Goal: Task Accomplishment & Management: Manage account settings

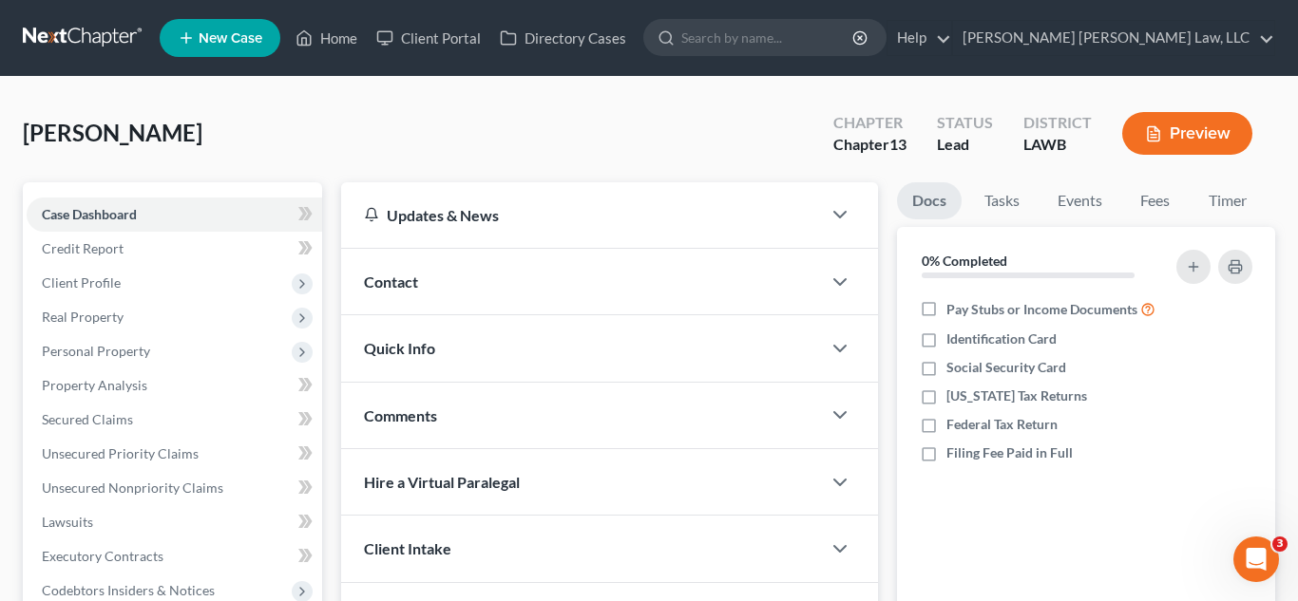
click at [90, 41] on link at bounding box center [84, 38] width 122 height 34
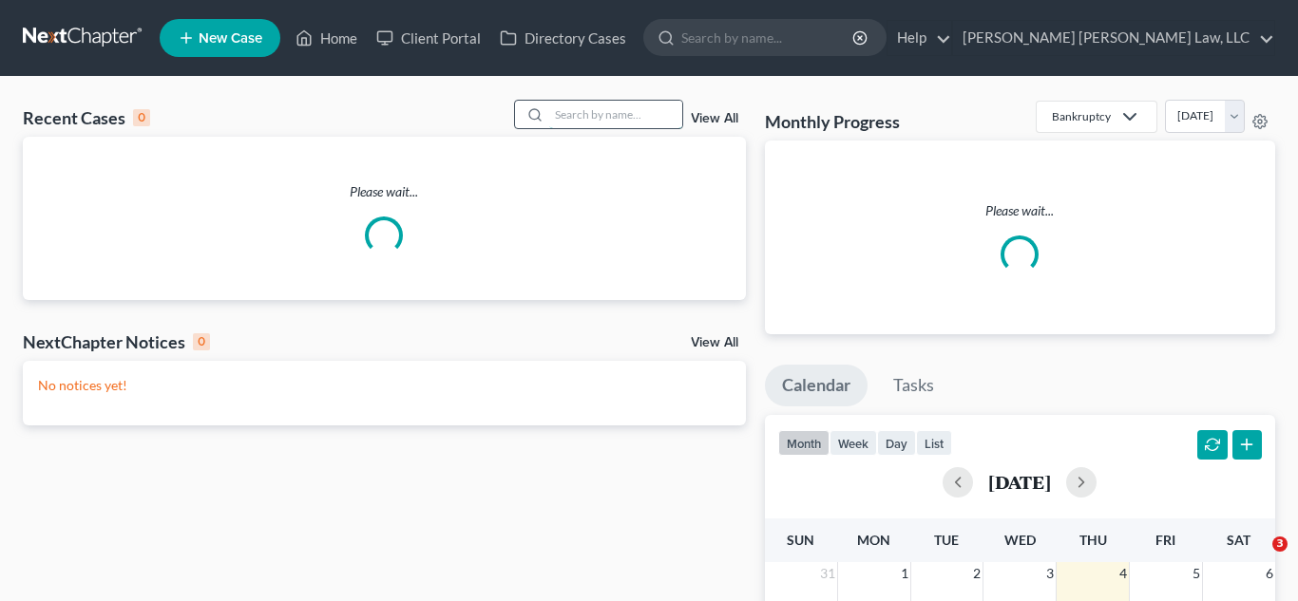
click at [621, 112] on input "search" at bounding box center [615, 115] width 133 height 28
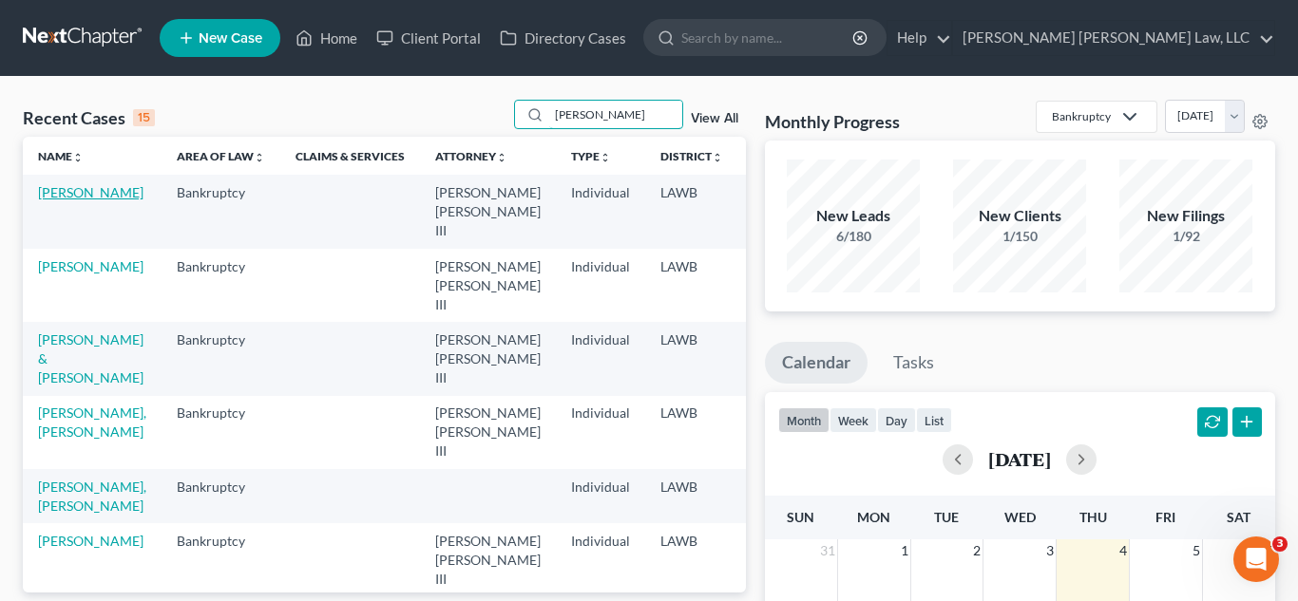
type input "[PERSON_NAME]"
click at [54, 200] on link "[PERSON_NAME]" at bounding box center [90, 192] width 105 height 16
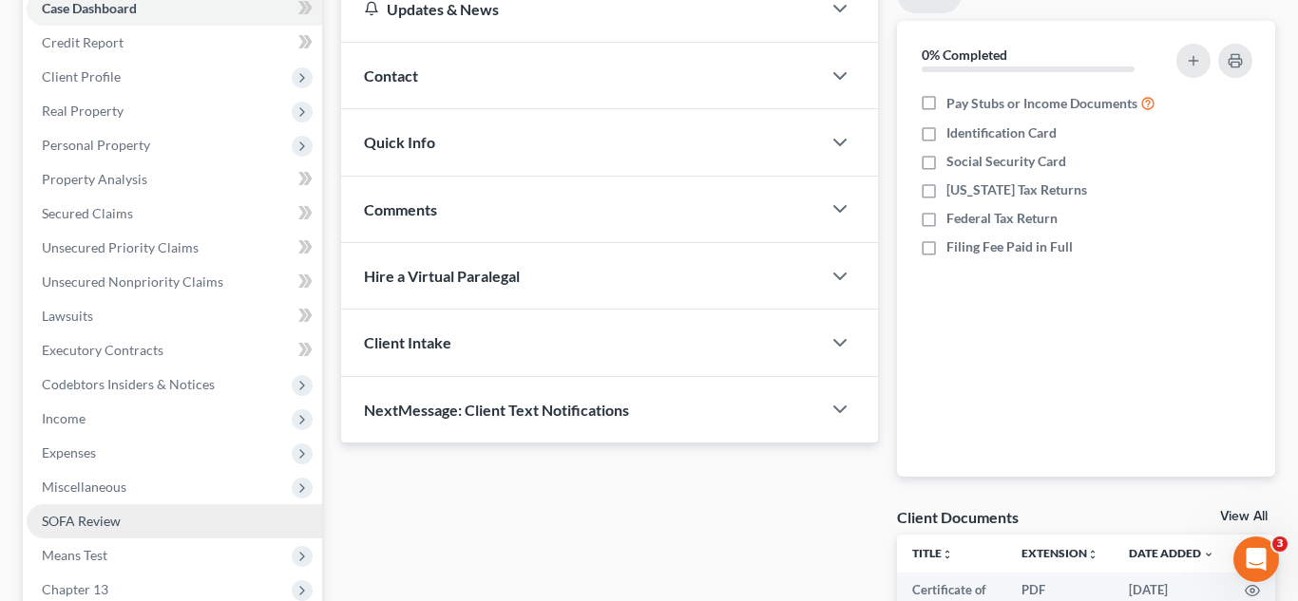
scroll to position [220, 0]
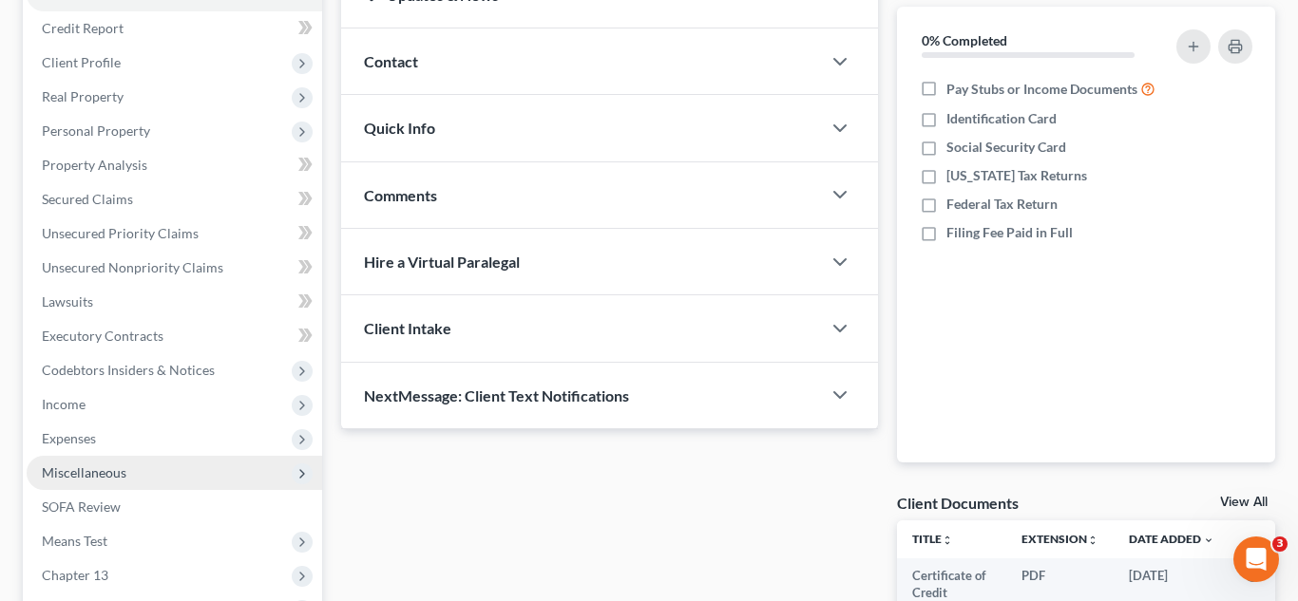
click at [124, 476] on span "Miscellaneous" at bounding box center [174, 473] width 295 height 34
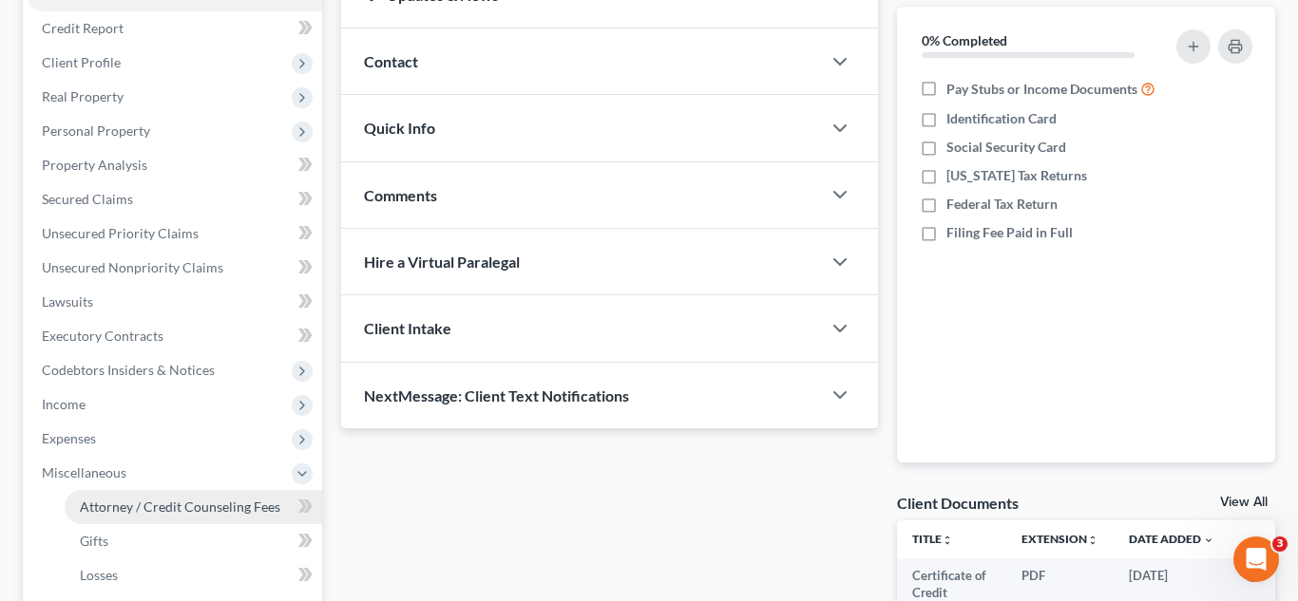
click at [183, 514] on span "Attorney / Credit Counseling Fees" at bounding box center [180, 507] width 200 height 16
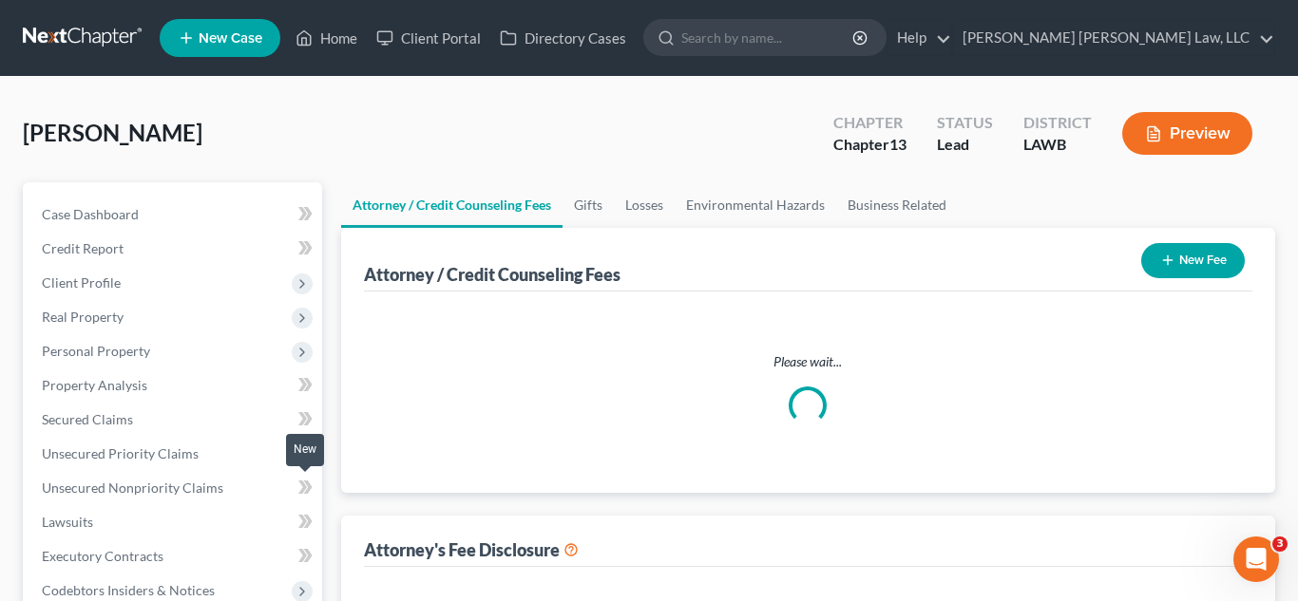
select select "1"
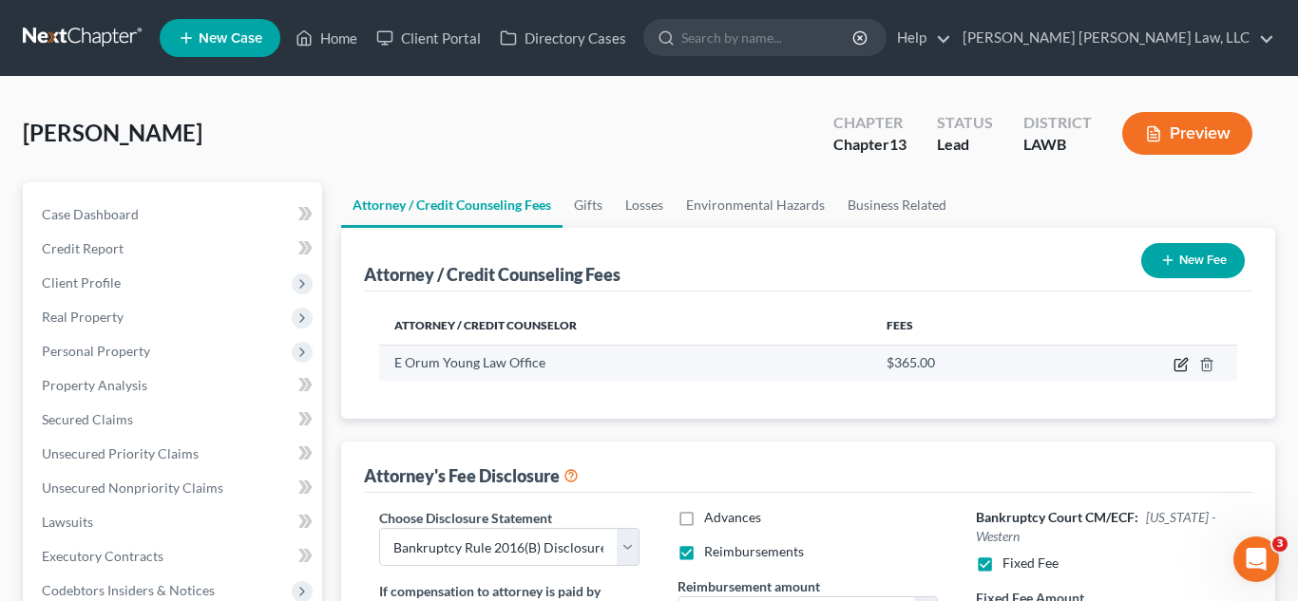
click at [1178, 370] on icon "button" at bounding box center [1180, 364] width 15 height 15
select select "19"
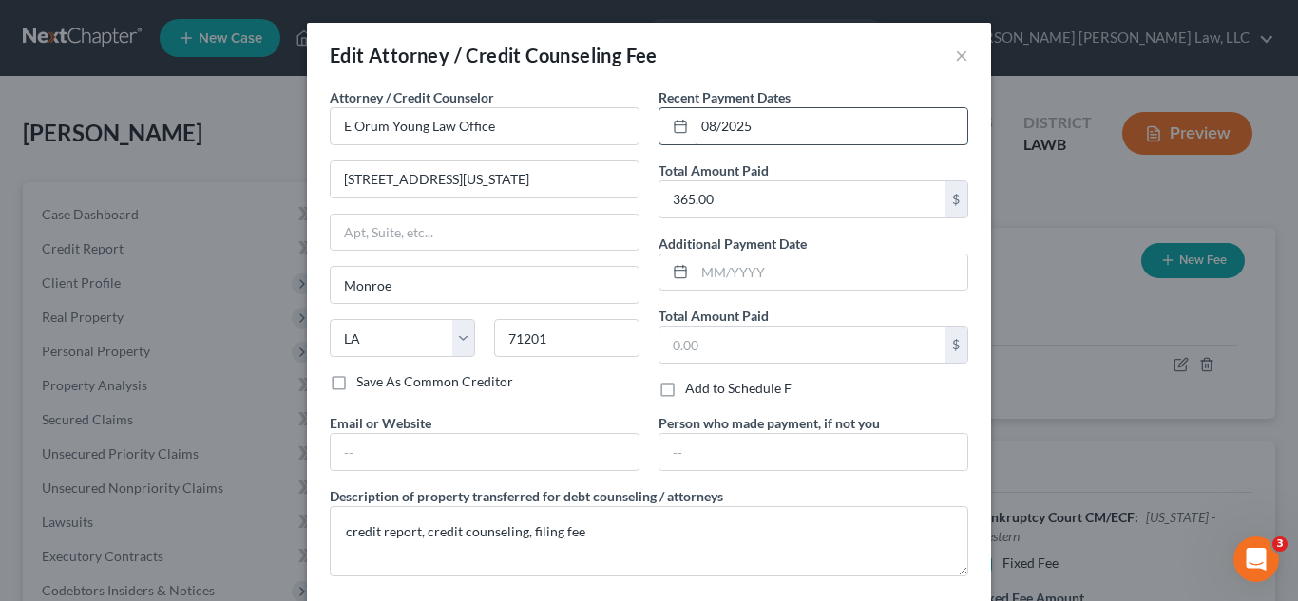
click at [755, 124] on input "08/2025" at bounding box center [830, 126] width 273 height 36
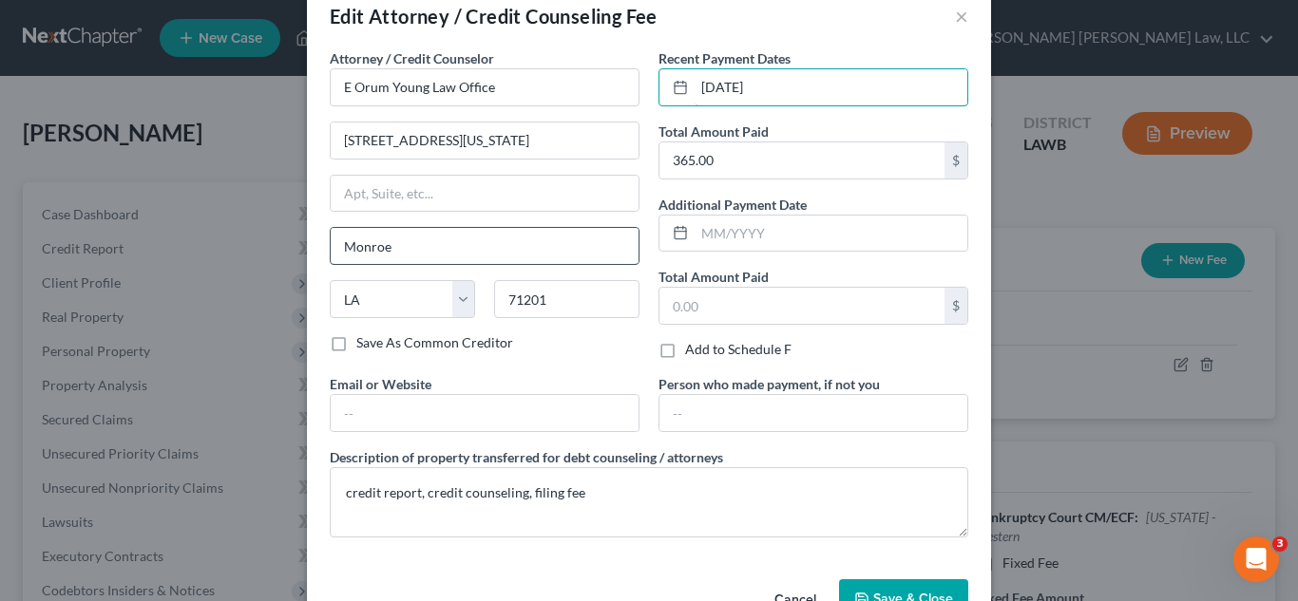
scroll to position [95, 0]
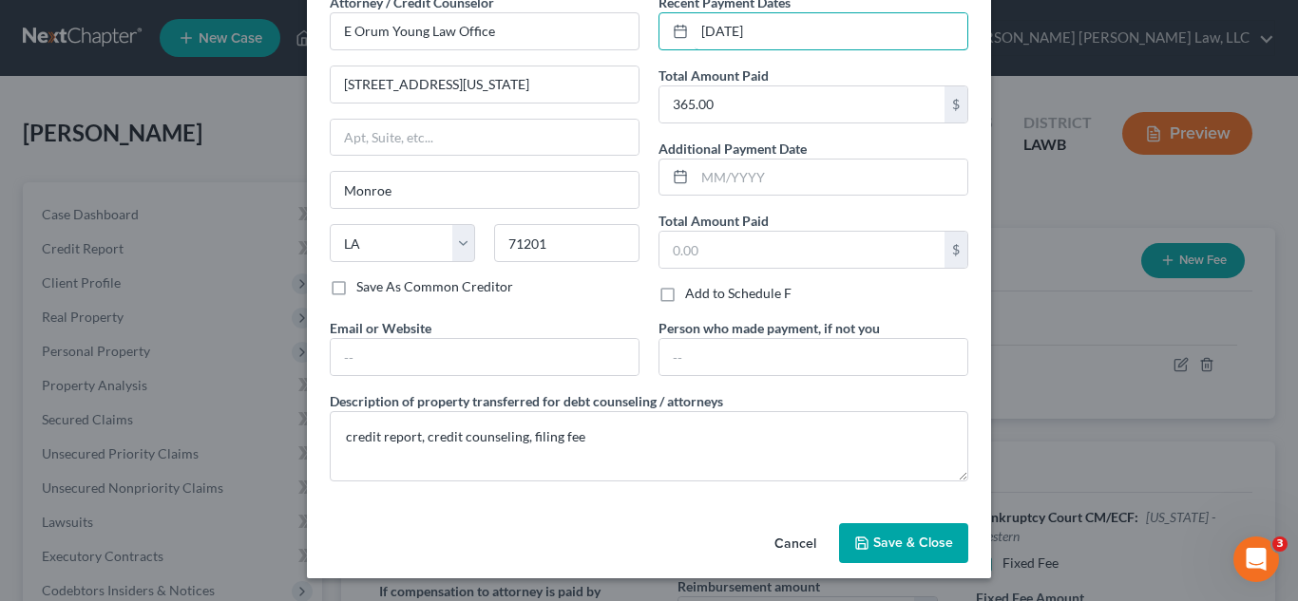
type input "08/27/2025"
click at [909, 541] on span "Save & Close" at bounding box center [913, 543] width 80 height 16
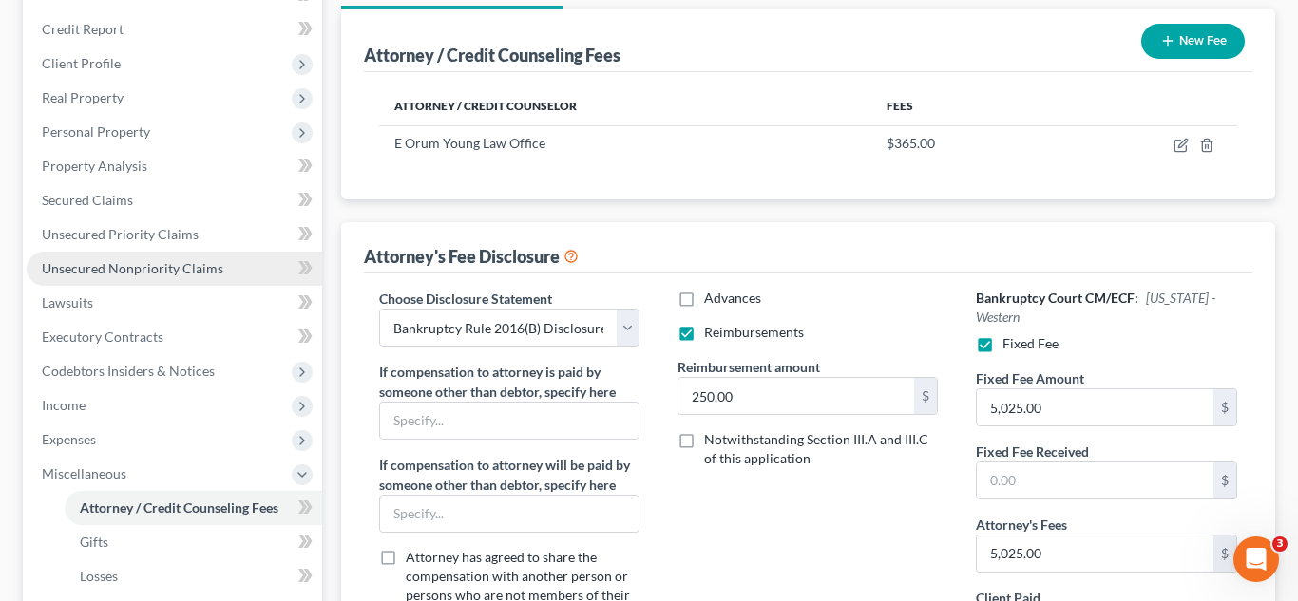
scroll to position [220, 0]
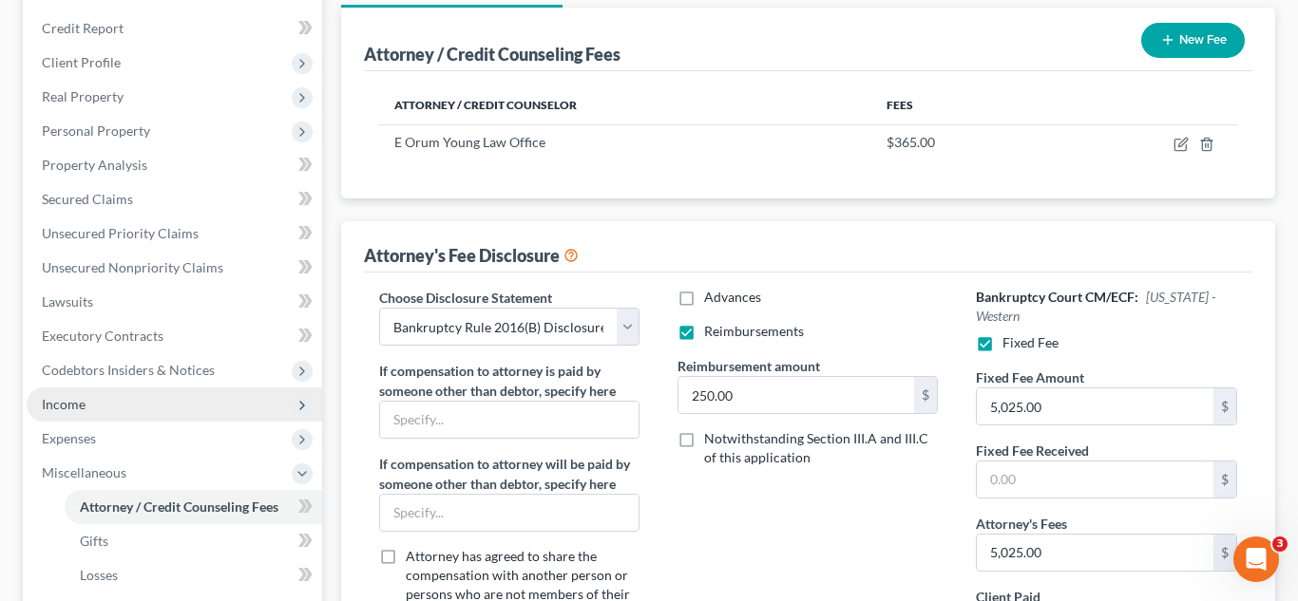
click at [62, 416] on span "Income" at bounding box center [174, 405] width 295 height 34
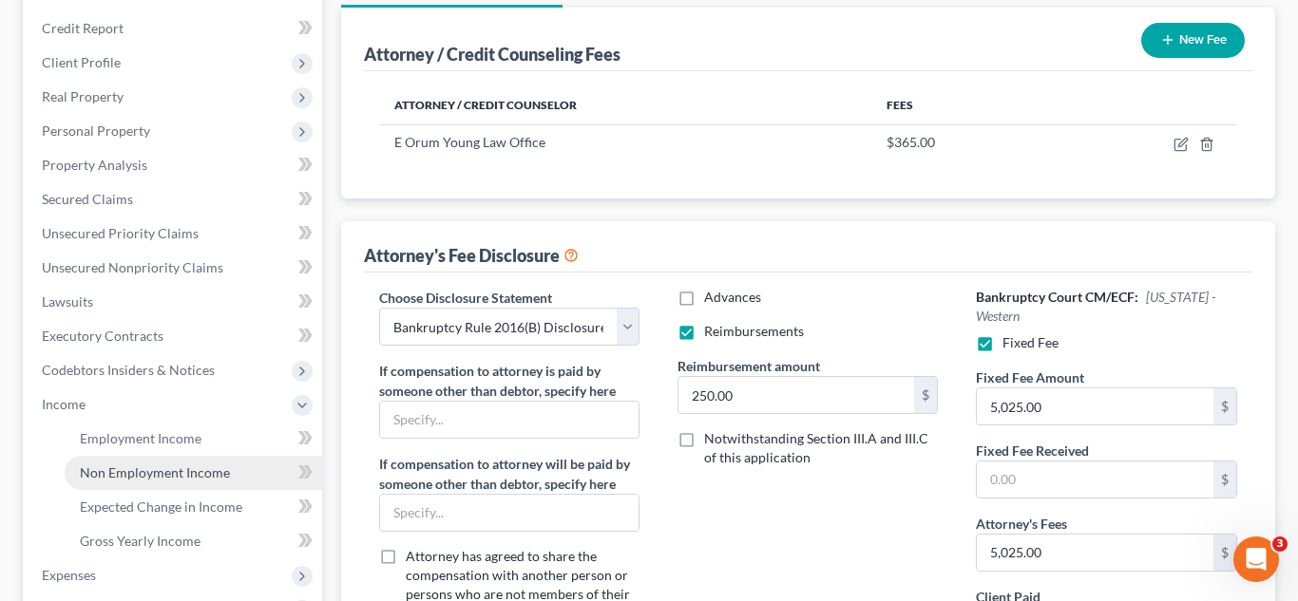
click at [124, 459] on link "Non Employment Income" at bounding box center [193, 473] width 257 height 34
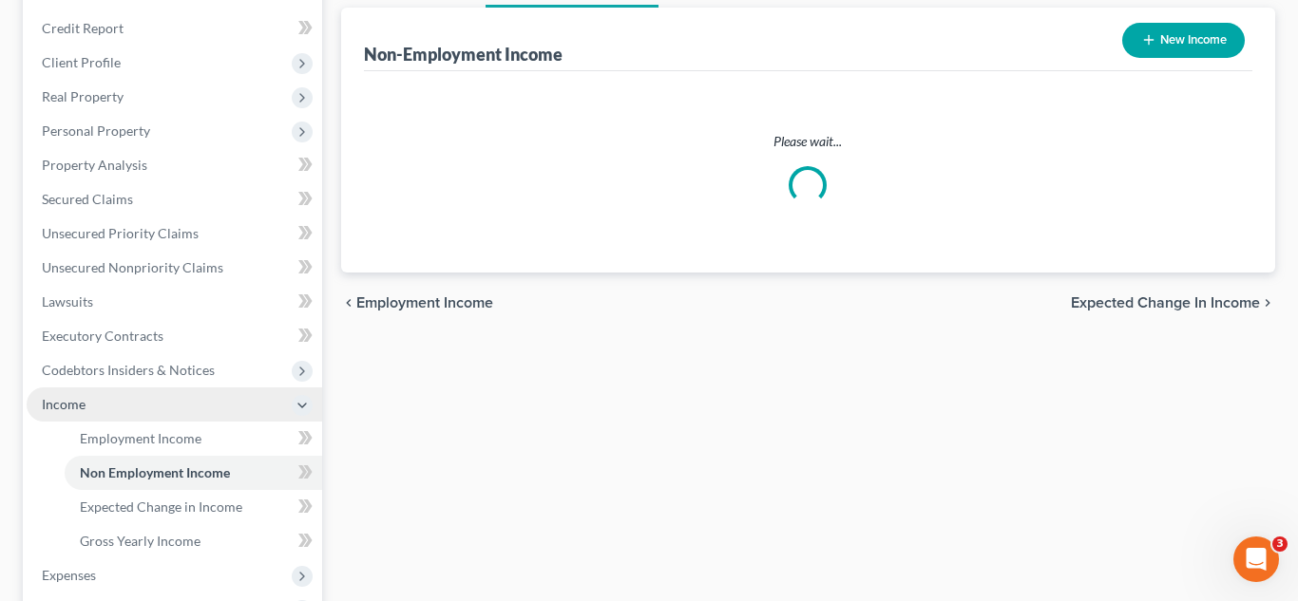
scroll to position [149, 0]
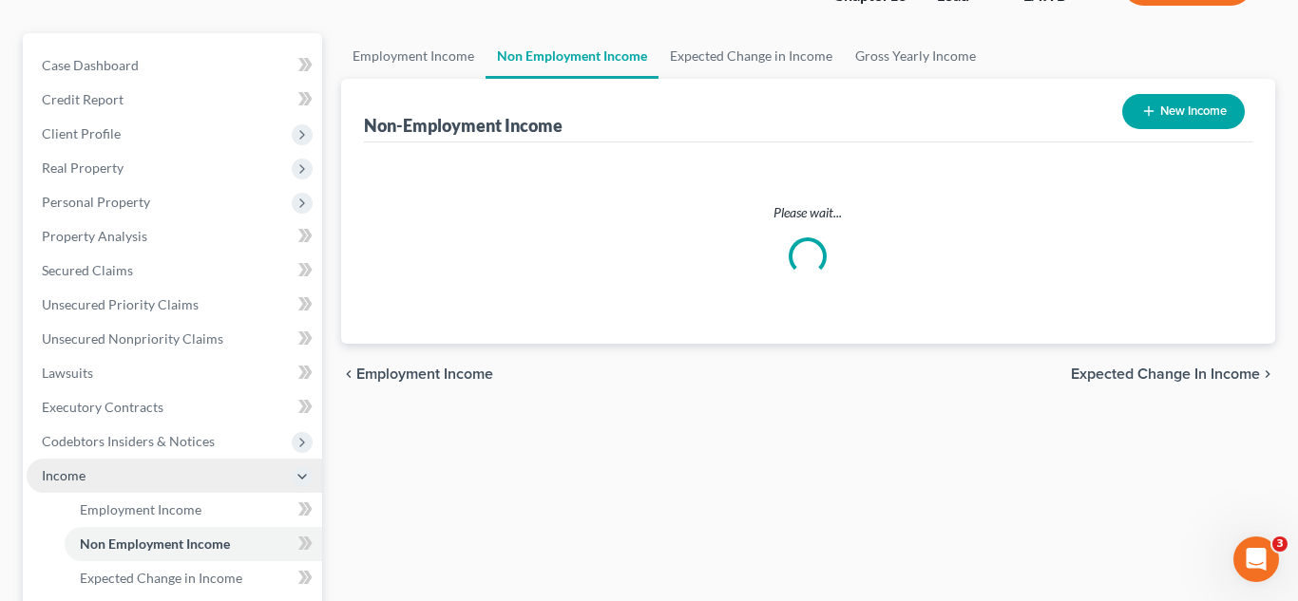
click at [139, 440] on ul "Case Dashboard Payments Invoices Payments Payments Credit Report Client Profile" at bounding box center [174, 441] width 295 height 787
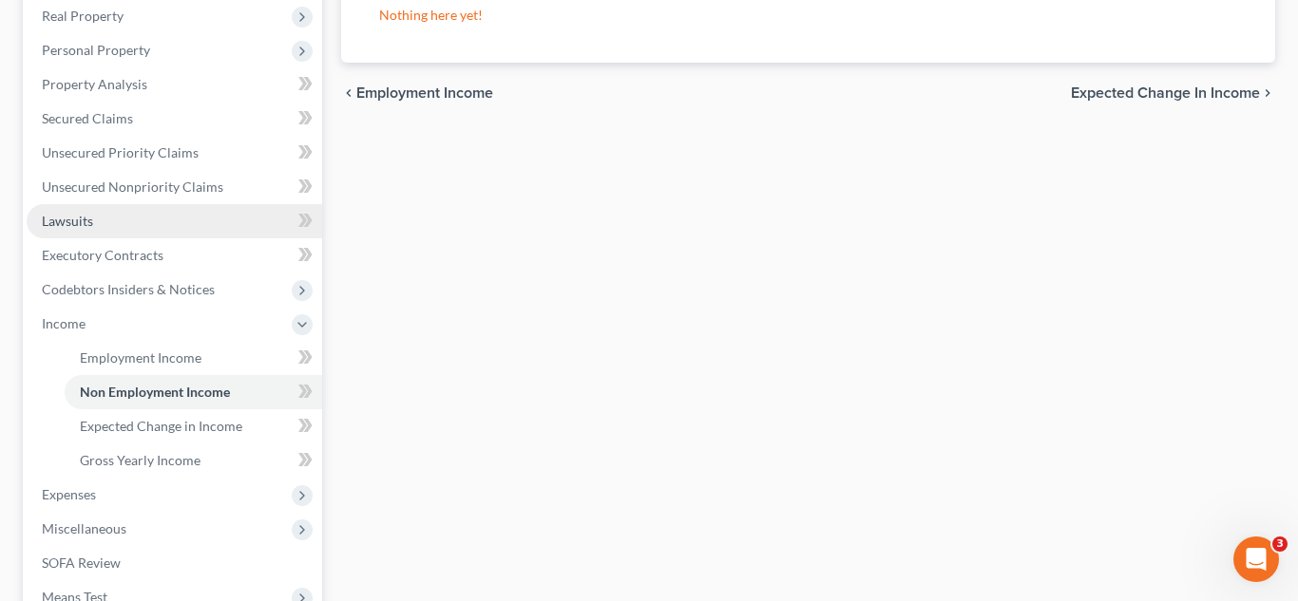
scroll to position [303, 0]
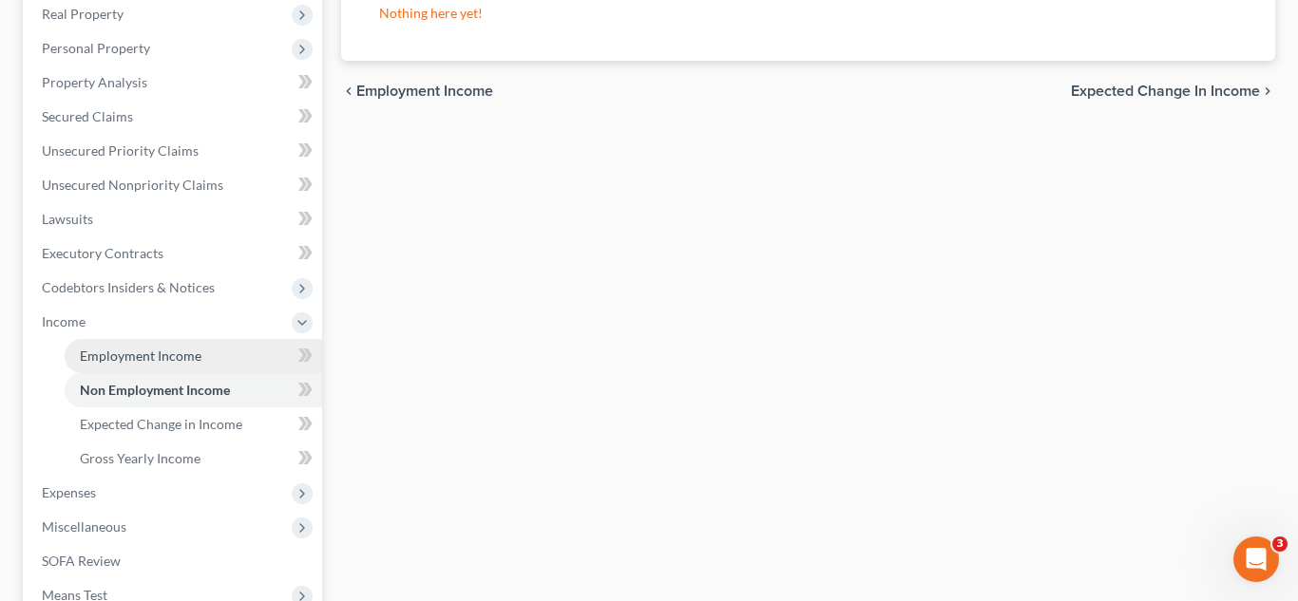
click at [163, 359] on span "Employment Income" at bounding box center [141, 356] width 122 height 16
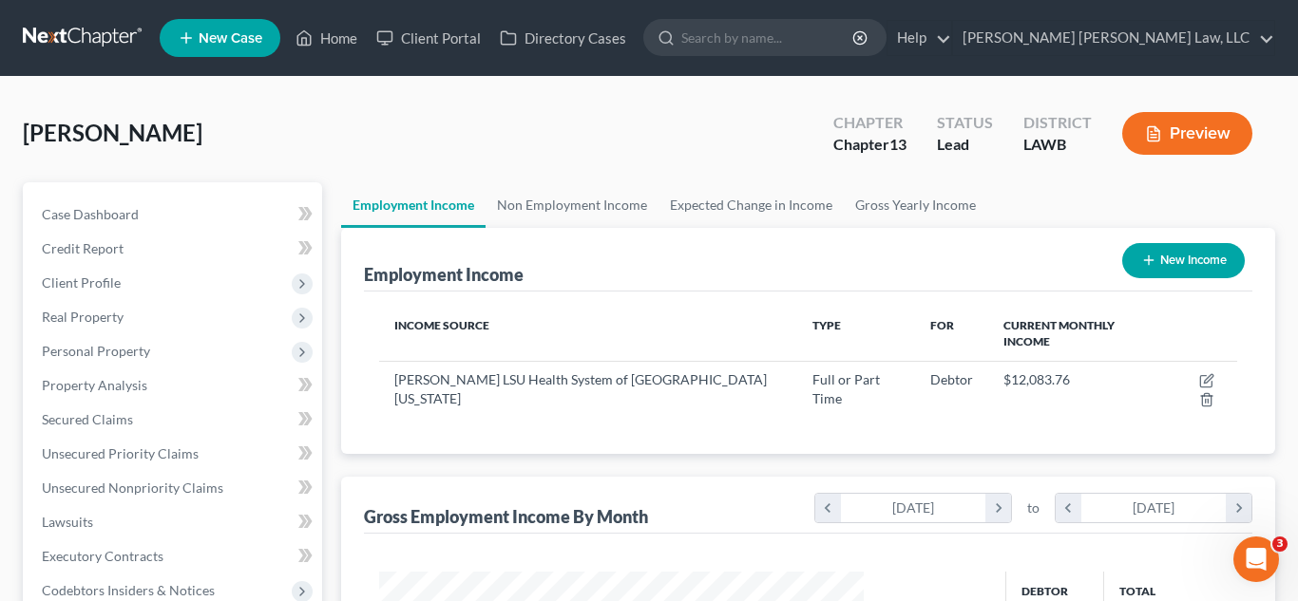
scroll to position [341, 523]
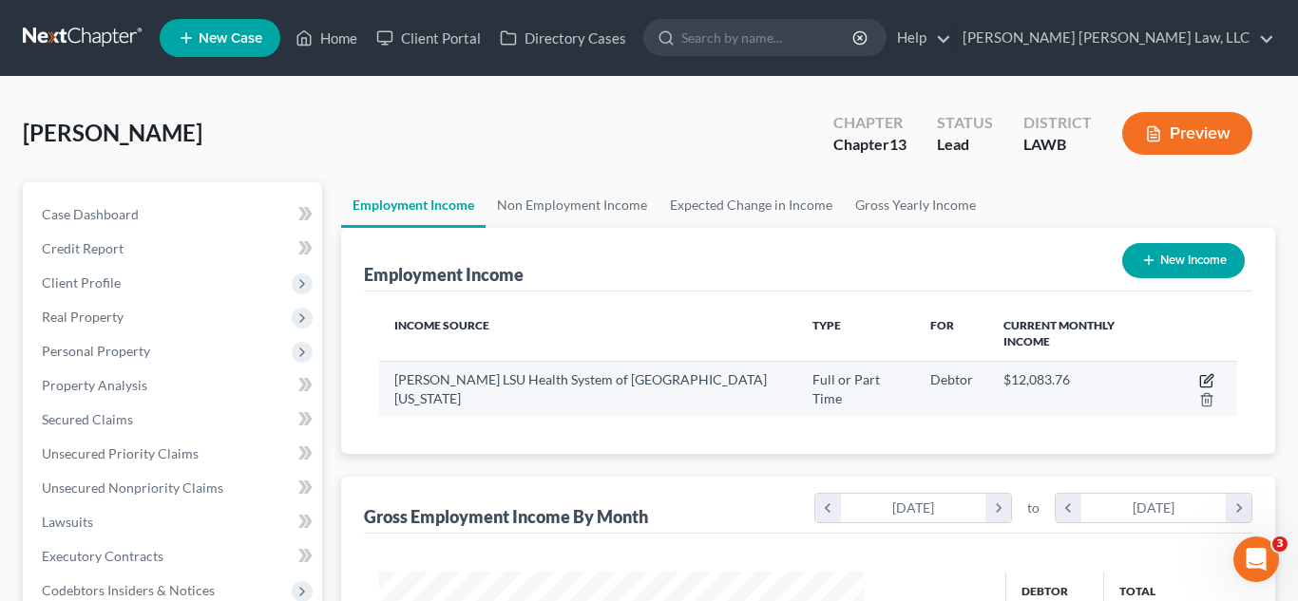
click at [1199, 373] on icon "button" at bounding box center [1206, 380] width 15 height 15
select select "0"
select select "19"
select select "2"
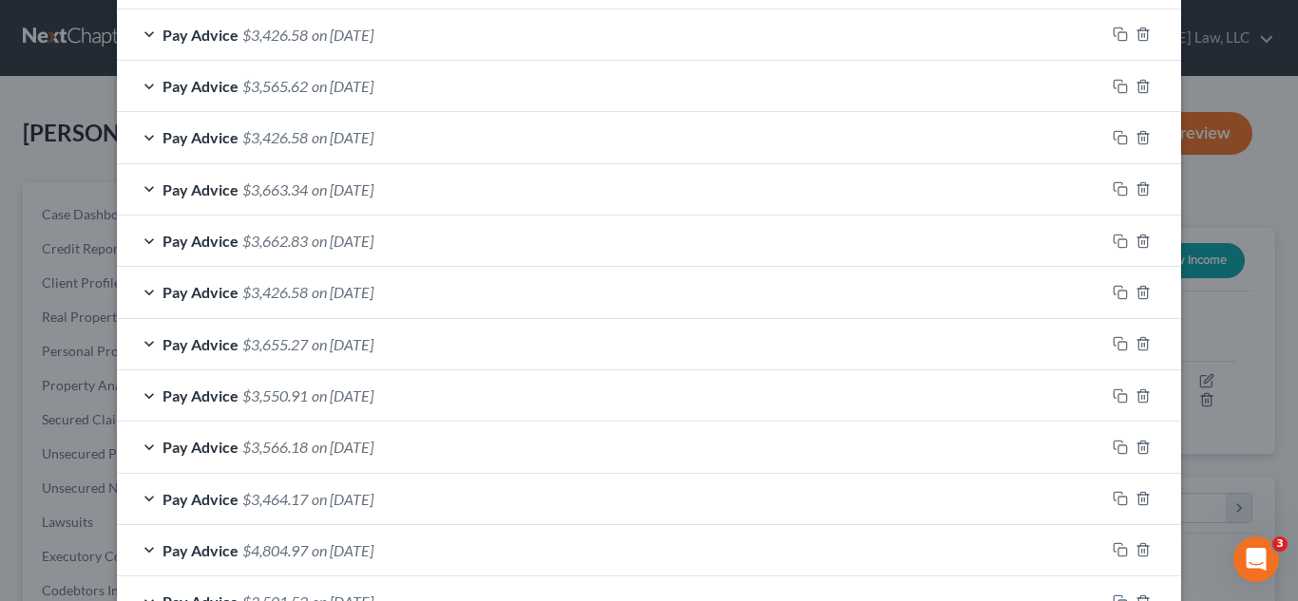
scroll to position [901, 0]
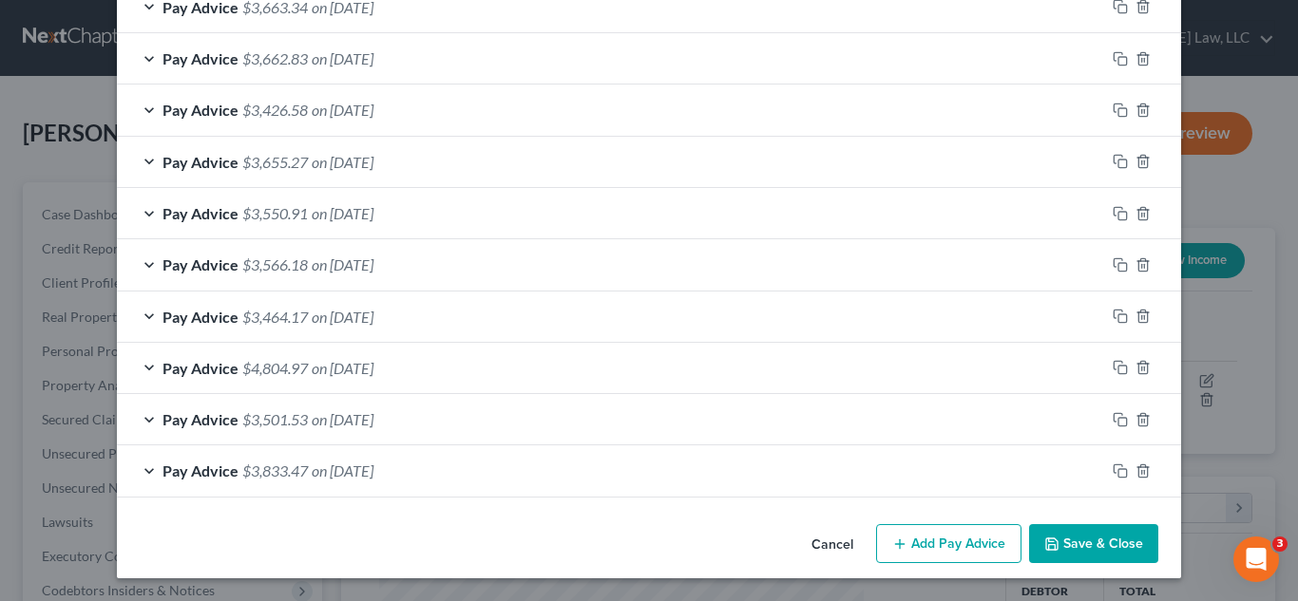
click at [1075, 549] on button "Save & Close" at bounding box center [1093, 544] width 129 height 40
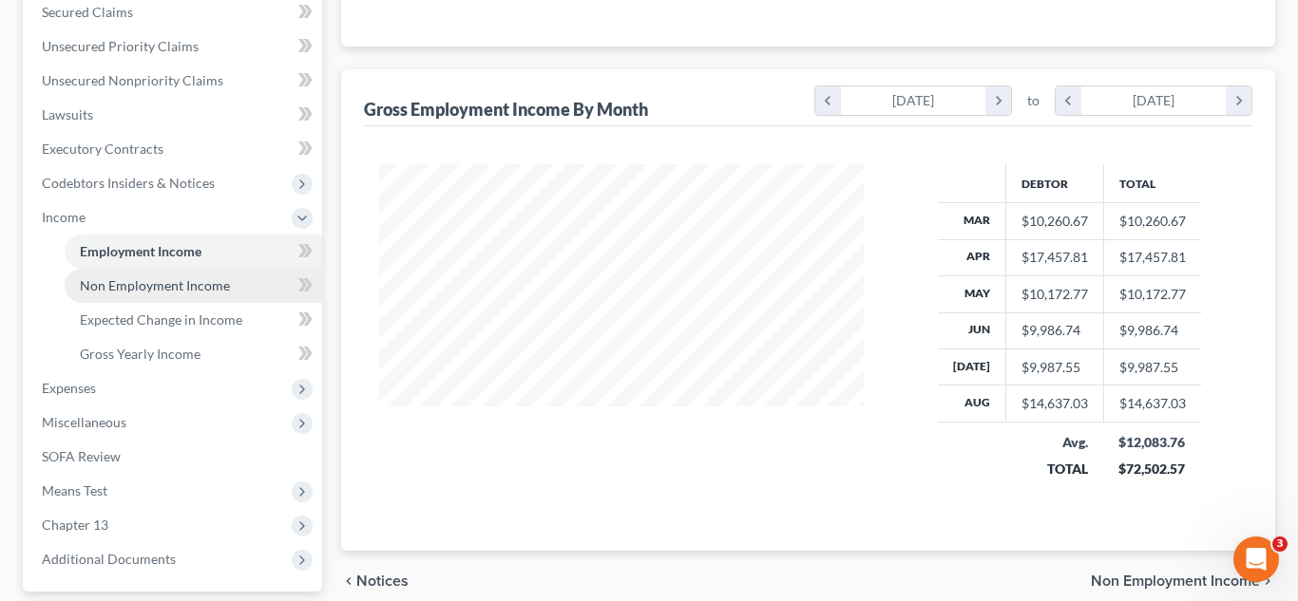
scroll to position [433, 0]
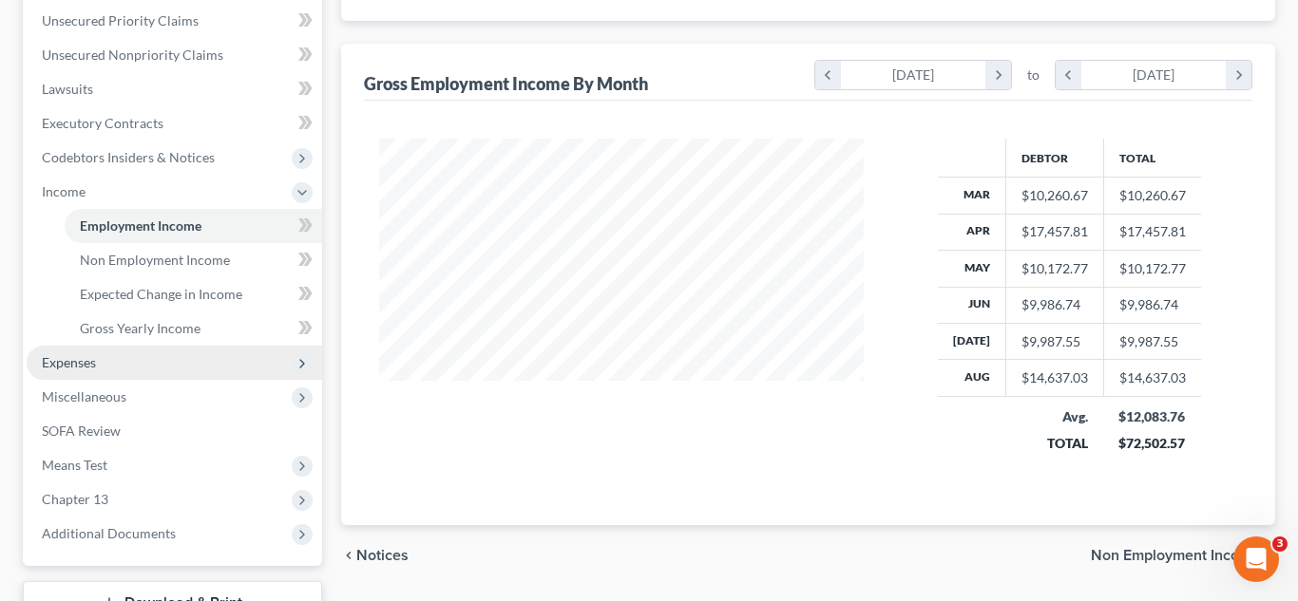
click at [111, 366] on span "Expenses" at bounding box center [174, 363] width 295 height 34
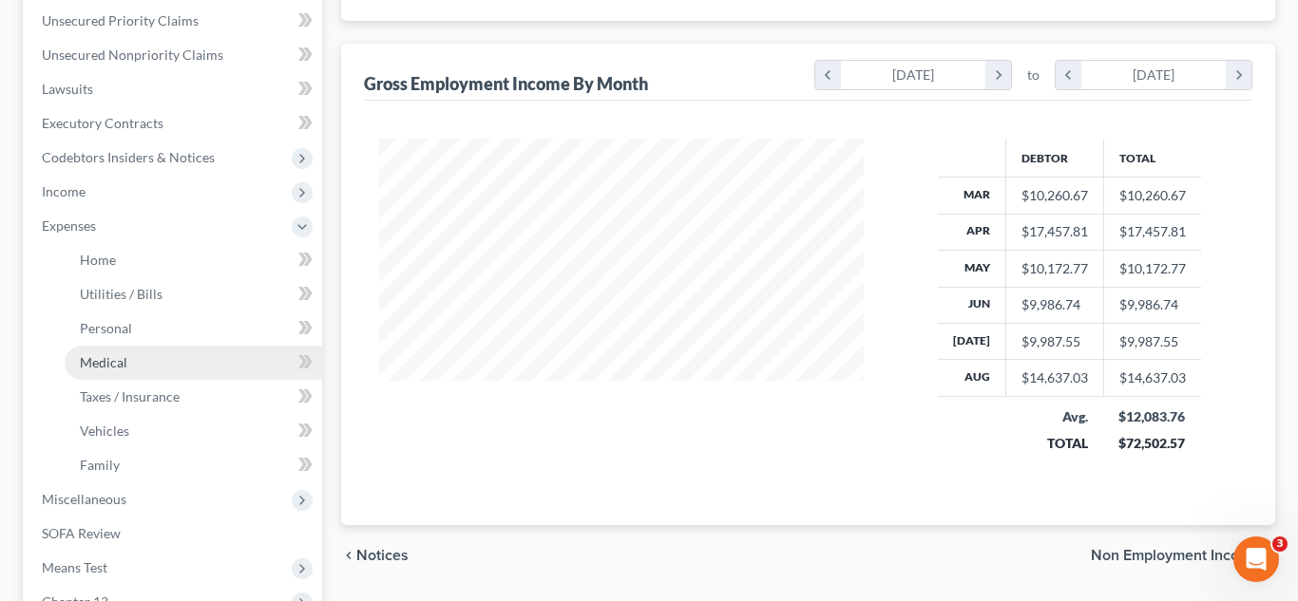
click at [169, 373] on link "Medical" at bounding box center [193, 363] width 257 height 34
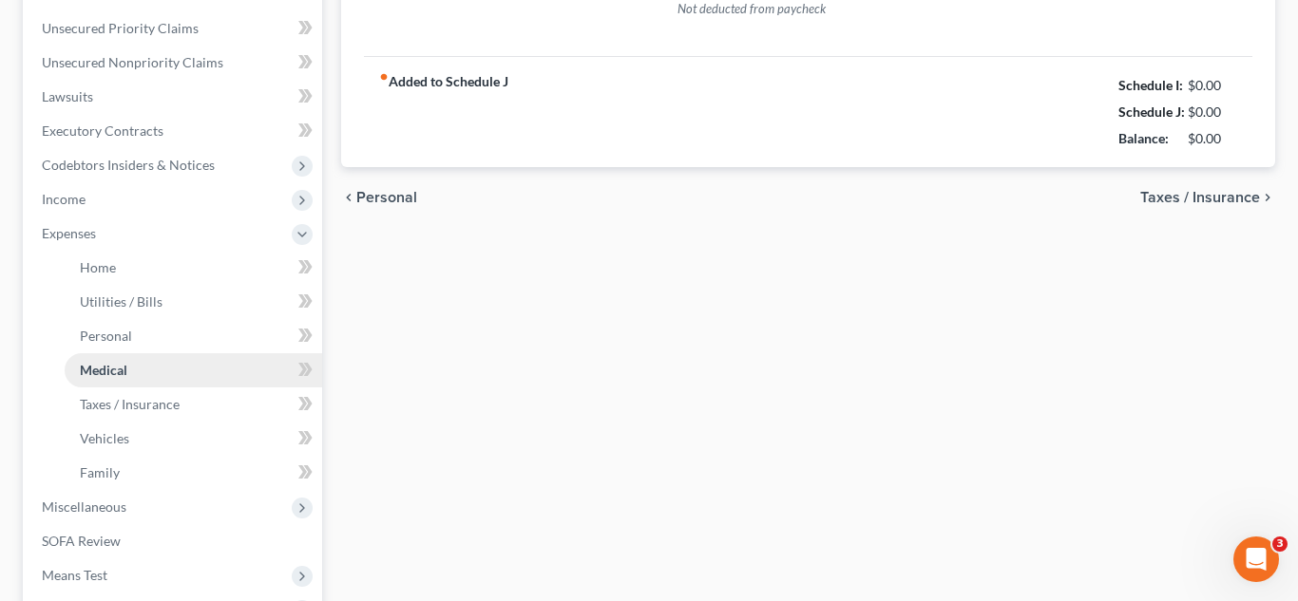
type input "0.00"
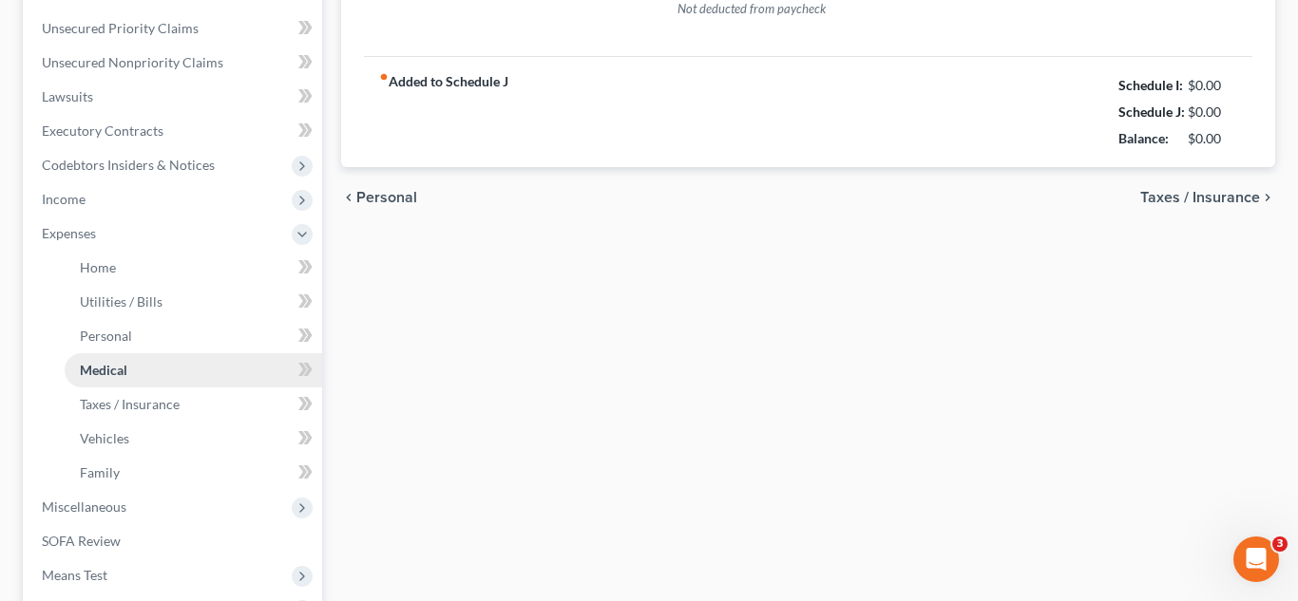
type input "0.00"
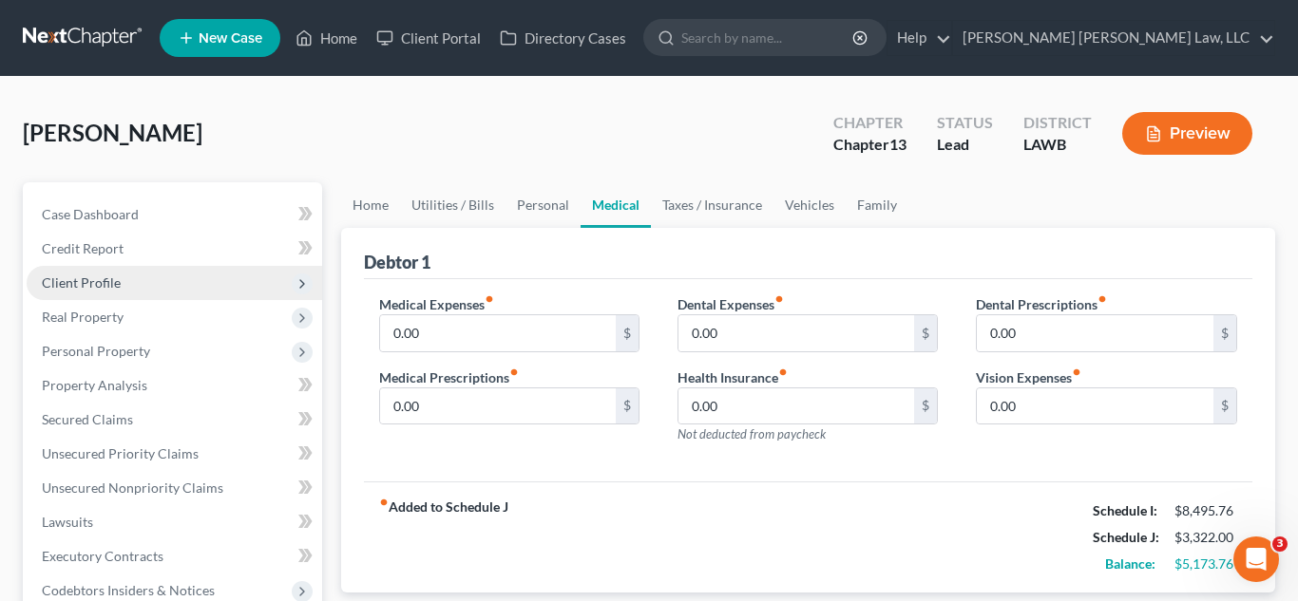
click at [107, 290] on span "Client Profile" at bounding box center [81, 283] width 79 height 16
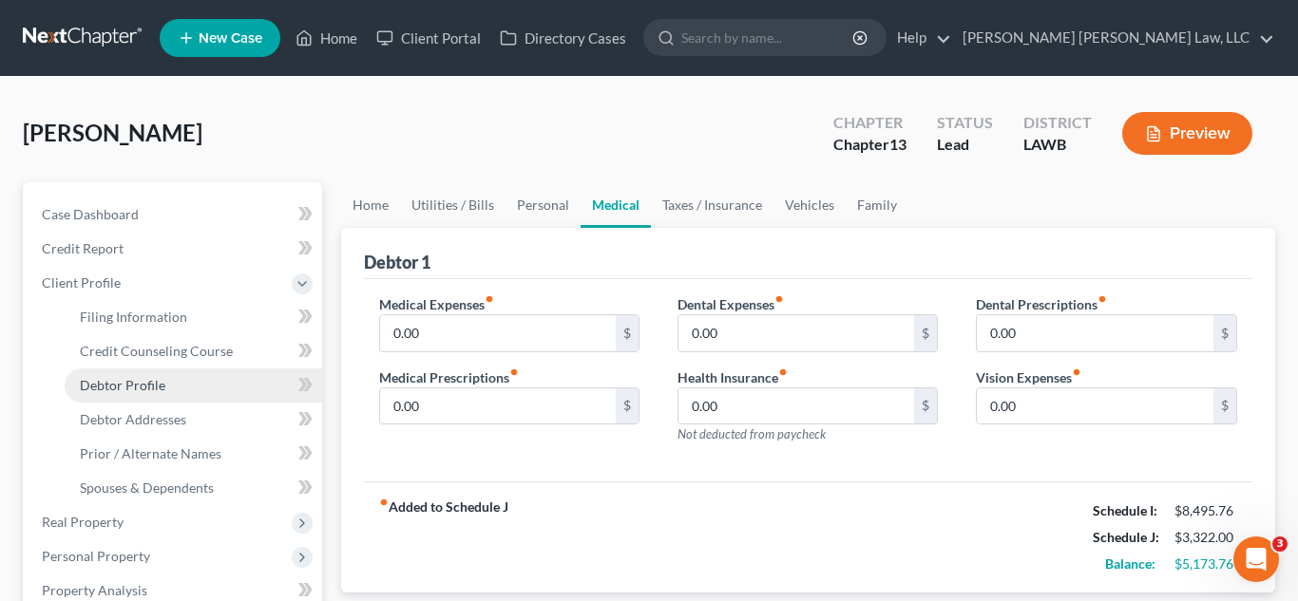
click at [137, 384] on span "Debtor Profile" at bounding box center [122, 385] width 85 height 16
select select "2"
select select "0"
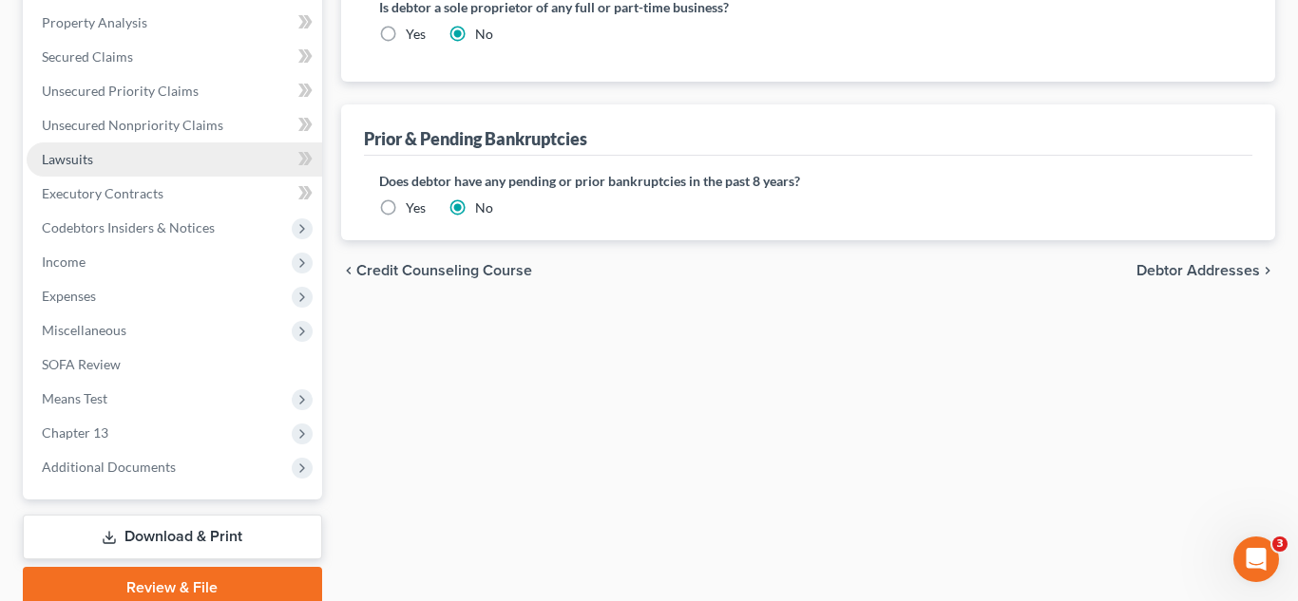
scroll to position [592, 0]
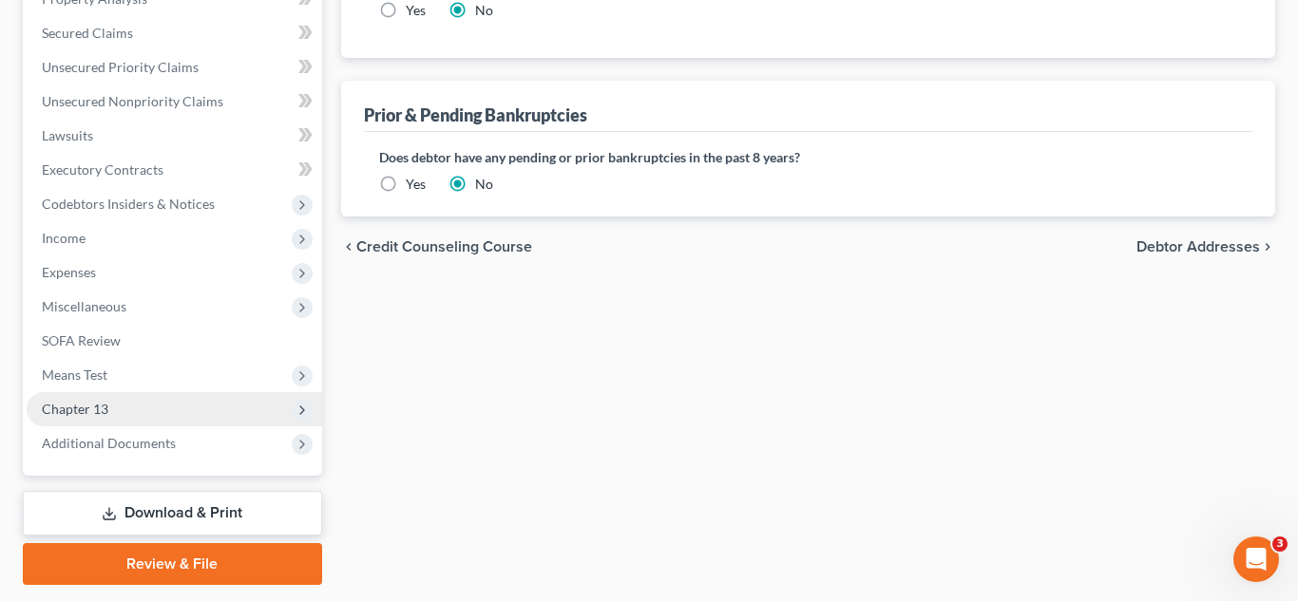
drag, startPoint x: 150, startPoint y: 384, endPoint x: 146, endPoint y: 397, distance: 13.8
click at [151, 383] on span "Means Test" at bounding box center [174, 375] width 295 height 34
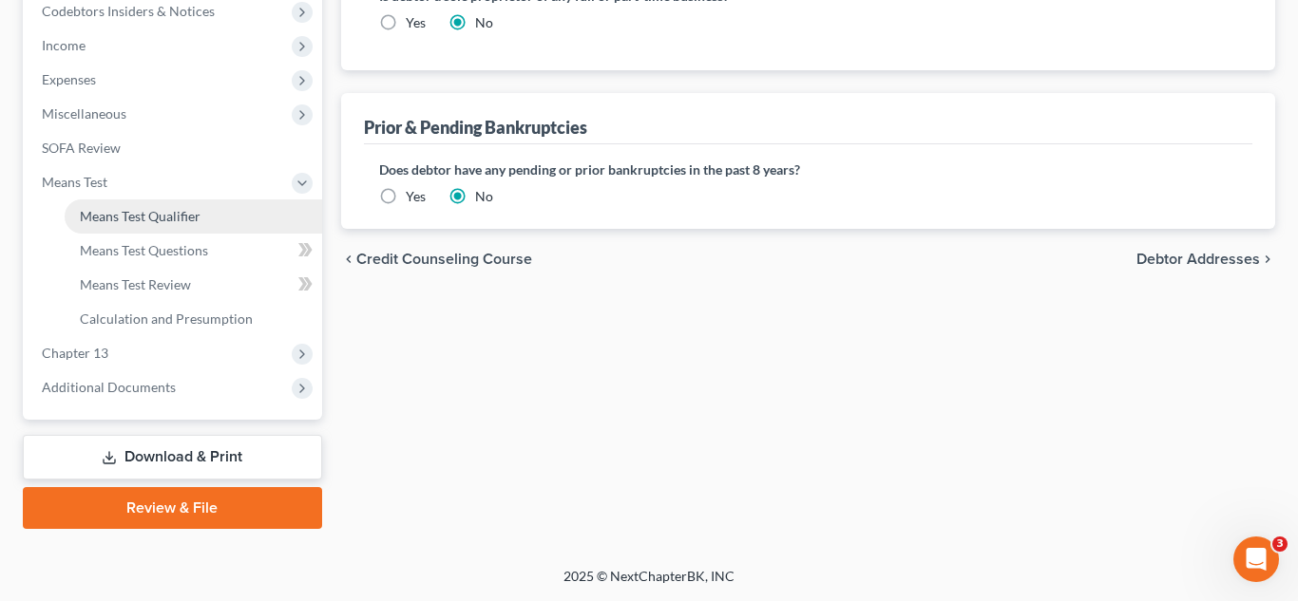
scroll to position [387, 0]
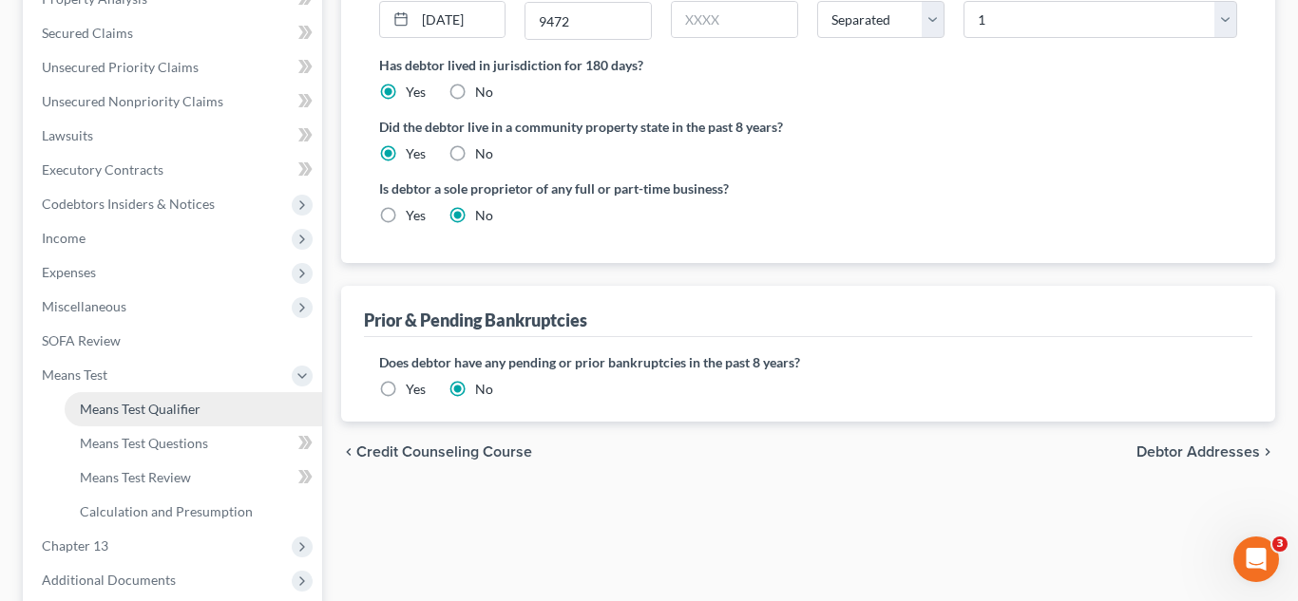
click at [142, 401] on span "Means Test Qualifier" at bounding box center [140, 409] width 121 height 16
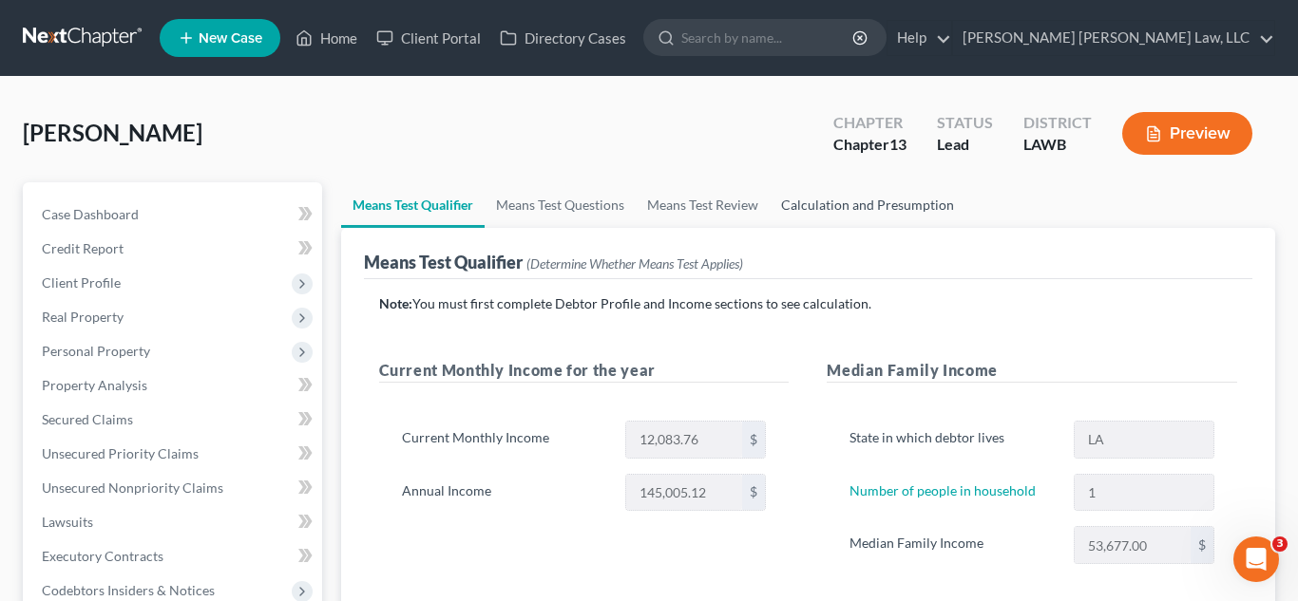
click at [866, 210] on link "Calculation and Presumption" at bounding box center [867, 205] width 196 height 46
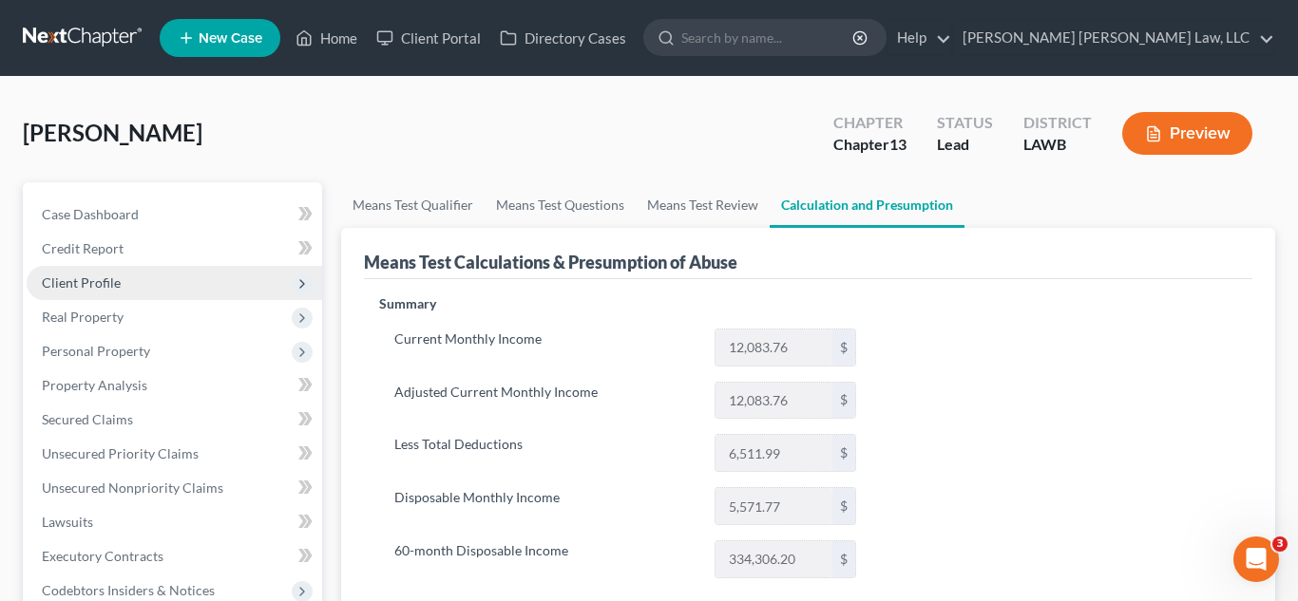
click at [123, 284] on span "Client Profile" at bounding box center [174, 283] width 295 height 34
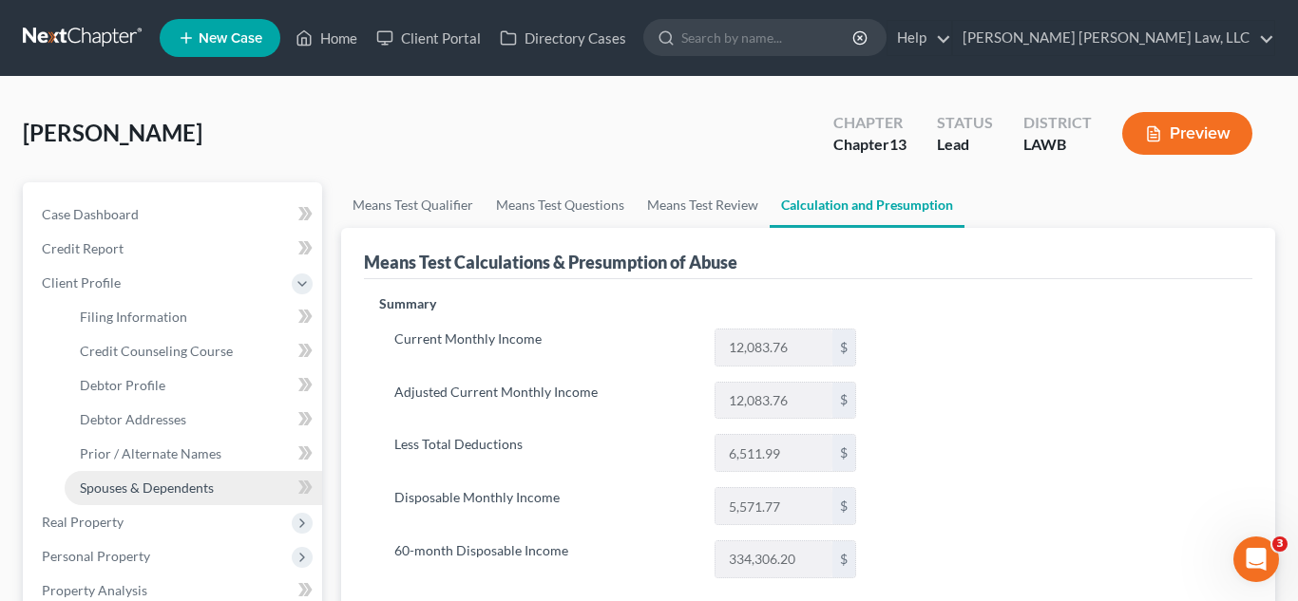
click at [158, 489] on span "Spouses & Dependents" at bounding box center [147, 488] width 134 height 16
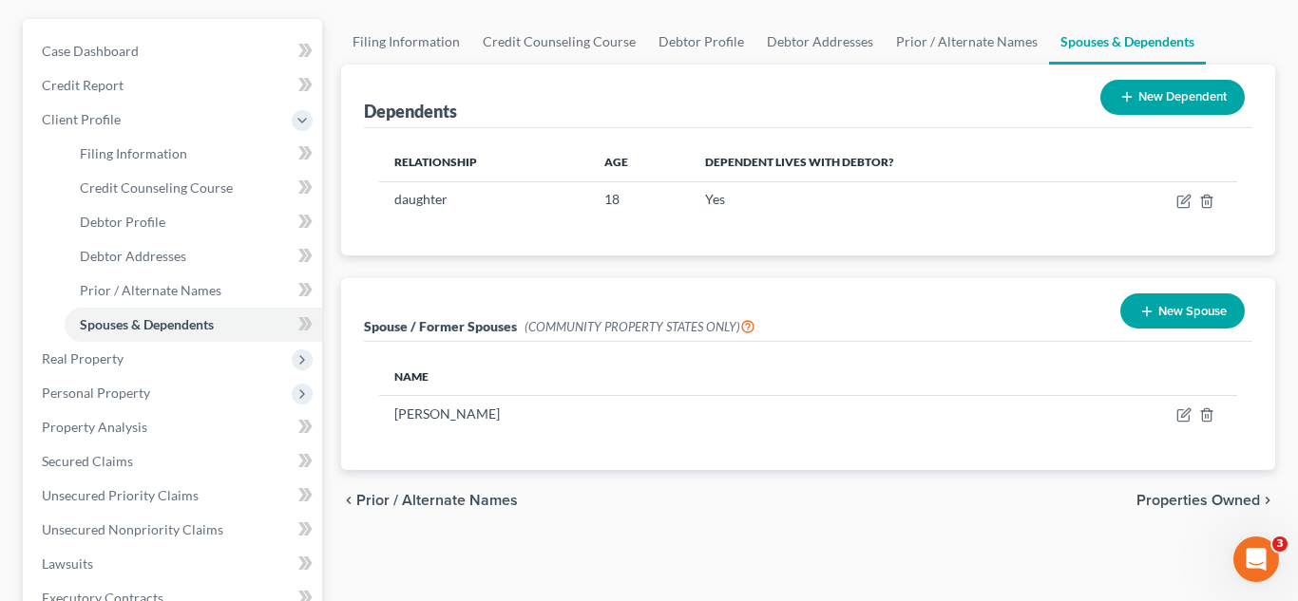
scroll to position [170, 0]
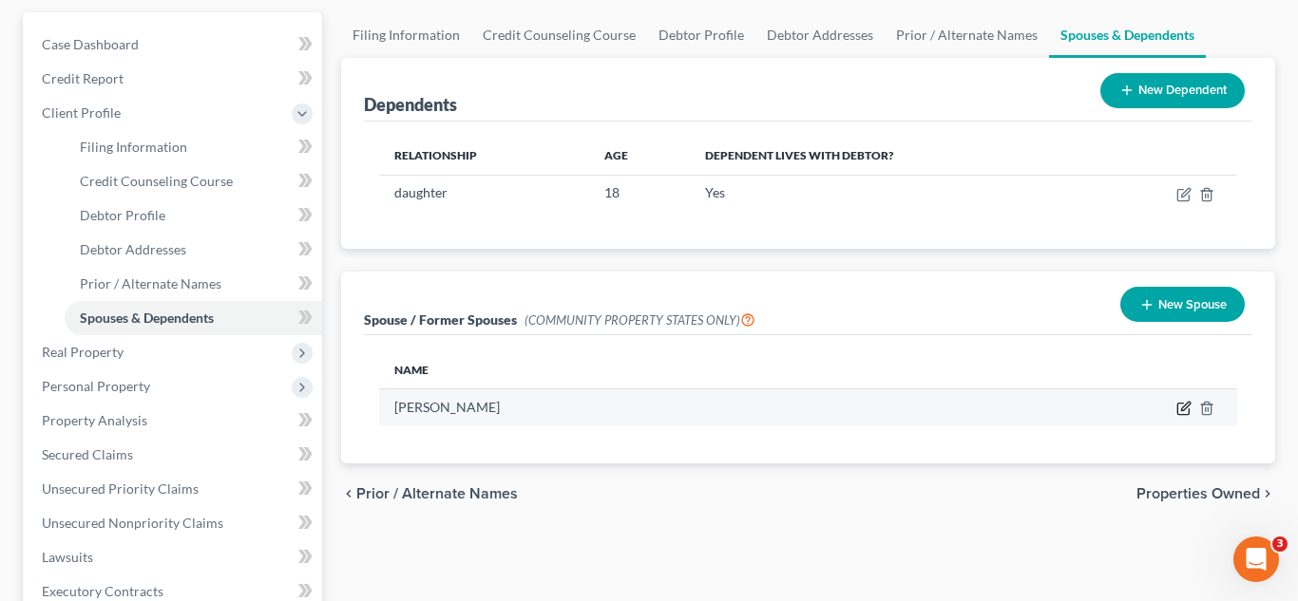
click at [1181, 410] on icon "button" at bounding box center [1185, 407] width 9 height 9
select select "4"
select select "19"
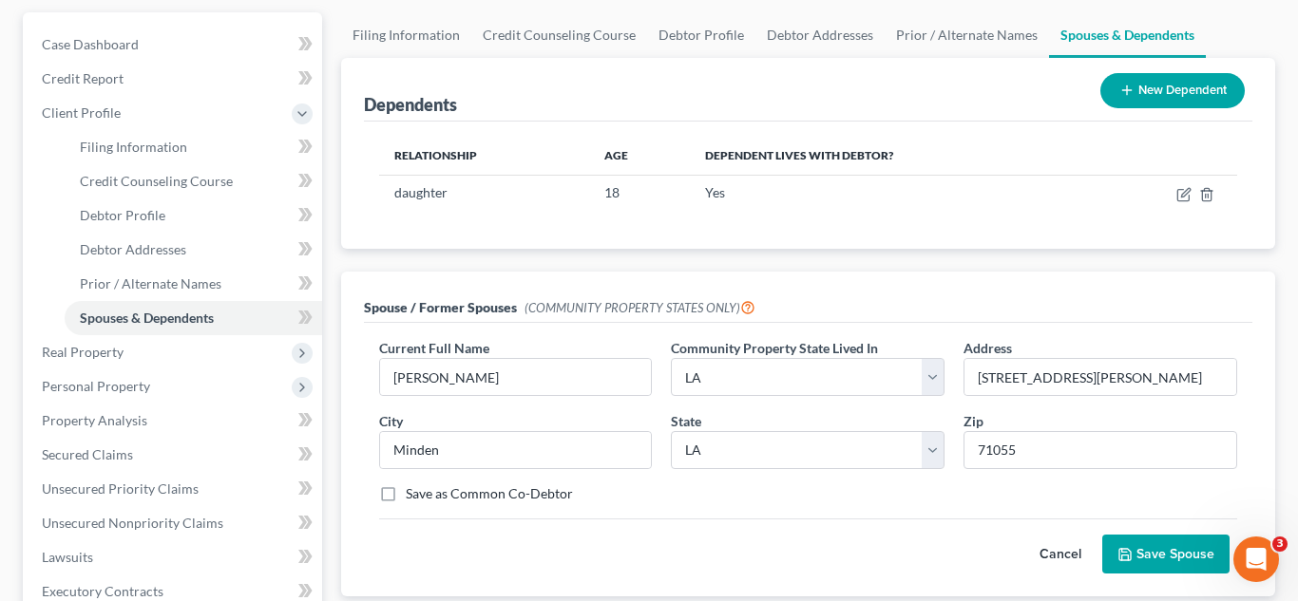
click at [1157, 553] on button "Save Spouse" at bounding box center [1165, 555] width 127 height 40
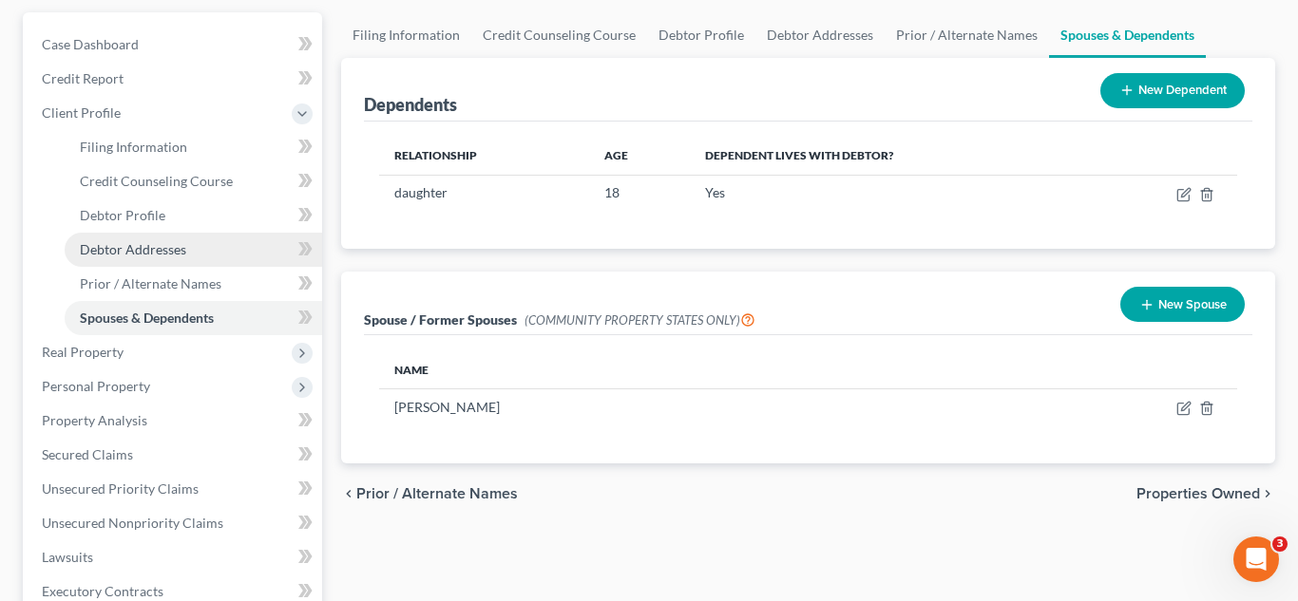
click at [150, 254] on span "Debtor Addresses" at bounding box center [133, 249] width 106 height 16
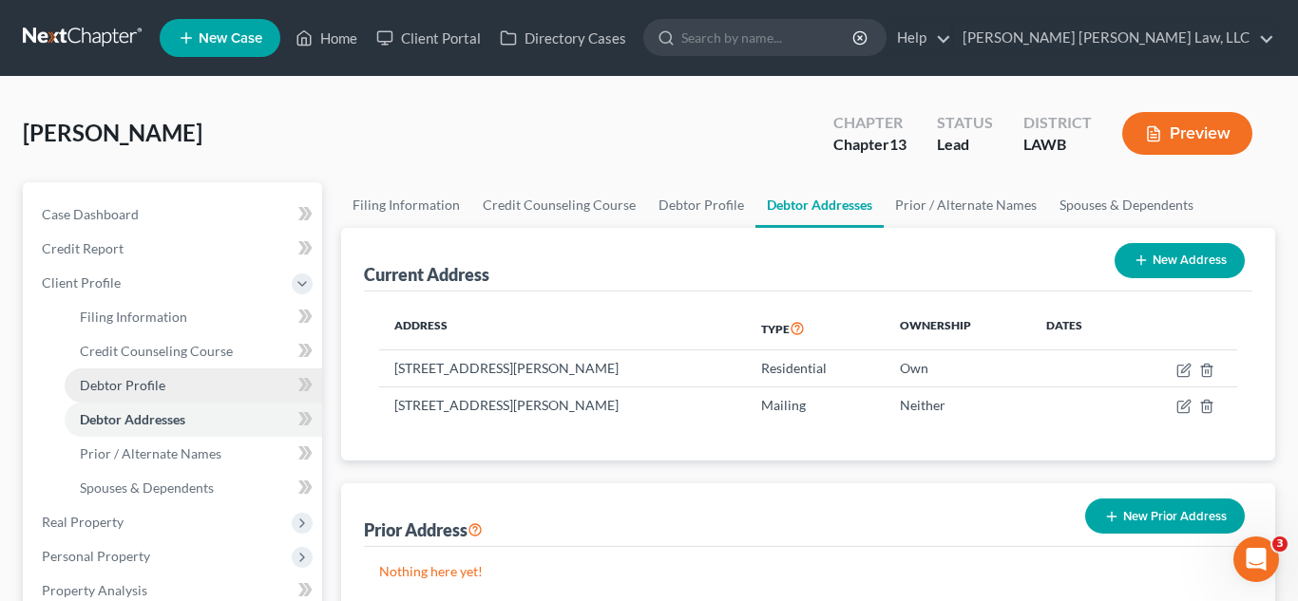
click at [163, 389] on link "Debtor Profile" at bounding box center [193, 386] width 257 height 34
select select "2"
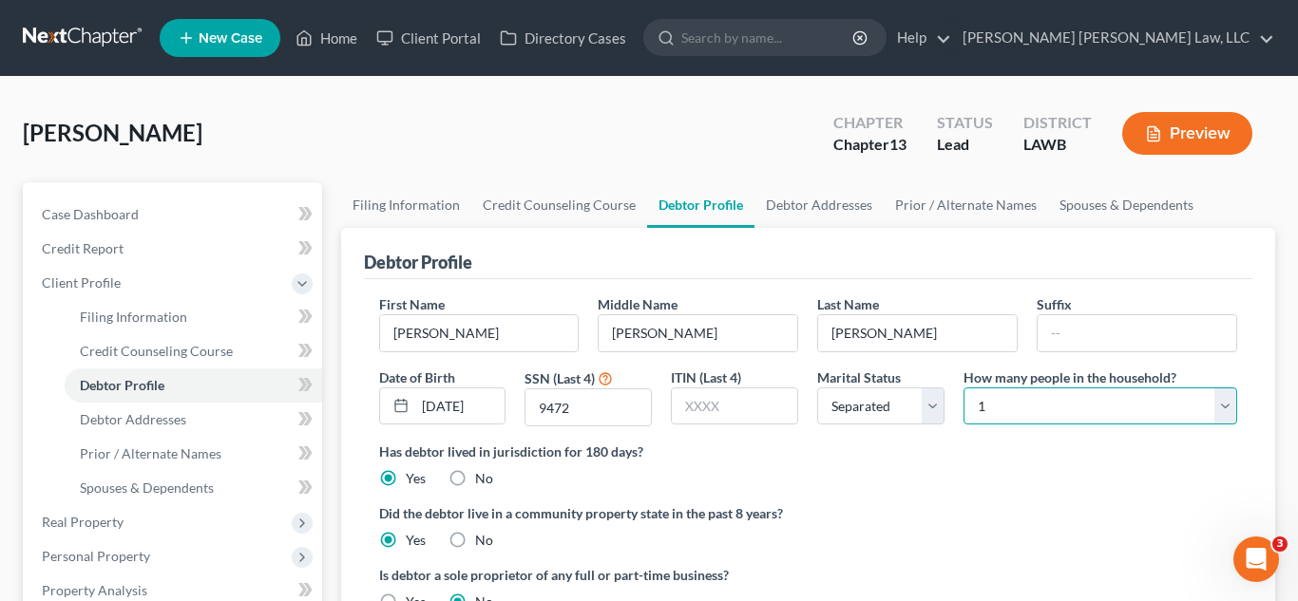
click at [1015, 408] on select "Select 1 2 3 4 5 6 7 8 9 10 11 12 13 14 15 16 17 18 19 20" at bounding box center [1100, 407] width 274 height 38
select select "1"
click at [963, 388] on select "Select 1 2 3 4 5 6 7 8 9 10 11 12 13 14 15 16 17 18 19 20" at bounding box center [1100, 407] width 274 height 38
click at [923, 509] on label "Did the debtor live in a community property state in the past 8 years?" at bounding box center [808, 513] width 859 height 20
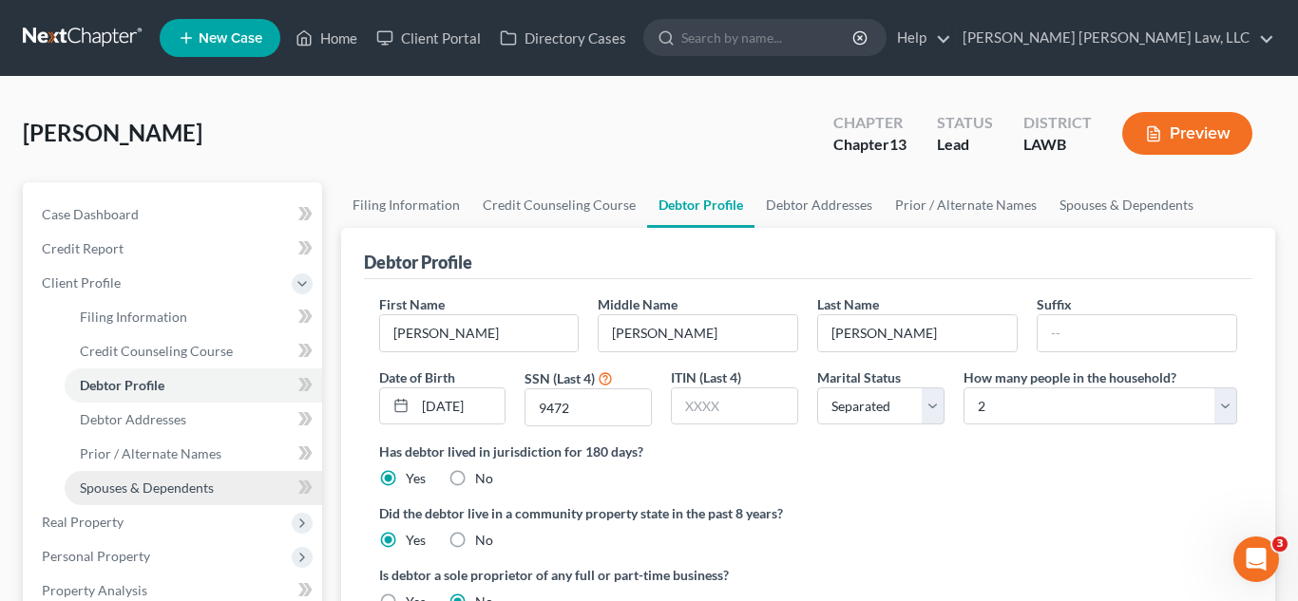
click at [177, 487] on span "Spouses & Dependents" at bounding box center [147, 488] width 134 height 16
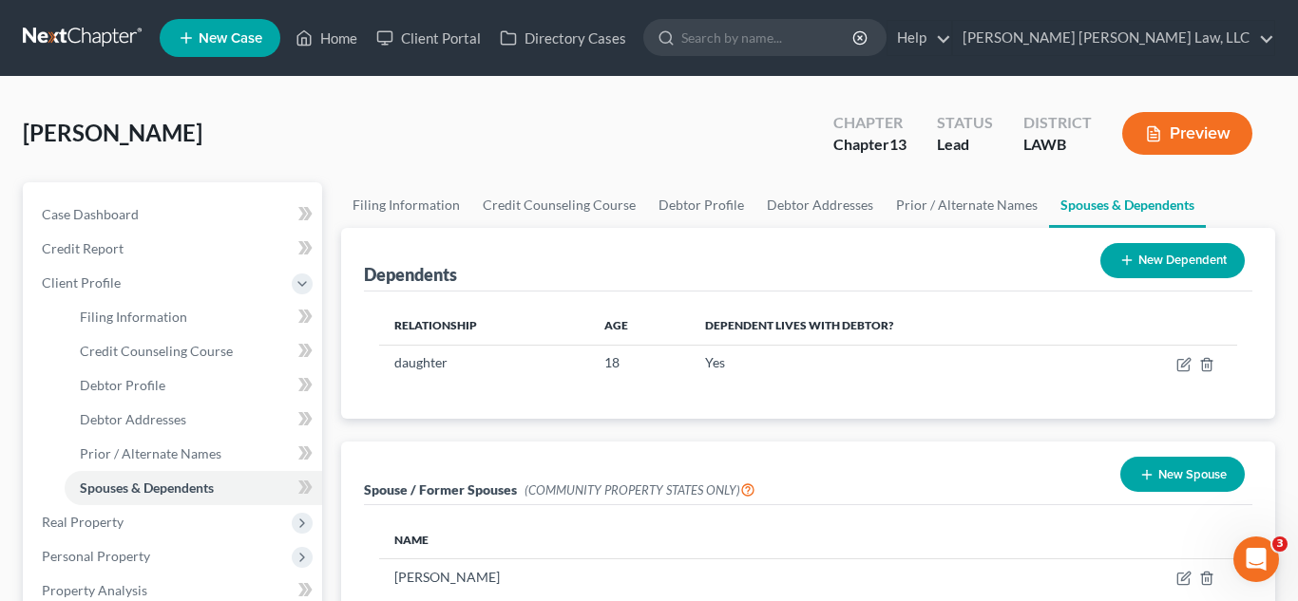
click at [600, 468] on div "Spouse / Former Spouses (COMMUNITY PROPERTY STATES ONLY) New Spouse" at bounding box center [808, 474] width 889 height 64
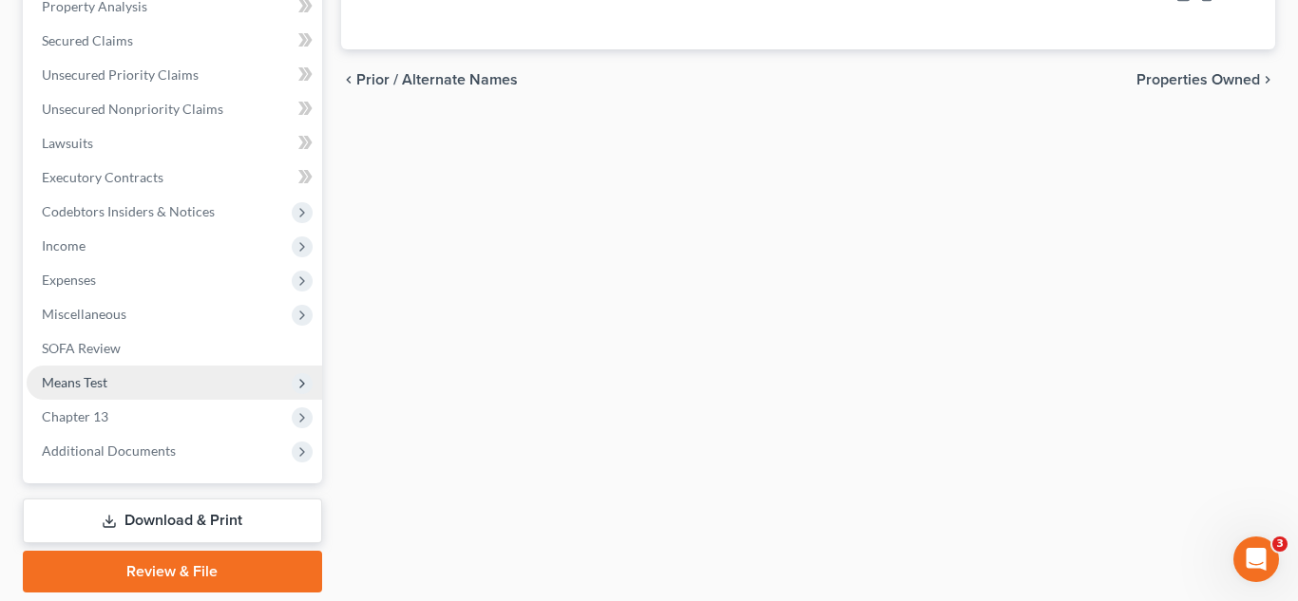
click at [136, 388] on span "Means Test" at bounding box center [174, 383] width 295 height 34
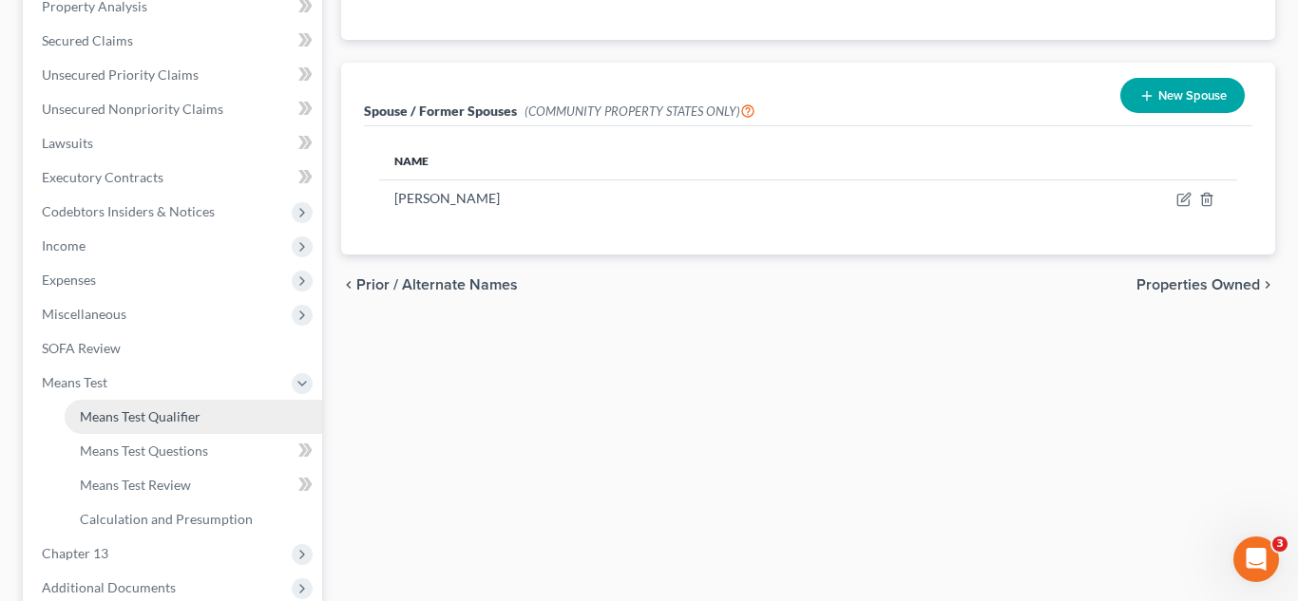
click at [169, 418] on span "Means Test Qualifier" at bounding box center [140, 416] width 121 height 16
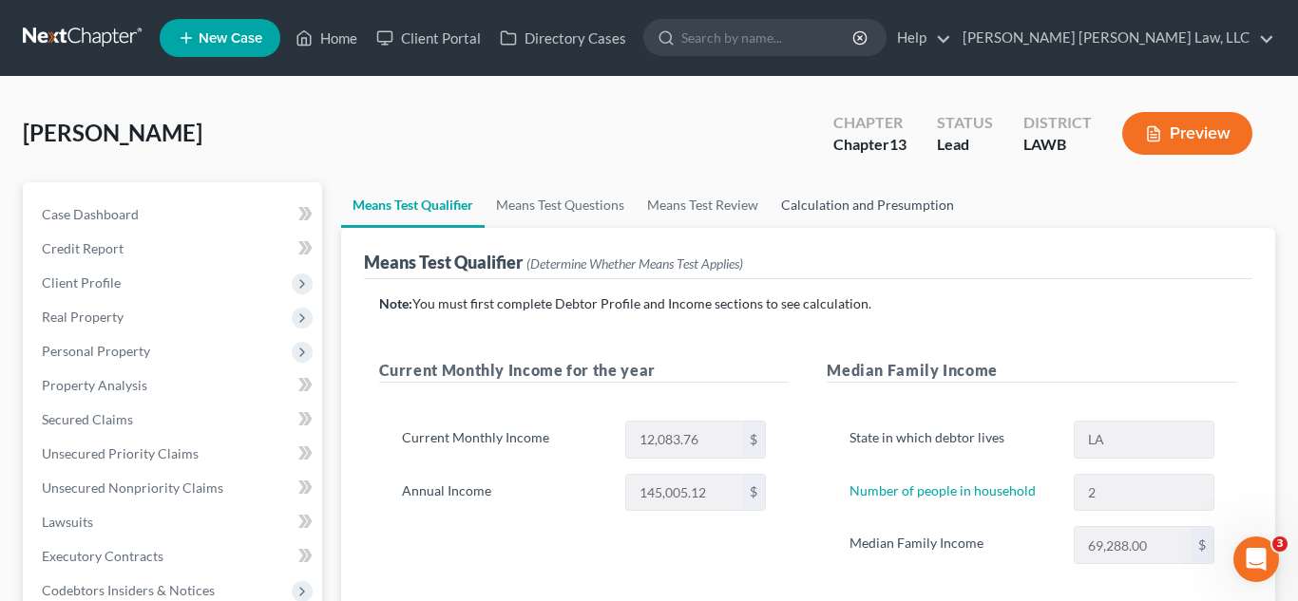
click at [822, 216] on link "Calculation and Presumption" at bounding box center [867, 205] width 196 height 46
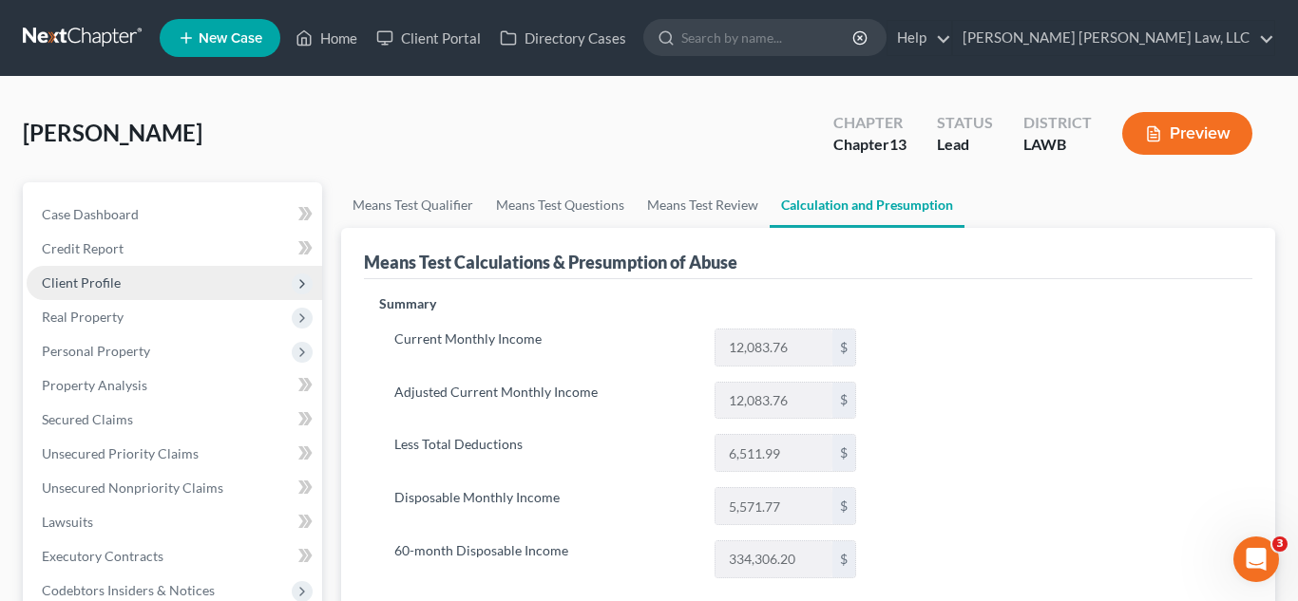
click at [115, 275] on span "Client Profile" at bounding box center [81, 283] width 79 height 16
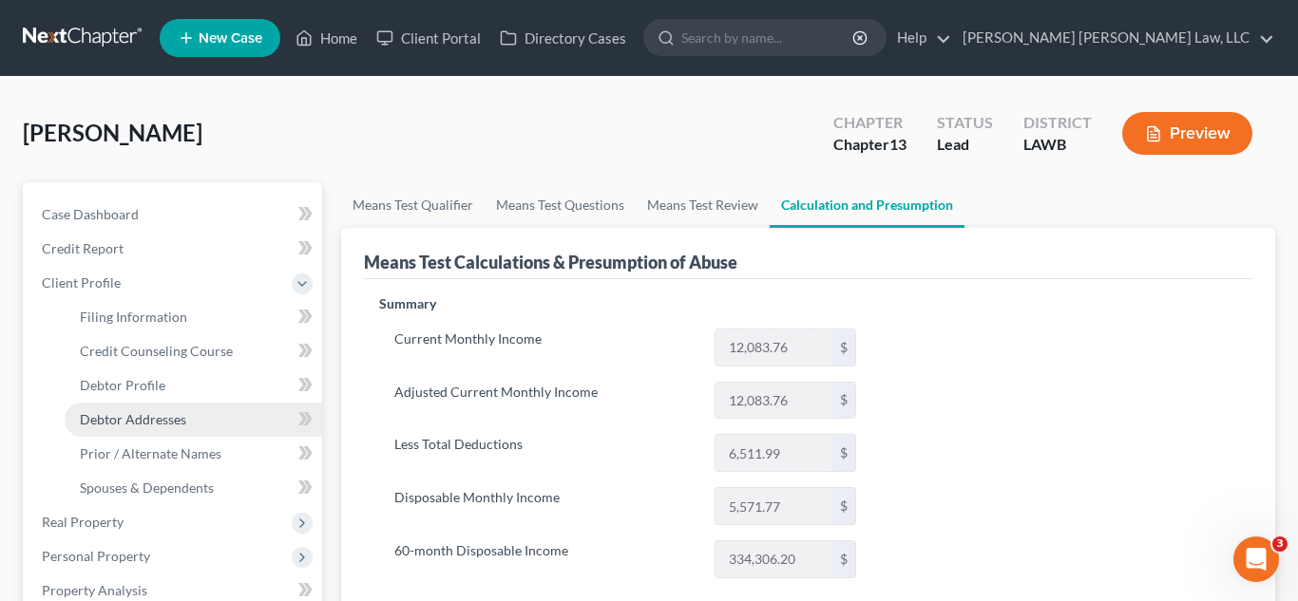
click at [151, 418] on span "Debtor Addresses" at bounding box center [133, 419] width 106 height 16
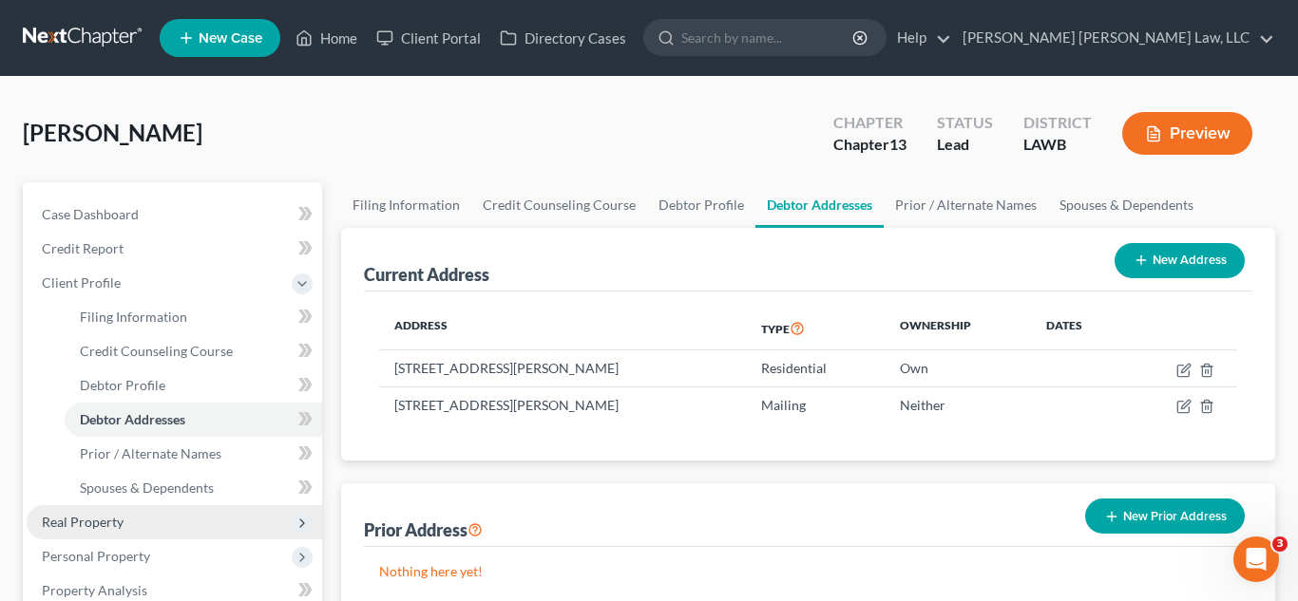
click at [151, 522] on span "Real Property" at bounding box center [174, 522] width 295 height 34
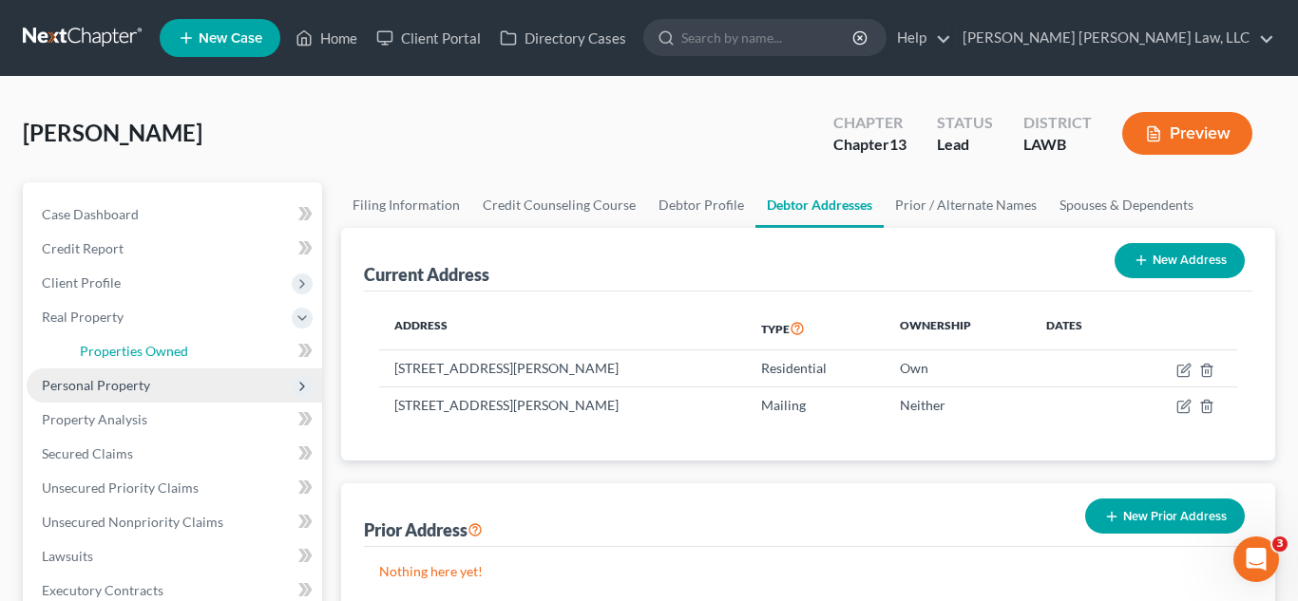
click at [148, 350] on span "Properties Owned" at bounding box center [134, 351] width 108 height 16
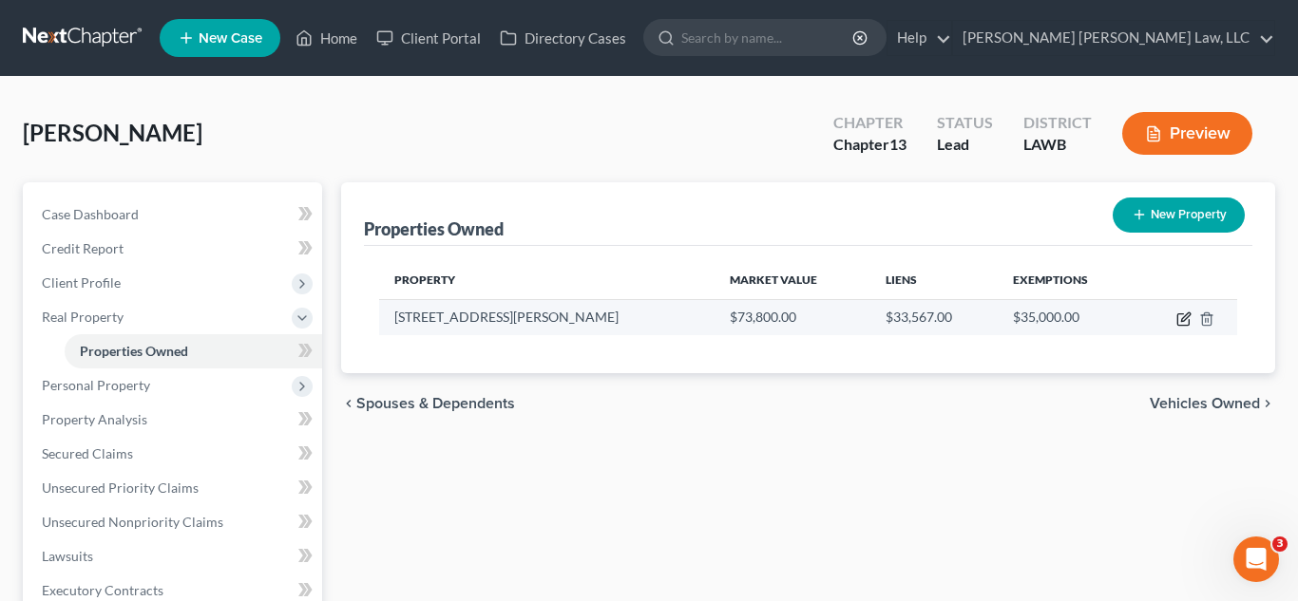
click at [1182, 320] on icon "button" at bounding box center [1185, 317] width 9 height 9
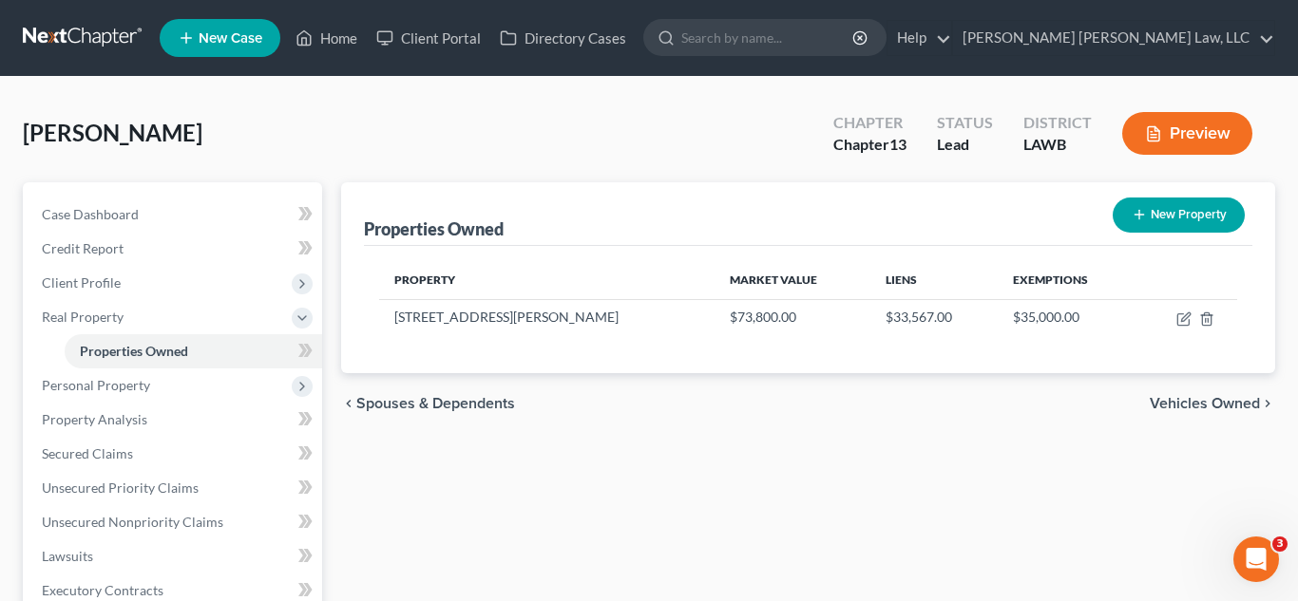
select select "19"
select select "0"
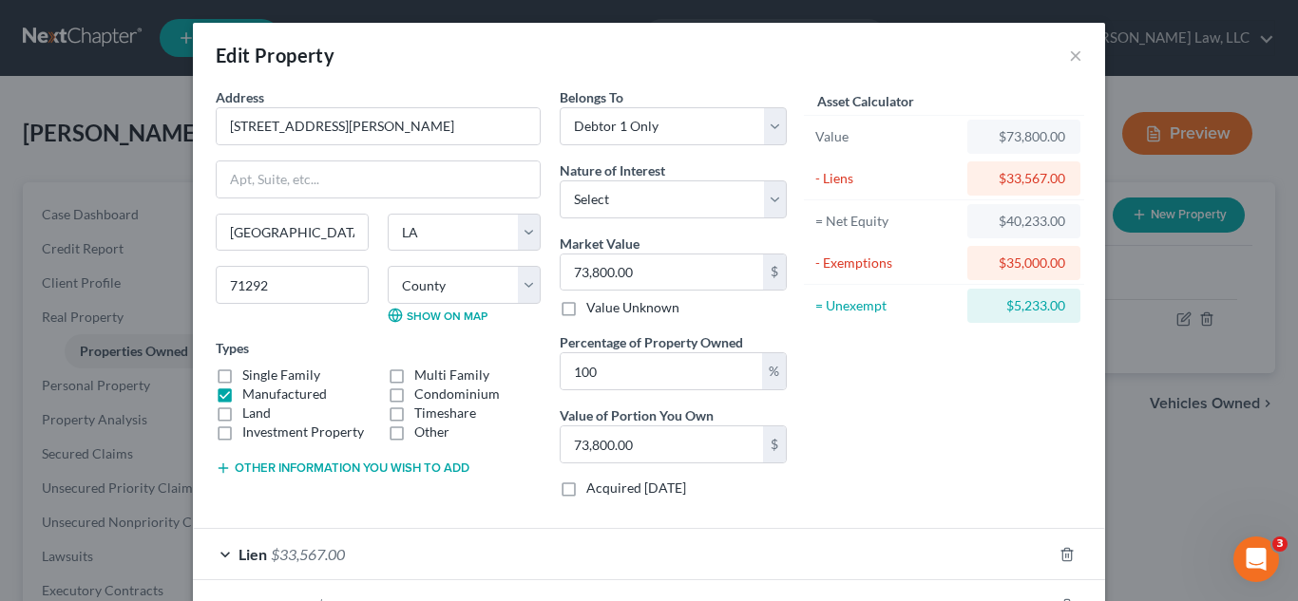
scroll to position [107, 0]
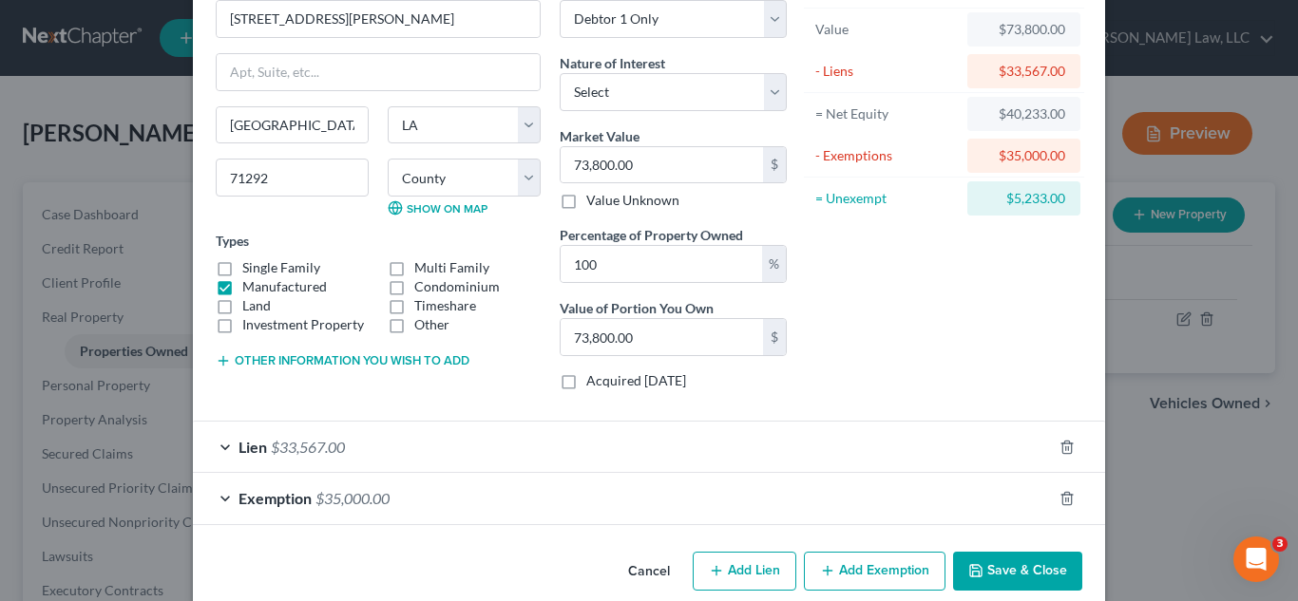
click at [1035, 576] on button "Save & Close" at bounding box center [1017, 572] width 129 height 40
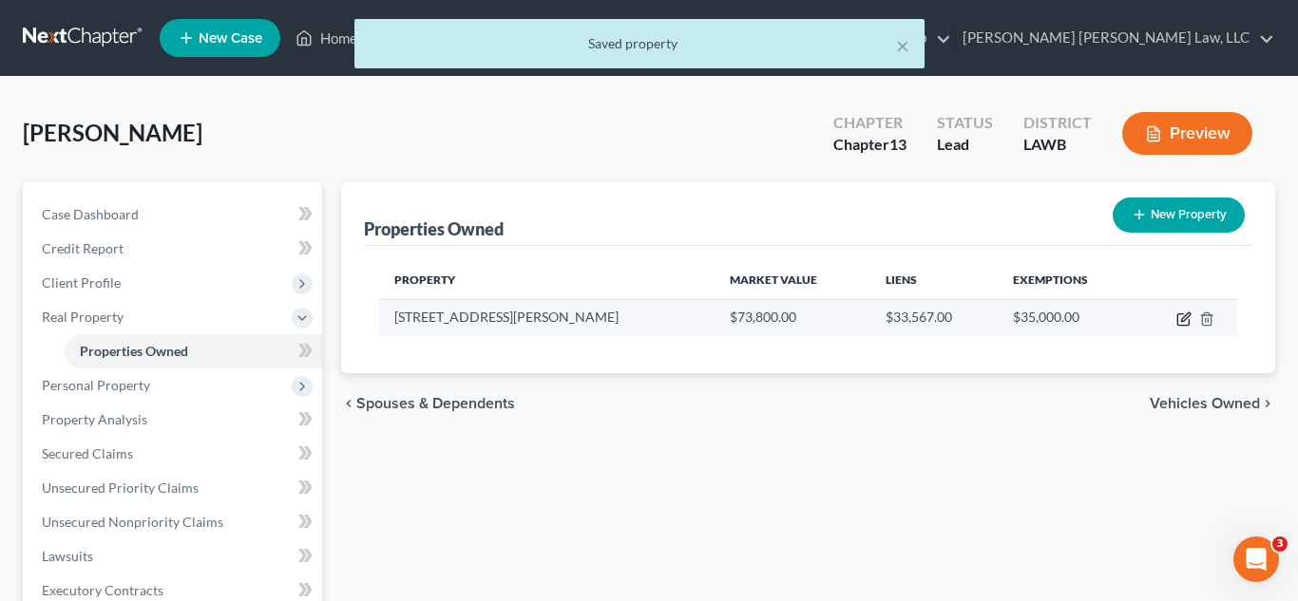
click at [1185, 320] on icon "button" at bounding box center [1185, 317] width 9 height 9
select select "19"
select select "36"
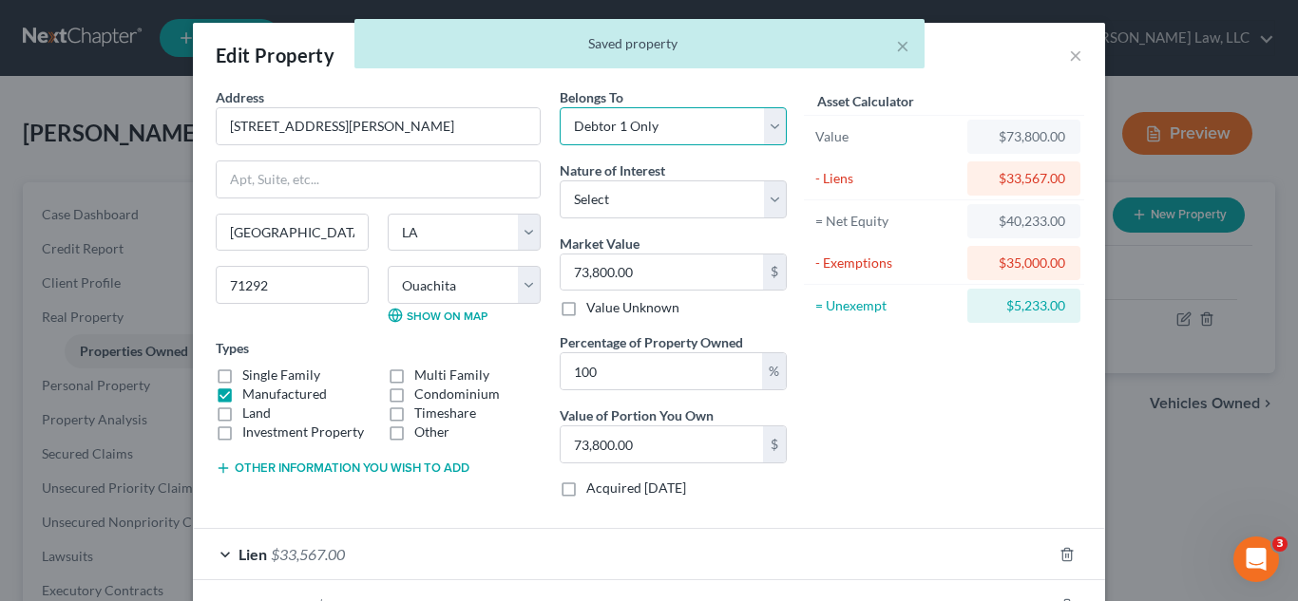
drag, startPoint x: 706, startPoint y: 125, endPoint x: 703, endPoint y: 144, distance: 19.2
click at [709, 124] on select "Select Debtor 1 Only Debtor 2 Only Debtor 1 And Debtor 2 Only At Least One Of T…" at bounding box center [673, 126] width 227 height 38
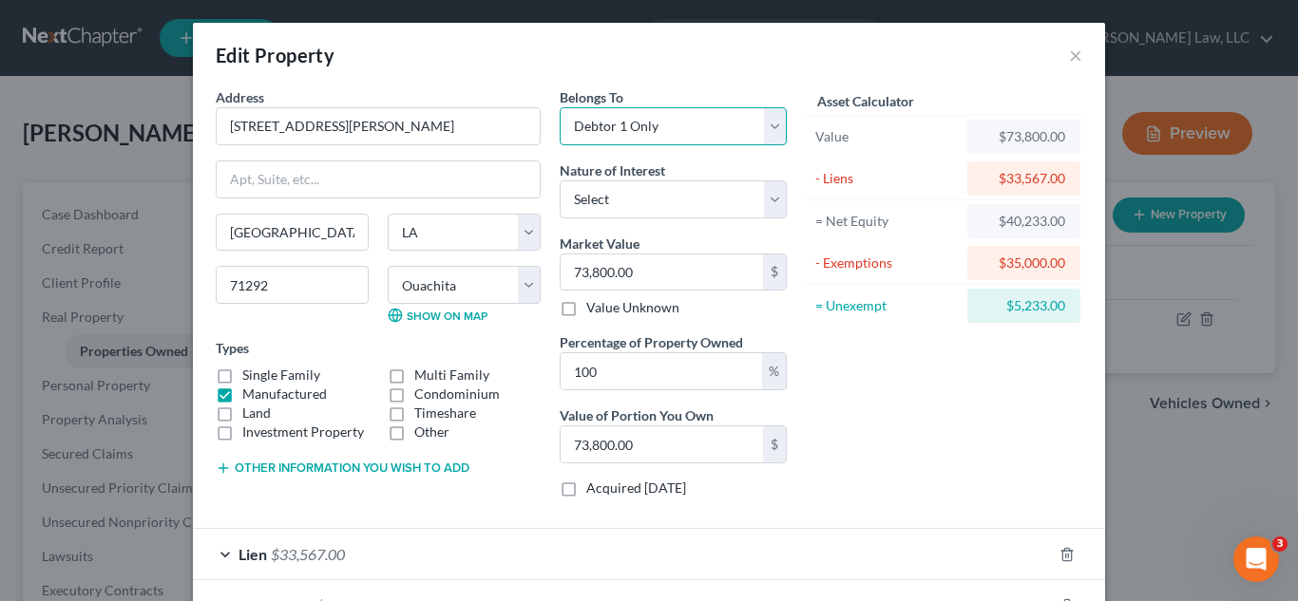
select select "4"
click at [560, 107] on select "Select Debtor 1 Only Debtor 2 Only Debtor 1 And Debtor 2 Only At Least One Of T…" at bounding box center [673, 126] width 227 height 38
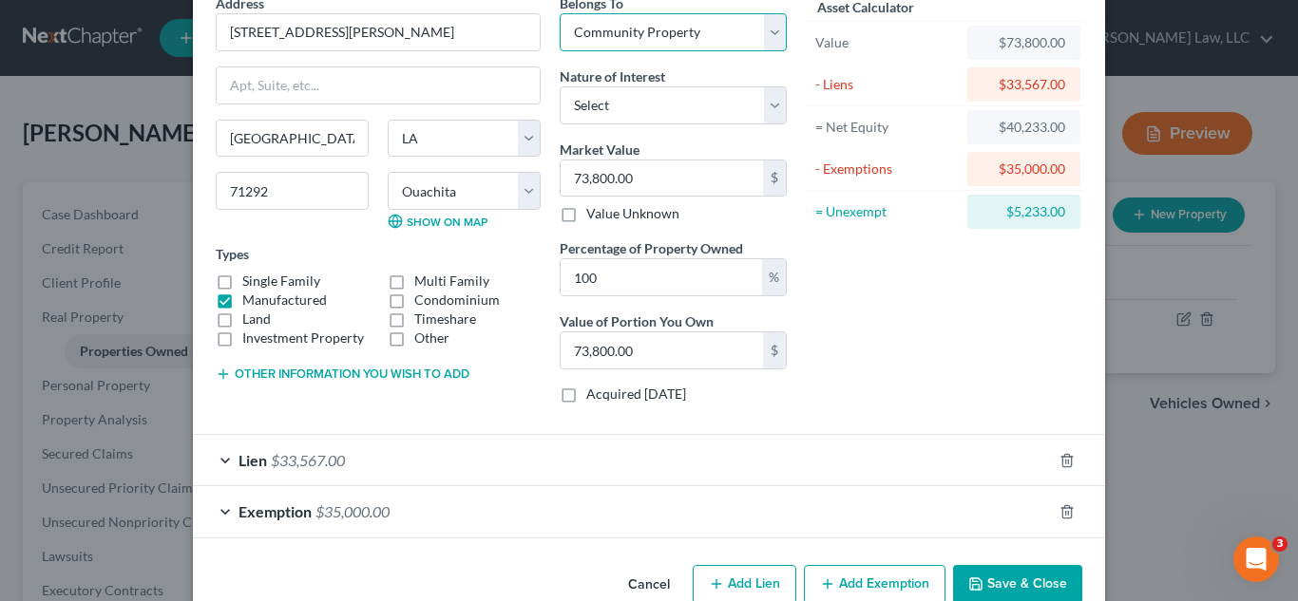
scroll to position [135, 0]
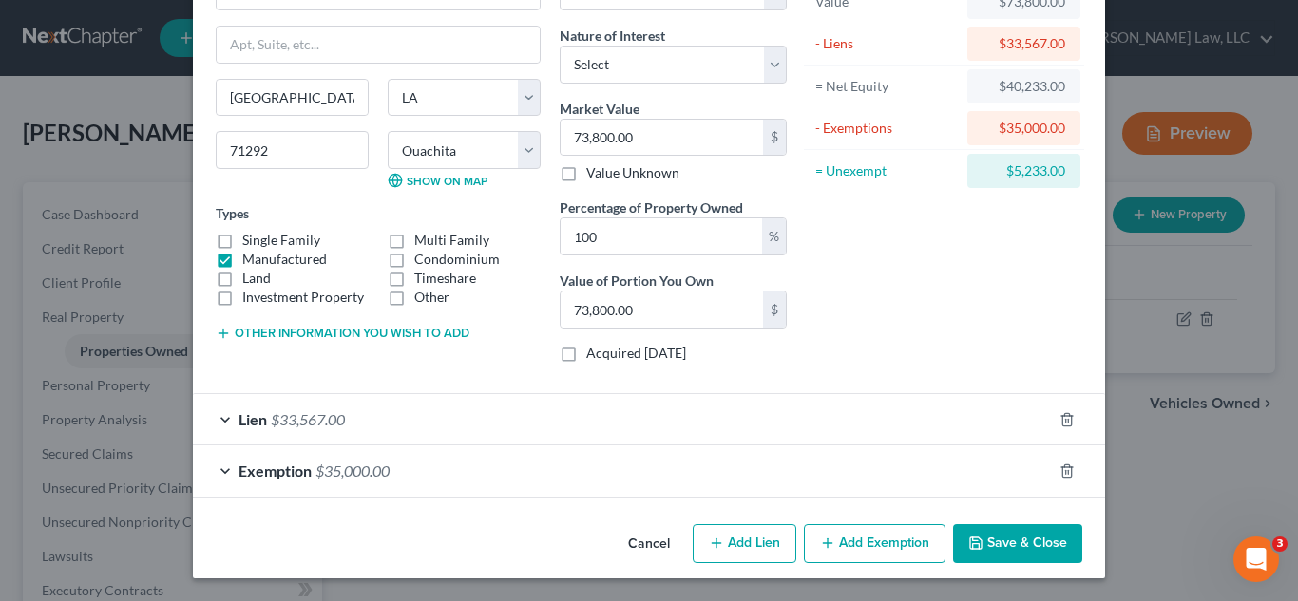
click at [1005, 551] on button "Save & Close" at bounding box center [1017, 544] width 129 height 40
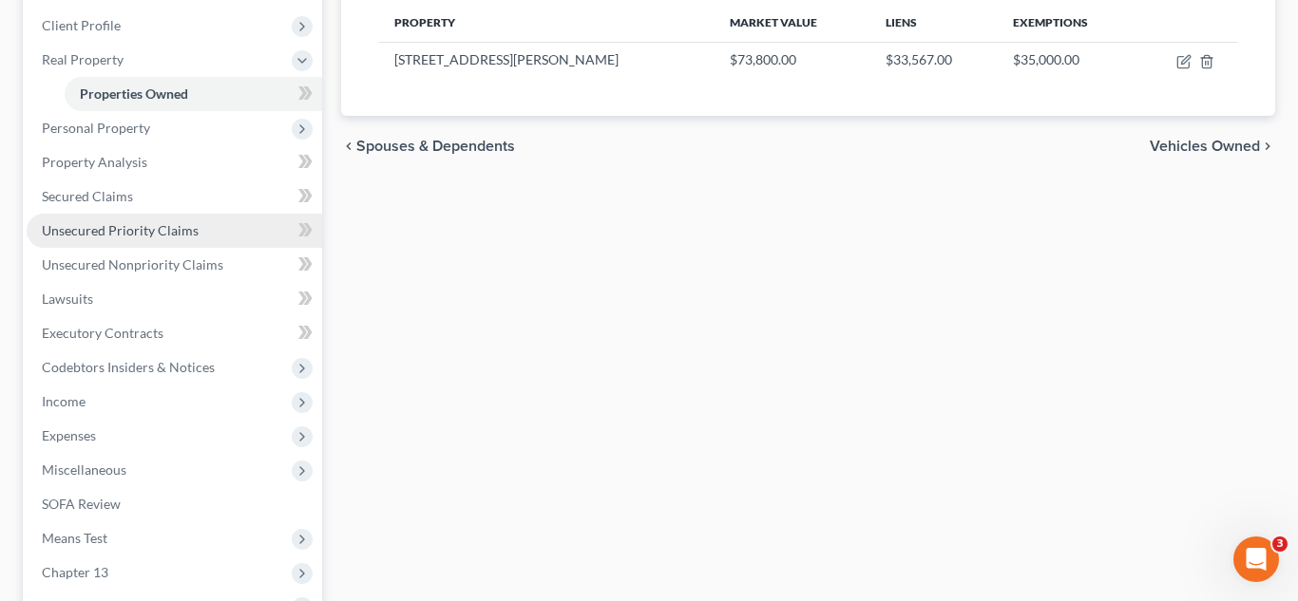
scroll to position [477, 0]
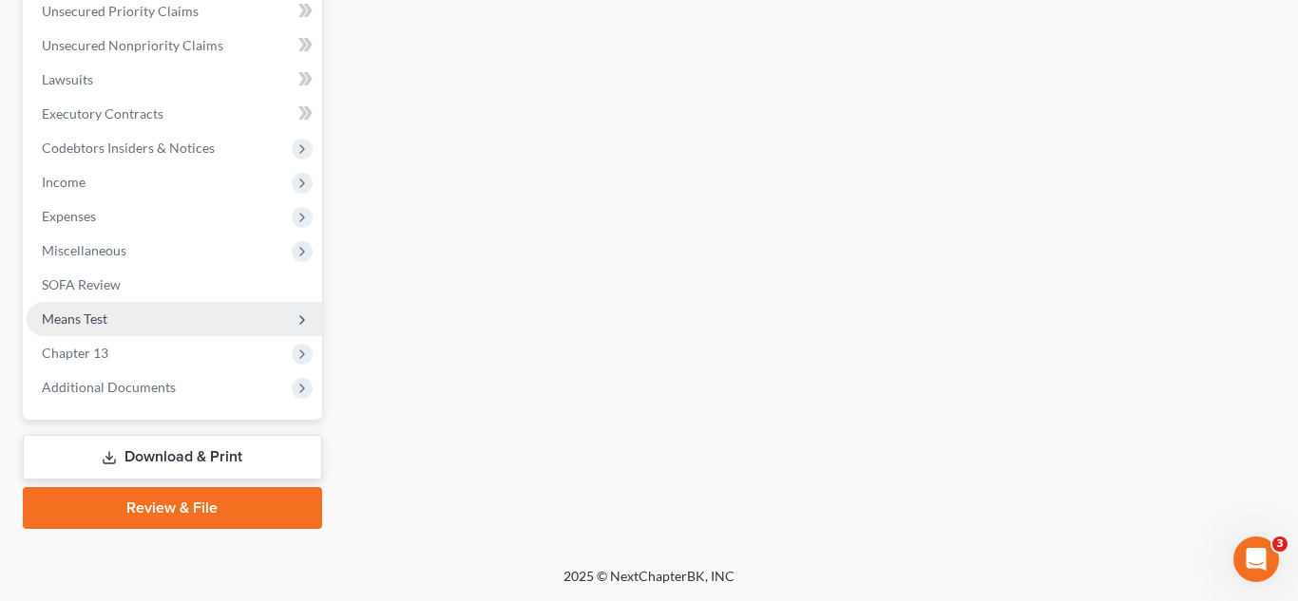
click at [134, 324] on span "Means Test" at bounding box center [174, 319] width 295 height 34
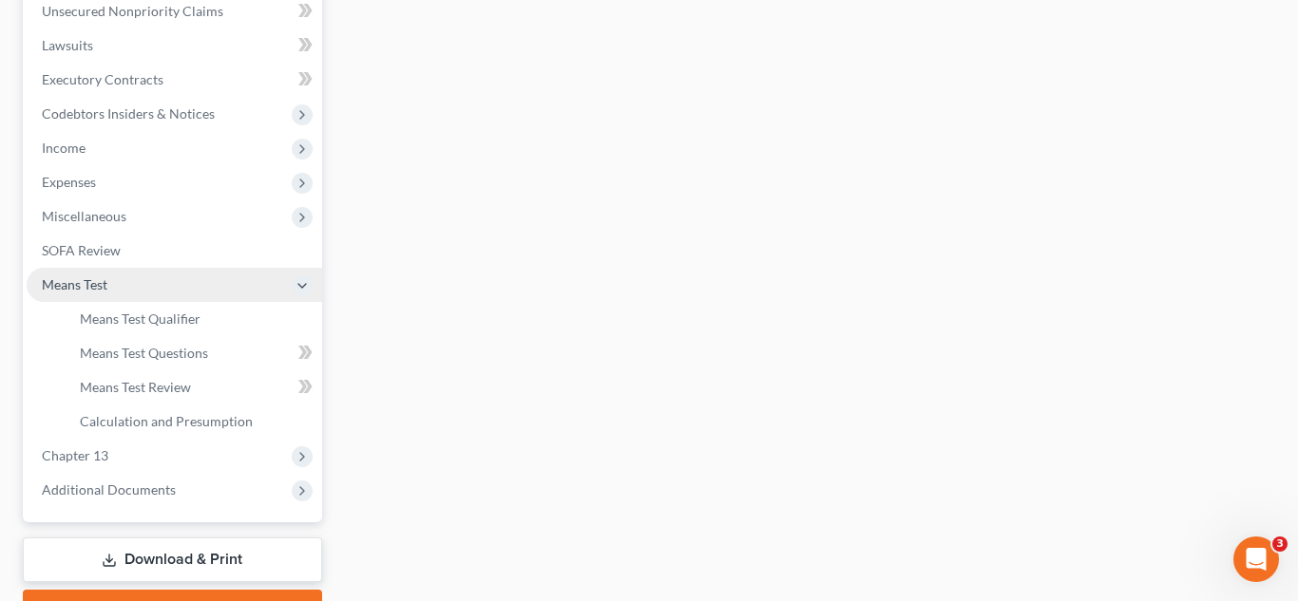
scroll to position [443, 0]
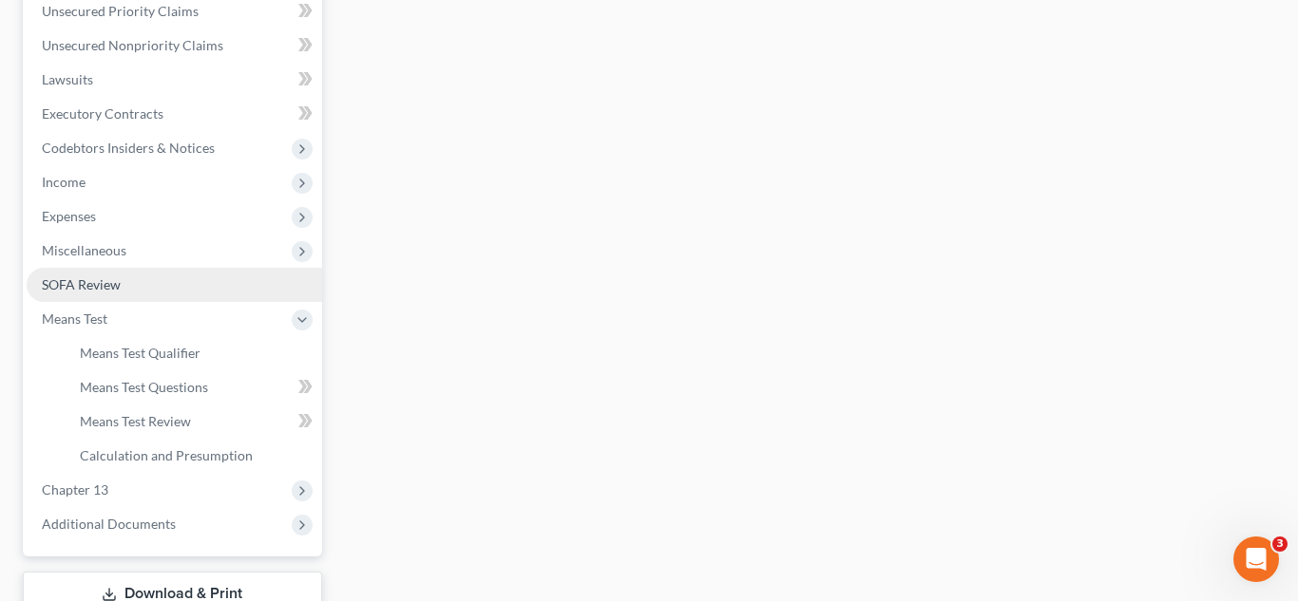
click at [131, 284] on link "SOFA Review" at bounding box center [174, 285] width 295 height 34
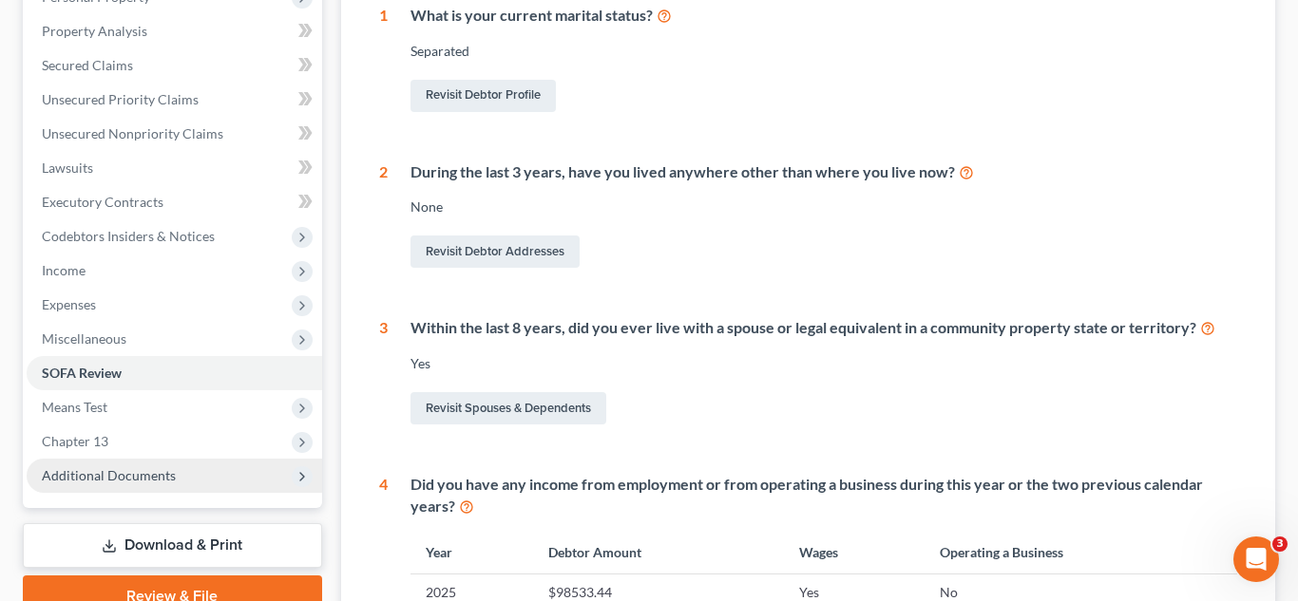
scroll to position [391, 0]
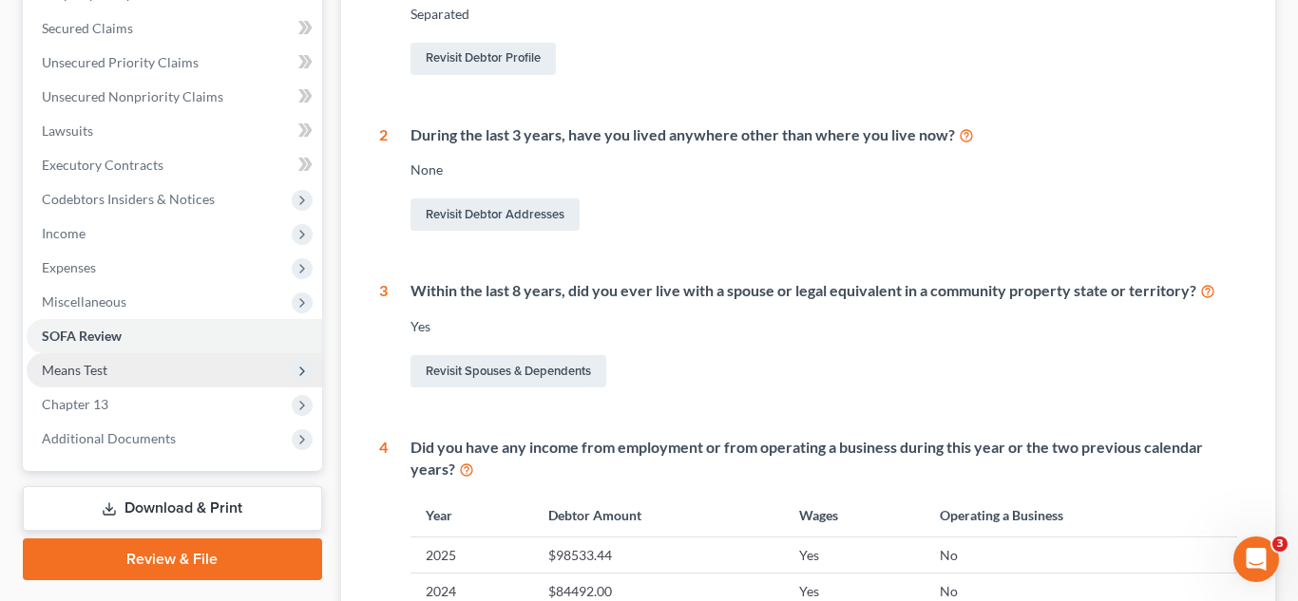
click at [135, 380] on span "Means Test" at bounding box center [174, 370] width 295 height 34
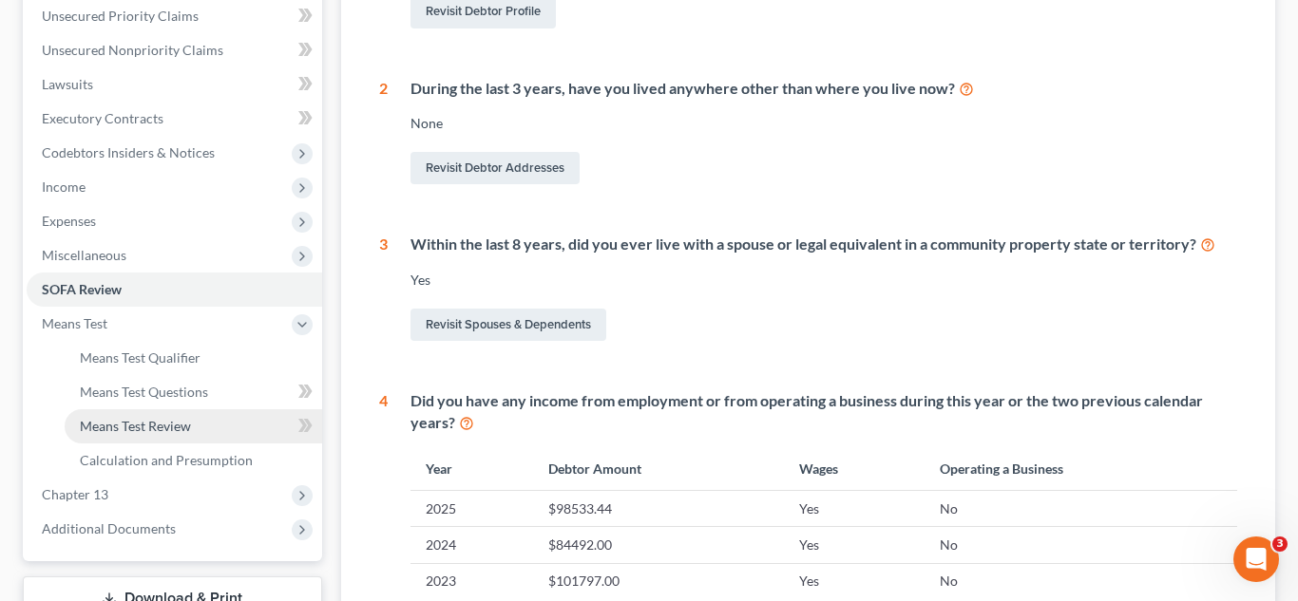
scroll to position [475, 0]
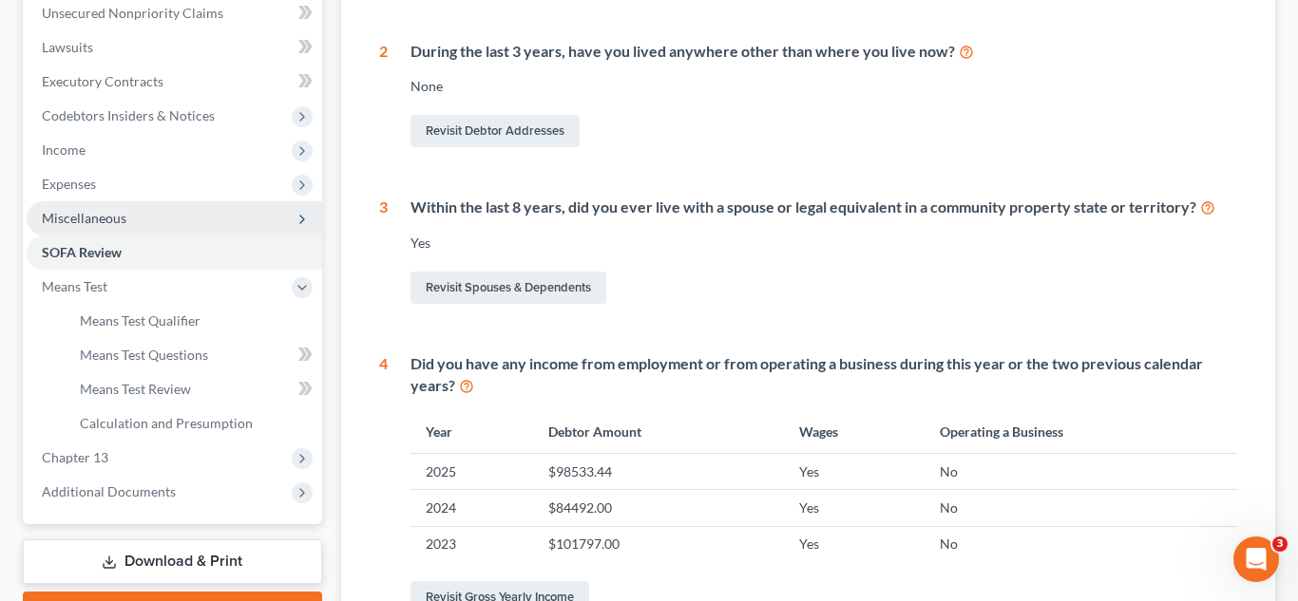
click at [107, 213] on span "Miscellaneous" at bounding box center [84, 218] width 85 height 16
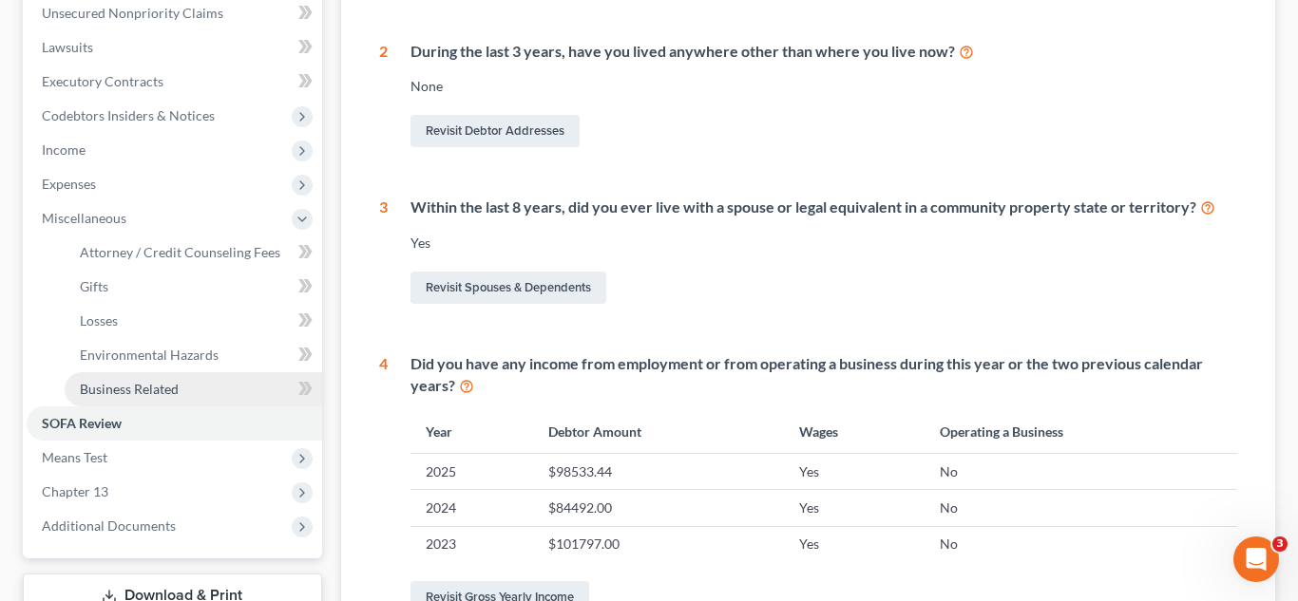
click at [159, 379] on link "Business Related" at bounding box center [193, 389] width 257 height 34
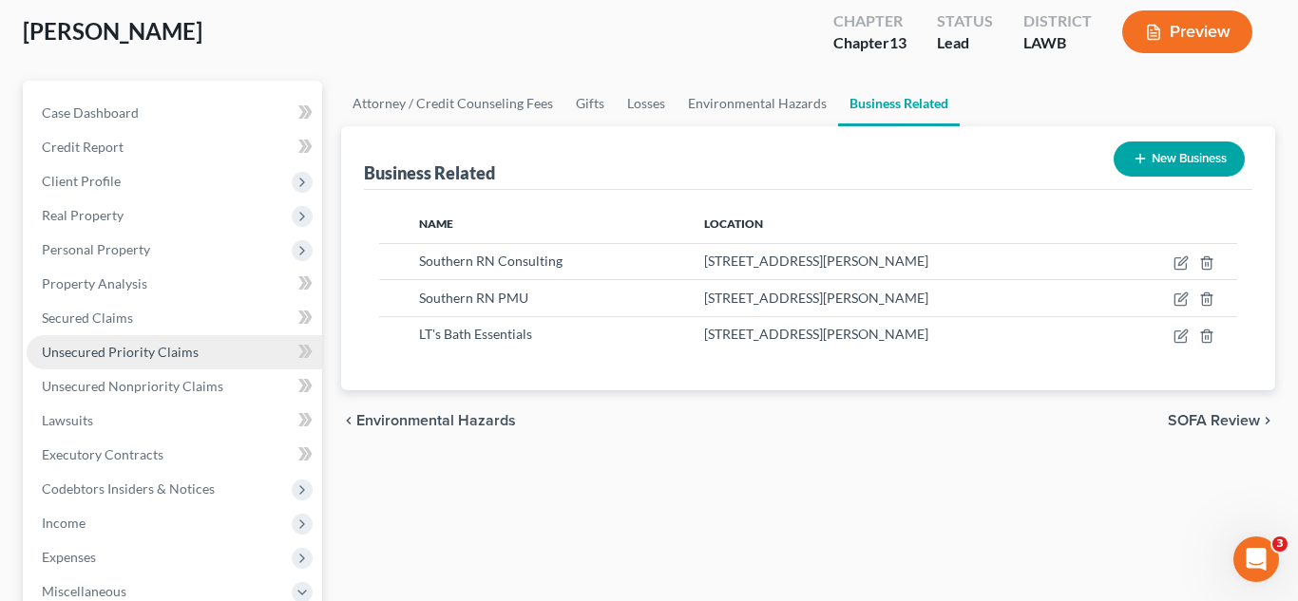
scroll to position [284, 0]
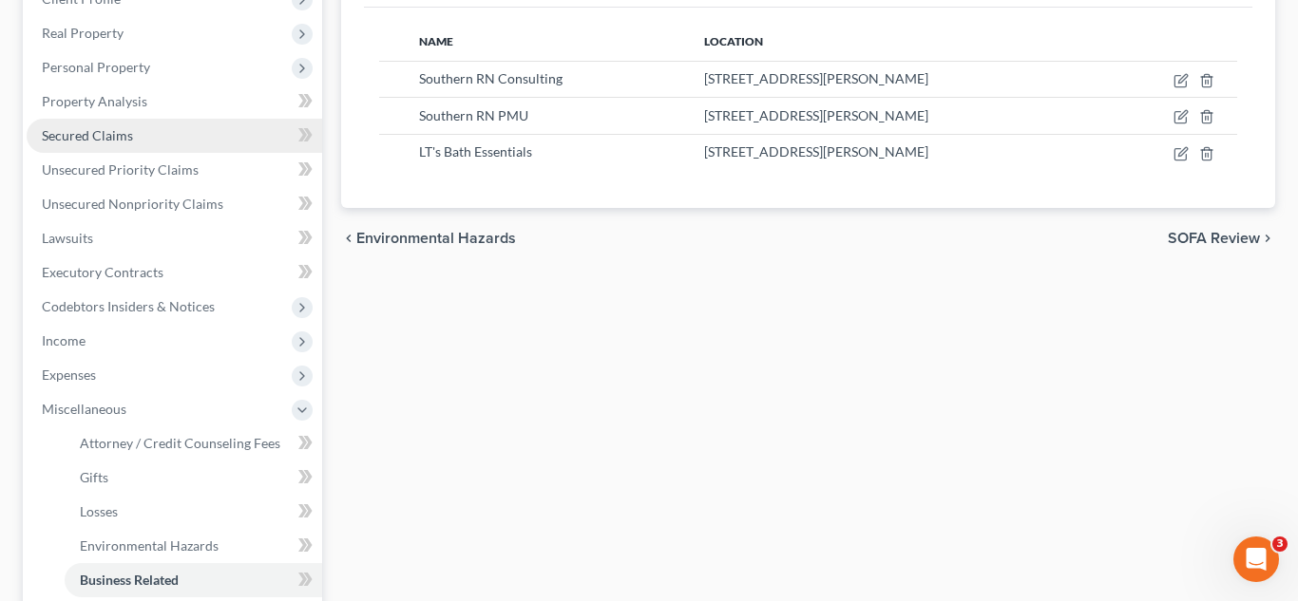
click at [150, 138] on link "Secured Claims" at bounding box center [174, 136] width 295 height 34
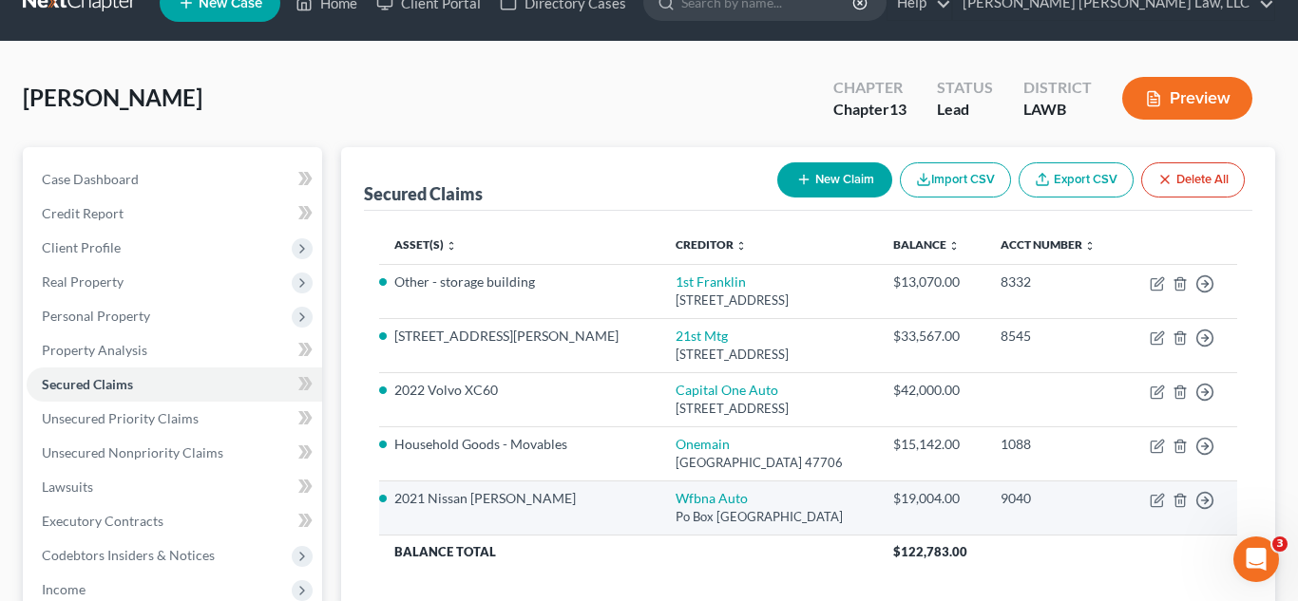
scroll to position [57, 0]
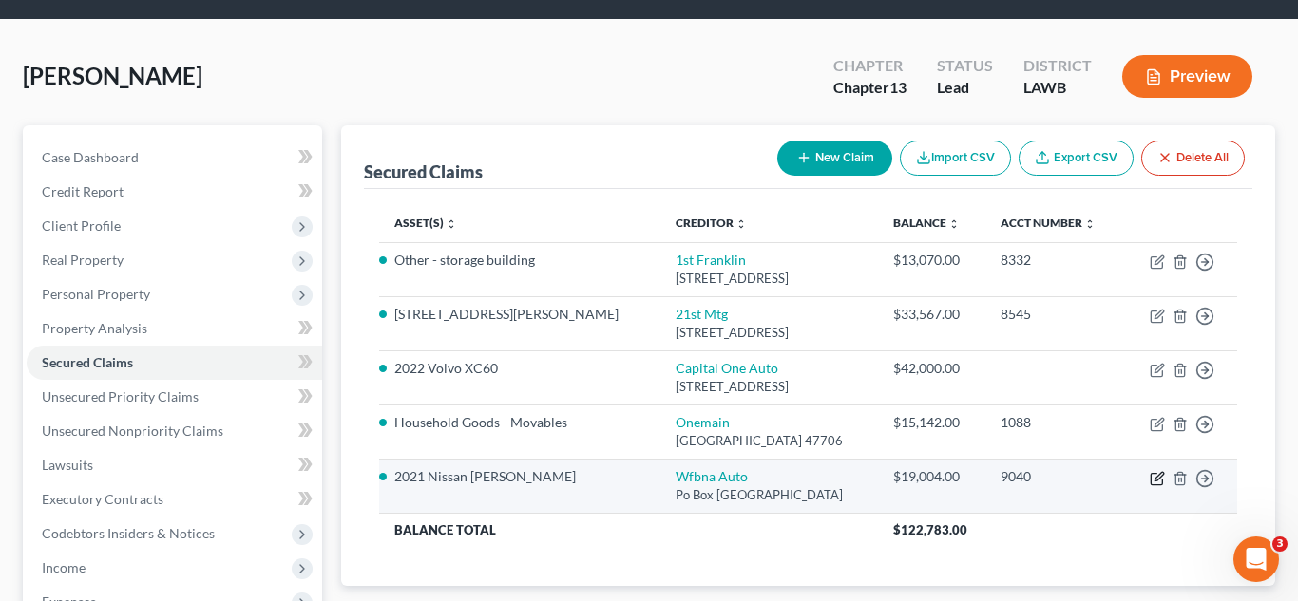
click at [1150, 482] on icon "button" at bounding box center [1155, 478] width 11 height 11
select select "28"
select select "0"
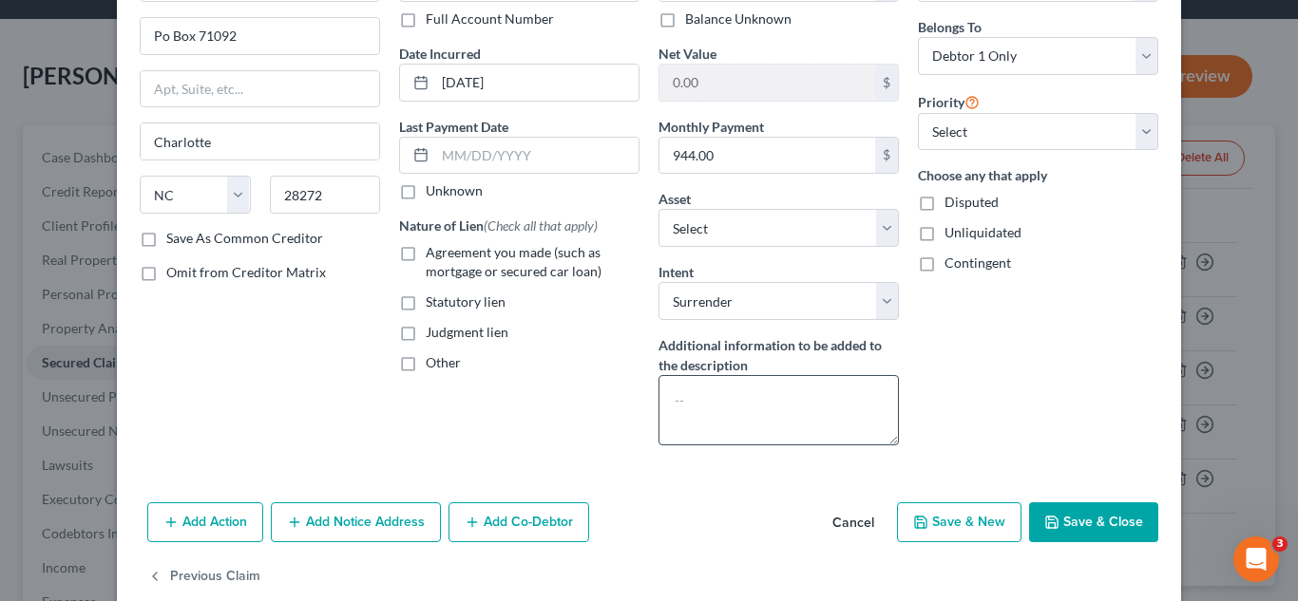
scroll to position [160, 0]
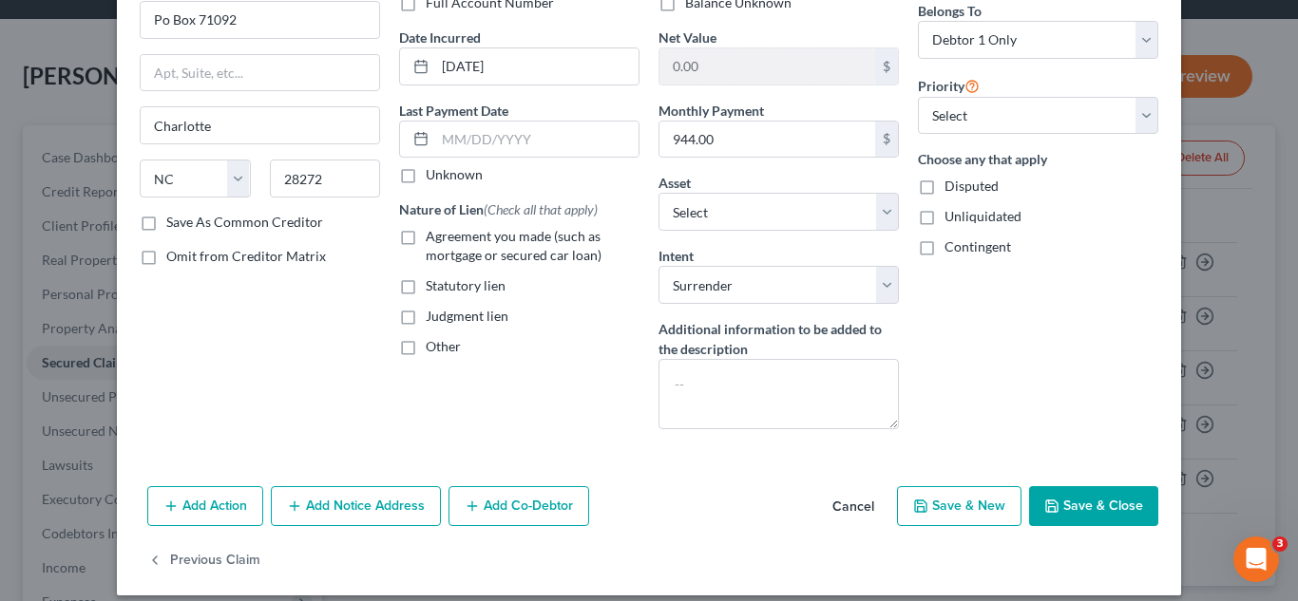
click at [426, 231] on label "Agreement you made (such as mortgage or secured car loan)" at bounding box center [533, 246] width 214 height 38
click at [433, 231] on input "Agreement you made (such as mortgage or secured car loan)" at bounding box center [439, 233] width 12 height 12
checkbox input "true"
click at [718, 396] on textarea at bounding box center [778, 394] width 240 height 70
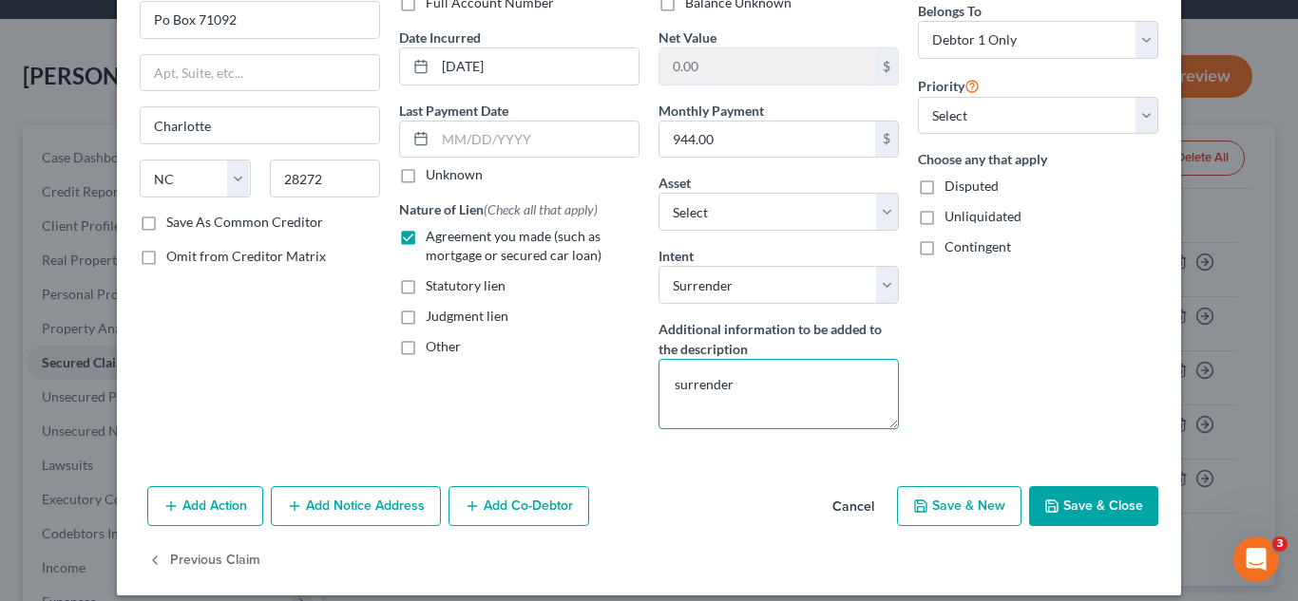
type textarea "surrender"
click at [1069, 506] on button "Save & Close" at bounding box center [1093, 506] width 129 height 40
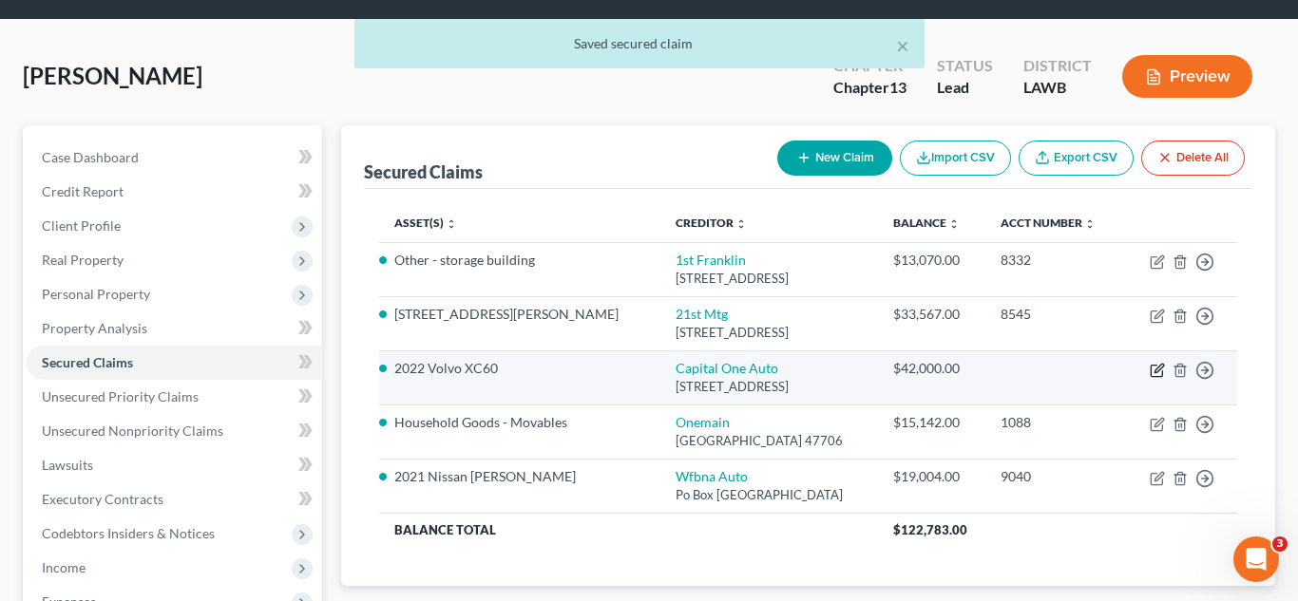
click at [1155, 376] on icon "button" at bounding box center [1155, 371] width 11 height 11
select select "45"
select select "0"
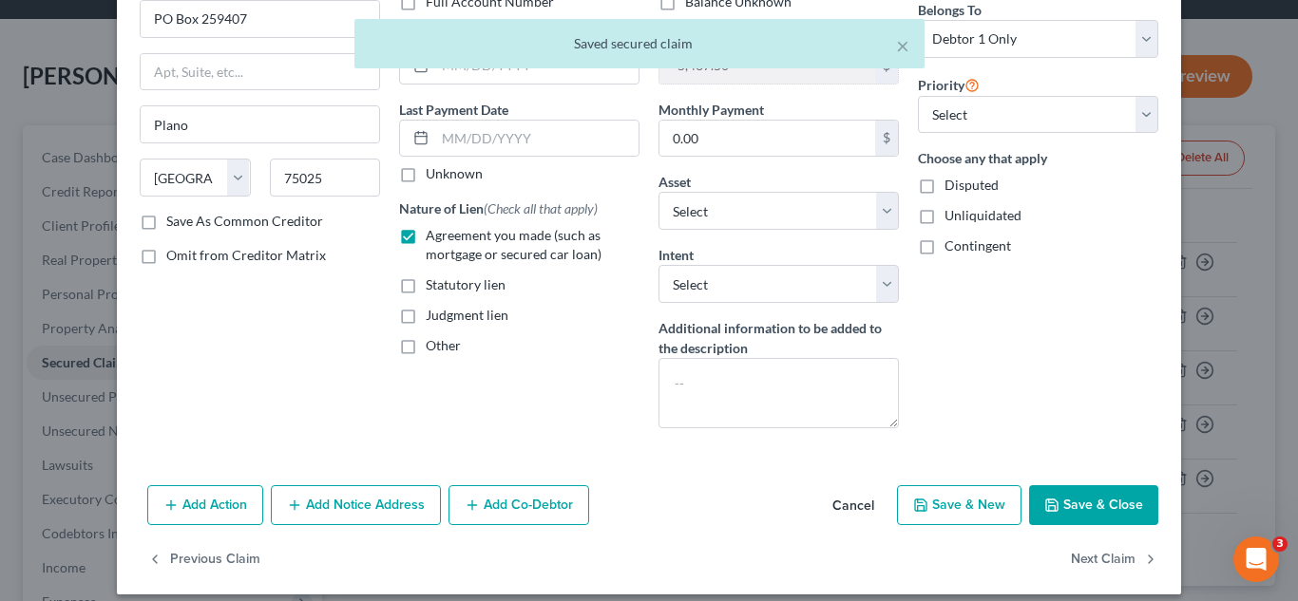
scroll to position [177, 0]
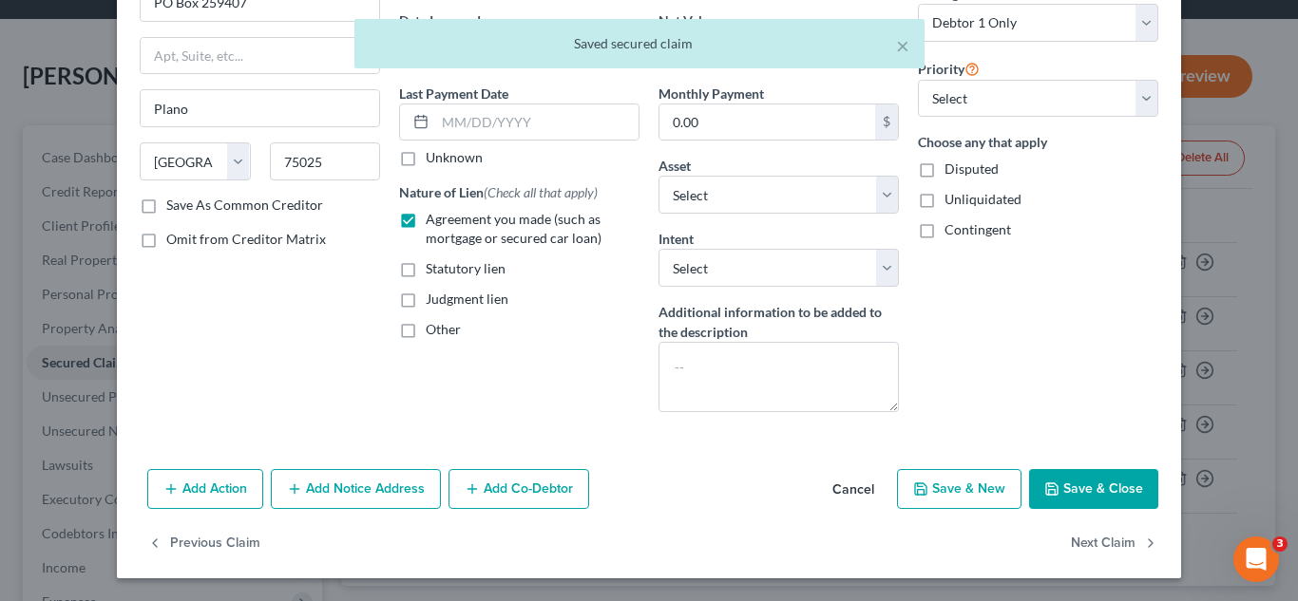
click at [1123, 476] on button "Save & Close" at bounding box center [1093, 489] width 129 height 40
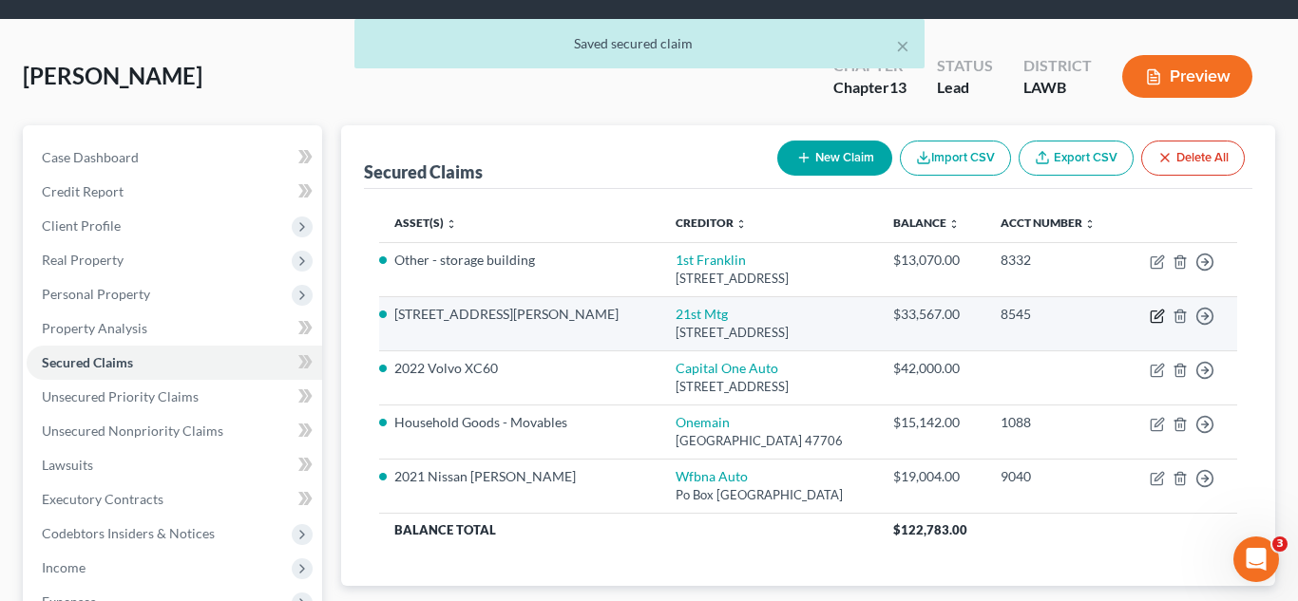
click at [1150, 320] on icon "button" at bounding box center [1155, 317] width 11 height 11
select select "44"
select select "0"
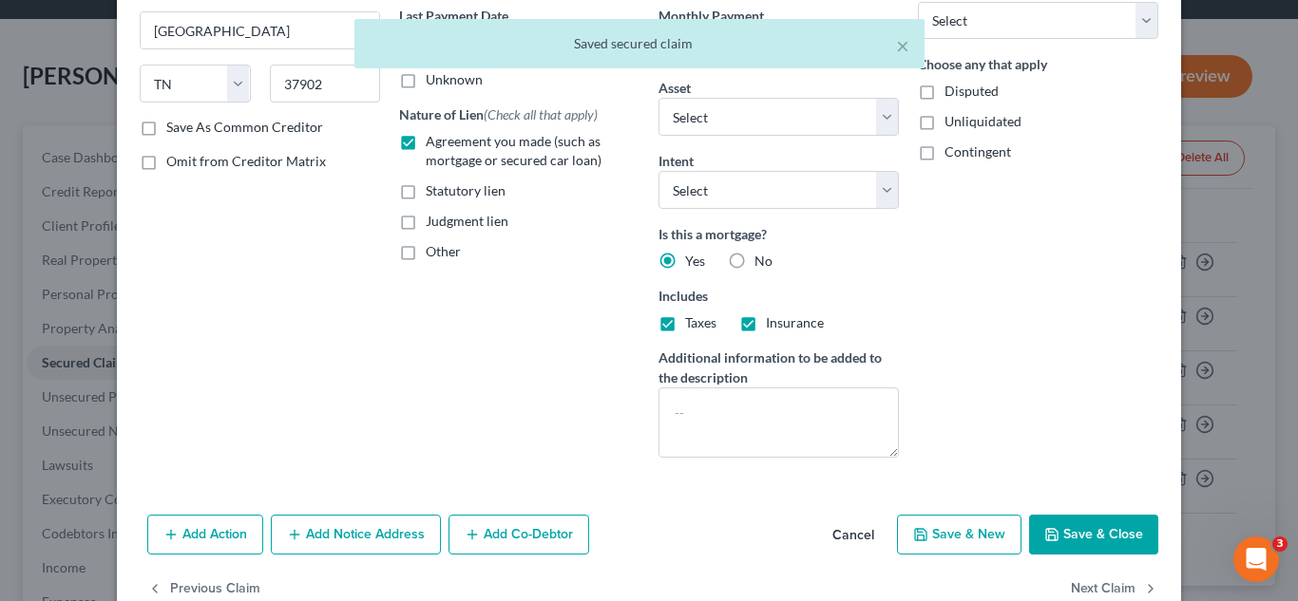
scroll to position [260, 0]
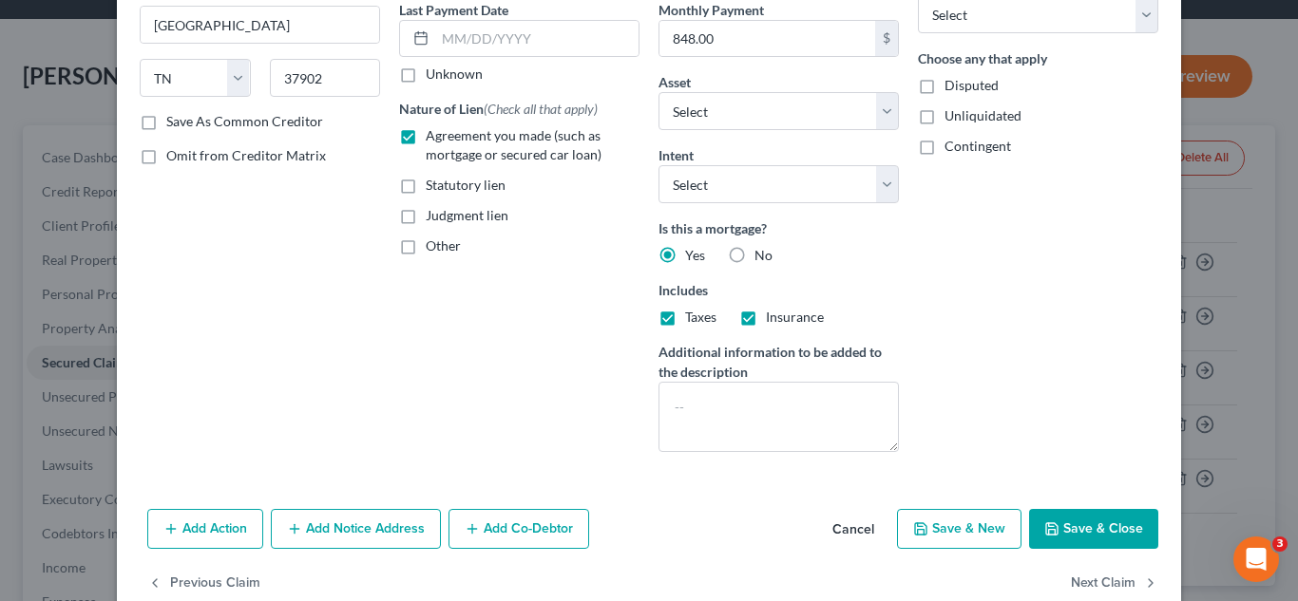
click at [1083, 529] on button "Save & Close" at bounding box center [1093, 529] width 129 height 40
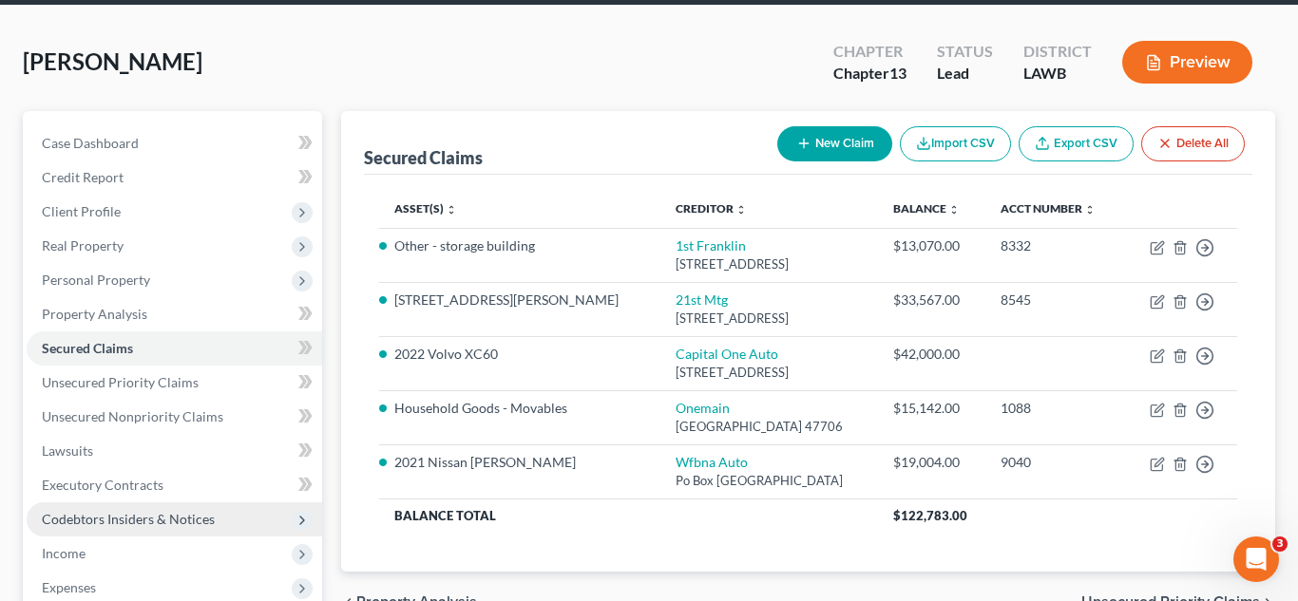
scroll to position [141, 0]
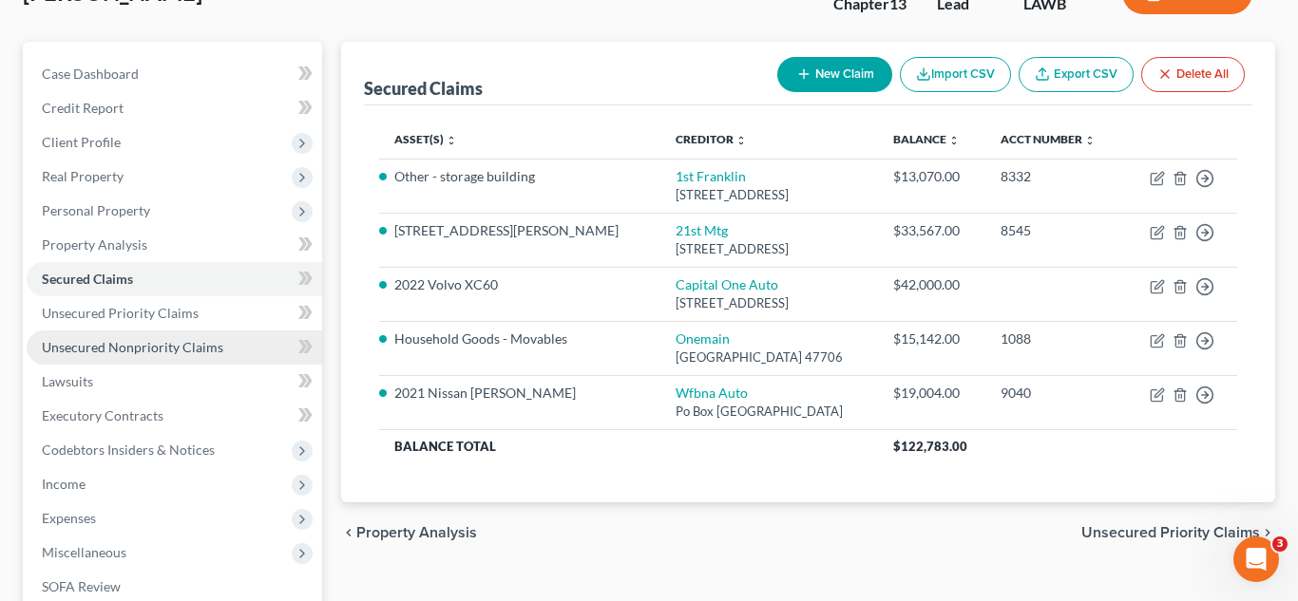
click at [156, 347] on span "Unsecured Nonpriority Claims" at bounding box center [132, 347] width 181 height 16
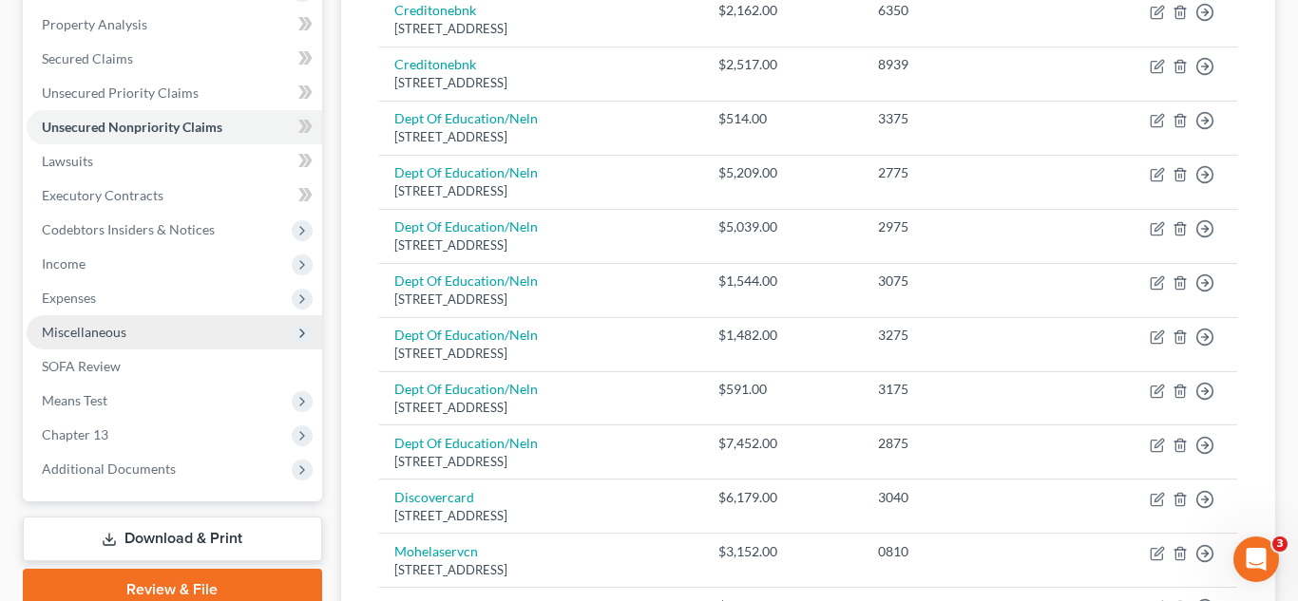
scroll to position [332, 0]
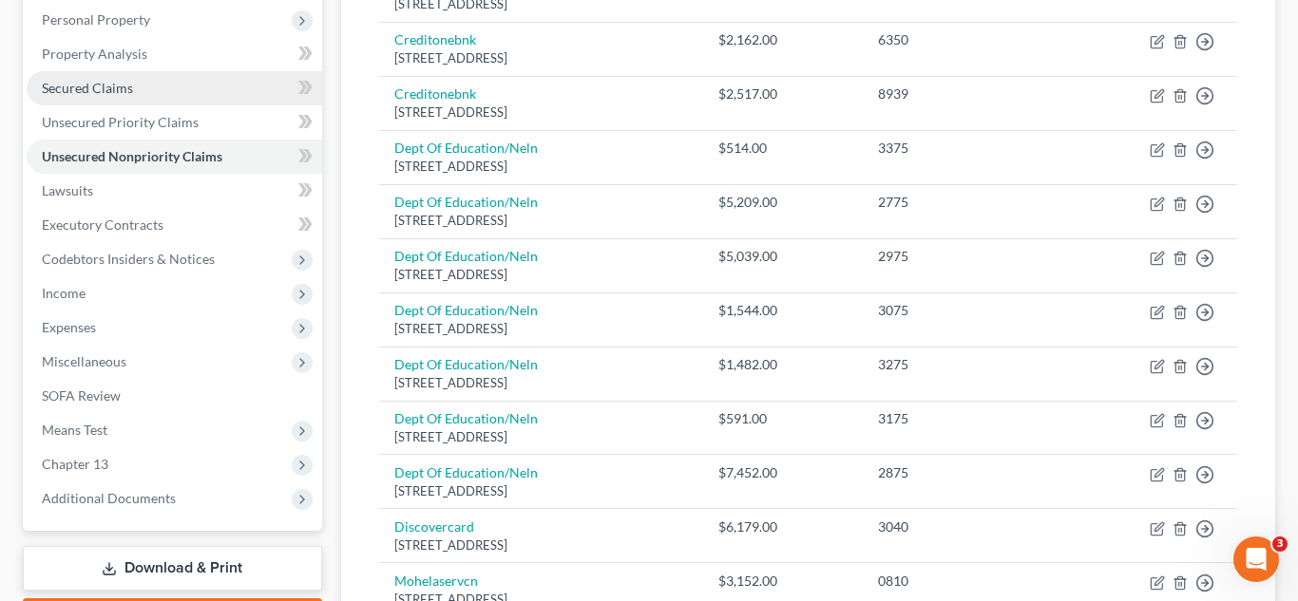
click at [133, 82] on link "Secured Claims" at bounding box center [174, 88] width 295 height 34
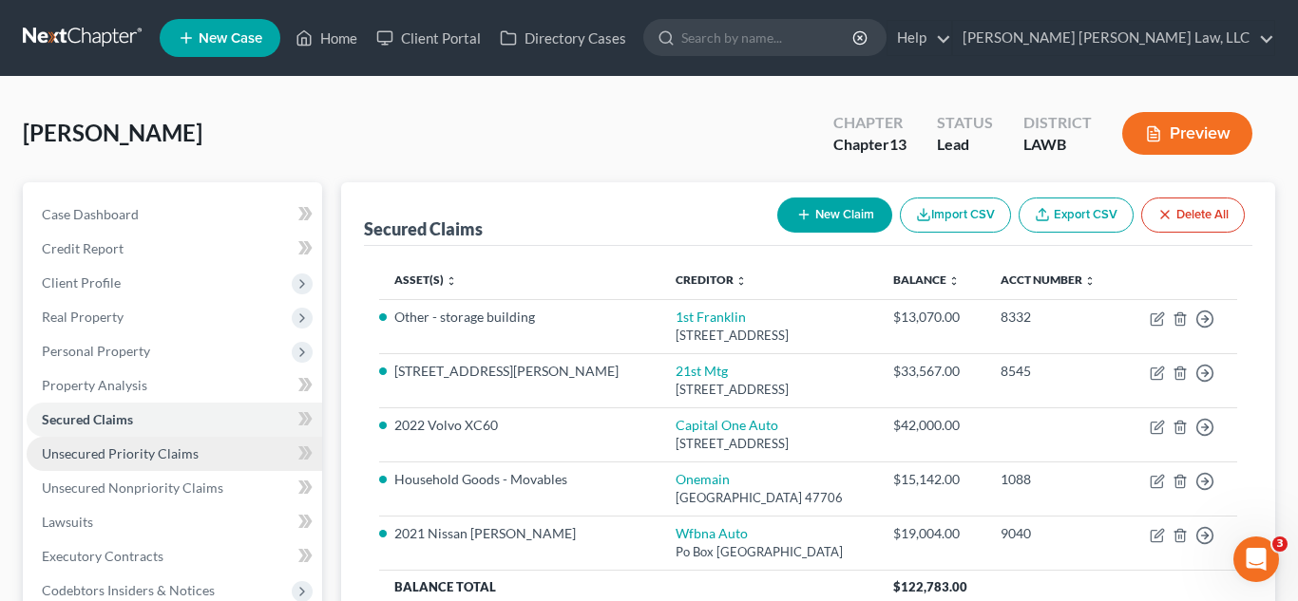
click at [155, 455] on span "Unsecured Priority Claims" at bounding box center [120, 454] width 157 height 16
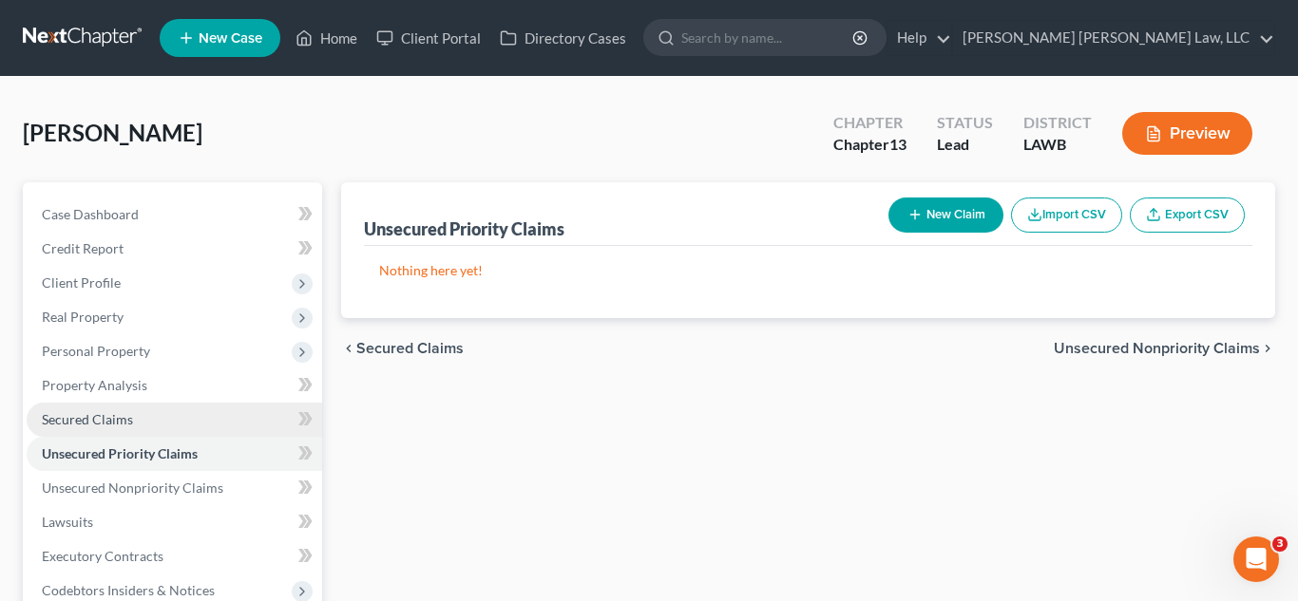
click at [152, 427] on link "Secured Claims" at bounding box center [174, 420] width 295 height 34
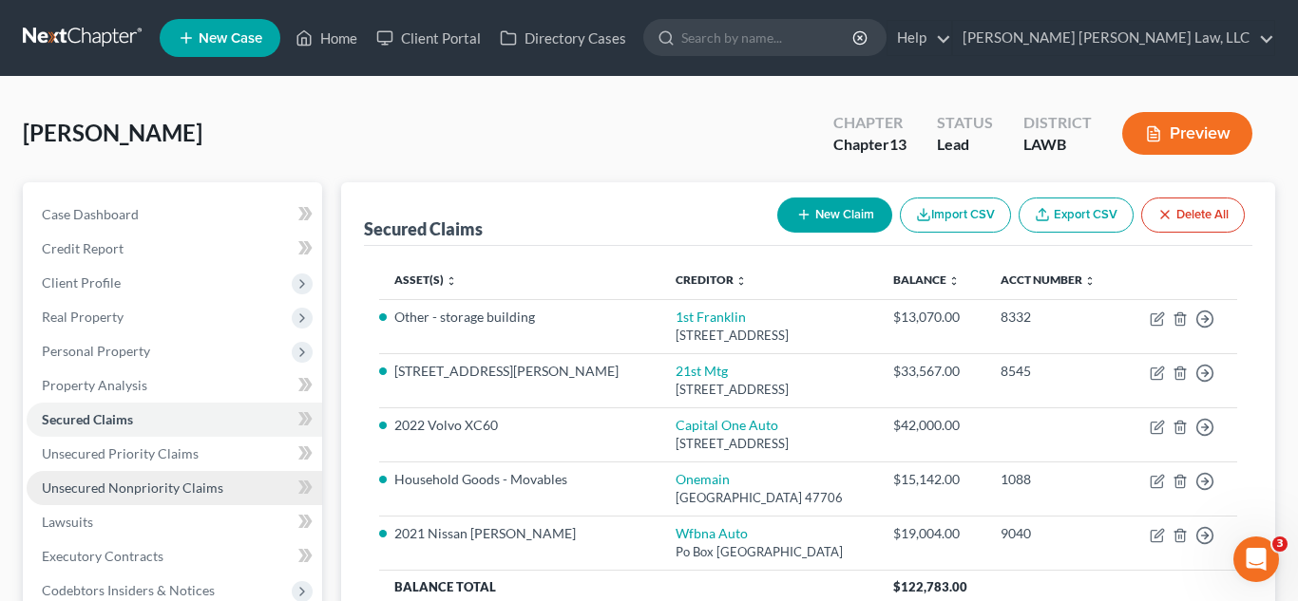
click at [151, 481] on span "Unsecured Nonpriority Claims" at bounding box center [132, 488] width 181 height 16
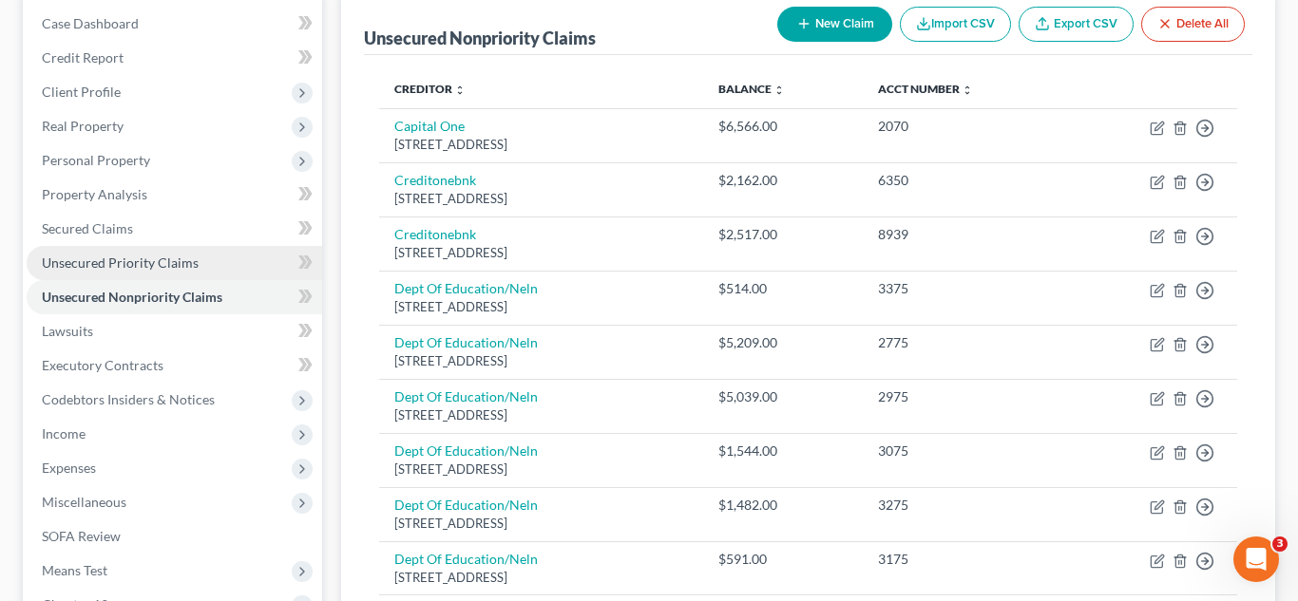
scroll to position [133, 0]
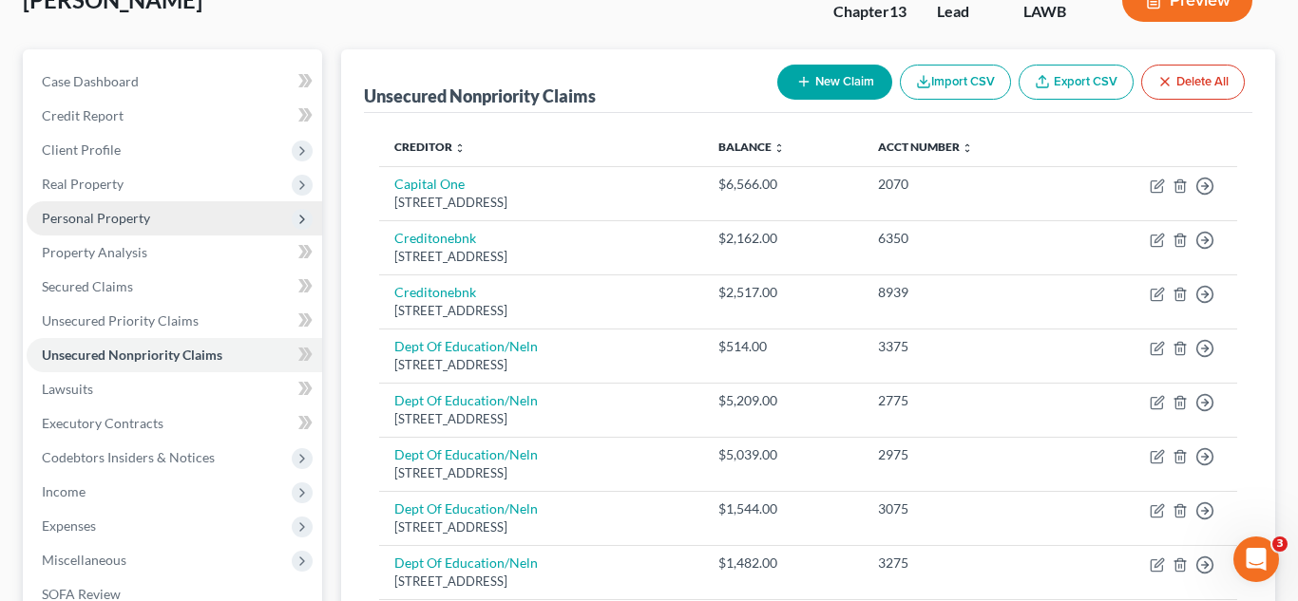
click at [116, 221] on span "Personal Property" at bounding box center [96, 218] width 108 height 16
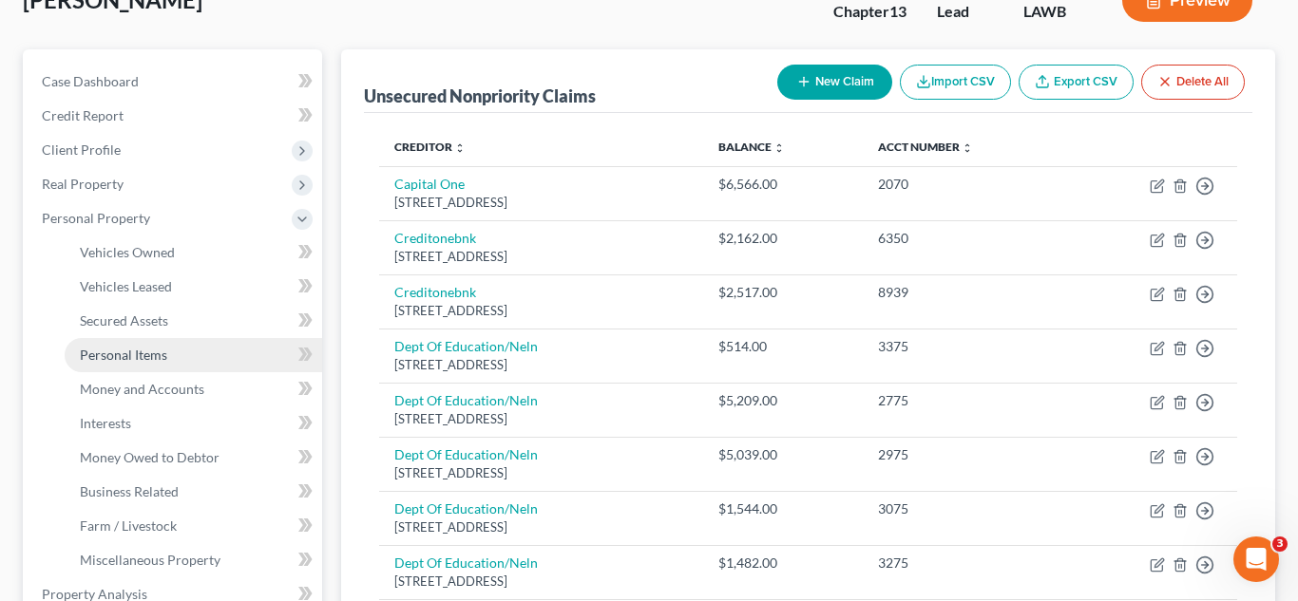
click at [142, 365] on link "Personal Items" at bounding box center [193, 355] width 257 height 34
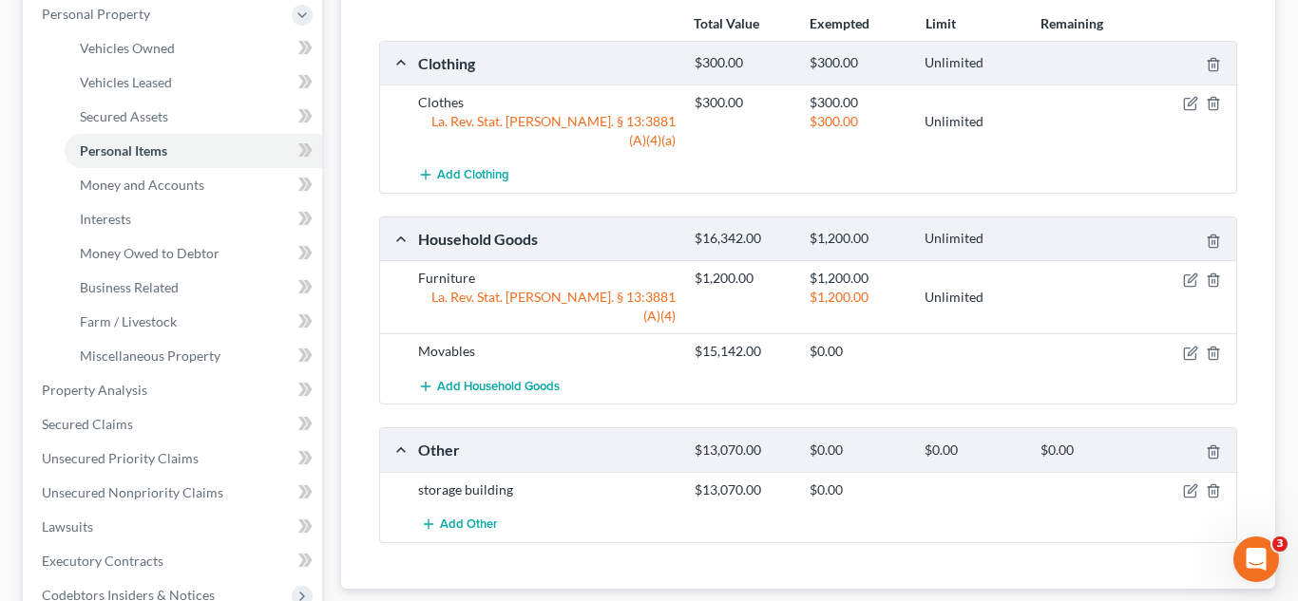
scroll to position [338, 0]
click at [112, 427] on span "Secured Claims" at bounding box center [87, 423] width 91 height 16
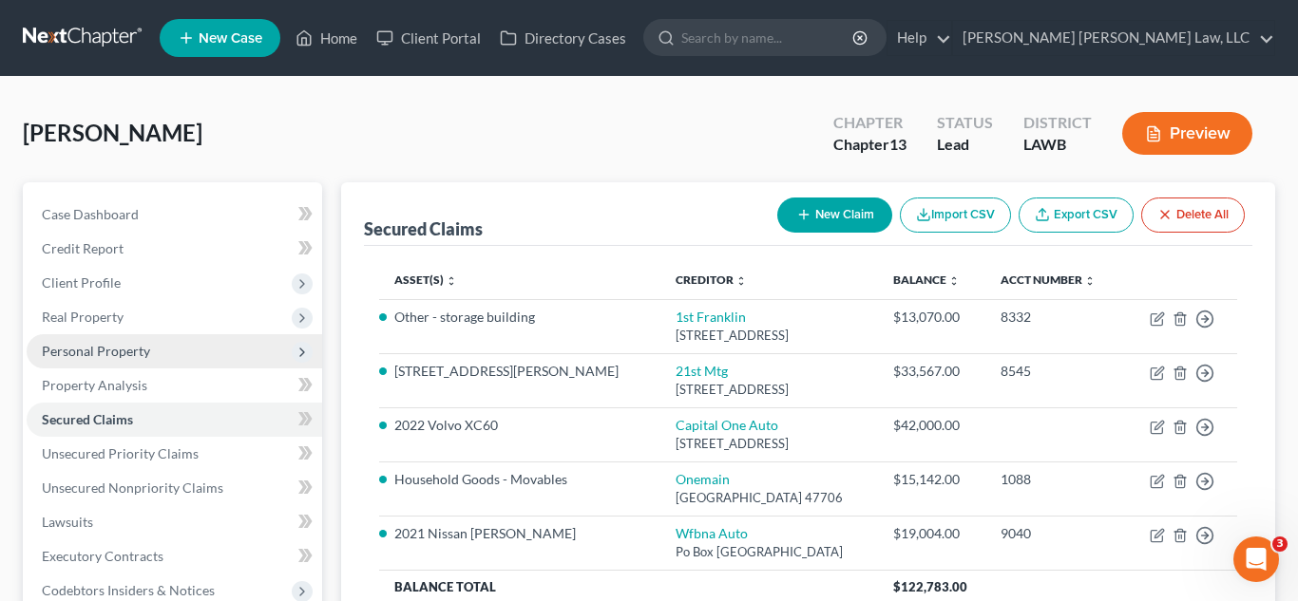
click at [103, 348] on span "Personal Property" at bounding box center [96, 351] width 108 height 16
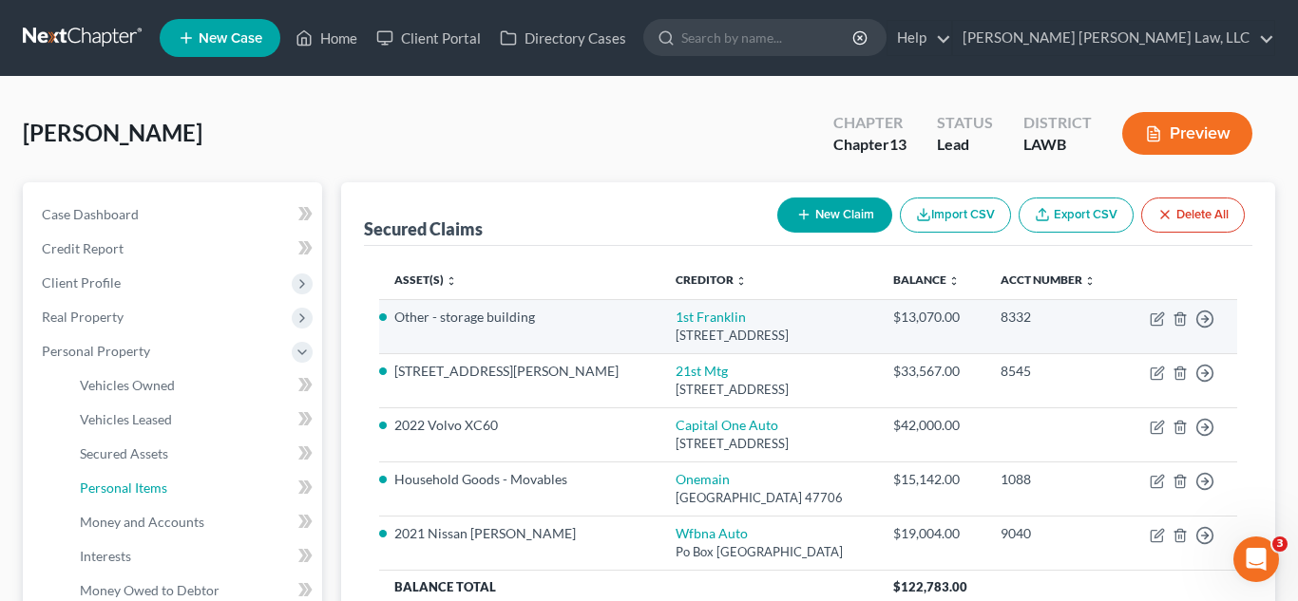
click at [134, 495] on span "Personal Items" at bounding box center [123, 488] width 87 height 16
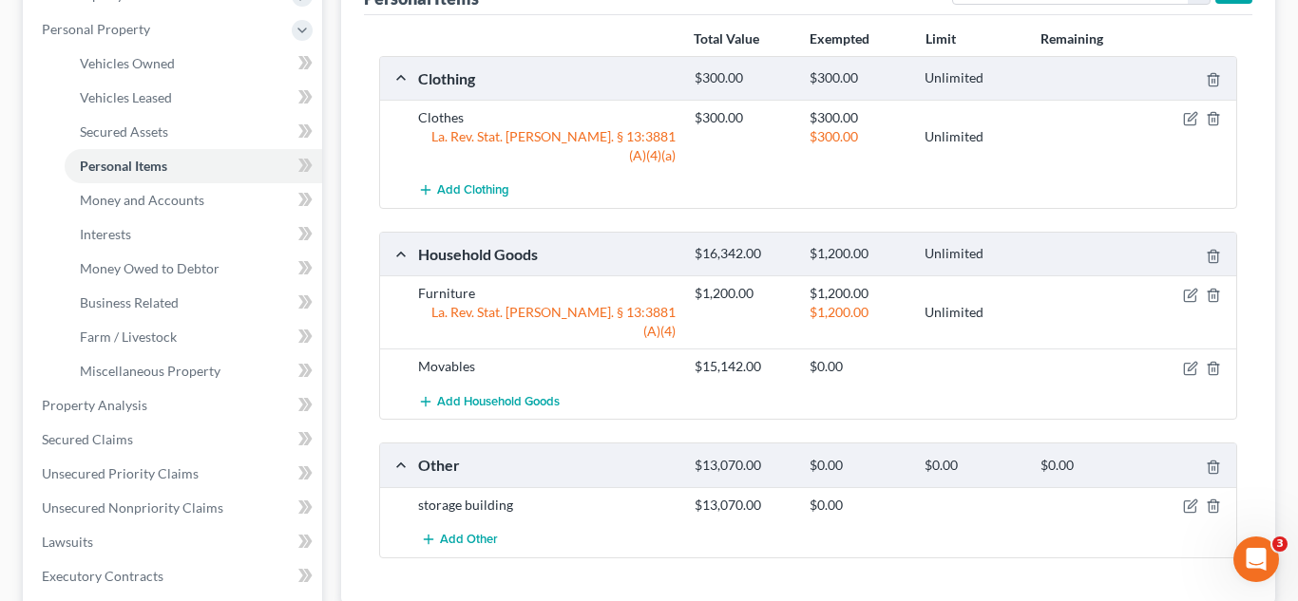
scroll to position [329, 0]
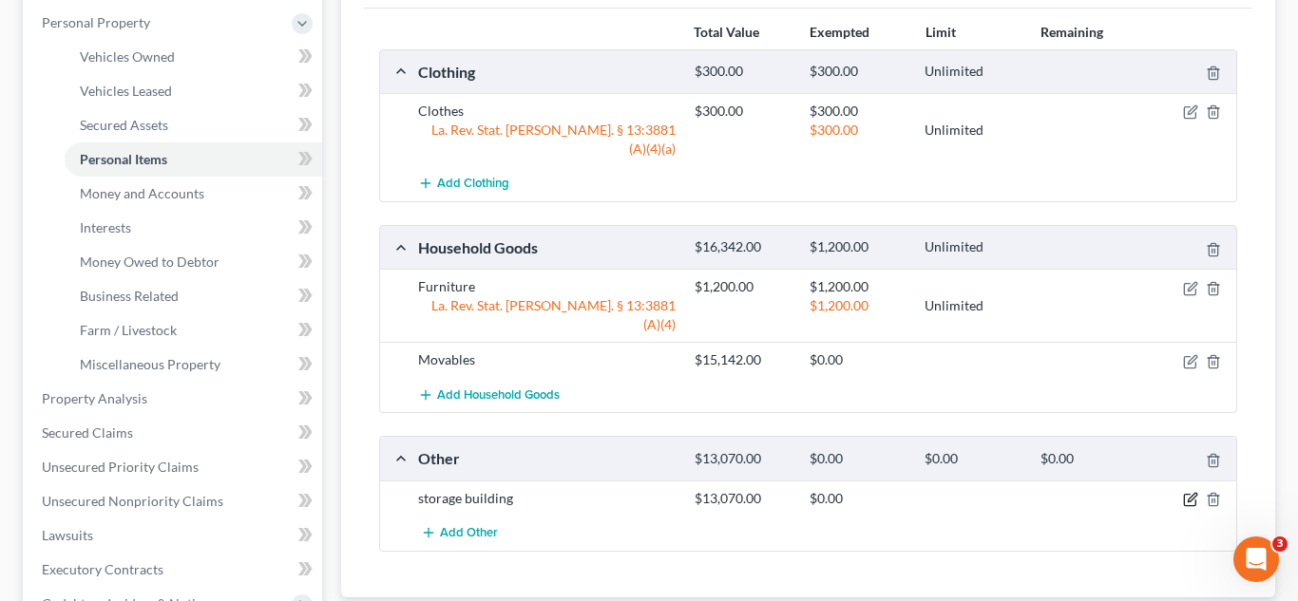
click at [1186, 492] on icon "button" at bounding box center [1190, 499] width 15 height 15
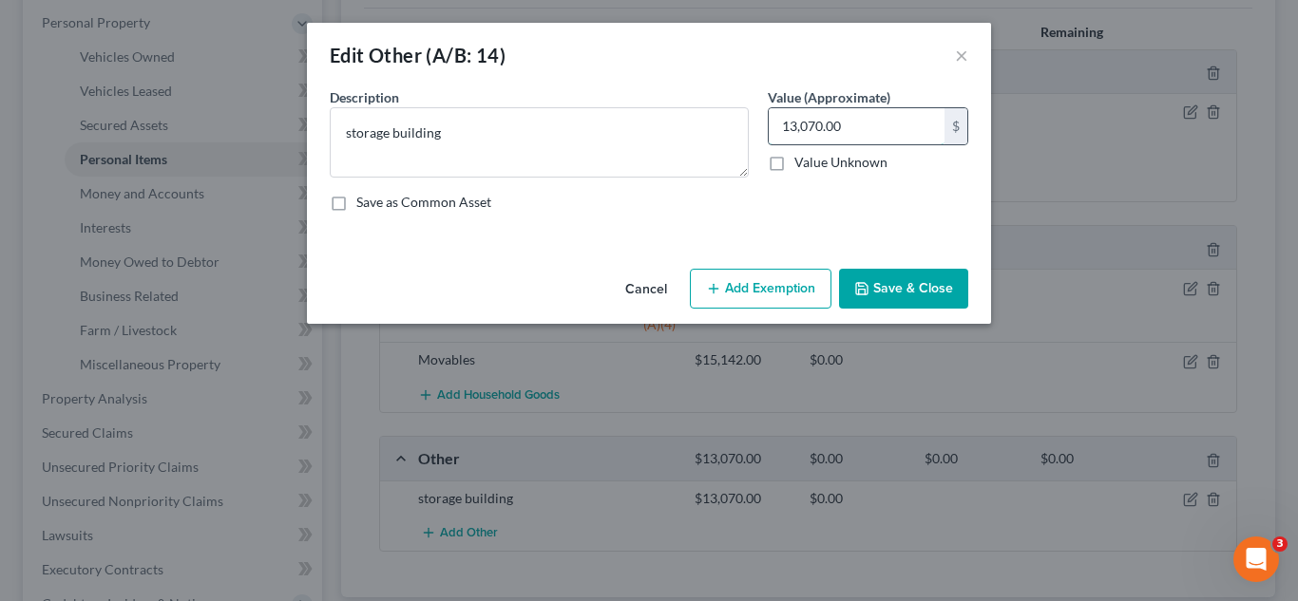
click at [831, 123] on input "13,070.00" at bounding box center [856, 126] width 176 height 36
type input "10,456.00"
click at [910, 281] on button "Save & Close" at bounding box center [903, 289] width 129 height 40
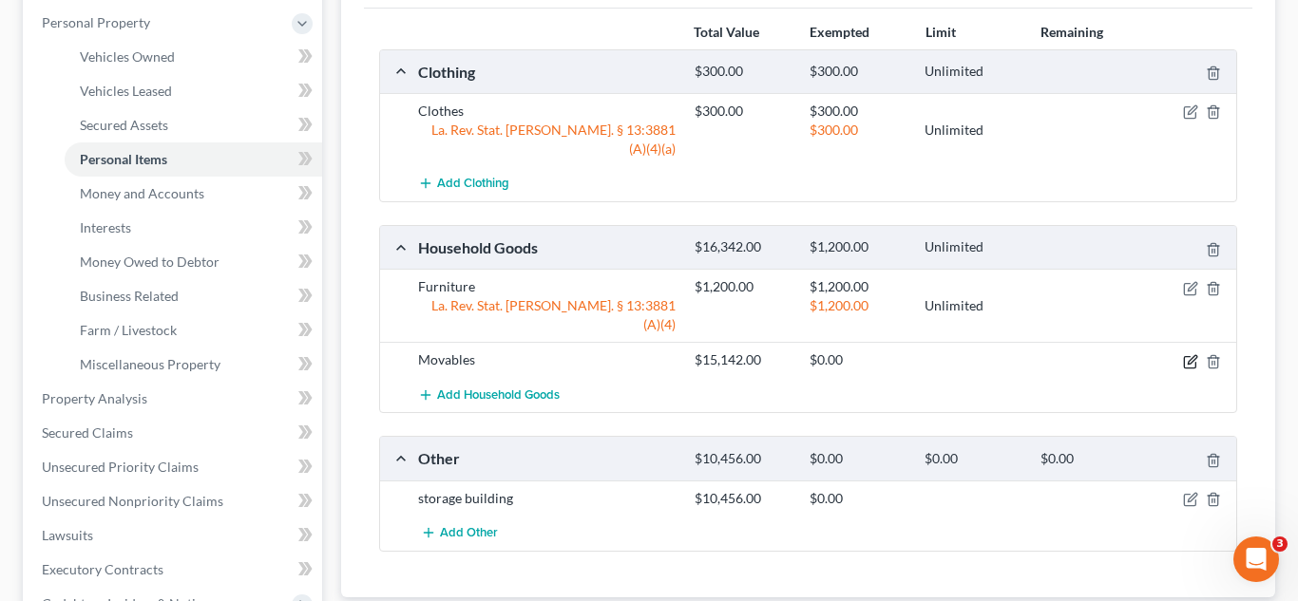
click at [1186, 354] on icon "button" at bounding box center [1190, 361] width 15 height 15
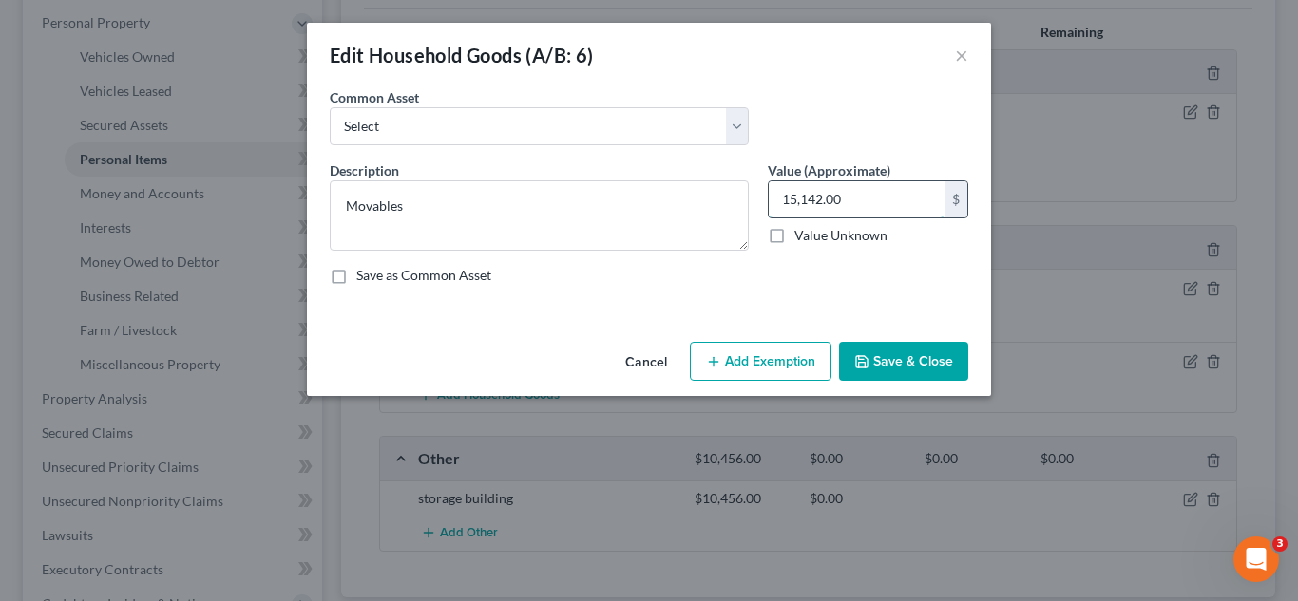
click at [849, 211] on input "15,142.00" at bounding box center [856, 199] width 176 height 36
type input "12,113.00"
click at [896, 365] on button "Save & Close" at bounding box center [903, 362] width 129 height 40
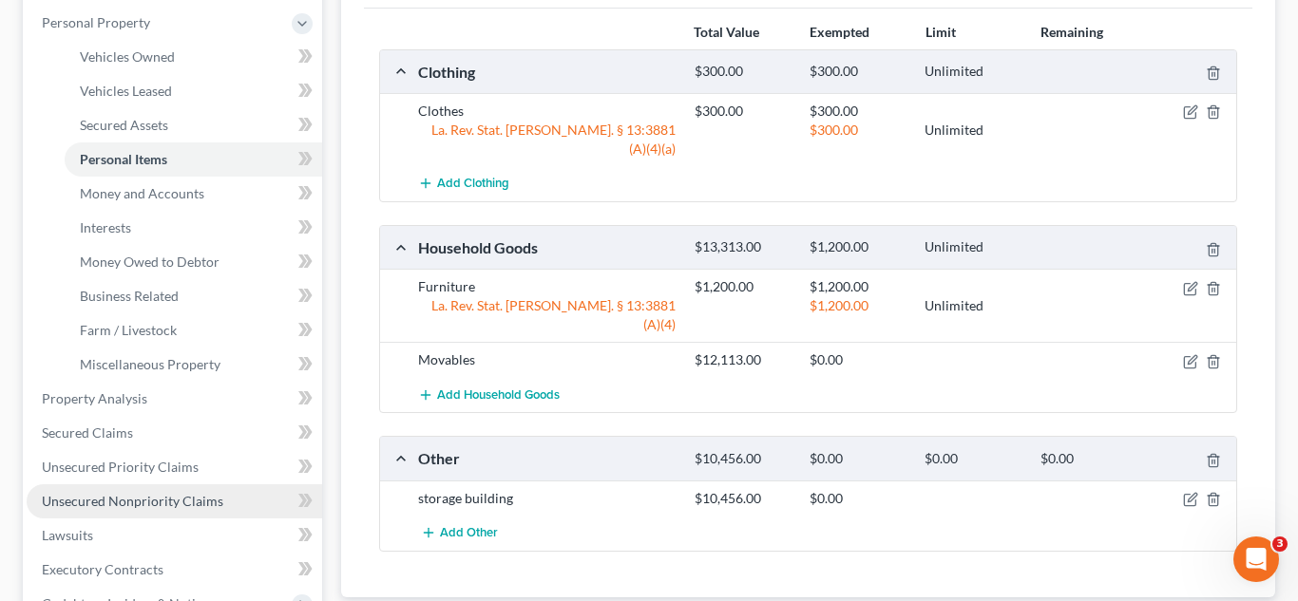
click at [128, 504] on span "Unsecured Nonpriority Claims" at bounding box center [132, 501] width 181 height 16
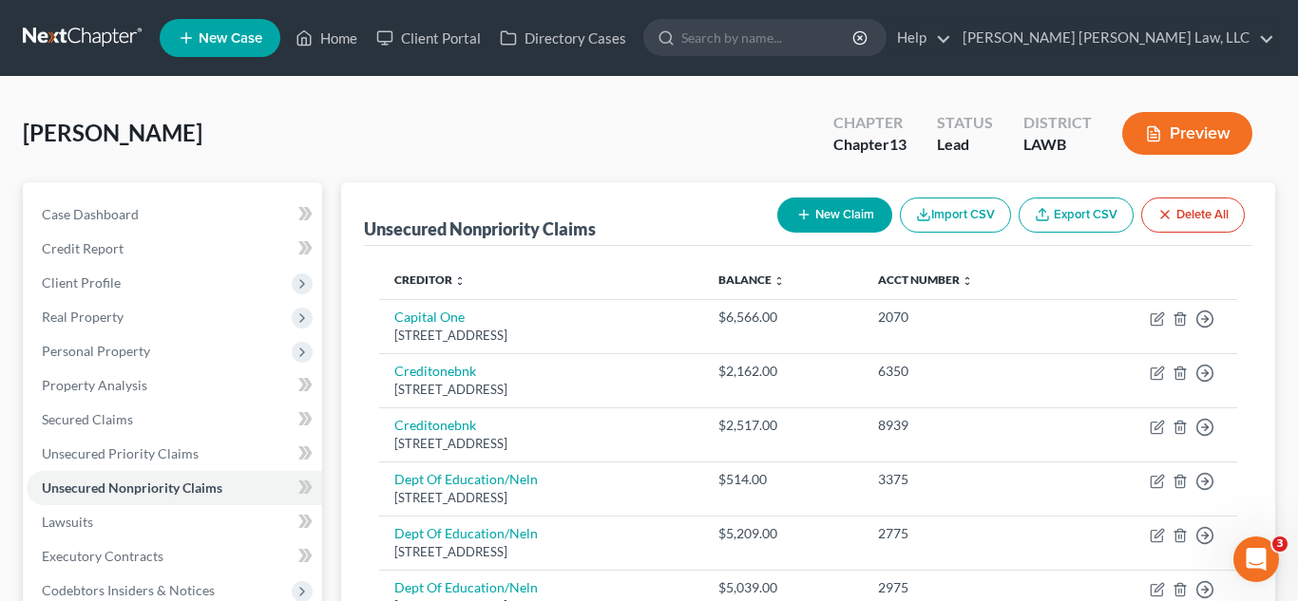
click at [835, 212] on button "New Claim" at bounding box center [834, 215] width 115 height 35
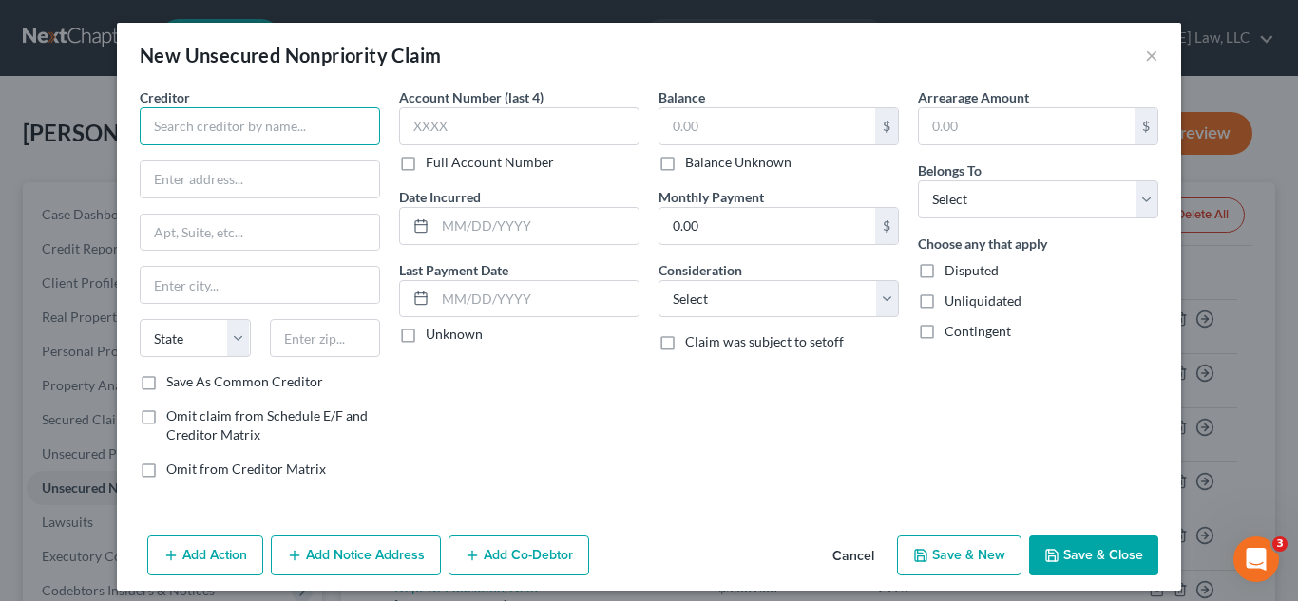
click at [321, 123] on input "text" at bounding box center [260, 126] width 240 height 38
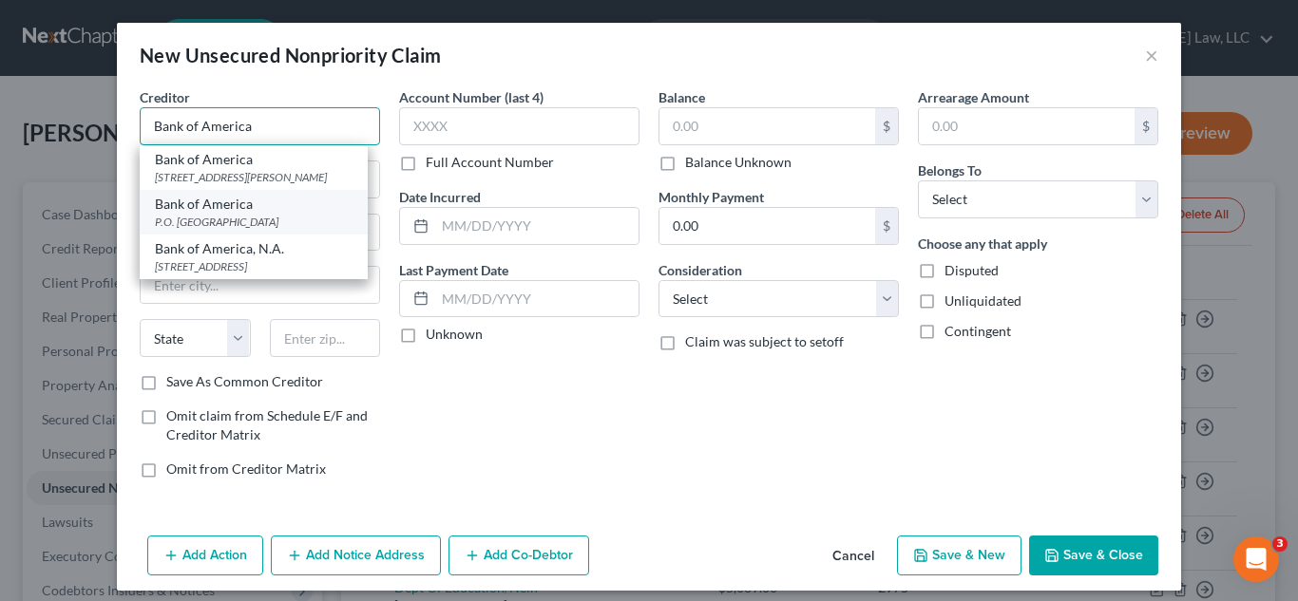
type input "Bank of America"
click at [261, 210] on div "Bank of America" at bounding box center [254, 204] width 198 height 19
type input "P.O. Box 31785"
type input "Tampa"
select select "9"
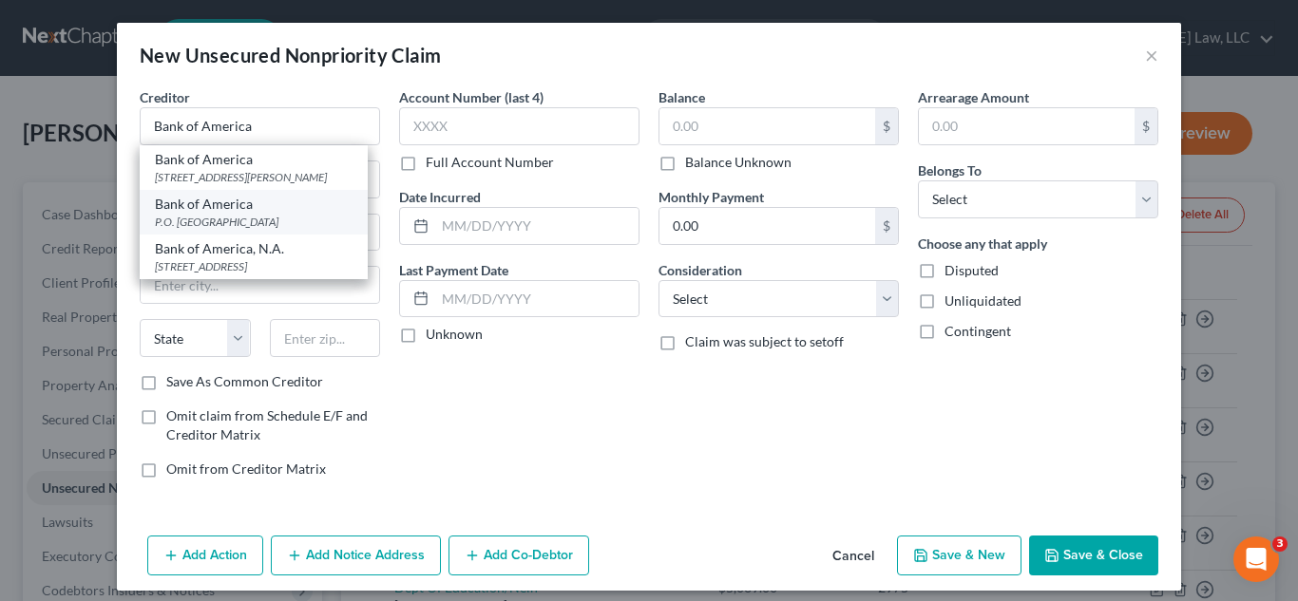
type input "33631"
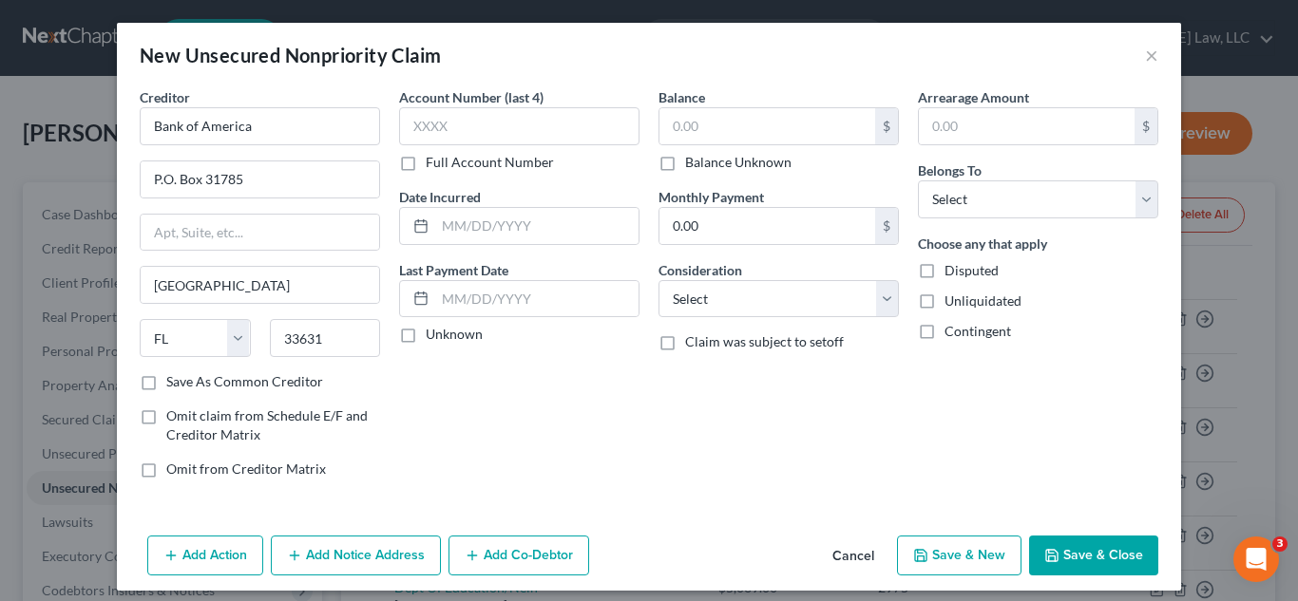
click at [329, 560] on button "Add Notice Address" at bounding box center [356, 556] width 170 height 40
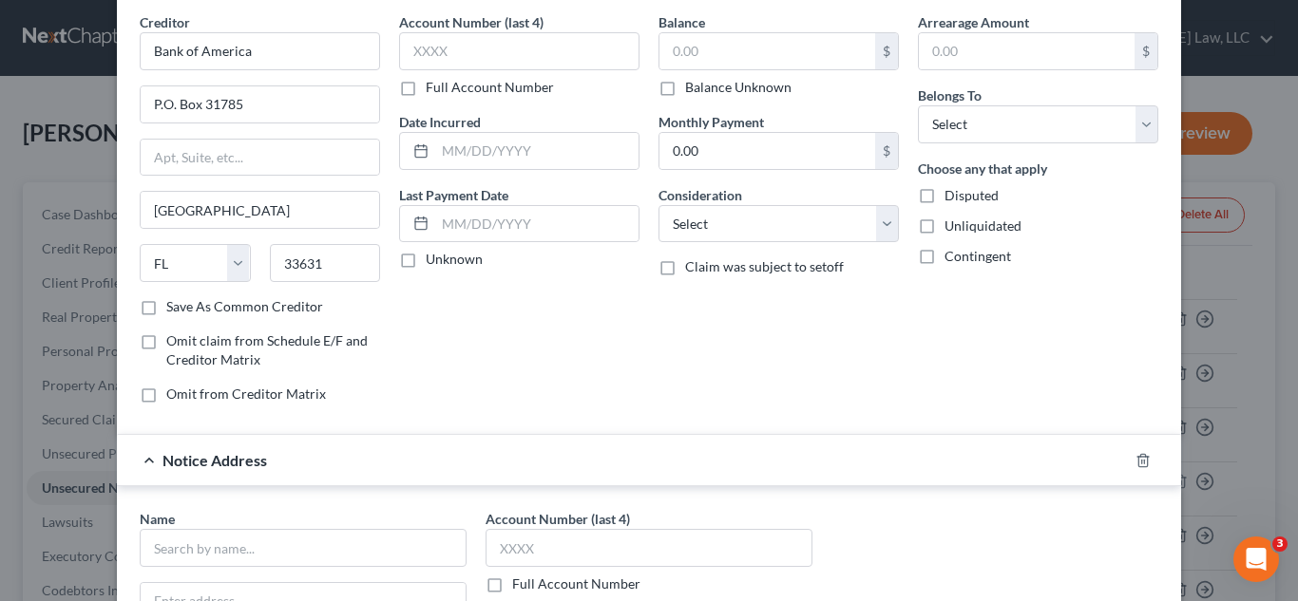
scroll to position [78, 0]
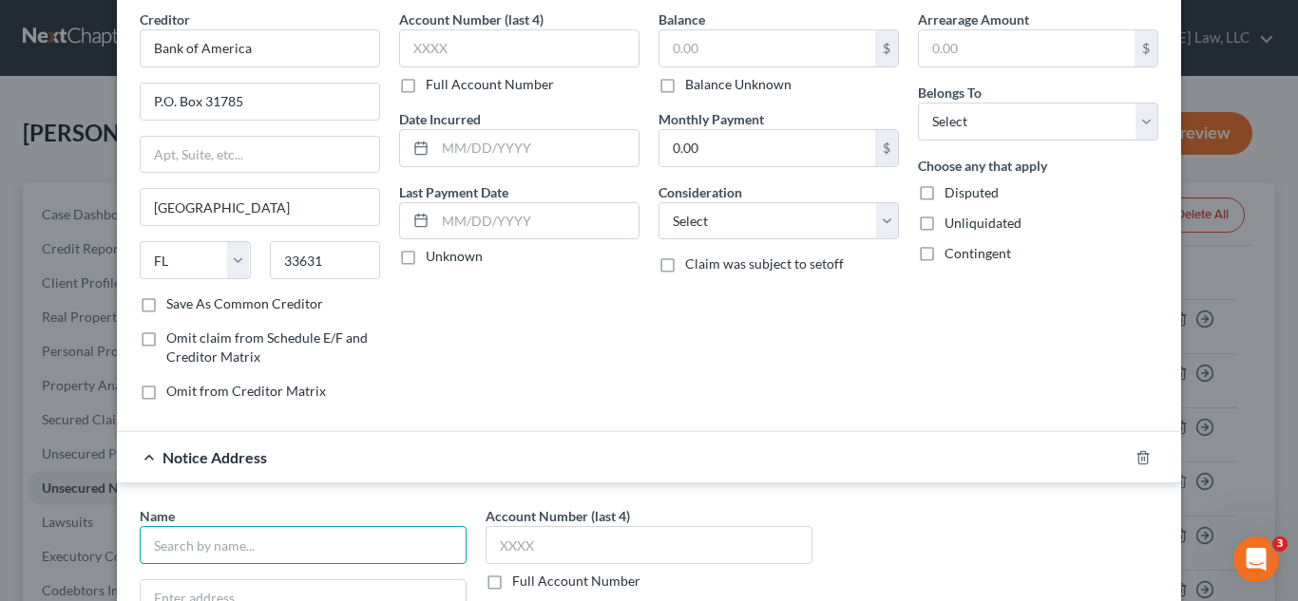
click at [276, 551] on input "text" at bounding box center [303, 545] width 327 height 38
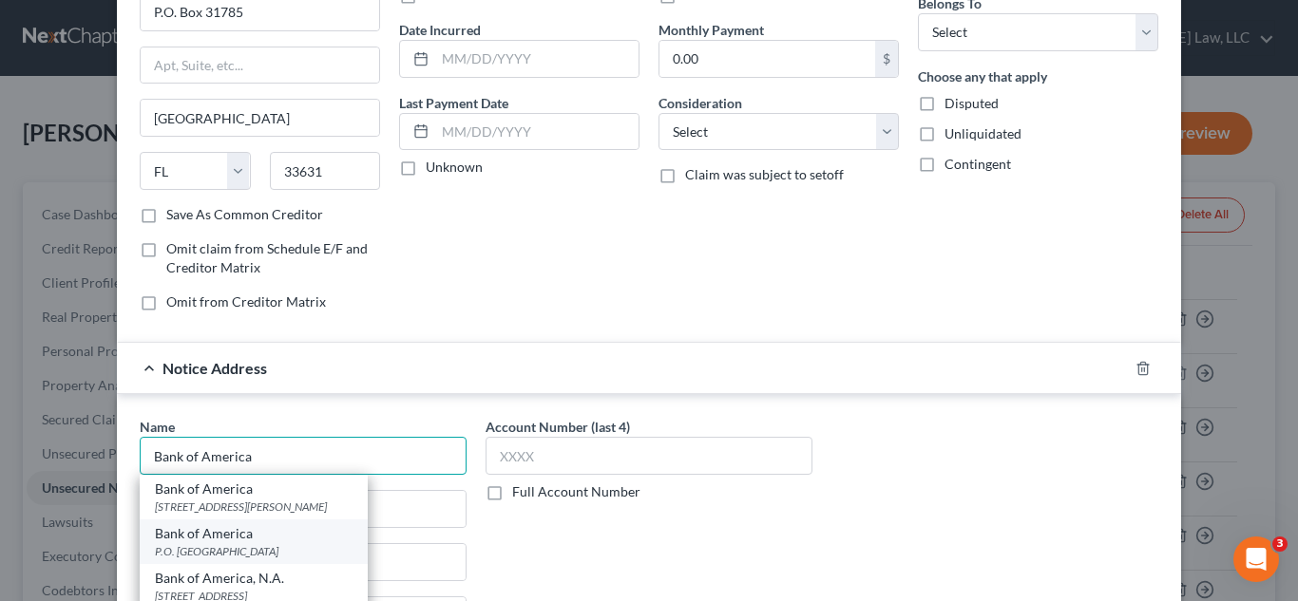
scroll to position [168, 0]
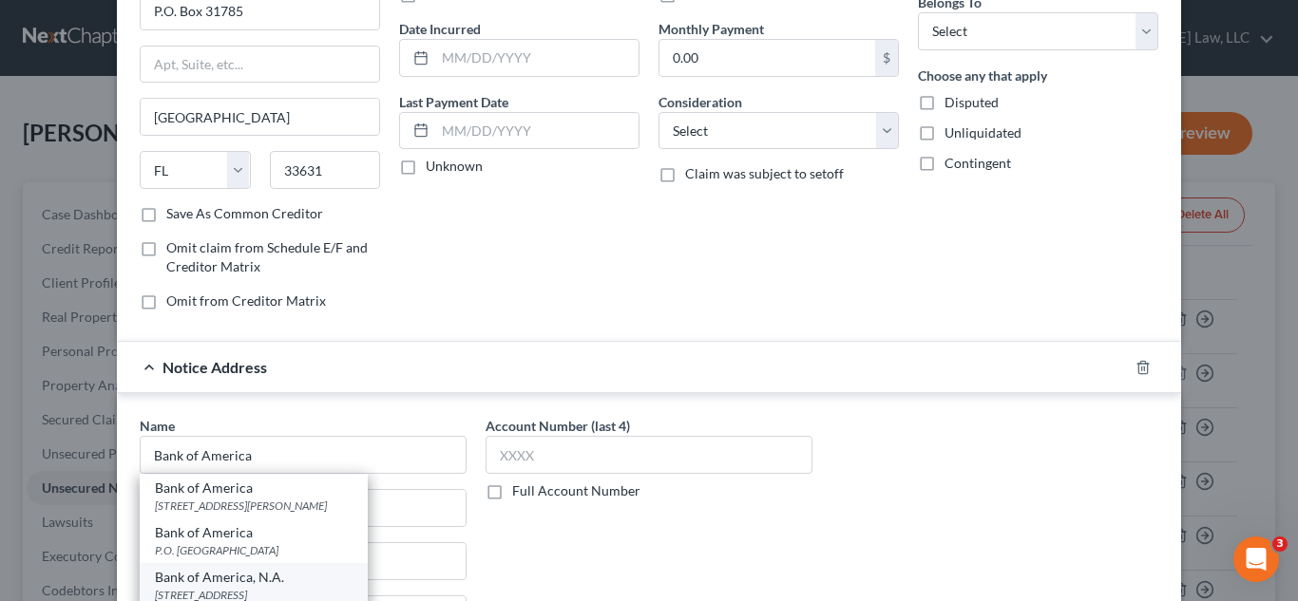
click at [242, 579] on div "Bank of America, N.A." at bounding box center [254, 577] width 198 height 19
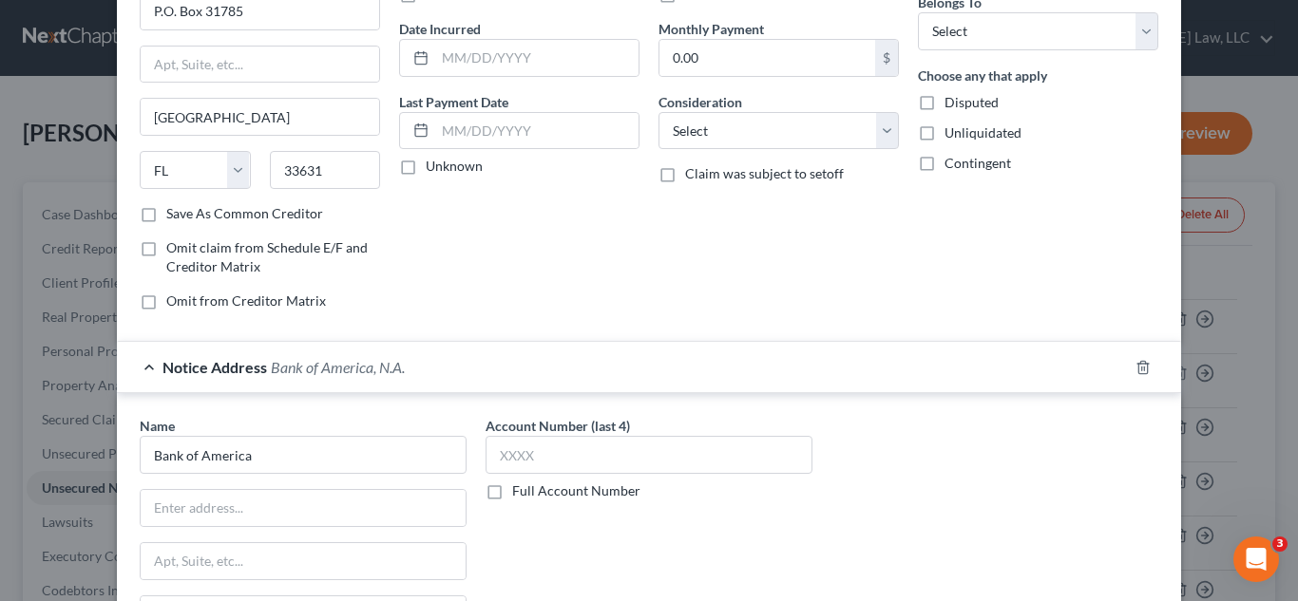
type input "Bank of America, N.A."
type input "PO Box 660933"
type input "Tampa"
select select "9"
type input "33631"
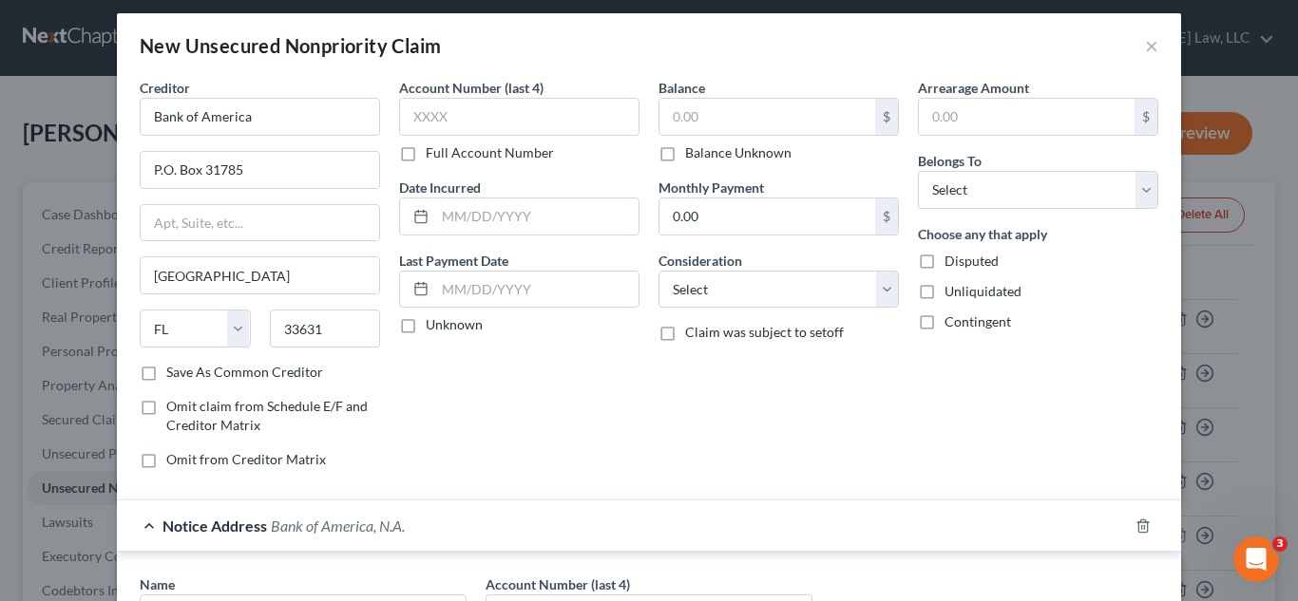
scroll to position [0, 0]
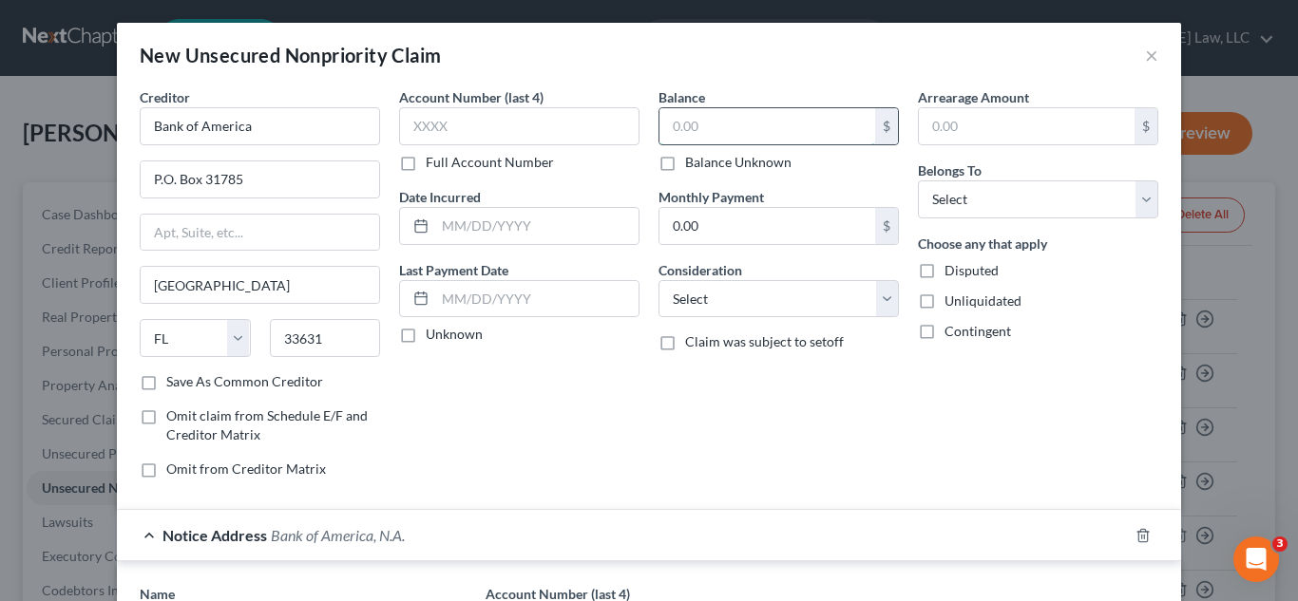
click at [729, 127] on input "text" at bounding box center [767, 126] width 216 height 36
type input "3,281.00"
click at [956, 202] on select "Select Debtor 1 Only Debtor 2 Only Debtor 1 And Debtor 2 Only At Least One Of T…" at bounding box center [1038, 199] width 240 height 38
select select "0"
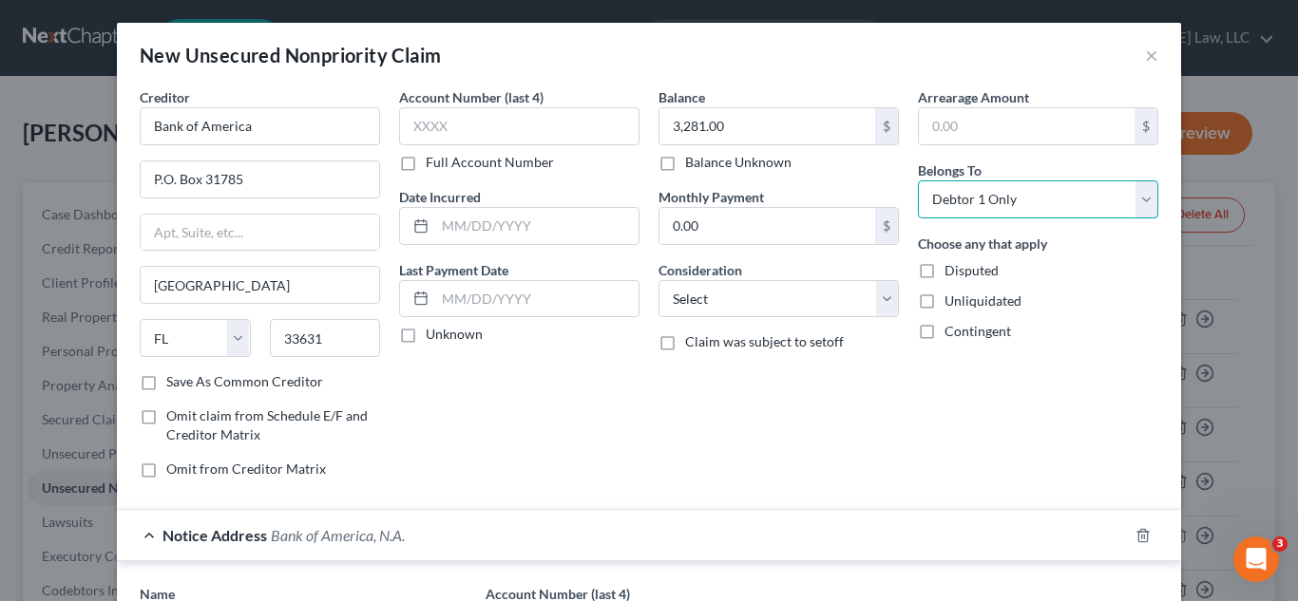
click at [918, 180] on select "Select Debtor 1 Only Debtor 2 Only Debtor 1 And Debtor 2 Only At Least One Of T…" at bounding box center [1038, 199] width 240 height 38
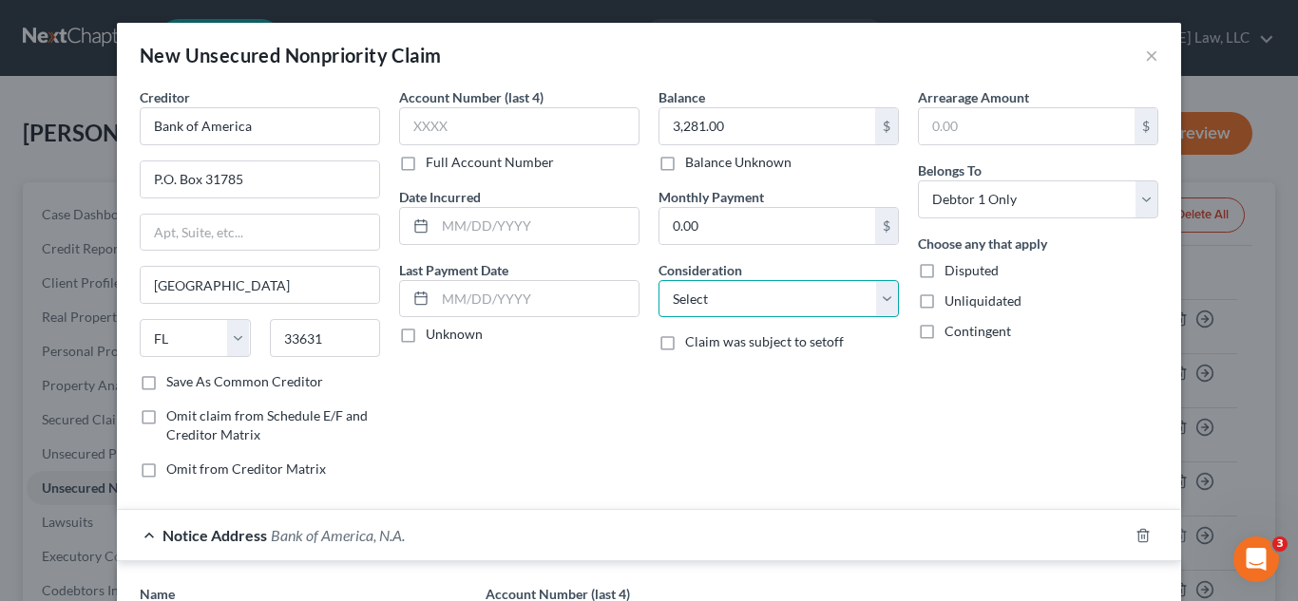
click at [844, 298] on select "Select Cable / Satellite Services Collection Agency Credit Card Debt Debt Couns…" at bounding box center [778, 299] width 240 height 38
select select "2"
click at [658, 280] on select "Select Cable / Satellite Services Collection Agency Credit Card Debt Debt Couns…" at bounding box center [778, 299] width 240 height 38
click at [899, 445] on div "Balance 3,281.00 $ Balance Unknown Balance Undetermined 3,281.00 $ Balance Unkn…" at bounding box center [778, 290] width 259 height 407
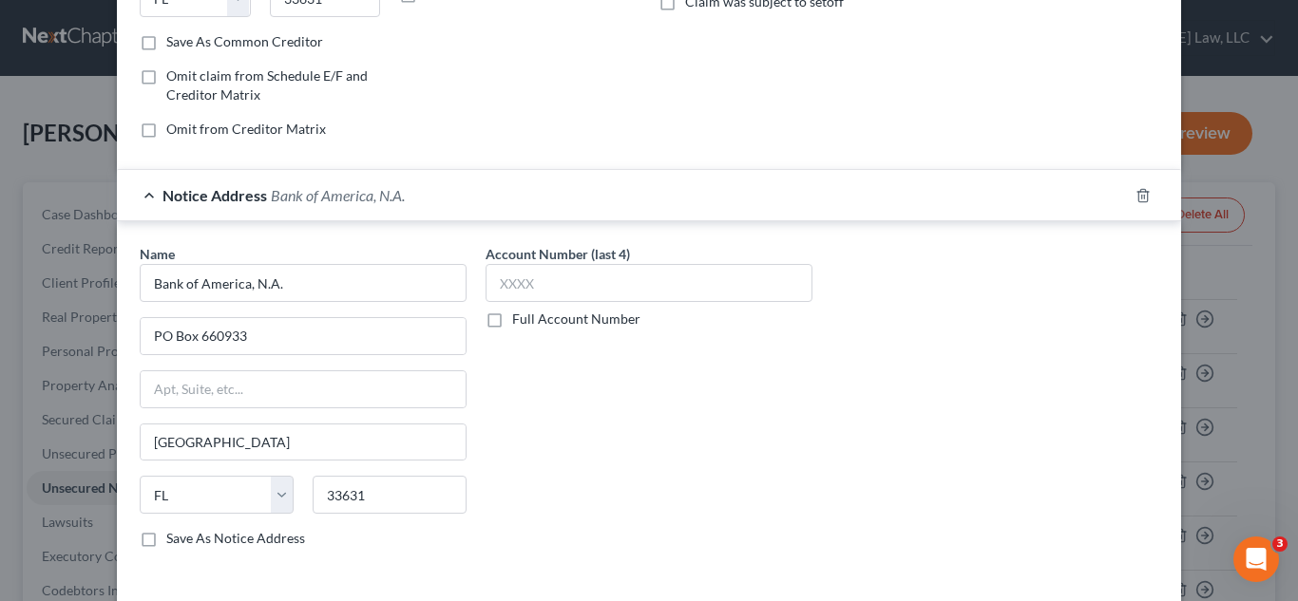
scroll to position [422, 0]
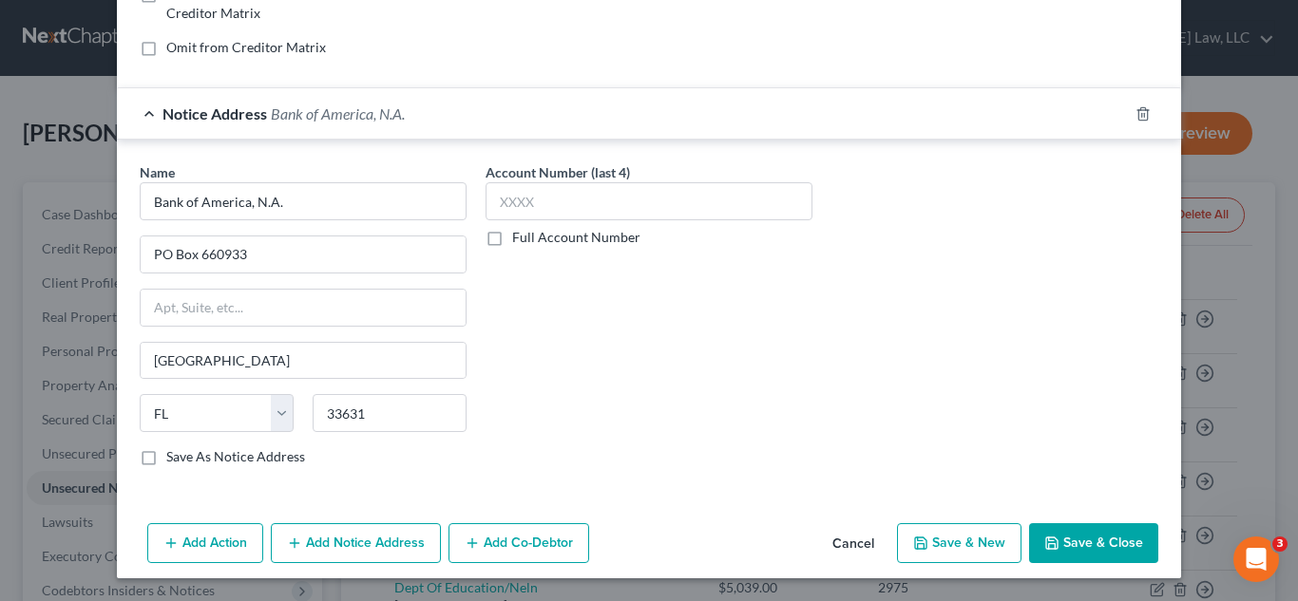
click at [1129, 547] on button "Save & Close" at bounding box center [1093, 543] width 129 height 40
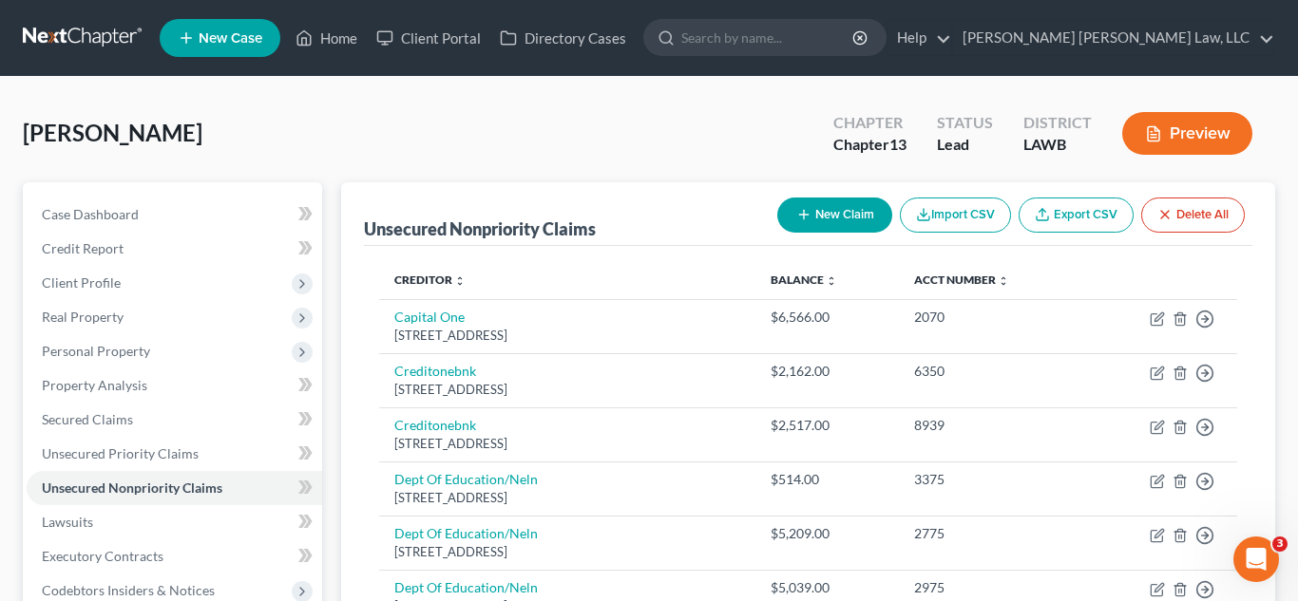
click at [836, 217] on button "New Claim" at bounding box center [834, 215] width 115 height 35
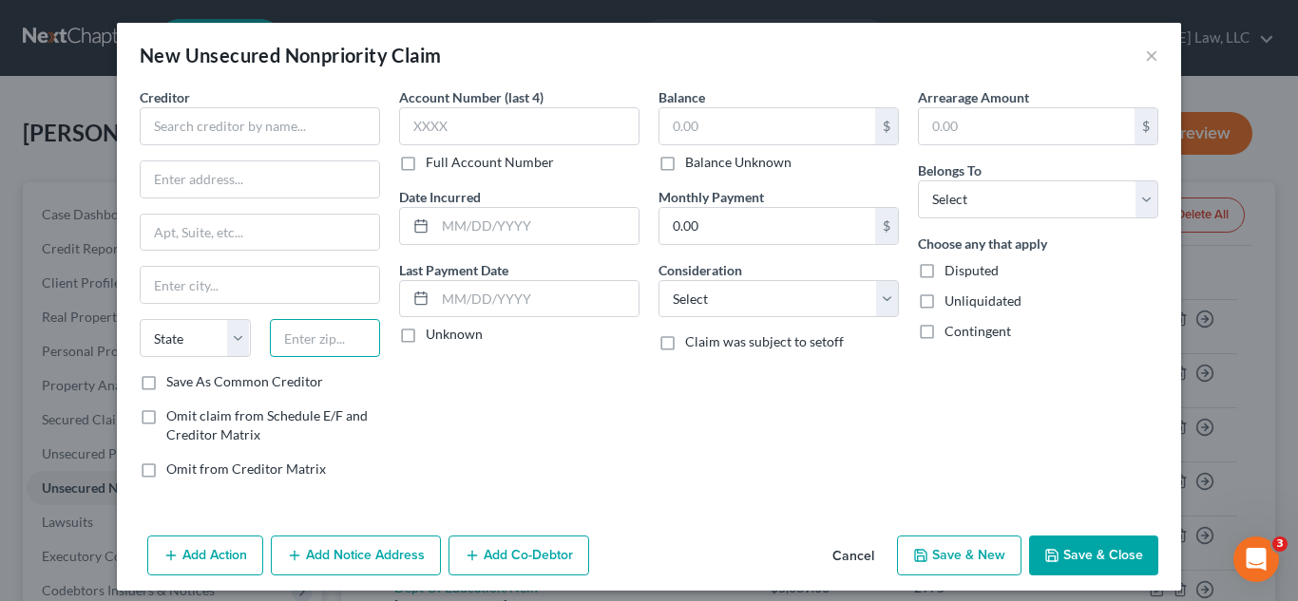
click at [358, 330] on input "text" at bounding box center [325, 338] width 111 height 38
type input "75201"
click at [589, 423] on div "Account Number (last 4) Full Account Number Date Incurred Last Payment Date Unk…" at bounding box center [518, 290] width 259 height 407
type input "Dallas"
select select "45"
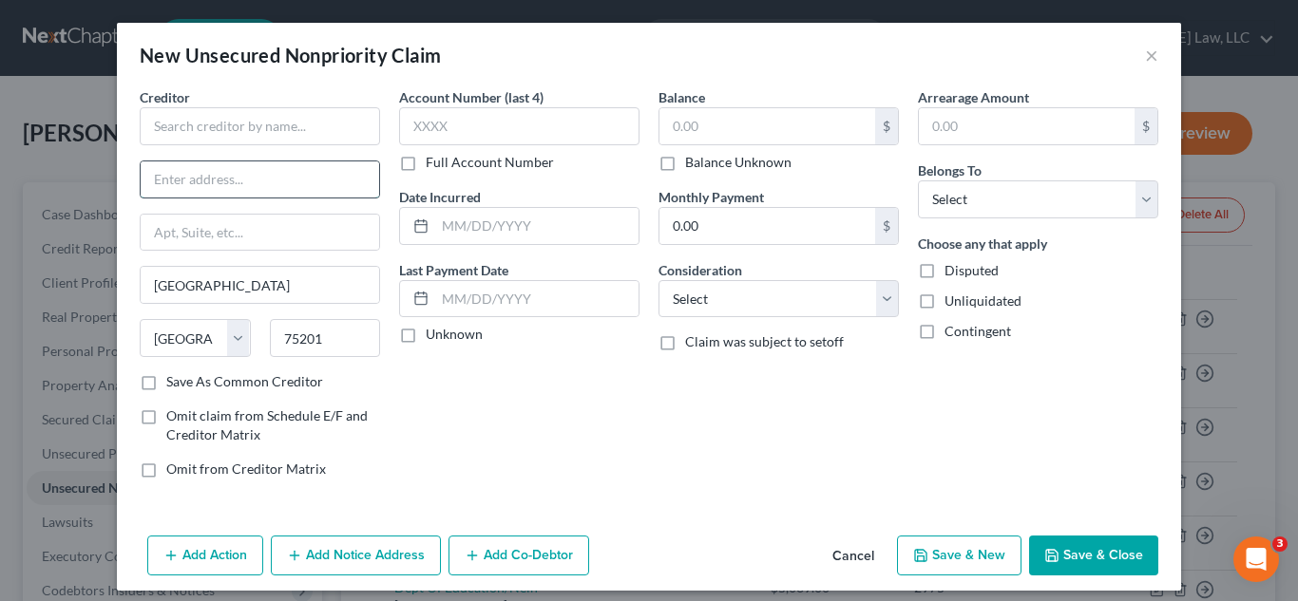
click at [212, 185] on input "text" at bounding box center [260, 179] width 238 height 36
paste input "2300 Wolf St"
type input "2300 Wolf St"
drag, startPoint x: 235, startPoint y: 132, endPoint x: 595, endPoint y: 77, distance: 364.2
click at [235, 131] on input "text" at bounding box center [260, 126] width 240 height 38
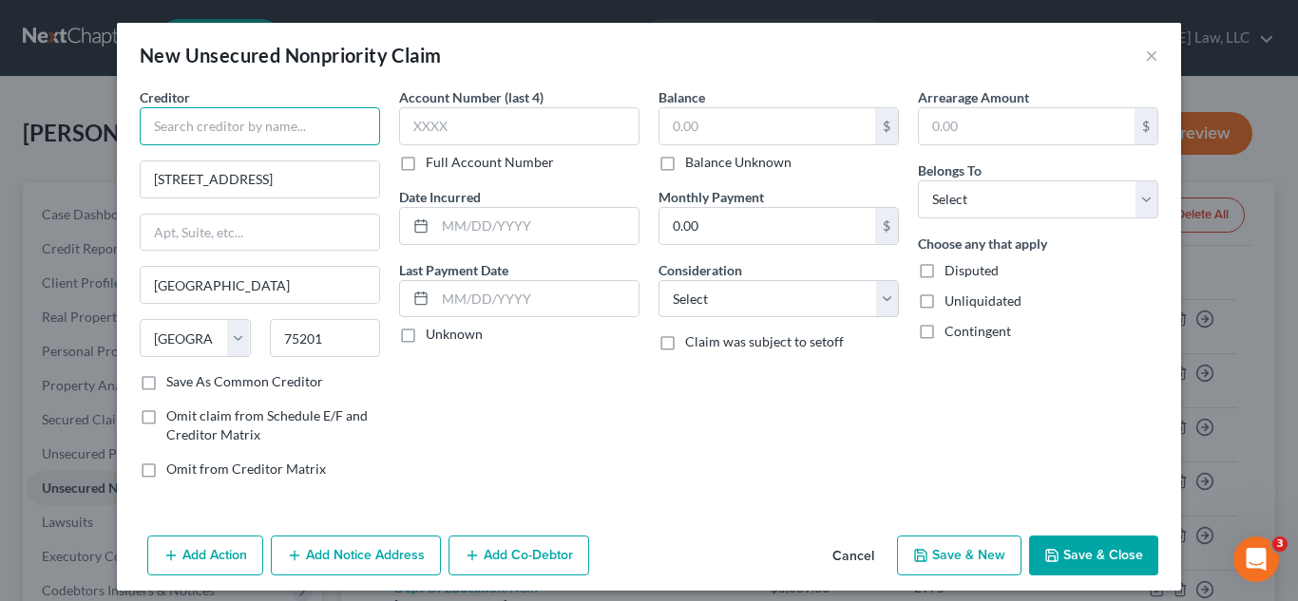
click at [254, 127] on input "text" at bounding box center [260, 126] width 240 height 38
paste input "Residences at the Stoneleigh"
type input "Residences at the Stoneleigh"
click at [507, 389] on div "Account Number (last 4) Full Account Number Date Incurred Last Payment Date Unk…" at bounding box center [518, 290] width 259 height 407
click at [166, 385] on label "Save As Common Creditor" at bounding box center [244, 381] width 157 height 19
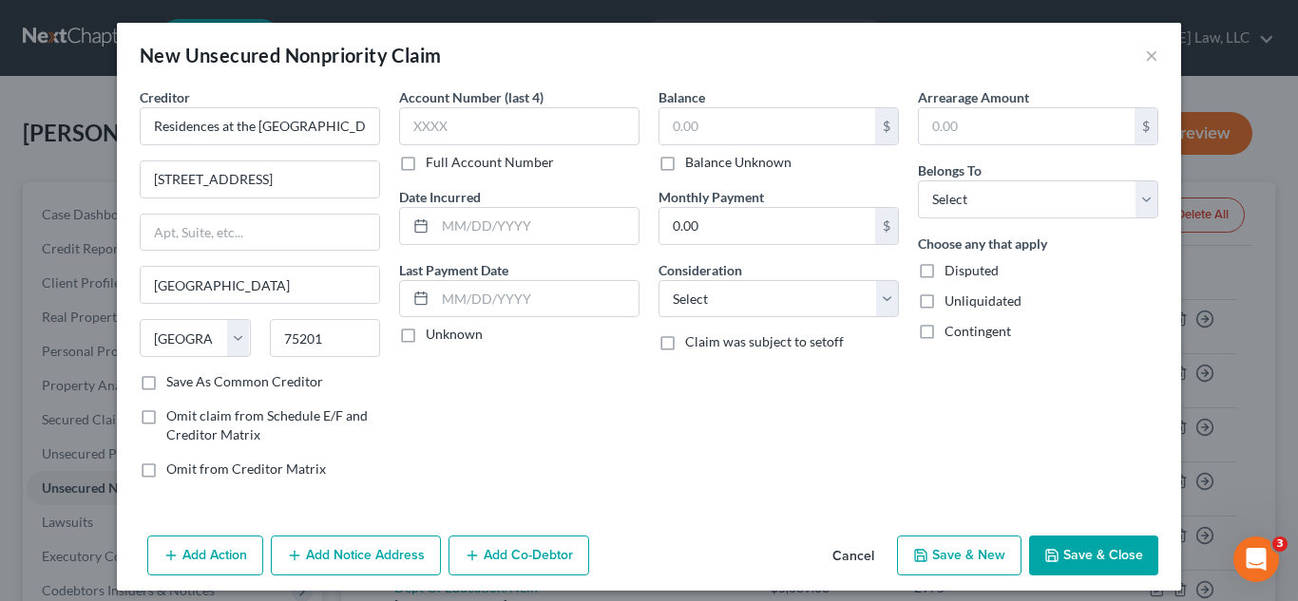
click at [174, 385] on input "Save As Common Creditor" at bounding box center [180, 378] width 12 height 12
checkbox input "true"
click at [775, 290] on select "Select Cable / Satellite Services Collection Agency Credit Card Debt Debt Couns…" at bounding box center [778, 299] width 240 height 38
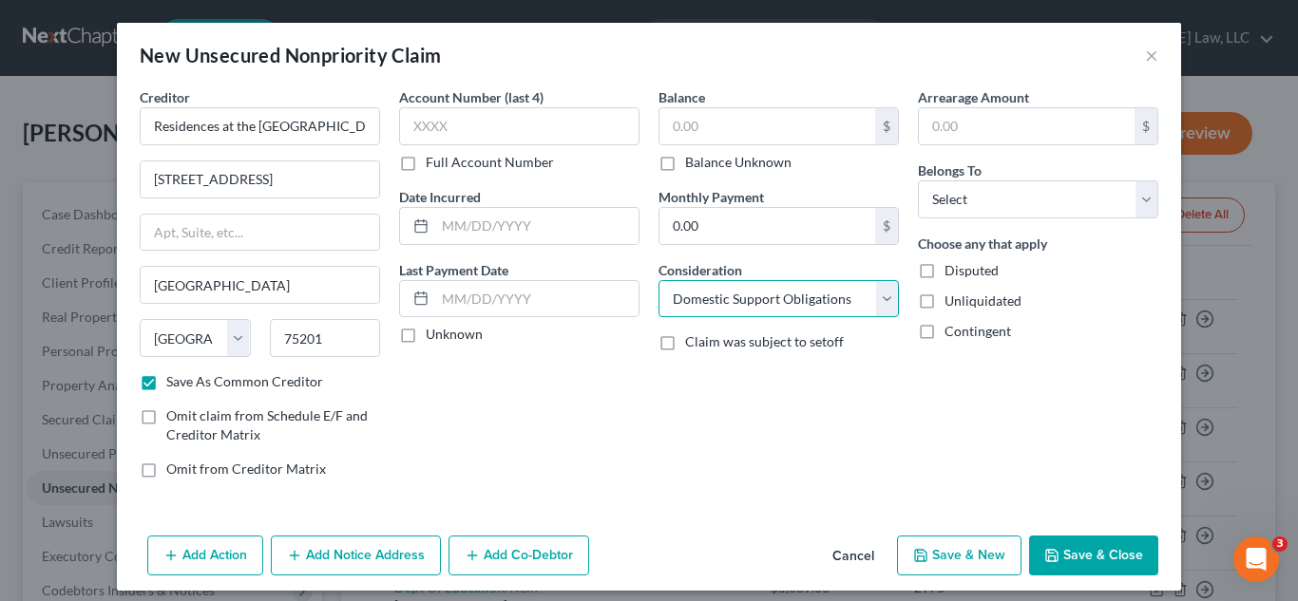
click at [658, 280] on select "Select Cable / Satellite Services Collection Agency Credit Card Debt Debt Couns…" at bounding box center [778, 299] width 240 height 38
click at [749, 297] on select "Select Cable / Satellite Services Collection Agency Credit Card Debt Debt Couns…" at bounding box center [778, 299] width 240 height 38
select select "4"
click at [658, 280] on select "Select Cable / Satellite Services Collection Agency Credit Card Debt Debt Couns…" at bounding box center [778, 299] width 240 height 38
drag, startPoint x: 703, startPoint y: 124, endPoint x: 1297, endPoint y: 49, distance: 598.4
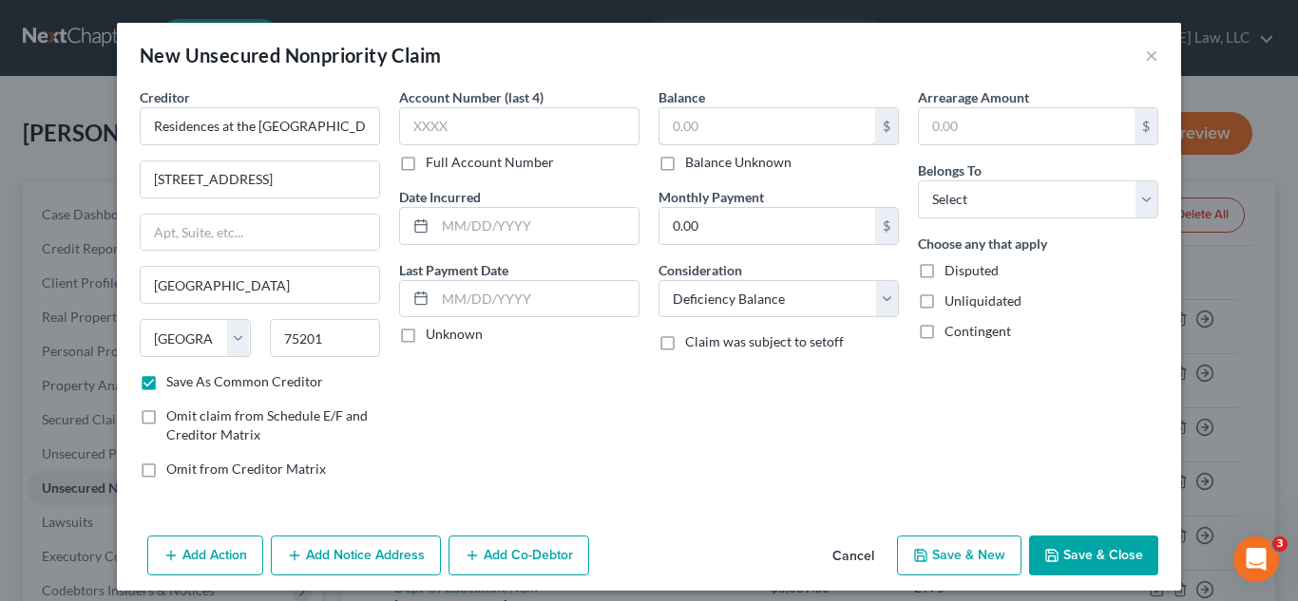
click at [703, 125] on input "text" at bounding box center [767, 126] width 216 height 36
type input "100.00"
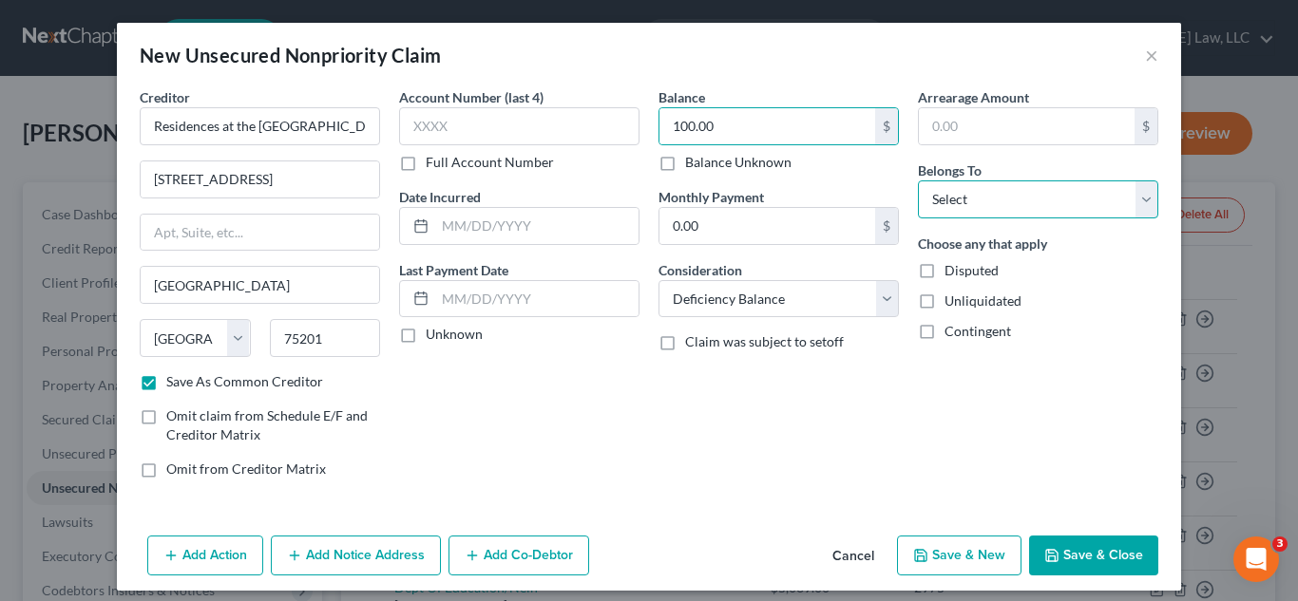
click at [980, 211] on select "Select Debtor 1 Only Debtor 2 Only Debtor 1 And Debtor 2 Only At Least One Of T…" at bounding box center [1038, 199] width 240 height 38
select select "0"
click at [918, 180] on select "Select Debtor 1 Only Debtor 2 Only Debtor 1 And Debtor 2 Only At Least One Of T…" at bounding box center [1038, 199] width 240 height 38
click at [1088, 554] on button "Save & Close" at bounding box center [1093, 556] width 129 height 40
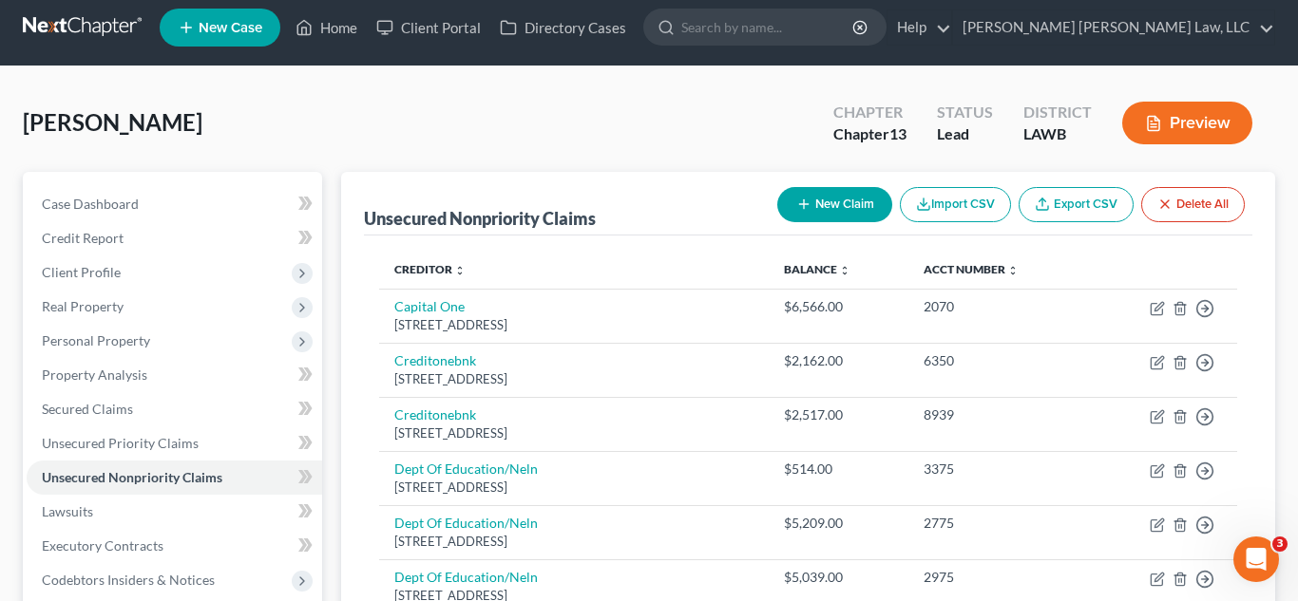
scroll to position [0, 0]
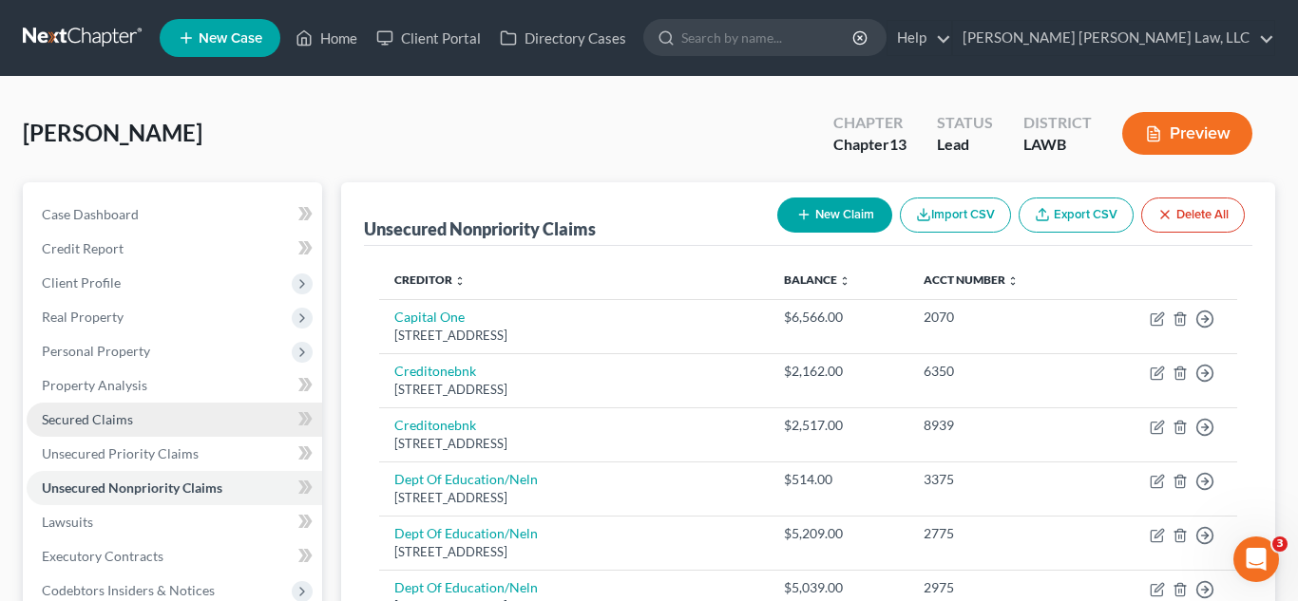
click at [129, 425] on span "Secured Claims" at bounding box center [87, 419] width 91 height 16
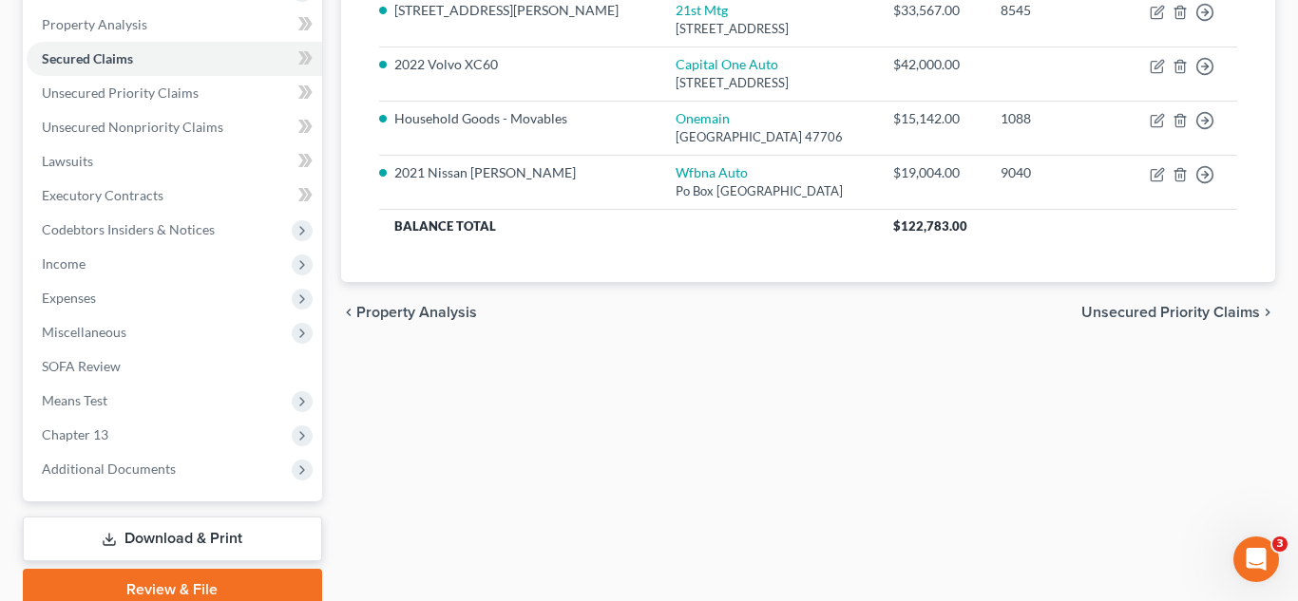
scroll to position [443, 0]
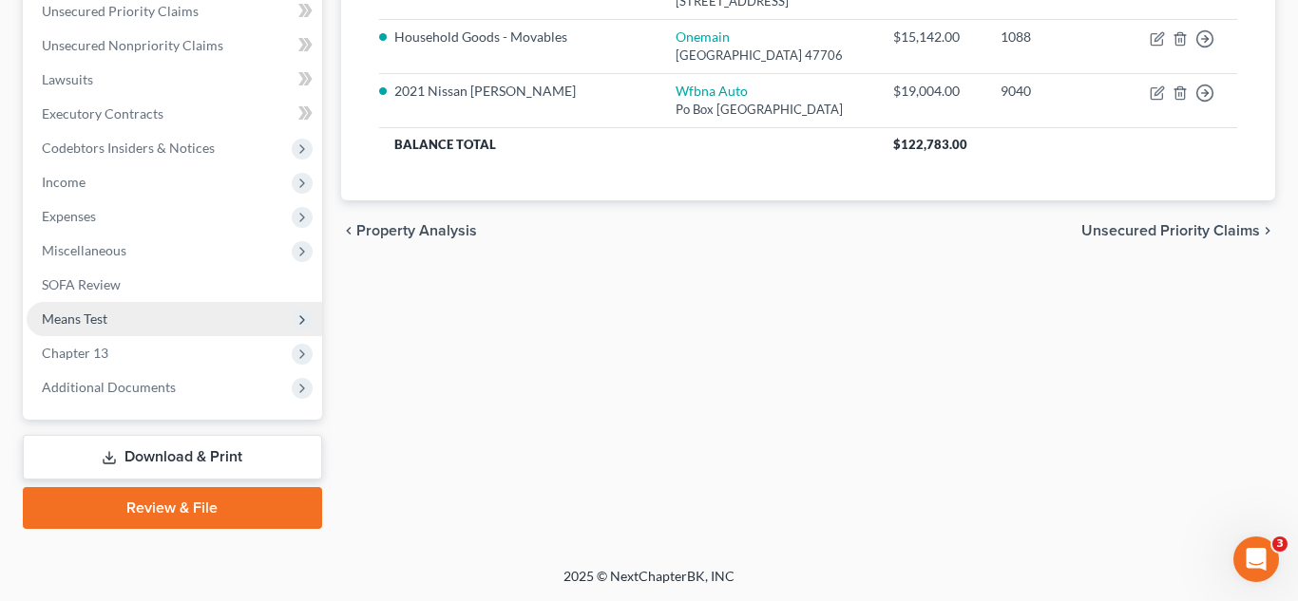
click at [140, 316] on span "Means Test" at bounding box center [174, 319] width 295 height 34
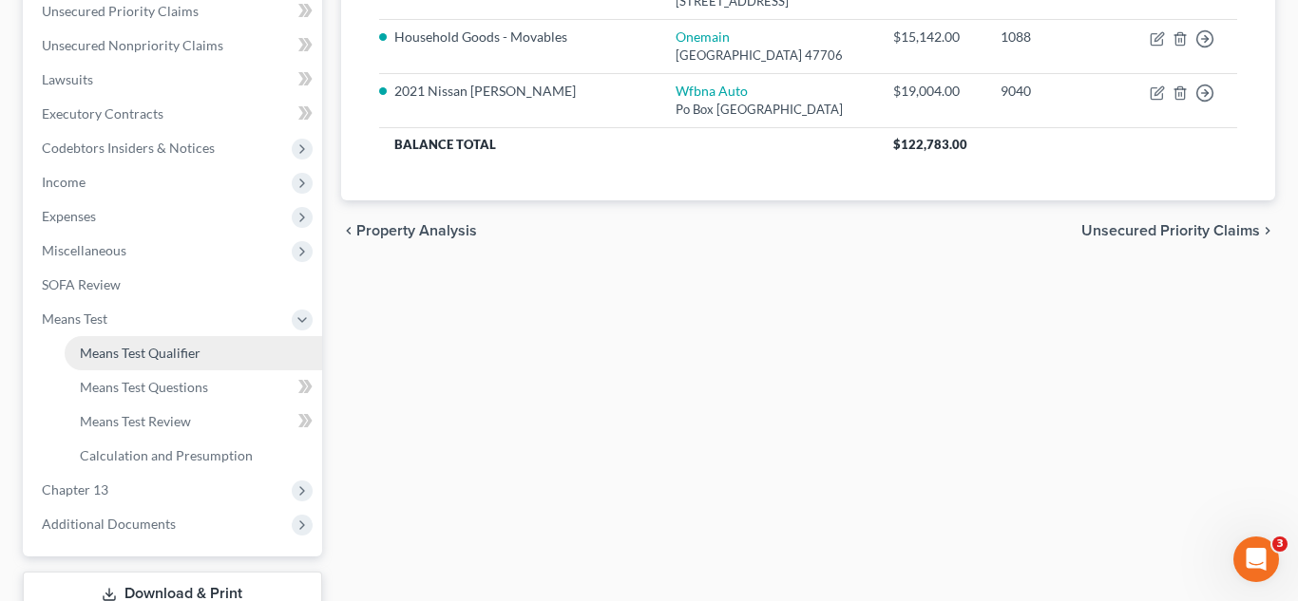
click at [158, 354] on span "Means Test Qualifier" at bounding box center [140, 353] width 121 height 16
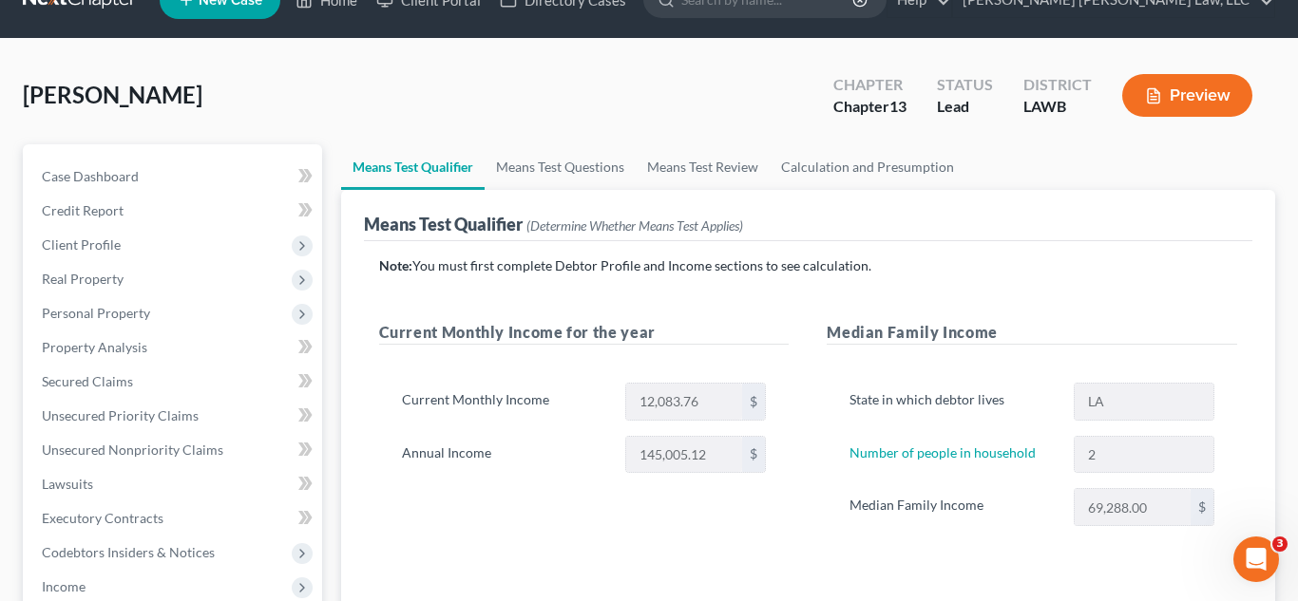
scroll to position [14, 0]
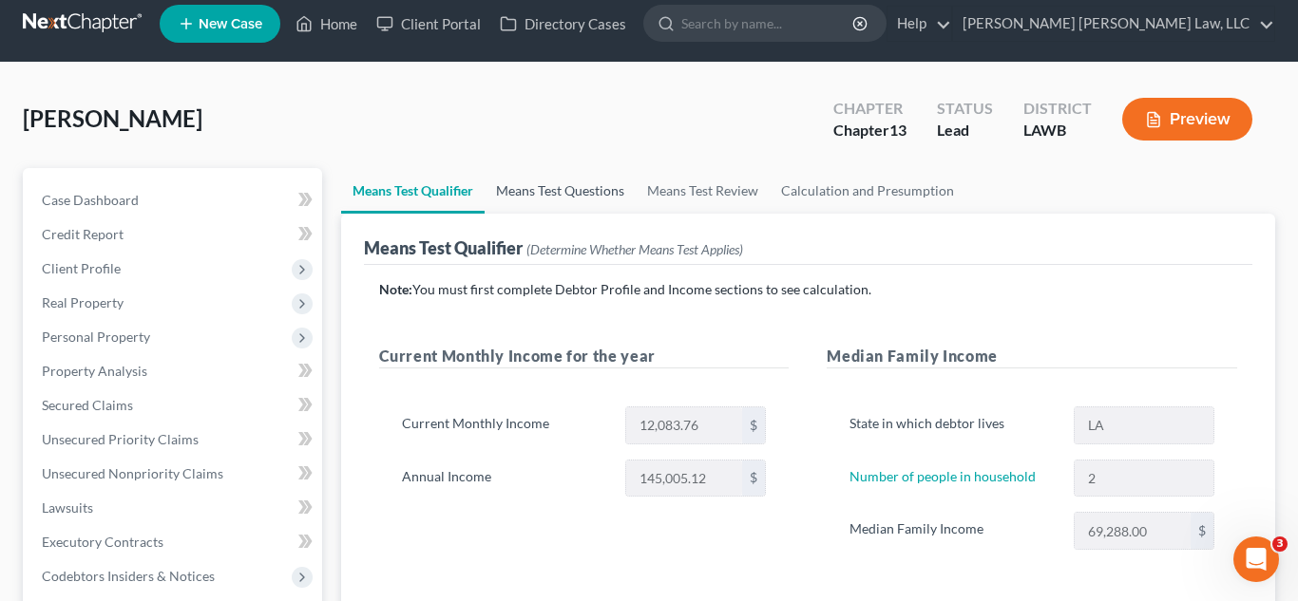
click at [593, 202] on link "Means Test Questions" at bounding box center [559, 191] width 151 height 46
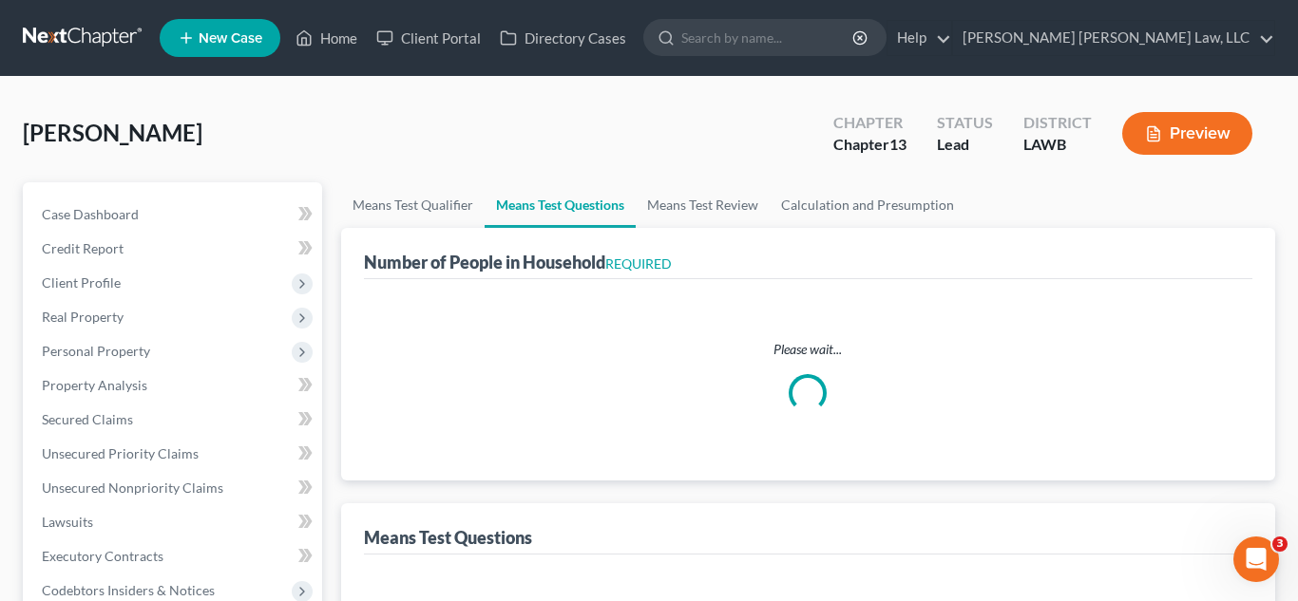
select select "0"
select select "60"
select select "1"
select select "60"
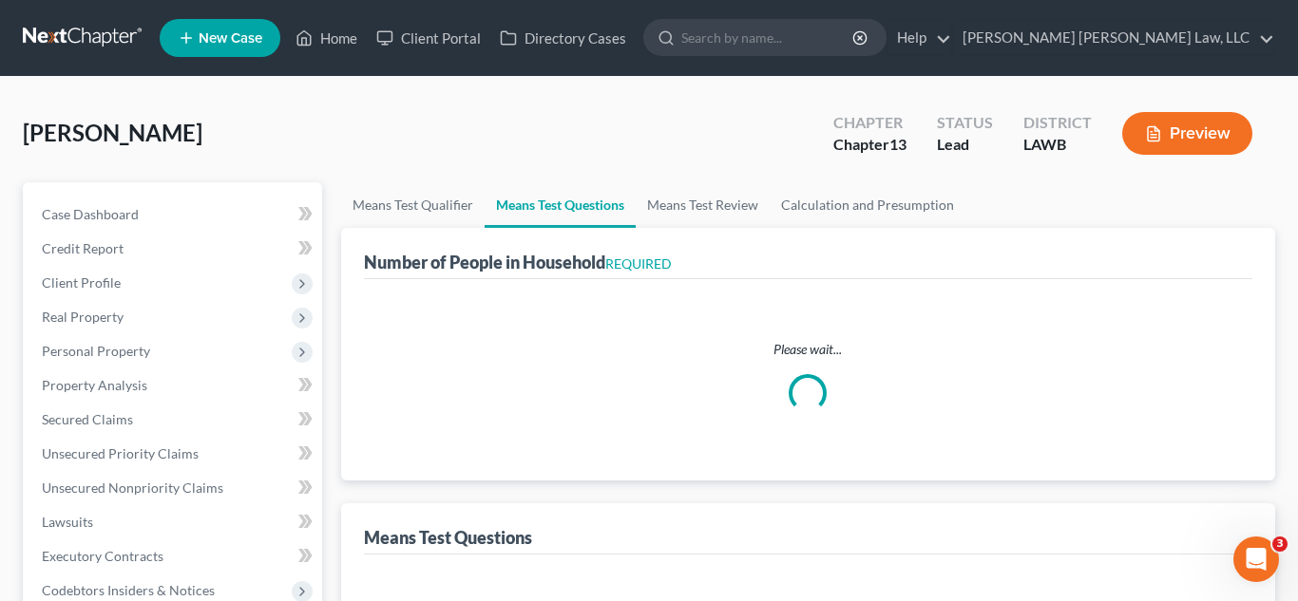
select select "60"
select select "3"
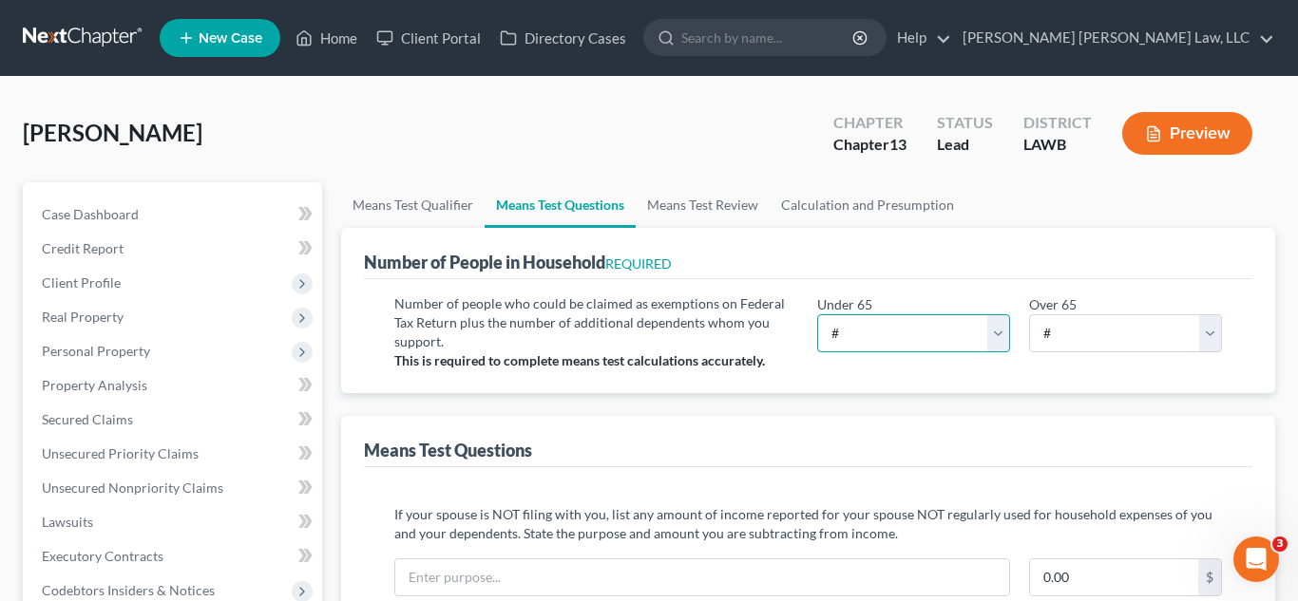
click at [953, 336] on select "# 0 1 2 3 4 5 6 7 8 9 10" at bounding box center [913, 333] width 193 height 38
select select "2"
click at [817, 314] on select "# 0 1 2 3 4 5 6 7 8 9 10" at bounding box center [913, 333] width 193 height 38
click at [874, 386] on div "Number of people who could be claimed as exemptions on Federal Tax Return plus …" at bounding box center [808, 336] width 889 height 114
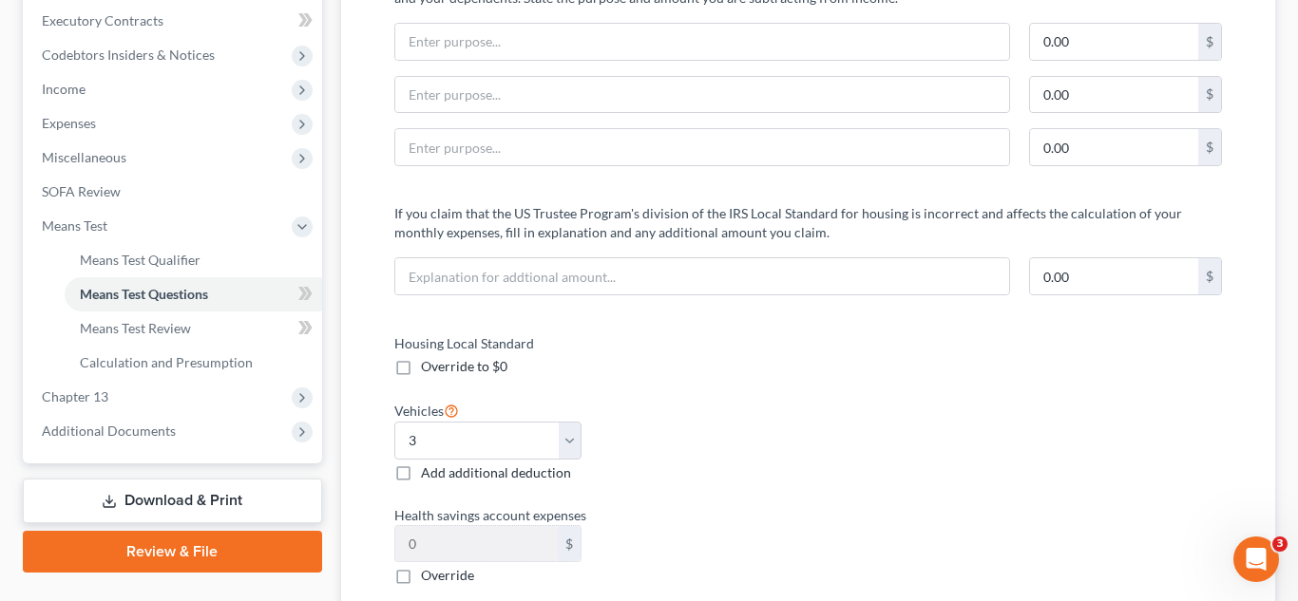
scroll to position [548, 0]
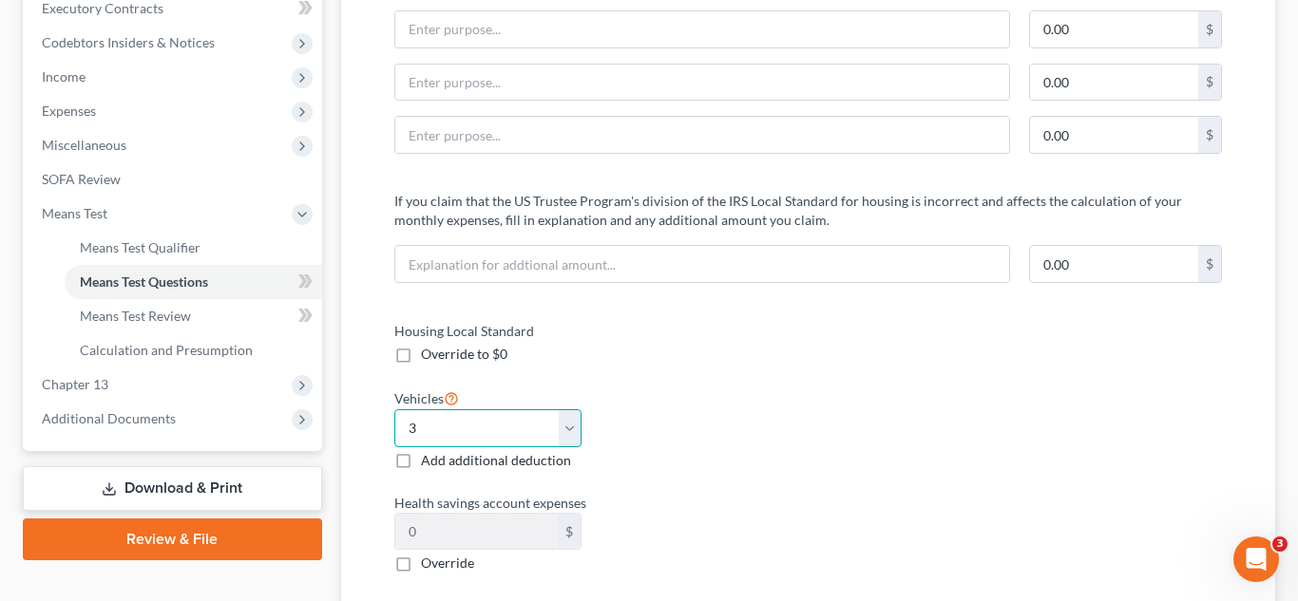
click at [472, 429] on select "Select 0 1 2 3 4 5" at bounding box center [488, 428] width 188 height 38
click at [672, 420] on div "Vehicles Select 0 1 2 3 4 5 Add additional deduction" at bounding box center [592, 429] width 414 height 84
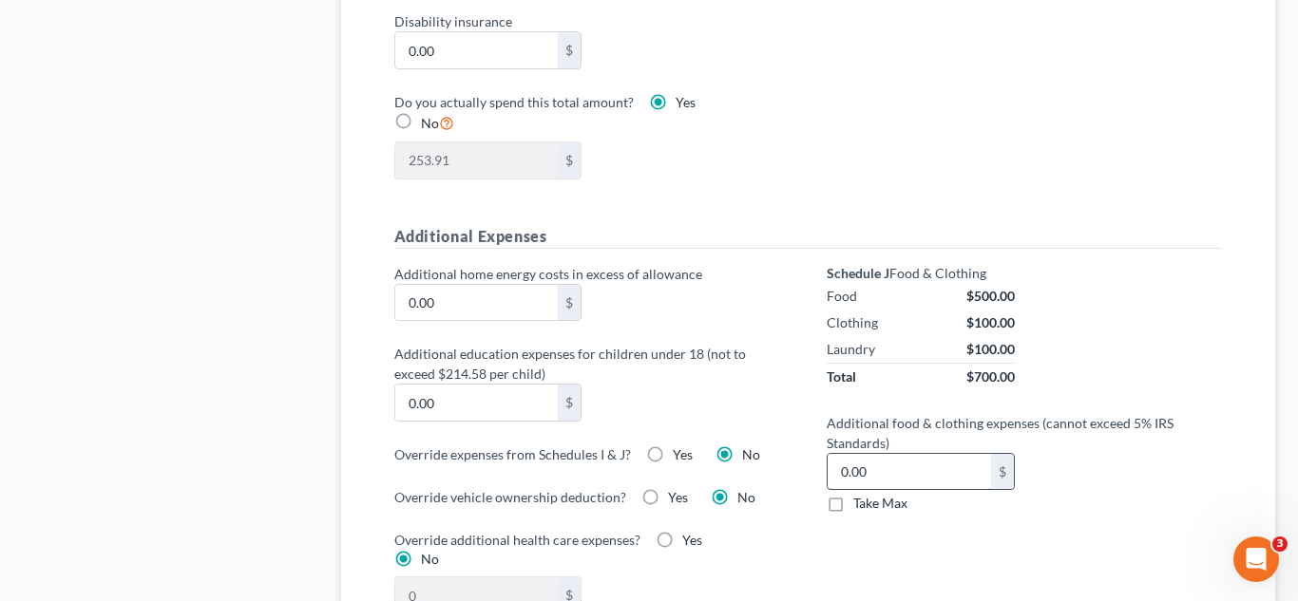
scroll to position [1239, 0]
click at [853, 500] on label "Take Max" at bounding box center [880, 500] width 54 height 19
click at [861, 500] on input "Take Max" at bounding box center [867, 497] width 12 height 12
checkbox input "true"
type input "52.00"
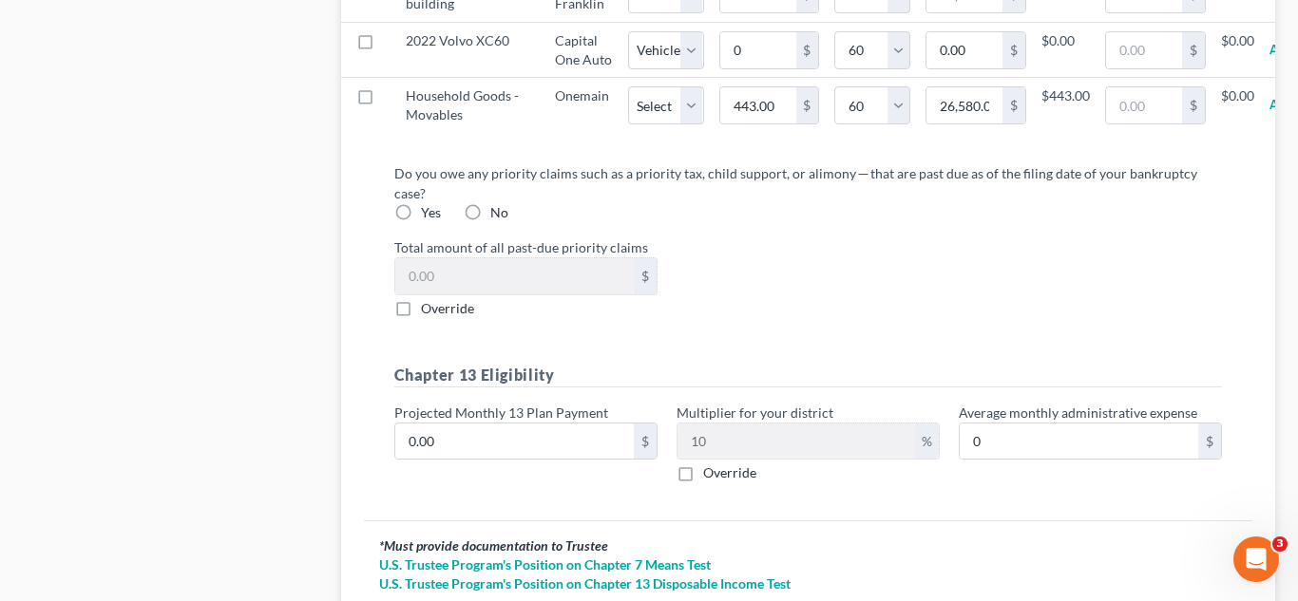
scroll to position [2197, 0]
click at [490, 220] on label "No" at bounding box center [499, 210] width 18 height 19
click at [498, 214] on input "No" at bounding box center [504, 207] width 12 height 12
radio input "true"
click at [511, 459] on div "0.00 $" at bounding box center [525, 440] width 263 height 38
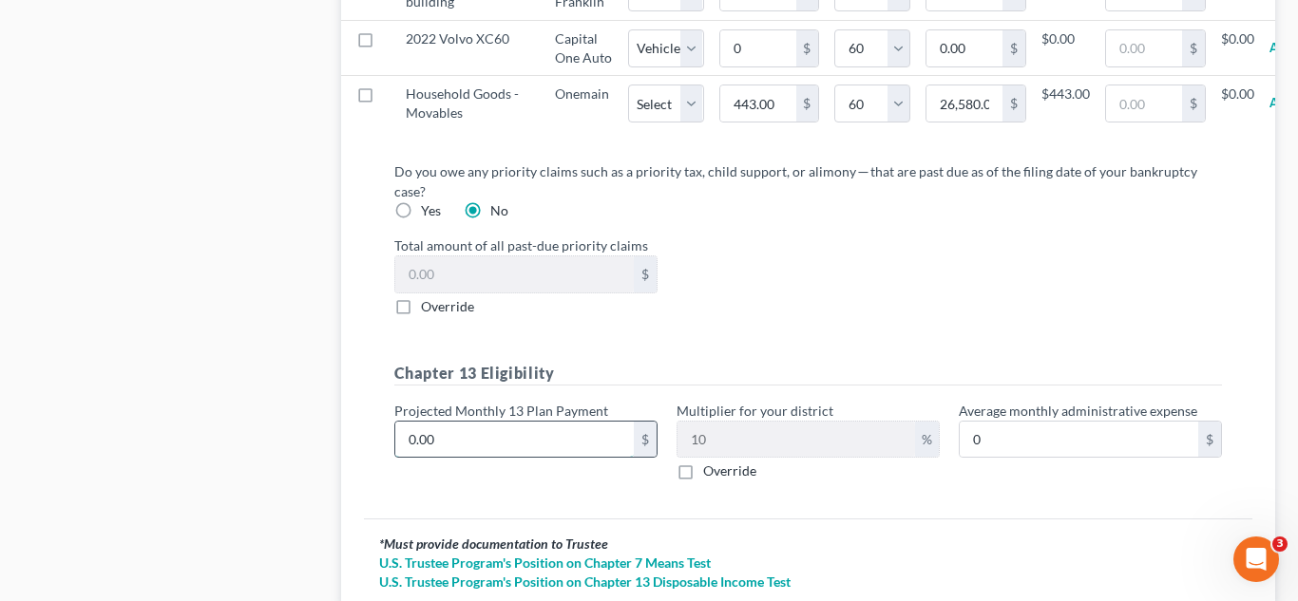
click at [519, 458] on input "0.00" at bounding box center [514, 440] width 238 height 36
click at [477, 458] on input "0.00" at bounding box center [514, 440] width 238 height 36
type input "6"
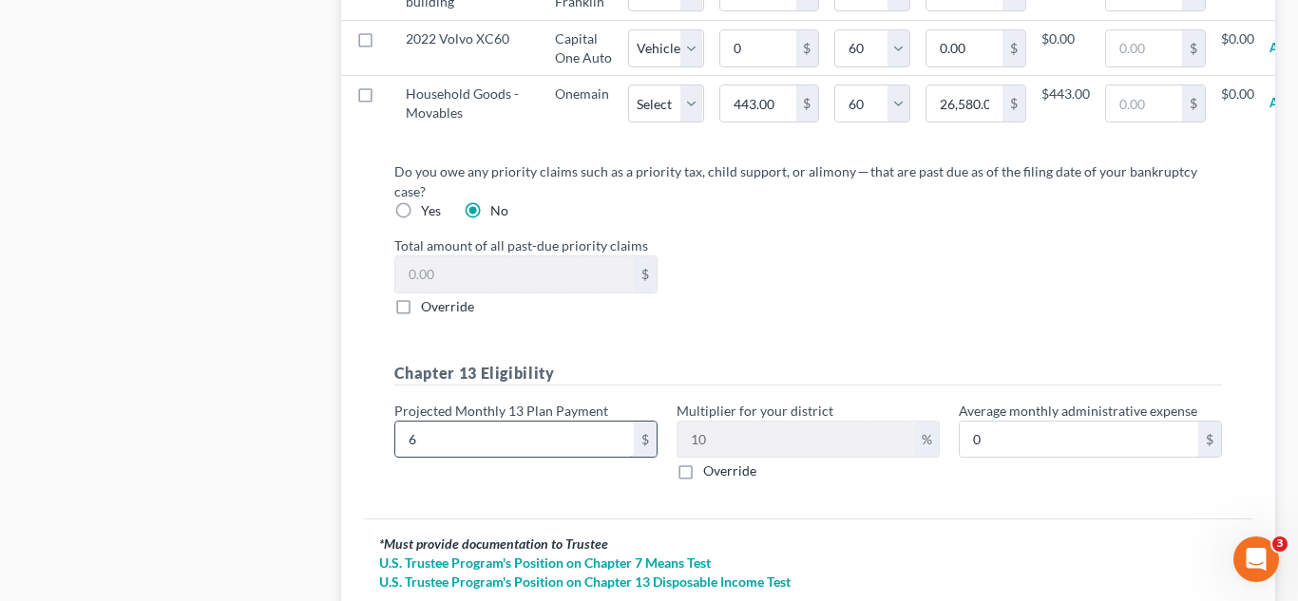
type input "0.60"
type input "61"
type input "6.10"
type input "615"
type input "61.50"
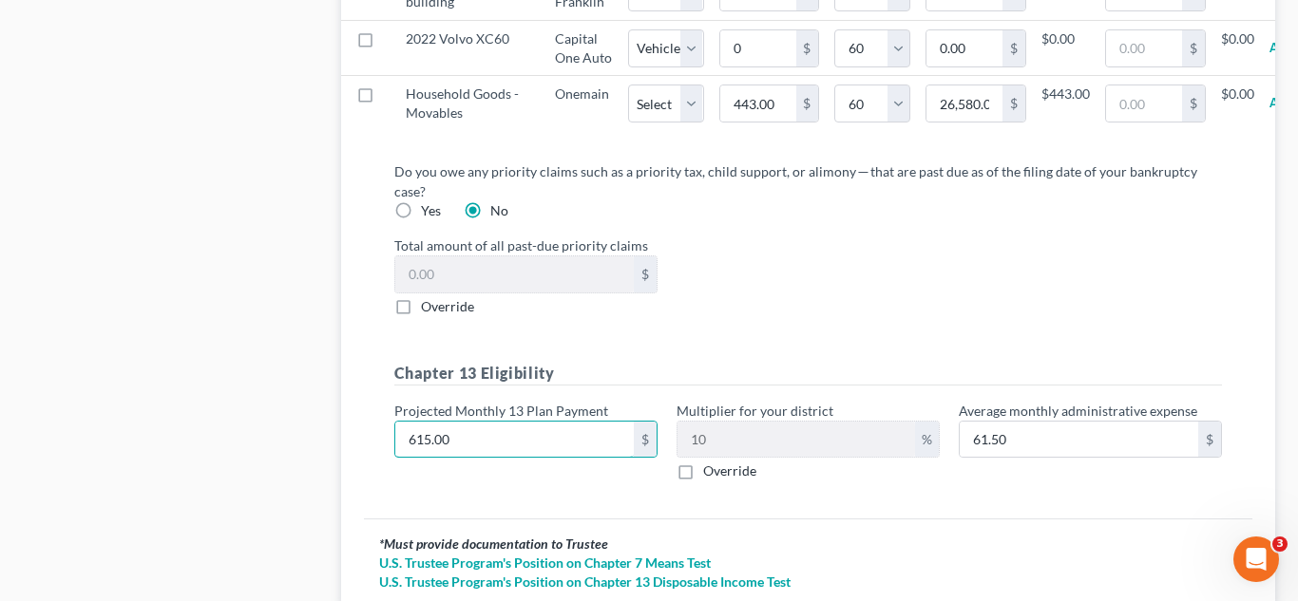
type input "615.00"
click at [771, 520] on div "Do you owe any priority claims such as a priority tax, child support, or alimon…" at bounding box center [808, 332] width 889 height 373
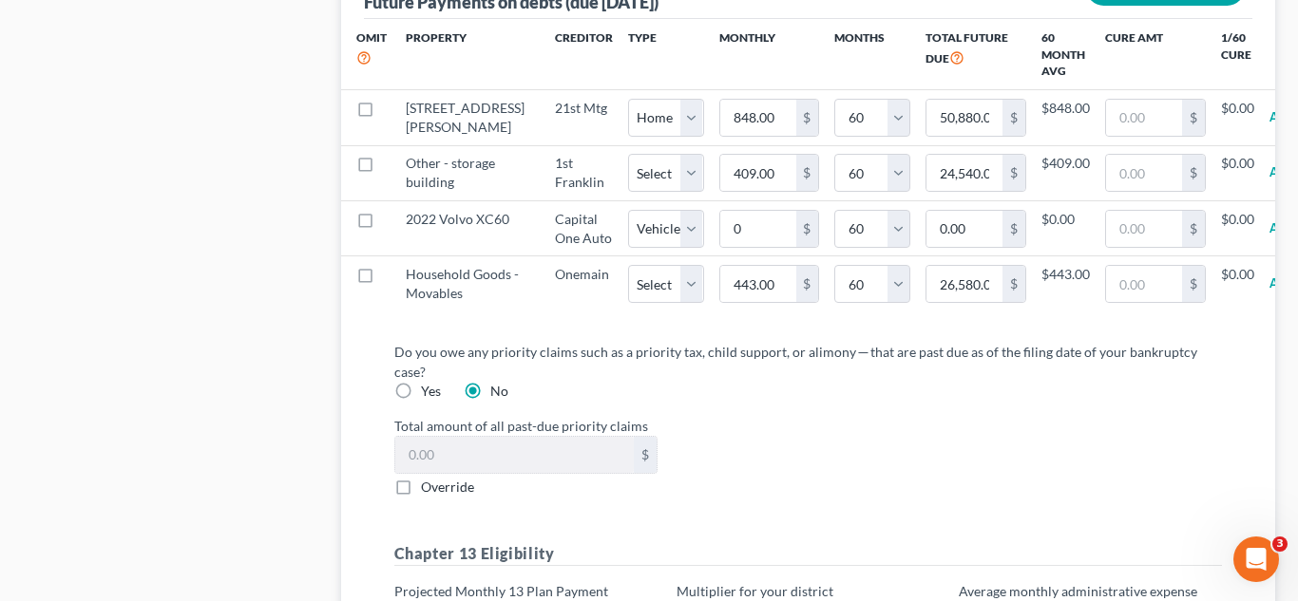
scroll to position [1956, 0]
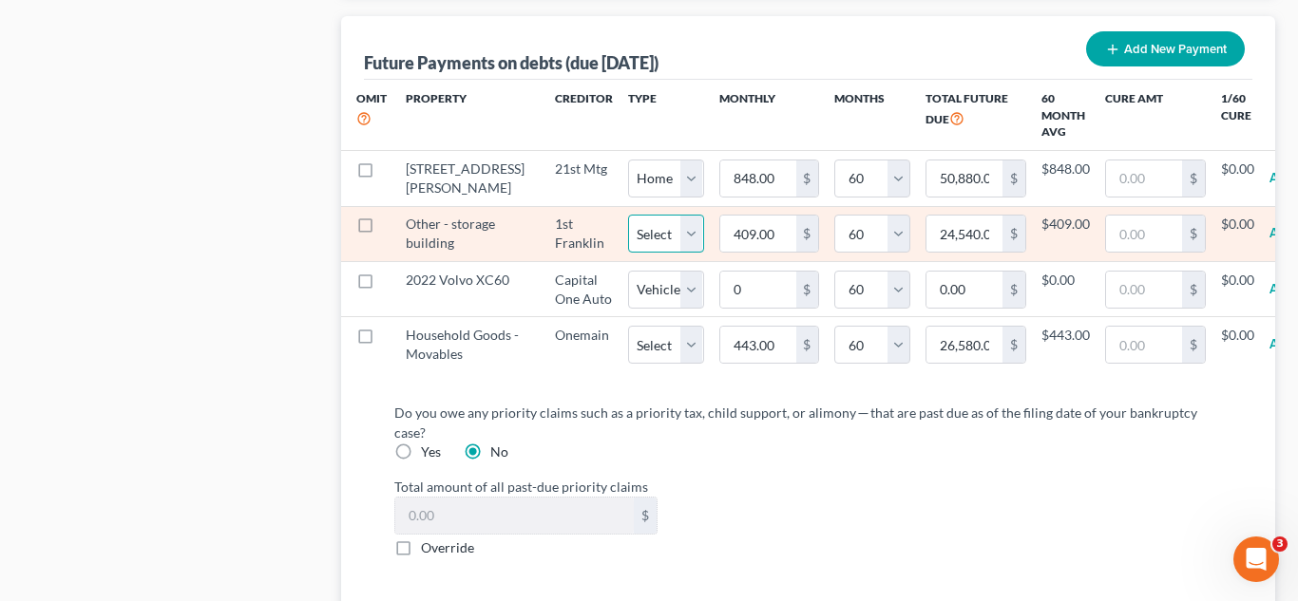
click at [636, 237] on select "Select Home Vehicle Other" at bounding box center [666, 234] width 76 height 38
select select "2"
click at [628, 215] on select "Select Home Vehicle Other" at bounding box center [666, 234] width 76 height 38
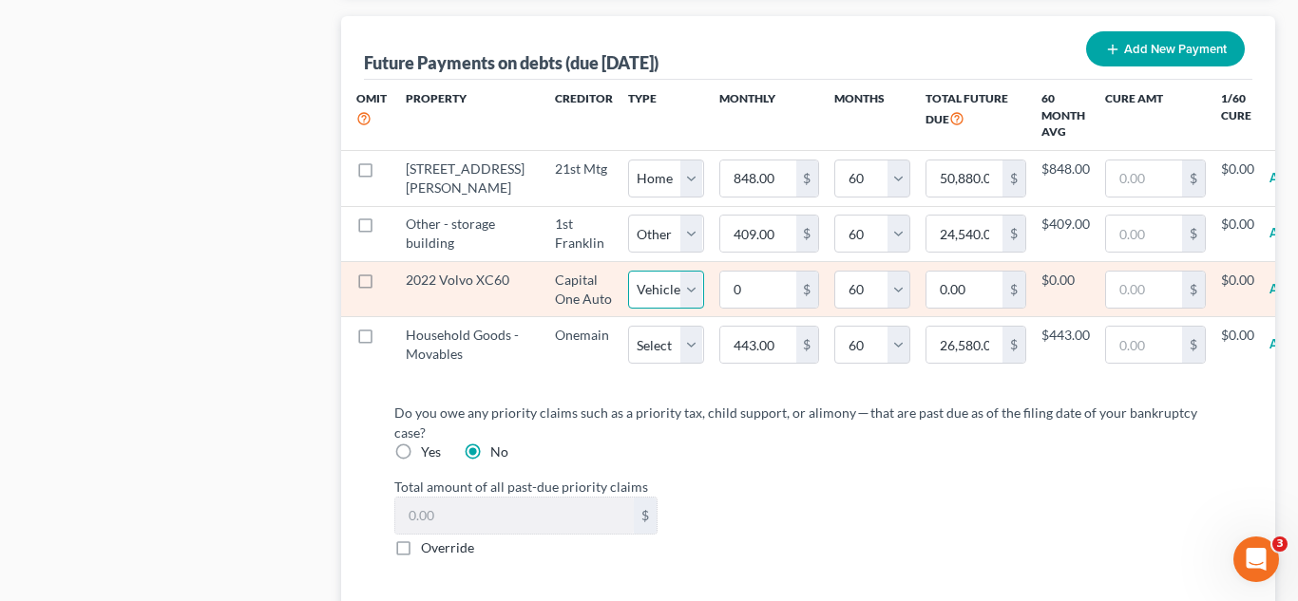
click at [636, 307] on select "Select Home Vehicle Other" at bounding box center [666, 290] width 76 height 38
select select "2"
select select "60"
click at [628, 286] on select "Select Home Vehicle Other" at bounding box center [666, 290] width 76 height 38
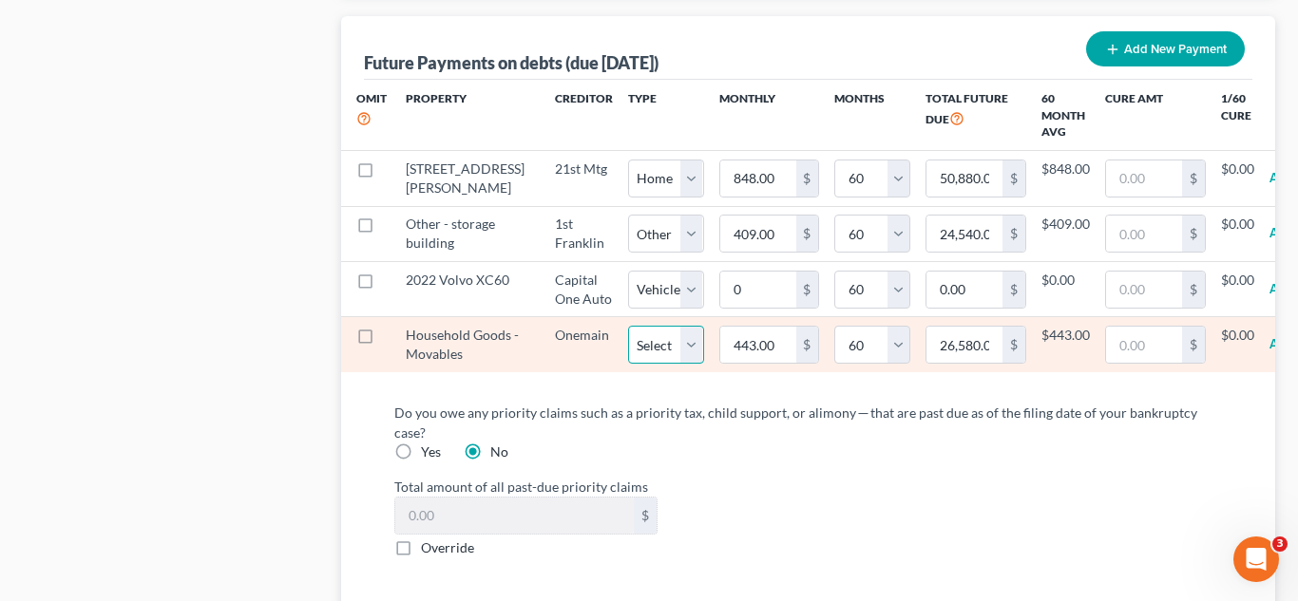
click at [636, 364] on select "Select Home Vehicle Other" at bounding box center [666, 345] width 76 height 38
select select "2"
click at [628, 360] on select "Select Home Vehicle Other" at bounding box center [666, 345] width 76 height 38
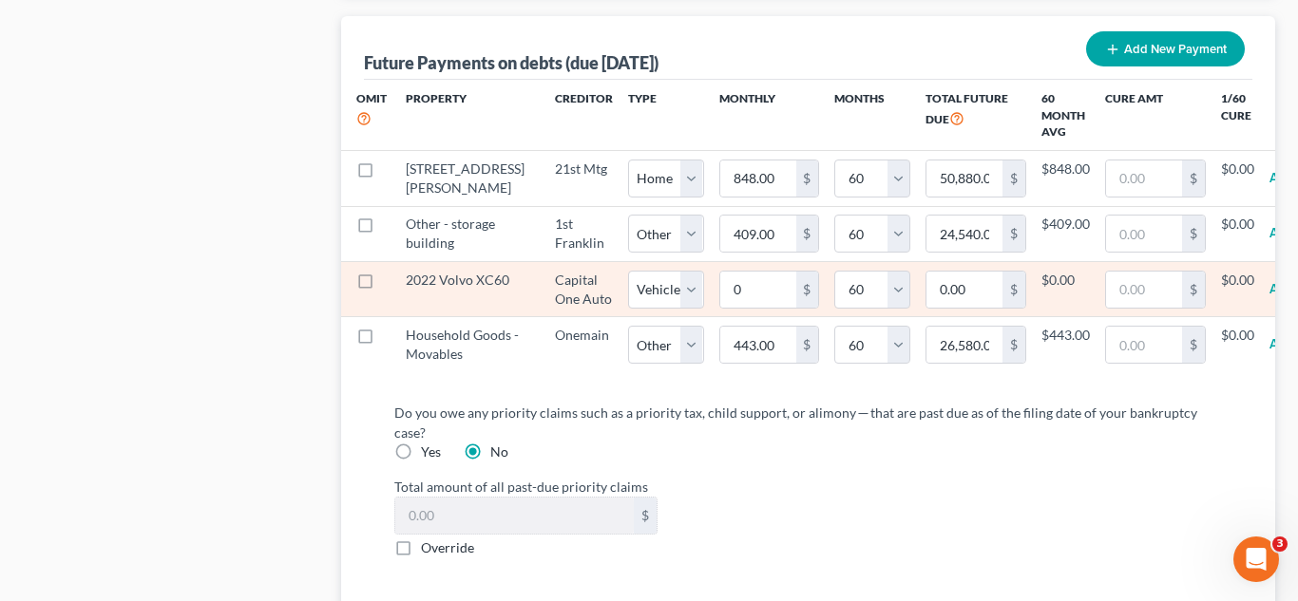
select select "2"
select select "60"
click at [720, 304] on input "0" at bounding box center [758, 290] width 76 height 36
type input "9"
type input "540.00"
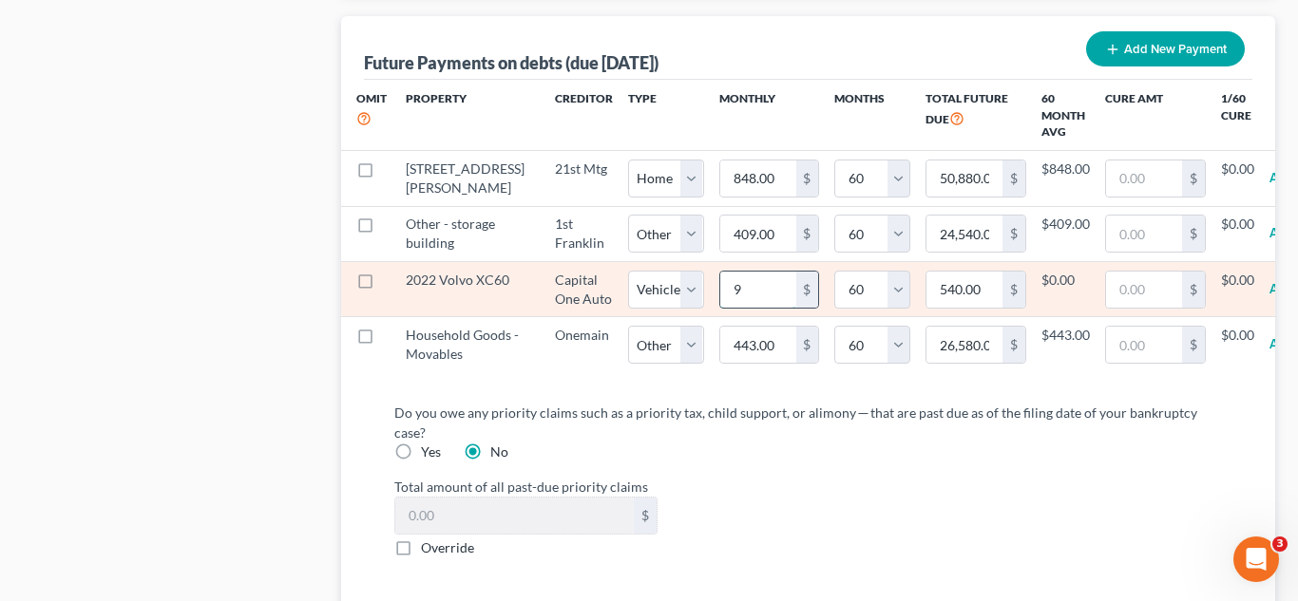
type input "92"
type input "5,520.00"
type input "929"
type input "55,740.00"
select select "1"
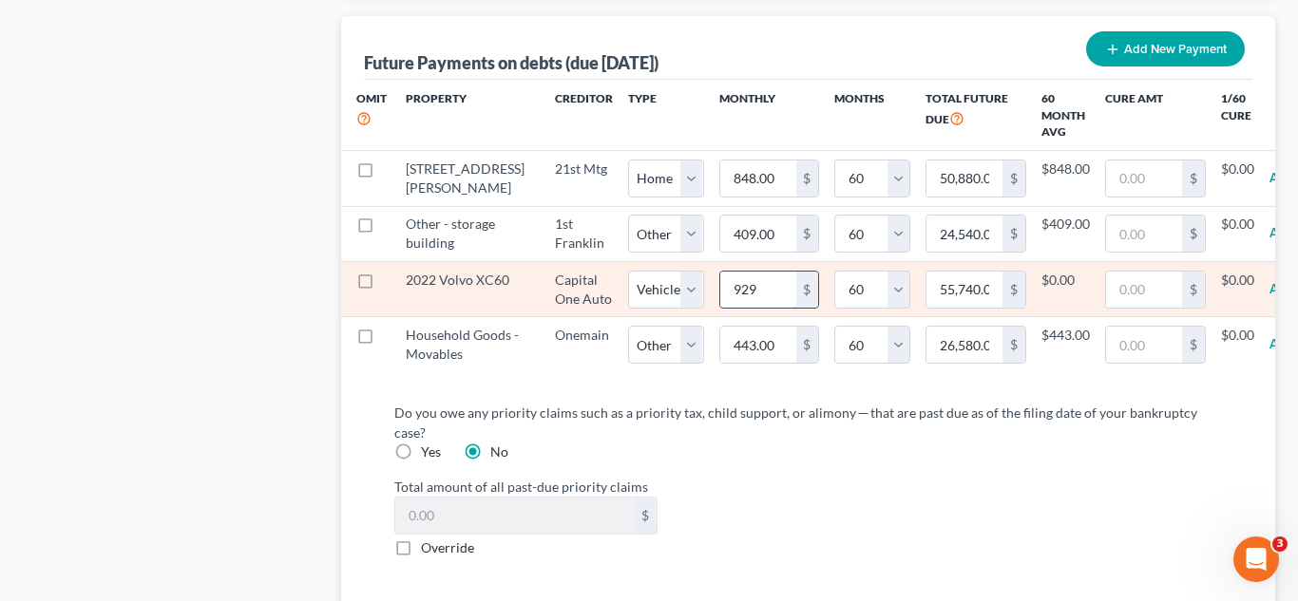
select select "60"
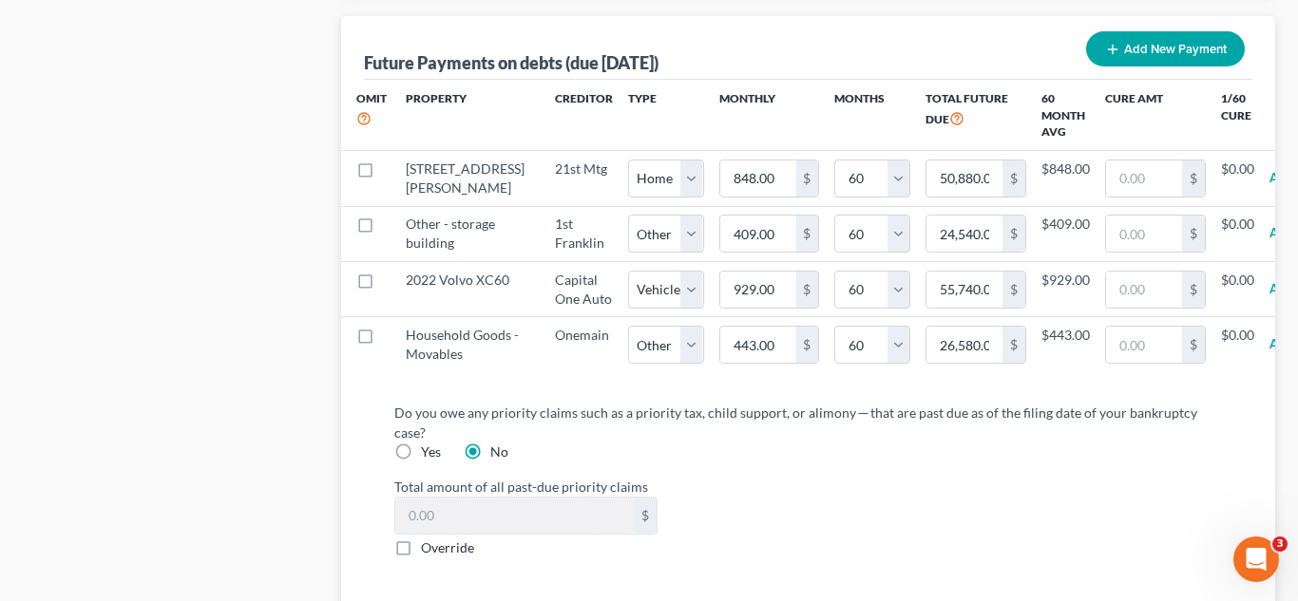
select select "1"
select select "60"
select select "1"
select select "60"
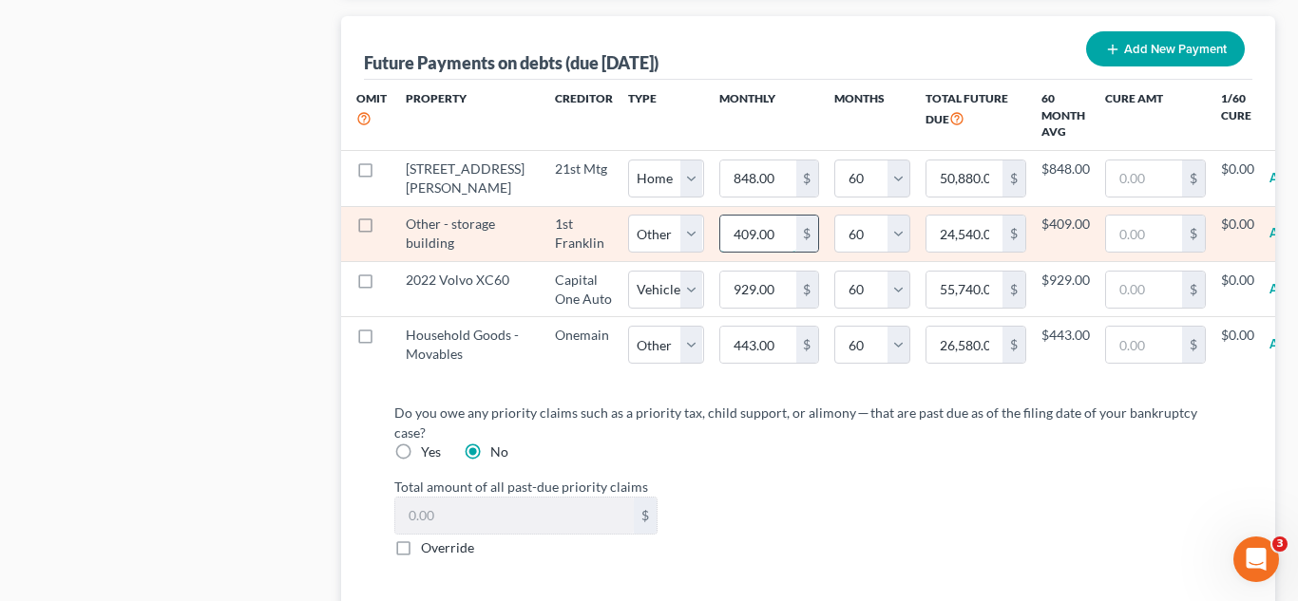
click at [720, 230] on input "409.00" at bounding box center [758, 234] width 76 height 36
type input "2"
type input "120.00"
type input "29"
type input "1,740.00"
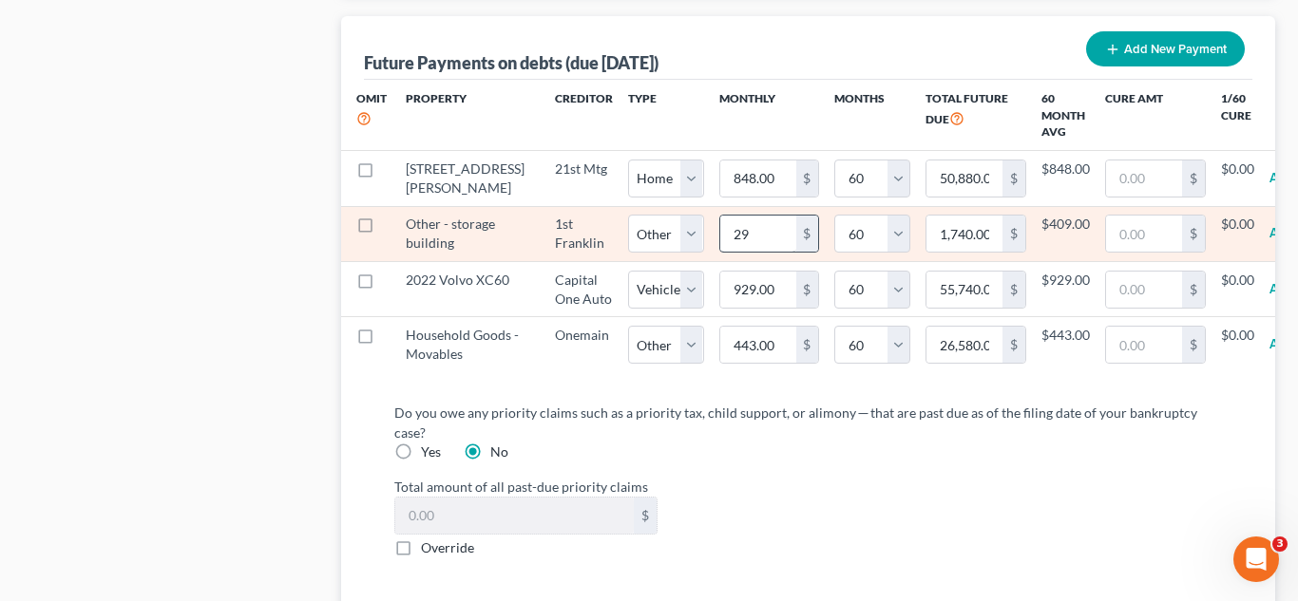
select select "2"
select select "60"
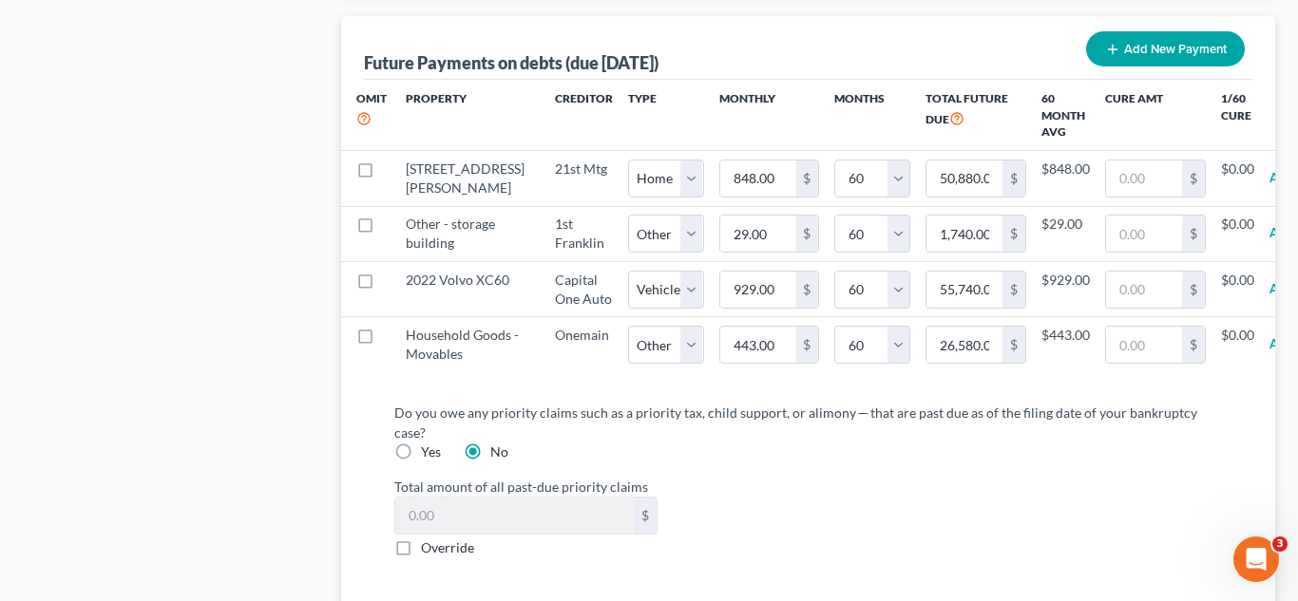
select select "2"
select select "60"
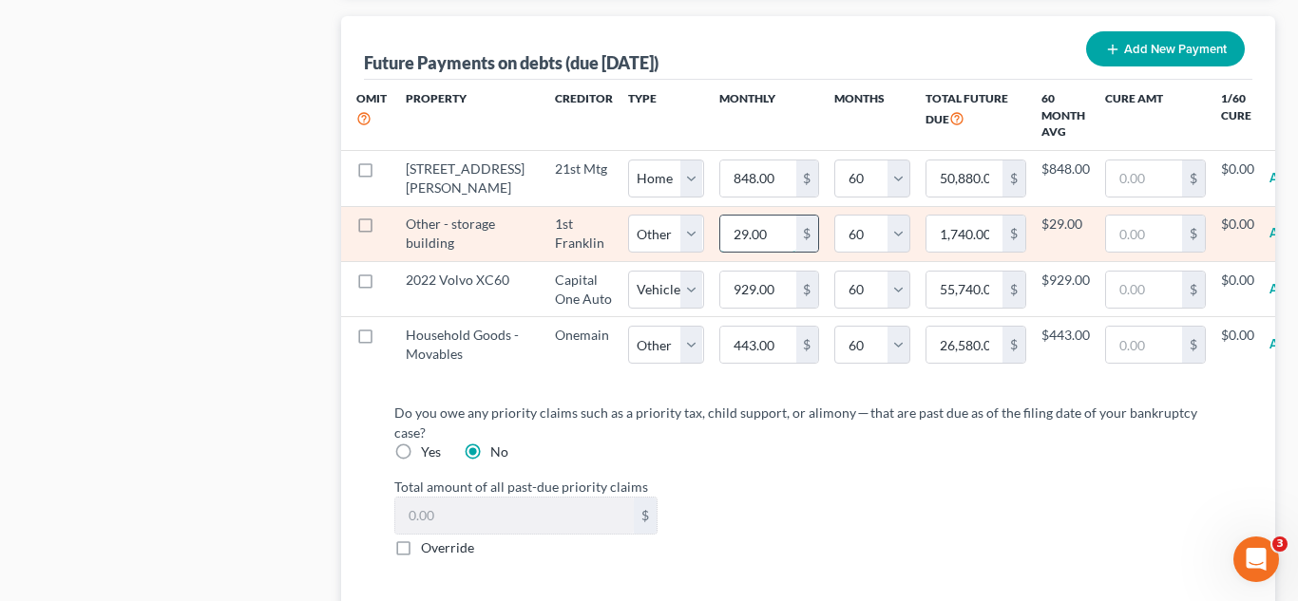
click at [726, 224] on input "29.00" at bounding box center [758, 234] width 76 height 36
type input "2"
type input "120.00"
type input "20"
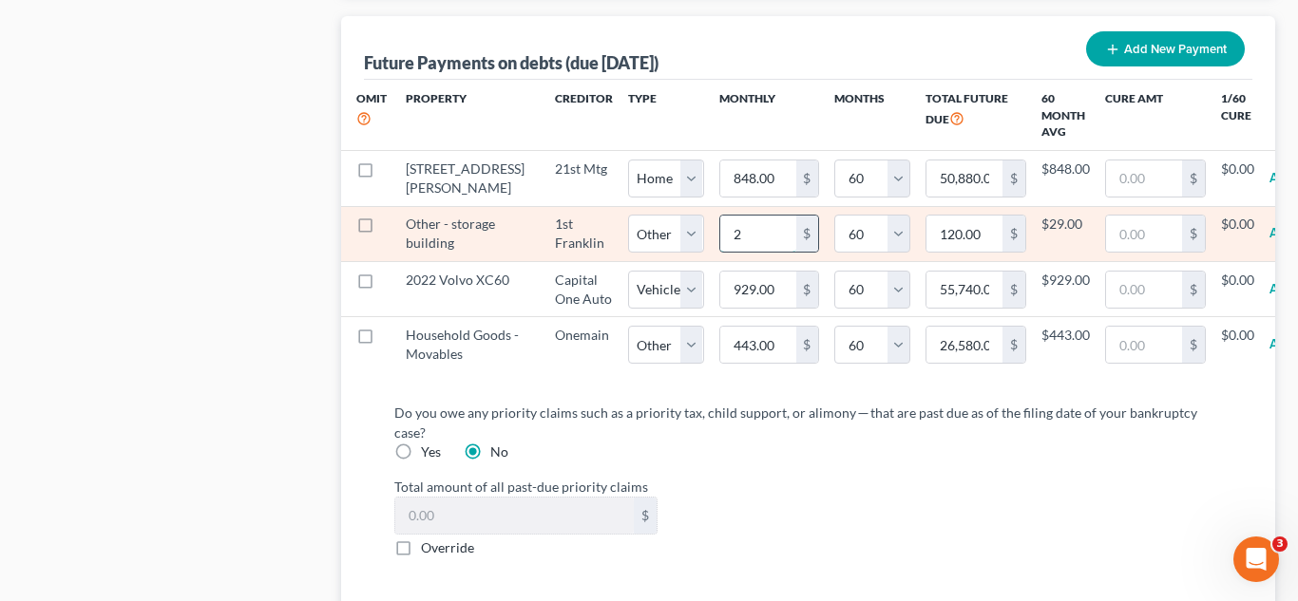
type input "1,200.00"
type input "209"
type input "12,540.00"
type input "209."
select select "2"
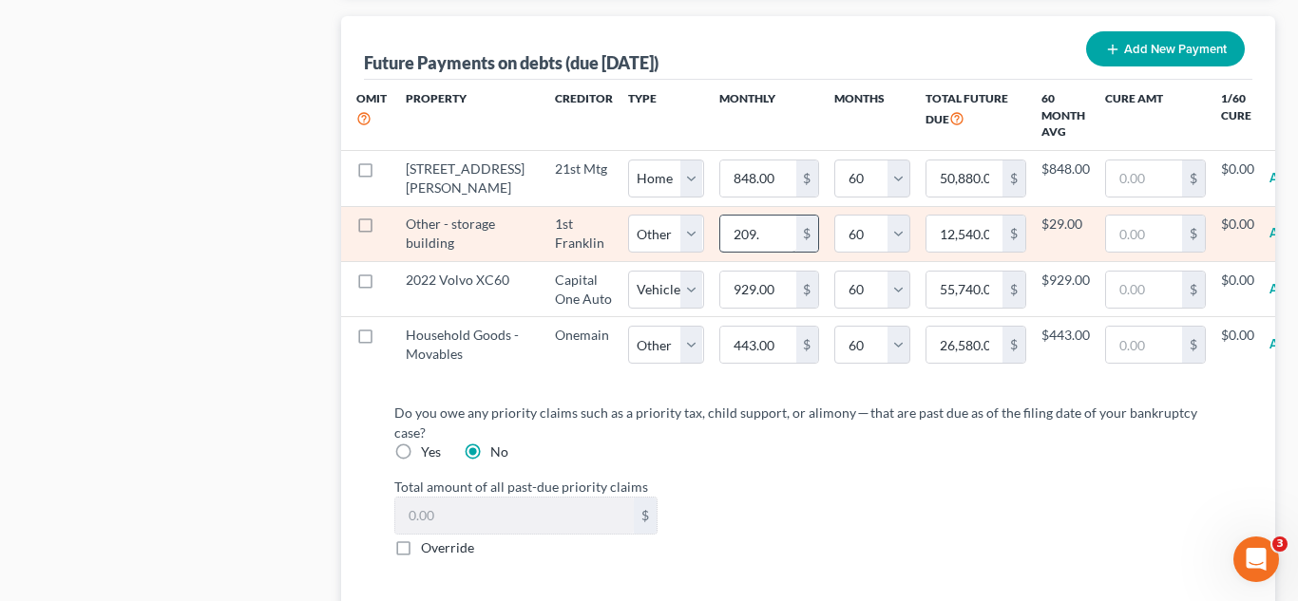
select select "60"
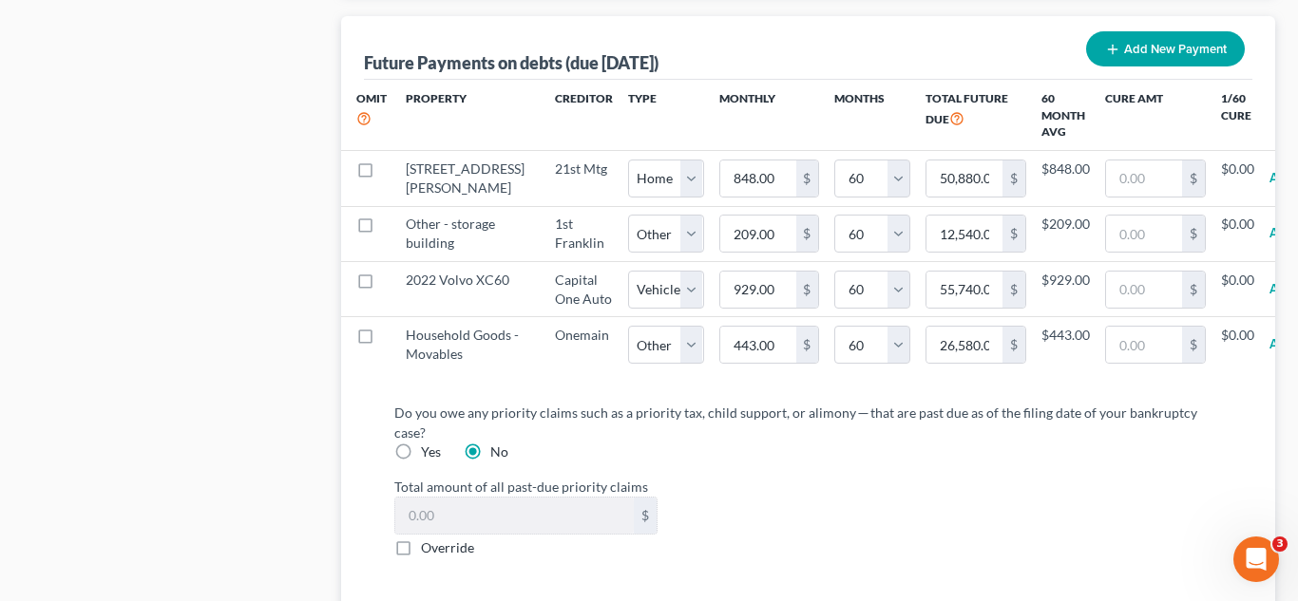
select select "2"
select select "60"
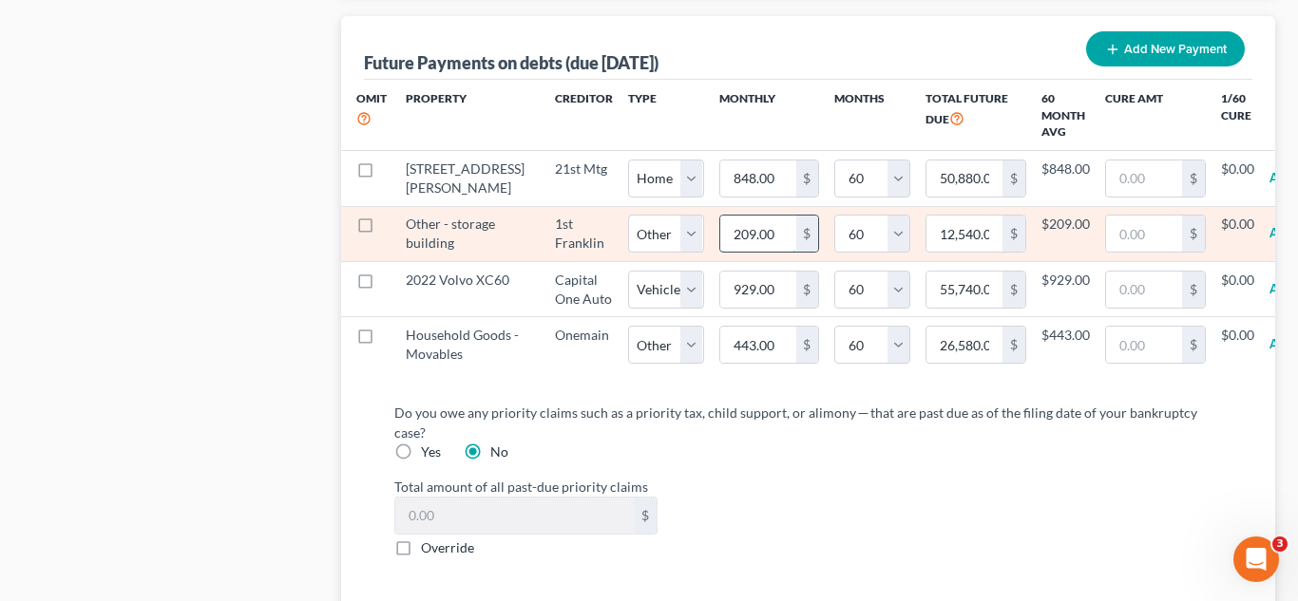
click at [720, 231] on input "209.00" at bounding box center [758, 234] width 76 height 36
type input "2"
type input "120.00"
type input "20"
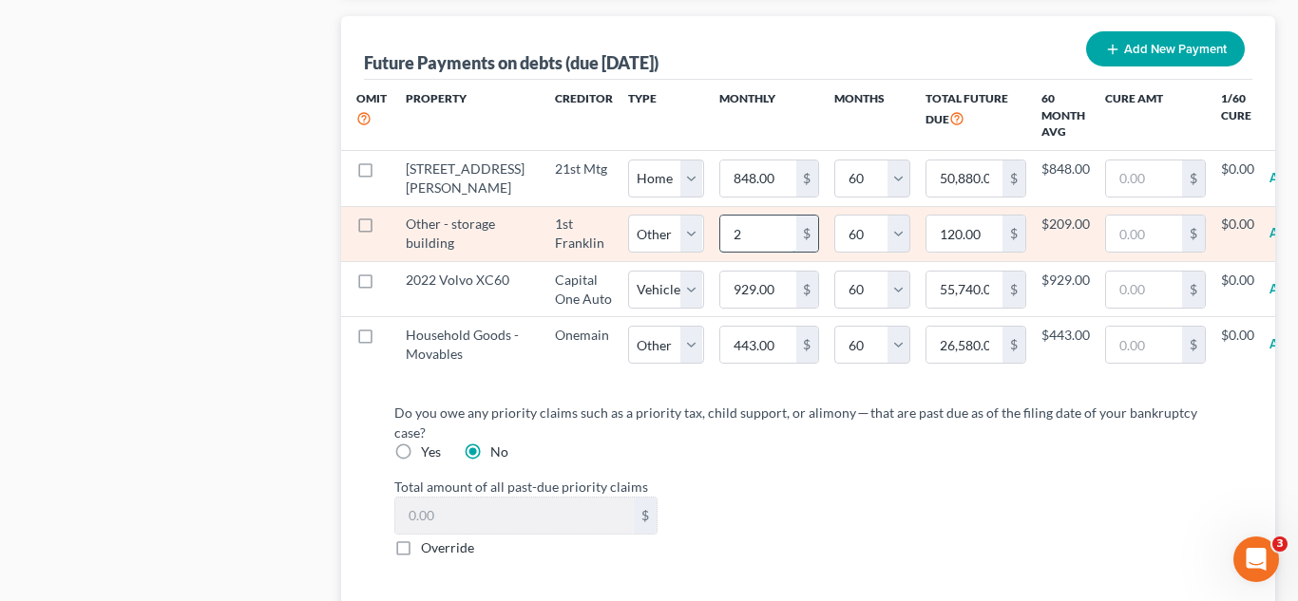
type input "1,200.00"
type input "209"
type input "12,540.00"
select select "2"
select select "60"
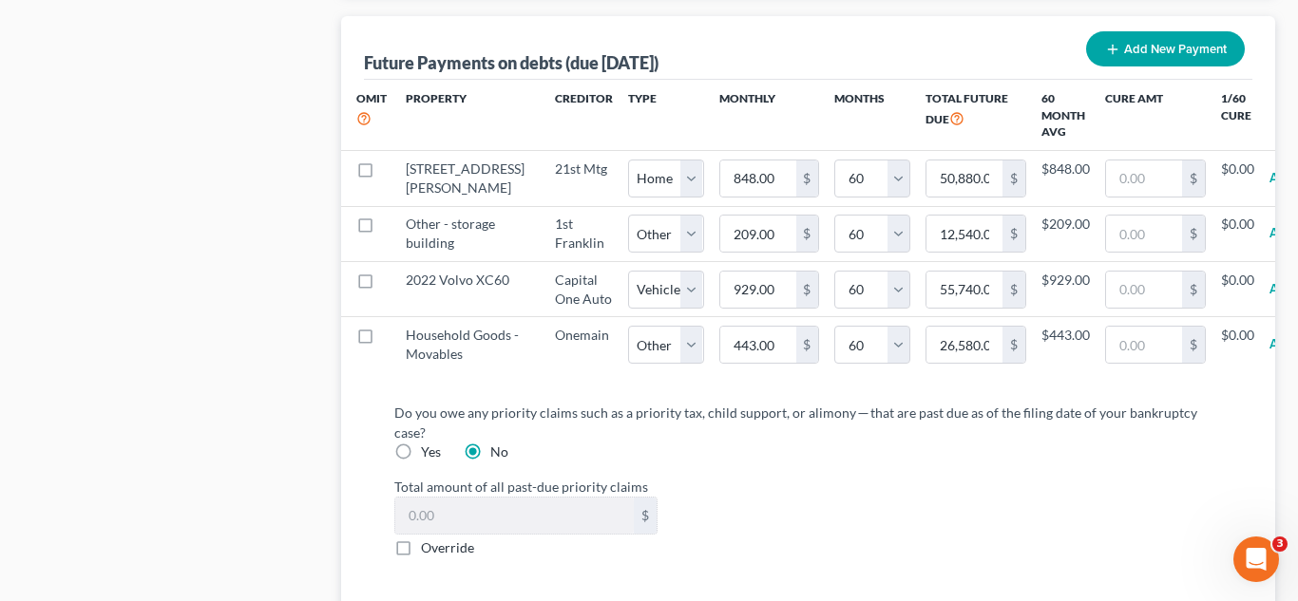
select select "2"
select select "60"
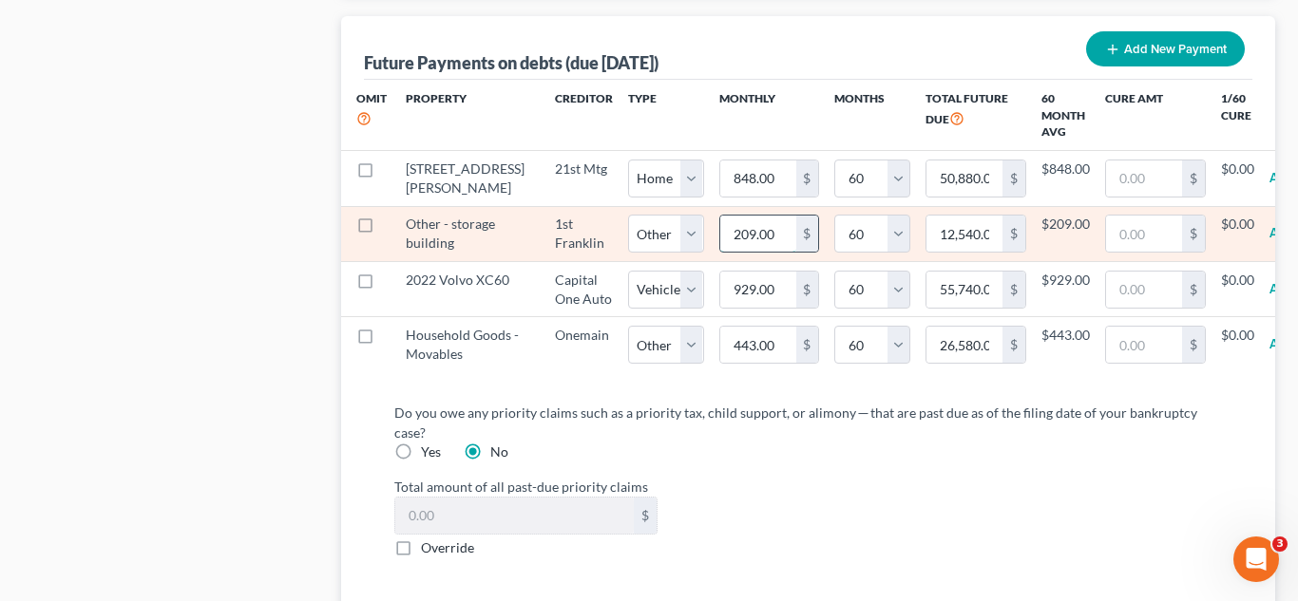
click at [720, 227] on input "209.00" at bounding box center [758, 234] width 76 height 36
click at [721, 237] on input "209.00" at bounding box center [758, 234] width 76 height 36
click at [720, 229] on input "209.00" at bounding box center [758, 234] width 76 height 36
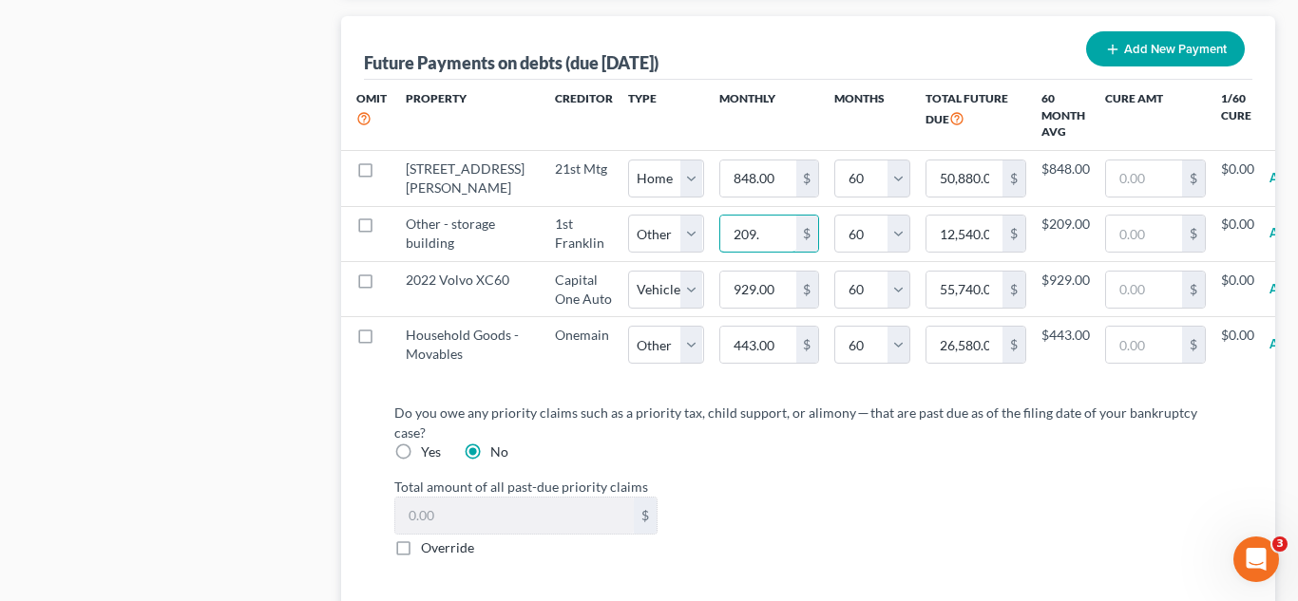
type input "209.5"
type input "12,570.00"
type input "209.52"
type input "12,571.20"
select select "2"
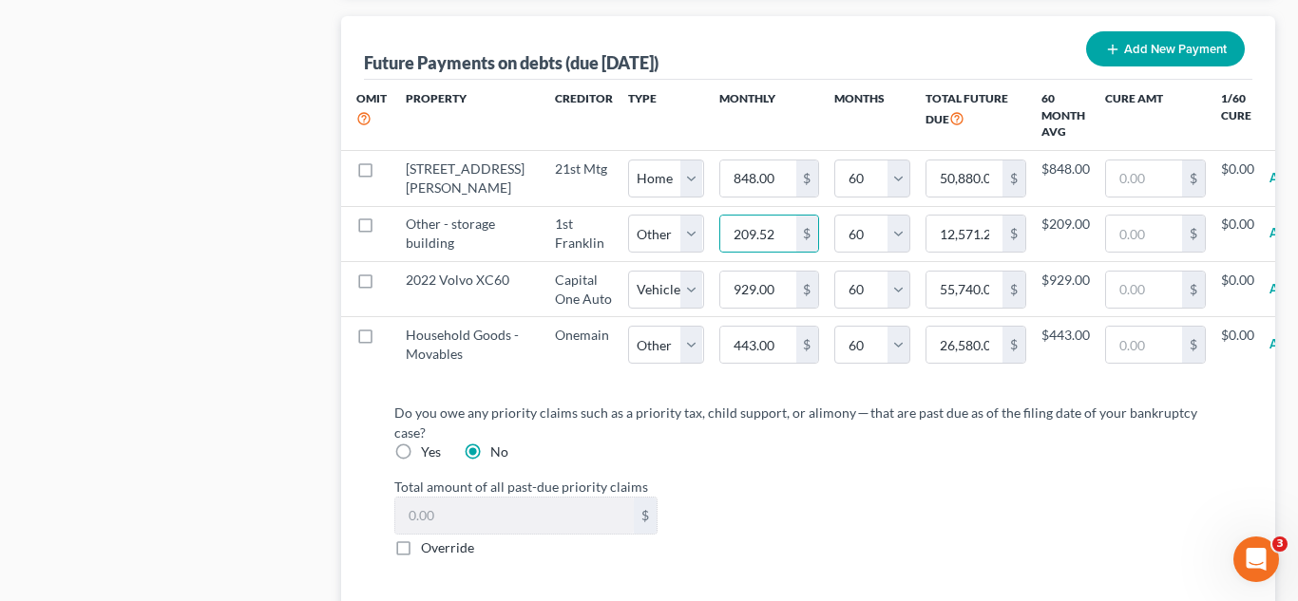
select select "60"
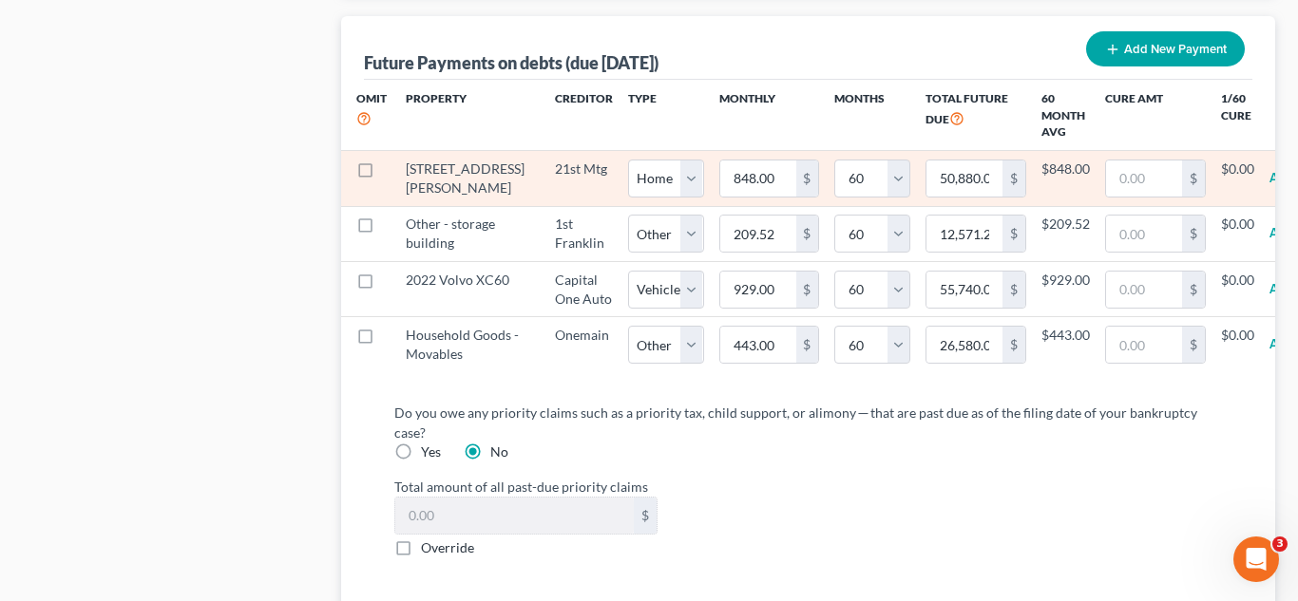
select select "2"
select select "60"
select select "2"
select select "60"
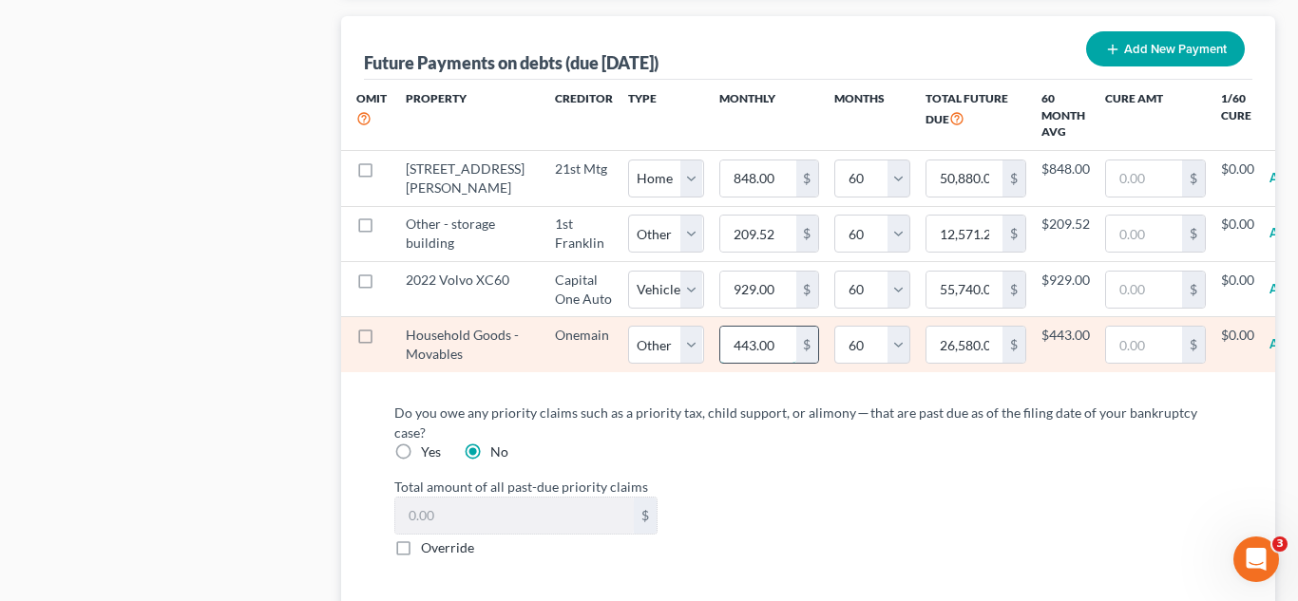
click at [720, 363] on input "443.00" at bounding box center [758, 345] width 76 height 36
type input "2"
type input "120.00"
type input "24"
type input "1,440.00"
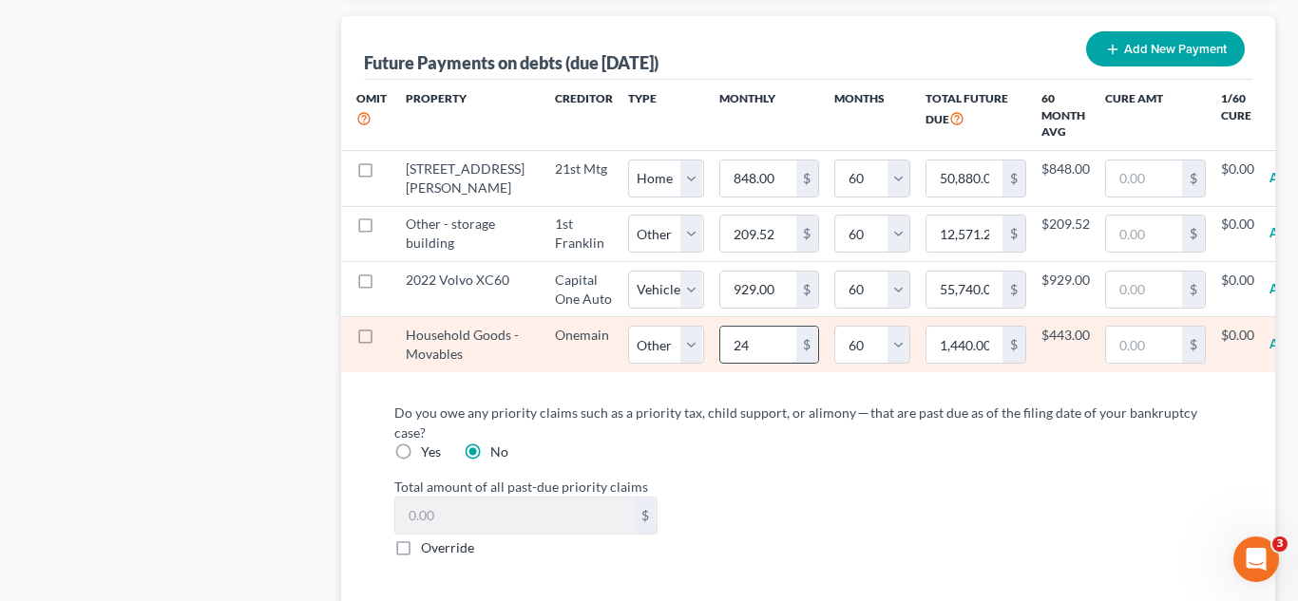
type input "242"
type input "14,520.00"
select select "2"
select select "60"
click at [720, 363] on input "242.00" at bounding box center [758, 345] width 76 height 36
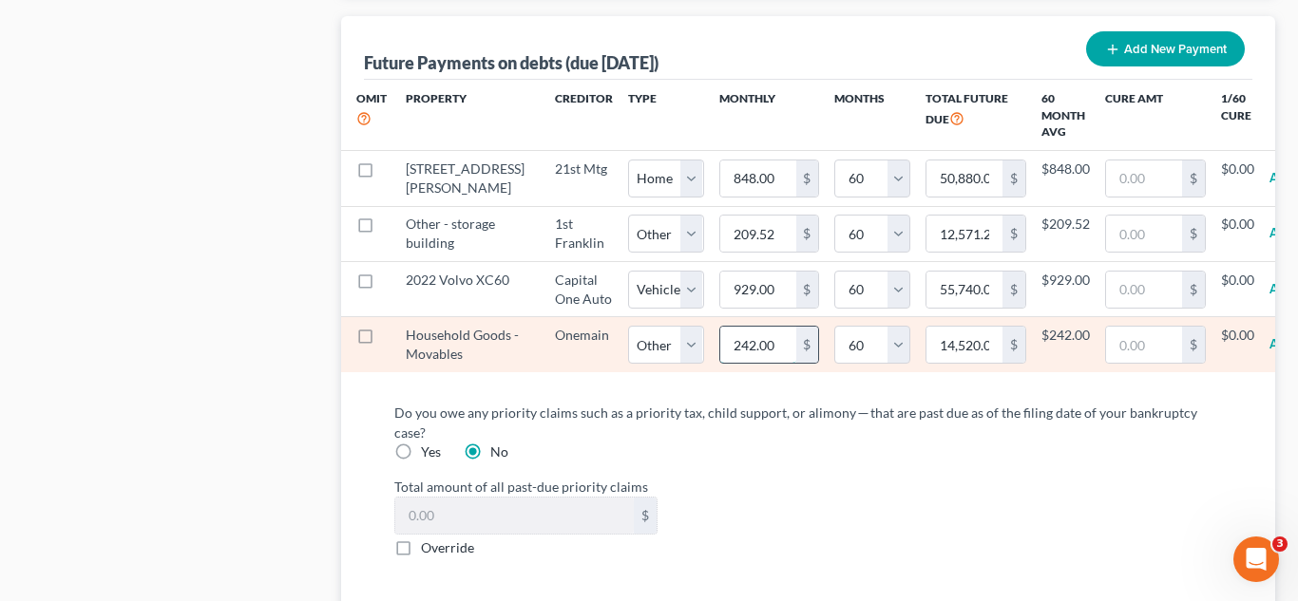
click at [720, 363] on input "242.00" at bounding box center [758, 345] width 76 height 36
type input "242.7"
type input "14,562.00"
type input "242.72"
type input "14,563.20"
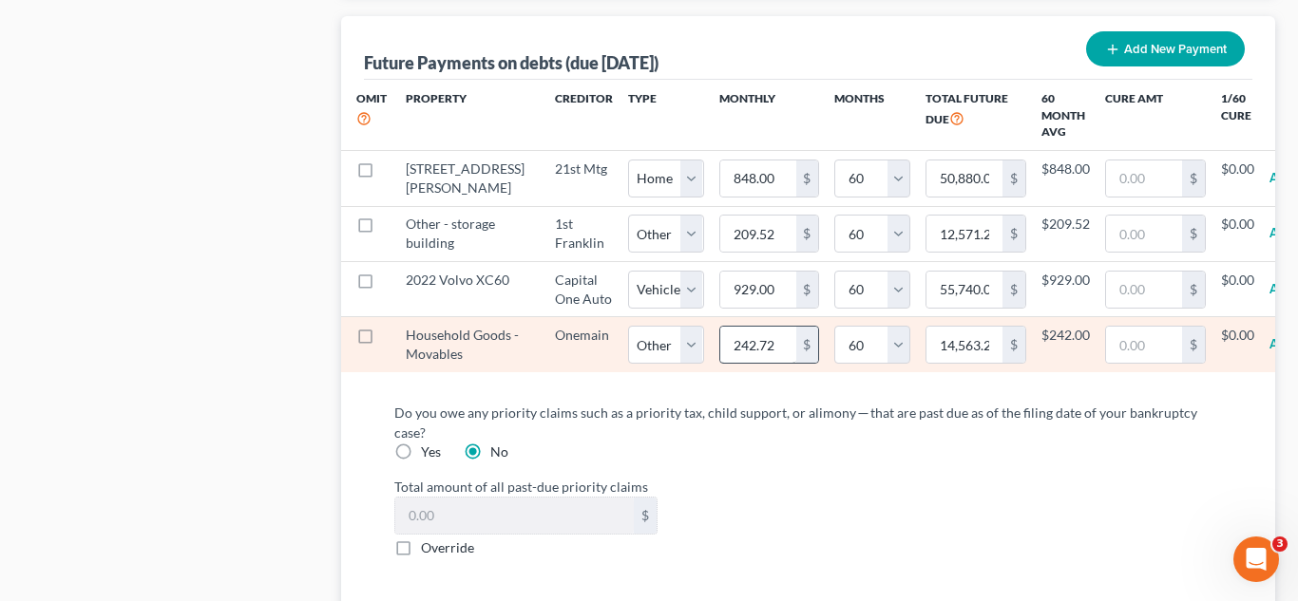
select select "2"
select select "60"
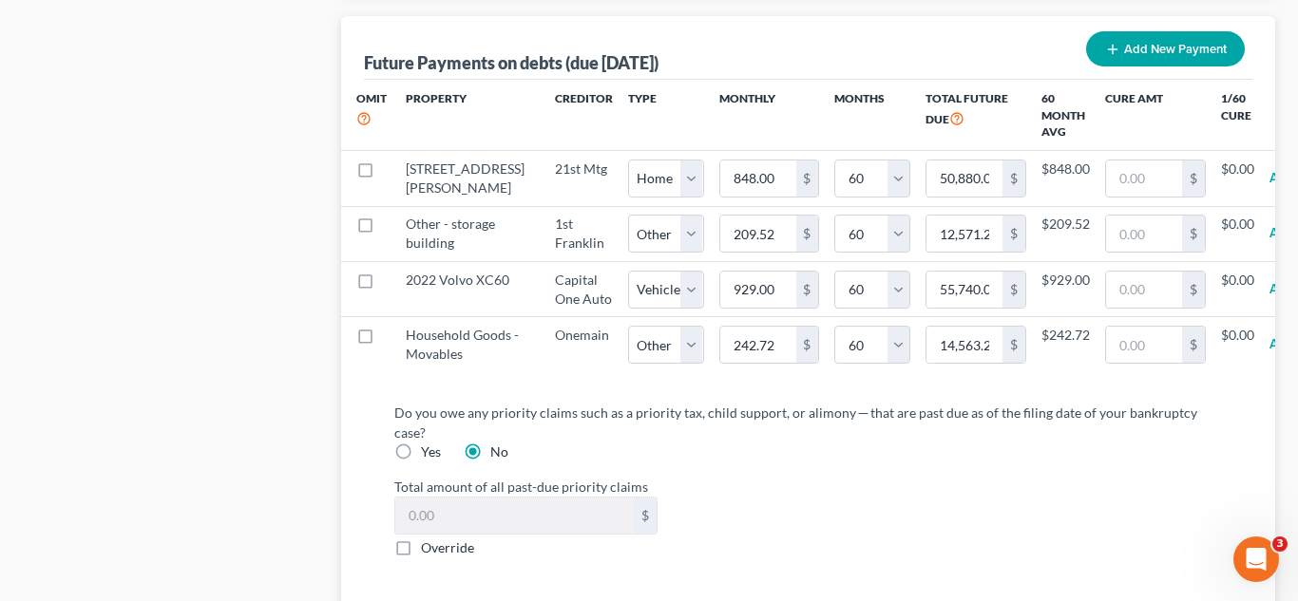
select select "2"
select select "60"
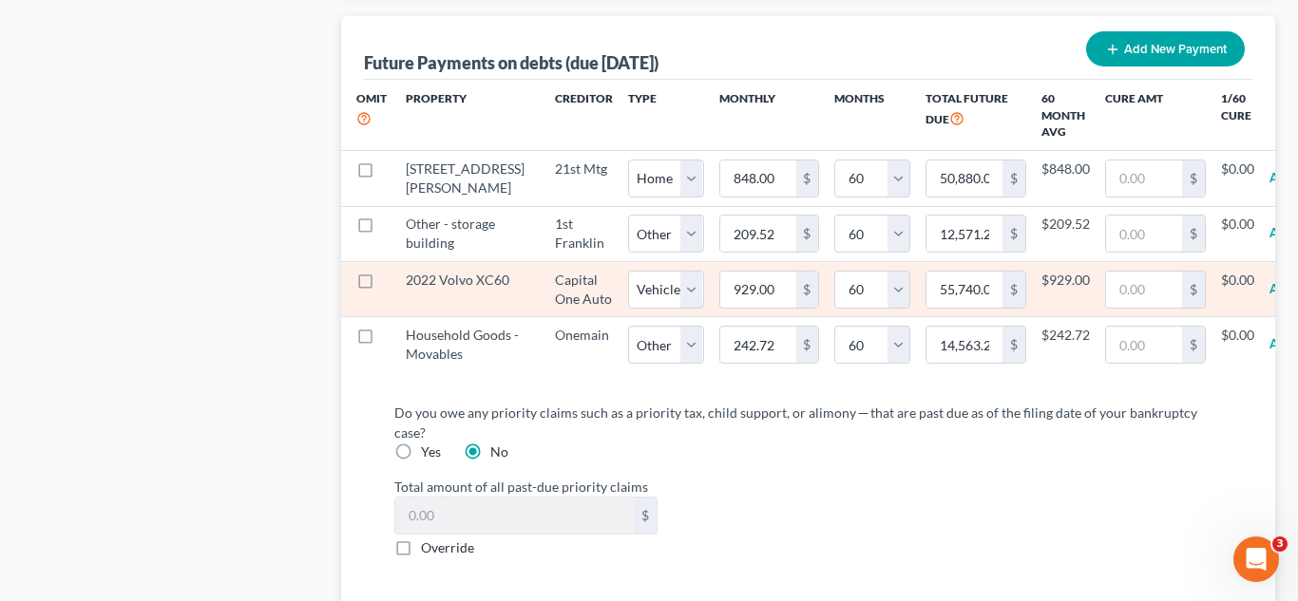
select select "2"
select select "60"
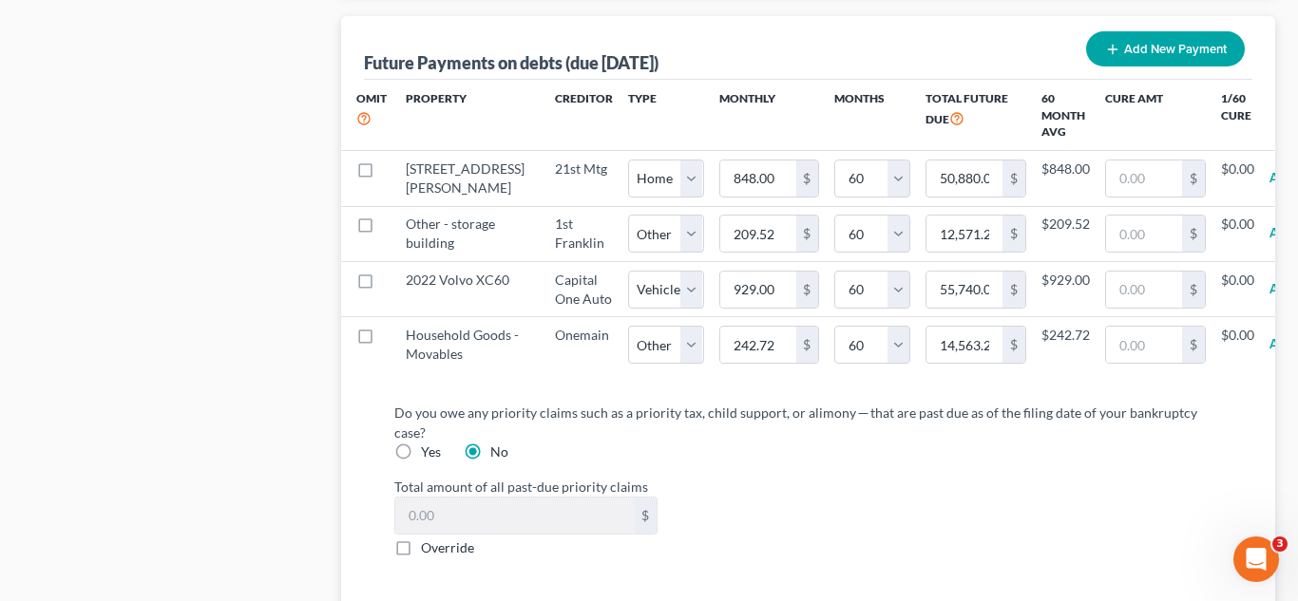
click at [882, 443] on label "Do you owe any priority claims such as a priority tax, child support, or alimon…" at bounding box center [800, 423] width 813 height 40
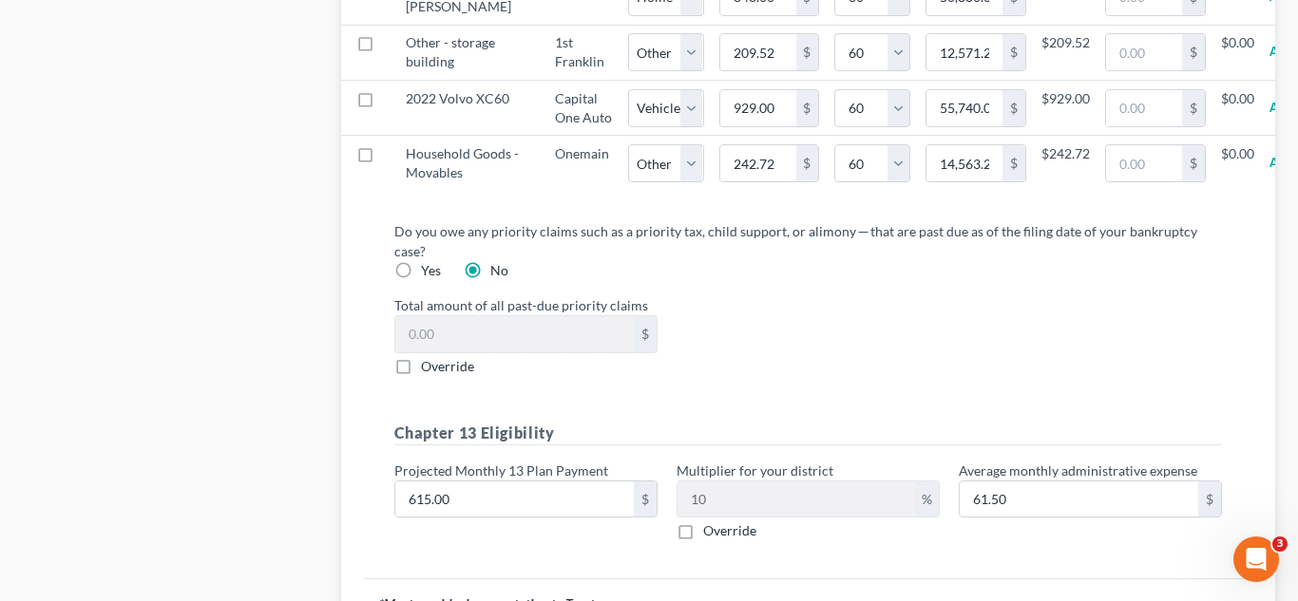
scroll to position [2390, 0]
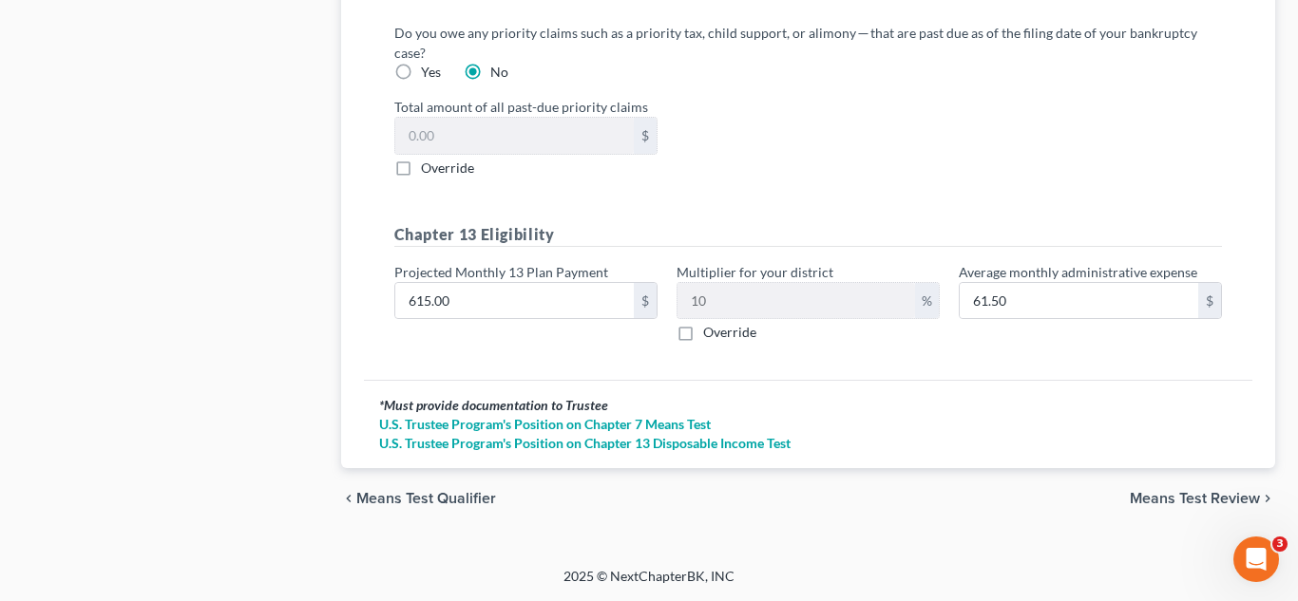
click at [1172, 496] on span "Means Test Review" at bounding box center [1194, 498] width 130 height 15
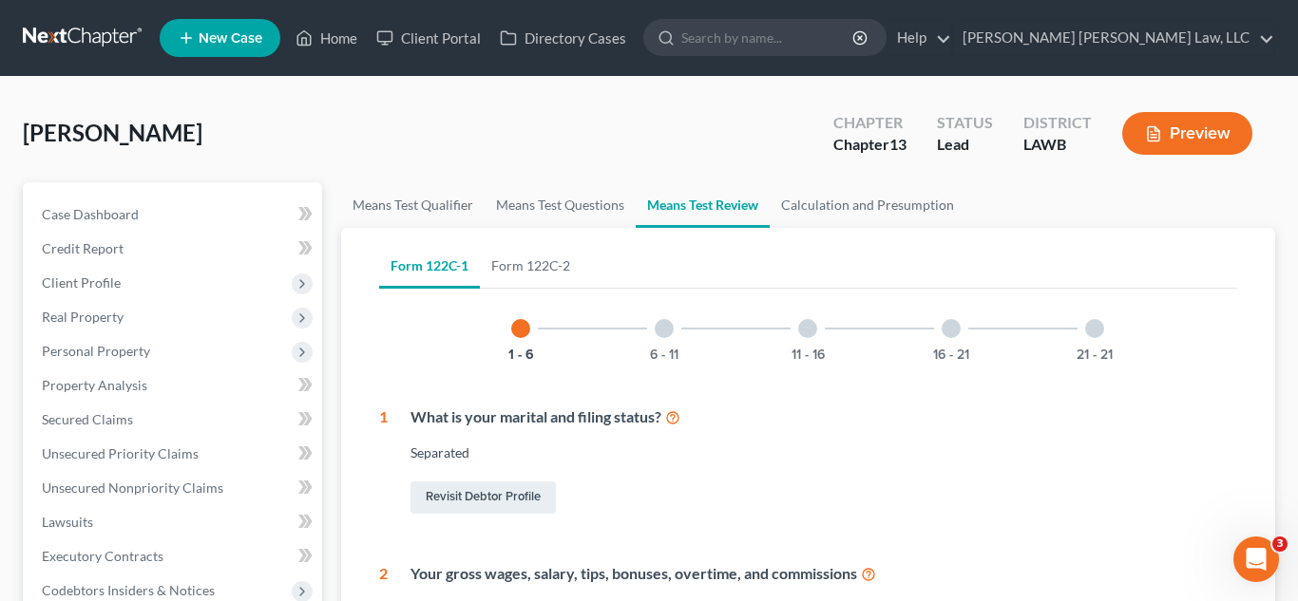
click at [954, 326] on div at bounding box center [950, 328] width 19 height 19
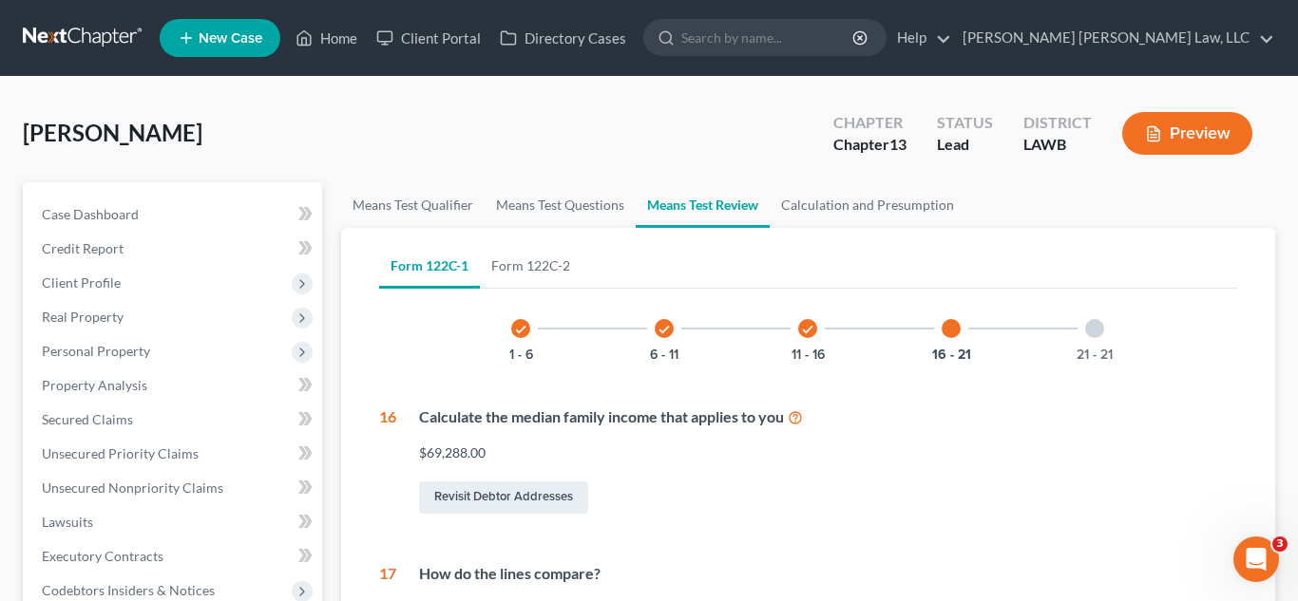
click at [1107, 325] on div "21 - 21" at bounding box center [1094, 328] width 65 height 65
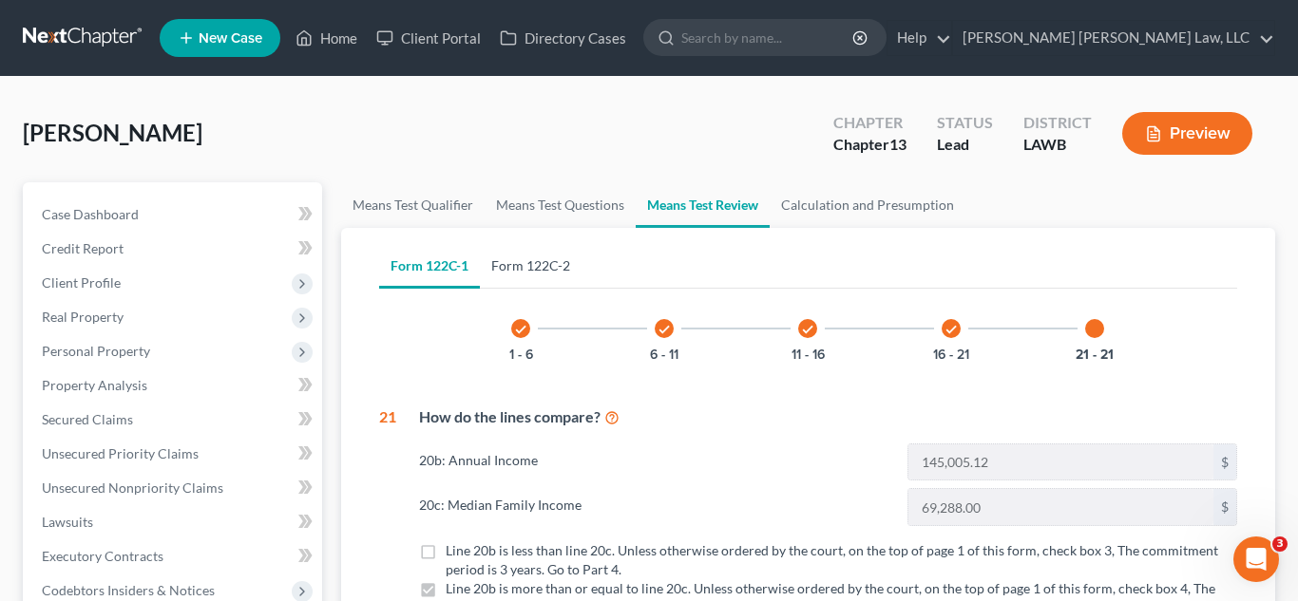
click at [552, 267] on link "Form 122C-2" at bounding box center [531, 266] width 102 height 46
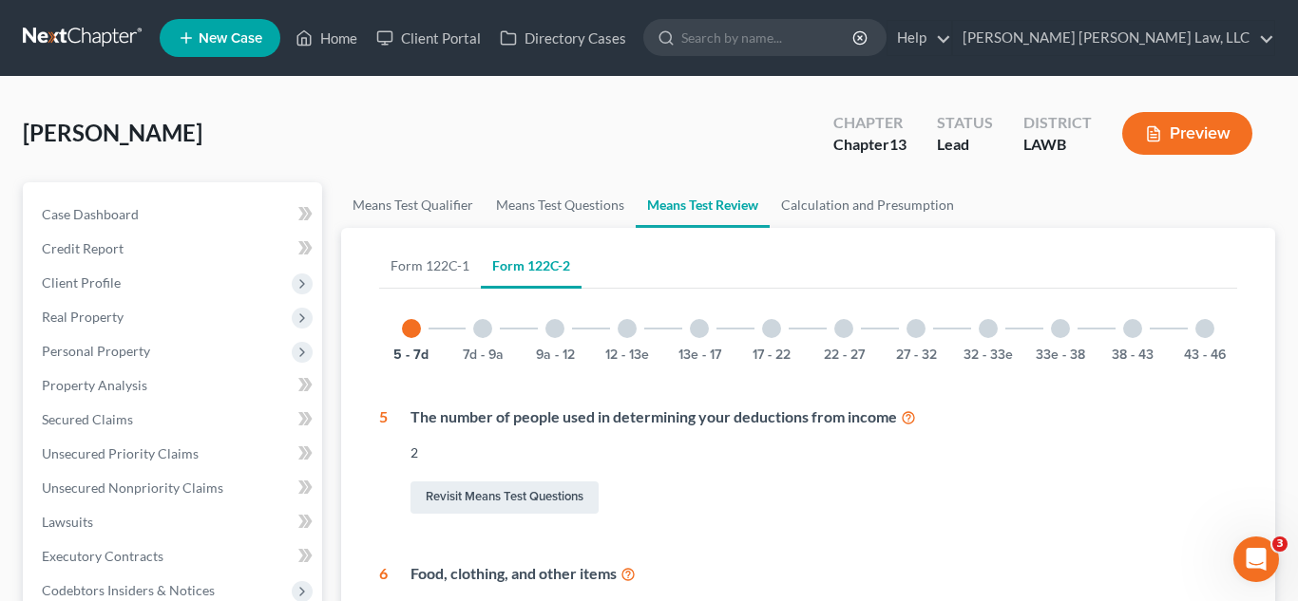
click at [979, 320] on div "32 - 33e" at bounding box center [988, 328] width 65 height 65
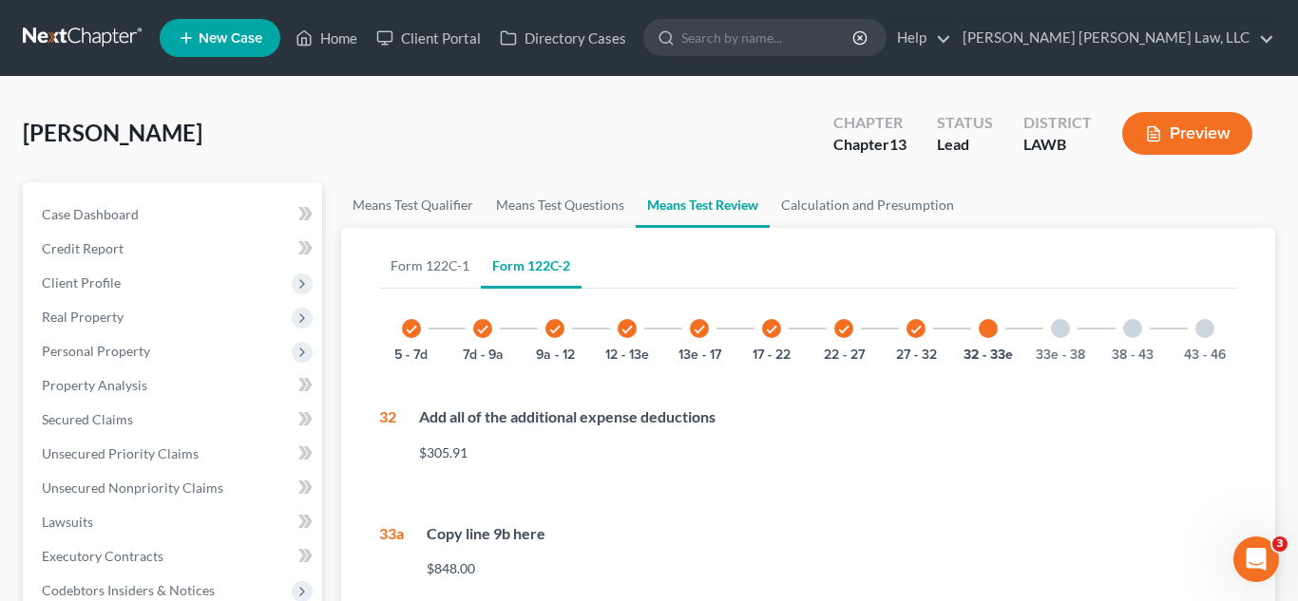
click at [1202, 331] on div at bounding box center [1204, 328] width 19 height 19
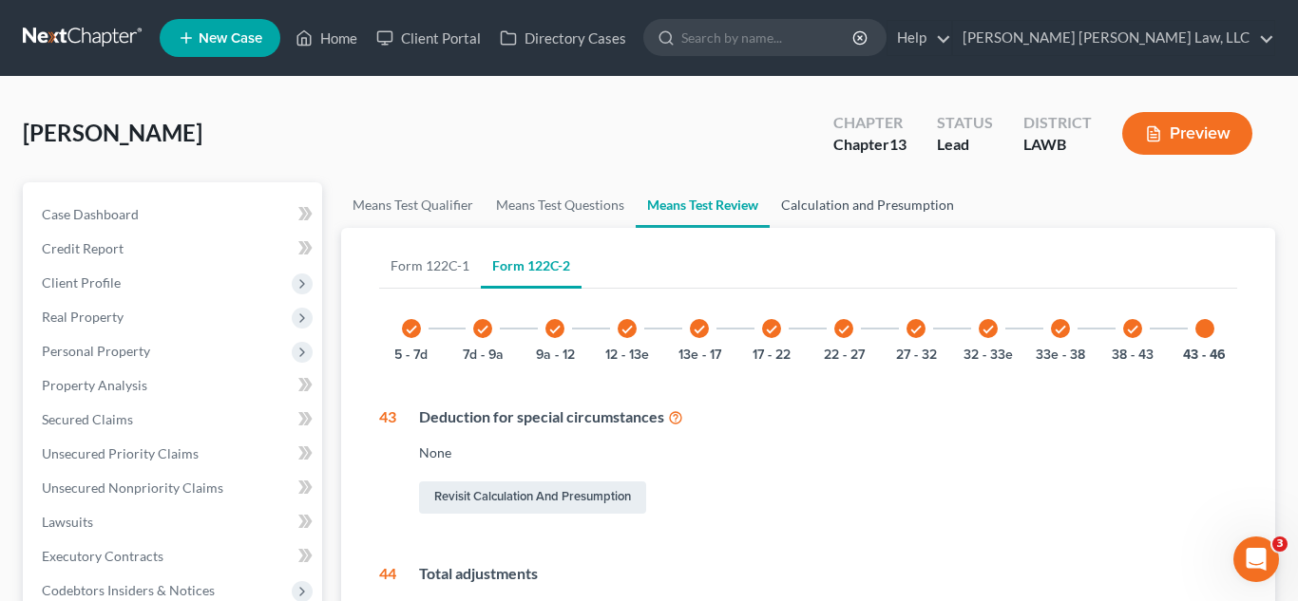
click at [880, 214] on link "Calculation and Presumption" at bounding box center [867, 205] width 196 height 46
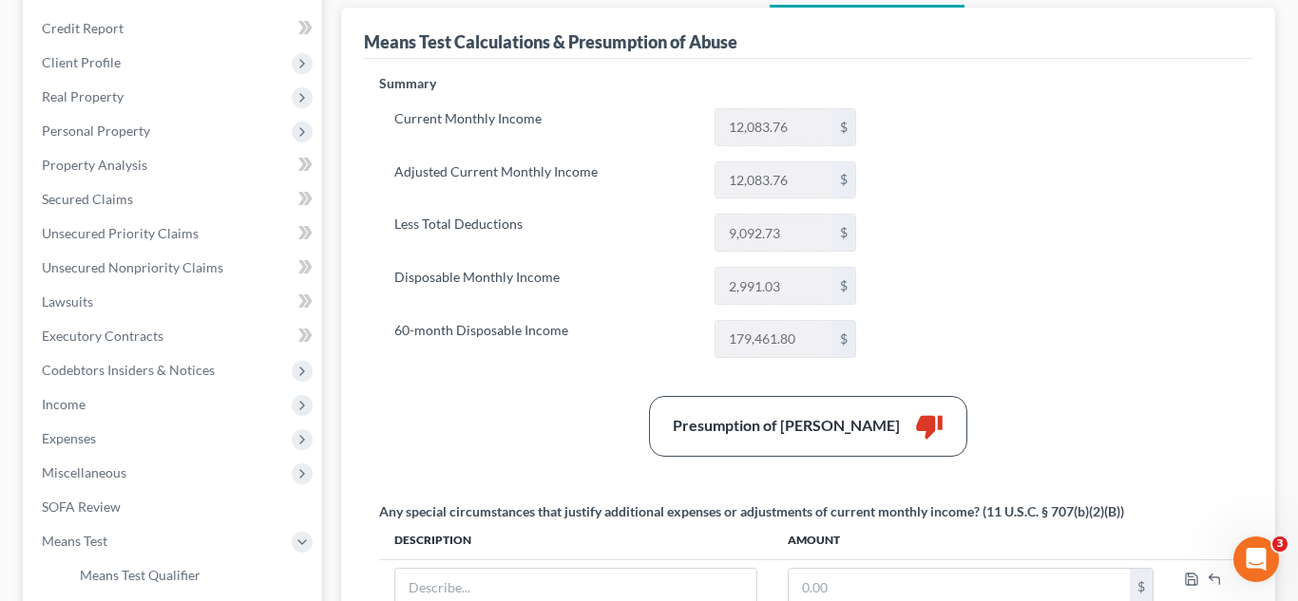
scroll to position [246, 0]
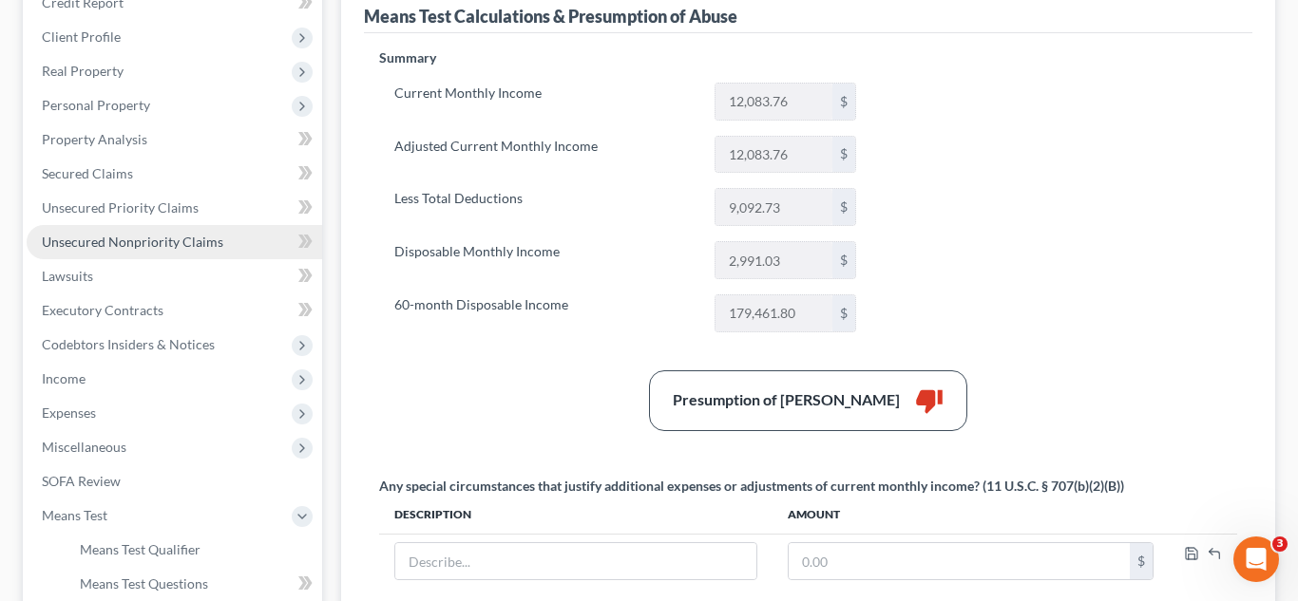
click at [181, 243] on span "Unsecured Nonpriority Claims" at bounding box center [132, 242] width 181 height 16
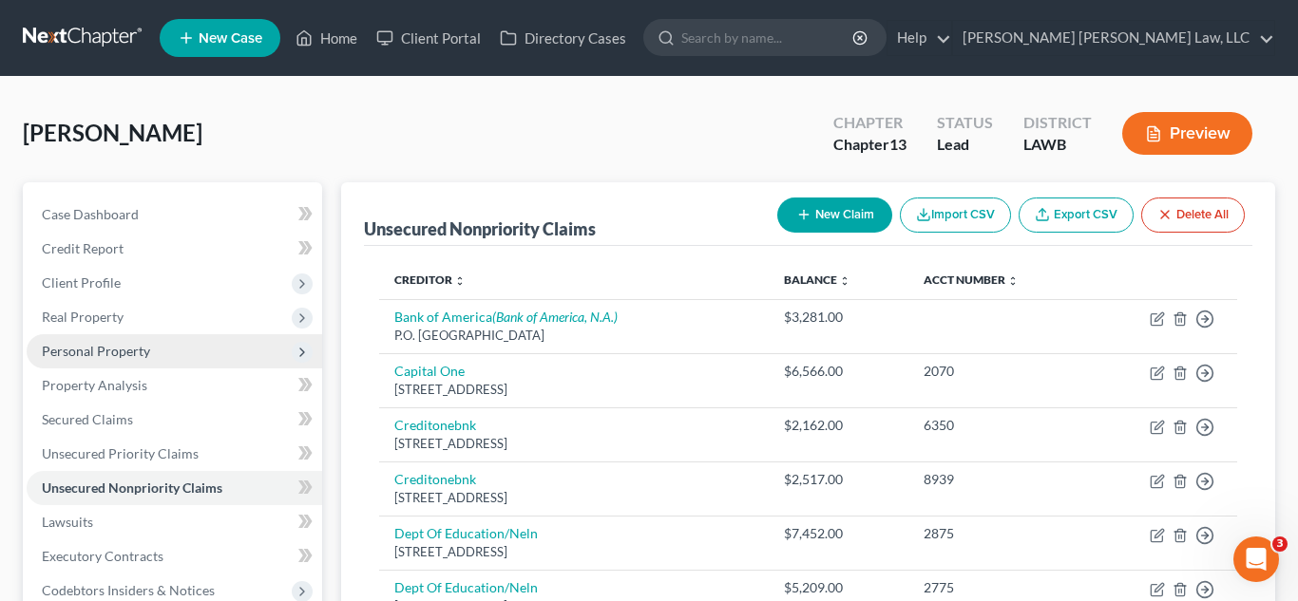
click at [120, 353] on span "Personal Property" at bounding box center [96, 351] width 108 height 16
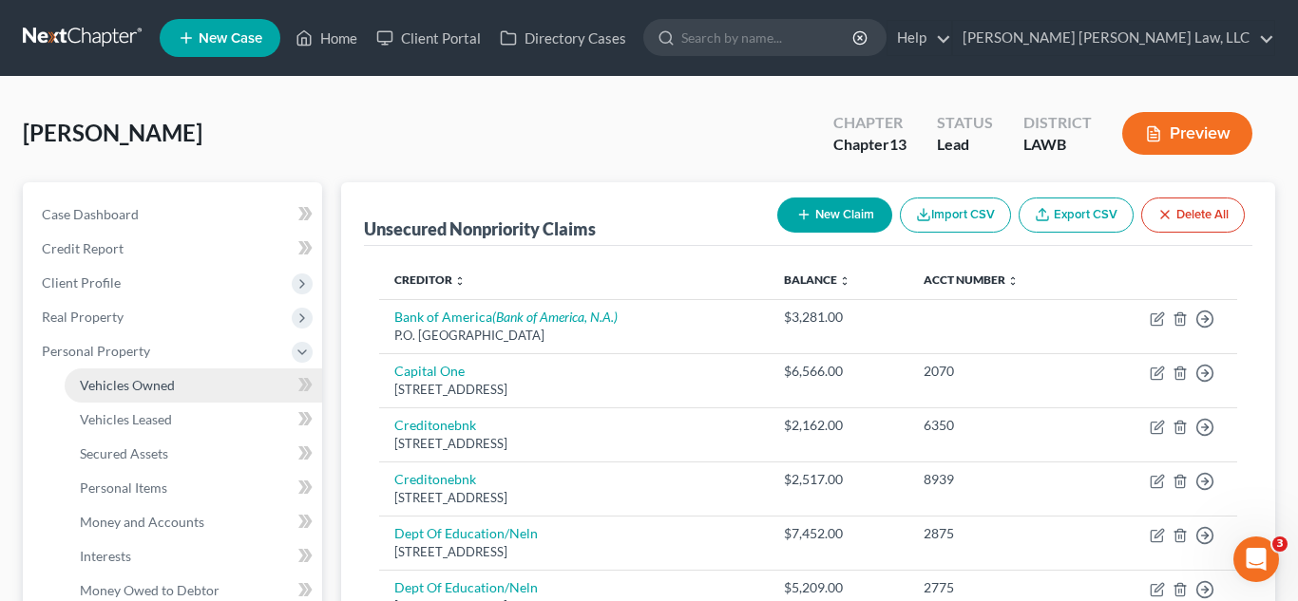
click at [141, 383] on span "Vehicles Owned" at bounding box center [127, 385] width 95 height 16
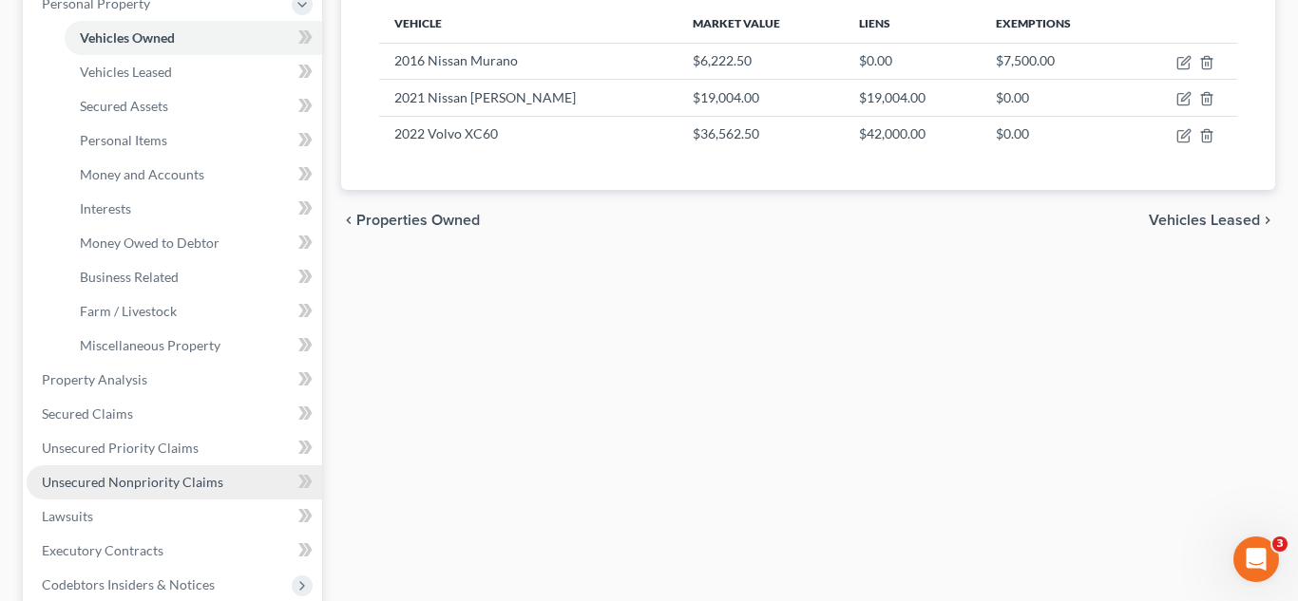
scroll to position [405, 0]
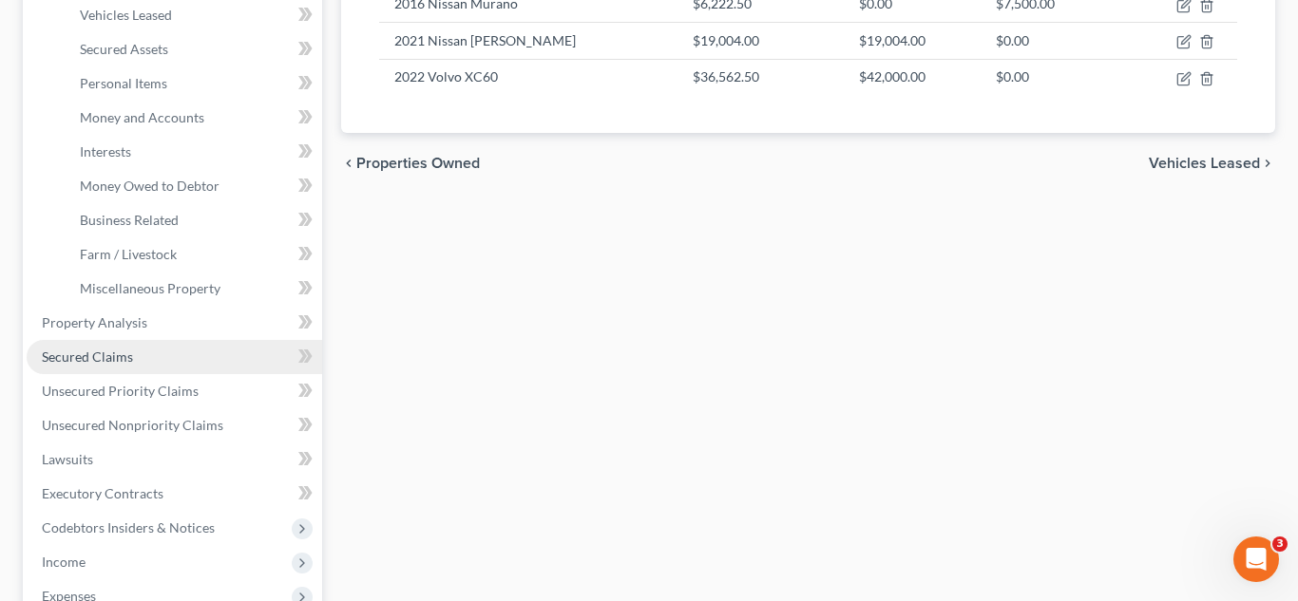
click at [126, 356] on span "Secured Claims" at bounding box center [87, 357] width 91 height 16
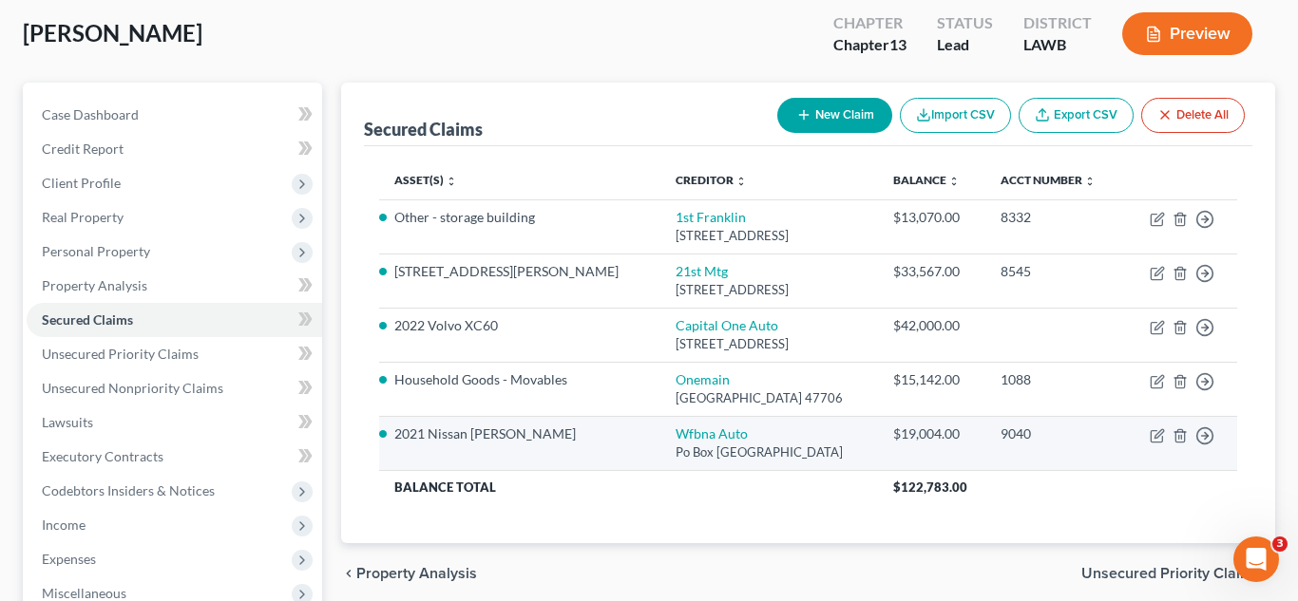
scroll to position [144, 0]
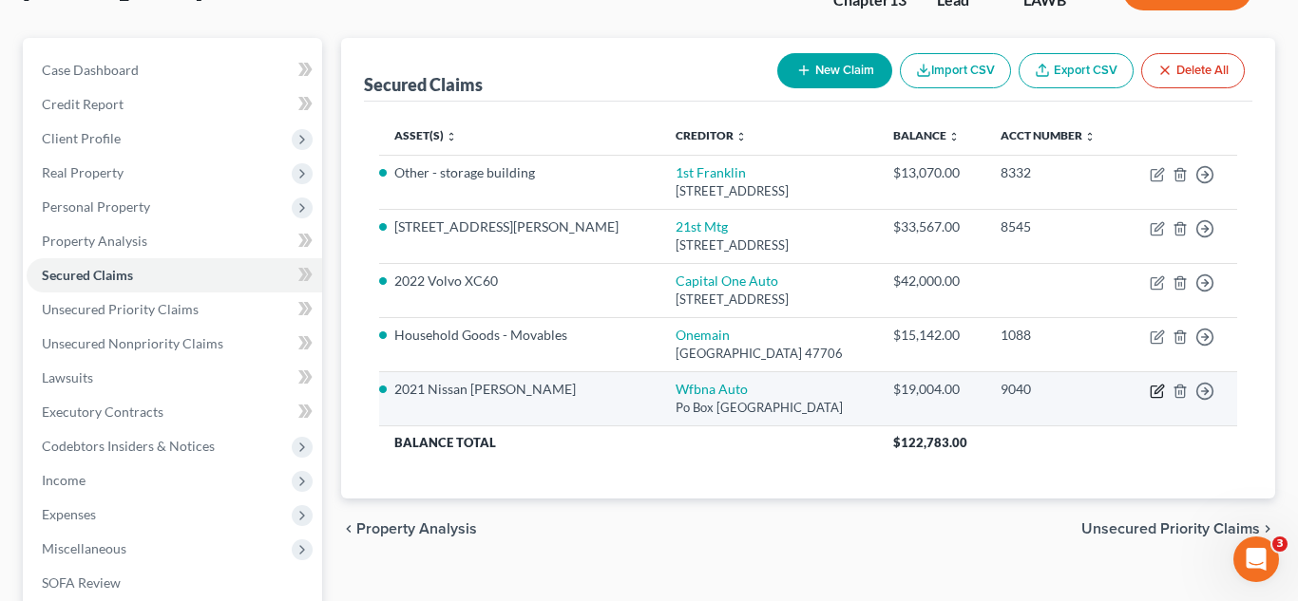
click at [1155, 396] on icon "button" at bounding box center [1155, 391] width 11 height 11
select select "28"
select select "6"
select select "0"
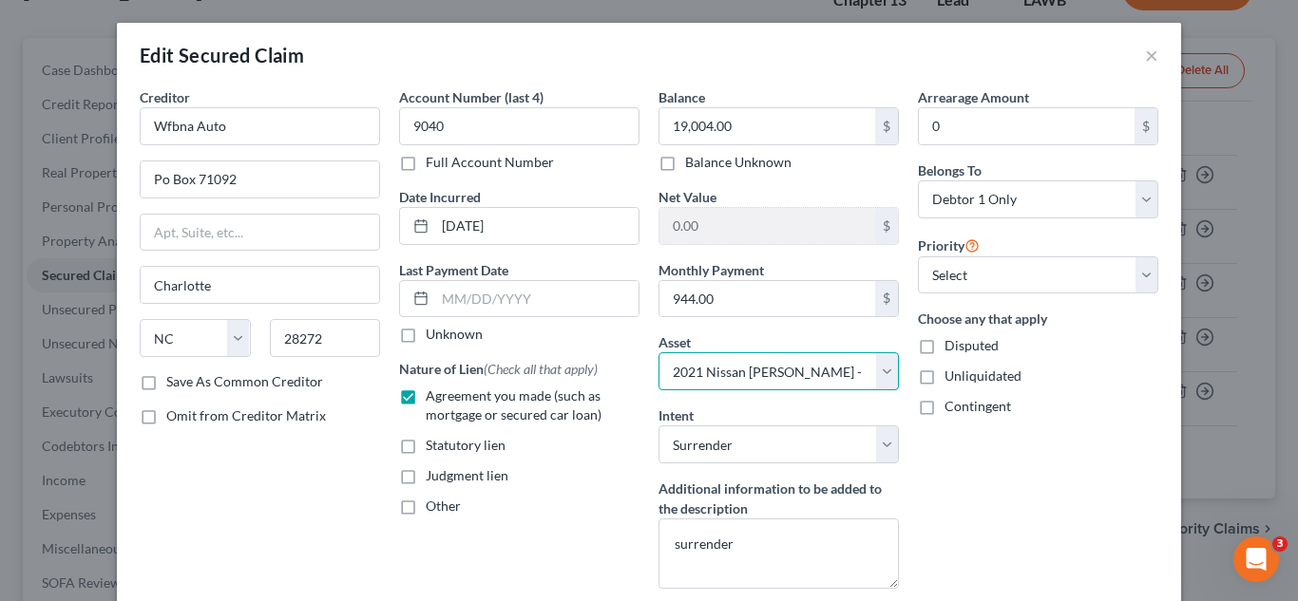
click at [795, 375] on select "Select Other Multiple Assets 2016 Nissan Murano - $6222.5 Bank of America (Chec…" at bounding box center [778, 371] width 240 height 38
click at [784, 378] on select "Select Other Multiple Assets 2016 Nissan Murano - $6222.5 Bank of America (Chec…" at bounding box center [778, 371] width 240 height 38
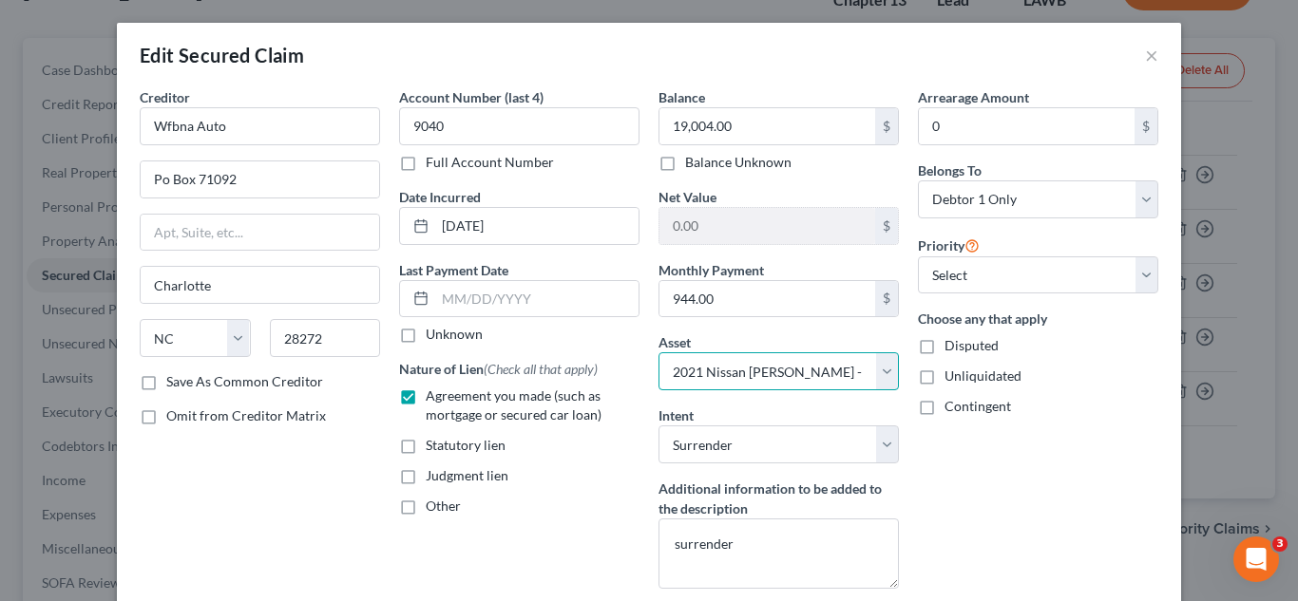
click at [872, 373] on select "Select Other Multiple Assets 2016 Nissan Murano - $6222.5 Bank of America (Chec…" at bounding box center [778, 371] width 240 height 38
click at [884, 380] on select "Select Other Multiple Assets 2016 Nissan Murano - $6222.5 Bank of America (Chec…" at bounding box center [778, 371] width 240 height 38
click at [1032, 514] on div "Arrearage Amount 0 $ Belongs To * Select Debtor 1 Only Debtor 2 Only Debtor 1 A…" at bounding box center [1037, 345] width 259 height 517
click at [716, 292] on input "944.00" at bounding box center [767, 299] width 216 height 36
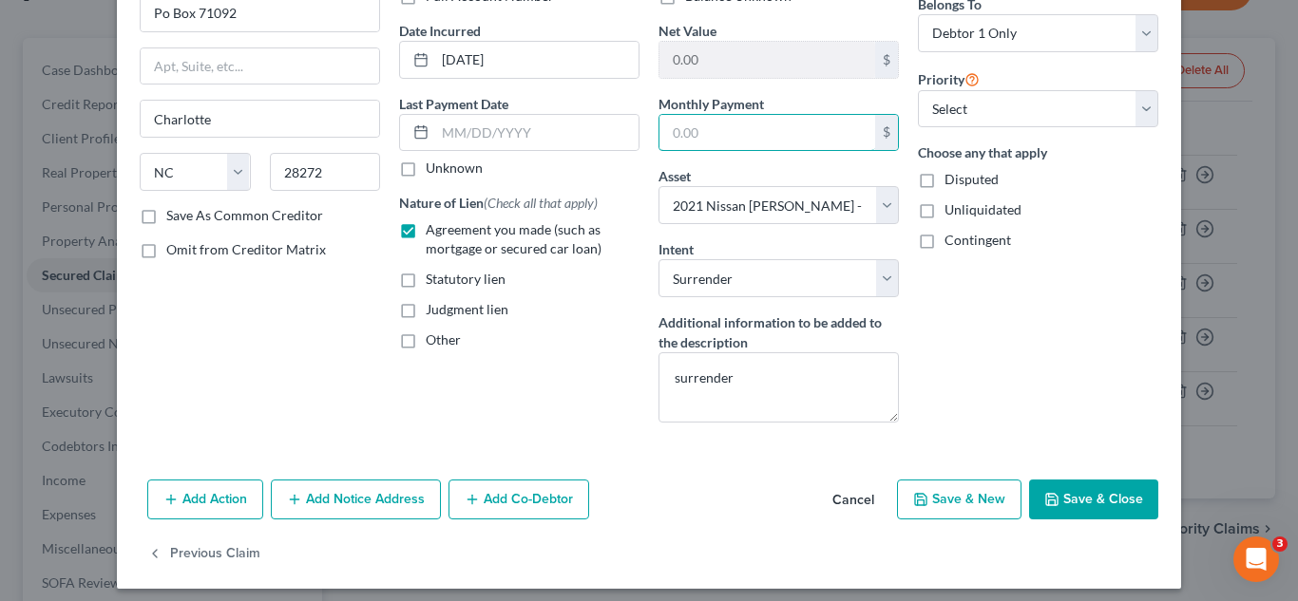
scroll to position [177, 0]
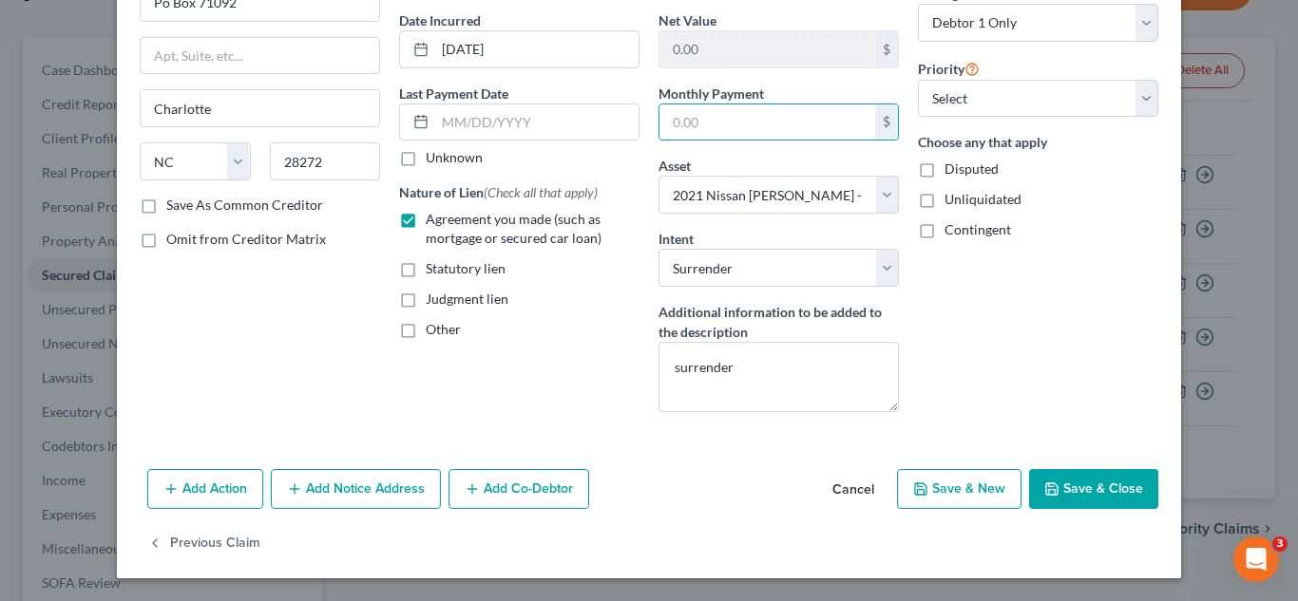
click at [1071, 486] on button "Save & Close" at bounding box center [1093, 489] width 129 height 40
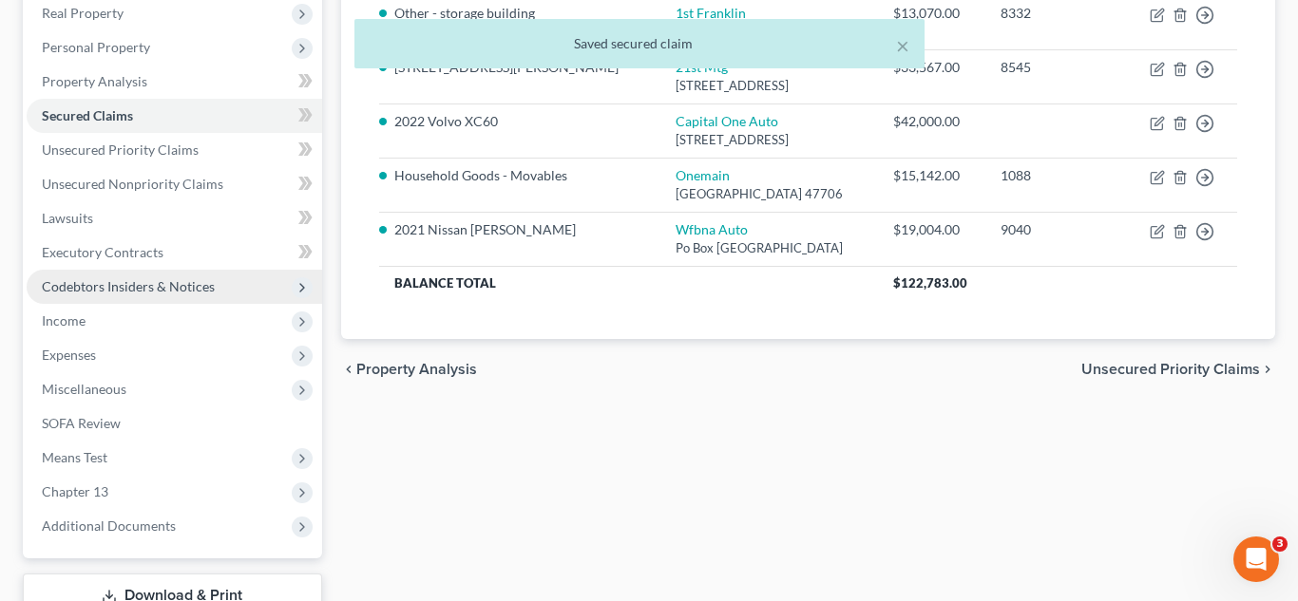
scroll to position [332, 0]
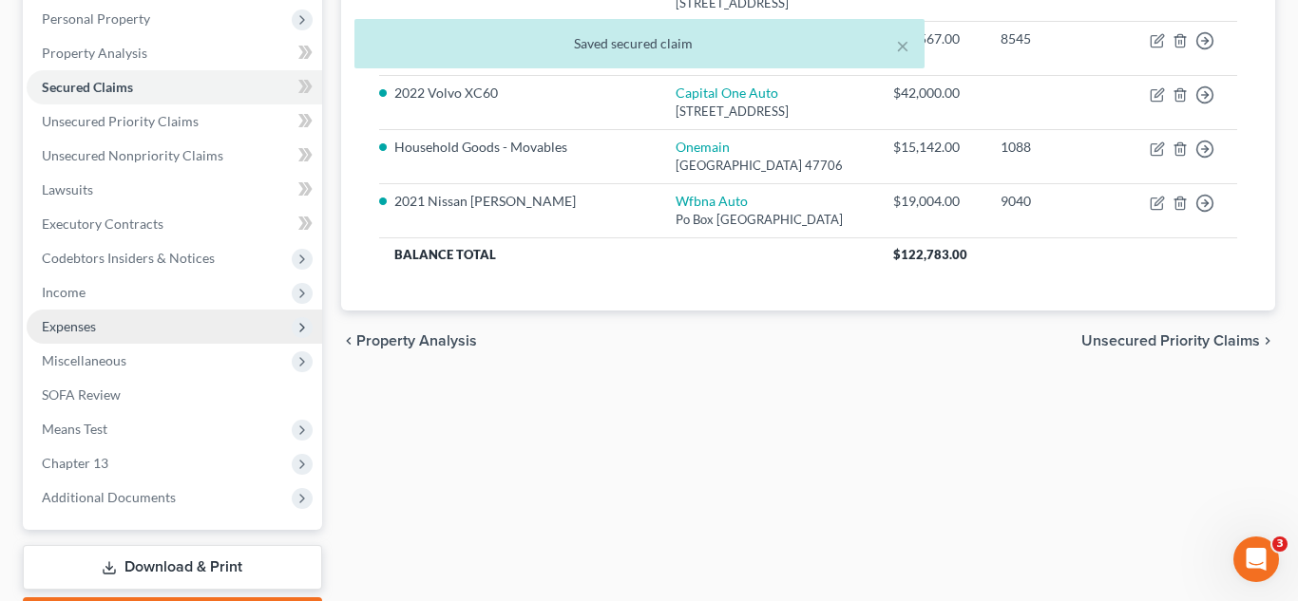
click at [116, 333] on span "Expenses" at bounding box center [174, 327] width 295 height 34
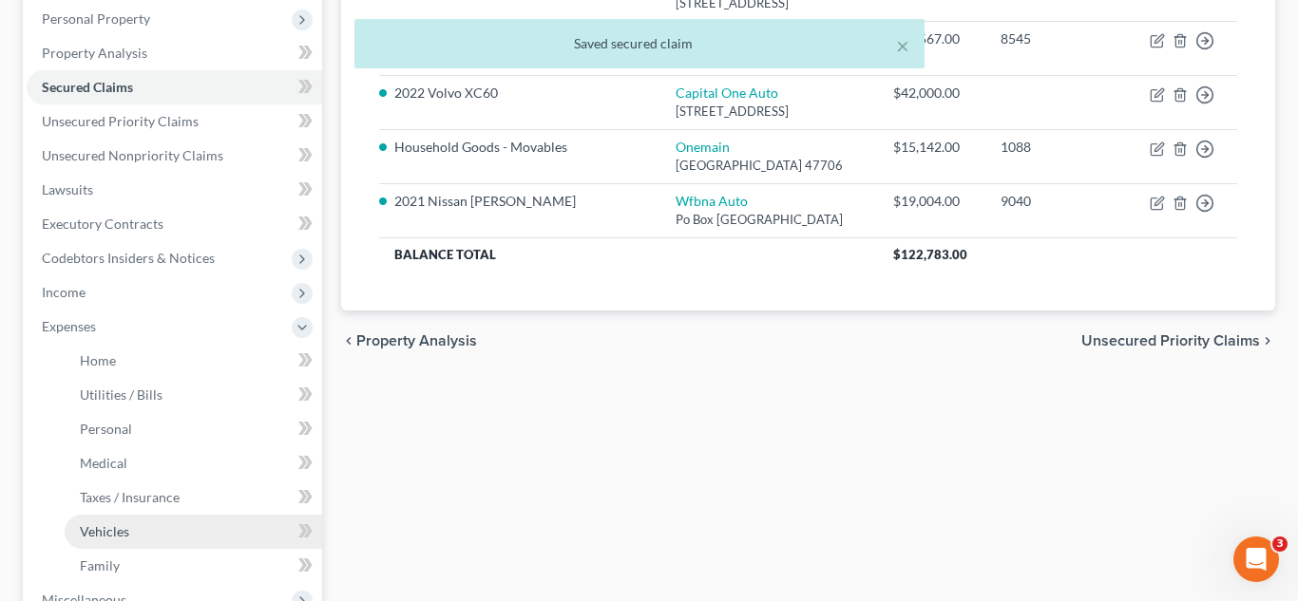
click at [120, 536] on span "Vehicles" at bounding box center [104, 531] width 49 height 16
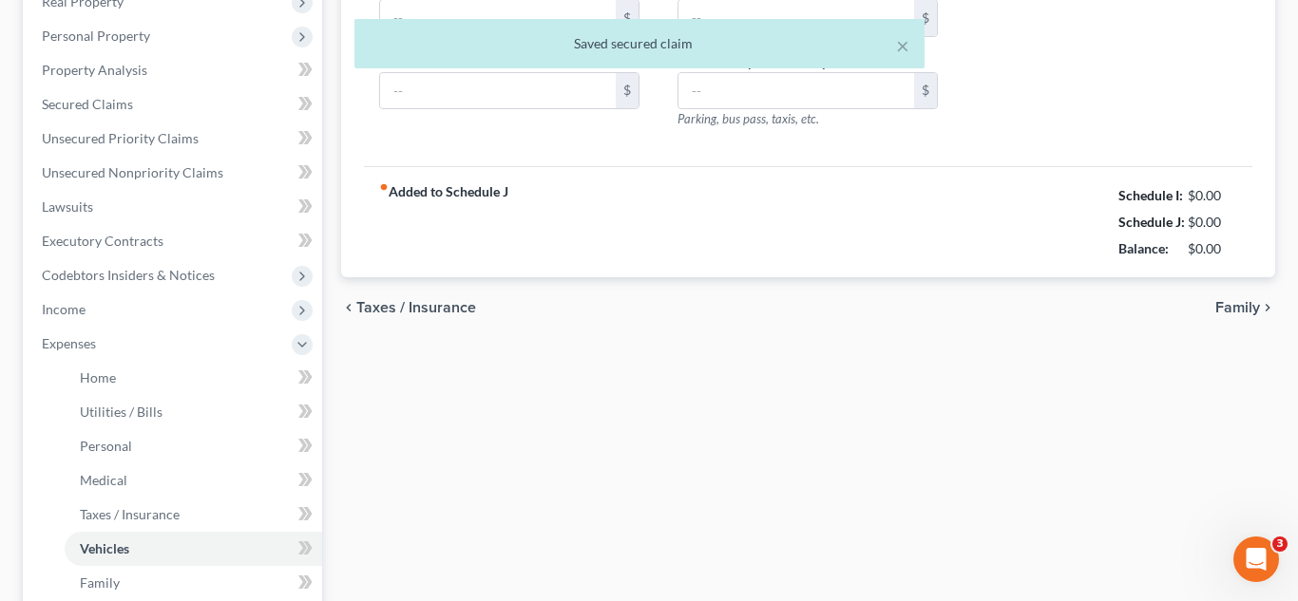
type input "408.00"
type input "300.00"
type input "60.00"
type input "0.00"
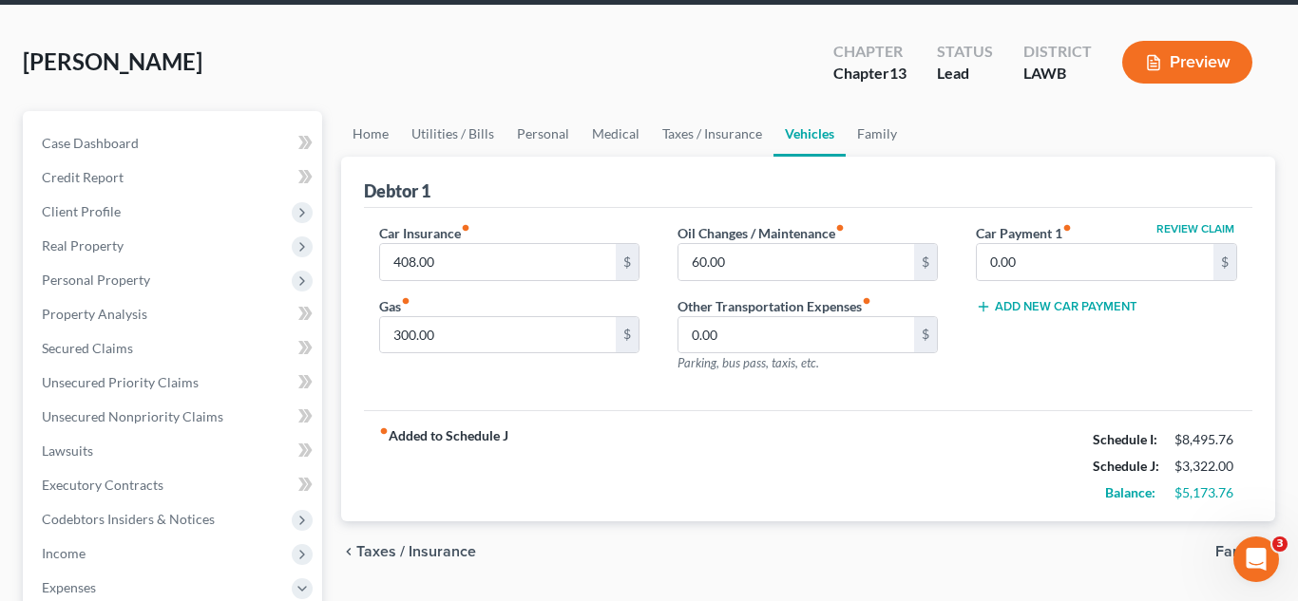
scroll to position [95, 0]
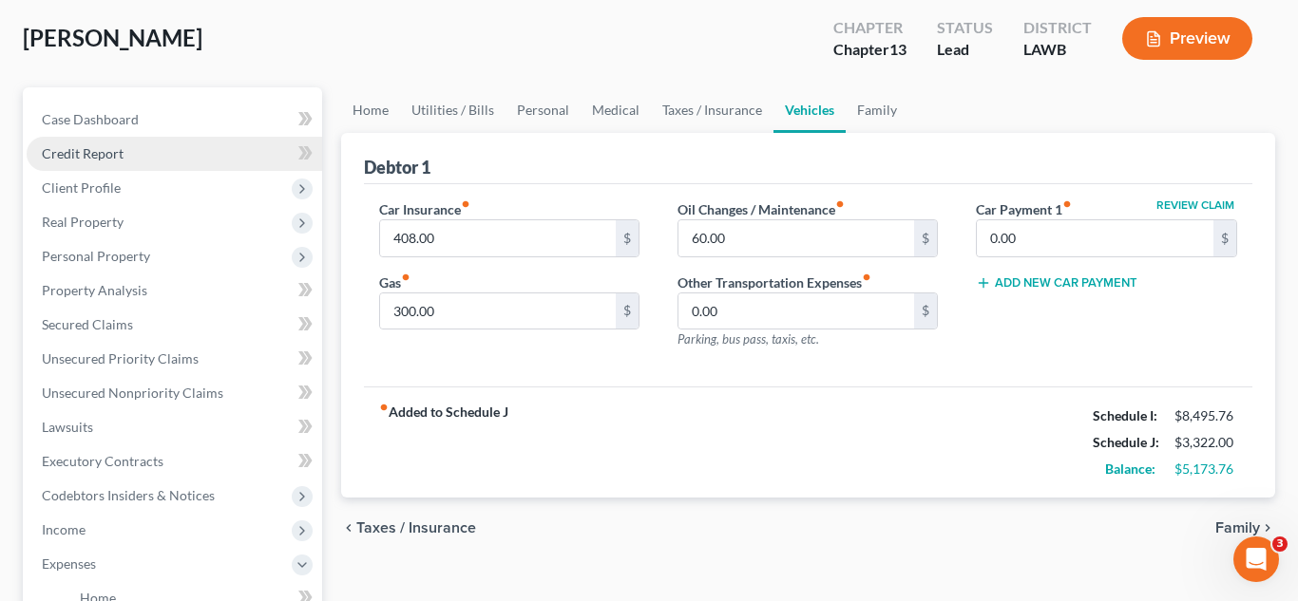
click at [127, 163] on link "Credit Report" at bounding box center [174, 154] width 295 height 34
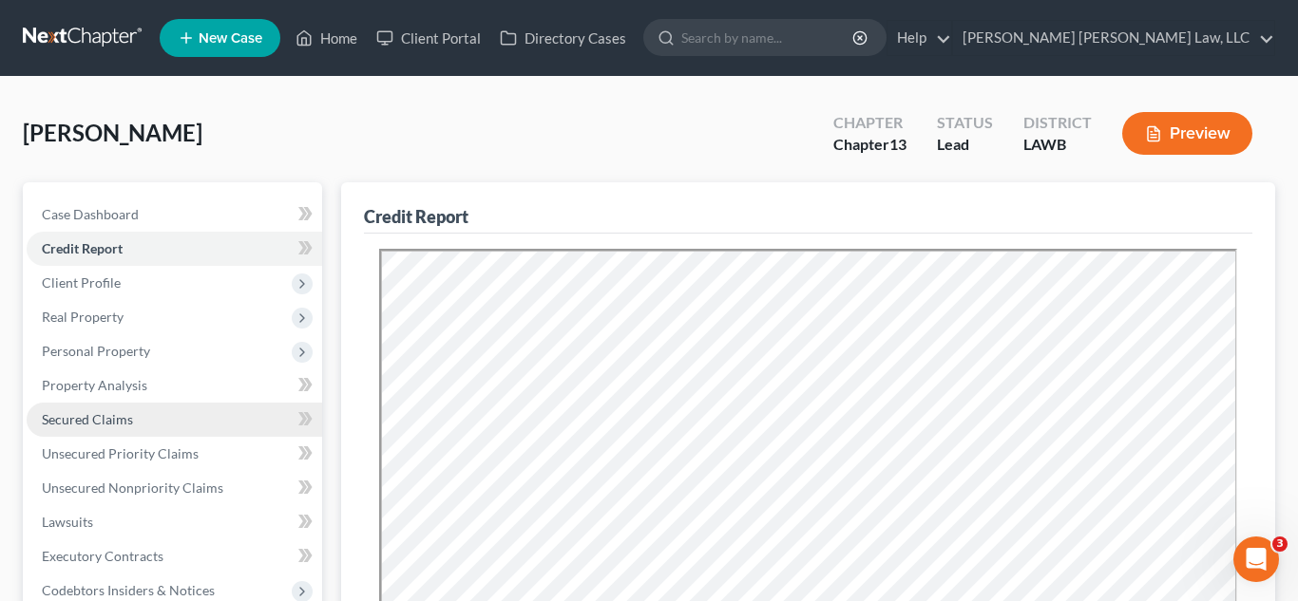
click at [122, 433] on link "Secured Claims" at bounding box center [174, 420] width 295 height 34
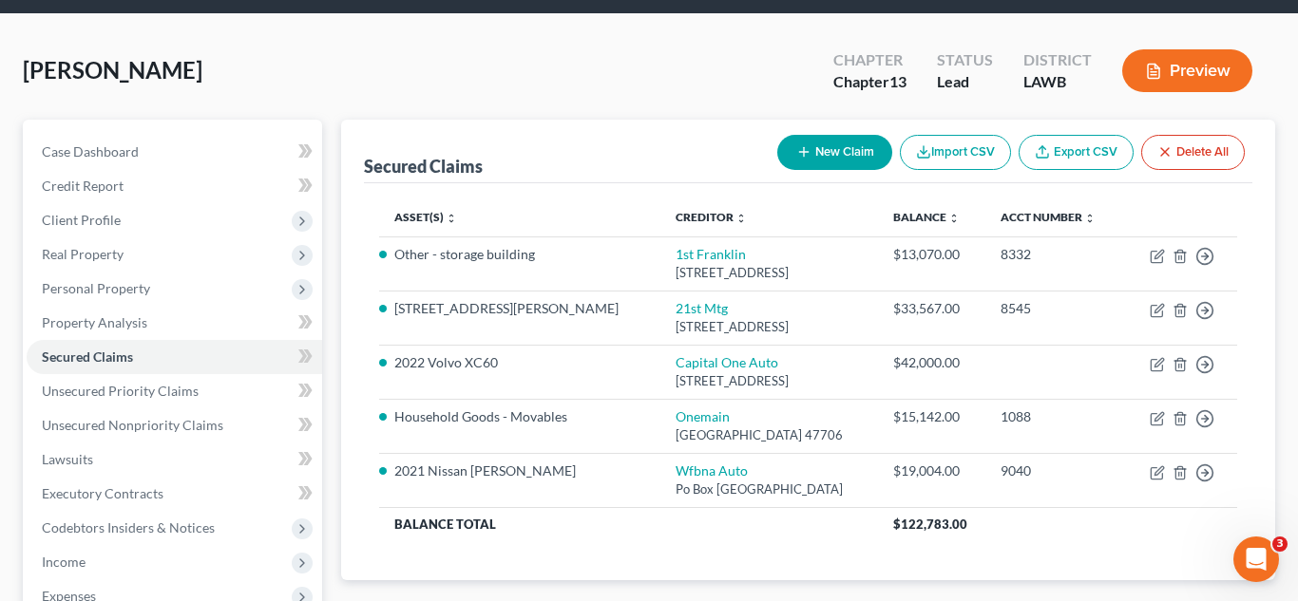
scroll to position [313, 0]
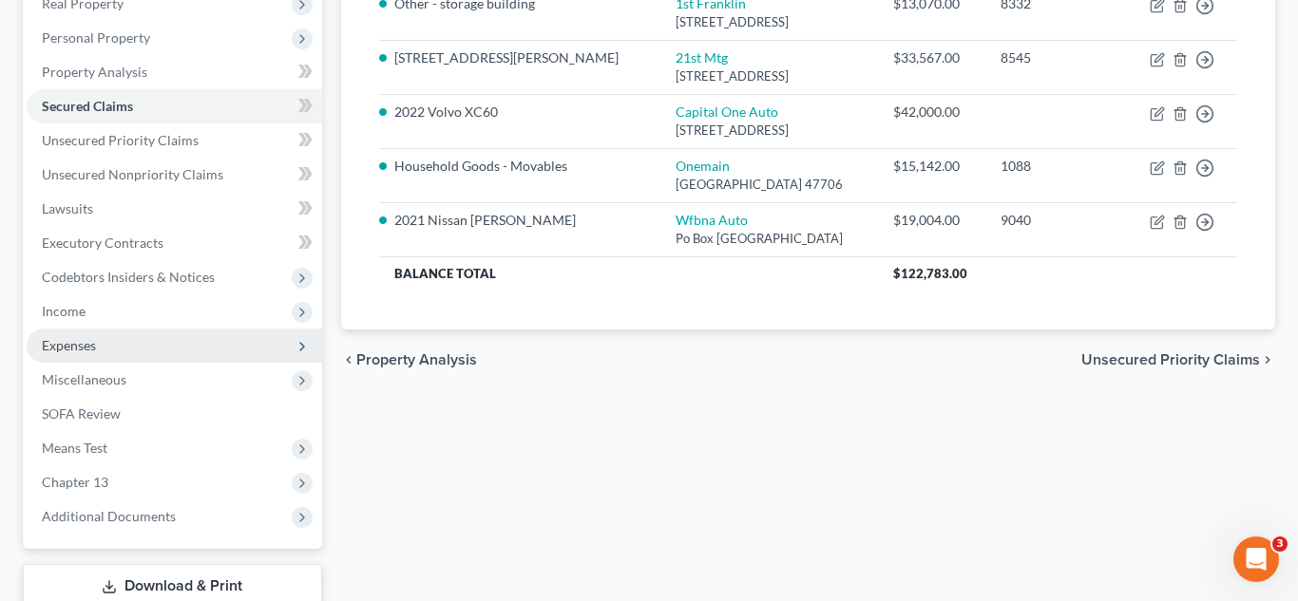
click at [149, 350] on span "Expenses" at bounding box center [174, 346] width 295 height 34
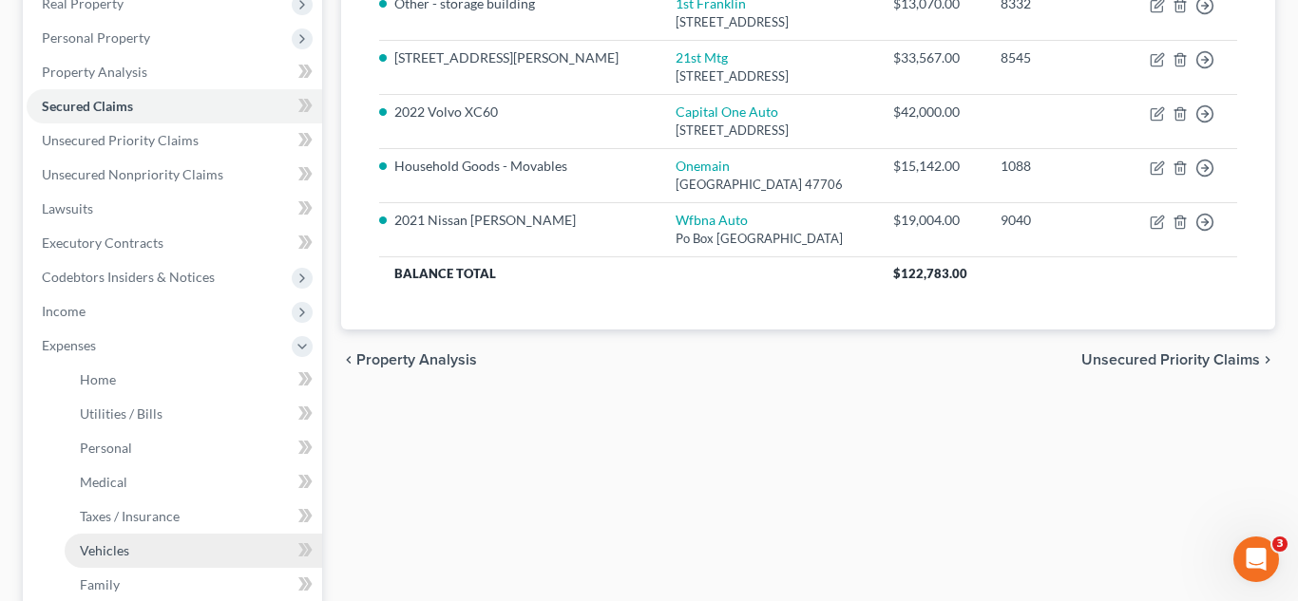
click at [110, 556] on span "Vehicles" at bounding box center [104, 550] width 49 height 16
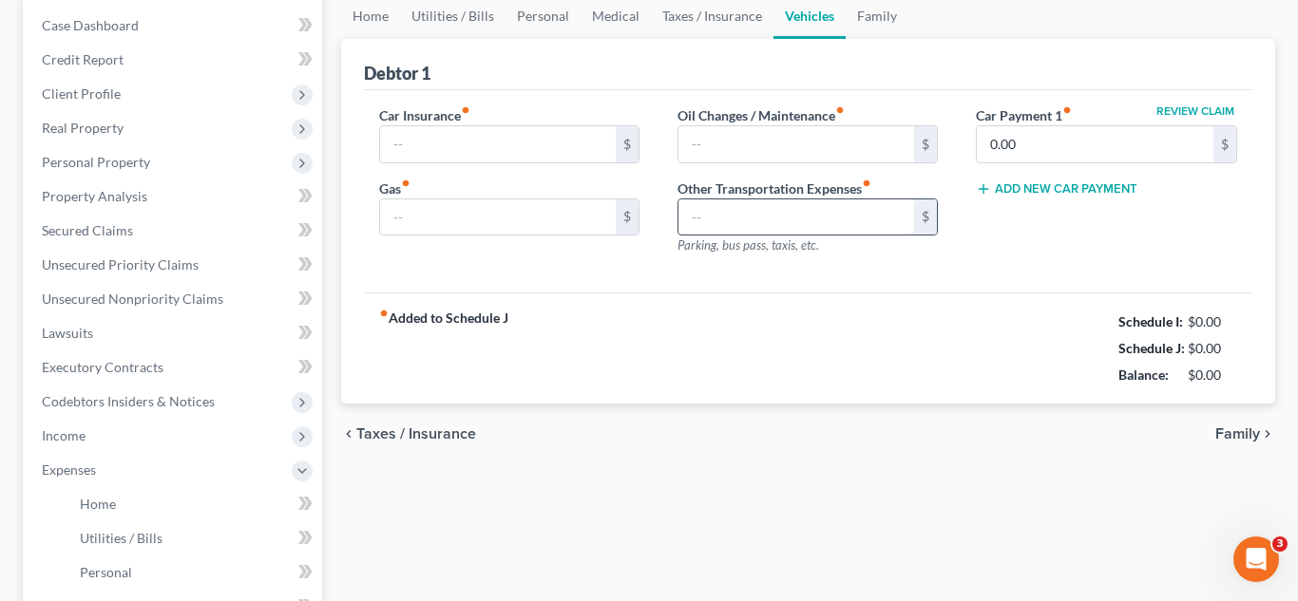
type input "408.00"
type input "300.00"
type input "60.00"
type input "0.00"
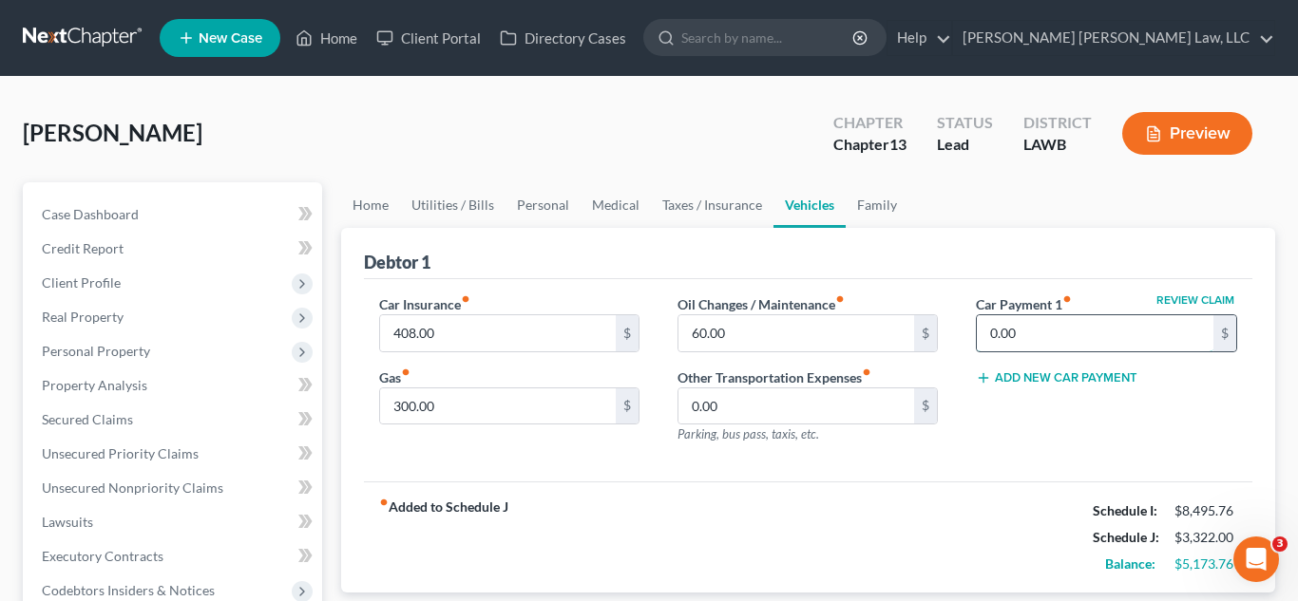
click at [1007, 334] on input "0.00" at bounding box center [1095, 333] width 237 height 36
type input "929.00"
click at [727, 508] on div "fiber_manual_record Added to Schedule J Schedule I: $8,495.76 Schedule J: $4,25…" at bounding box center [808, 537] width 889 height 111
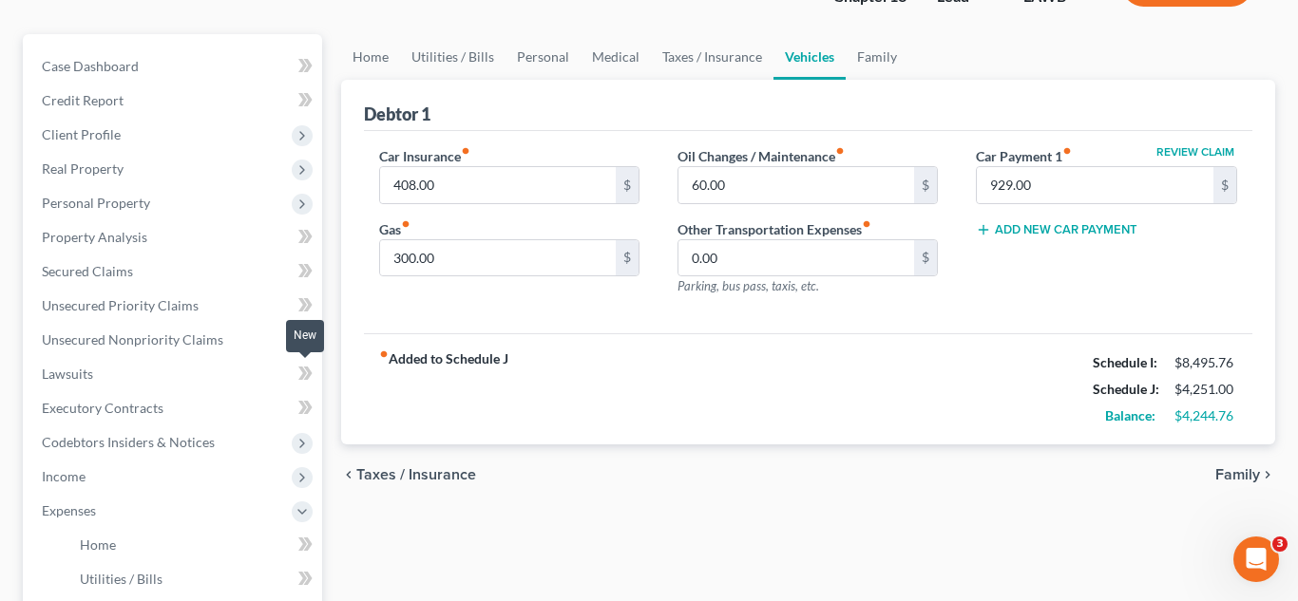
scroll to position [175, 0]
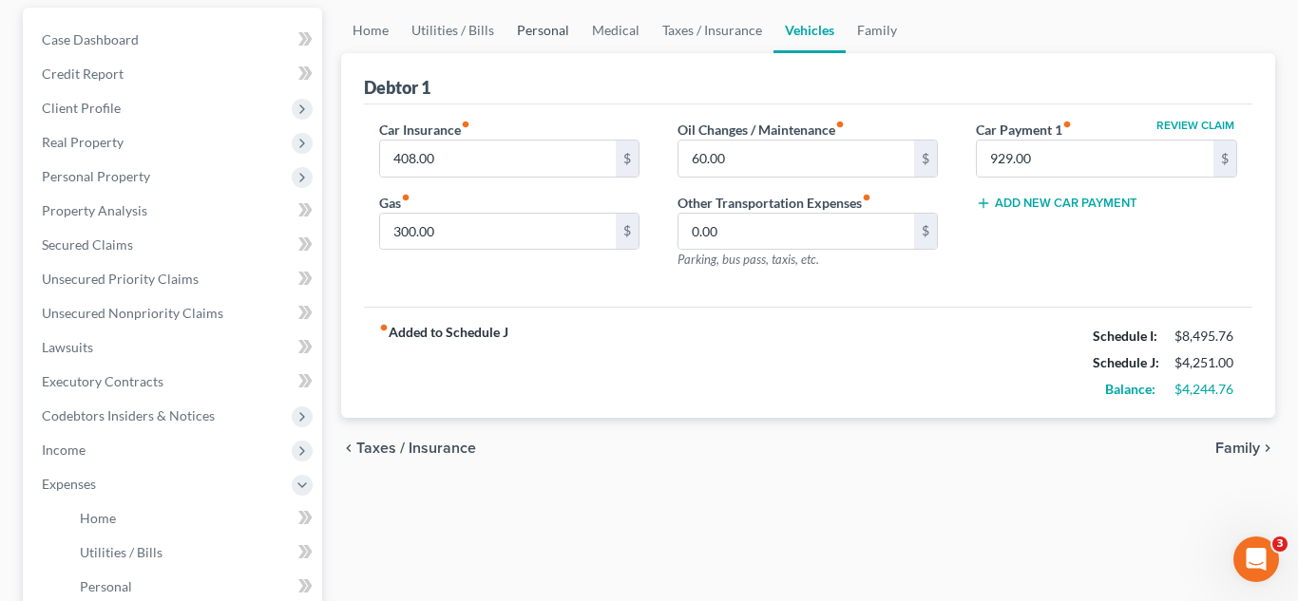
click at [532, 31] on link "Personal" at bounding box center [542, 31] width 75 height 46
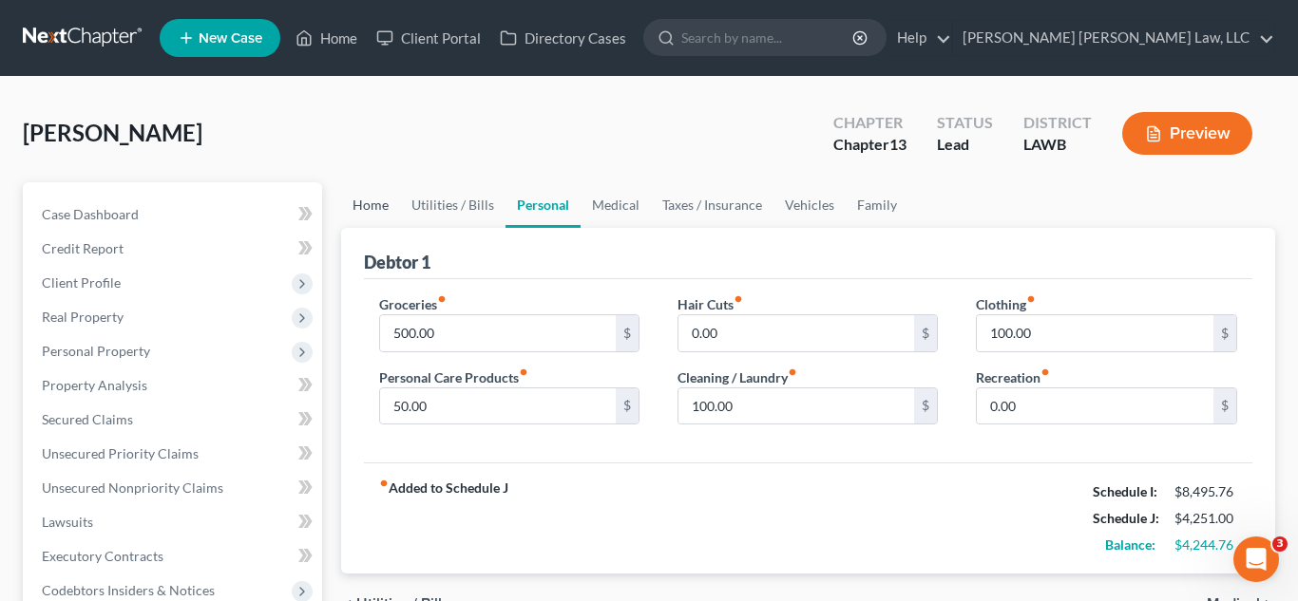
click at [388, 206] on link "Home" at bounding box center [370, 205] width 59 height 46
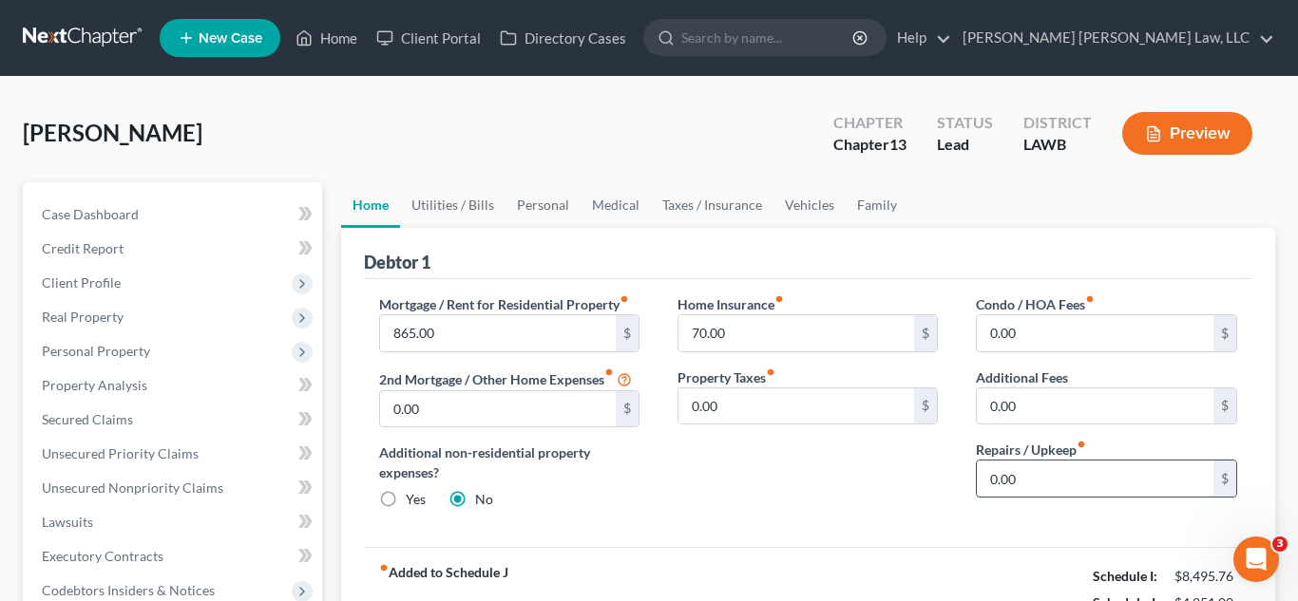
click at [1035, 476] on input "0.00" at bounding box center [1095, 479] width 237 height 36
type input "100.00"
click at [544, 204] on link "Personal" at bounding box center [542, 205] width 75 height 46
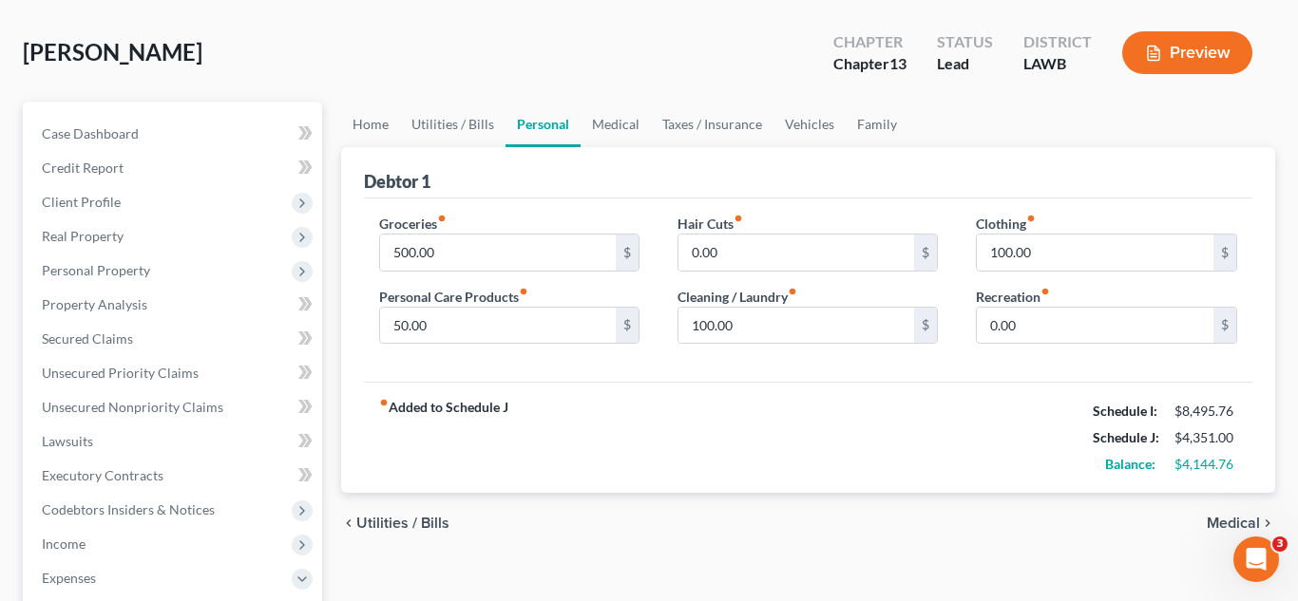
scroll to position [85, 0]
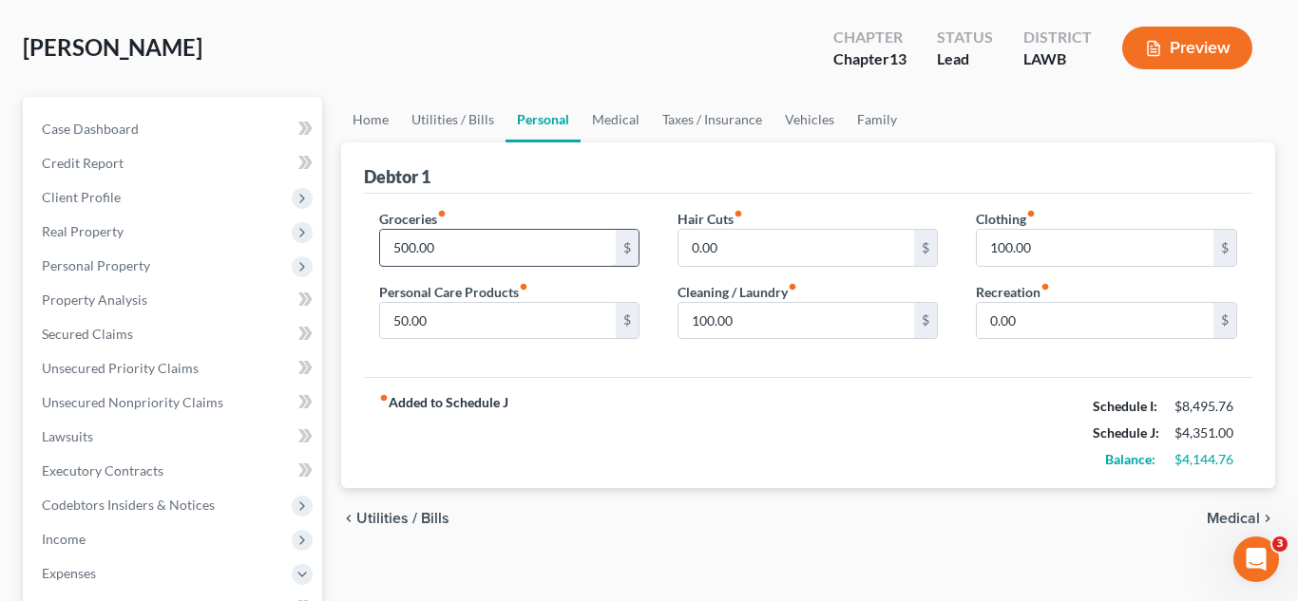
click at [436, 242] on input "500.00" at bounding box center [498, 248] width 237 height 36
type input "863.00"
click at [1063, 243] on input "100.00" at bounding box center [1095, 248] width 237 height 36
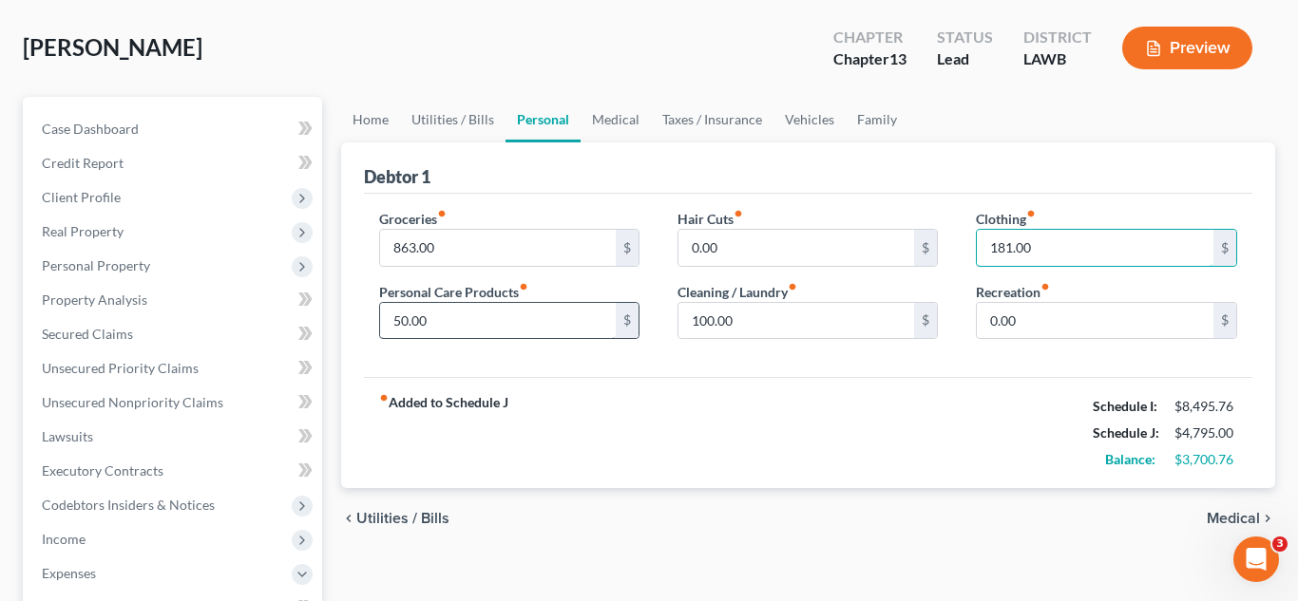
type input "181.00"
click at [559, 336] on input "50.00" at bounding box center [498, 321] width 237 height 36
type input "91.00"
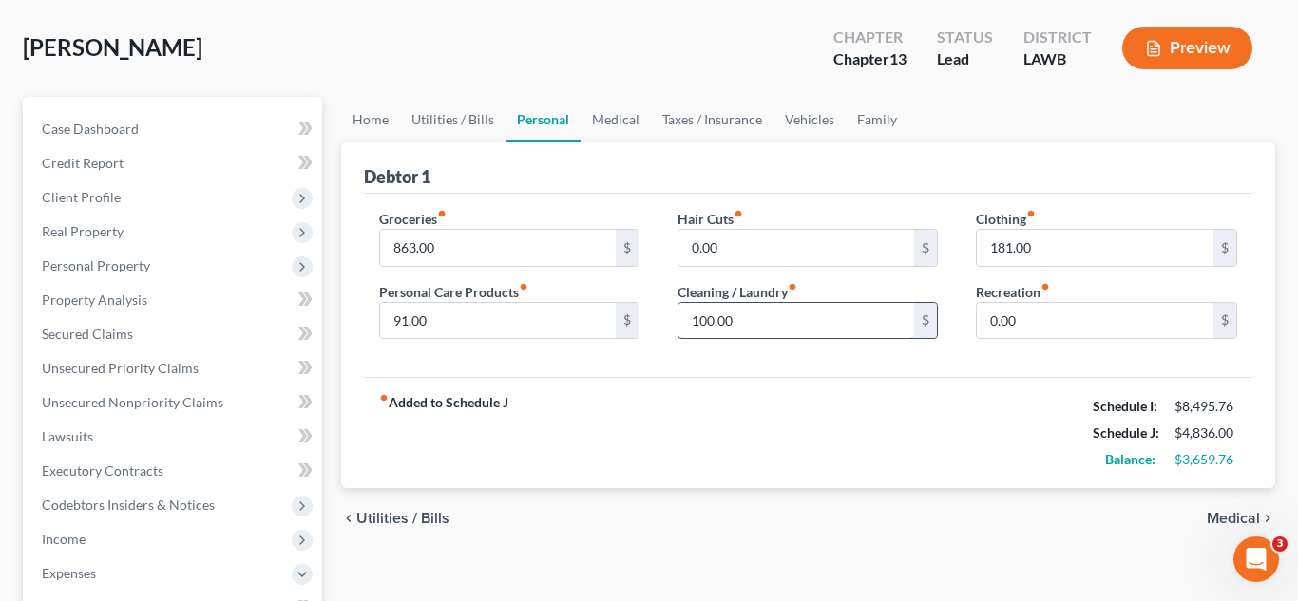
click at [730, 318] on input "100.00" at bounding box center [796, 321] width 237 height 36
type input "75.00"
click at [1011, 324] on input "0.00" at bounding box center [1095, 321] width 237 height 36
type input "50.00"
click at [872, 114] on link "Family" at bounding box center [876, 120] width 63 height 46
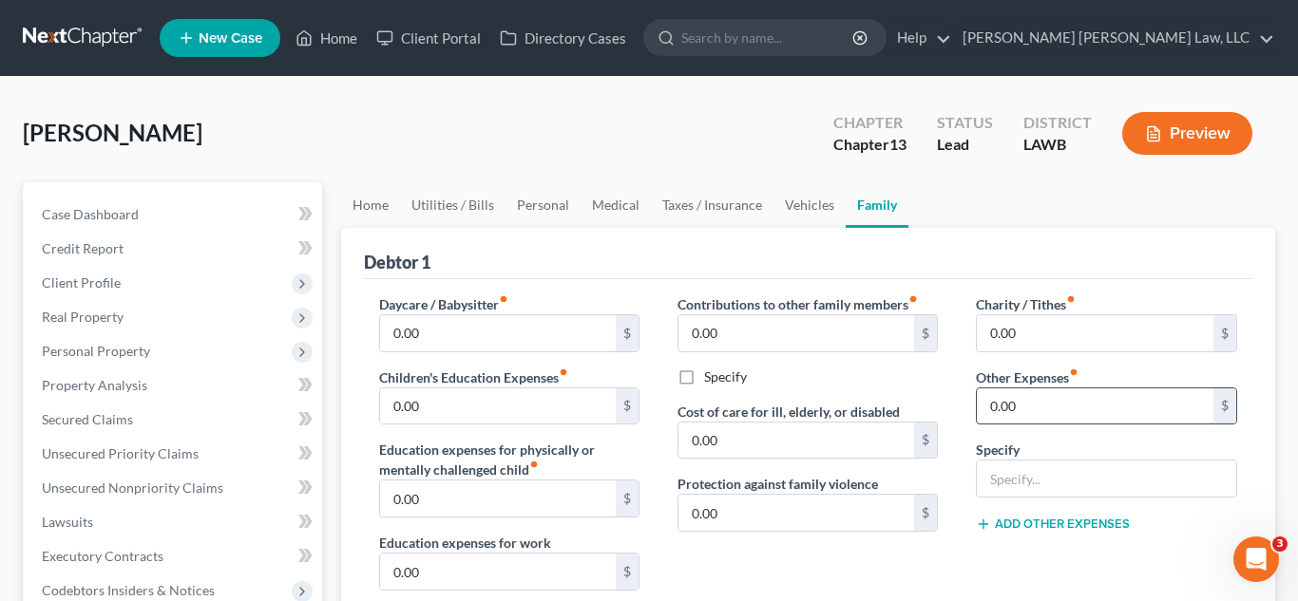
click at [1034, 408] on input "0.00" at bounding box center [1095, 407] width 237 height 36
click at [1037, 488] on input "text" at bounding box center [1106, 479] width 258 height 36
type input "m"
click at [1029, 397] on input "0.00" at bounding box center [1095, 407] width 237 height 36
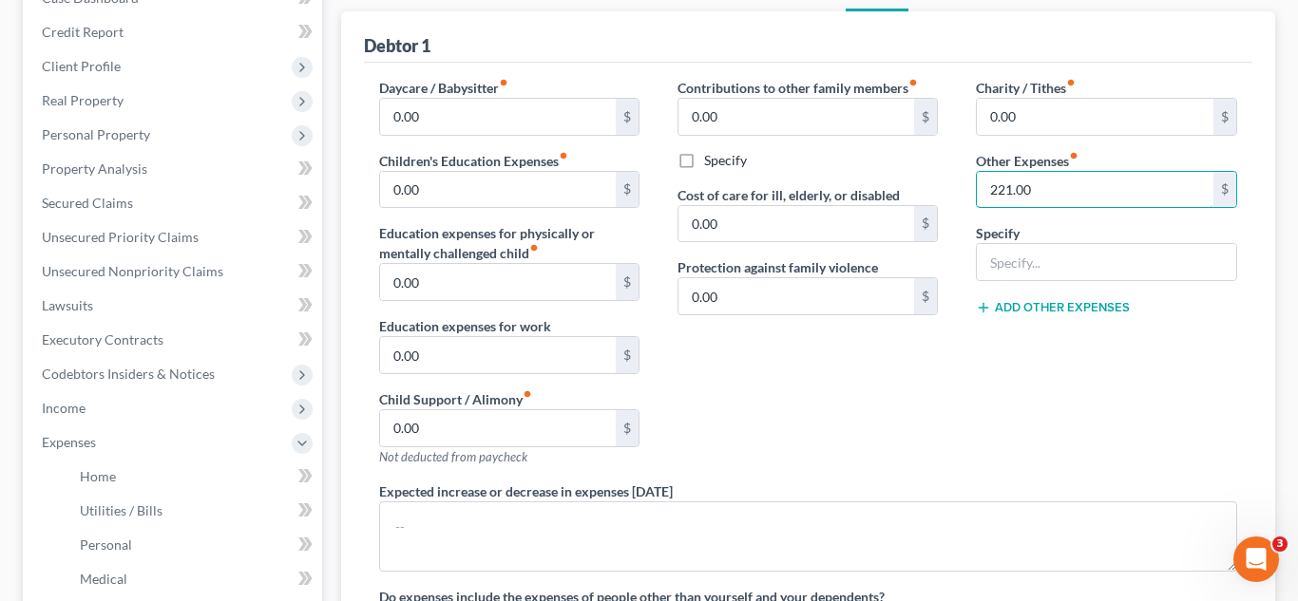
scroll to position [188, 0]
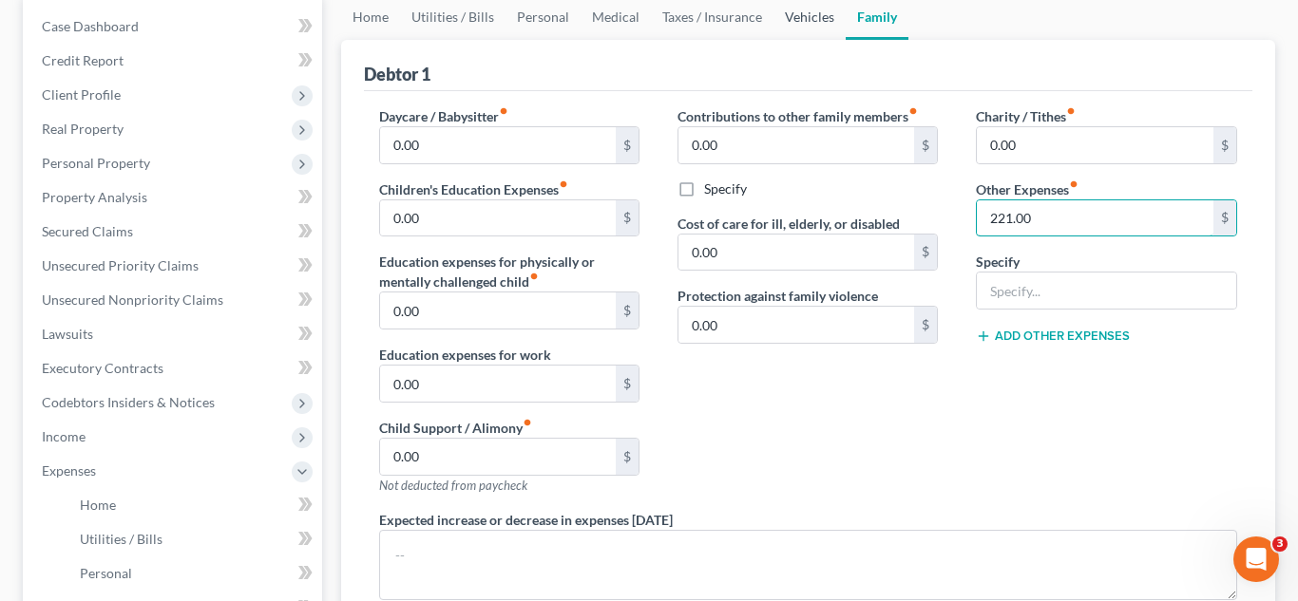
type input "221.00"
click at [788, 12] on link "Vehicles" at bounding box center [809, 17] width 72 height 46
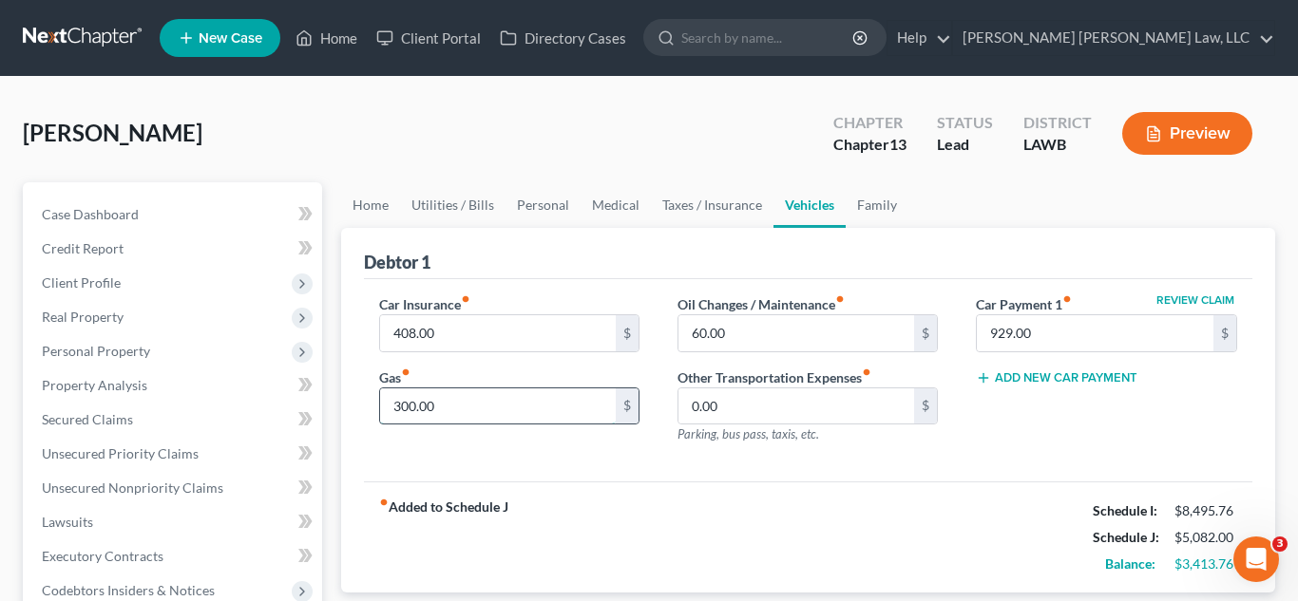
click at [451, 397] on input "300.00" at bounding box center [498, 407] width 237 height 36
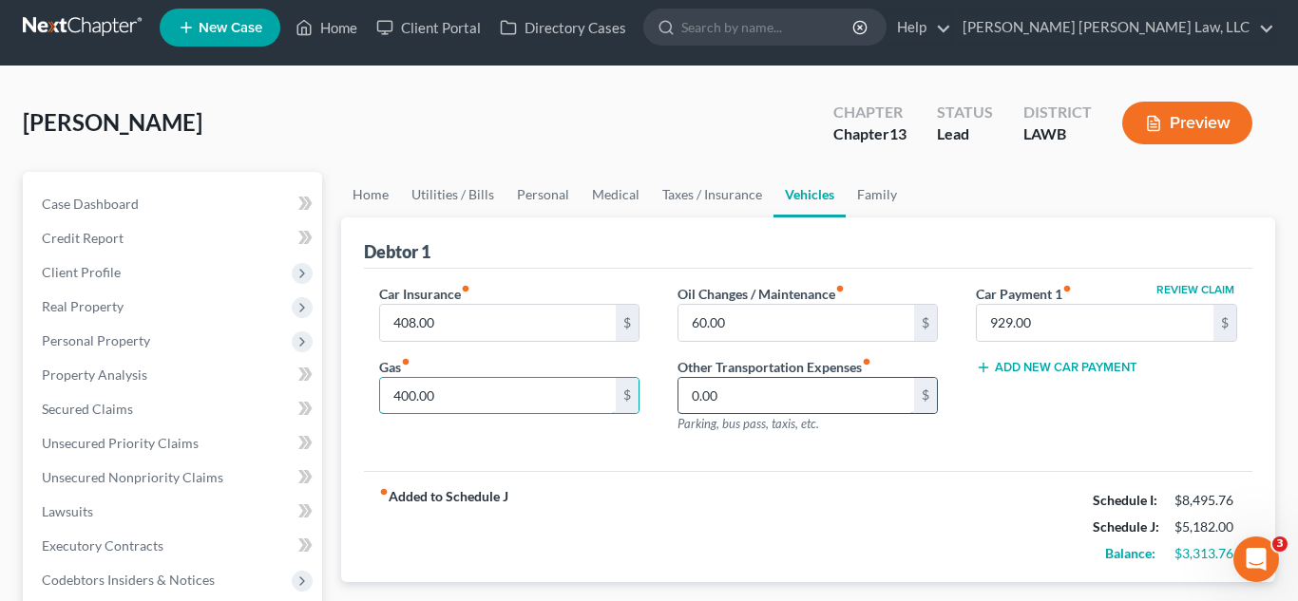
scroll to position [99, 0]
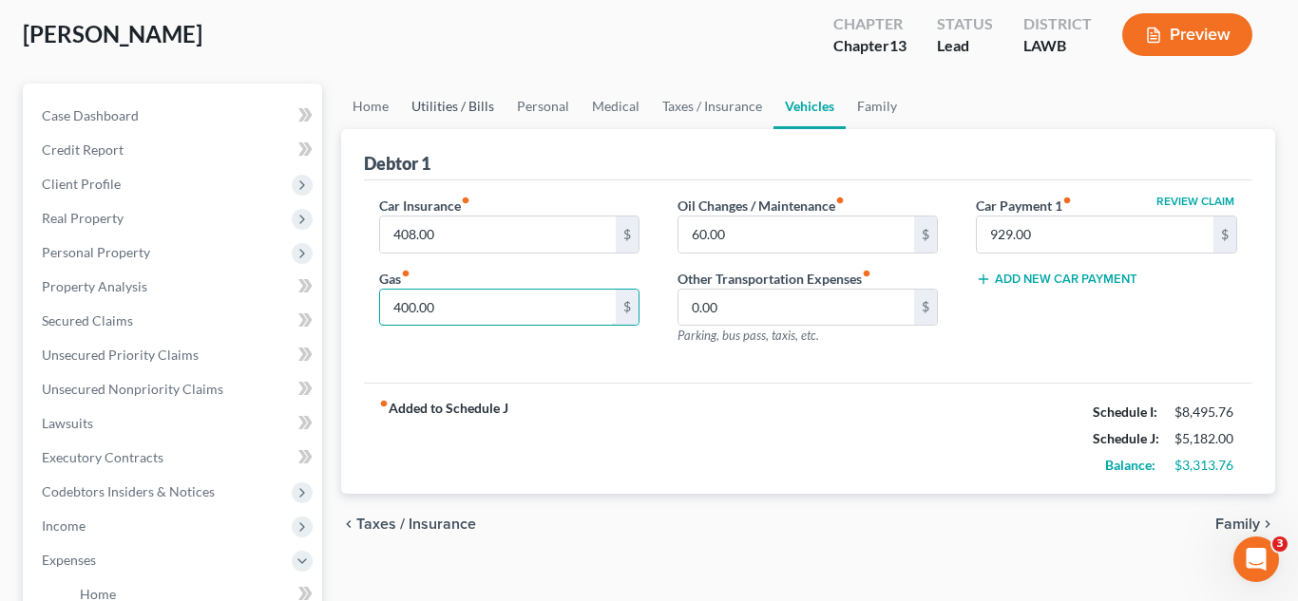
type input "400.00"
click at [445, 106] on link "Utilities / Bills" at bounding box center [452, 107] width 105 height 46
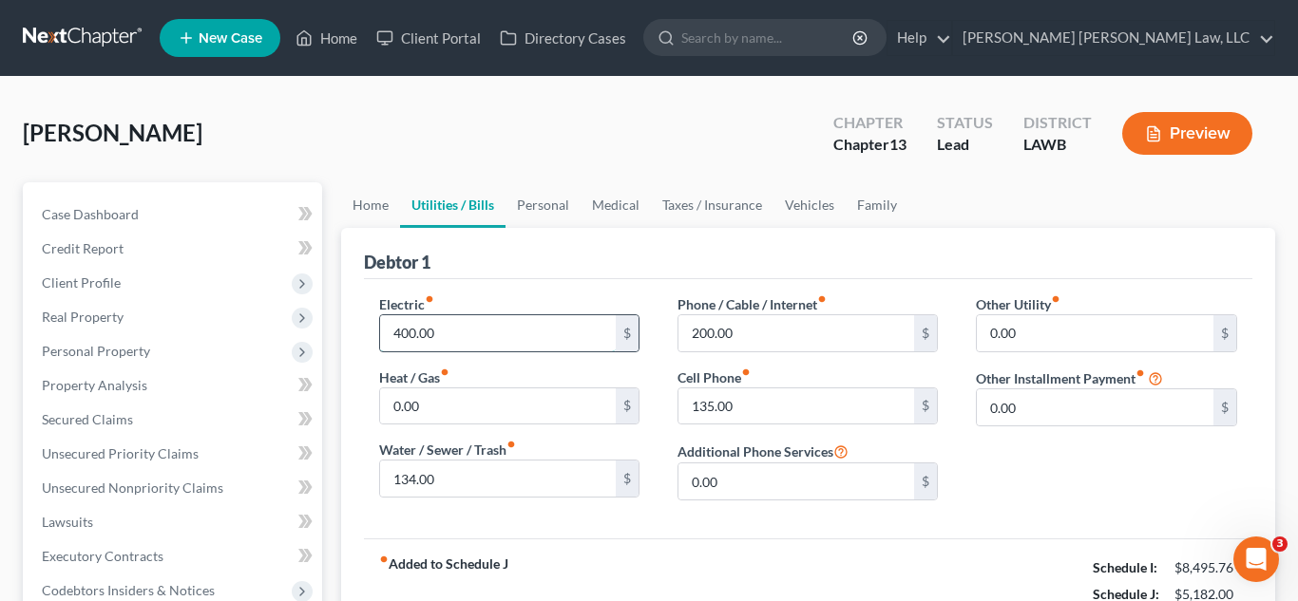
click at [462, 326] on input "400.00" at bounding box center [498, 333] width 237 height 36
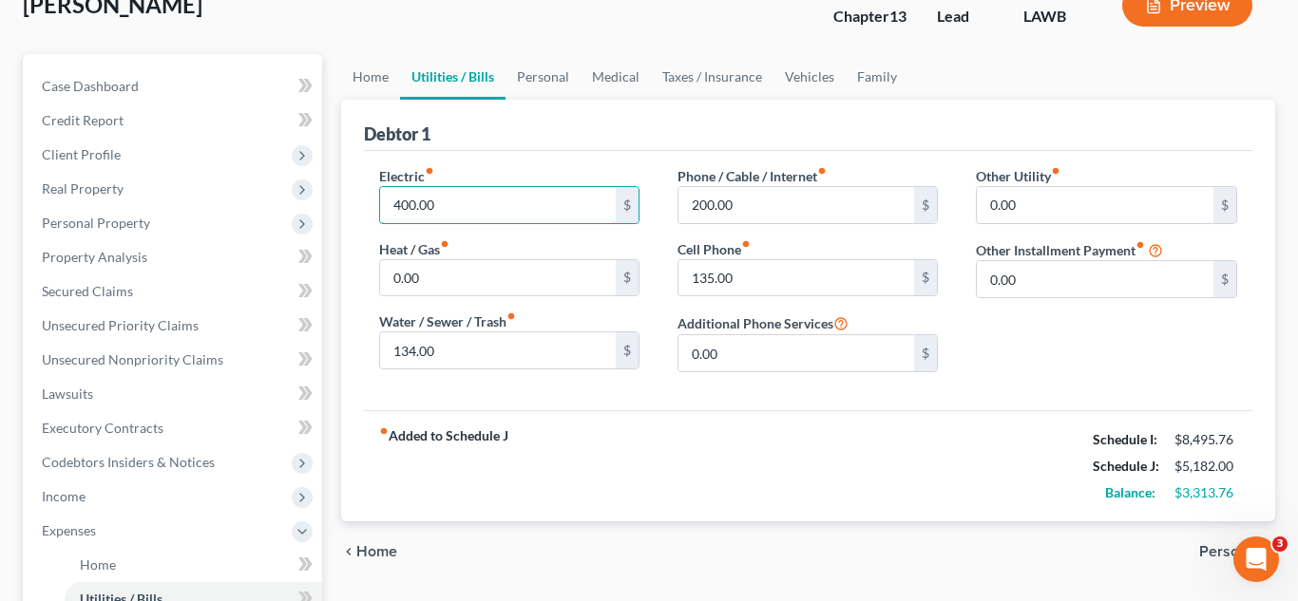
scroll to position [149, 0]
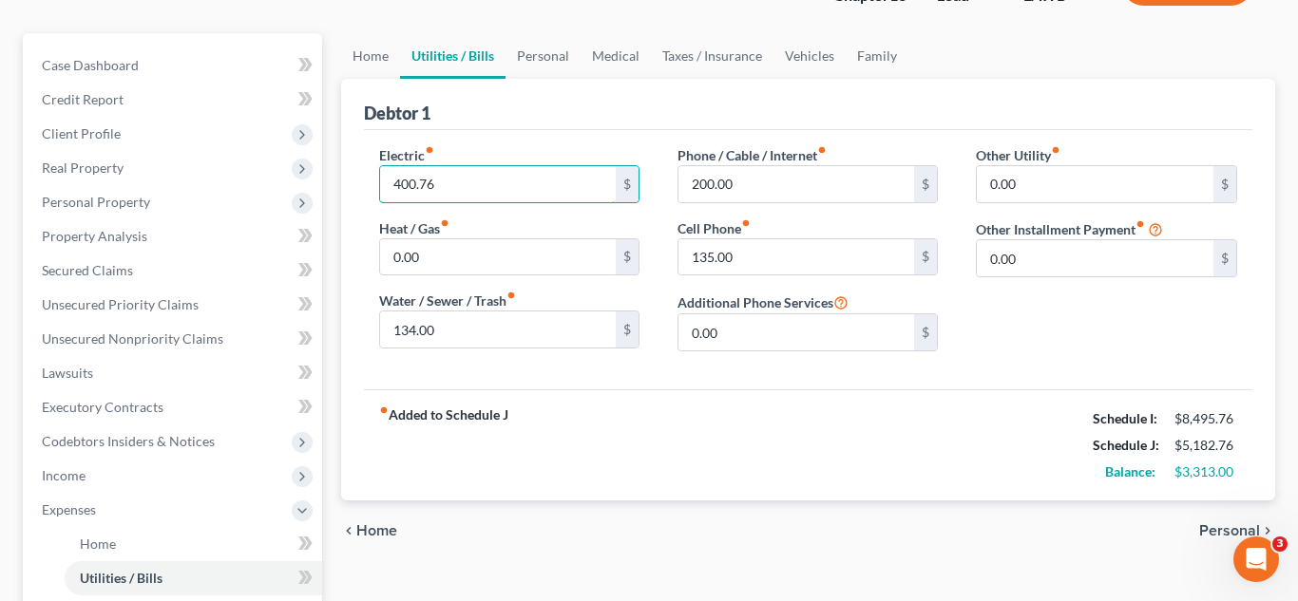
type input "400.76"
drag, startPoint x: 684, startPoint y: 405, endPoint x: 671, endPoint y: 393, distance: 17.5
click at [684, 405] on div "fiber_manual_record Added to Schedule J Schedule I: $8,495.76 Schedule J: $5,18…" at bounding box center [808, 444] width 889 height 111
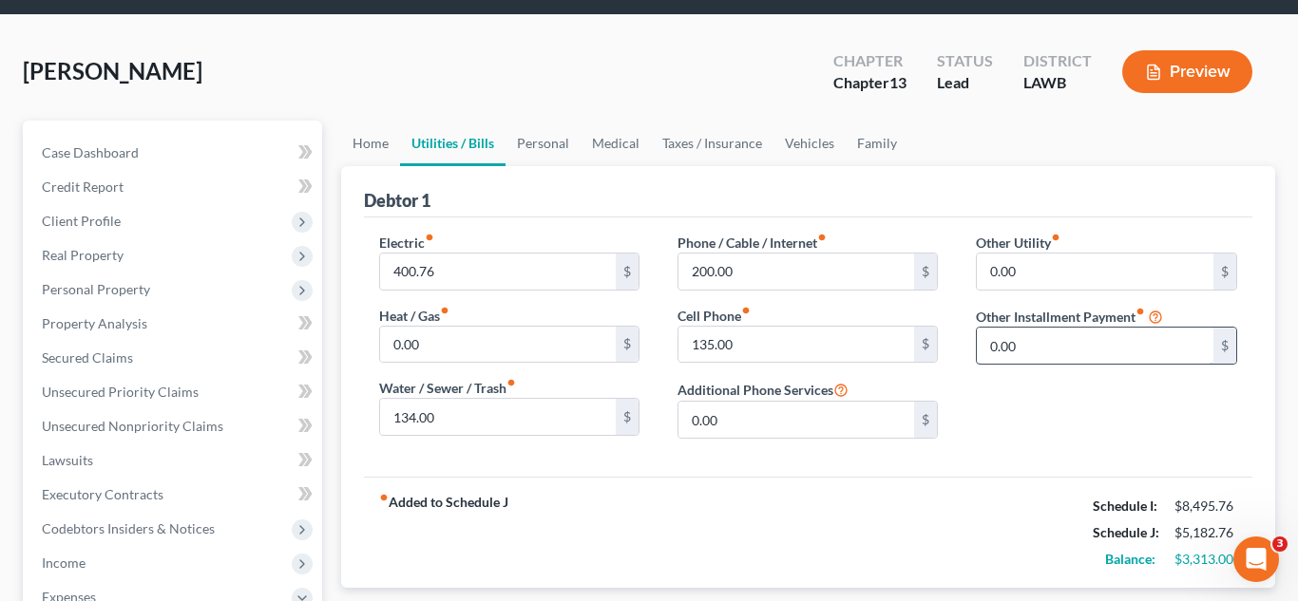
scroll to position [61, 0]
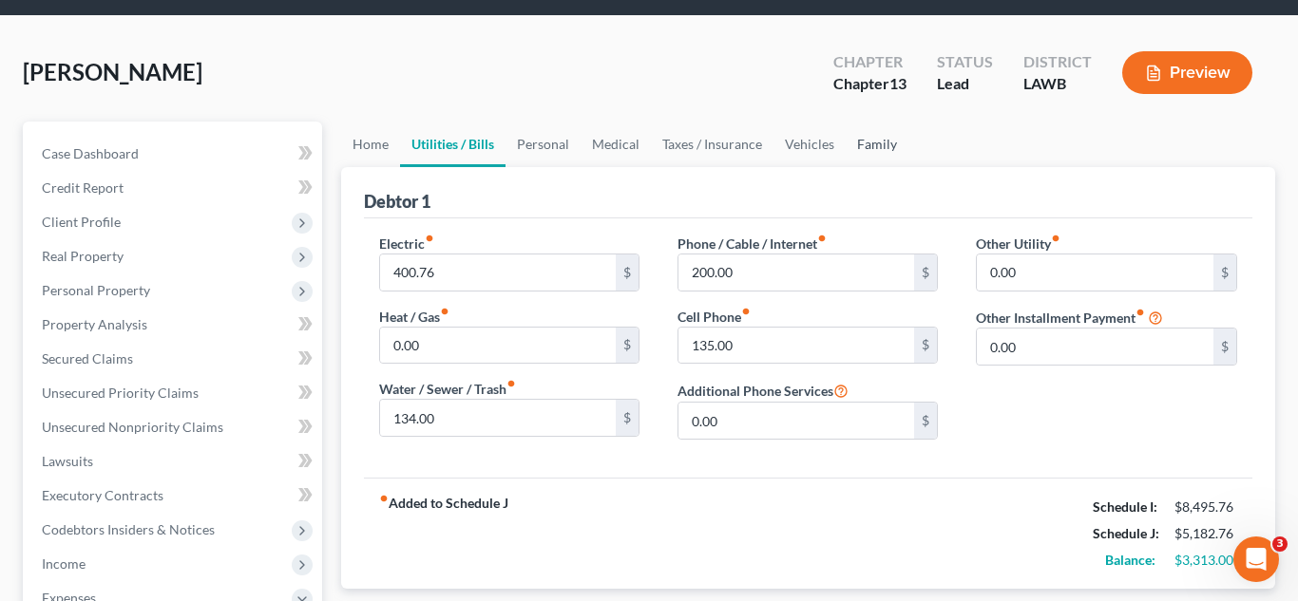
click at [866, 150] on link "Family" at bounding box center [876, 145] width 63 height 46
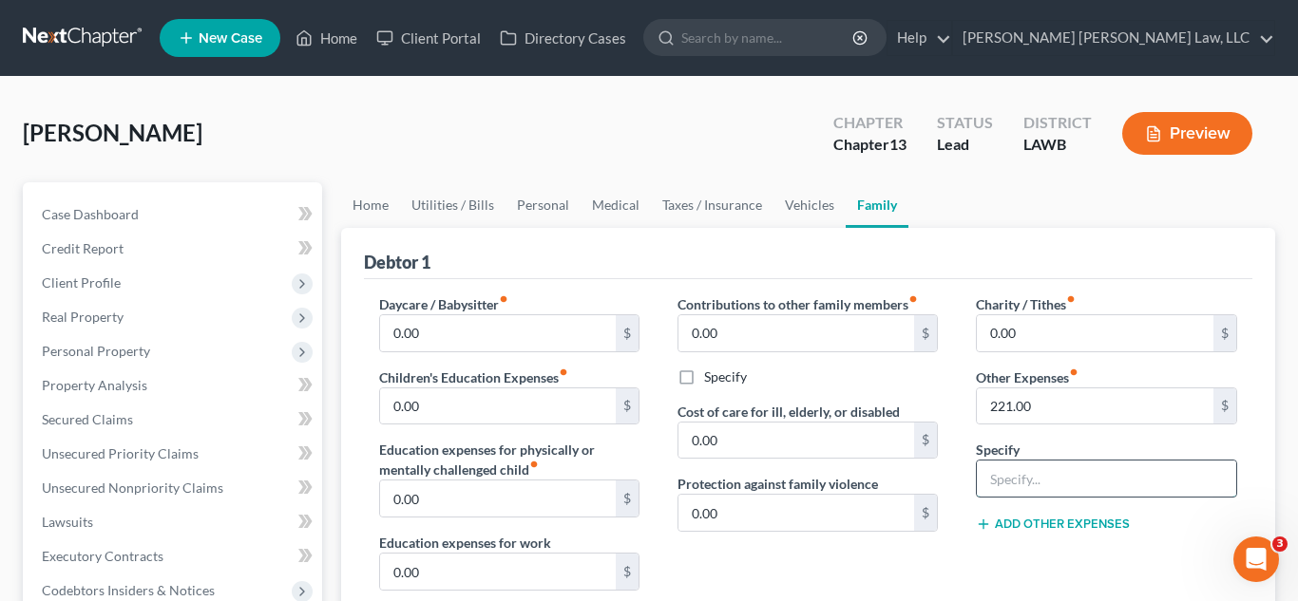
click at [1017, 481] on input "text" at bounding box center [1106, 479] width 258 height 36
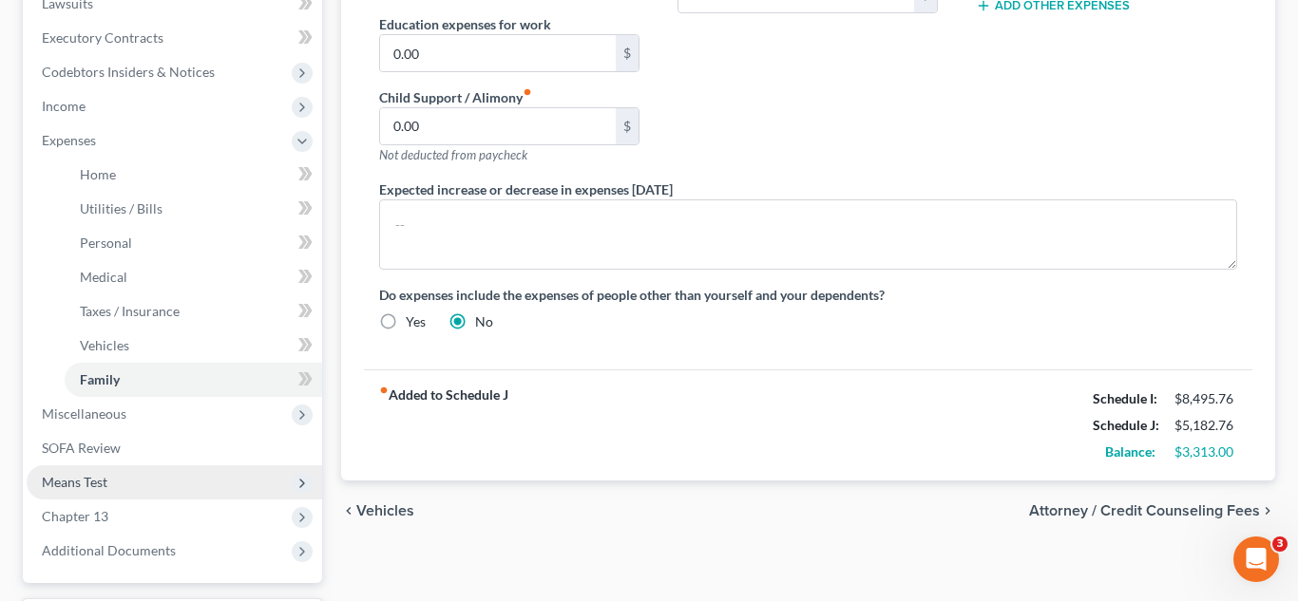
scroll to position [557, 0]
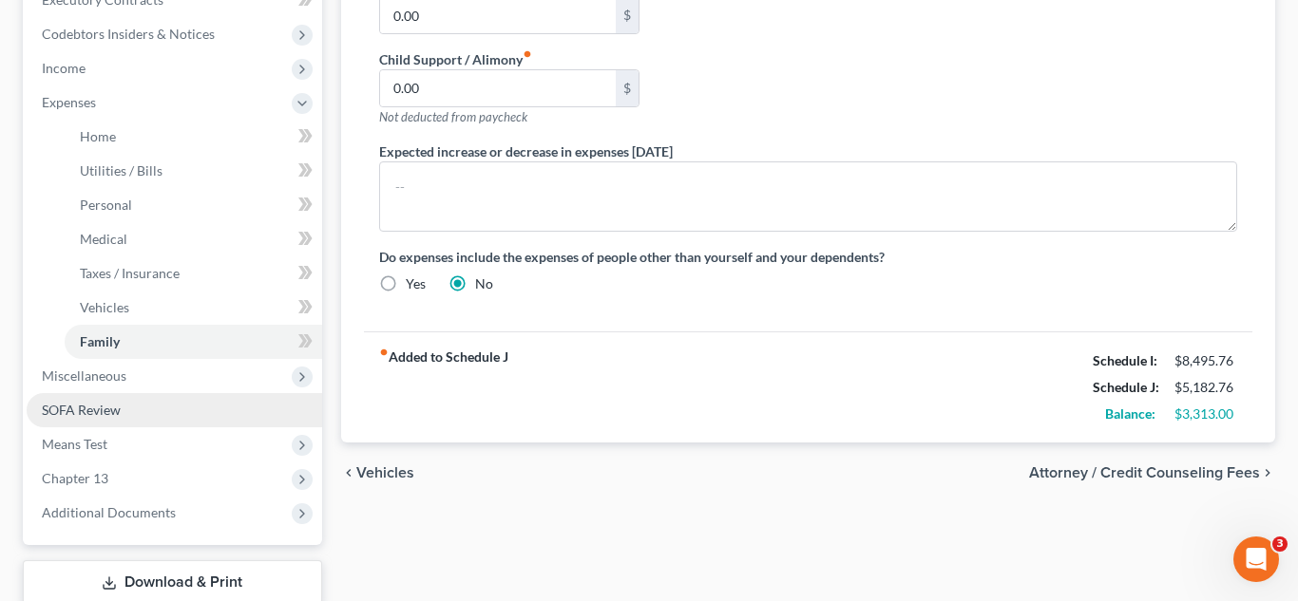
type input "misc; emergency fund; plan funding"
click at [128, 395] on link "SOFA Review" at bounding box center [174, 410] width 295 height 34
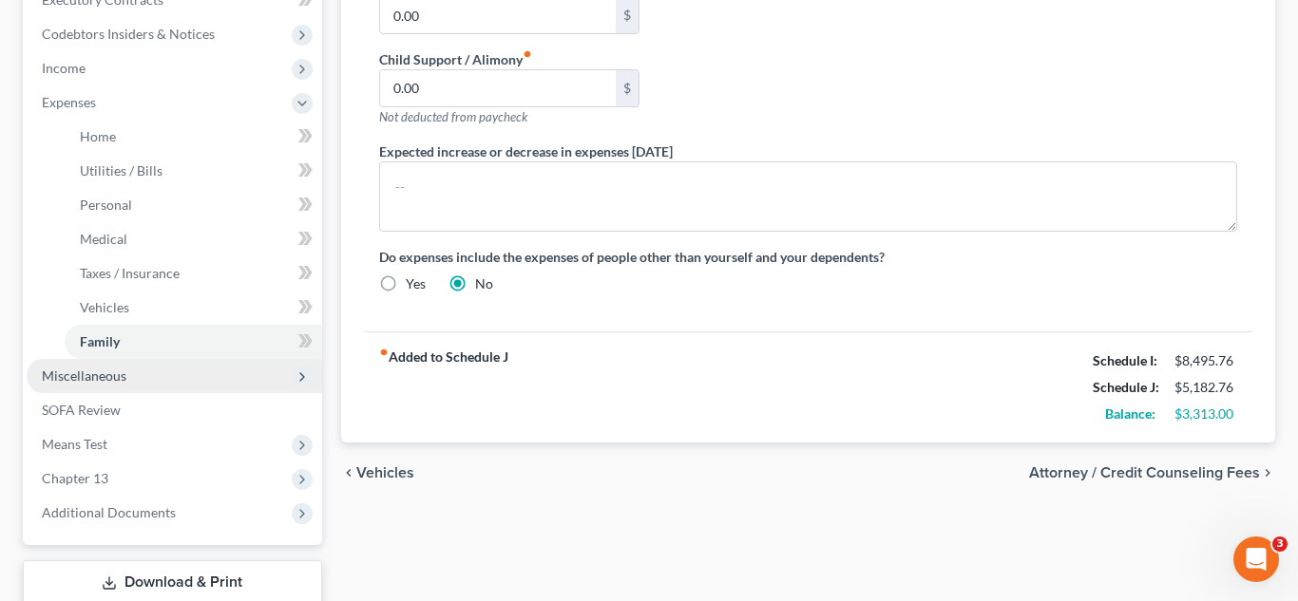
click at [155, 376] on div "Changes have been made to the Expenses section. Would you like to save? Save & …" at bounding box center [649, 300] width 1298 height 601
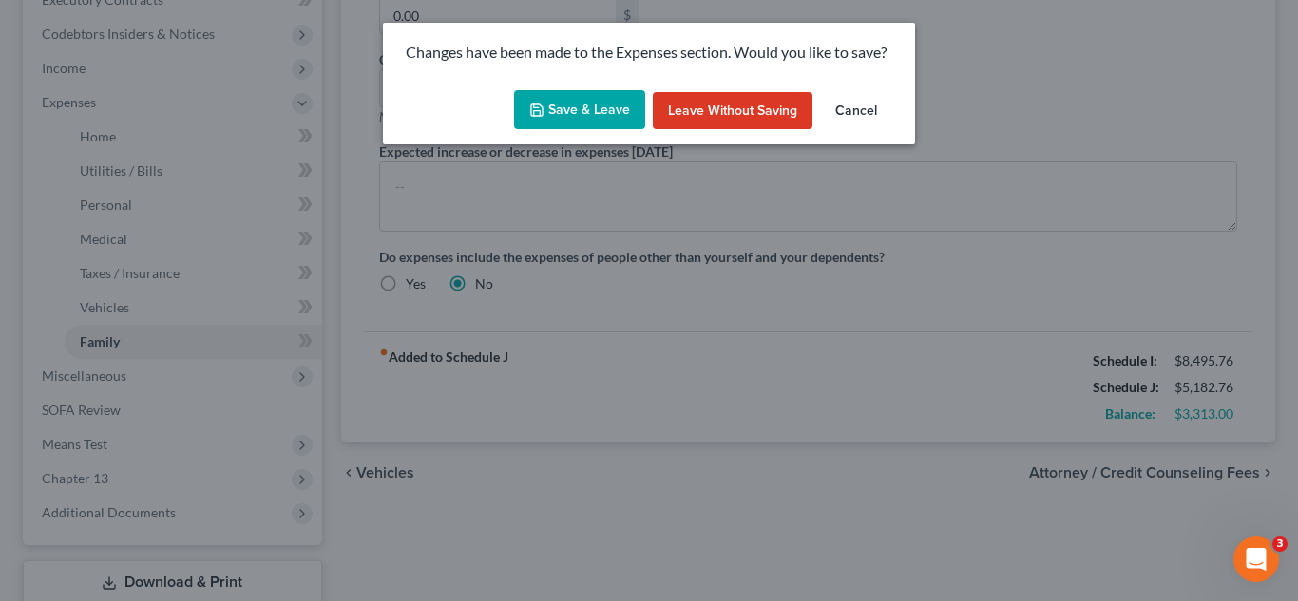
click at [577, 113] on button "Save & Leave" at bounding box center [579, 110] width 131 height 40
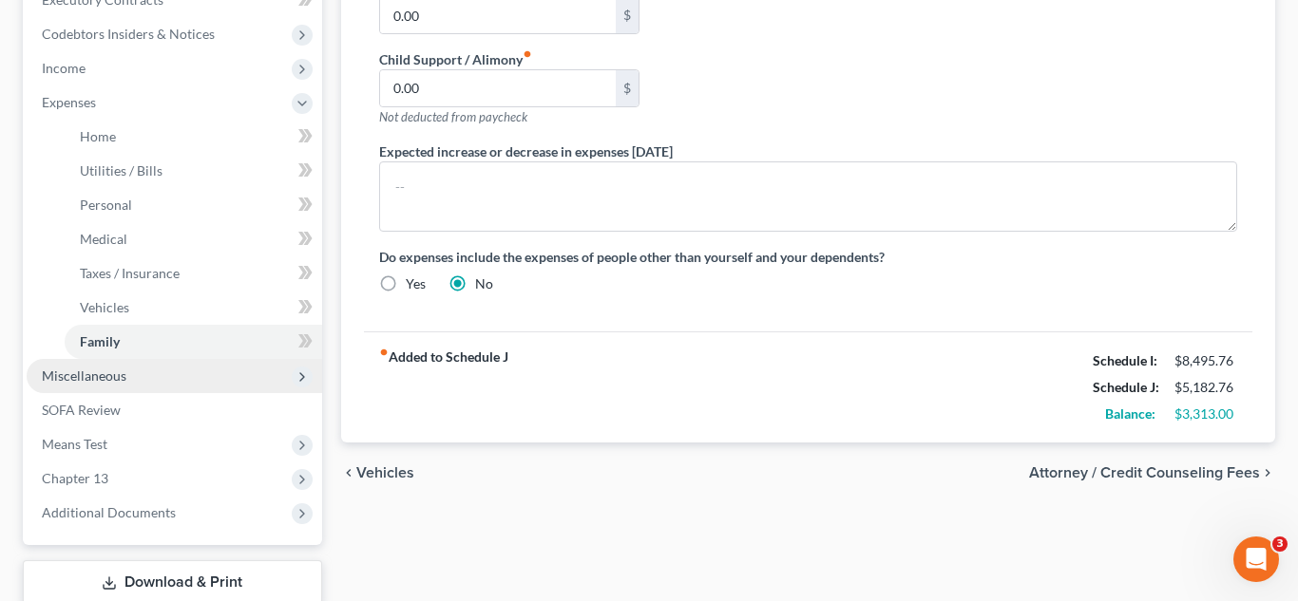
click at [130, 386] on span "Miscellaneous" at bounding box center [174, 376] width 295 height 34
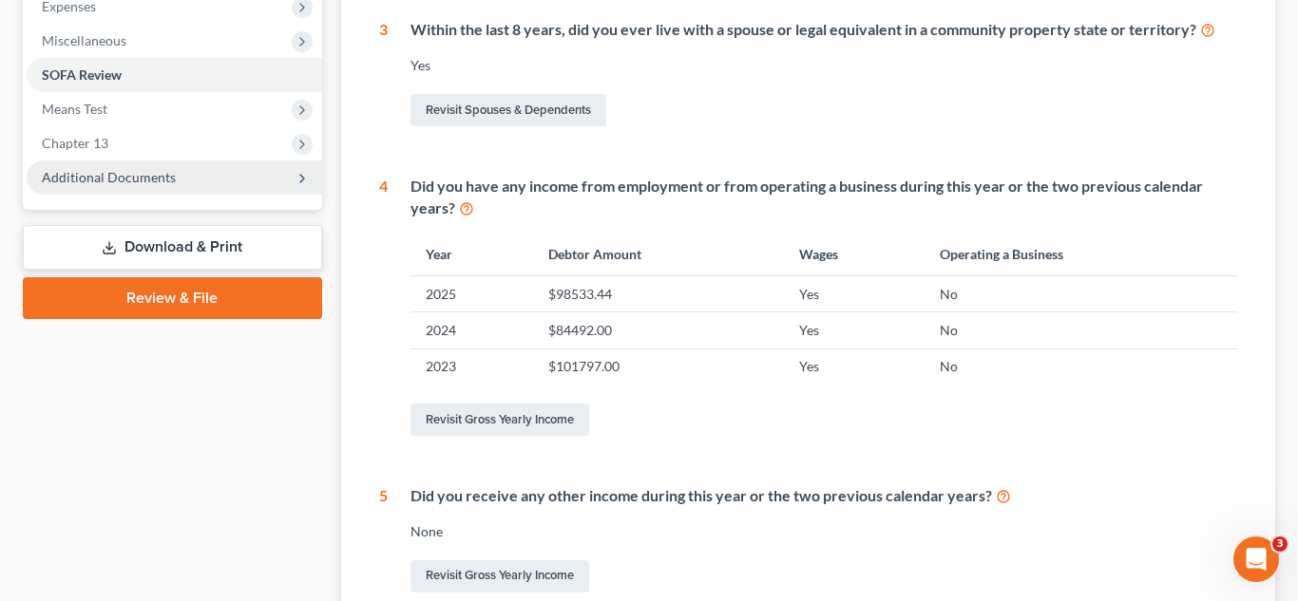
scroll to position [642, 0]
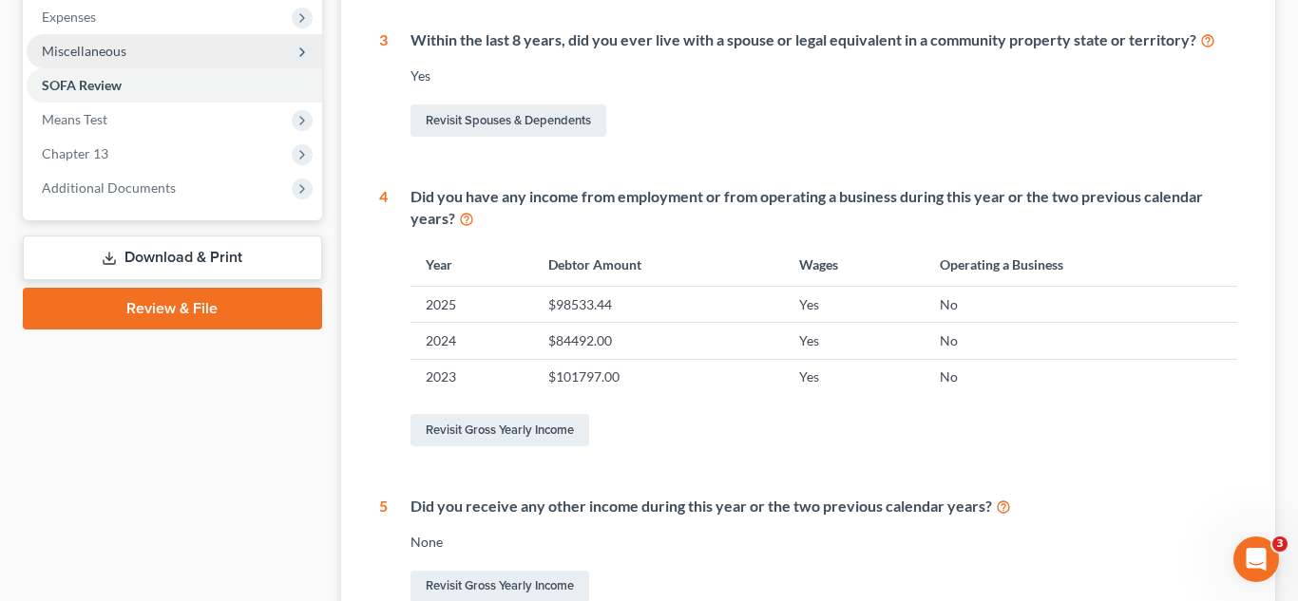
click at [133, 58] on span "Miscellaneous" at bounding box center [174, 51] width 295 height 34
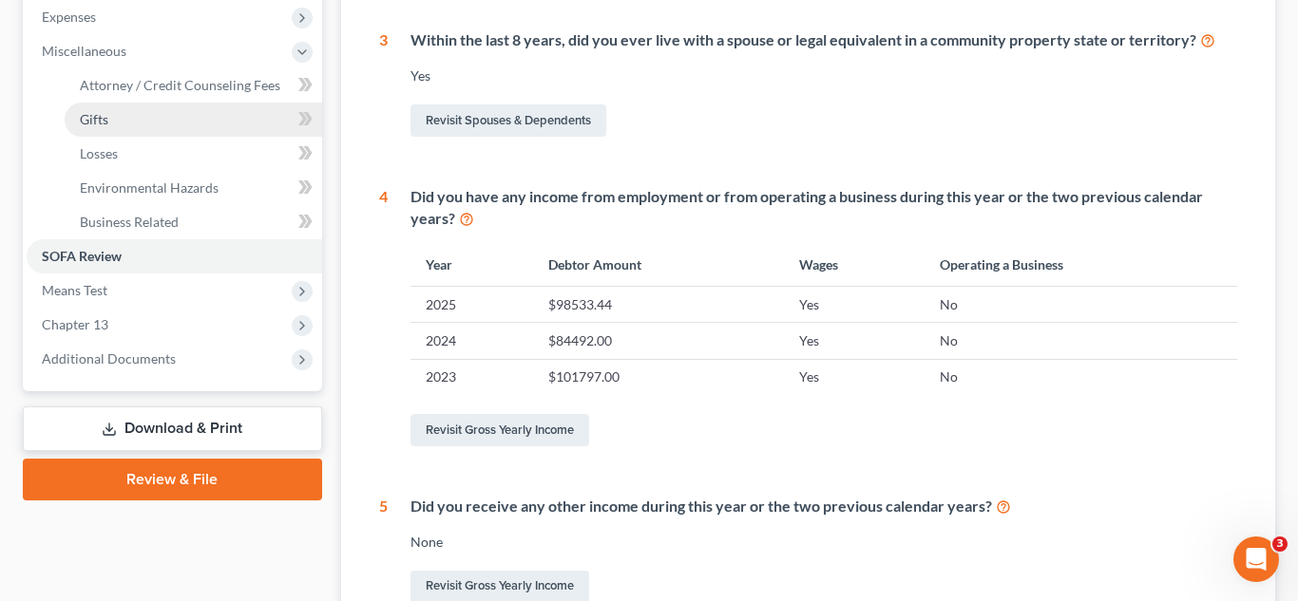
click at [166, 104] on link "Gifts" at bounding box center [193, 120] width 257 height 34
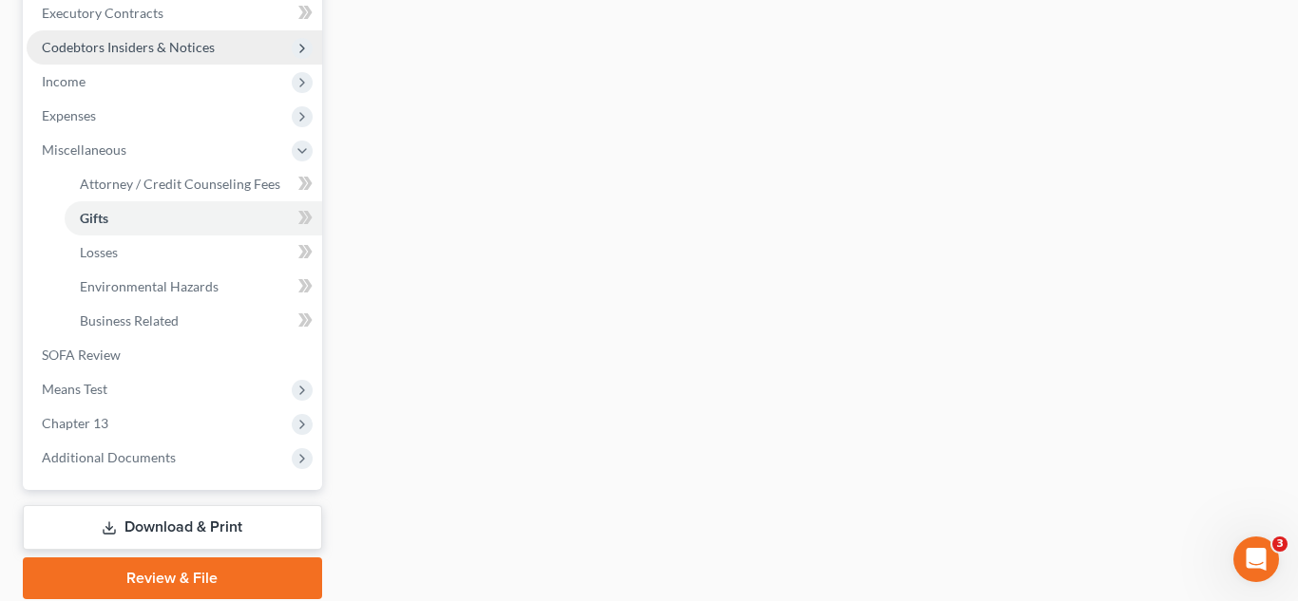
click at [163, 87] on ul "Case Dashboard Payments Invoices Payments Payments Credit Report Client Profile" at bounding box center [174, 64] width 295 height 821
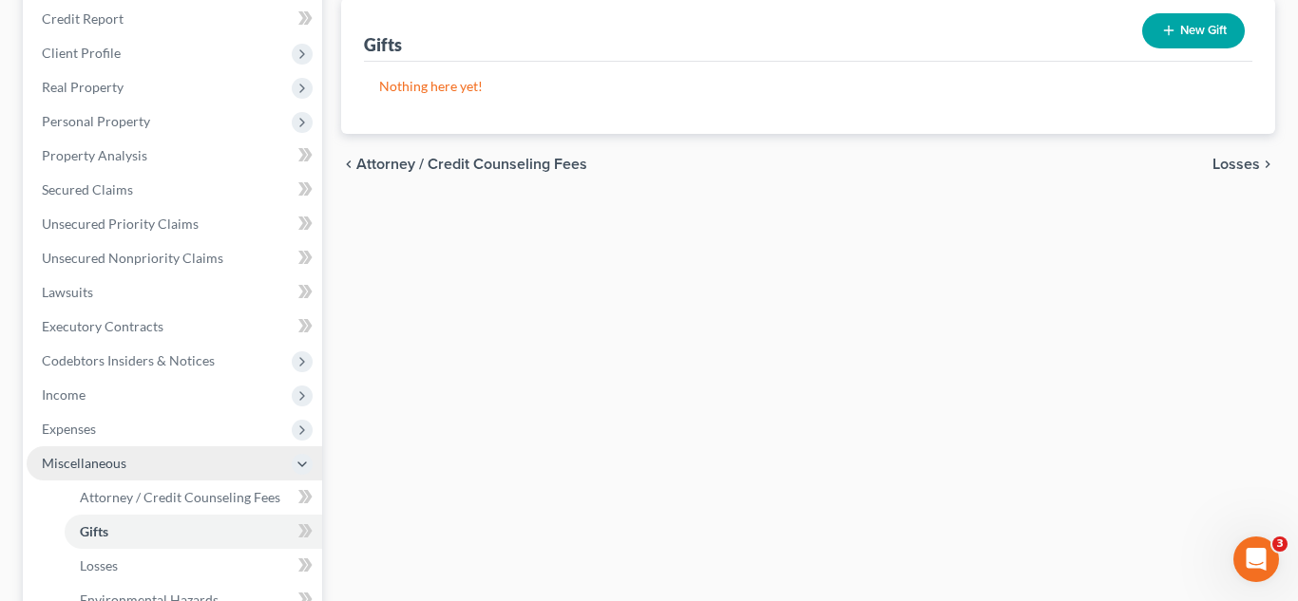
scroll to position [256, 0]
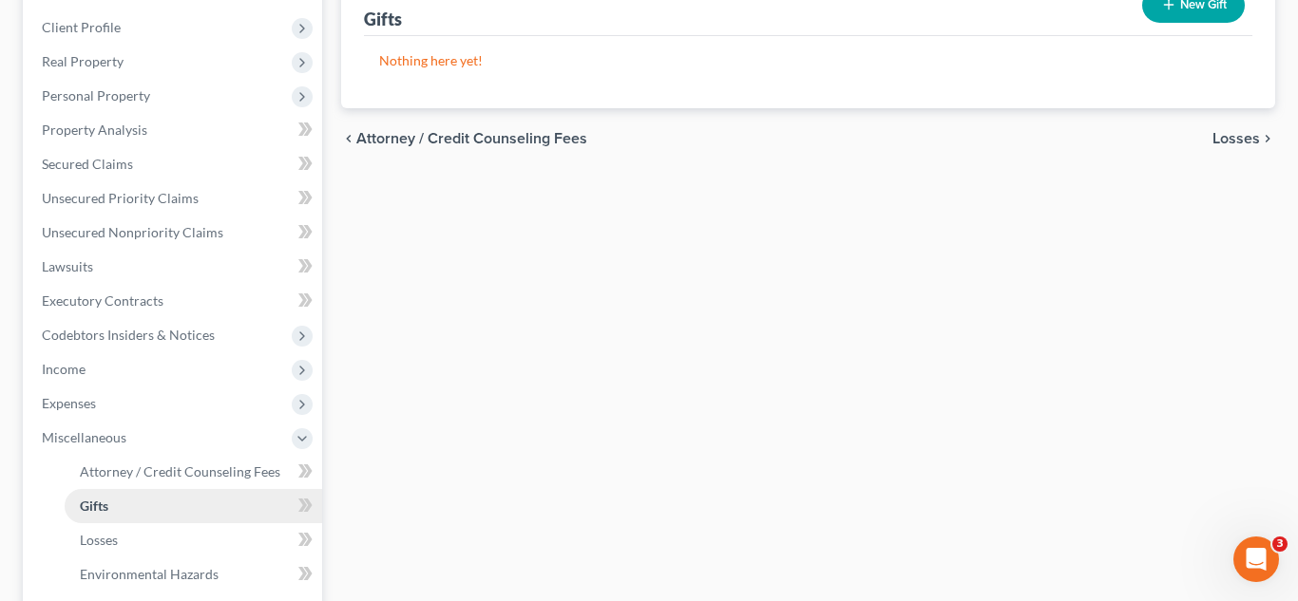
click at [209, 490] on link "Gifts" at bounding box center [193, 506] width 257 height 34
click at [202, 483] on link "Attorney / Credit Counseling Fees" at bounding box center [193, 472] width 257 height 34
select select "1"
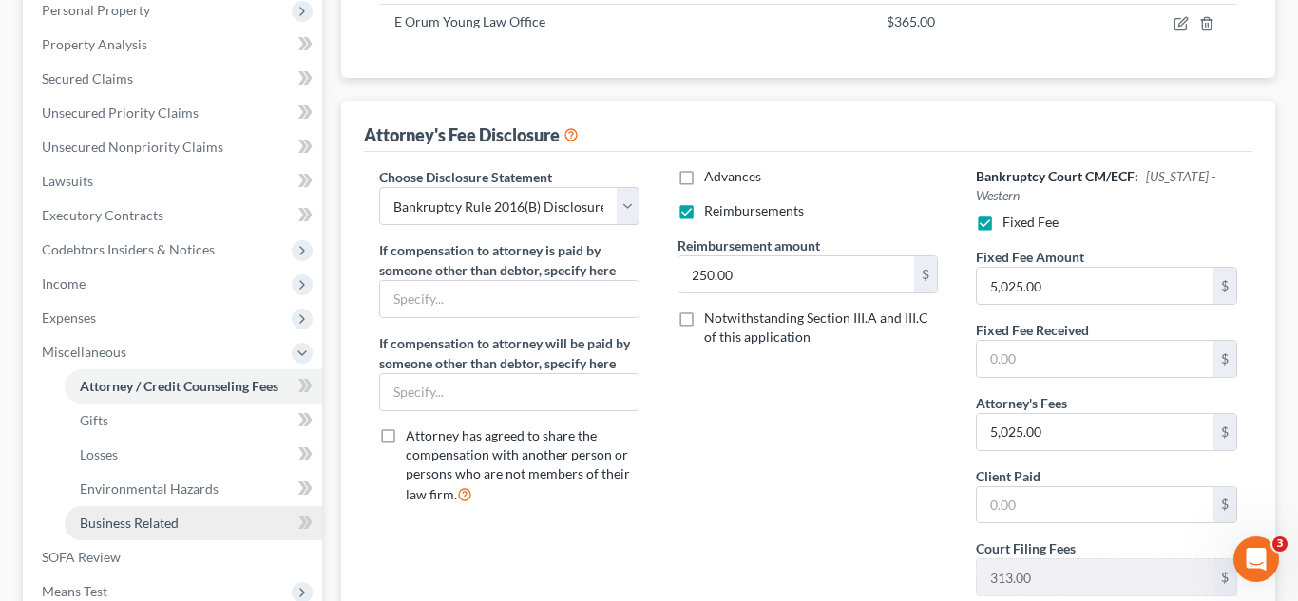
scroll to position [499, 0]
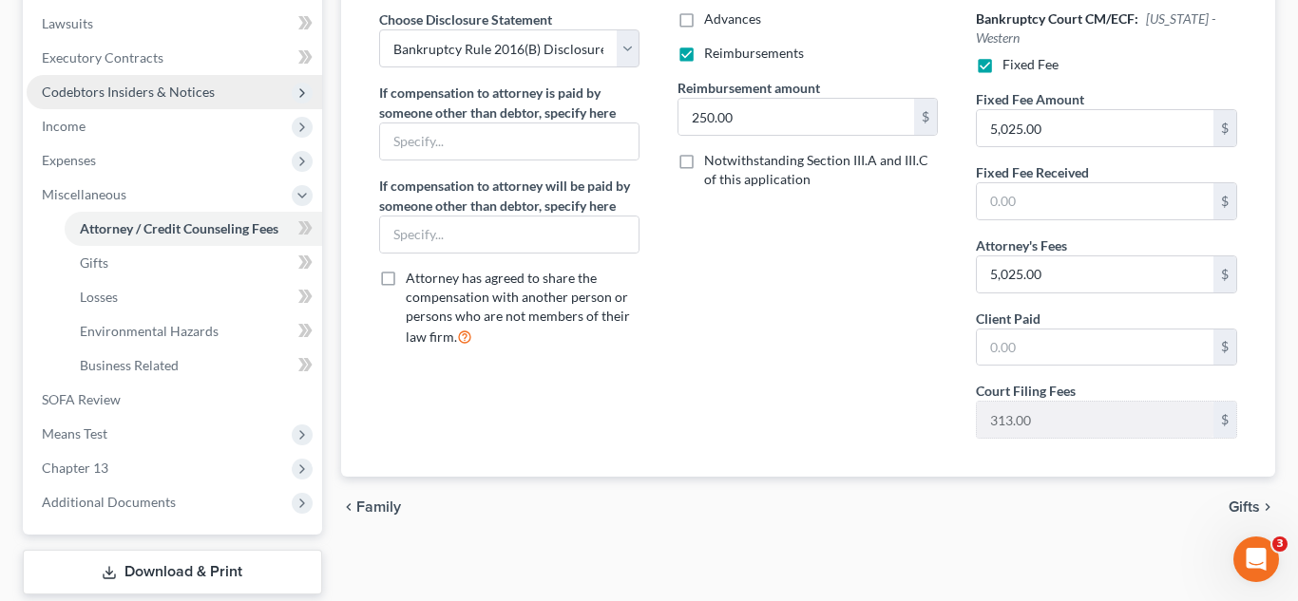
click at [174, 96] on span "Codebtors Insiders & Notices" at bounding box center [128, 92] width 173 height 16
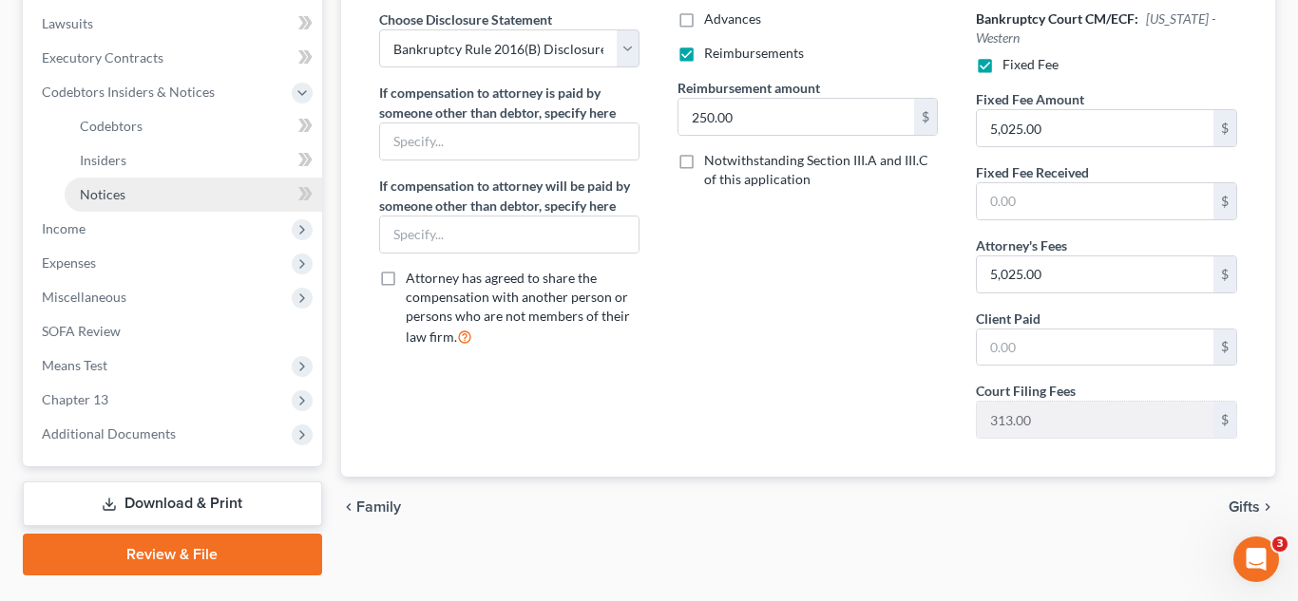
click at [127, 198] on link "Notices" at bounding box center [193, 195] width 257 height 34
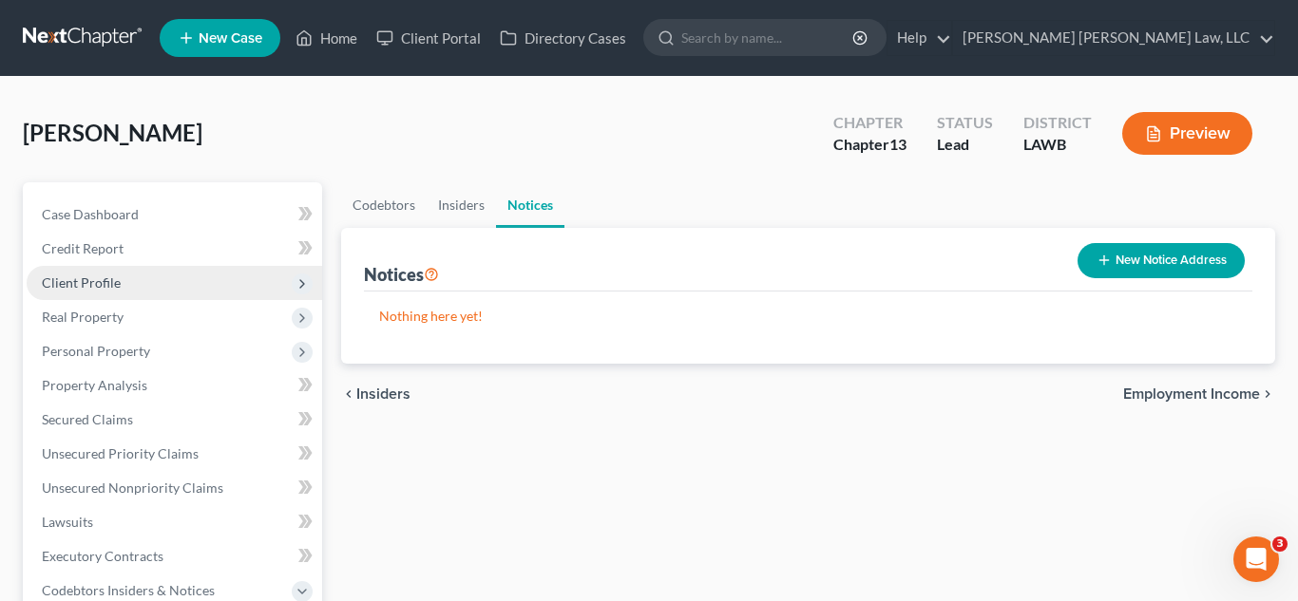
click at [103, 281] on span "Client Profile" at bounding box center [81, 283] width 79 height 16
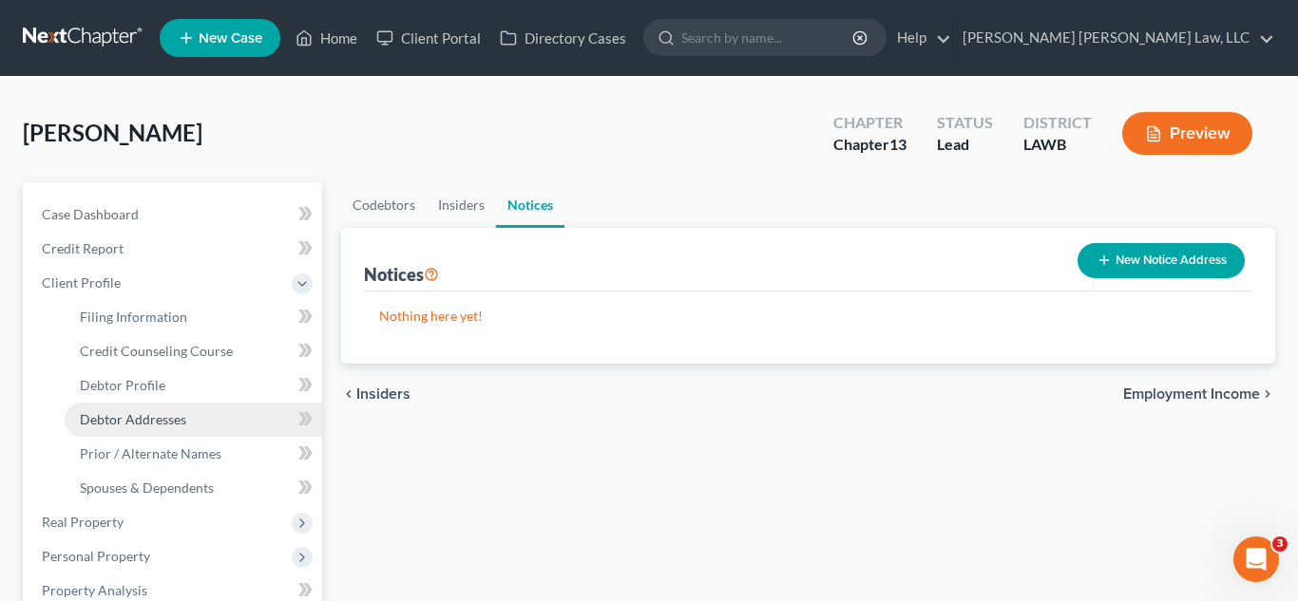
click at [162, 431] on link "Debtor Addresses" at bounding box center [193, 420] width 257 height 34
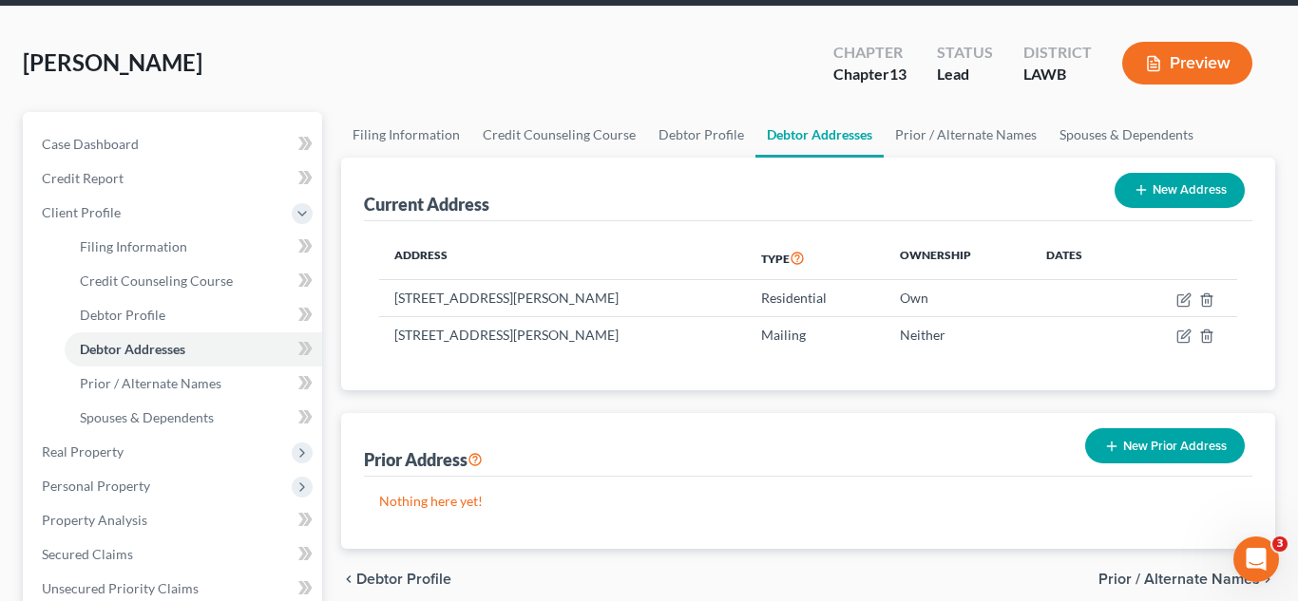
scroll to position [427, 0]
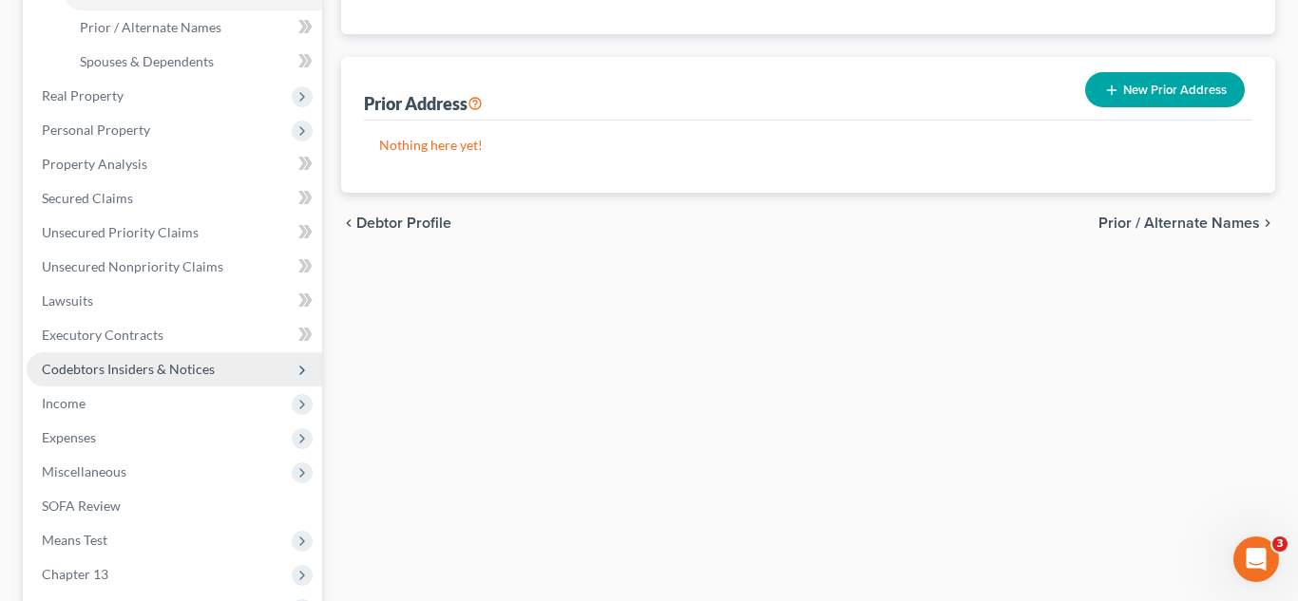
click at [188, 375] on span "Codebtors Insiders & Notices" at bounding box center [128, 369] width 173 height 16
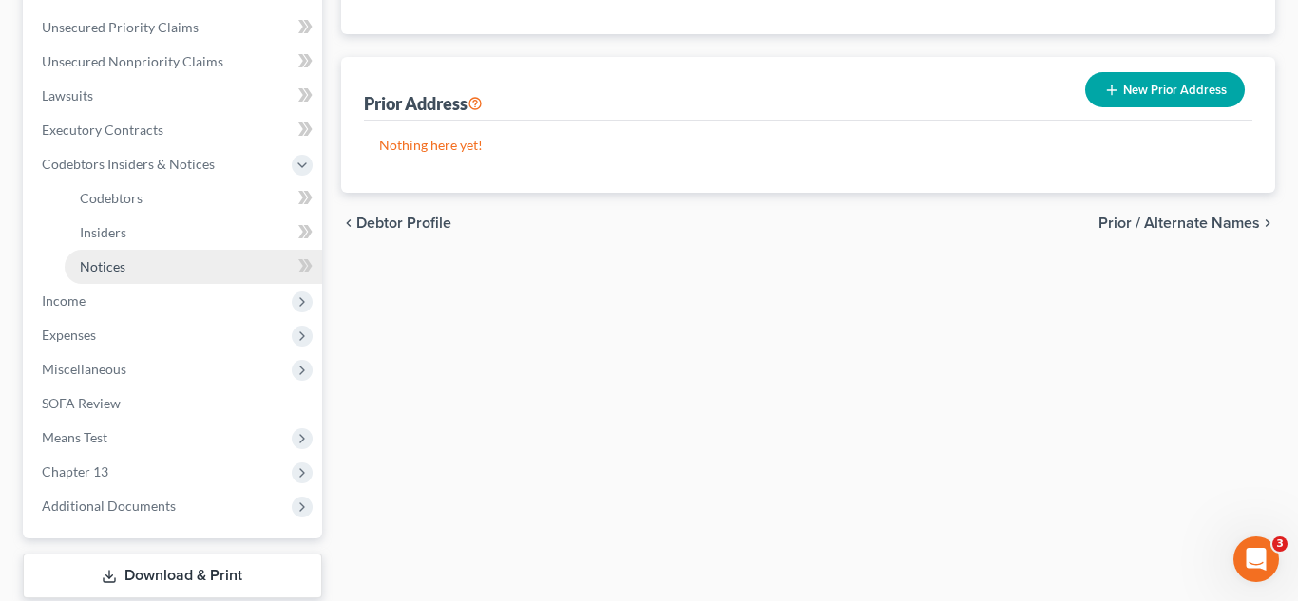
click at [140, 275] on link "Notices" at bounding box center [193, 267] width 257 height 34
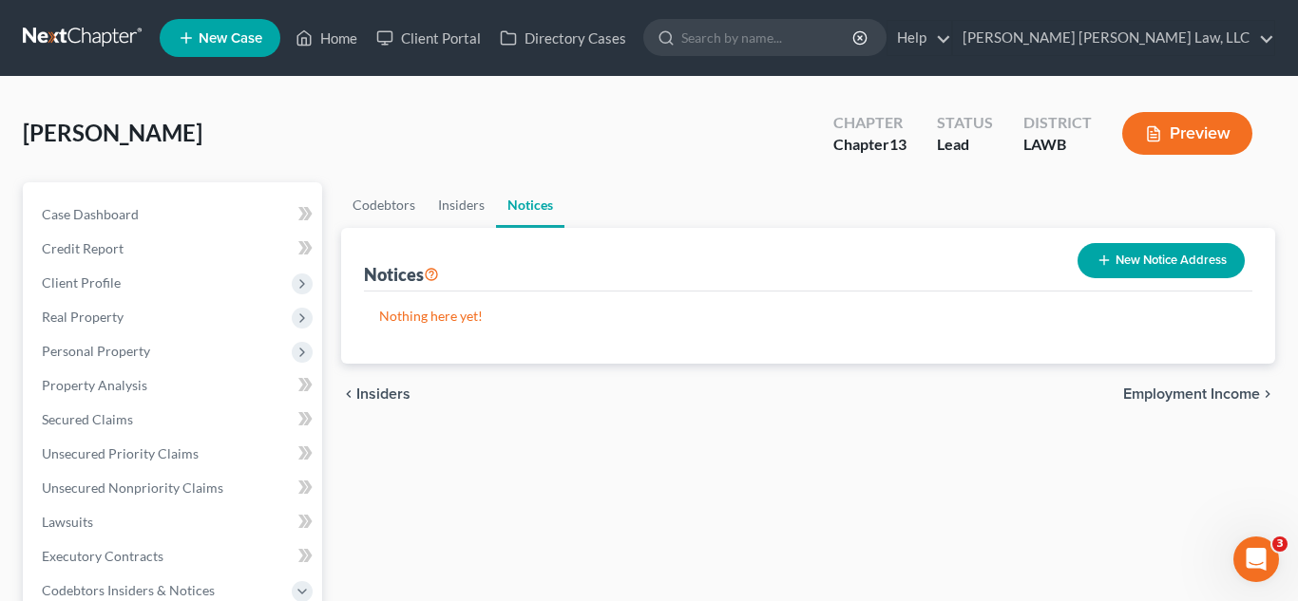
click at [1124, 259] on button "New Notice Address" at bounding box center [1160, 260] width 167 height 35
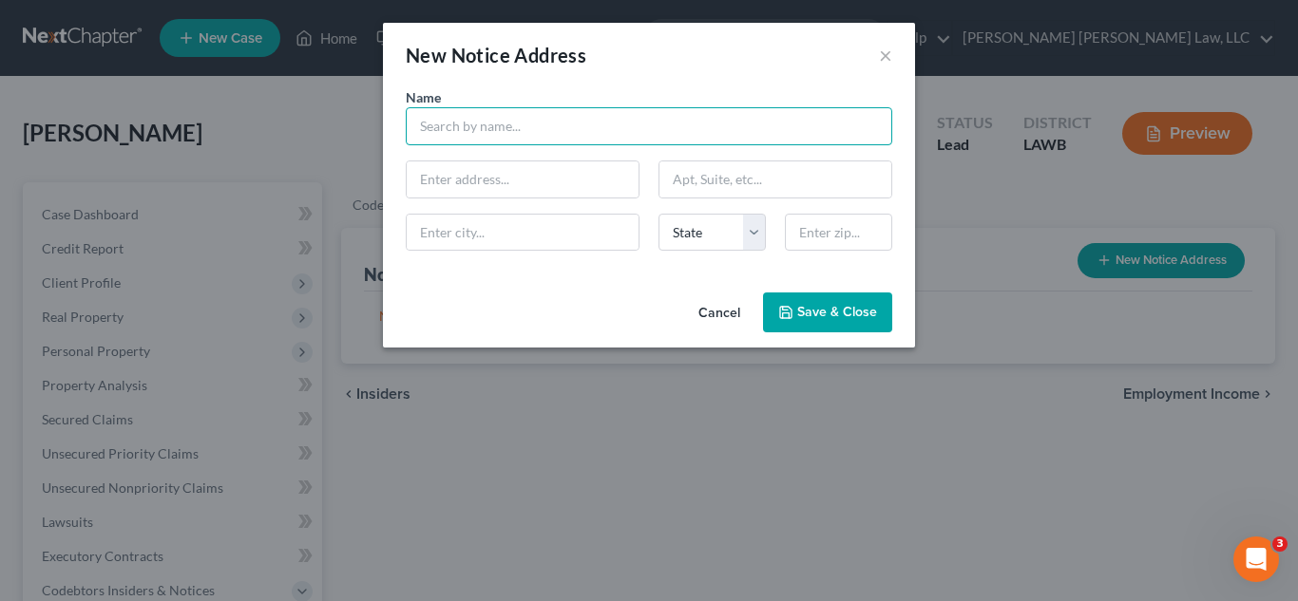
click at [542, 132] on input "text" at bounding box center [649, 126] width 486 height 38
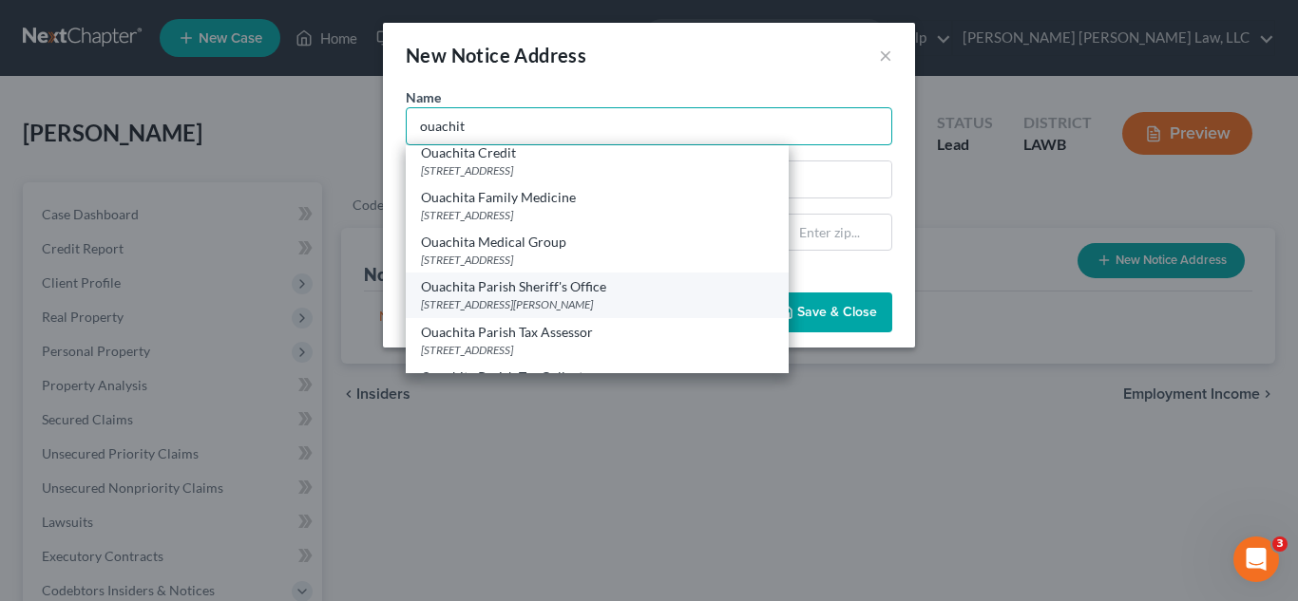
scroll to position [102, 0]
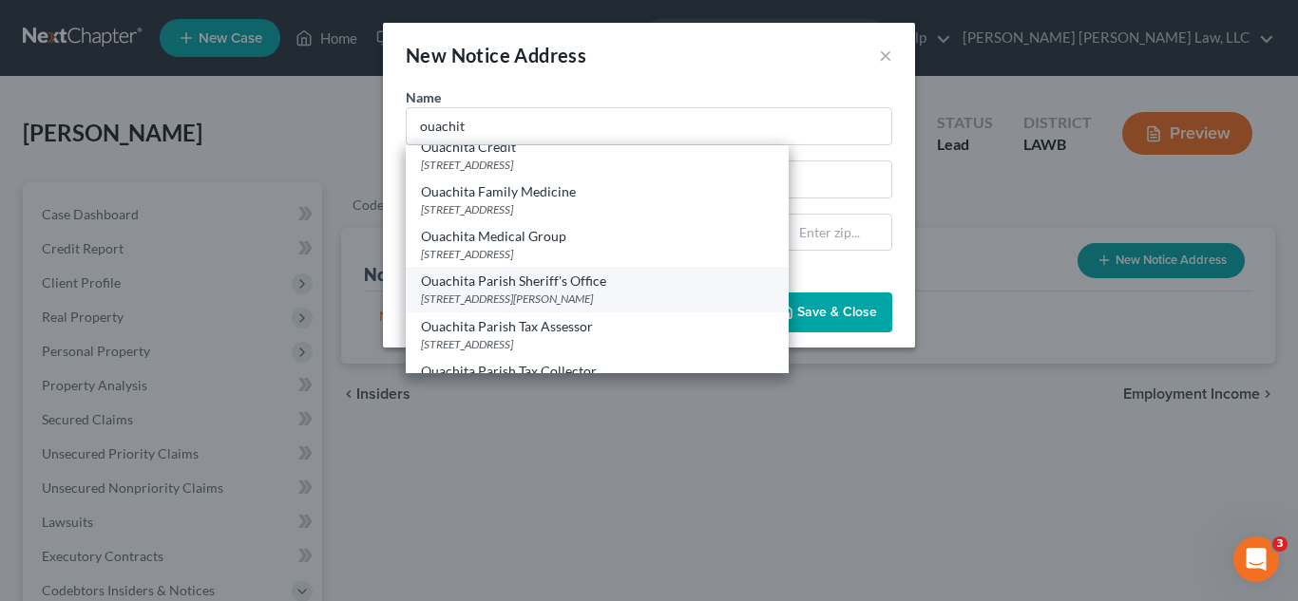
click at [560, 280] on div "Ouachita Parish Sheriff's Office" at bounding box center [597, 281] width 352 height 19
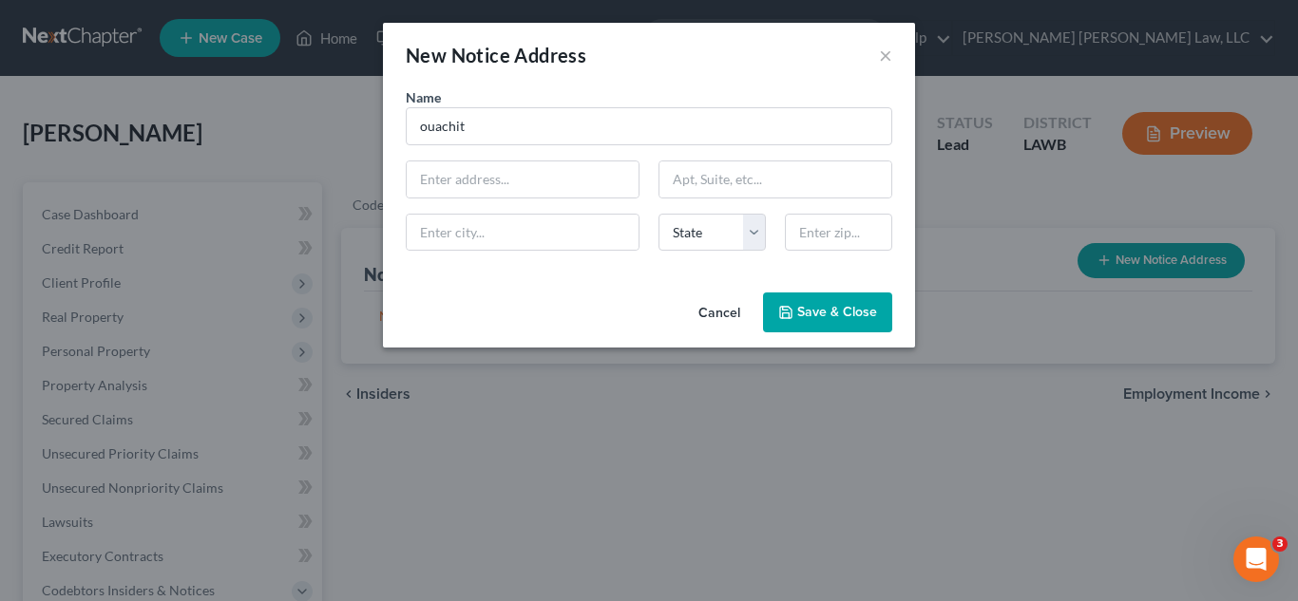
type input "Ouachita Parish Sheriff's Office"
type input "400 St. John Street"
type input "Suite 301"
type input "Monroe"
select select "19"
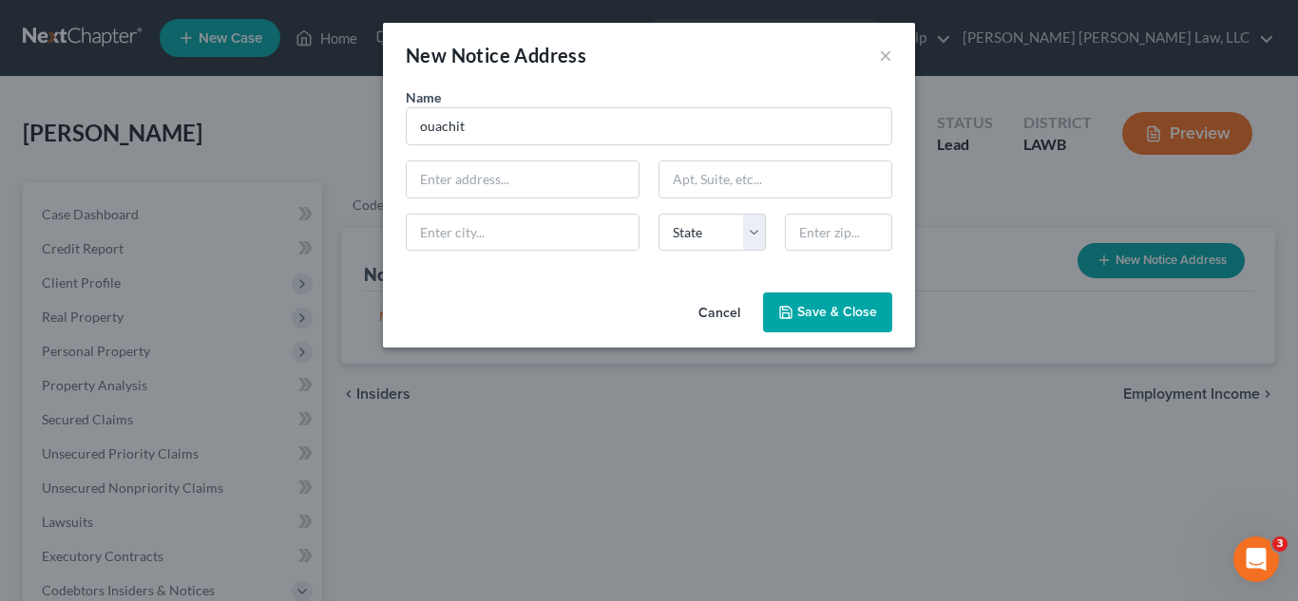
type input "71201"
click at [815, 313] on span "Save & Close" at bounding box center [837, 312] width 80 height 16
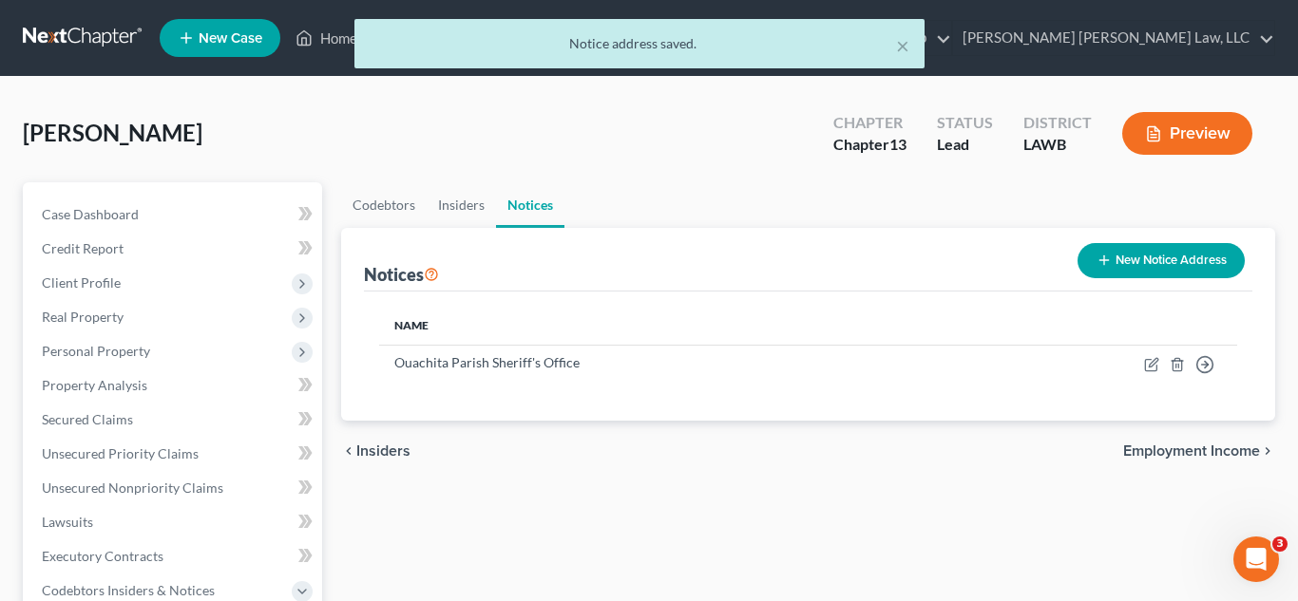
click at [735, 299] on div "Name Ouachita Parish Sheriff's Office Move to D Move to E Move to F Move to G" at bounding box center [808, 356] width 889 height 129
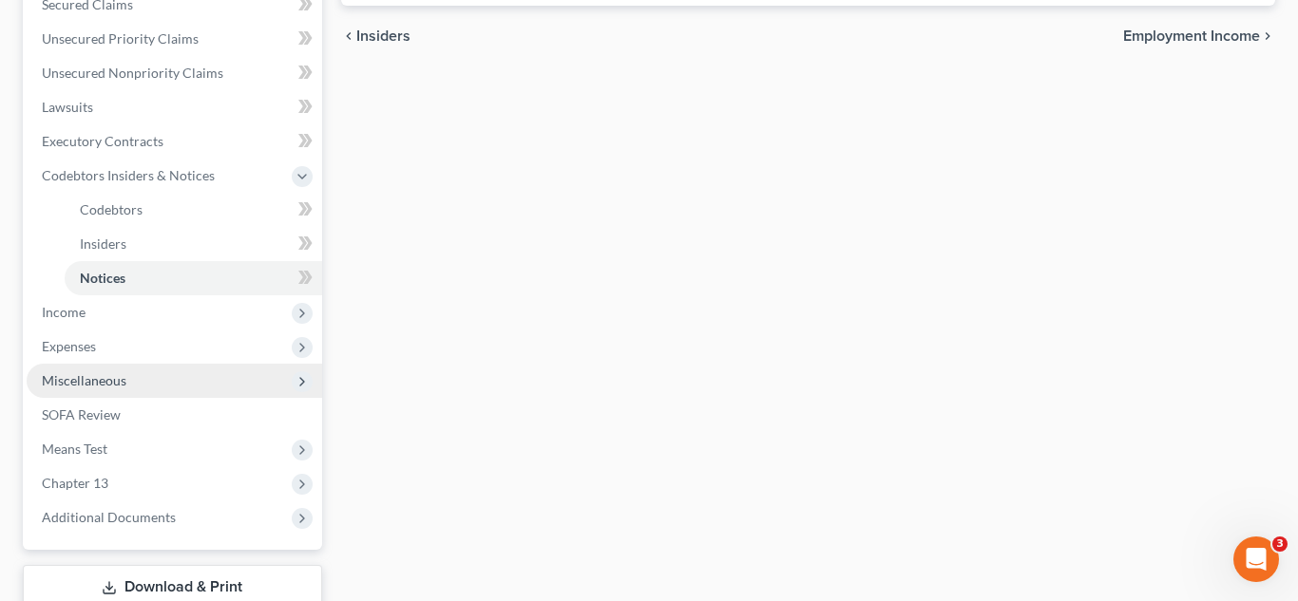
scroll to position [416, 0]
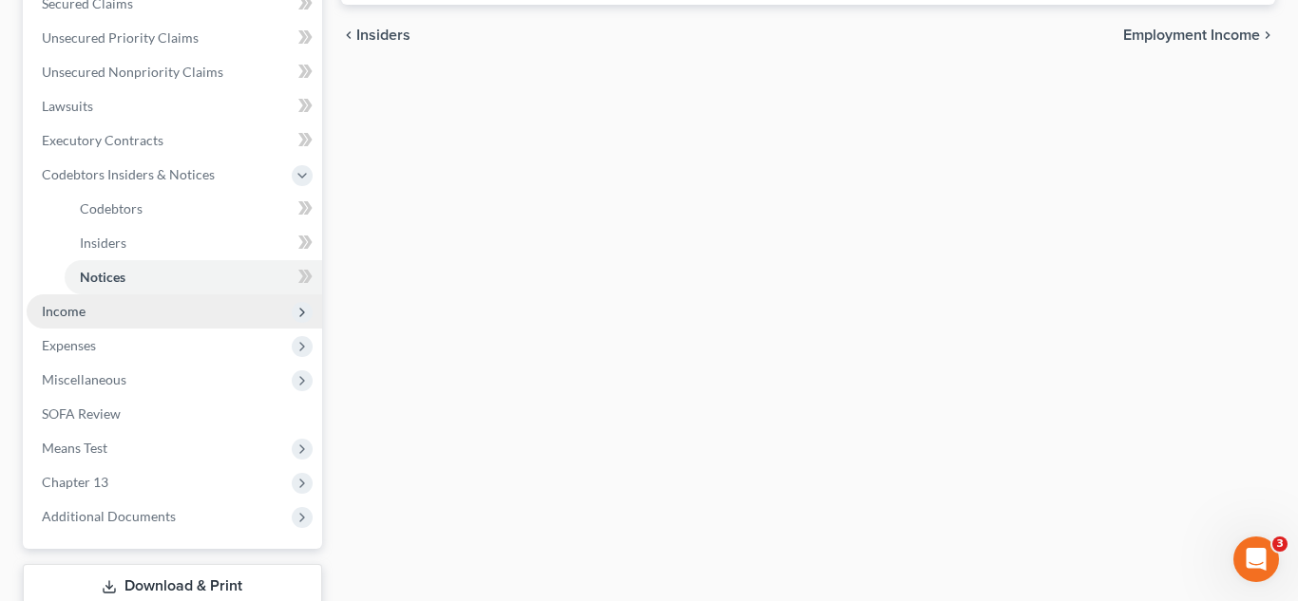
click at [98, 313] on span "Income" at bounding box center [174, 311] width 295 height 34
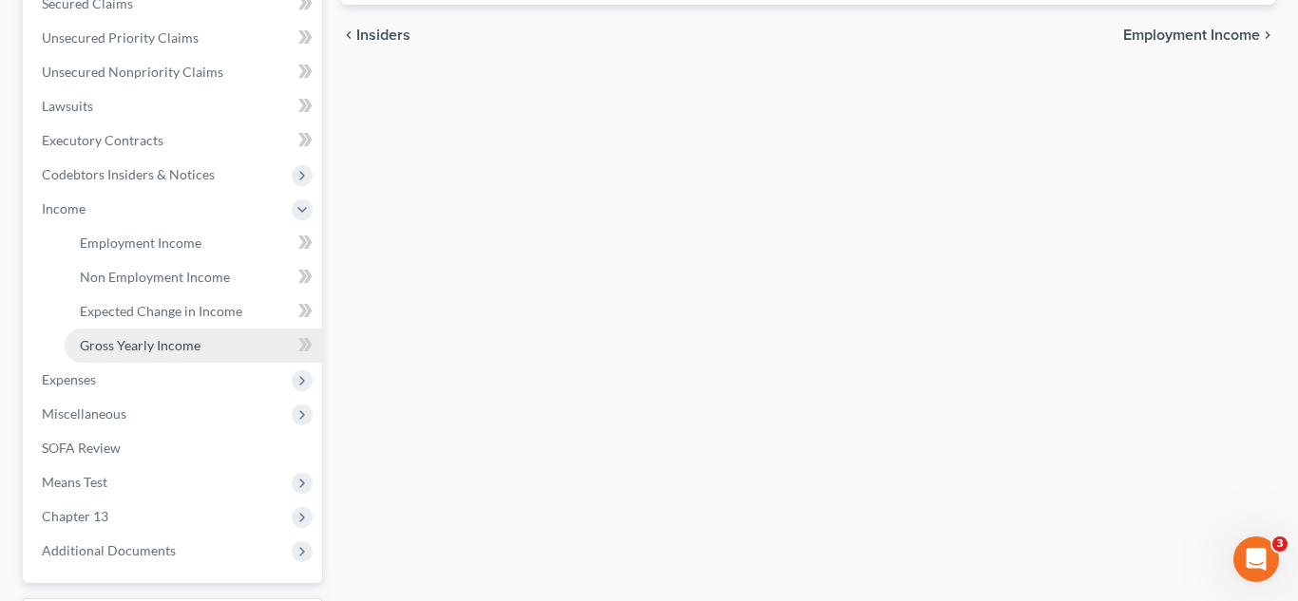
click at [150, 331] on link "Gross Yearly Income" at bounding box center [193, 346] width 257 height 34
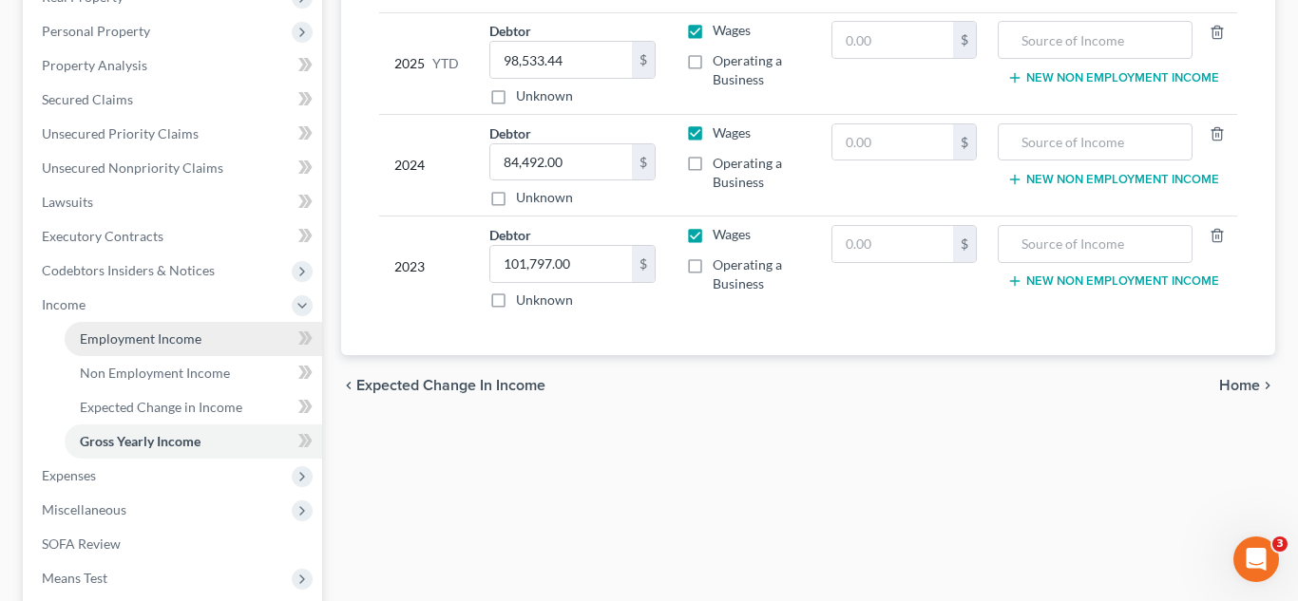
scroll to position [579, 0]
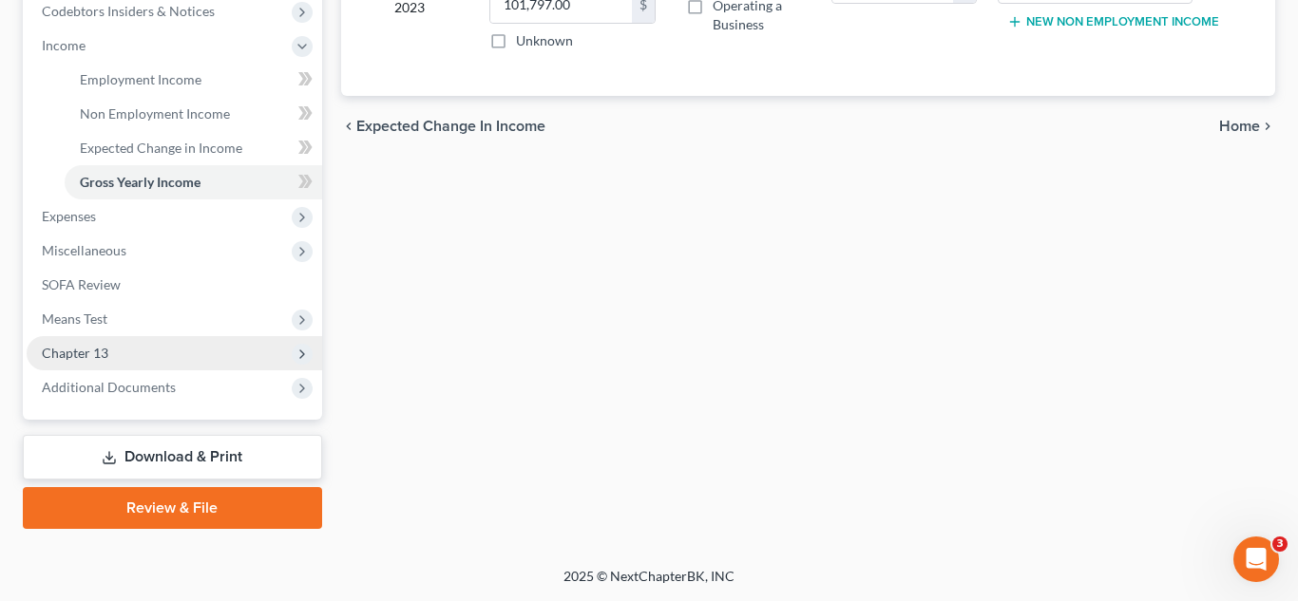
click at [85, 356] on span "Chapter 13" at bounding box center [75, 353] width 66 height 16
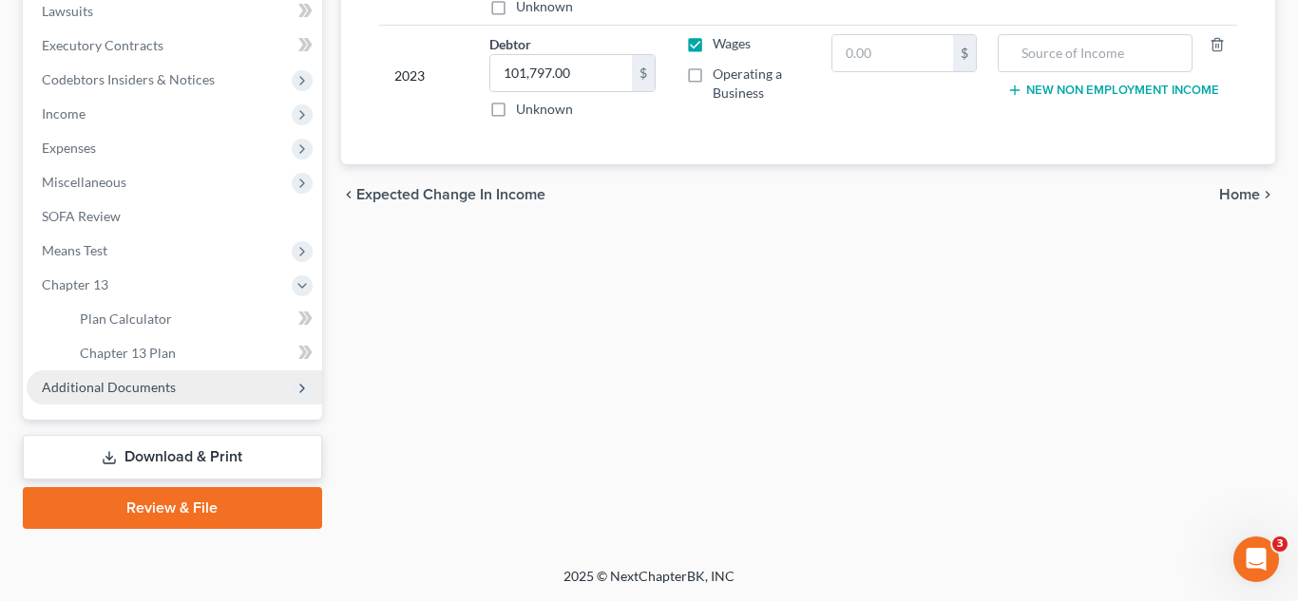
scroll to position [511, 0]
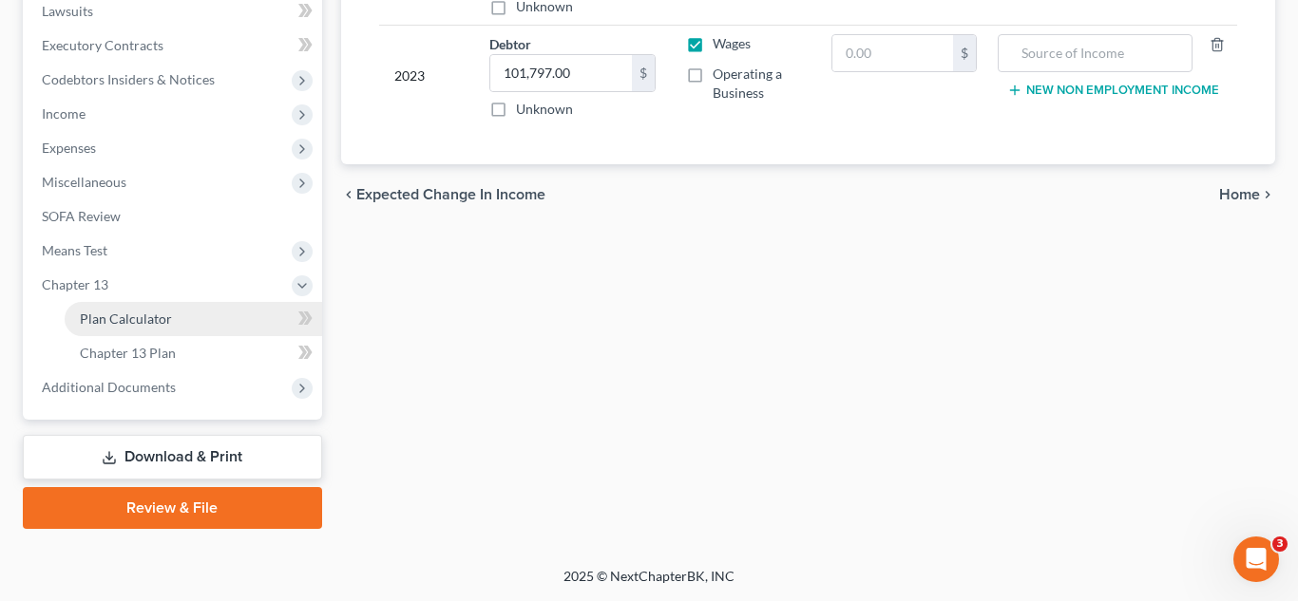
click at [151, 314] on span "Plan Calculator" at bounding box center [126, 319] width 92 height 16
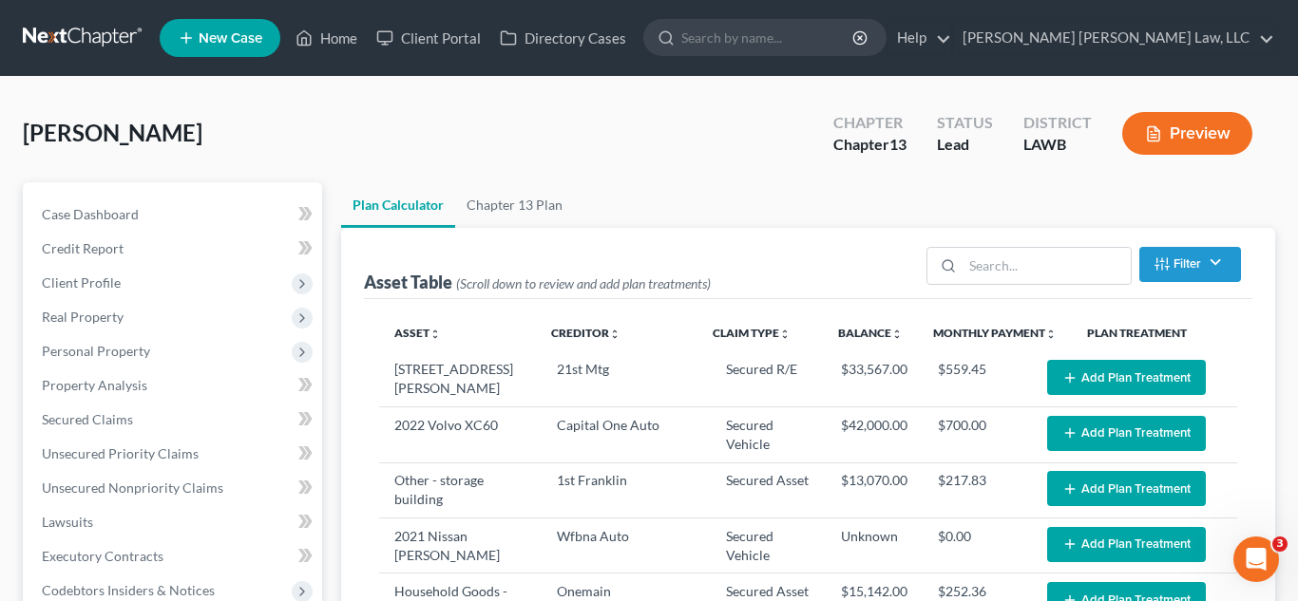
select select "59"
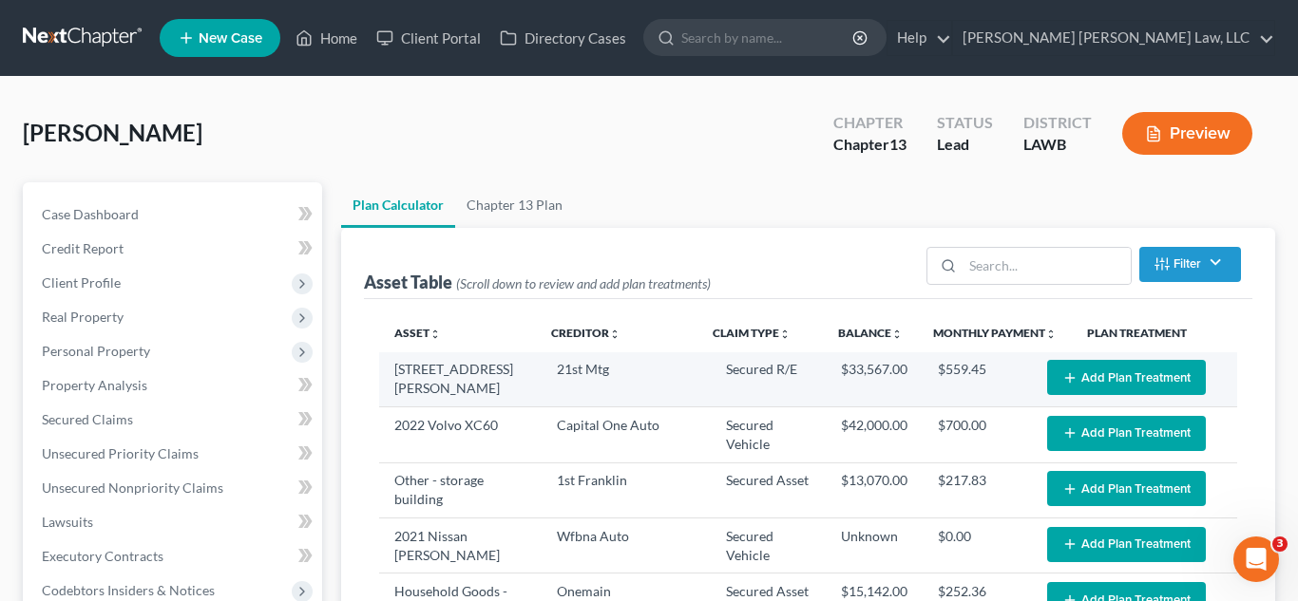
click at [1130, 369] on button "Add Plan Treatment" at bounding box center [1126, 377] width 159 height 35
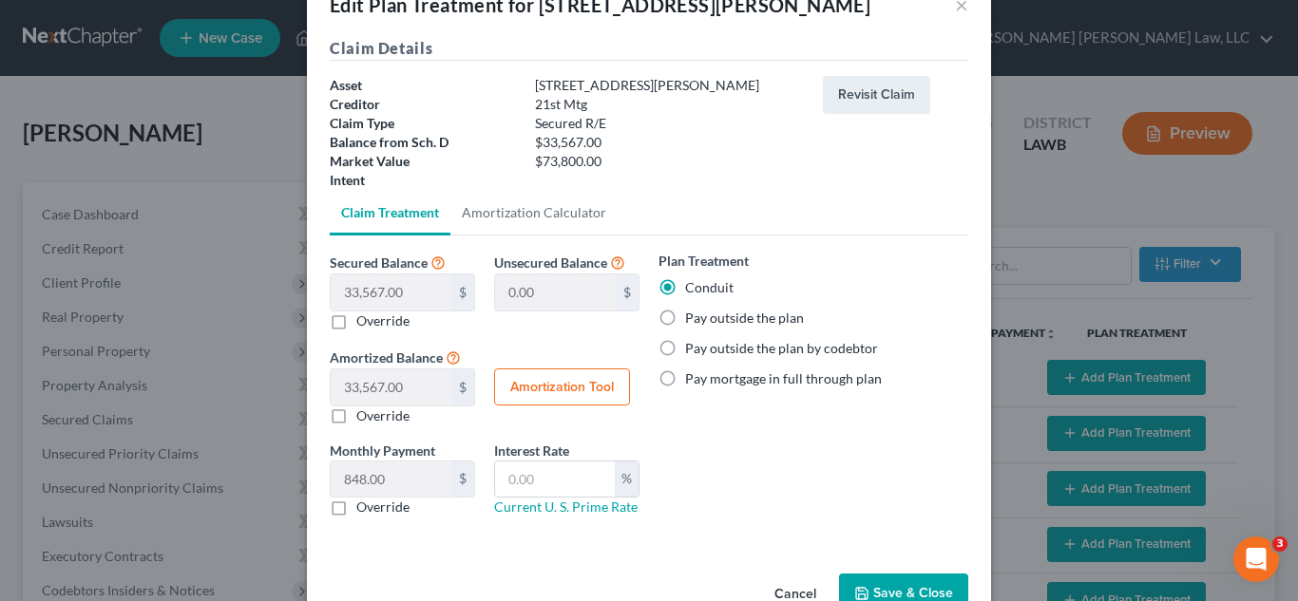
scroll to position [101, 0]
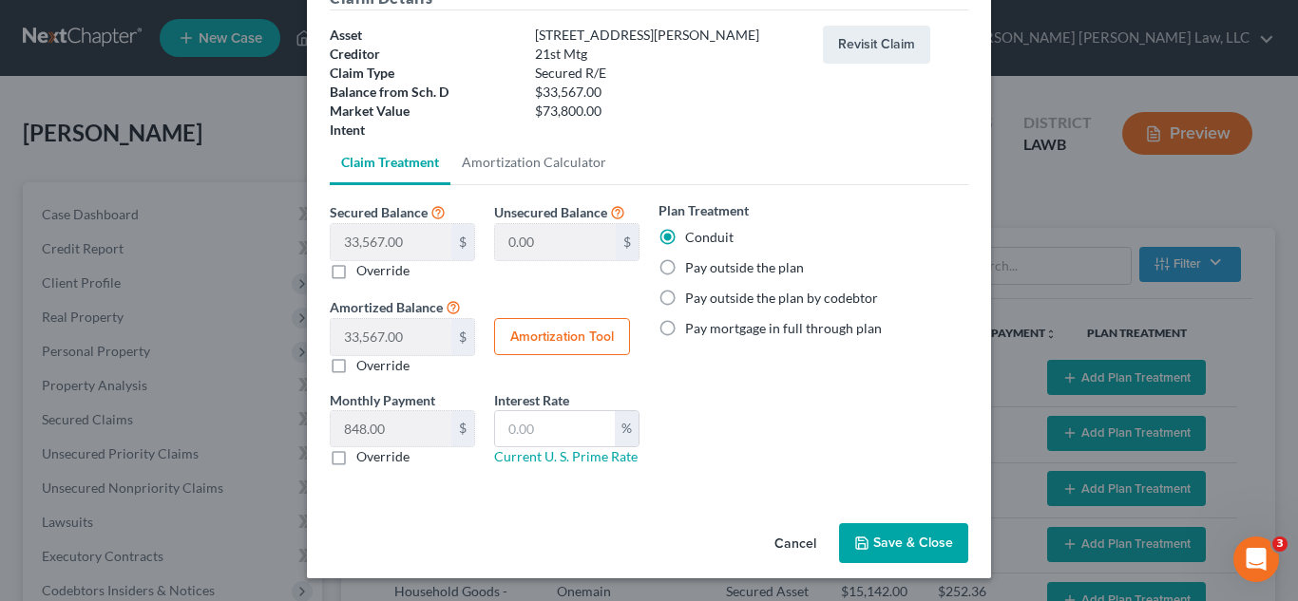
click at [907, 543] on button "Save & Close" at bounding box center [903, 543] width 129 height 40
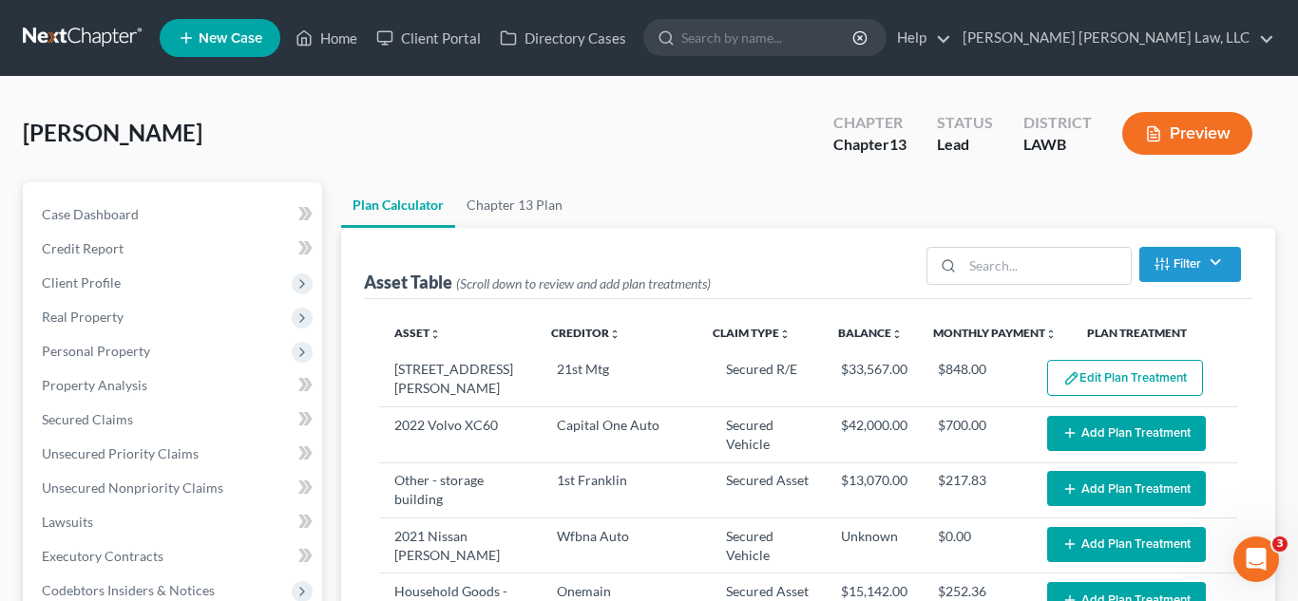
select select "59"
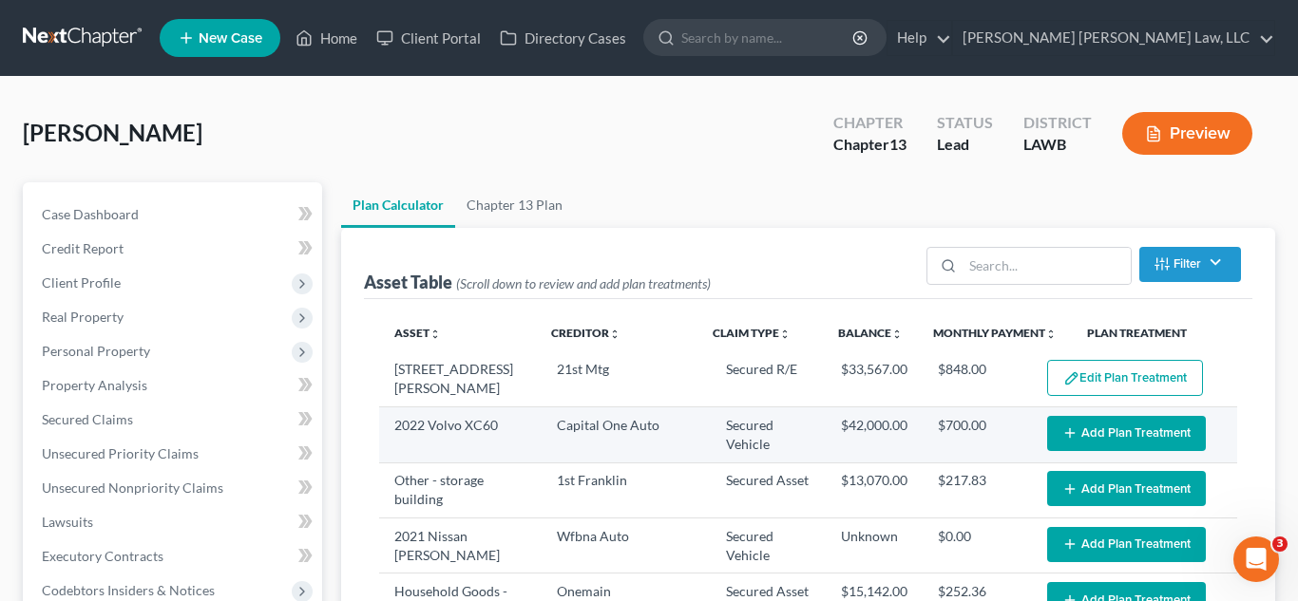
click at [1093, 427] on button "Add Plan Treatment" at bounding box center [1126, 433] width 159 height 35
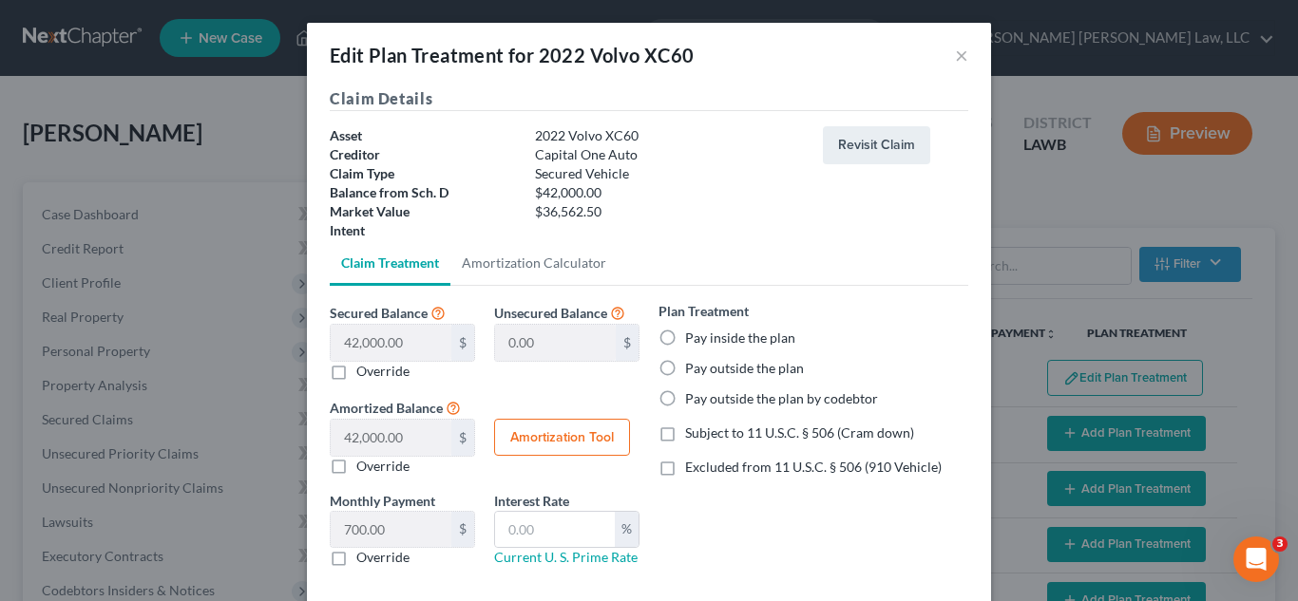
drag, startPoint x: 669, startPoint y: 395, endPoint x: 609, endPoint y: 493, distance: 114.7
click at [685, 398] on label "Pay outside the plan by codebtor" at bounding box center [781, 398] width 193 height 19
click at [692, 398] on input "Pay outside the plan by codebtor" at bounding box center [698, 395] width 12 height 12
radio input "true"
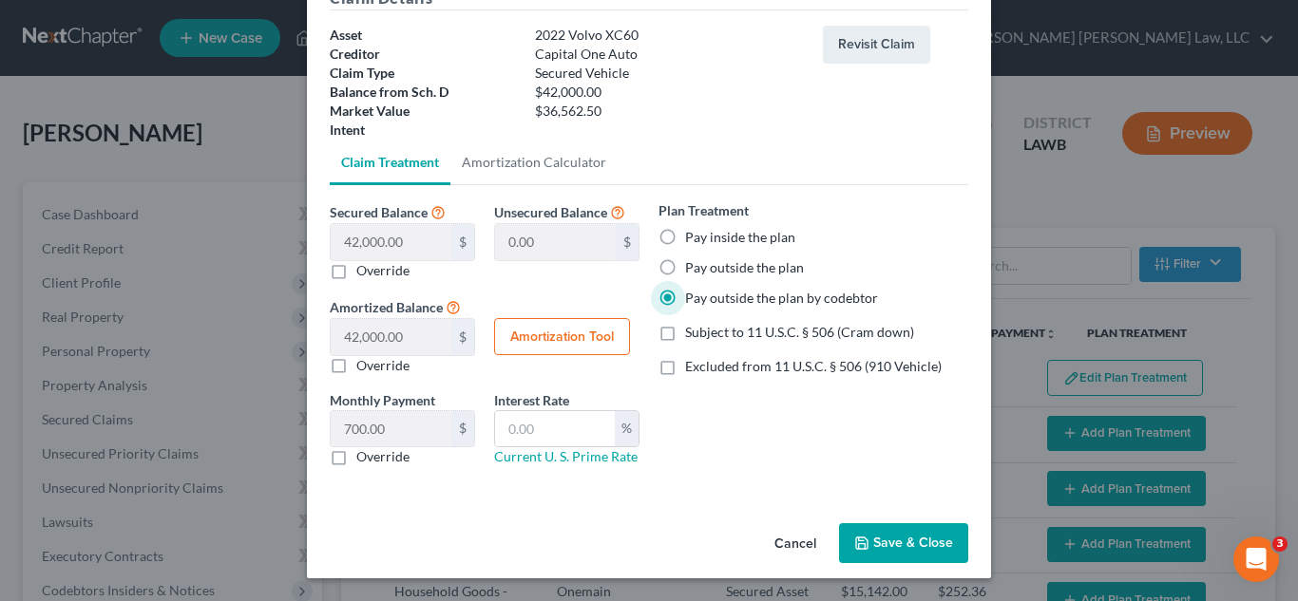
drag, startPoint x: 334, startPoint y: 457, endPoint x: 384, endPoint y: 431, distance: 55.7
click at [356, 458] on label "Override" at bounding box center [382, 456] width 53 height 19
click at [364, 458] on input "Override" at bounding box center [370, 453] width 12 height 12
checkbox input "true"
click at [0, 0] on input "text" at bounding box center [0, 0] width 0 height 0
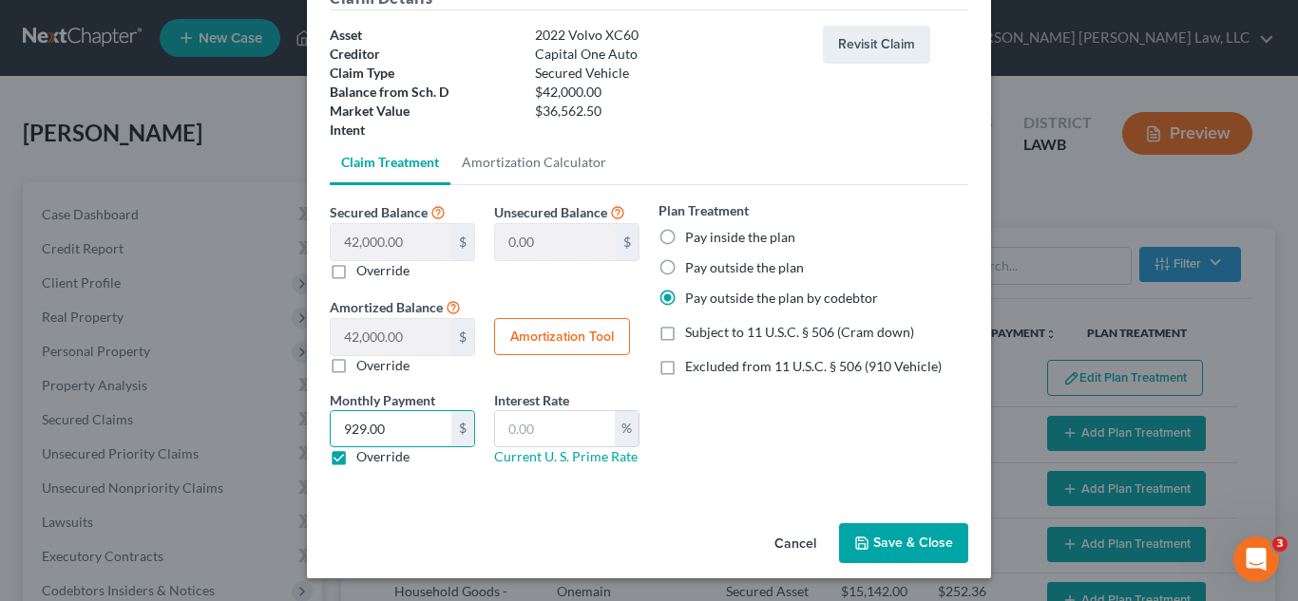
type input "929.00"
click at [878, 550] on button "Save & Close" at bounding box center [903, 543] width 129 height 40
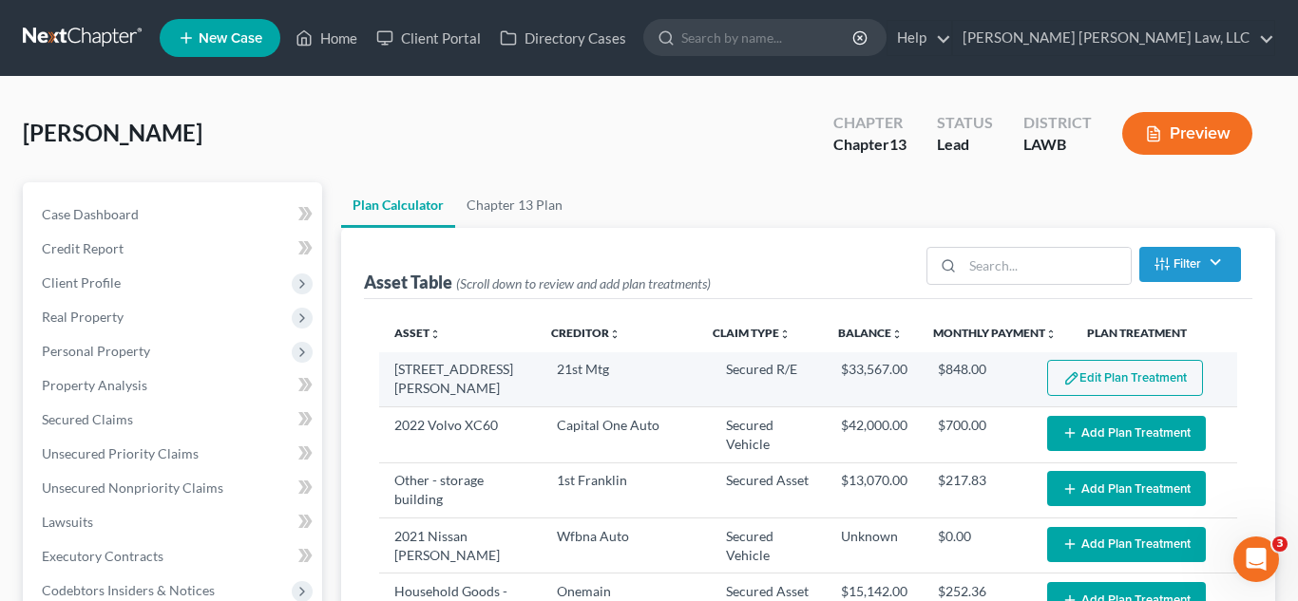
select select "59"
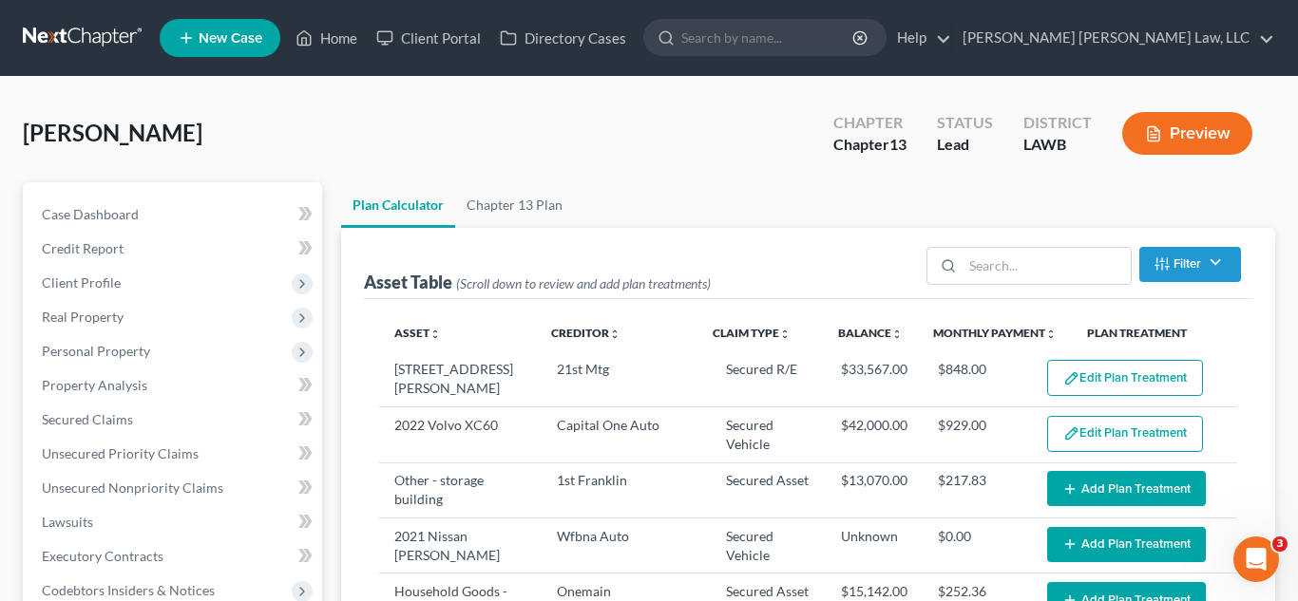
click at [1133, 493] on button "Add Plan Treatment" at bounding box center [1126, 488] width 159 height 35
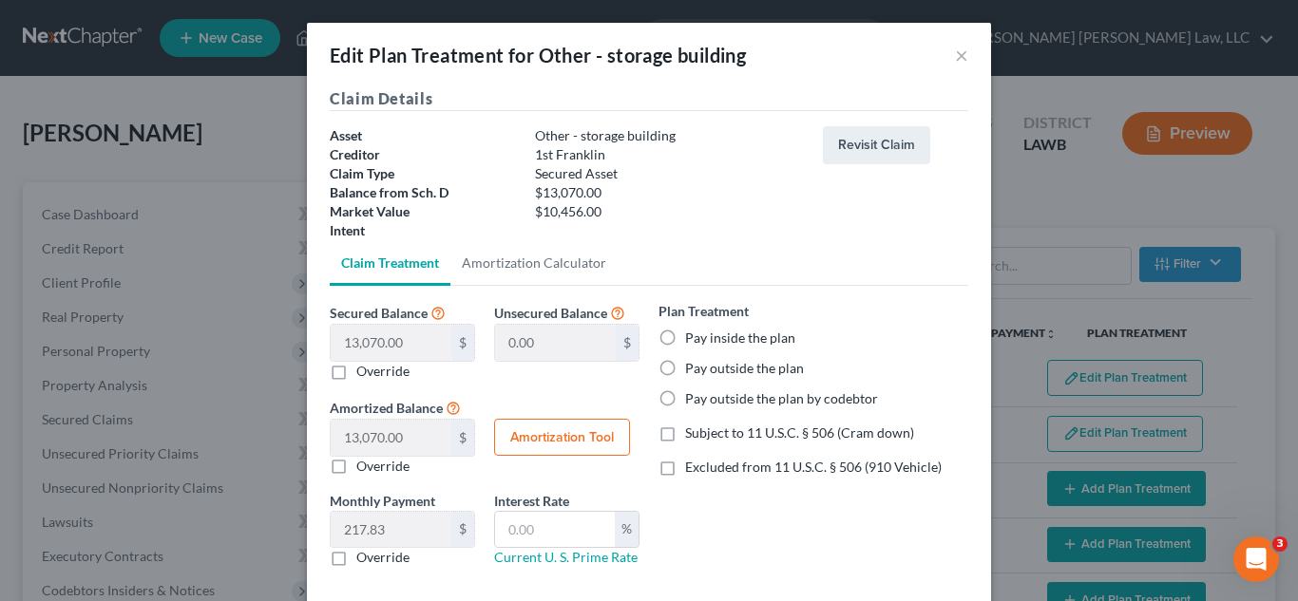
click at [685, 332] on label "Pay inside the plan" at bounding box center [740, 338] width 110 height 19
click at [692, 332] on input "Pay inside the plan" at bounding box center [698, 335] width 12 height 12
radio input "true"
click at [685, 431] on label "Subject to 11 U.S.C. § 506 (Cram down)" at bounding box center [799, 433] width 229 height 19
click at [692, 431] on input "Subject to 11 U.S.C. § 506 (Cram down)" at bounding box center [698, 430] width 12 height 12
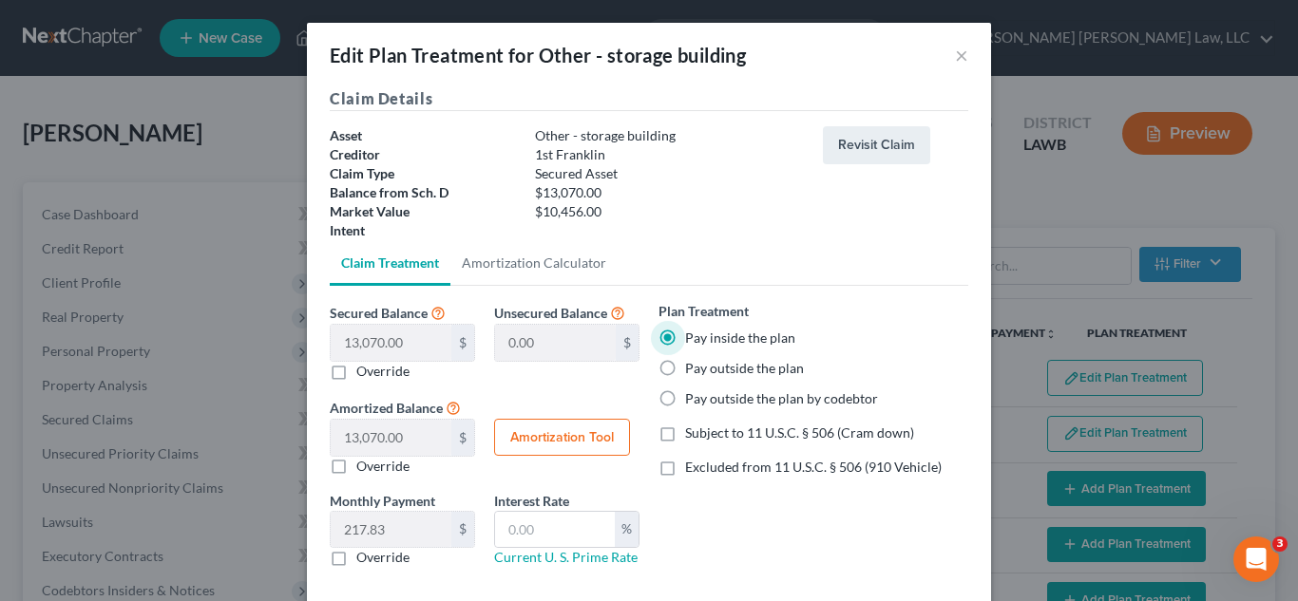
checkbox input "true"
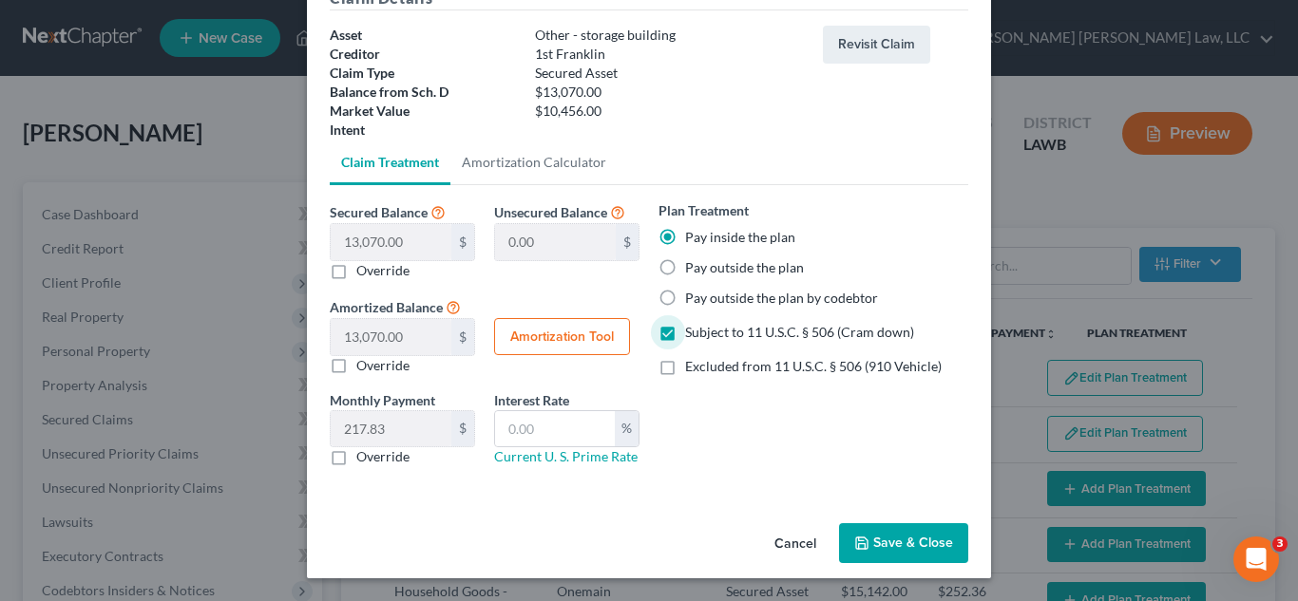
click at [356, 459] on label "Override" at bounding box center [382, 456] width 53 height 19
click at [364, 459] on input "Override" at bounding box center [370, 453] width 12 height 12
checkbox input "true"
click at [396, 434] on input "text" at bounding box center [391, 429] width 121 height 36
type input "209.52"
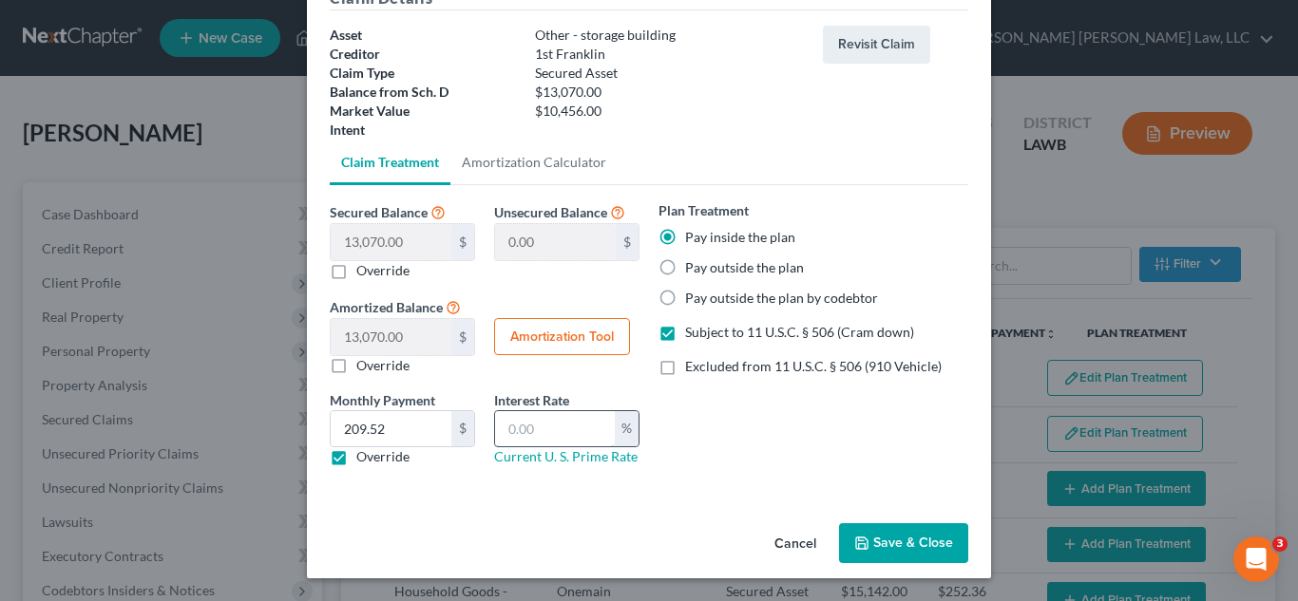
click at [550, 430] on input "text" at bounding box center [555, 429] width 120 height 36
type input "7.5"
click at [882, 544] on button "Save & Close" at bounding box center [903, 543] width 129 height 40
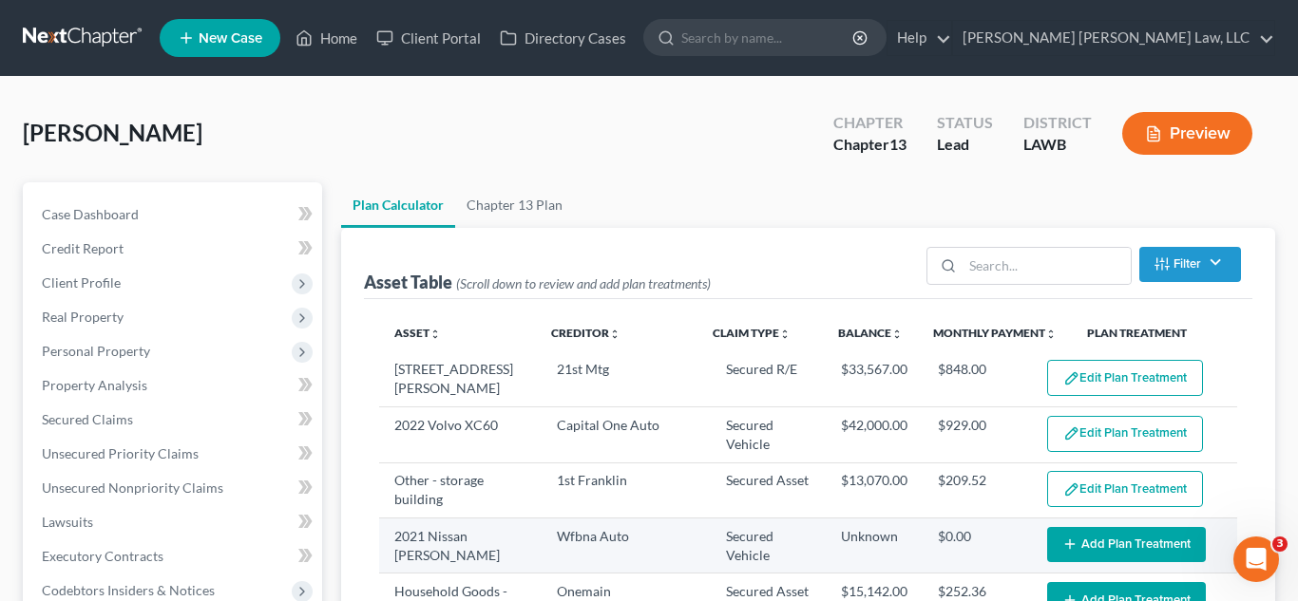
select select "59"
click at [1090, 549] on button "Add Plan Treatment" at bounding box center [1126, 544] width 159 height 35
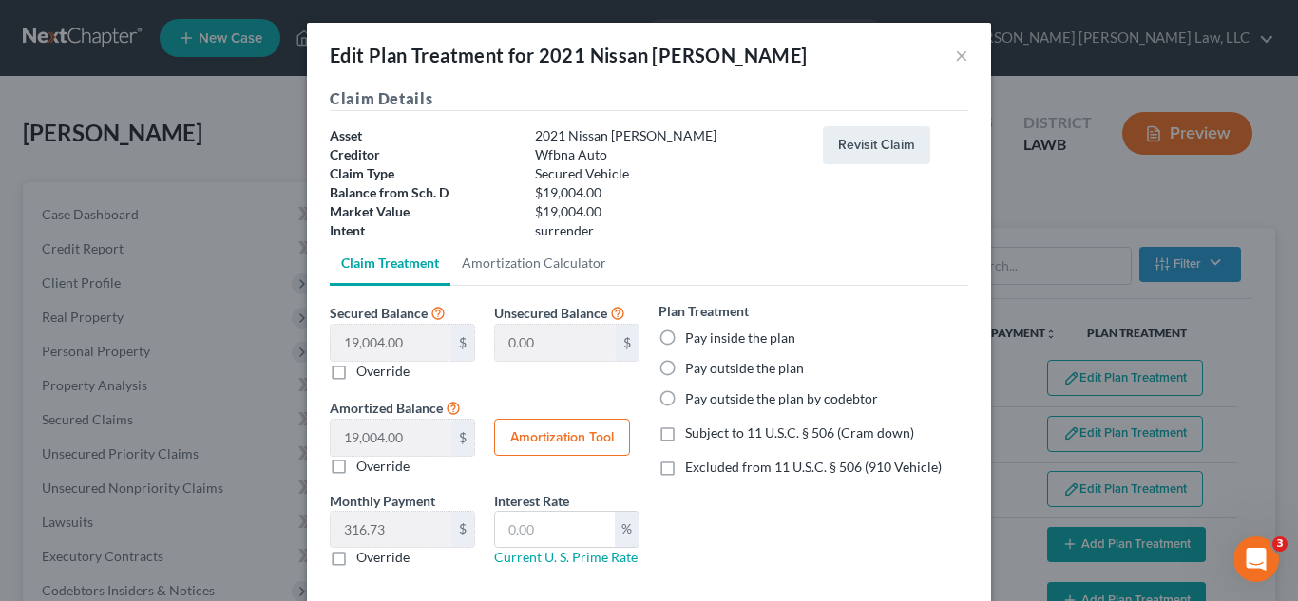
click at [685, 331] on label "Pay inside the plan" at bounding box center [740, 338] width 110 height 19
click at [692, 331] on input "Pay inside the plan" at bounding box center [698, 335] width 12 height 12
radio input "true"
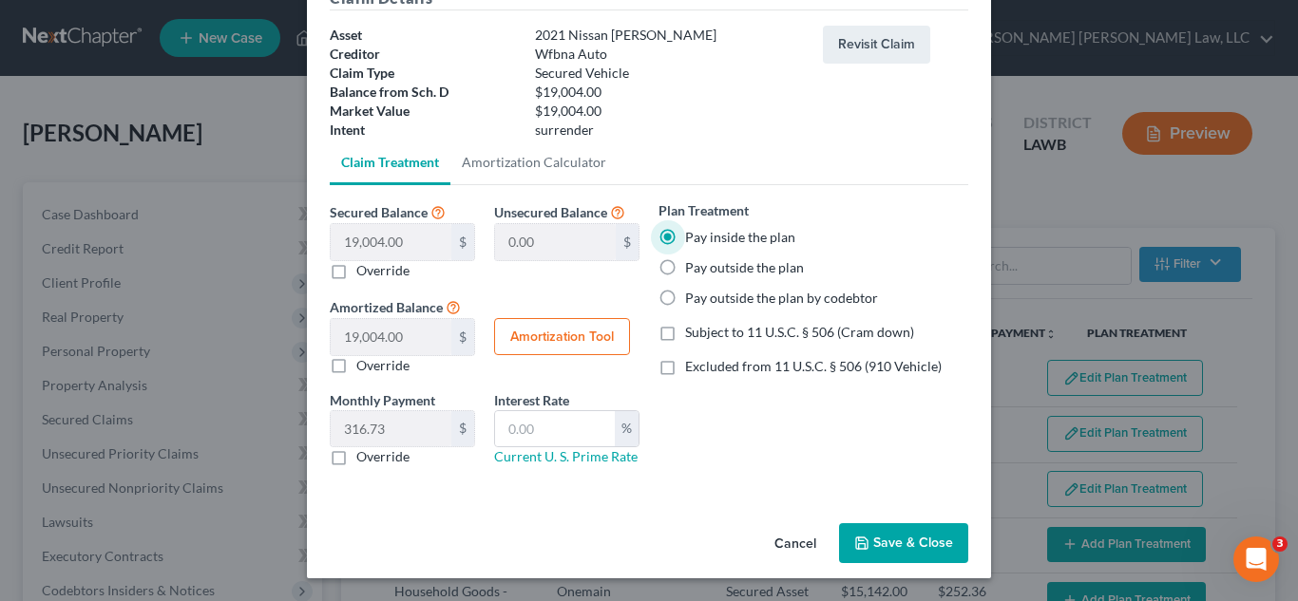
drag, startPoint x: 889, startPoint y: 535, endPoint x: 1175, endPoint y: 408, distance: 313.0
click at [889, 536] on button "Save & Close" at bounding box center [903, 543] width 129 height 40
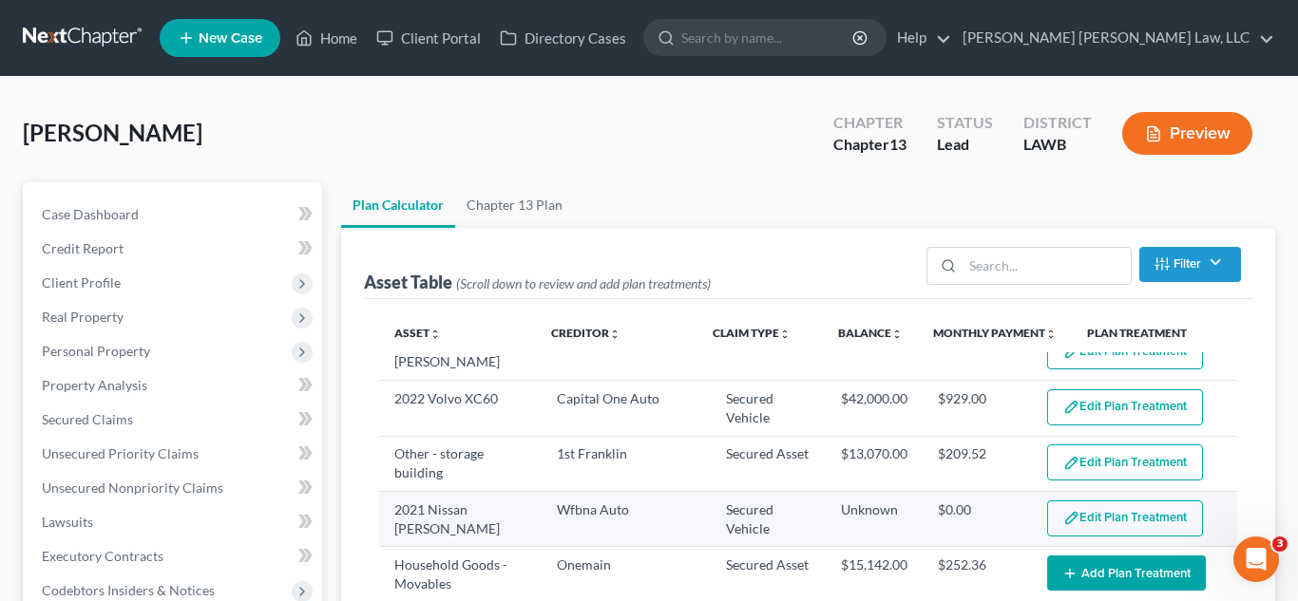
scroll to position [106, 0]
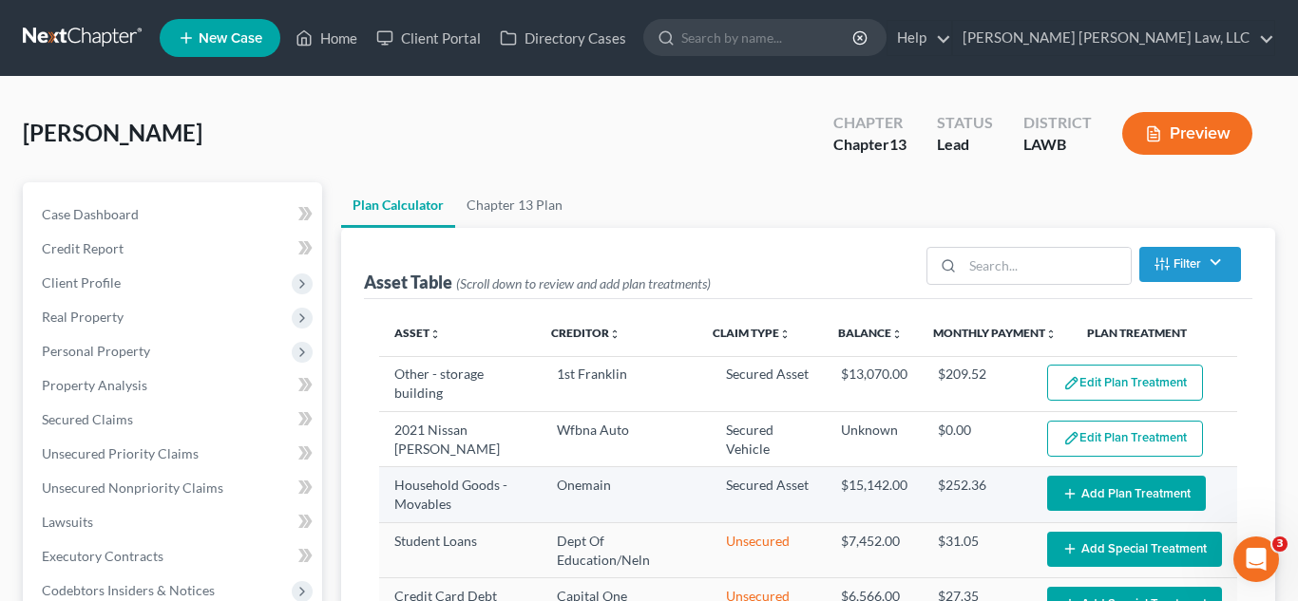
click at [1091, 494] on button "Add Plan Treatment" at bounding box center [1126, 493] width 159 height 35
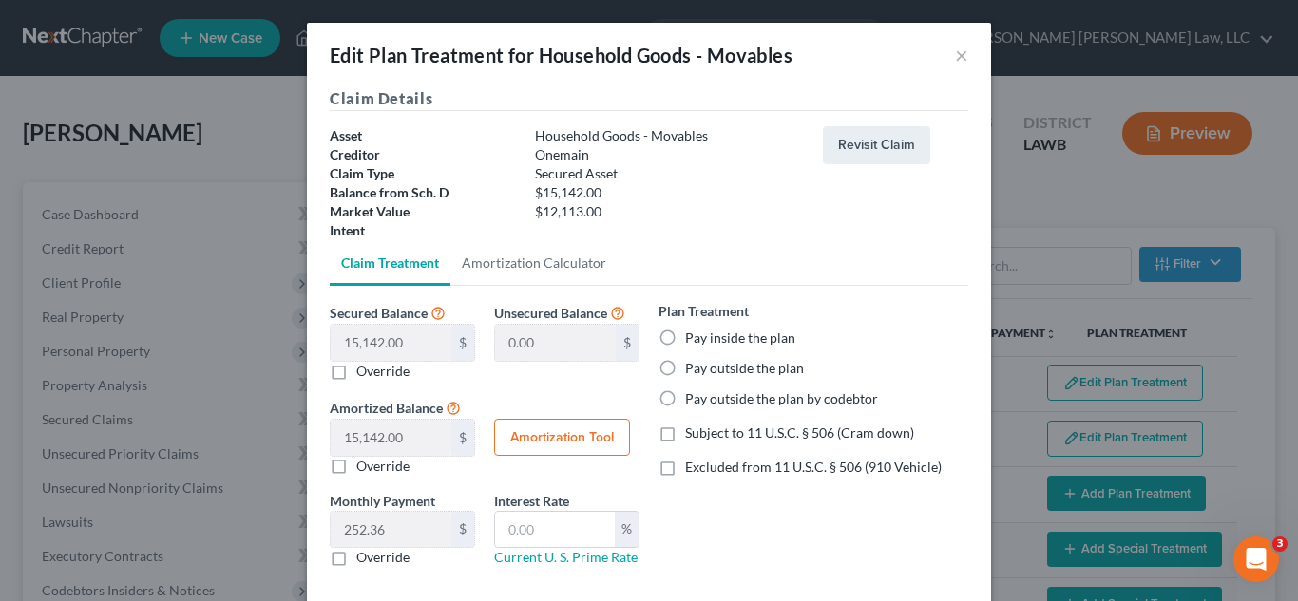
click at [685, 339] on label "Pay inside the plan" at bounding box center [740, 338] width 110 height 19
click at [692, 339] on input "Pay inside the plan" at bounding box center [698, 335] width 12 height 12
click at [685, 435] on label "Subject to 11 U.S.C. § 506 (Cram down)" at bounding box center [799, 433] width 229 height 19
click at [692, 435] on input "Subject to 11 U.S.C. § 506 (Cram down)" at bounding box center [698, 430] width 12 height 12
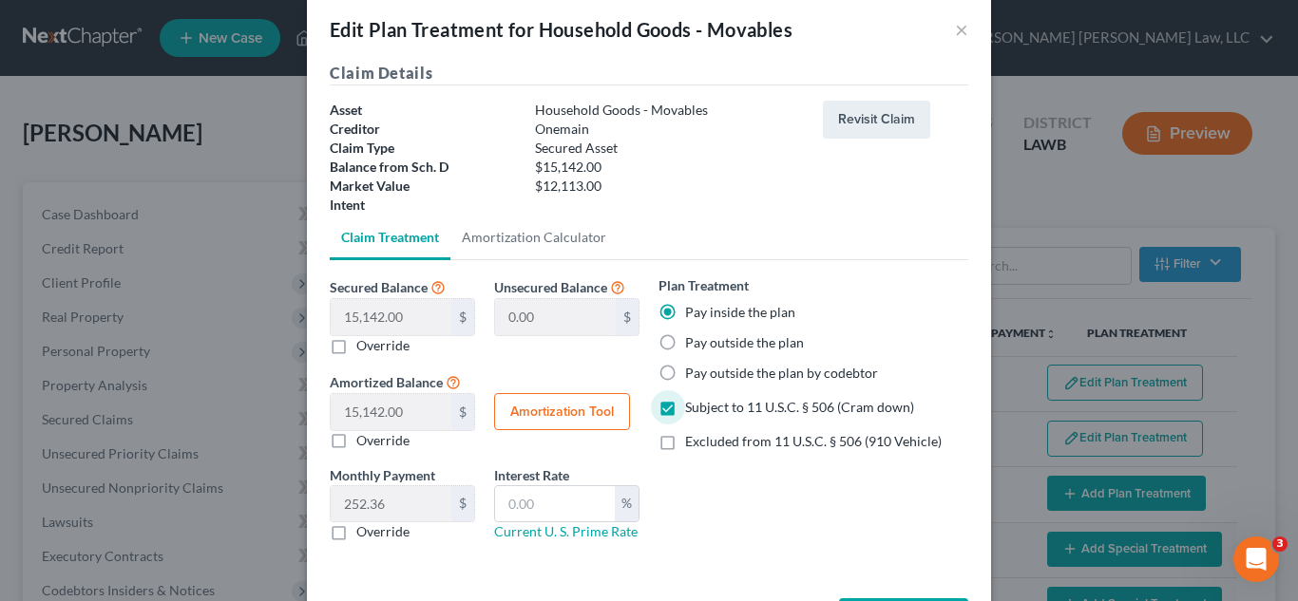
scroll to position [83, 0]
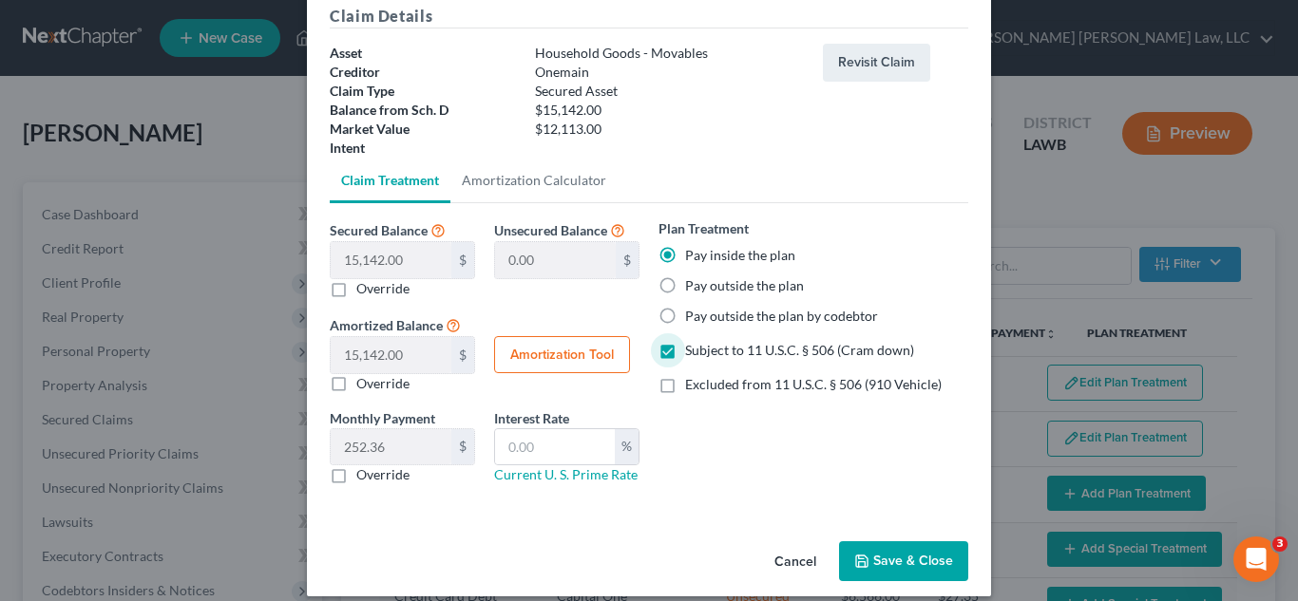
click at [356, 473] on label "Override" at bounding box center [382, 474] width 53 height 19
click at [364, 473] on input "Override" at bounding box center [370, 471] width 12 height 12
click at [408, 454] on input "text" at bounding box center [391, 447] width 121 height 36
click at [914, 559] on button "Save & Close" at bounding box center [903, 561] width 129 height 40
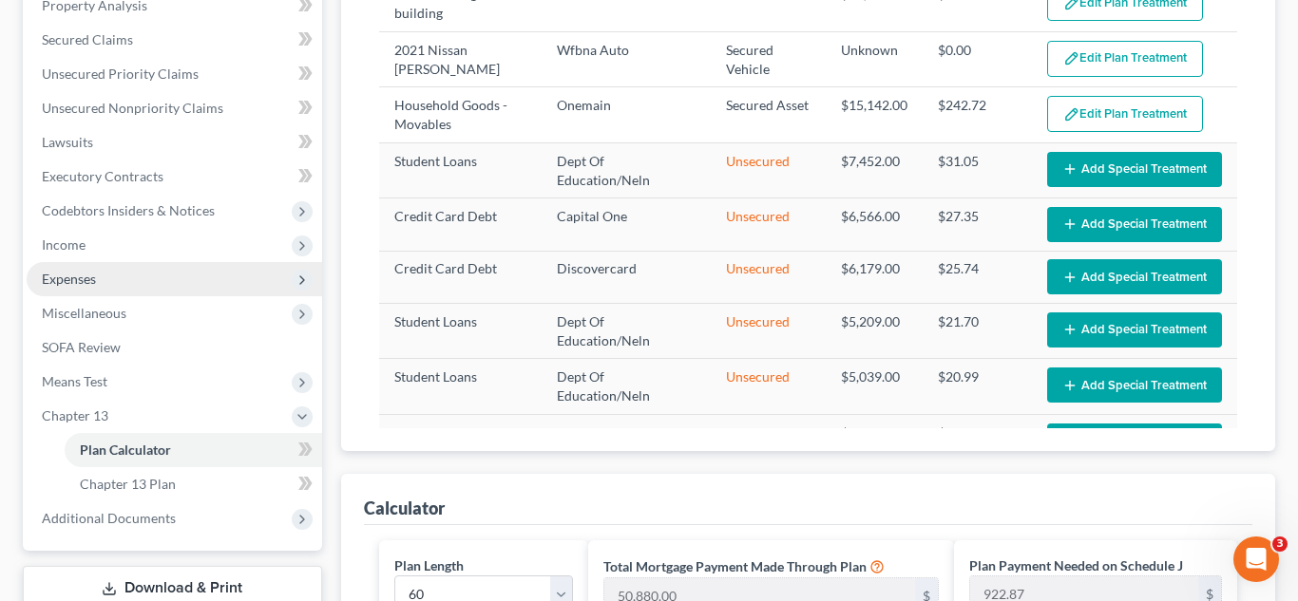
scroll to position [383, 0]
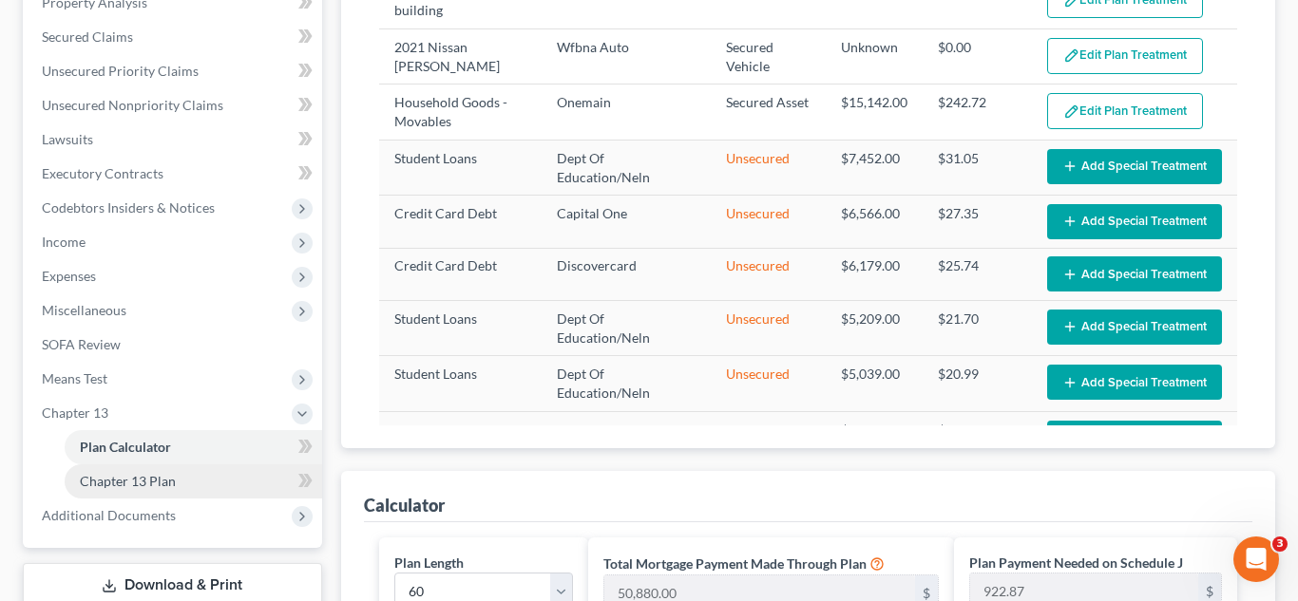
click at [162, 487] on span "Chapter 13 Plan" at bounding box center [128, 481] width 96 height 16
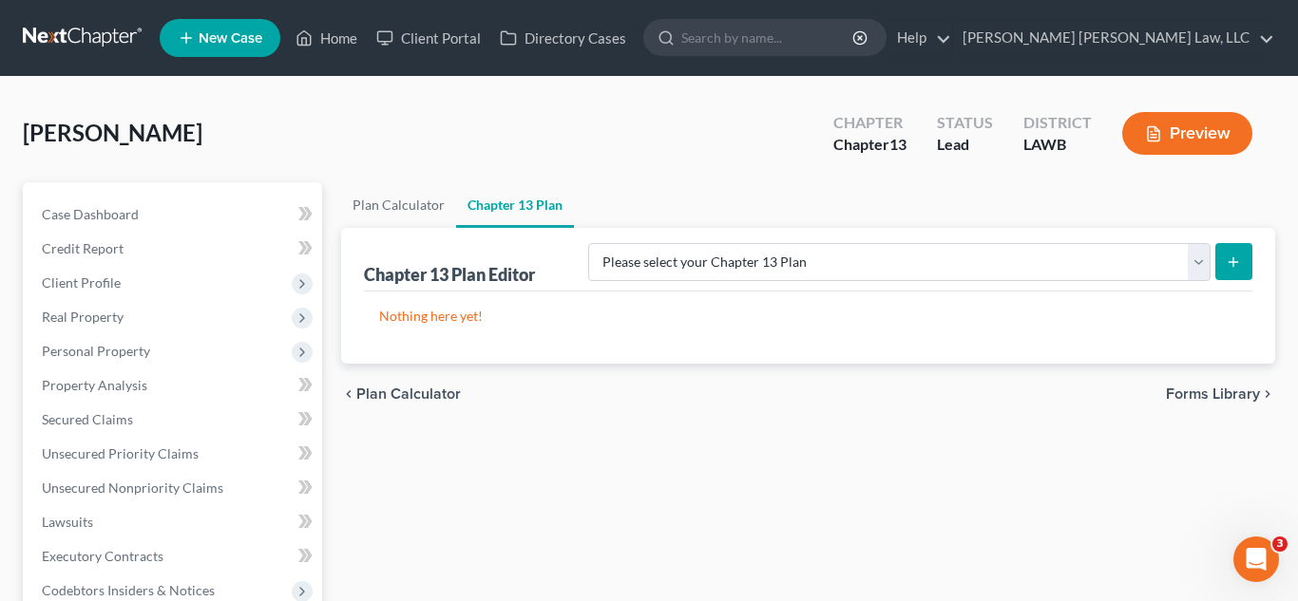
click at [1123, 285] on div "Please select your Chapter 13 Plan E. Orum Custom Plan (Revised 12/1/2021) E. O…" at bounding box center [916, 261] width 672 height 50
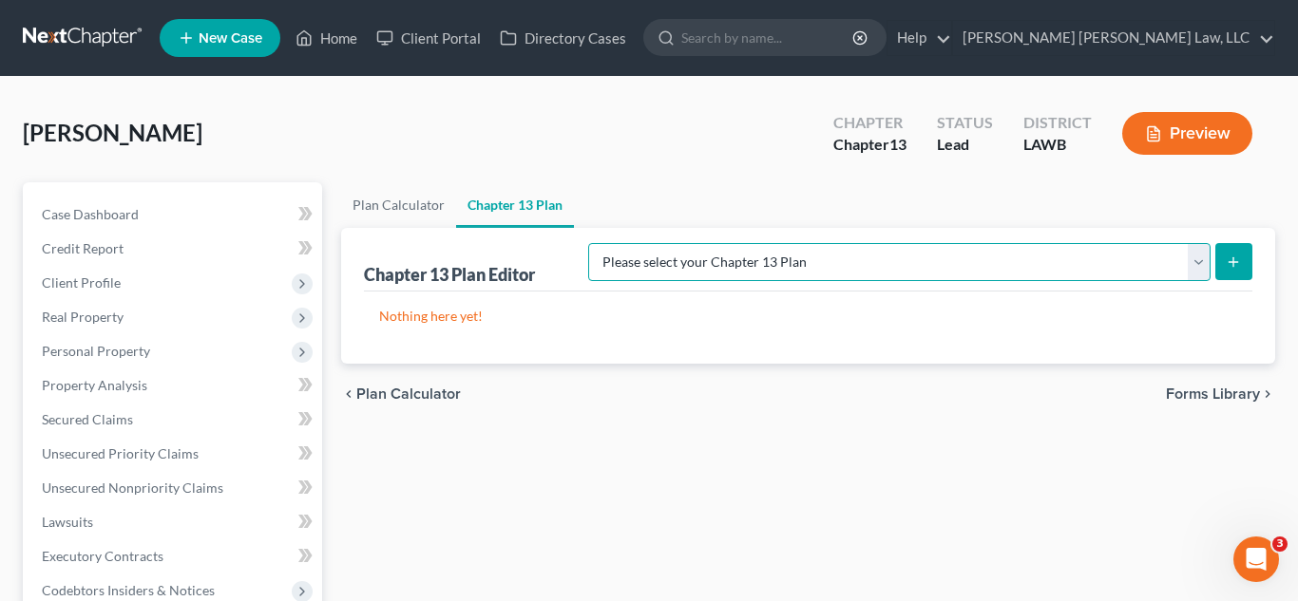
click at [1142, 257] on select "Please select your Chapter 13 Plan E. Orum Custom Plan (Revised 12/1/2021) E. O…" at bounding box center [899, 262] width 622 height 38
click at [787, 243] on select "Please select your Chapter 13 Plan E. Orum Custom Plan (Revised 12/1/2021) E. O…" at bounding box center [899, 262] width 622 height 38
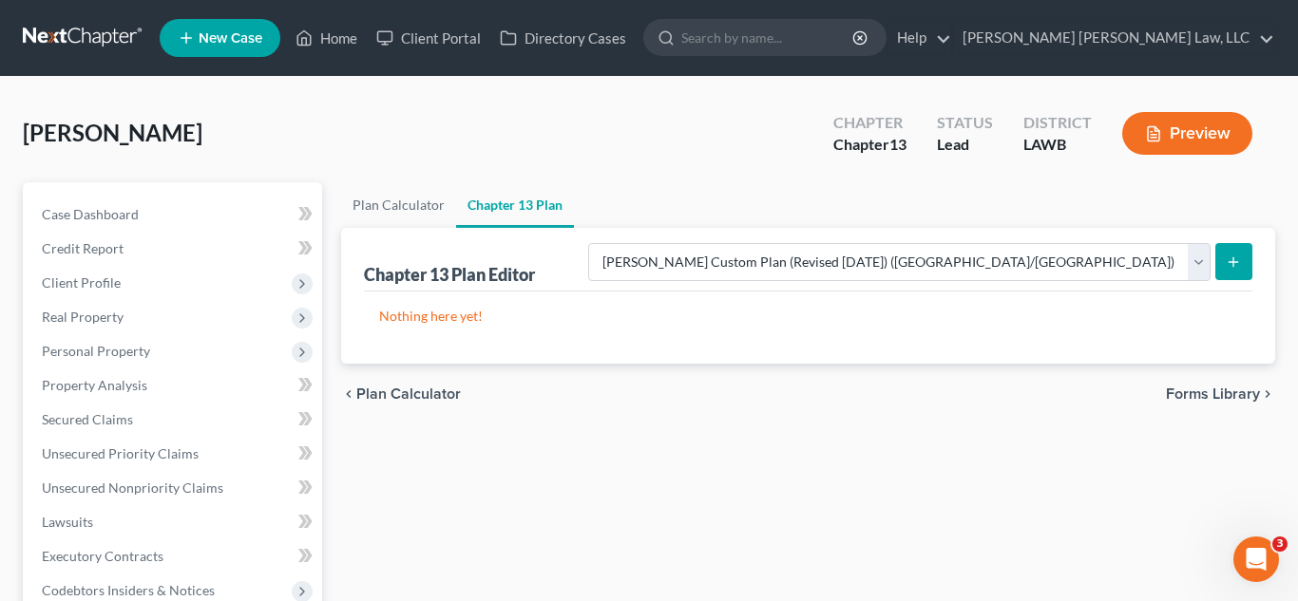
click at [1227, 258] on icon "submit" at bounding box center [1232, 262] width 15 height 15
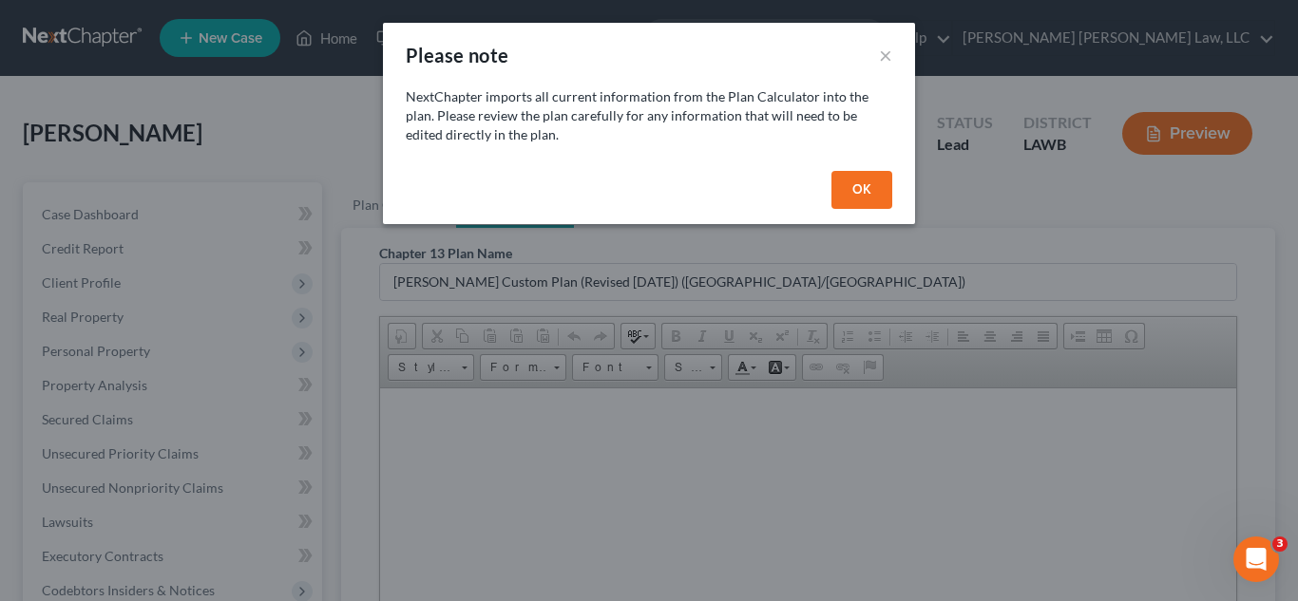
drag, startPoint x: 843, startPoint y: 180, endPoint x: 846, endPoint y: 193, distance: 12.9
click at [844, 180] on button "OK" at bounding box center [861, 190] width 61 height 38
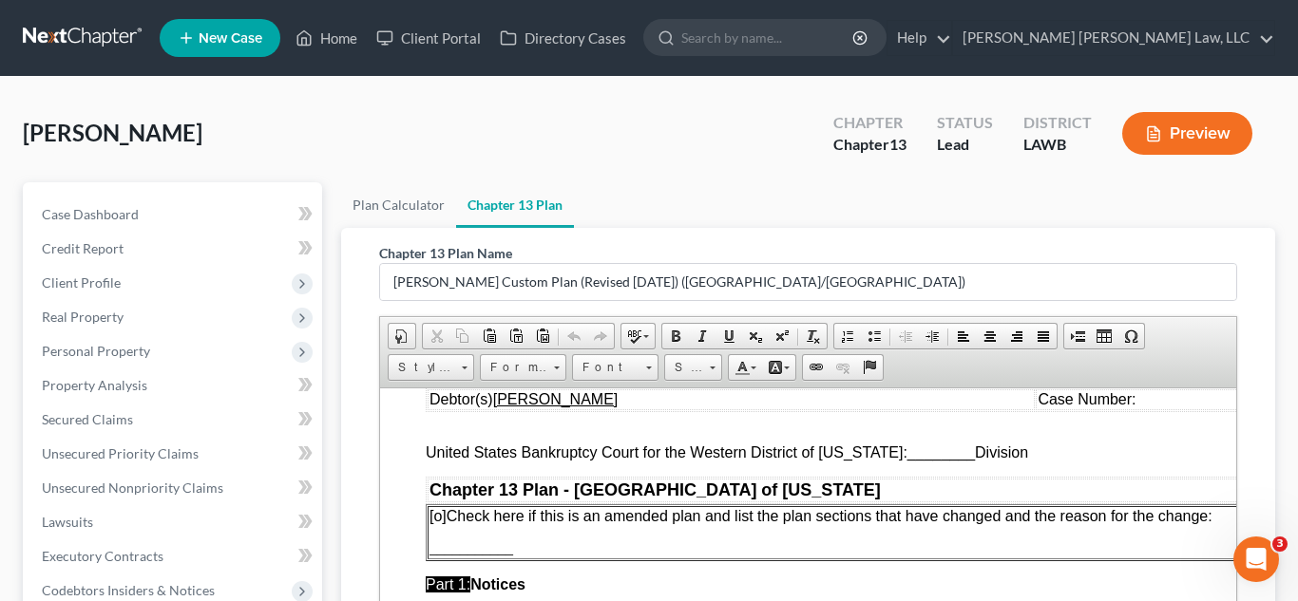
scroll to position [48, 0]
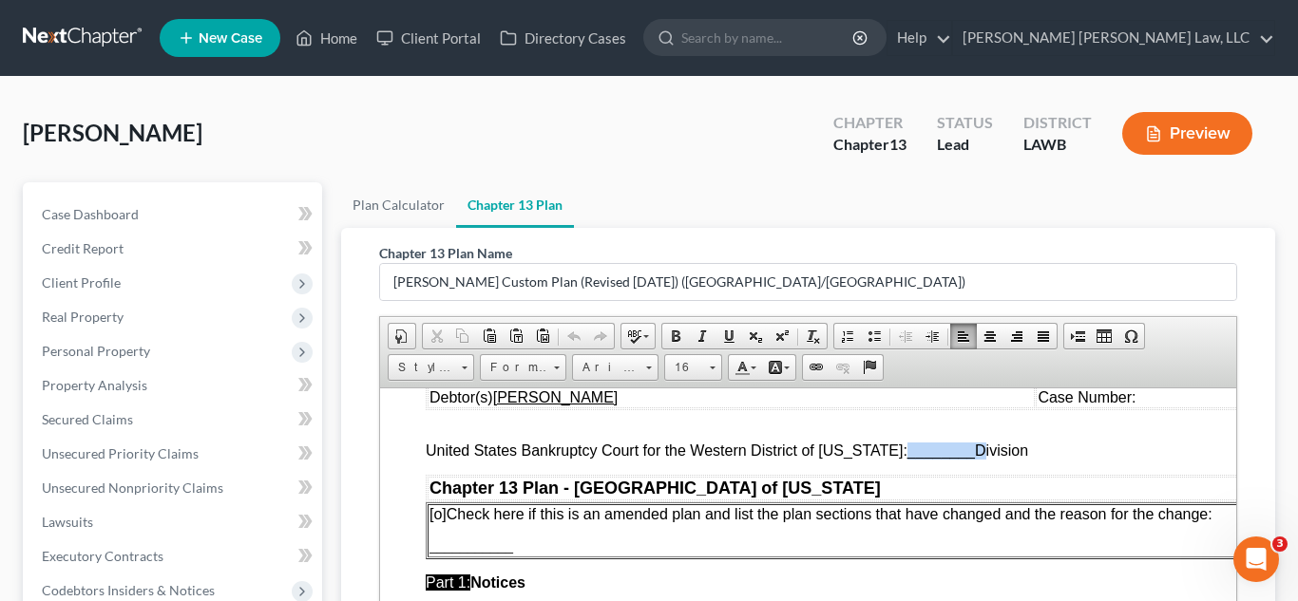
drag, startPoint x: 957, startPoint y: 459, endPoint x: 890, endPoint y: 450, distance: 67.0
click at [890, 450] on span "United States Bankruptcy Court for the Western District of Louisiana: ________ …" at bounding box center [726, 450] width 602 height 16
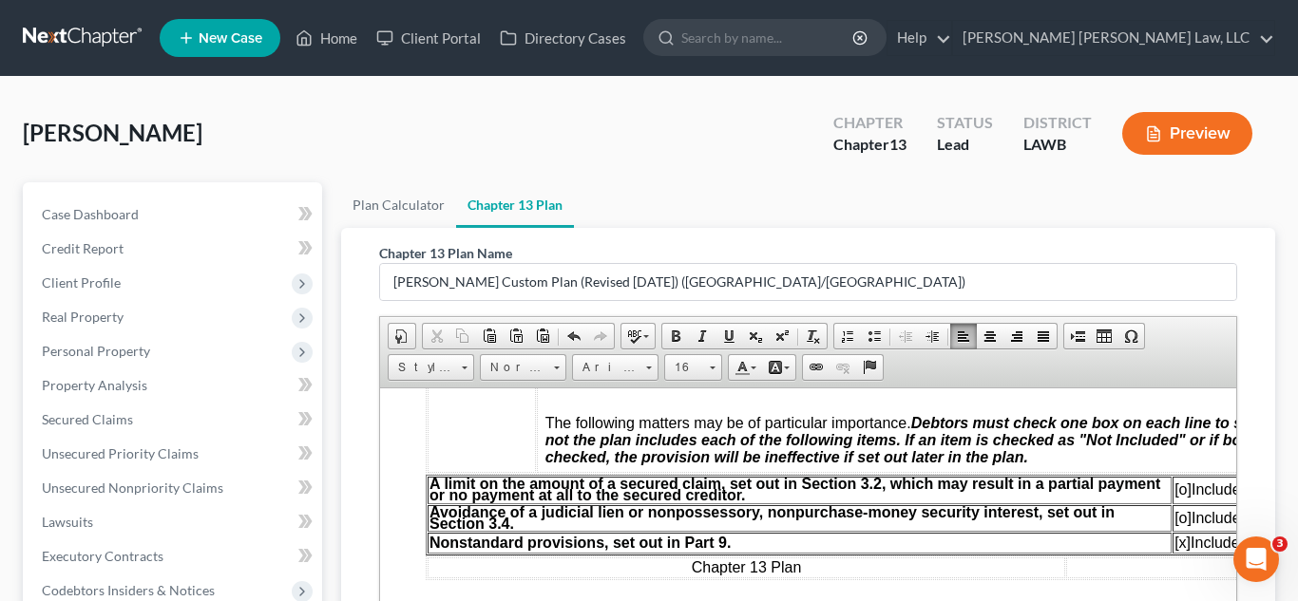
scroll to position [649, 0]
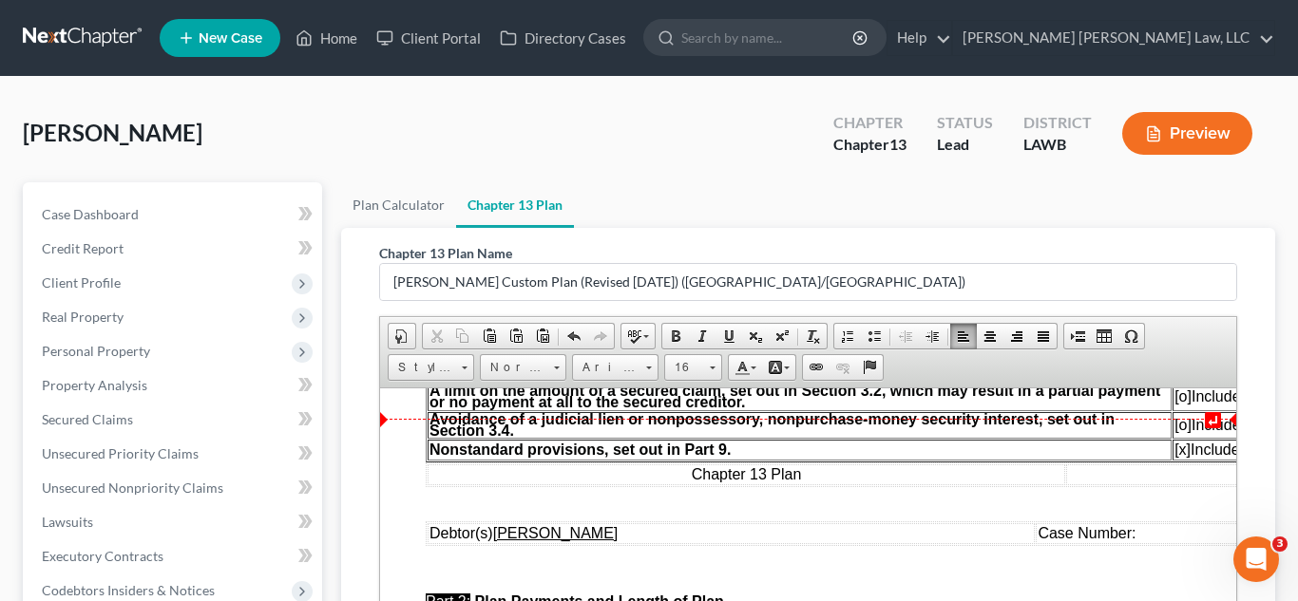
click at [1181, 404] on span "[o]" at bounding box center [1181, 396] width 17 height 16
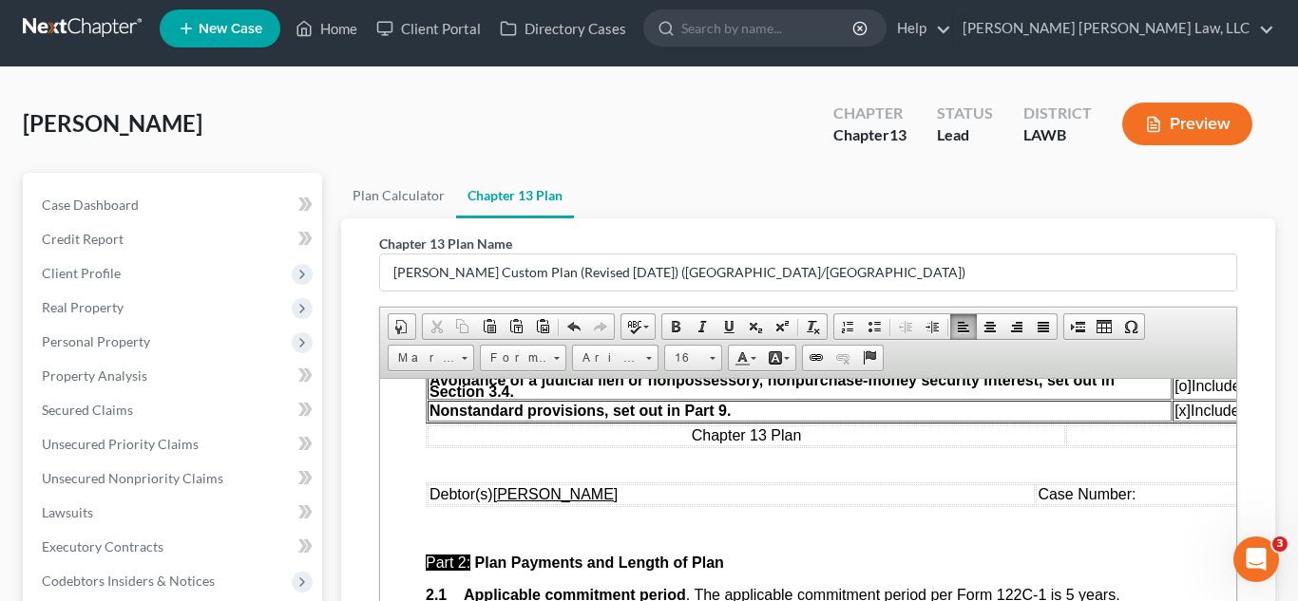
scroll to position [679, 0]
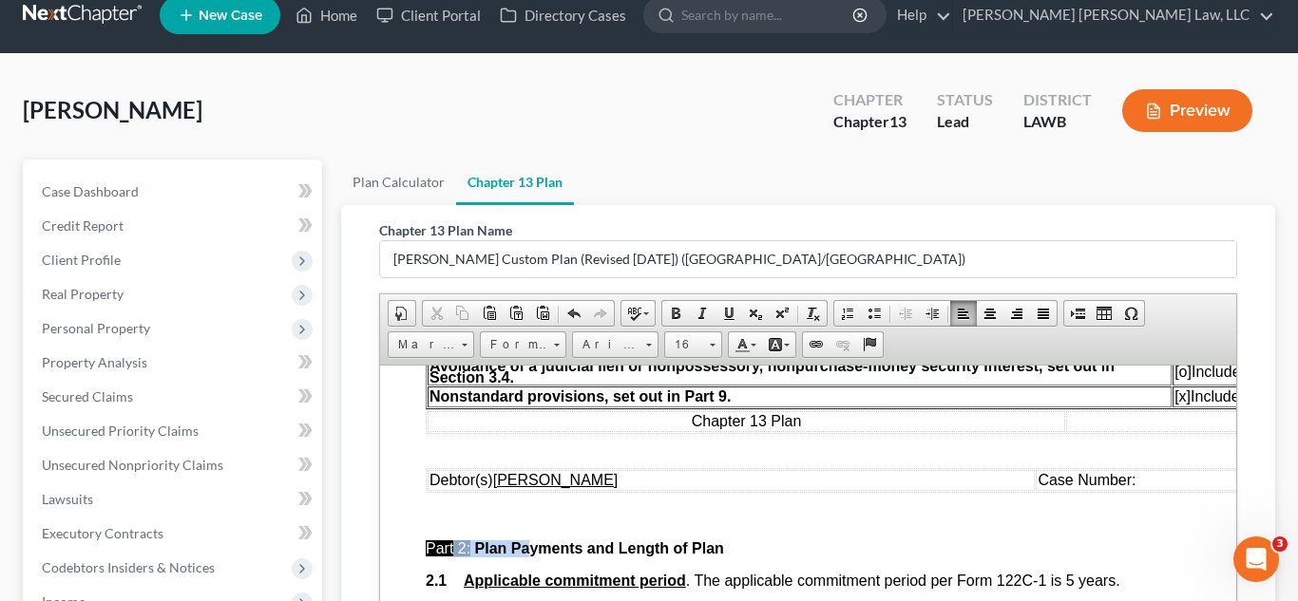
drag, startPoint x: 453, startPoint y: 584, endPoint x: 525, endPoint y: 592, distance: 72.6
click at [525, 557] on p "Part 2: Plan Payments and Length of Plan" at bounding box center [808, 548] width 766 height 17
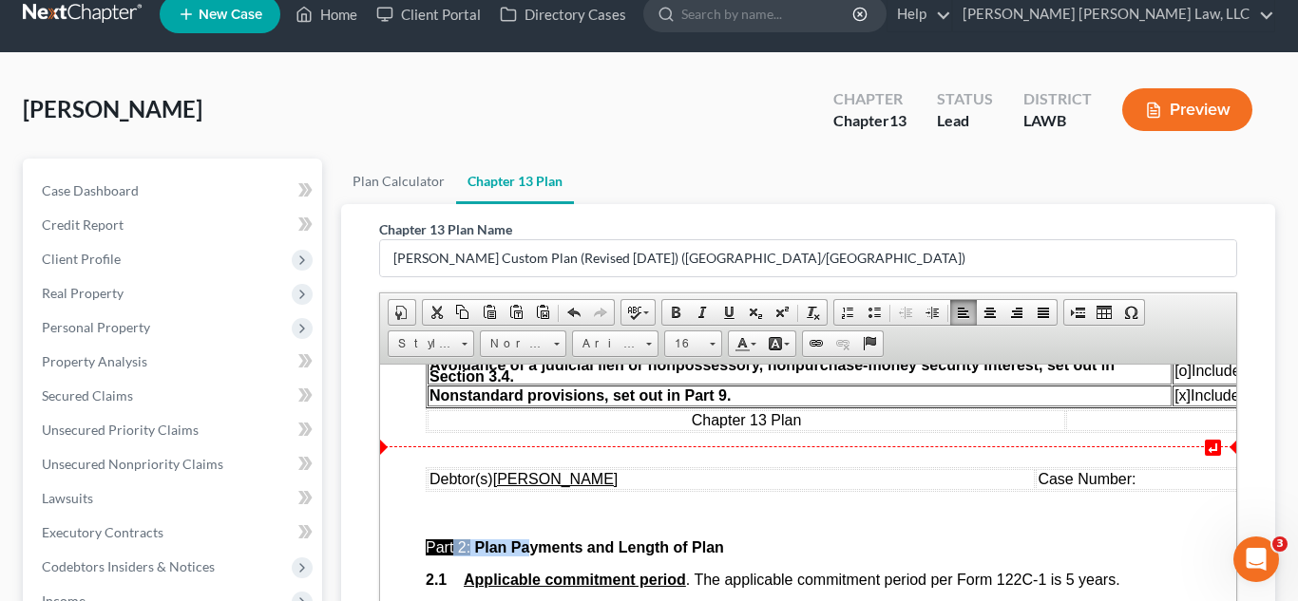
click at [1078, 408] on table "A limit on the amount of a secured claim, set out in Section 3.2, which may res…" at bounding box center [892, 367] width 934 height 81
click at [1193, 350] on span "[x] Included" at bounding box center [1209, 341] width 73 height 16
click at [1133, 523] on p at bounding box center [808, 514] width 766 height 17
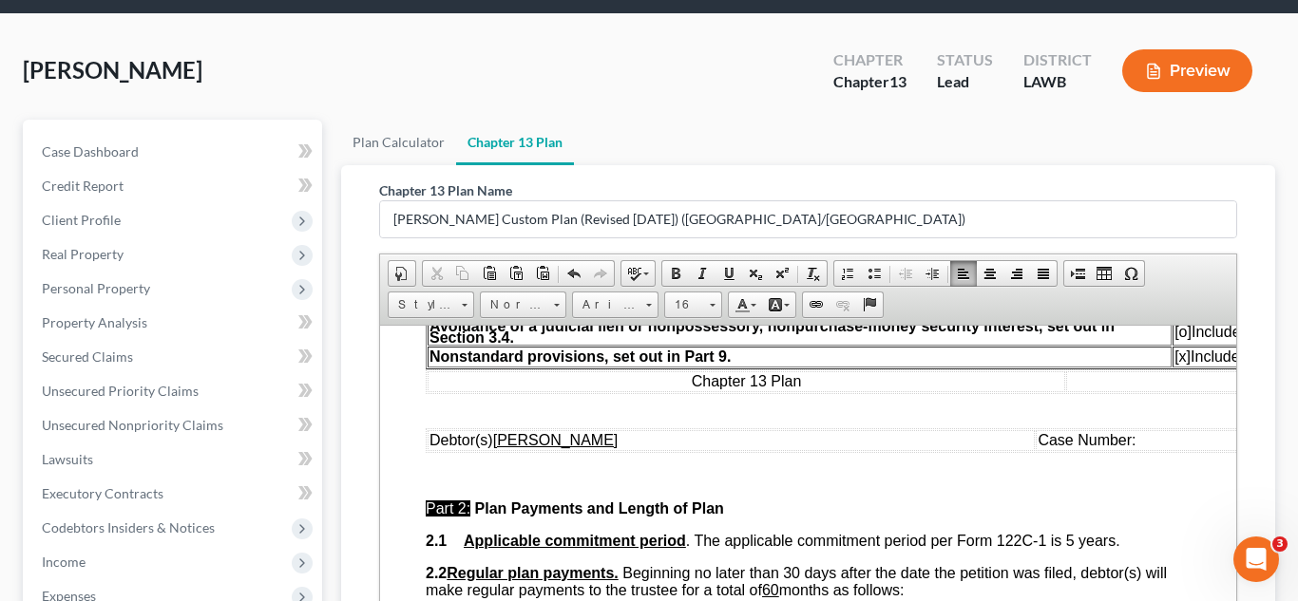
scroll to position [88, 0]
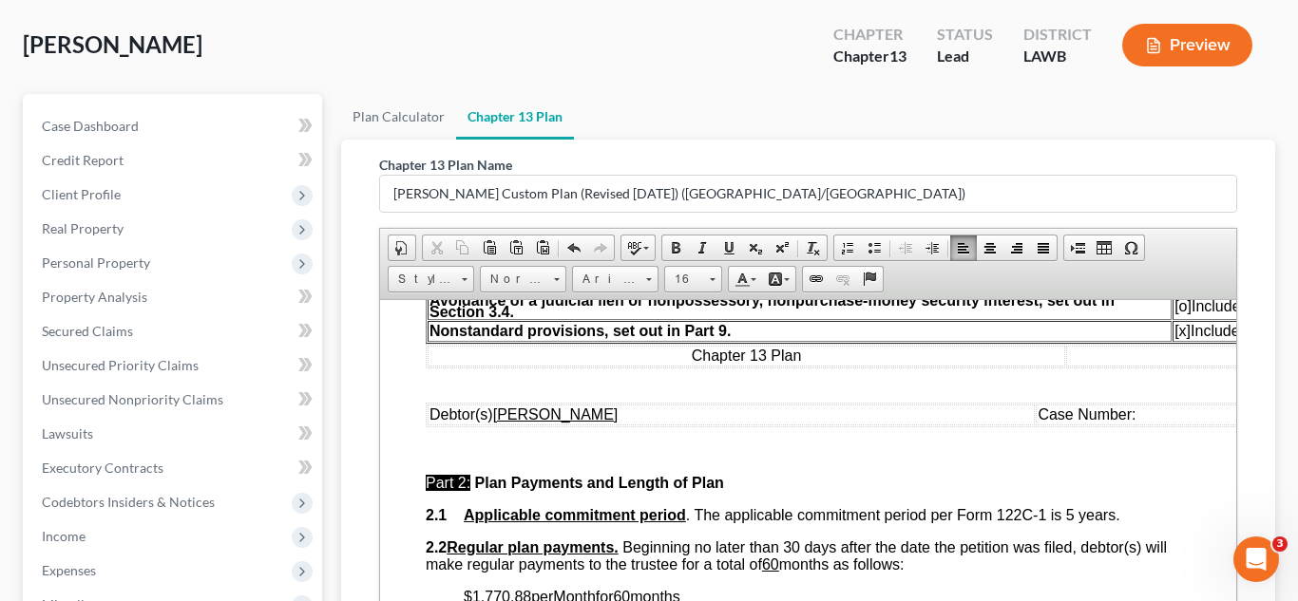
click at [1200, 285] on span "[x] Included" at bounding box center [1209, 277] width 73 height 16
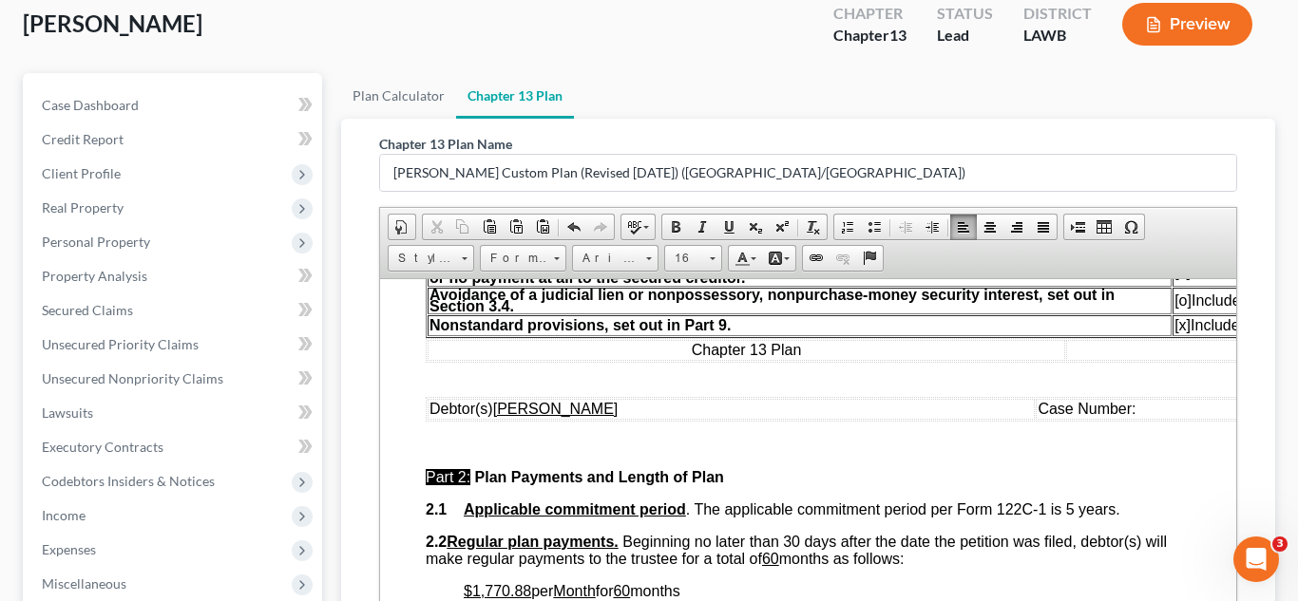
scroll to position [650, 0]
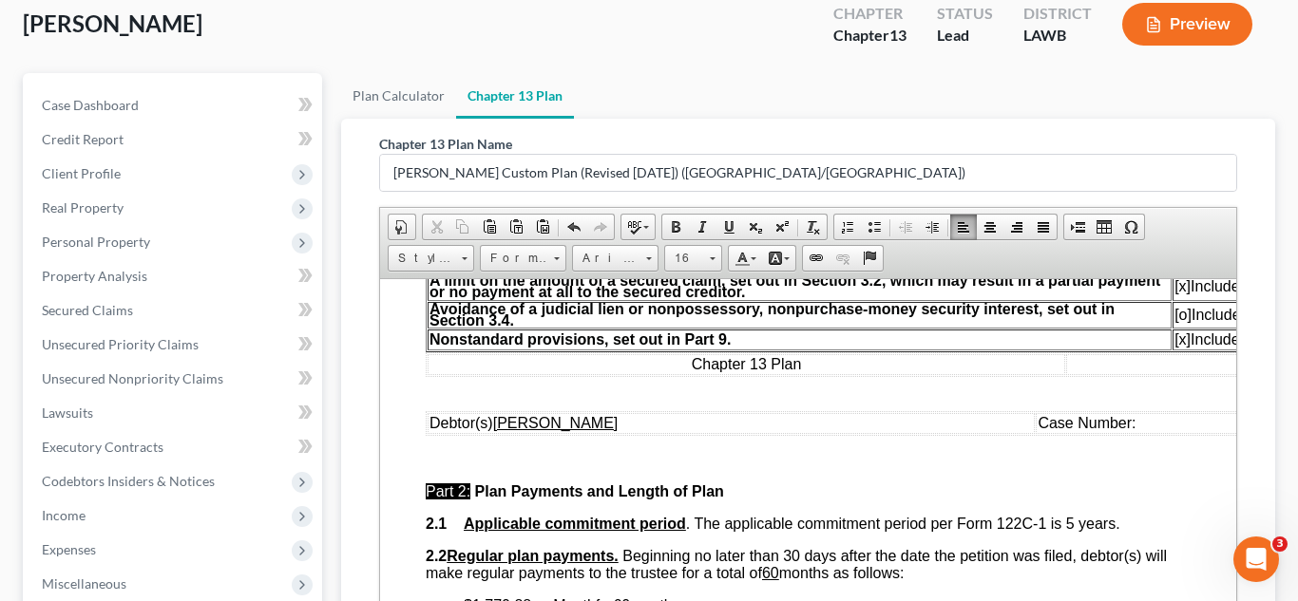
click at [1095, 532] on p "2.1 Applicable commitment period . The applicable commitment period per Form 12…" at bounding box center [808, 523] width 766 height 17
click at [1192, 294] on span "[x] Included" at bounding box center [1209, 285] width 73 height 16
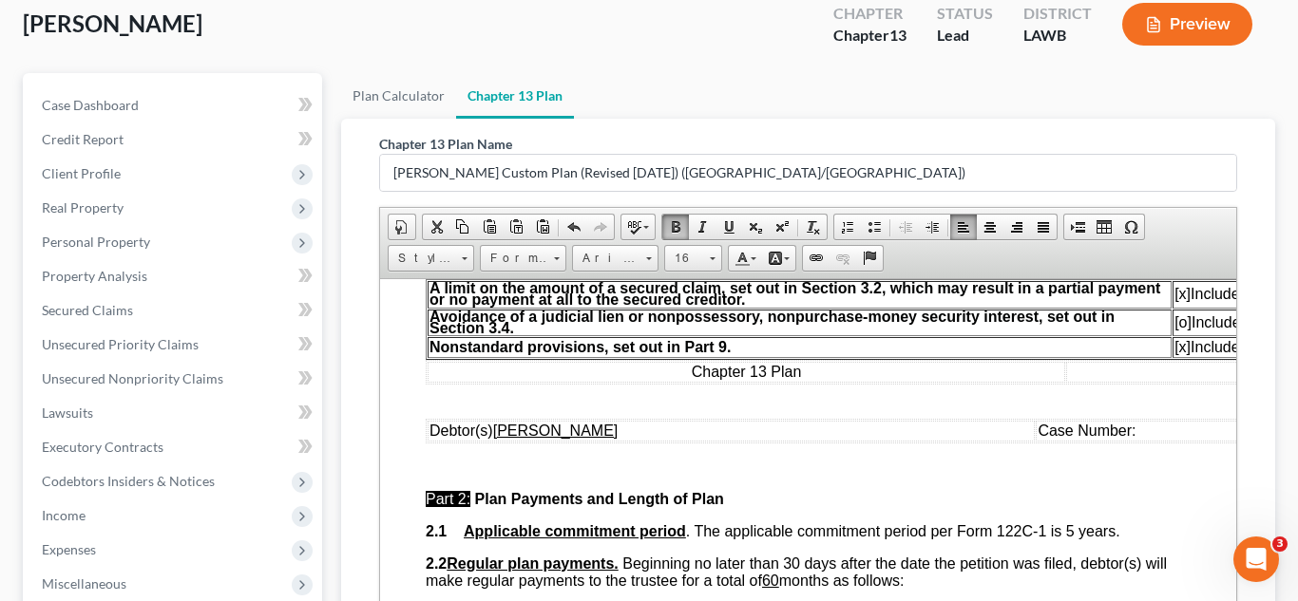
scroll to position [640, 0]
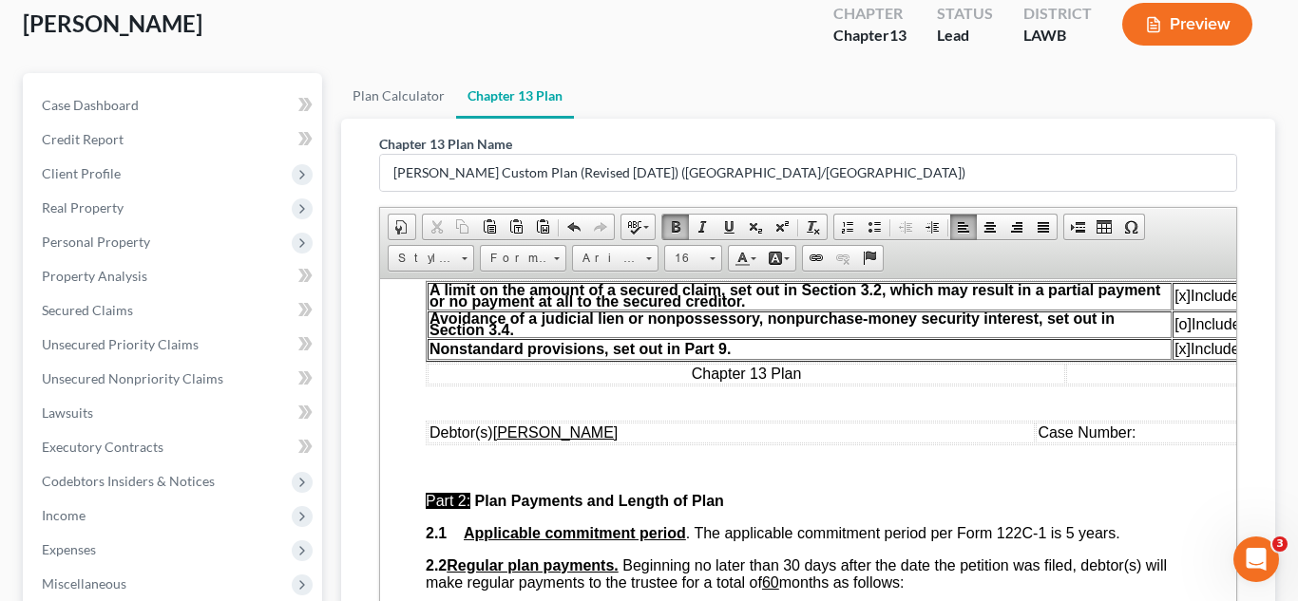
click at [1207, 303] on span "[x] Inc luded" at bounding box center [1209, 295] width 73 height 16
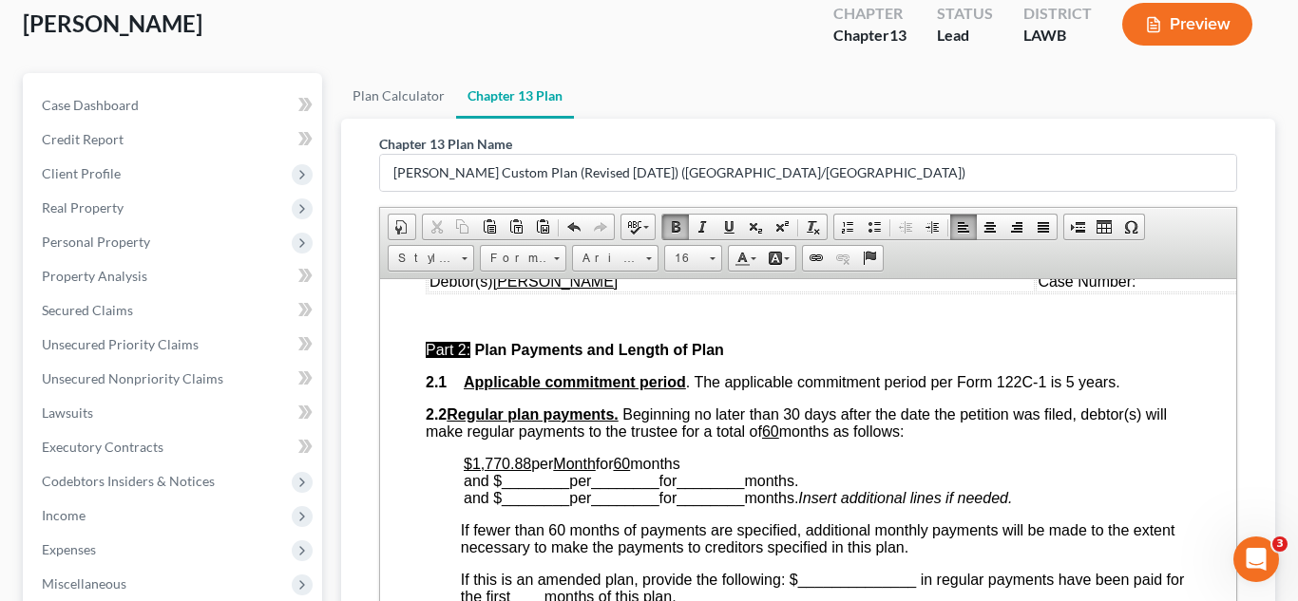
scroll to position [803, 0]
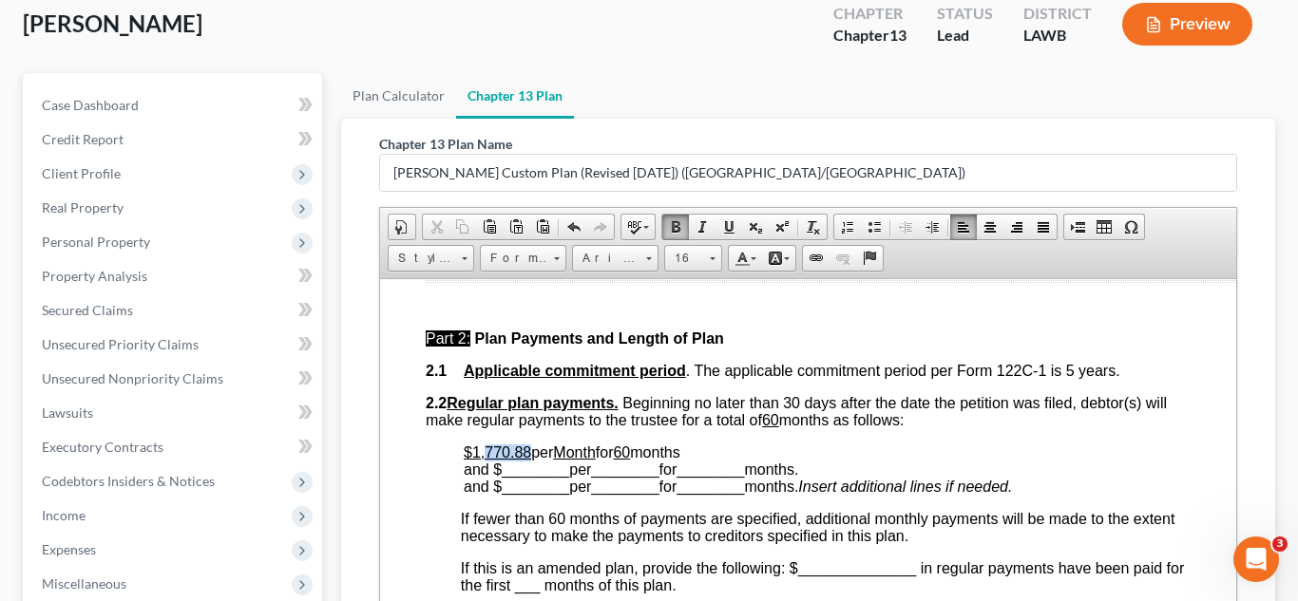
drag, startPoint x: 529, startPoint y: 511, endPoint x: 486, endPoint y: 497, distance: 45.1
click at [486, 495] on p "$1,770.88 per Month for 60 months and $ ________ per ________ for ________ mont…" at bounding box center [827, 469] width 728 height 51
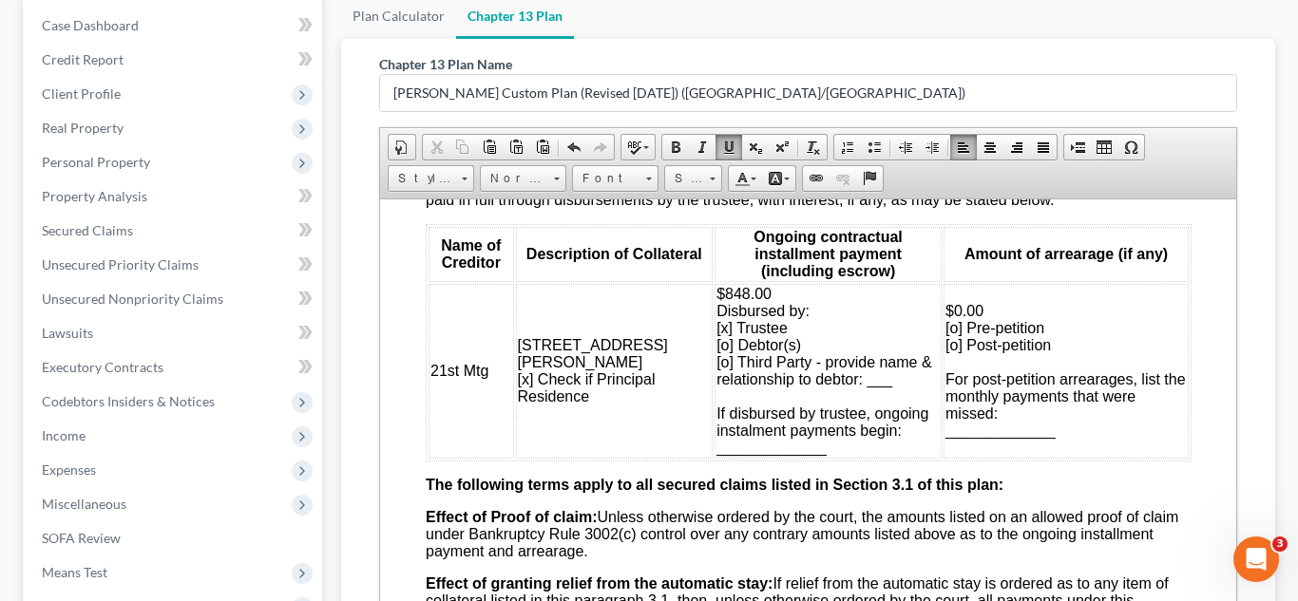
scroll to position [1929, 0]
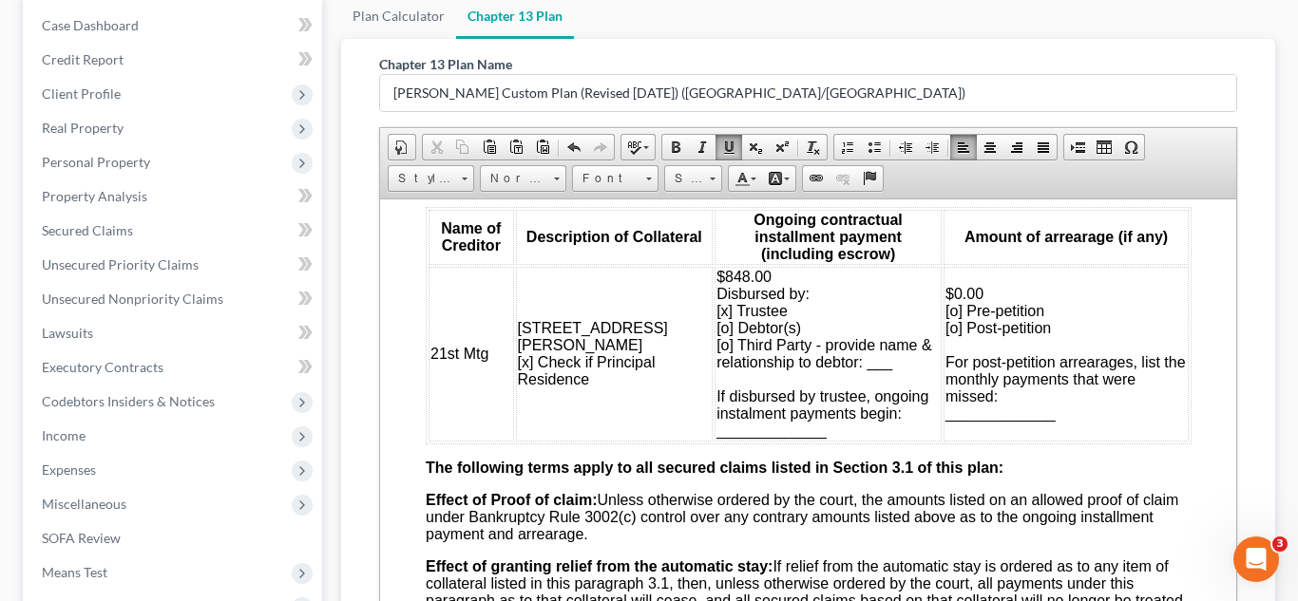
click at [715, 406] on span "$848.00 Disbursed by: [x] Trustee [o] Debtor(s) [o] Third Party - provide name …" at bounding box center [822, 353] width 215 height 170
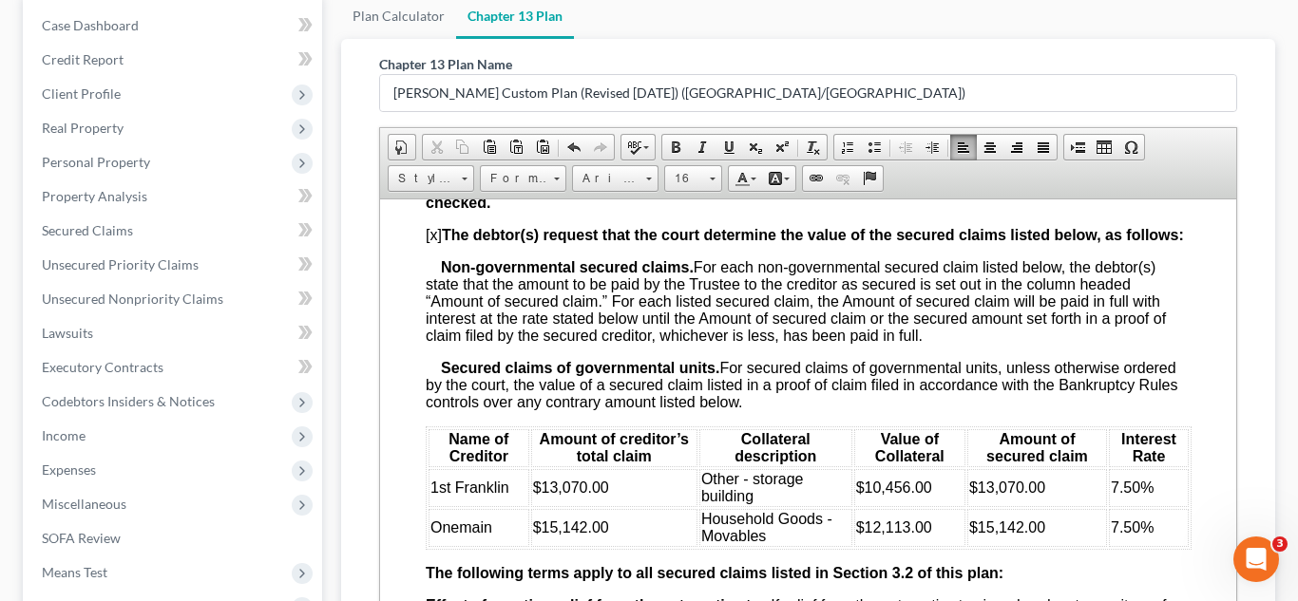
scroll to position [2926, 0]
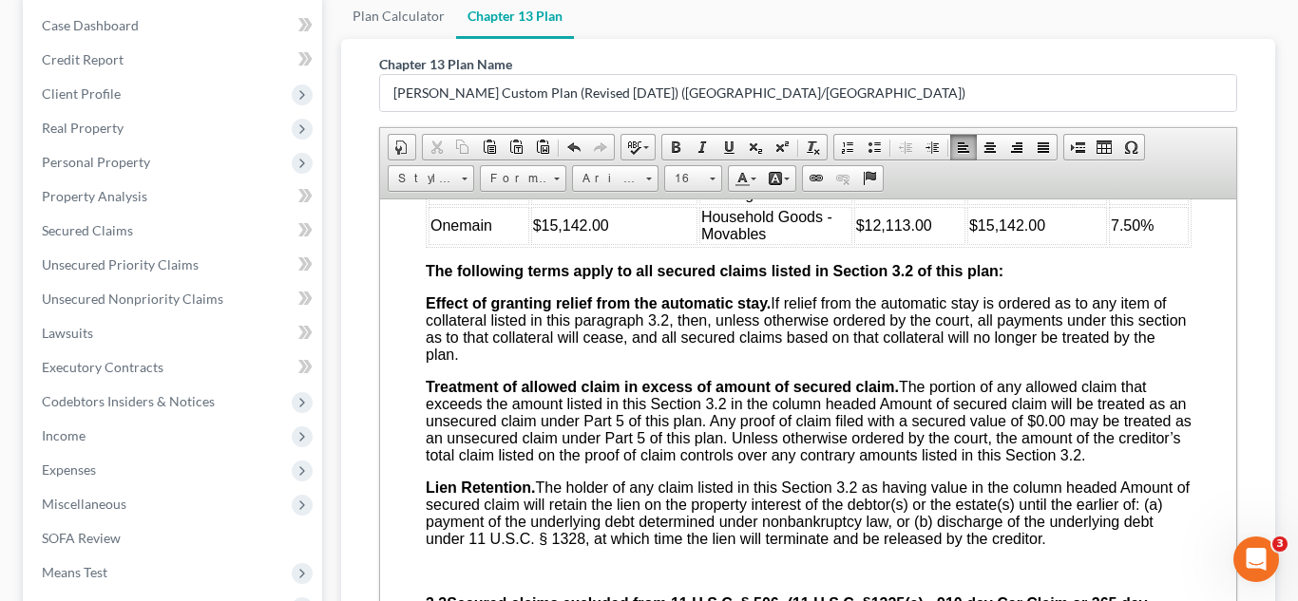
drag, startPoint x: 1047, startPoint y: 311, endPoint x: 975, endPoint y: 320, distance: 72.8
click at [975, 204] on td "$13,070.00" at bounding box center [1036, 185] width 140 height 38
drag, startPoint x: 1048, startPoint y: 356, endPoint x: 979, endPoint y: 349, distance: 68.8
click at [979, 244] on td "$15,142.00" at bounding box center [1036, 225] width 140 height 38
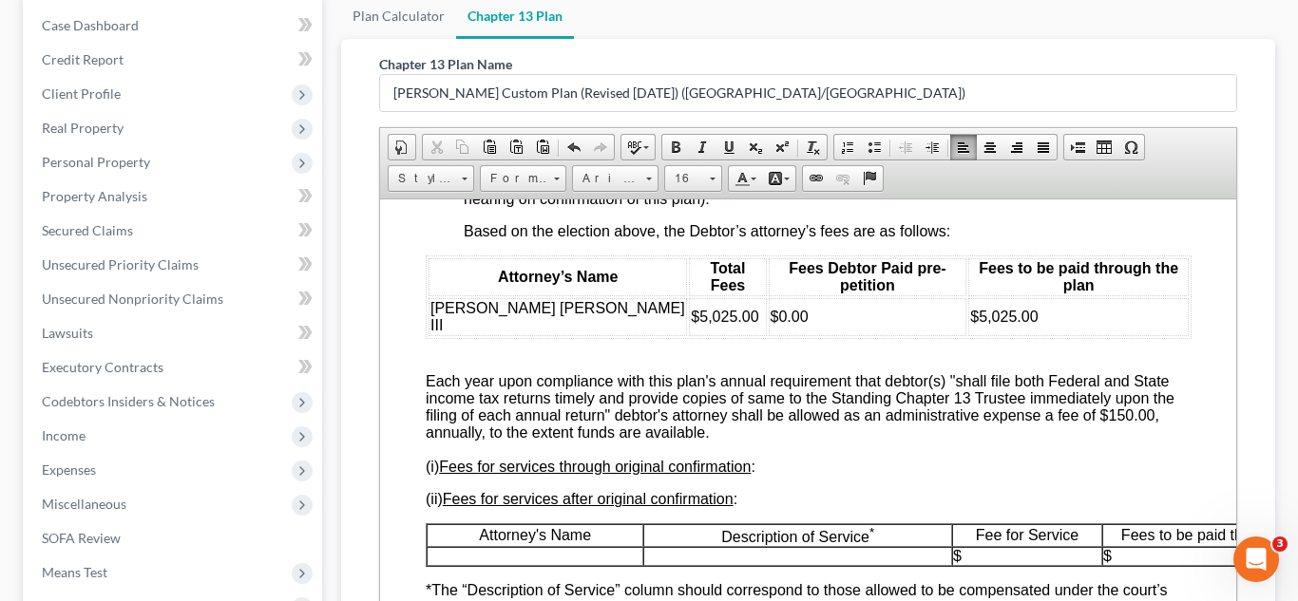
scroll to position [4377, 0]
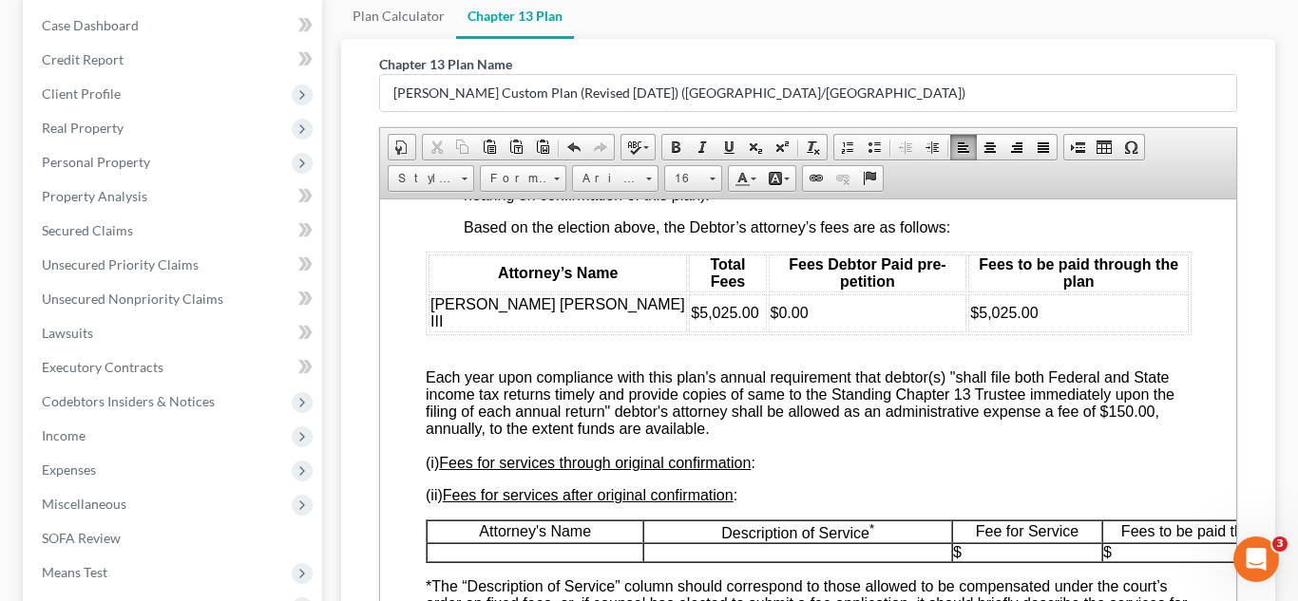
click at [476, 119] on span "[o] Counsel has elected to be paid the fixed (“no-look”) fee as authorized in t…" at bounding box center [791, 101] width 656 height 33
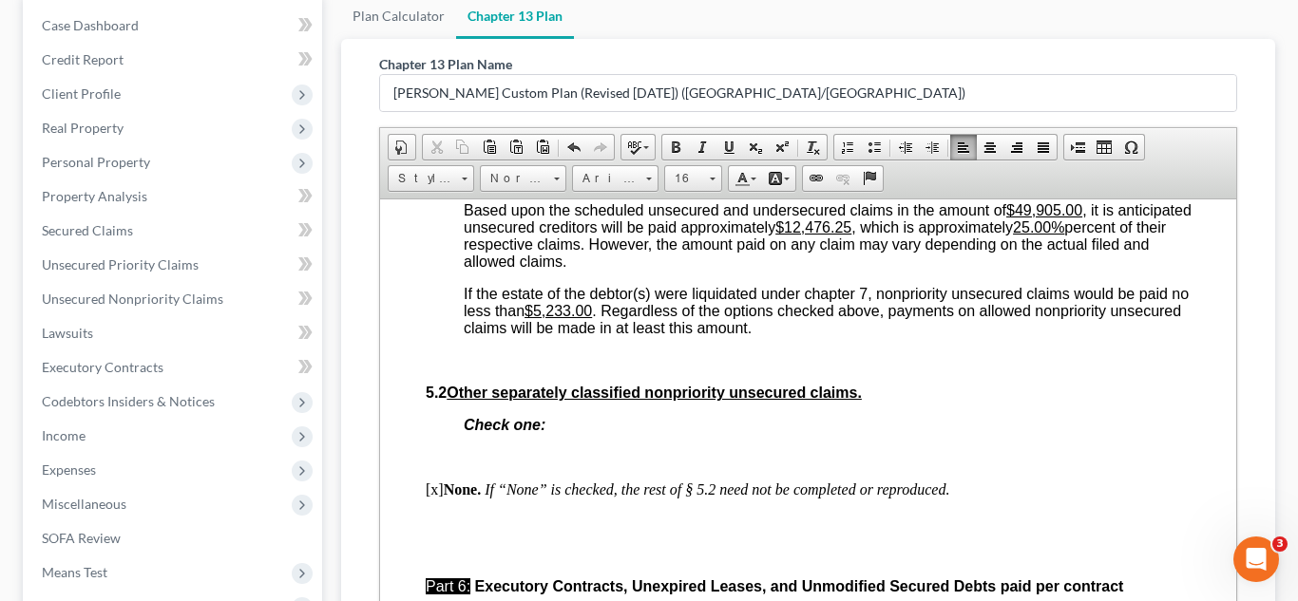
scroll to position [5822, 0]
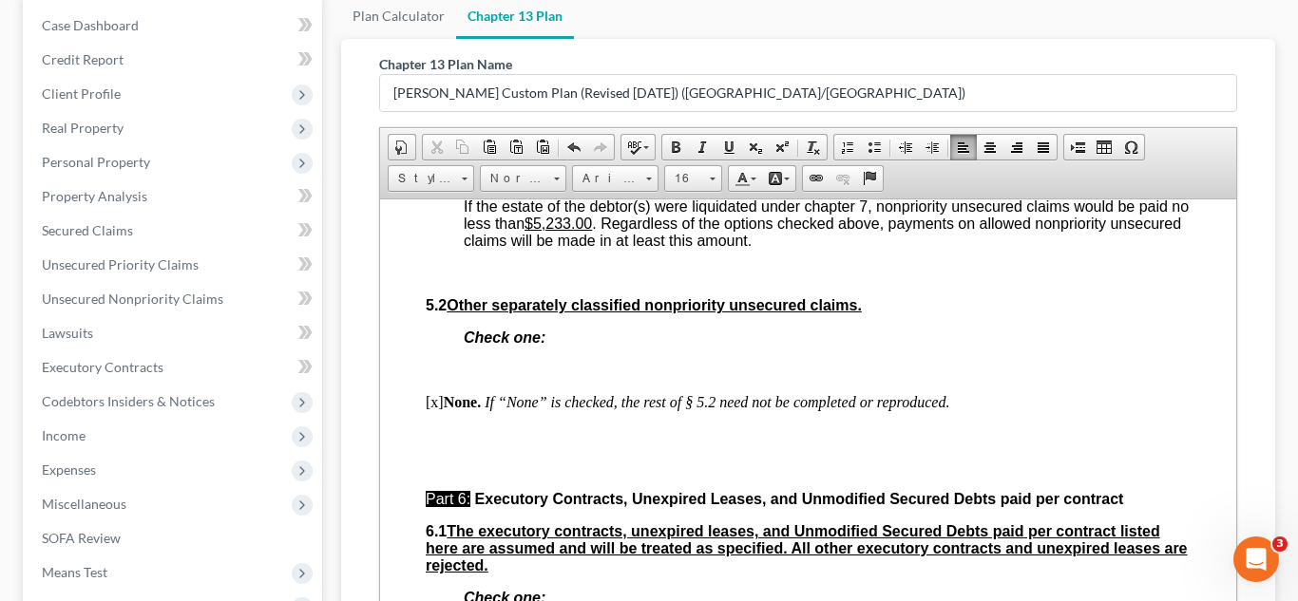
drag, startPoint x: 933, startPoint y: 346, endPoint x: 866, endPoint y: 343, distance: 66.6
click at [866, 181] on span "Based upon the scheduled unsecured and undersecured claims in the amount of $49…" at bounding box center [827, 147] width 728 height 67
drag, startPoint x: 607, startPoint y: 372, endPoint x: 567, endPoint y: 358, distance: 42.4
click at [1012, 147] on u "25.00%" at bounding box center [1037, 139] width 51 height 16
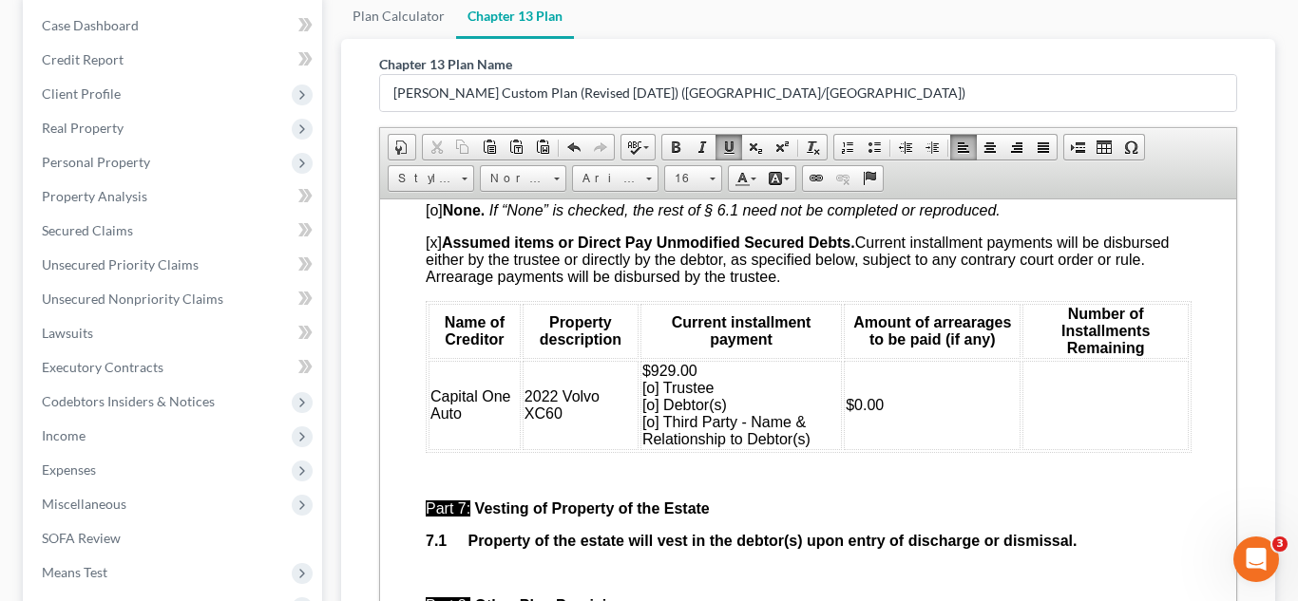
scroll to position [6553, 0]
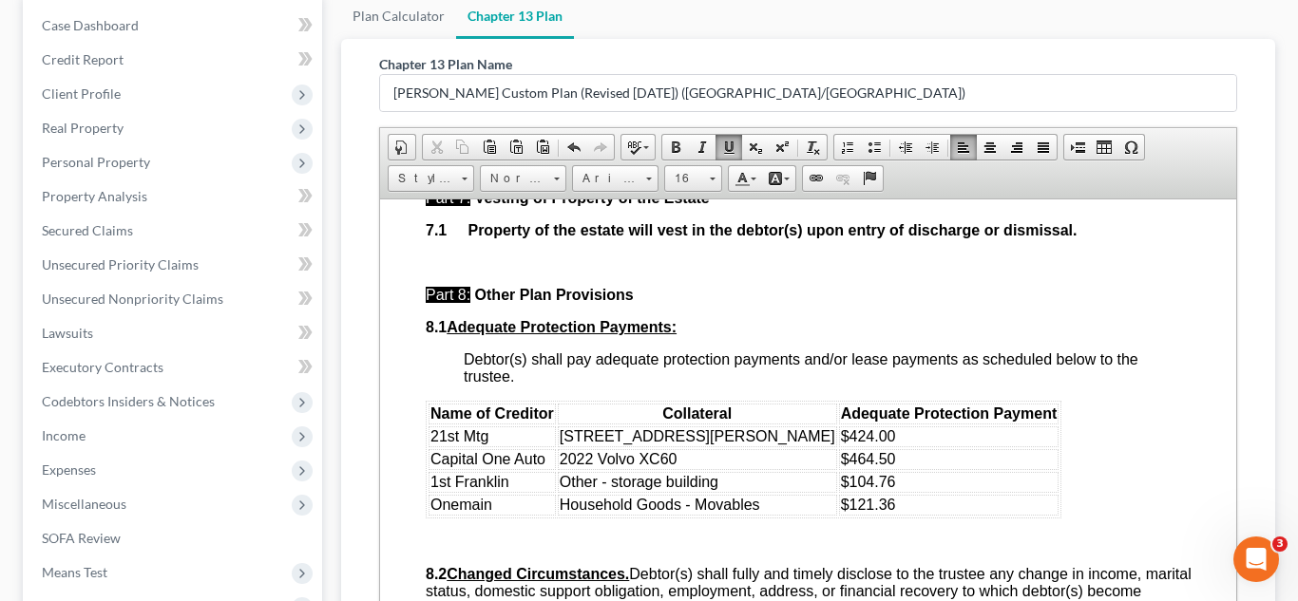
click at [656, 136] on span "$929.00 [o] Trustee [o] Debtor(s) [o] Third Party - Name & Relationship to Debt…" at bounding box center [725, 93] width 168 height 85
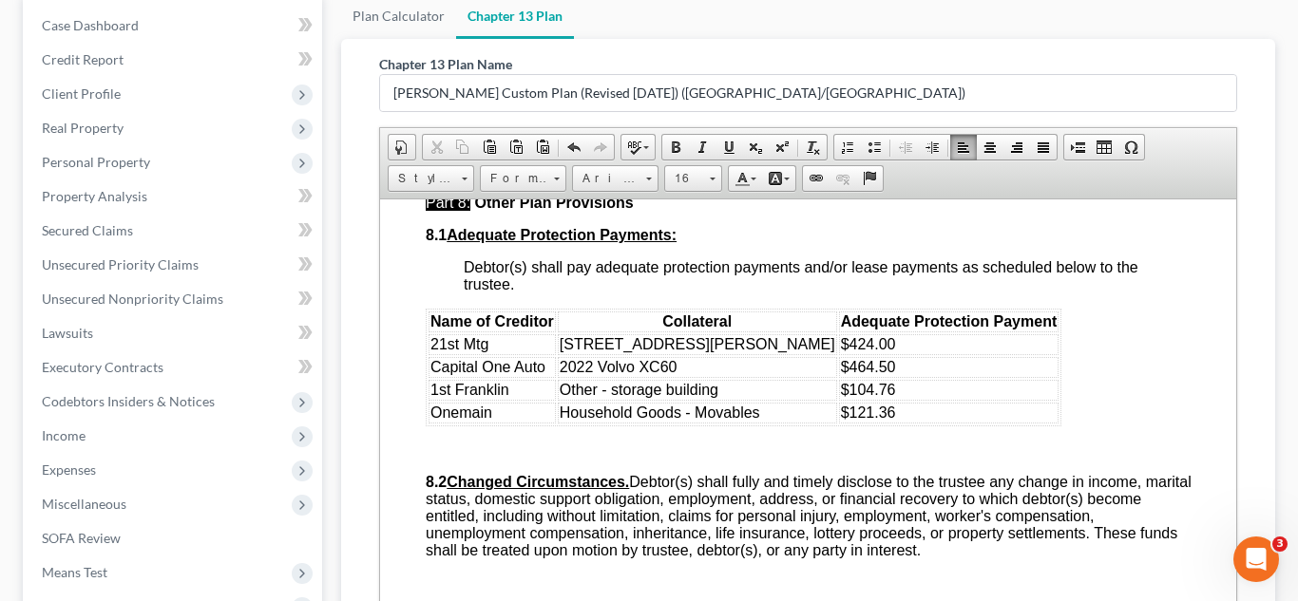
scroll to position [6760, 0]
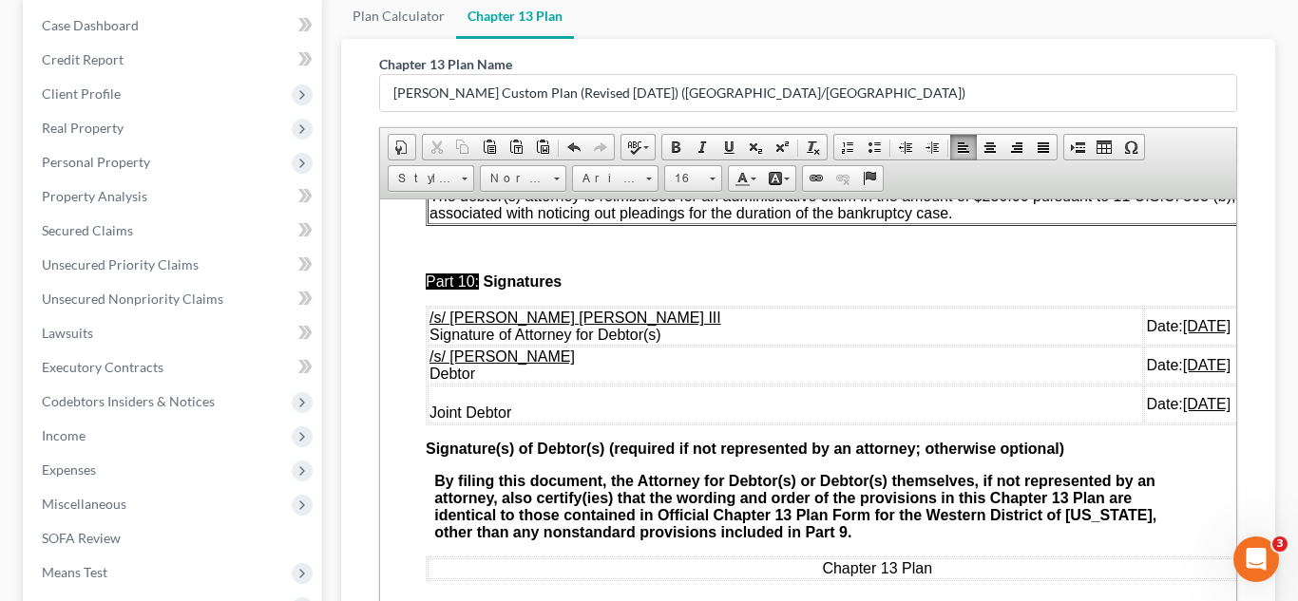
scroll to position [7431, 0]
drag, startPoint x: 1164, startPoint y: 495, endPoint x: 518, endPoint y: 504, distance: 646.0
click at [427, 423] on tbody "/s/ E. Orum Young III Signature of Attorney for Debtor(s) Date: 09/04/2025 /s/ …" at bounding box center [892, 365] width 930 height 116
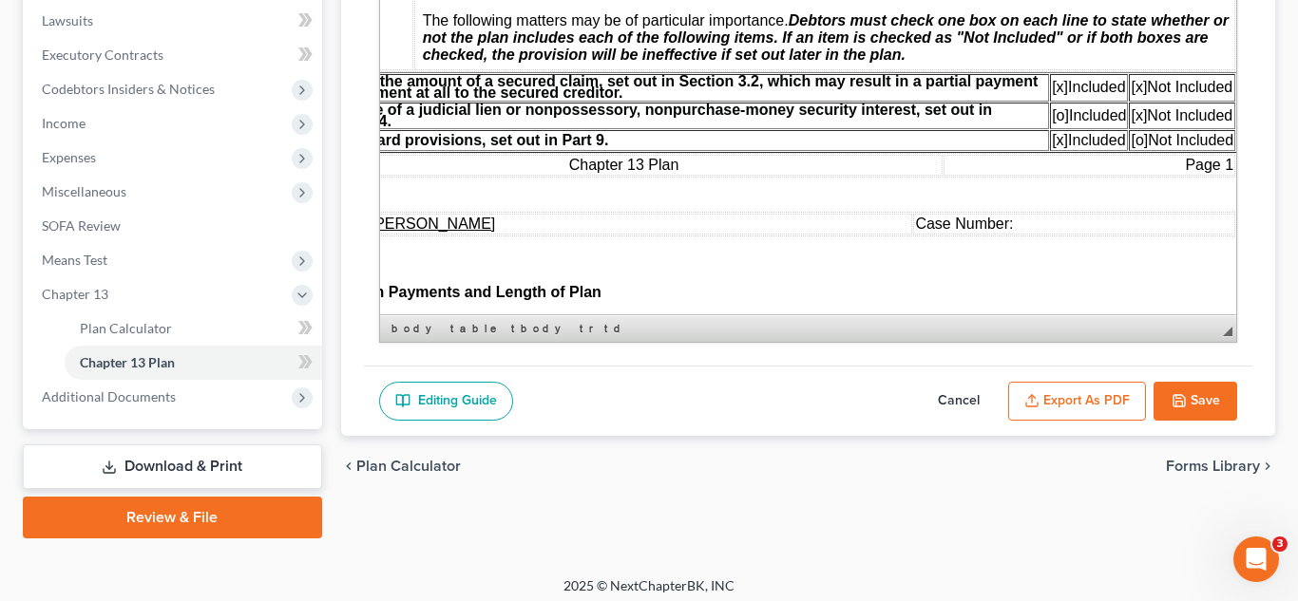
scroll to position [454, 123]
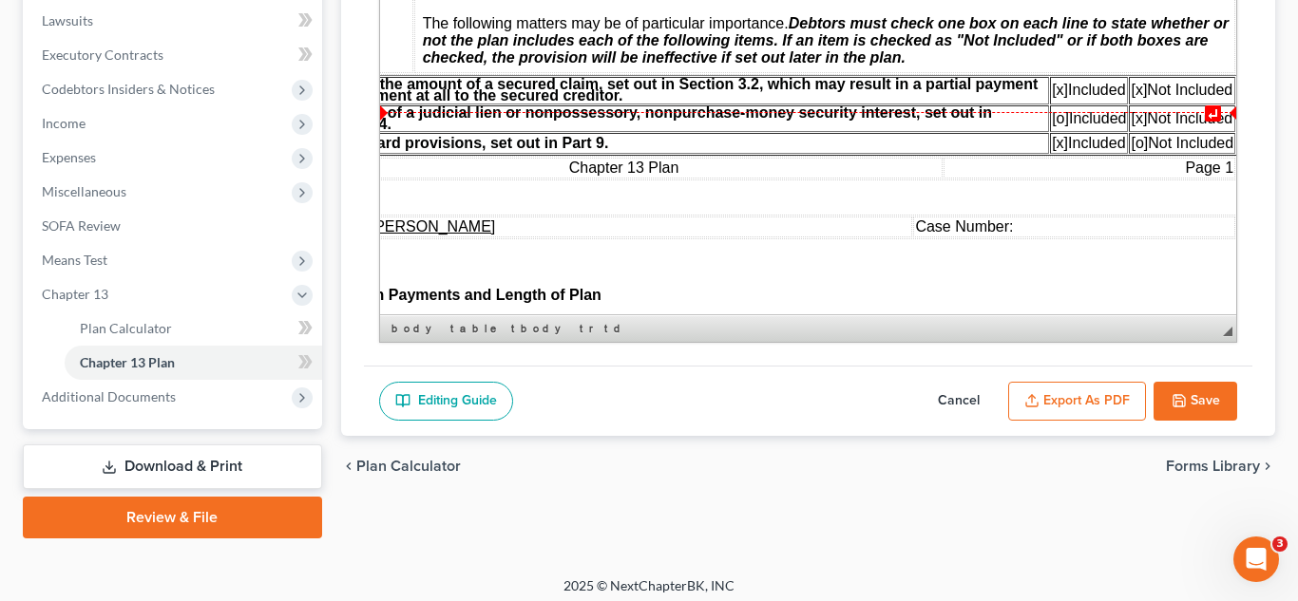
click at [1138, 98] on span "[x]" at bounding box center [1137, 90] width 16 height 16
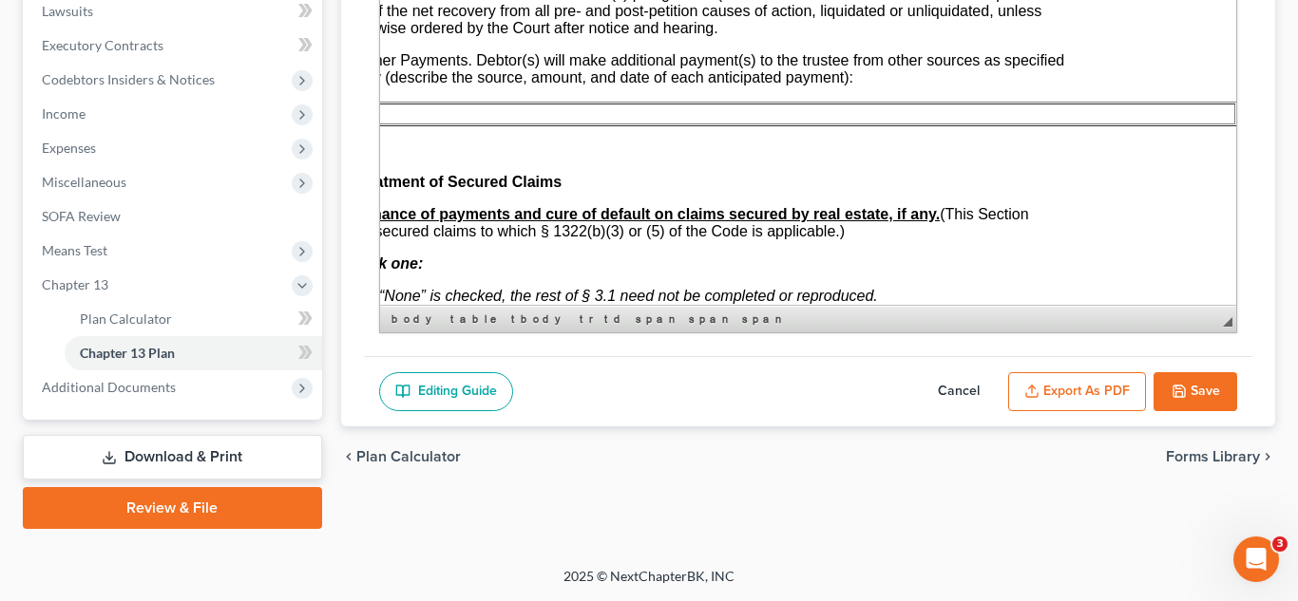
scroll to position [1396, 123]
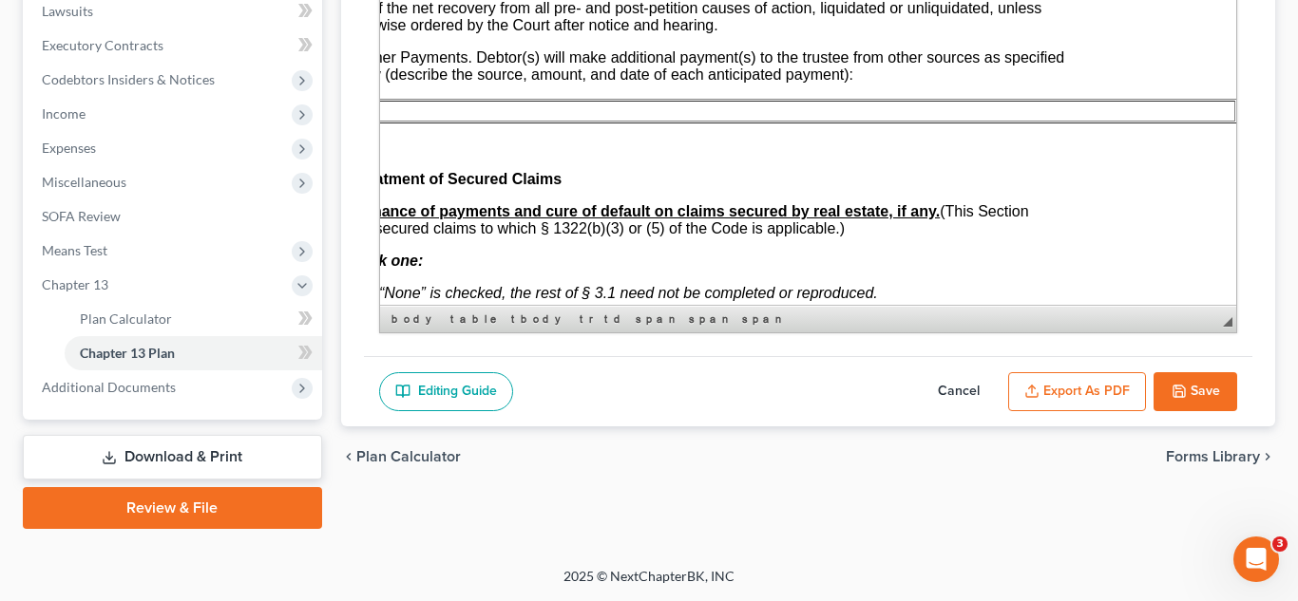
drag, startPoint x: 1184, startPoint y: 388, endPoint x: 0, endPoint y: 297, distance: 1187.0
click at [1186, 387] on button "Save" at bounding box center [1195, 392] width 84 height 40
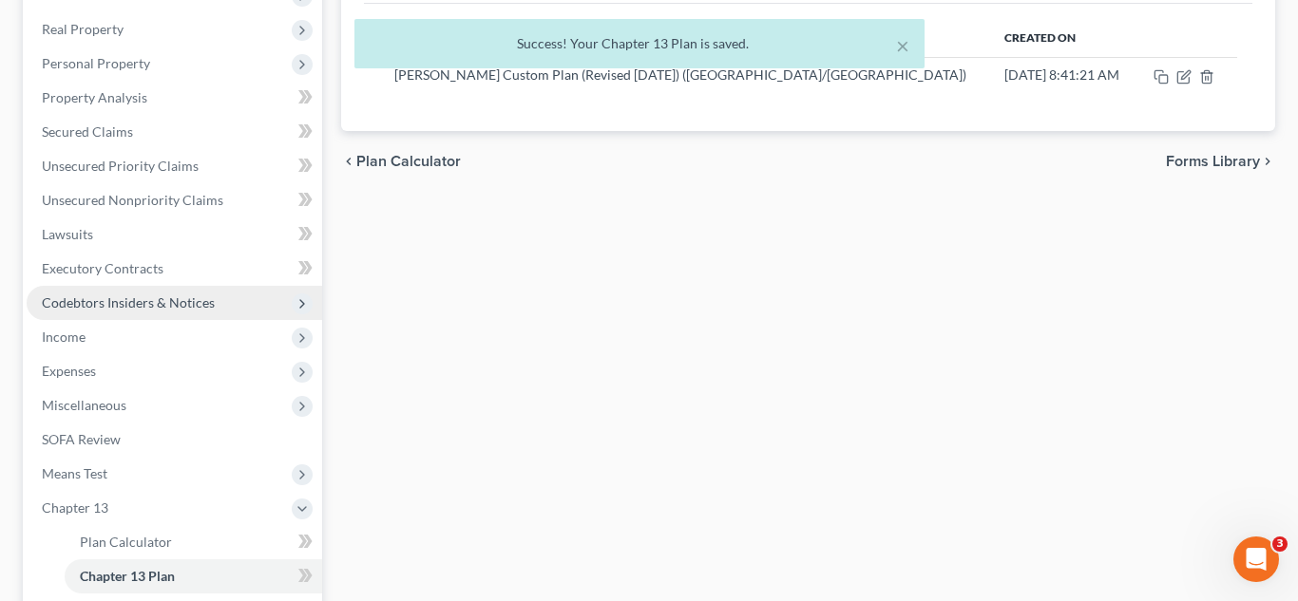
scroll to position [282, 0]
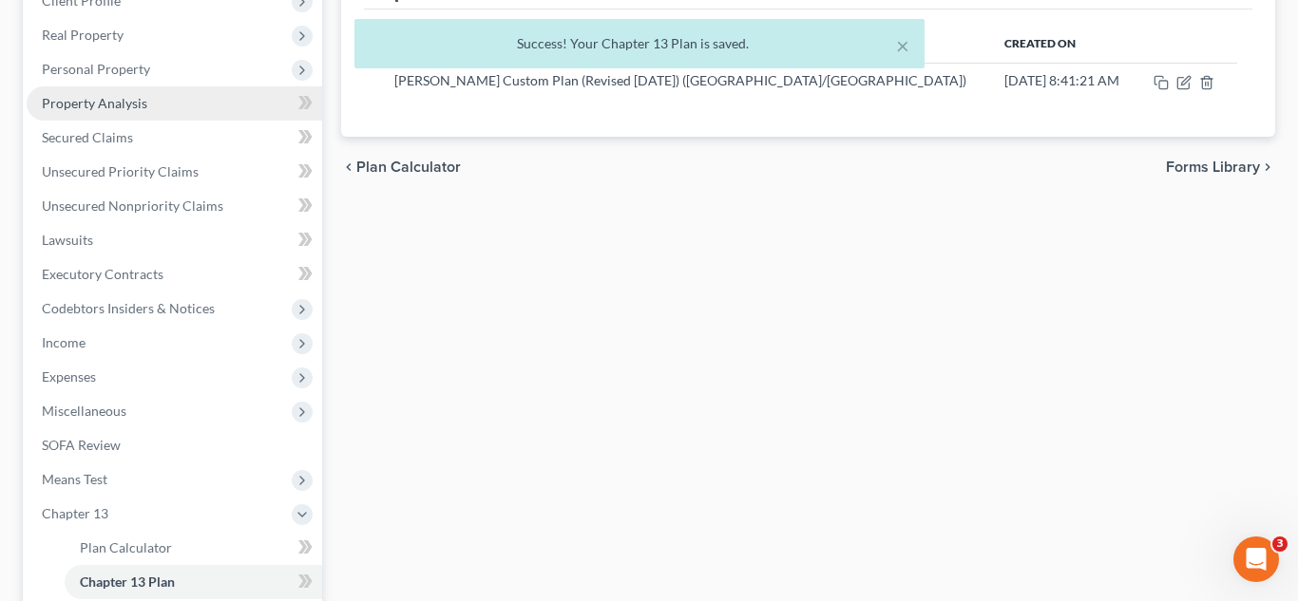
click at [144, 111] on link "Property Analysis" at bounding box center [174, 103] width 295 height 34
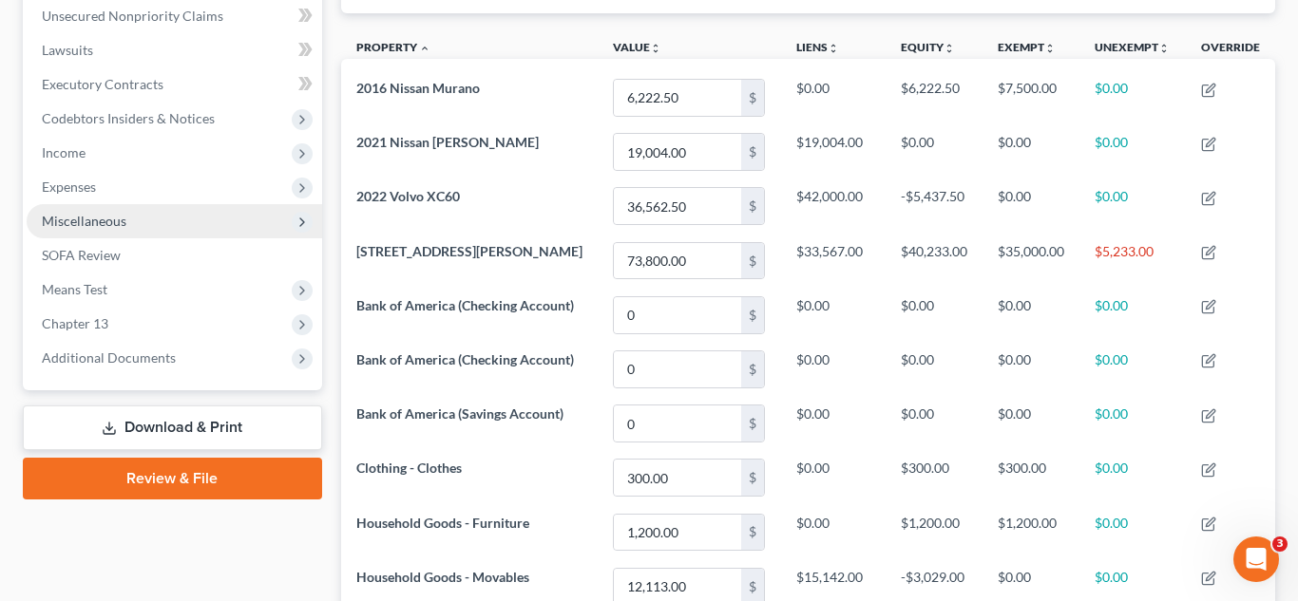
scroll to position [725, 0]
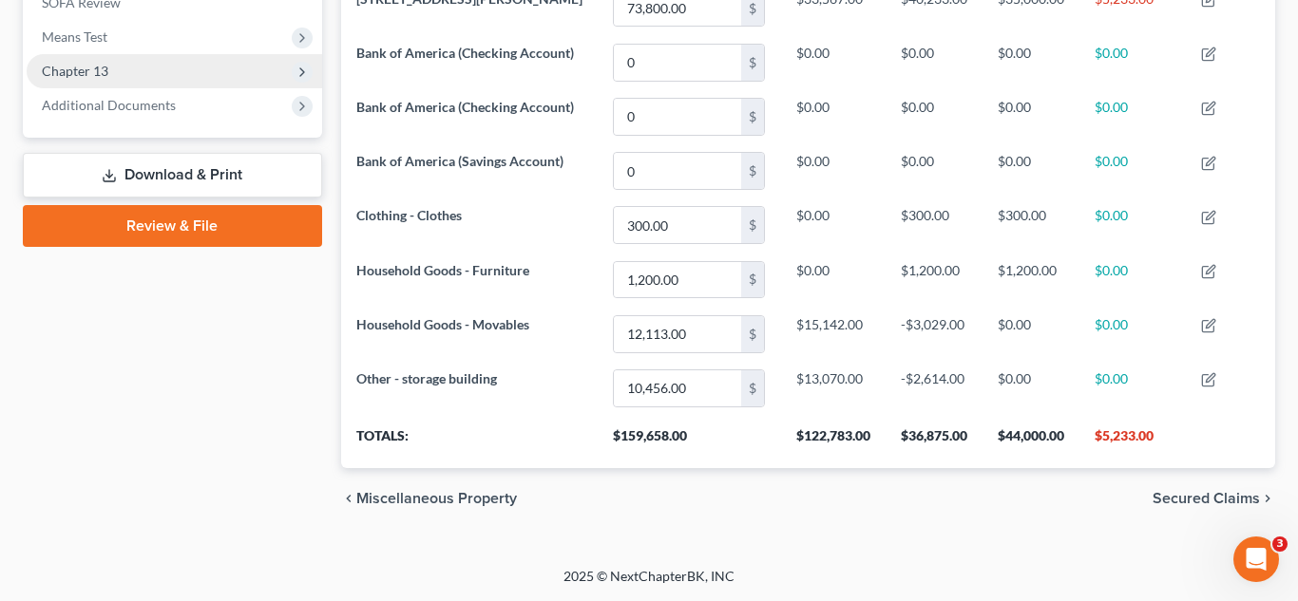
click at [172, 76] on span "Chapter 13" at bounding box center [174, 71] width 295 height 34
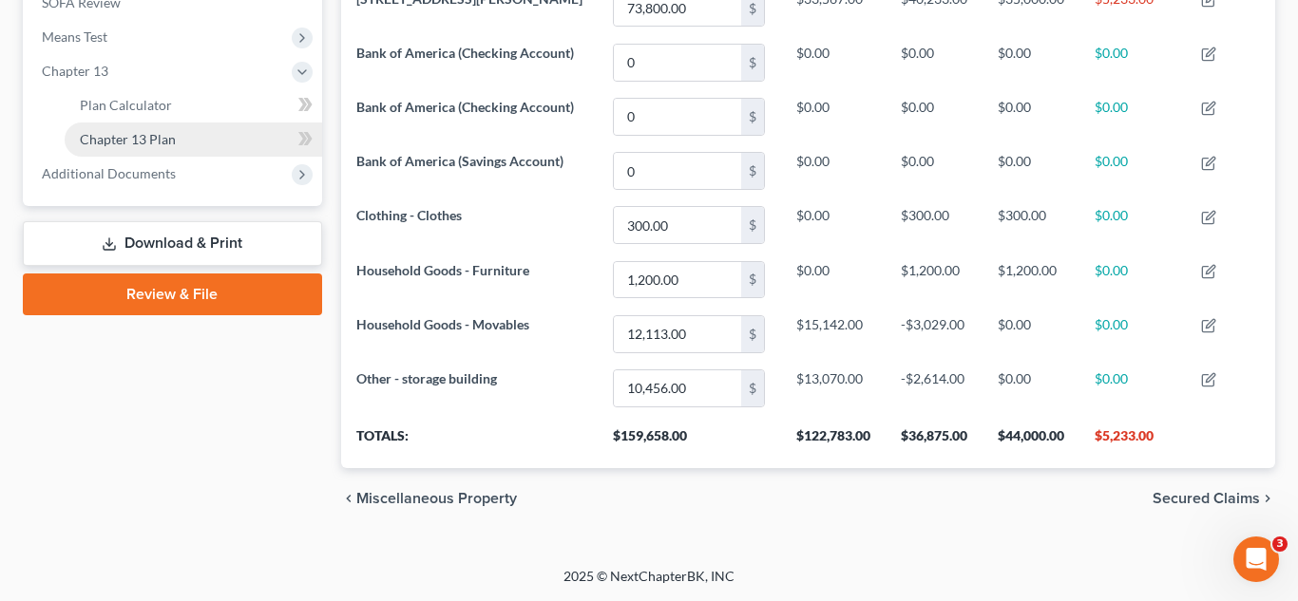
click at [154, 145] on span "Chapter 13 Plan" at bounding box center [128, 139] width 96 height 16
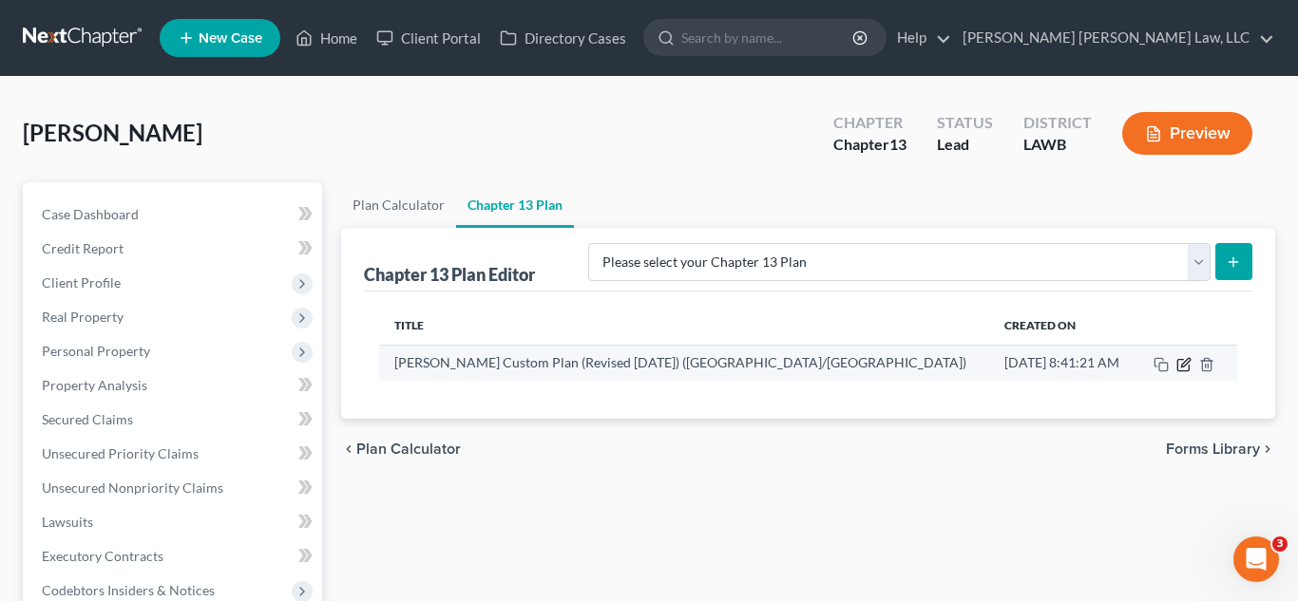
click at [1182, 368] on icon "button" at bounding box center [1183, 364] width 15 height 15
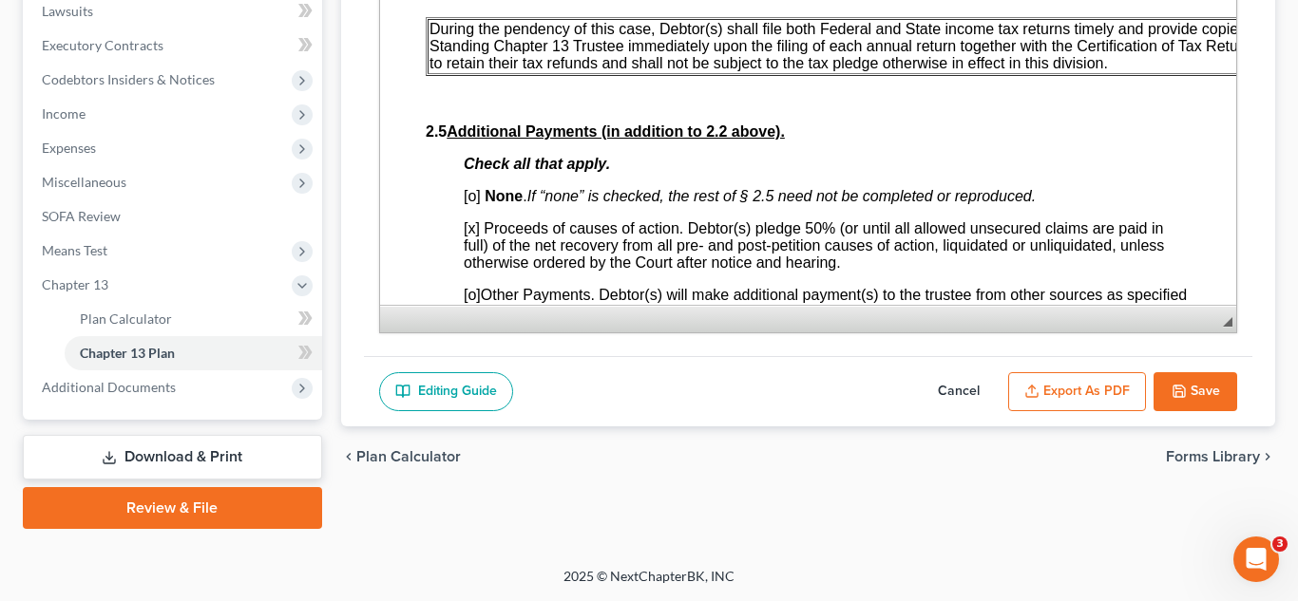
scroll to position [1160, 0]
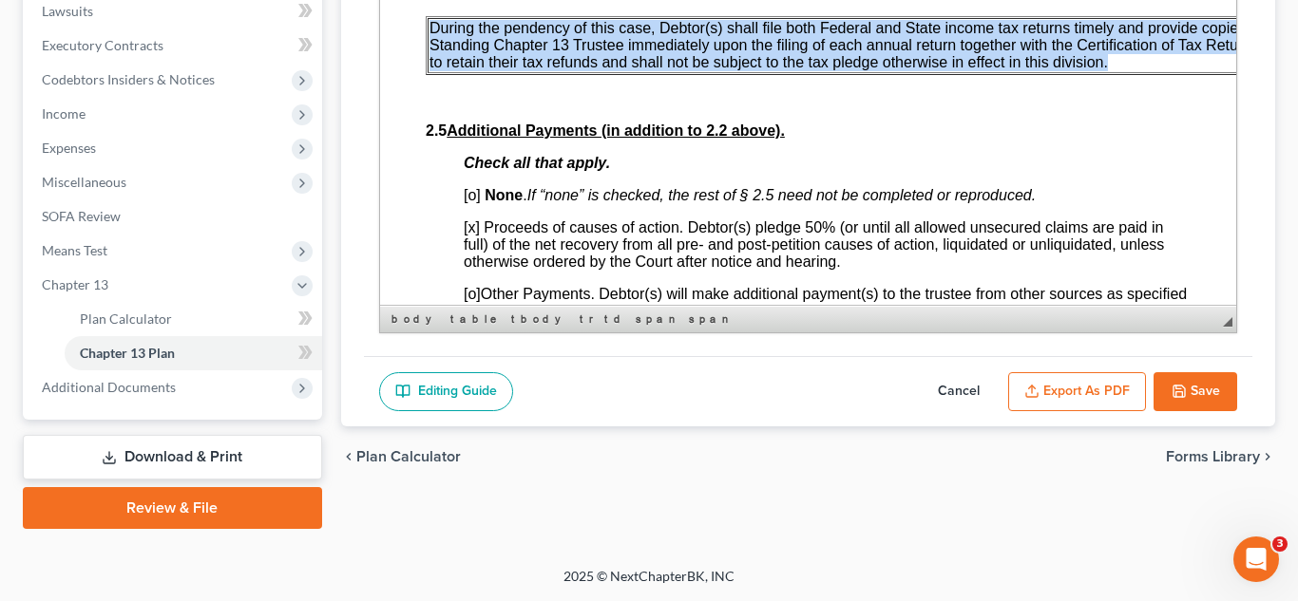
drag, startPoint x: 1091, startPoint y: 140, endPoint x: 434, endPoint y: 108, distance: 658.1
click at [430, 71] on p "During the pendency of this case, Debtor(s) shall file both Federal and State i…" at bounding box center [891, 45] width 926 height 51
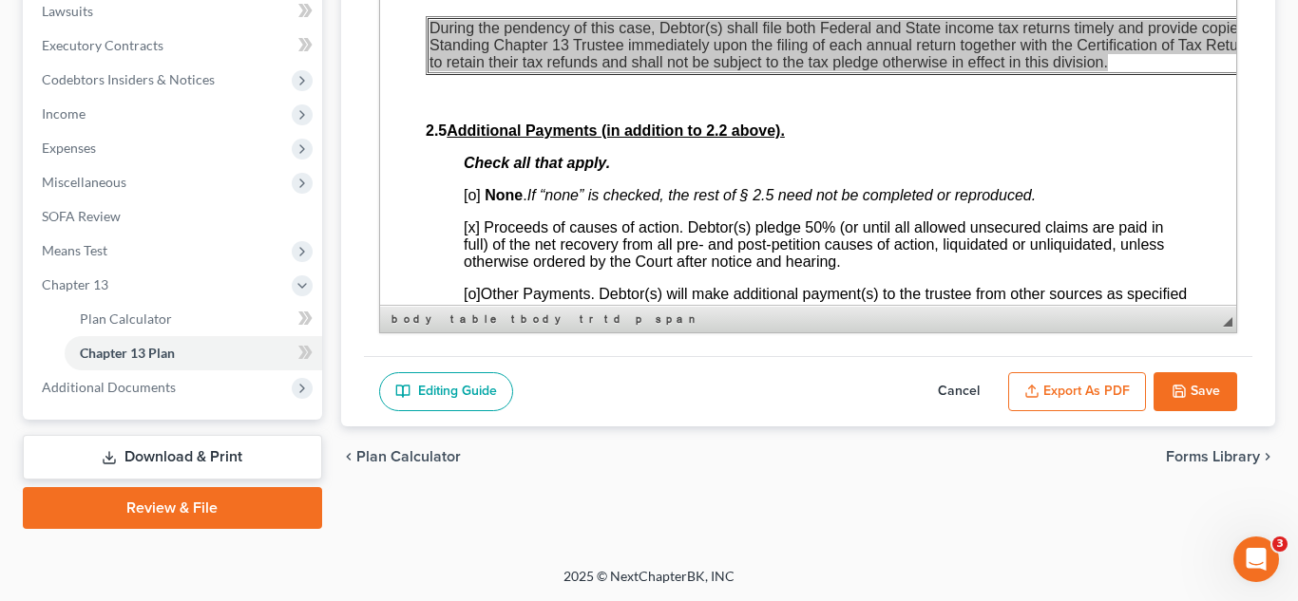
scroll to position [0, 0]
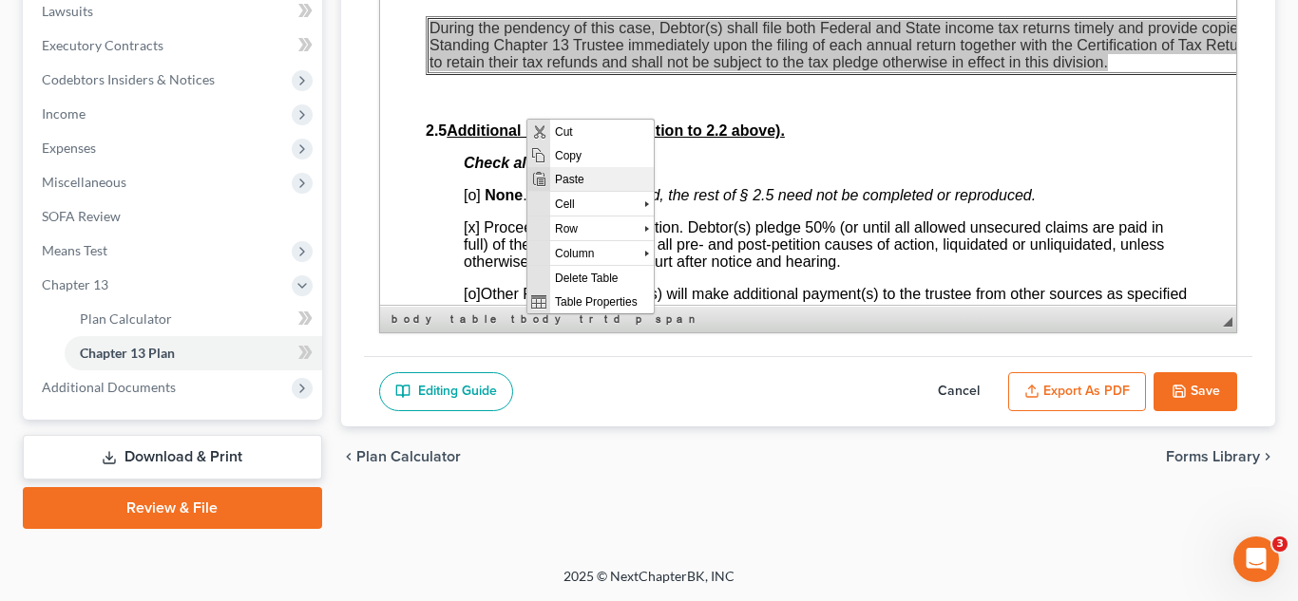
click at [577, 178] on span "Paste" at bounding box center [601, 178] width 104 height 24
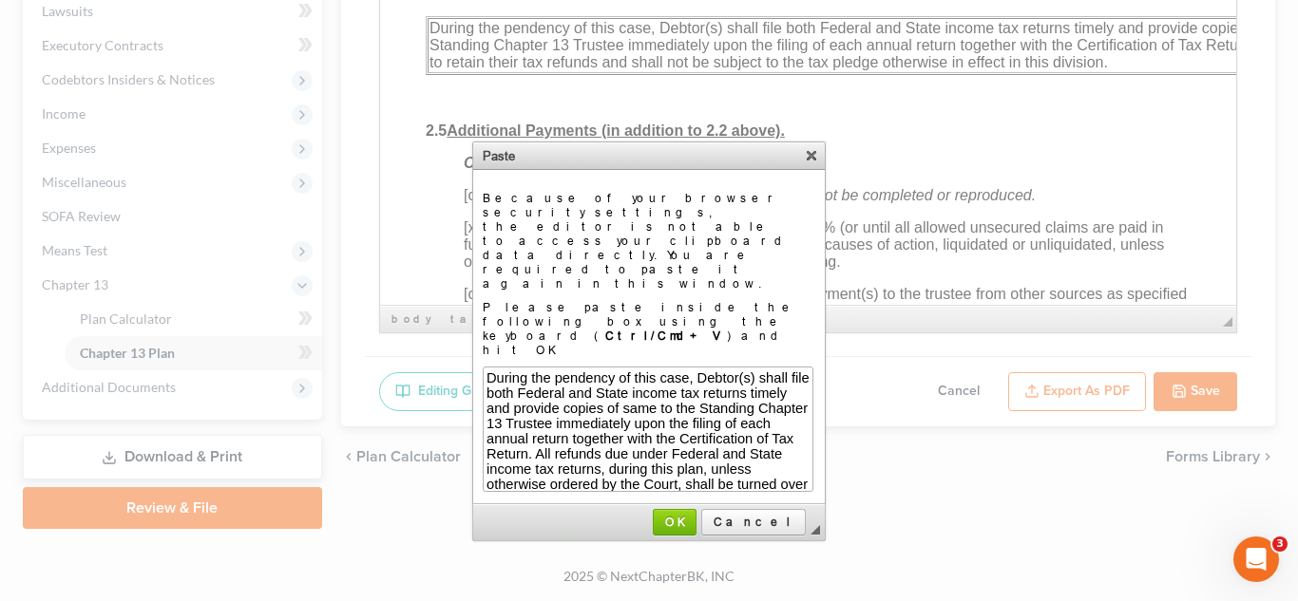
scroll to position [186, 0]
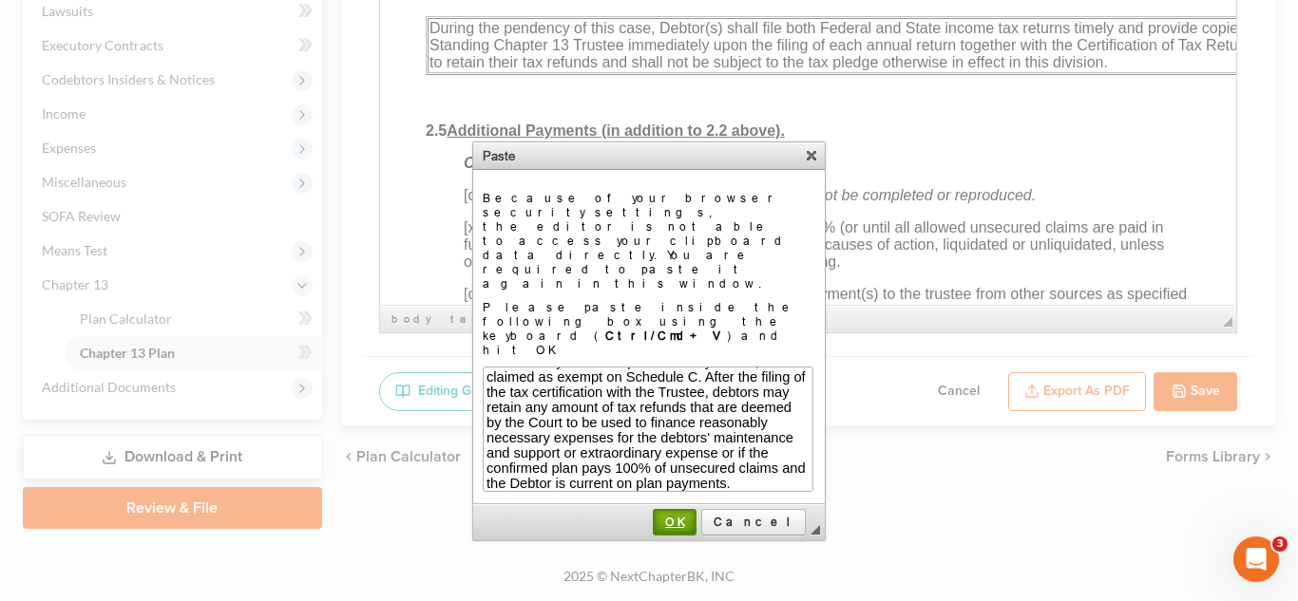
click at [694, 515] on span "OK" at bounding box center [675, 522] width 40 height 14
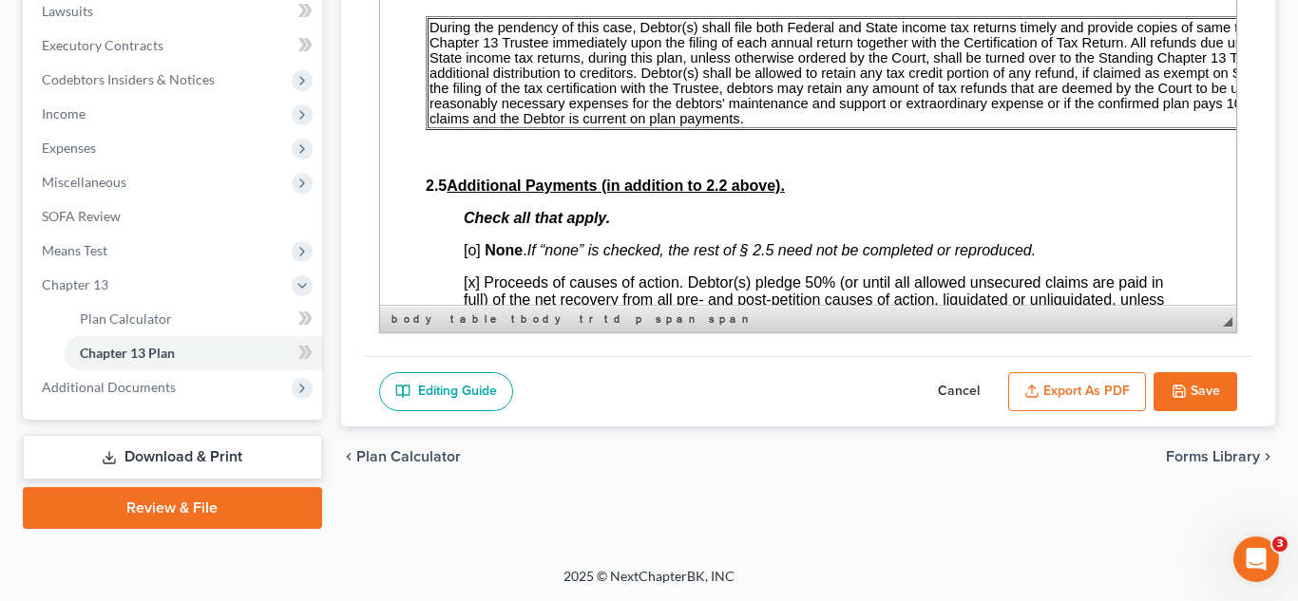
scroll to position [0, 0]
click at [1167, 397] on button "Save" at bounding box center [1195, 392] width 84 height 40
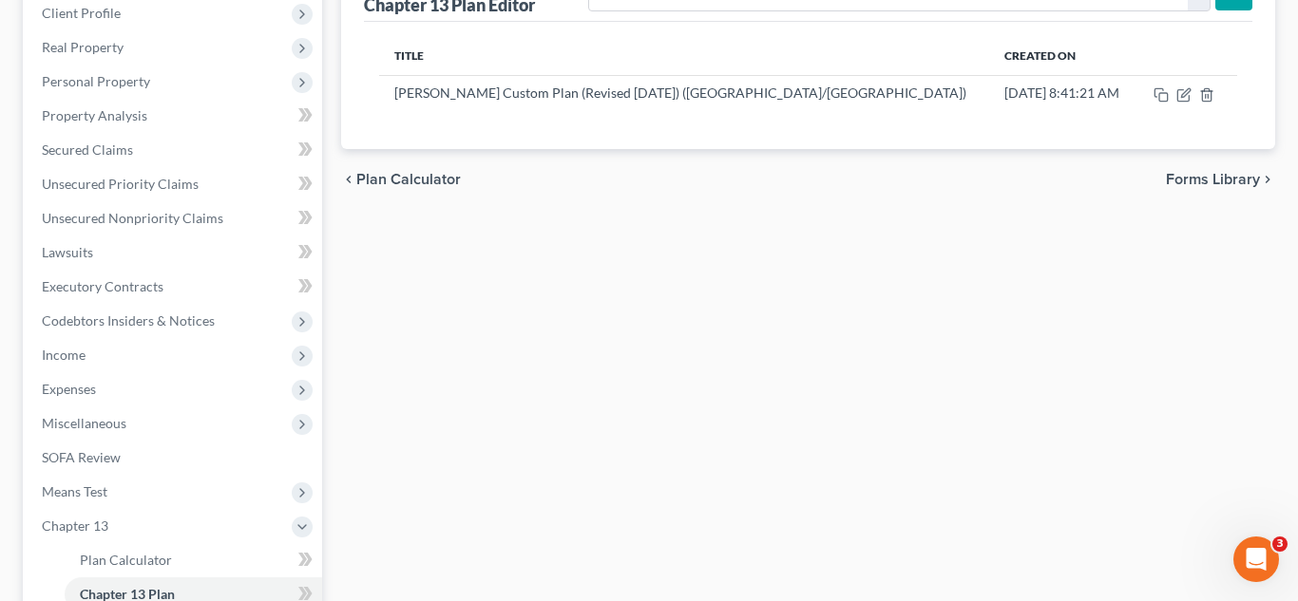
scroll to position [169, 0]
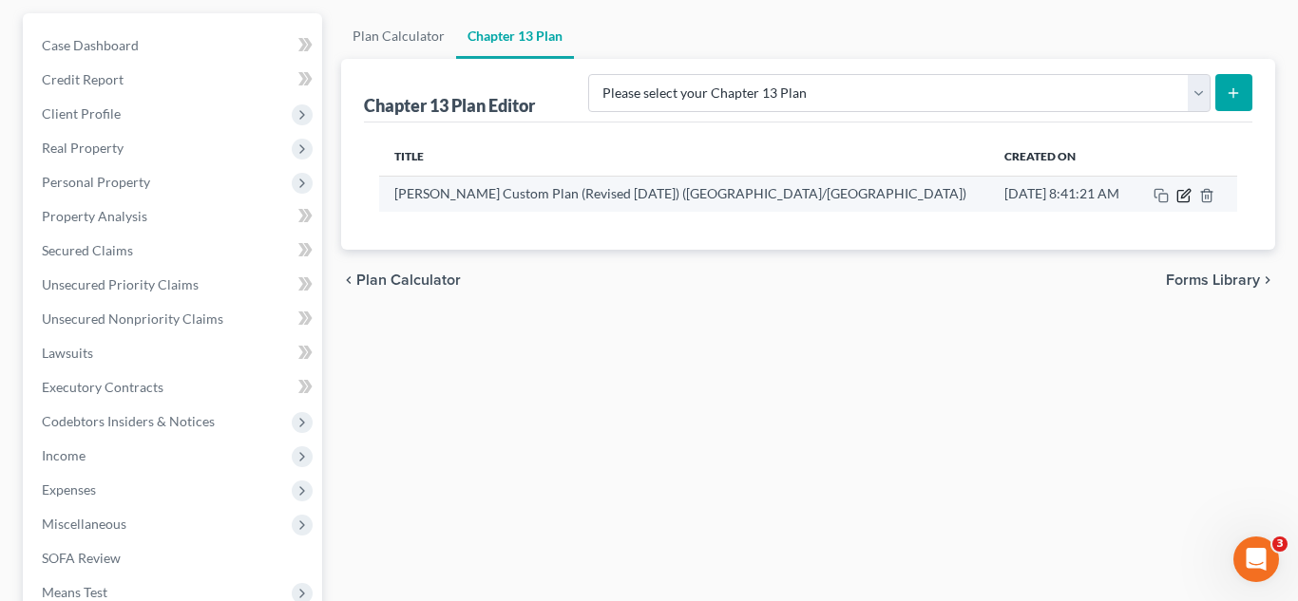
click at [1182, 200] on icon "button" at bounding box center [1183, 195] width 15 height 15
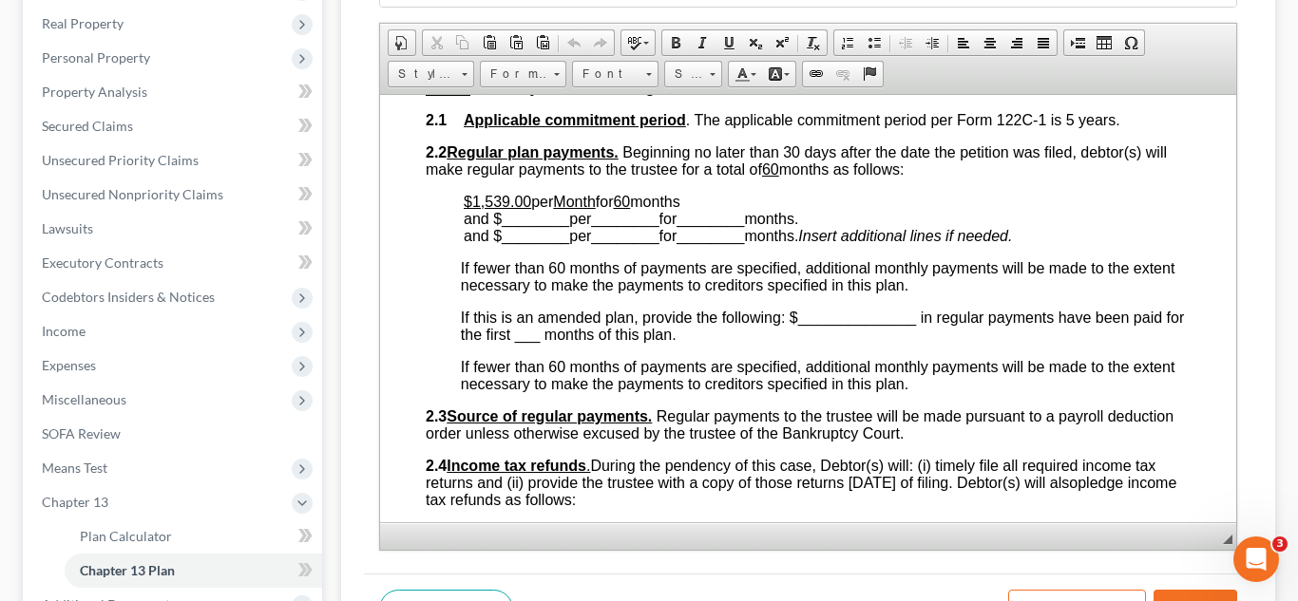
scroll to position [511, 0]
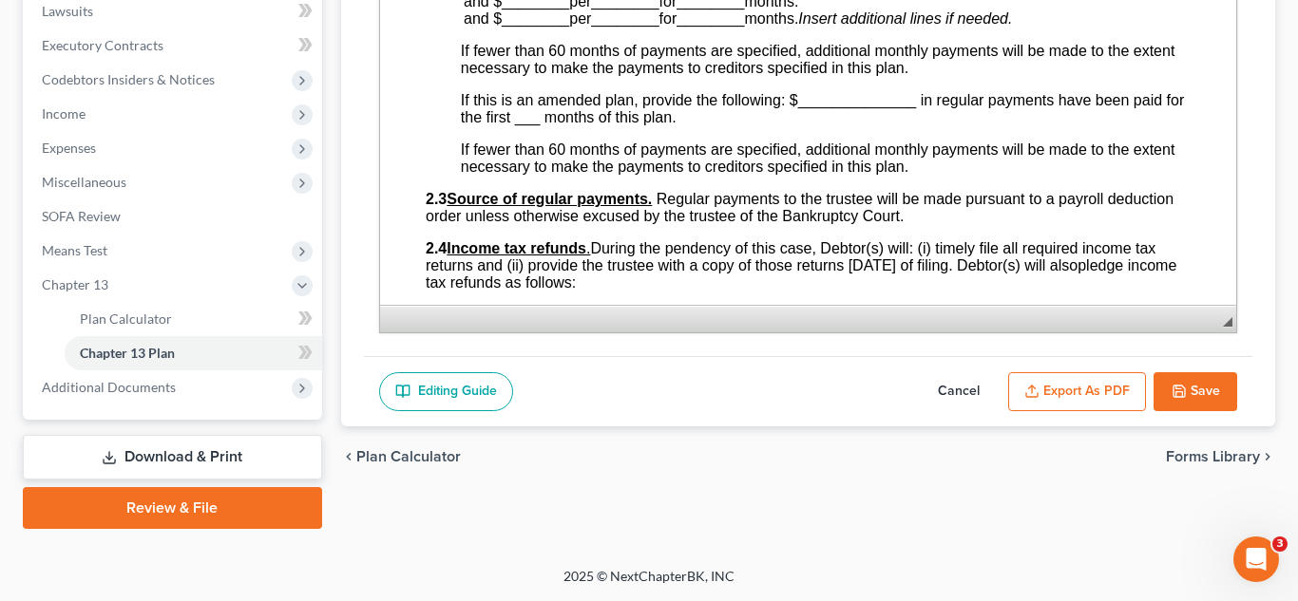
click at [1091, 393] on button "Export as PDF" at bounding box center [1077, 392] width 138 height 40
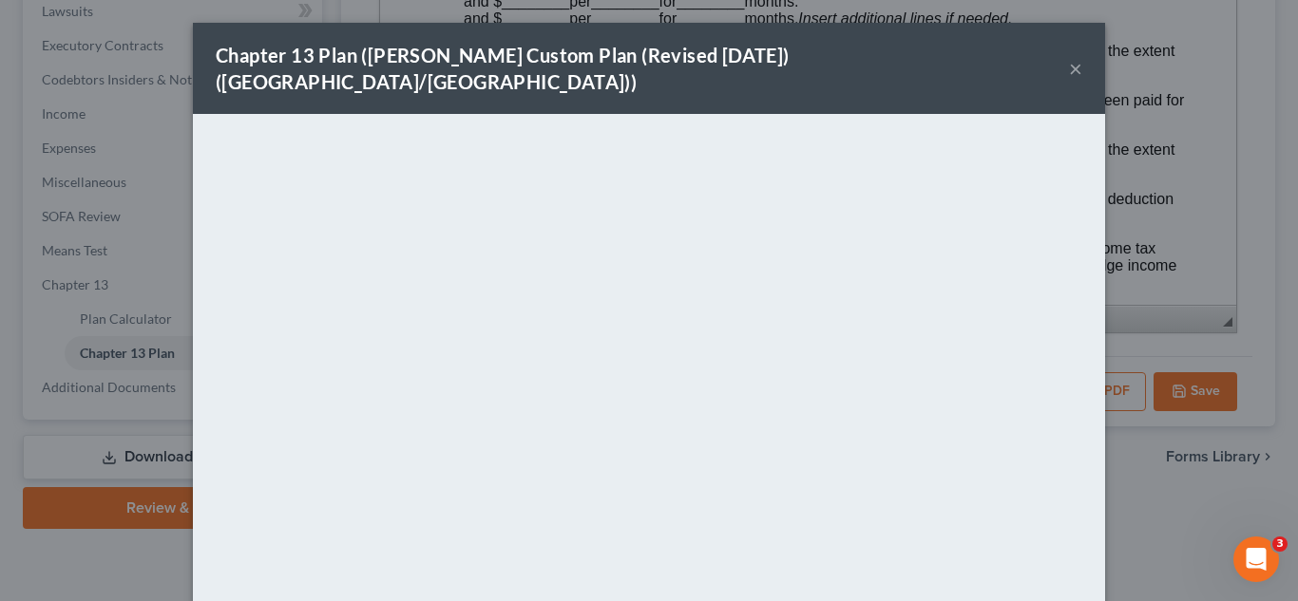
click at [1077, 60] on button "×" at bounding box center [1075, 68] width 13 height 23
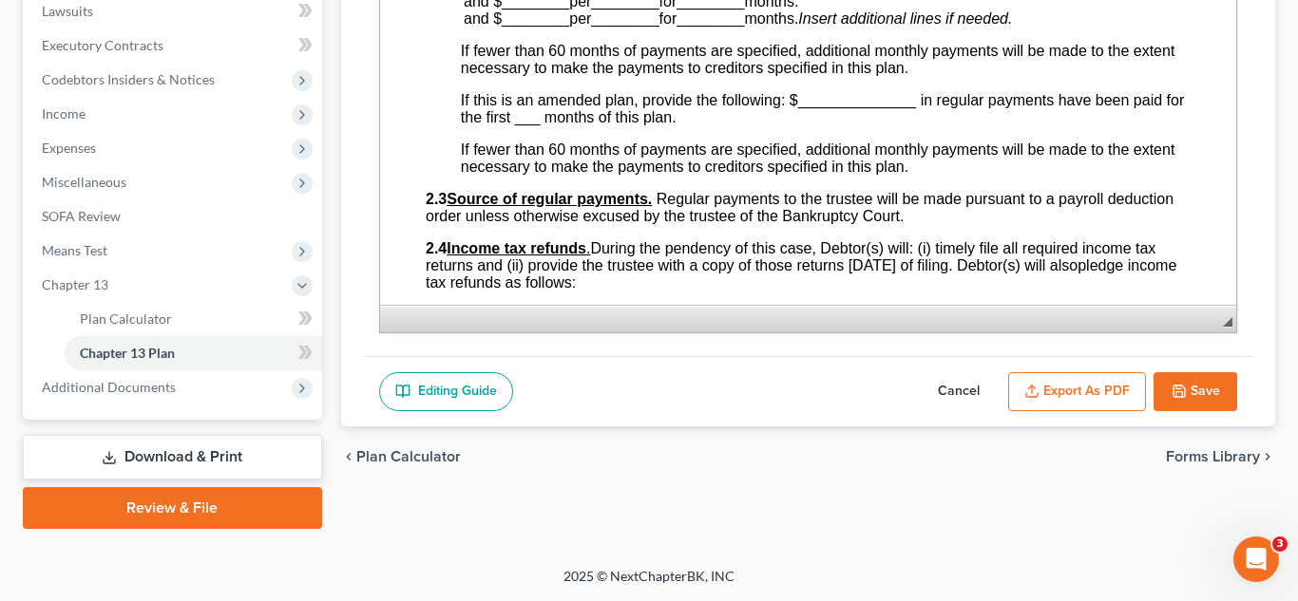
click at [1187, 390] on button "Save" at bounding box center [1195, 392] width 84 height 40
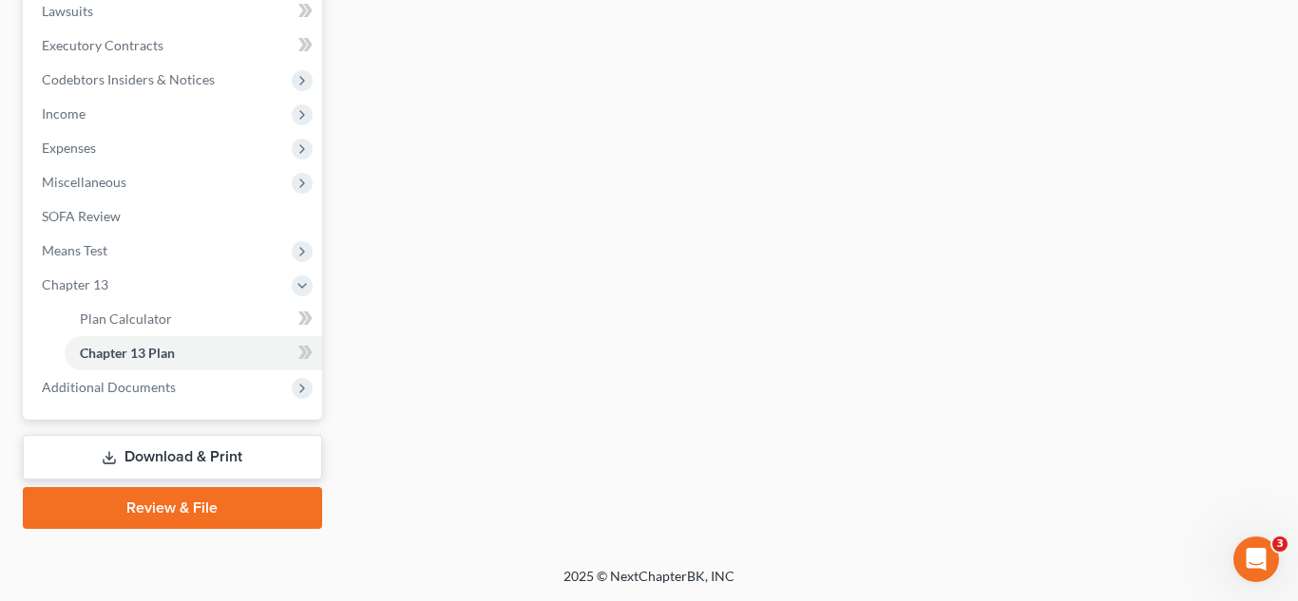
click at [206, 456] on link "Download & Print" at bounding box center [172, 457] width 299 height 45
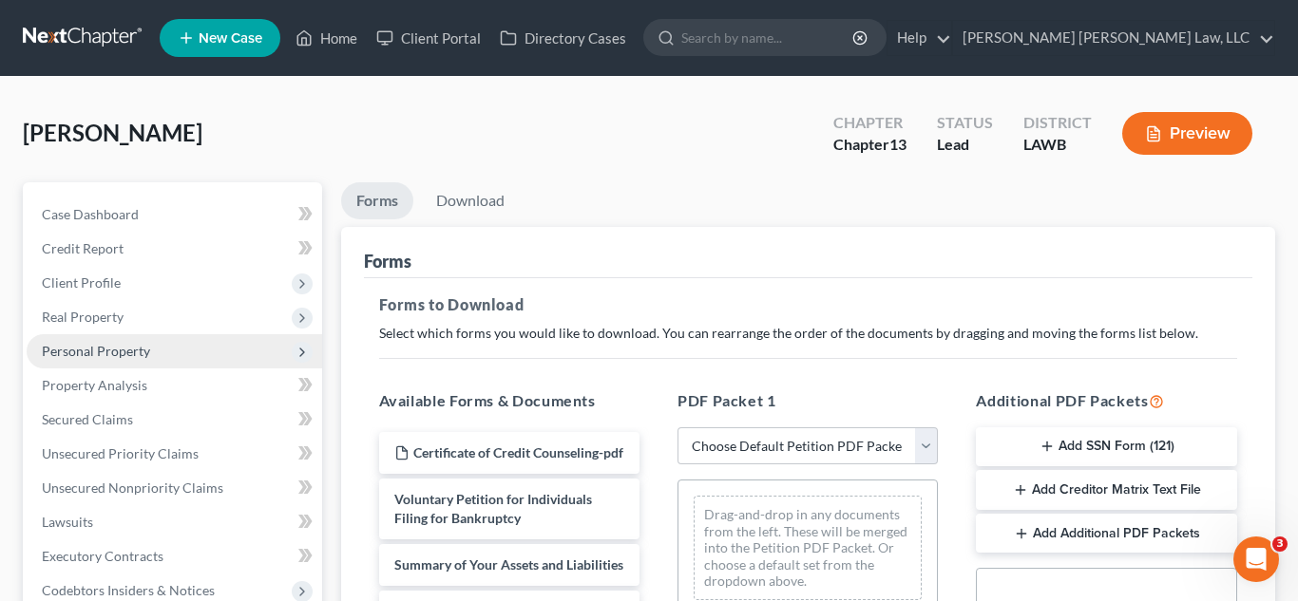
click at [135, 288] on span "Client Profile" at bounding box center [174, 283] width 295 height 34
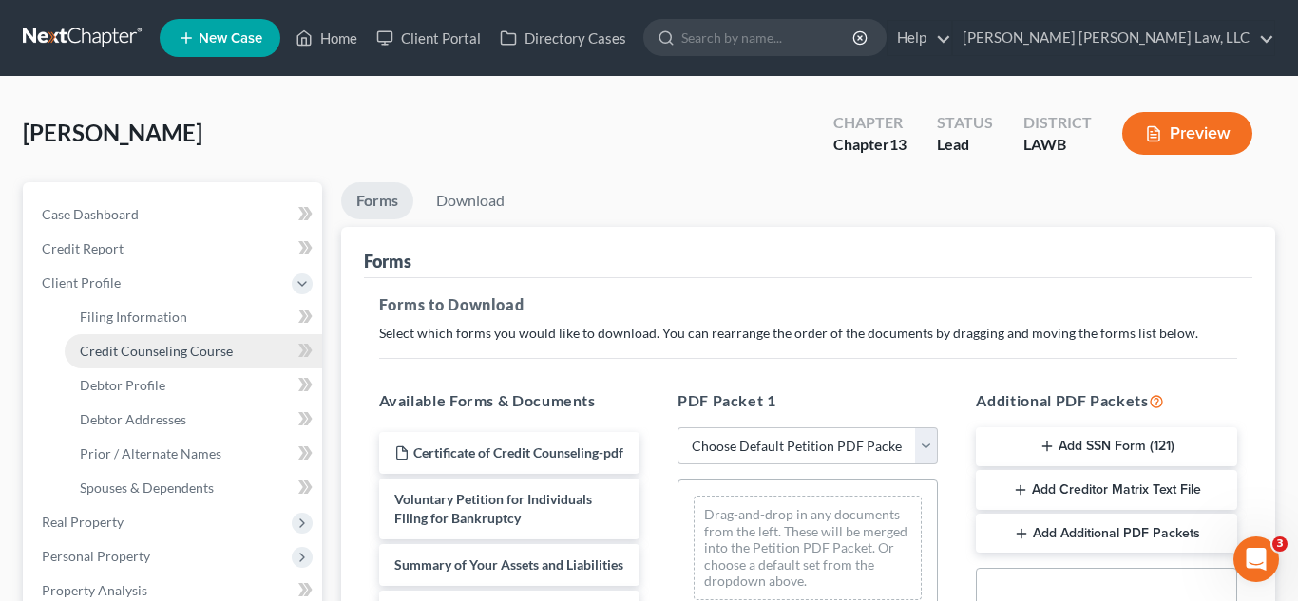
click at [159, 348] on span "Credit Counseling Course" at bounding box center [156, 351] width 153 height 16
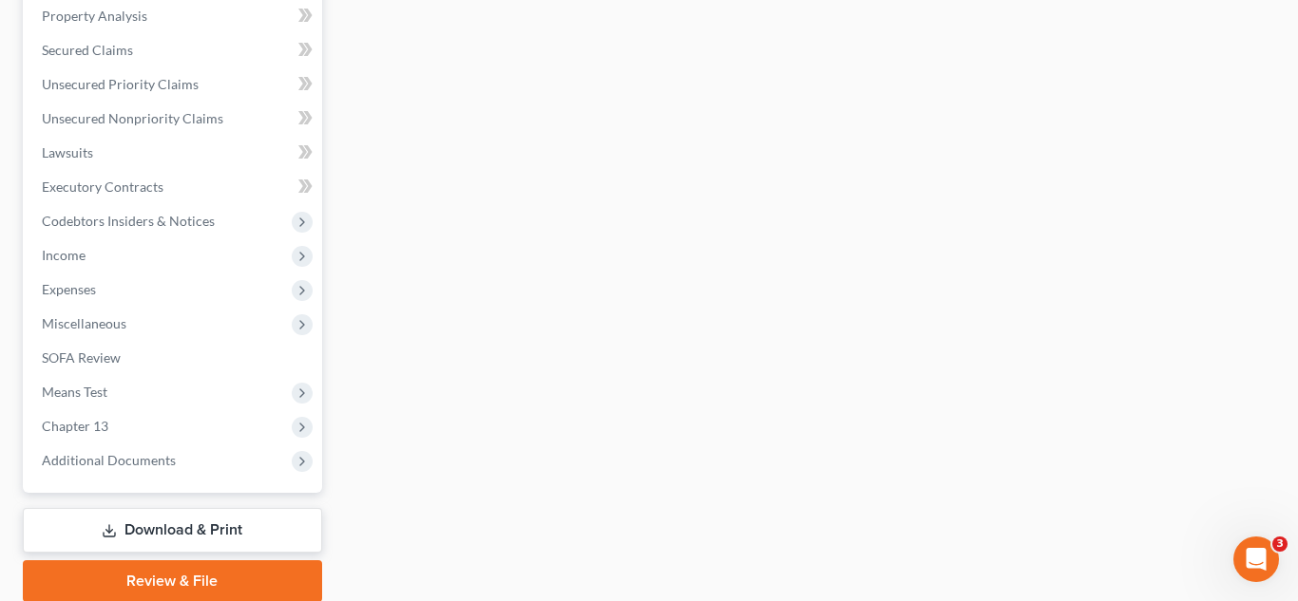
scroll to position [648, 0]
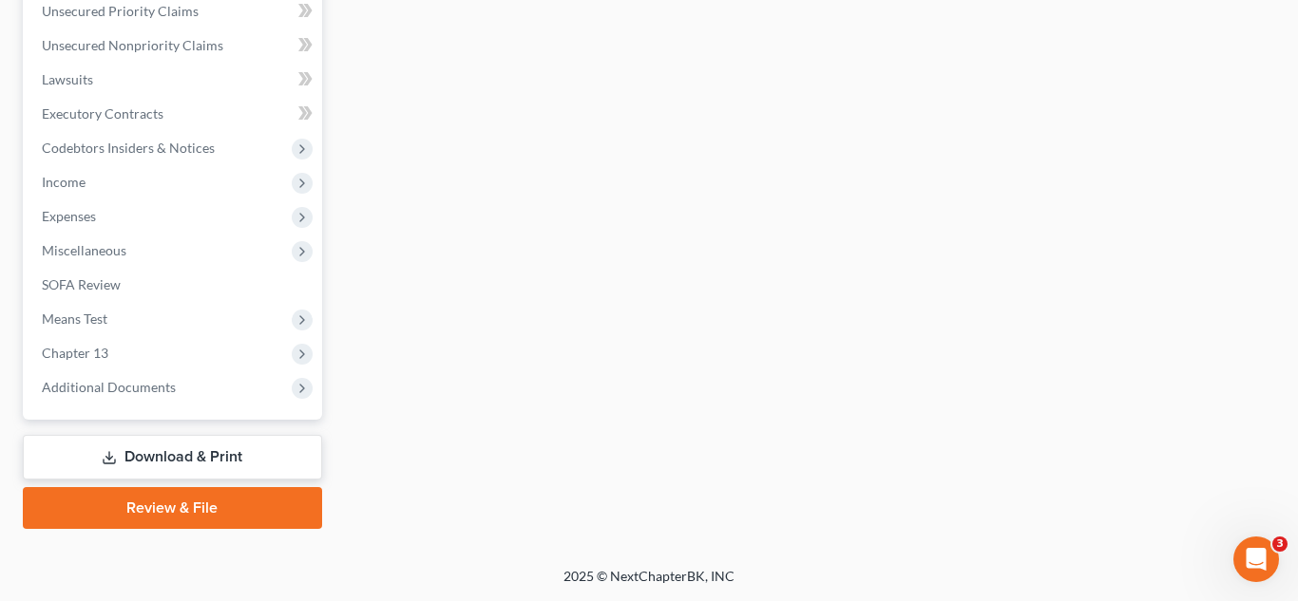
click at [204, 459] on link "Download & Print" at bounding box center [172, 457] width 299 height 45
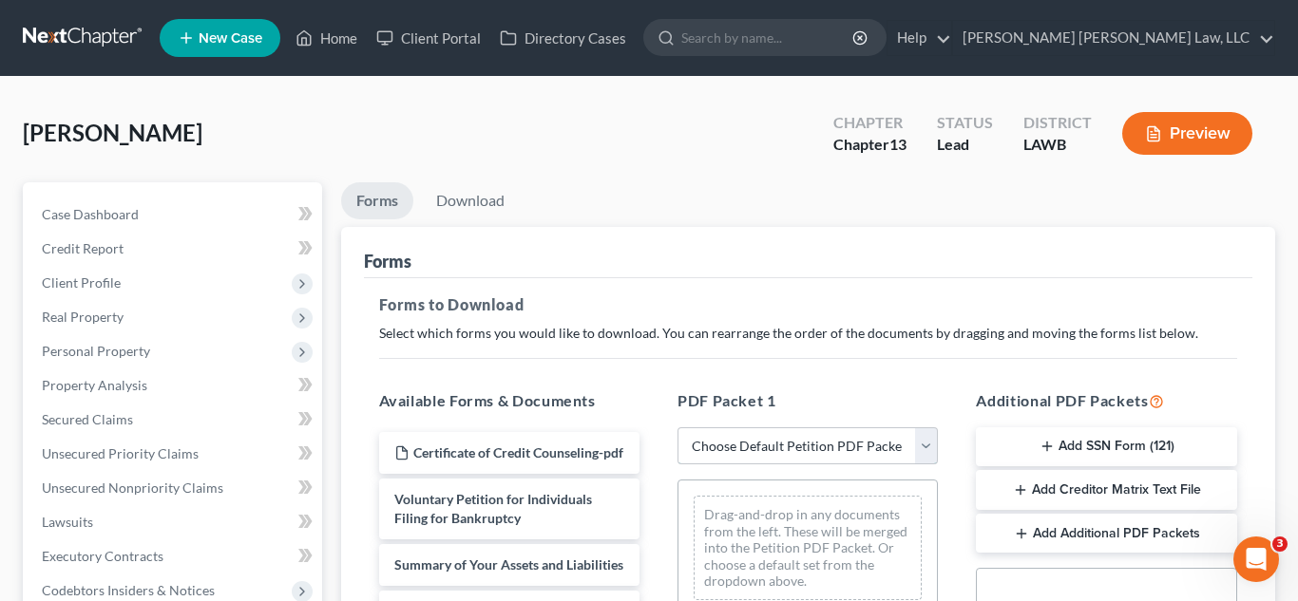
click at [755, 444] on select "Choose Default Petition PDF Packet Complete Bankruptcy Petition (all forms and …" at bounding box center [807, 446] width 260 height 38
click at [677, 427] on select "Choose Default Petition PDF Packet Complete Bankruptcy Petition (all forms and …" at bounding box center [807, 446] width 260 height 38
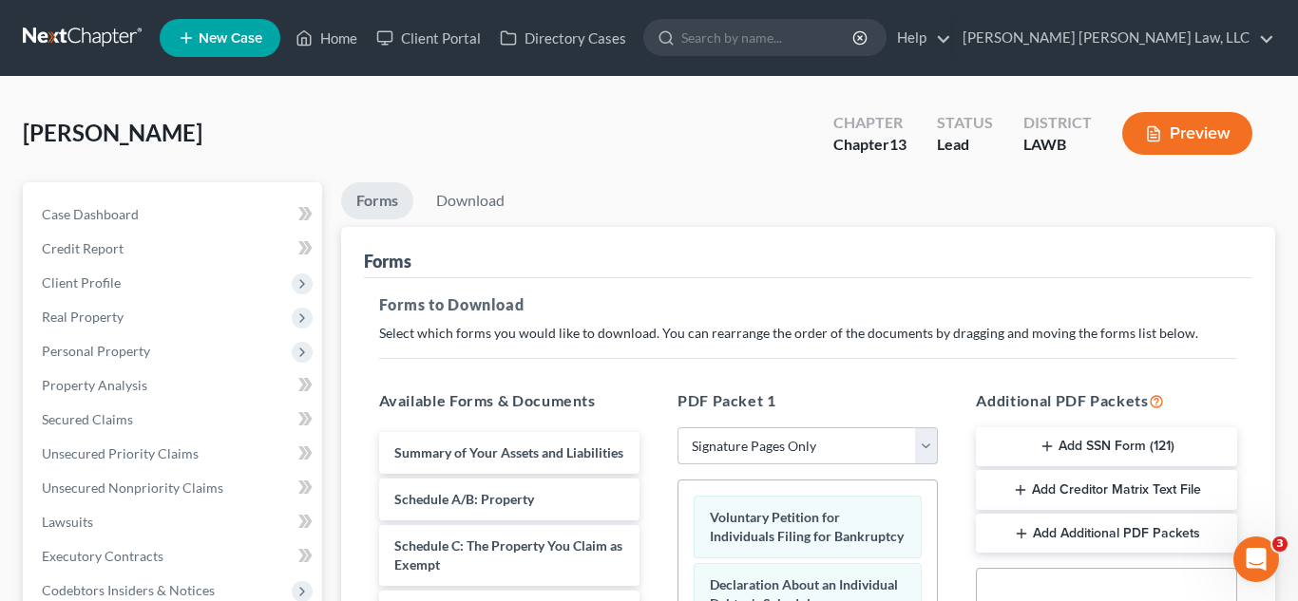
click at [760, 448] on select "Choose Default Petition PDF Packet Complete Bankruptcy Petition (all forms and …" at bounding box center [807, 446] width 260 height 38
click at [677, 427] on select "Choose Default Petition PDF Packet Complete Bankruptcy Petition (all forms and …" at bounding box center [807, 446] width 260 height 38
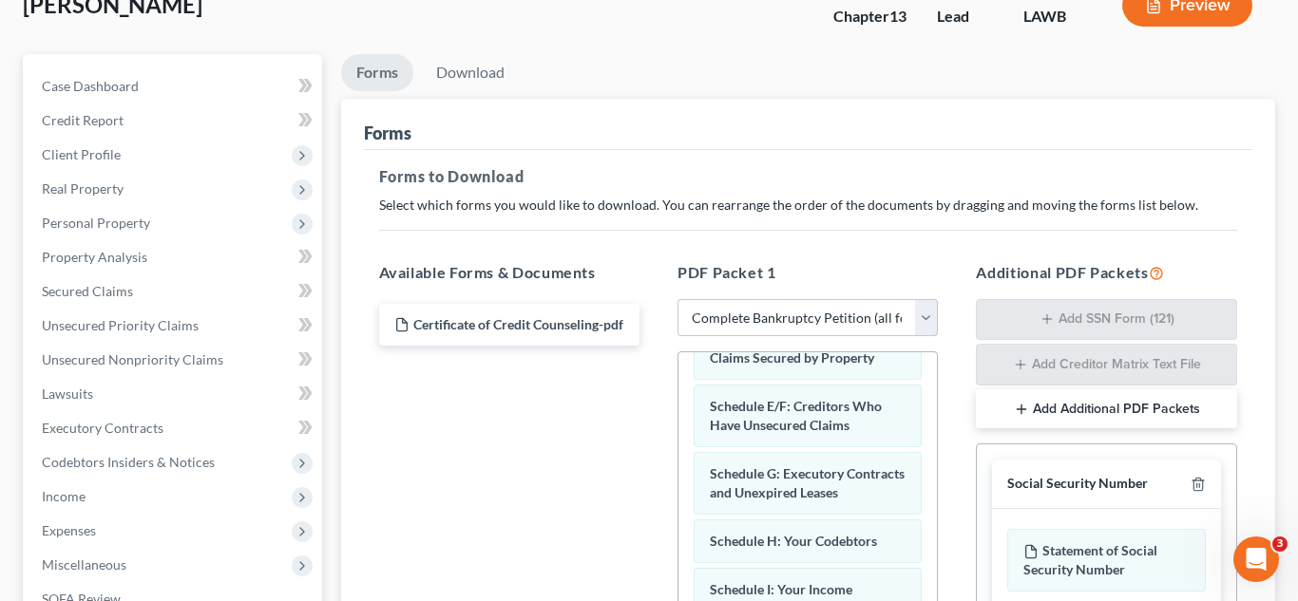
scroll to position [177, 0]
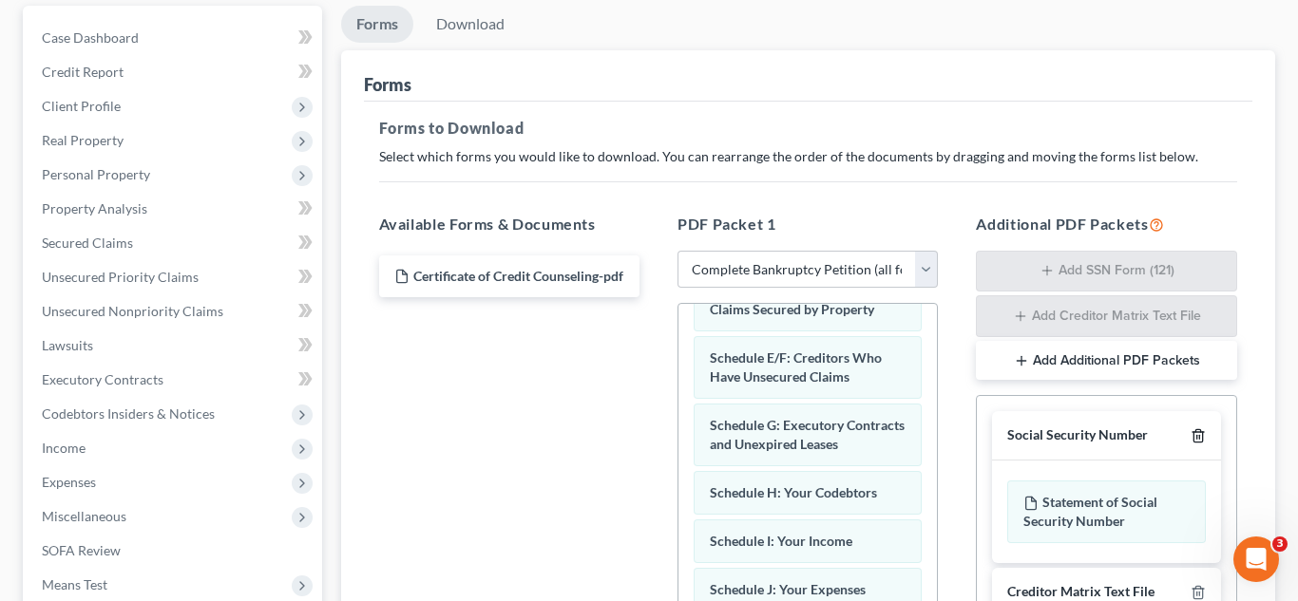
click at [1203, 433] on icon "button" at bounding box center [1197, 435] width 15 height 15
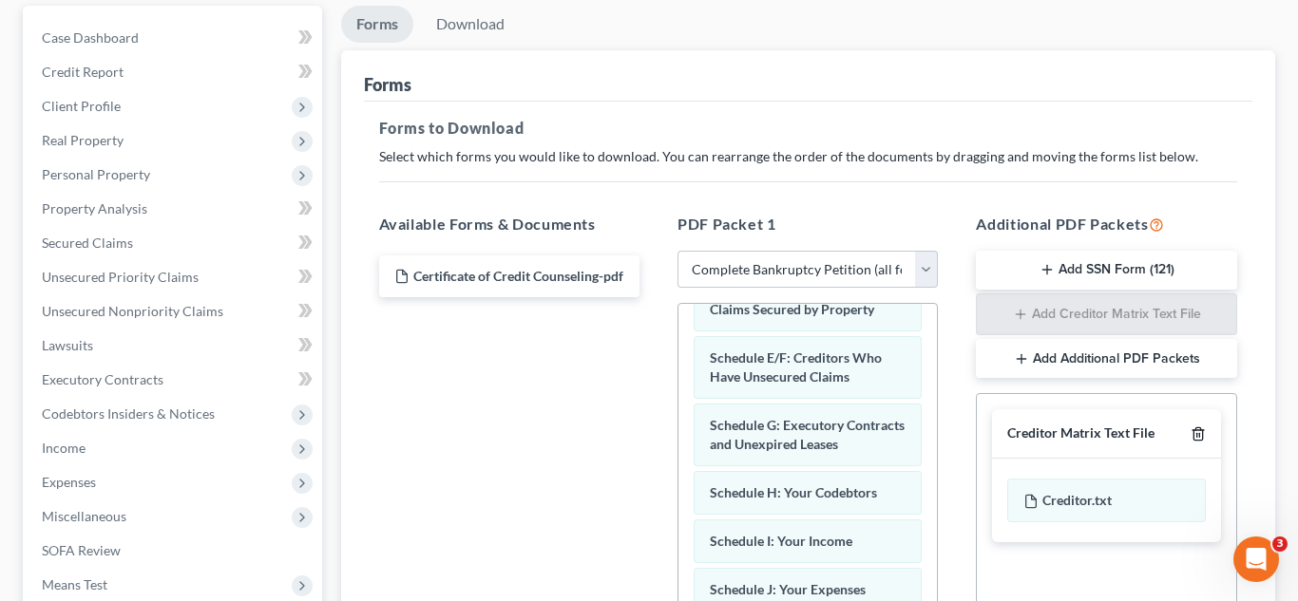
click at [1190, 430] on icon "button" at bounding box center [1197, 434] width 15 height 15
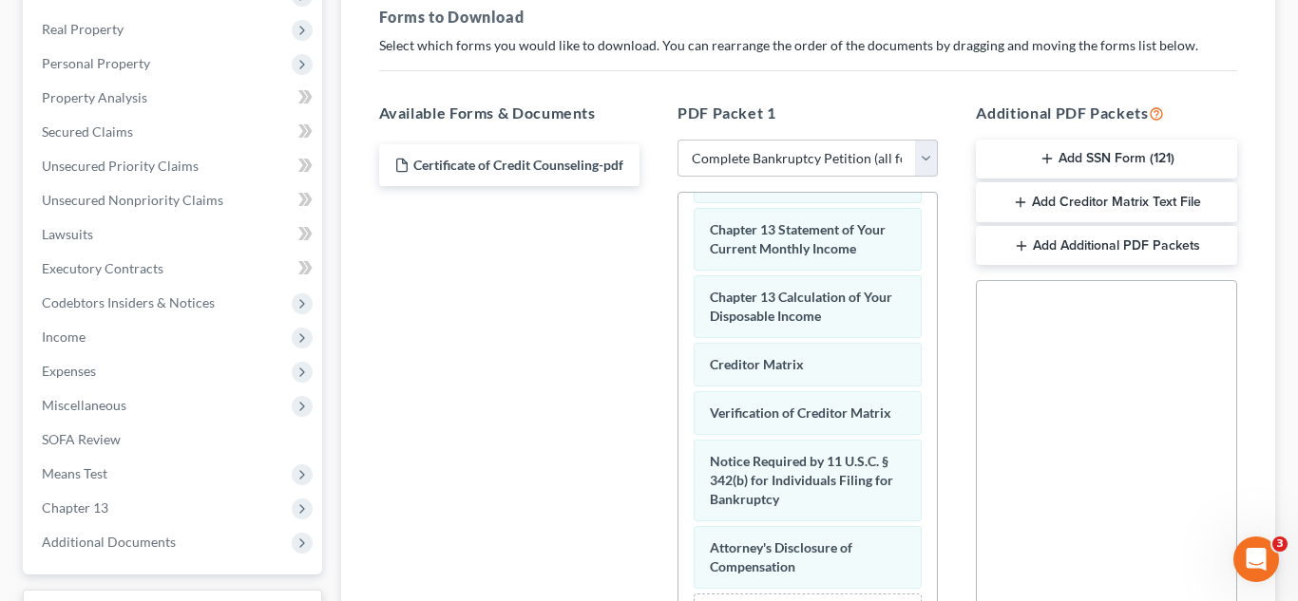
scroll to position [536, 0]
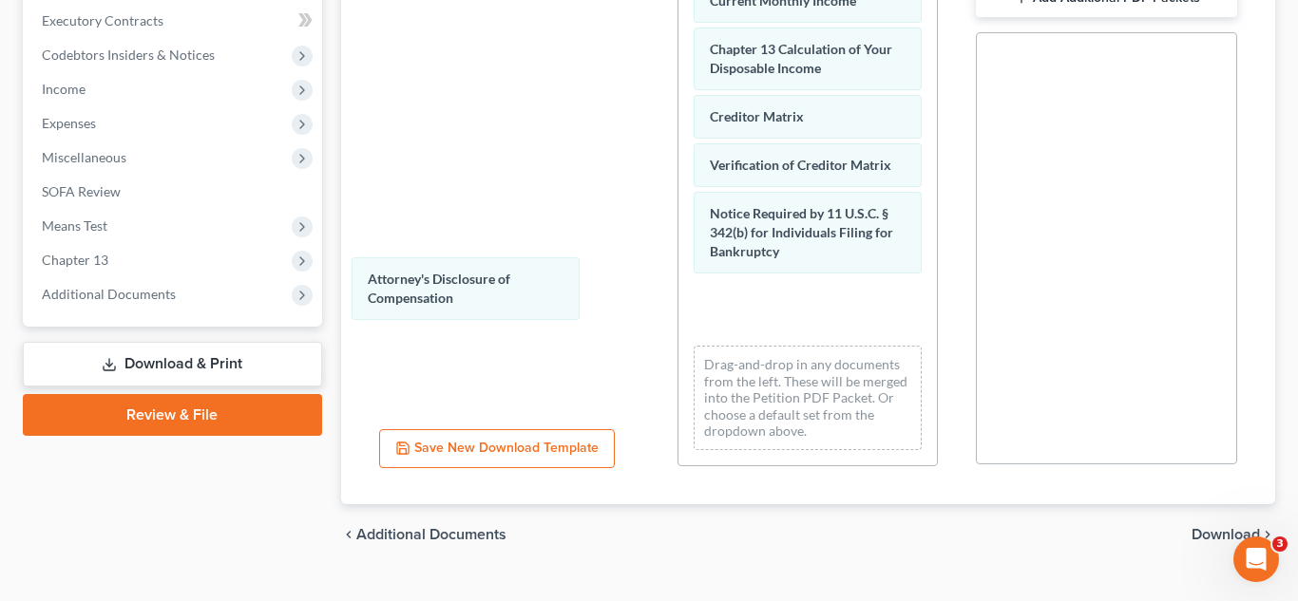
drag, startPoint x: 798, startPoint y: 325, endPoint x: 477, endPoint y: 327, distance: 321.1
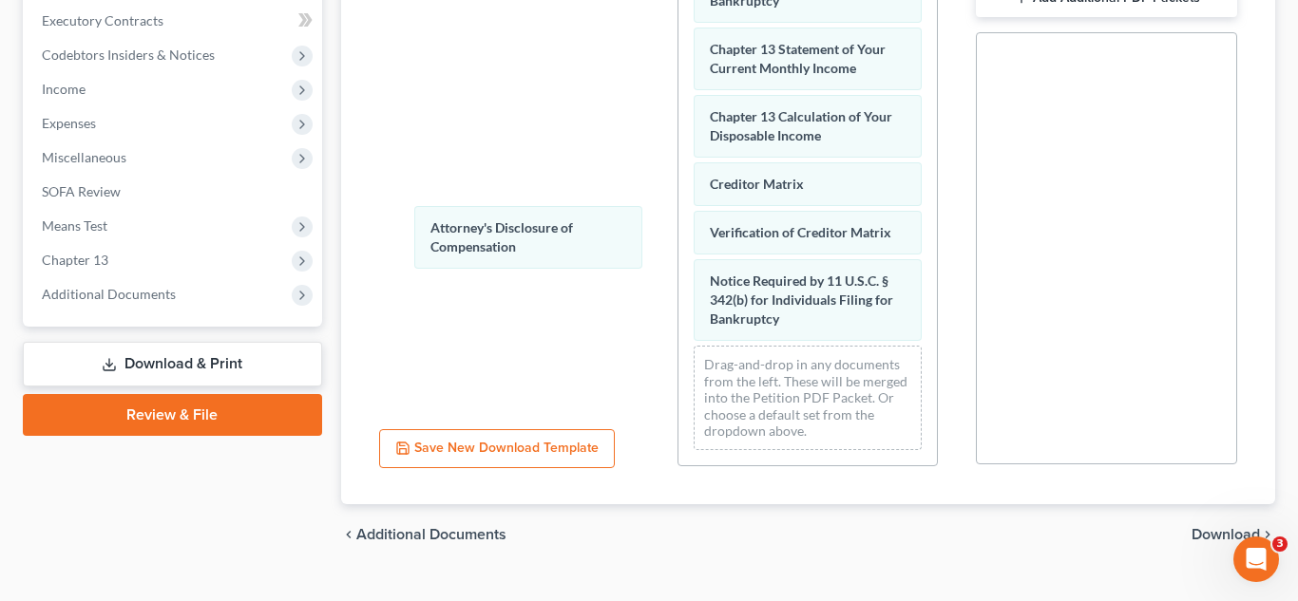
scroll to position [685, 0]
drag, startPoint x: 762, startPoint y: 317, endPoint x: 539, endPoint y: 281, distance: 226.1
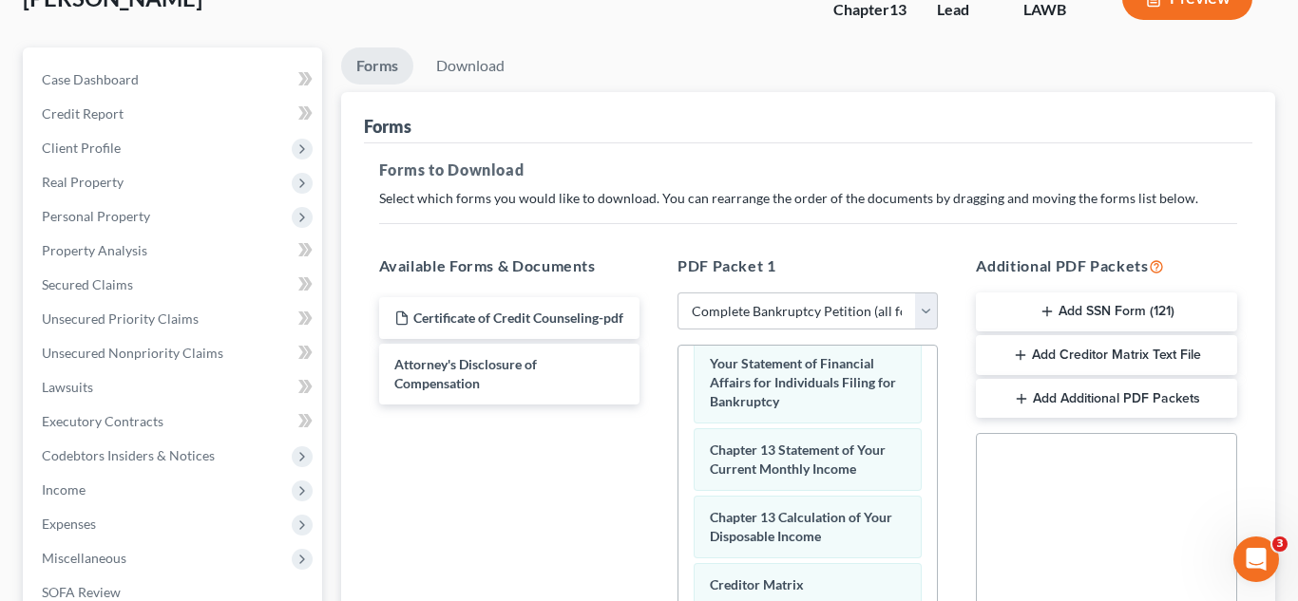
scroll to position [51, 0]
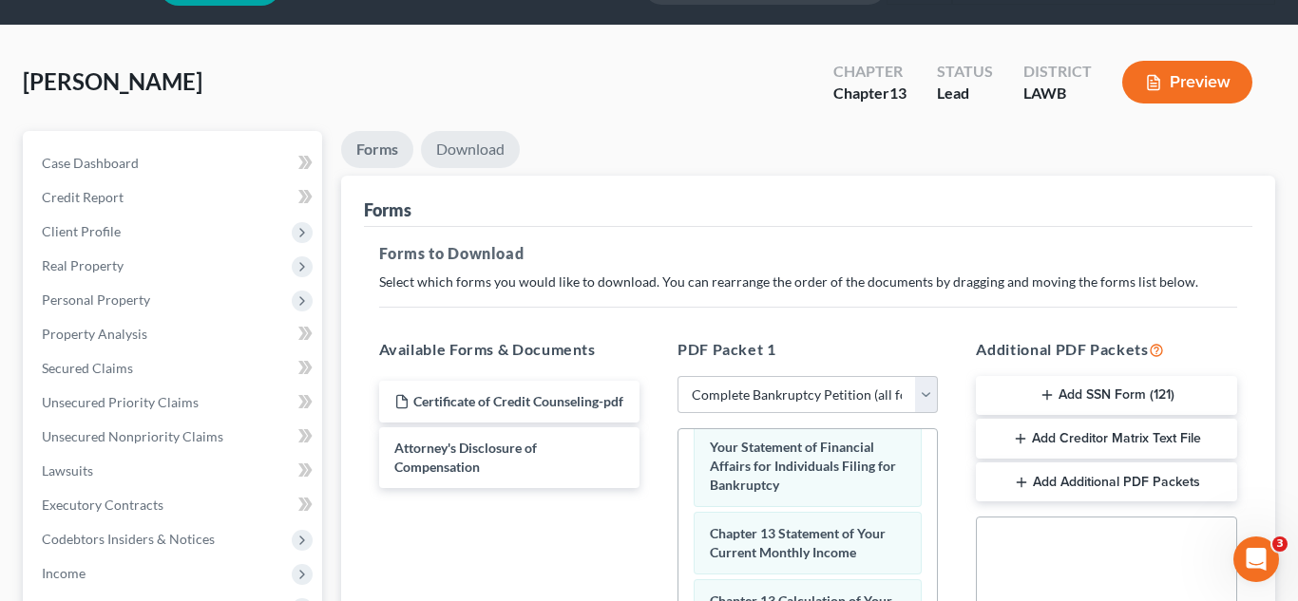
click at [499, 149] on link "Download" at bounding box center [470, 149] width 99 height 37
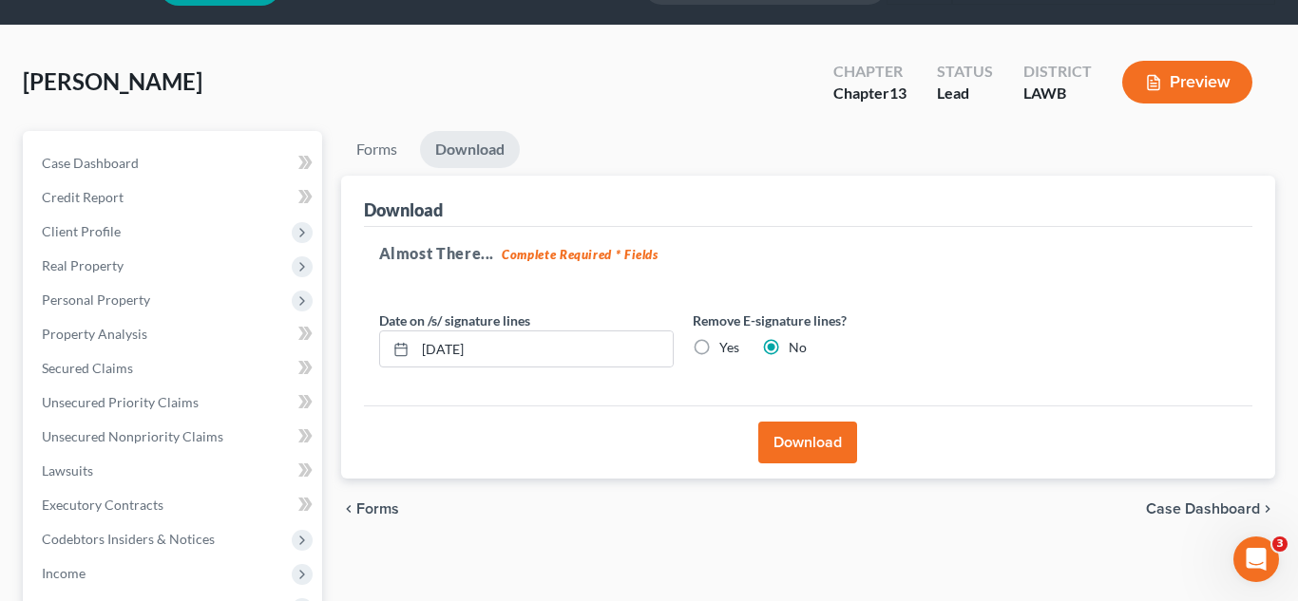
click at [806, 447] on button "Download" at bounding box center [807, 443] width 99 height 42
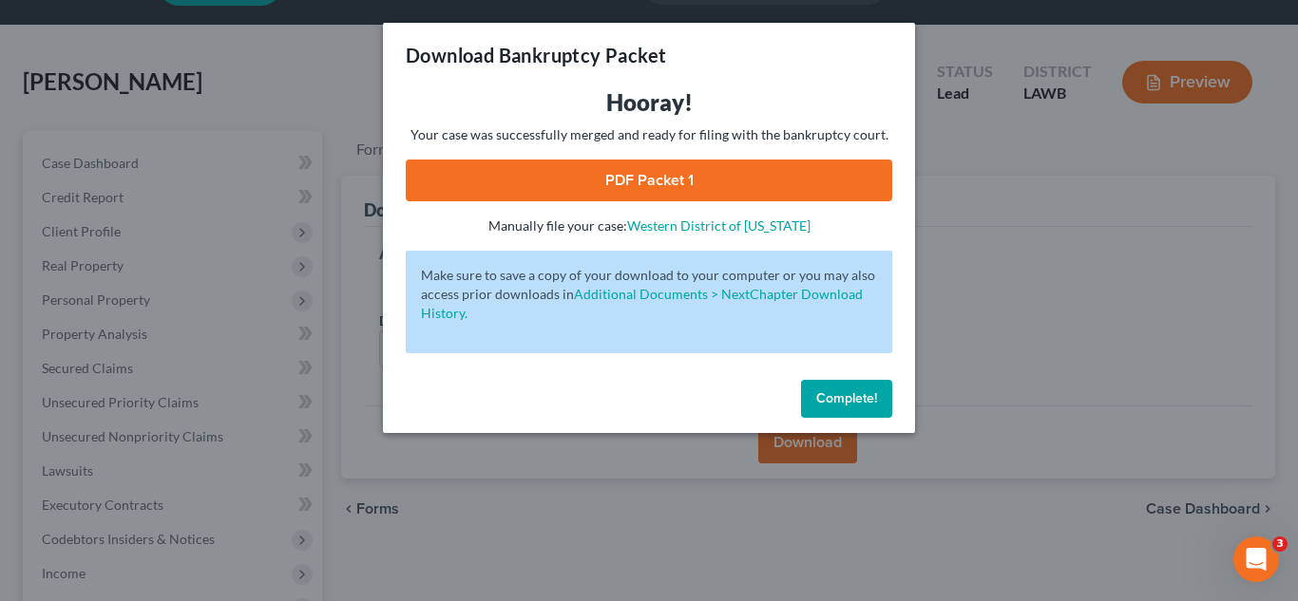
click at [703, 172] on link "PDF Packet 1" at bounding box center [649, 181] width 486 height 42
click at [832, 397] on span "Complete!" at bounding box center [846, 398] width 61 height 16
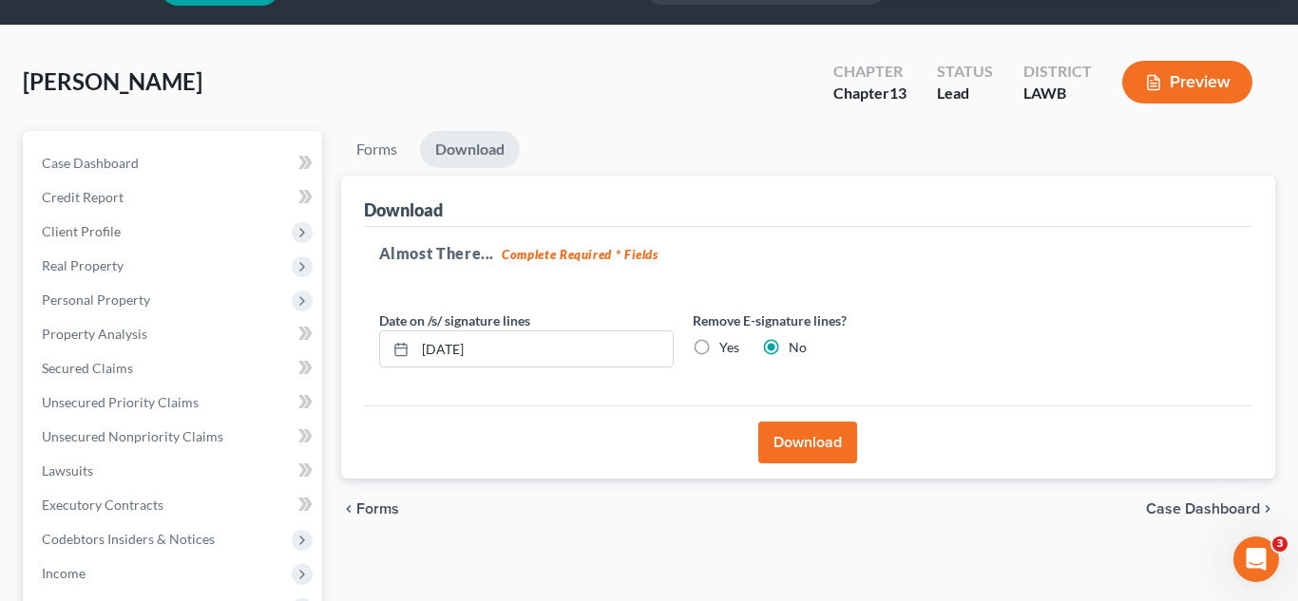
click at [596, 453] on div "Download" at bounding box center [808, 442] width 889 height 73
click at [389, 162] on link "Forms" at bounding box center [376, 149] width 71 height 37
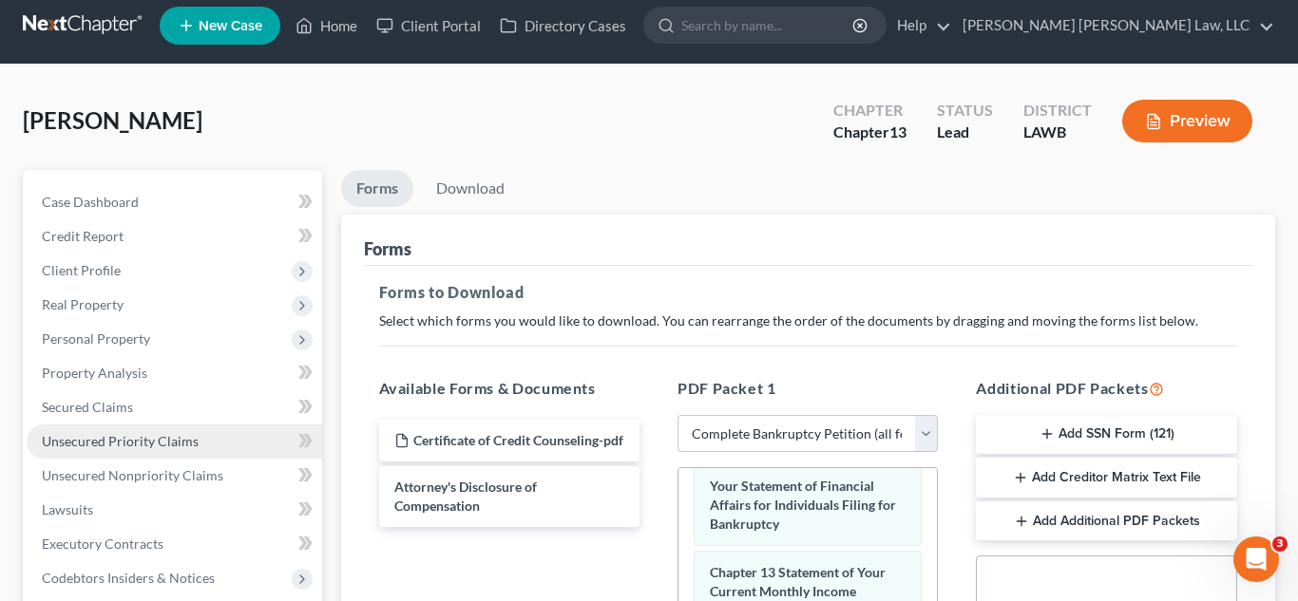
scroll to position [0, 0]
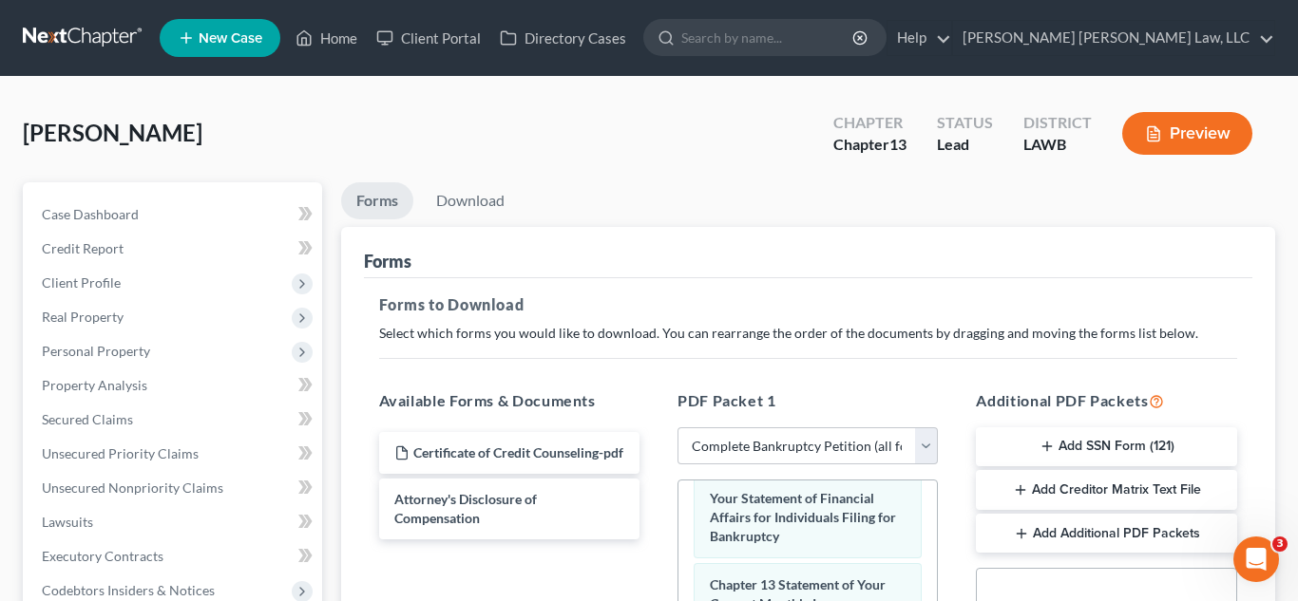
click at [104, 33] on link at bounding box center [84, 38] width 122 height 34
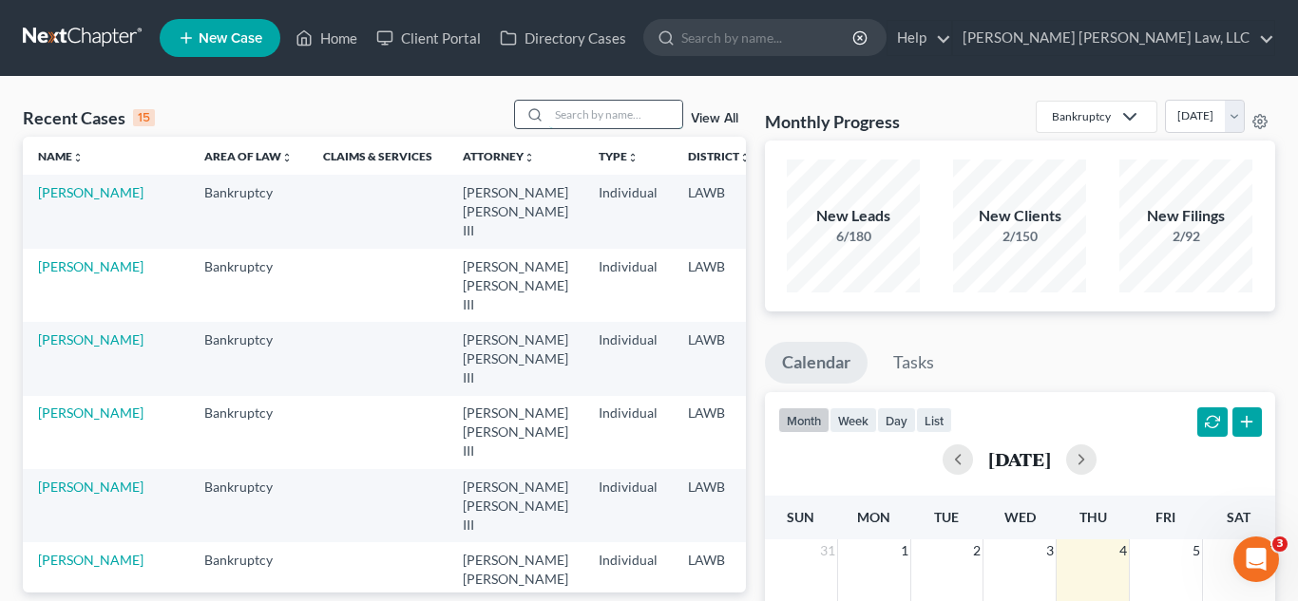
click at [602, 119] on input "search" at bounding box center [615, 115] width 133 height 28
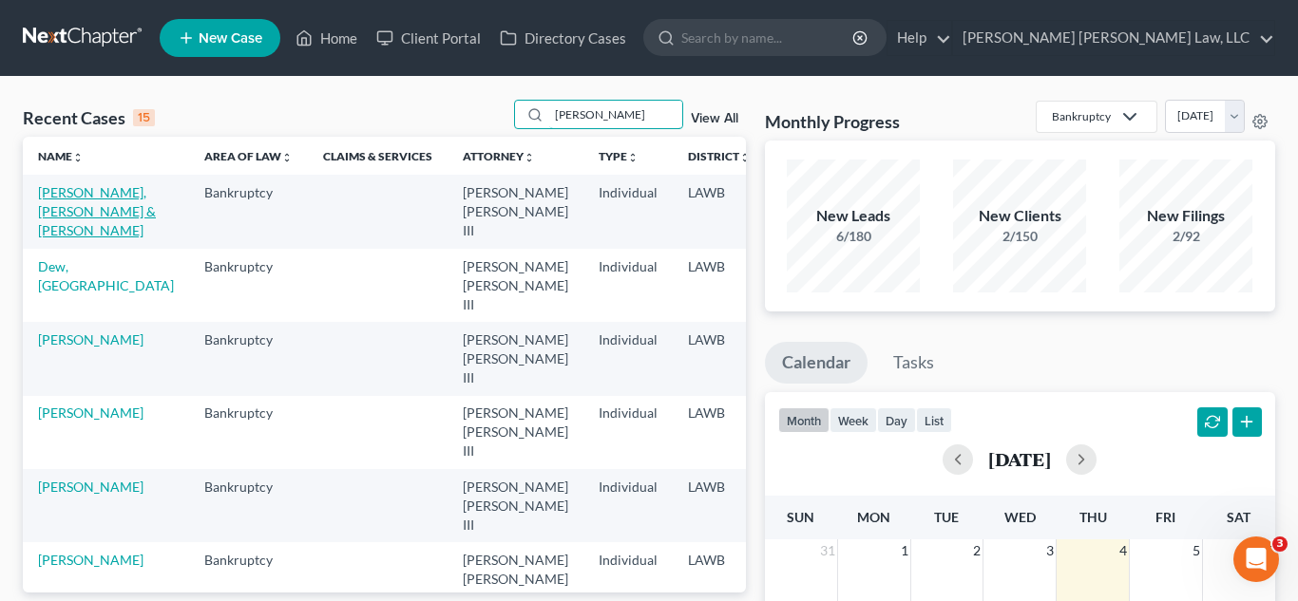
type input "wade"
click at [78, 231] on link "Wade, Corterious & Griffin, Karli" at bounding box center [97, 211] width 118 height 54
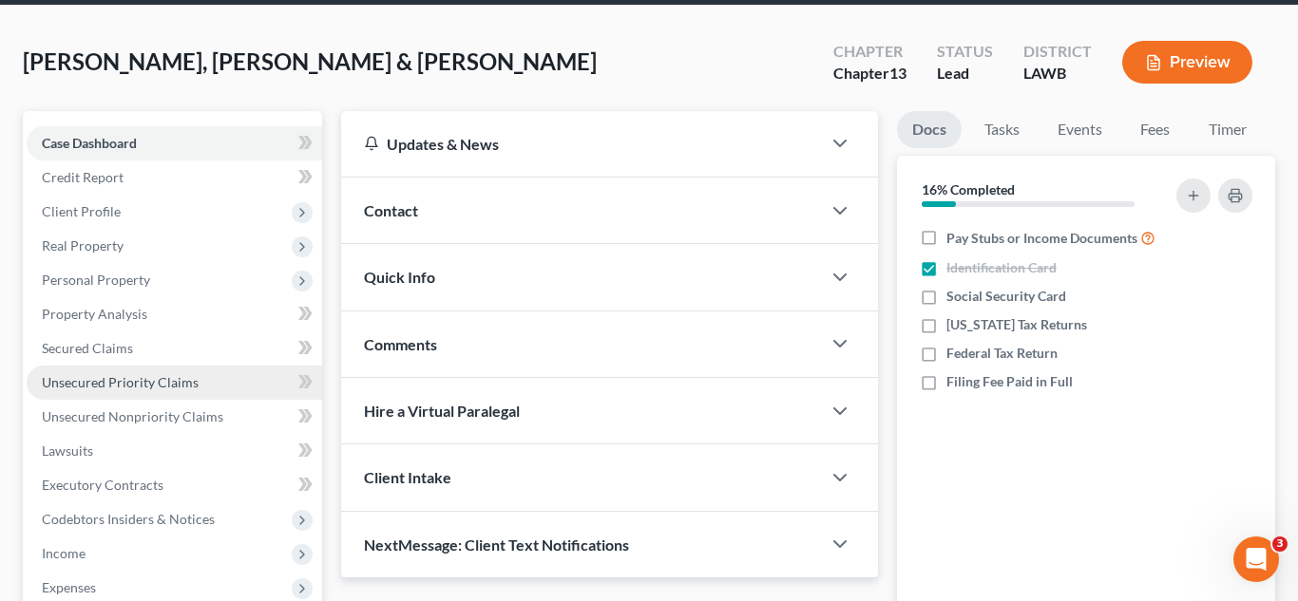
scroll to position [72, 0]
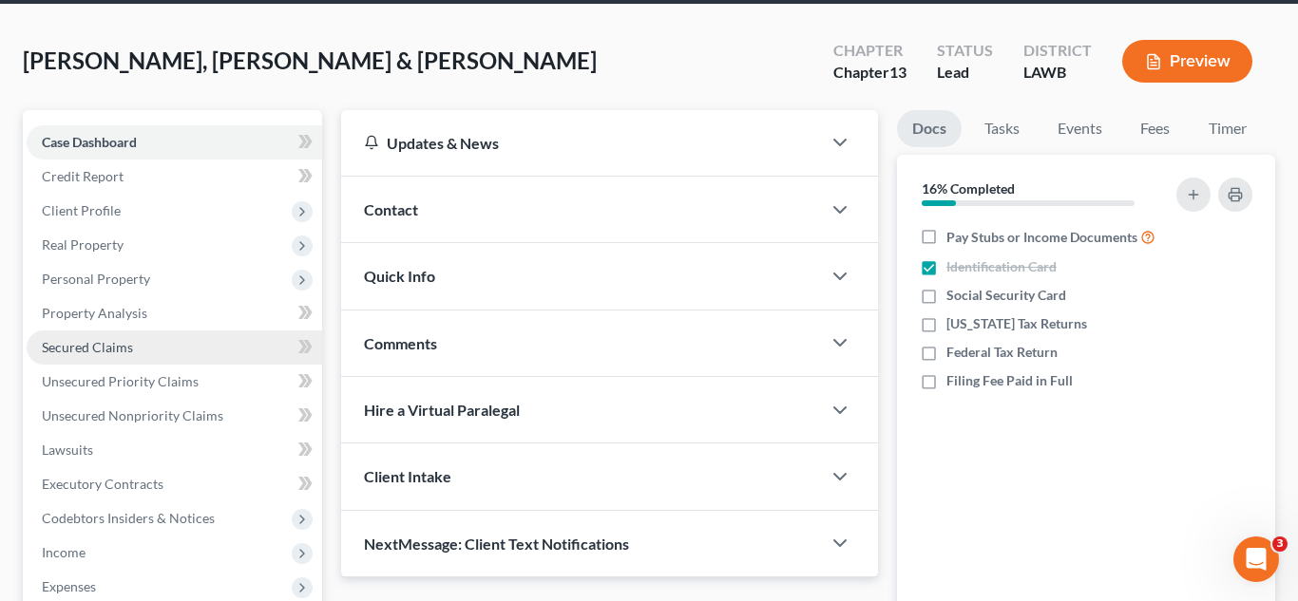
click at [110, 351] on span "Secured Claims" at bounding box center [87, 347] width 91 height 16
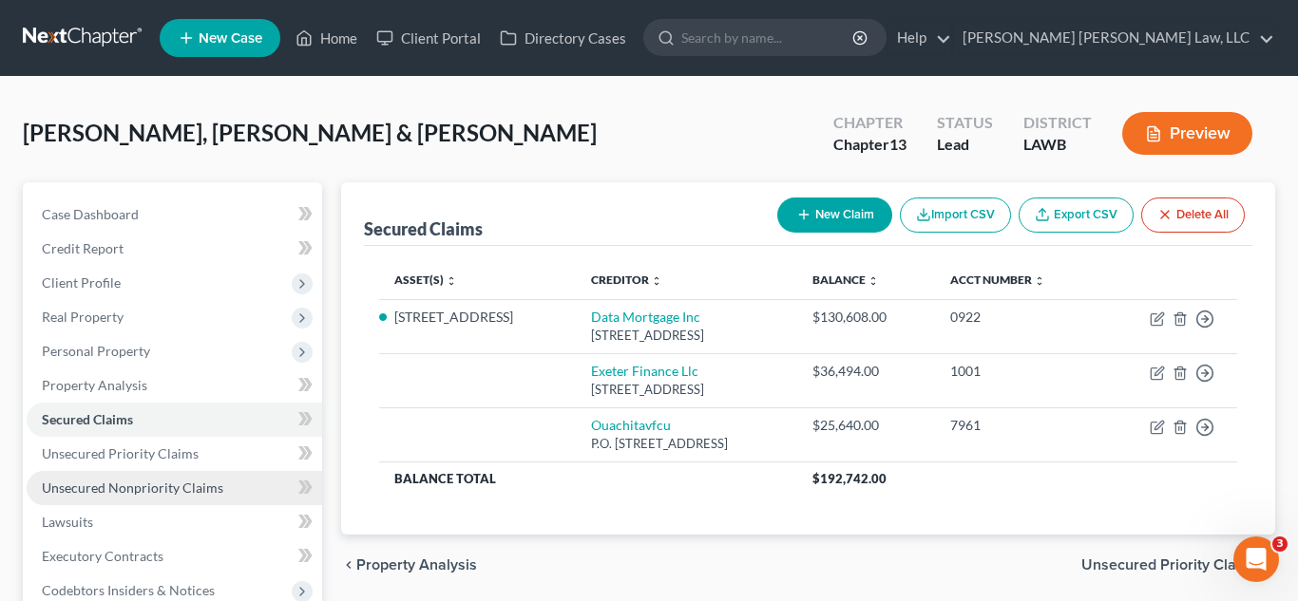
click at [144, 499] on link "Unsecured Nonpriority Claims" at bounding box center [174, 488] width 295 height 34
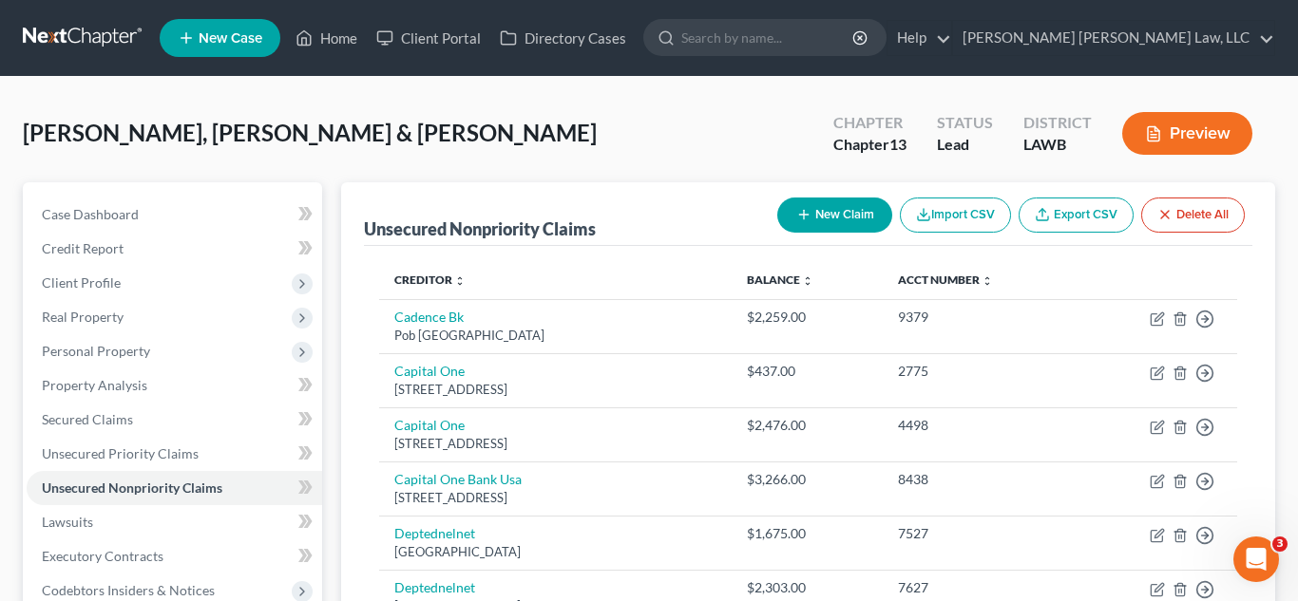
click at [104, 37] on link at bounding box center [84, 38] width 122 height 34
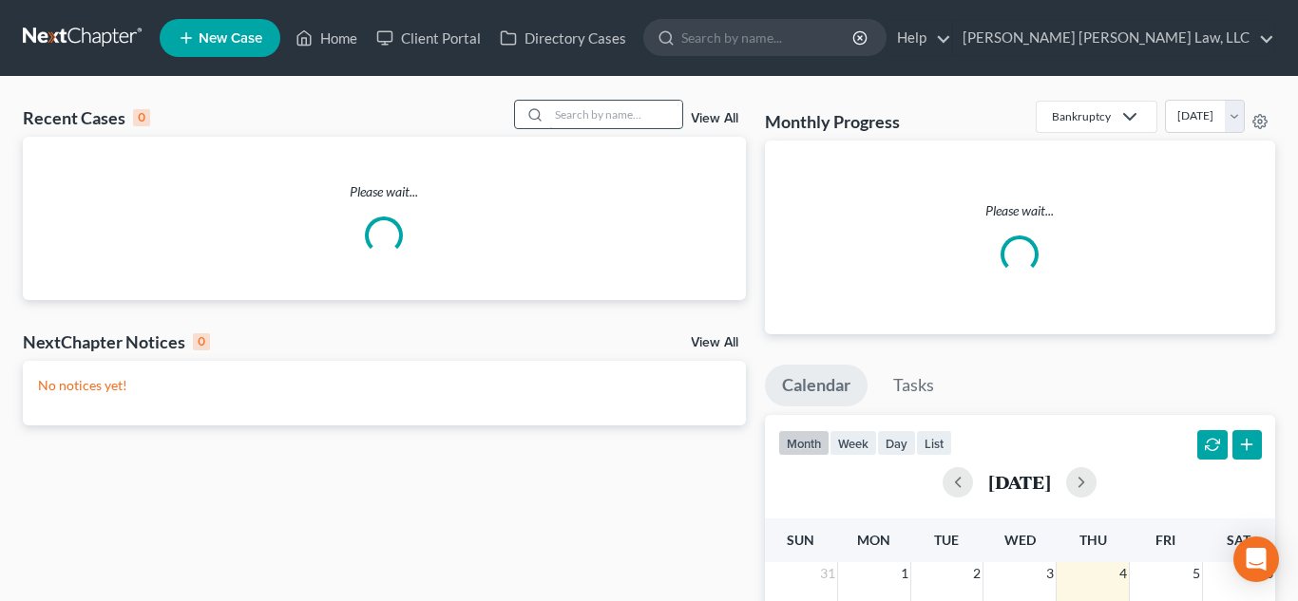
click at [607, 115] on input "search" at bounding box center [615, 115] width 133 height 28
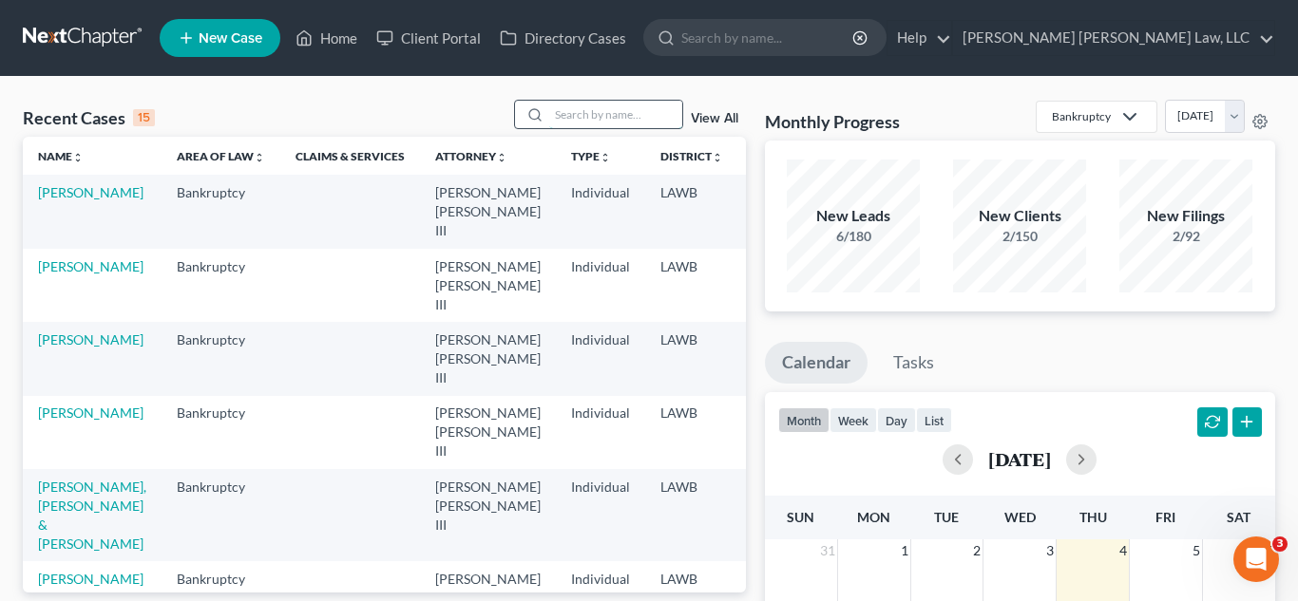
type input "r"
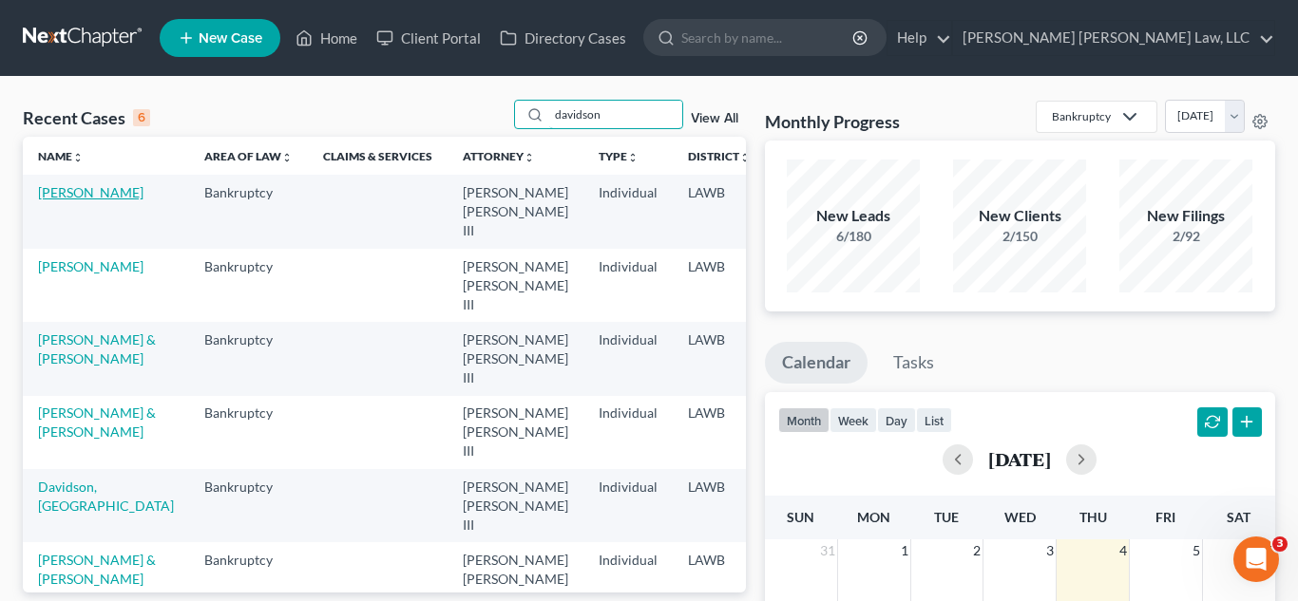
type input "davidson"
click at [46, 200] on link "[PERSON_NAME]" at bounding box center [90, 192] width 105 height 16
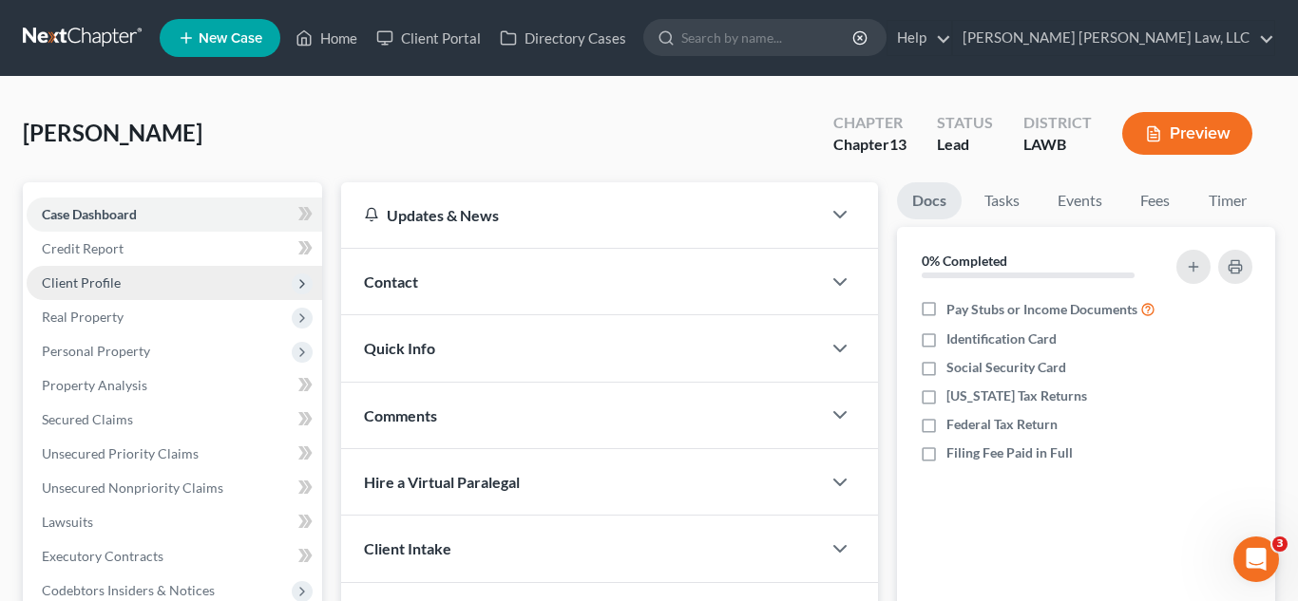
click at [198, 289] on span "Client Profile" at bounding box center [174, 283] width 295 height 34
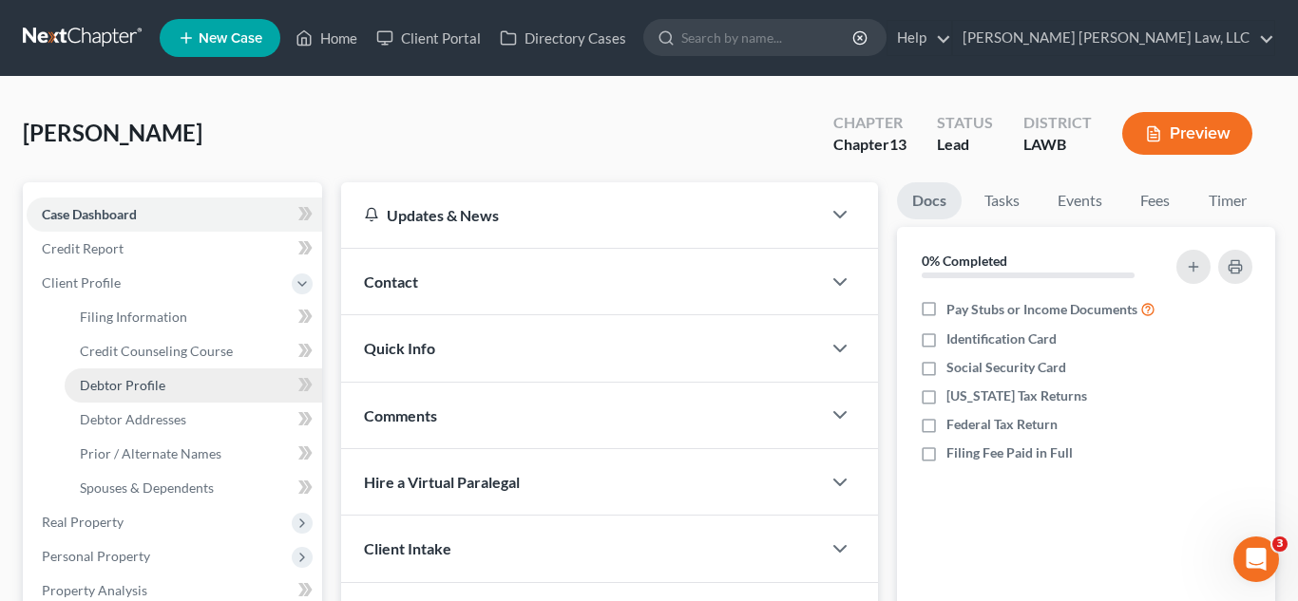
click at [134, 389] on span "Debtor Profile" at bounding box center [122, 385] width 85 height 16
select select "0"
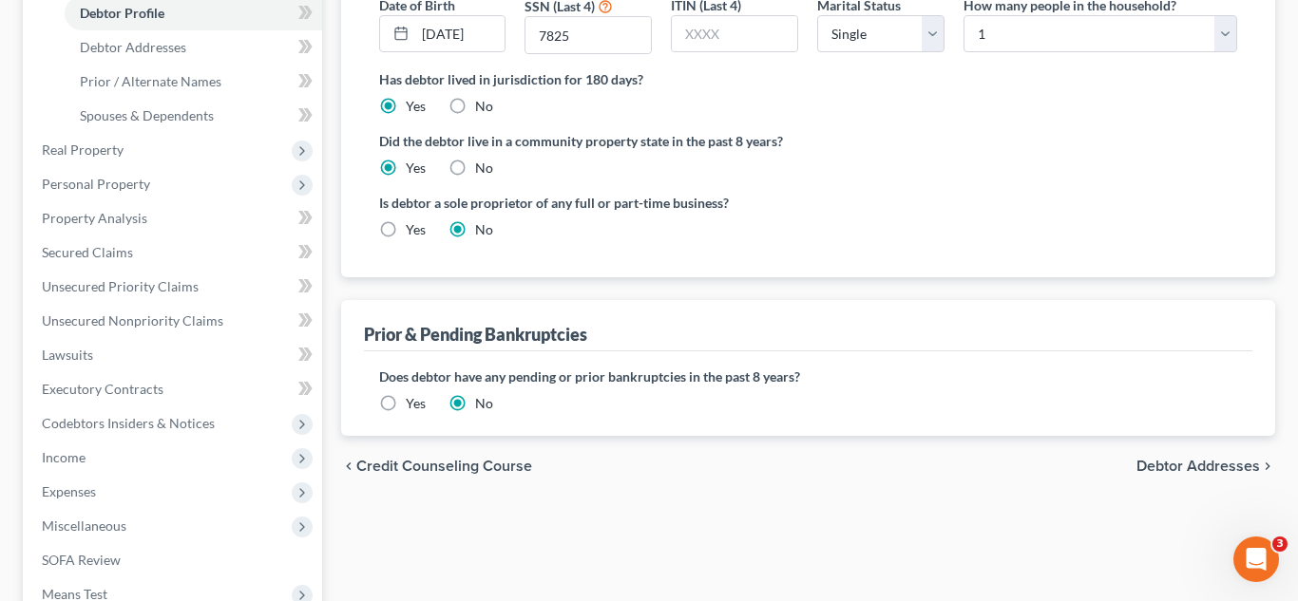
radio input "true"
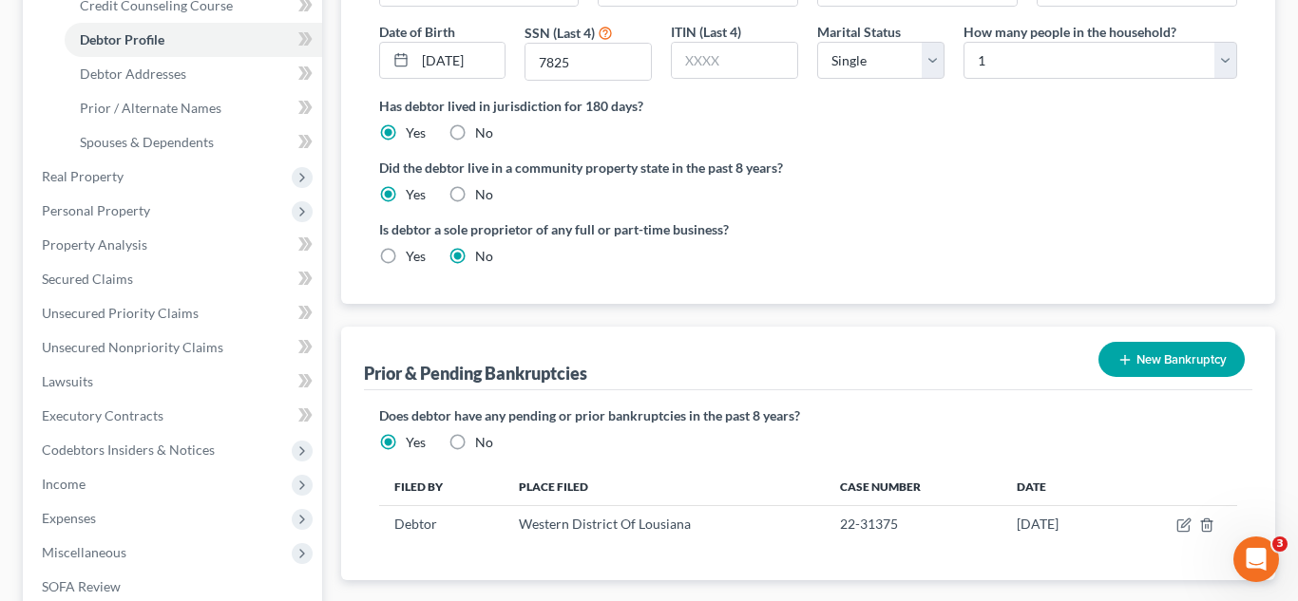
scroll to position [343, 0]
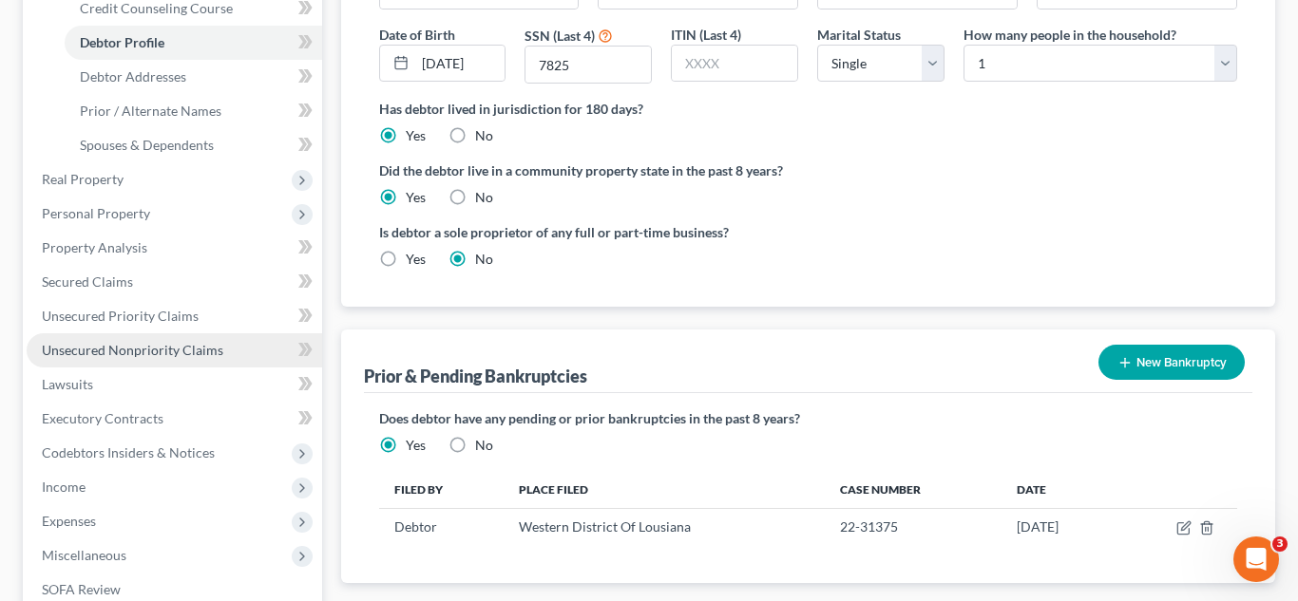
click at [124, 353] on span "Unsecured Nonpriority Claims" at bounding box center [132, 350] width 181 height 16
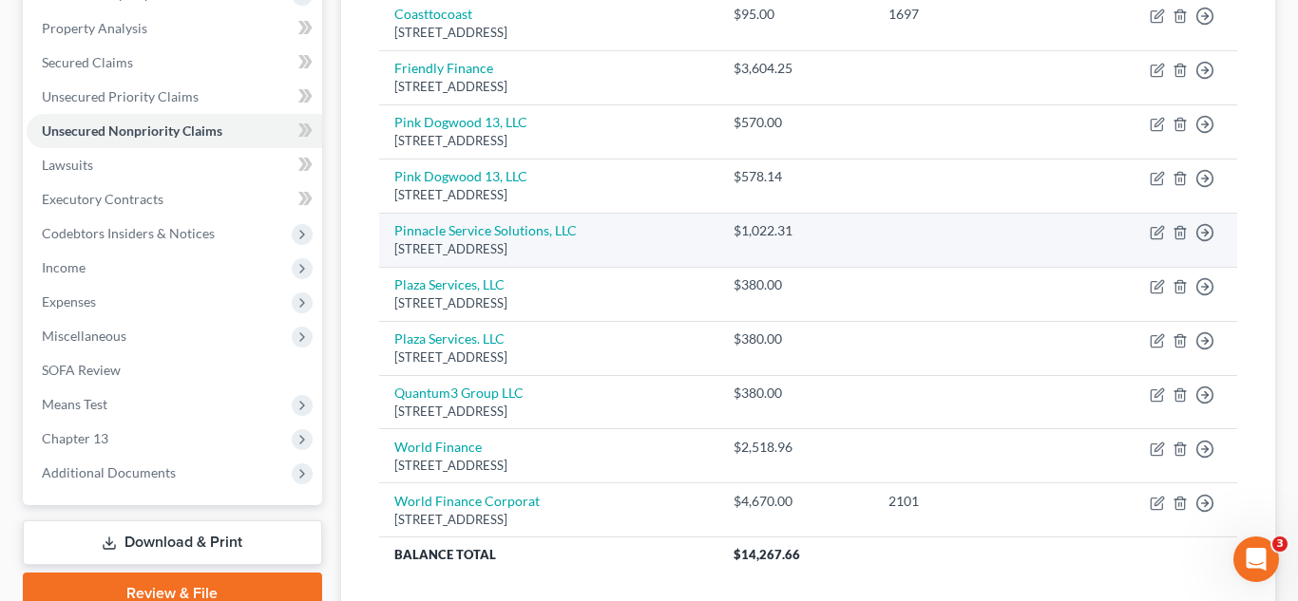
scroll to position [287, 0]
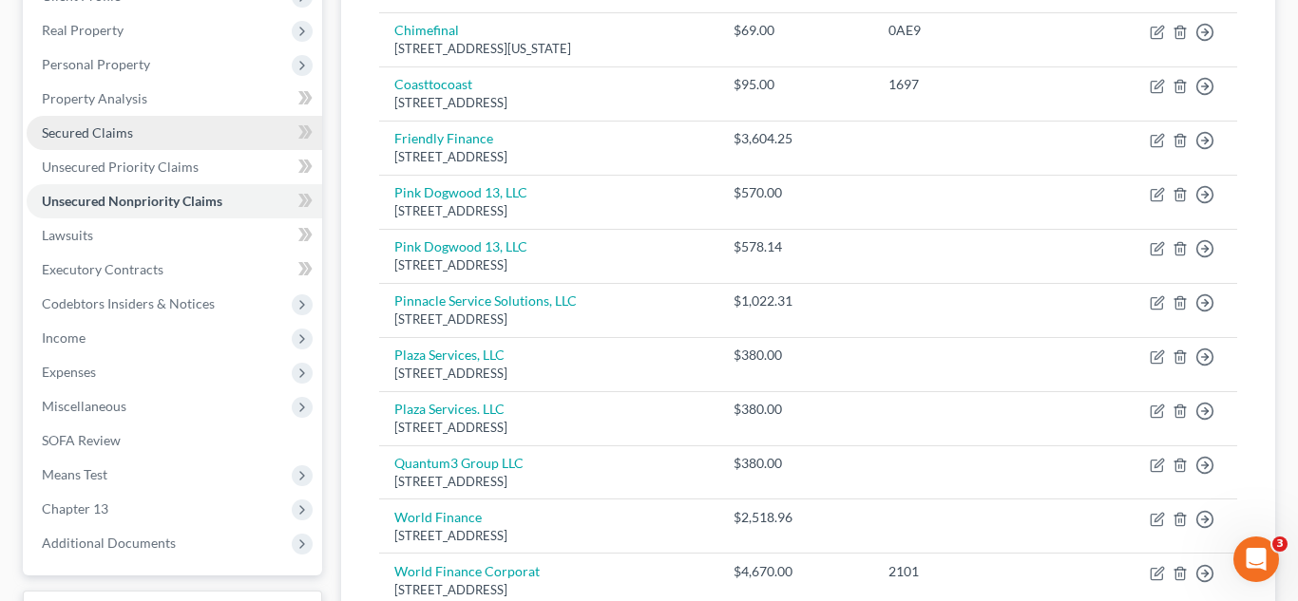
click at [139, 136] on link "Secured Claims" at bounding box center [174, 133] width 295 height 34
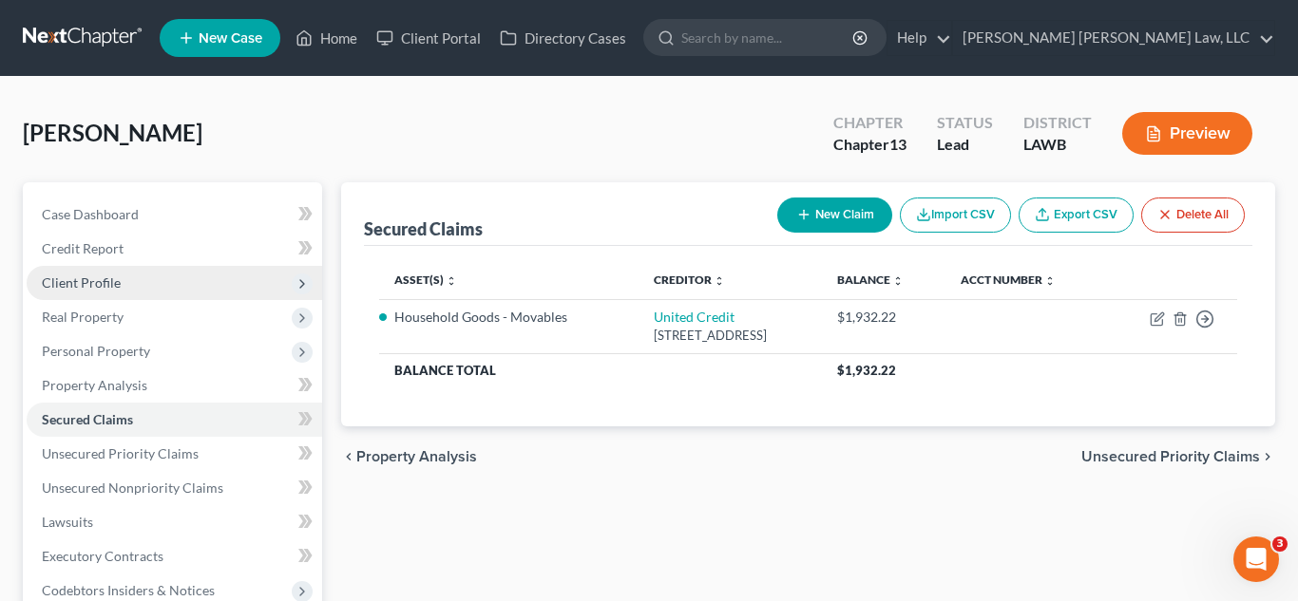
click at [141, 276] on span "Client Profile" at bounding box center [174, 283] width 295 height 34
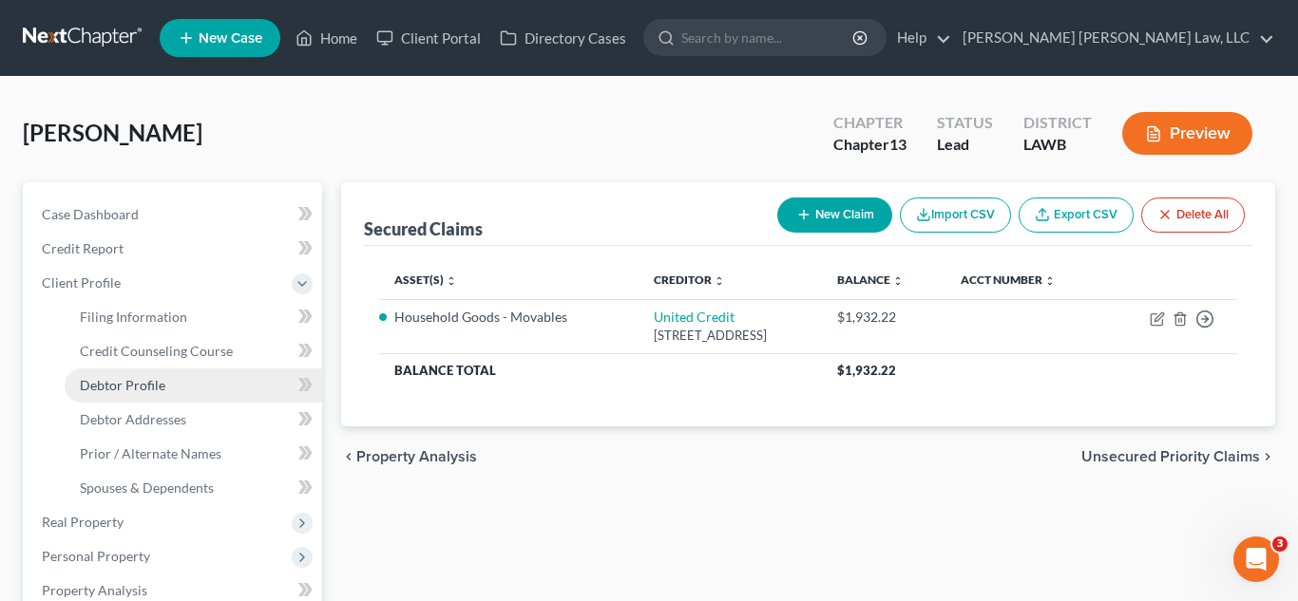
click at [150, 388] on span "Debtor Profile" at bounding box center [122, 385] width 85 height 16
select select "0"
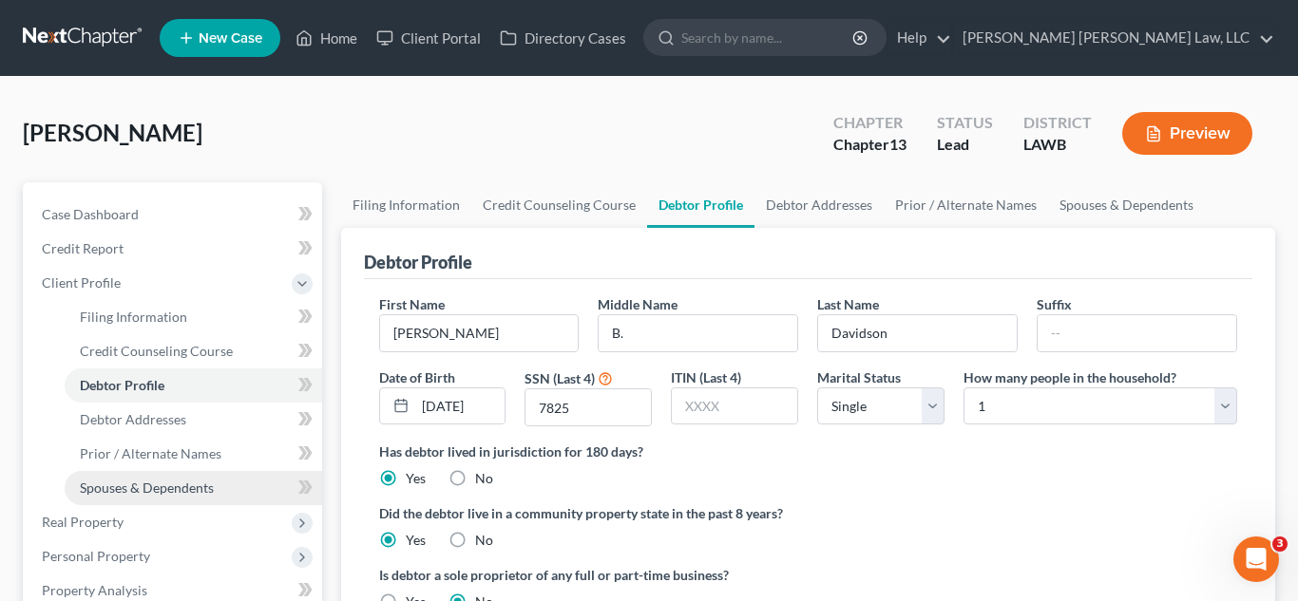
click at [180, 485] on span "Spouses & Dependents" at bounding box center [147, 488] width 134 height 16
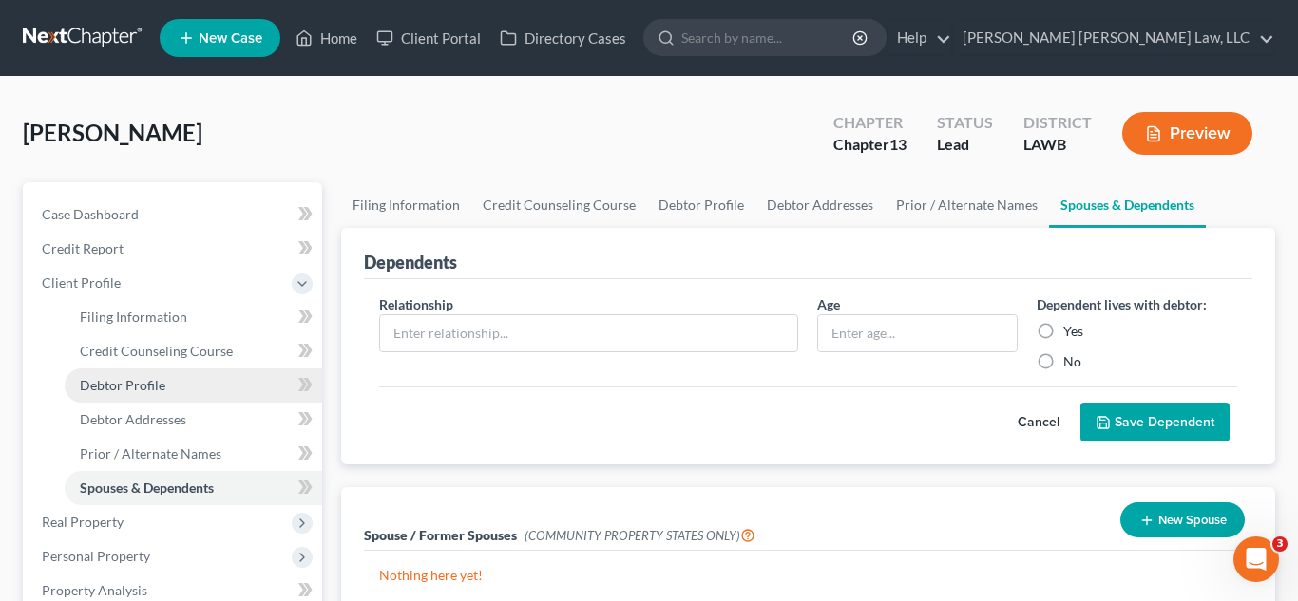
click at [191, 382] on link "Debtor Profile" at bounding box center [193, 386] width 257 height 34
select select "0"
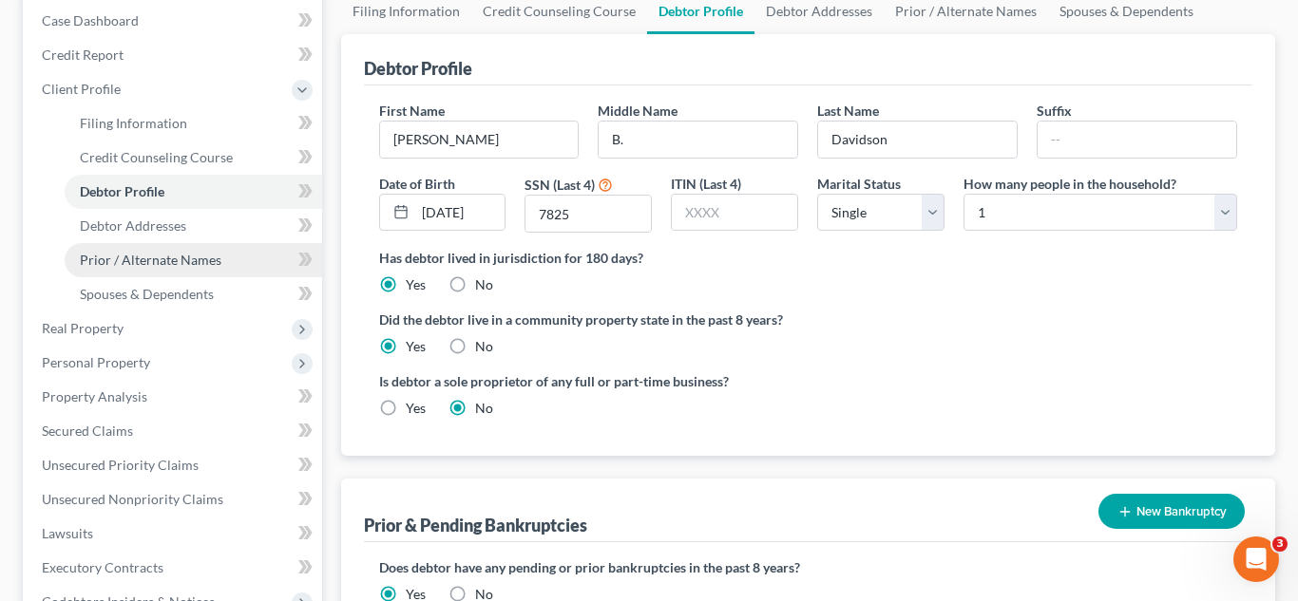
scroll to position [226, 0]
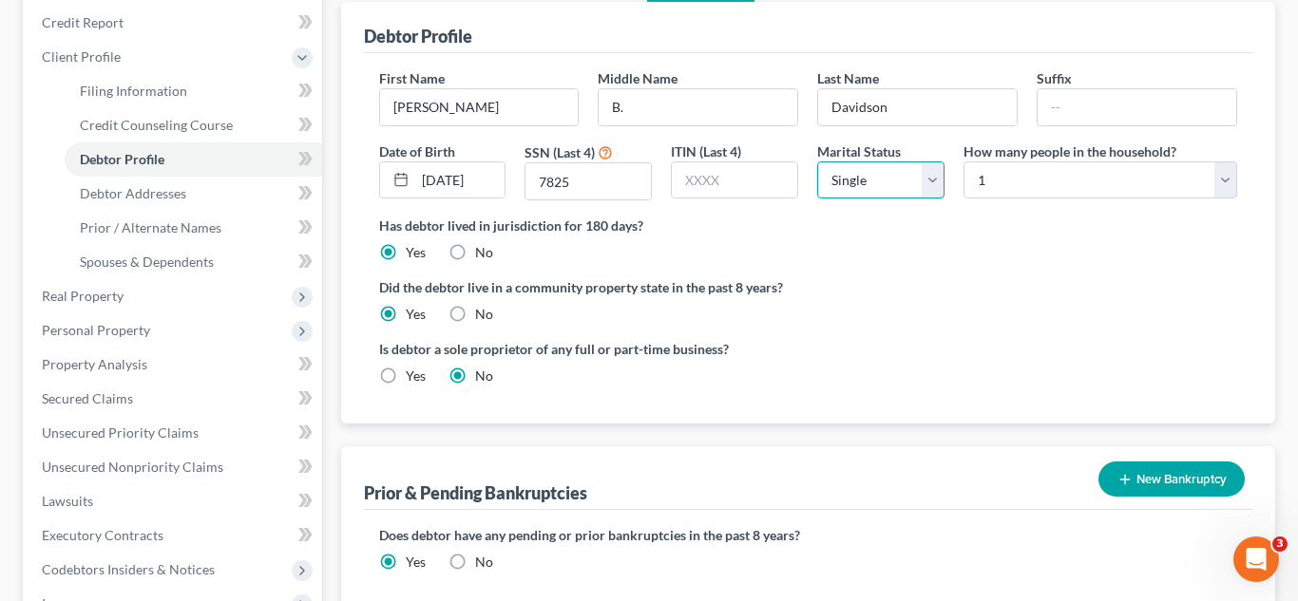
click at [901, 181] on select "Select Single Married Separated Divorced Widowed" at bounding box center [880, 180] width 127 height 38
select select "3"
click at [817, 161] on select "Select Single Married Separated Divorced Widowed" at bounding box center [880, 180] width 127 height 38
click at [869, 291] on label "Did the debtor live in a community property state in the past 8 years?" at bounding box center [808, 287] width 859 height 20
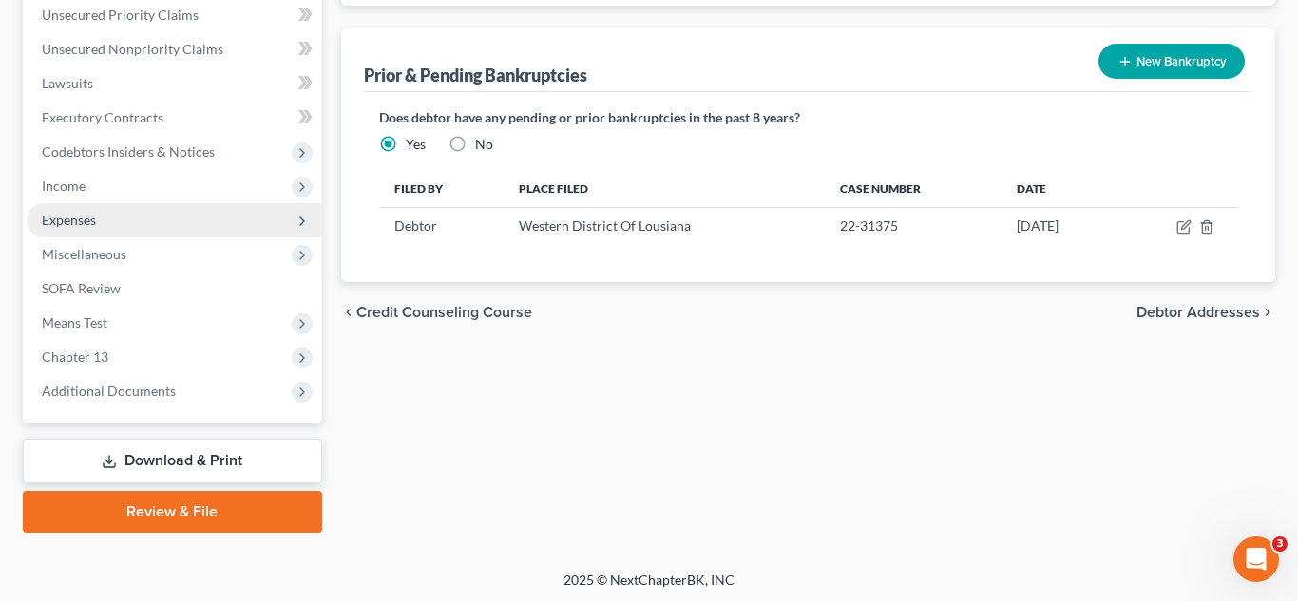
scroll to position [648, 0]
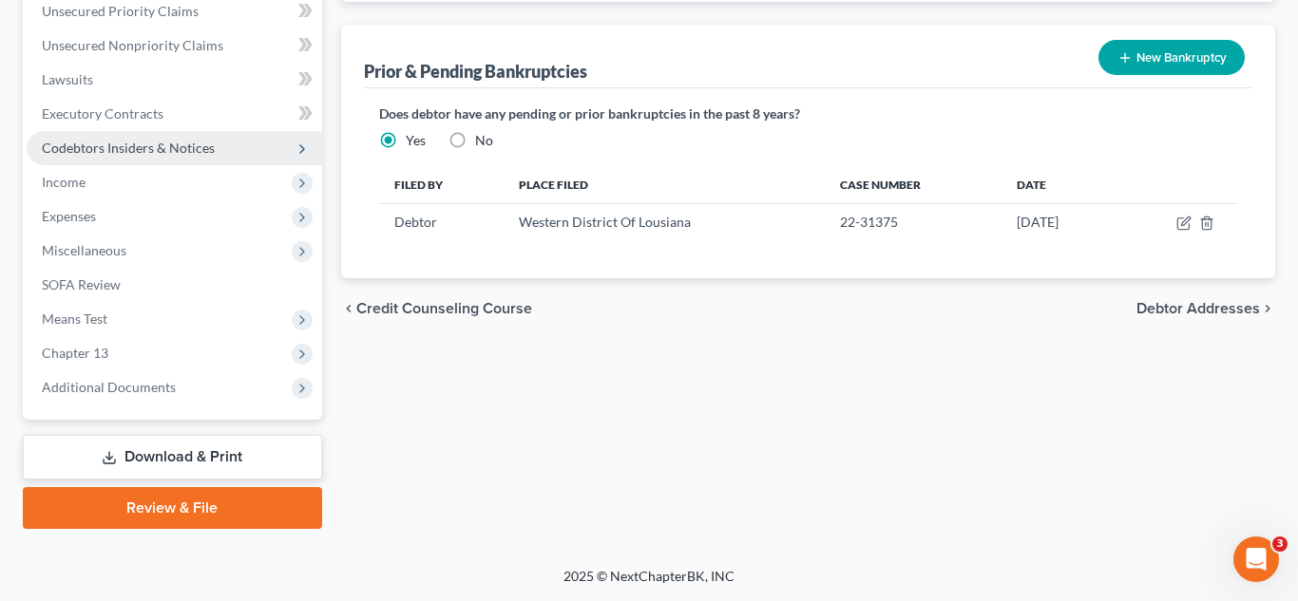
click at [155, 150] on span "Codebtors Insiders & Notices" at bounding box center [128, 148] width 173 height 16
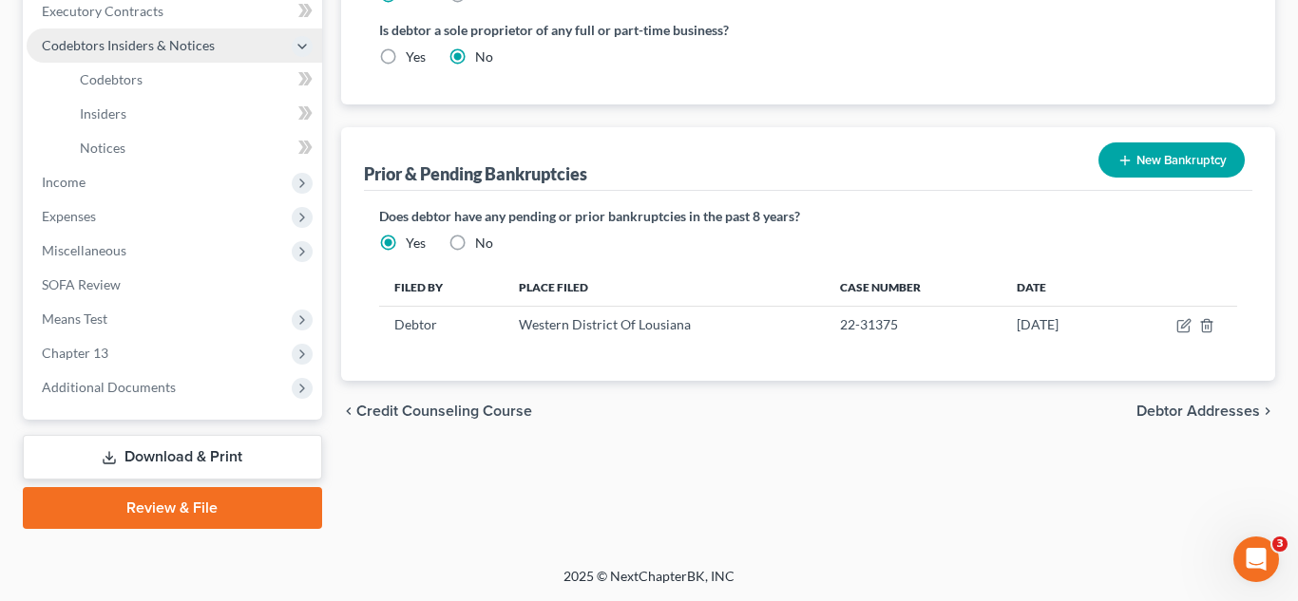
scroll to position [443, 0]
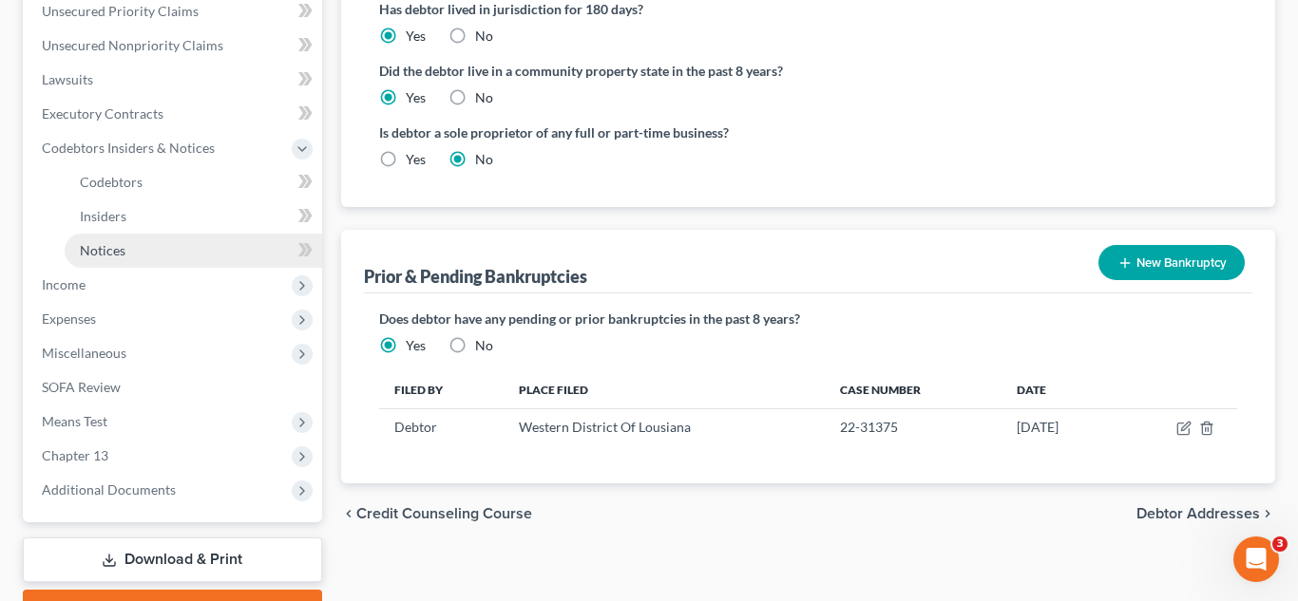
click at [119, 243] on span "Notices" at bounding box center [103, 250] width 46 height 16
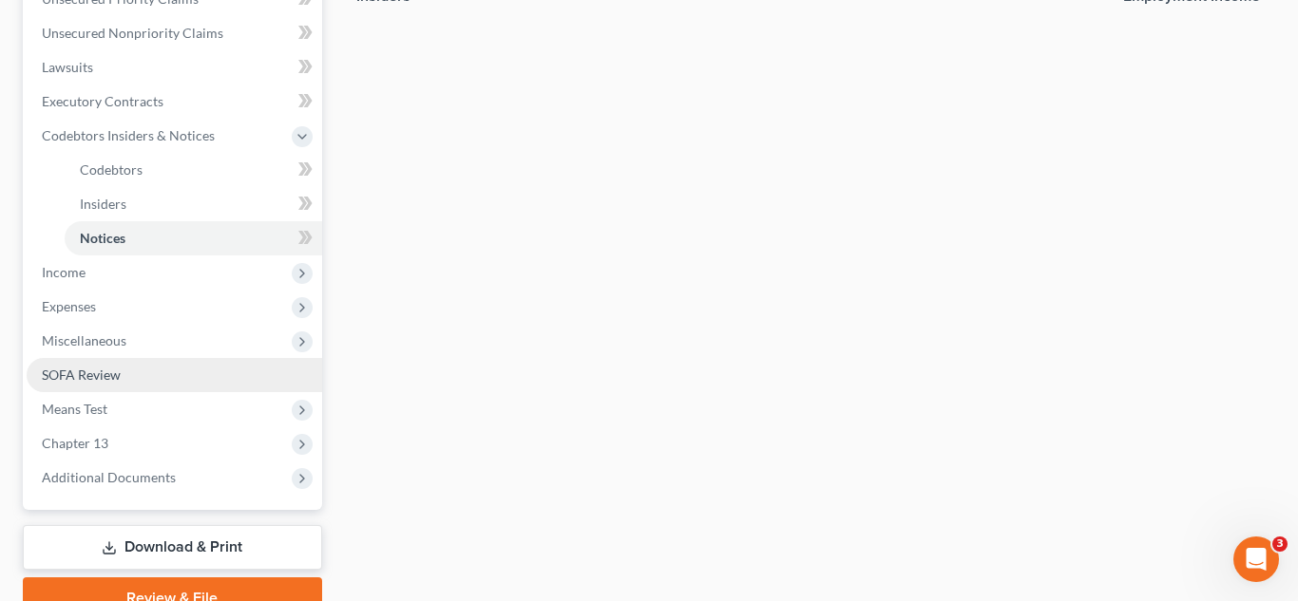
scroll to position [460, 0]
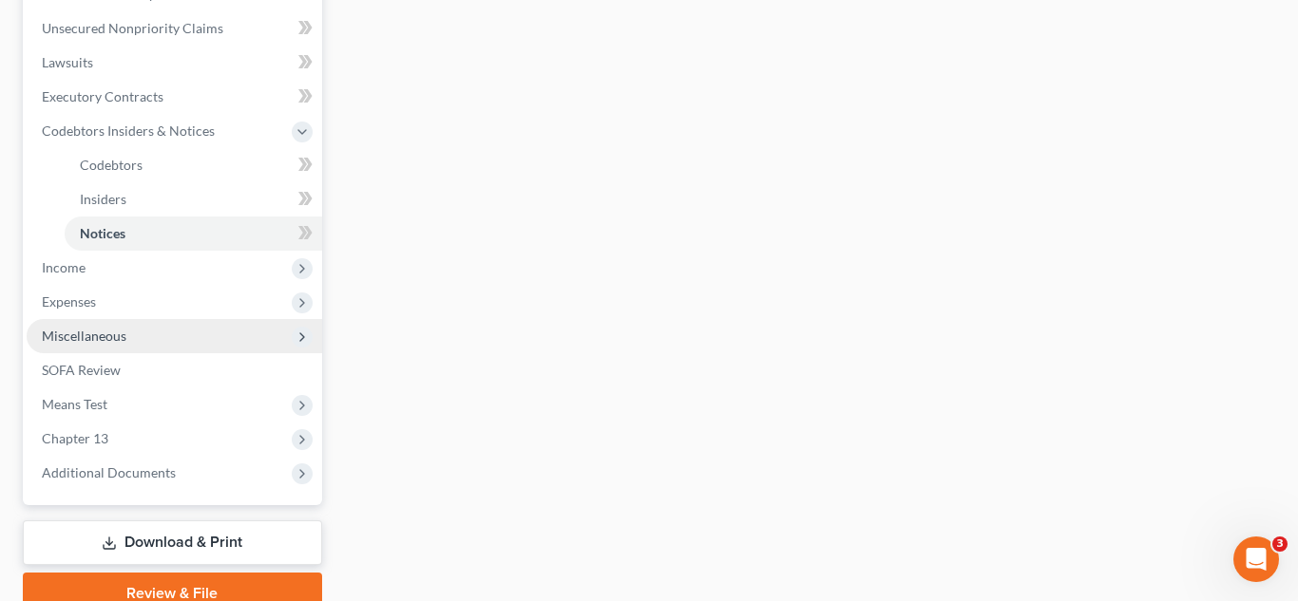
click at [145, 339] on span "Miscellaneous" at bounding box center [174, 336] width 295 height 34
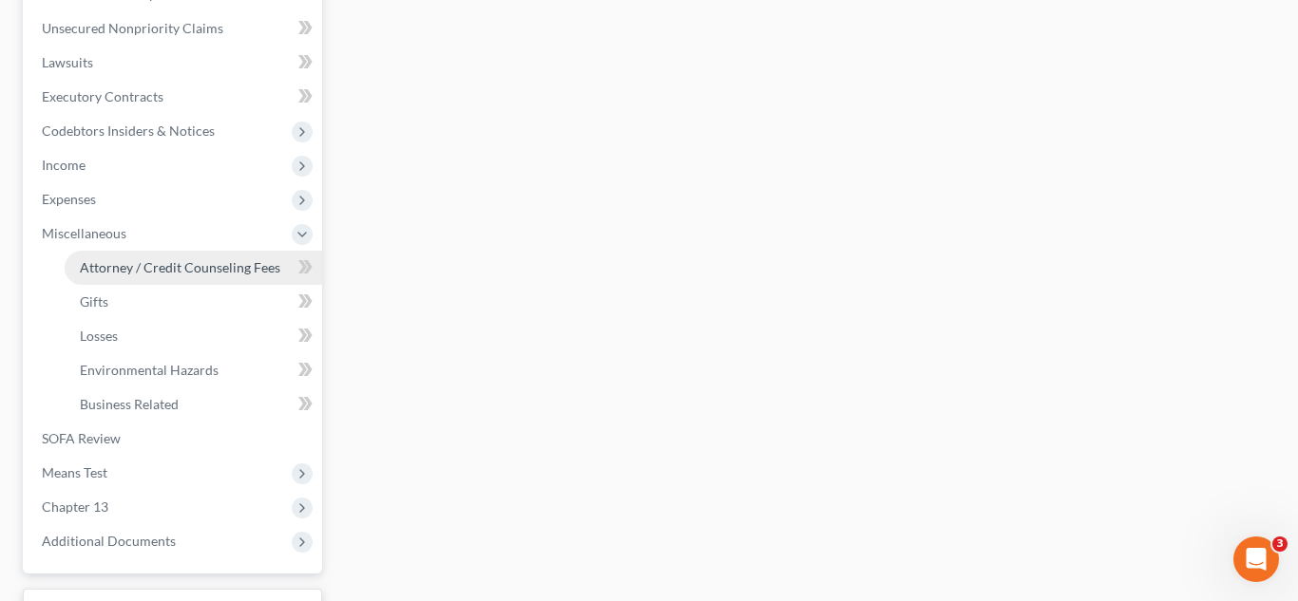
click at [191, 270] on span "Attorney / Credit Counseling Fees" at bounding box center [180, 267] width 200 height 16
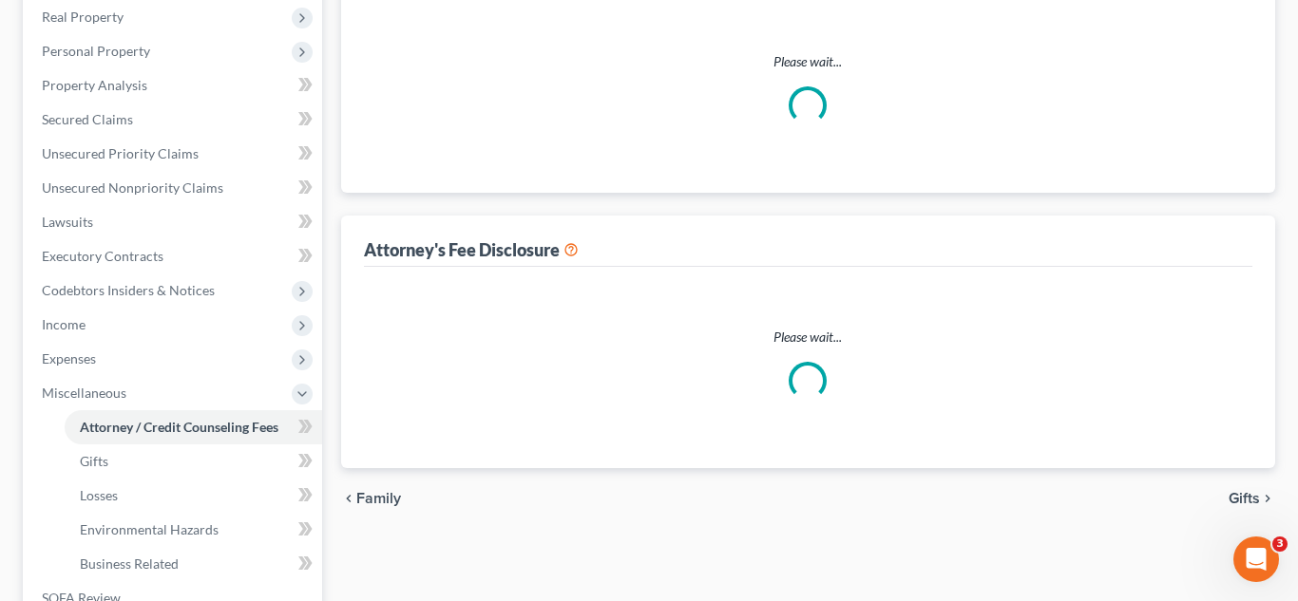
scroll to position [97, 0]
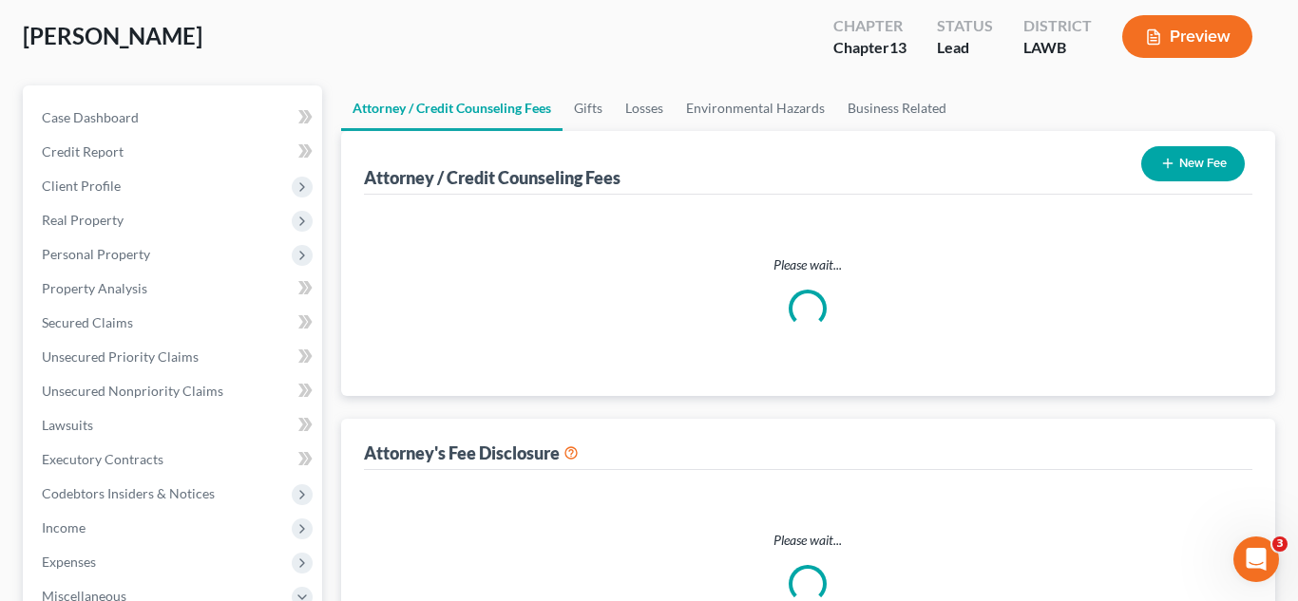
select select "1"
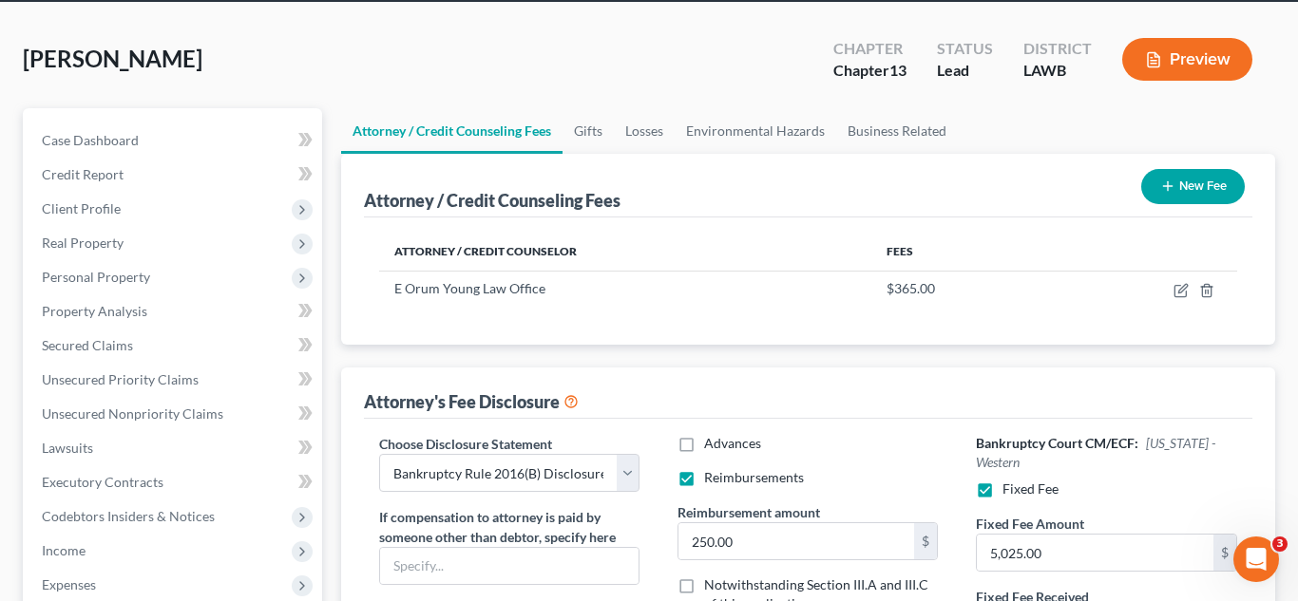
scroll to position [72, 0]
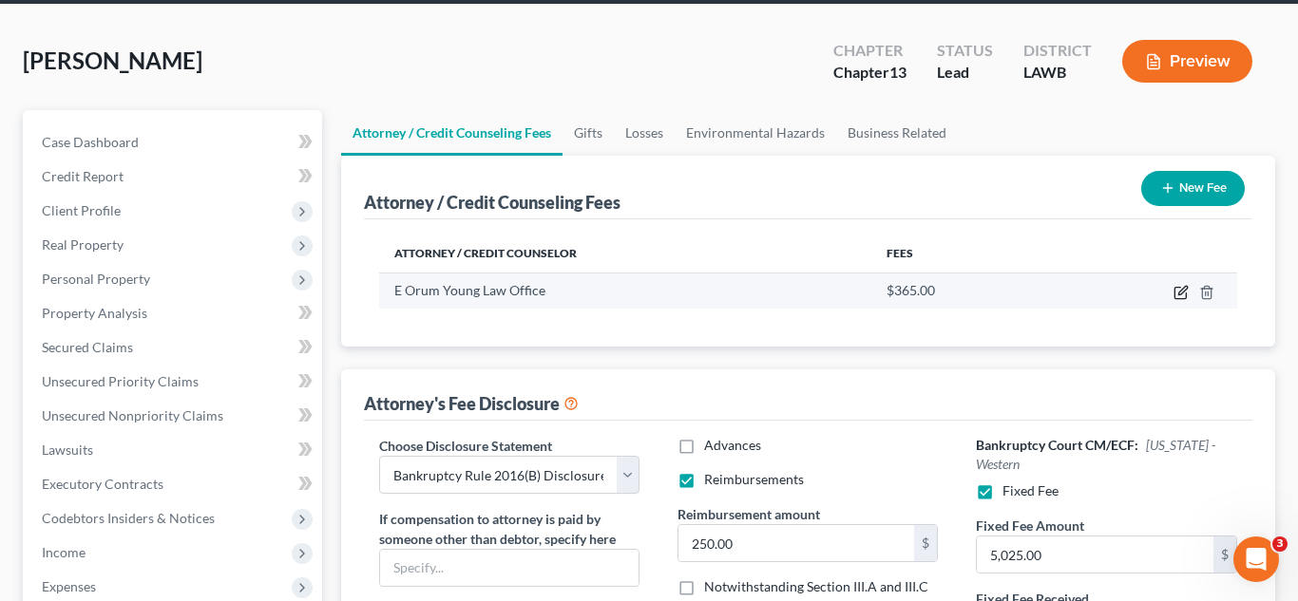
click at [1175, 291] on icon "button" at bounding box center [1180, 292] width 15 height 15
select select "19"
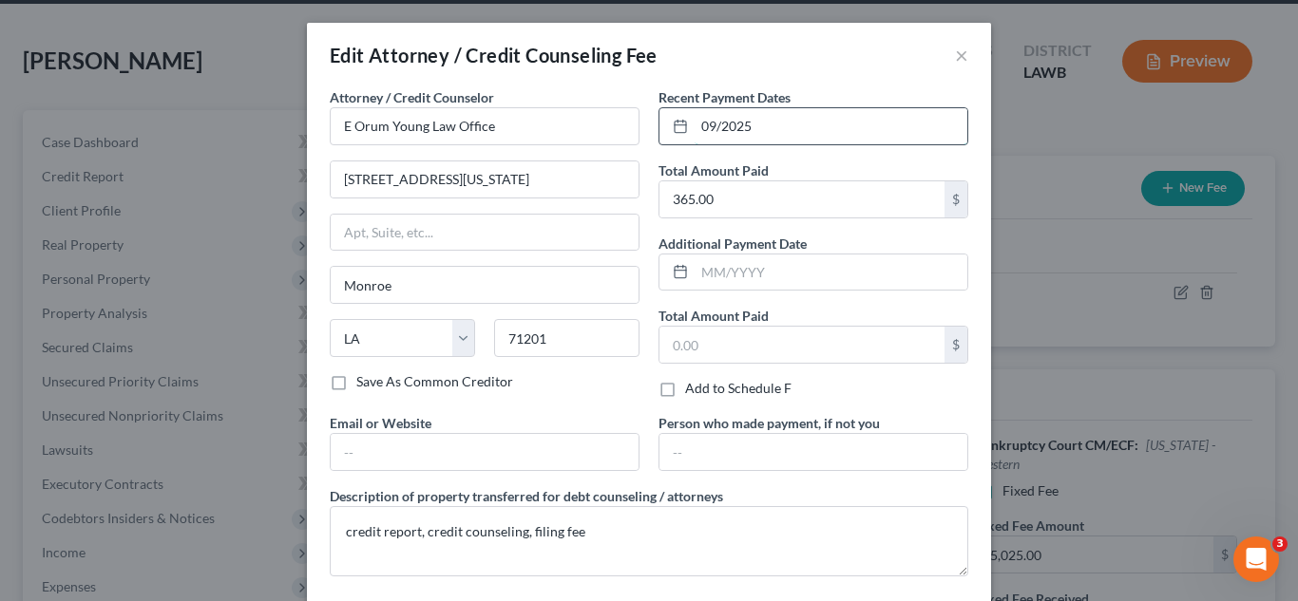
click at [724, 128] on input "09/2025" at bounding box center [830, 126] width 273 height 36
click at [751, 122] on input "09/2025" at bounding box center [830, 126] width 273 height 36
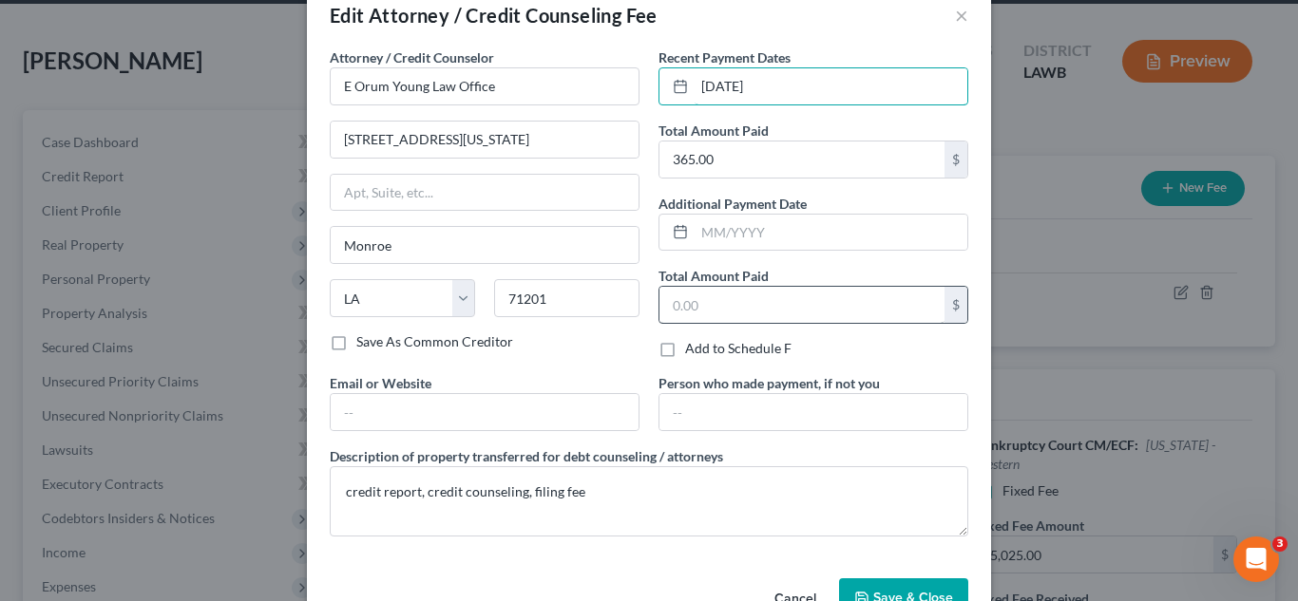
scroll to position [95, 0]
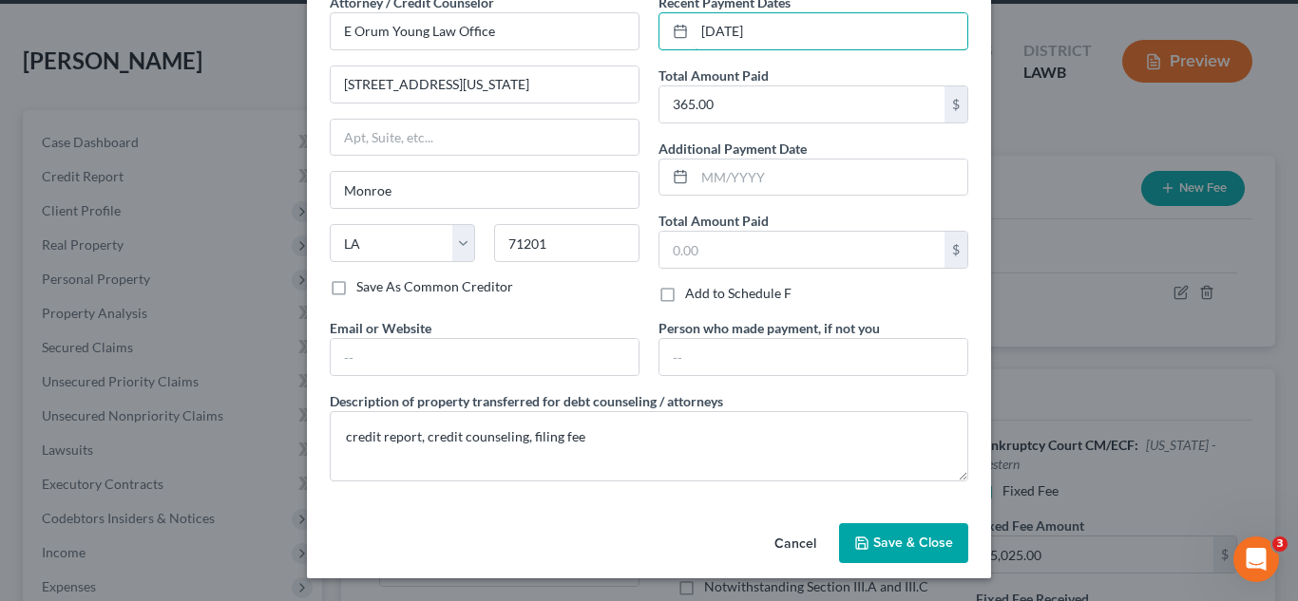
type input "08/28/2025"
click at [909, 541] on span "Save & Close" at bounding box center [913, 543] width 80 height 16
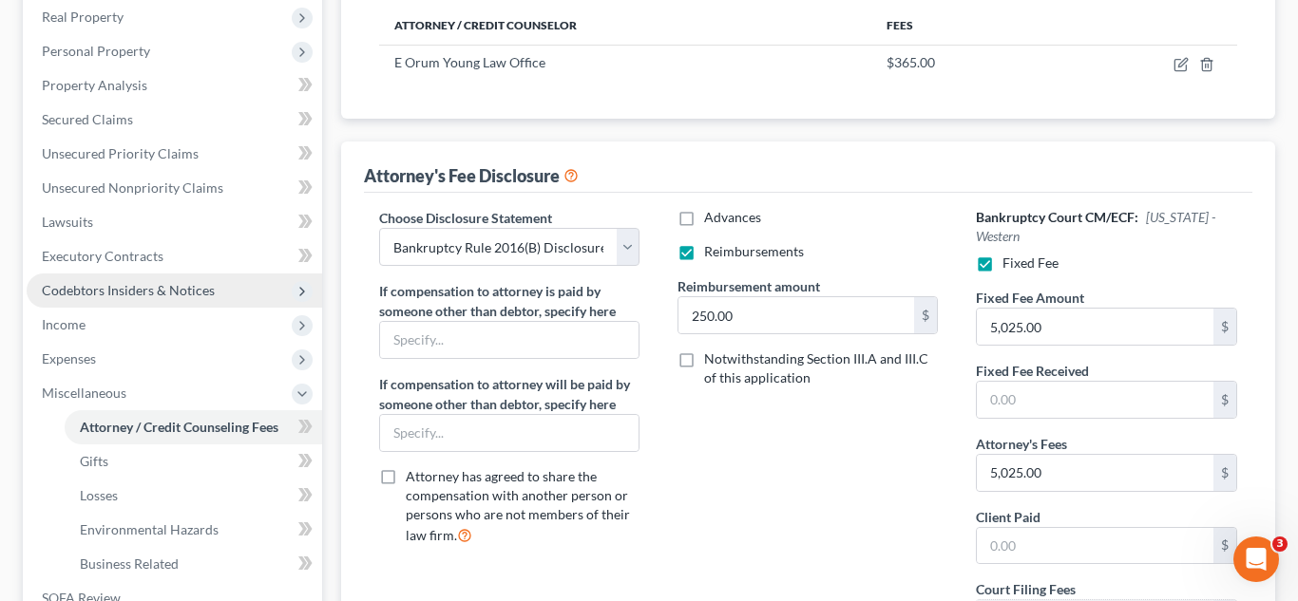
scroll to position [326, 0]
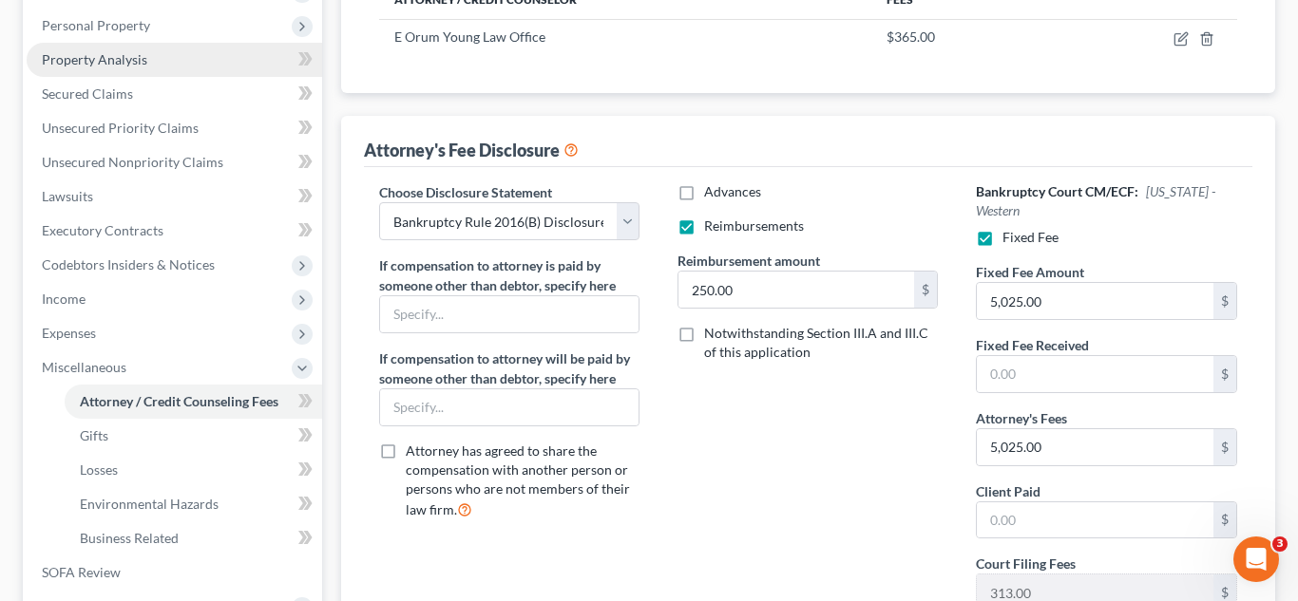
click at [147, 68] on link "Property Analysis" at bounding box center [174, 60] width 295 height 34
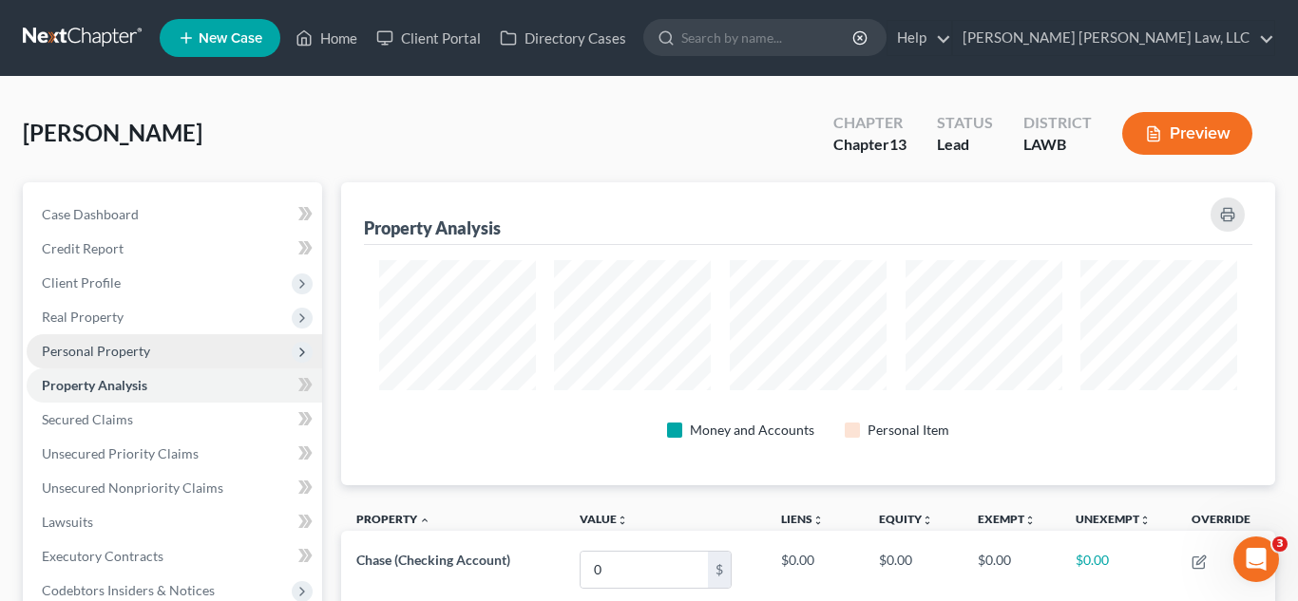
click at [142, 346] on span "Personal Property" at bounding box center [96, 351] width 108 height 16
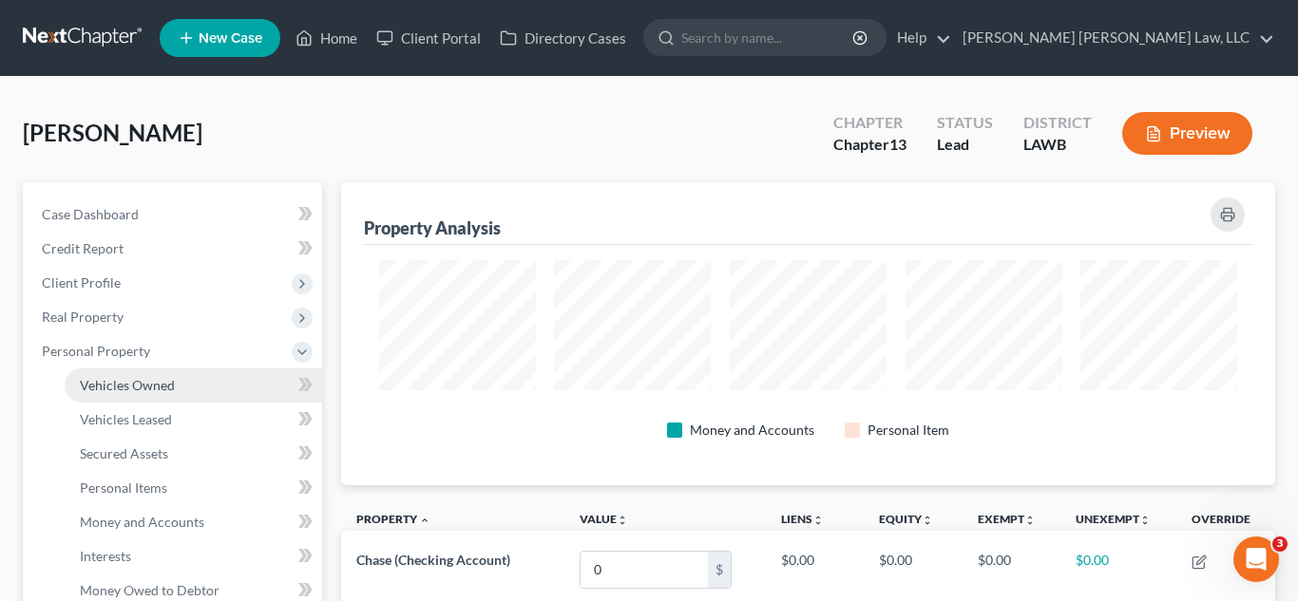
click at [165, 389] on span "Vehicles Owned" at bounding box center [127, 385] width 95 height 16
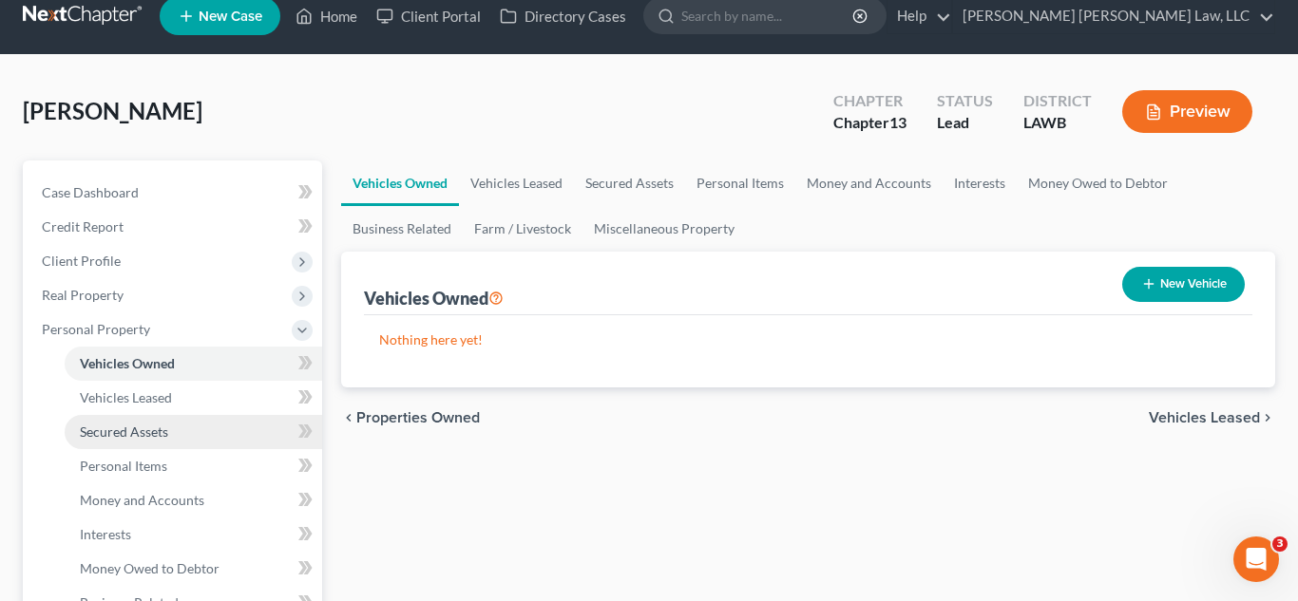
scroll to position [141, 0]
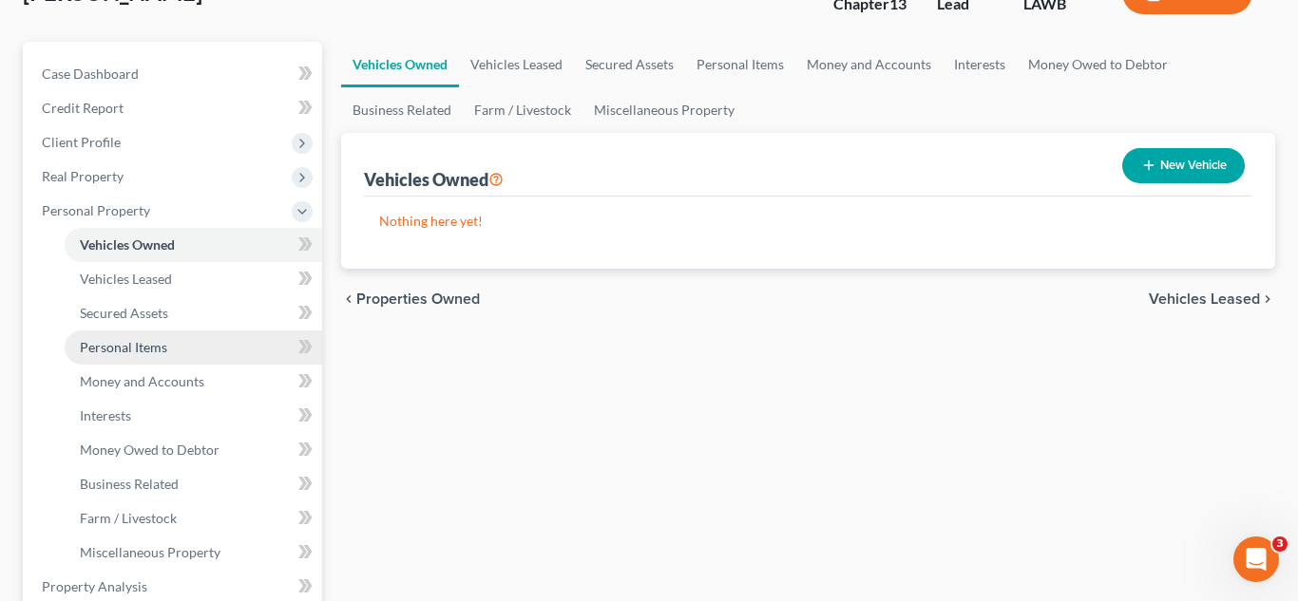
click at [162, 352] on span "Personal Items" at bounding box center [123, 347] width 87 height 16
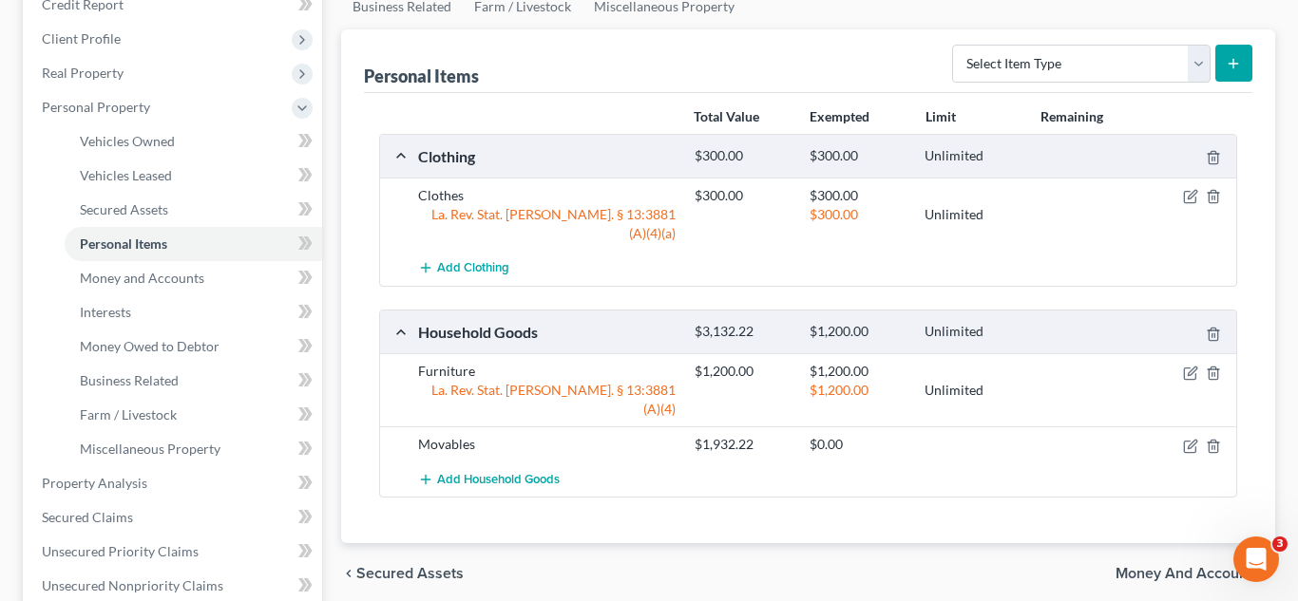
scroll to position [280, 0]
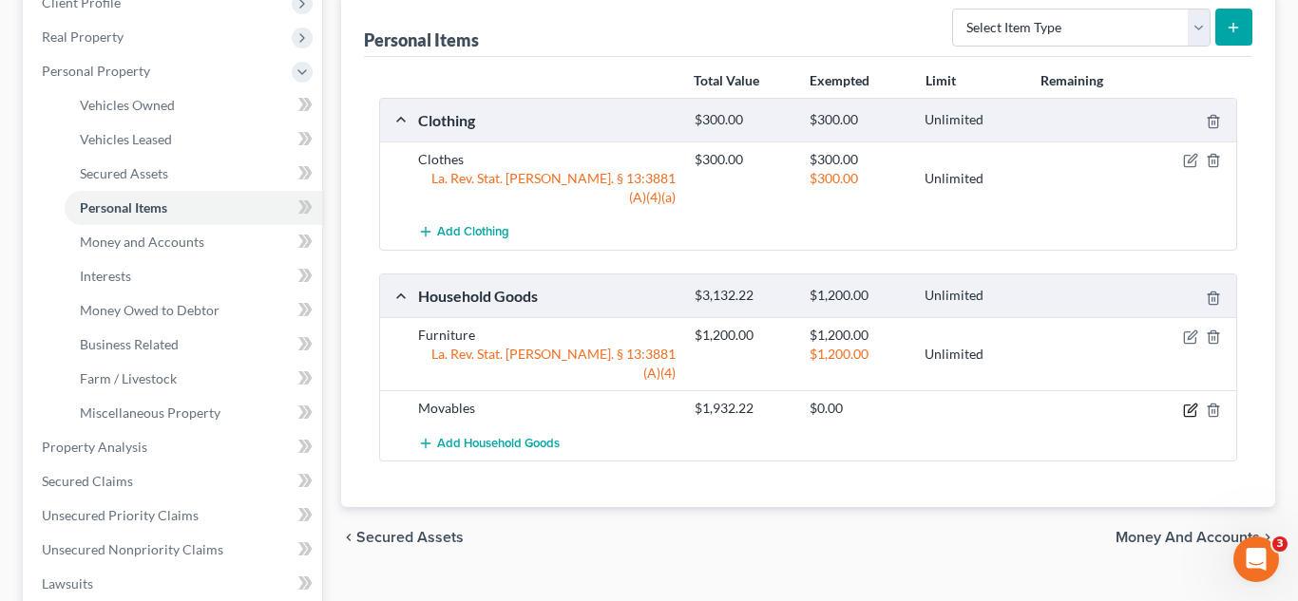
click at [1183, 403] on icon "button" at bounding box center [1190, 410] width 15 height 15
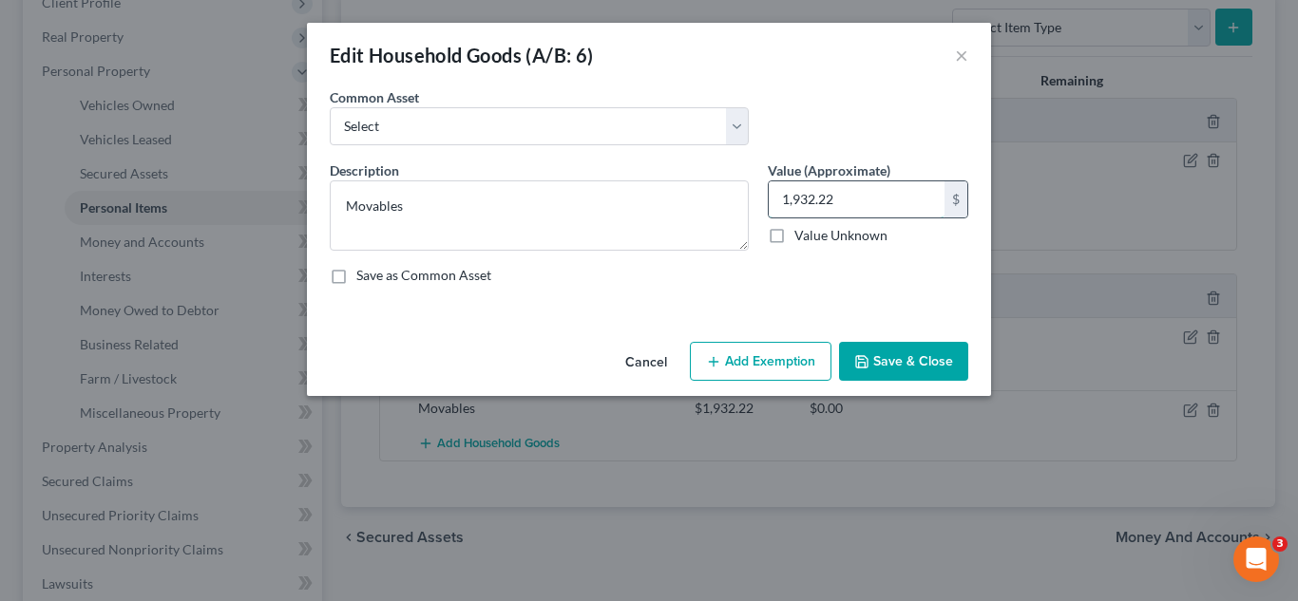
click at [806, 196] on input "1,932.22" at bounding box center [856, 199] width 176 height 36
type input "1,425.00"
click at [919, 368] on button "Save & Close" at bounding box center [903, 362] width 129 height 40
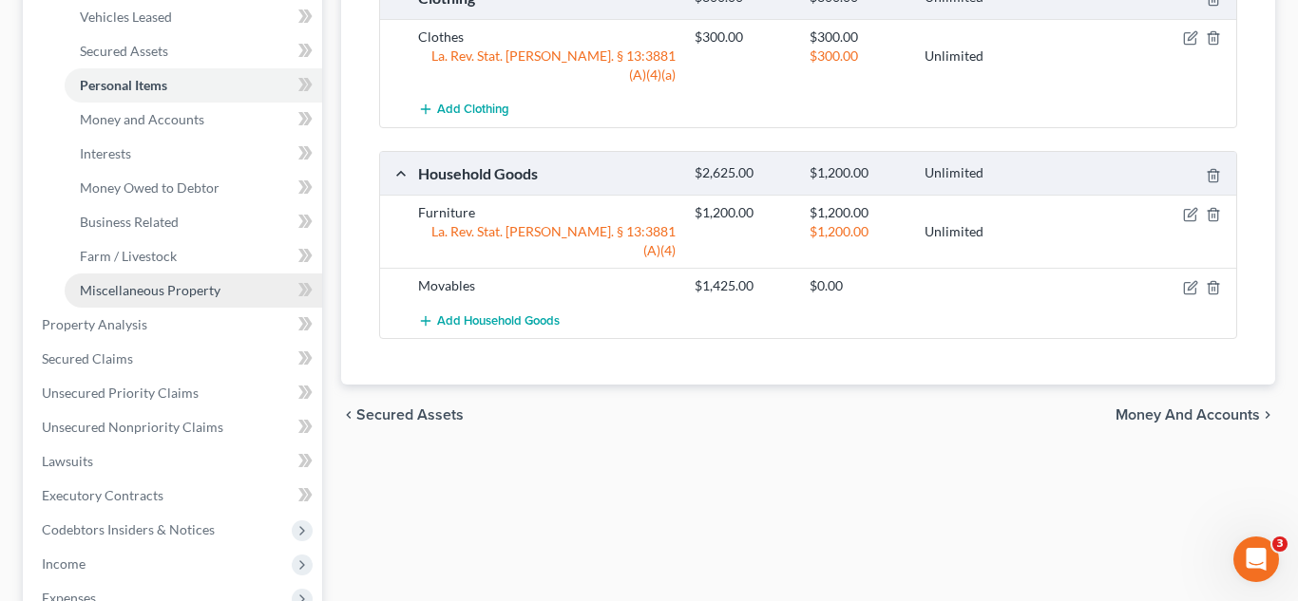
scroll to position [467, 0]
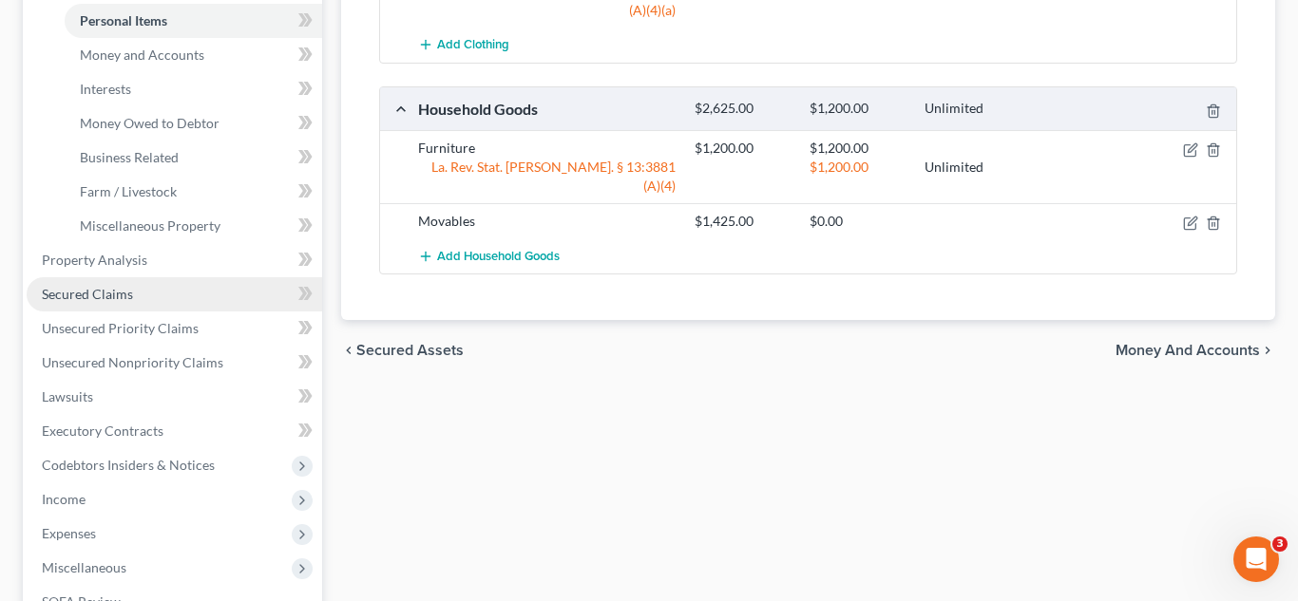
click at [123, 290] on span "Secured Claims" at bounding box center [87, 294] width 91 height 16
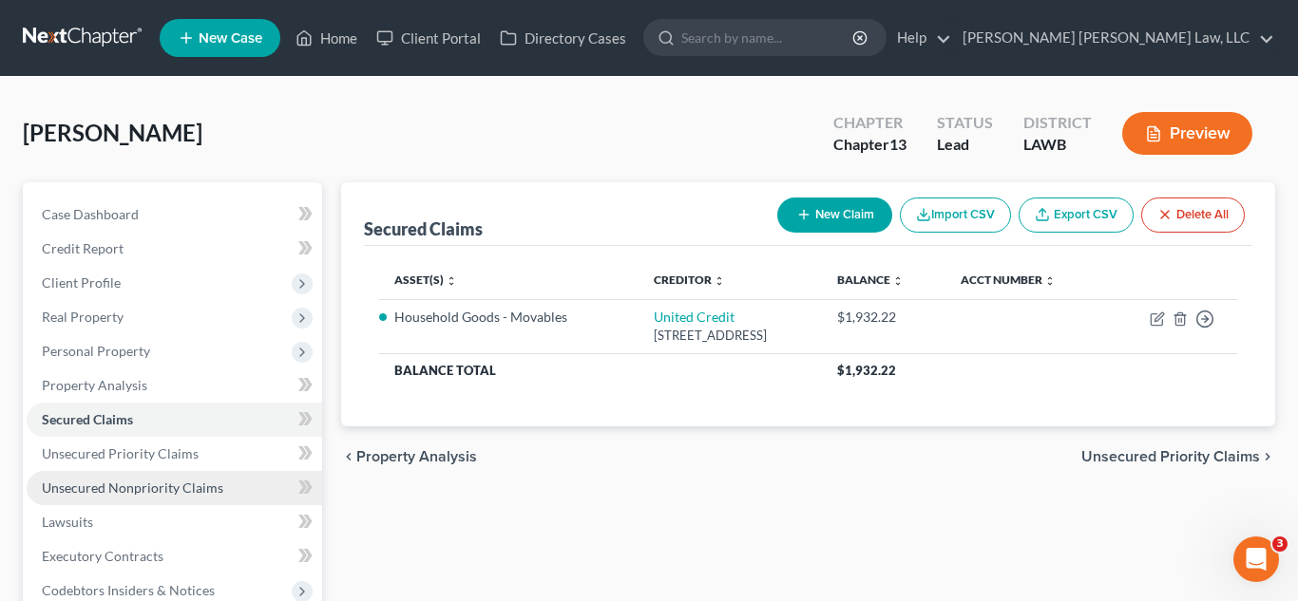
click at [188, 495] on span "Unsecured Nonpriority Claims" at bounding box center [132, 488] width 181 height 16
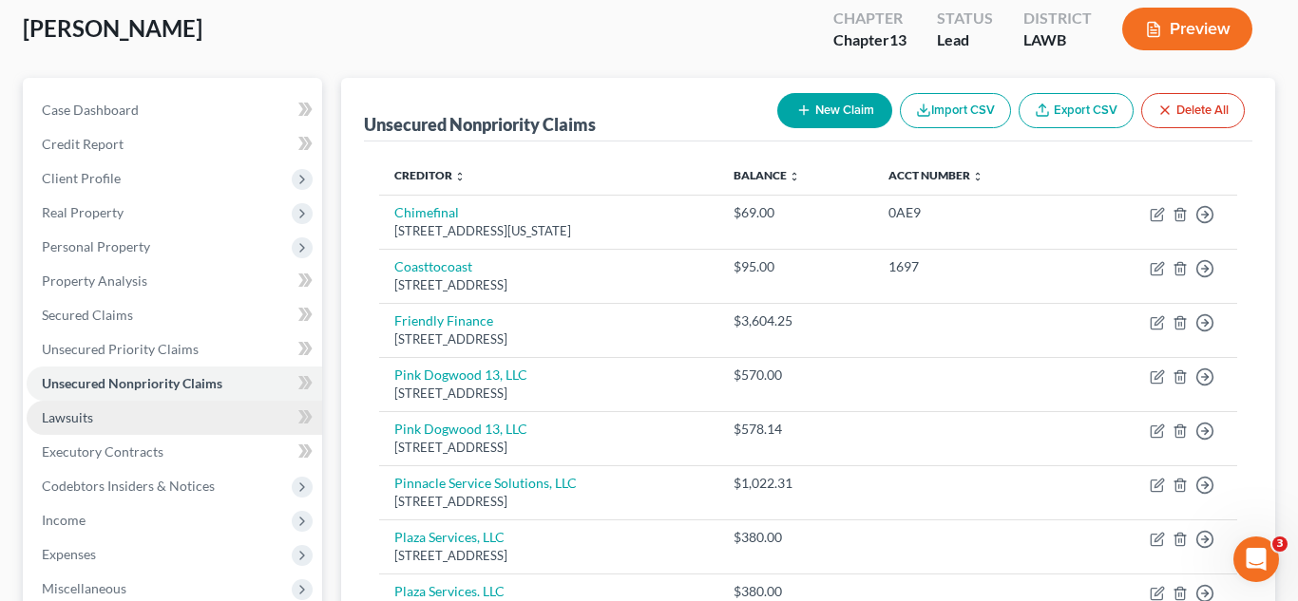
scroll to position [372, 0]
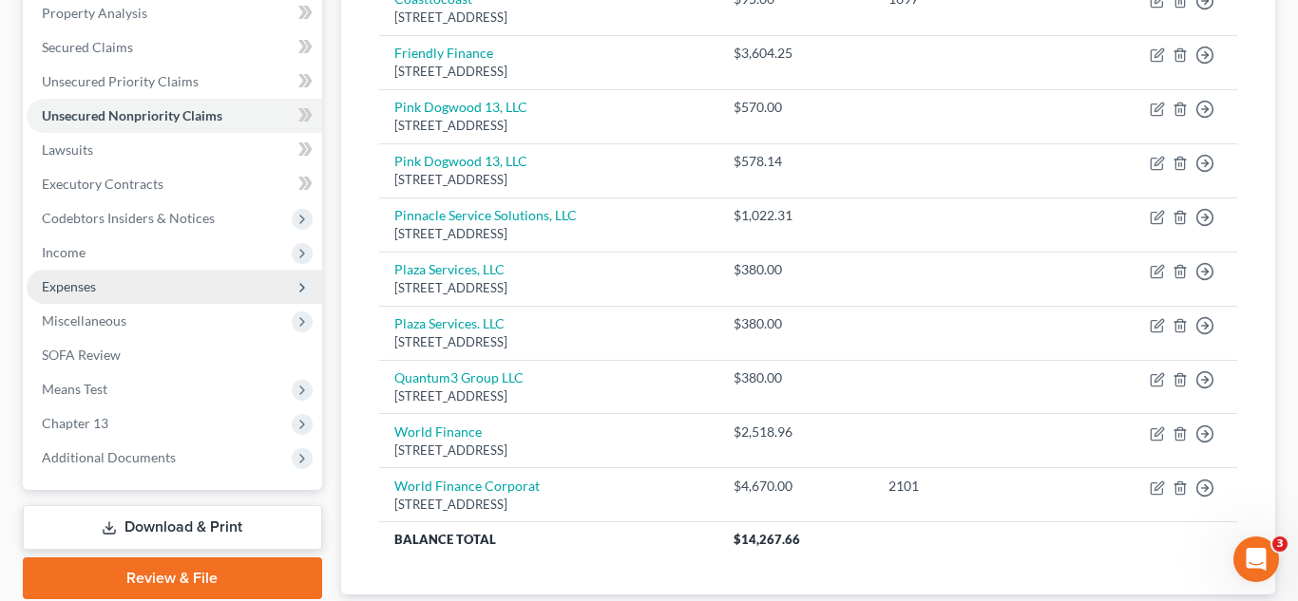
click at [102, 290] on span "Expenses" at bounding box center [174, 287] width 295 height 34
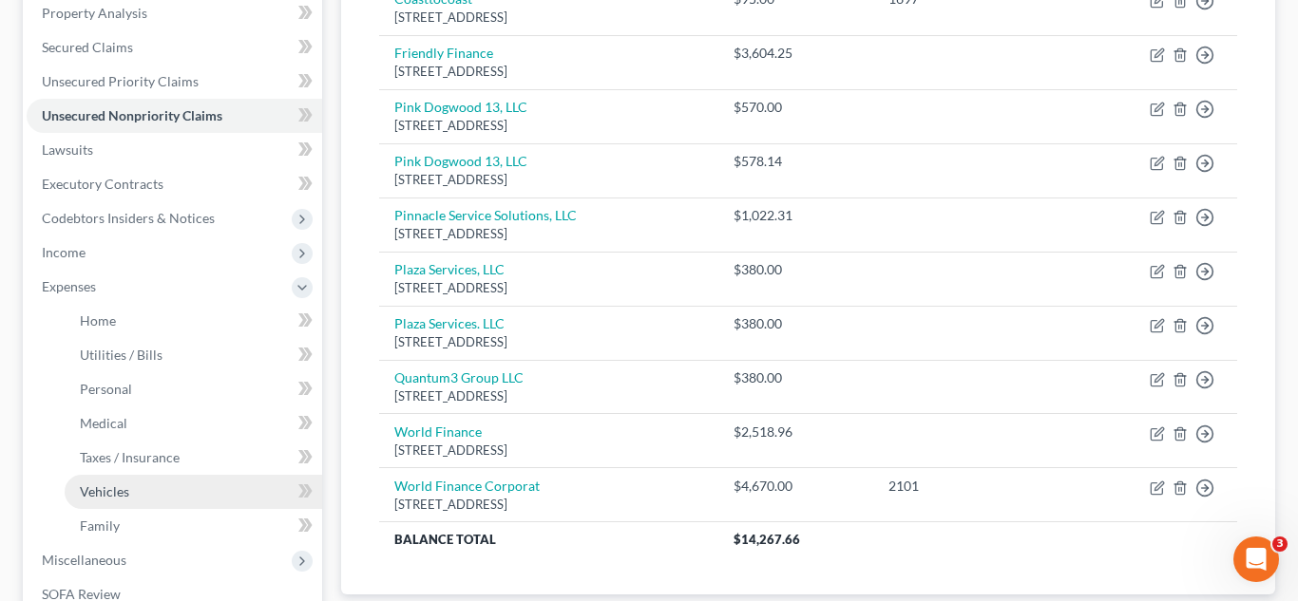
click at [116, 491] on span "Vehicles" at bounding box center [104, 492] width 49 height 16
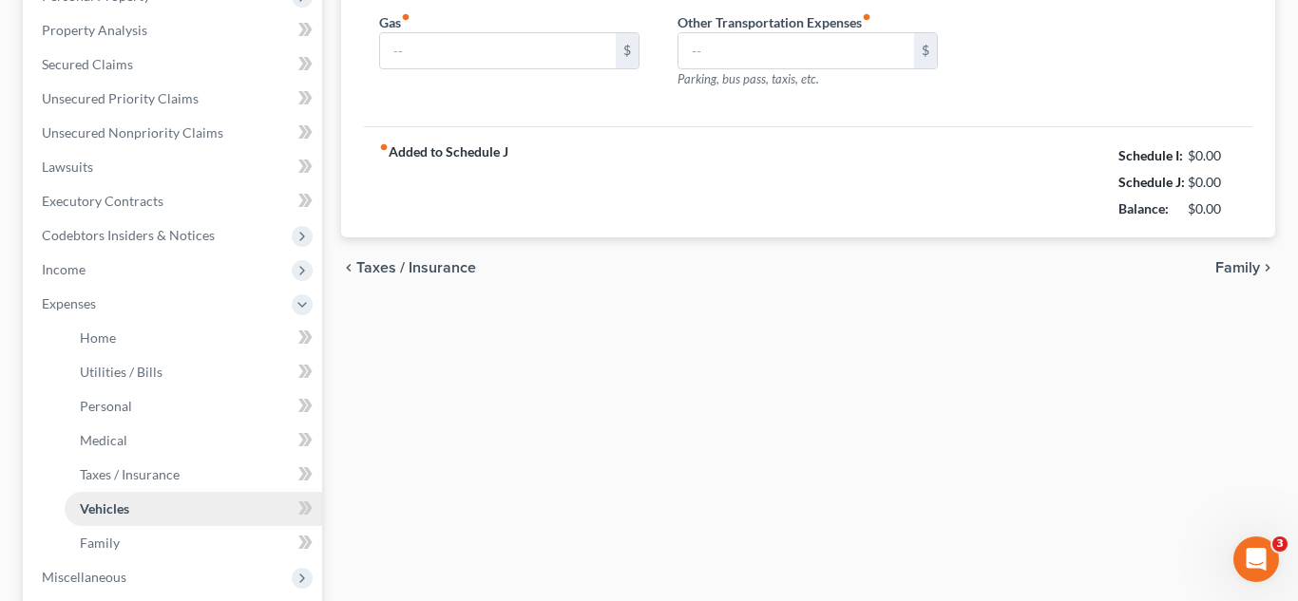
type input "140.00"
type input "75.00"
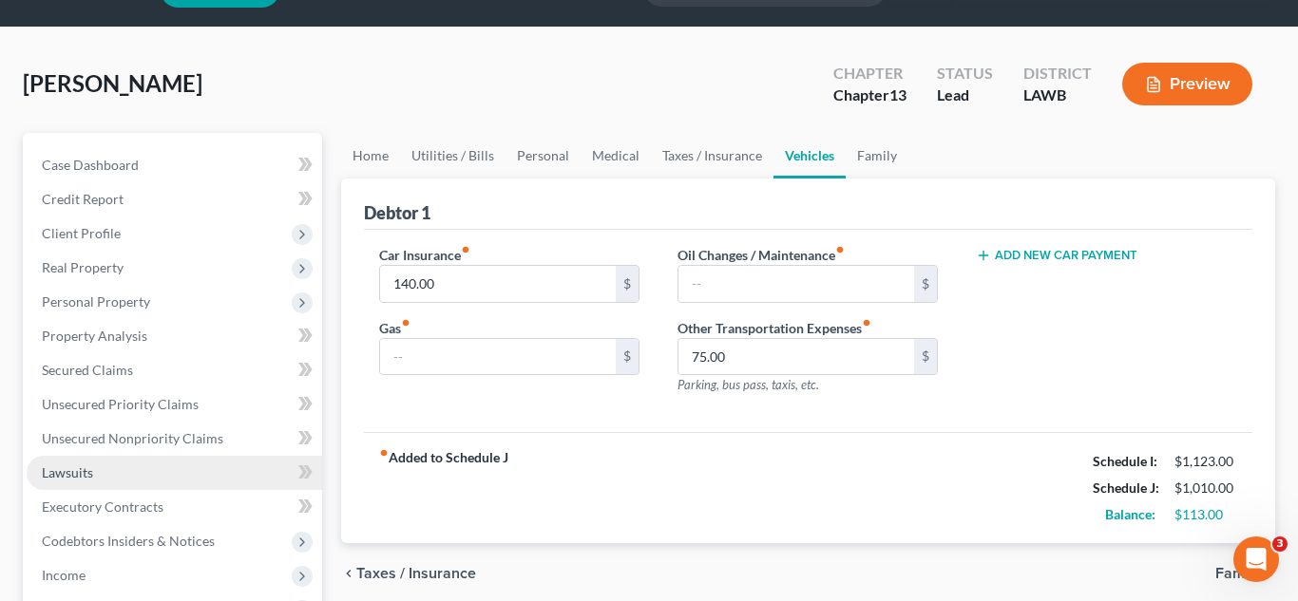
scroll to position [106, 0]
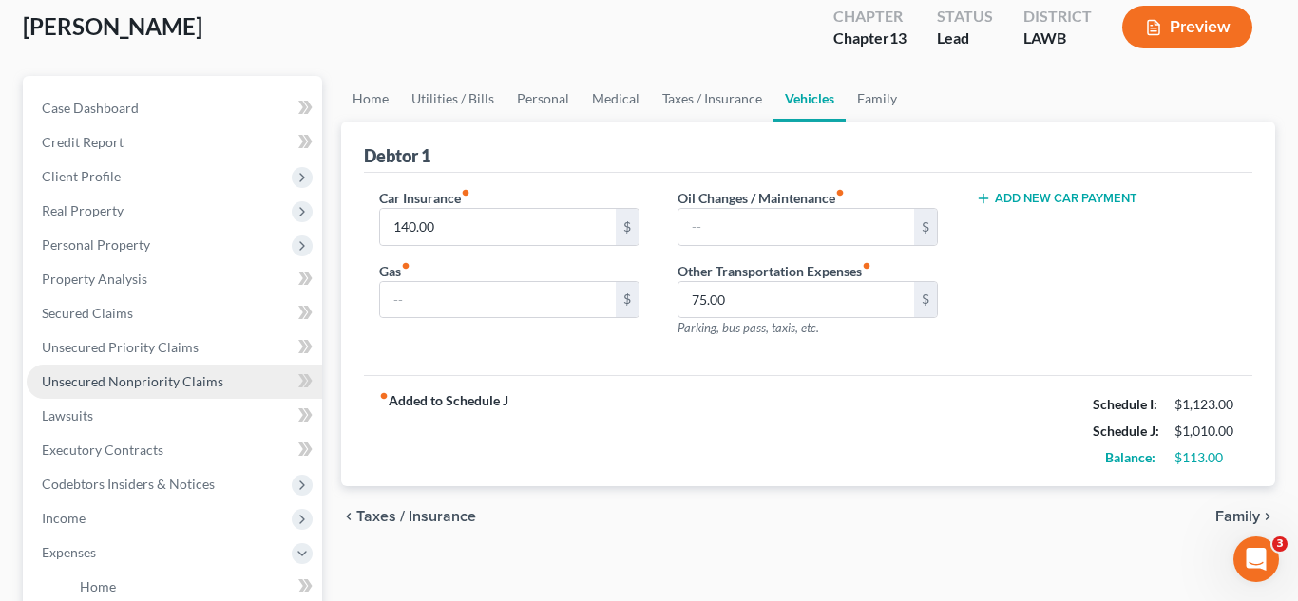
click at [218, 385] on span "Unsecured Nonpriority Claims" at bounding box center [132, 381] width 181 height 16
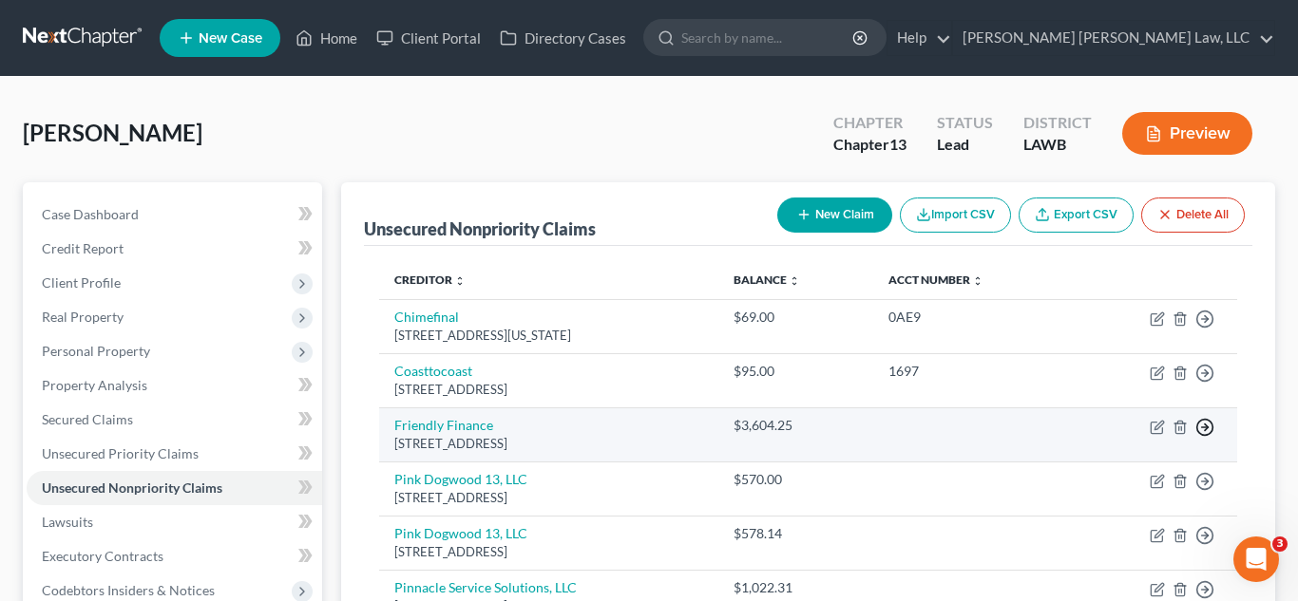
click at [1199, 430] on icon "button" at bounding box center [1204, 427] width 19 height 19
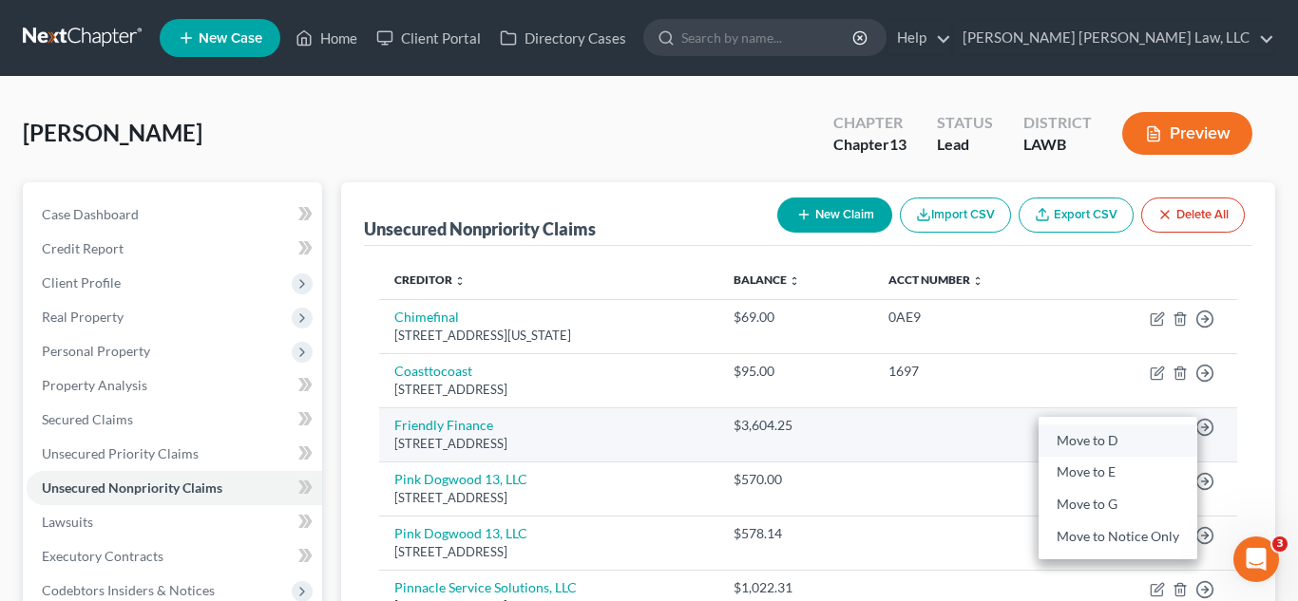
click at [1110, 443] on link "Move to D" at bounding box center [1117, 441] width 159 height 32
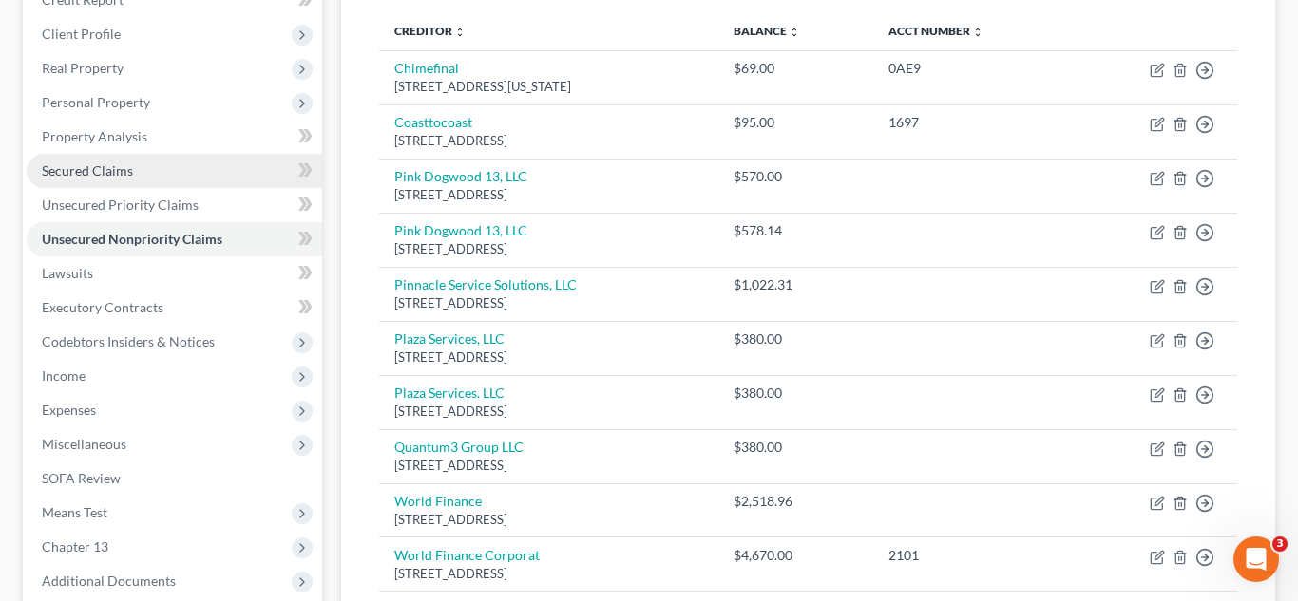
scroll to position [199, 0]
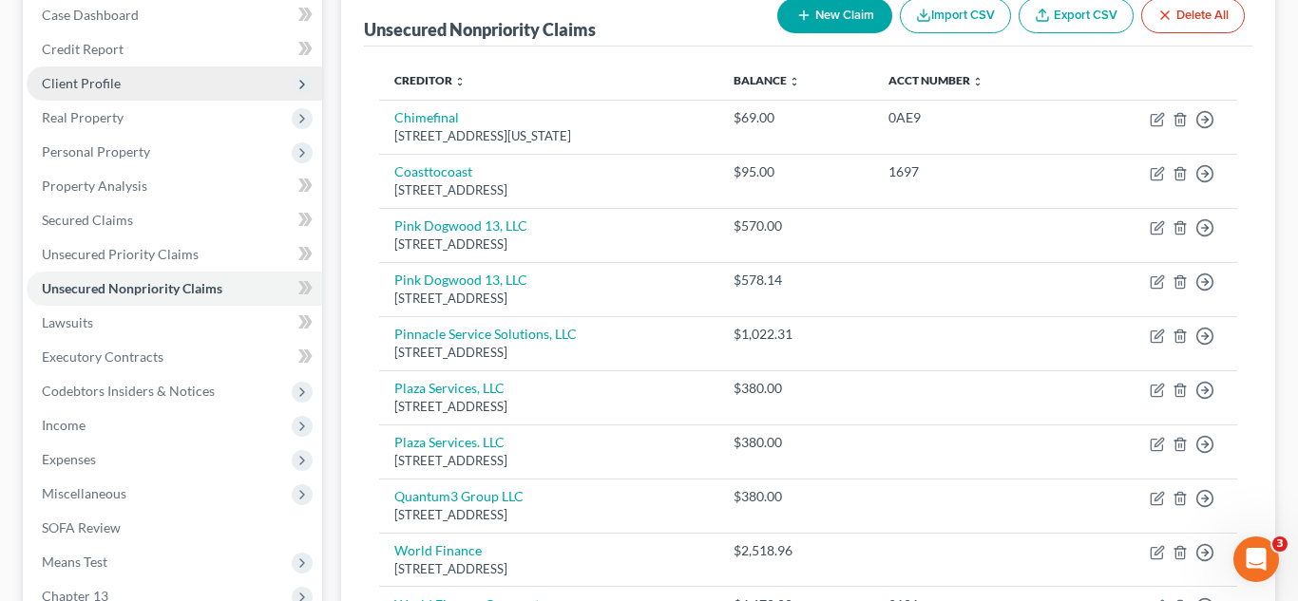
click at [133, 90] on span "Client Profile" at bounding box center [174, 83] width 295 height 34
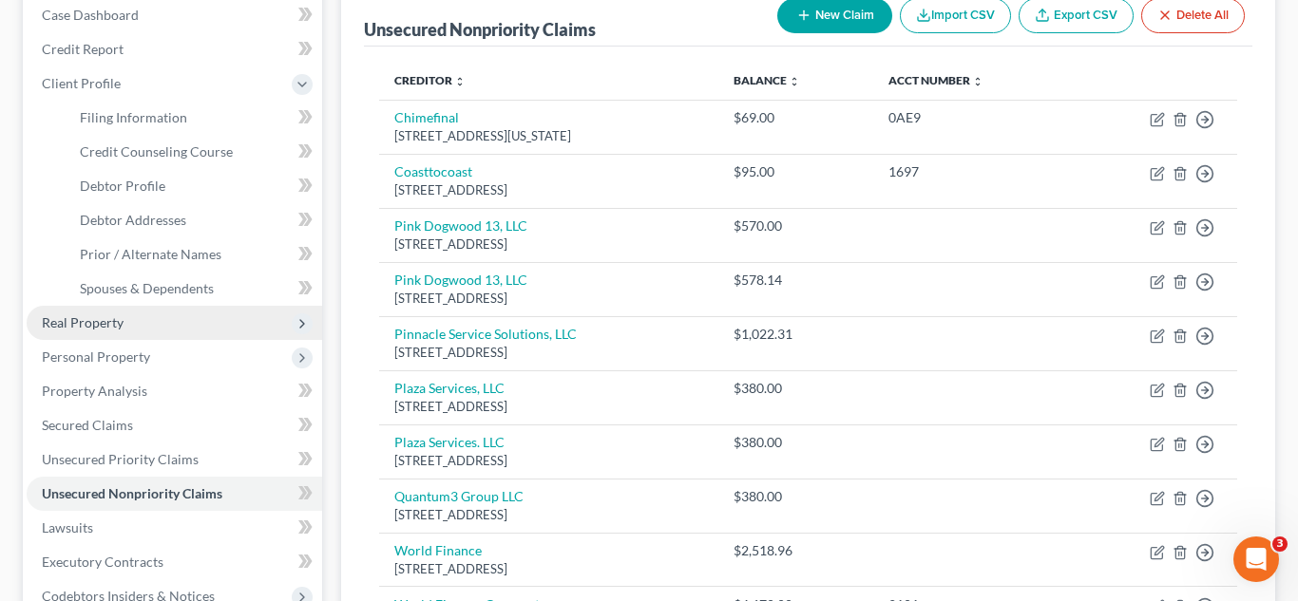
click at [80, 318] on span "Real Property" at bounding box center [83, 322] width 82 height 16
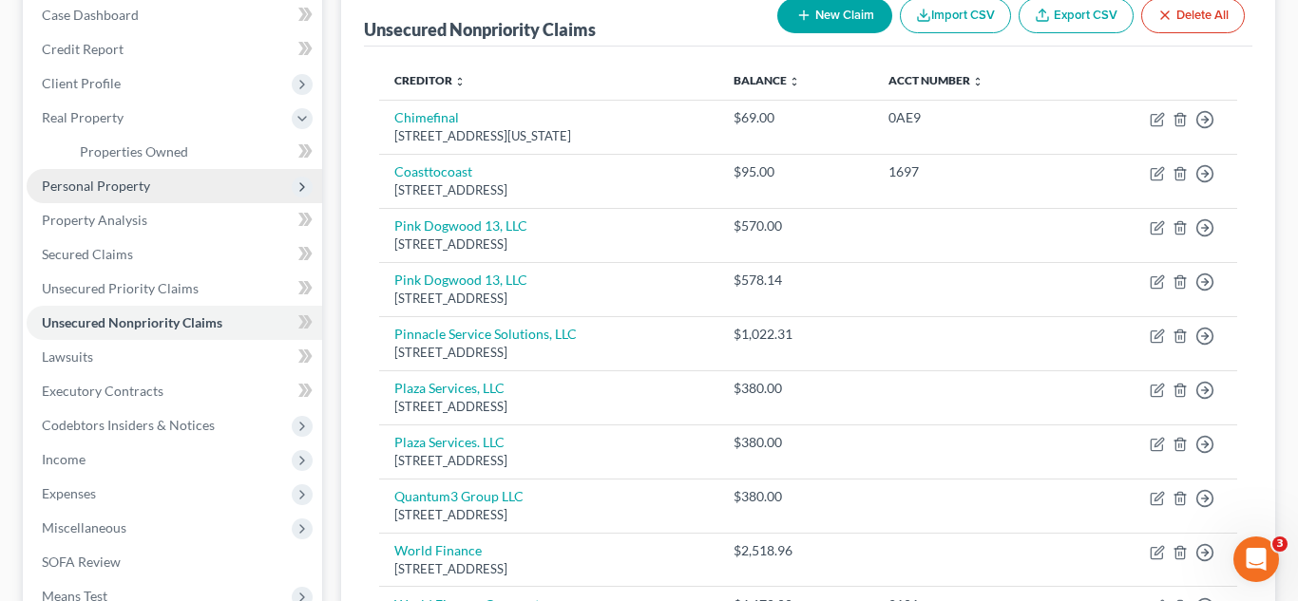
click at [138, 186] on span "Personal Property" at bounding box center [96, 186] width 108 height 16
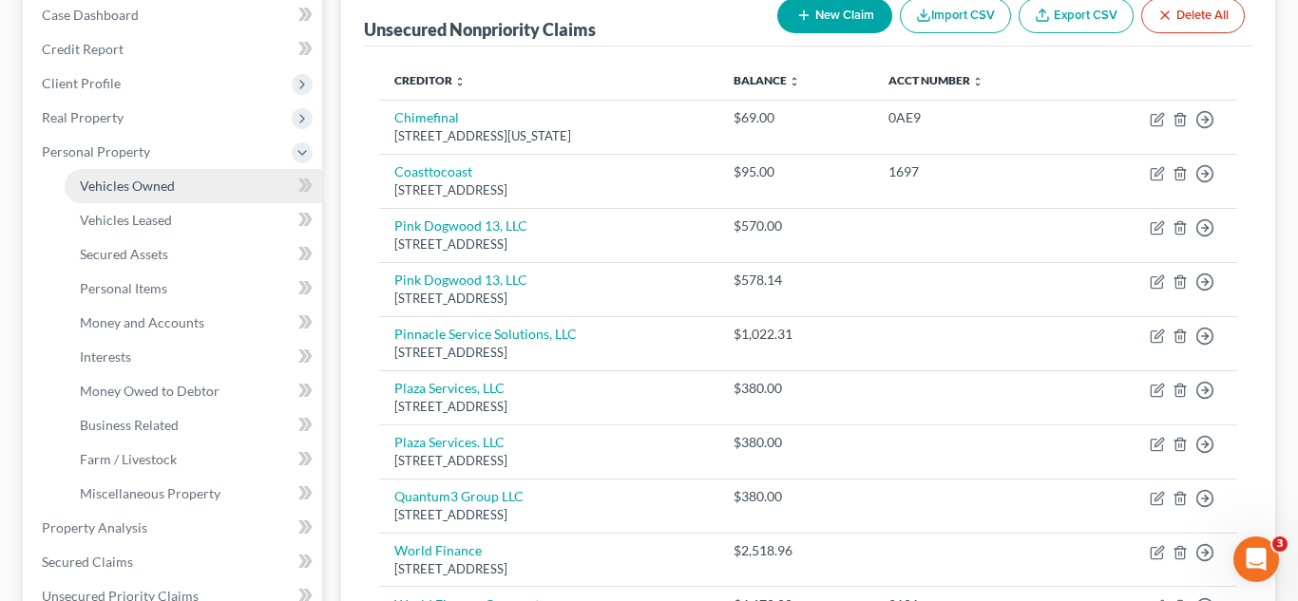
click at [163, 186] on span "Vehicles Owned" at bounding box center [127, 186] width 95 height 16
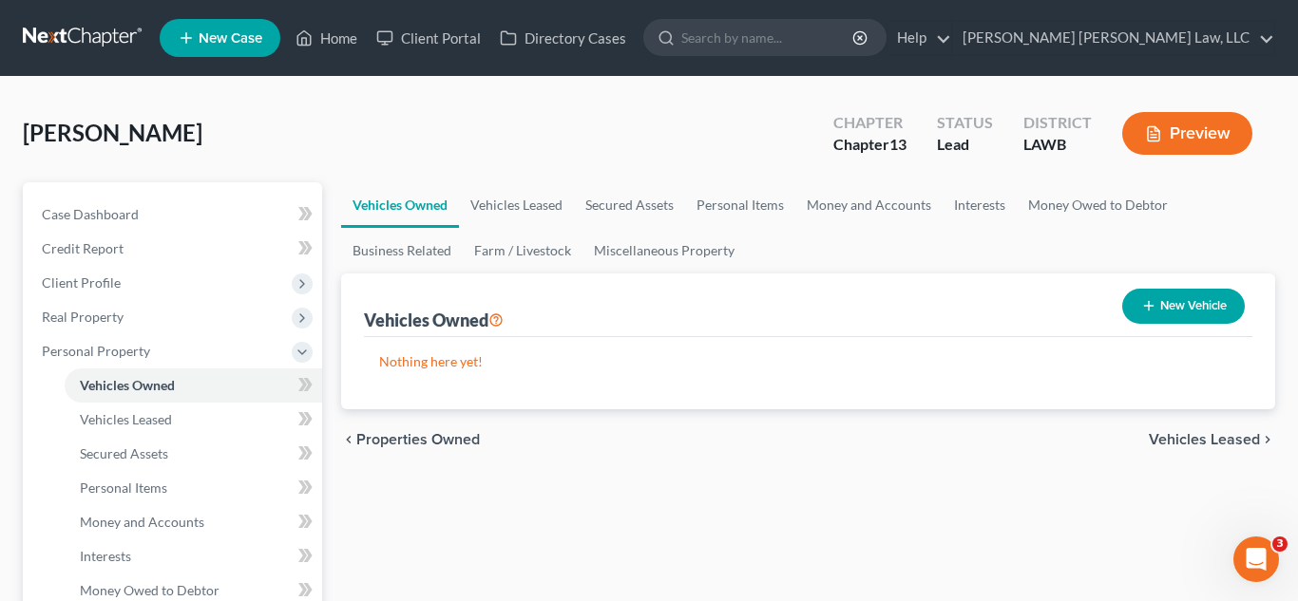
click at [1175, 314] on button "New Vehicle" at bounding box center [1183, 306] width 123 height 35
select select "0"
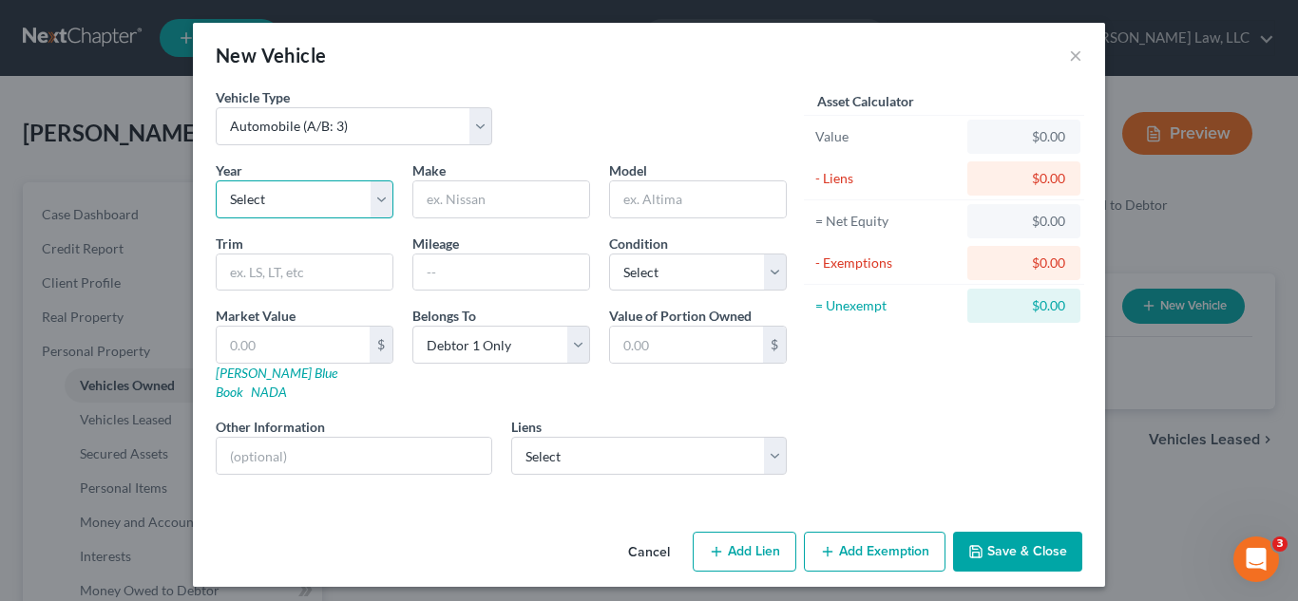
click at [333, 197] on select "Select 2026 2025 2024 2023 2022 2021 2020 2019 2018 2017 2016 2015 2014 2013 20…" at bounding box center [305, 199] width 178 height 38
select select "20"
click at [216, 180] on select "Select 2026 2025 2024 2023 2022 2021 2020 2019 2018 2017 2016 2015 2014 2013 20…" at bounding box center [305, 199] width 178 height 38
click at [470, 208] on input "text" at bounding box center [501, 199] width 176 height 36
type input "l"
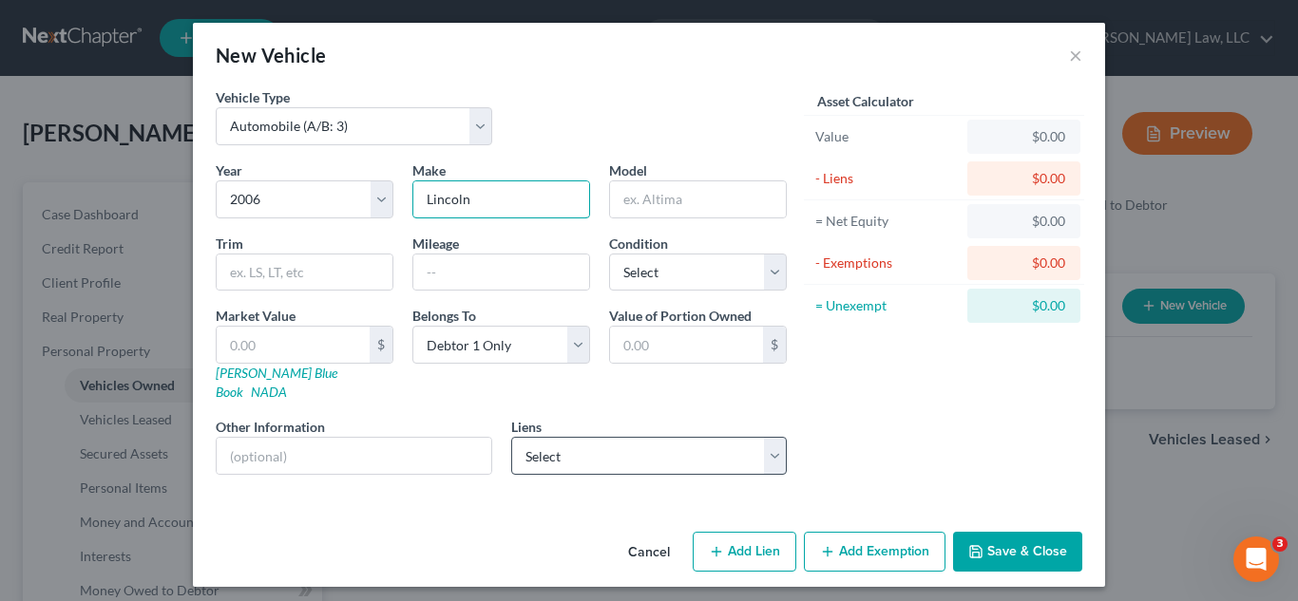
type input "Lincoln"
click at [600, 445] on select "Select Friendly Finance - $3,604.25" at bounding box center [649, 456] width 276 height 38
select select "19"
select select "0"
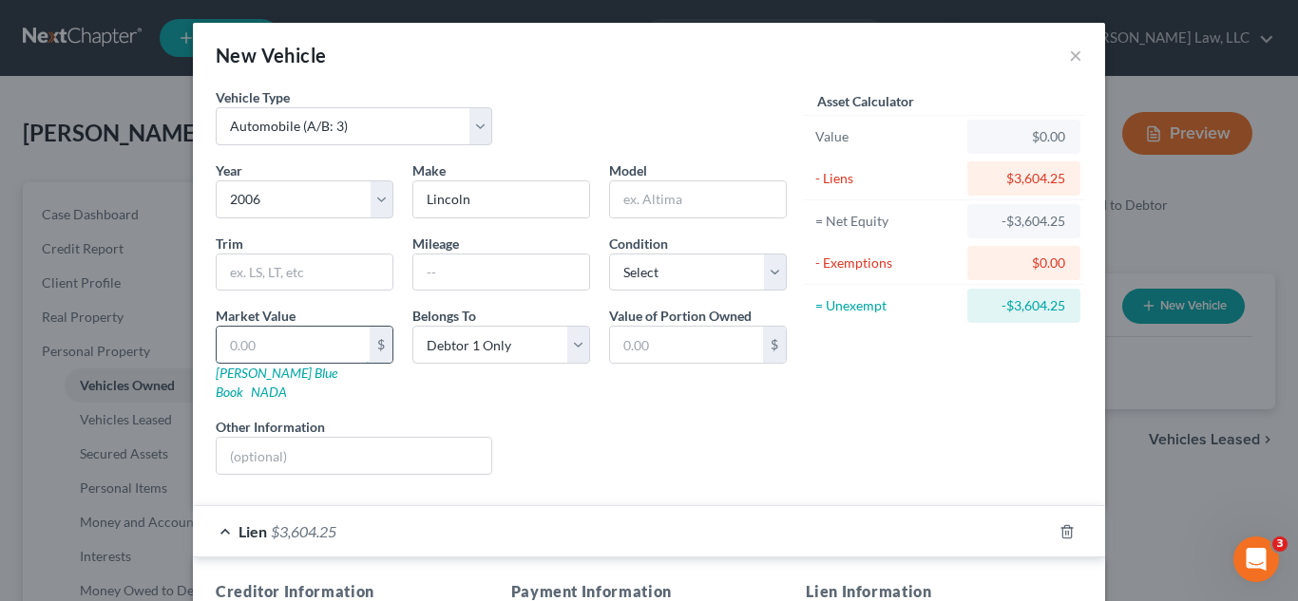
click at [325, 339] on input "text" at bounding box center [293, 345] width 153 height 36
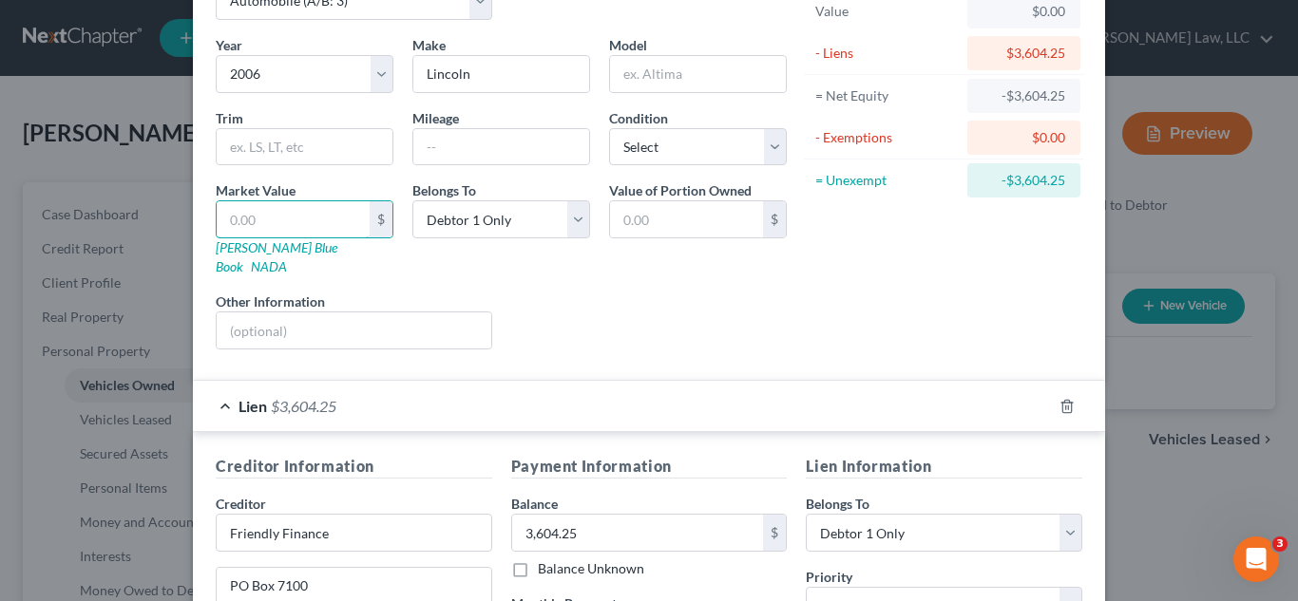
scroll to position [128, 0]
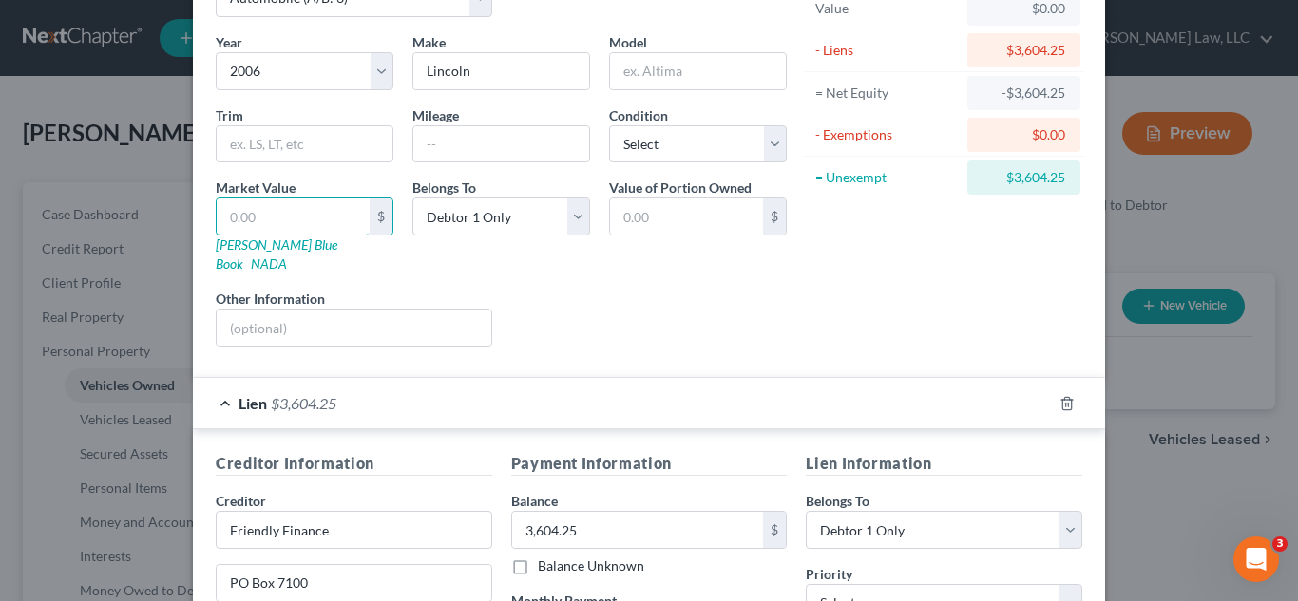
type input "3"
type input "3.00"
type input "36"
type input "36.00"
type input "360"
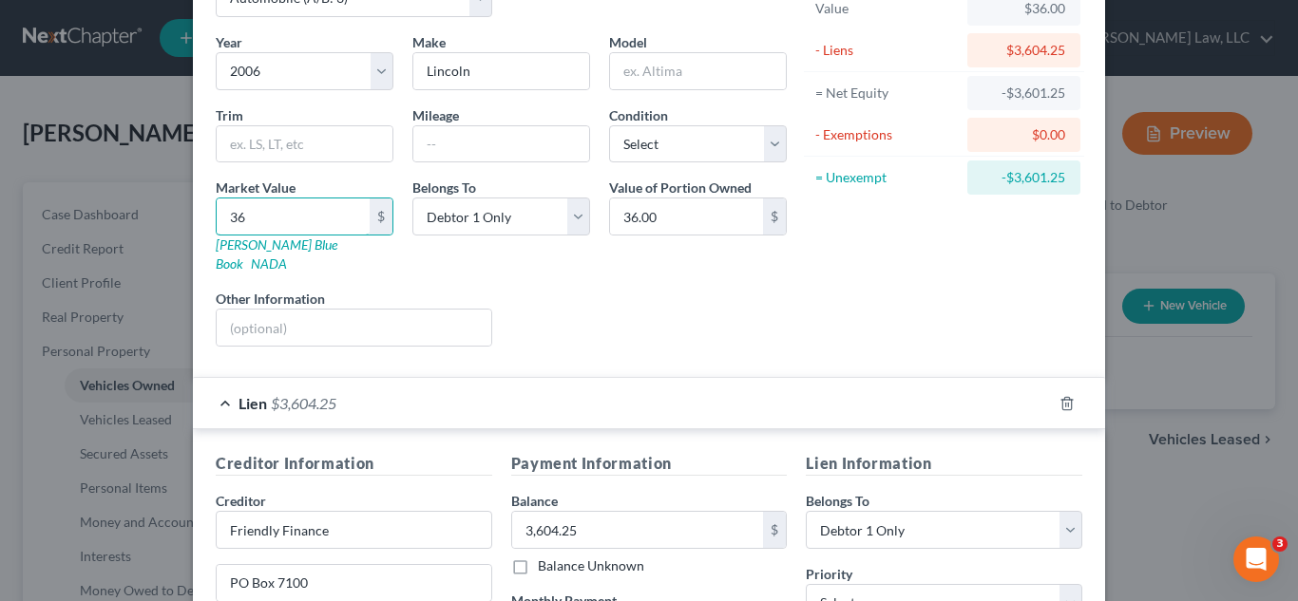
type input "360.00"
type input "3604"
type input "3,604.00"
type input "3,604.2"
type input "3,604.20"
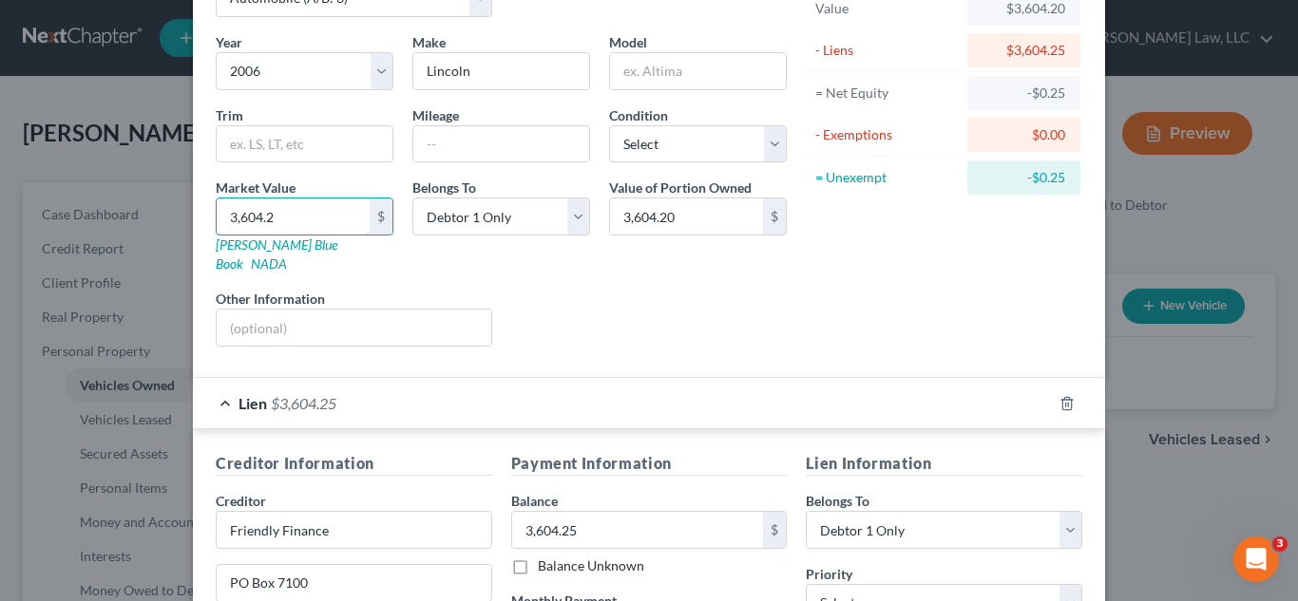
type input "3,604.25"
click at [661, 138] on select "Select Excellent Very Good Good Fair Poor" at bounding box center [698, 144] width 178 height 38
select select "4"
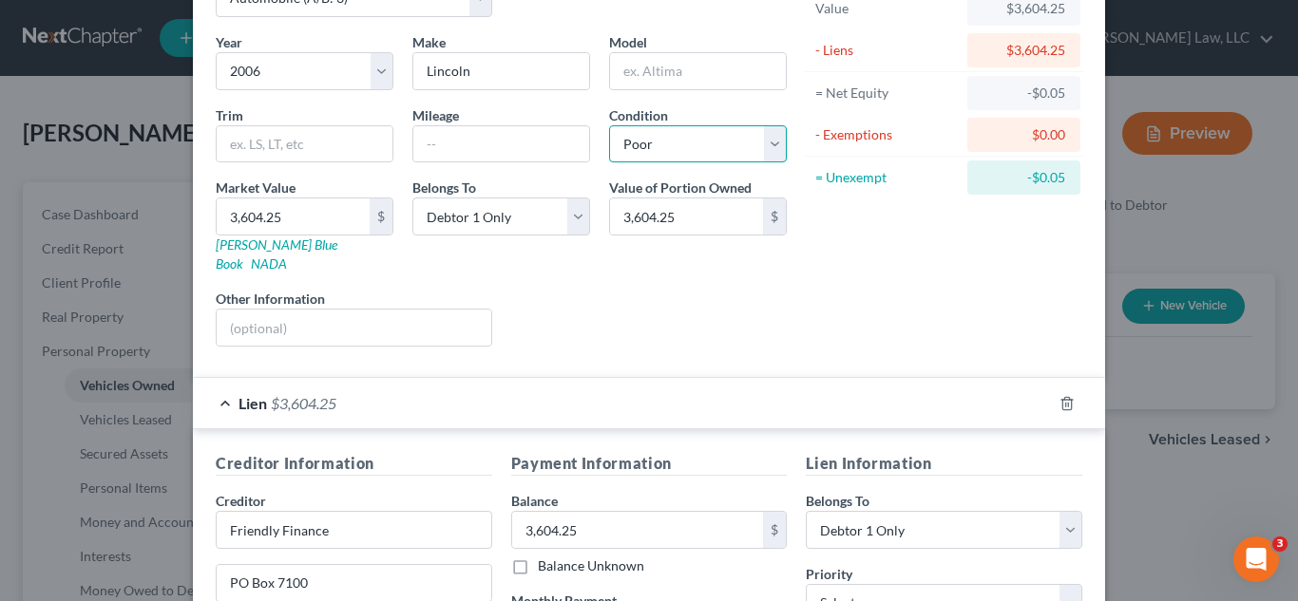
click at [609, 125] on select "Select Excellent Very Good Good Fair Poor" at bounding box center [698, 144] width 178 height 38
click at [647, 304] on div "Liens Select" at bounding box center [649, 318] width 295 height 58
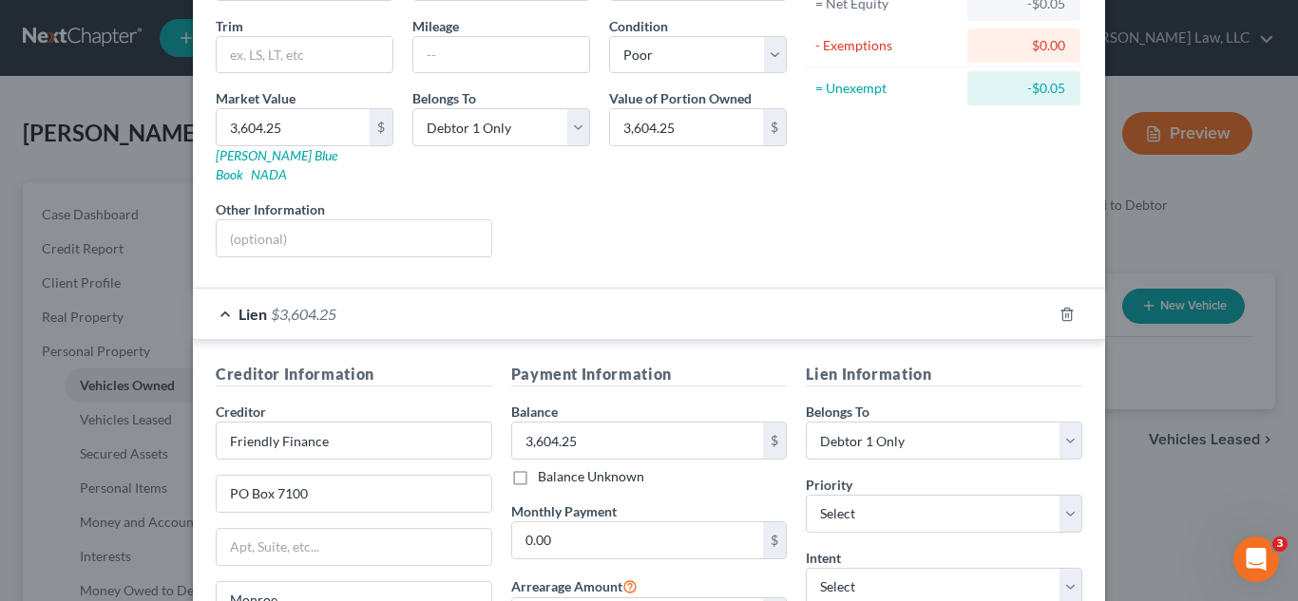
scroll to position [310, 0]
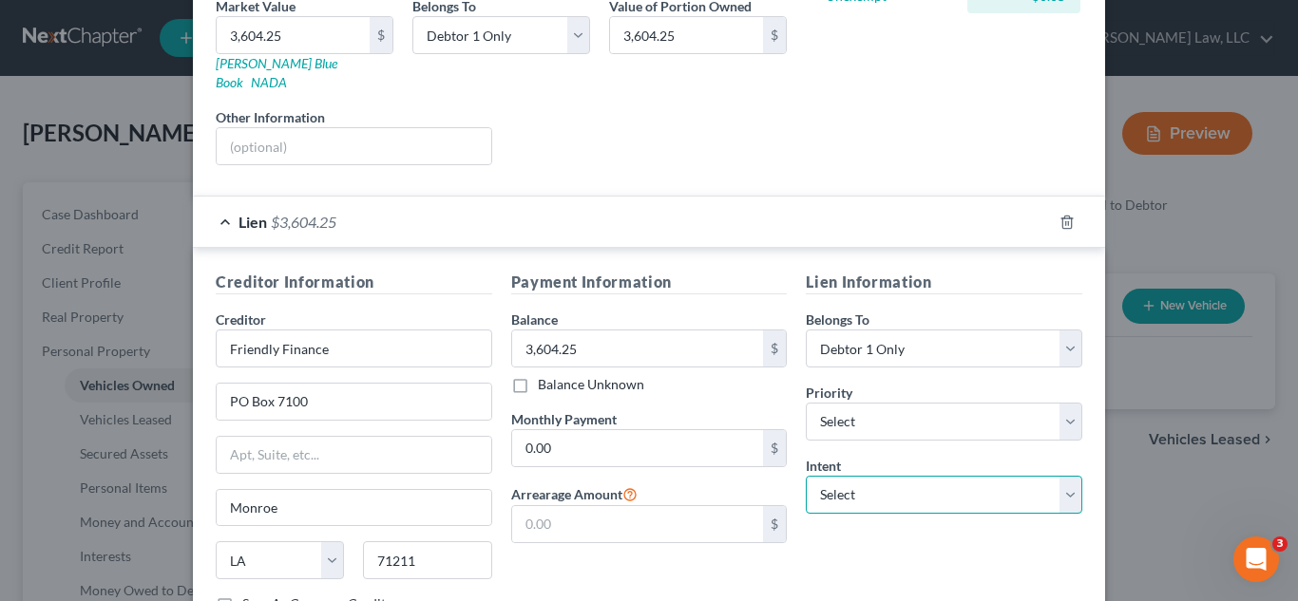
click at [846, 477] on select "Select Surrender Redeem Reaffirm Avoid Other" at bounding box center [944, 495] width 276 height 38
select select "0"
click at [806, 476] on select "Select Surrender Redeem Reaffirm Avoid Other" at bounding box center [944, 495] width 276 height 38
click at [870, 562] on div "Lien Information Belongs To * Select Debtor 1 Only Debtor 2 Only Debtor 1 And D…" at bounding box center [943, 450] width 295 height 358
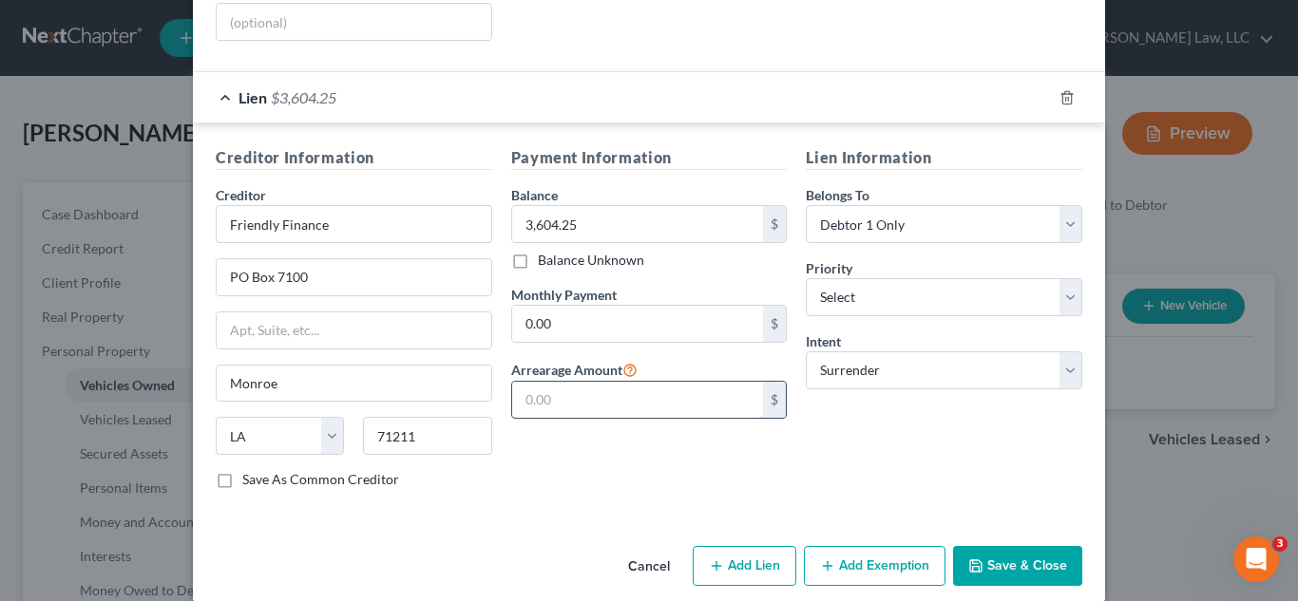
scroll to position [438, 0]
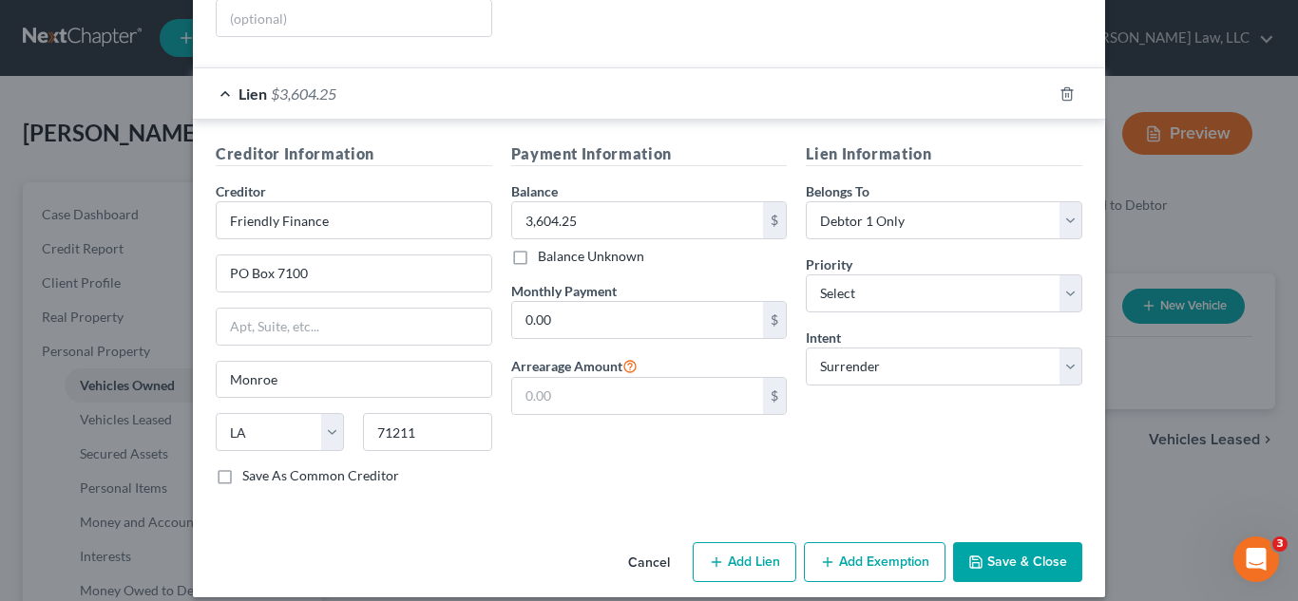
click at [1018, 542] on button "Save & Close" at bounding box center [1017, 562] width 129 height 40
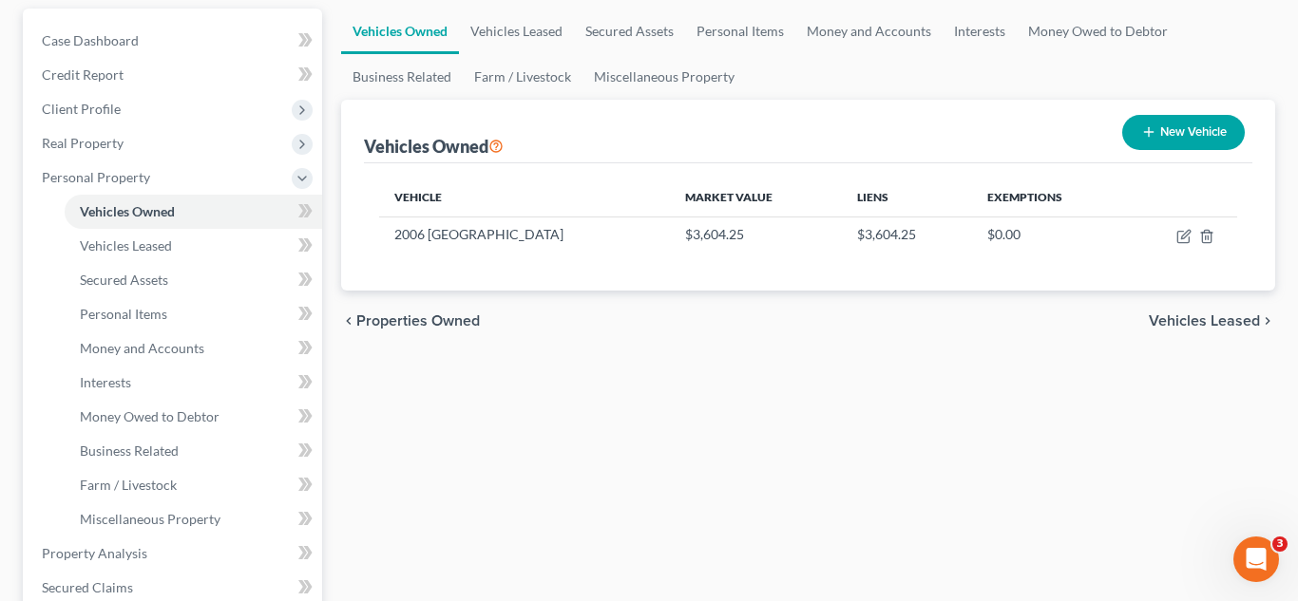
scroll to position [177, 0]
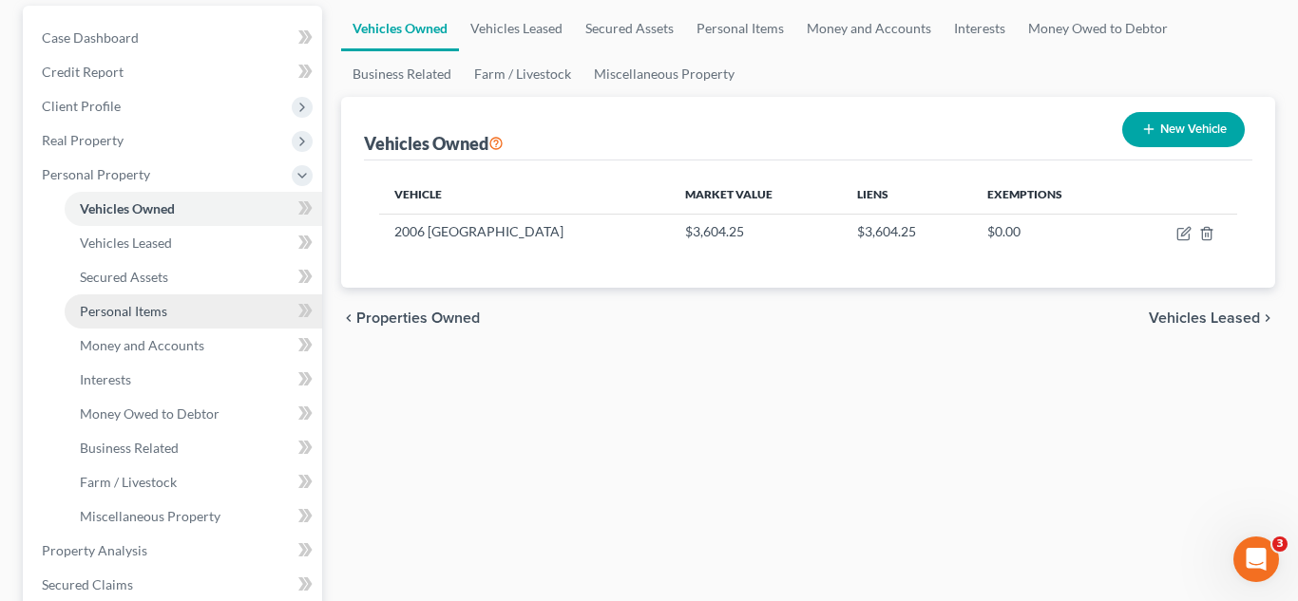
click at [170, 316] on link "Personal Items" at bounding box center [193, 311] width 257 height 34
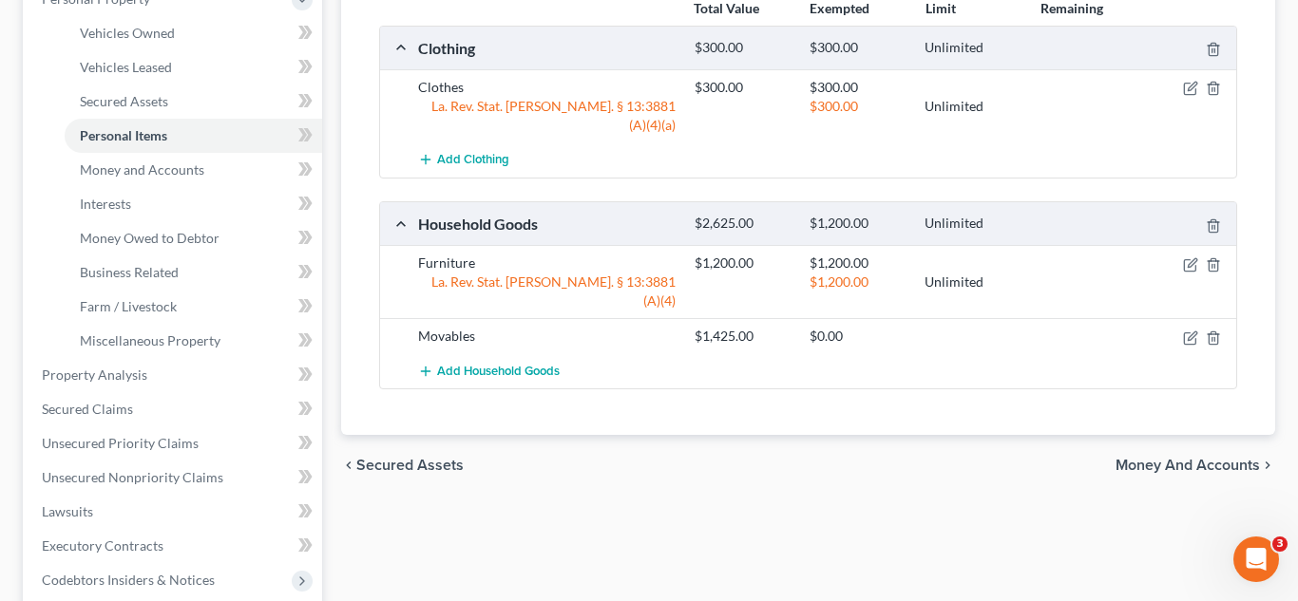
scroll to position [365, 0]
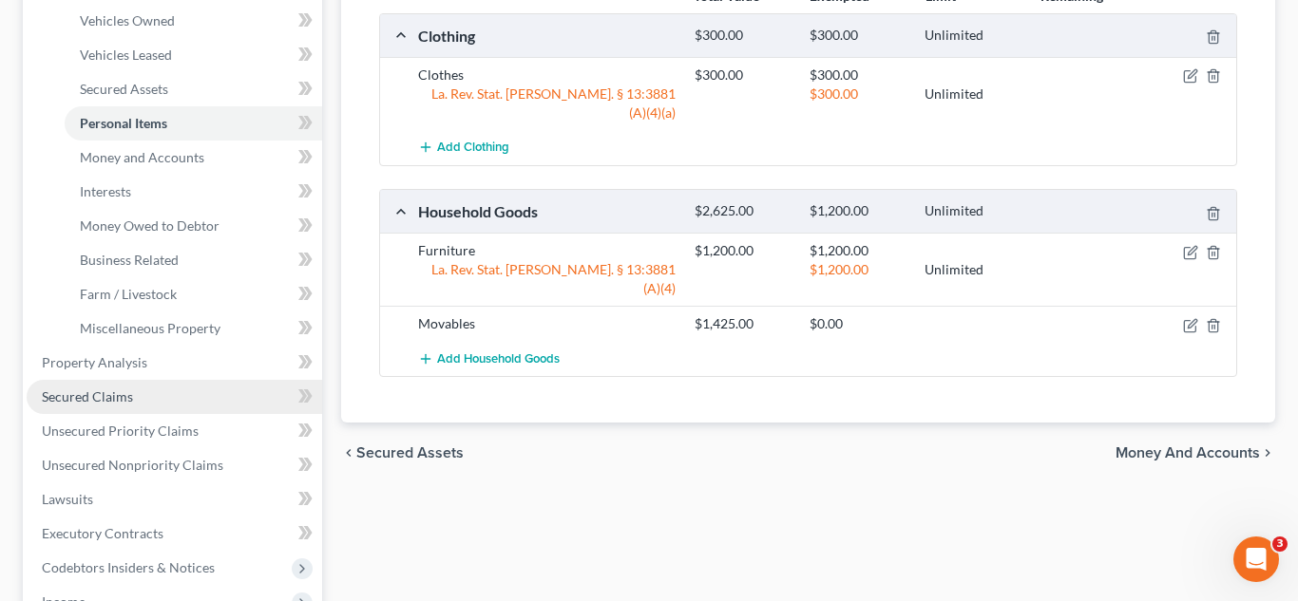
click at [107, 396] on span "Secured Claims" at bounding box center [87, 397] width 91 height 16
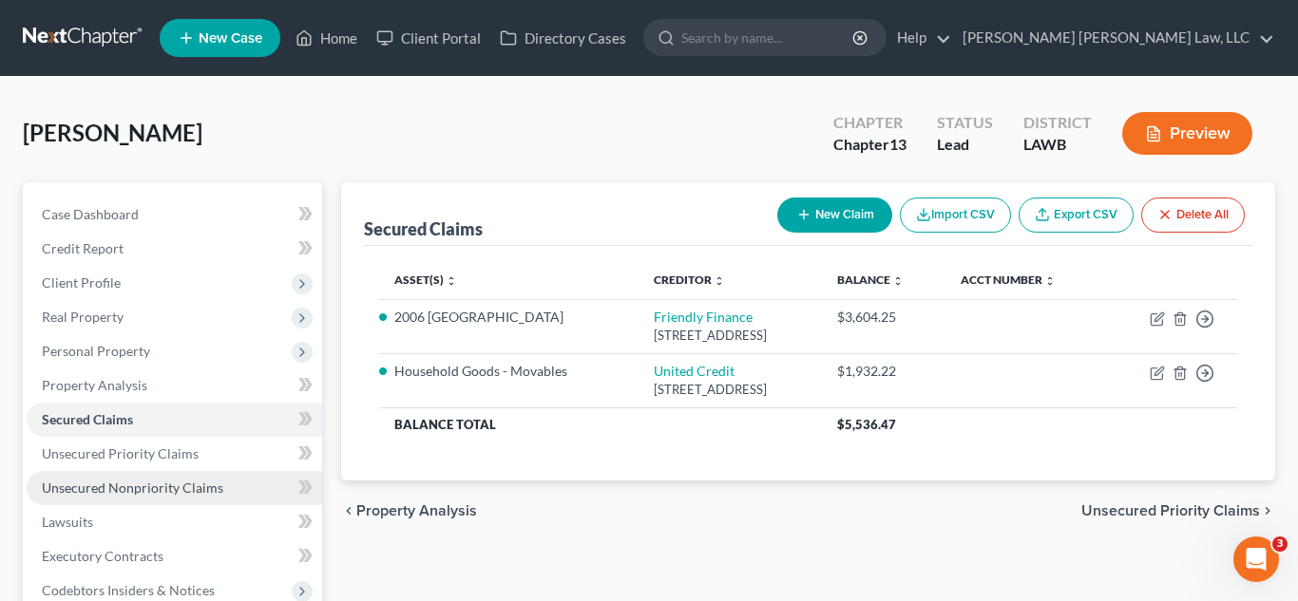
click at [142, 484] on span "Unsecured Nonpriority Claims" at bounding box center [132, 488] width 181 height 16
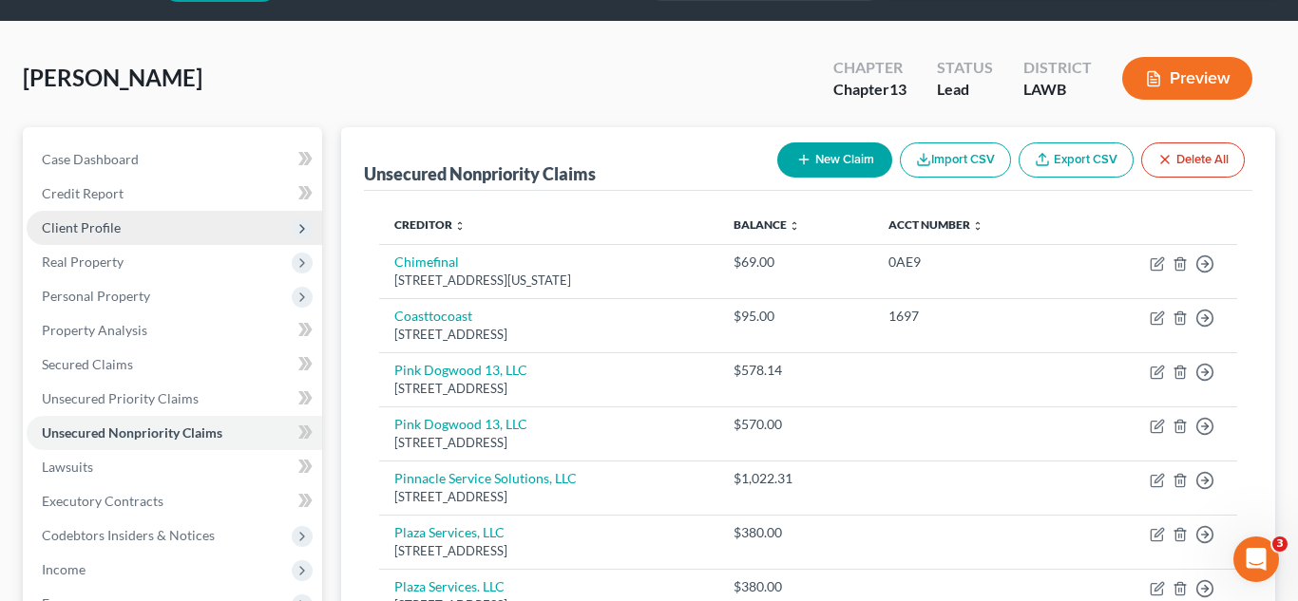
scroll to position [47, 0]
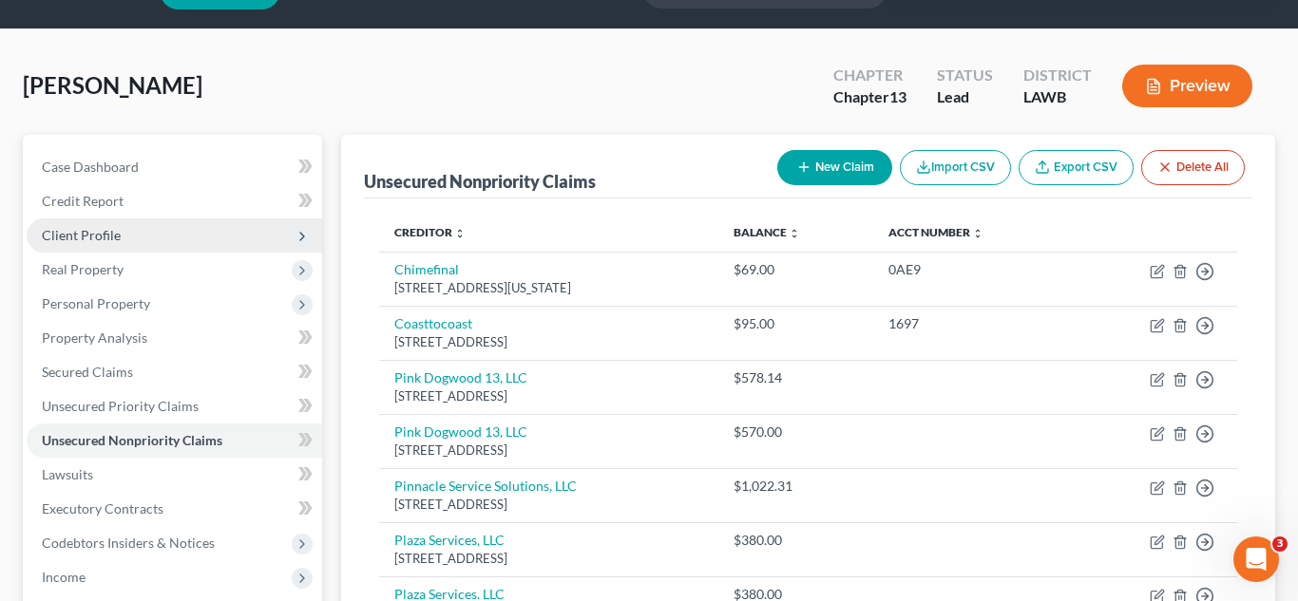
click at [148, 244] on span "Client Profile" at bounding box center [174, 235] width 295 height 34
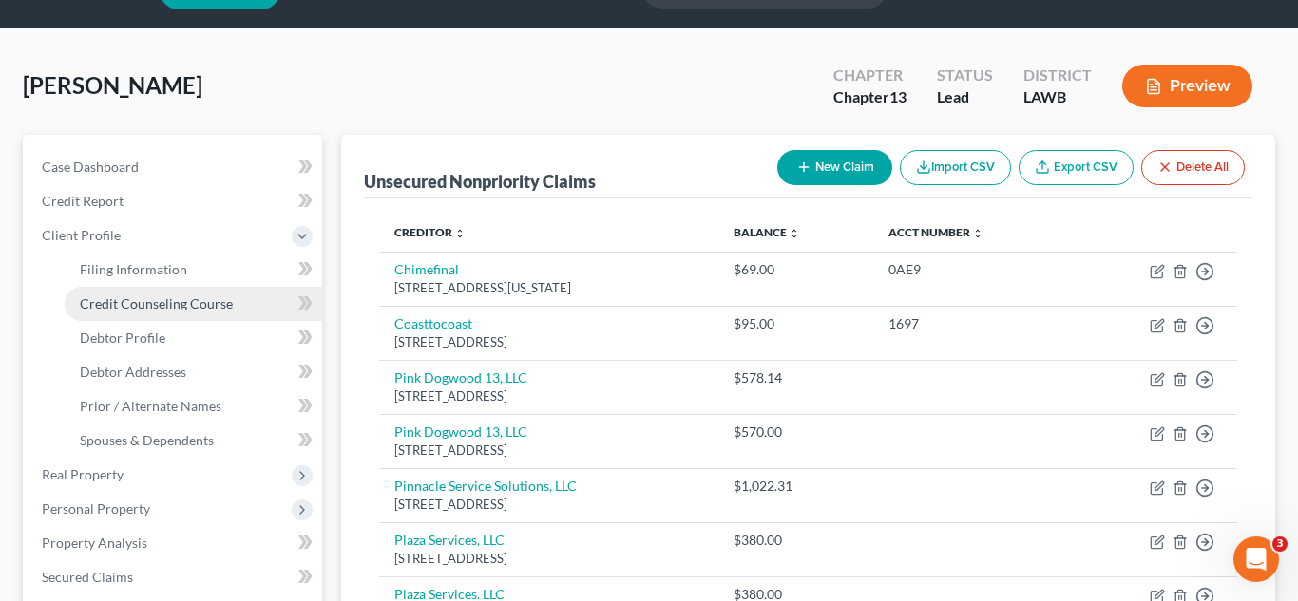
click at [169, 311] on span "Credit Counseling Course" at bounding box center [156, 303] width 153 height 16
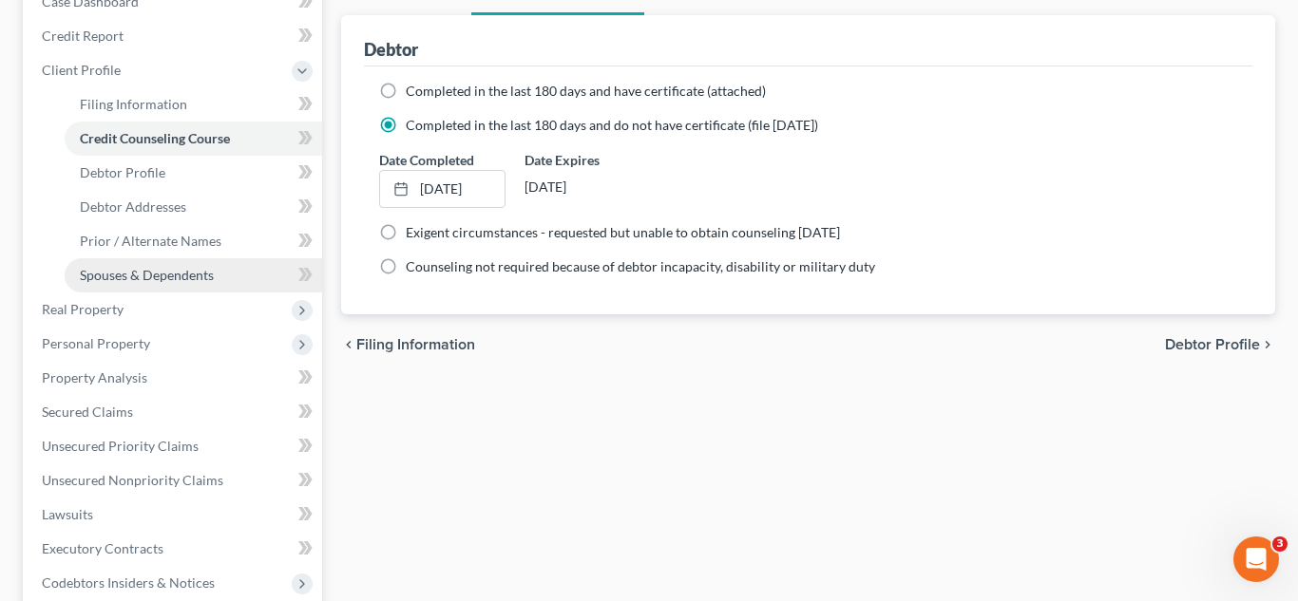
scroll to position [216, 0]
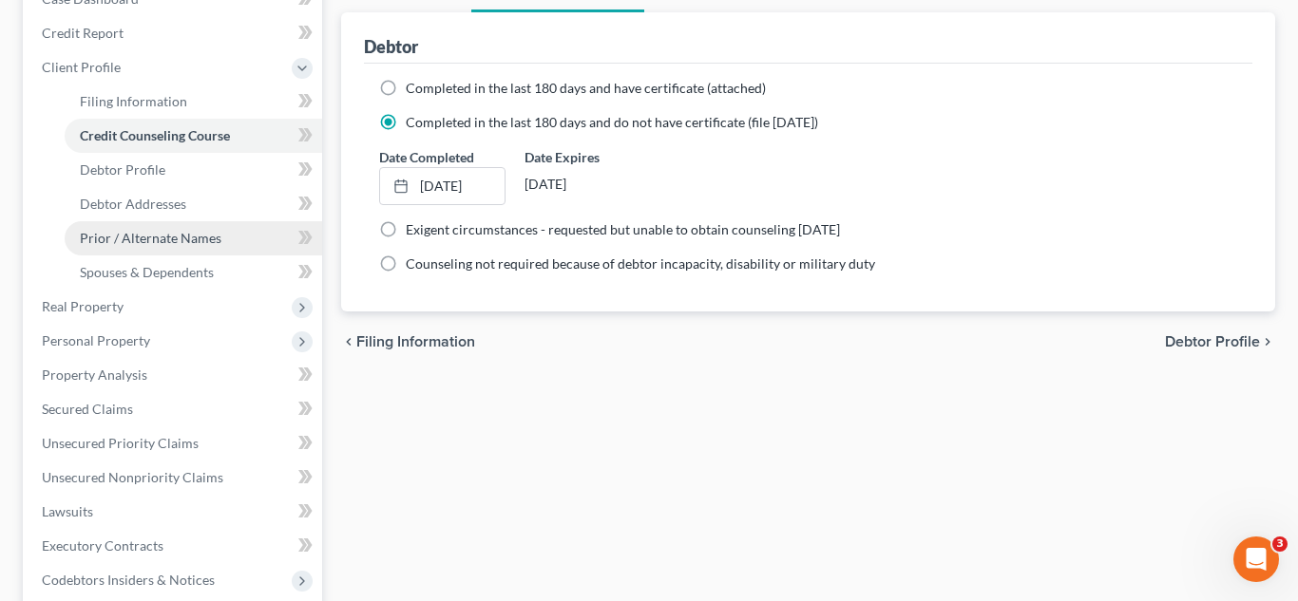
click at [204, 248] on link "Prior / Alternate Names" at bounding box center [193, 238] width 257 height 34
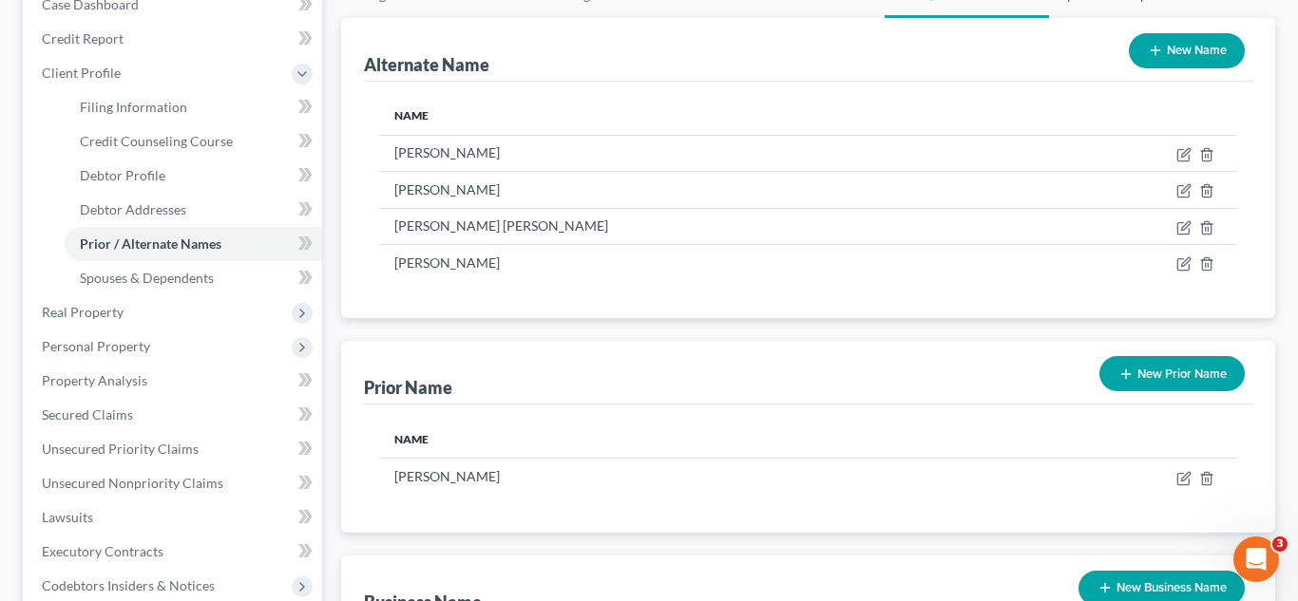
scroll to position [230, 0]
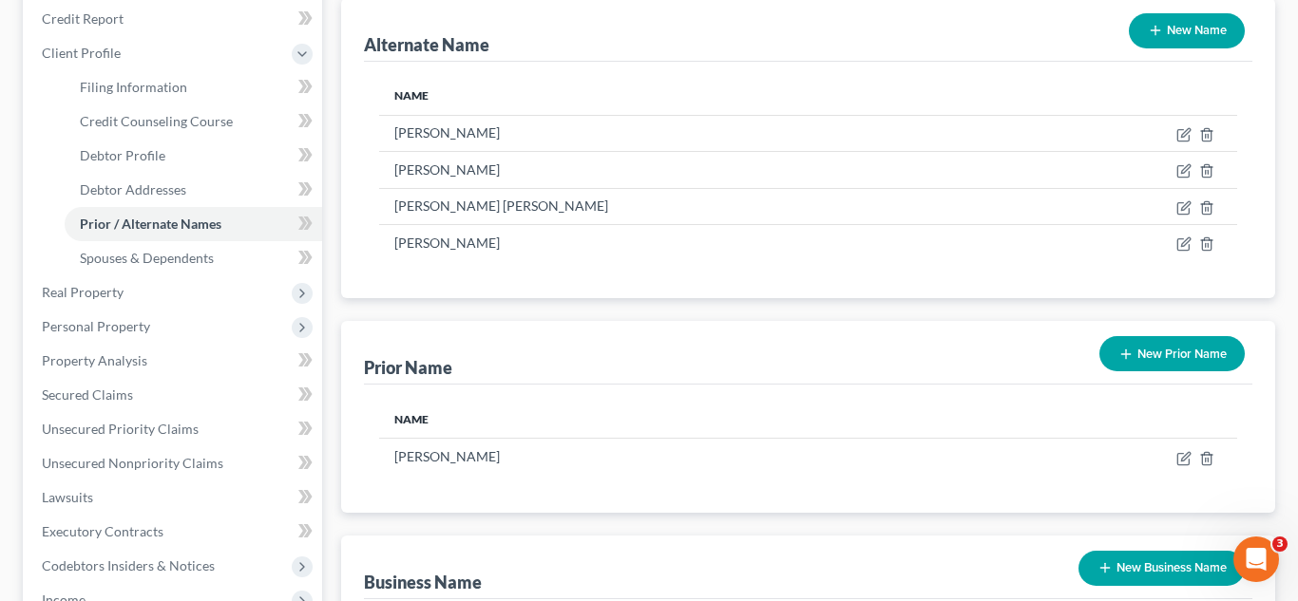
click at [1131, 356] on icon "button" at bounding box center [1125, 354] width 15 height 15
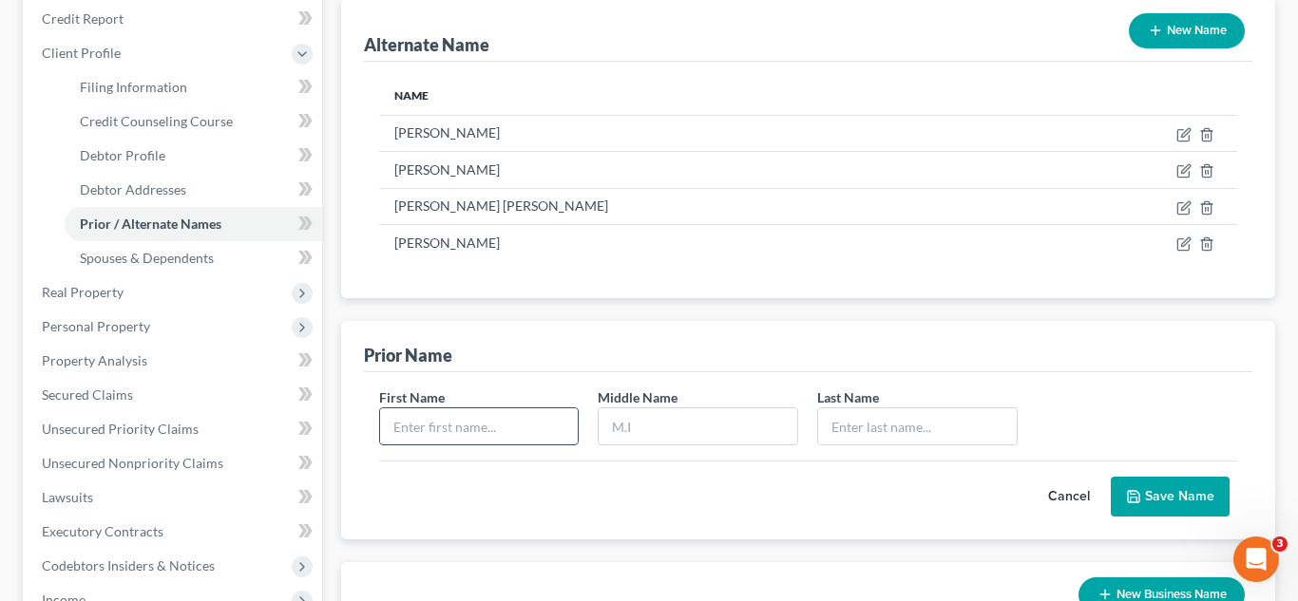
click at [548, 424] on input "text" at bounding box center [479, 426] width 199 height 36
type input "Sarah"
type input "L."
type input "Balsamo"
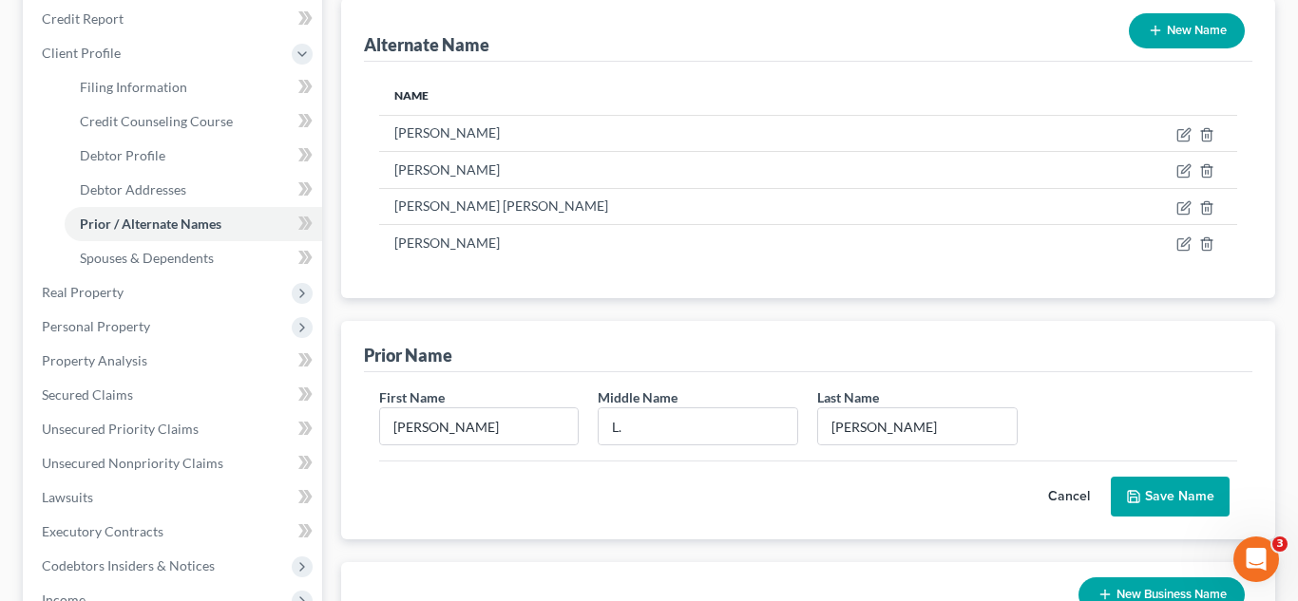
click at [1176, 508] on button "Save Name" at bounding box center [1169, 497] width 119 height 40
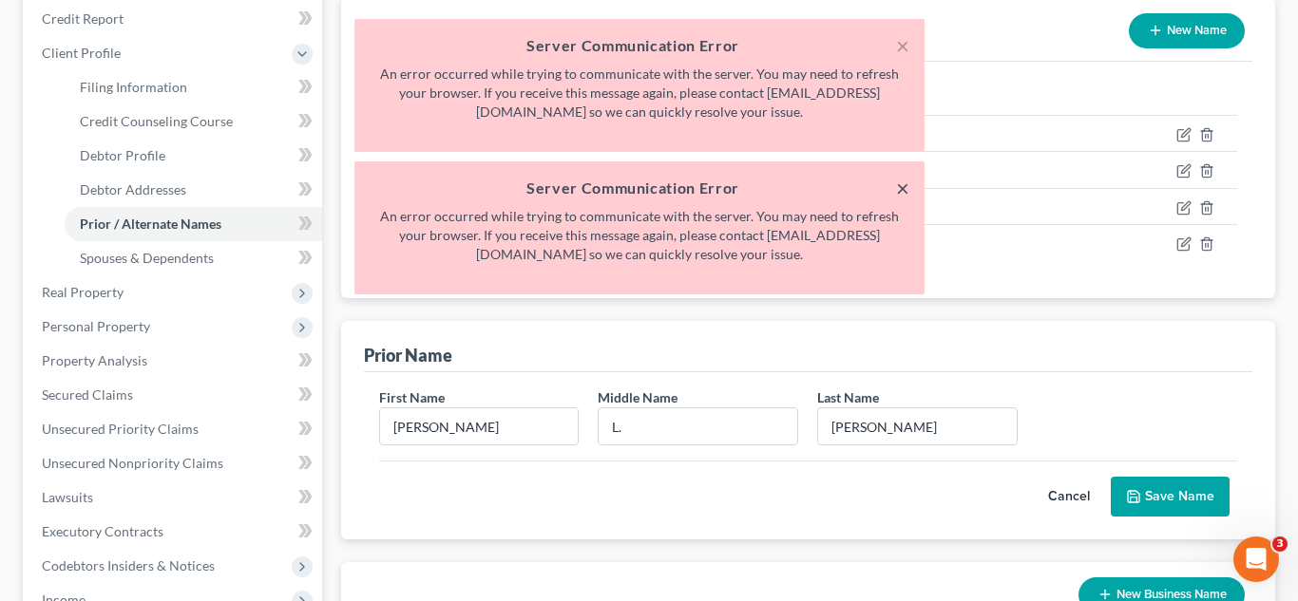
click at [908, 191] on button "×" at bounding box center [902, 188] width 13 height 23
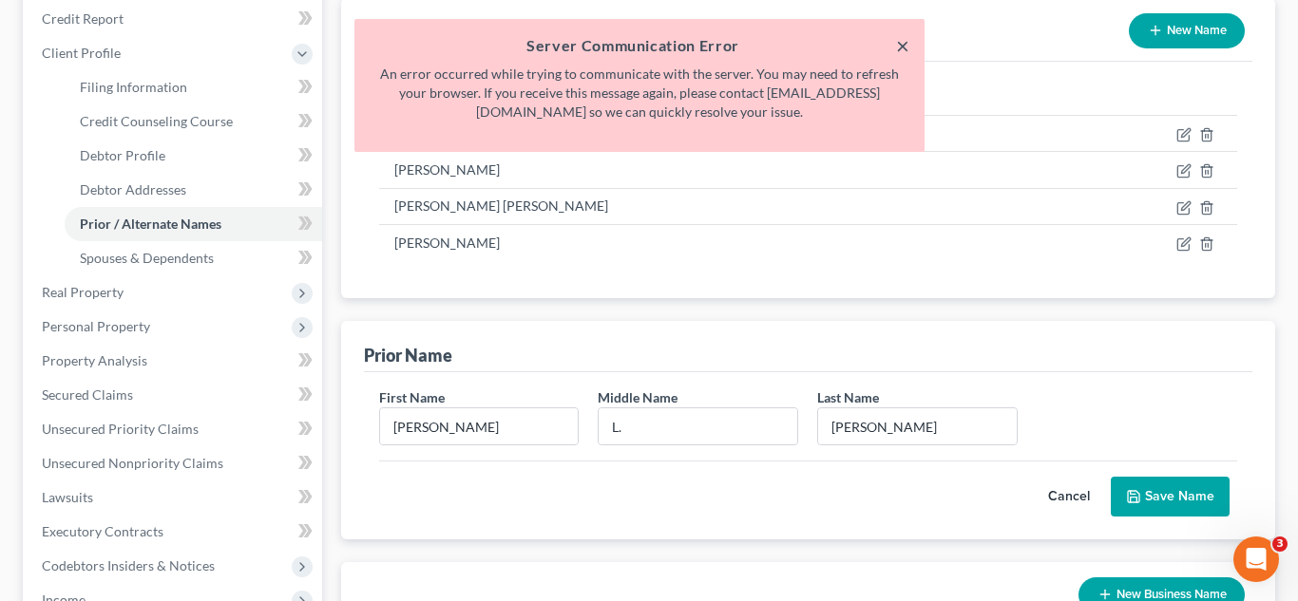
click at [901, 38] on button "×" at bounding box center [902, 45] width 13 height 23
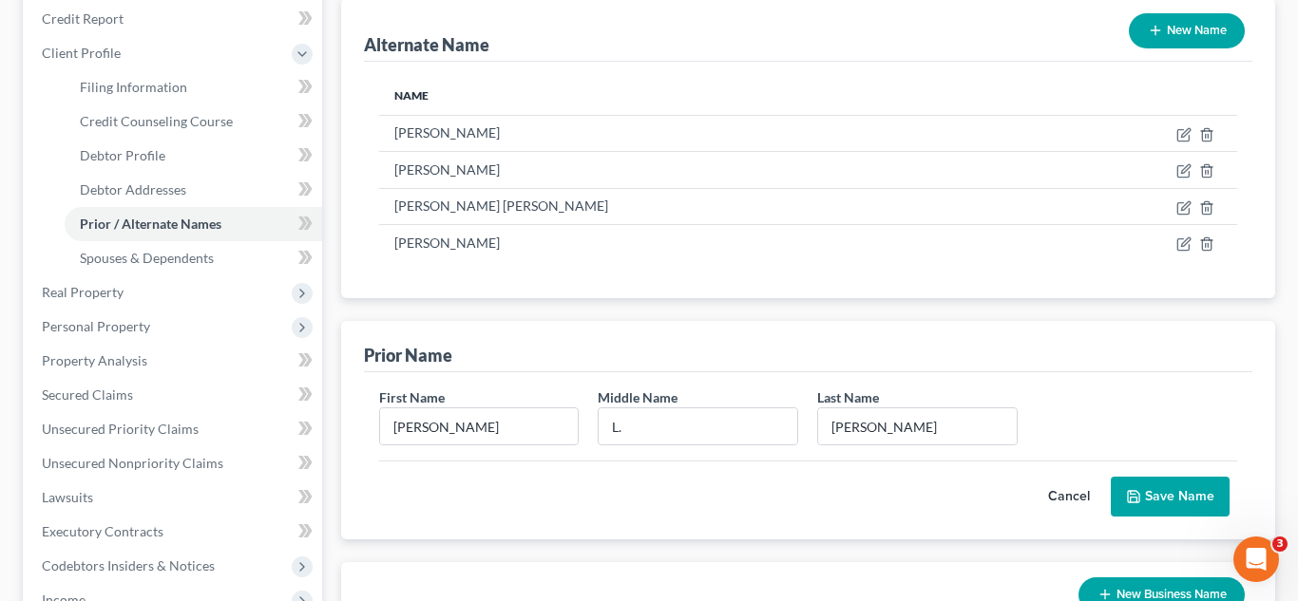
click at [1146, 487] on button "Save Name" at bounding box center [1169, 497] width 119 height 40
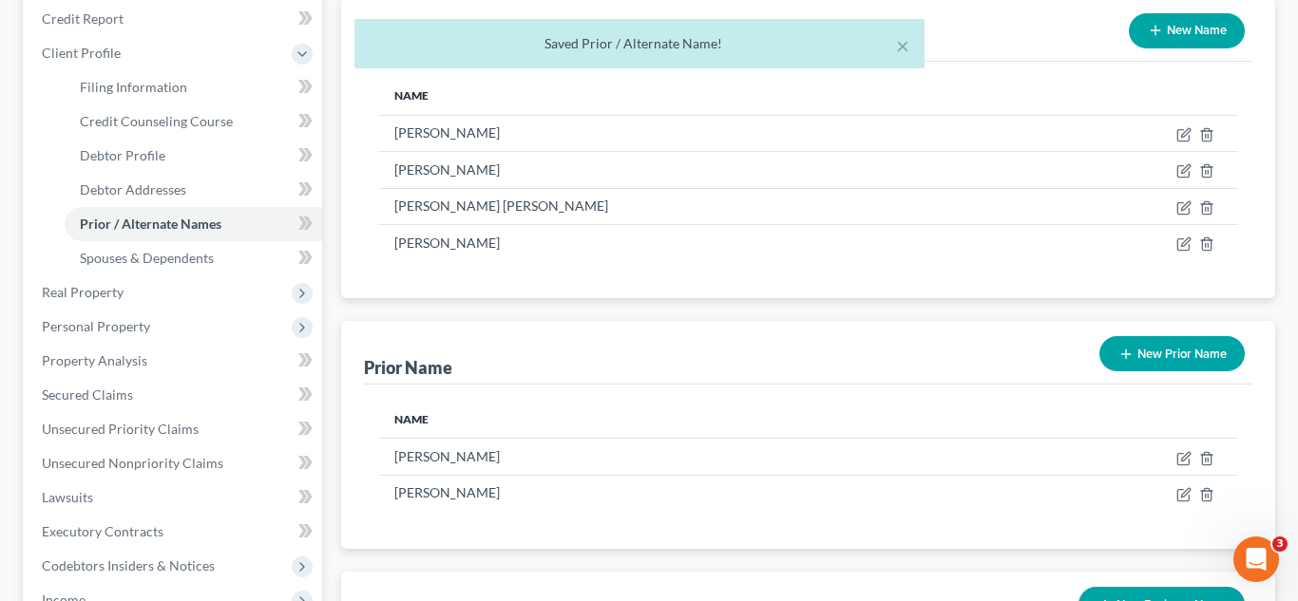
click at [1149, 349] on button "New Prior Name" at bounding box center [1171, 353] width 145 height 35
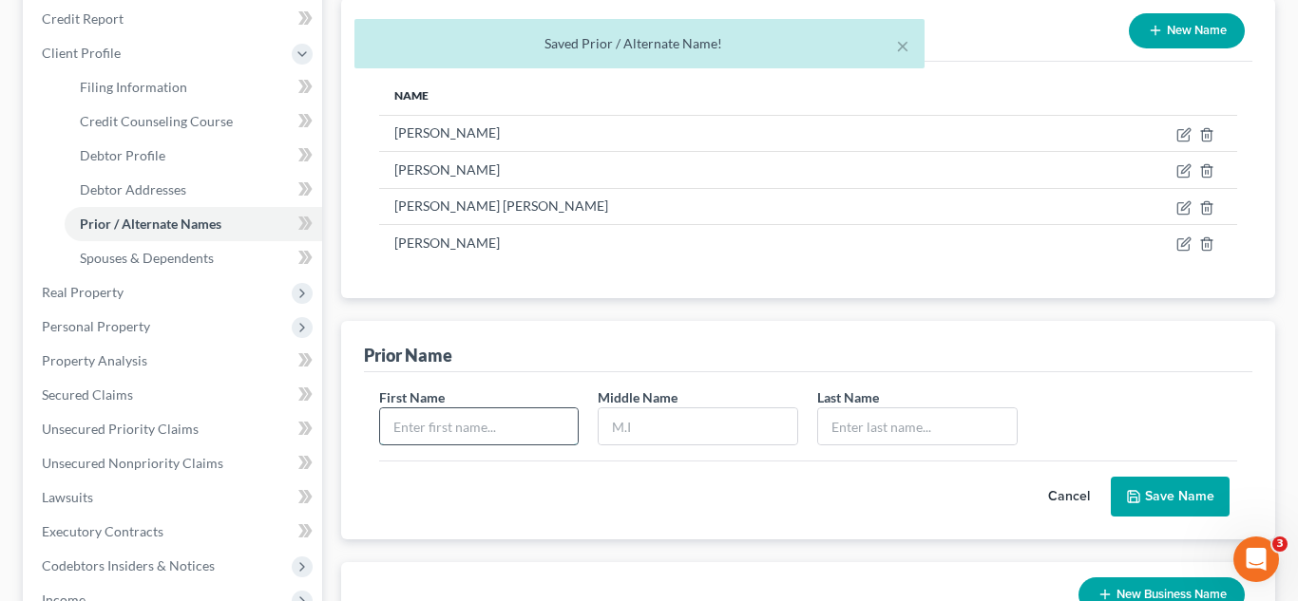
click at [486, 442] on input "text" at bounding box center [479, 426] width 199 height 36
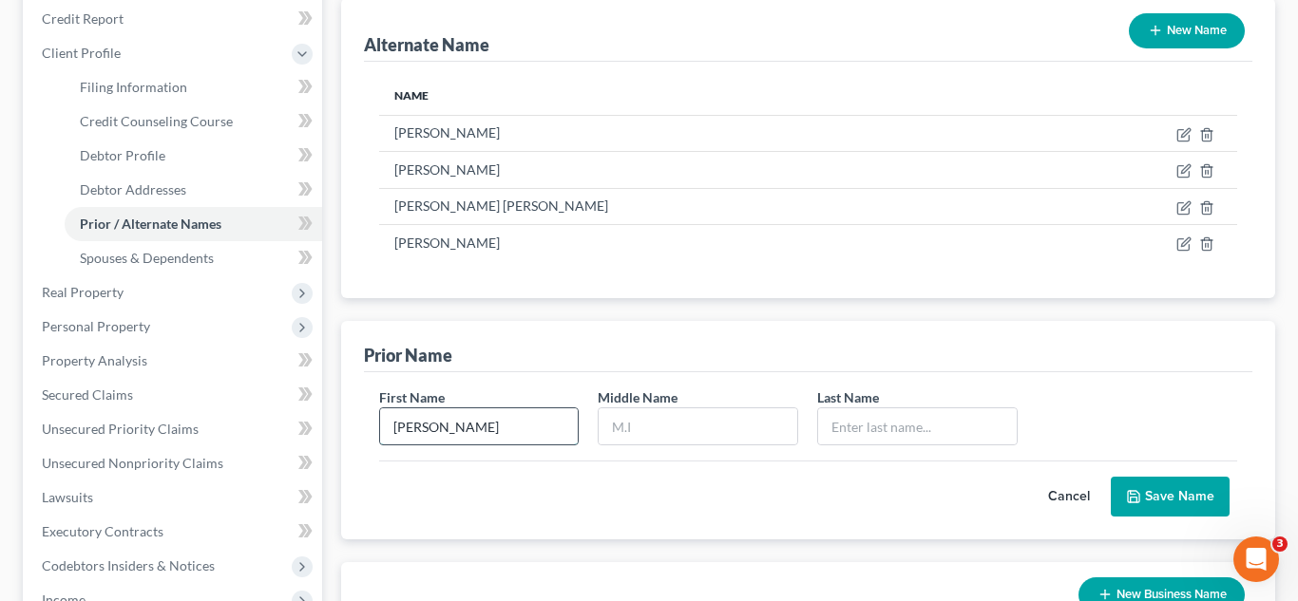
type input "Sarah"
type input "Balsamo"
click at [1143, 498] on button "Save Name" at bounding box center [1169, 497] width 119 height 40
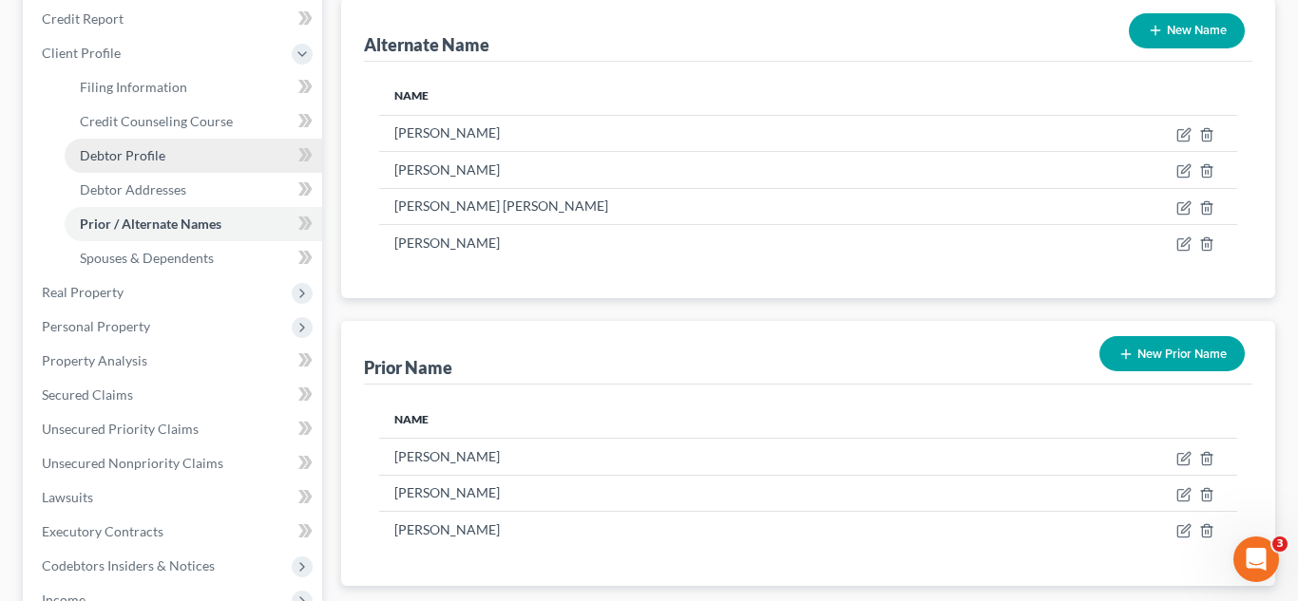
click at [189, 169] on link "Debtor Profile" at bounding box center [193, 156] width 257 height 34
select select "3"
select select "0"
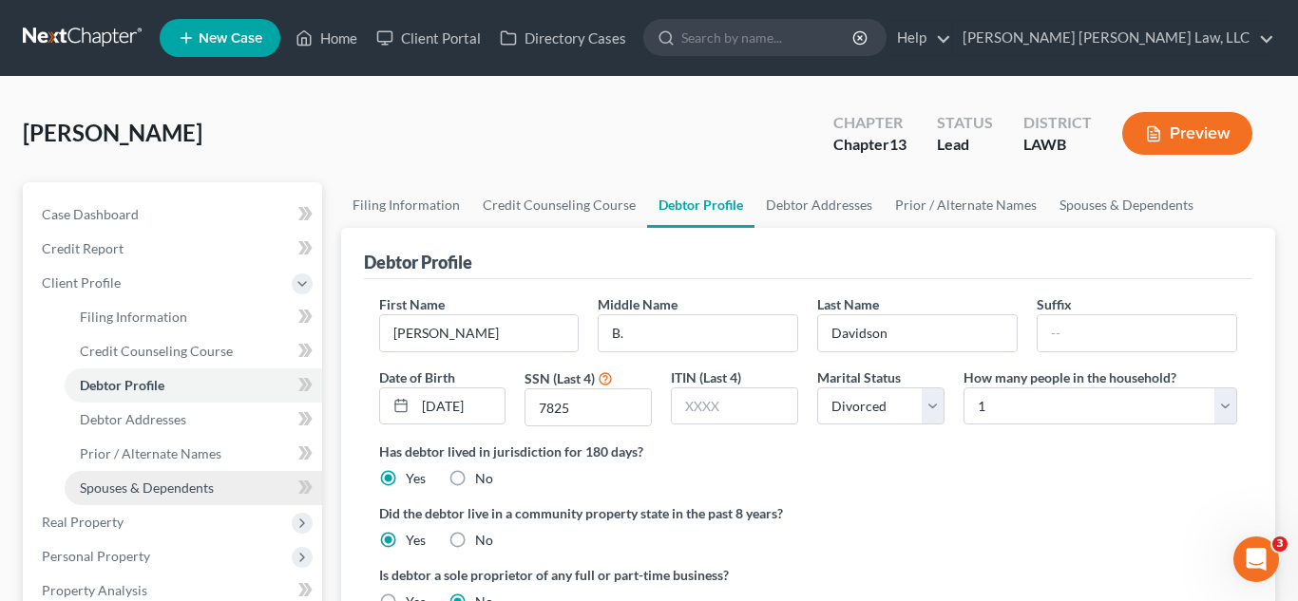
click at [148, 494] on span "Spouses & Dependents" at bounding box center [147, 488] width 134 height 16
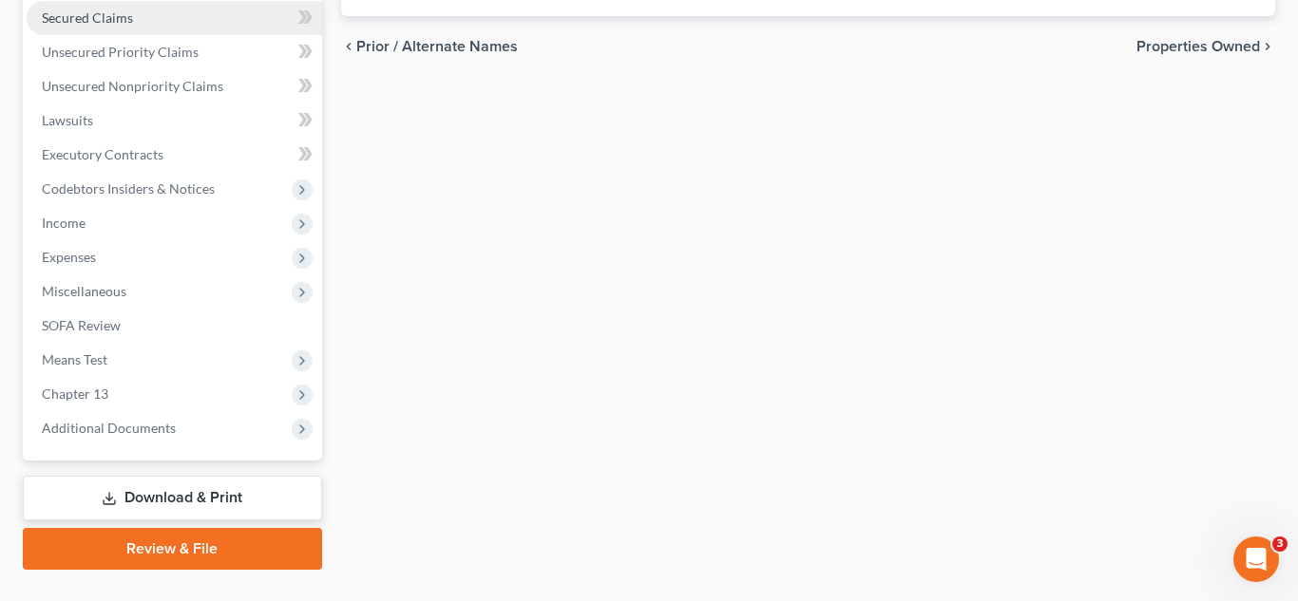
scroll to position [609, 0]
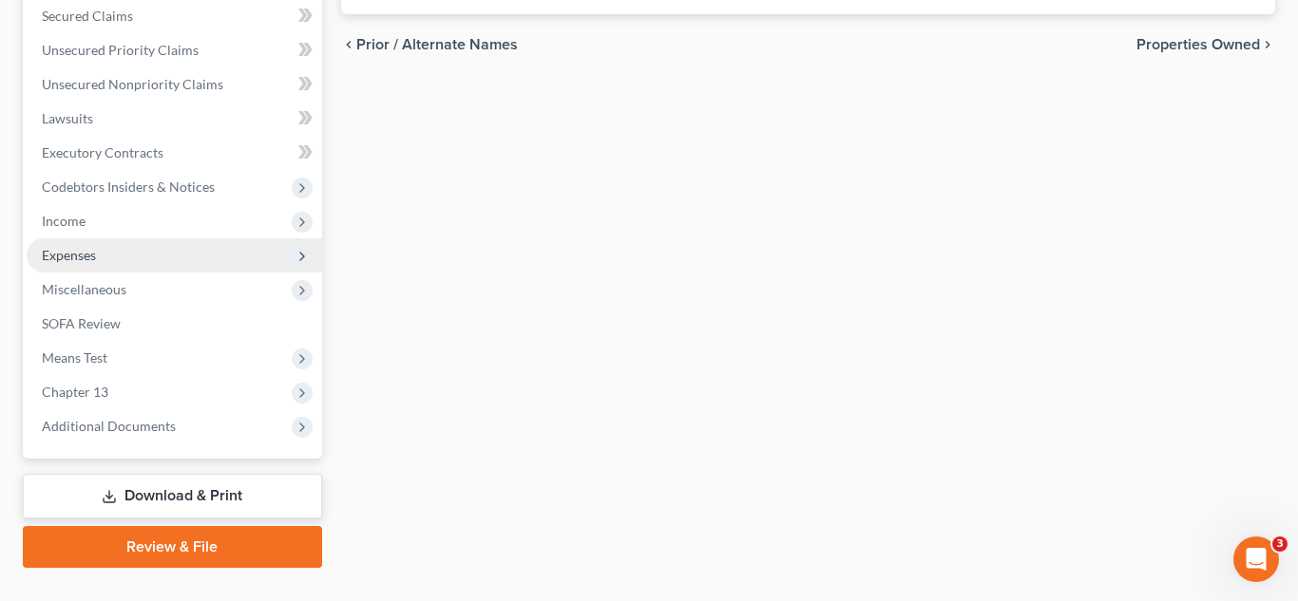
click at [123, 263] on span "Expenses" at bounding box center [174, 255] width 295 height 34
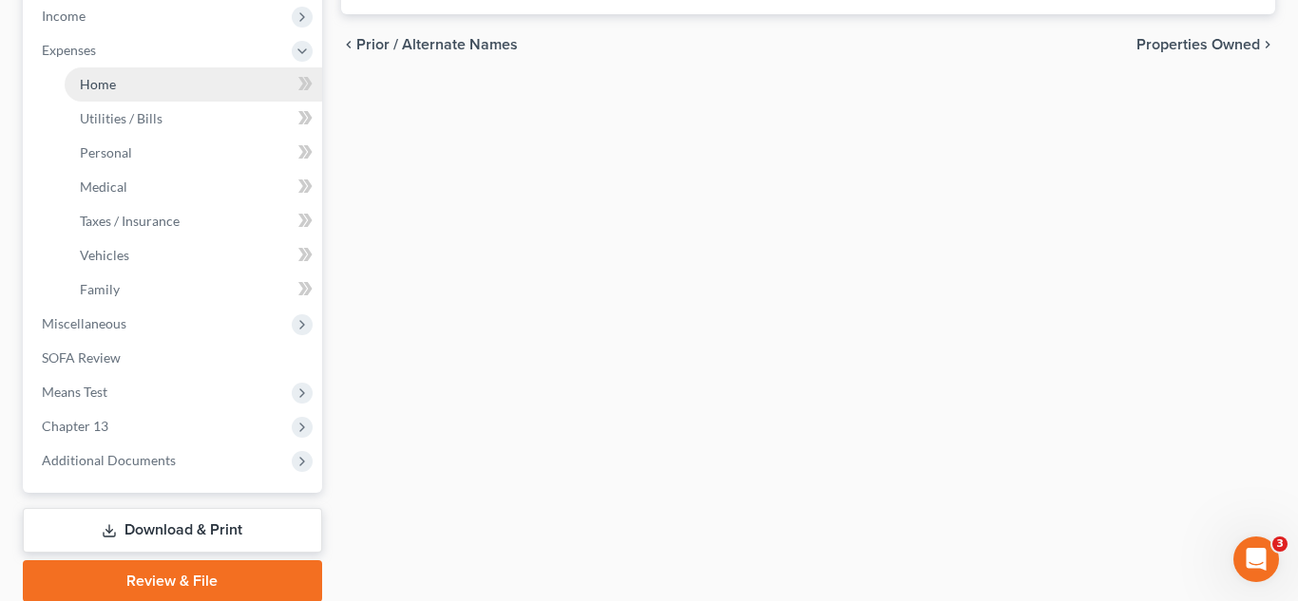
scroll to position [404, 0]
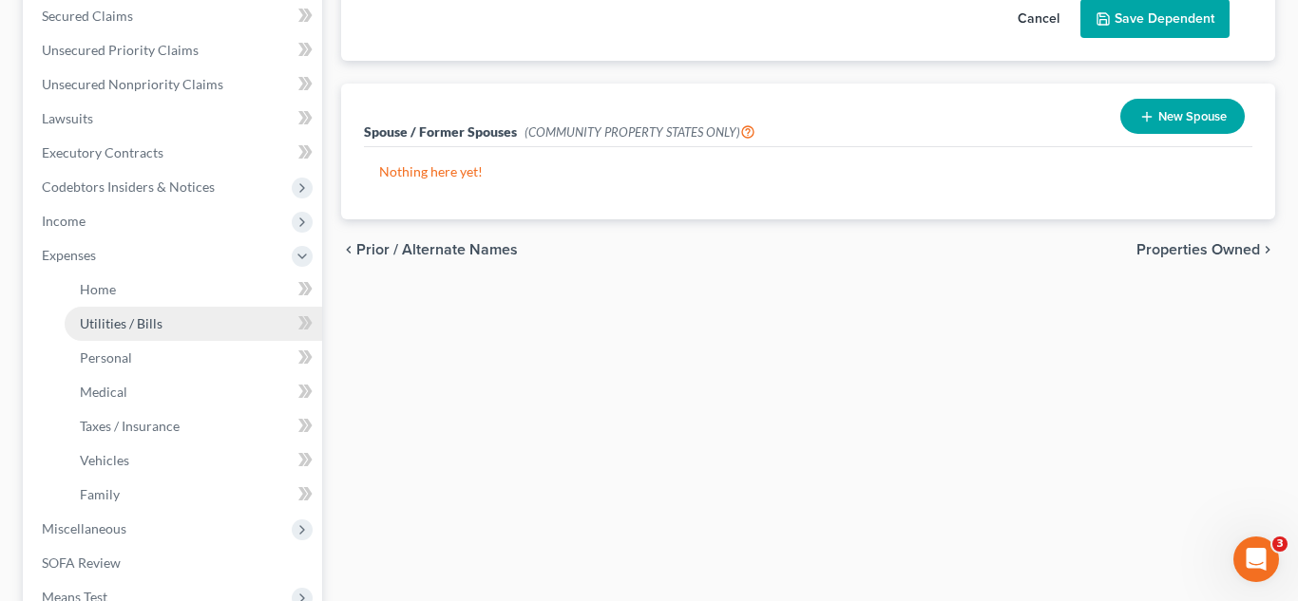
click at [124, 333] on link "Utilities / Bills" at bounding box center [193, 324] width 257 height 34
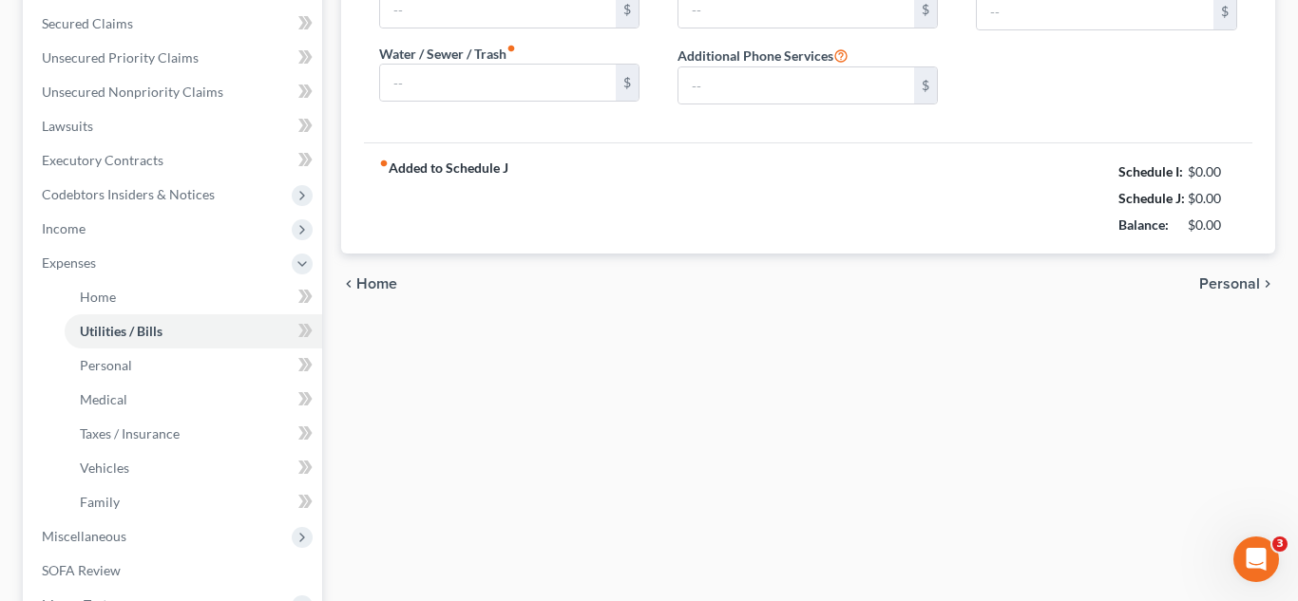
type input "0.00"
type input "45.00"
type input "0.00"
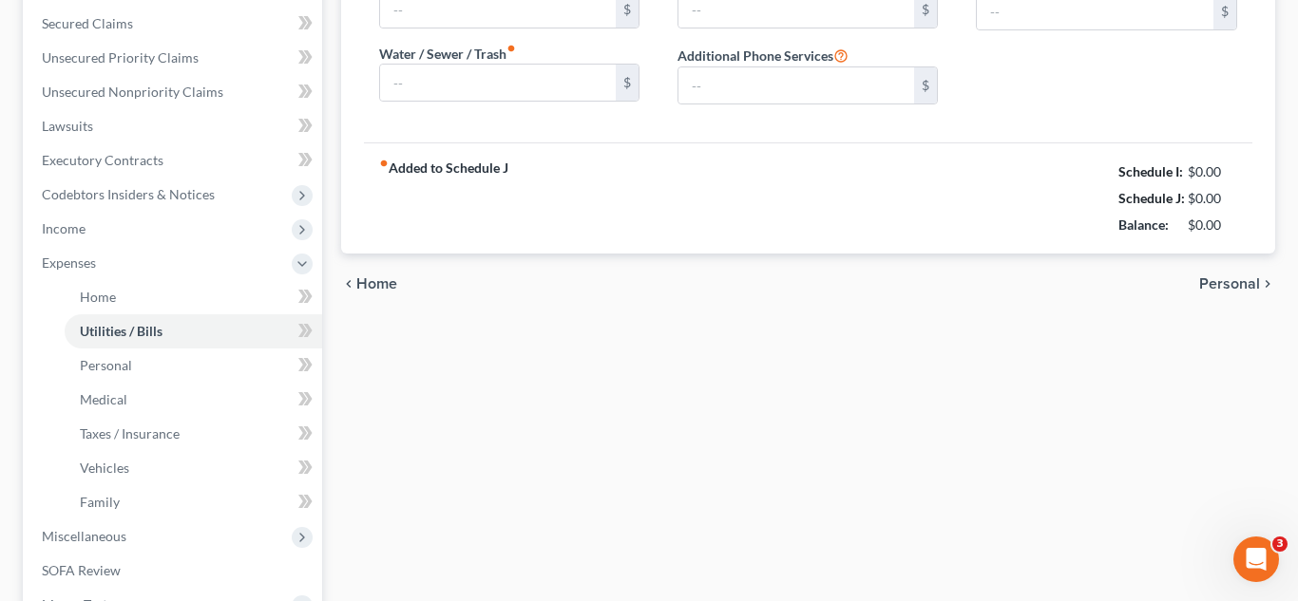
type input "0.00"
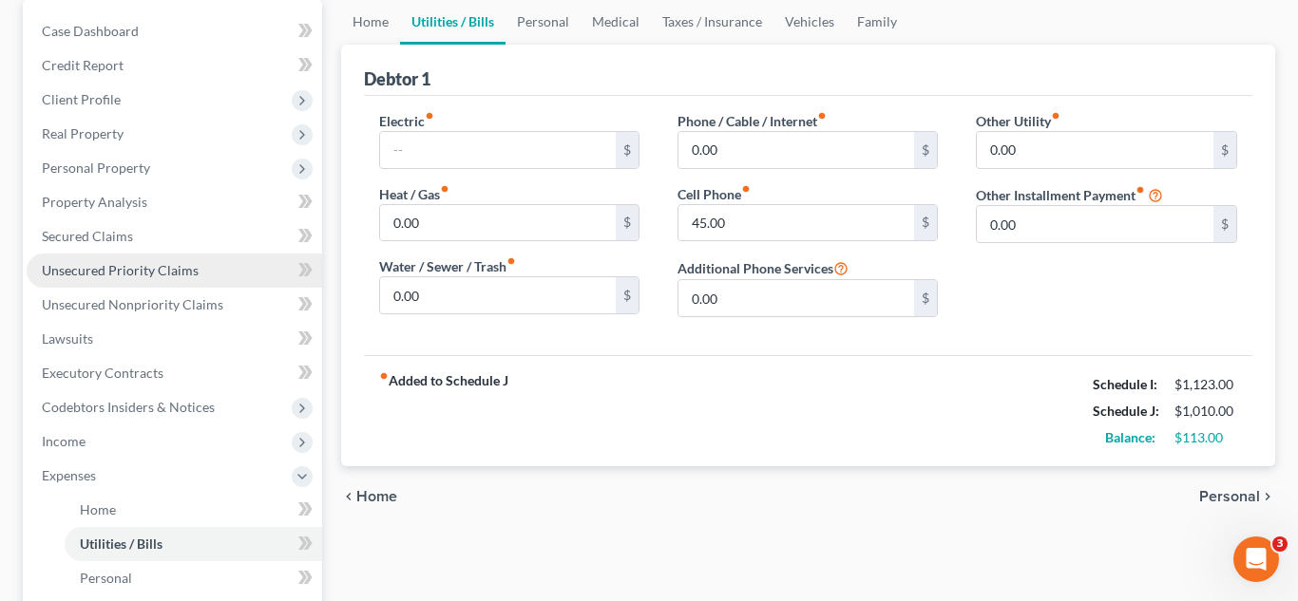
scroll to position [207, 0]
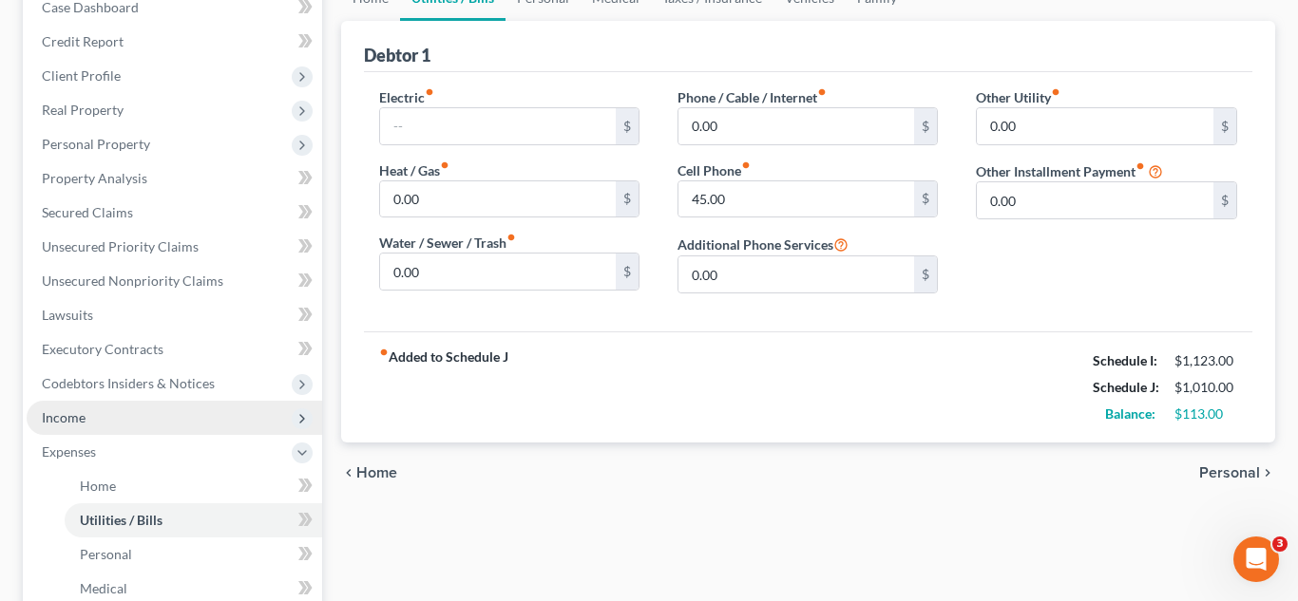
click at [123, 417] on span "Income" at bounding box center [174, 418] width 295 height 34
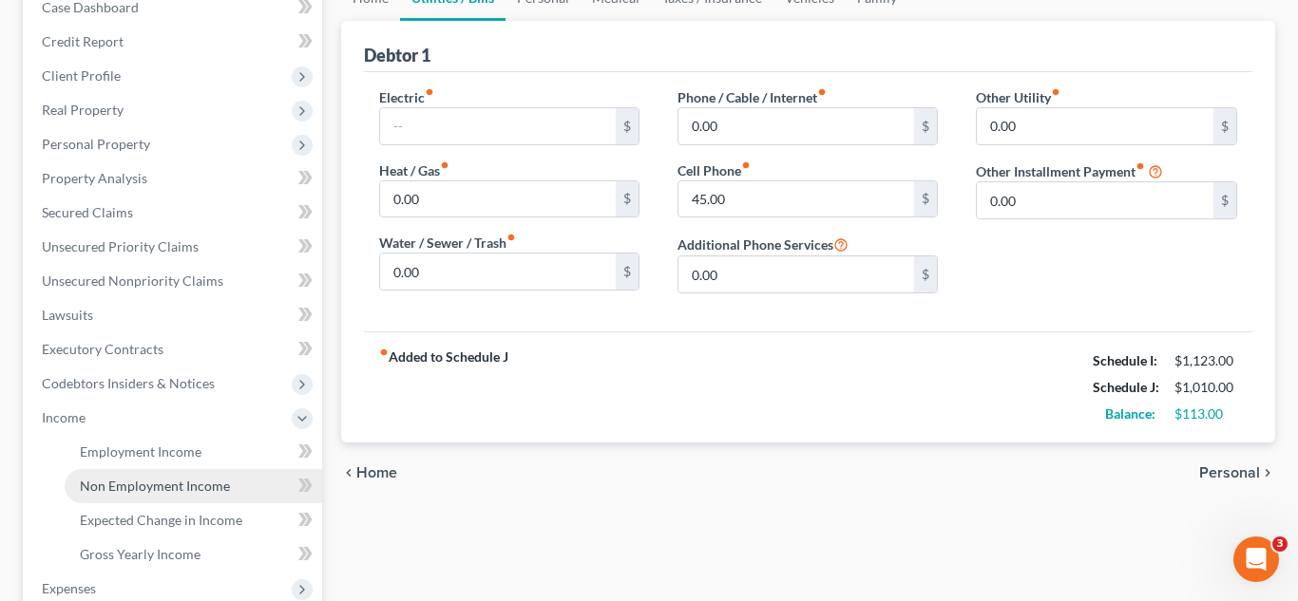
click at [120, 495] on link "Non Employment Income" at bounding box center [193, 486] width 257 height 34
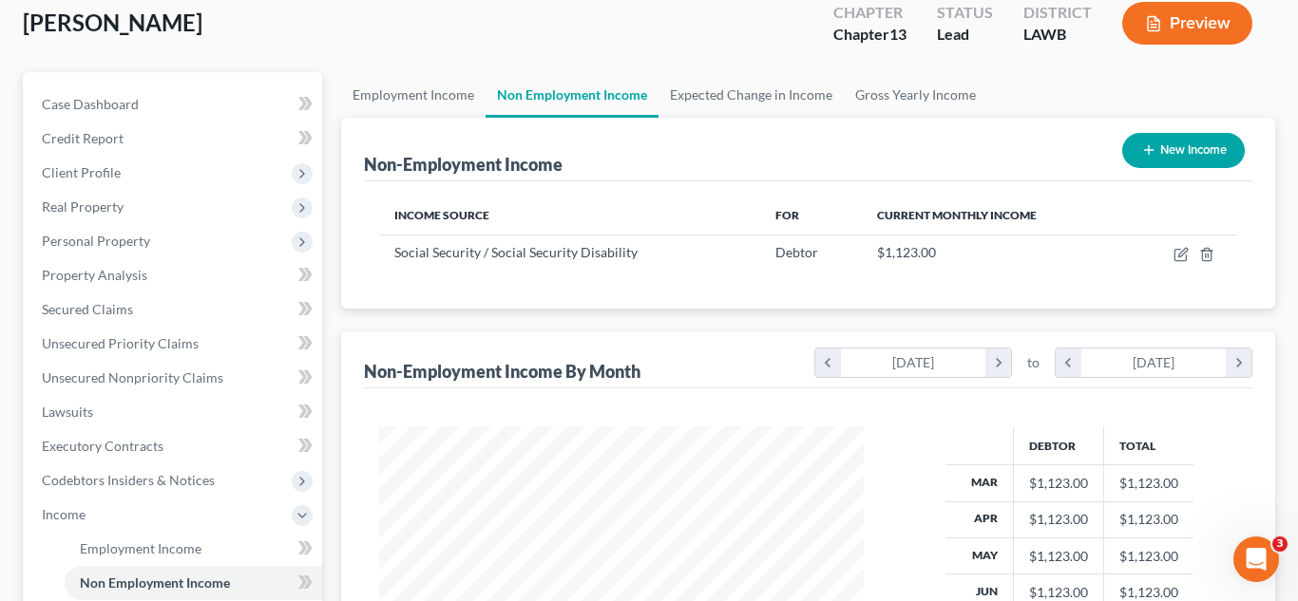
scroll to position [390, 0]
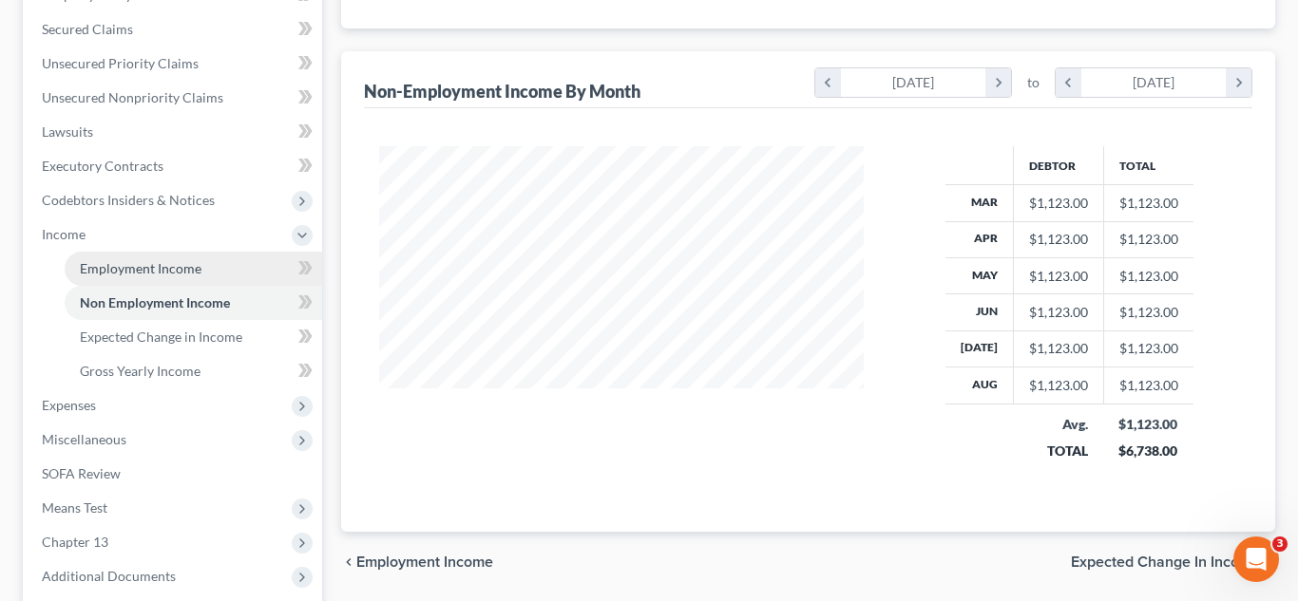
click at [174, 274] on span "Employment Income" at bounding box center [141, 268] width 122 height 16
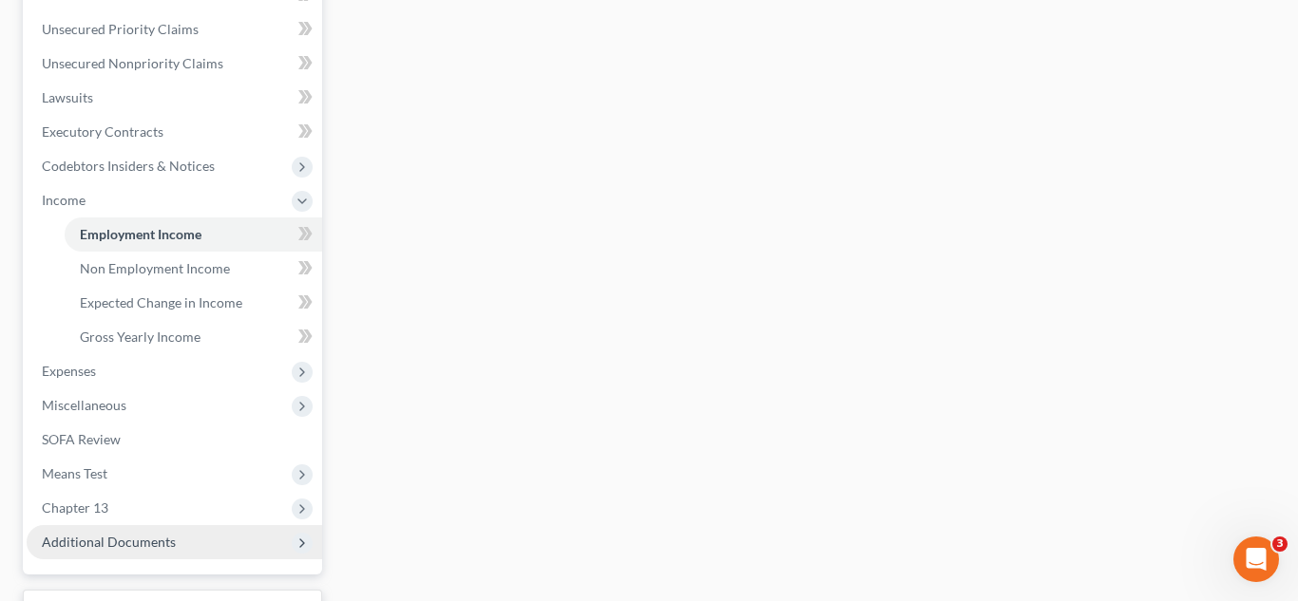
scroll to position [445, 0]
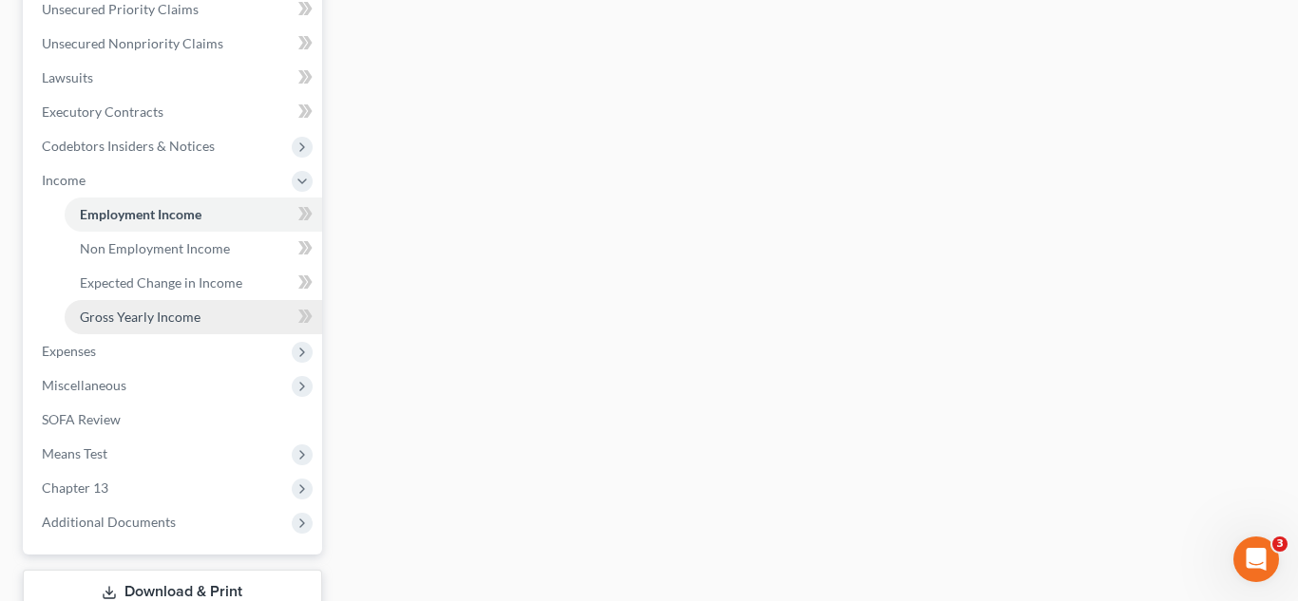
drag, startPoint x: 183, startPoint y: 312, endPoint x: 196, endPoint y: 330, distance: 21.9
click at [184, 311] on span "Gross Yearly Income" at bounding box center [140, 317] width 121 height 16
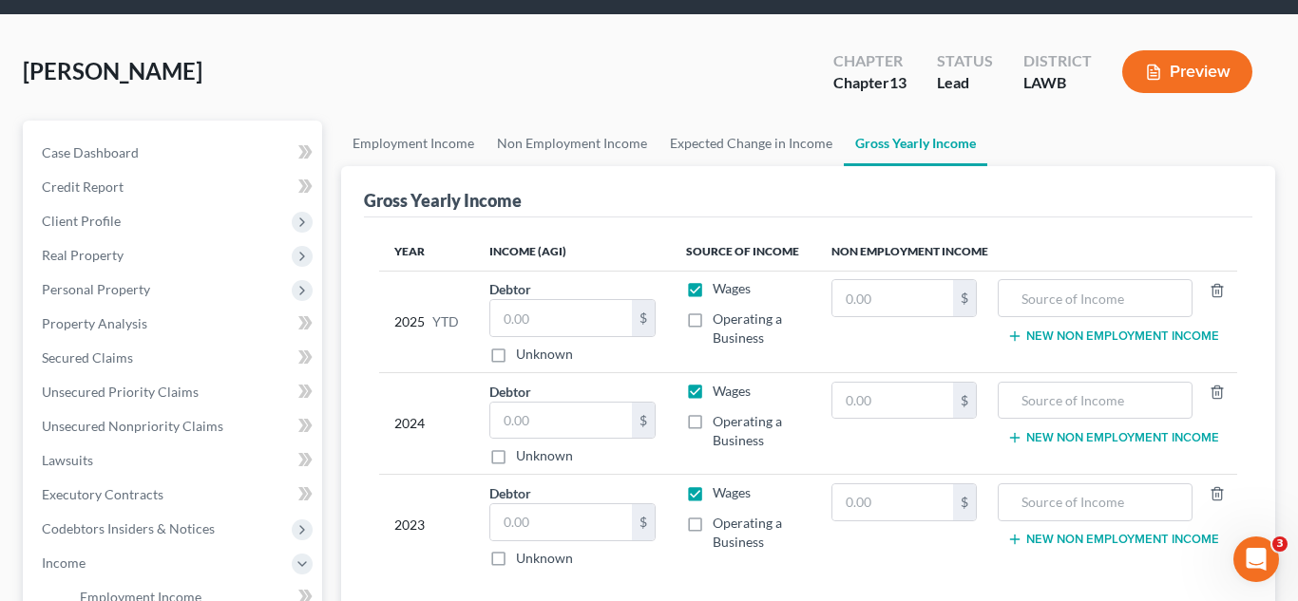
scroll to position [73, 0]
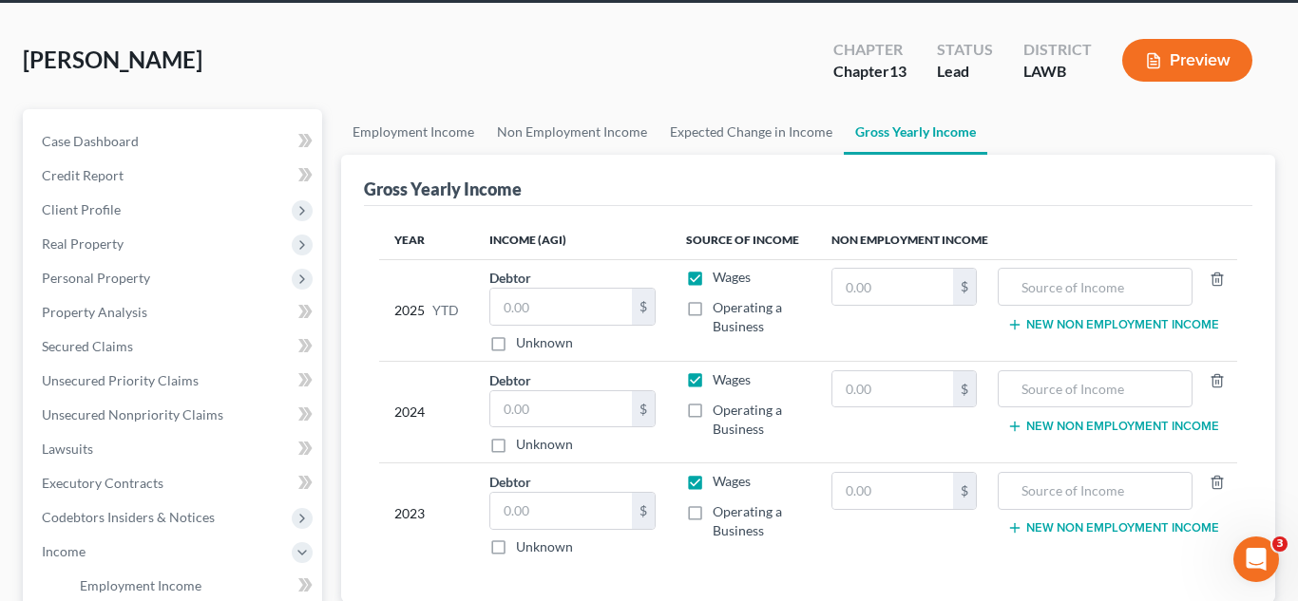
click at [712, 282] on label "Wages" at bounding box center [731, 277] width 38 height 19
click at [720, 280] on input "Wages" at bounding box center [726, 274] width 12 height 12
checkbox input "false"
click at [712, 379] on label "Wages" at bounding box center [731, 379] width 38 height 19
click at [720, 379] on input "Wages" at bounding box center [726, 376] width 12 height 12
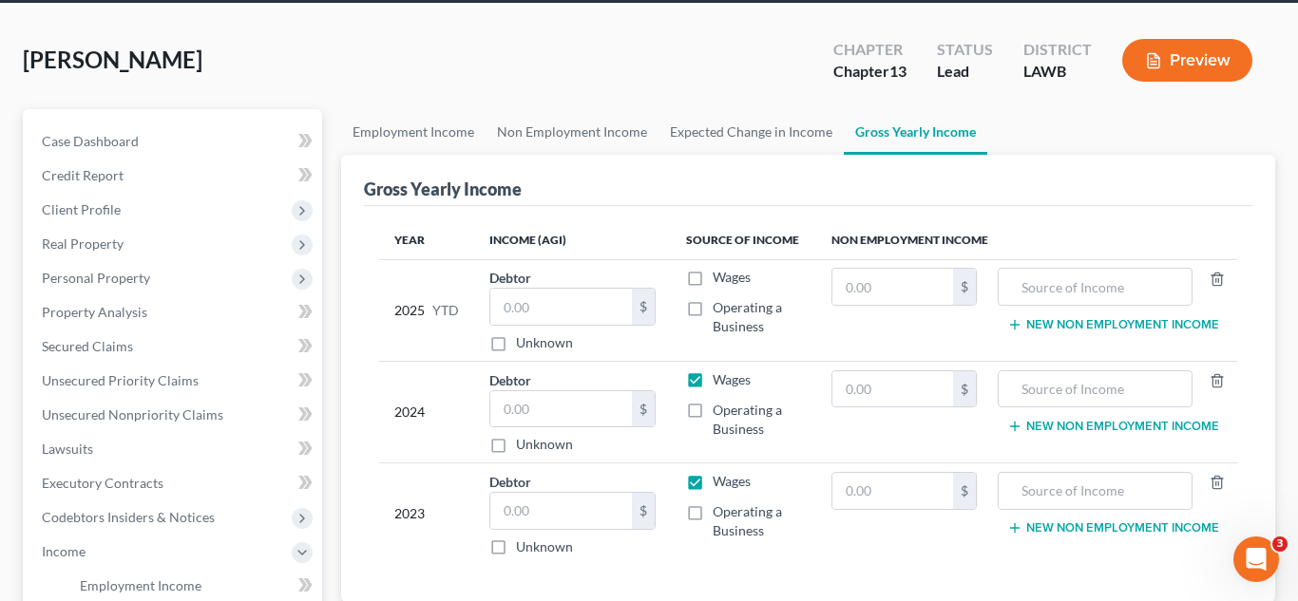
checkbox input "false"
click at [712, 481] on label "Wages" at bounding box center [731, 481] width 38 height 19
click at [720, 481] on input "Wages" at bounding box center [726, 478] width 12 height 12
checkbox input "false"
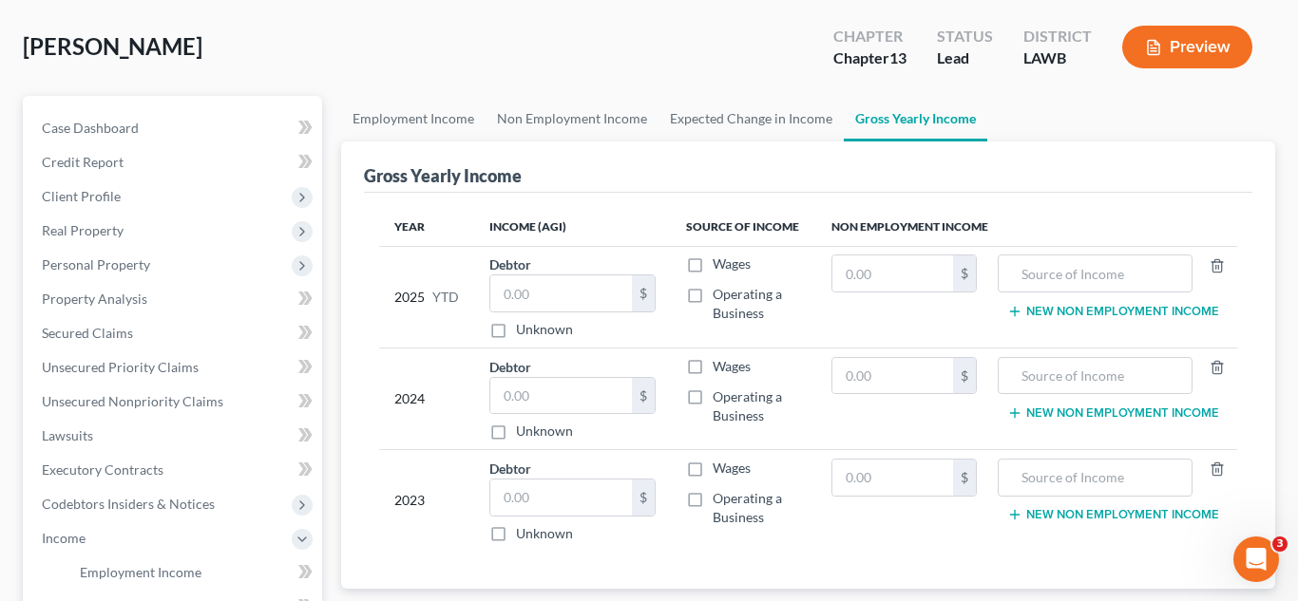
scroll to position [104, 0]
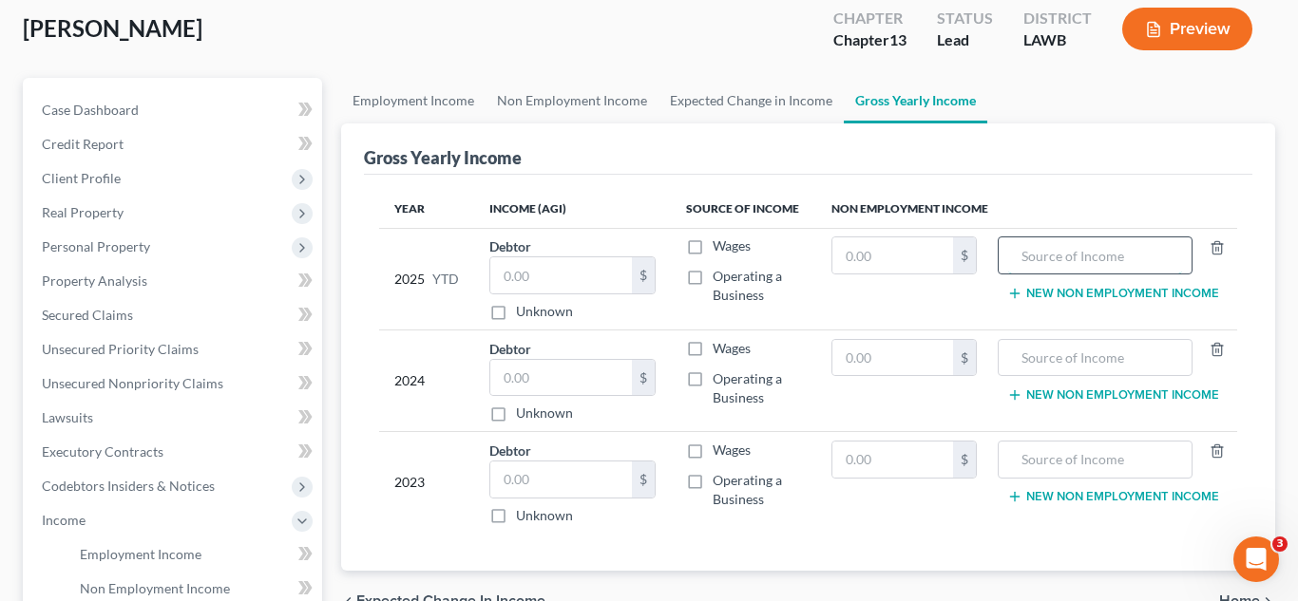
click at [1080, 266] on input "text" at bounding box center [1095, 255] width 174 height 36
type input "Social Security"
click at [950, 249] on input "text" at bounding box center [892, 255] width 121 height 36
type input "10,080.00"
click at [870, 356] on input "text" at bounding box center [892, 358] width 121 height 36
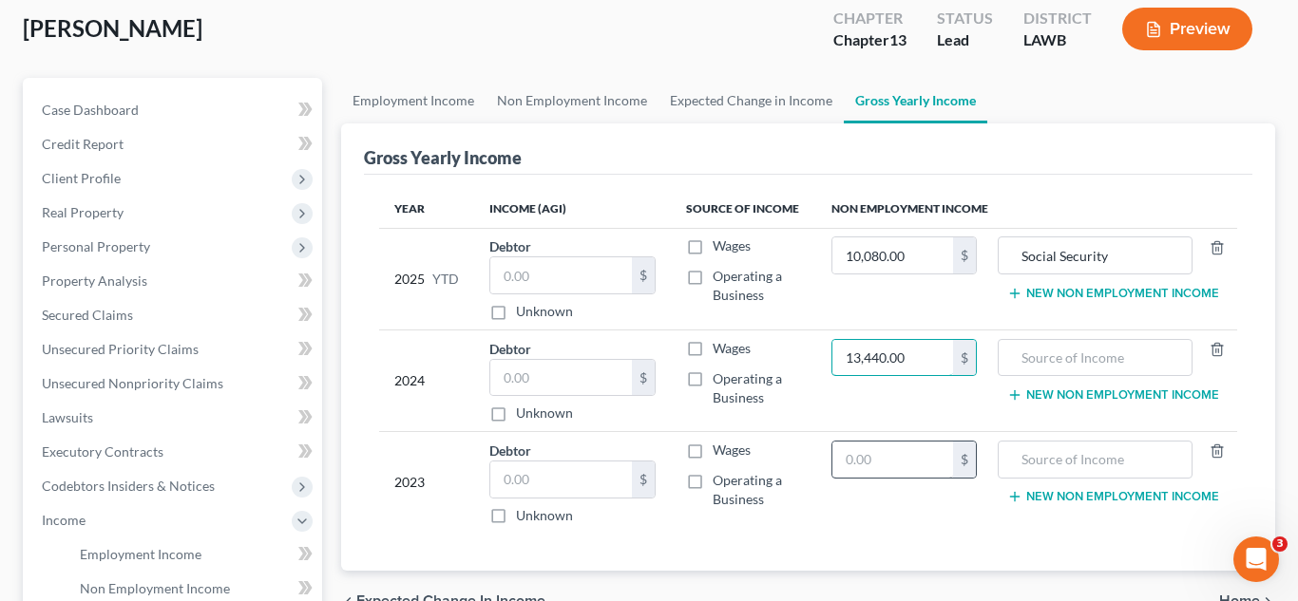
type input "13,440.00"
click at [859, 452] on input "text" at bounding box center [892, 460] width 121 height 36
click at [1059, 256] on input "Social Security" at bounding box center [1095, 255] width 174 height 36
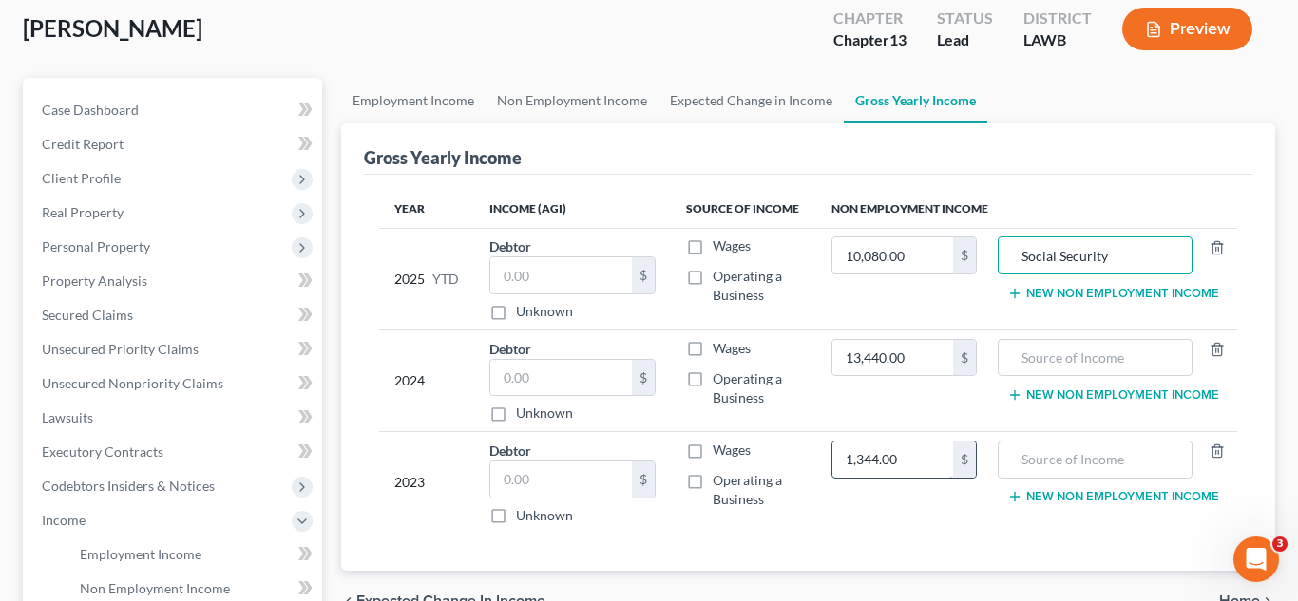
click at [913, 470] on input "1,344.00" at bounding box center [892, 460] width 121 height 36
type input "13,440.00"
click at [1044, 257] on input "Social Security" at bounding box center [1095, 255] width 174 height 36
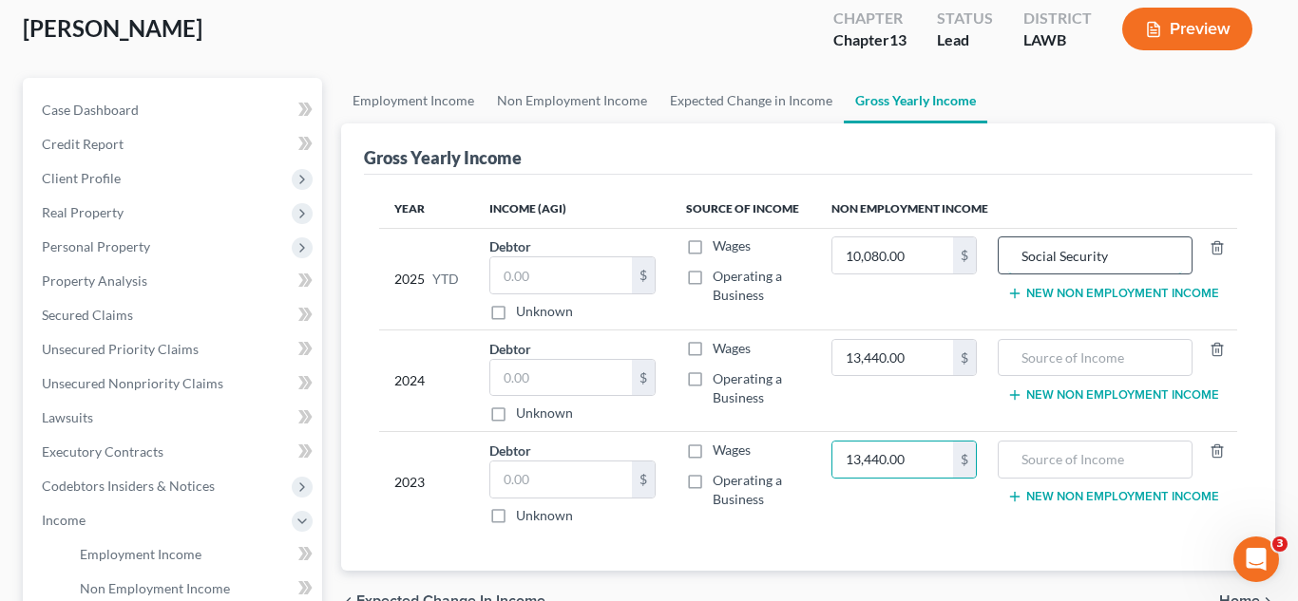
click at [1044, 257] on input "Social Security" at bounding box center [1095, 255] width 174 height 36
click at [1072, 255] on input "Social Security" at bounding box center [1095, 255] width 174 height 36
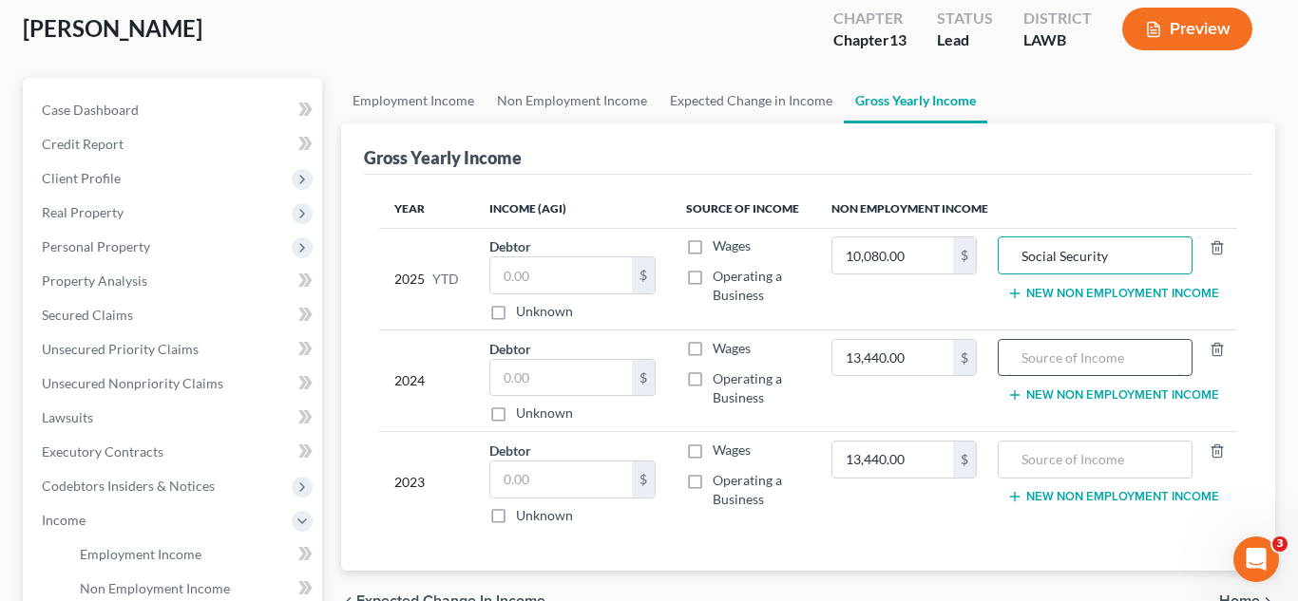
click at [1054, 363] on input "text" at bounding box center [1095, 358] width 174 height 36
paste input "Social Security"
type input "Social Security"
click at [1057, 457] on input "text" at bounding box center [1095, 460] width 174 height 36
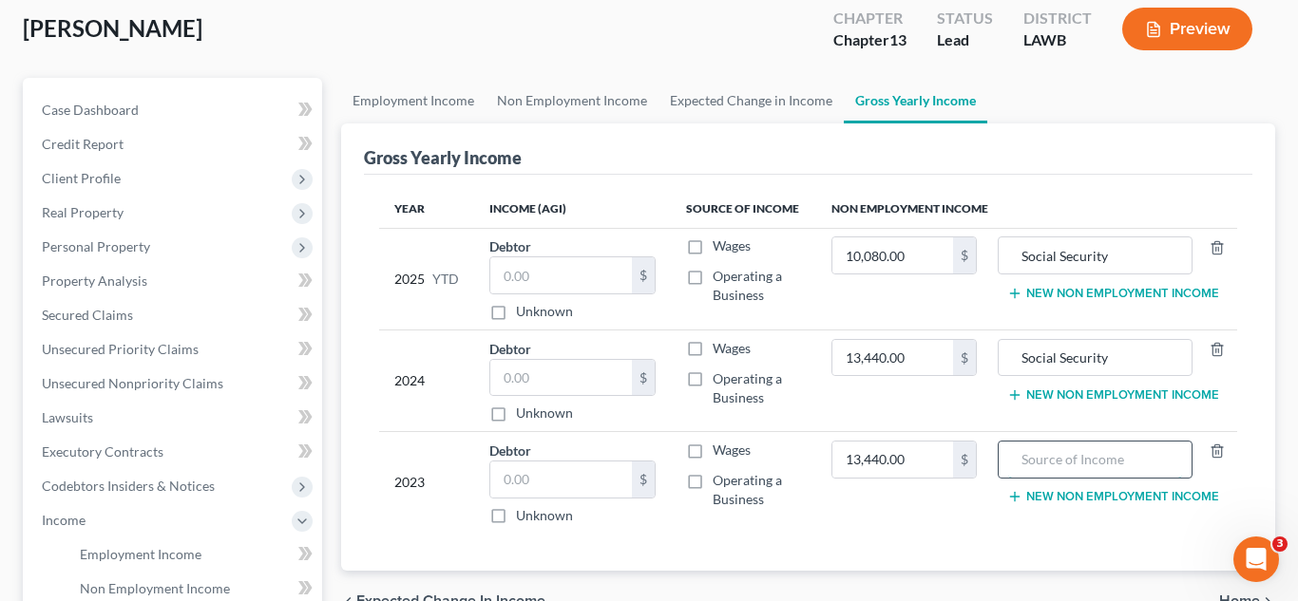
paste input "Social Security"
type input "Social Security"
click at [963, 527] on td "13,440.00 $" at bounding box center [904, 483] width 176 height 102
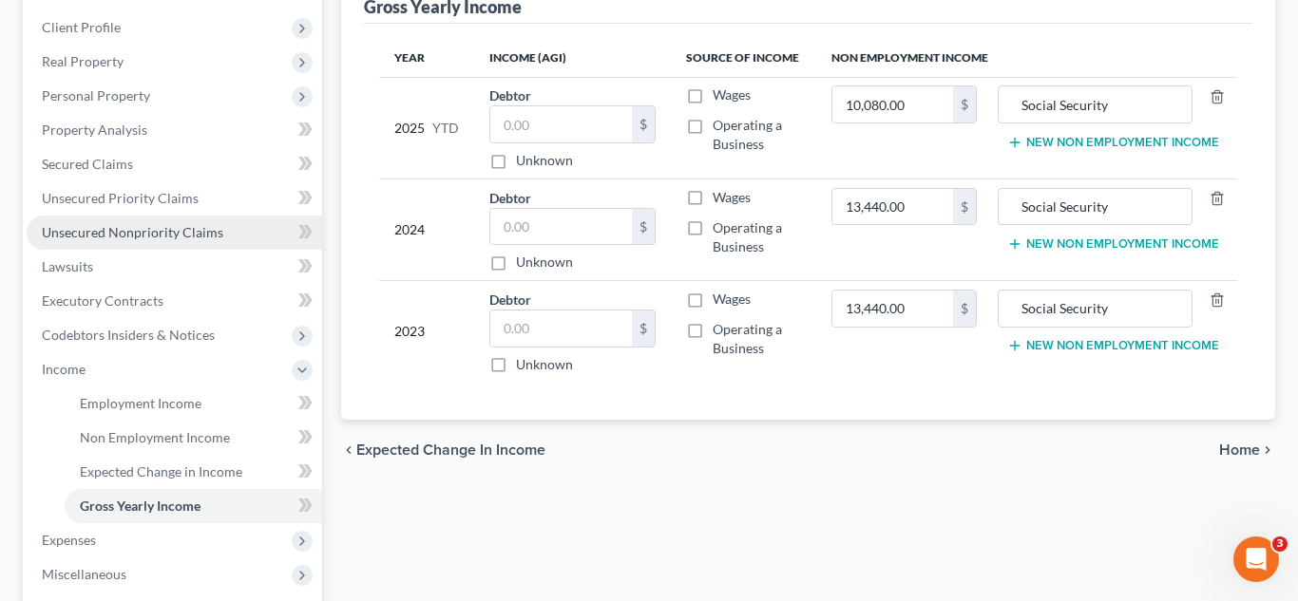
scroll to position [305, 0]
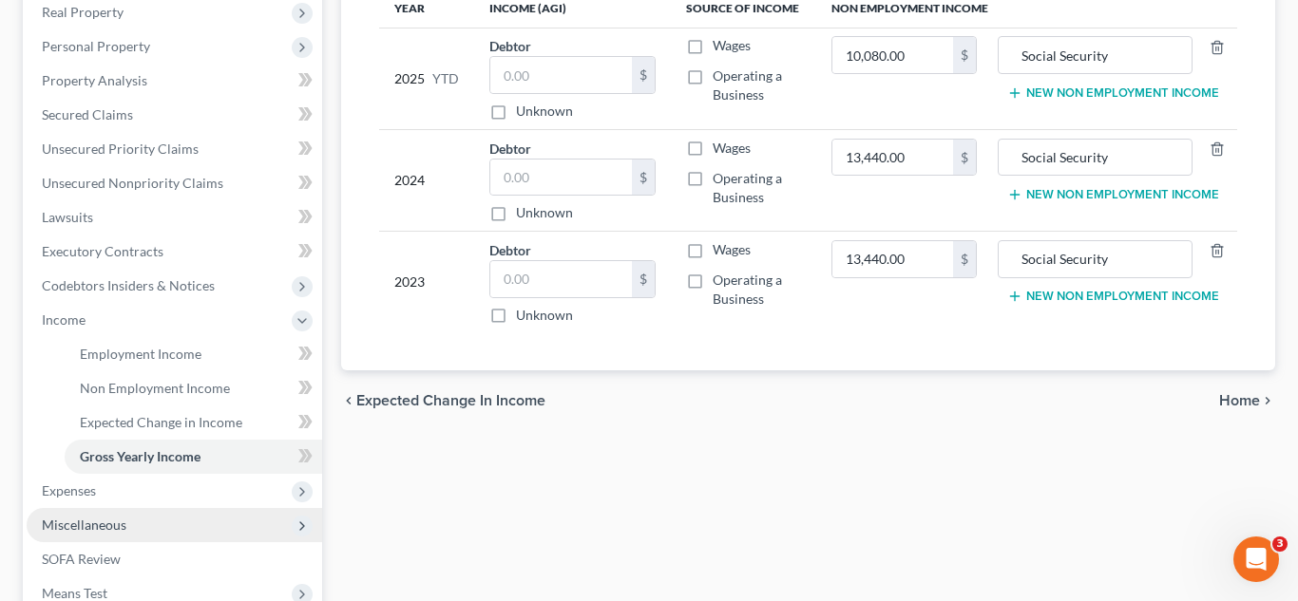
drag, startPoint x: 126, startPoint y: 498, endPoint x: 140, endPoint y: 517, distance: 23.2
click at [126, 498] on span "Expenses" at bounding box center [174, 491] width 295 height 34
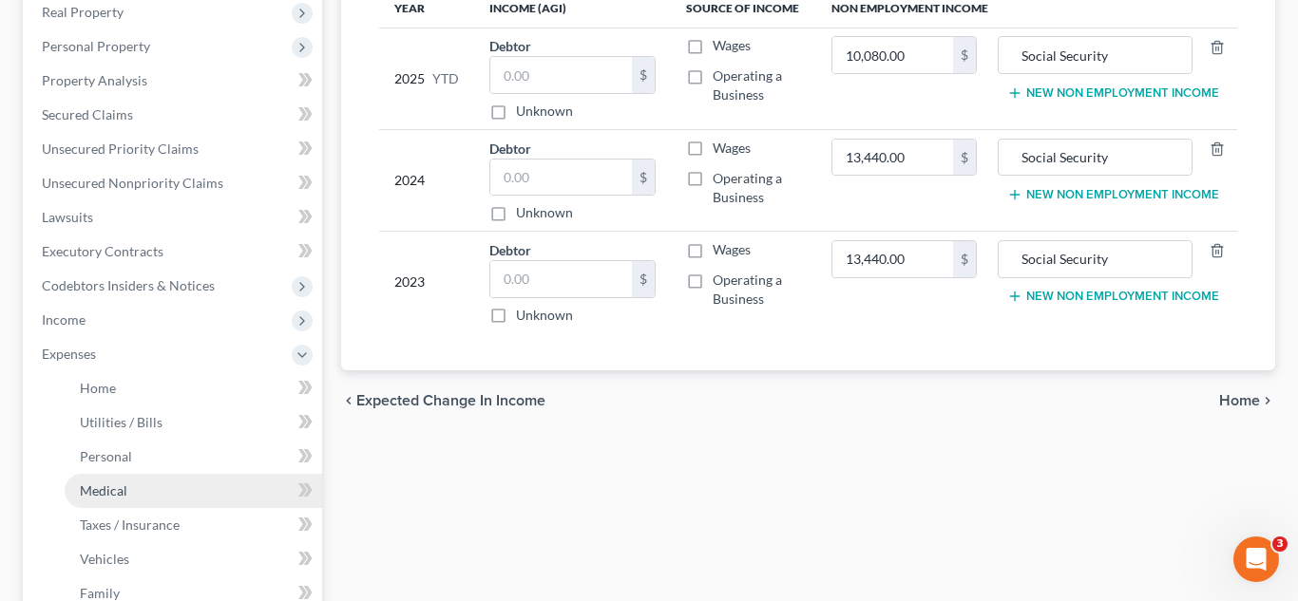
click at [142, 488] on link "Medical" at bounding box center [193, 491] width 257 height 34
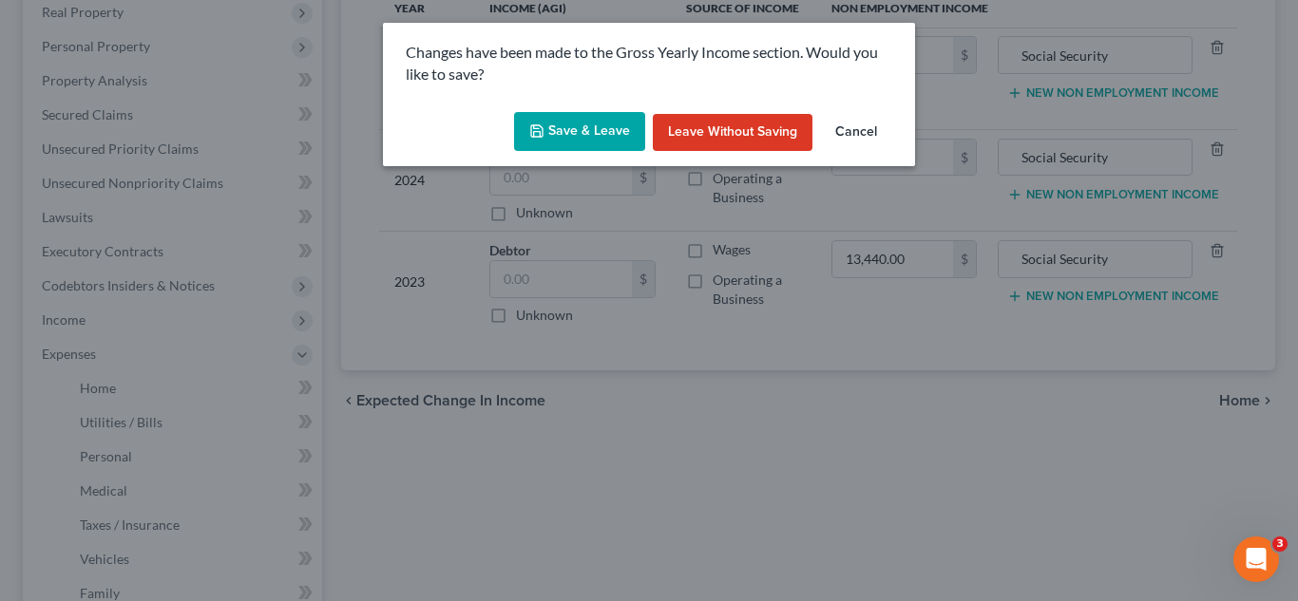
click at [599, 131] on button "Save & Leave" at bounding box center [579, 132] width 131 height 40
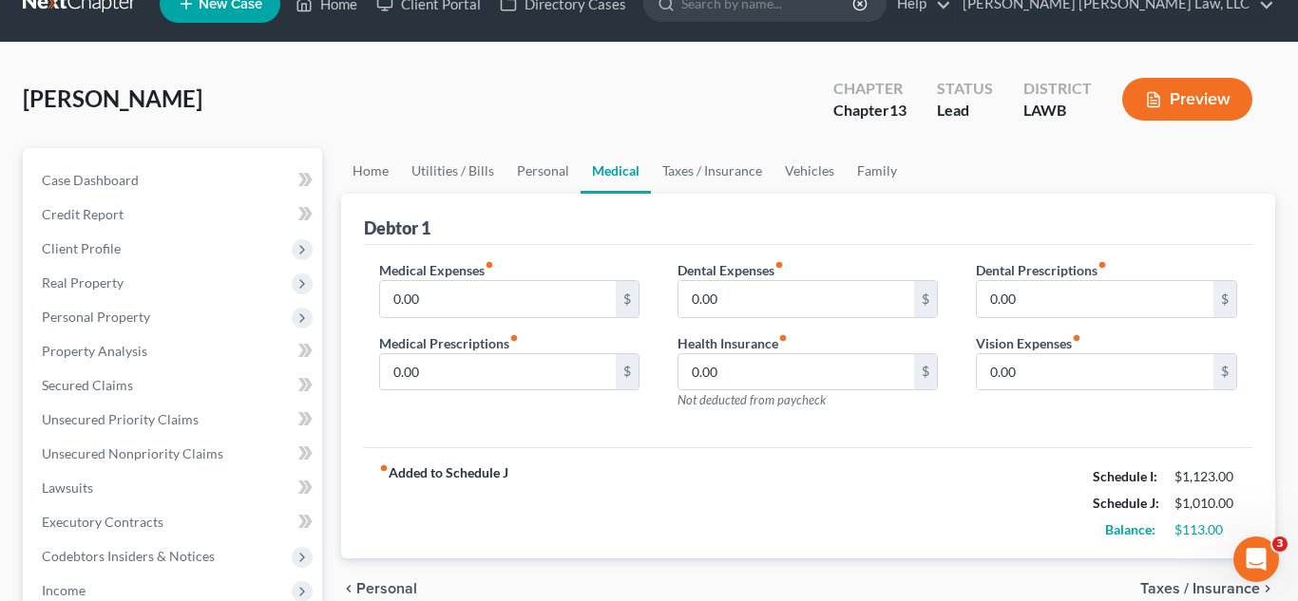
scroll to position [54, 0]
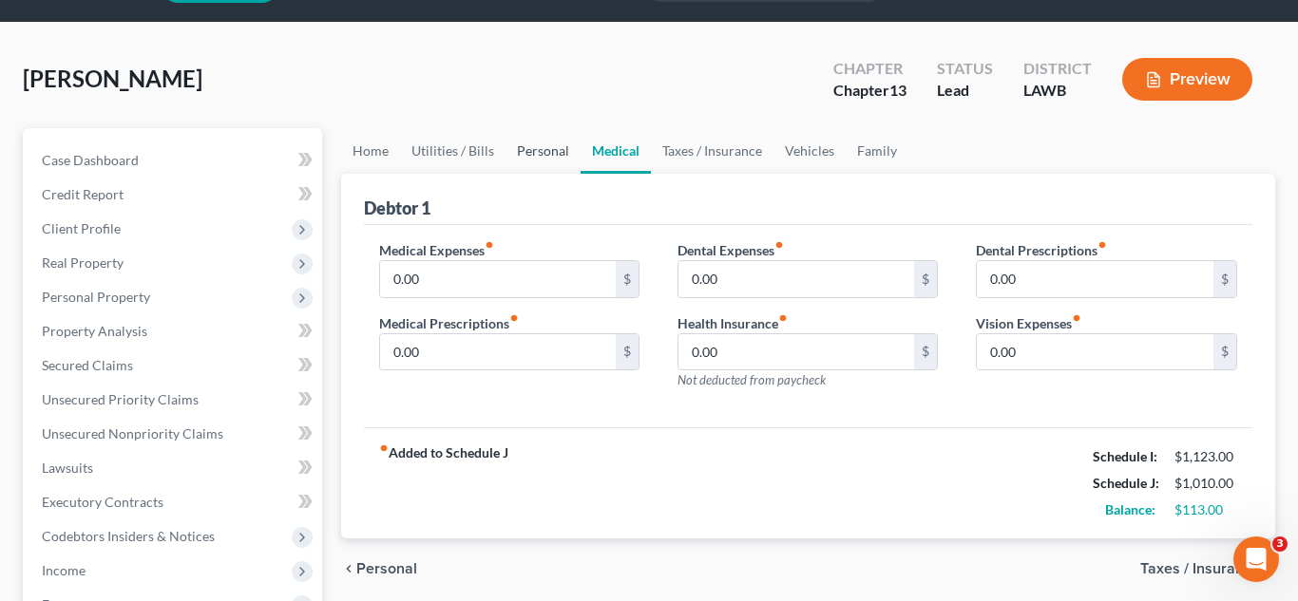
click at [520, 151] on link "Personal" at bounding box center [542, 151] width 75 height 46
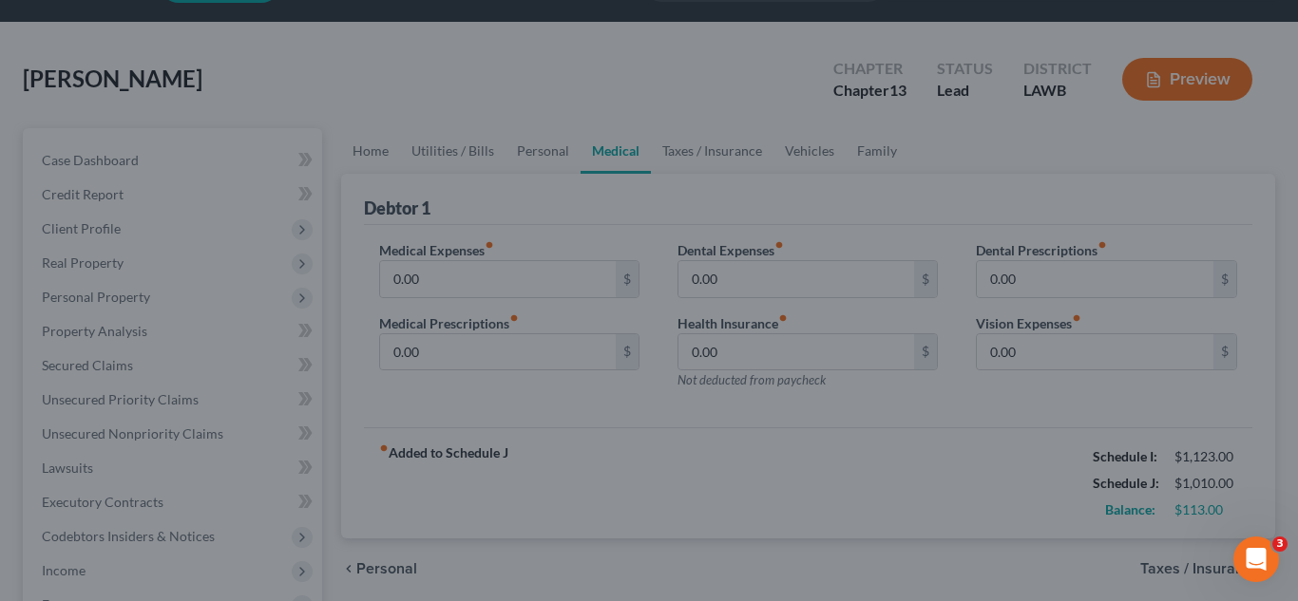
click at [530, 157] on div at bounding box center [649, 300] width 1298 height 601
click at [576, 36] on div at bounding box center [649, 300] width 1298 height 601
click at [803, 43] on div at bounding box center [649, 300] width 1298 height 601
click at [541, 128] on div at bounding box center [649, 300] width 1298 height 601
click at [500, 57] on div at bounding box center [649, 300] width 1298 height 601
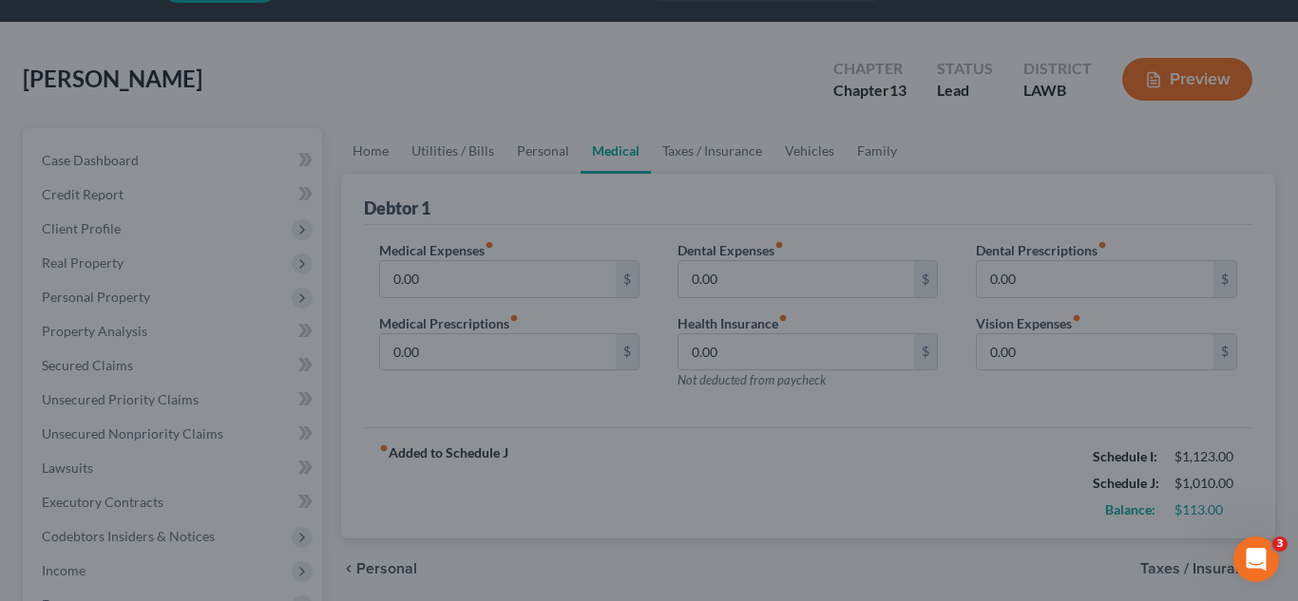
click at [659, 107] on div at bounding box center [649, 300] width 1298 height 601
click at [456, 43] on div at bounding box center [649, 300] width 1298 height 601
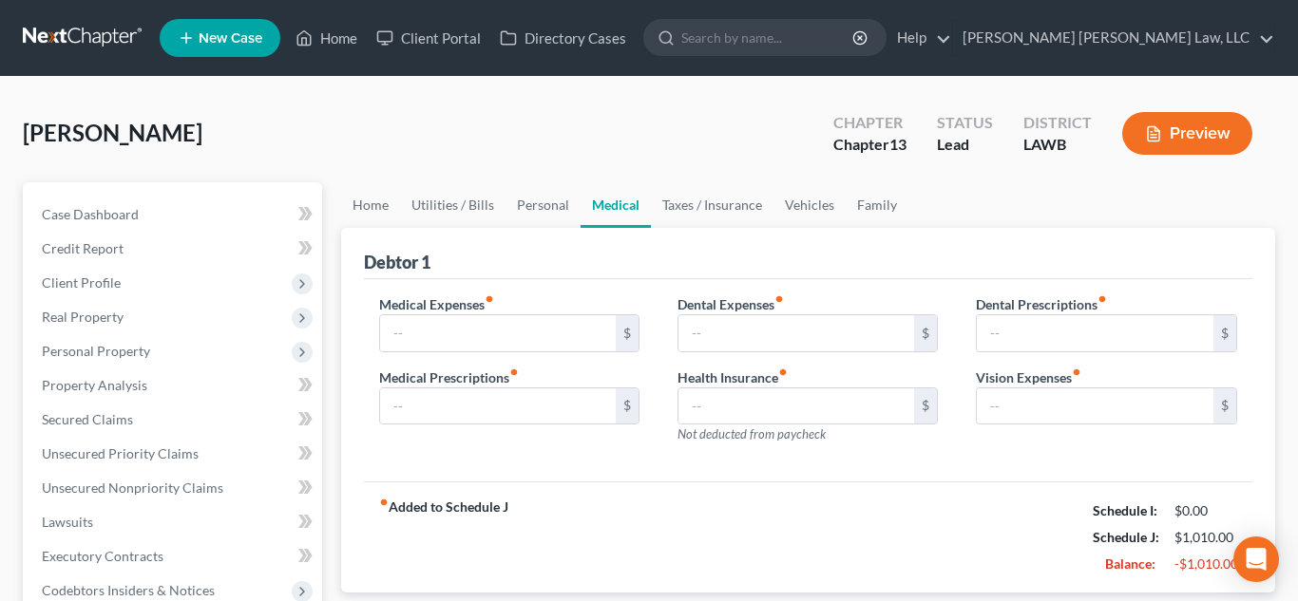
type input "0.00"
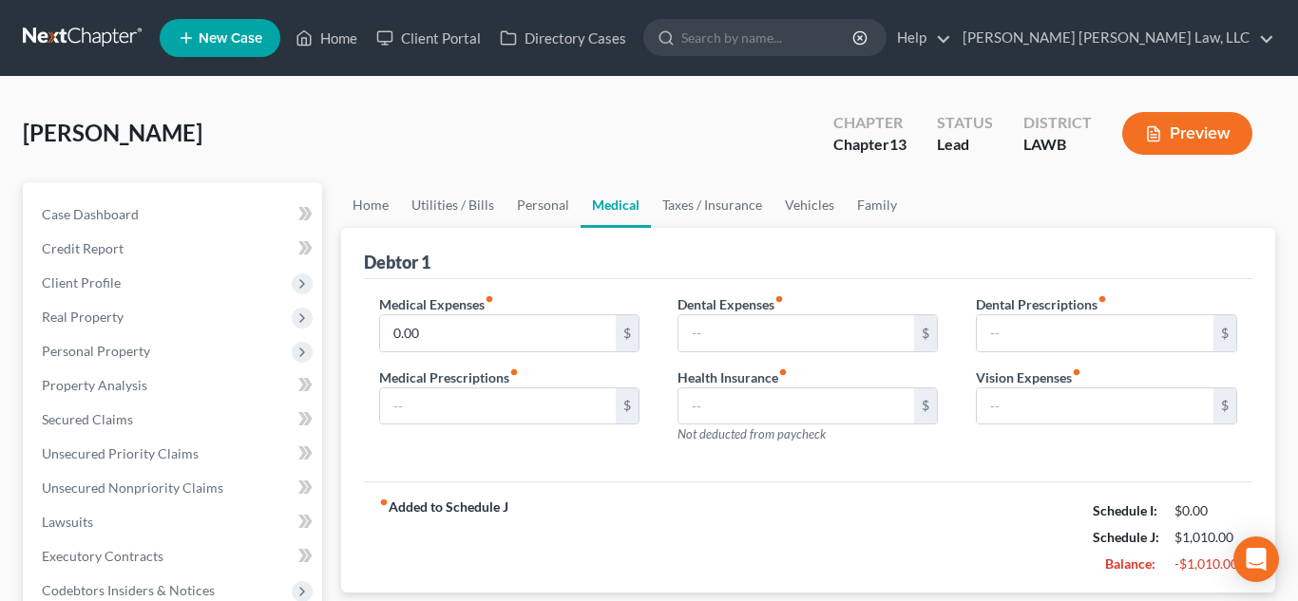
type input "0.00"
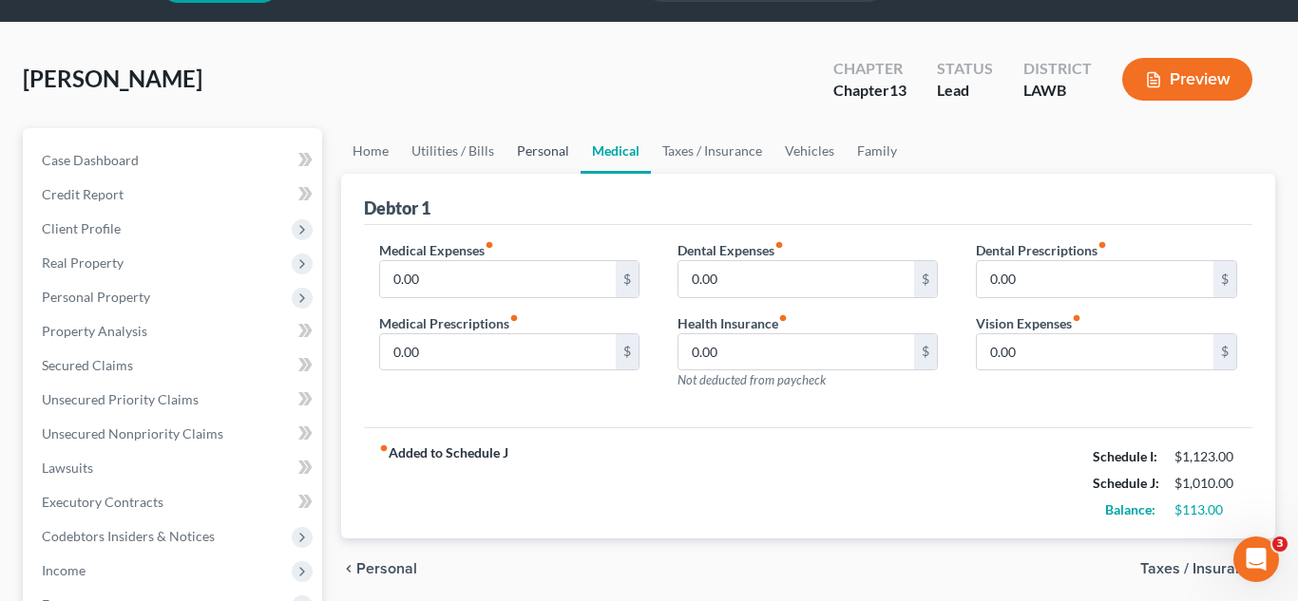
click at [537, 144] on link "Personal" at bounding box center [542, 151] width 75 height 46
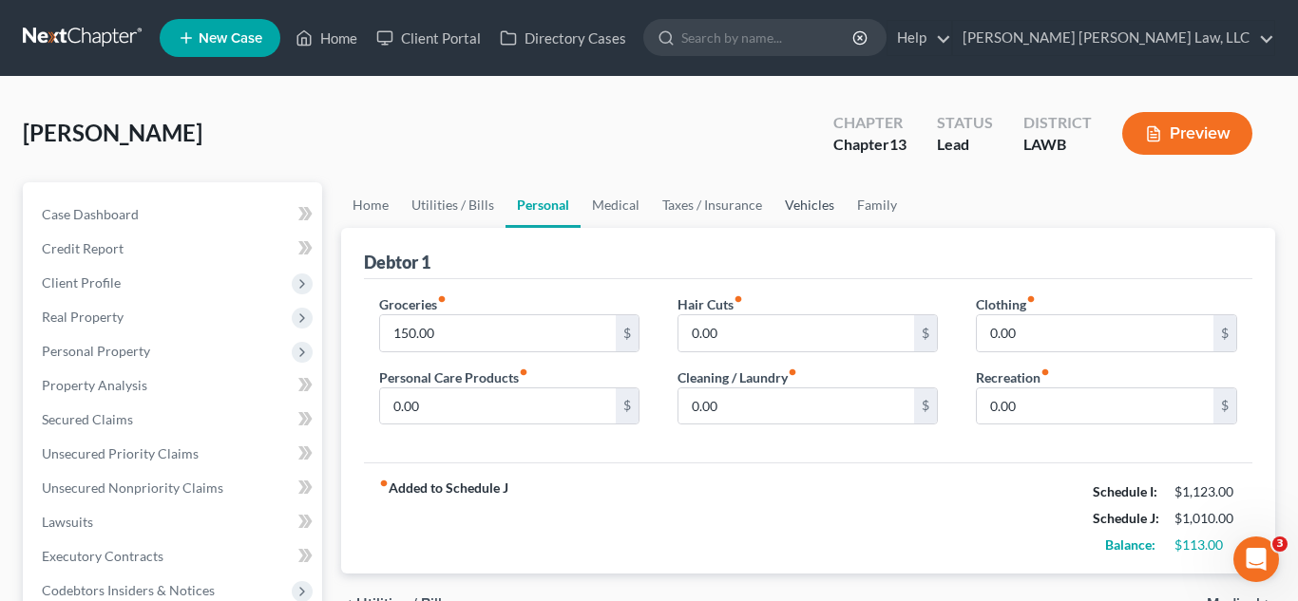
click at [777, 206] on link "Vehicles" at bounding box center [809, 205] width 72 height 46
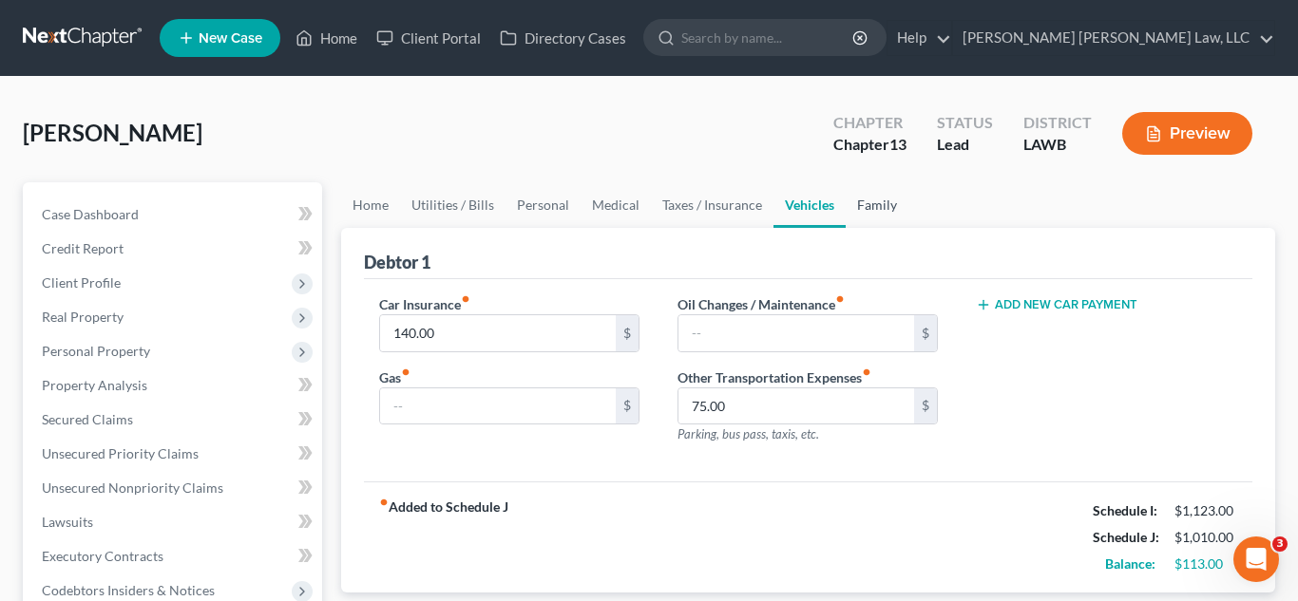
click at [872, 204] on link "Family" at bounding box center [876, 205] width 63 height 46
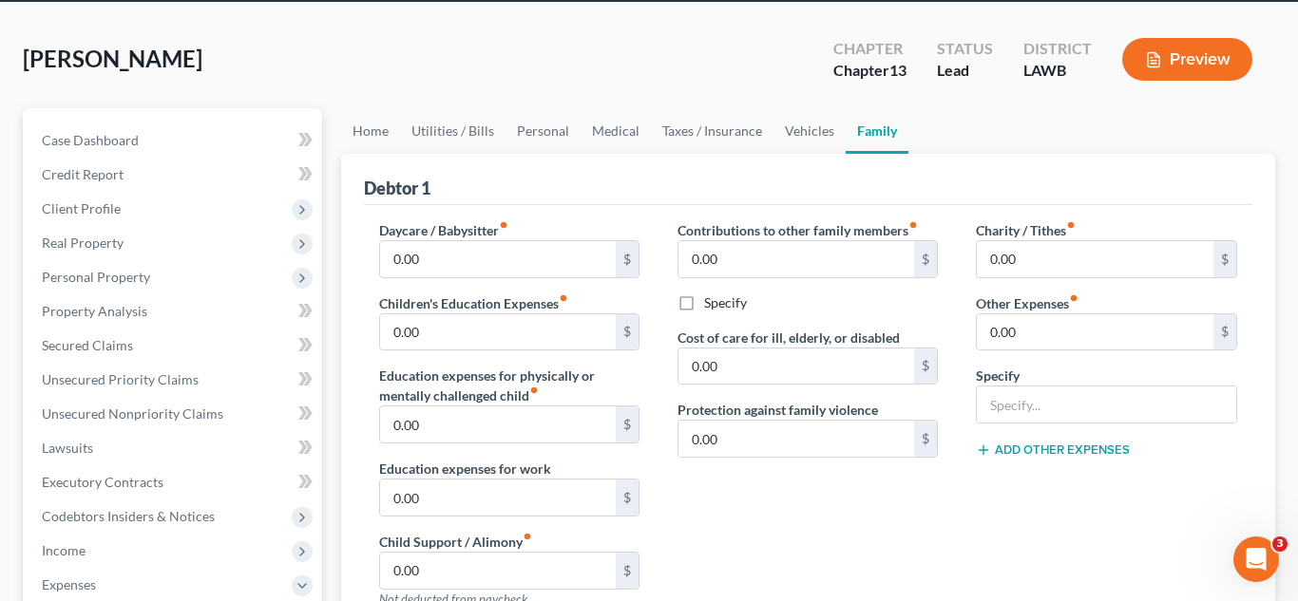
scroll to position [71, 0]
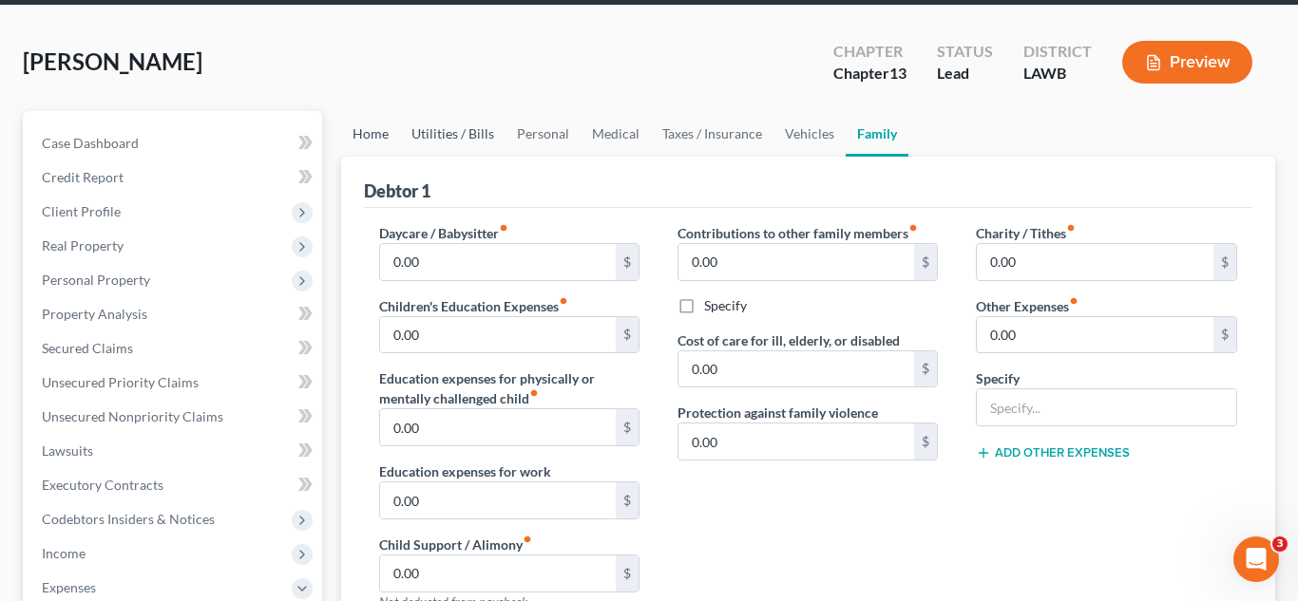
drag, startPoint x: 384, startPoint y: 135, endPoint x: 481, endPoint y: 132, distance: 96.9
click at [384, 134] on link "Home" at bounding box center [370, 134] width 59 height 46
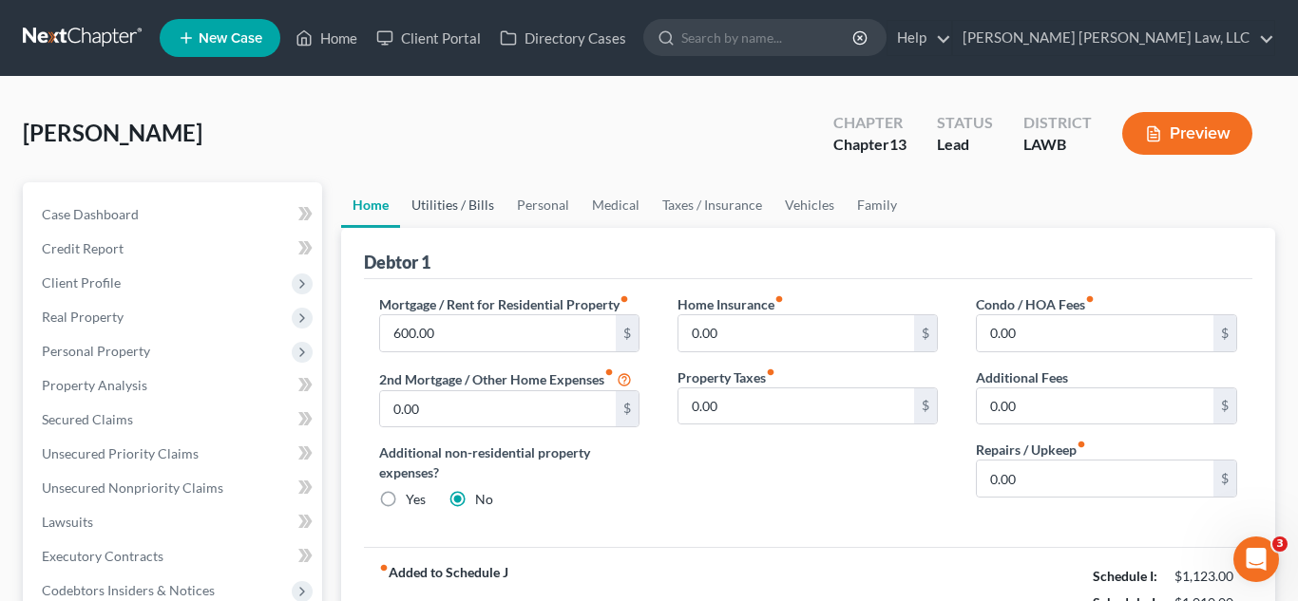
click at [445, 210] on link "Utilities / Bills" at bounding box center [452, 205] width 105 height 46
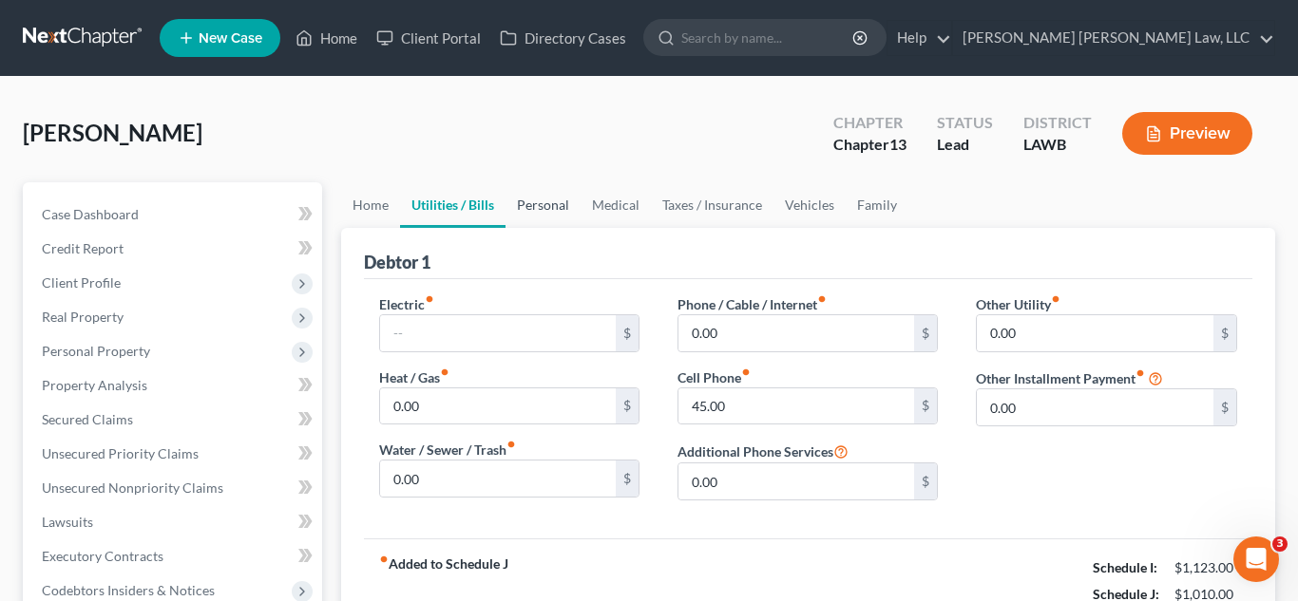
click at [535, 204] on link "Personal" at bounding box center [542, 205] width 75 height 46
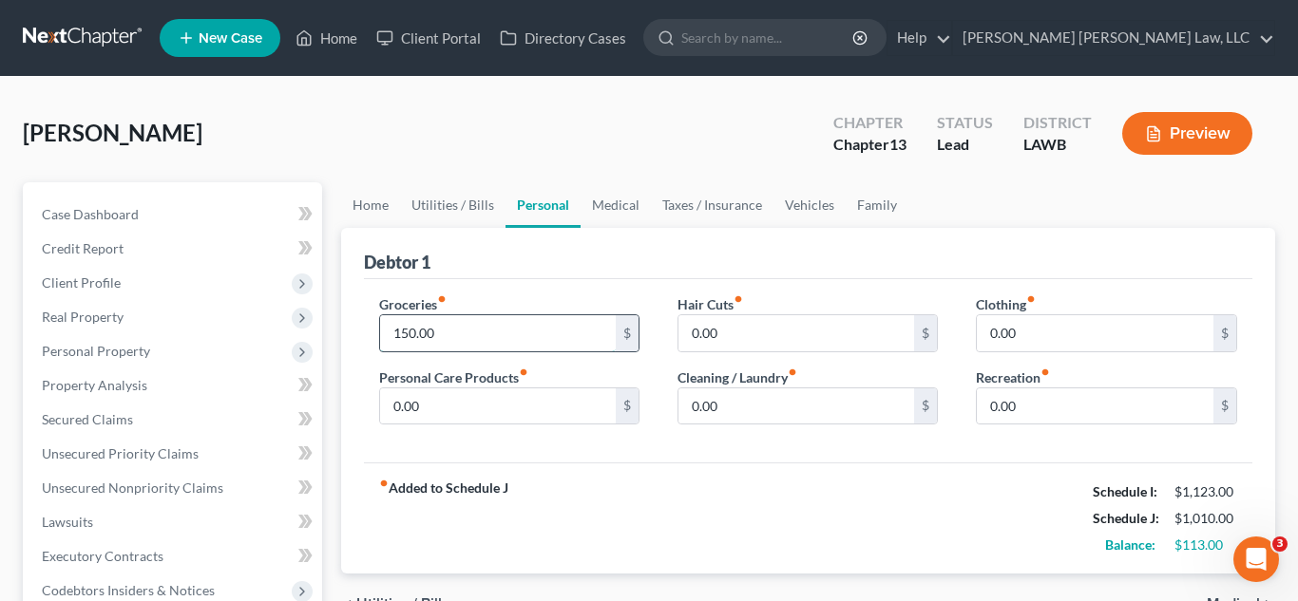
click at [565, 336] on input "150.00" at bounding box center [498, 333] width 237 height 36
type input "100.00"
click at [483, 408] on input "0.00" at bounding box center [498, 407] width 237 height 36
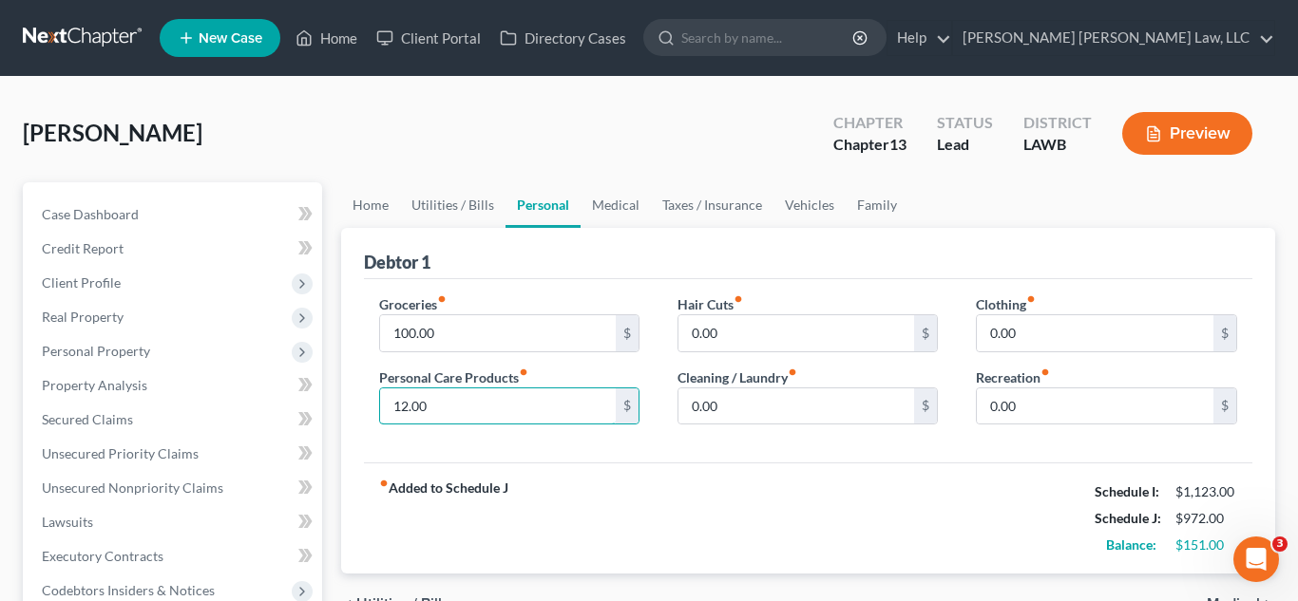
type input "12.00"
click at [799, 204] on link "Vehicles" at bounding box center [809, 205] width 72 height 46
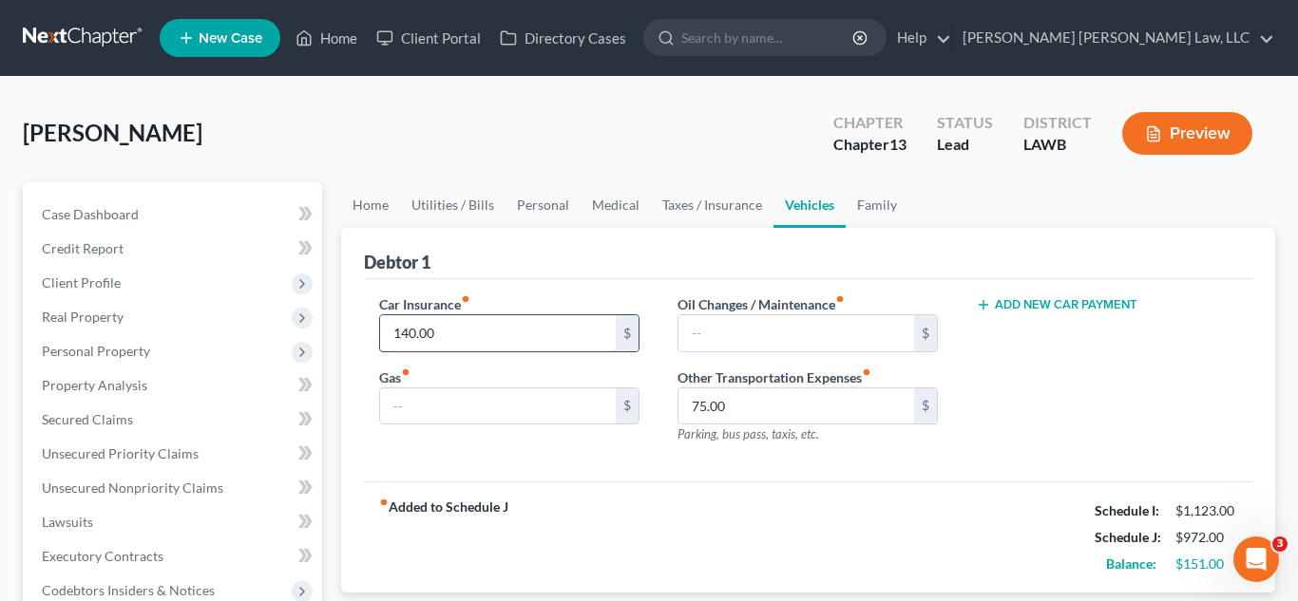
click at [461, 327] on input "140.00" at bounding box center [498, 333] width 237 height 36
click at [521, 208] on link "Personal" at bounding box center [542, 205] width 75 height 46
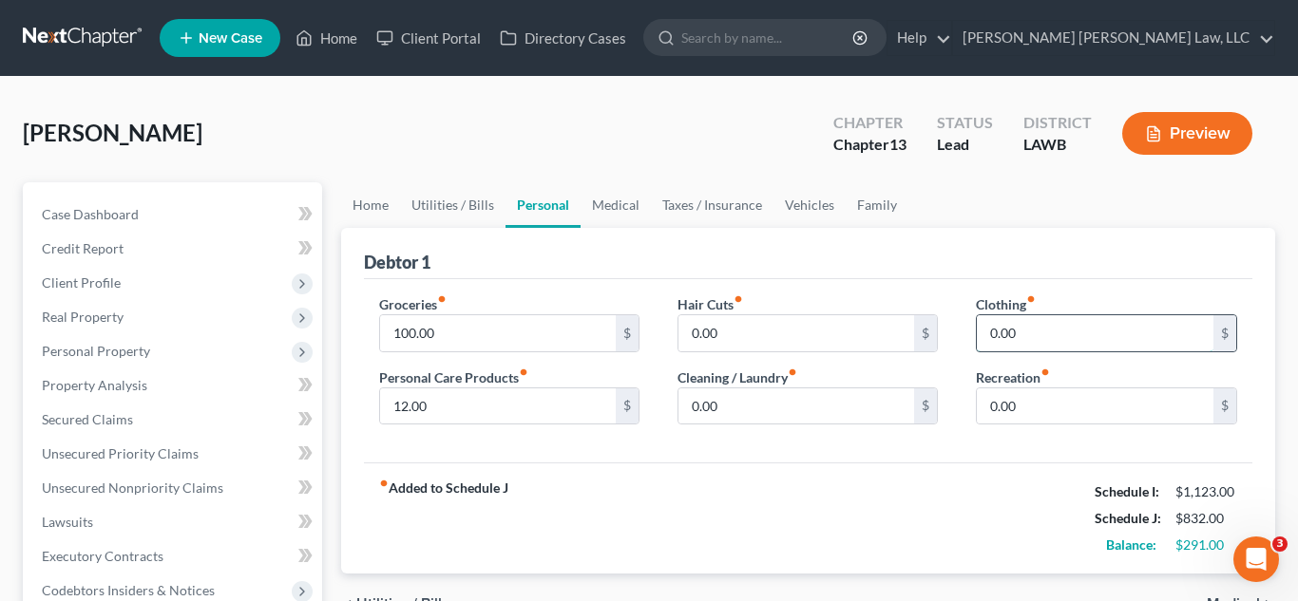
click at [995, 331] on input "0.00" at bounding box center [1095, 333] width 237 height 36
type input "9"
click at [445, 405] on input "12.00" at bounding box center [498, 407] width 237 height 36
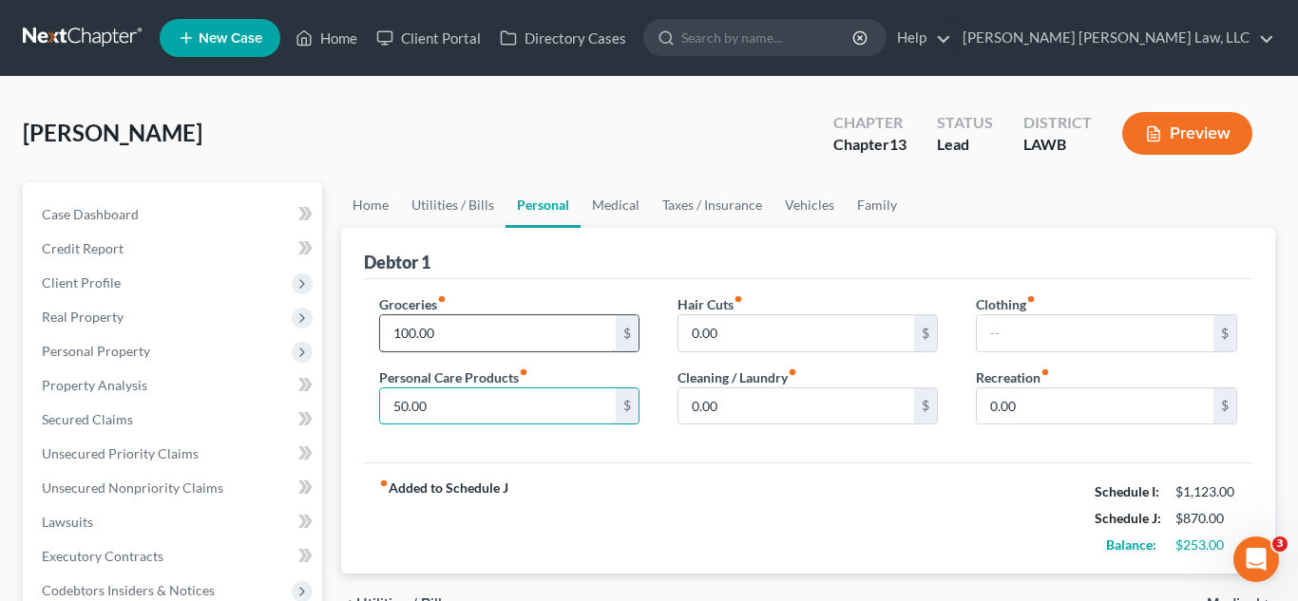
type input "50.00"
click at [468, 335] on input "100.00" at bounding box center [498, 333] width 237 height 36
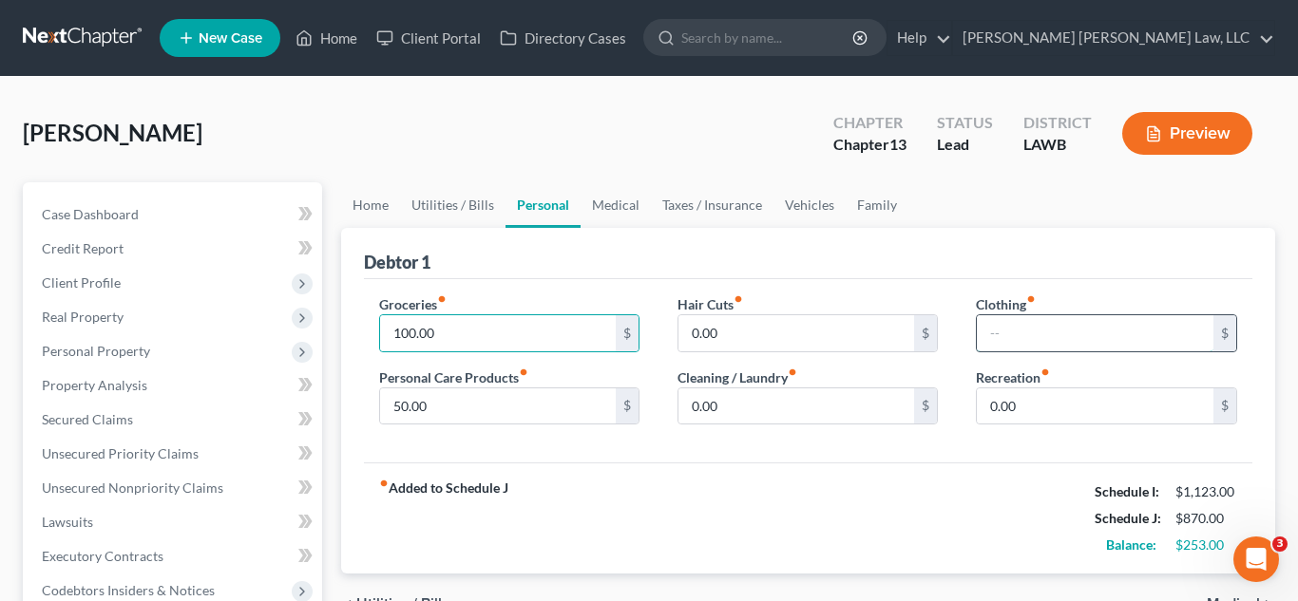
click at [1052, 340] on input "text" at bounding box center [1095, 333] width 237 height 36
type input "9"
click at [565, 332] on input "100.00" at bounding box center [498, 333] width 237 height 36
type input "150.00"
click at [1016, 333] on input "text" at bounding box center [1095, 333] width 237 height 36
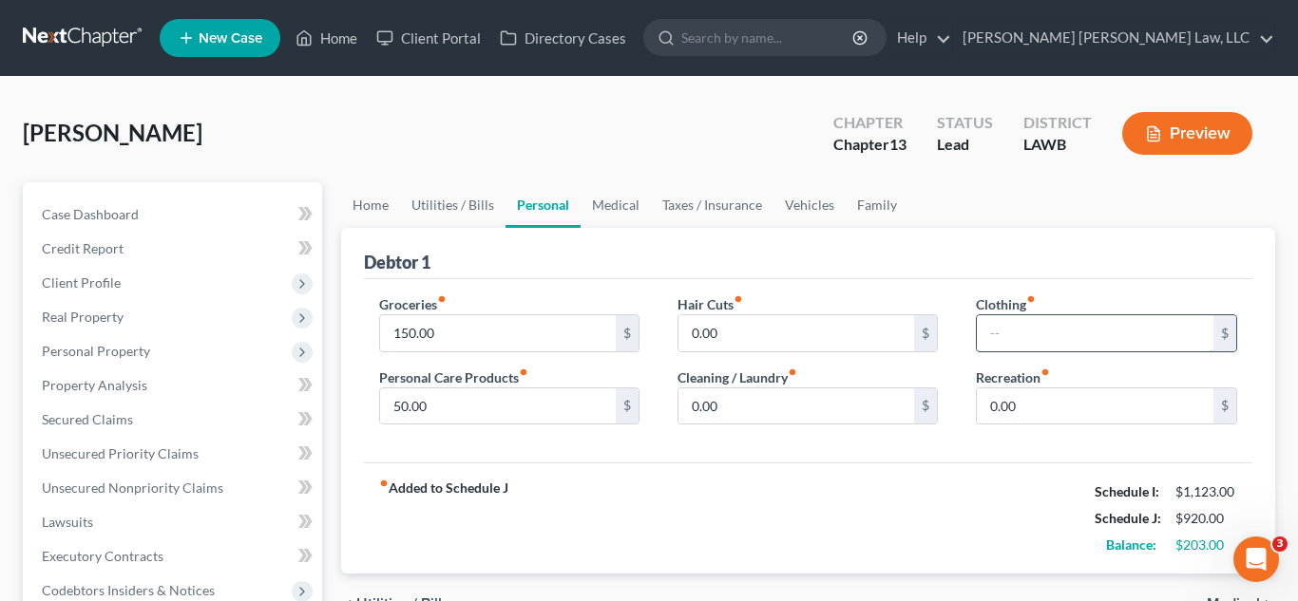
type input "5"
type input "30.00"
click at [545, 336] on input "150.00" at bounding box center [498, 333] width 237 height 36
type input "170.00"
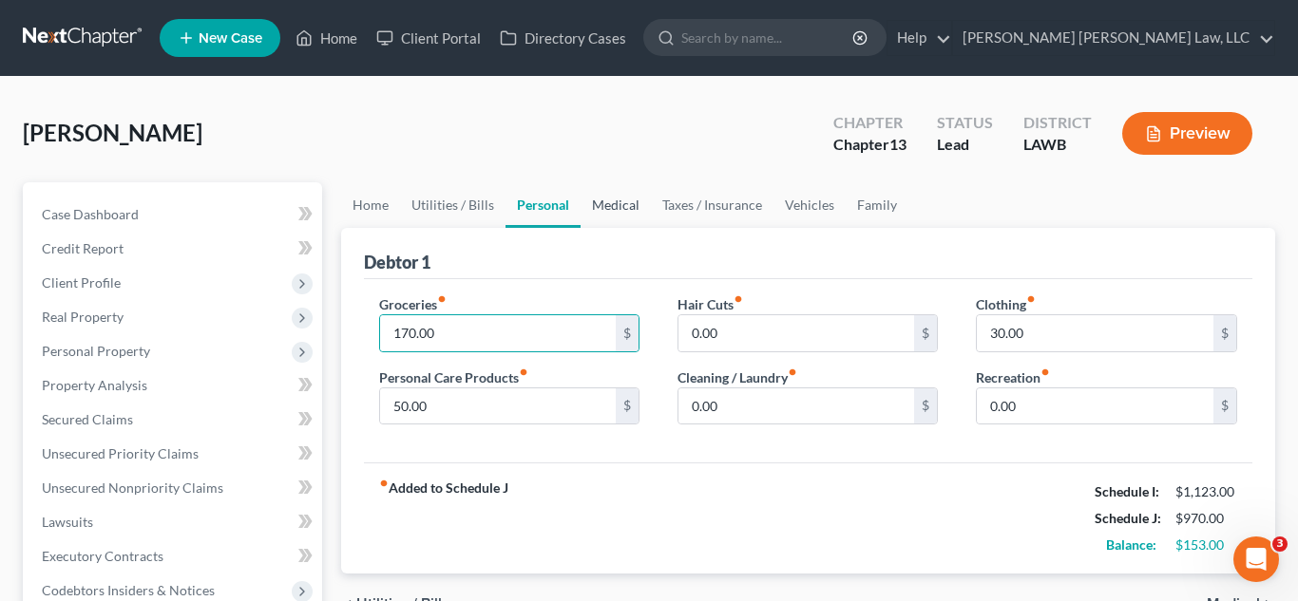
click at [617, 212] on link "Medical" at bounding box center [615, 205] width 70 height 46
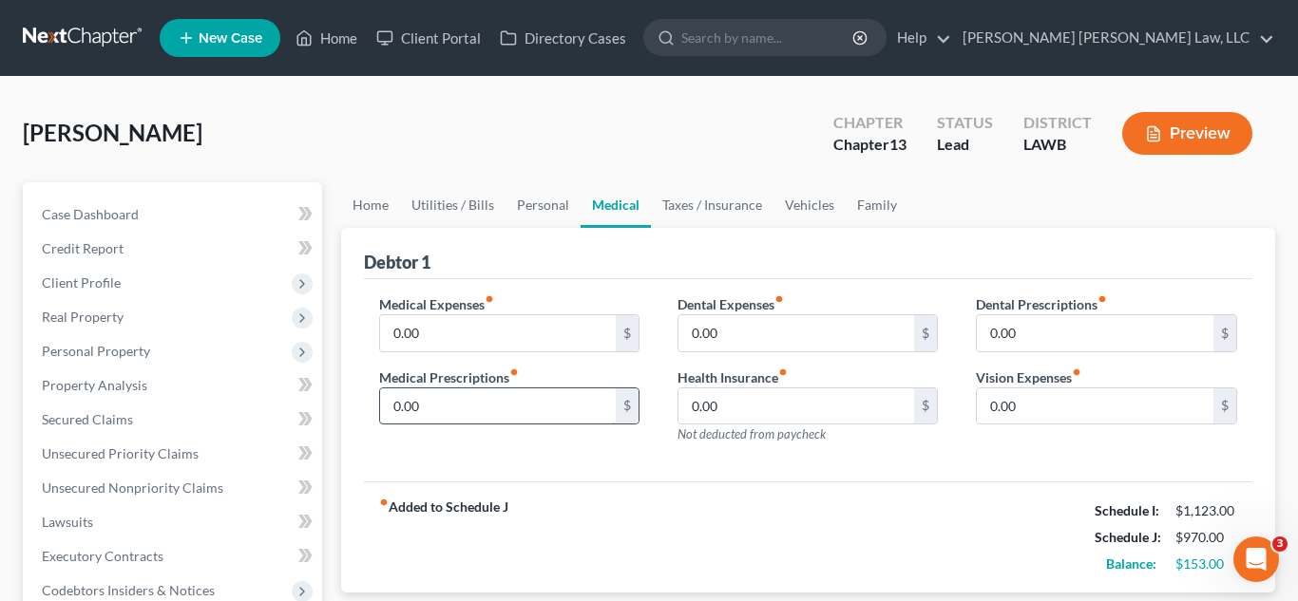
click at [473, 412] on input "0.00" at bounding box center [498, 407] width 237 height 36
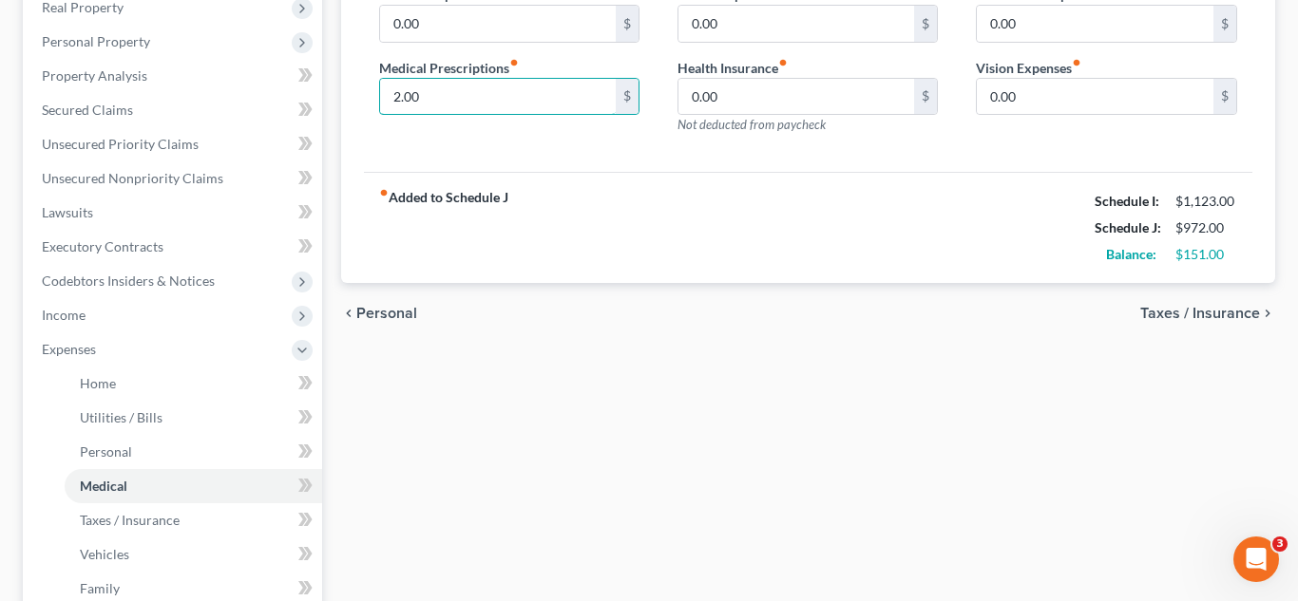
scroll to position [314, 0]
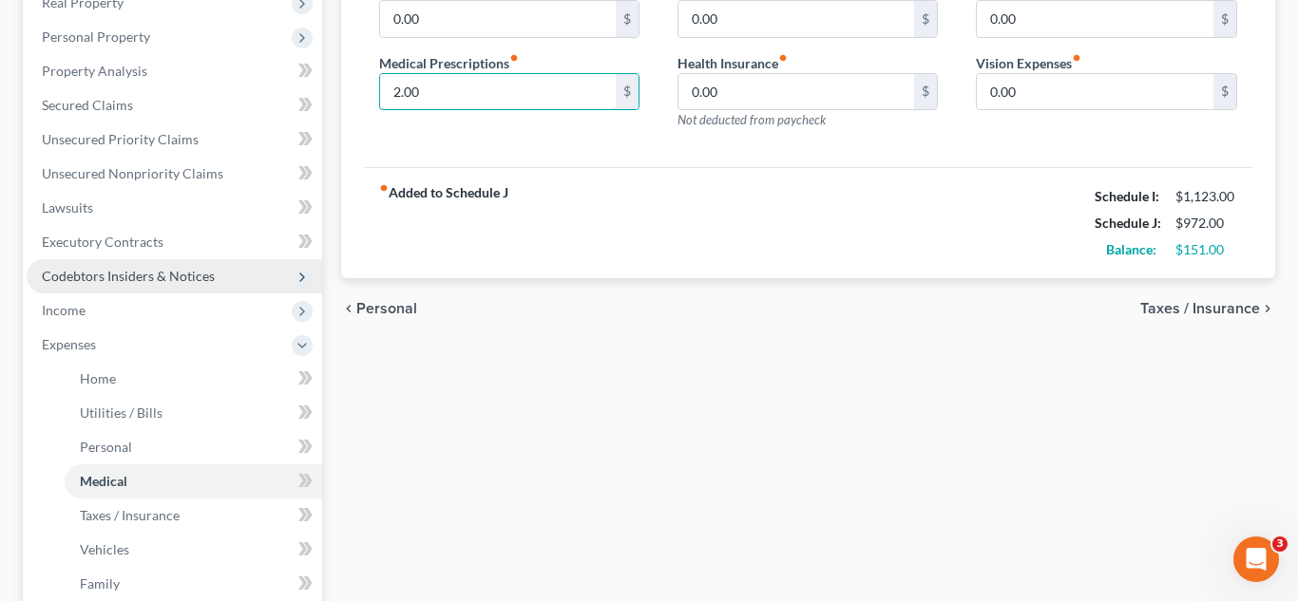
type input "2.00"
click at [199, 274] on span "Codebtors Insiders & Notices" at bounding box center [128, 276] width 173 height 16
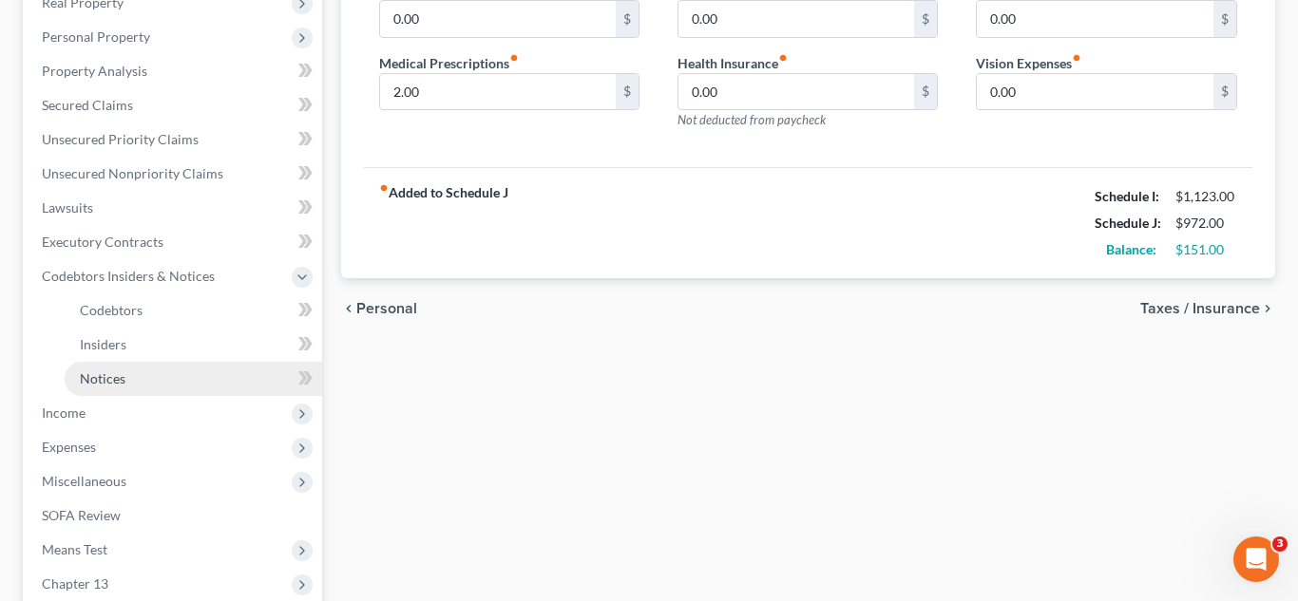
click at [131, 377] on link "Notices" at bounding box center [193, 379] width 257 height 34
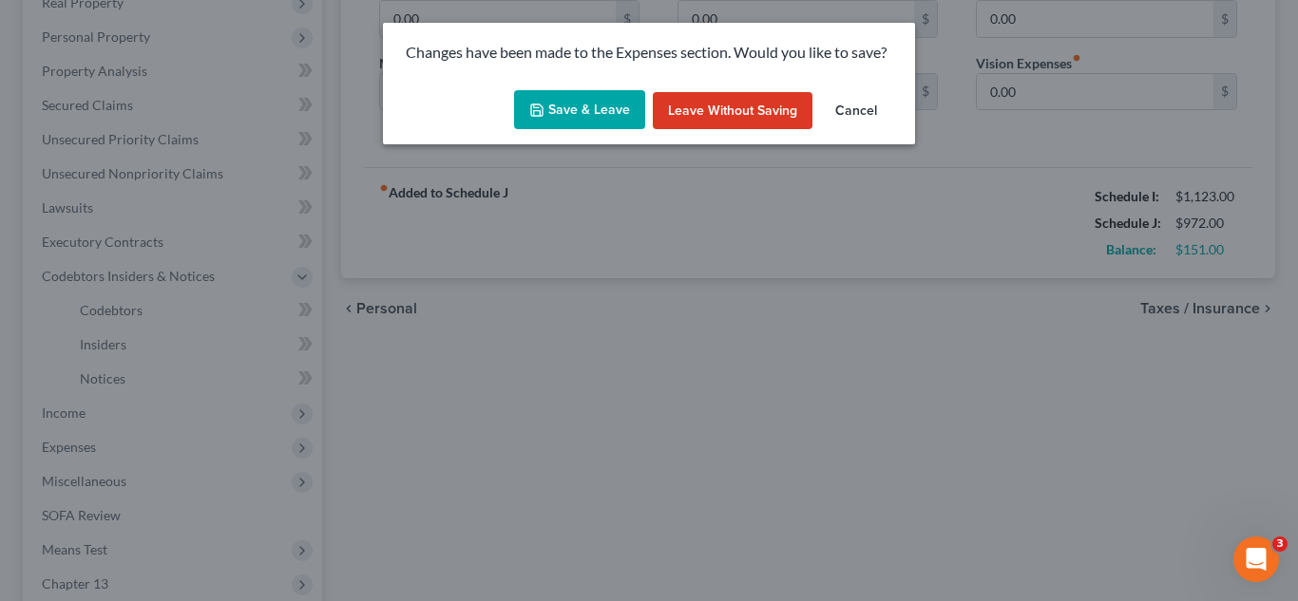
click at [617, 113] on button "Save & Leave" at bounding box center [579, 110] width 131 height 40
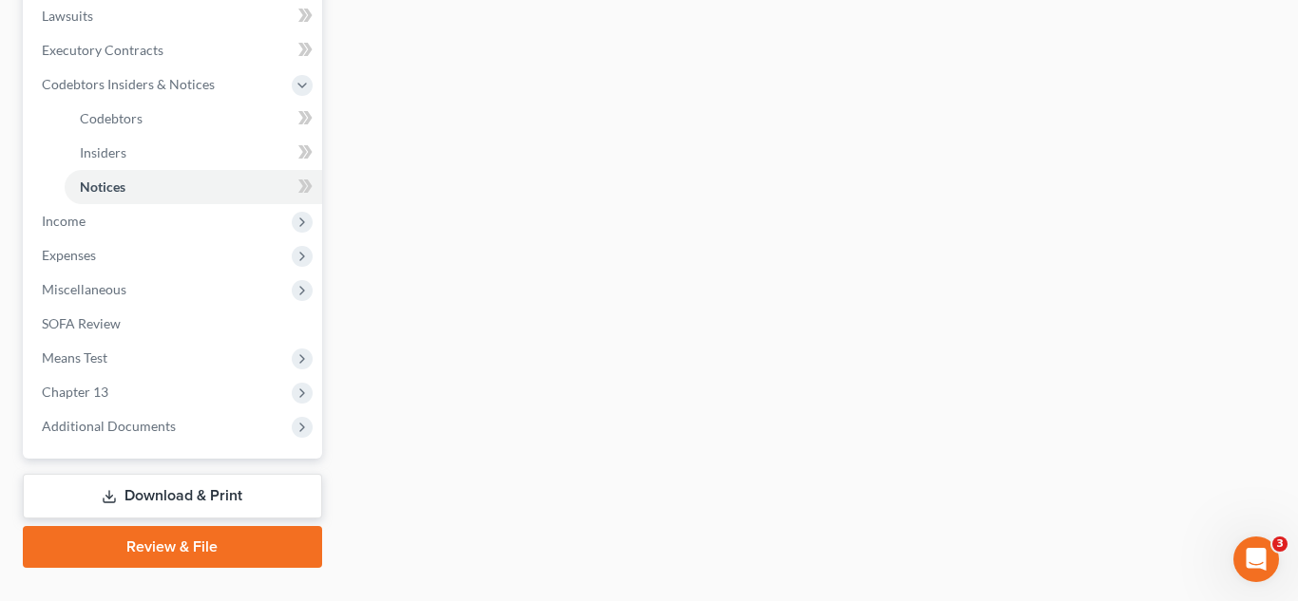
scroll to position [545, 0]
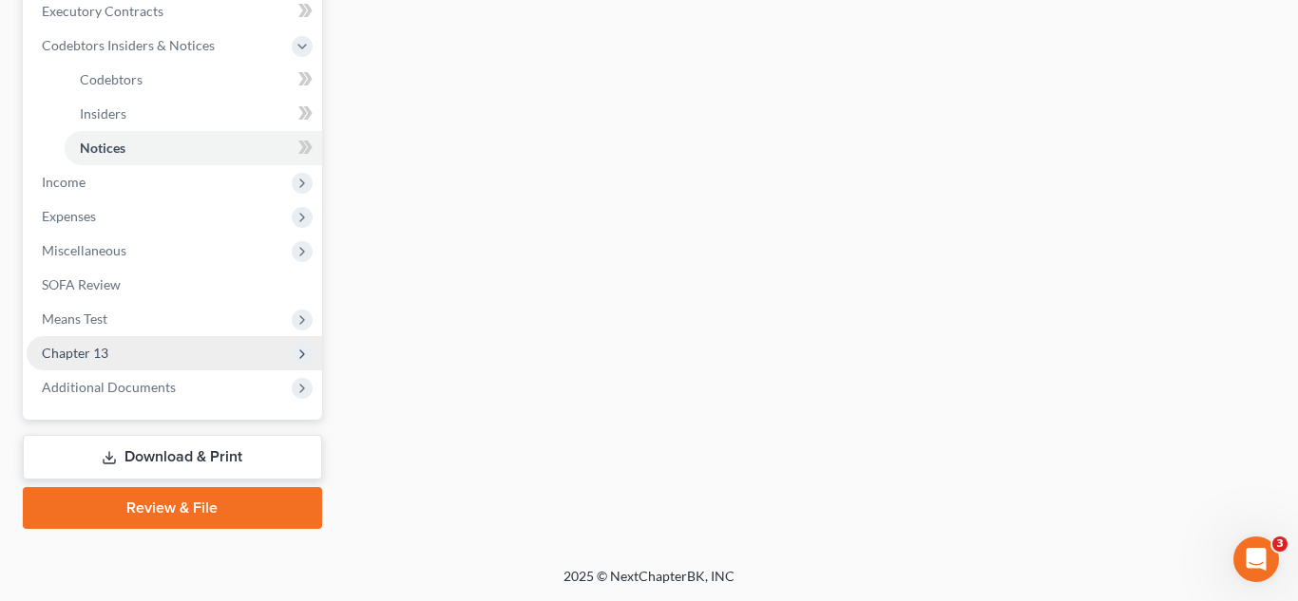
click at [121, 355] on span "Chapter 13" at bounding box center [174, 353] width 295 height 34
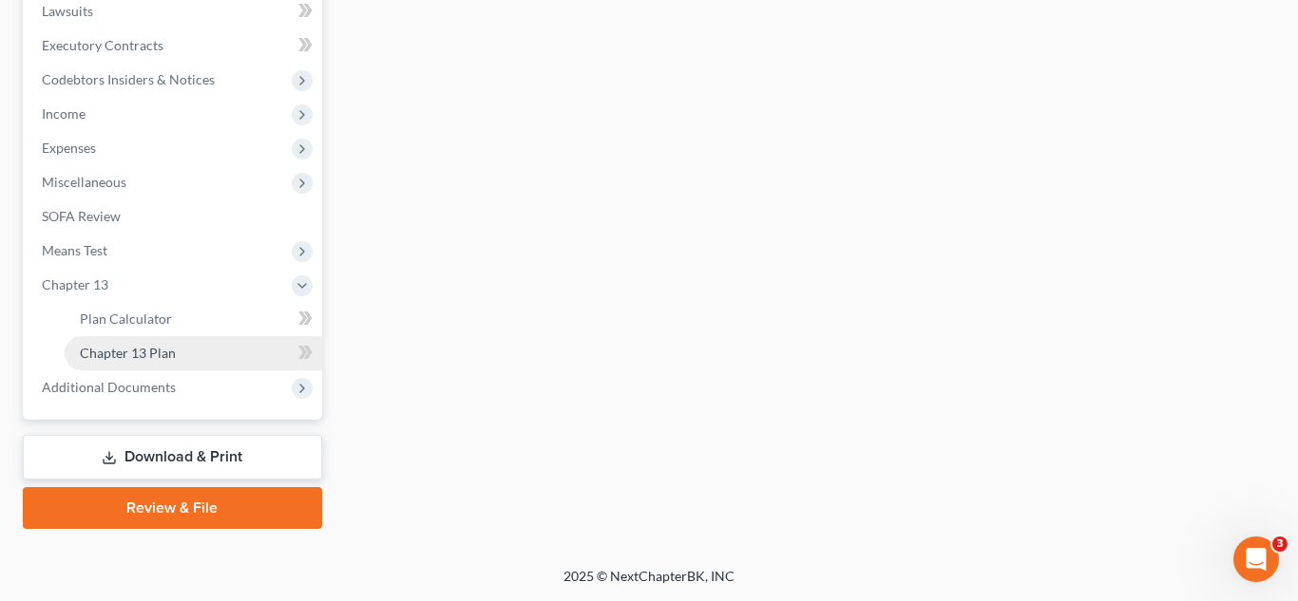
scroll to position [511, 0]
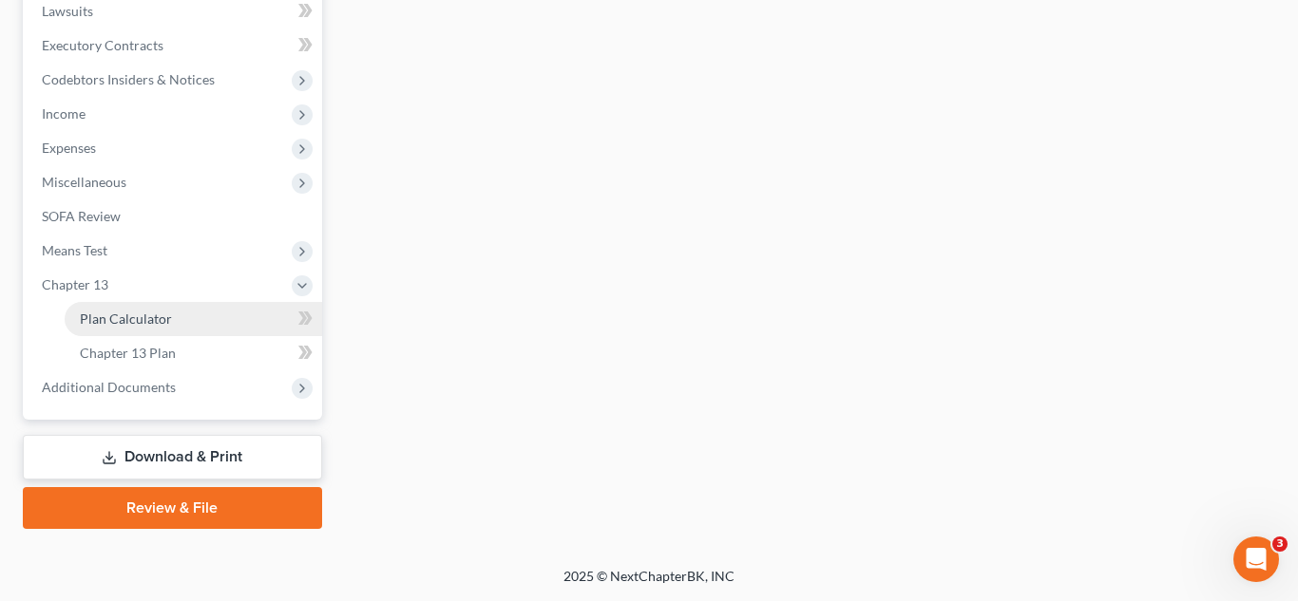
click at [143, 327] on link "Plan Calculator" at bounding box center [193, 319] width 257 height 34
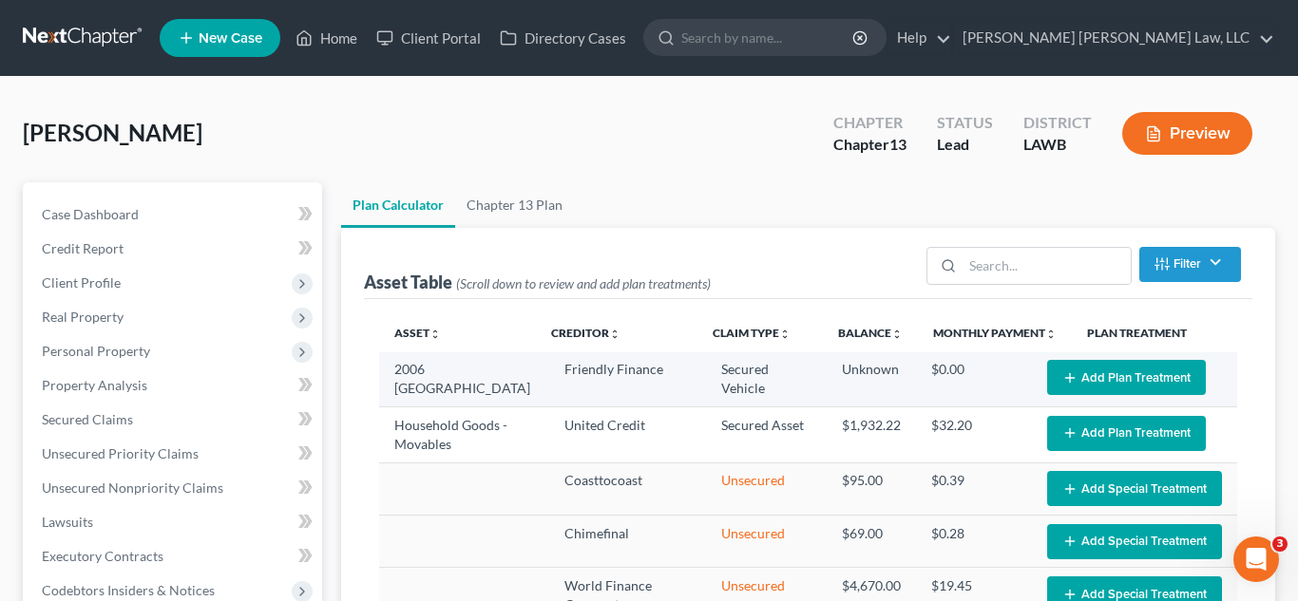
click at [1071, 369] on button "Add Plan Treatment" at bounding box center [1126, 377] width 159 height 35
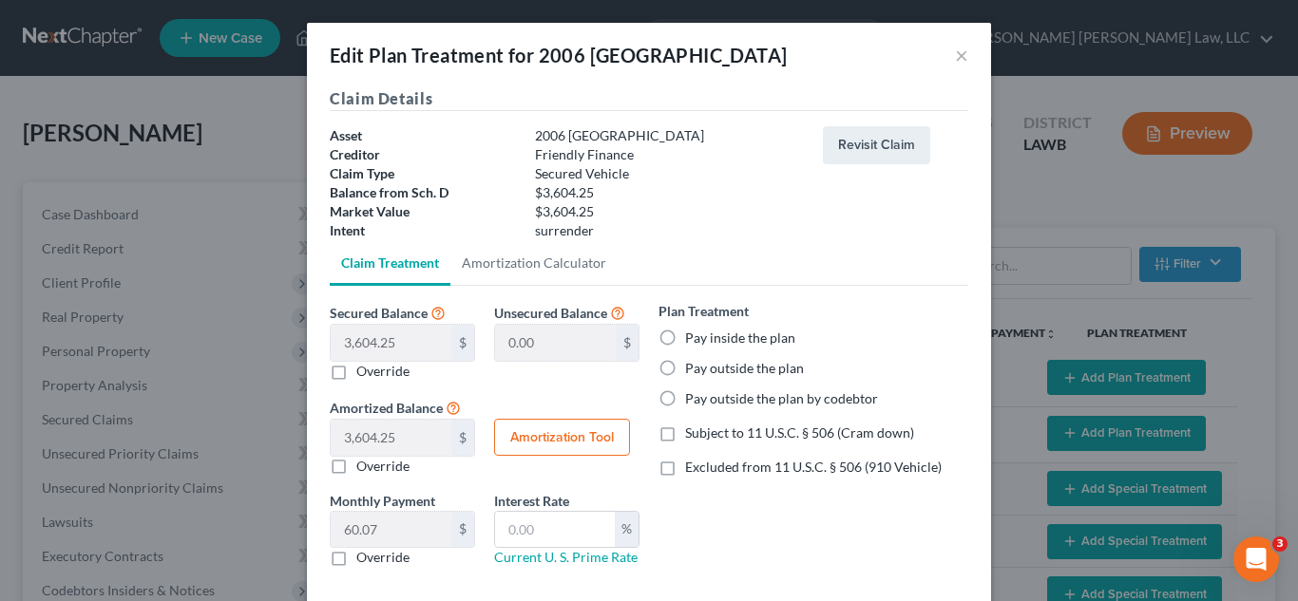
select select "59"
click at [685, 330] on label "Pay inside the plan" at bounding box center [740, 338] width 110 height 19
click at [692, 330] on input "Pay inside the plan" at bounding box center [698, 335] width 12 height 12
radio input "true"
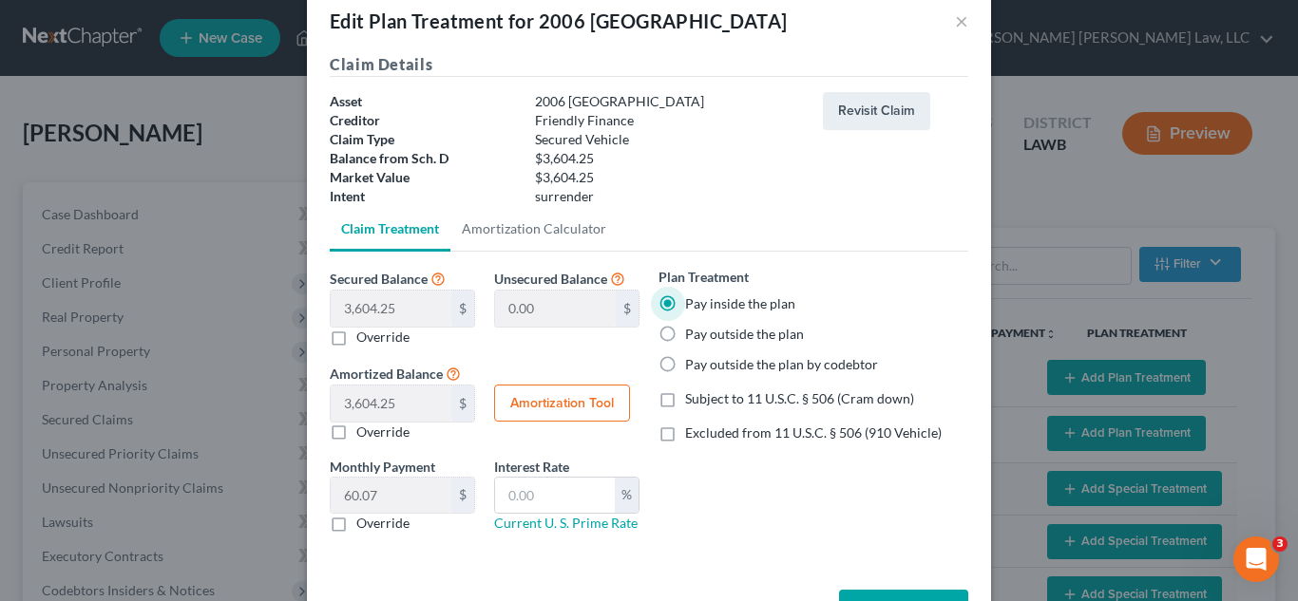
scroll to position [101, 0]
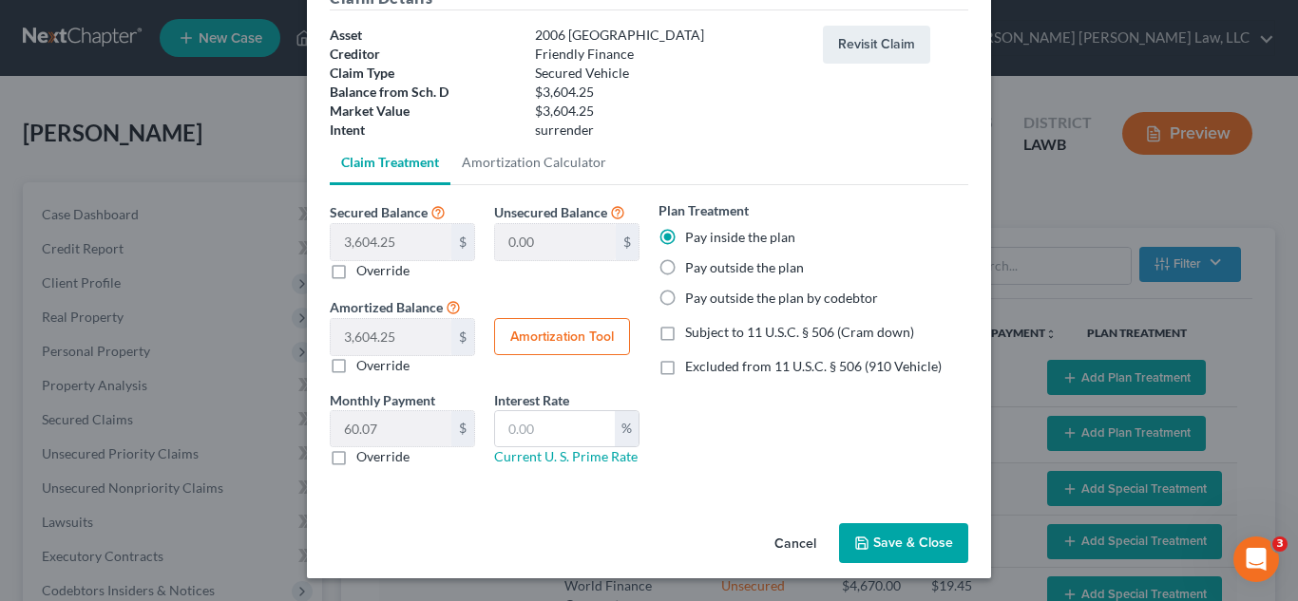
click at [900, 534] on button "Save & Close" at bounding box center [903, 543] width 129 height 40
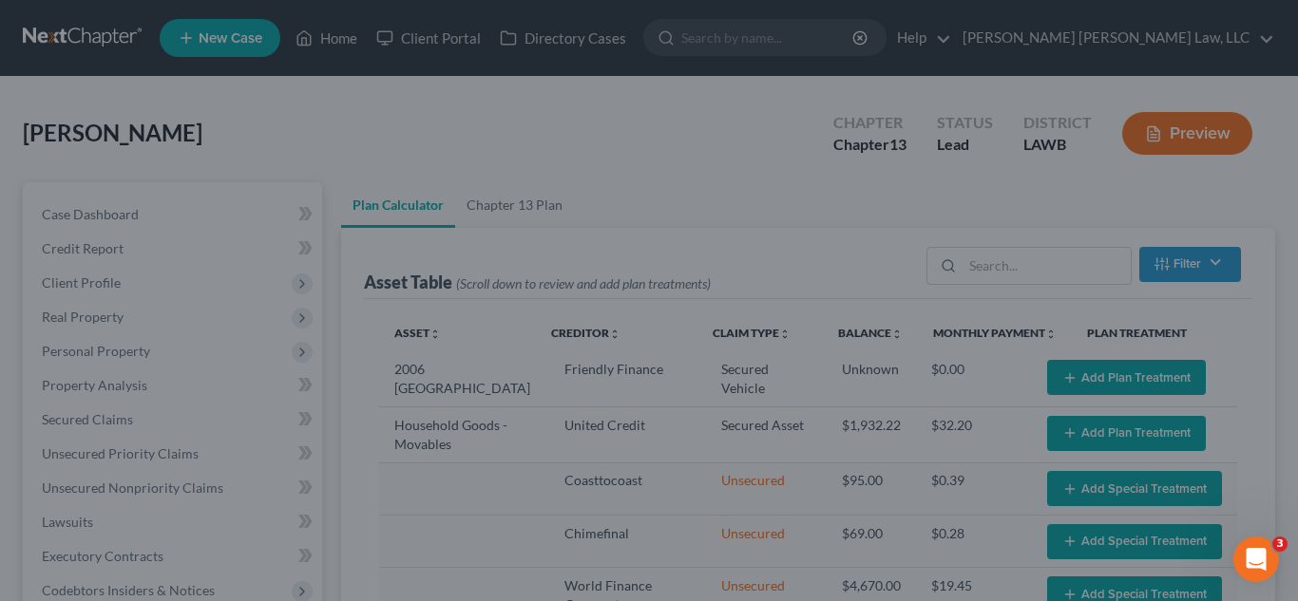
select select "59"
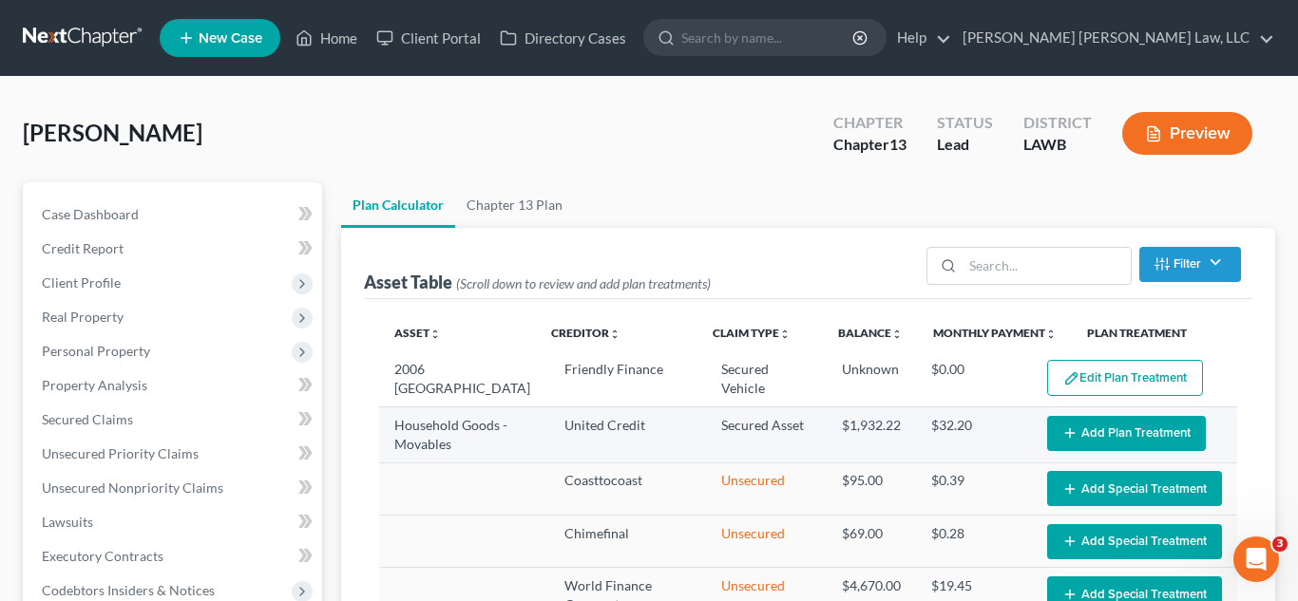
click at [1065, 434] on icon "button" at bounding box center [1069, 433] width 15 height 15
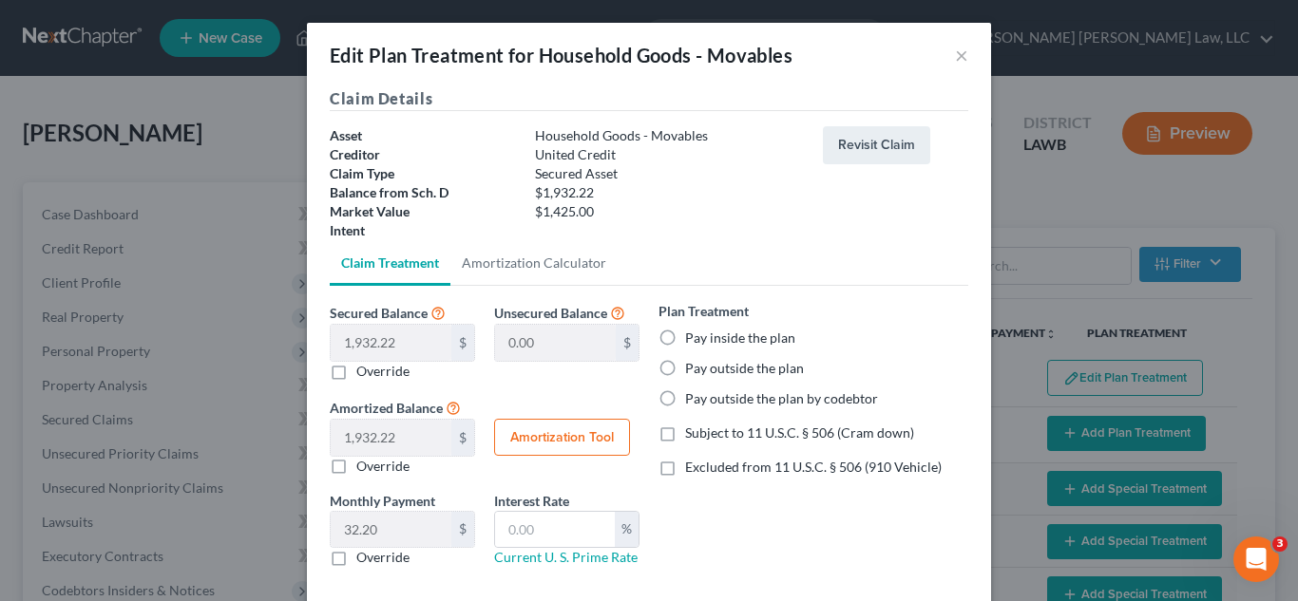
click at [685, 334] on label "Pay inside the plan" at bounding box center [740, 338] width 110 height 19
click at [692, 334] on input "Pay inside the plan" at bounding box center [698, 335] width 12 height 12
radio input "true"
drag, startPoint x: 666, startPoint y: 434, endPoint x: 607, endPoint y: 477, distance: 72.8
click at [685, 434] on label "Subject to 11 U.S.C. § 506 (Cram down)" at bounding box center [799, 433] width 229 height 19
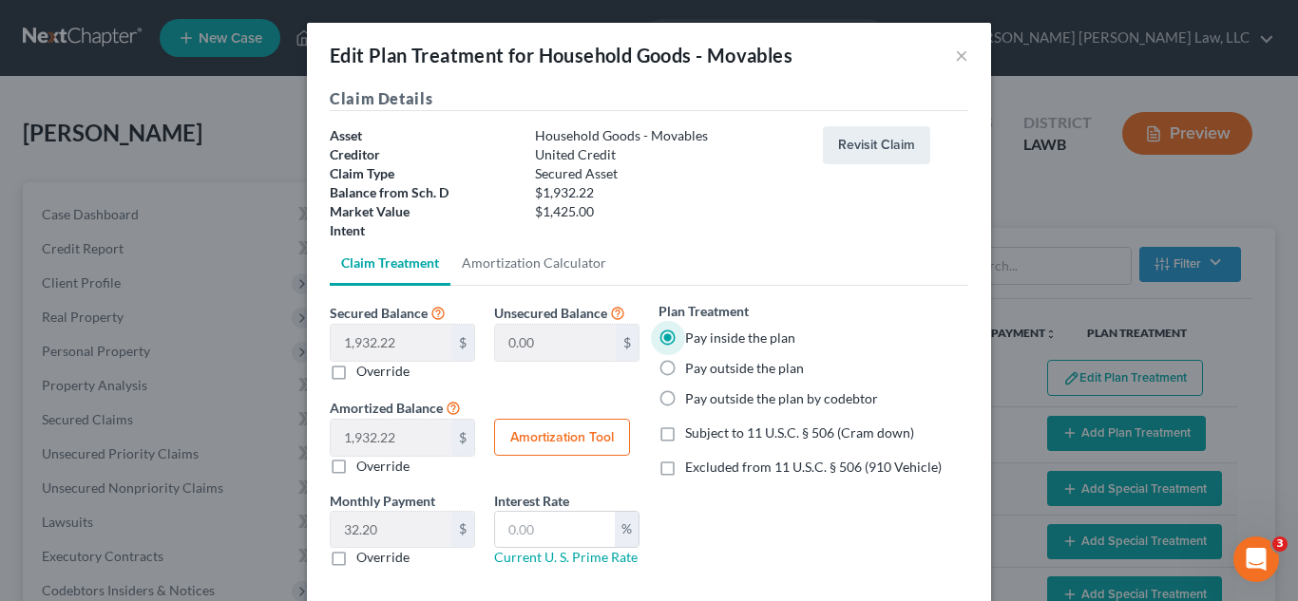
click at [692, 434] on input "Subject to 11 U.S.C. § 506 (Cram down)" at bounding box center [698, 430] width 12 height 12
checkbox input "true"
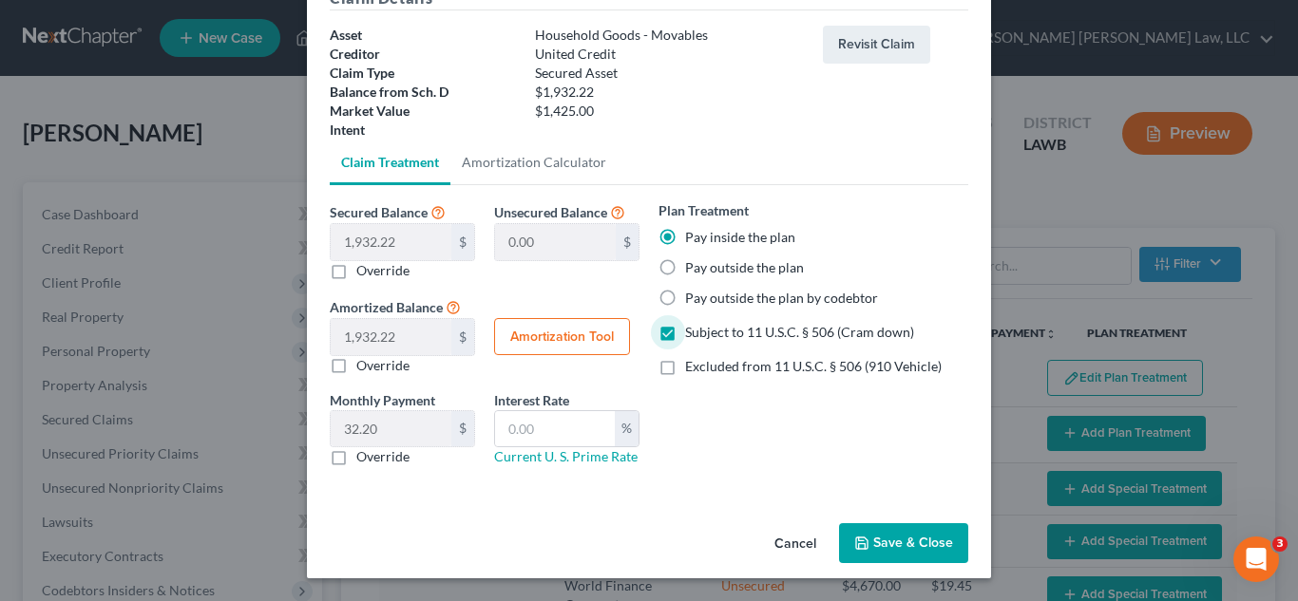
click at [356, 463] on label "Override" at bounding box center [382, 456] width 53 height 19
click at [364, 460] on input "Override" at bounding box center [370, 453] width 12 height 12
checkbox input "true"
click at [415, 434] on input "text" at bounding box center [391, 429] width 121 height 36
type input "28.55"
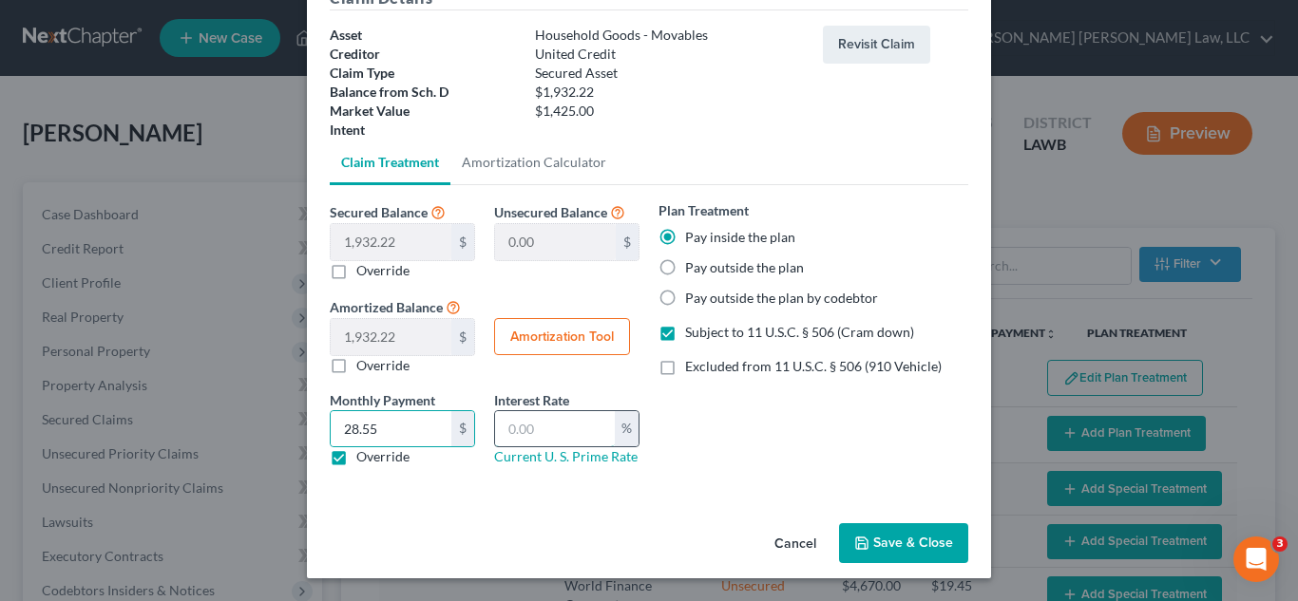
click at [564, 429] on input "text" at bounding box center [555, 429] width 120 height 36
type input "7.5"
click at [934, 537] on button "Save & Close" at bounding box center [903, 543] width 129 height 40
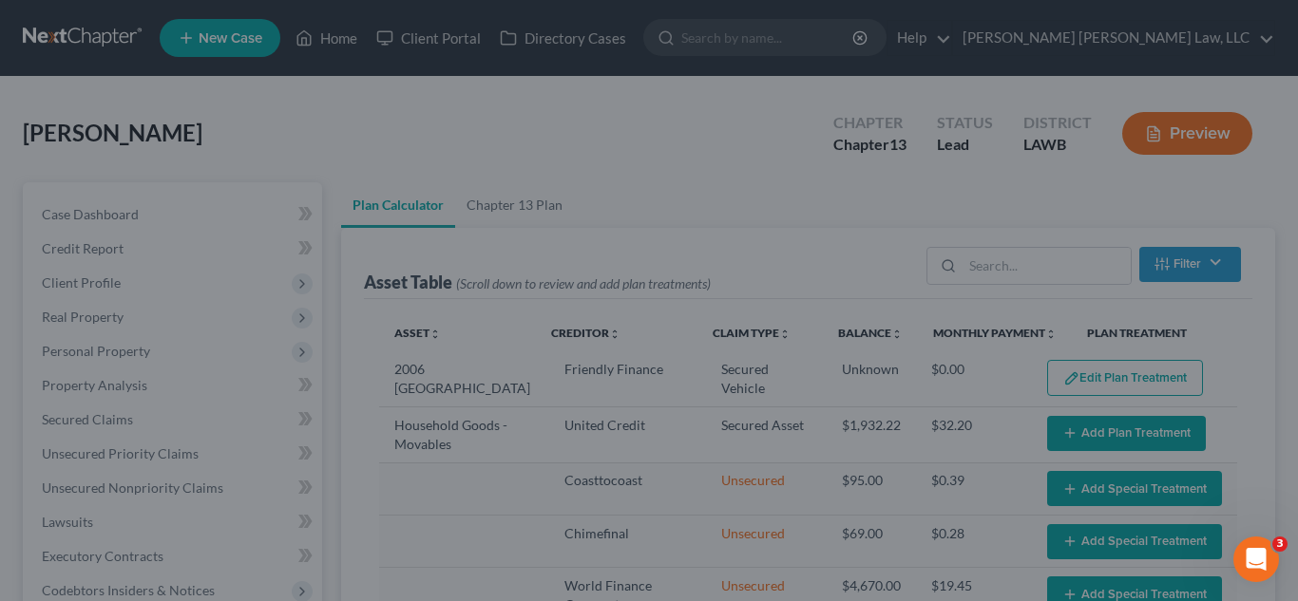
select select "59"
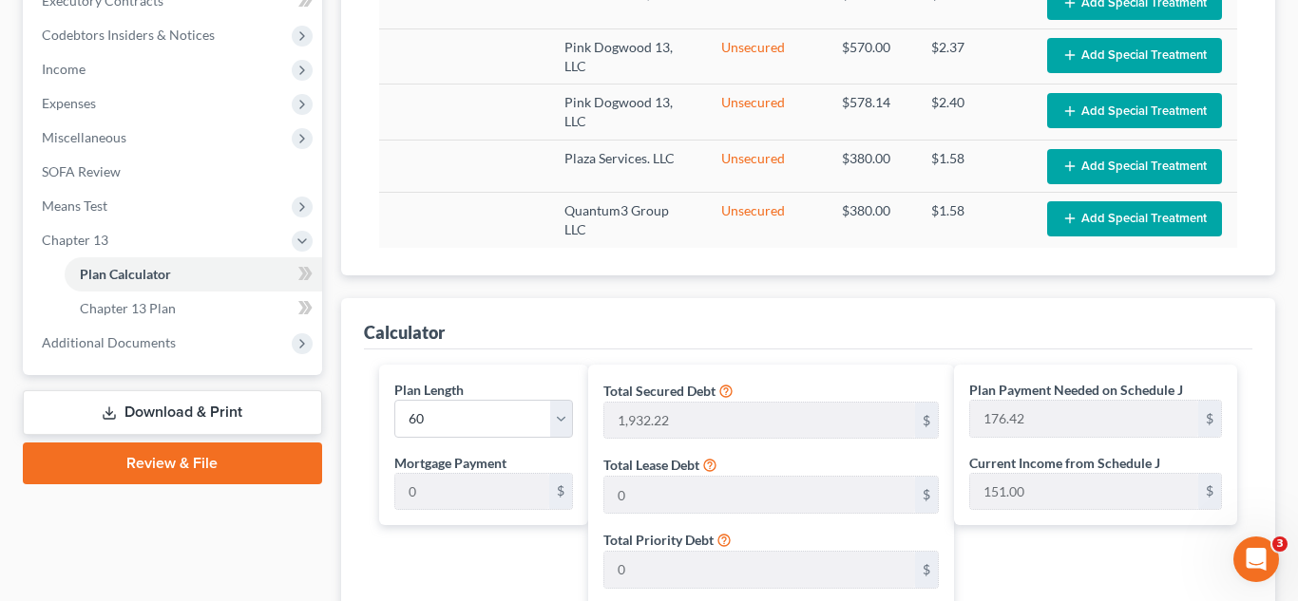
scroll to position [564, 0]
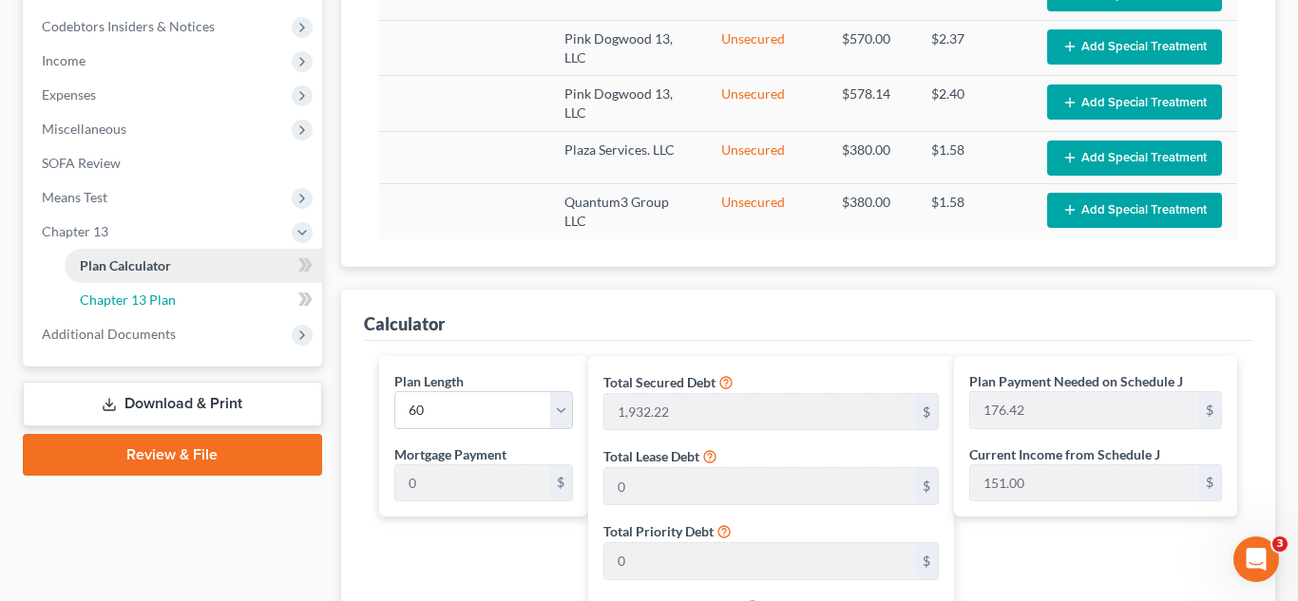
drag, startPoint x: 163, startPoint y: 300, endPoint x: 178, endPoint y: 307, distance: 15.7
click at [164, 299] on span "Chapter 13 Plan" at bounding box center [128, 300] width 96 height 16
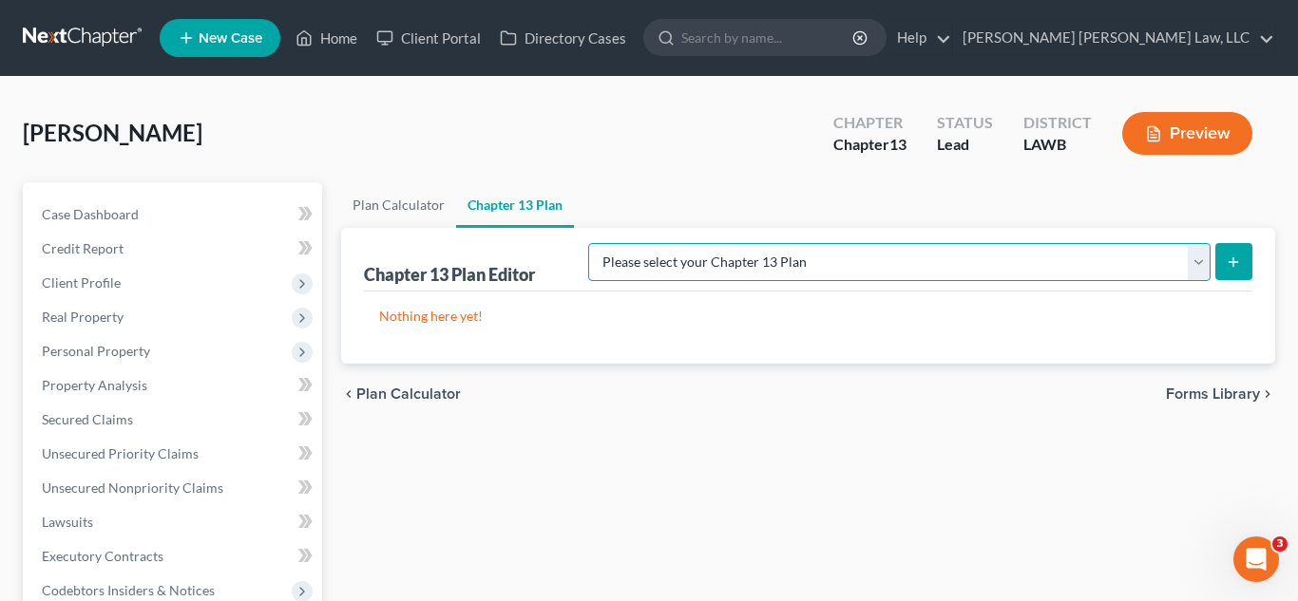
click at [1178, 268] on select "Please select your Chapter 13 Plan [PERSON_NAME] Custom Plan (Revised [DATE]) […" at bounding box center [899, 262] width 622 height 38
select select "1"
click at [787, 243] on select "Please select your Chapter 13 Plan [PERSON_NAME] Custom Plan (Revised [DATE]) […" at bounding box center [899, 262] width 622 height 38
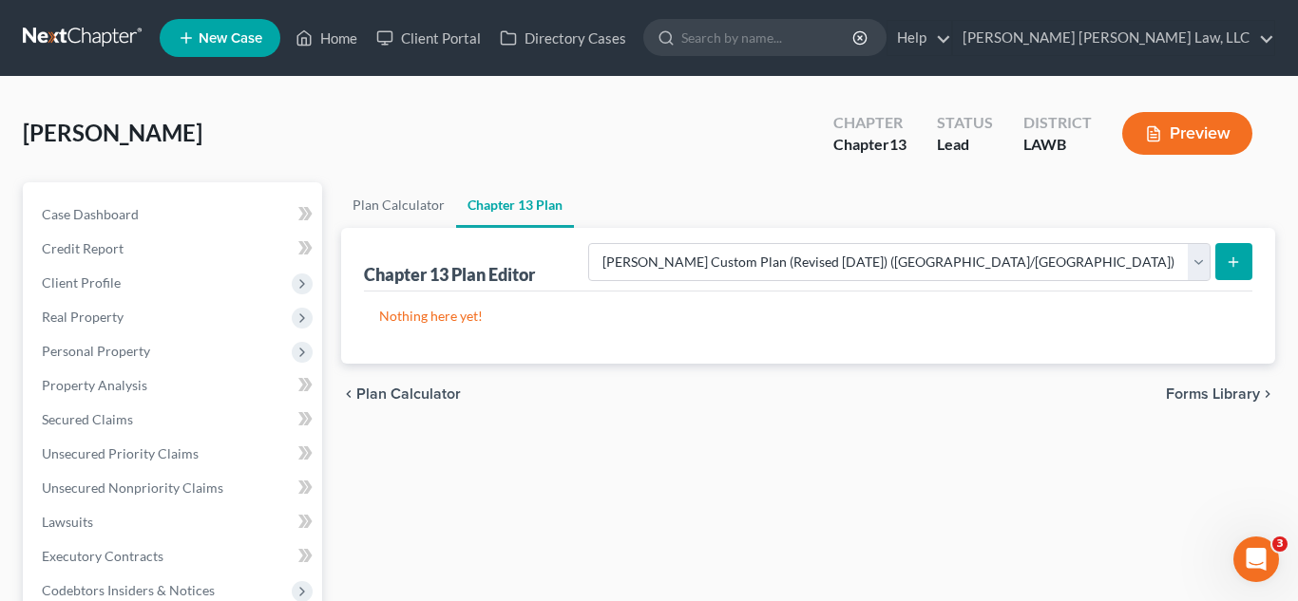
click at [1228, 263] on icon "submit" at bounding box center [1232, 262] width 15 height 15
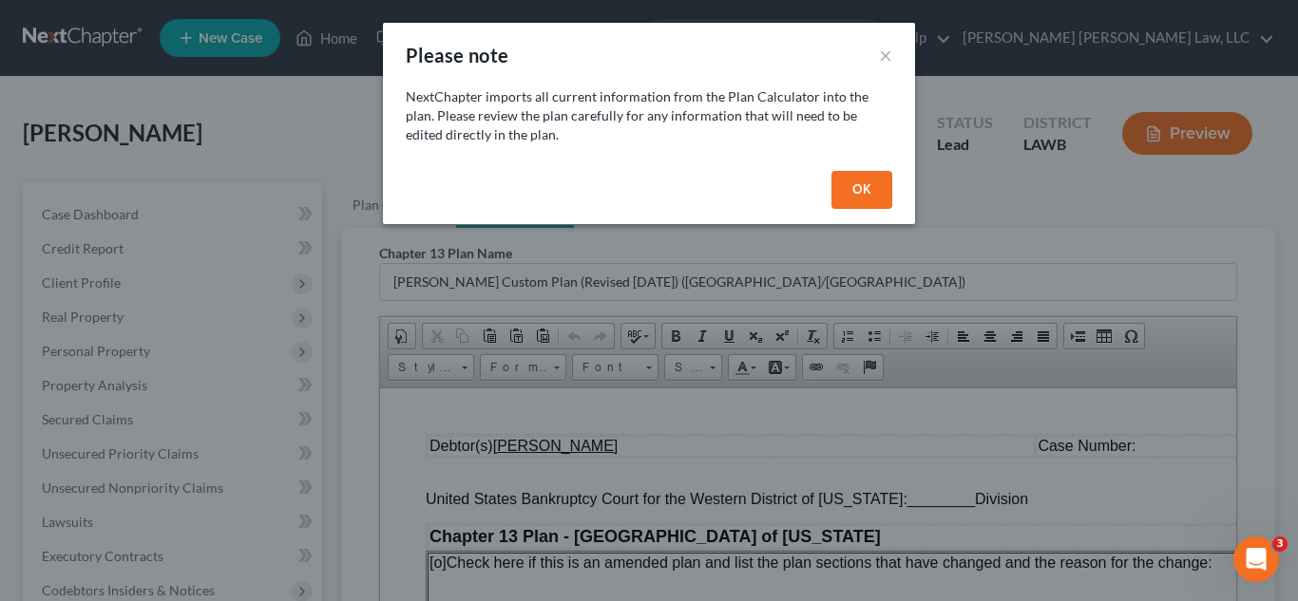
click at [873, 199] on button "OK" at bounding box center [861, 190] width 61 height 38
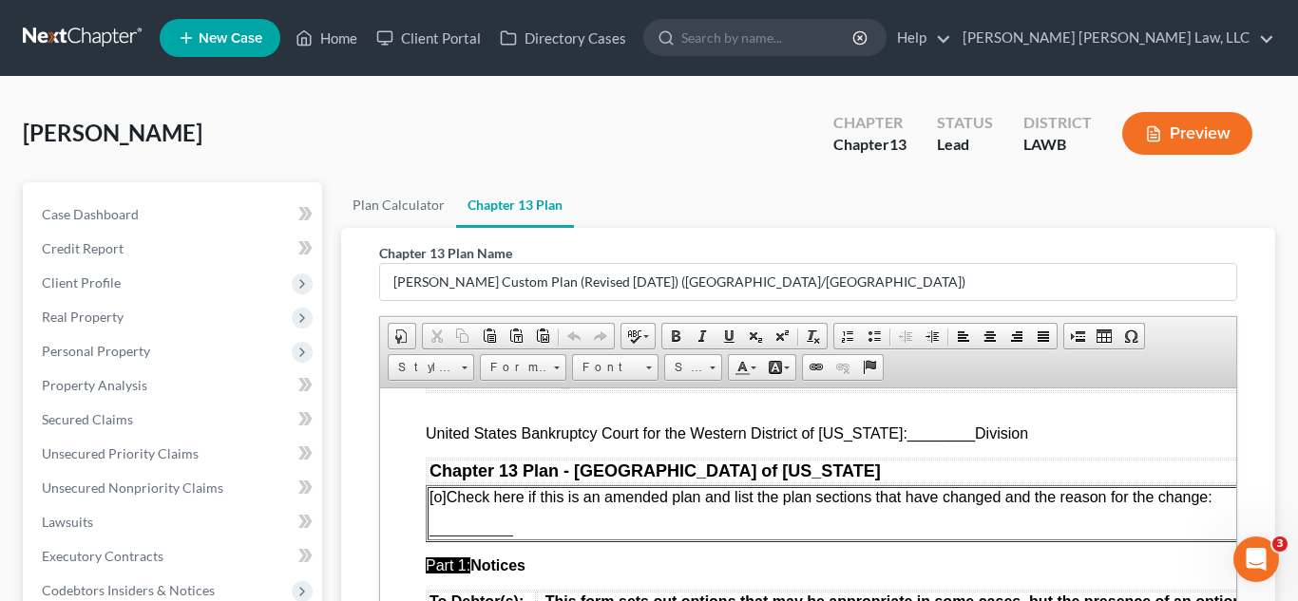
scroll to position [71, 0]
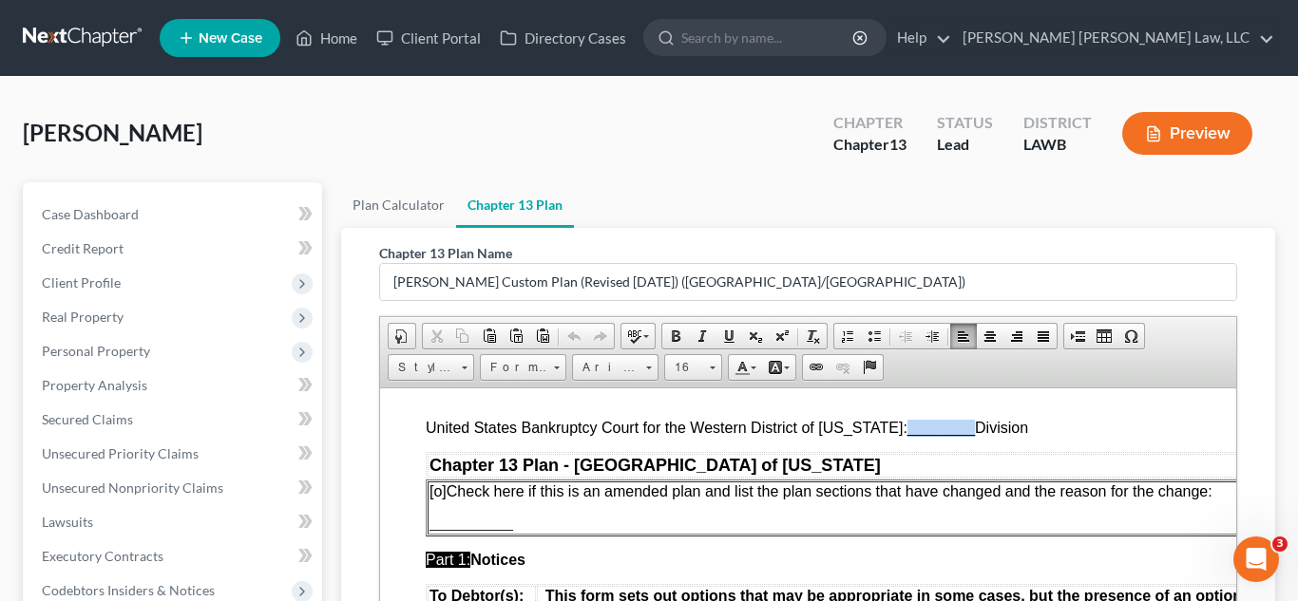
drag, startPoint x: 956, startPoint y: 432, endPoint x: 884, endPoint y: 429, distance: 71.3
click at [884, 429] on span "United States Bankruptcy Court for the Western District of [US_STATE]: ________…" at bounding box center [726, 427] width 602 height 16
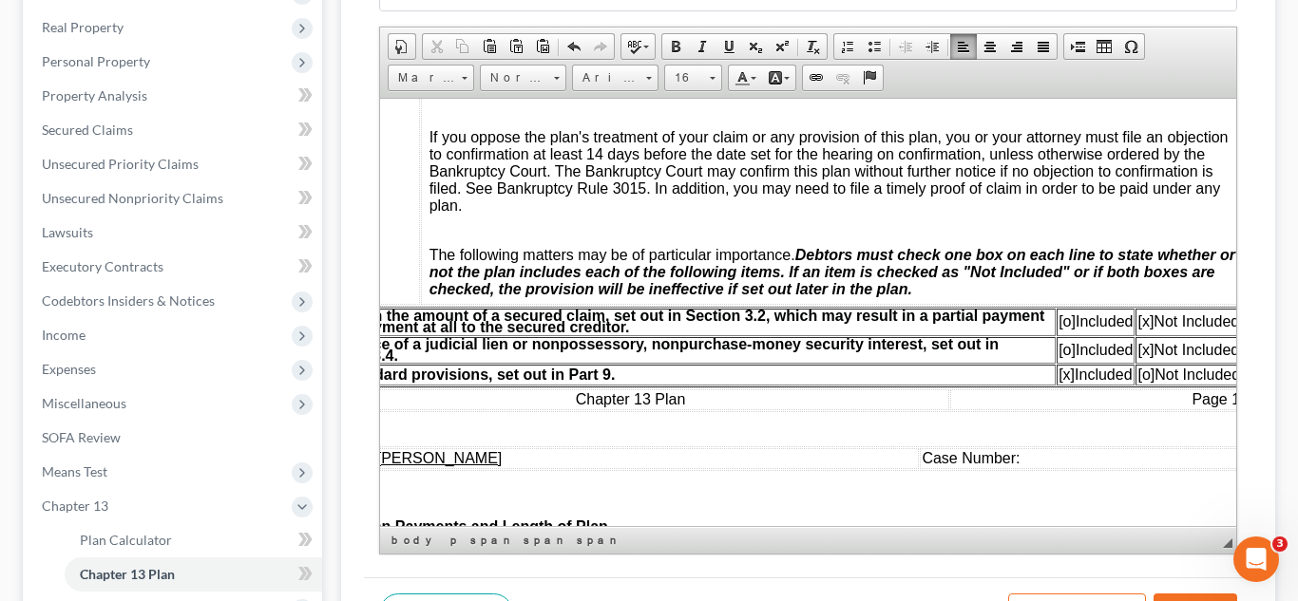
scroll to position [434, 123]
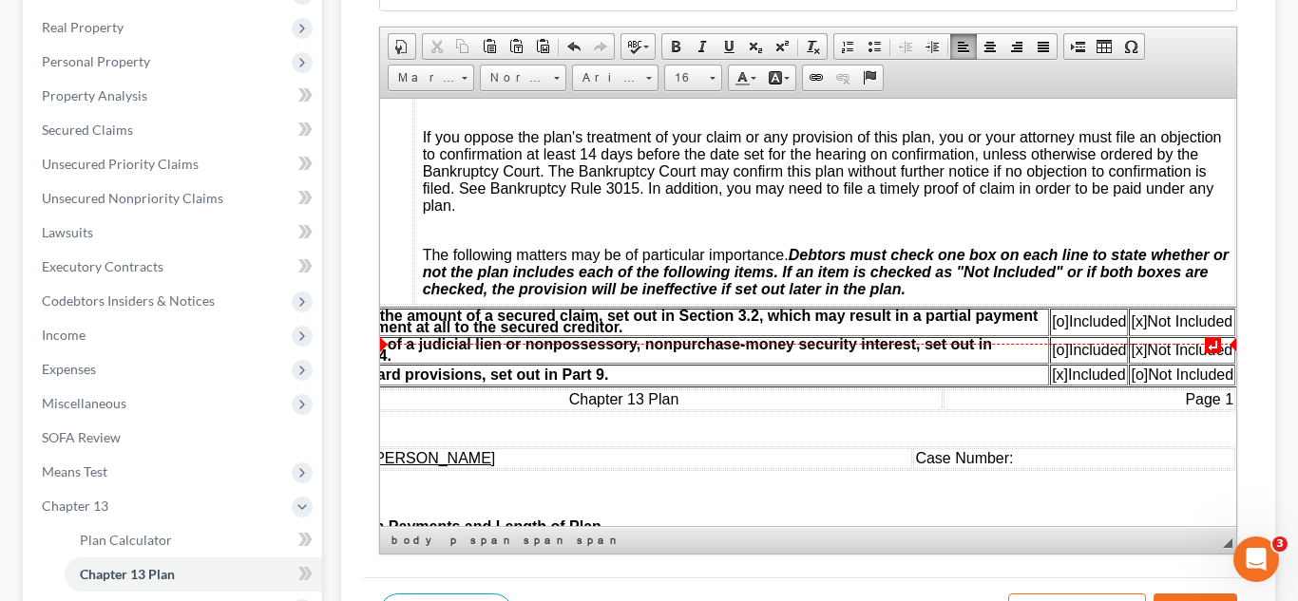
click at [1056, 329] on span "[o] Included" at bounding box center [1088, 321] width 74 height 16
click at [1141, 329] on span "[x] Not Included" at bounding box center [1180, 321] width 102 height 16
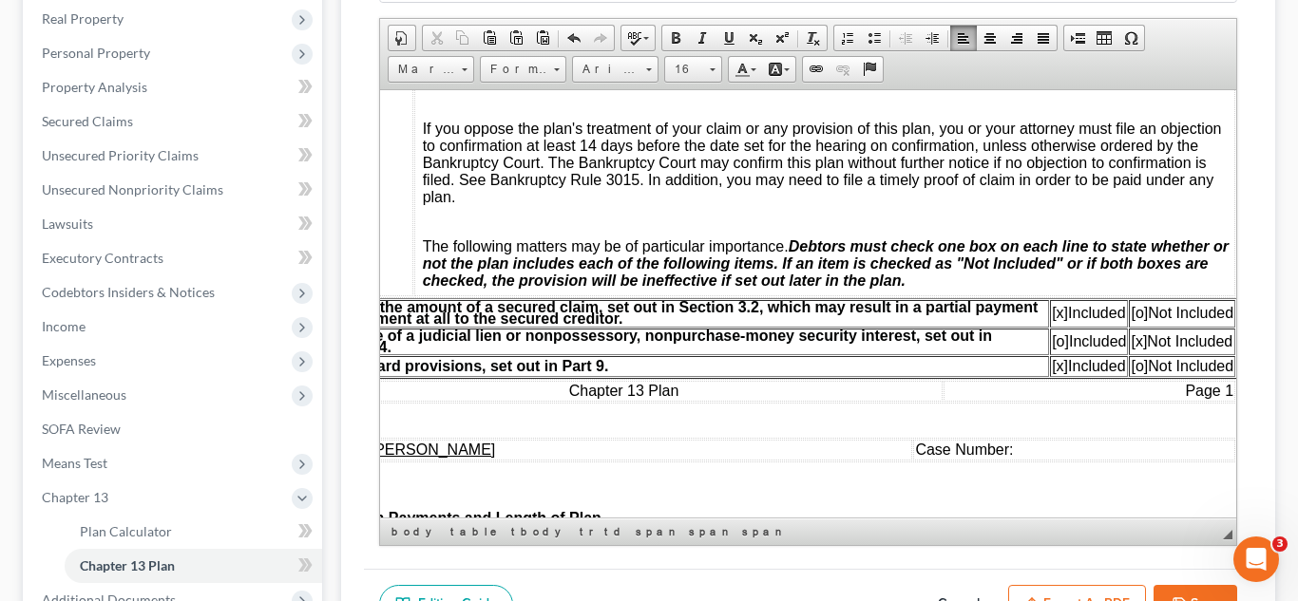
scroll to position [309, 0]
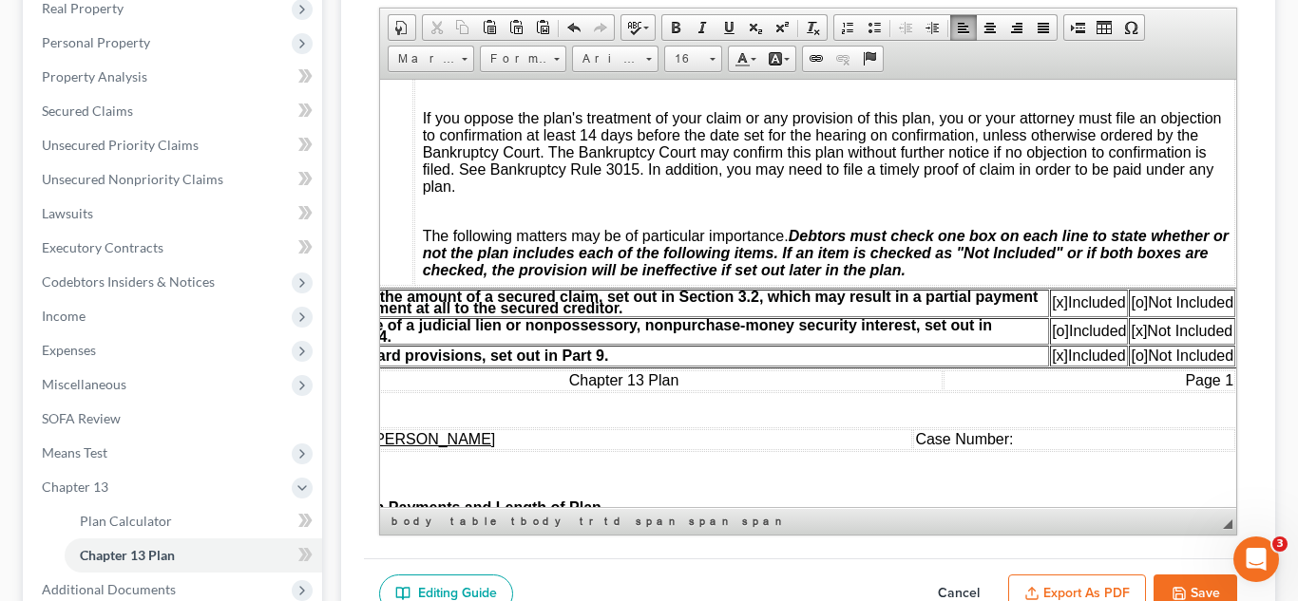
drag, startPoint x: 1373, startPoint y: 585, endPoint x: 962, endPoint y: 501, distance: 419.0
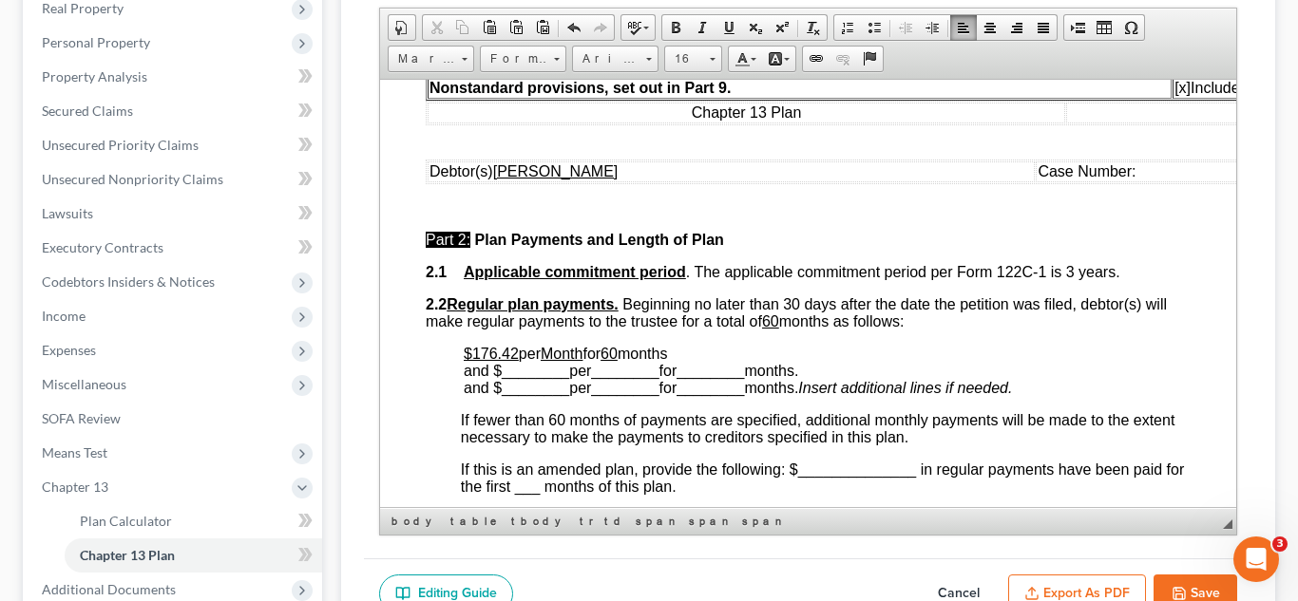
scroll to position [729, 0]
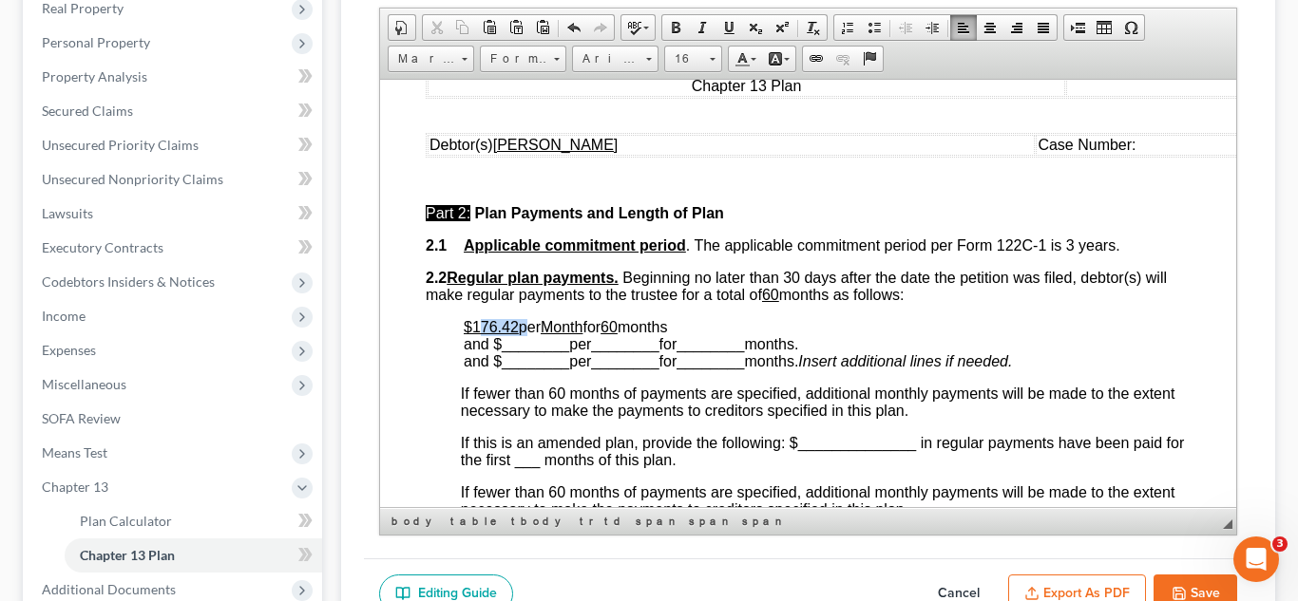
drag, startPoint x: 522, startPoint y: 379, endPoint x: 480, endPoint y: 376, distance: 42.8
click at [480, 370] on p "$176.42 per Month for 60 months and $ ________ per ________ for ________ months…" at bounding box center [827, 343] width 728 height 51
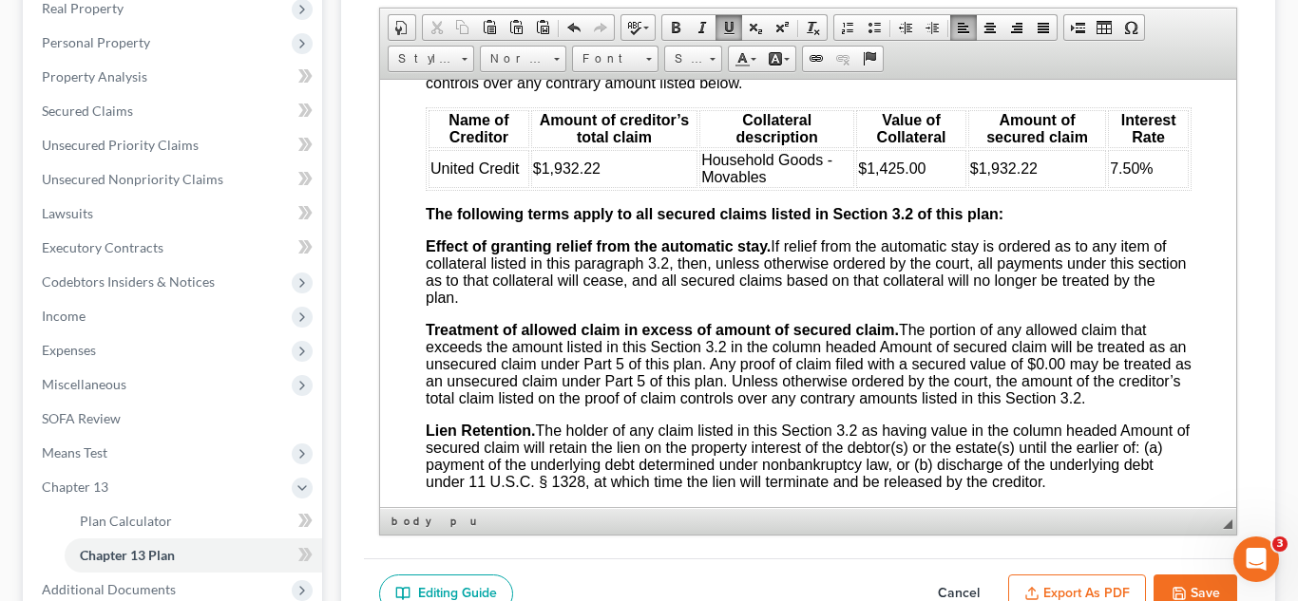
scroll to position [2301, 0]
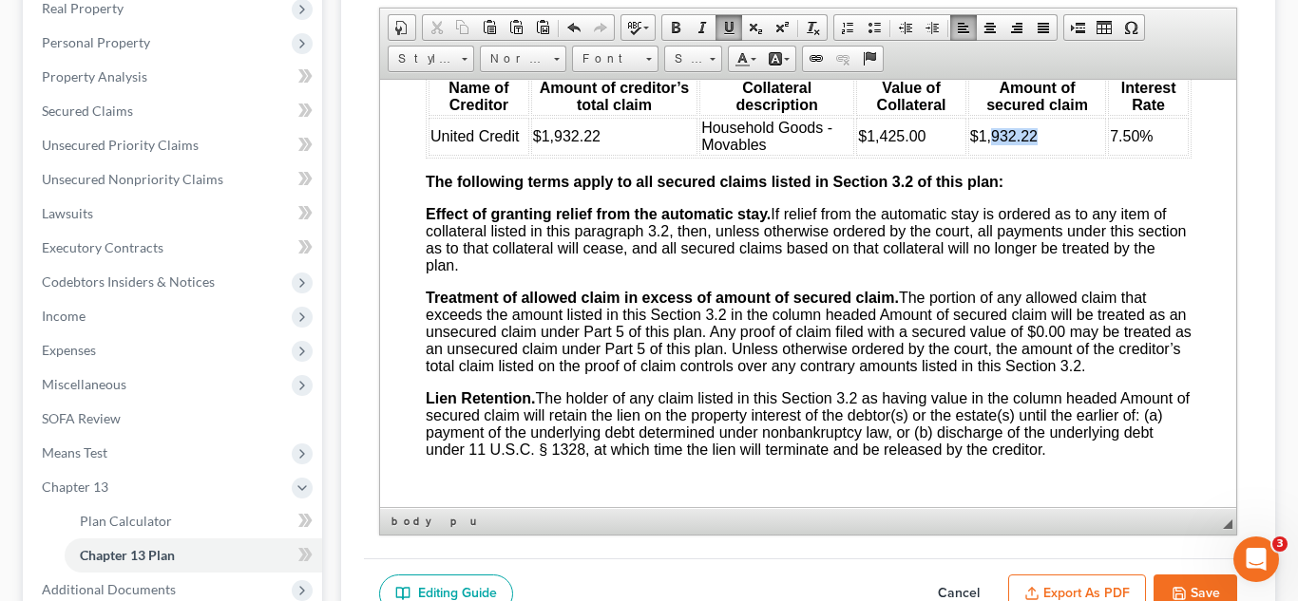
drag, startPoint x: 1042, startPoint y: 250, endPoint x: 994, endPoint y: 250, distance: 48.4
click at [994, 155] on td "$1,932.22" at bounding box center [1036, 136] width 138 height 38
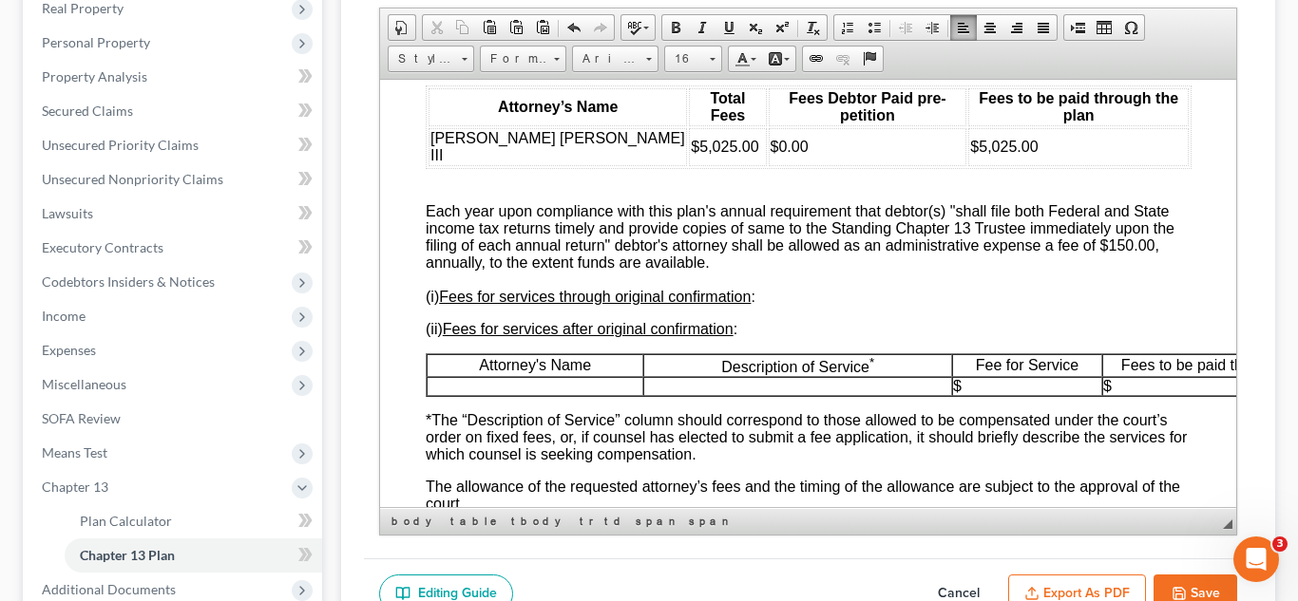
scroll to position [3802, 0]
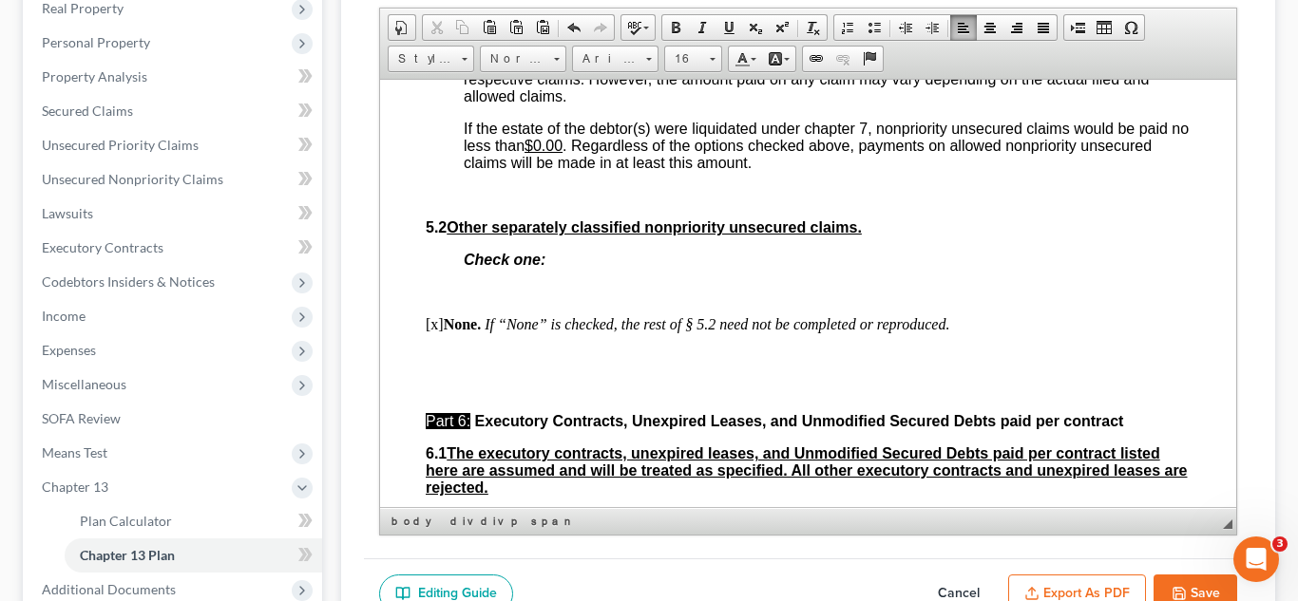
scroll to position [5187, 0]
drag, startPoint x: 924, startPoint y: 251, endPoint x: 870, endPoint y: 254, distance: 54.2
click at [870, 103] on span "Based upon the scheduled unsecured and undersecured claims in the amount of $10…" at bounding box center [827, 68] width 728 height 67
click at [930, 103] on span "Based upon the scheduled unsecured and undersecured claims in the amount of $10…" at bounding box center [827, 68] width 728 height 67
drag, startPoint x: 924, startPoint y: 258, endPoint x: 866, endPoint y: 255, distance: 58.1
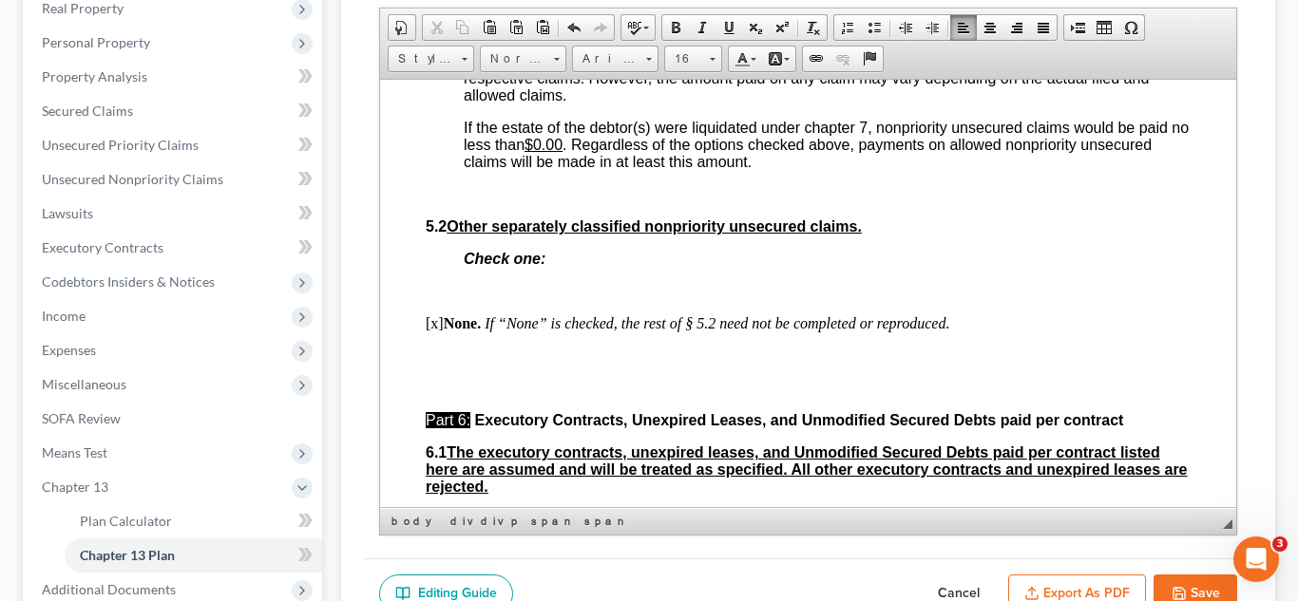
click at [866, 103] on span "Based upon the scheduled unsecured and undersecured claims in the amount of $10…" at bounding box center [827, 68] width 728 height 67
drag, startPoint x: 1122, startPoint y: 256, endPoint x: 1081, endPoint y: 252, distance: 41.0
click at [1042, 68] on u "25.00%" at bounding box center [1016, 60] width 51 height 16
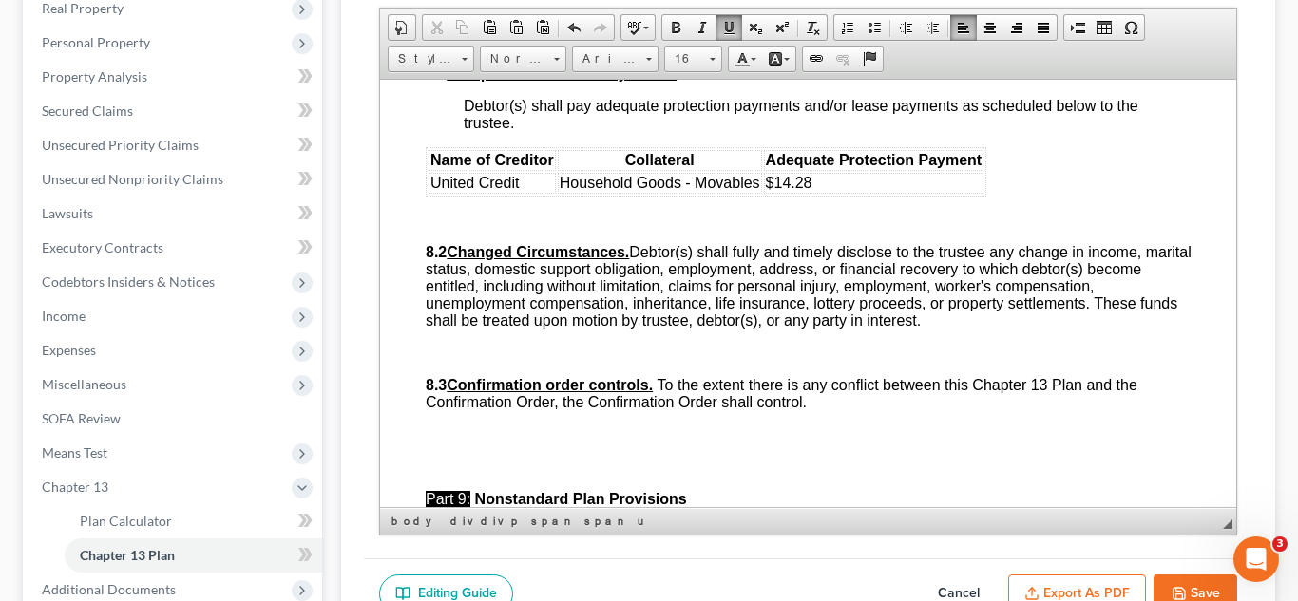
scroll to position [5958, 0]
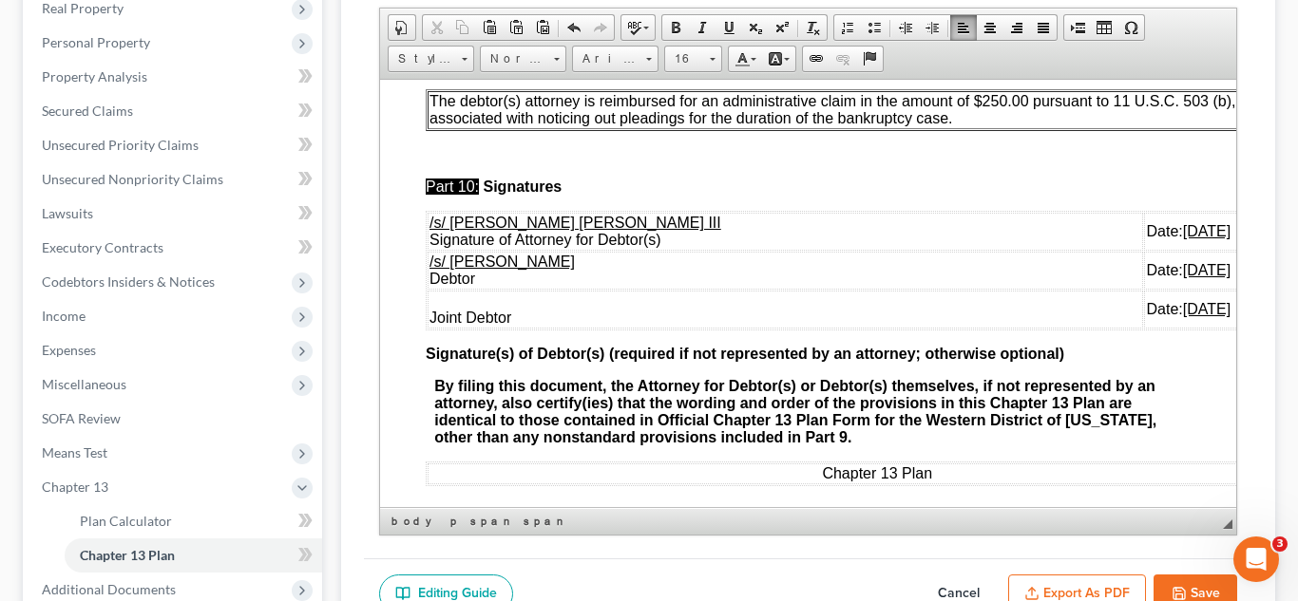
scroll to position [6445, 0]
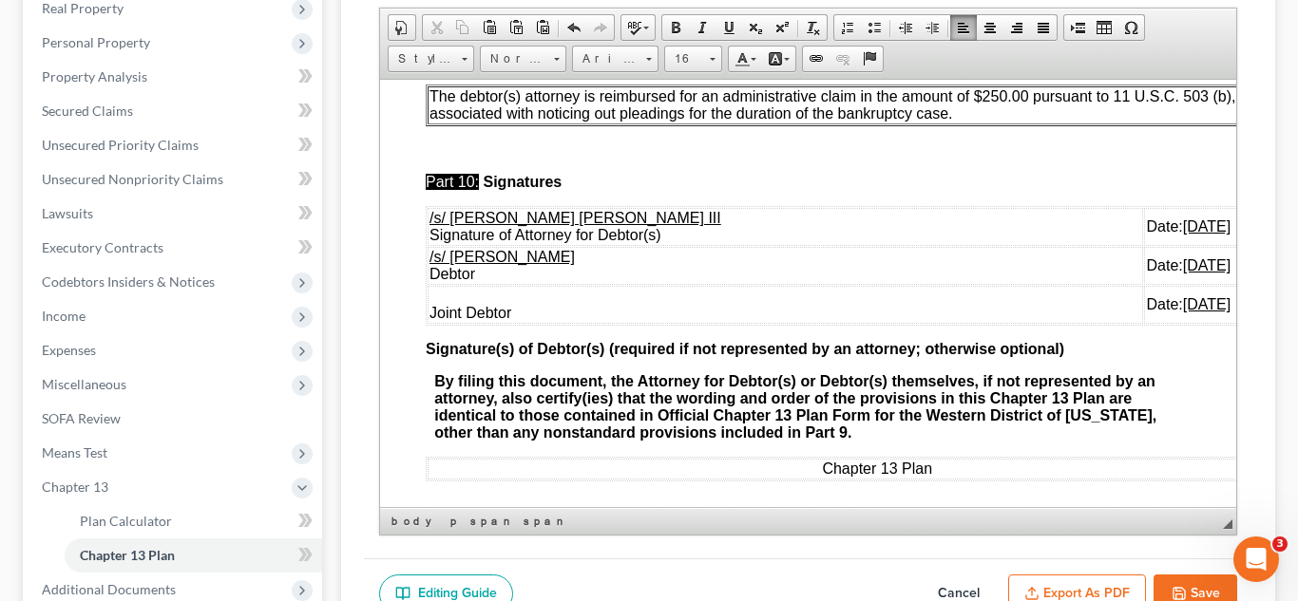
click at [887, 122] on p "The debtor(s) attorney is reimbursed for an administrative claim in the amount …" at bounding box center [891, 104] width 926 height 34
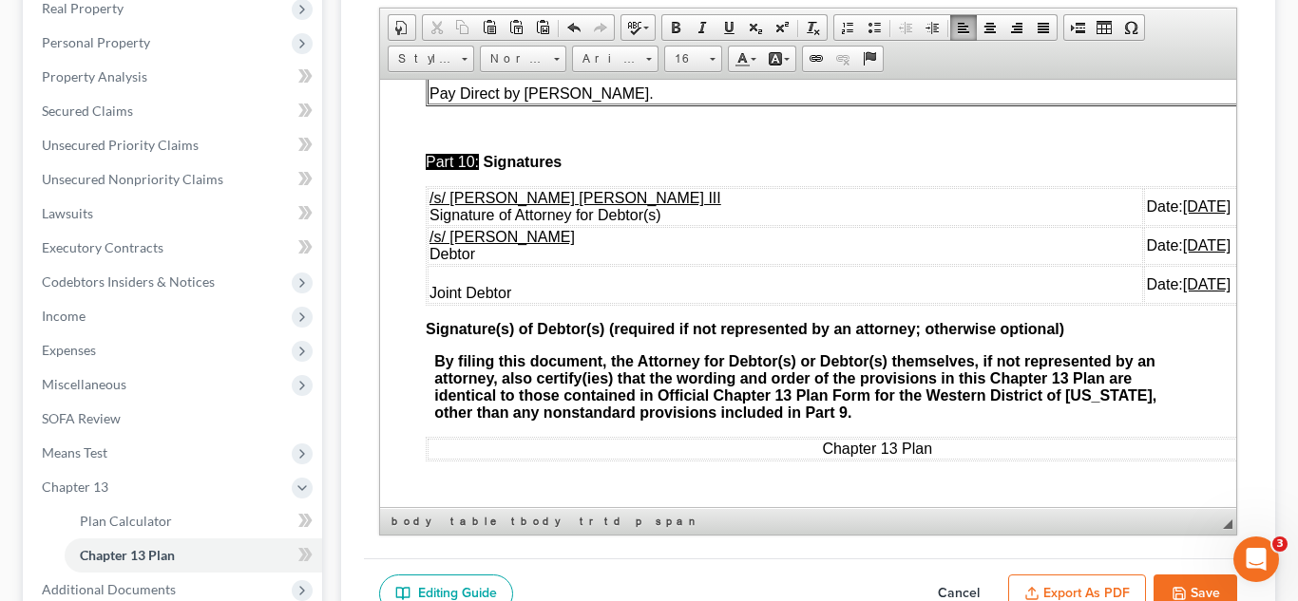
scroll to position [6665, 0]
drag, startPoint x: 1175, startPoint y: 377, endPoint x: 426, endPoint y: 326, distance: 751.2
click at [427, 303] on tbody "/s/ E. Orum Young III Signature of Attorney for Debtor(s) Date: 09/04/2025 /s/ …" at bounding box center [892, 245] width 930 height 116
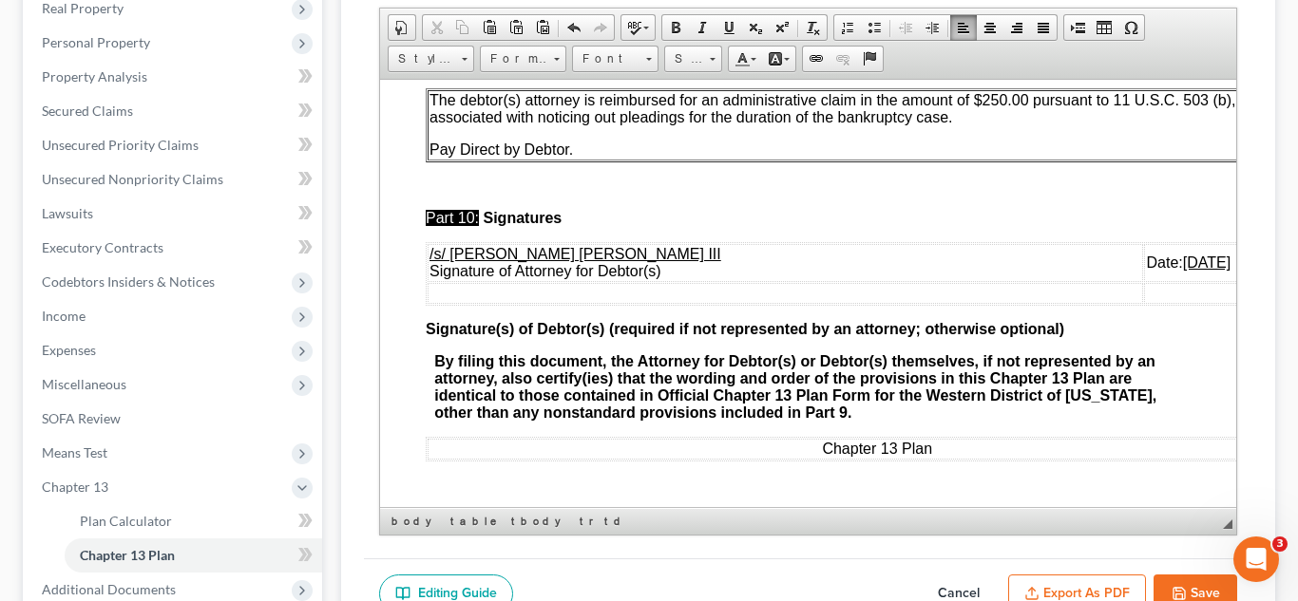
click at [1189, 582] on button "Save" at bounding box center [1195, 595] width 84 height 40
select select "1"
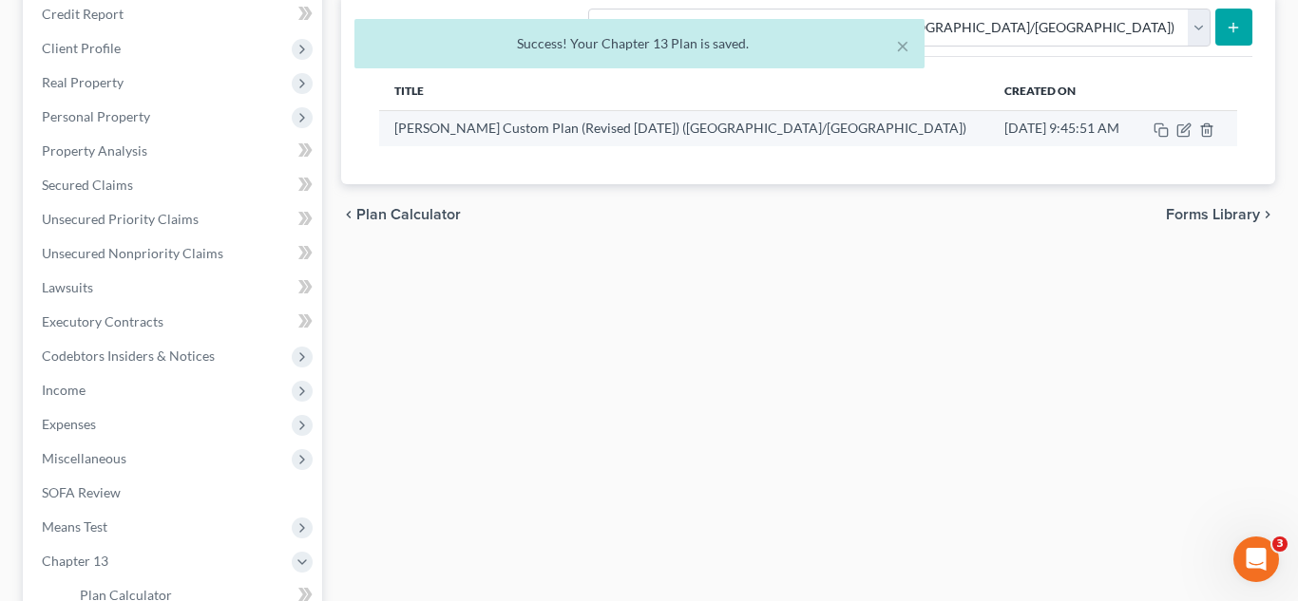
scroll to position [178, 0]
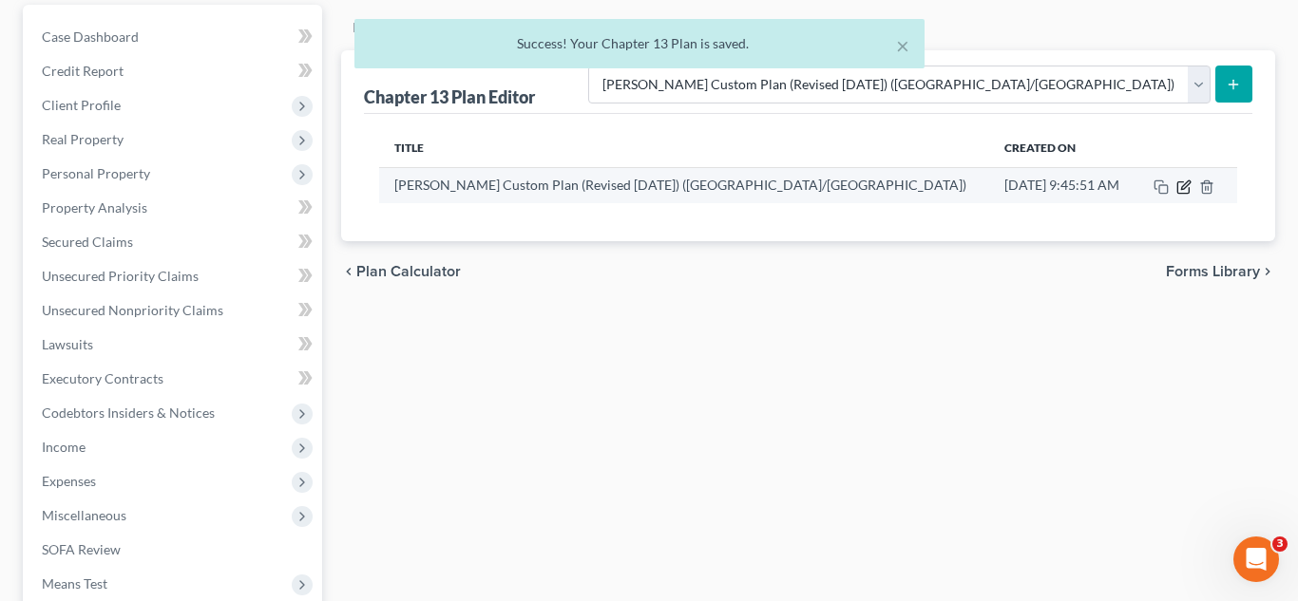
click at [1183, 189] on icon "button" at bounding box center [1183, 187] width 15 height 15
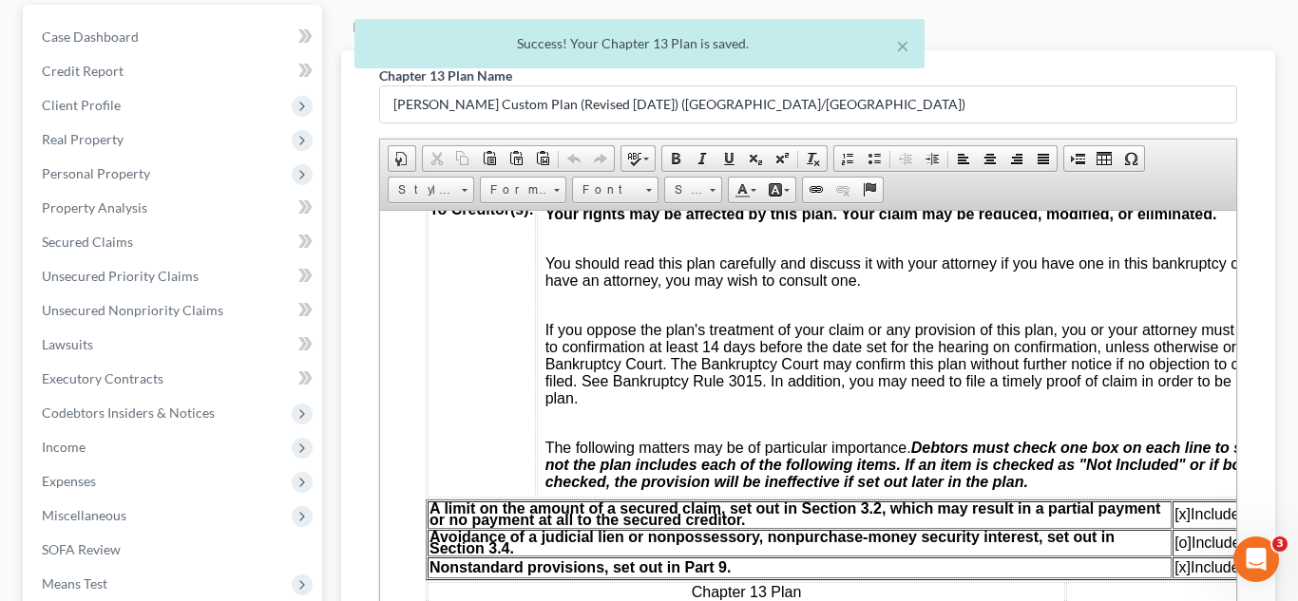
scroll to position [511, 0]
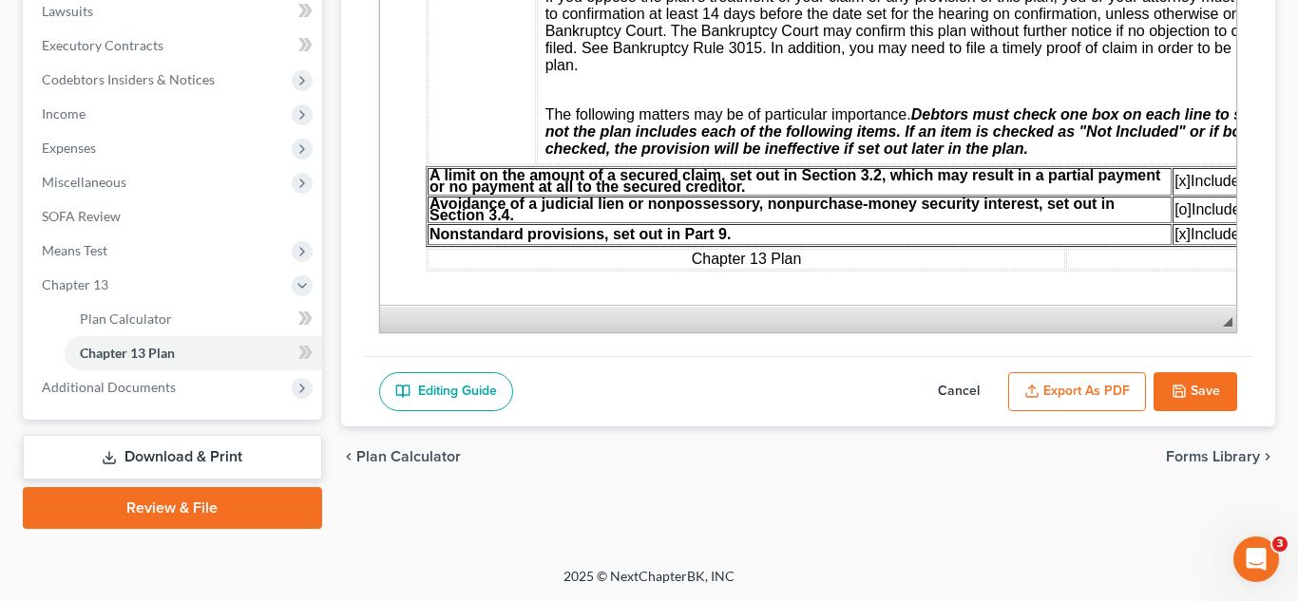
click at [1048, 391] on button "Export as PDF" at bounding box center [1077, 392] width 138 height 40
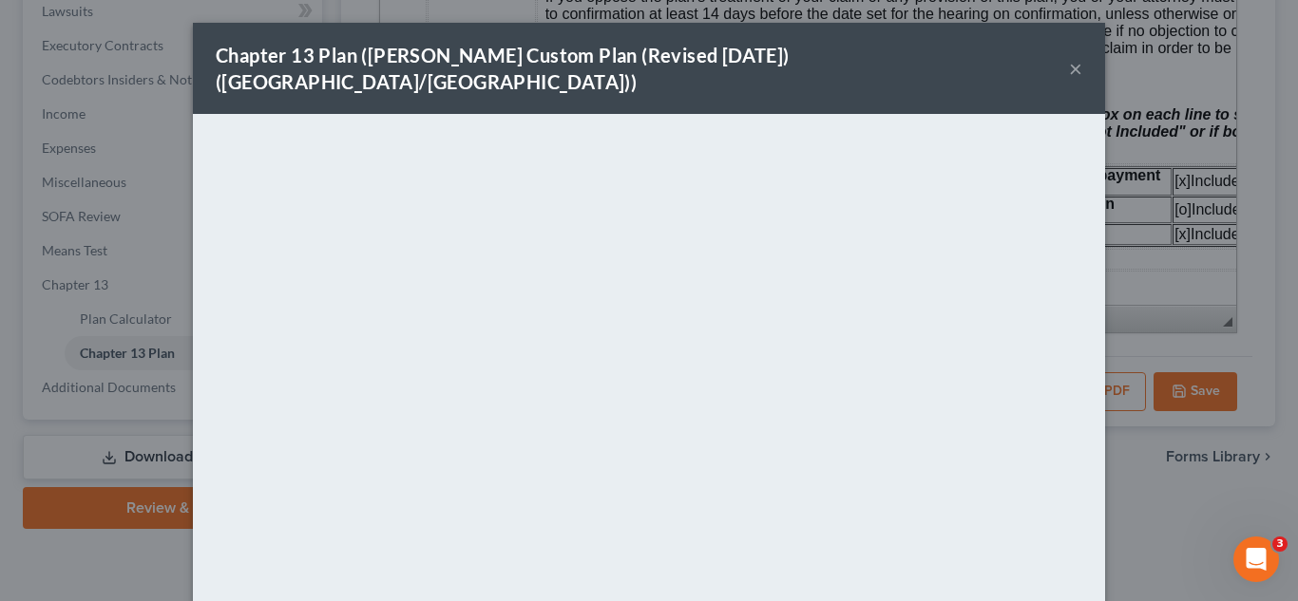
click at [1073, 66] on button "×" at bounding box center [1075, 68] width 13 height 23
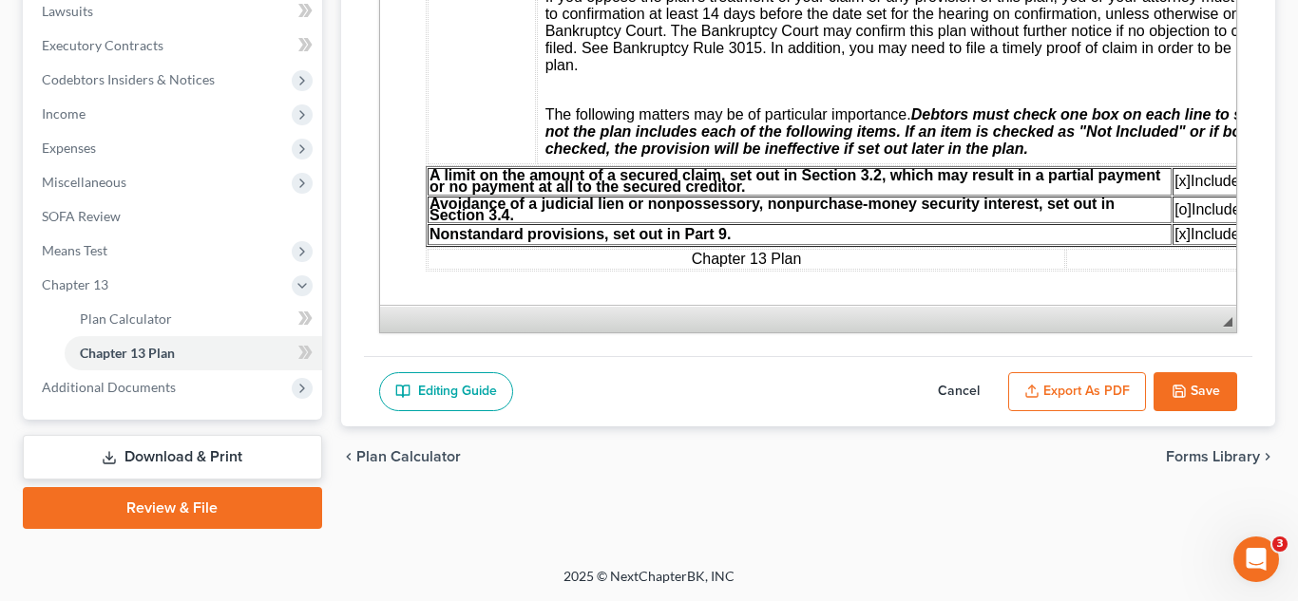
click at [1192, 375] on button "Save" at bounding box center [1195, 392] width 84 height 40
select select "1"
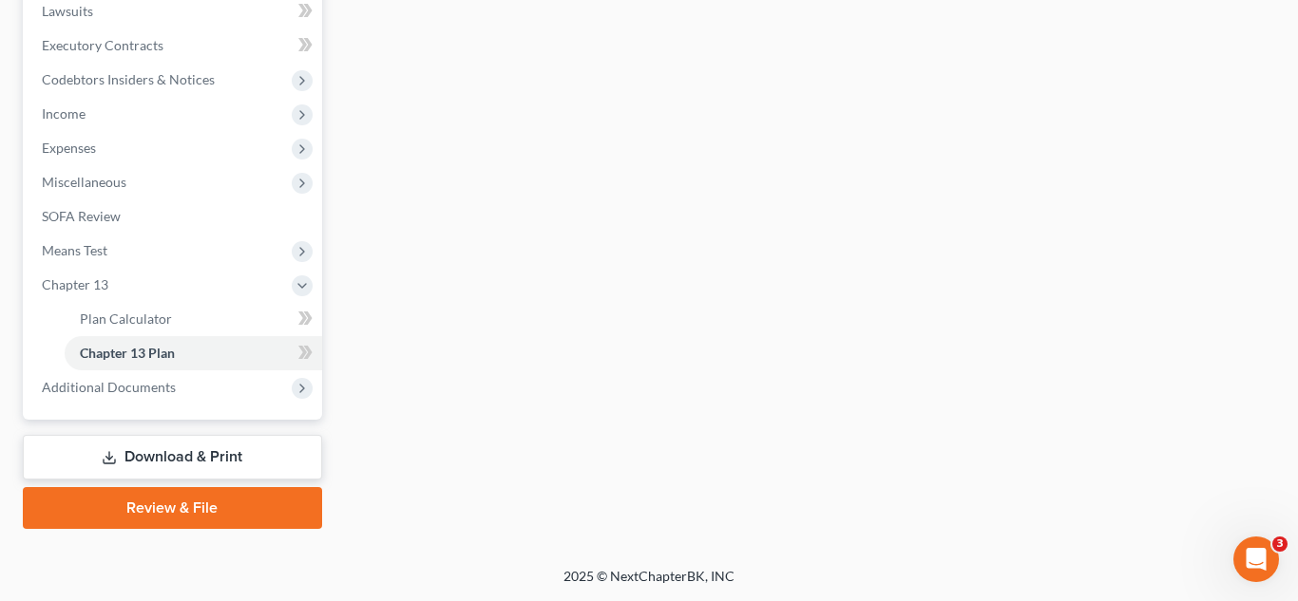
click at [233, 460] on link "Download & Print" at bounding box center [172, 457] width 299 height 45
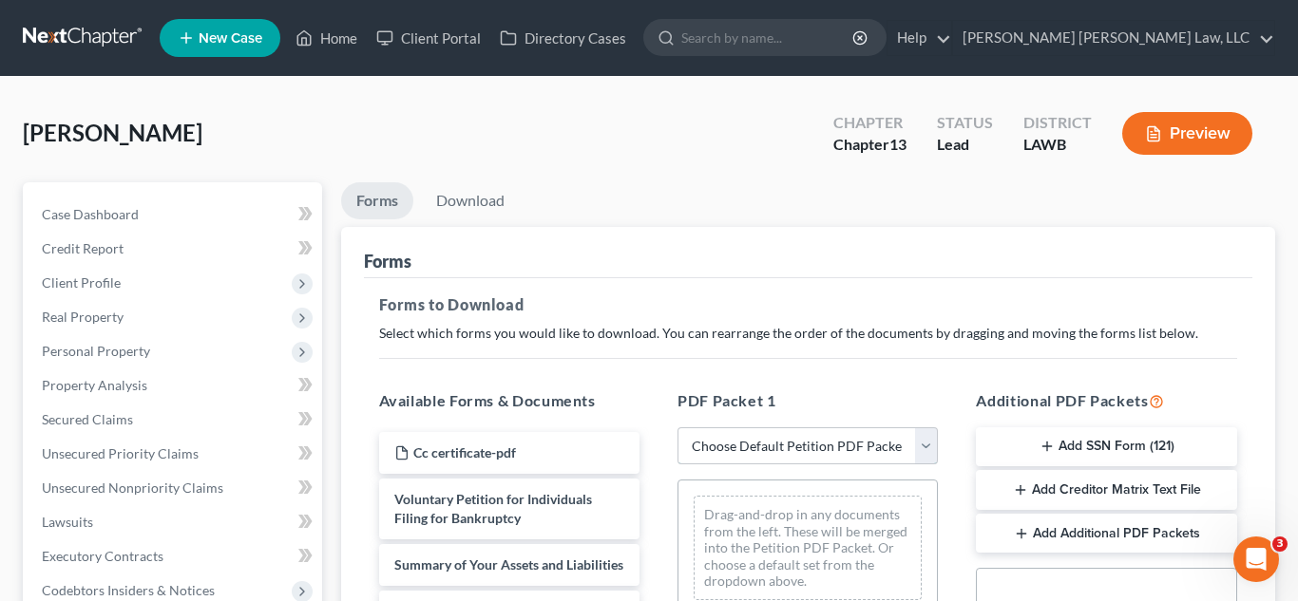
click at [737, 441] on select "Choose Default Petition PDF Packet Complete Bankruptcy Petition (all forms and …" at bounding box center [807, 446] width 260 height 38
select select "0"
click at [677, 427] on select "Choose Default Petition PDF Packet Complete Bankruptcy Petition (all forms and …" at bounding box center [807, 446] width 260 height 38
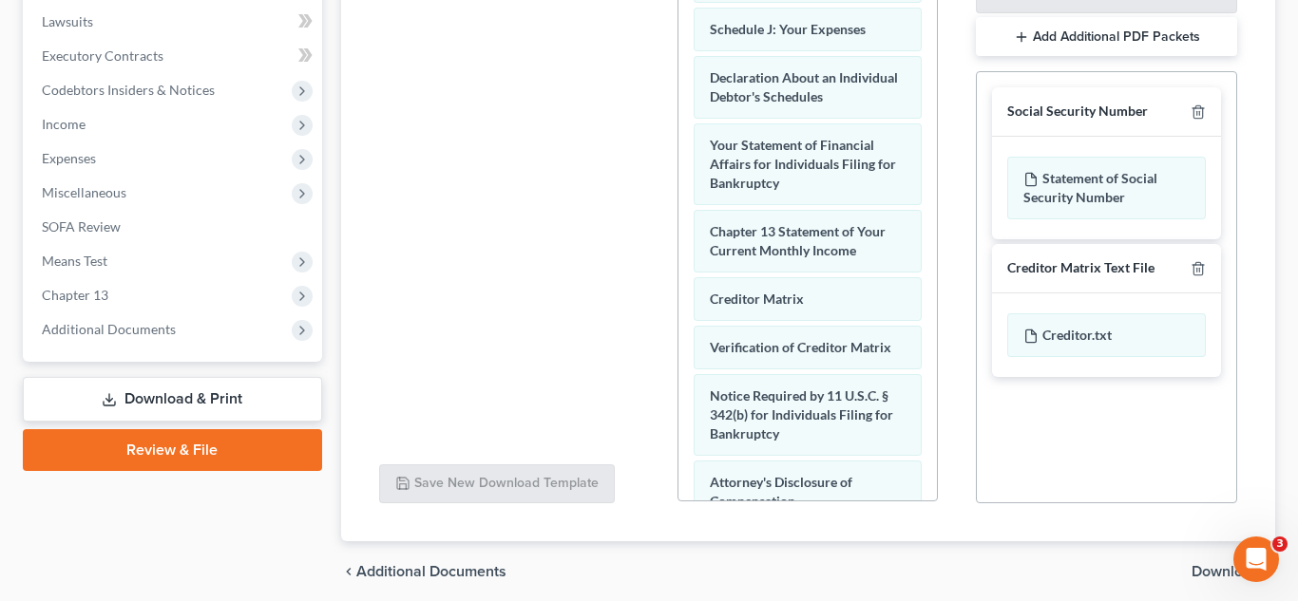
scroll to position [685, 0]
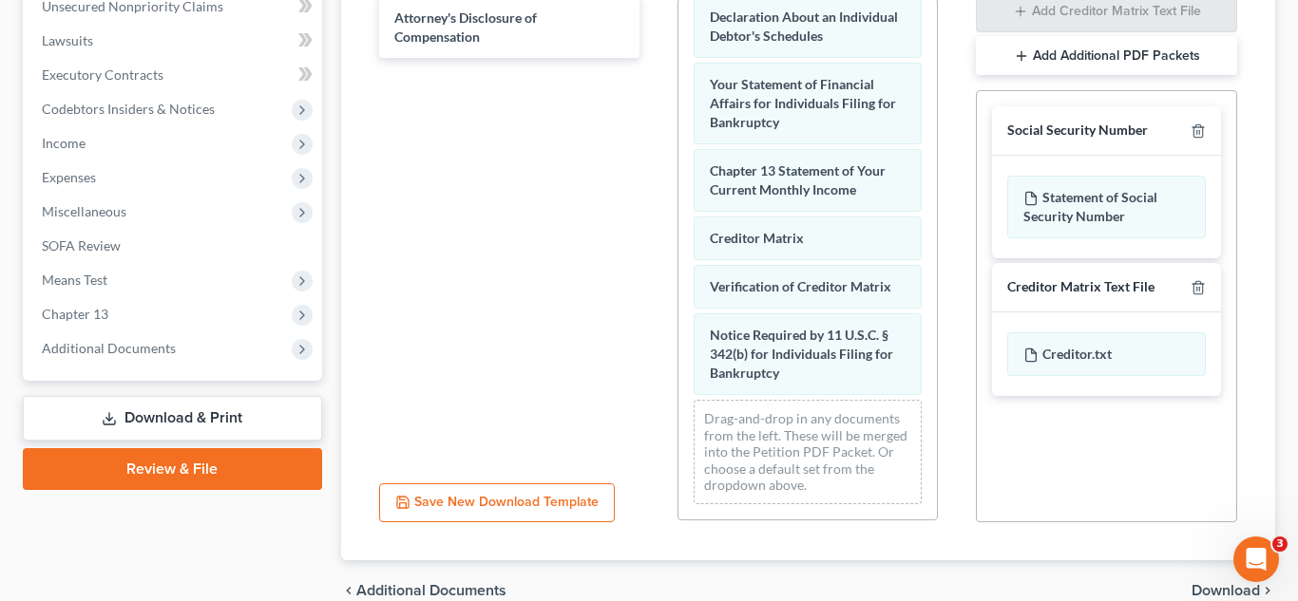
scroll to position [471, 0]
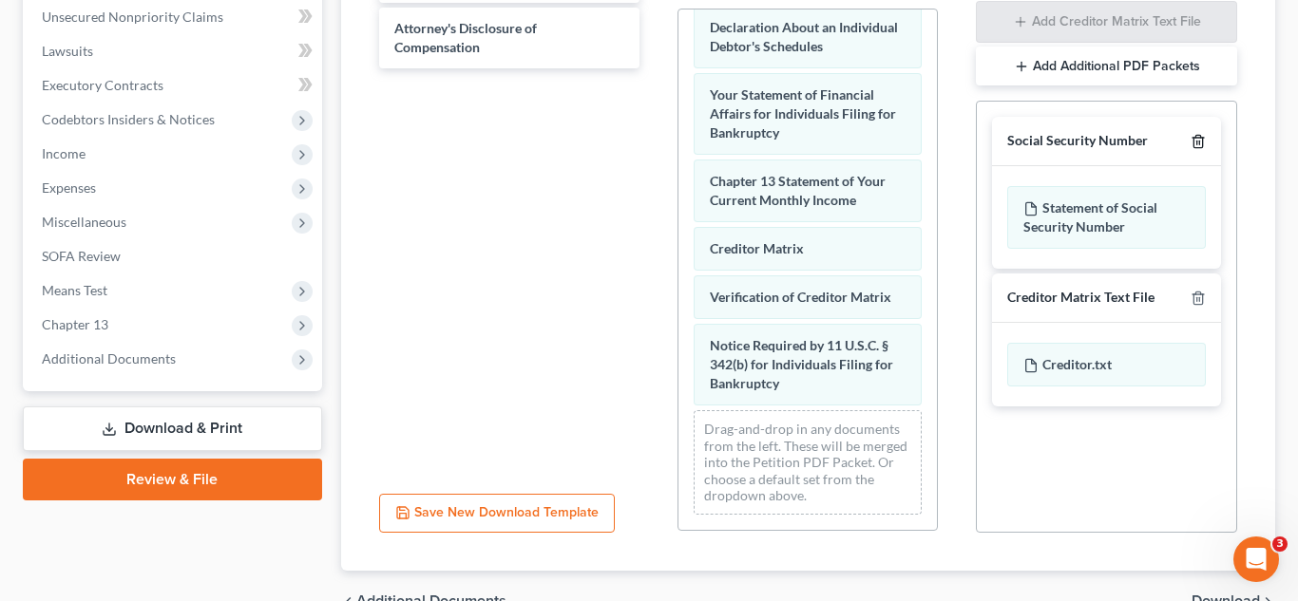
click at [1197, 142] on line "button" at bounding box center [1197, 144] width 0 height 4
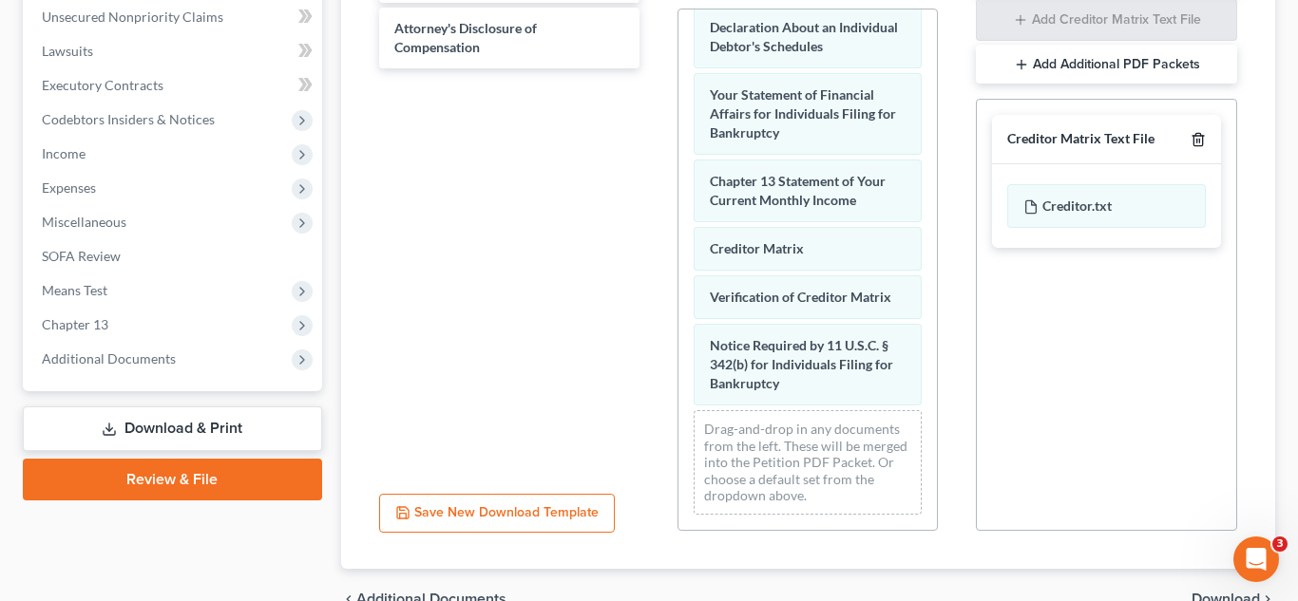
click at [1197, 142] on line "button" at bounding box center [1197, 142] width 0 height 4
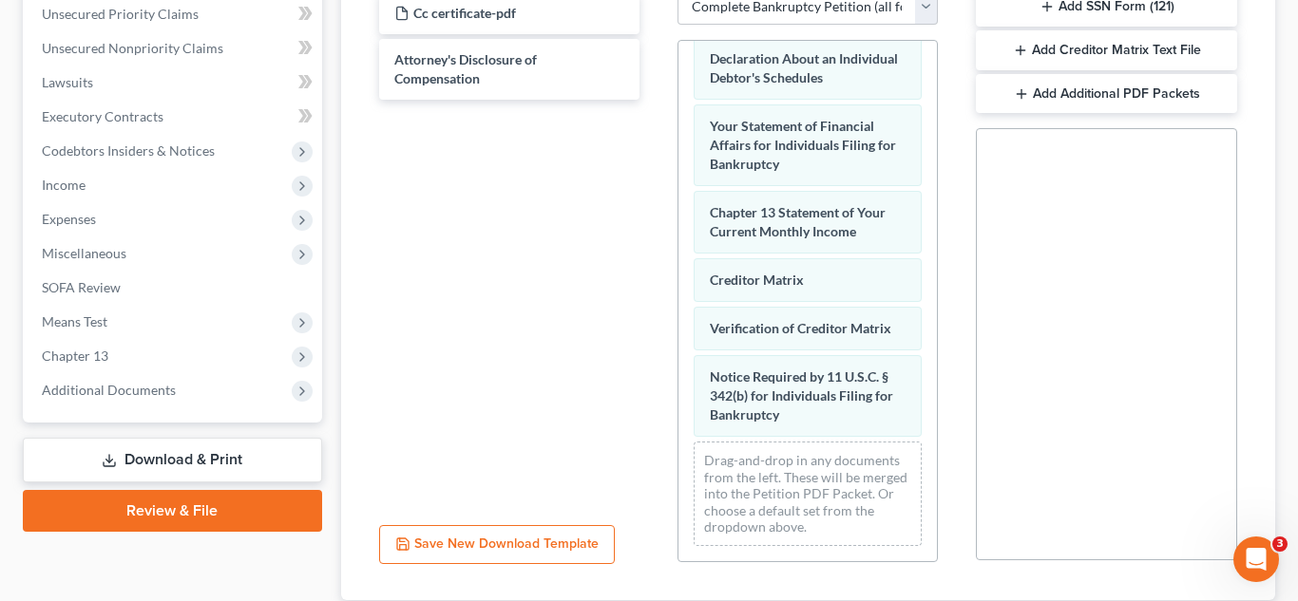
scroll to position [153, 0]
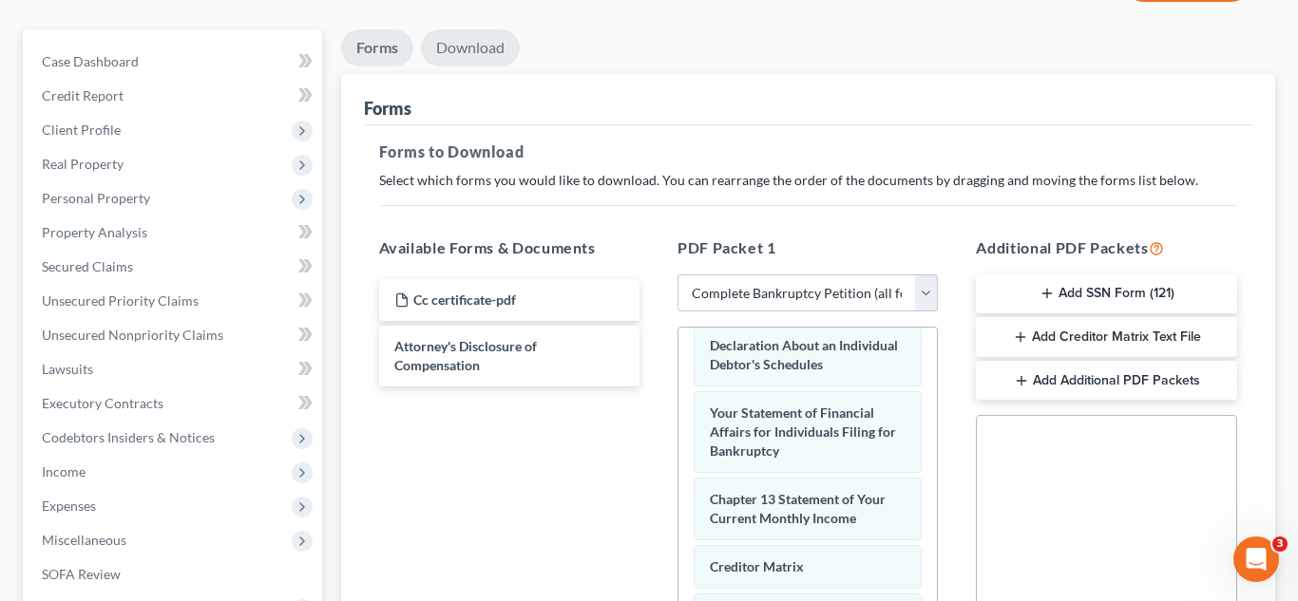
click at [499, 60] on link "Download" at bounding box center [470, 47] width 99 height 37
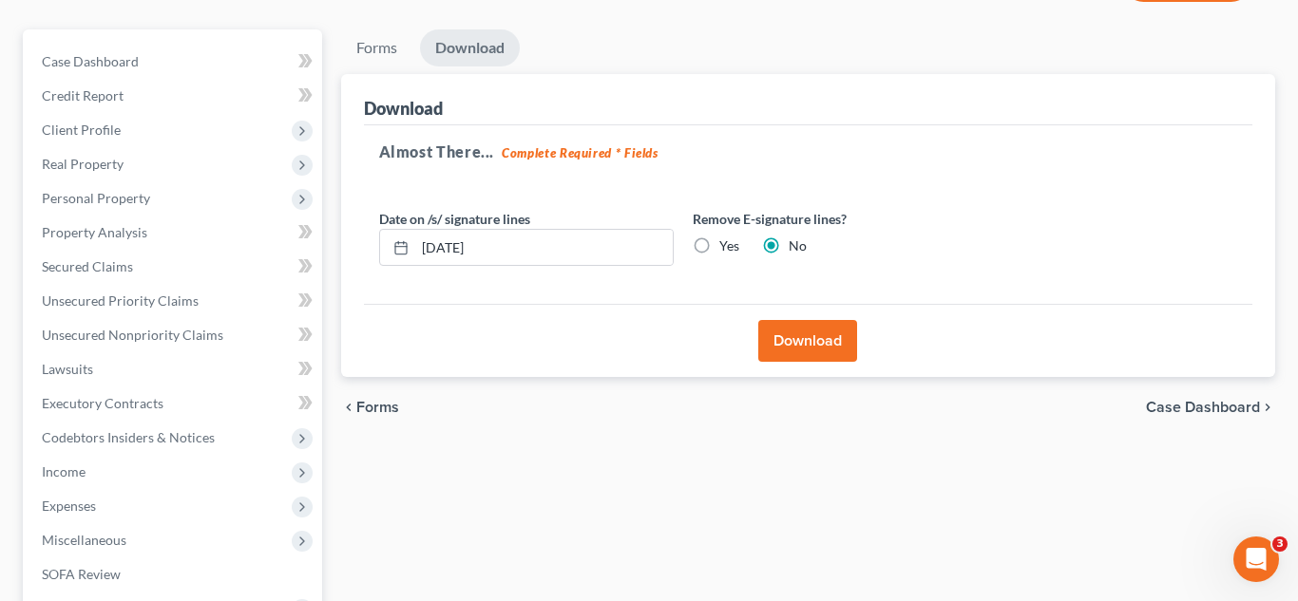
click at [789, 343] on button "Download" at bounding box center [807, 341] width 99 height 42
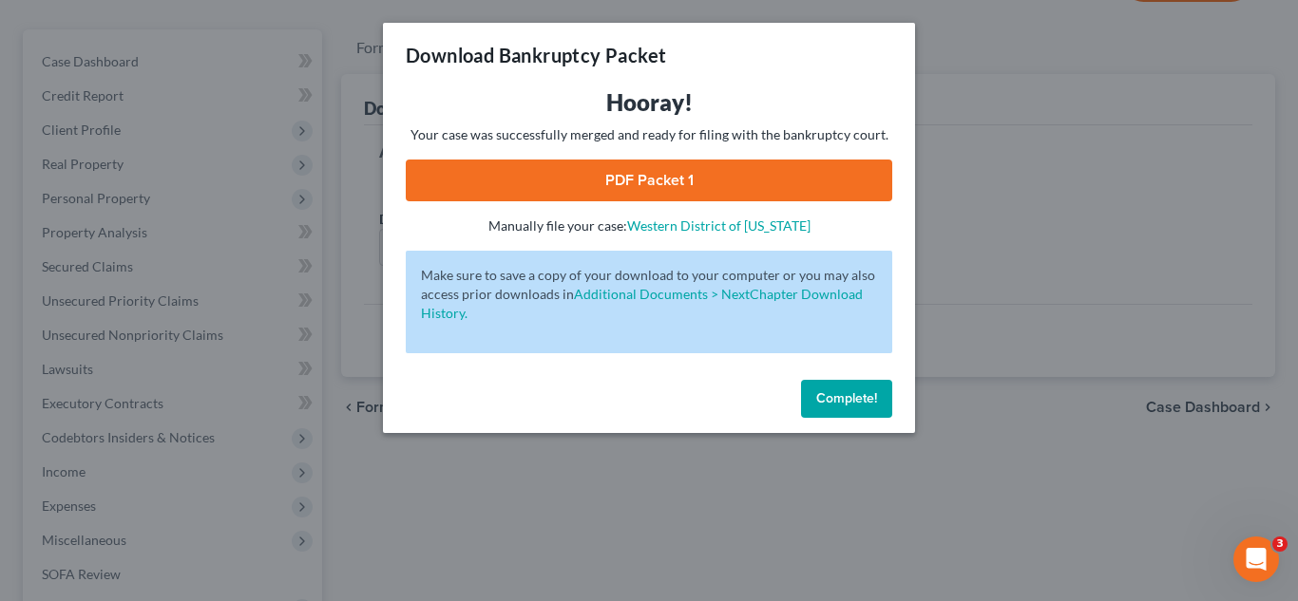
click at [630, 182] on link "PDF Packet 1" at bounding box center [649, 181] width 486 height 42
click at [840, 400] on span "Complete!" at bounding box center [846, 398] width 61 height 16
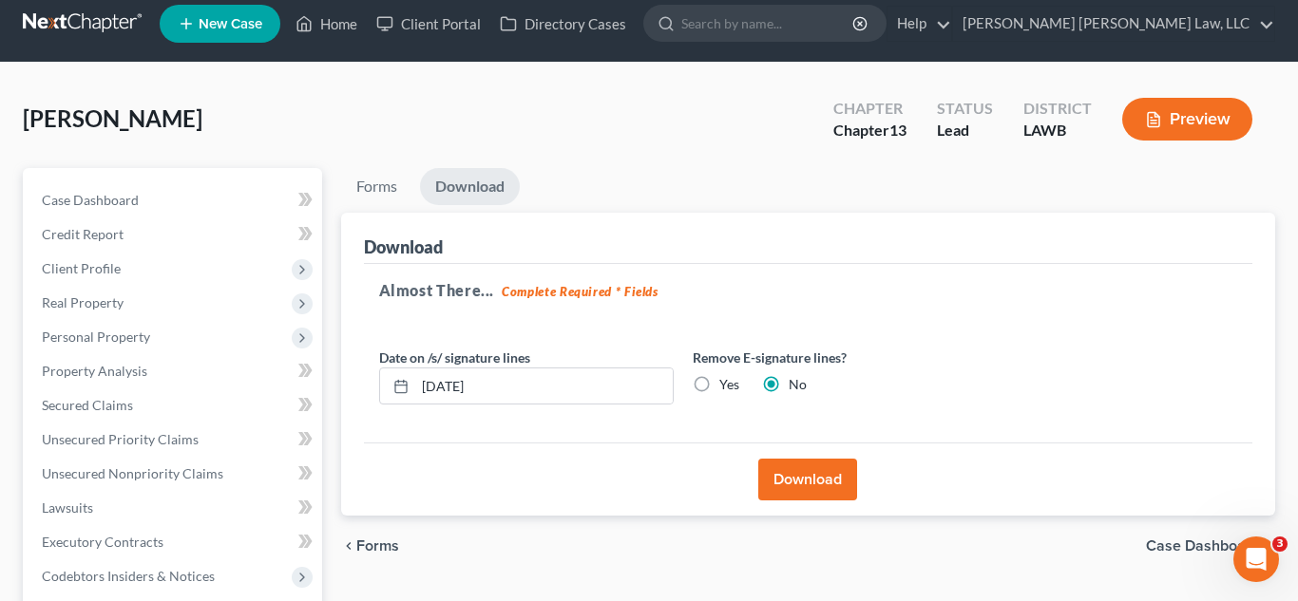
scroll to position [0, 0]
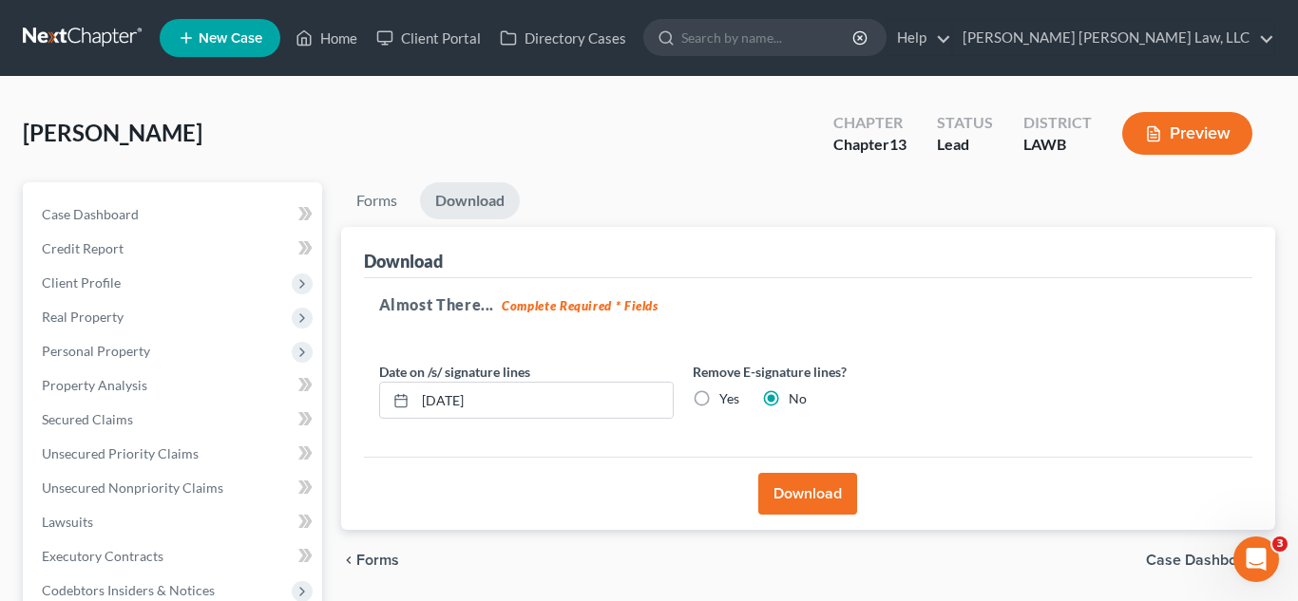
click at [94, 35] on link at bounding box center [84, 38] width 122 height 34
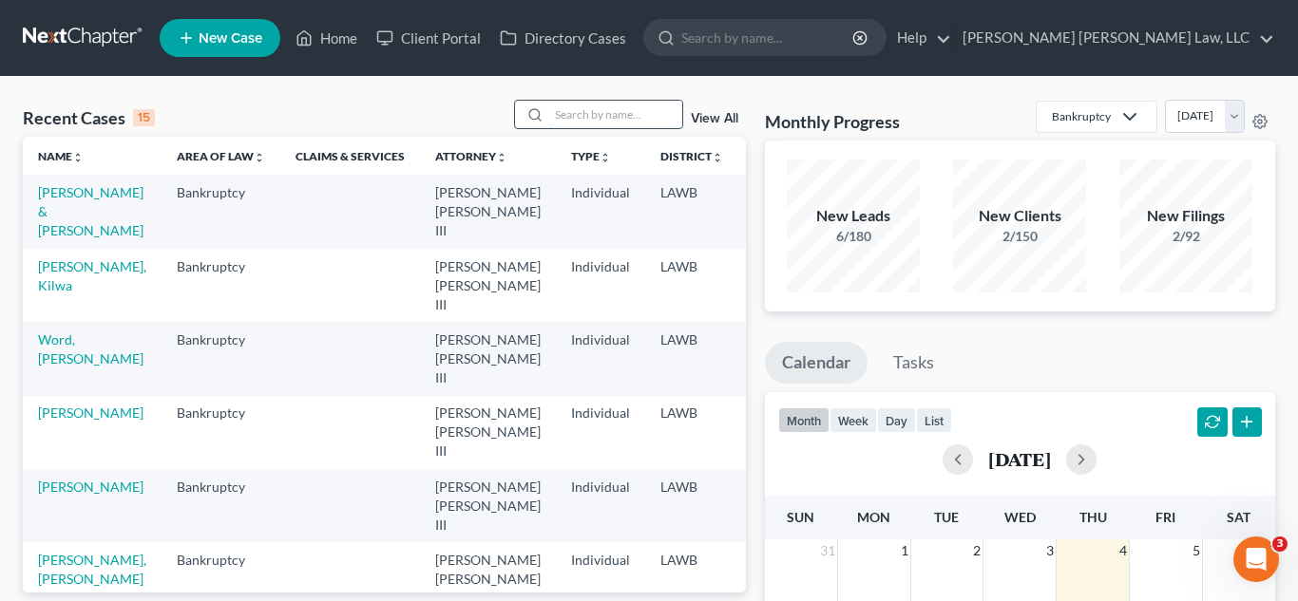
click at [642, 116] on input "search" at bounding box center [615, 115] width 133 height 28
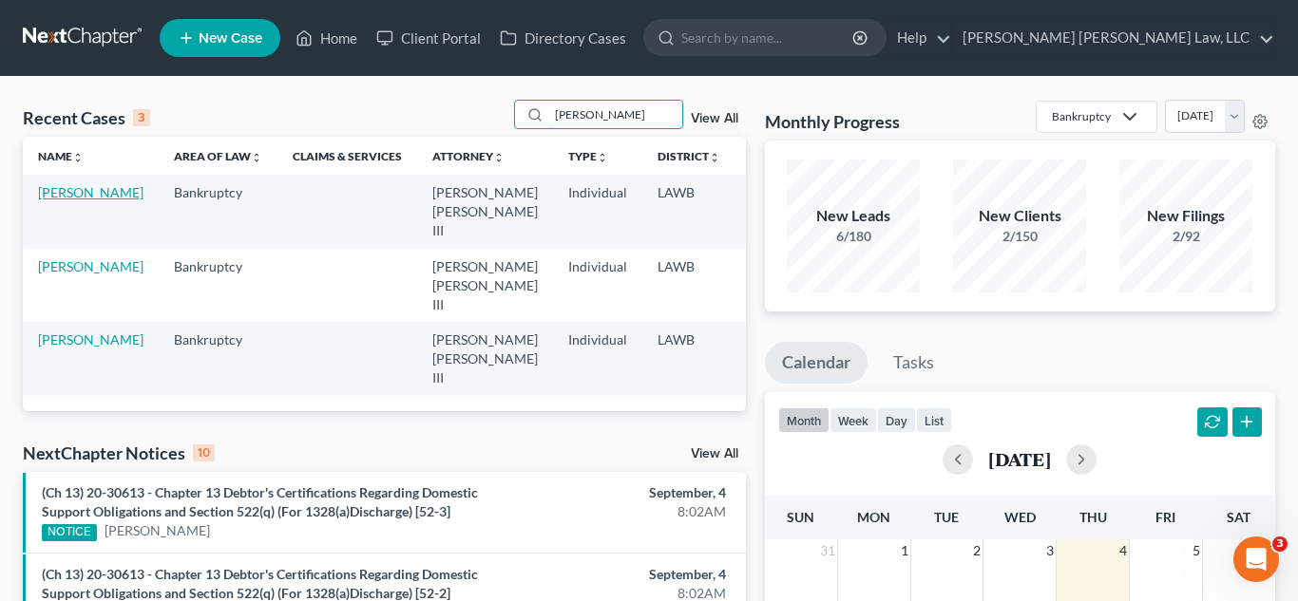
type input "[PERSON_NAME]"
click at [62, 200] on link "[PERSON_NAME]" at bounding box center [90, 192] width 105 height 16
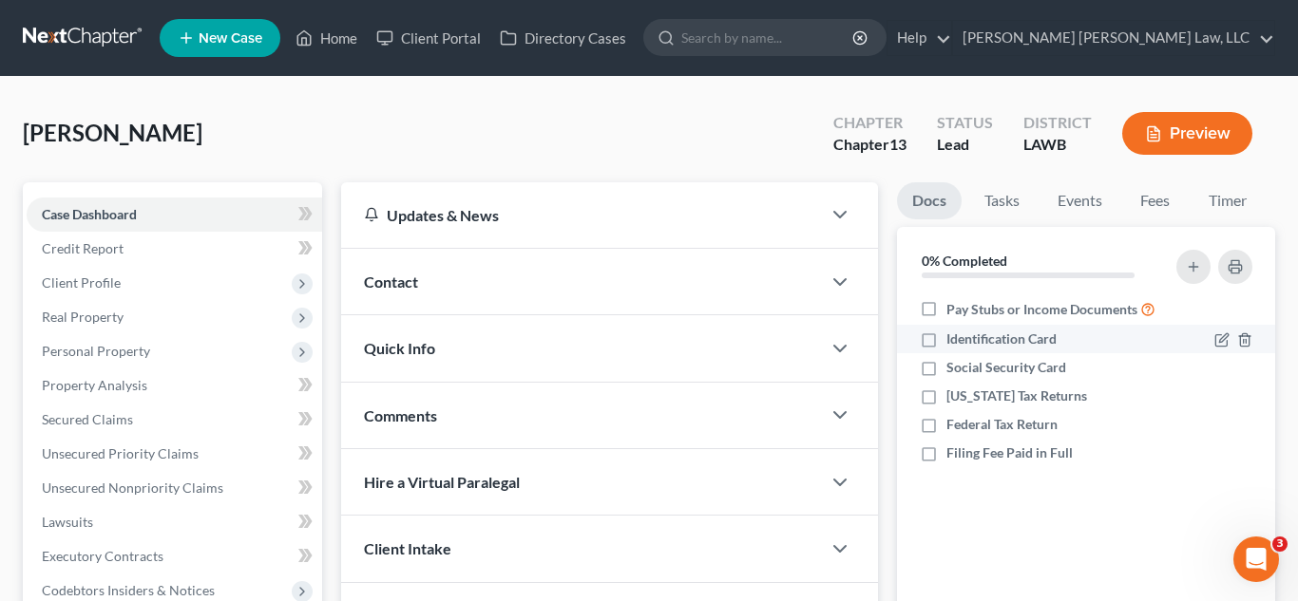
click at [946, 348] on label "Identification Card" at bounding box center [1001, 339] width 110 height 19
click at [954, 342] on input "Identification Card" at bounding box center [960, 336] width 12 height 12
checkbox input "true"
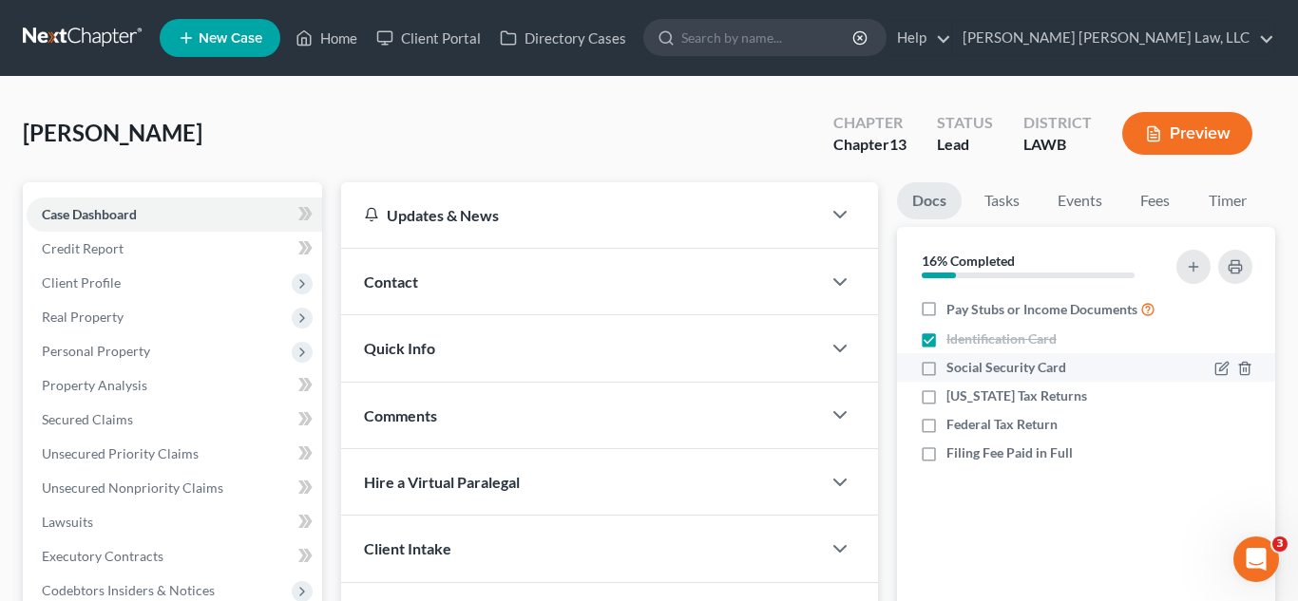
click at [946, 370] on label "Social Security Card" at bounding box center [1006, 367] width 120 height 19
click at [954, 370] on input "Social Security Card" at bounding box center [960, 364] width 12 height 12
checkbox input "true"
drag, startPoint x: 927, startPoint y: 454, endPoint x: 758, endPoint y: 459, distance: 169.2
click at [946, 453] on label "Filing Fee Paid in Full" at bounding box center [1009, 453] width 126 height 19
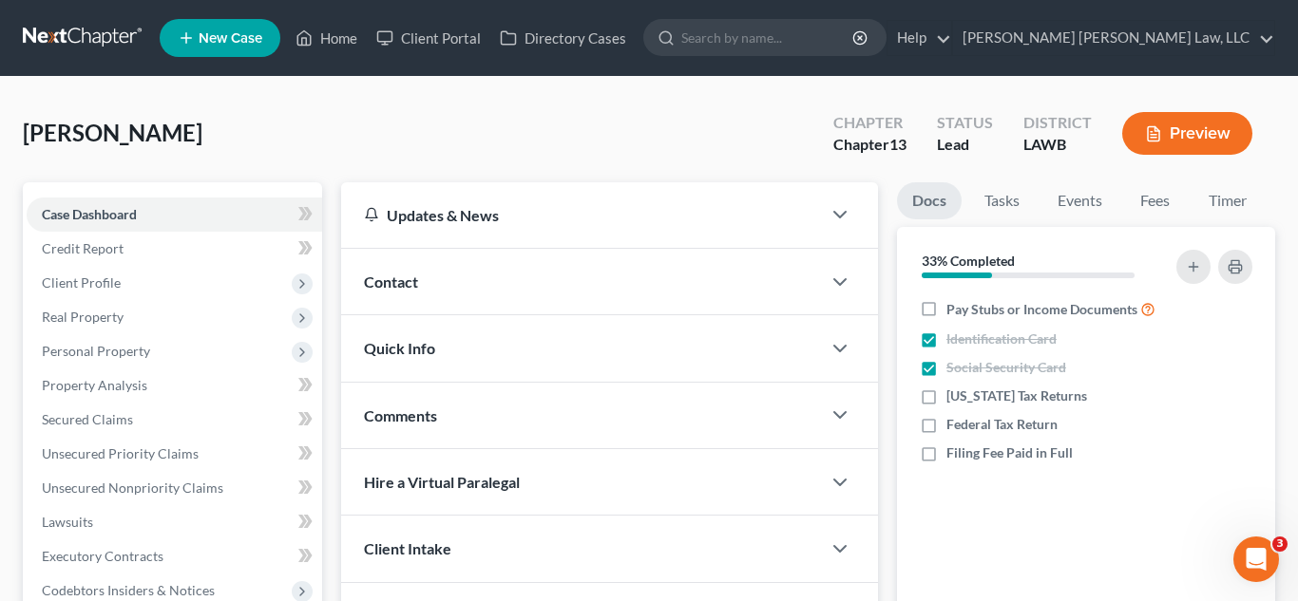
click at [954, 453] on input "Filing Fee Paid in Full" at bounding box center [960, 450] width 12 height 12
checkbox input "true"
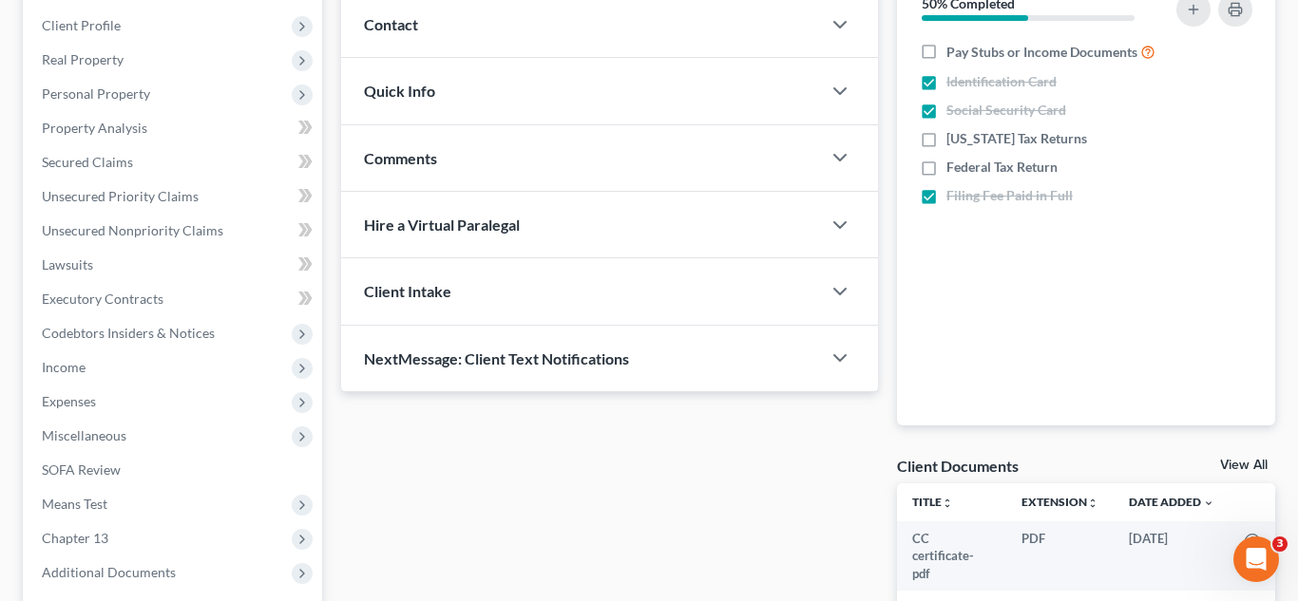
scroll to position [443, 0]
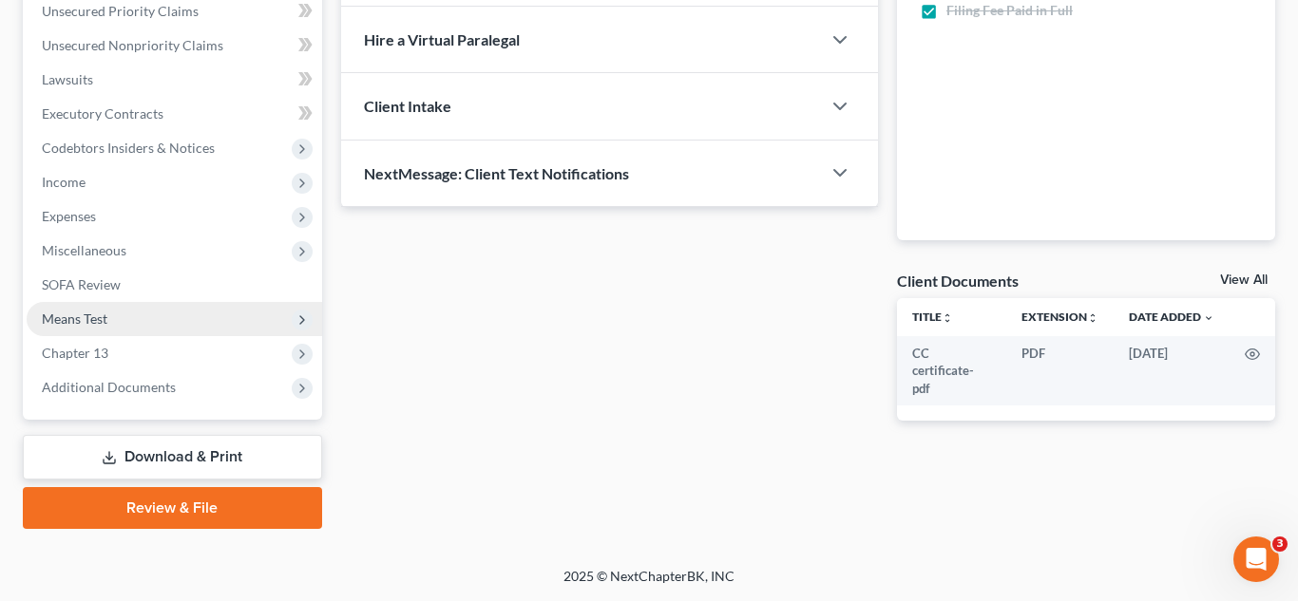
click at [154, 330] on span "Means Test" at bounding box center [174, 319] width 295 height 34
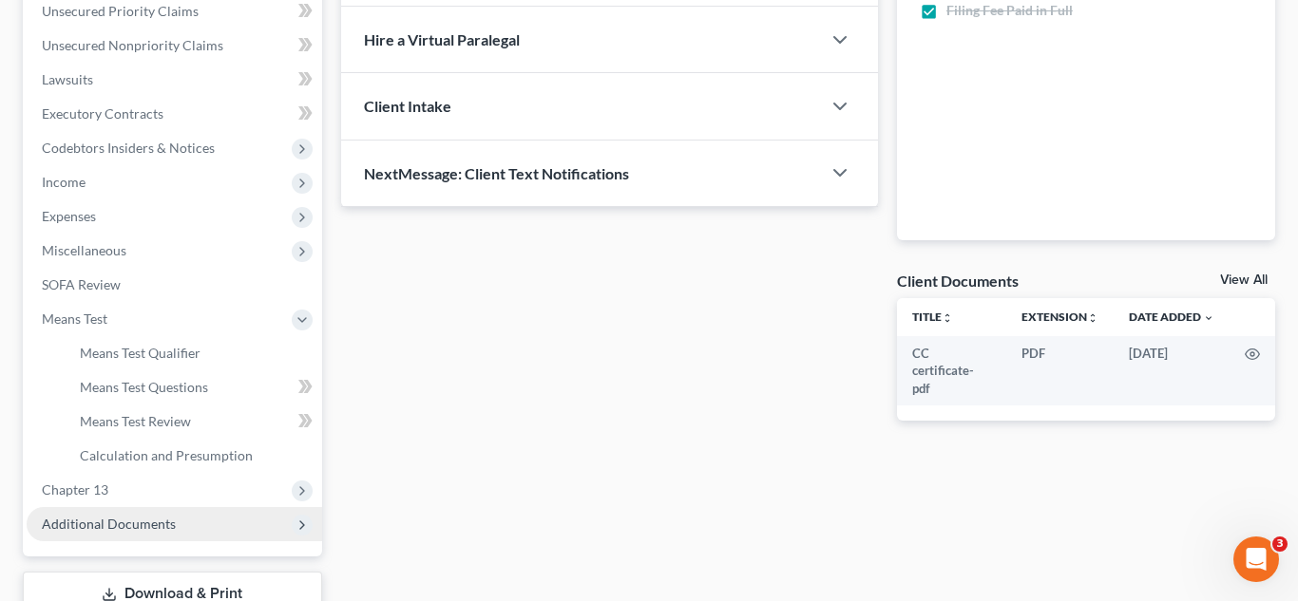
click at [111, 532] on span "Additional Documents" at bounding box center [174, 524] width 295 height 34
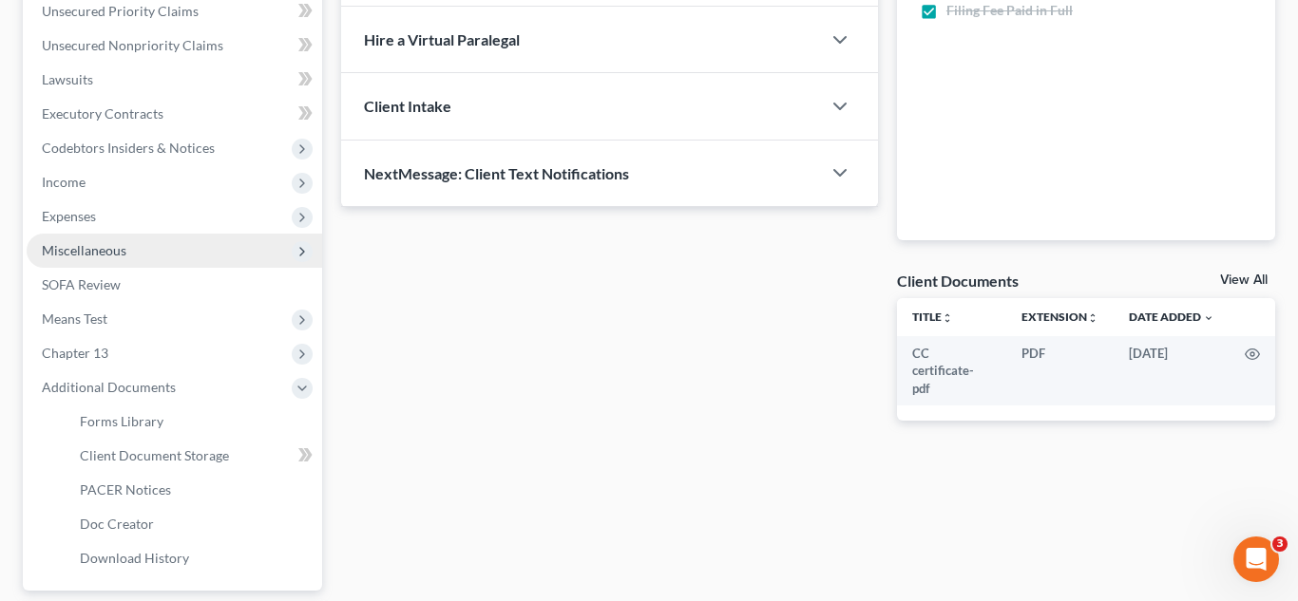
click at [126, 250] on span "Miscellaneous" at bounding box center [174, 251] width 295 height 34
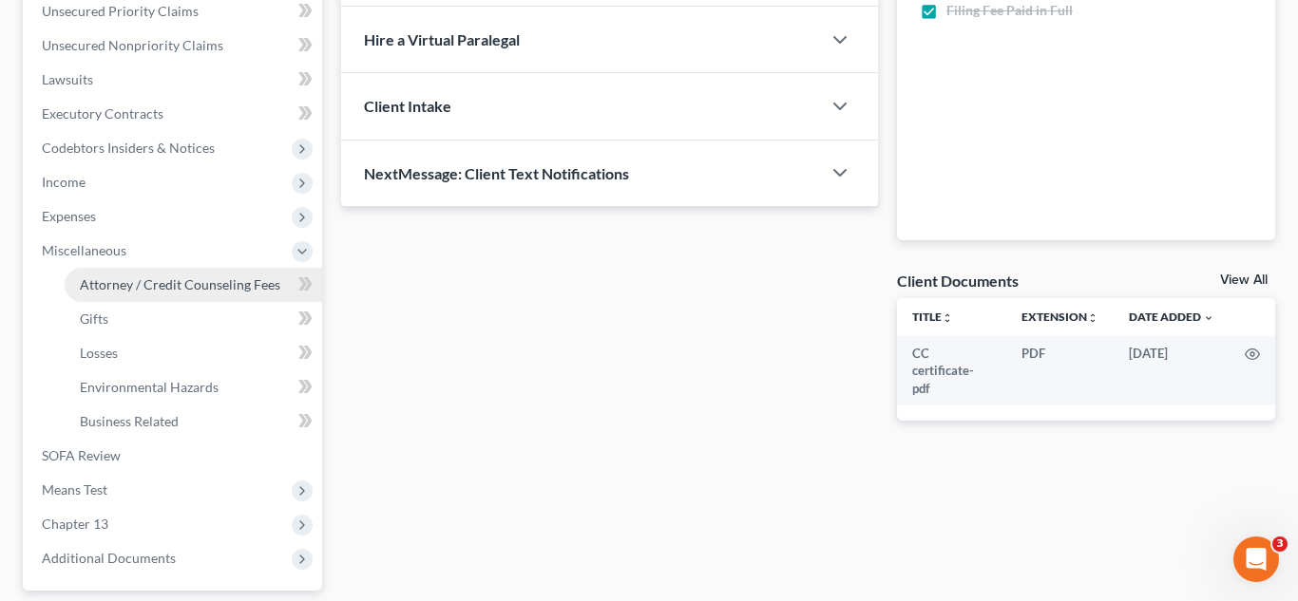
click at [147, 288] on span "Attorney / Credit Counseling Fees" at bounding box center [180, 284] width 200 height 16
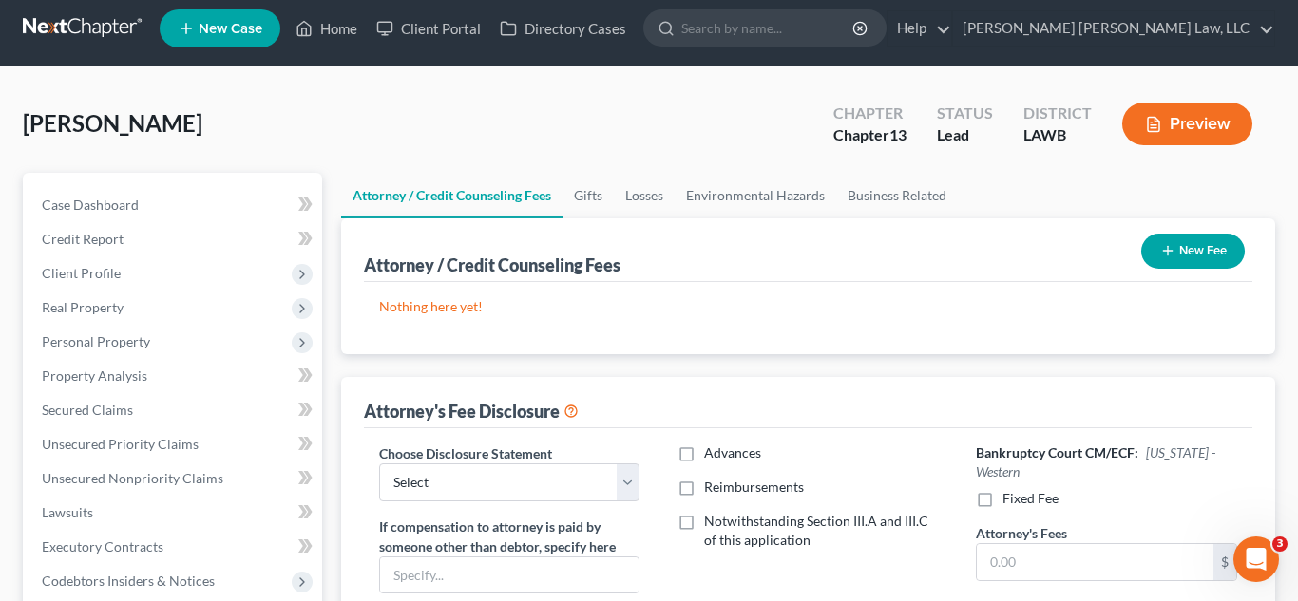
scroll to position [29, 0]
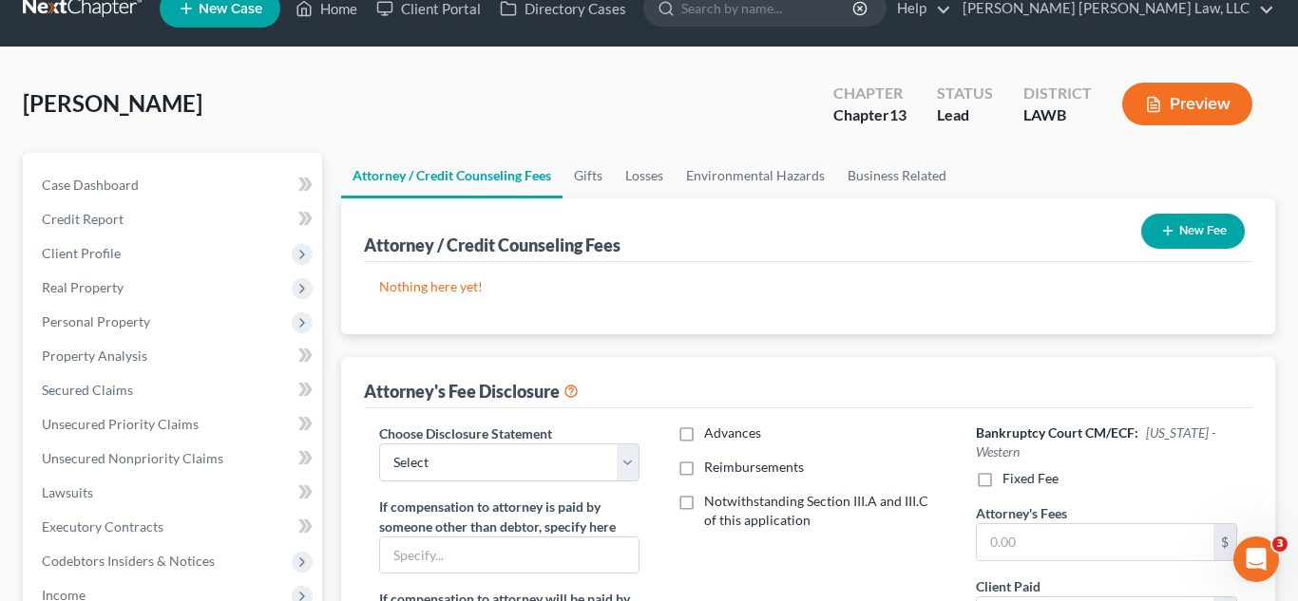
click at [1181, 240] on button "New Fee" at bounding box center [1193, 231] width 104 height 35
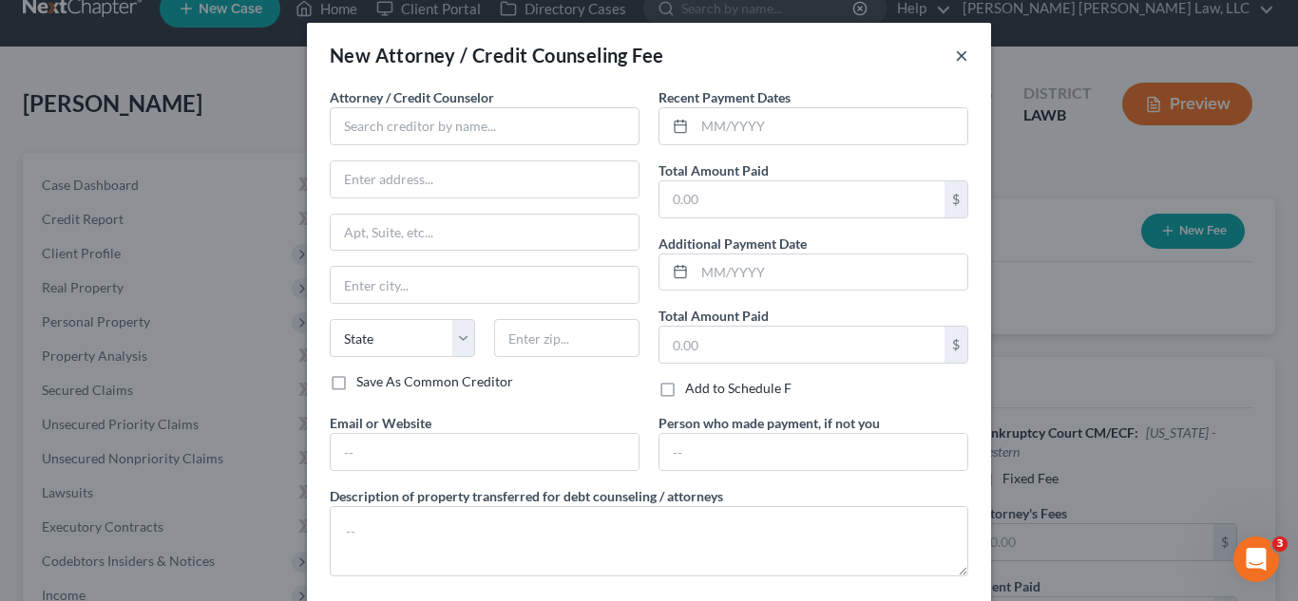
click at [960, 49] on button "×" at bounding box center [961, 55] width 13 height 23
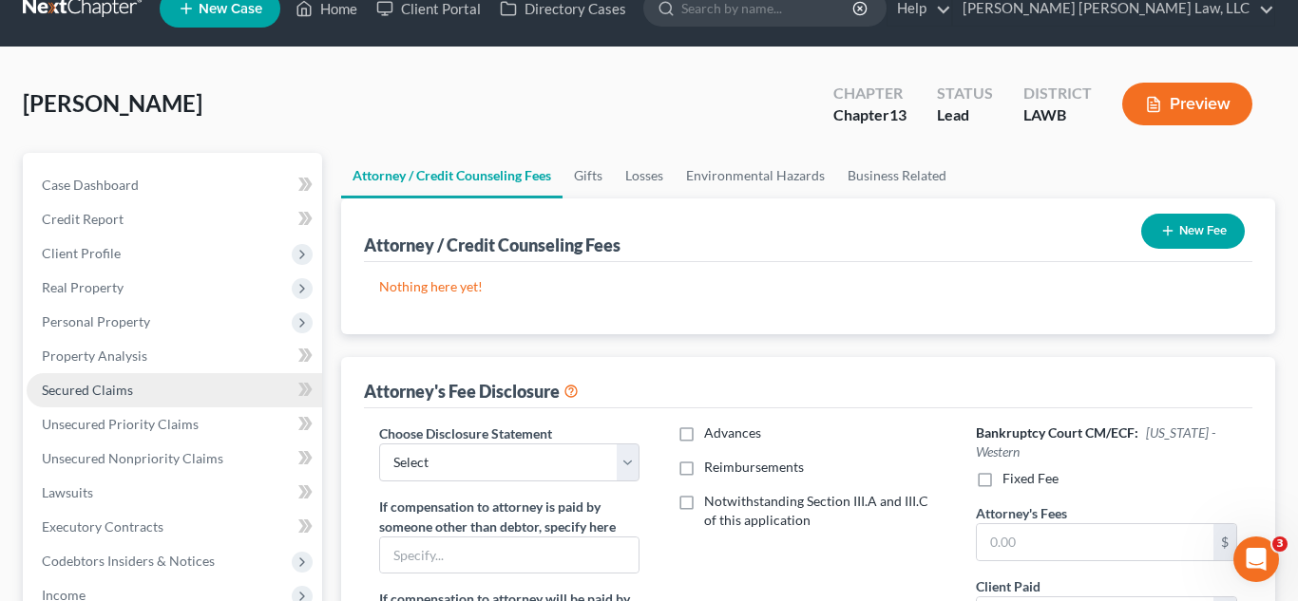
click at [89, 397] on span "Secured Claims" at bounding box center [87, 390] width 91 height 16
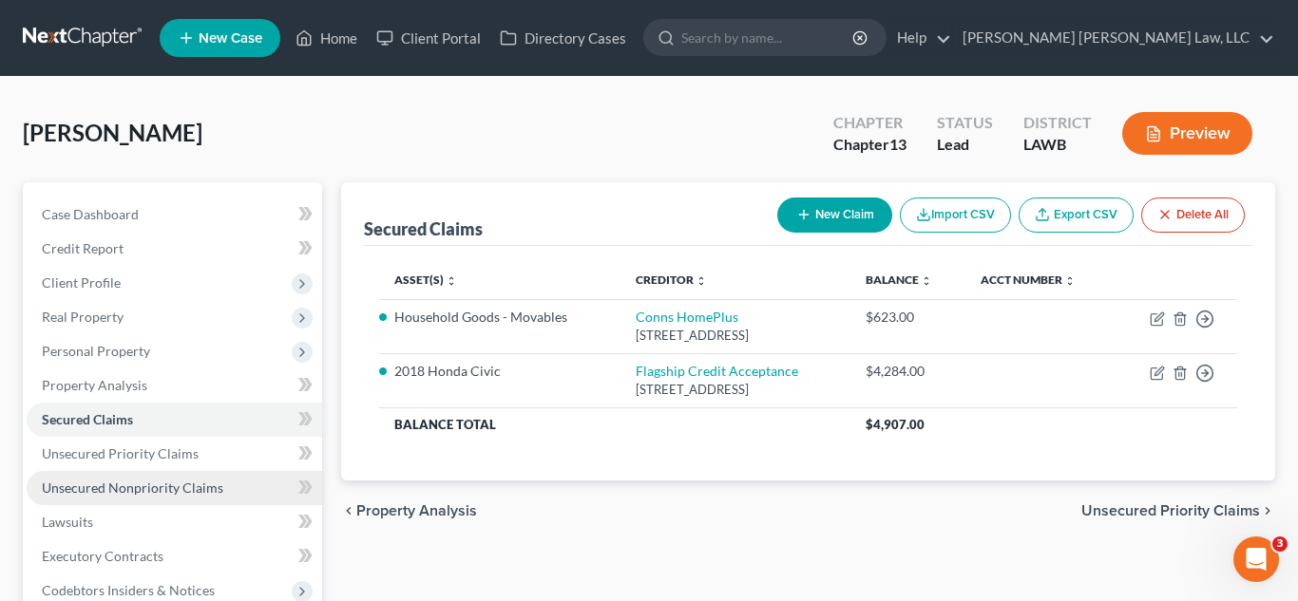
click at [142, 485] on span "Unsecured Nonpriority Claims" at bounding box center [132, 488] width 181 height 16
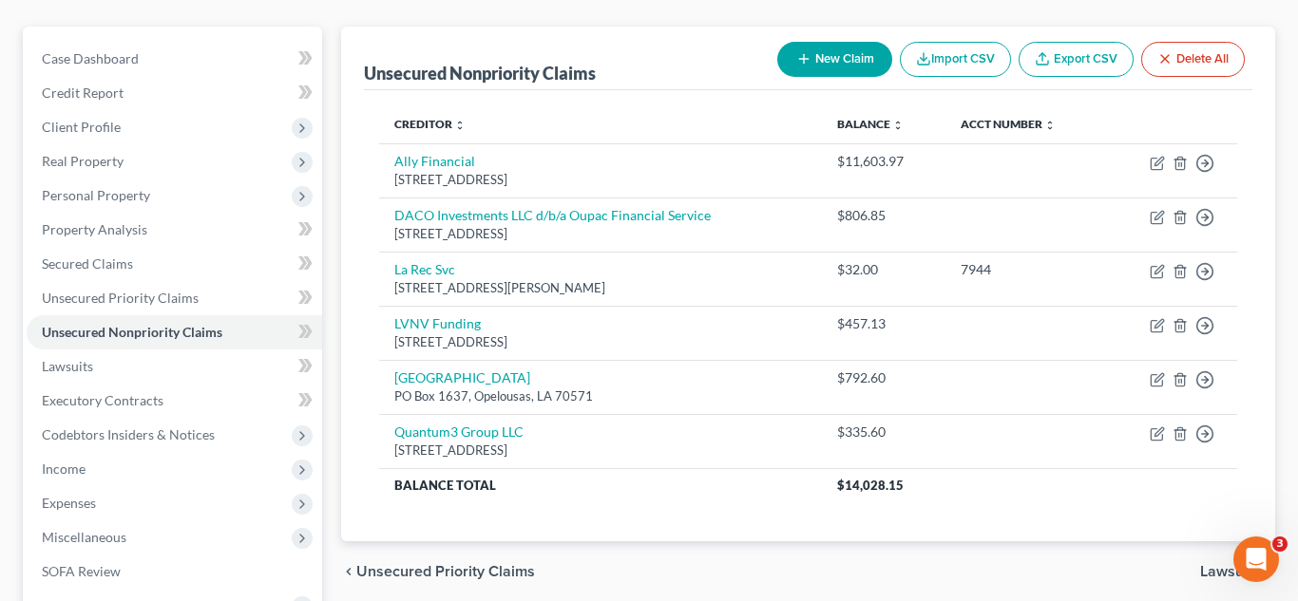
scroll to position [443, 0]
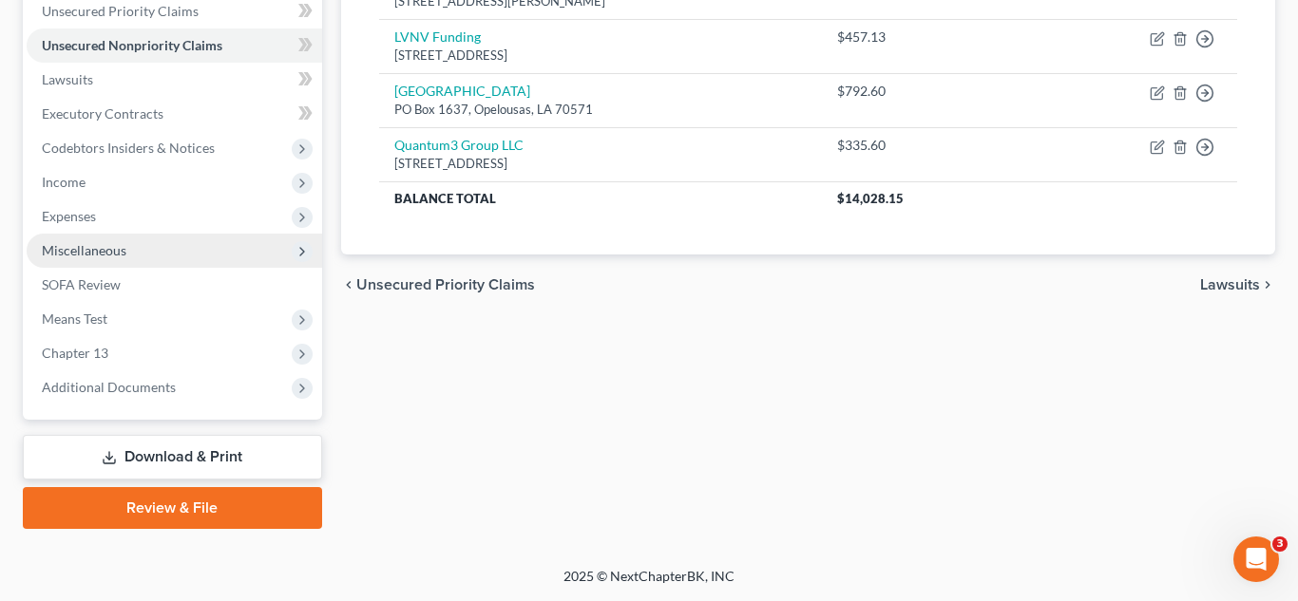
click at [117, 257] on span "Miscellaneous" at bounding box center [84, 250] width 85 height 16
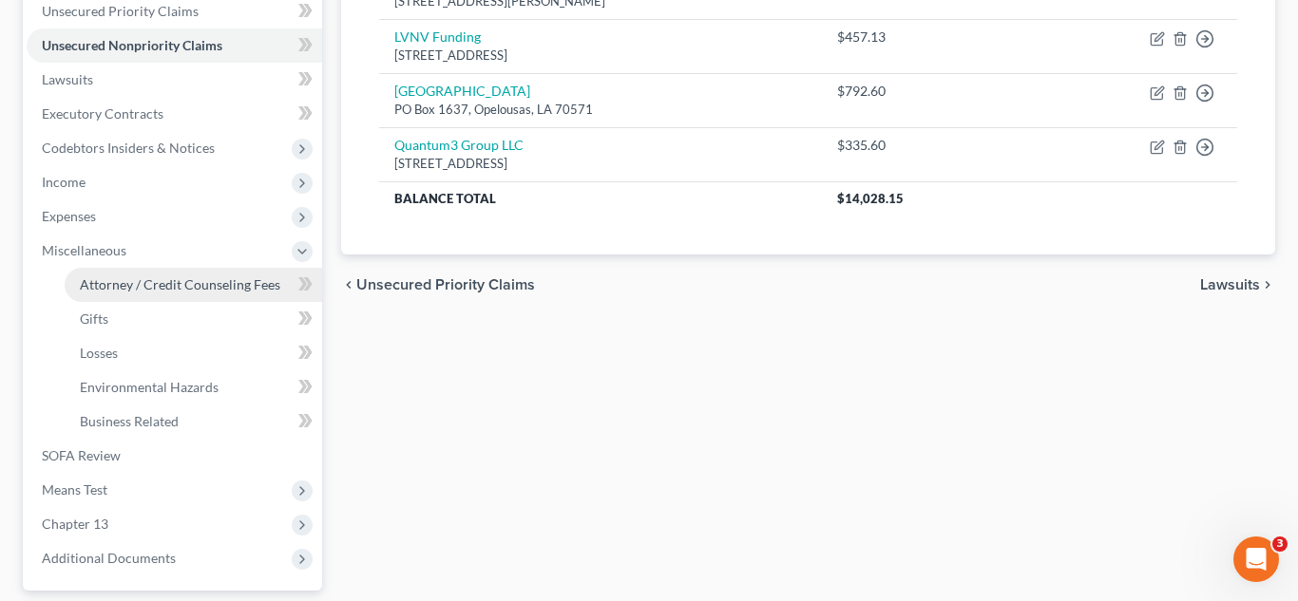
click at [149, 290] on span "Attorney / Credit Counseling Fees" at bounding box center [180, 284] width 200 height 16
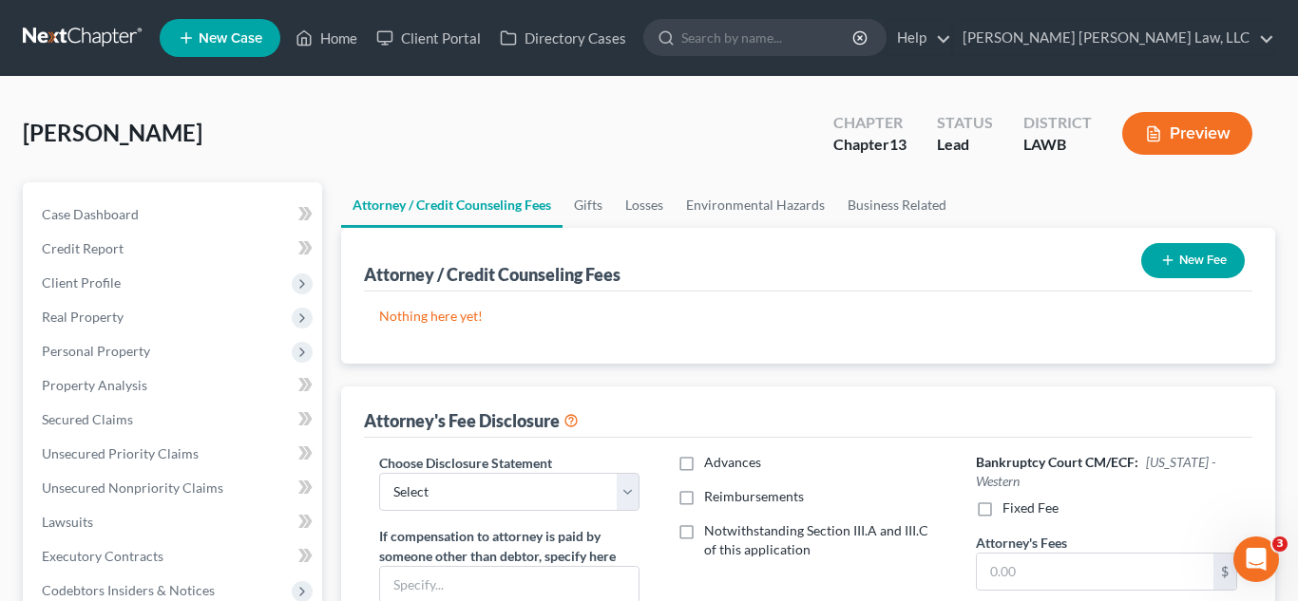
click at [1181, 262] on button "New Fee" at bounding box center [1193, 260] width 104 height 35
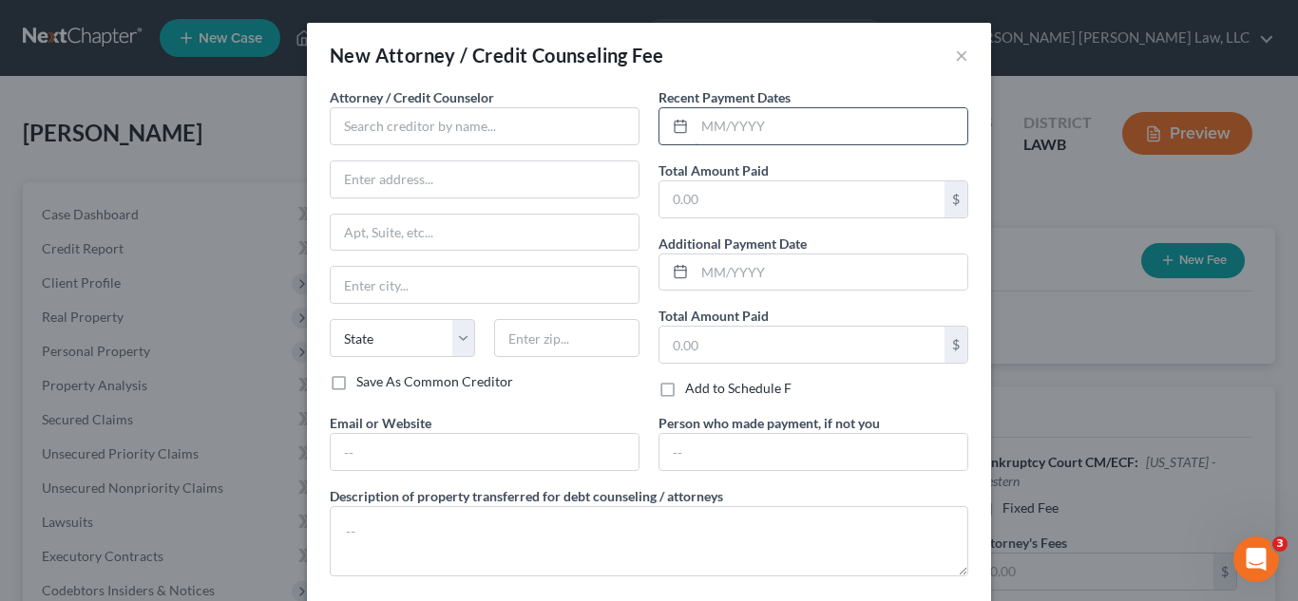
click at [766, 140] on input "text" at bounding box center [830, 126] width 273 height 36
type input "[DATE]"
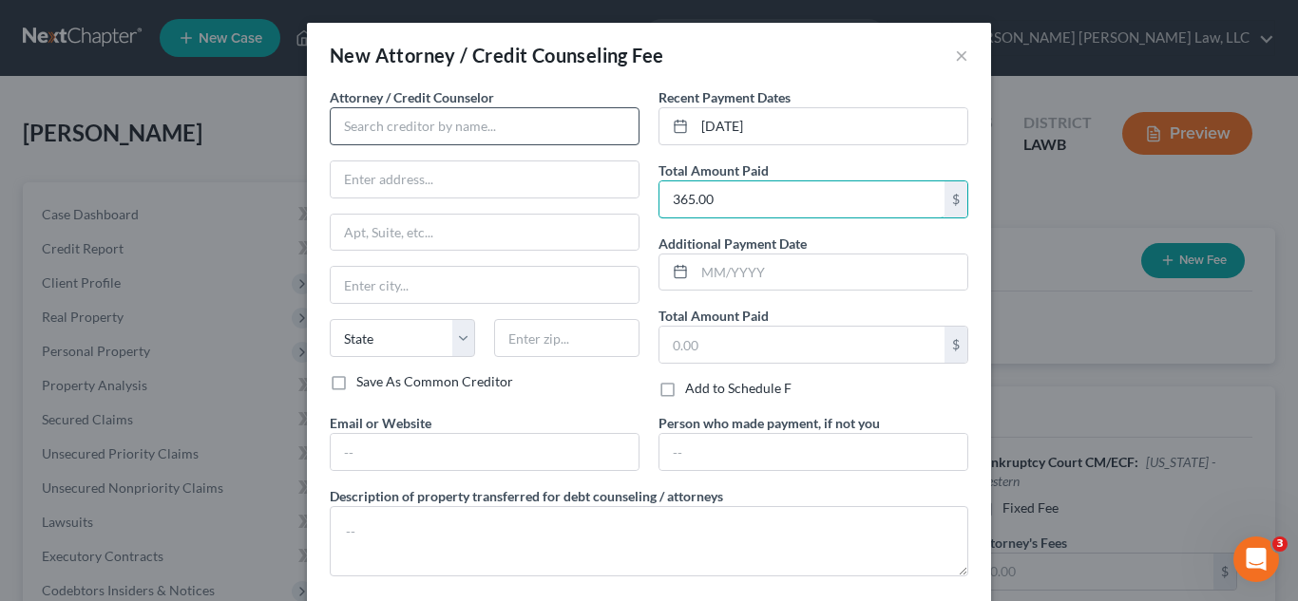
type input "365.00"
click at [523, 130] on input "text" at bounding box center [485, 126] width 310 height 38
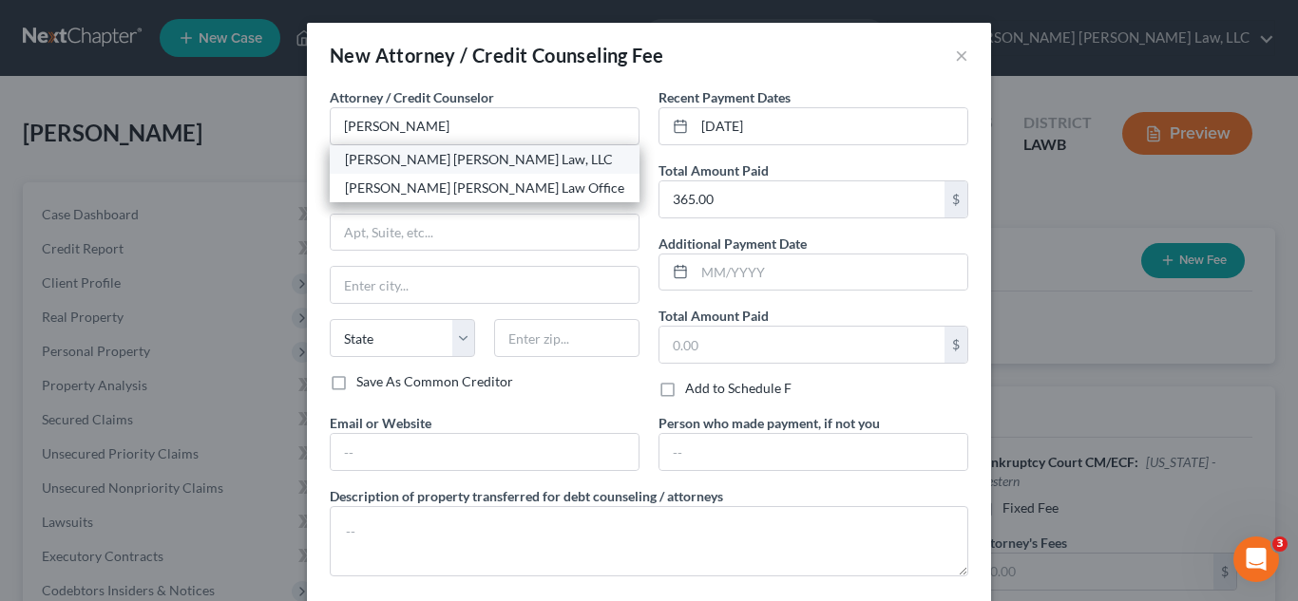
click at [406, 166] on div "[PERSON_NAME] [PERSON_NAME] Law, LLC" at bounding box center [484, 159] width 279 height 19
type input "[PERSON_NAME] [PERSON_NAME] Law, LLC"
type input "[STREET_ADDRESS][US_STATE]"
type input "Monroe"
select select "19"
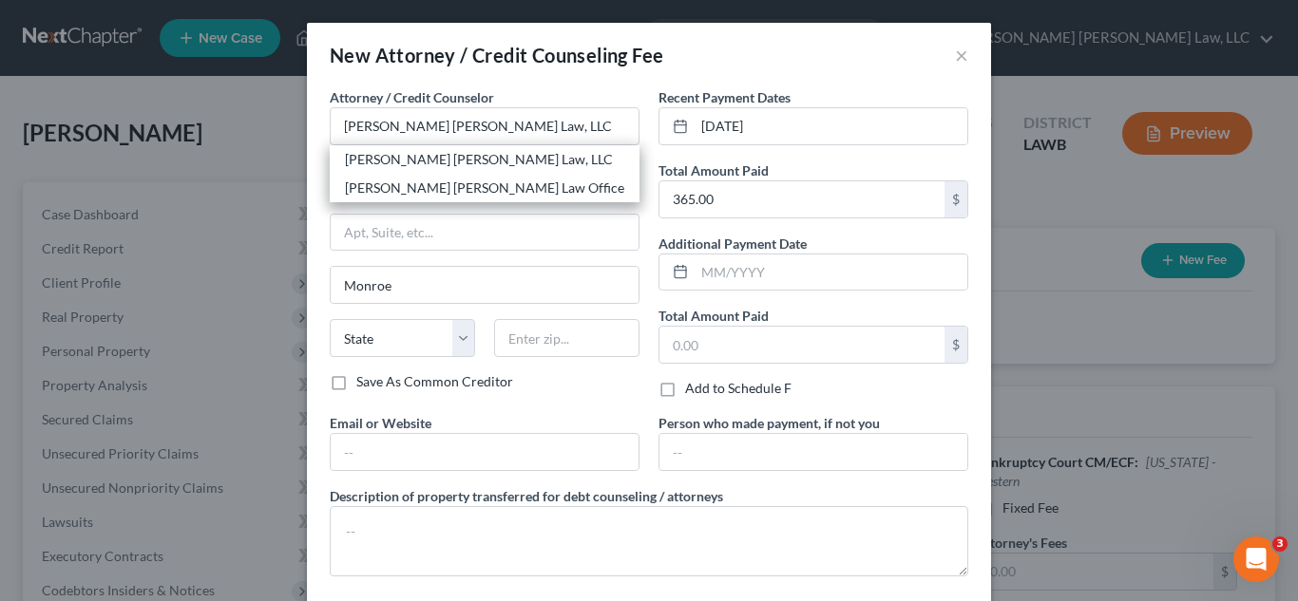
type input "71201"
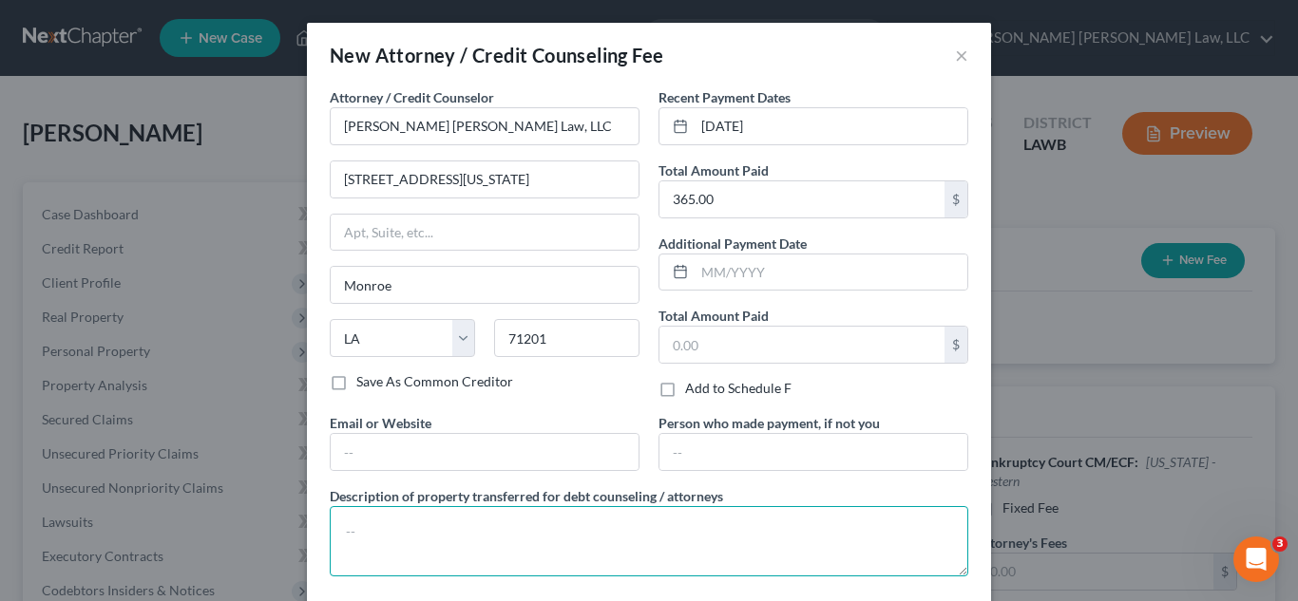
click at [428, 515] on textarea at bounding box center [649, 541] width 638 height 70
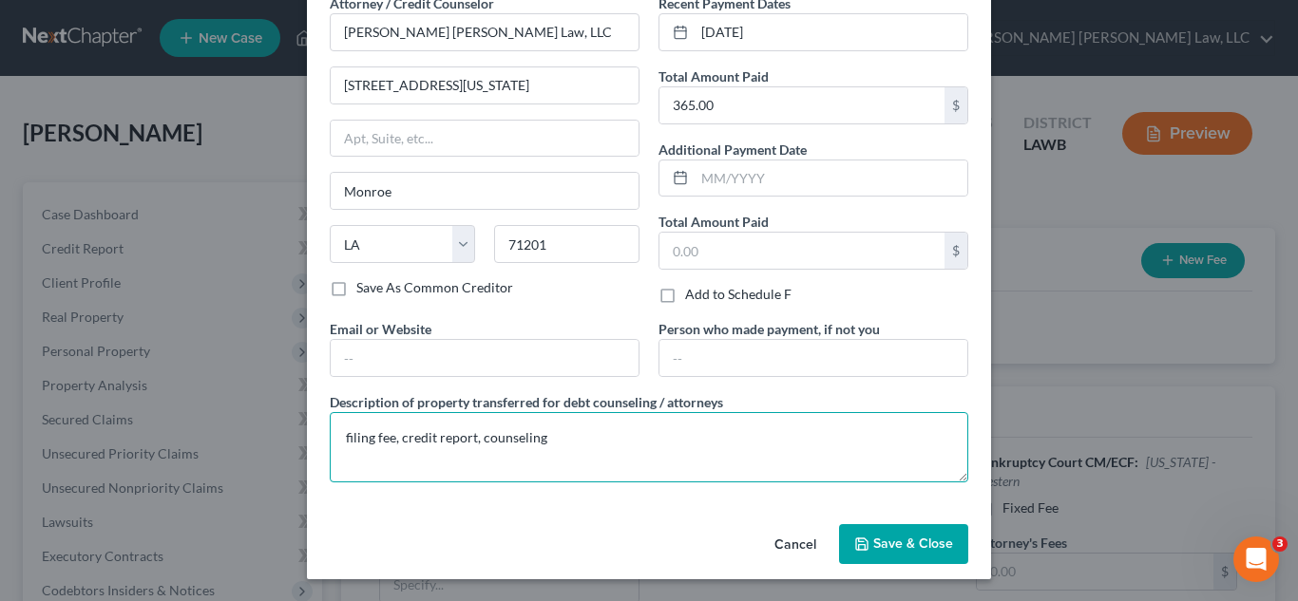
scroll to position [95, 0]
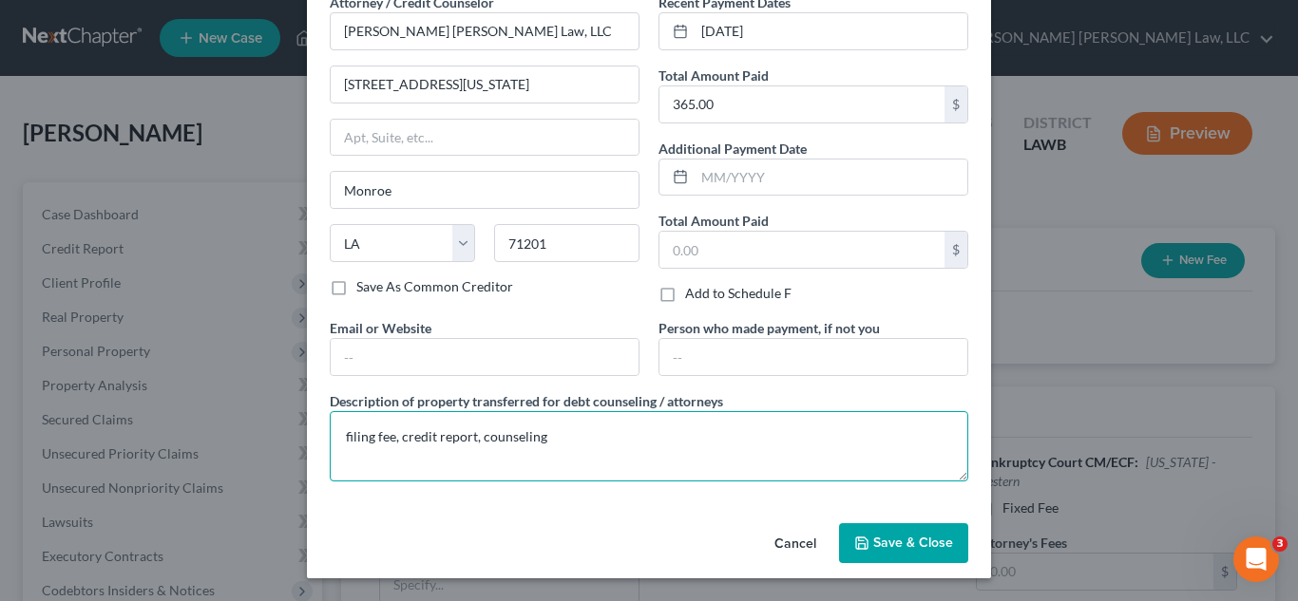
type textarea "filing fee, credit report, counseling"
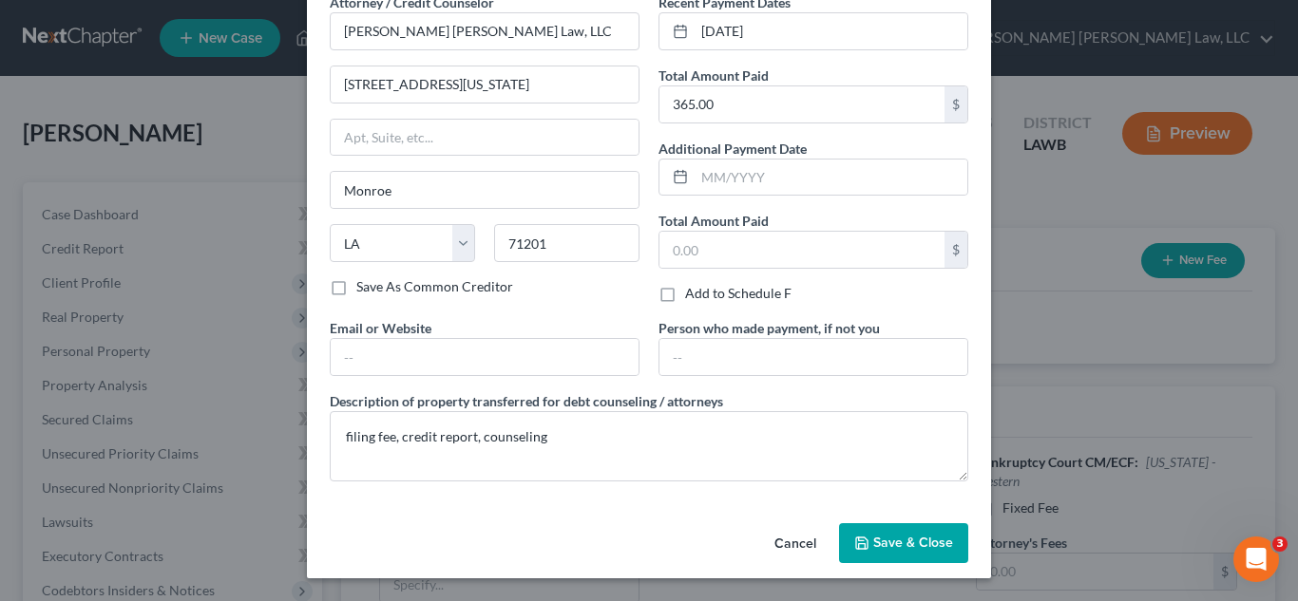
click at [879, 551] on button "Save & Close" at bounding box center [903, 543] width 129 height 40
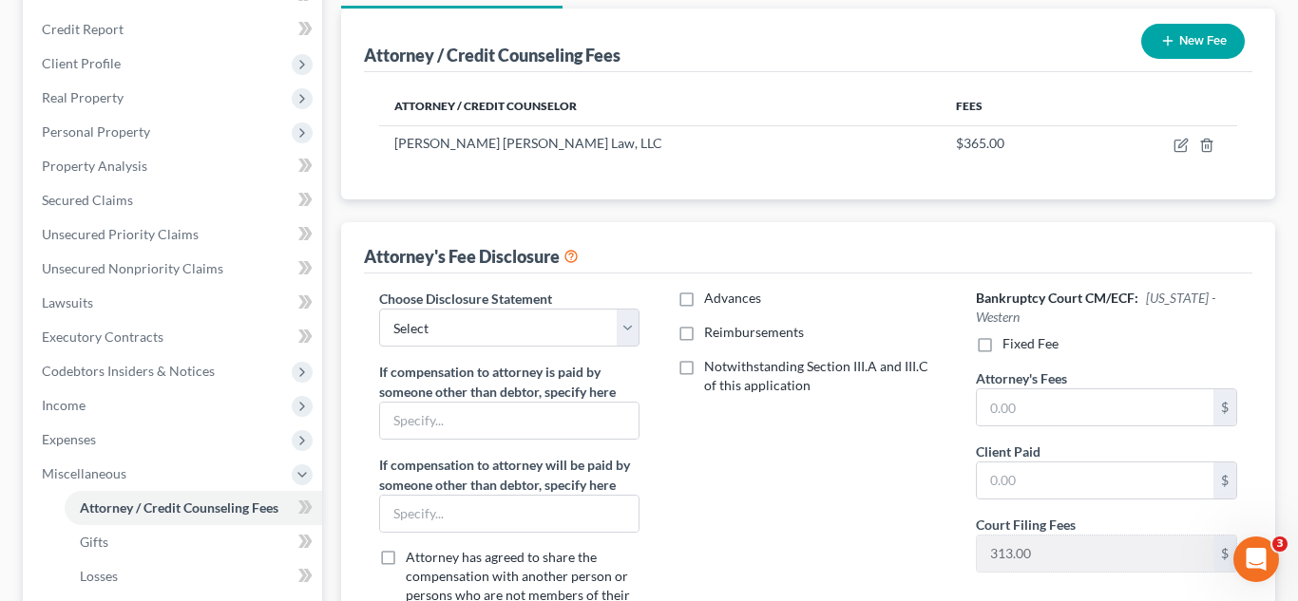
scroll to position [249, 0]
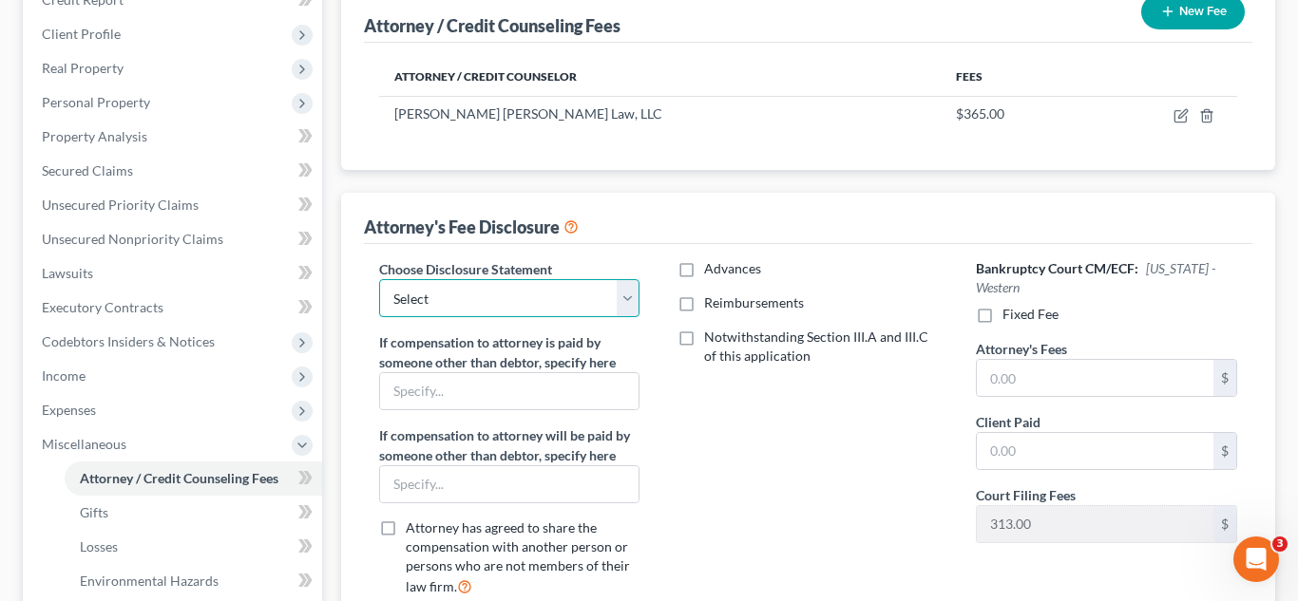
click at [561, 297] on select "Select LAEB 2016 Bankruptcy Rule 2016(B) Disclosure and Application for Approva…" at bounding box center [509, 298] width 260 height 38
select select "1"
click at [379, 279] on select "Select LAEB 2016 Bankruptcy Rule 2016(B) Disclosure and Application for Approva…" at bounding box center [509, 298] width 260 height 38
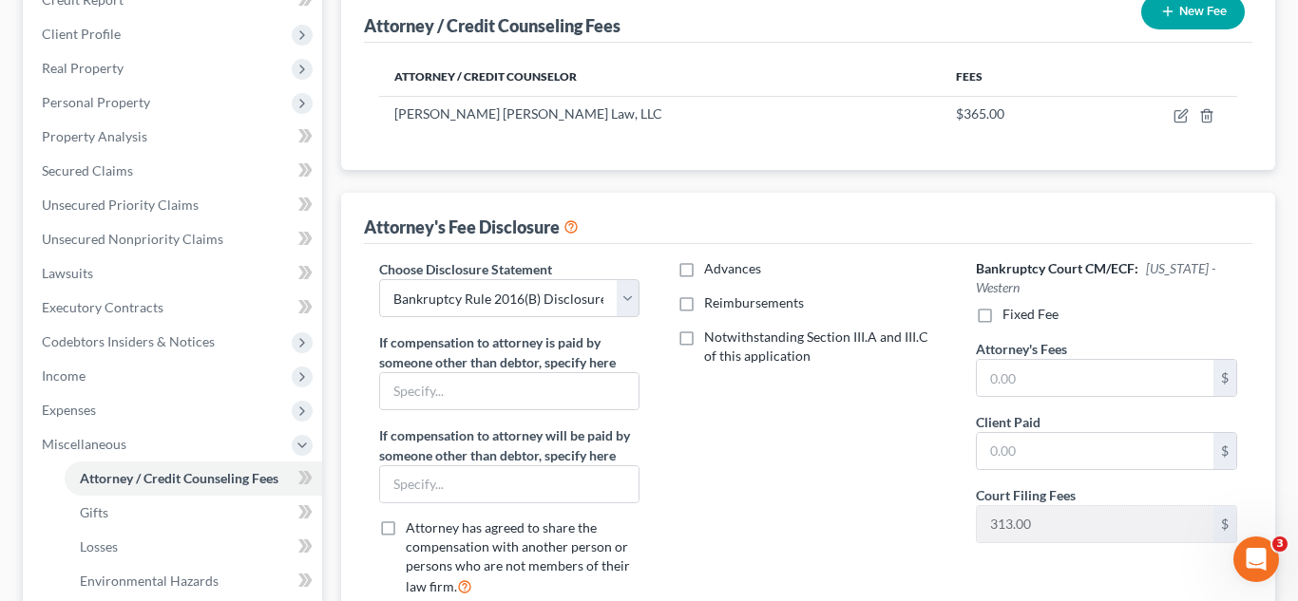
click at [704, 306] on label "Reimbursements" at bounding box center [754, 303] width 100 height 19
click at [711, 306] on input "Reimbursements" at bounding box center [717, 300] width 12 height 12
checkbox input "true"
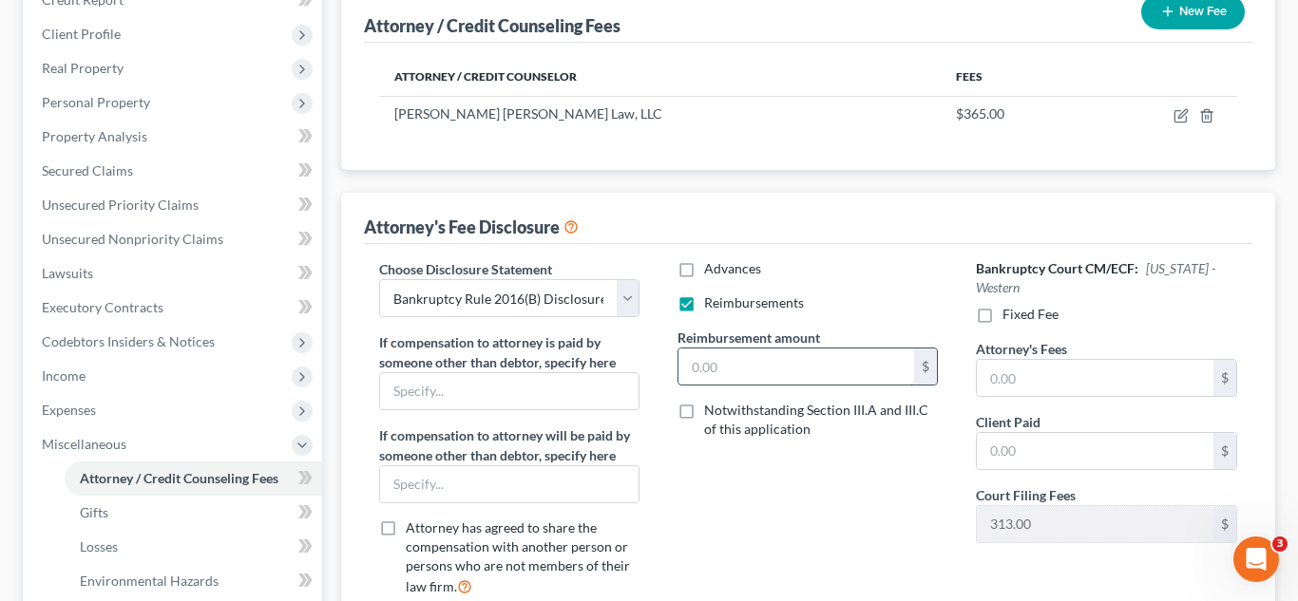
click at [723, 366] on input "text" at bounding box center [796, 367] width 237 height 36
type input "250.00"
click at [1002, 320] on label "Fixed Fee" at bounding box center [1030, 314] width 56 height 19
click at [1010, 317] on input "Fixed Fee" at bounding box center [1016, 311] width 12 height 12
checkbox input "true"
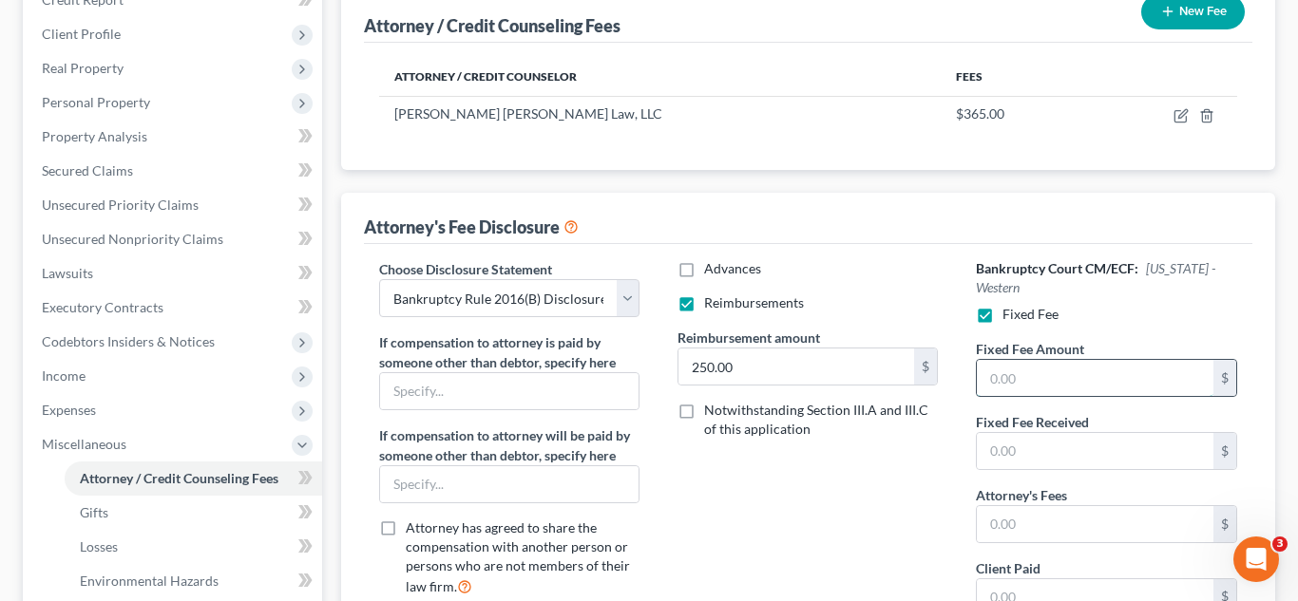
click at [1041, 378] on input "text" at bounding box center [1095, 378] width 237 height 36
type input "5,025.00"
click at [1067, 526] on input "text" at bounding box center [1095, 524] width 237 height 36
type input "2"
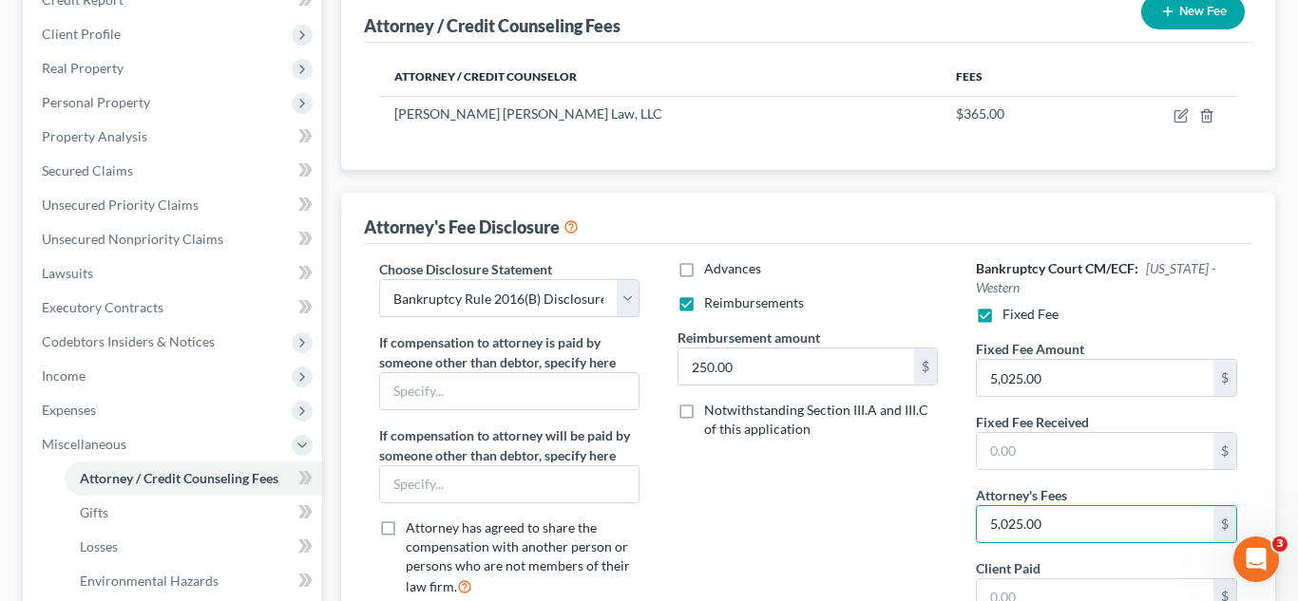
type input "5,025.00"
click at [846, 528] on div "Advances Reimbursements Reimbursement amount 250.00 $ Notwithstanding Section I…" at bounding box center [807, 481] width 298 height 445
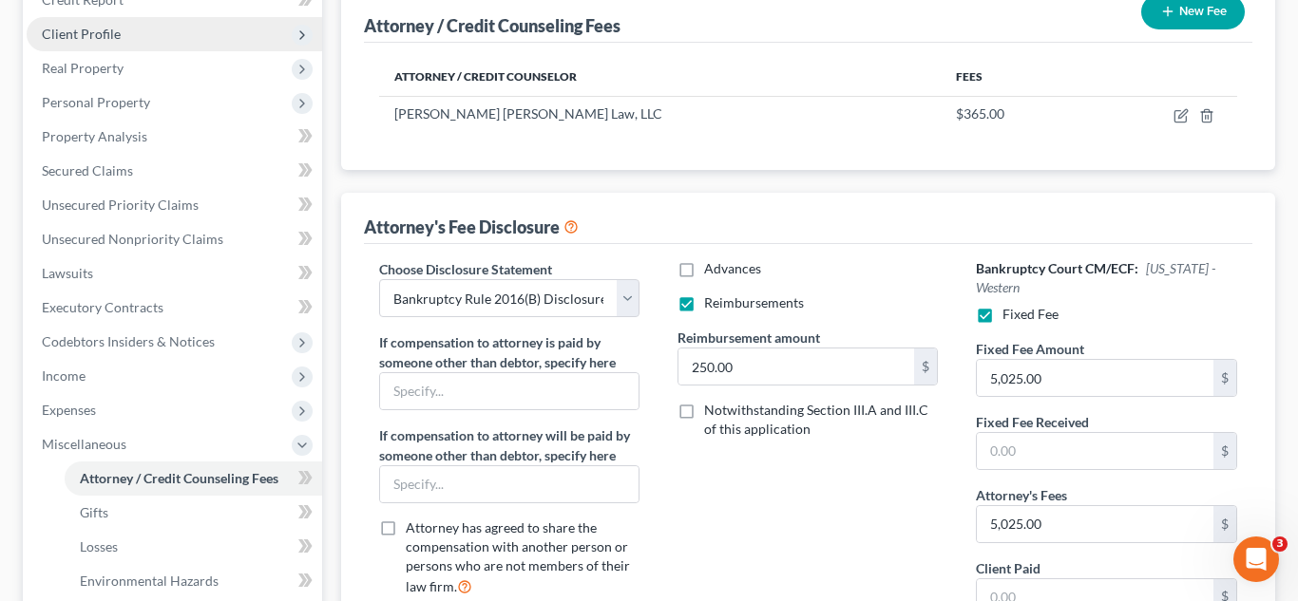
click at [127, 32] on span "Client Profile" at bounding box center [174, 34] width 295 height 34
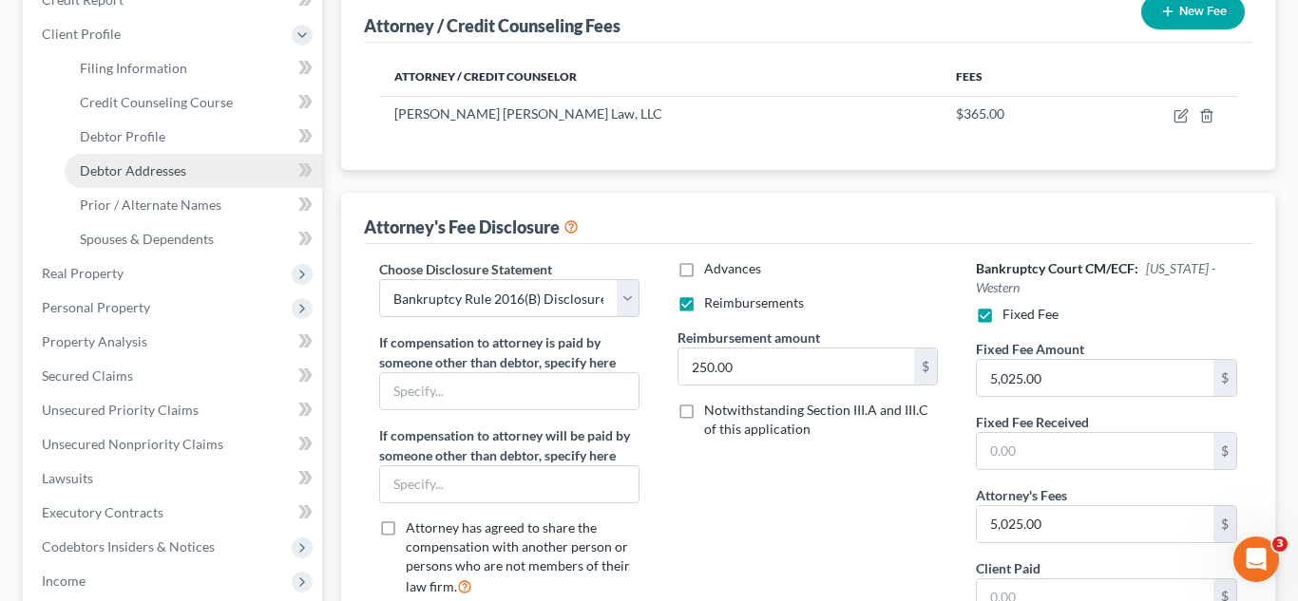
click at [147, 183] on link "Debtor Addresses" at bounding box center [193, 171] width 257 height 34
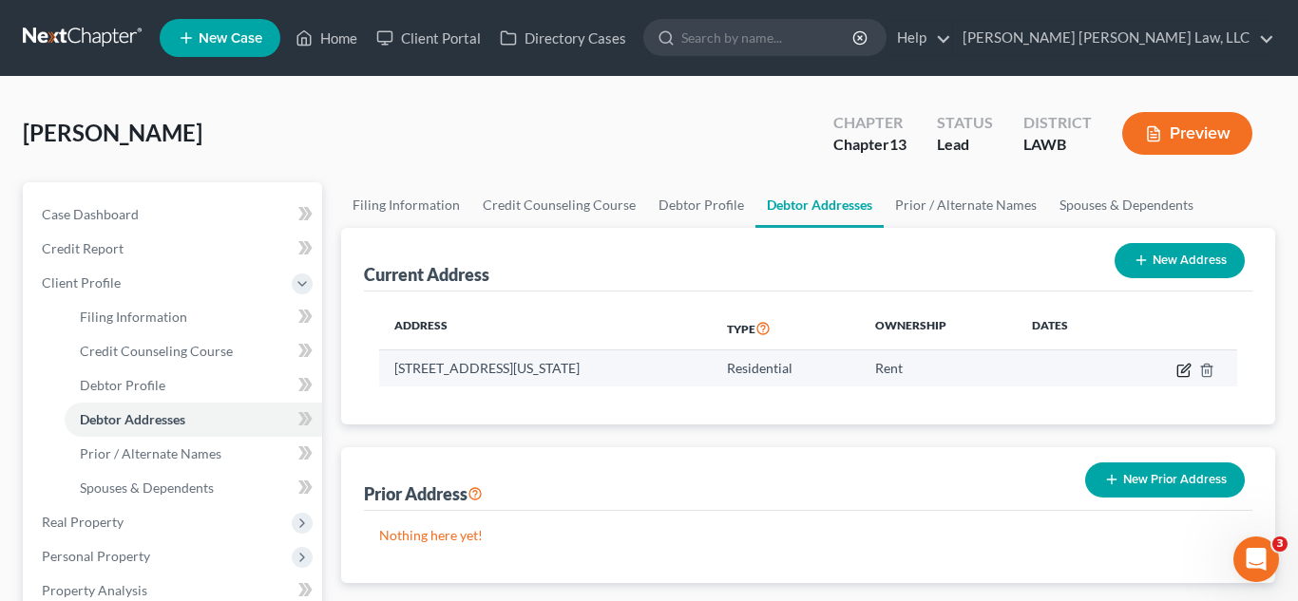
click at [1176, 373] on icon "button" at bounding box center [1183, 370] width 15 height 15
select select "19"
select select "0"
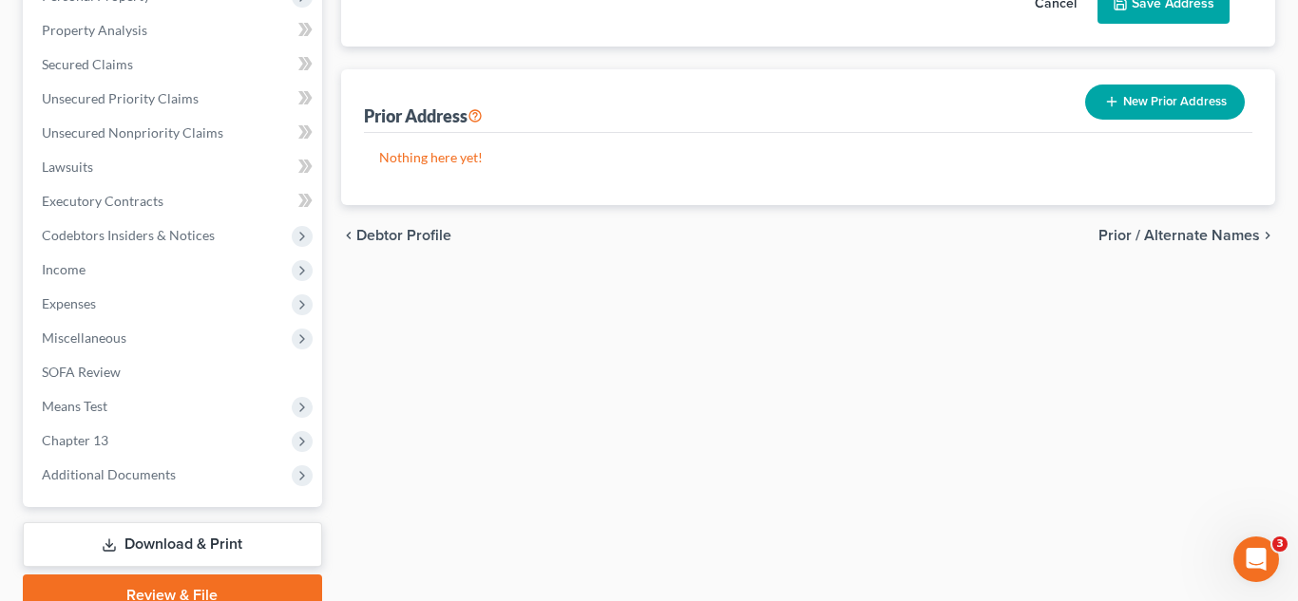
scroll to position [573, 0]
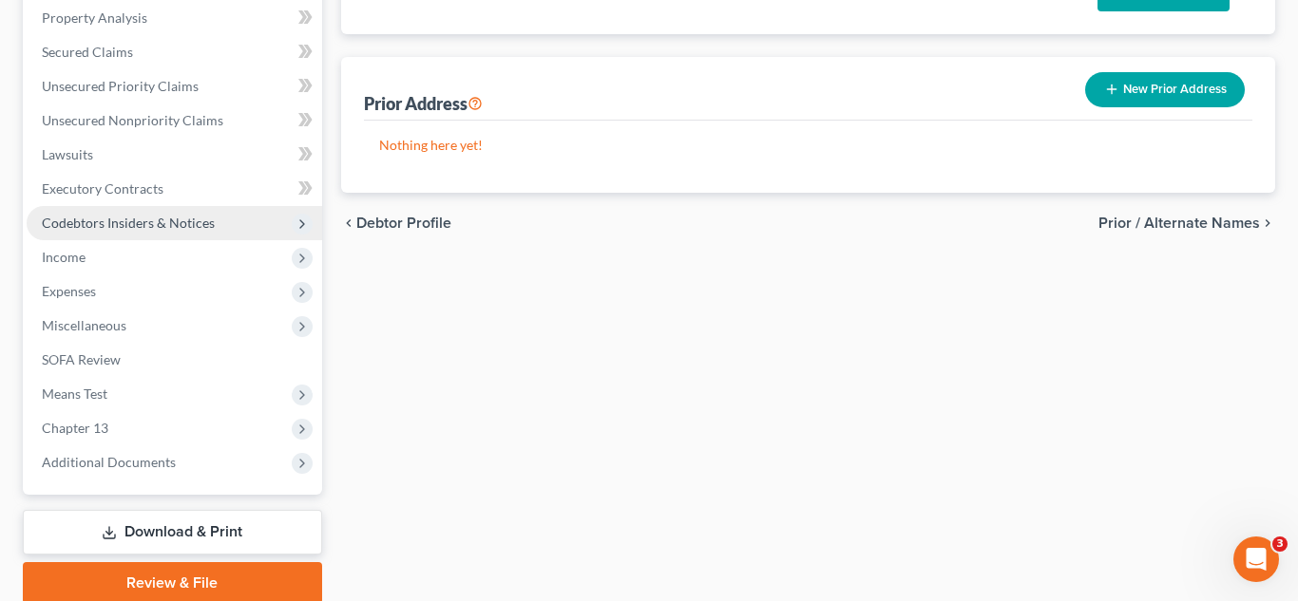
click at [124, 219] on span "Codebtors Insiders & Notices" at bounding box center [128, 223] width 173 height 16
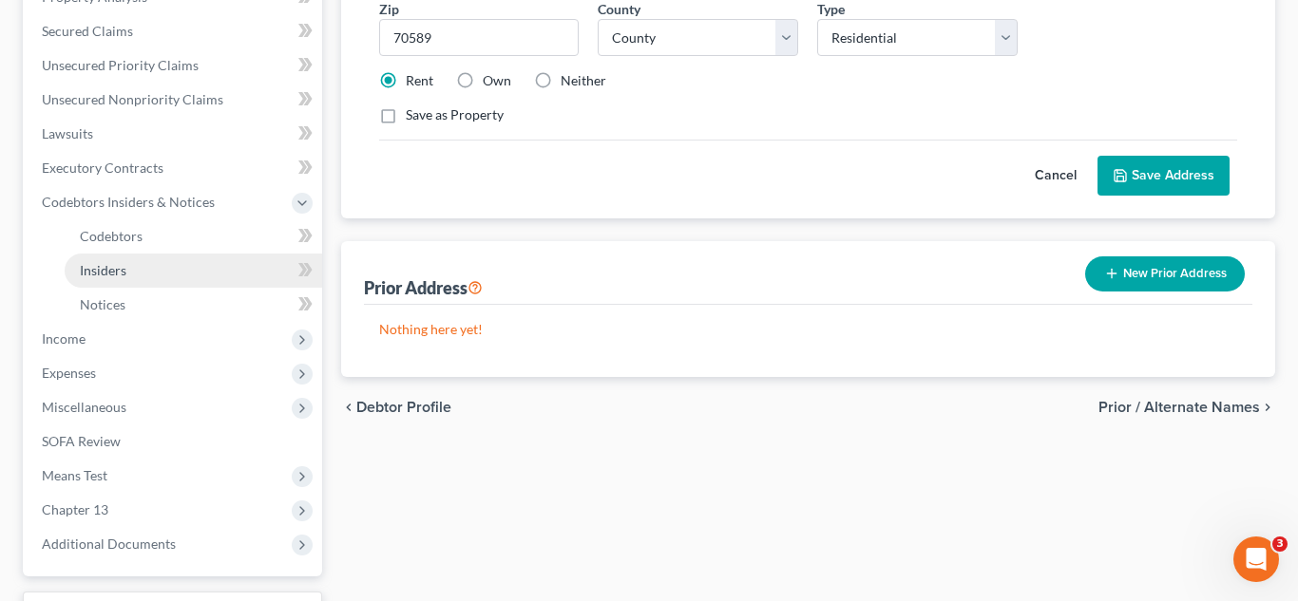
scroll to position [368, 0]
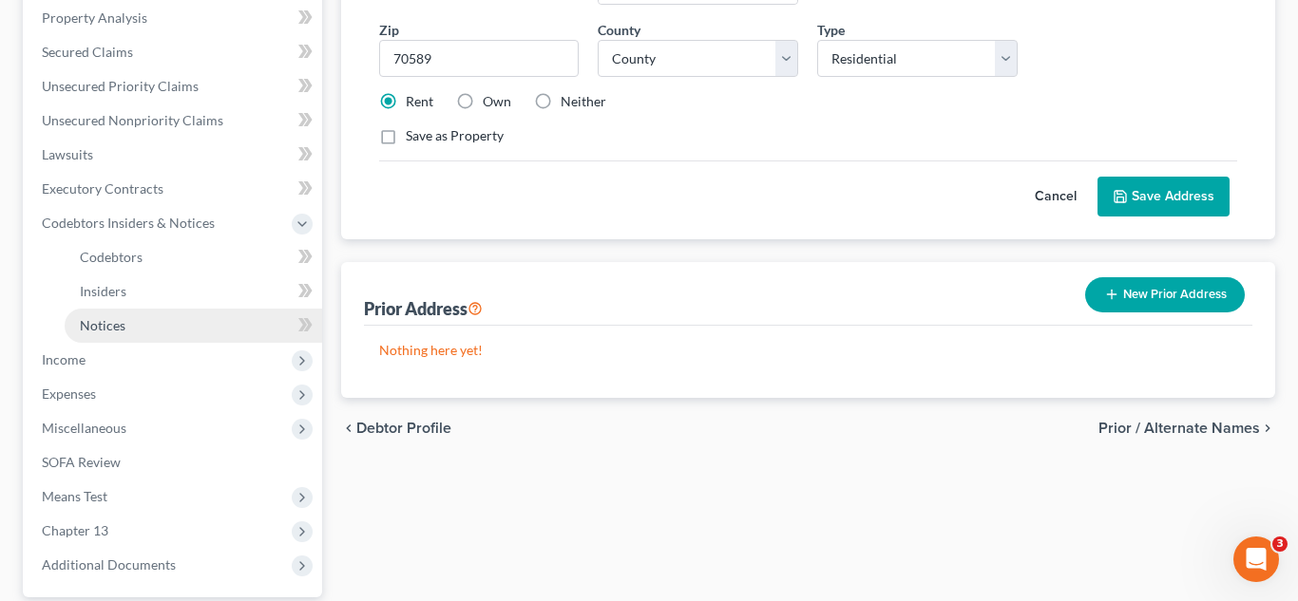
click at [115, 330] on span "Notices" at bounding box center [103, 325] width 46 height 16
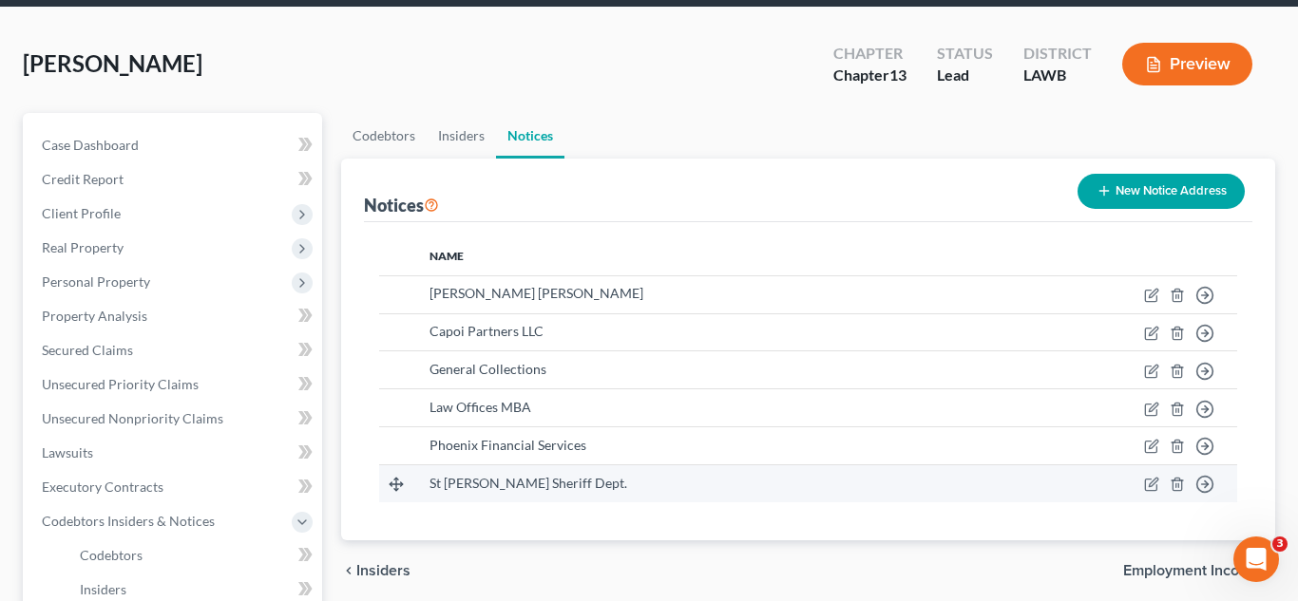
scroll to position [93, 0]
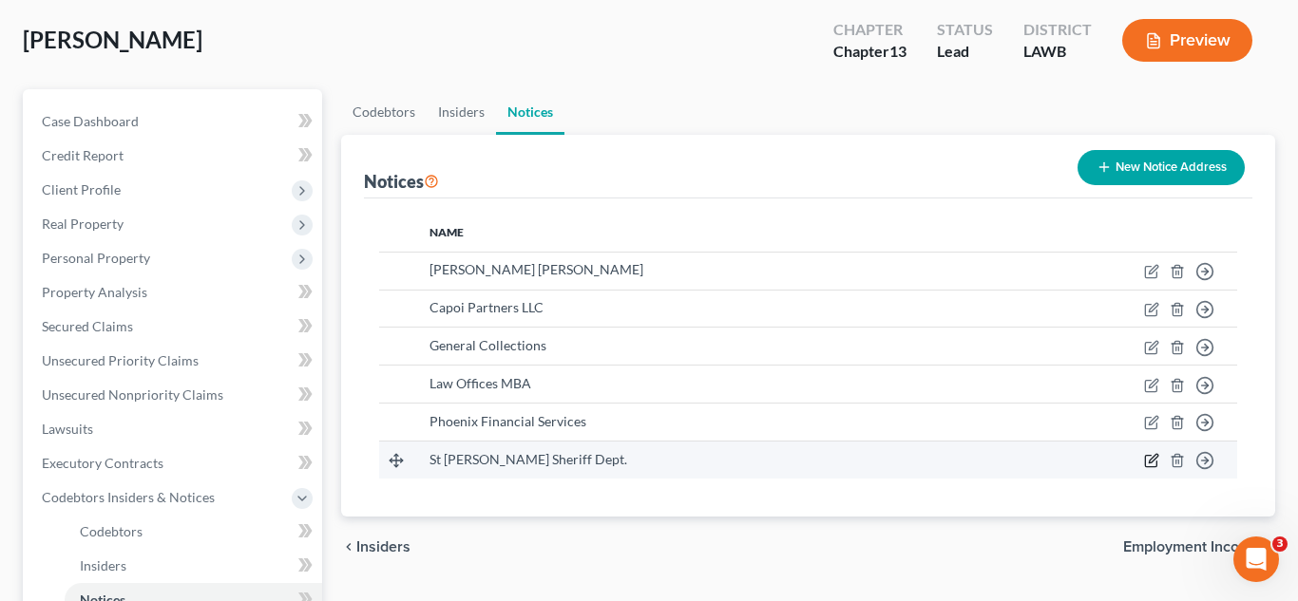
click at [1147, 464] on icon "button" at bounding box center [1151, 460] width 15 height 15
select select "19"
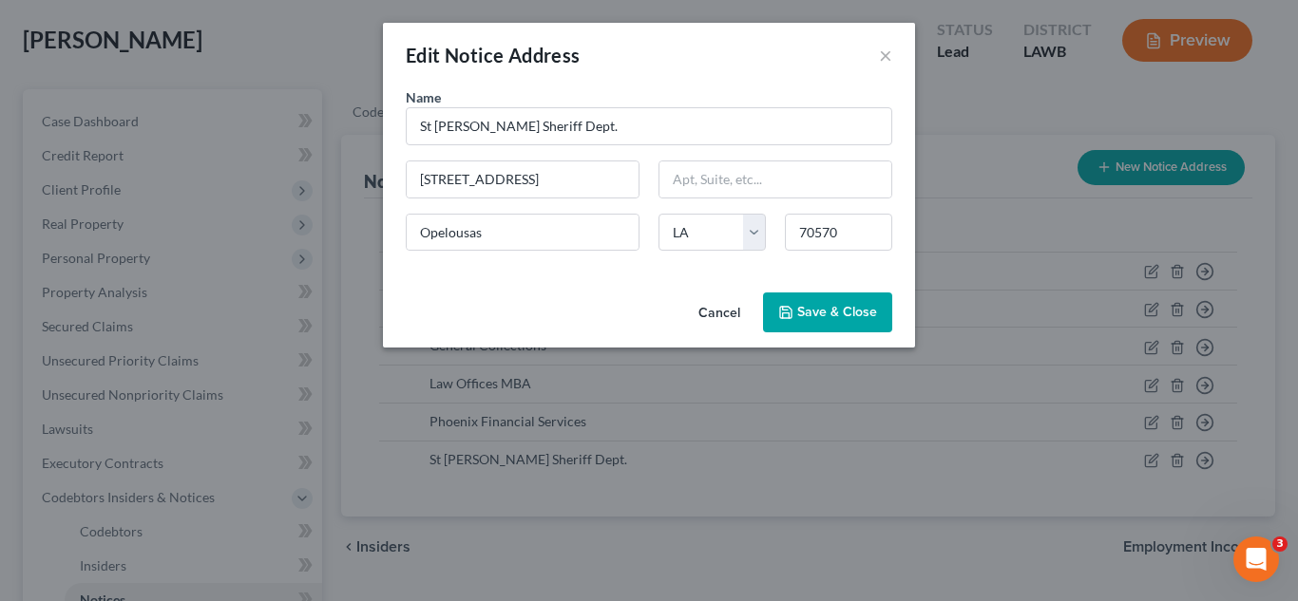
click at [838, 311] on span "Save & Close" at bounding box center [837, 312] width 80 height 16
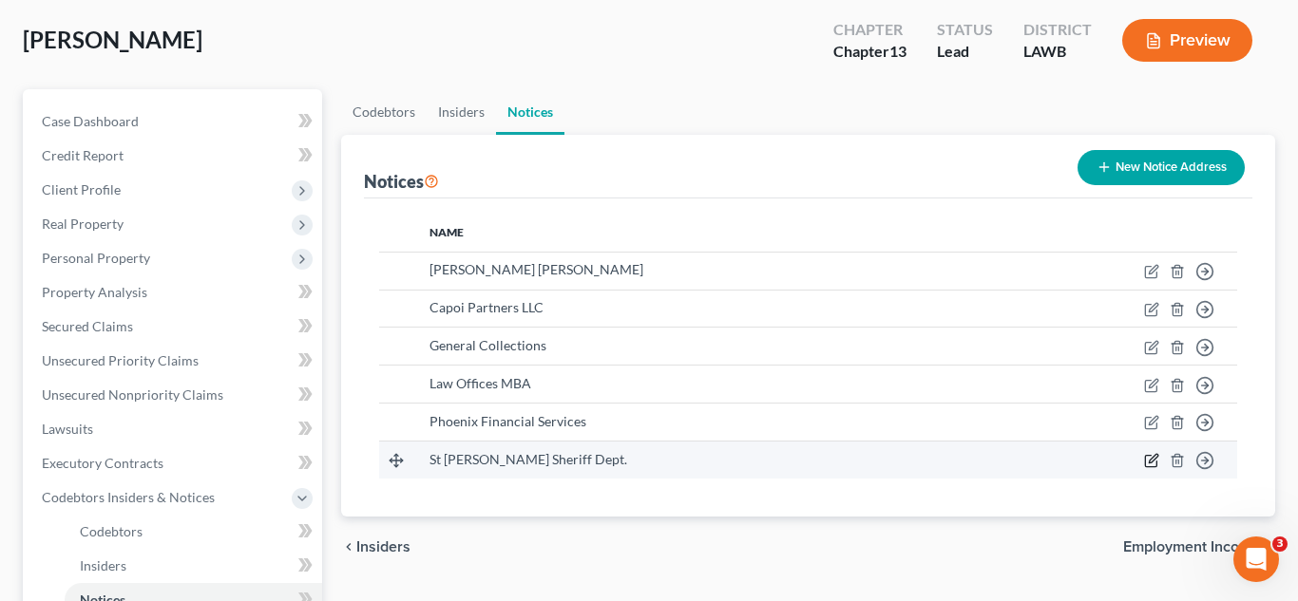
click at [1148, 462] on icon "button" at bounding box center [1151, 460] width 15 height 15
select select "19"
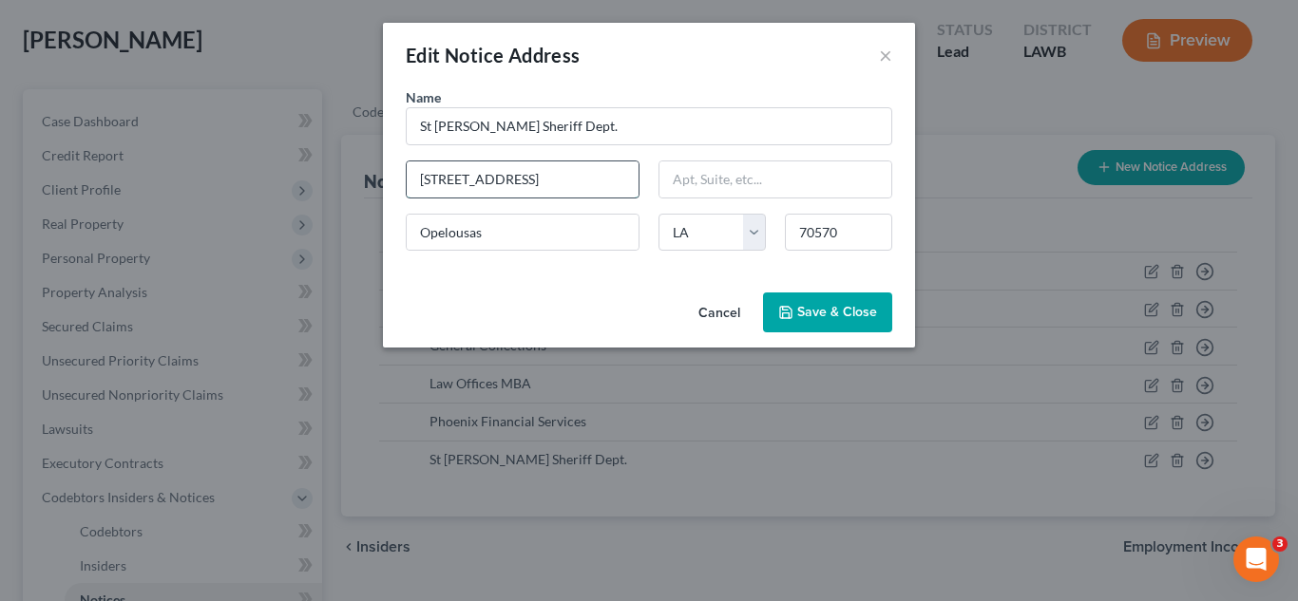
click at [560, 197] on input "[STREET_ADDRESS]" at bounding box center [523, 179] width 232 height 36
click at [532, 183] on input "[STREET_ADDRESS]" at bounding box center [523, 179] width 232 height 36
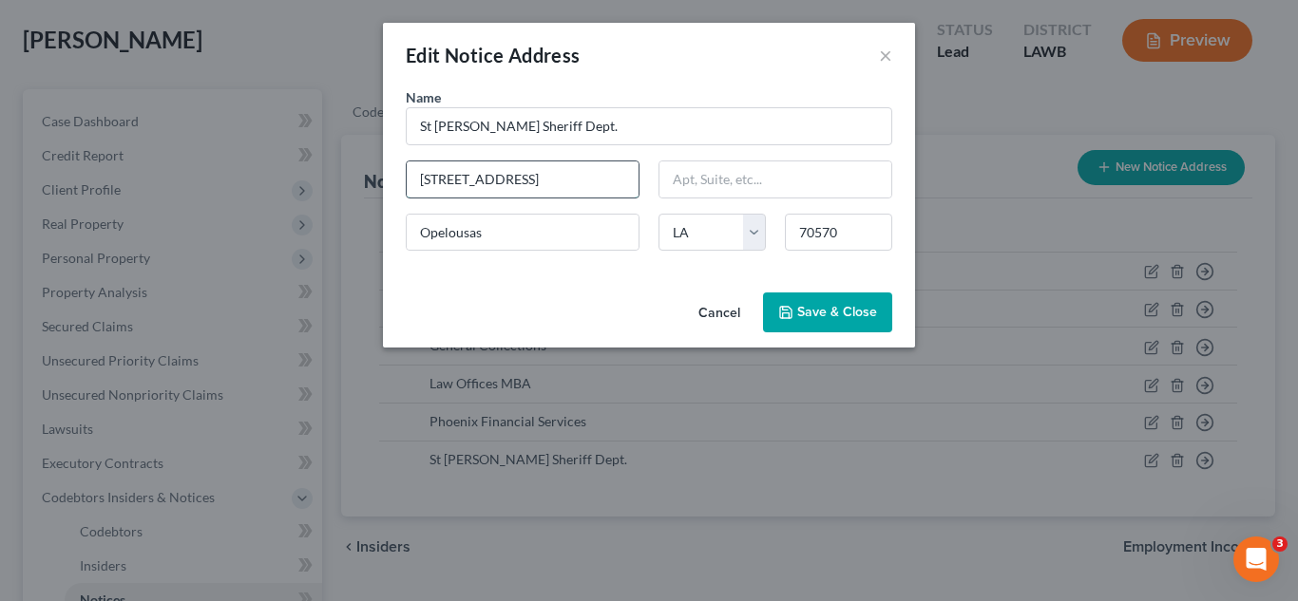
click at [532, 183] on input "[STREET_ADDRESS]" at bounding box center [523, 179] width 232 height 36
type input "PO Box 1029"
click at [813, 308] on span "Save & Close" at bounding box center [837, 312] width 80 height 16
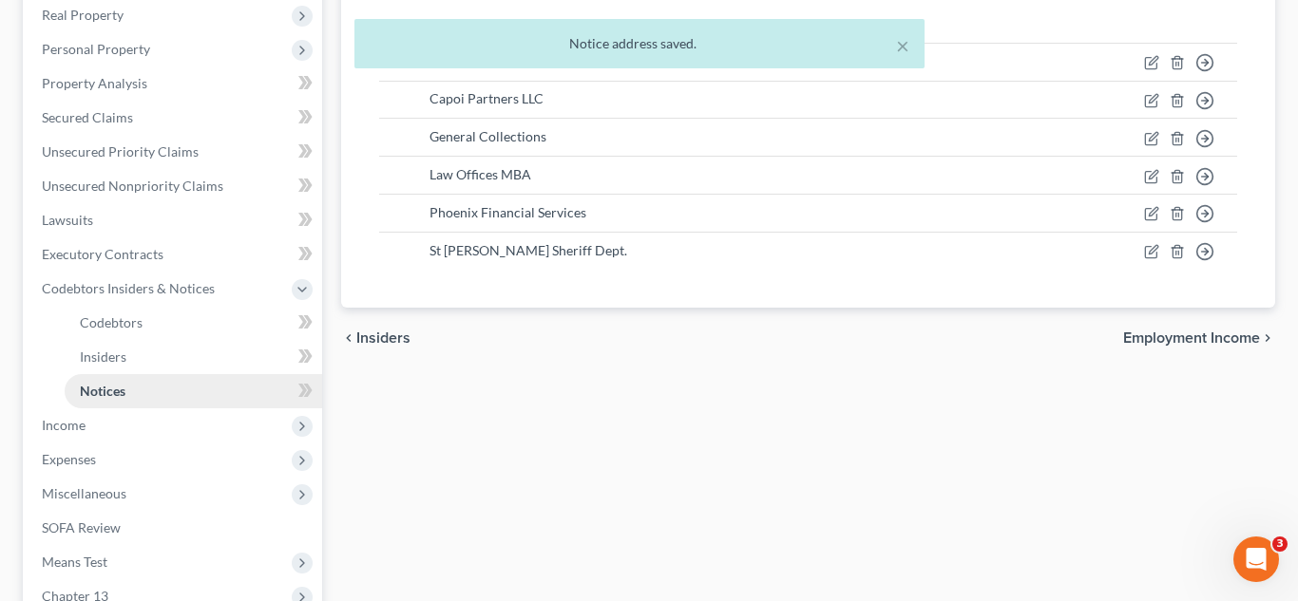
scroll to position [319, 0]
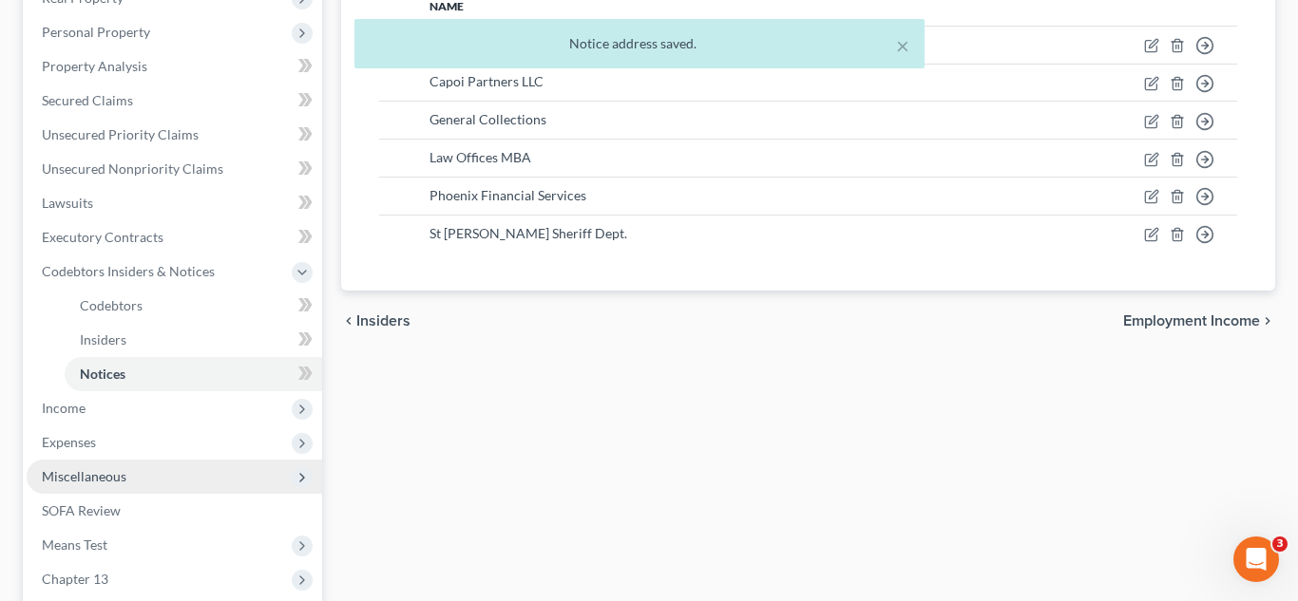
click at [150, 477] on span "Miscellaneous" at bounding box center [174, 477] width 295 height 34
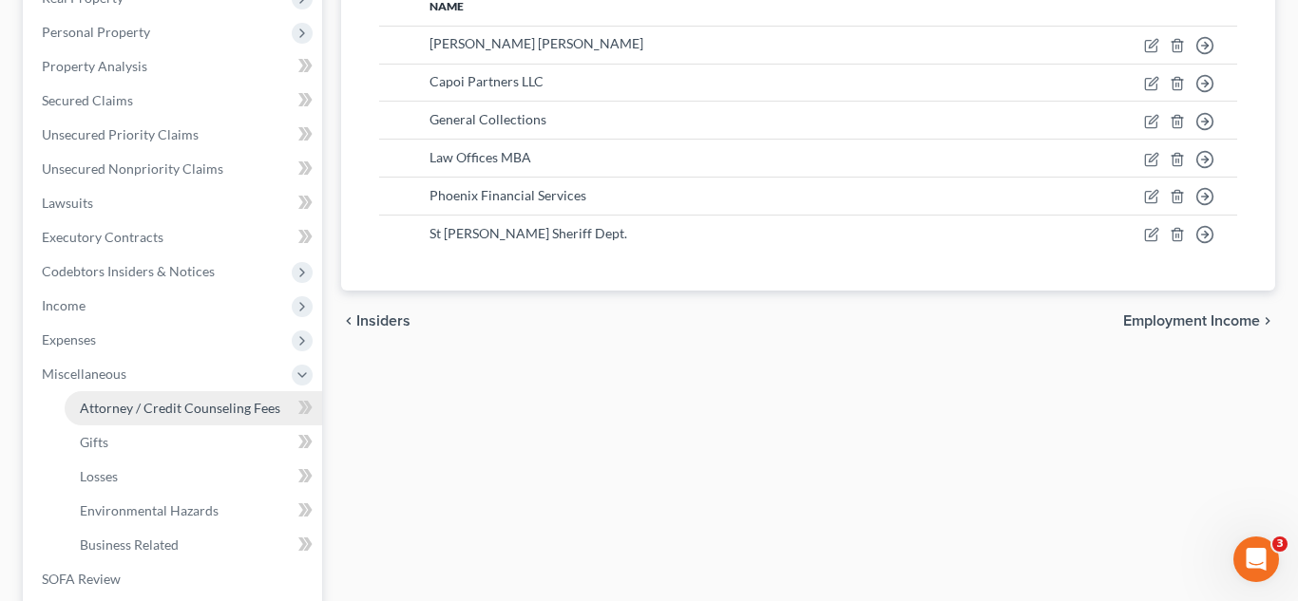
click at [195, 414] on span "Attorney / Credit Counseling Fees" at bounding box center [180, 408] width 200 height 16
select select "1"
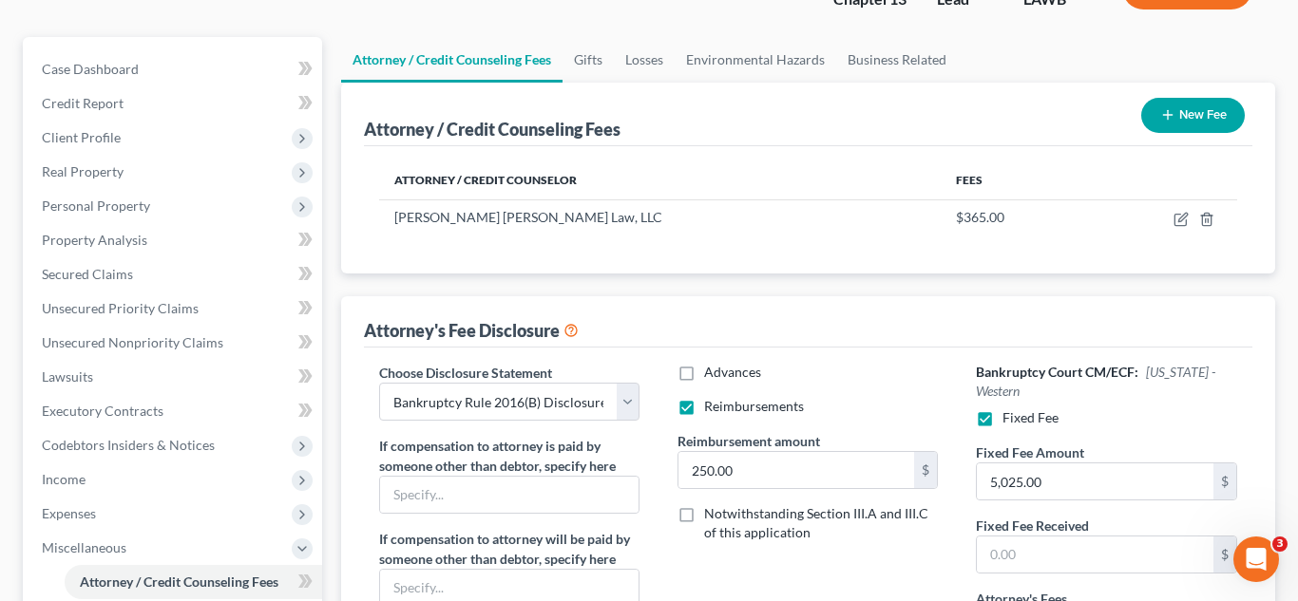
scroll to position [189, 0]
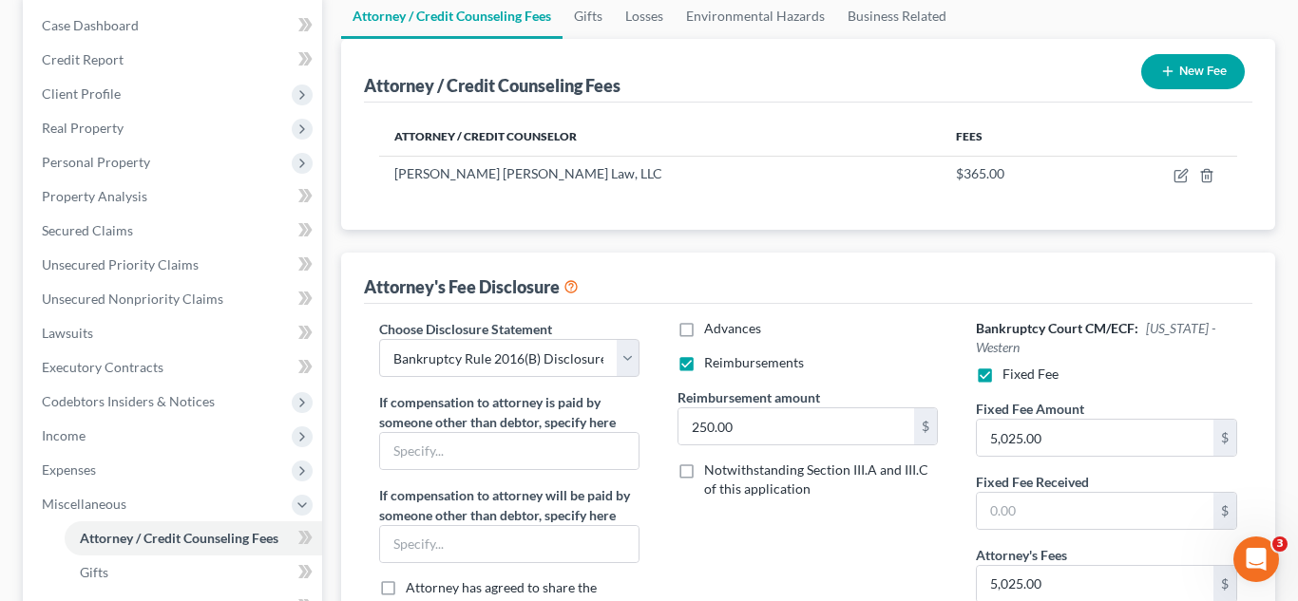
click at [704, 356] on label "Reimbursements" at bounding box center [754, 362] width 100 height 19
click at [711, 356] on input "Reimbursements" at bounding box center [717, 359] width 12 height 12
checkbox input "false"
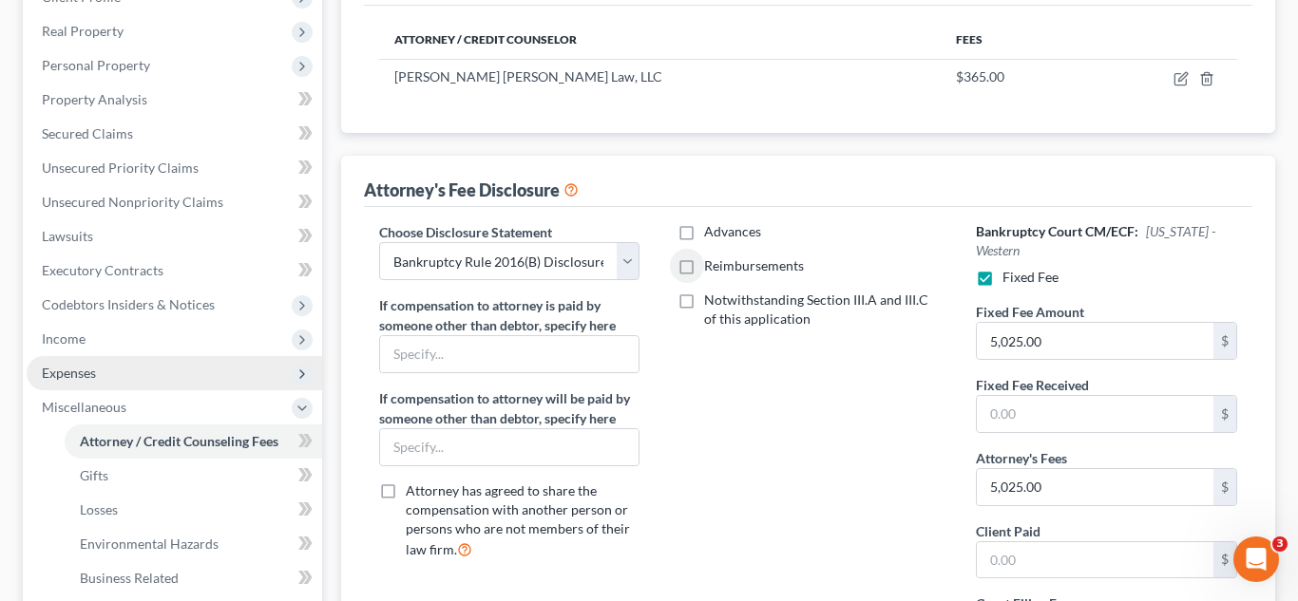
scroll to position [312, 0]
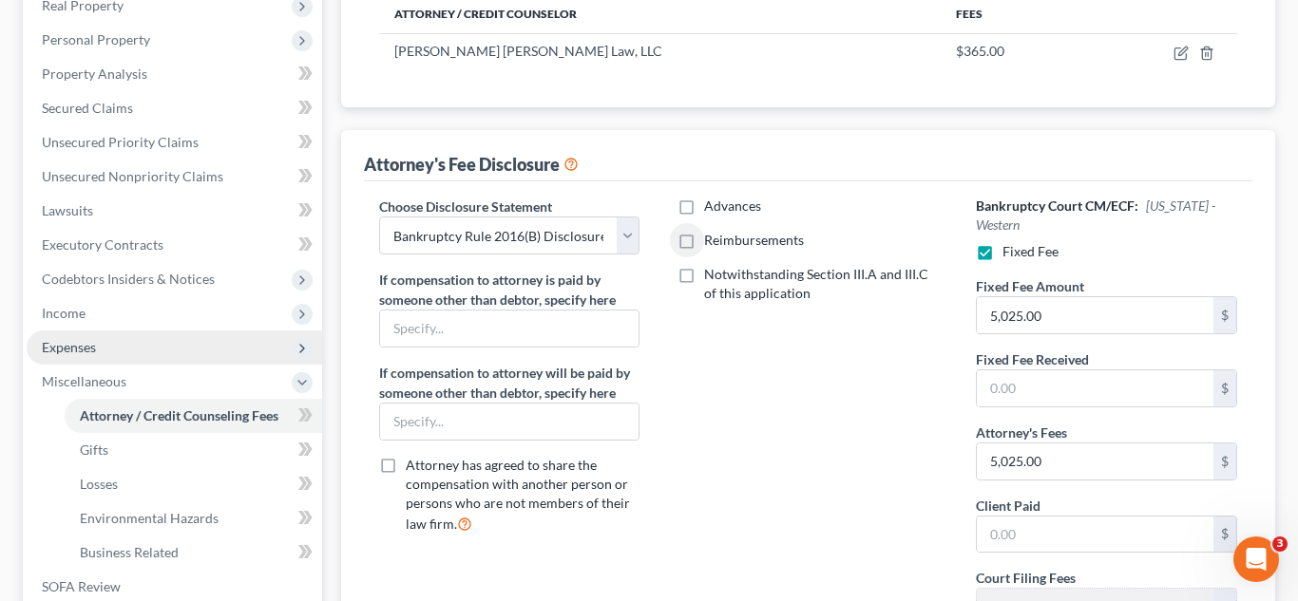
click at [104, 348] on span "Expenses" at bounding box center [174, 348] width 295 height 34
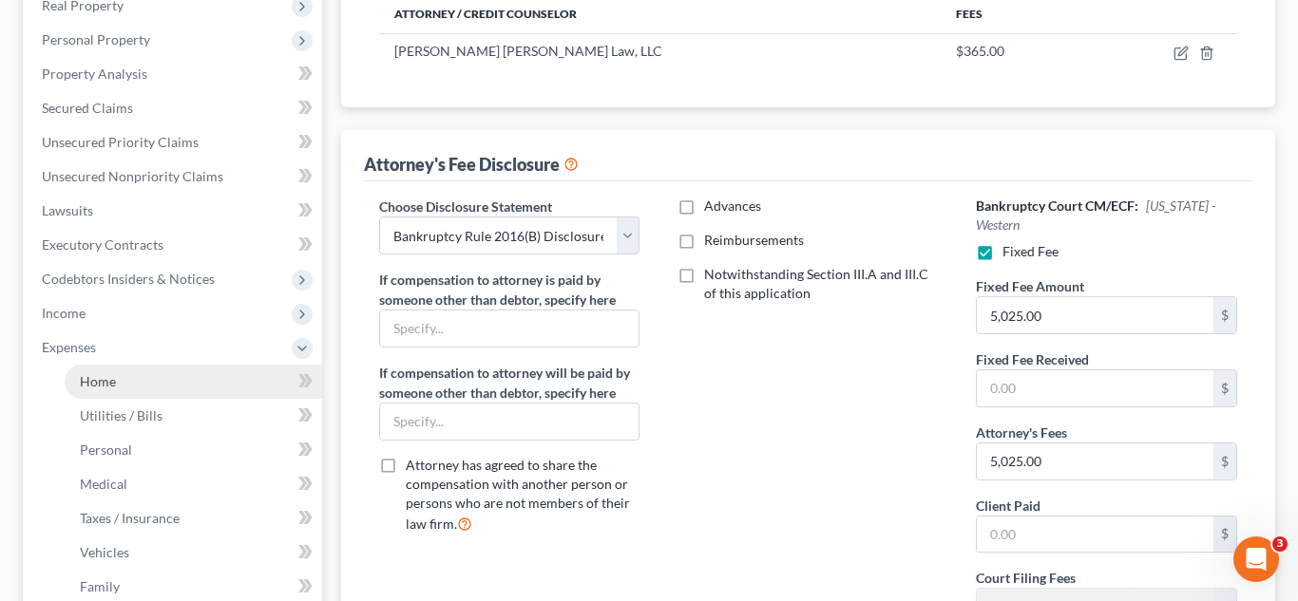
click at [121, 381] on link "Home" at bounding box center [193, 382] width 257 height 34
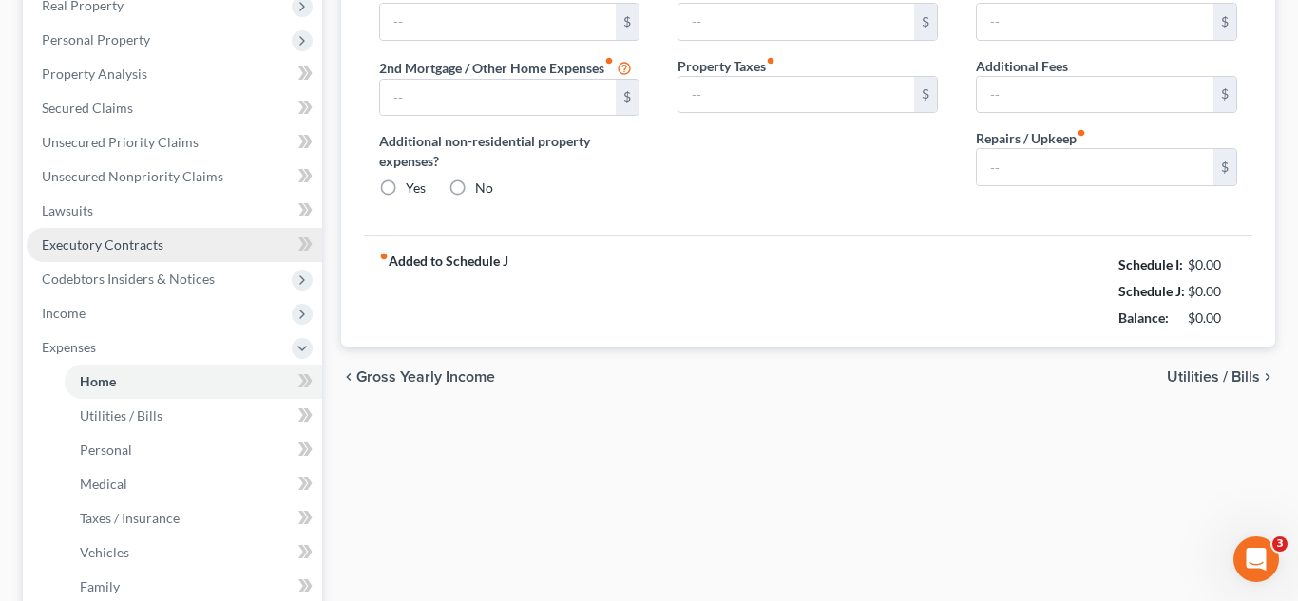
type input "760.00"
type input "0.00"
radio input "true"
type input "0.00"
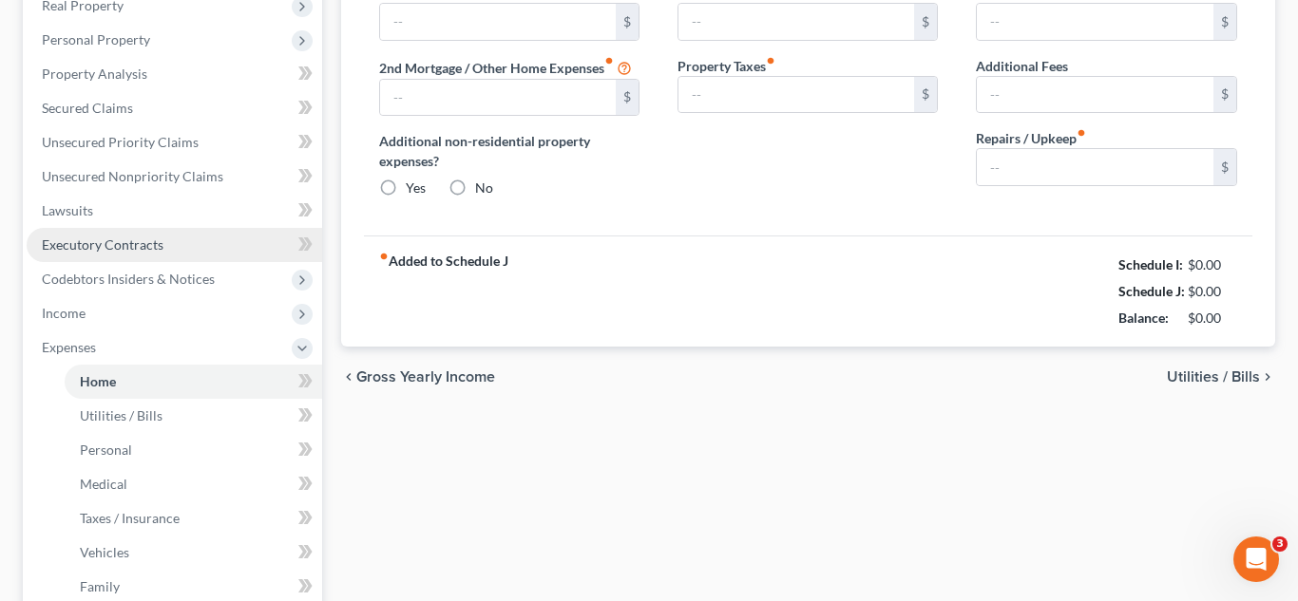
type input "0.00"
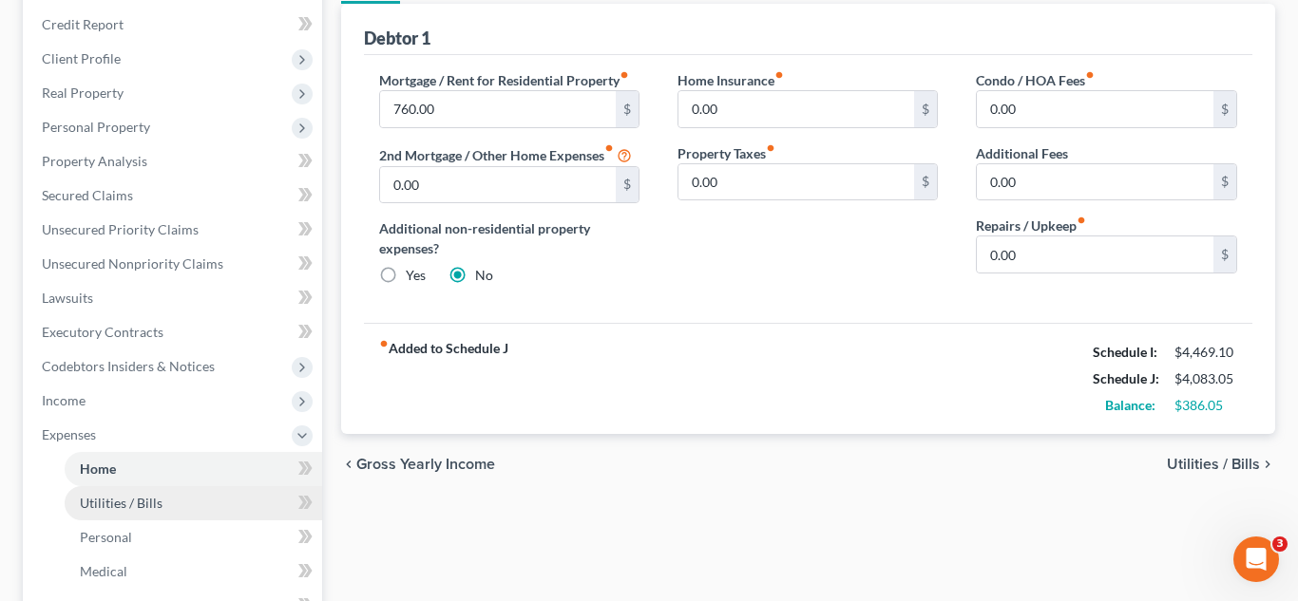
scroll to position [268, 0]
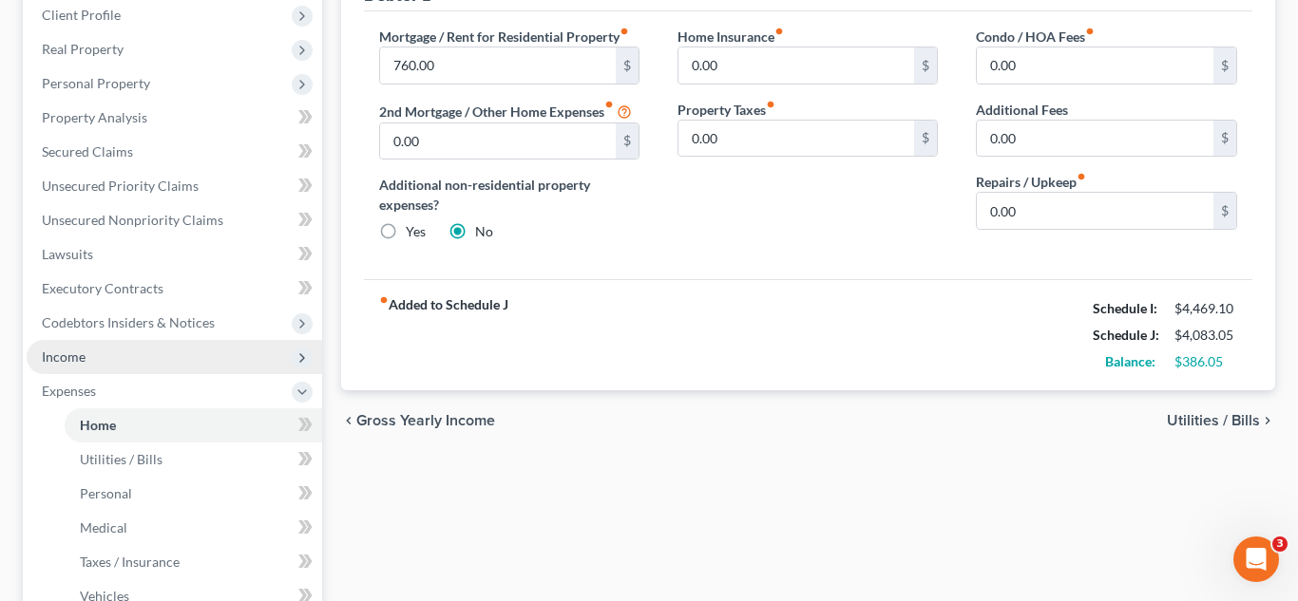
click at [103, 372] on span "Income" at bounding box center [174, 357] width 295 height 34
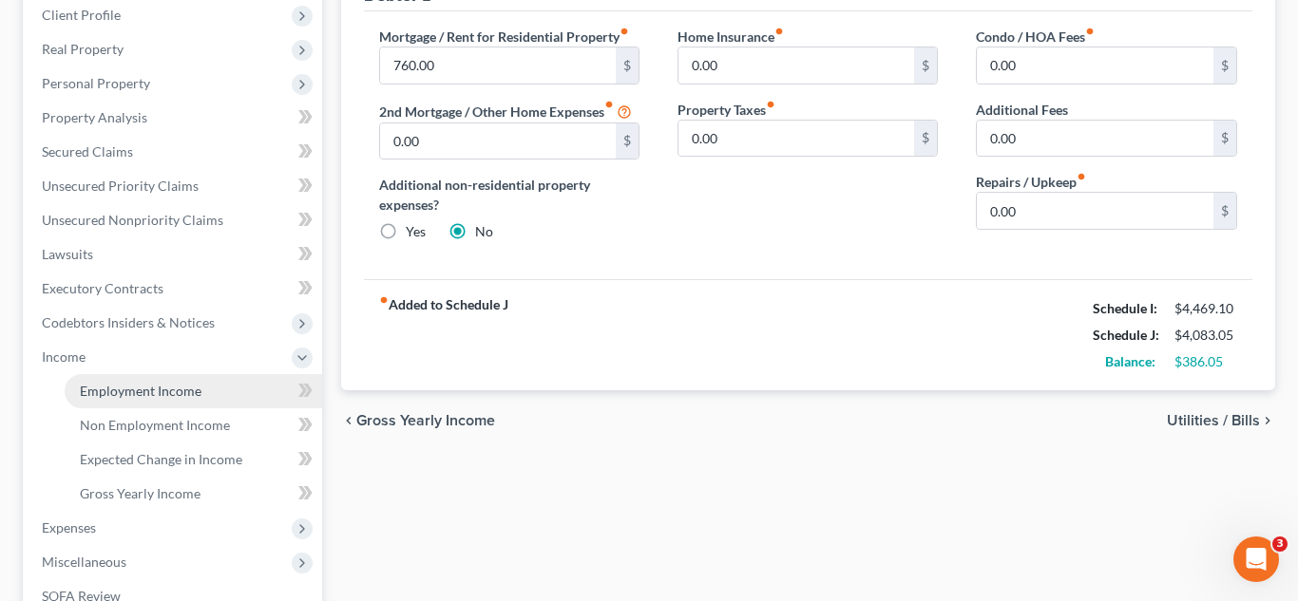
click at [102, 392] on span "Employment Income" at bounding box center [141, 391] width 122 height 16
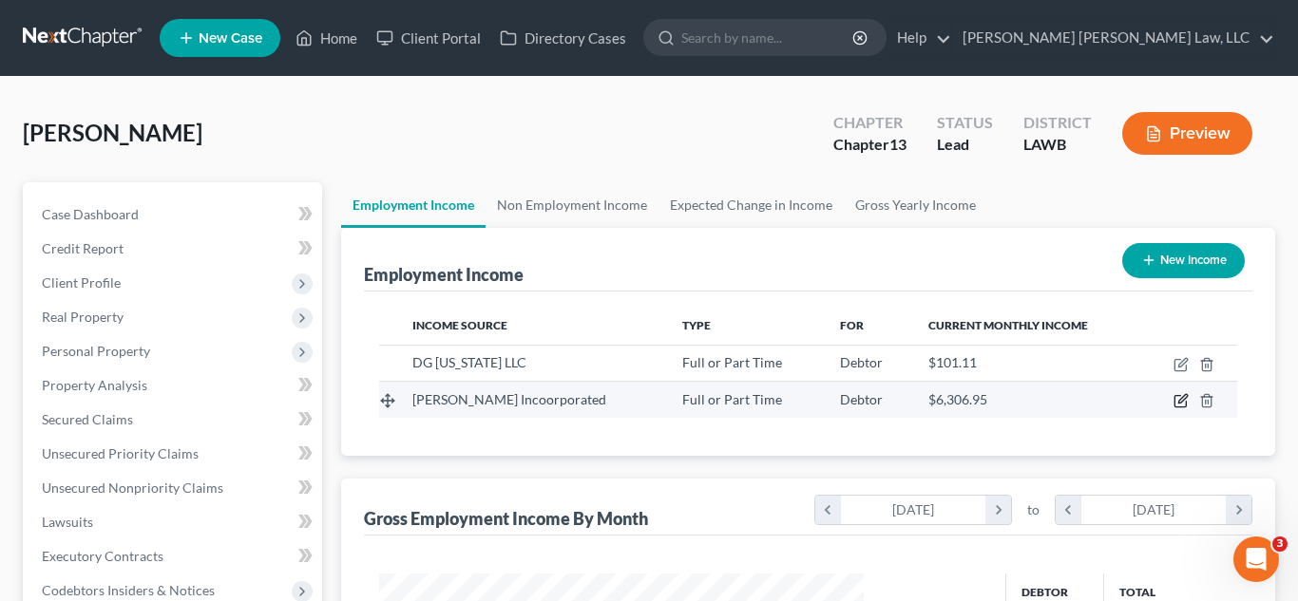
scroll to position [341, 523]
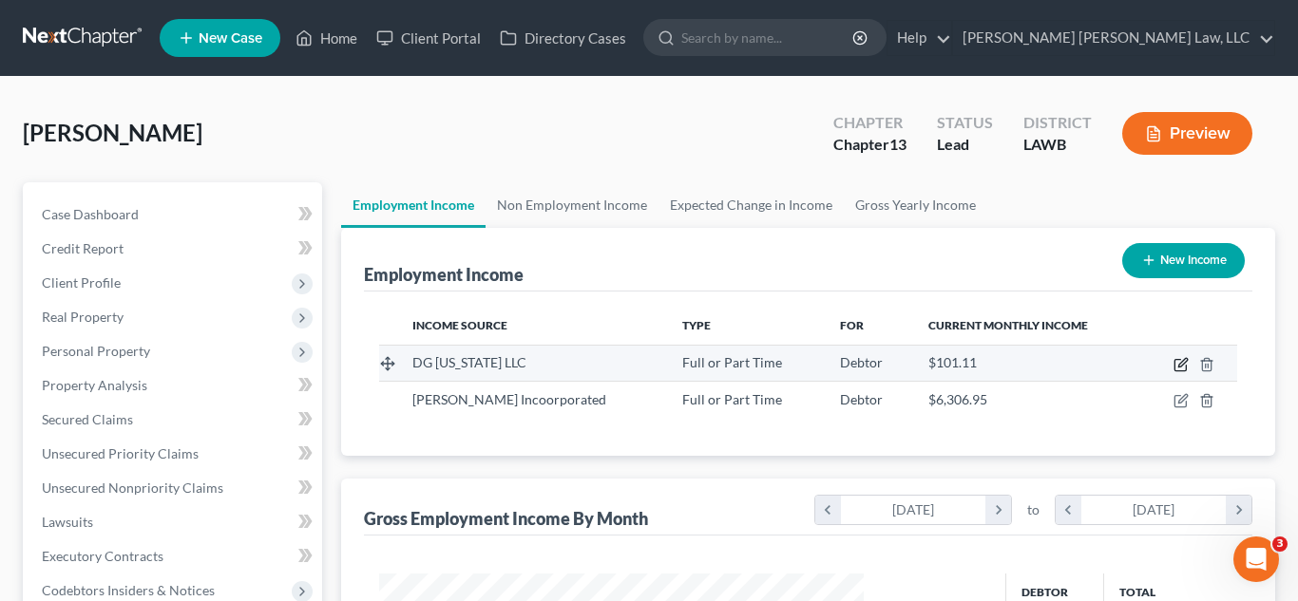
click at [1173, 370] on icon "button" at bounding box center [1180, 364] width 15 height 15
select select "0"
select select "44"
select select "3"
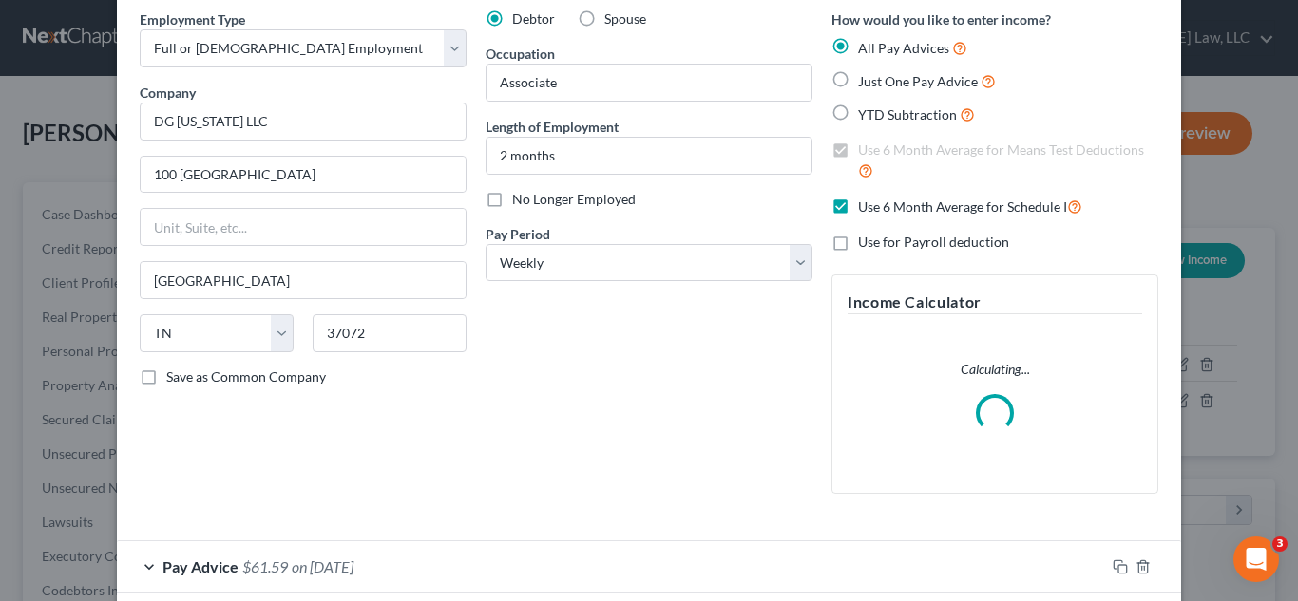
scroll to position [84, 0]
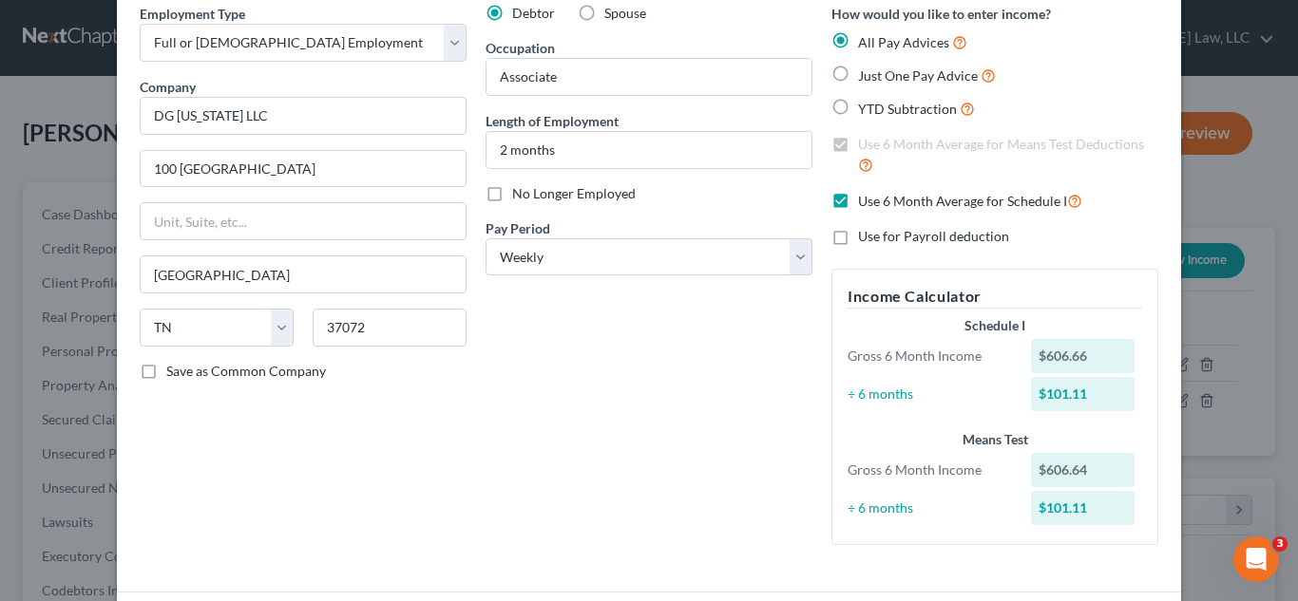
click at [858, 200] on label "Use 6 Month Average for Schedule I" at bounding box center [970, 201] width 224 height 22
click at [865, 200] on input "Use 6 Month Average for Schedule I" at bounding box center [871, 196] width 12 height 12
checkbox input "false"
click at [858, 145] on label "Use 6 Month Average for Means Test Deductions" at bounding box center [1008, 155] width 300 height 41
click at [865, 145] on input "Use 6 Month Average for Means Test Deductions" at bounding box center [871, 141] width 12 height 12
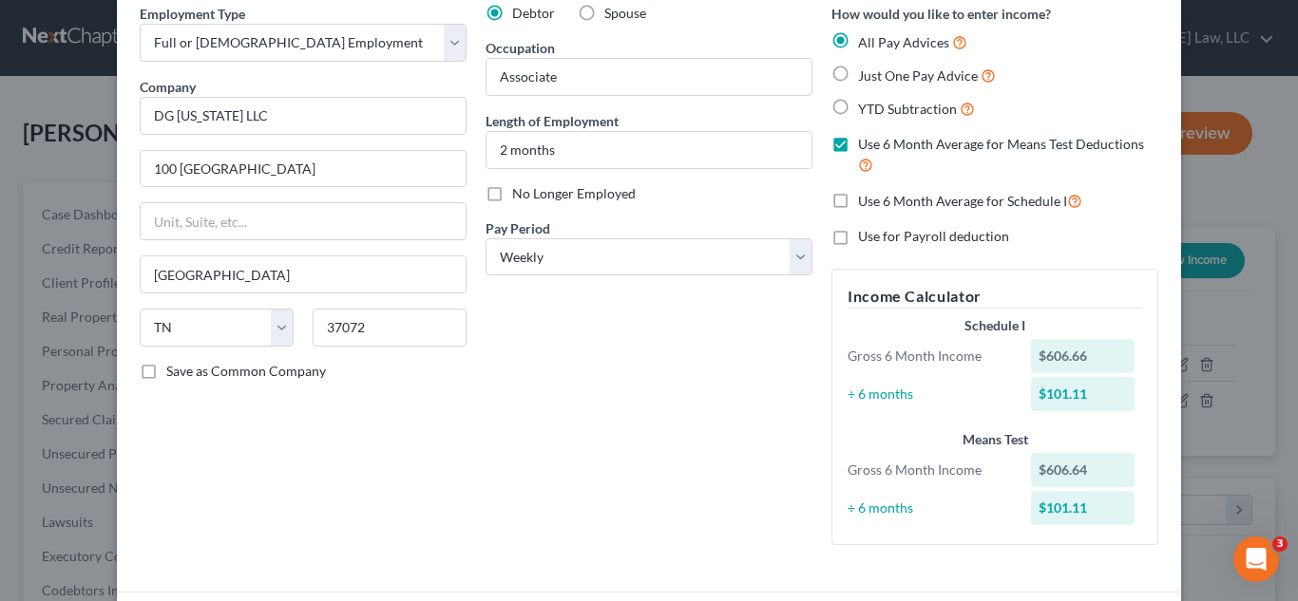
checkbox input "false"
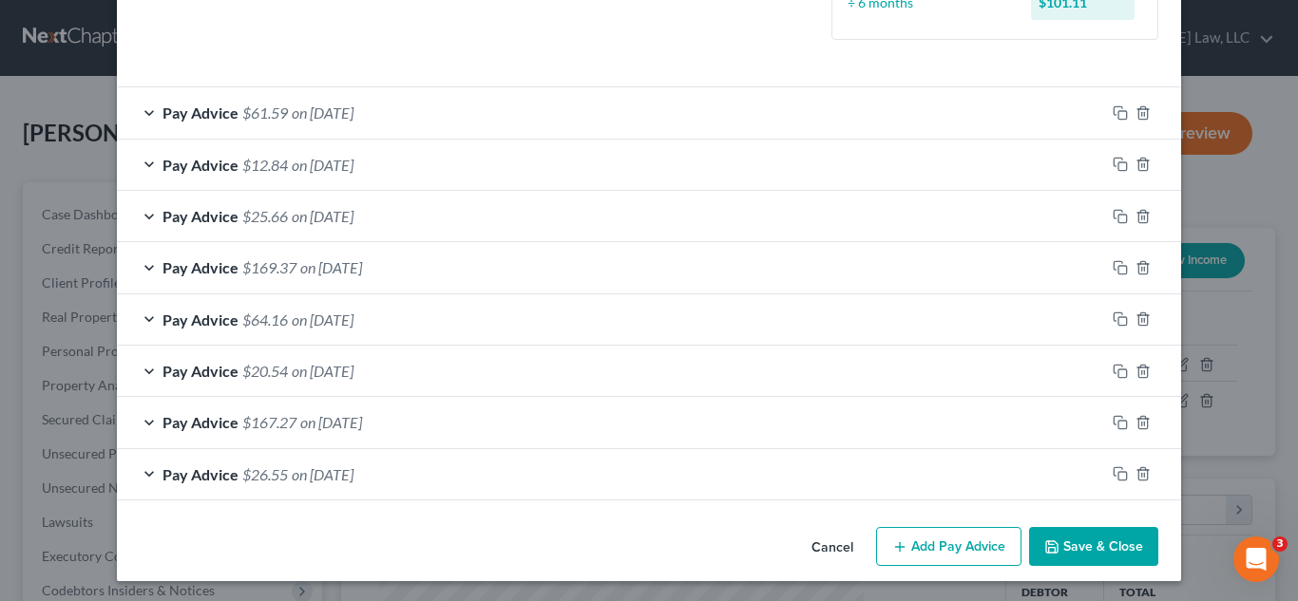
scroll to position [592, 0]
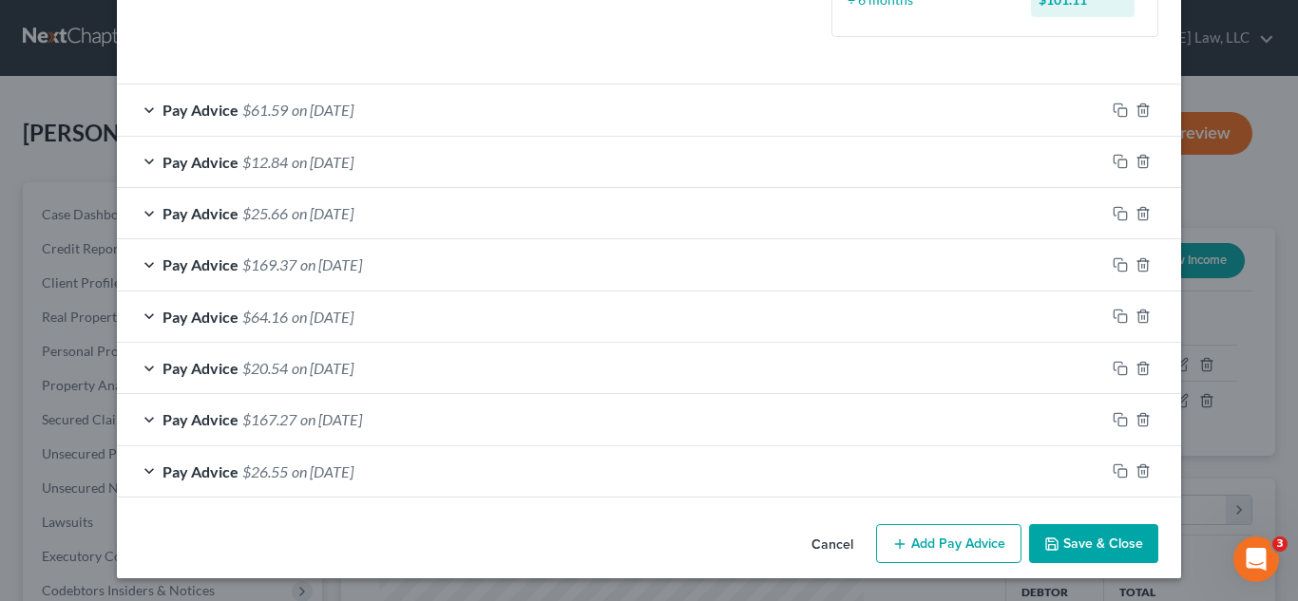
click at [1087, 541] on button "Save & Close" at bounding box center [1093, 544] width 129 height 40
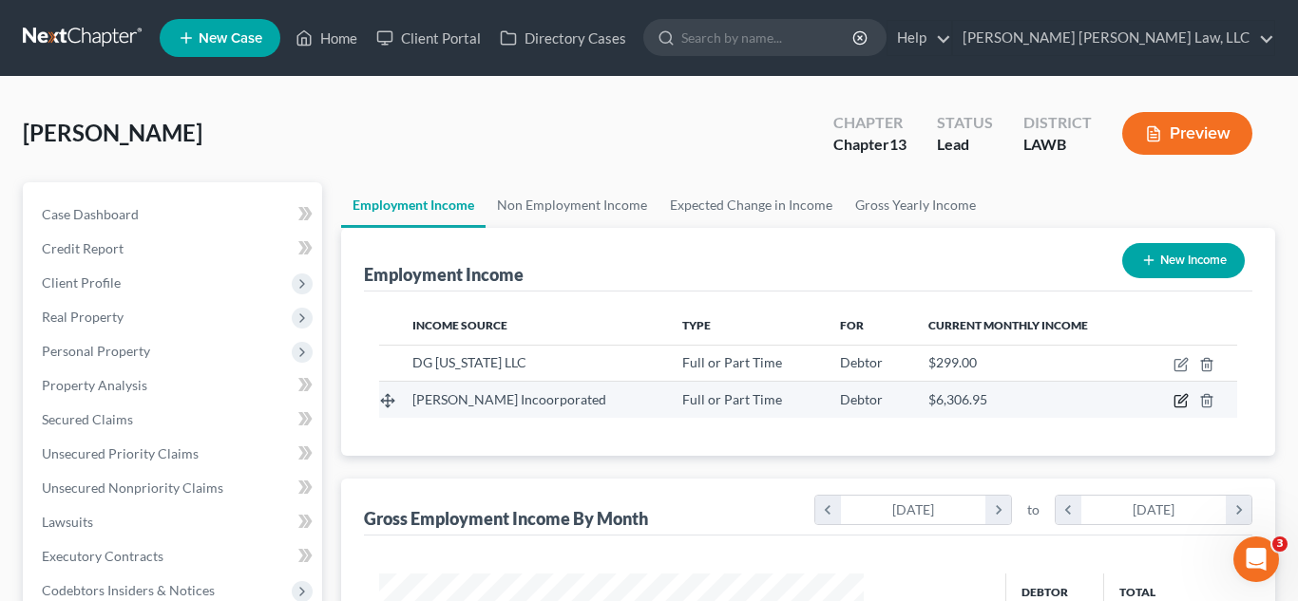
click at [1178, 400] on icon "button" at bounding box center [1180, 400] width 15 height 15
select select "0"
select select "24"
select select "2"
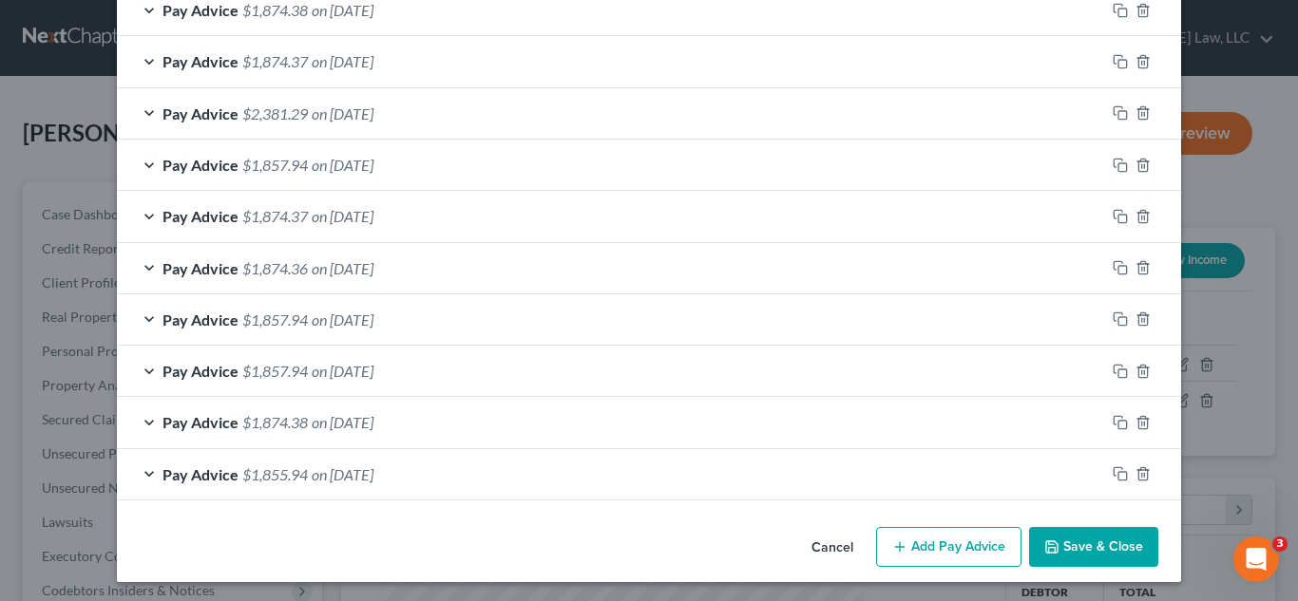
scroll to position [954, 0]
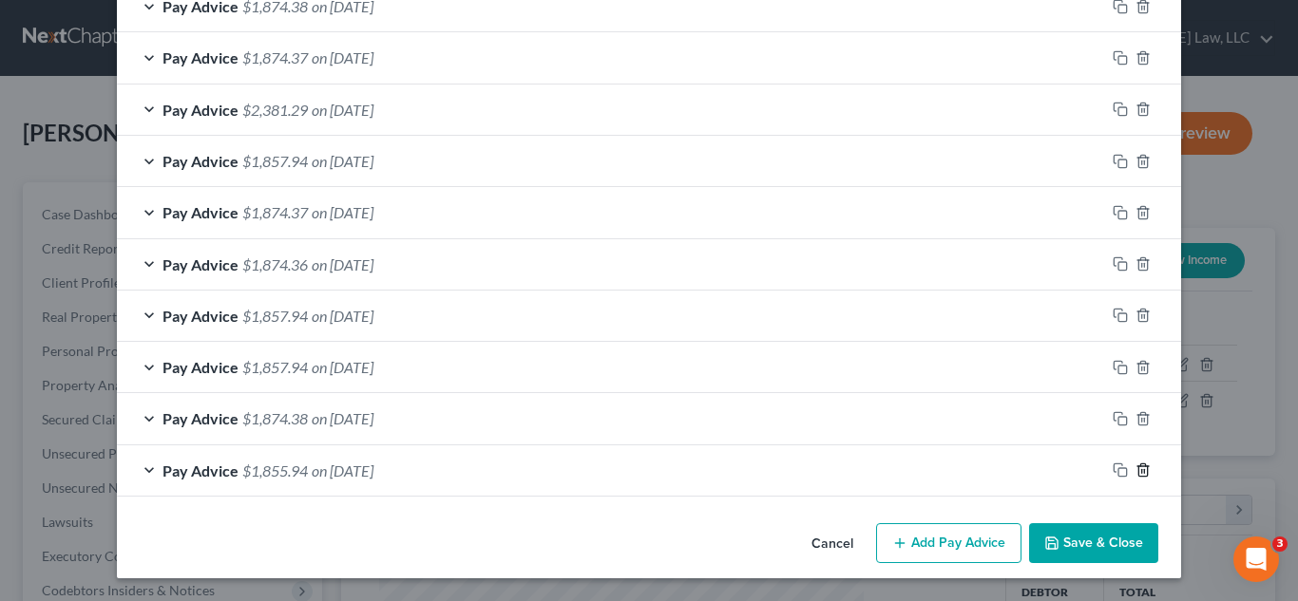
click at [1139, 473] on icon "button" at bounding box center [1142, 470] width 15 height 15
click at [1147, 471] on icon "button" at bounding box center [1142, 471] width 9 height 12
click at [1116, 551] on button "Save & Close" at bounding box center [1093, 543] width 129 height 40
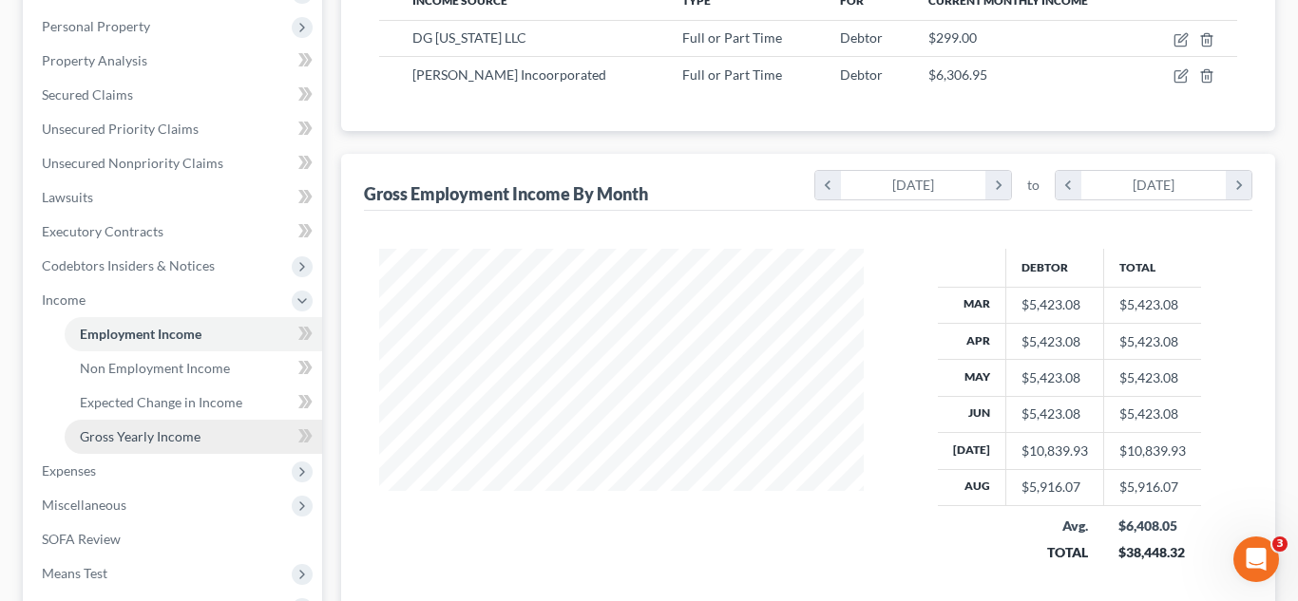
click at [152, 434] on span "Gross Yearly Income" at bounding box center [140, 436] width 121 height 16
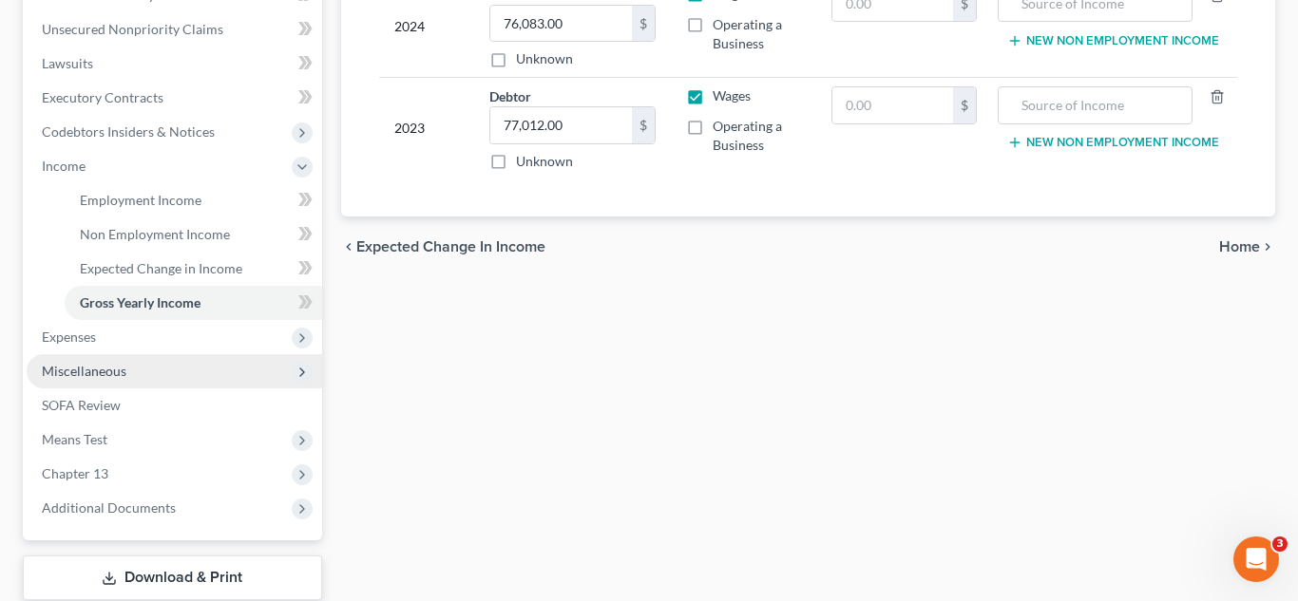
scroll to position [463, 0]
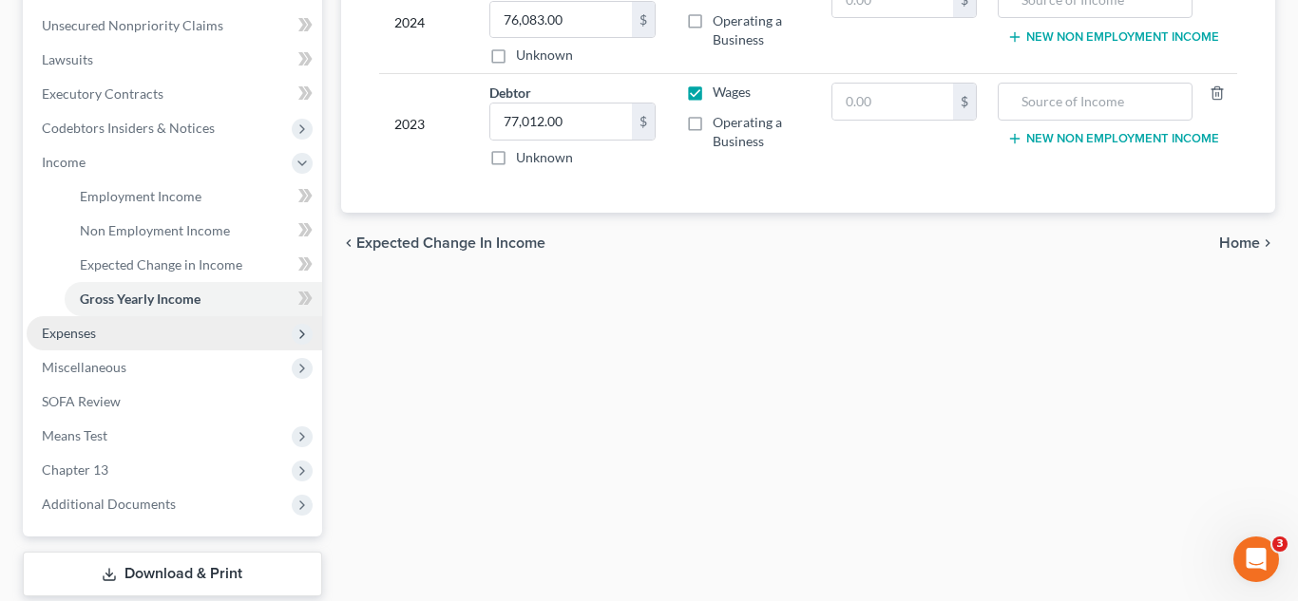
click at [126, 339] on span "Expenses" at bounding box center [174, 333] width 295 height 34
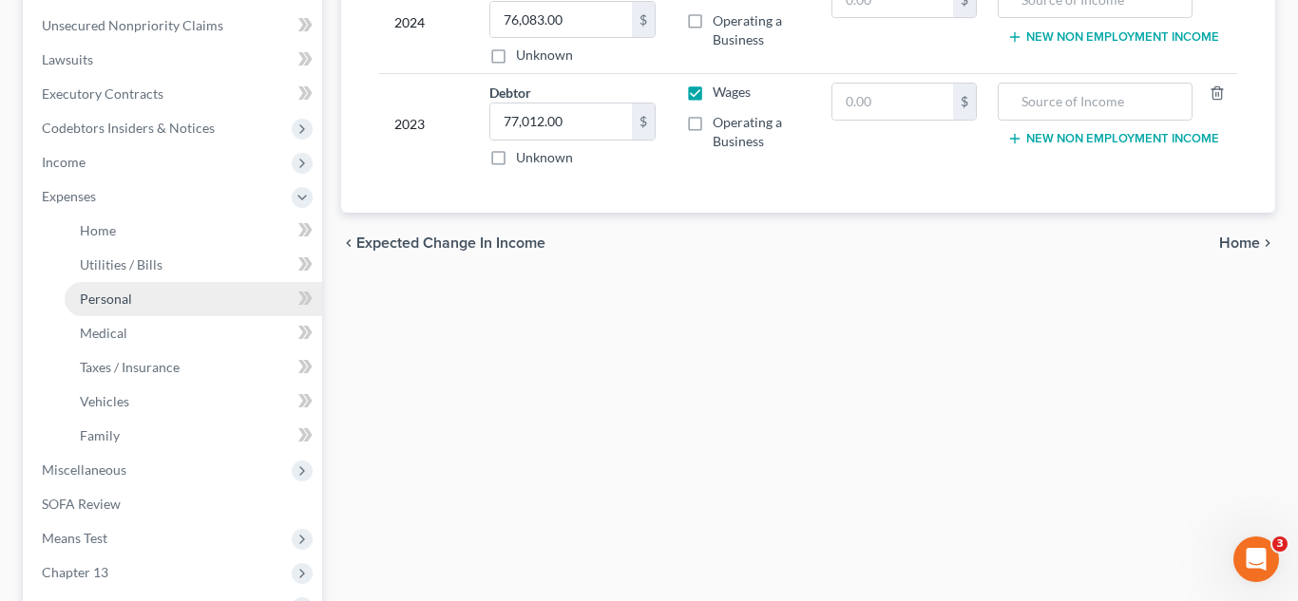
click at [143, 291] on link "Personal" at bounding box center [193, 299] width 257 height 34
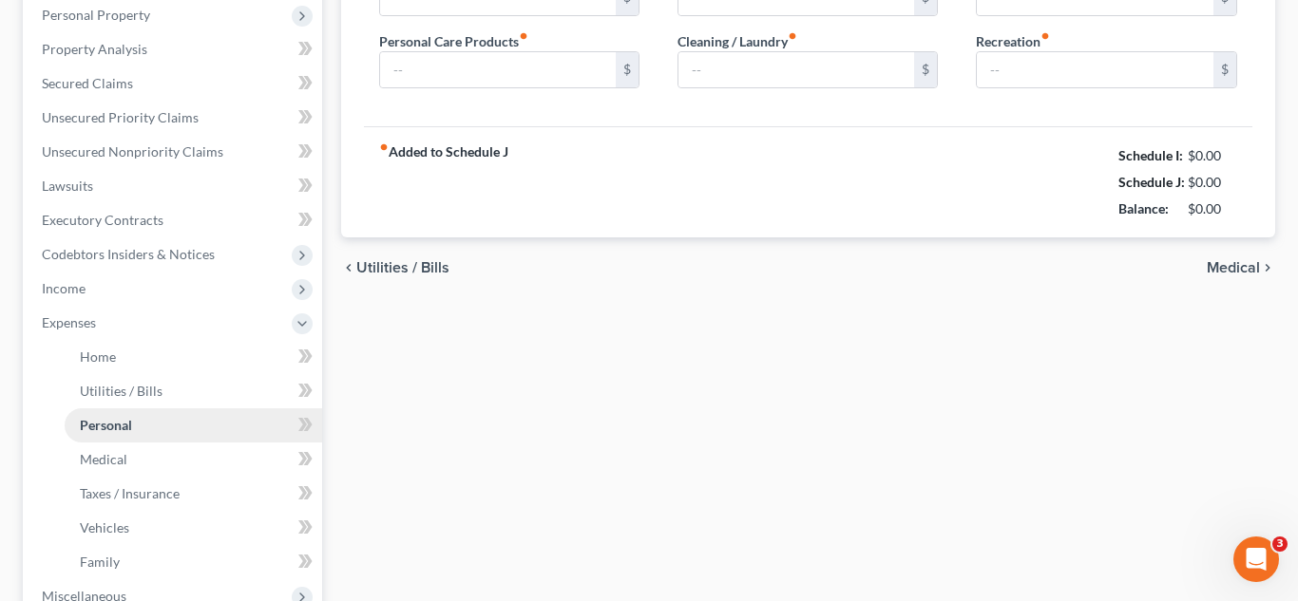
type input "867.00"
type input "91.00"
type input "0.00"
type input "96.00"
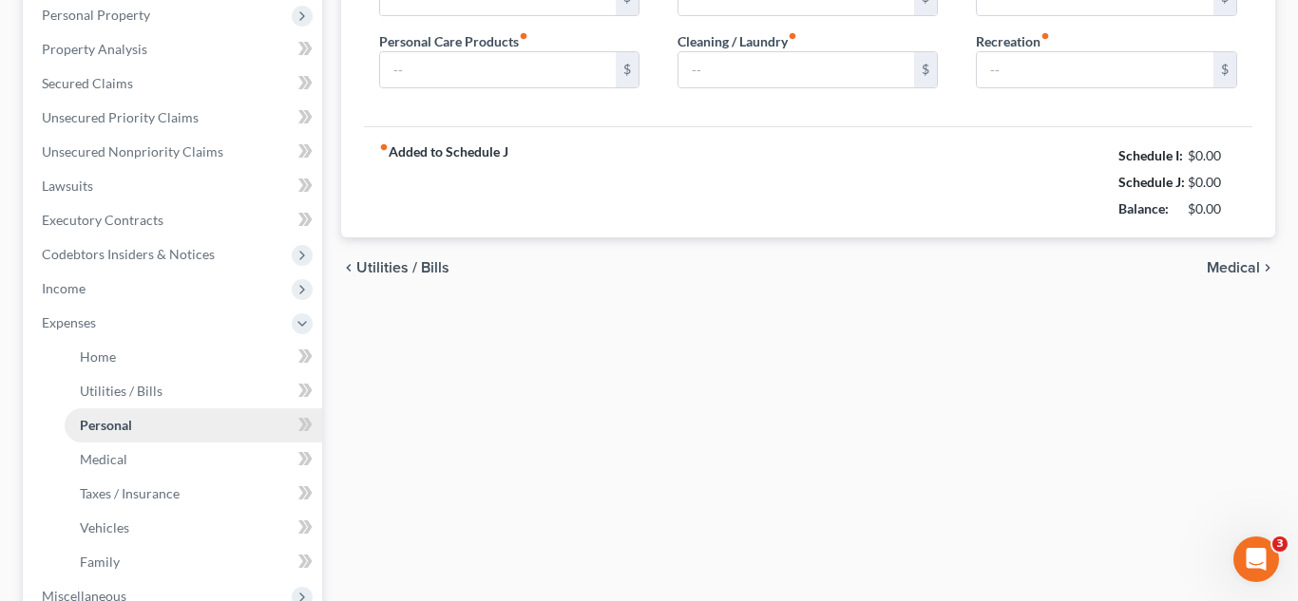
type input "50.00"
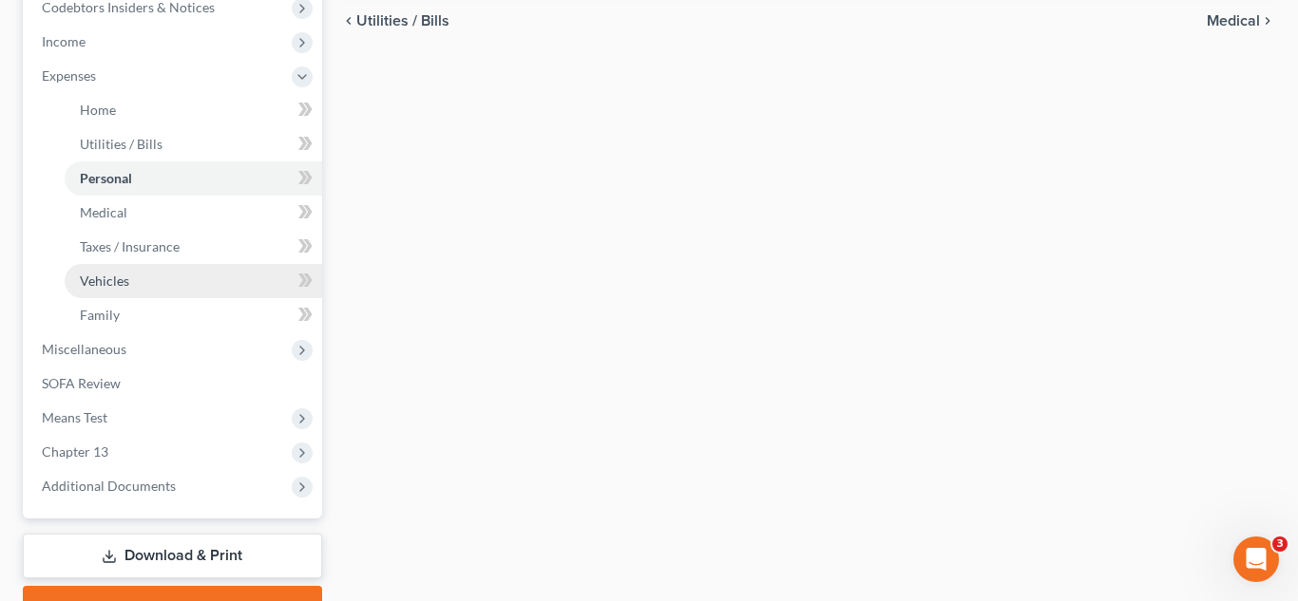
scroll to position [682, 0]
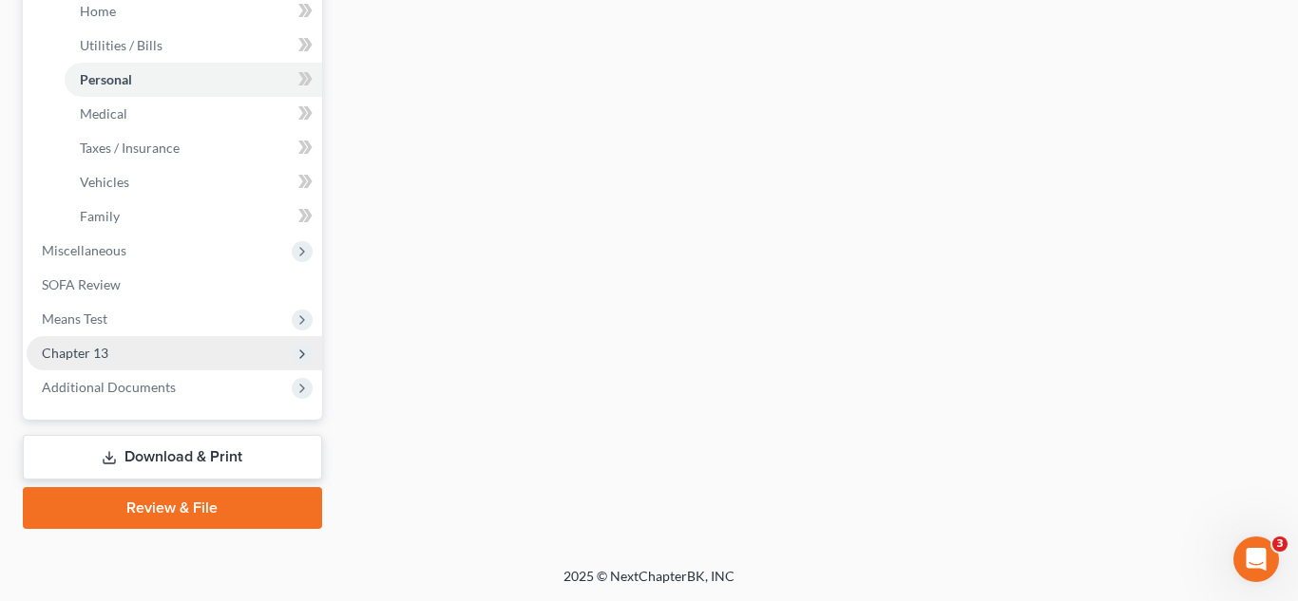
click at [143, 349] on span "Chapter 13" at bounding box center [174, 353] width 295 height 34
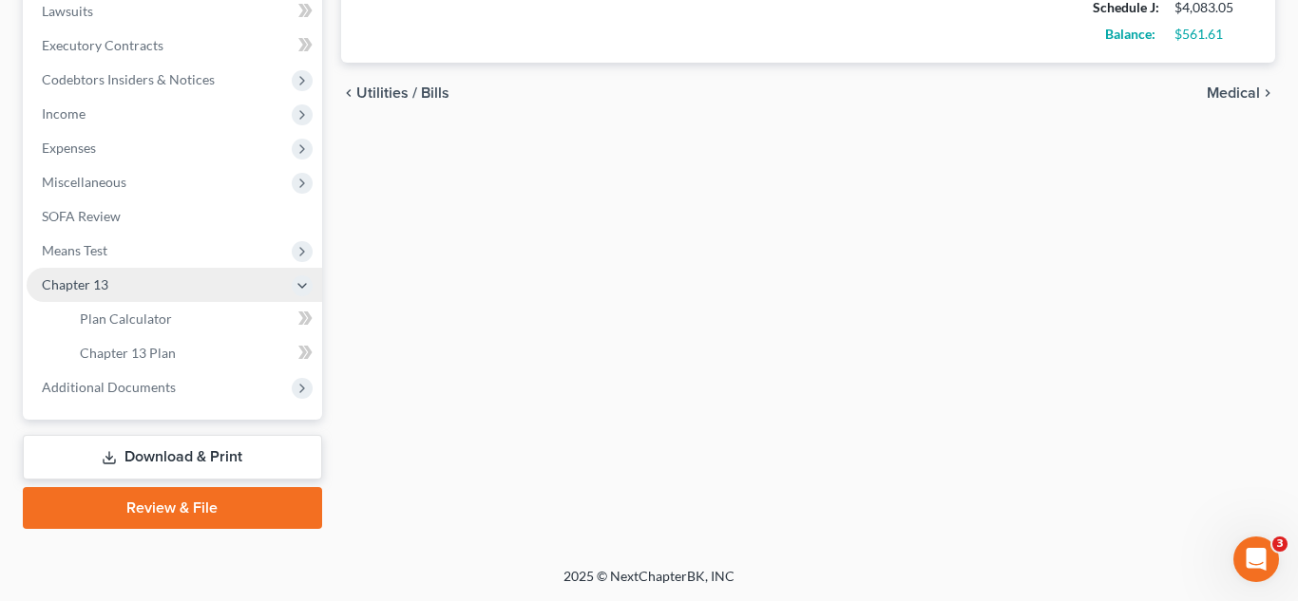
scroll to position [511, 0]
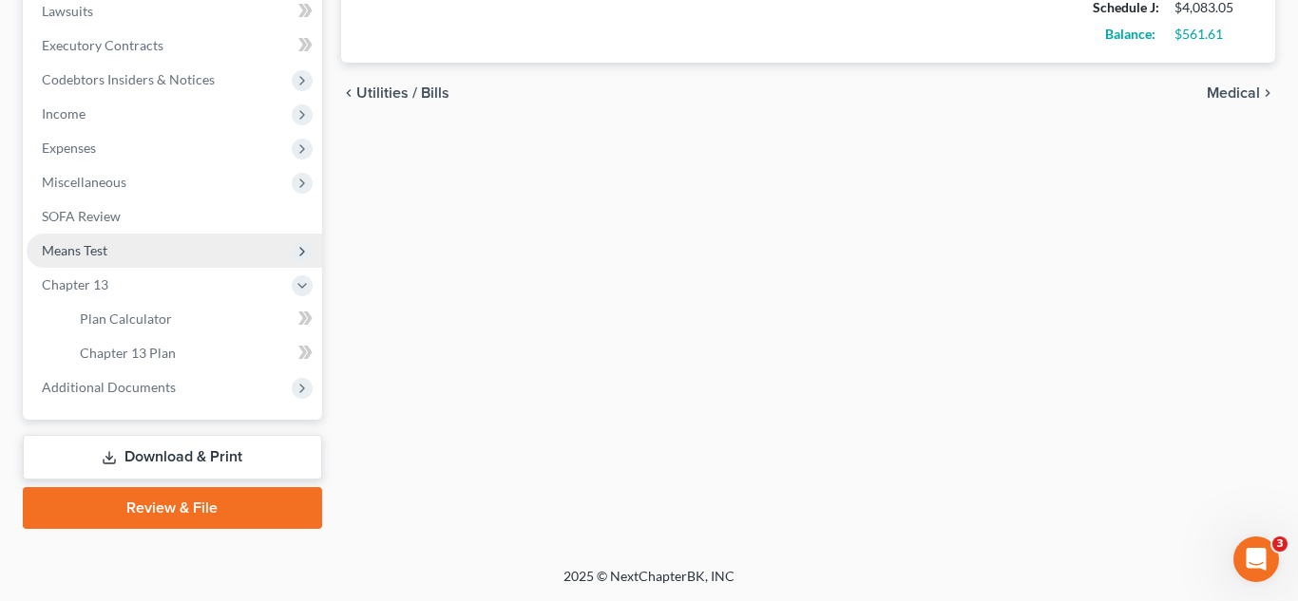
click at [148, 256] on span "Means Test" at bounding box center [174, 251] width 295 height 34
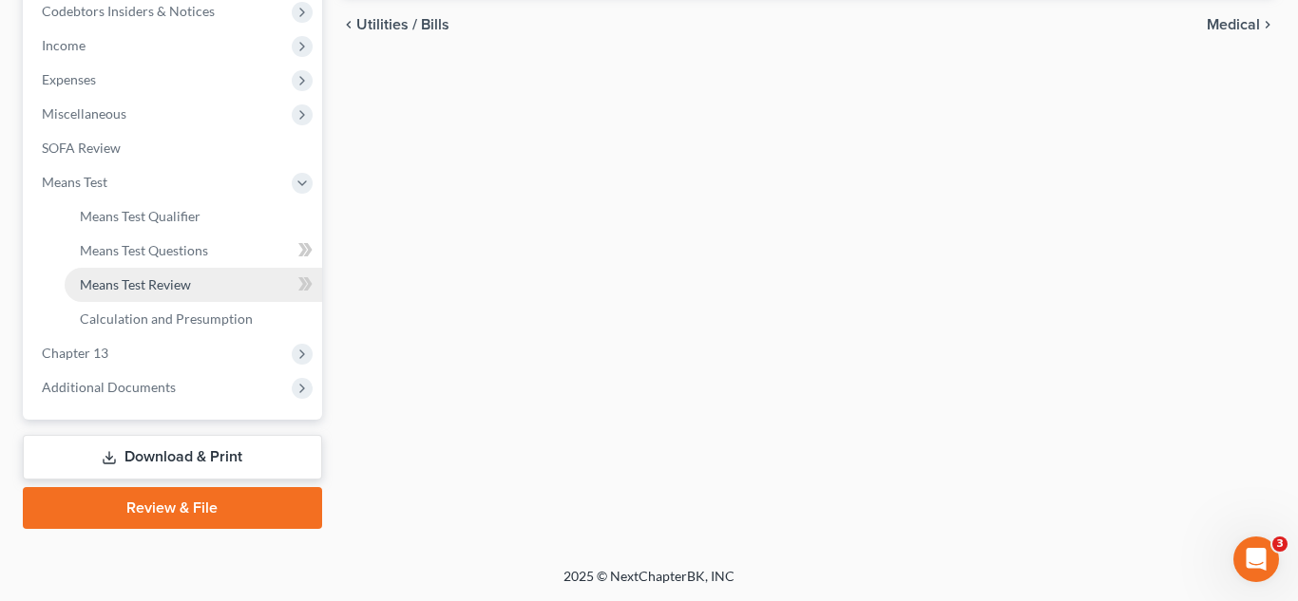
scroll to position [579, 0]
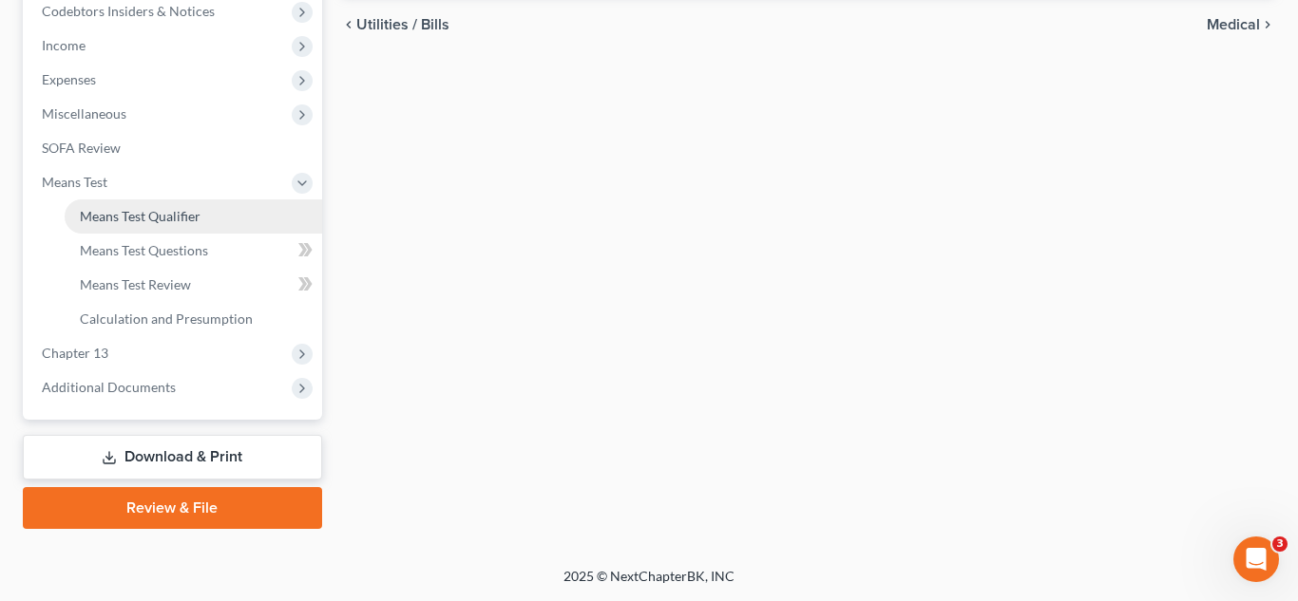
click at [180, 215] on span "Means Test Qualifier" at bounding box center [140, 216] width 121 height 16
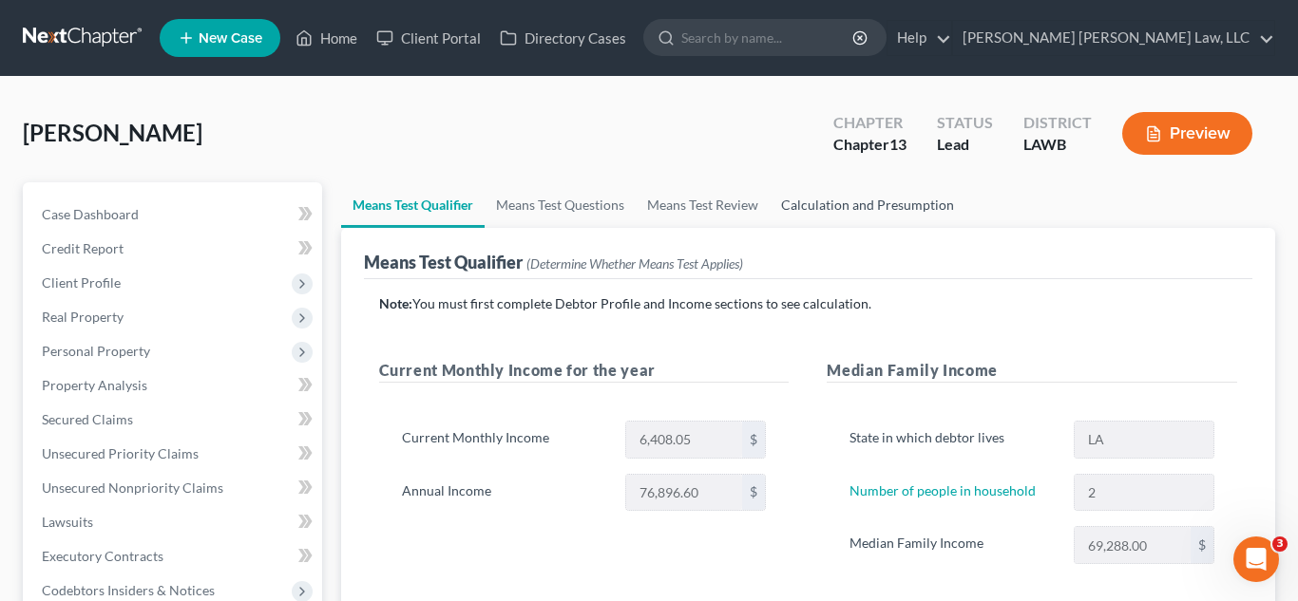
click at [889, 202] on link "Calculation and Presumption" at bounding box center [867, 205] width 196 height 46
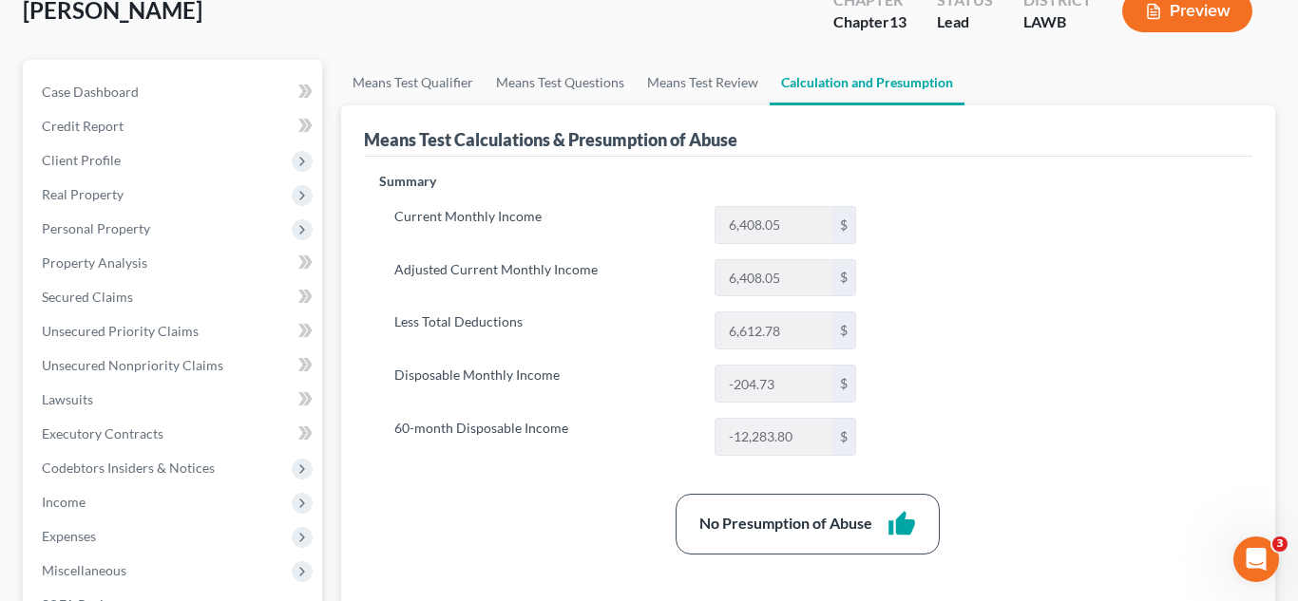
scroll to position [122, 0]
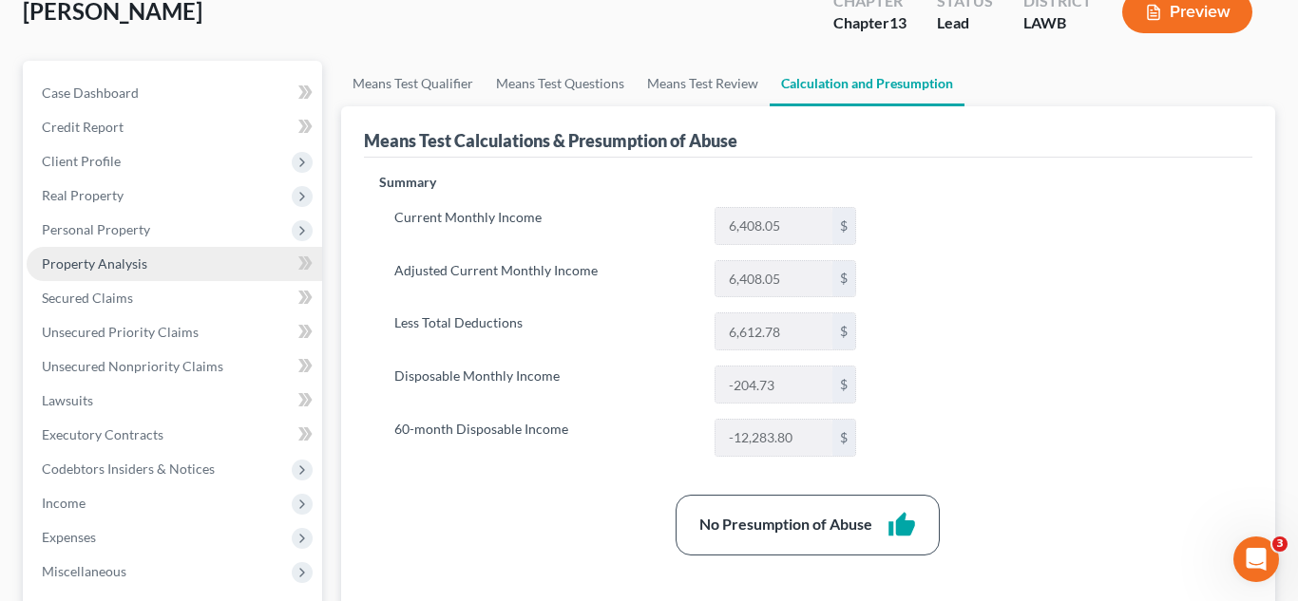
click at [161, 256] on link "Property Analysis" at bounding box center [174, 264] width 295 height 34
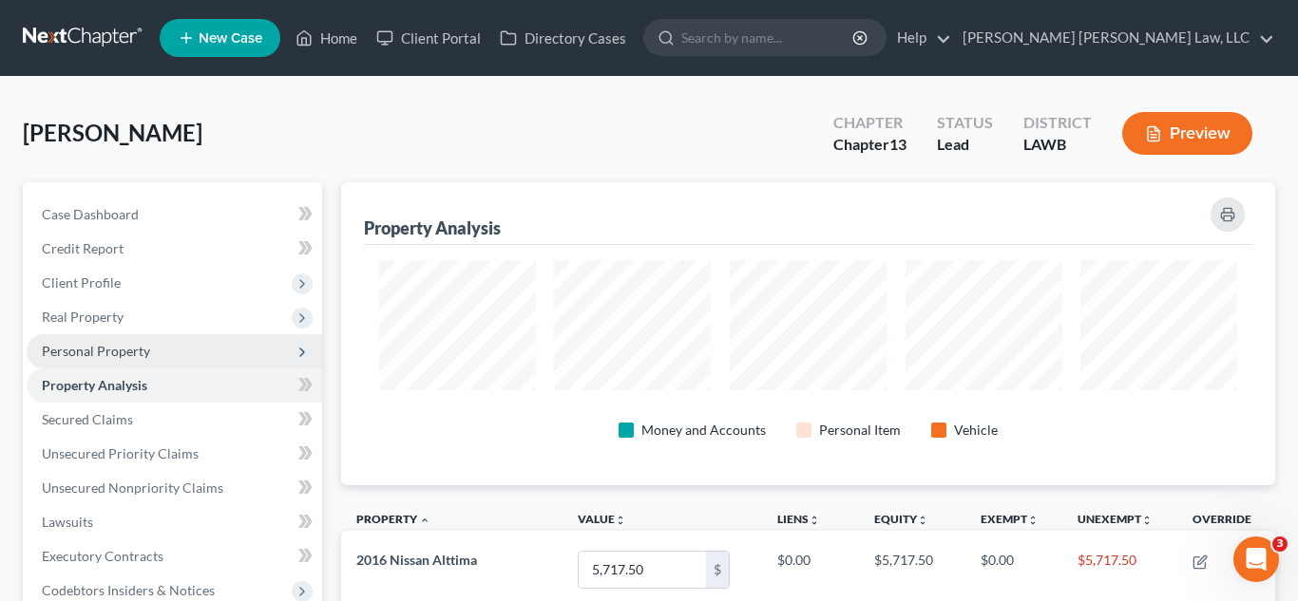
click at [158, 352] on span "Personal Property" at bounding box center [174, 351] width 295 height 34
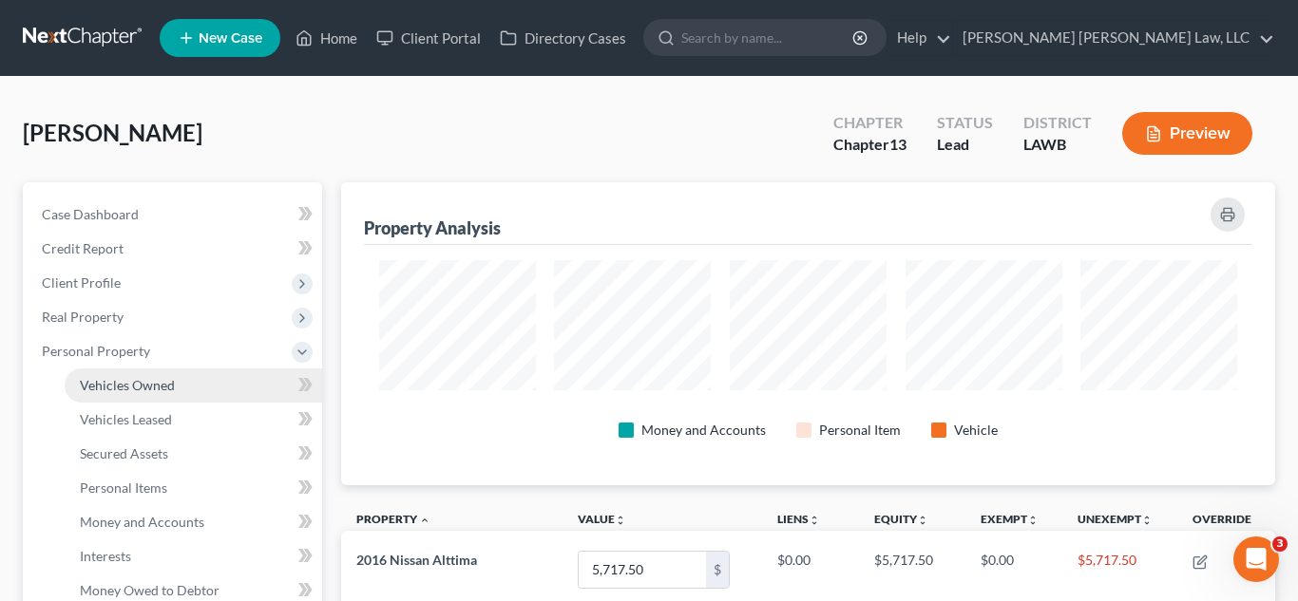
click at [151, 381] on span "Vehicles Owned" at bounding box center [127, 385] width 95 height 16
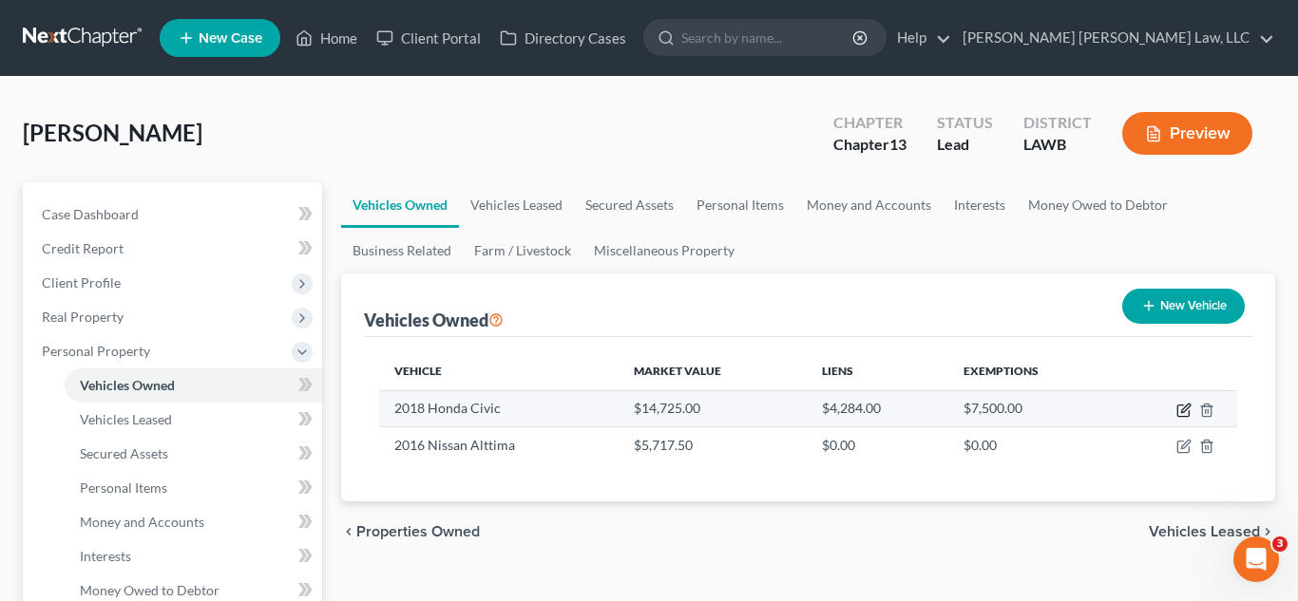
click at [1184, 415] on icon "button" at bounding box center [1182, 411] width 11 height 11
select select "0"
select select "8"
select select "2"
select select "0"
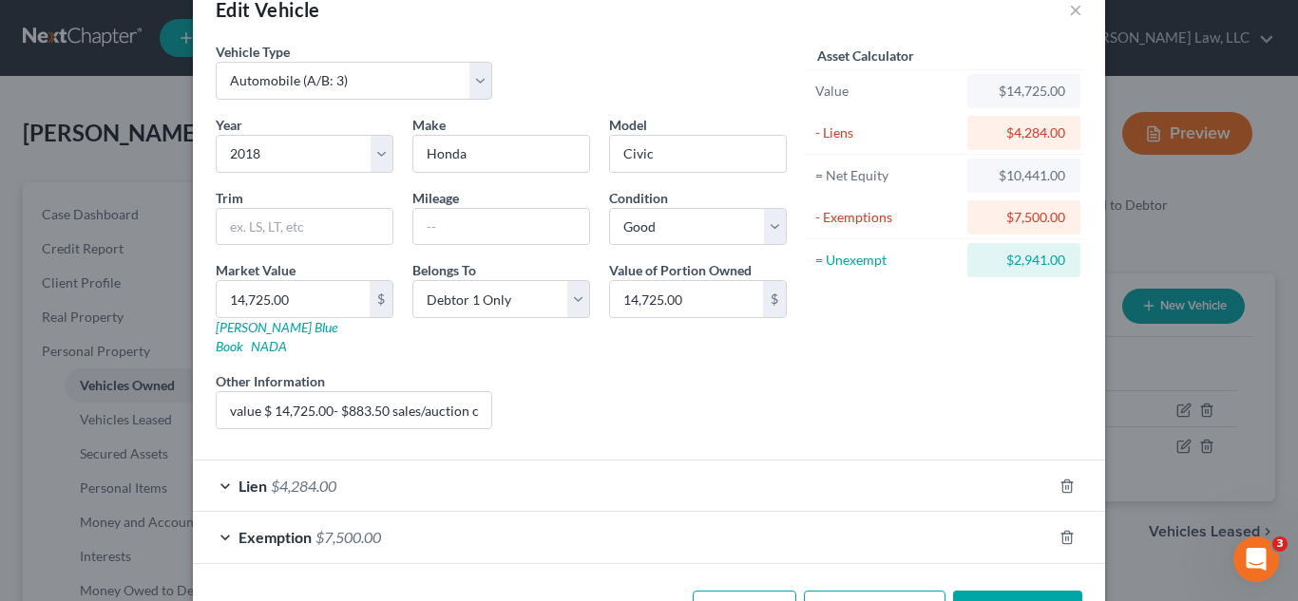
scroll to position [93, 0]
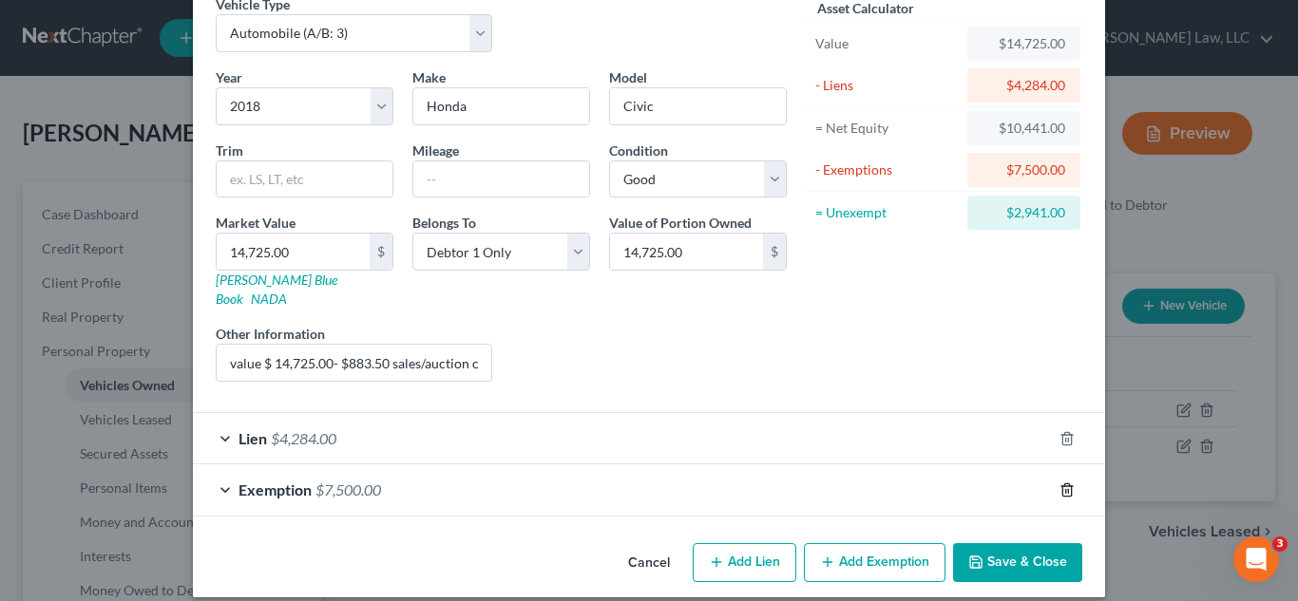
click at [1062, 484] on icon "button" at bounding box center [1066, 490] width 9 height 12
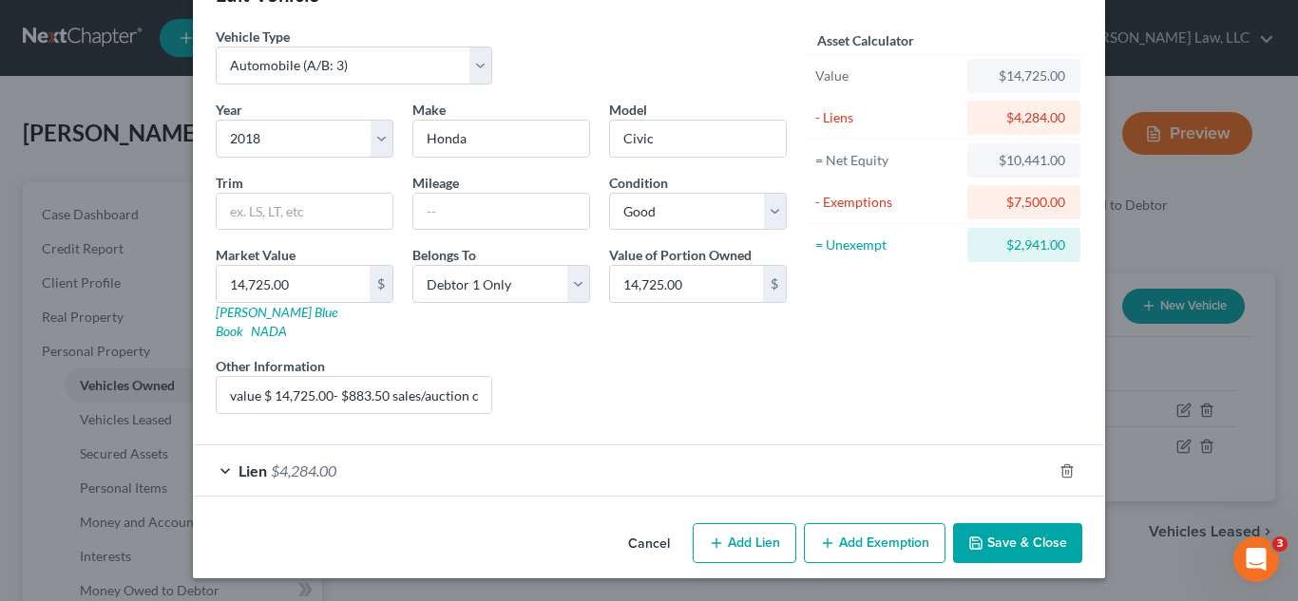
scroll to position [42, 0]
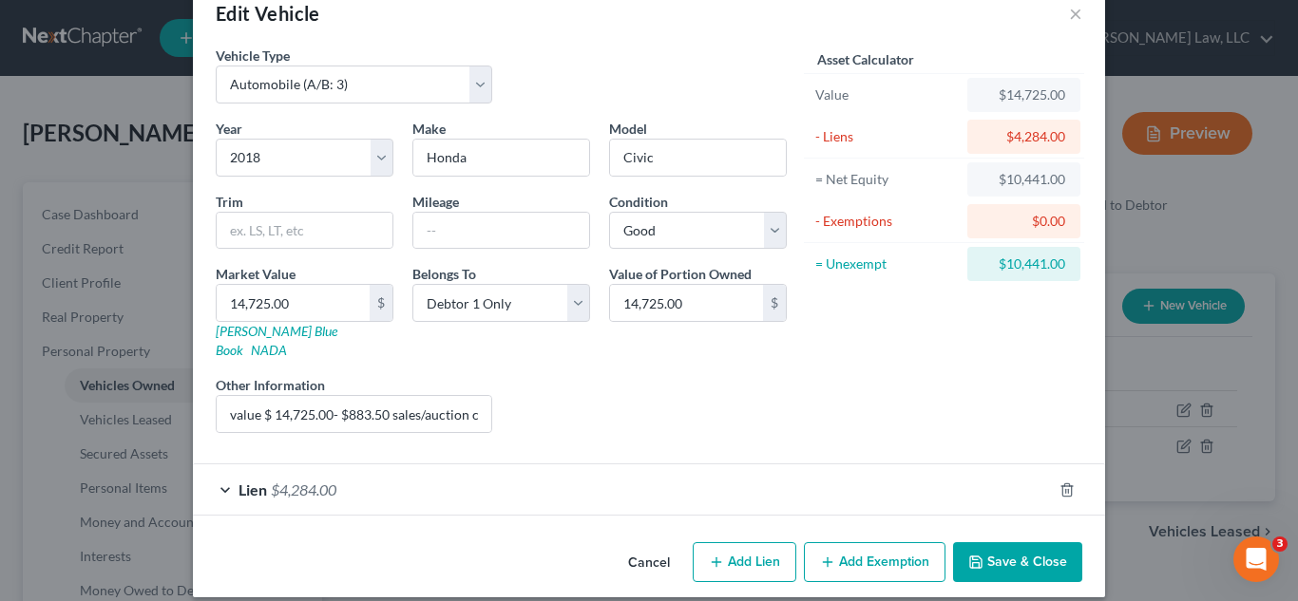
click at [1019, 556] on button "Save & Close" at bounding box center [1017, 562] width 129 height 40
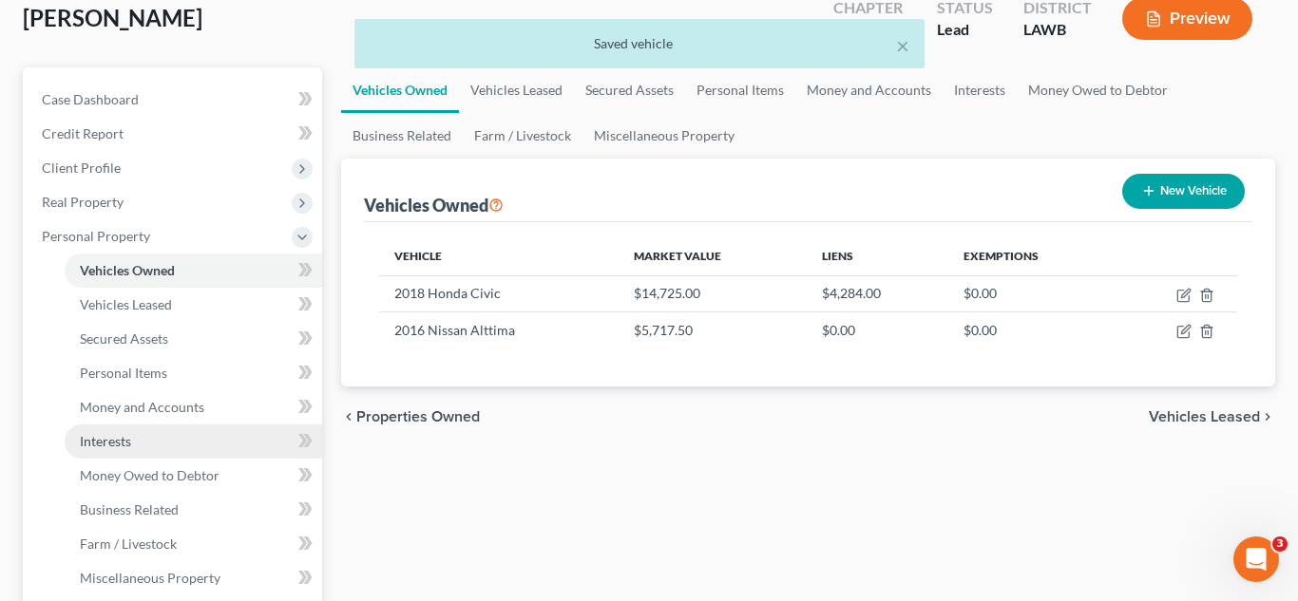
scroll to position [355, 0]
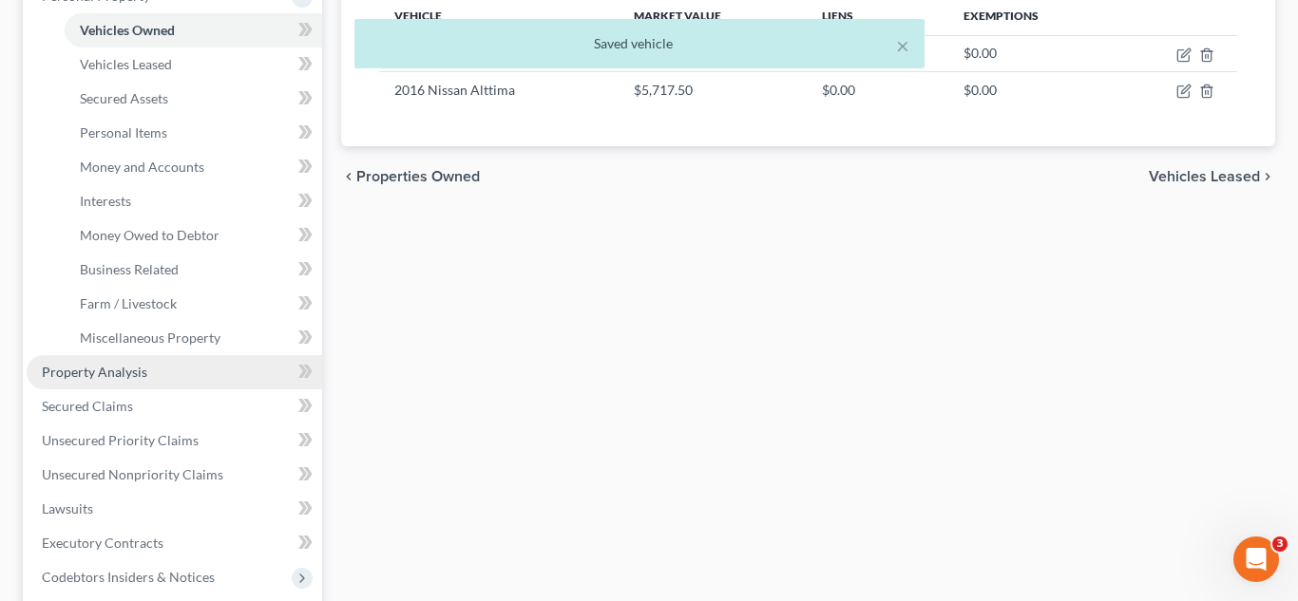
click at [161, 382] on link "Property Analysis" at bounding box center [174, 372] width 295 height 34
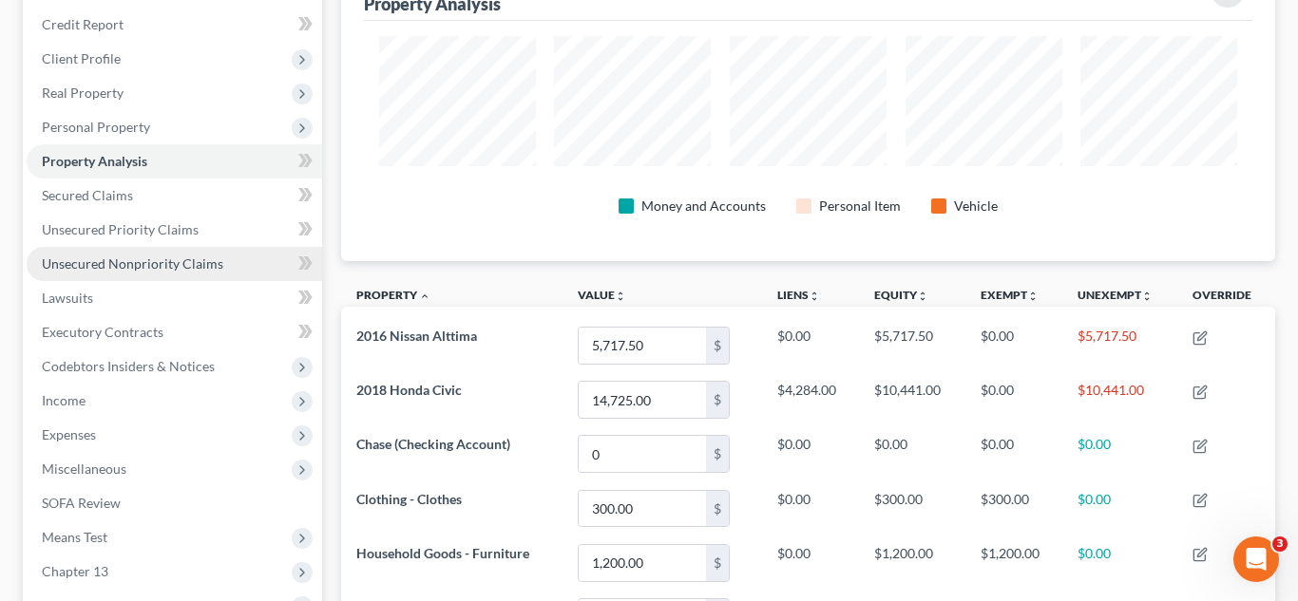
scroll to position [221, 0]
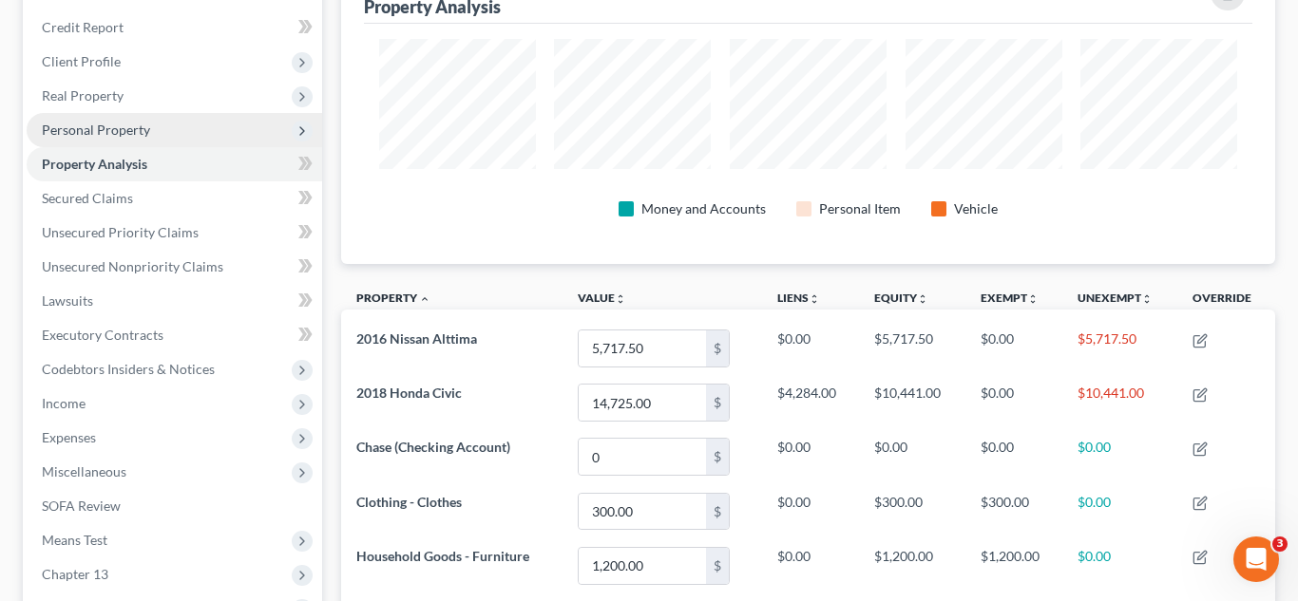
click at [148, 131] on span "Personal Property" at bounding box center [174, 130] width 295 height 34
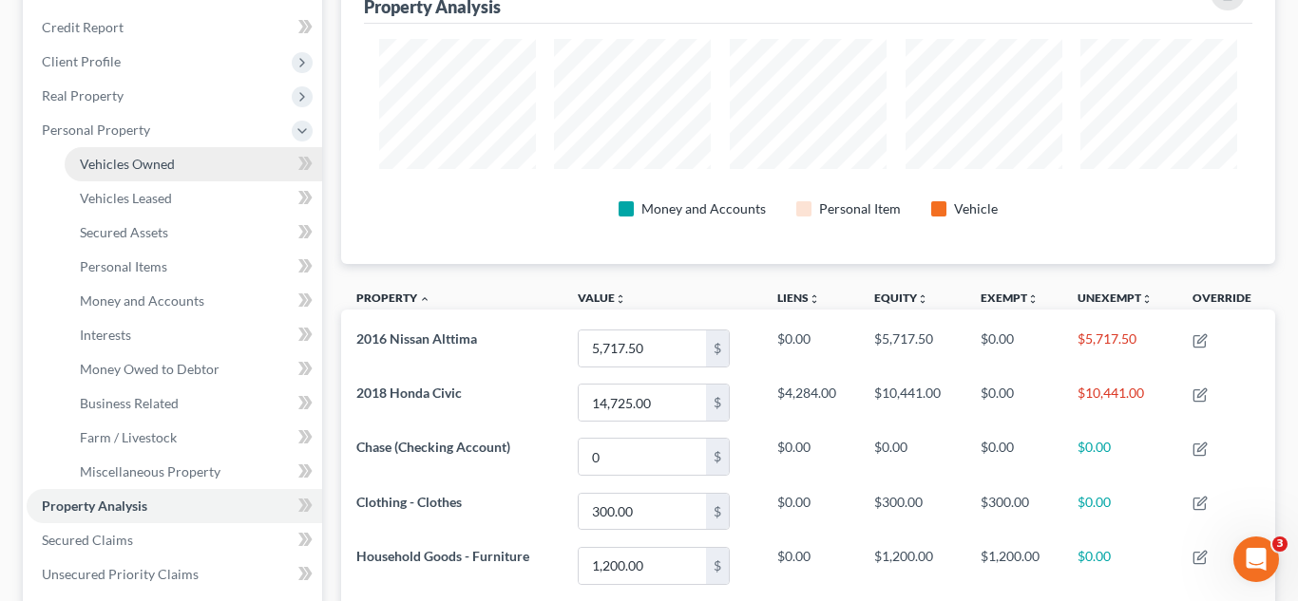
click at [161, 165] on span "Vehicles Owned" at bounding box center [127, 164] width 95 height 16
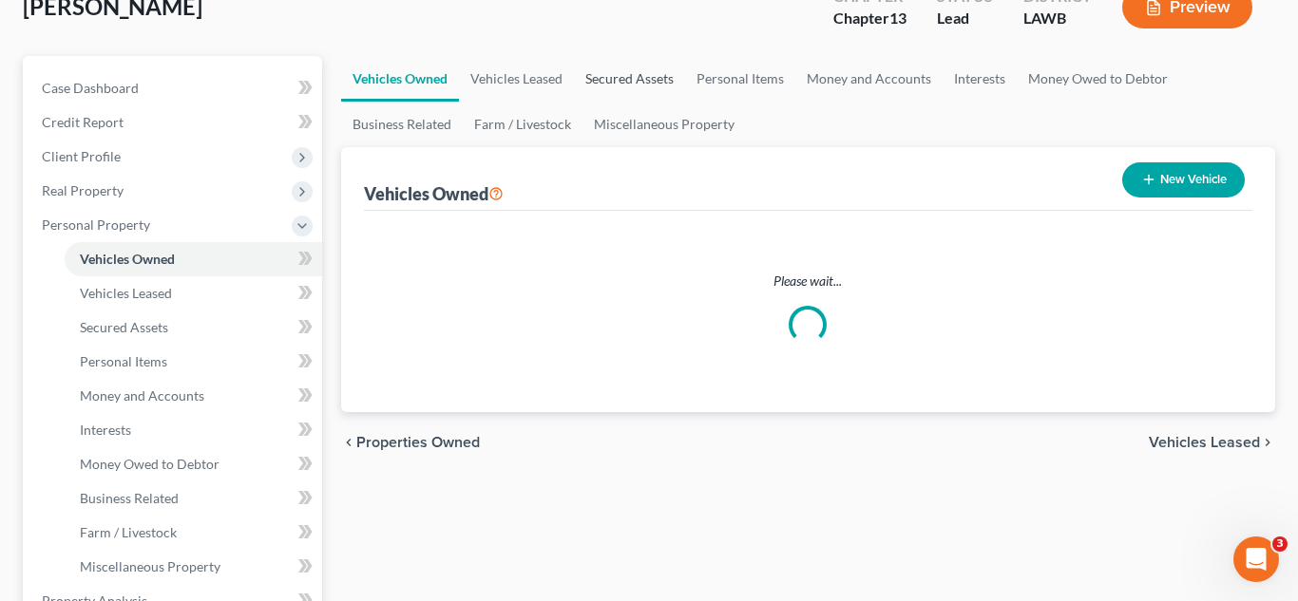
scroll to position [3, 0]
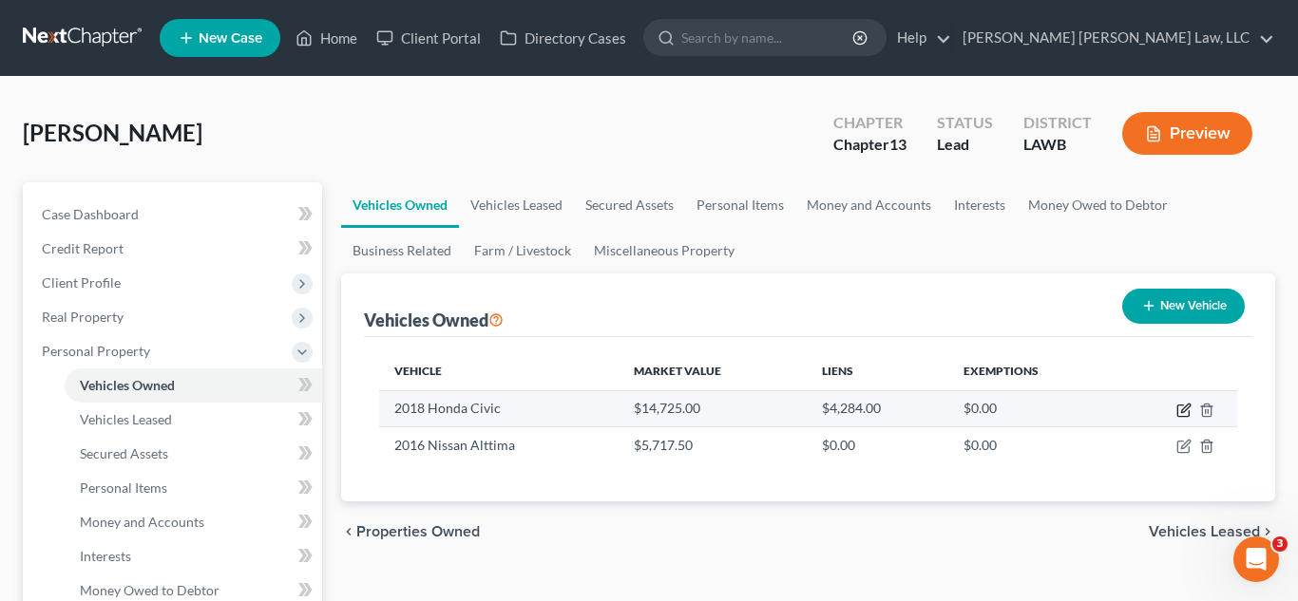
click at [1180, 408] on icon "button" at bounding box center [1183, 410] width 15 height 15
select select "0"
select select "8"
select select "2"
select select "0"
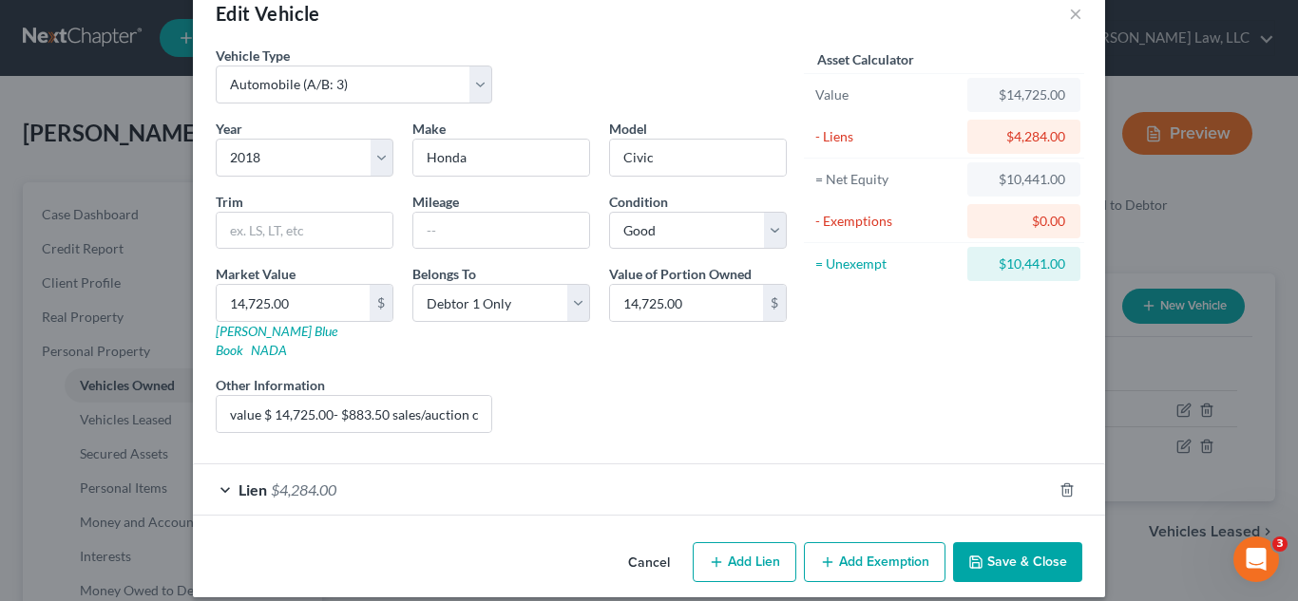
click at [917, 557] on button "Add Exemption" at bounding box center [875, 562] width 142 height 40
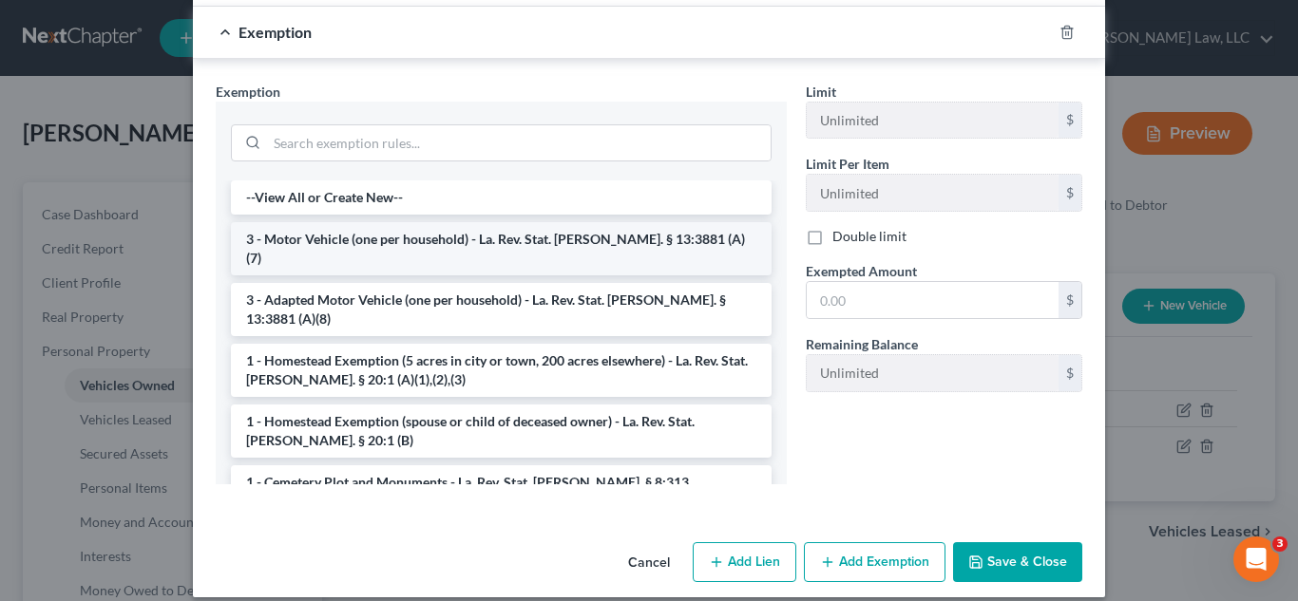
click at [437, 222] on li "3 - Motor Vehicle (one per household) - La. Rev. Stat. Ann. § 13:3881 (A)(7)" at bounding box center [501, 248] width 541 height 53
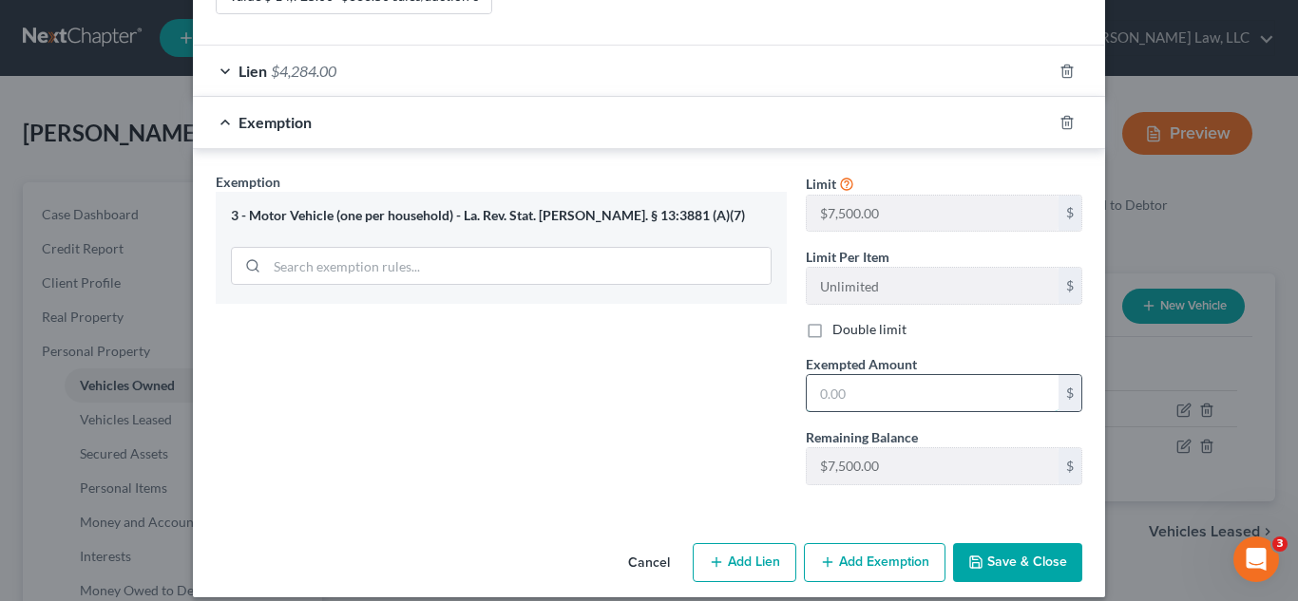
click at [852, 375] on input "text" at bounding box center [932, 393] width 252 height 36
type input "7,500.00"
click at [1026, 549] on button "Save & Close" at bounding box center [1017, 563] width 129 height 40
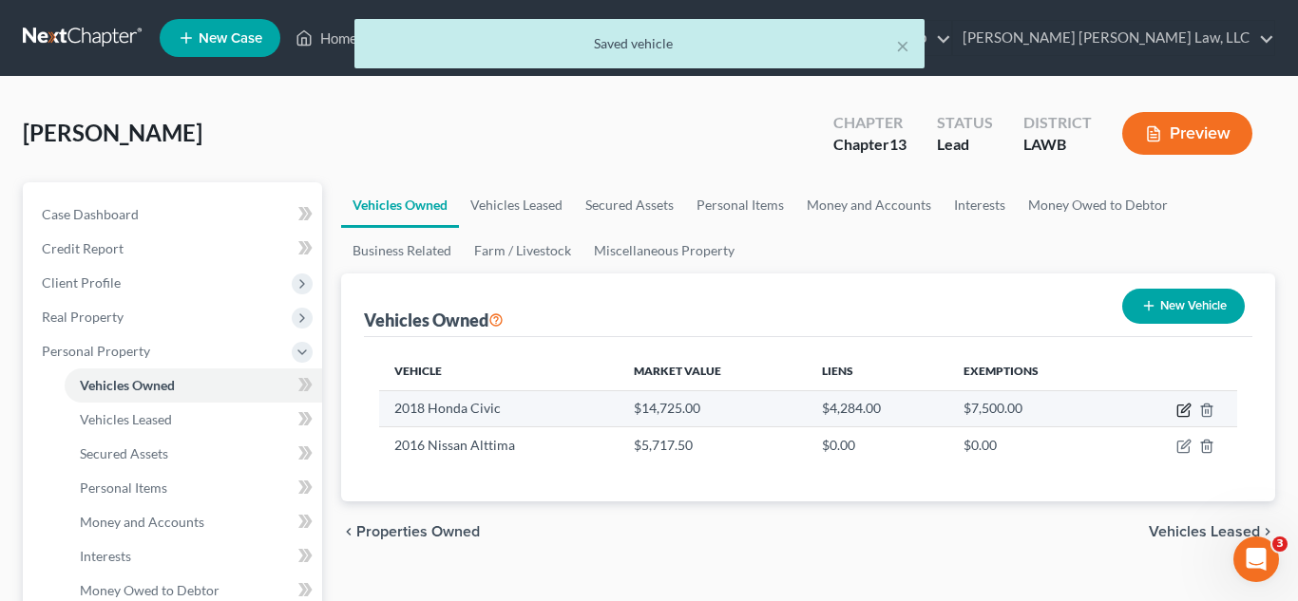
click at [1183, 414] on icon "button" at bounding box center [1183, 410] width 15 height 15
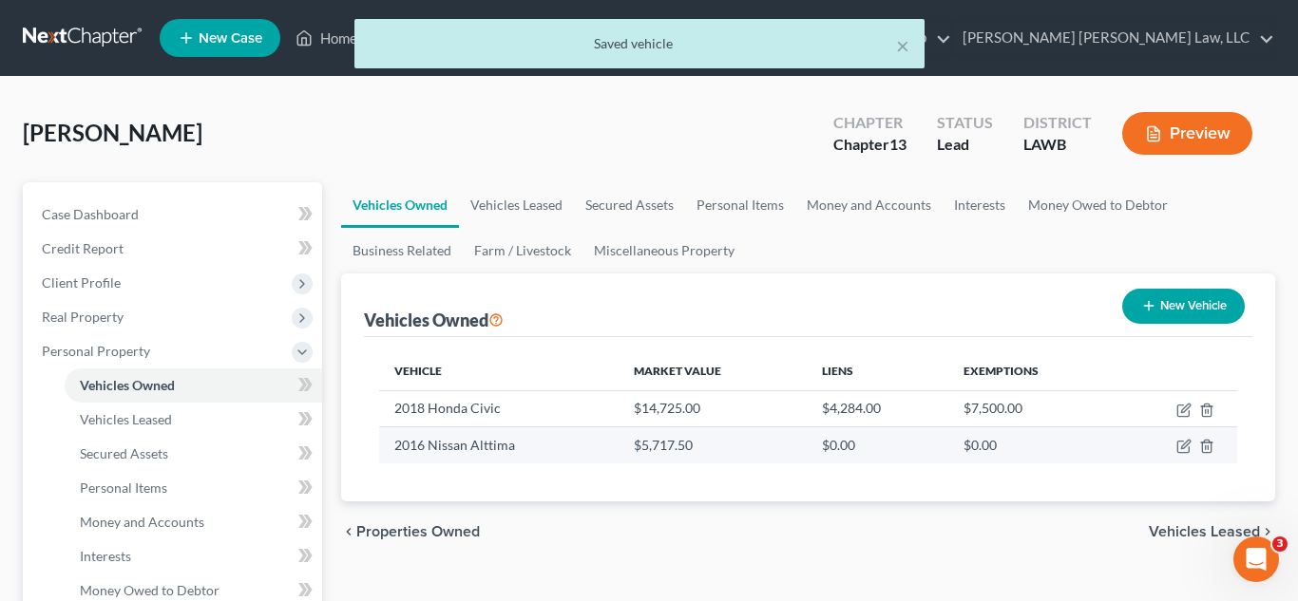
select select "0"
select select "8"
select select "2"
select select "0"
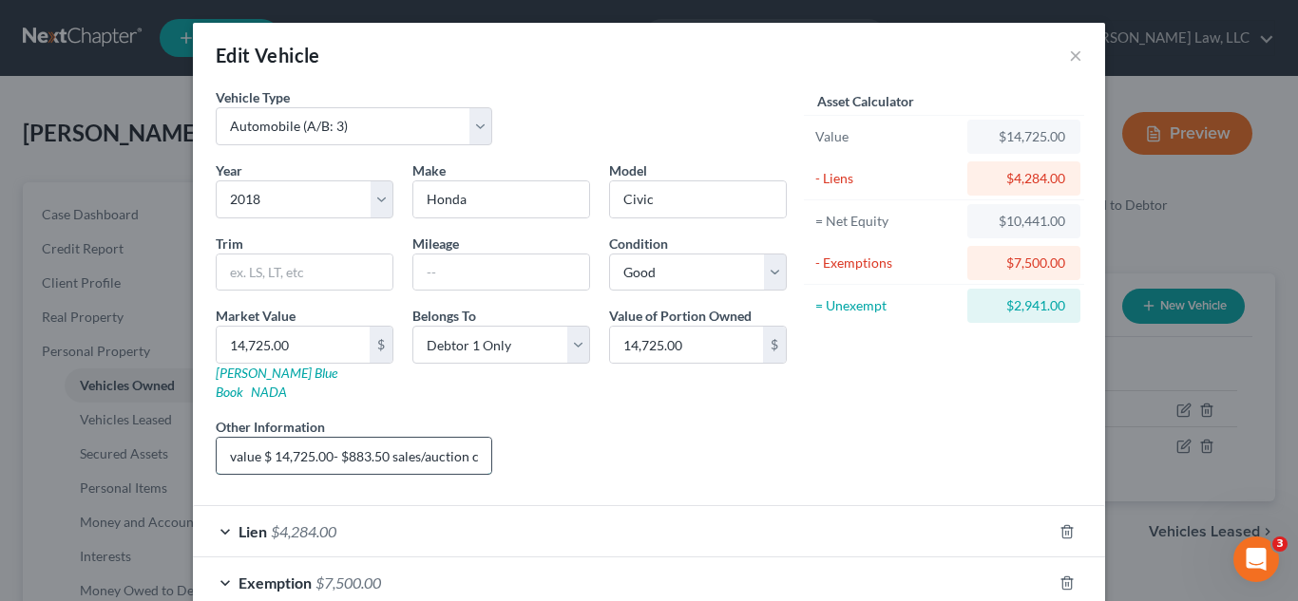
click at [406, 447] on input "value $ 14,725.00- $883.50 sales/auction cost @ 6%- $7,500 exemption -$4,281.00…" at bounding box center [354, 456] width 275 height 36
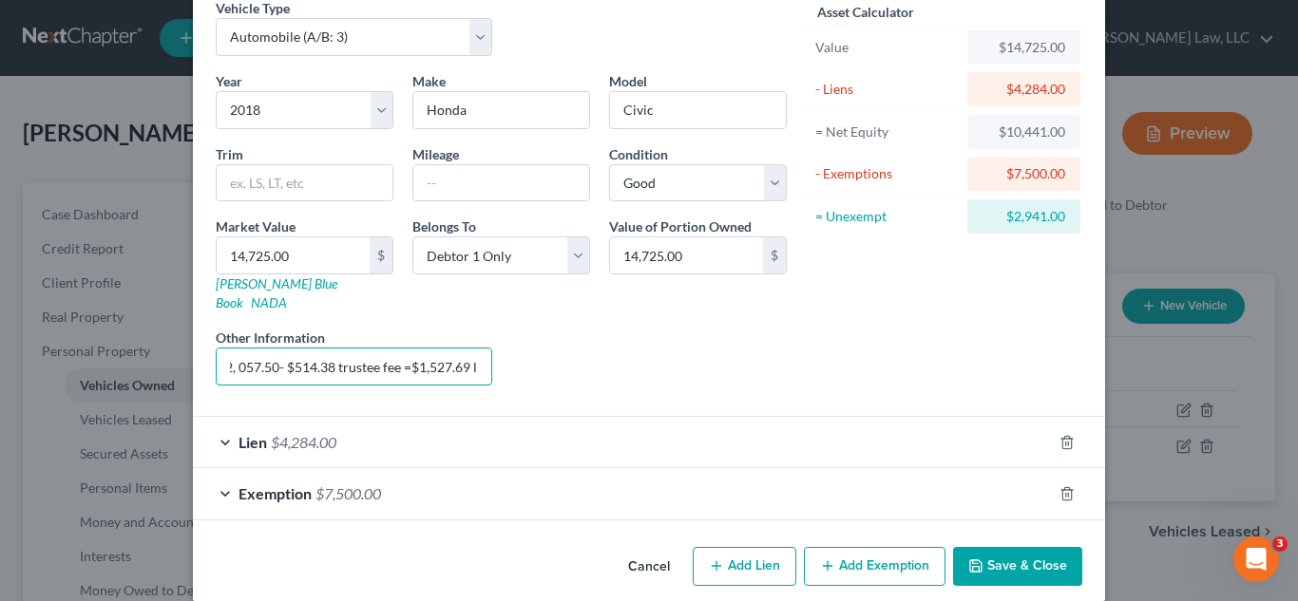
scroll to position [93, 0]
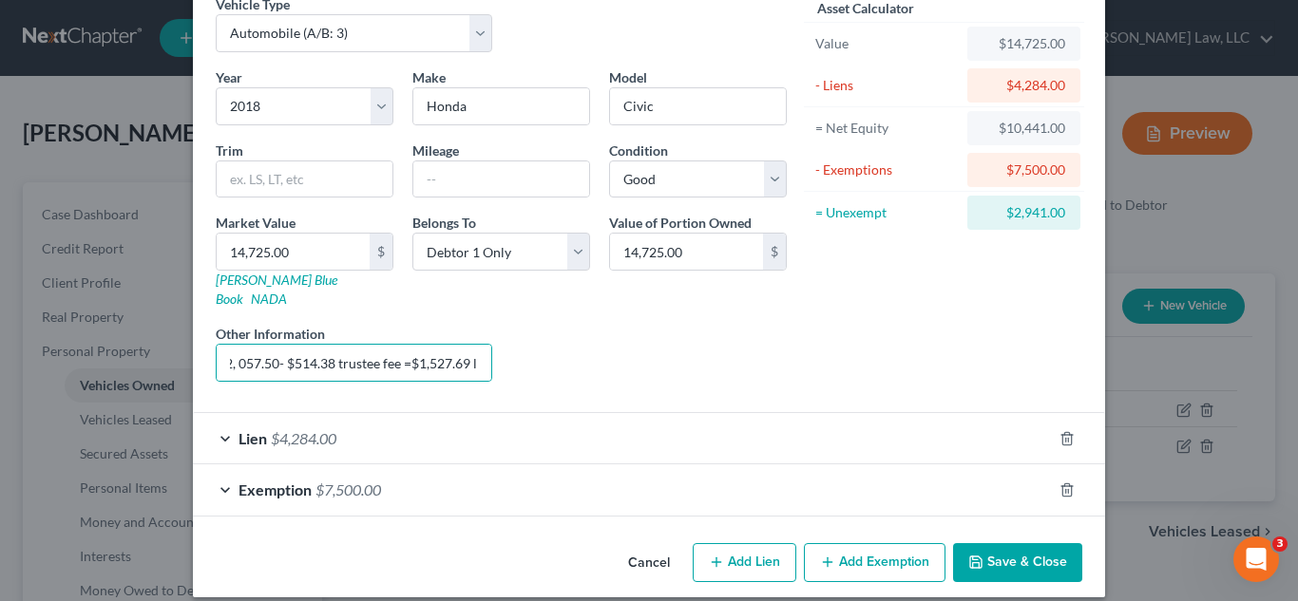
click at [1020, 546] on button "Save & Close" at bounding box center [1017, 563] width 129 height 40
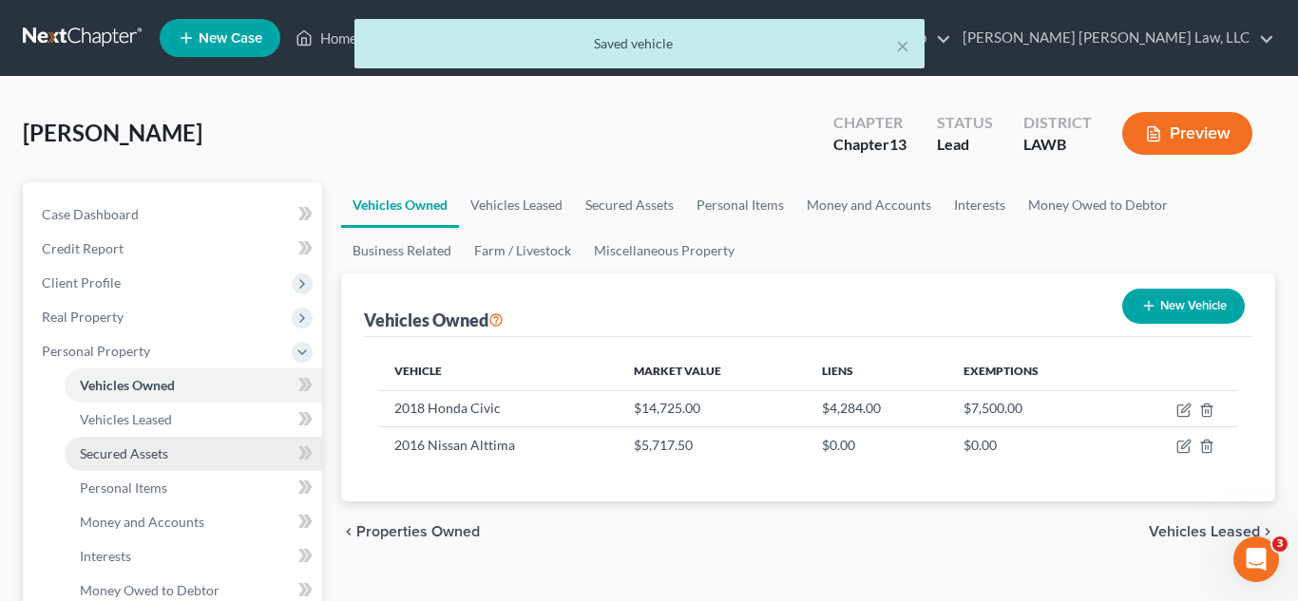
scroll to position [398, 0]
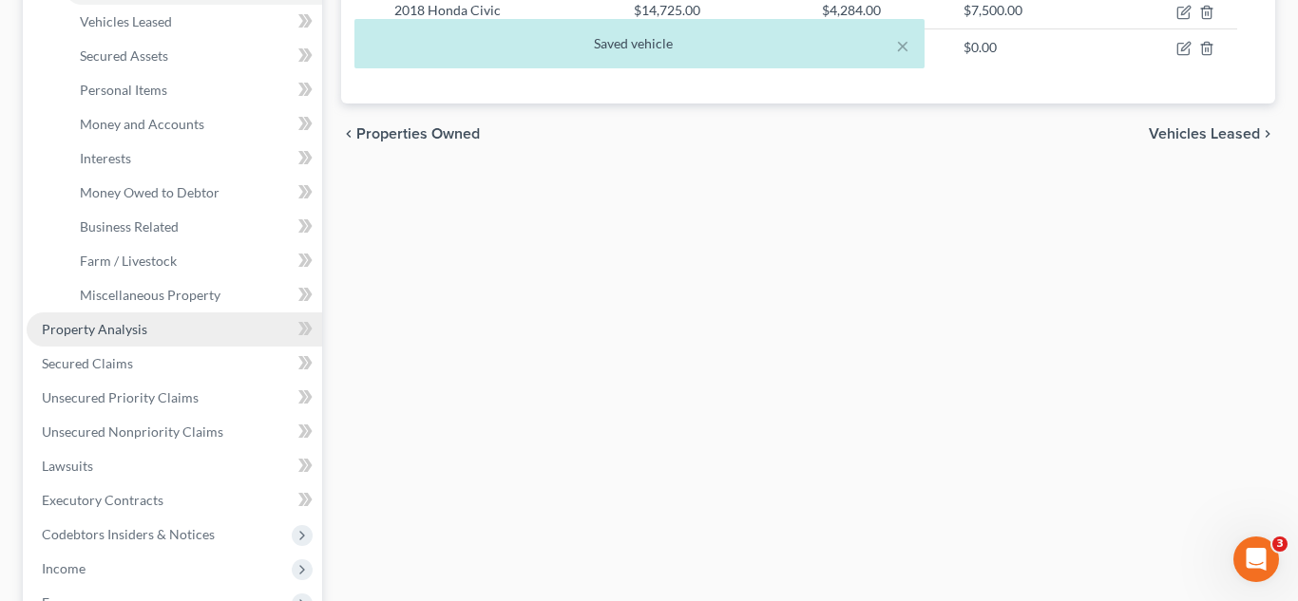
click at [134, 338] on link "Property Analysis" at bounding box center [174, 330] width 295 height 34
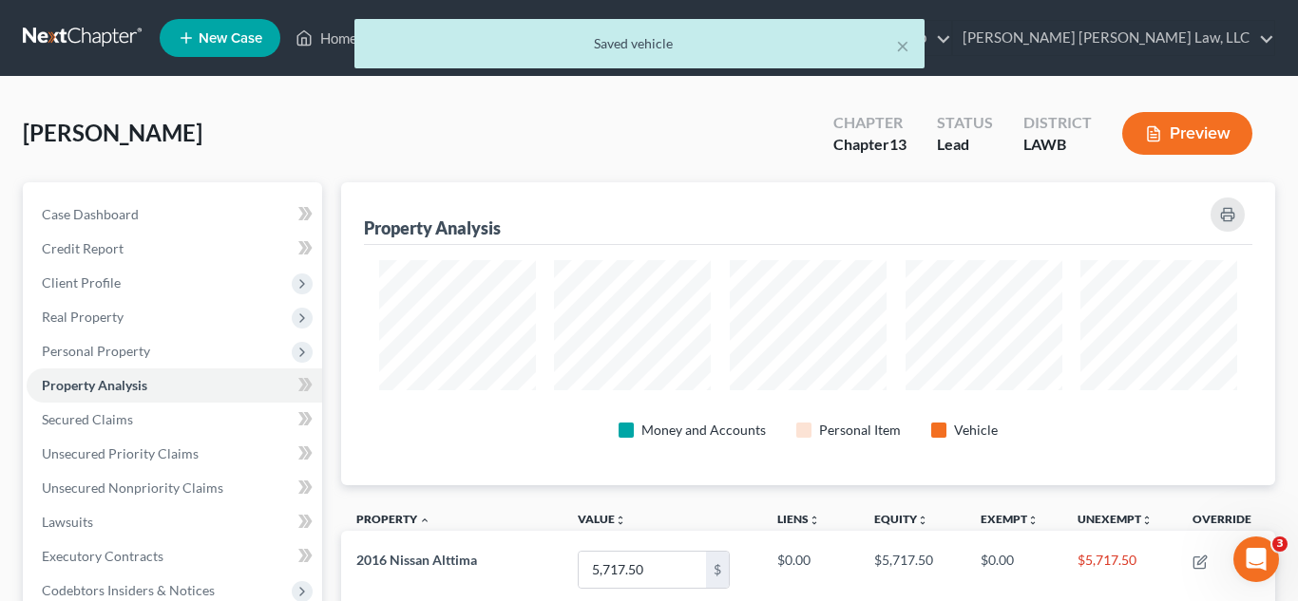
scroll to position [949626, 948994]
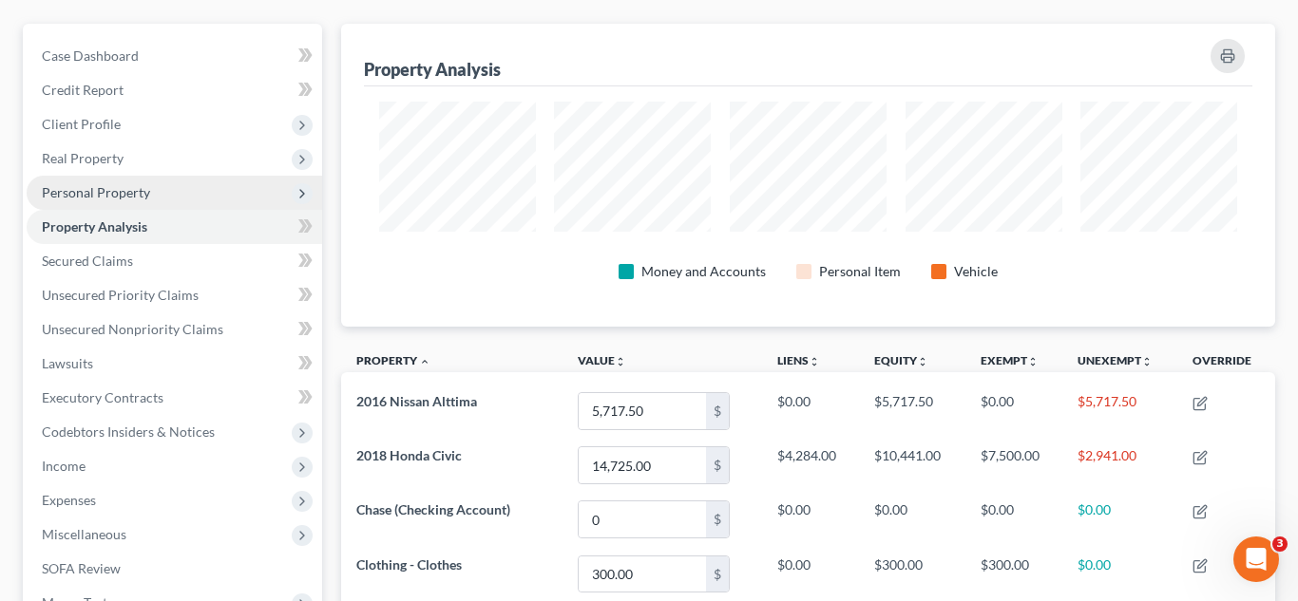
click at [130, 191] on span "Personal Property" at bounding box center [96, 192] width 108 height 16
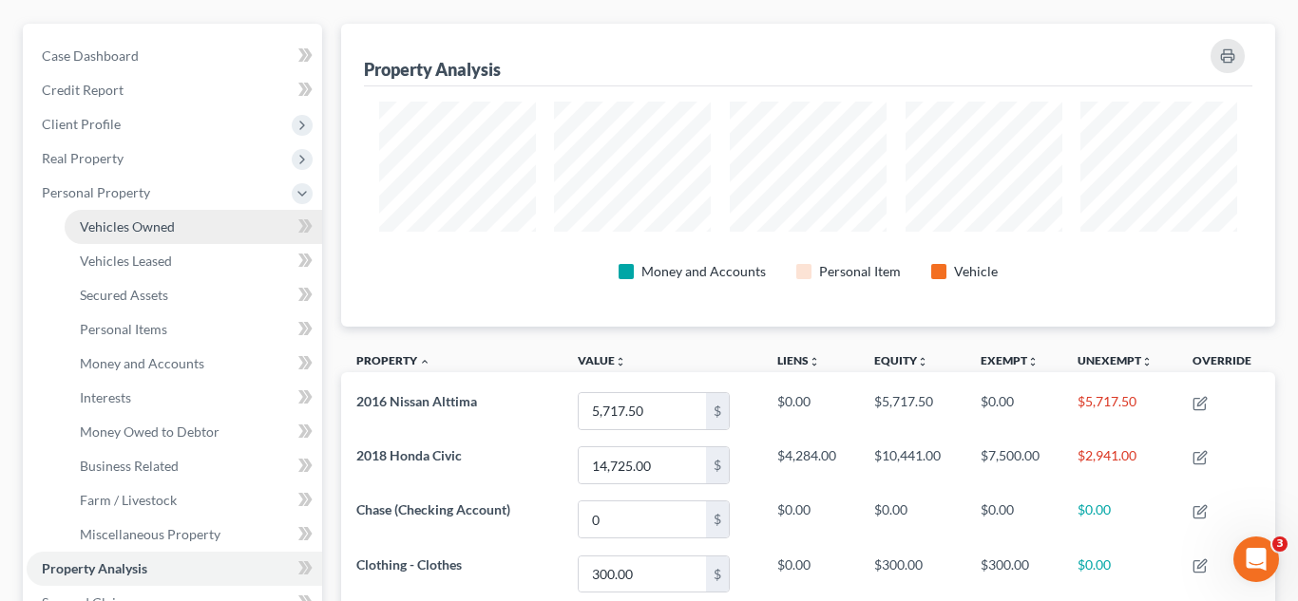
click at [132, 229] on span "Vehicles Owned" at bounding box center [127, 226] width 95 height 16
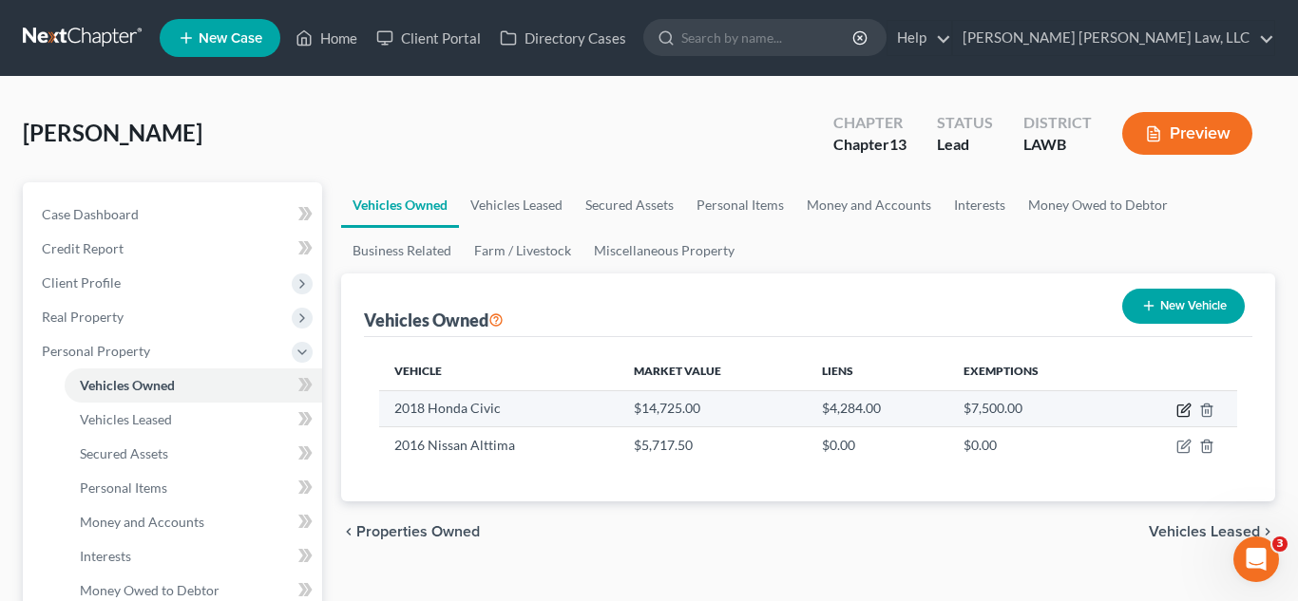
click at [1182, 411] on icon "button" at bounding box center [1185, 408] width 9 height 9
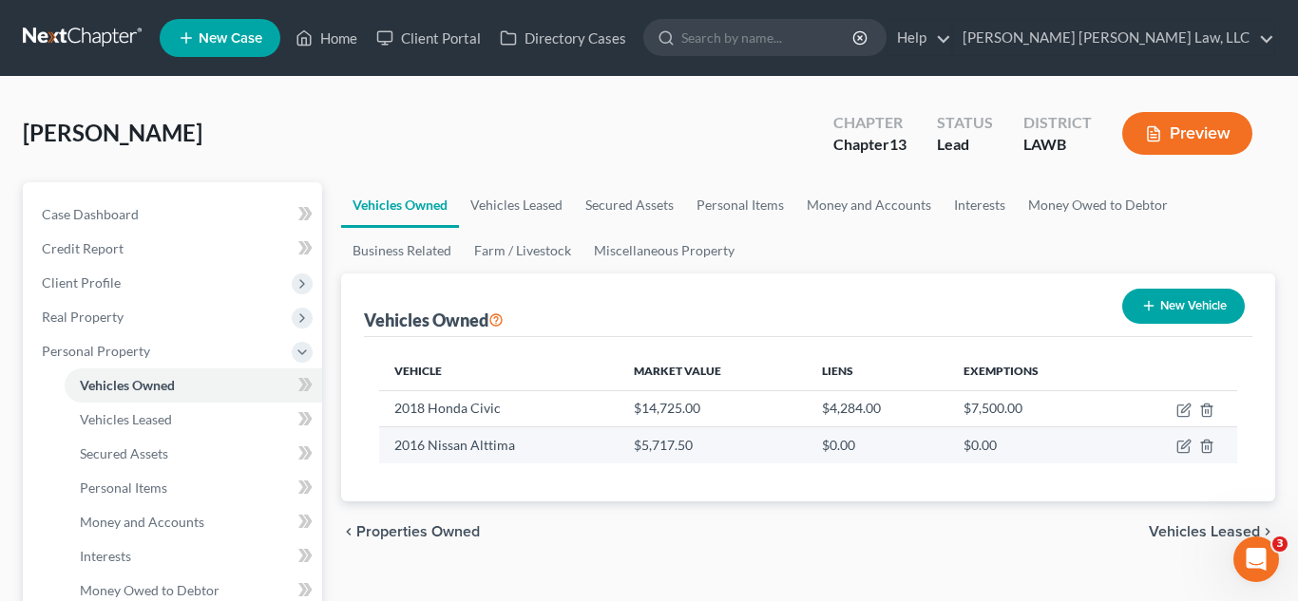
select select "0"
select select "8"
select select "2"
select select "0"
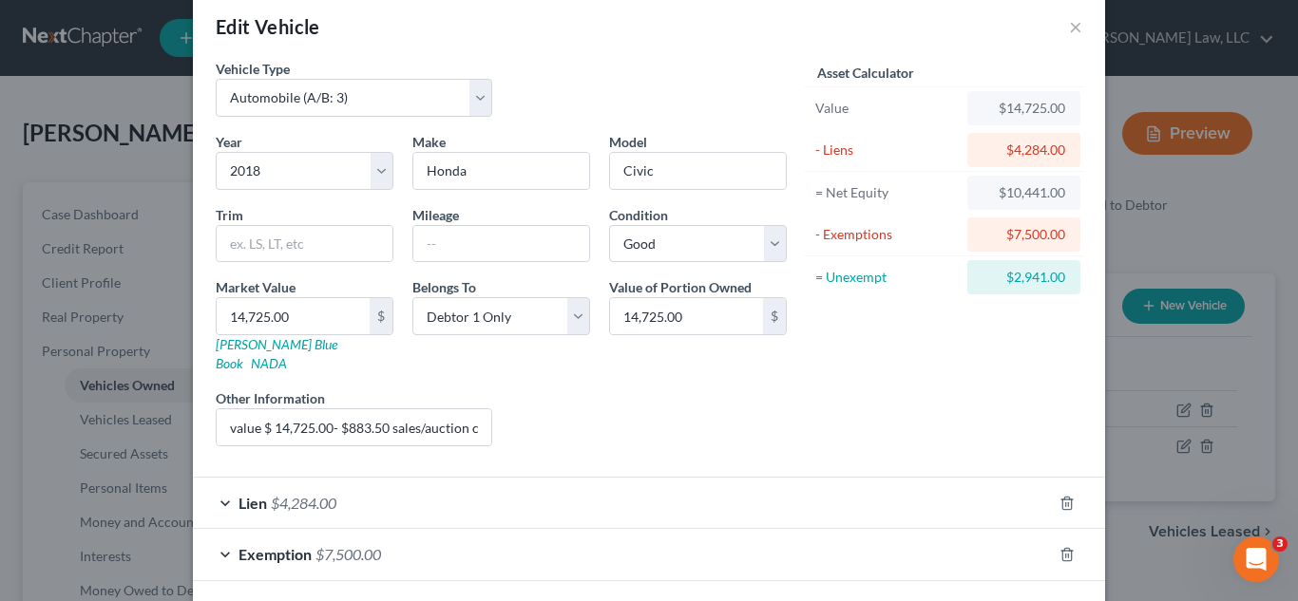
scroll to position [93, 0]
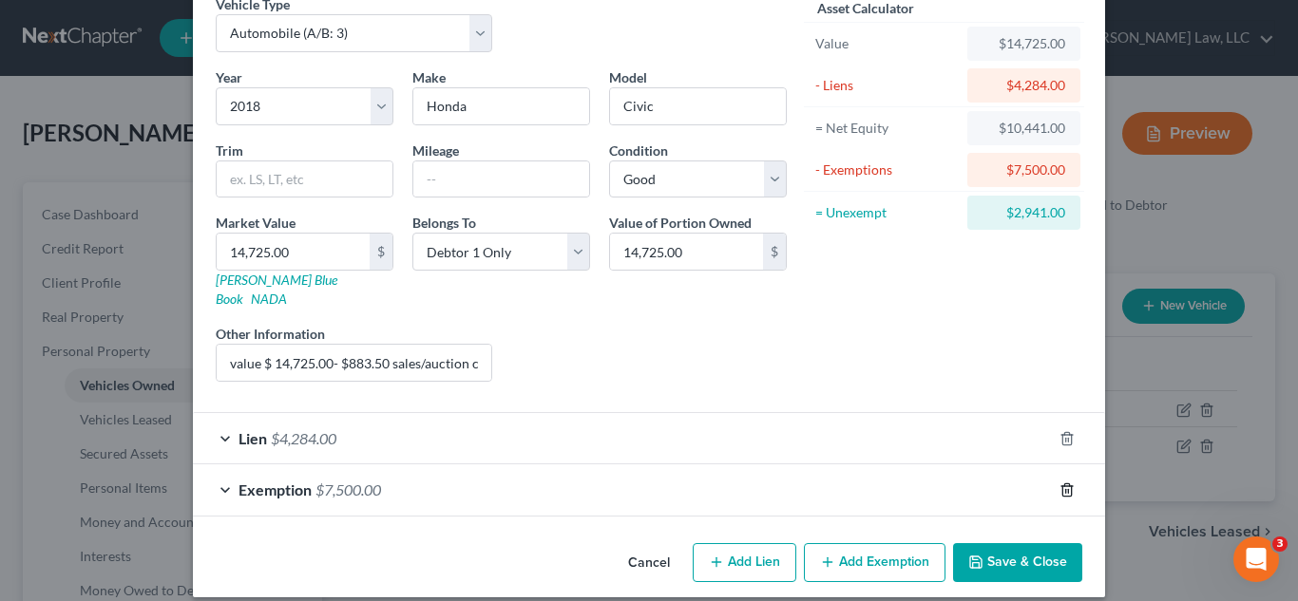
drag, startPoint x: 1069, startPoint y: 470, endPoint x: 1056, endPoint y: 483, distance: 17.5
click at [1069, 483] on icon "button" at bounding box center [1066, 490] width 15 height 15
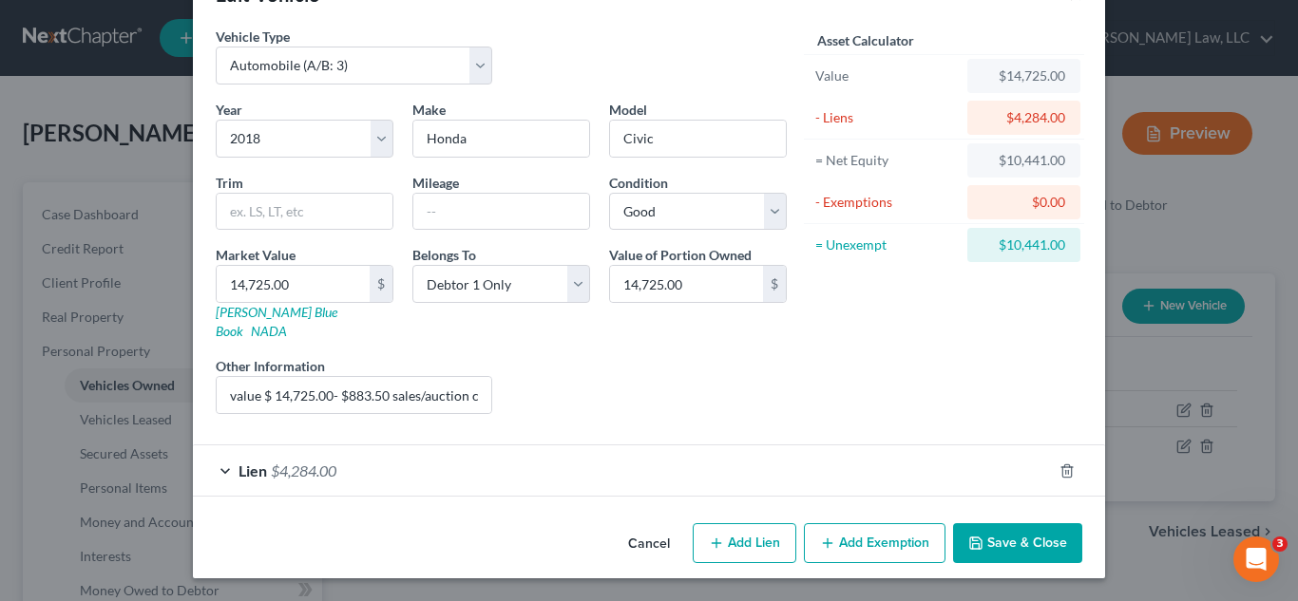
scroll to position [42, 0]
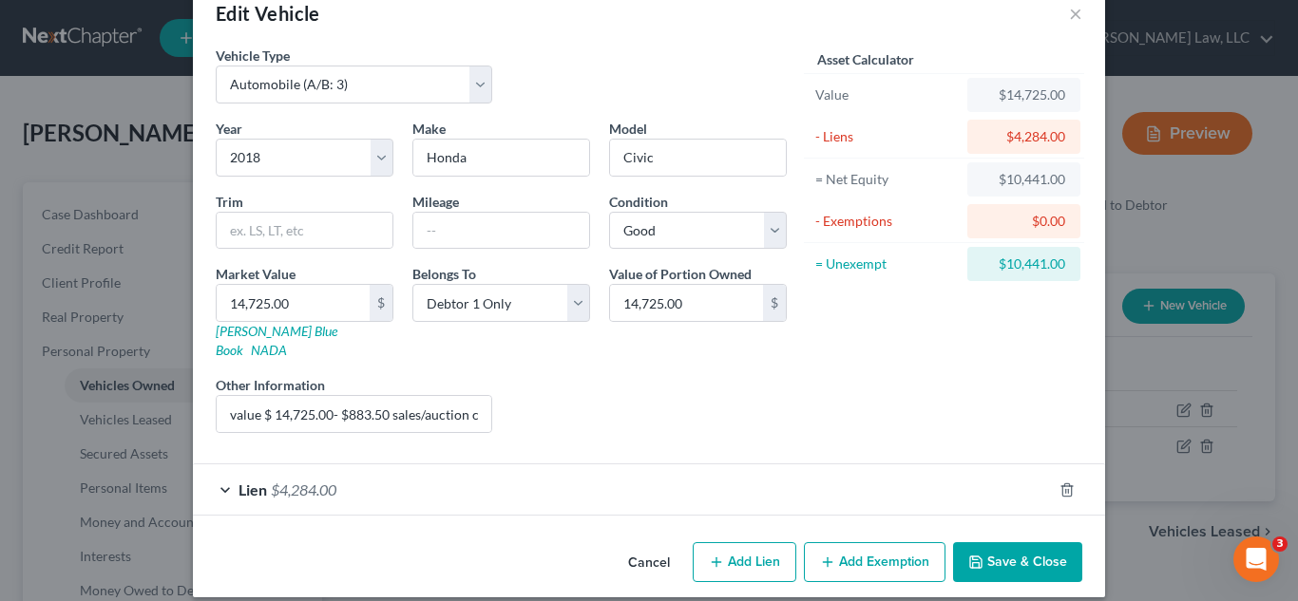
click at [996, 542] on button "Save & Close" at bounding box center [1017, 562] width 129 height 40
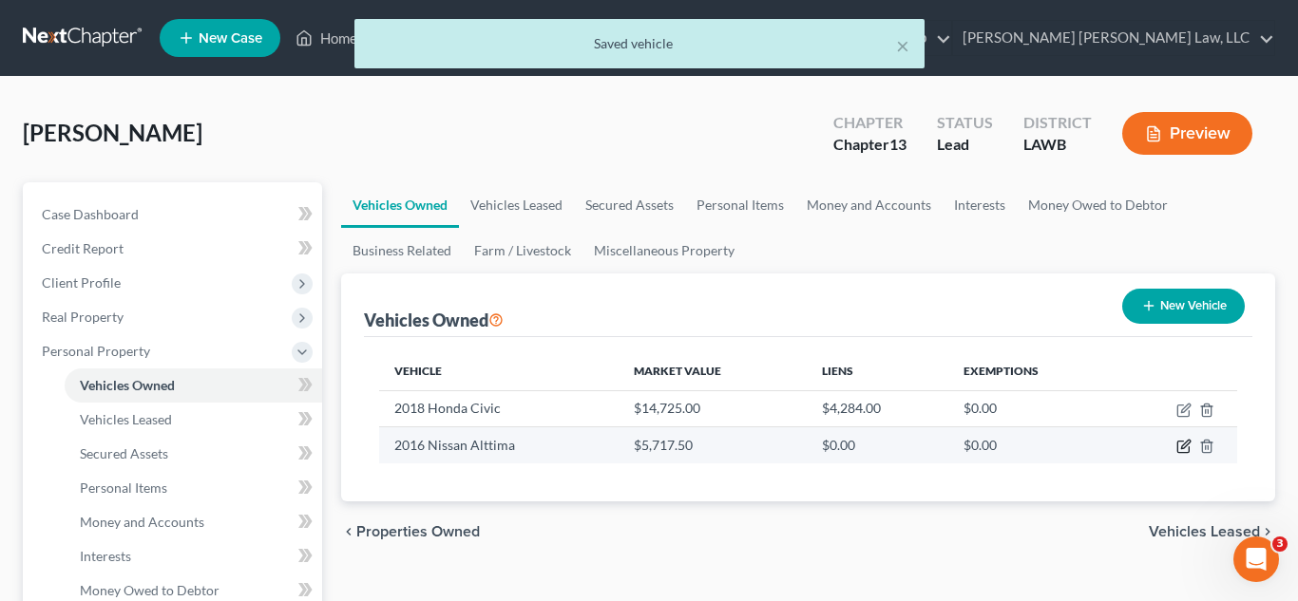
click at [1183, 449] on icon "button" at bounding box center [1183, 446] width 15 height 15
select select "0"
select select "10"
select select "0"
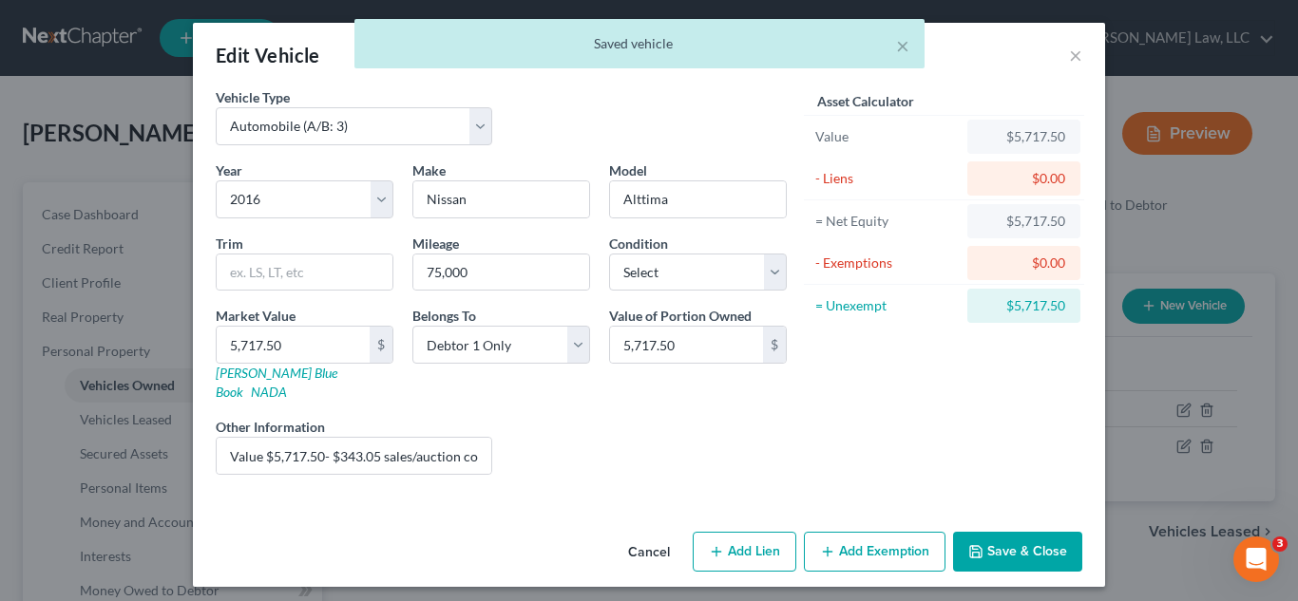
click at [863, 532] on button "Add Exemption" at bounding box center [875, 552] width 142 height 40
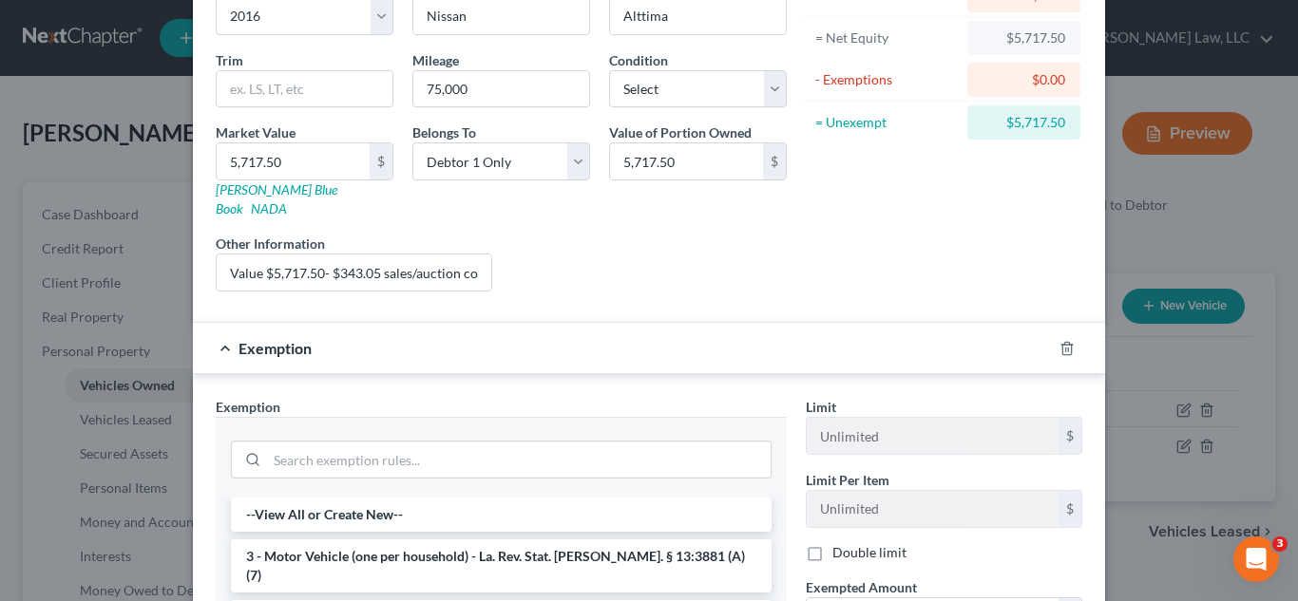
scroll to position [197, 0]
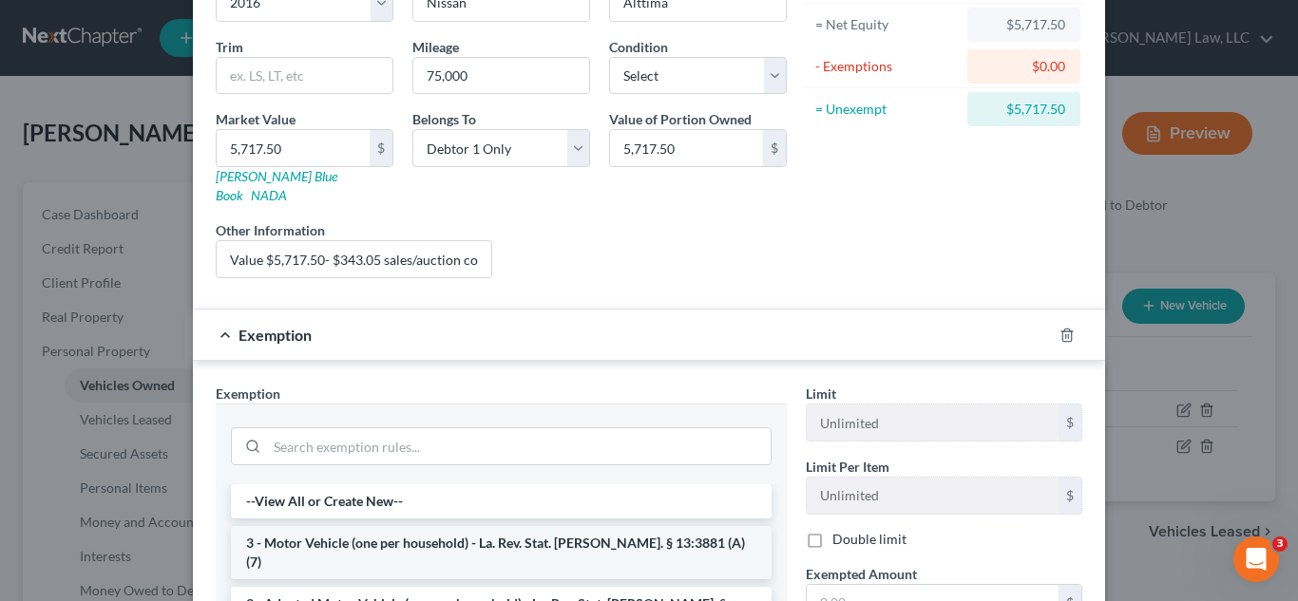
click at [417, 527] on li "3 - Motor Vehicle (one per household) - La. Rev. Stat. Ann. § 13:3881 (A)(7)" at bounding box center [501, 552] width 541 height 53
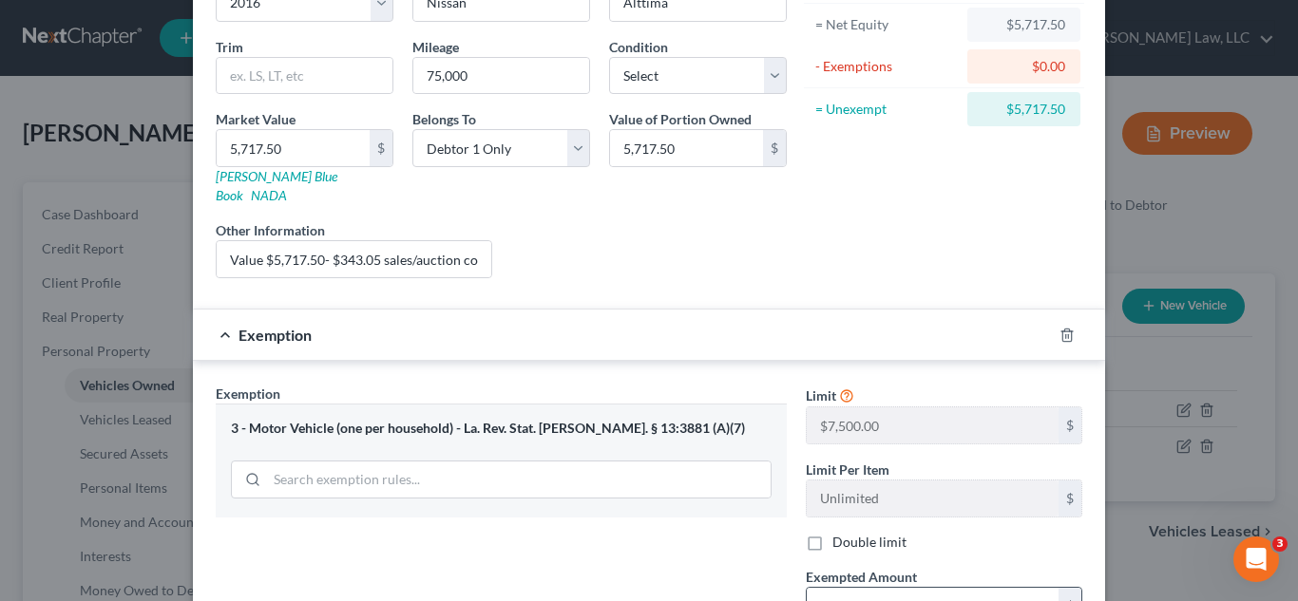
click at [864, 588] on input "text" at bounding box center [932, 606] width 252 height 36
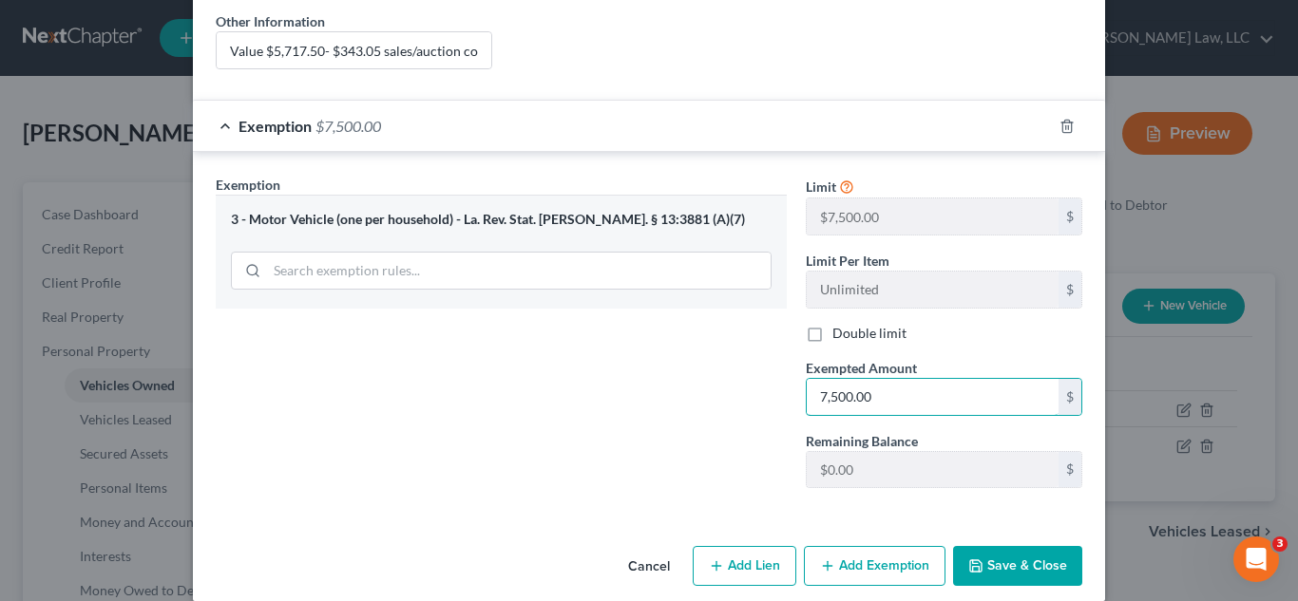
scroll to position [409, 0]
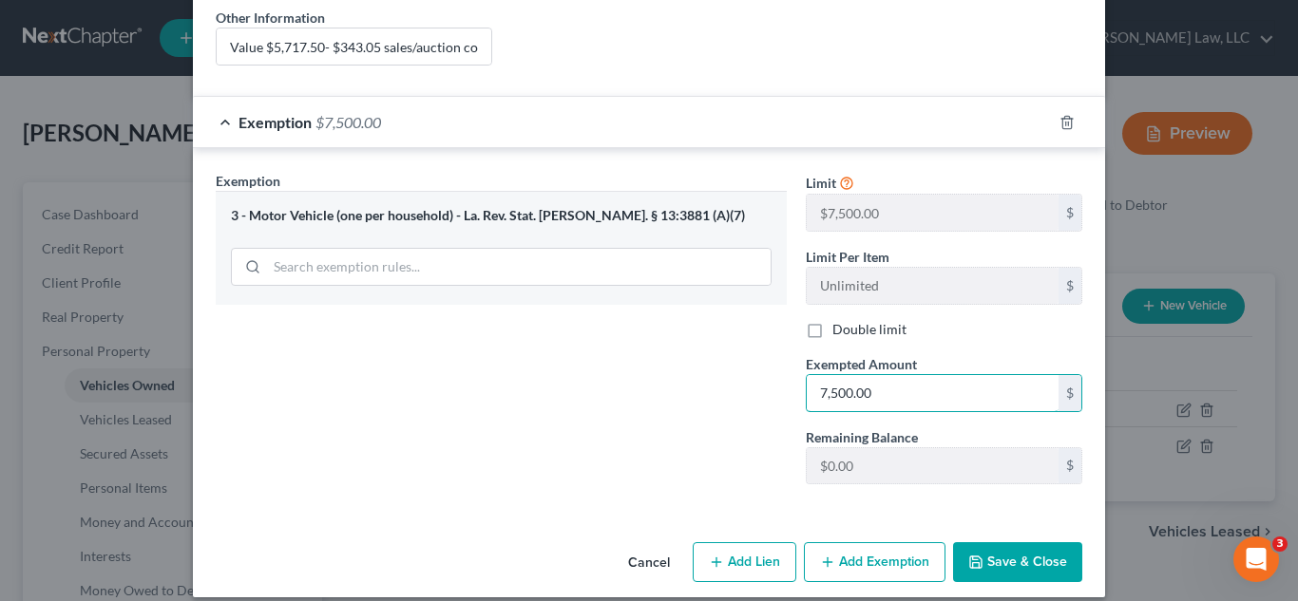
type input "7,500.00"
click at [1045, 546] on button "Save & Close" at bounding box center [1017, 562] width 129 height 40
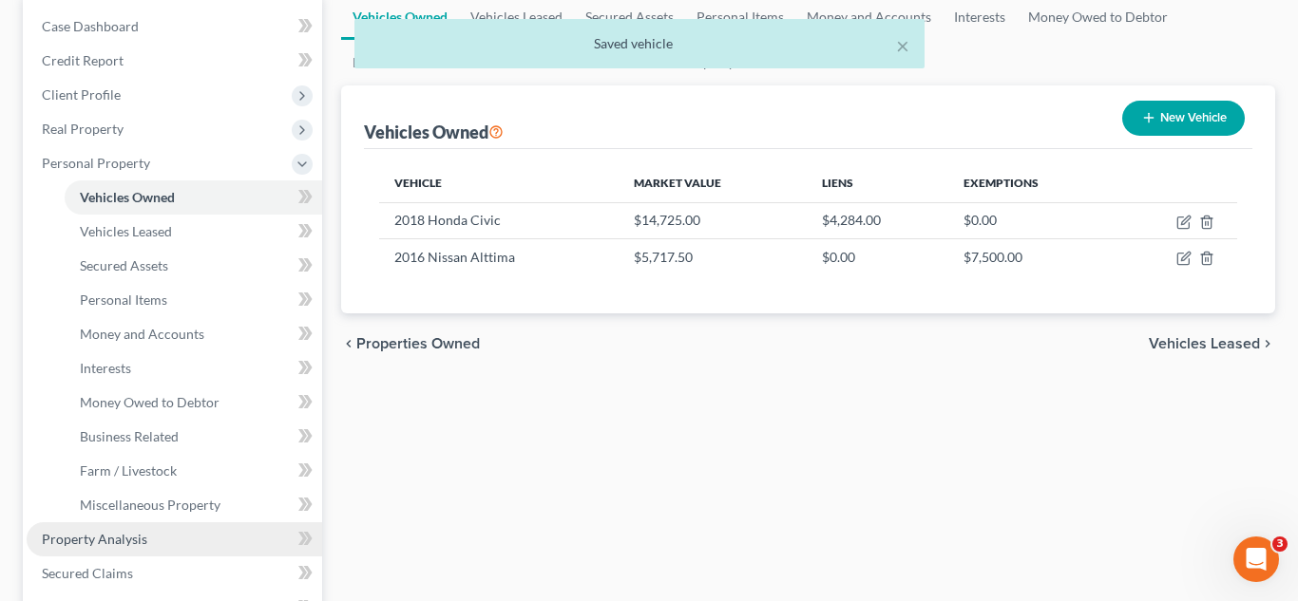
click at [117, 537] on span "Property Analysis" at bounding box center [94, 539] width 105 height 16
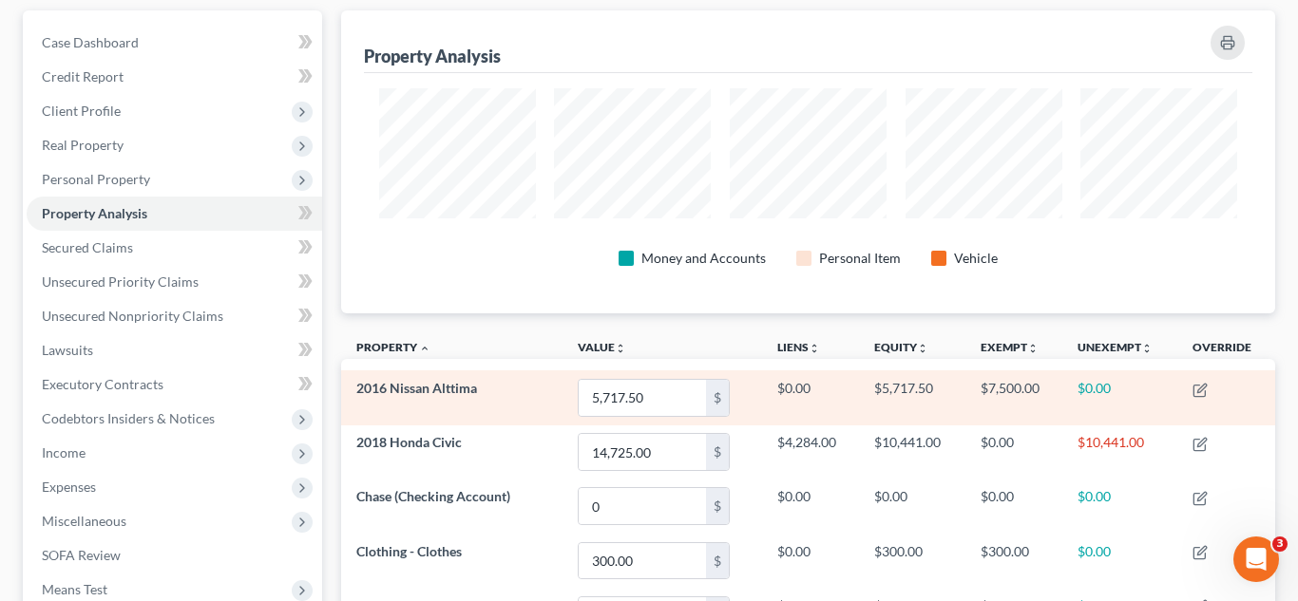
scroll to position [225, 0]
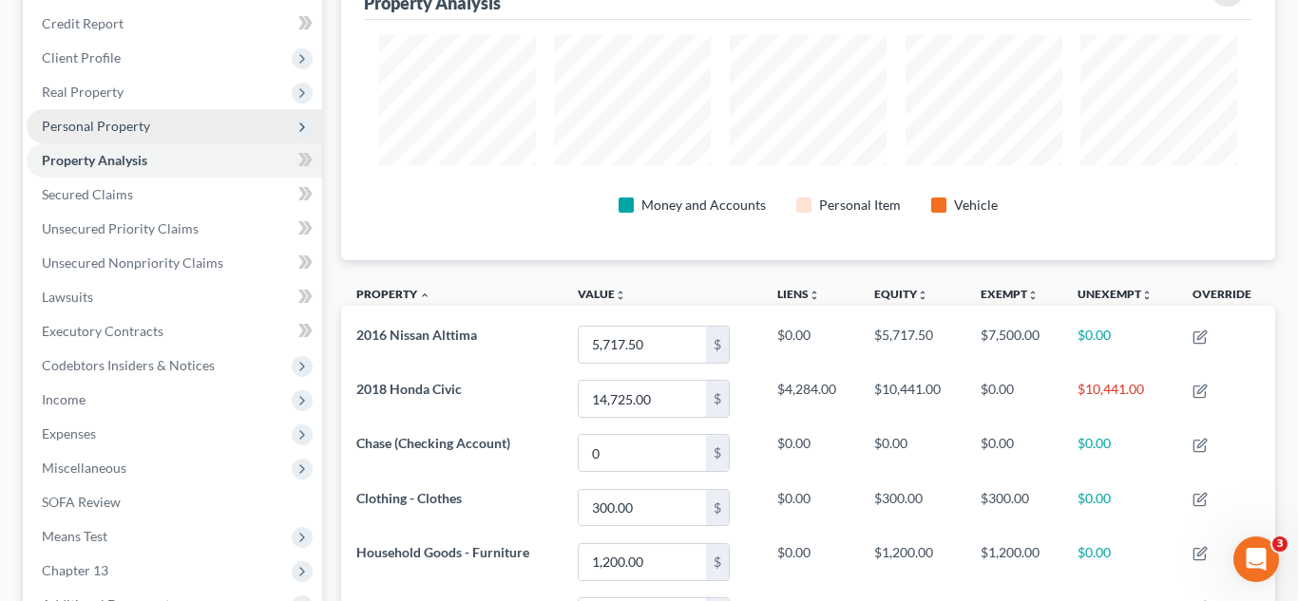
click at [127, 124] on span "Personal Property" at bounding box center [96, 126] width 108 height 16
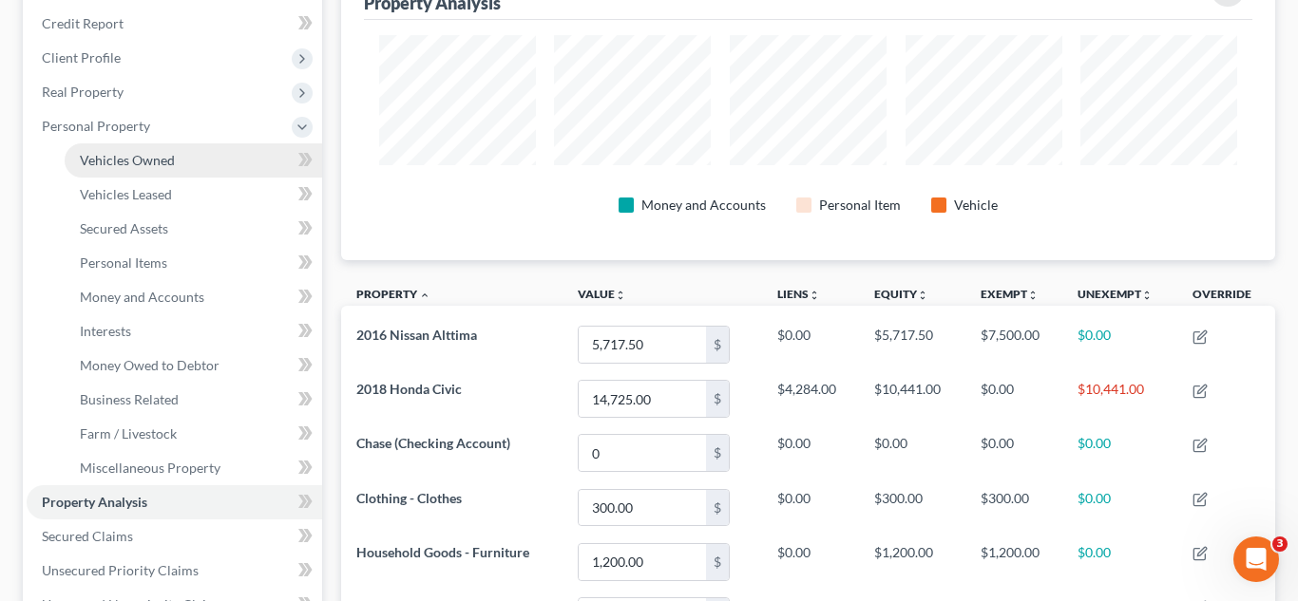
click at [140, 164] on span "Vehicles Owned" at bounding box center [127, 160] width 95 height 16
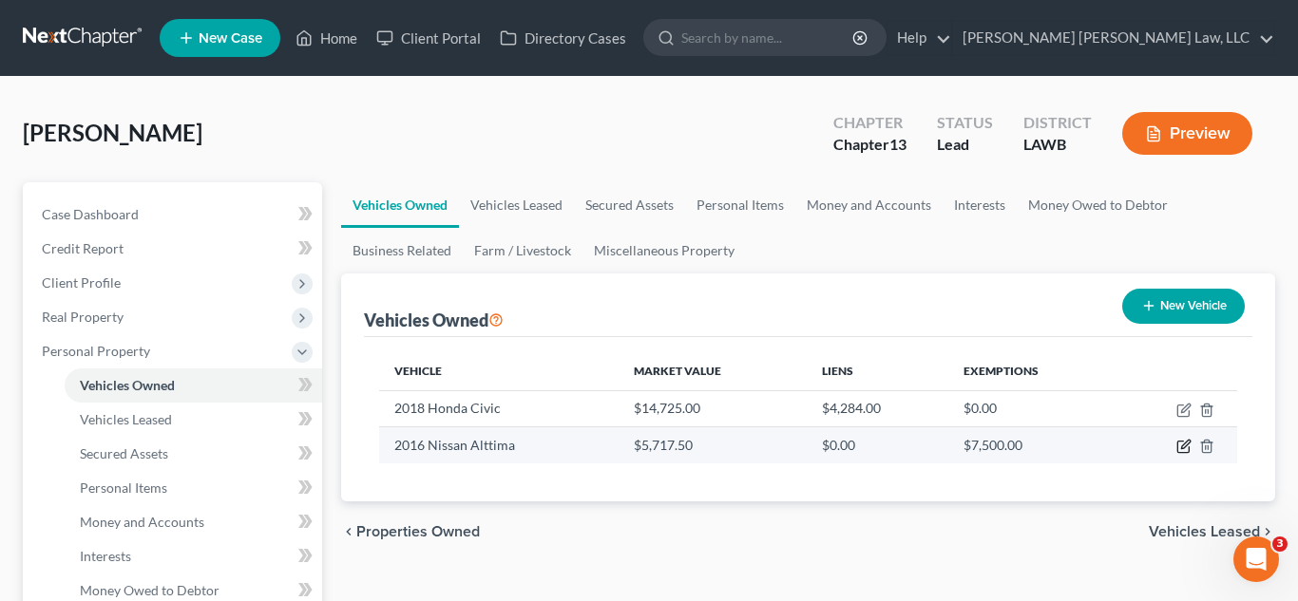
click at [1184, 447] on icon "button" at bounding box center [1185, 445] width 9 height 9
select select "0"
select select "10"
select select "0"
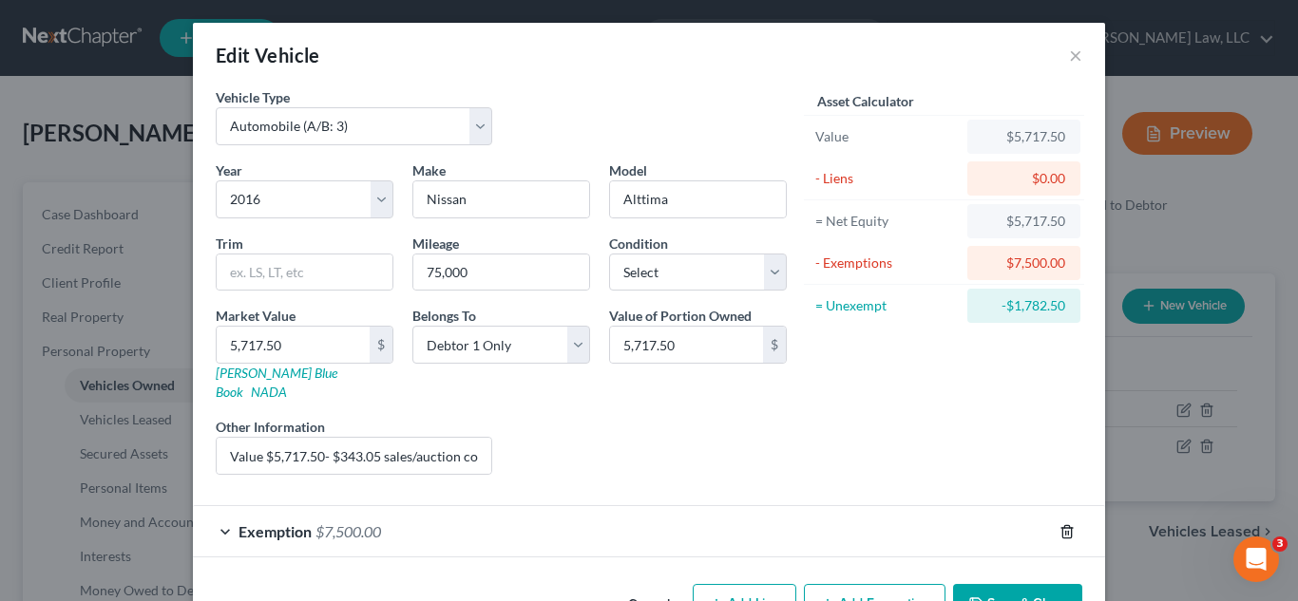
click at [1066, 524] on icon "button" at bounding box center [1066, 531] width 15 height 15
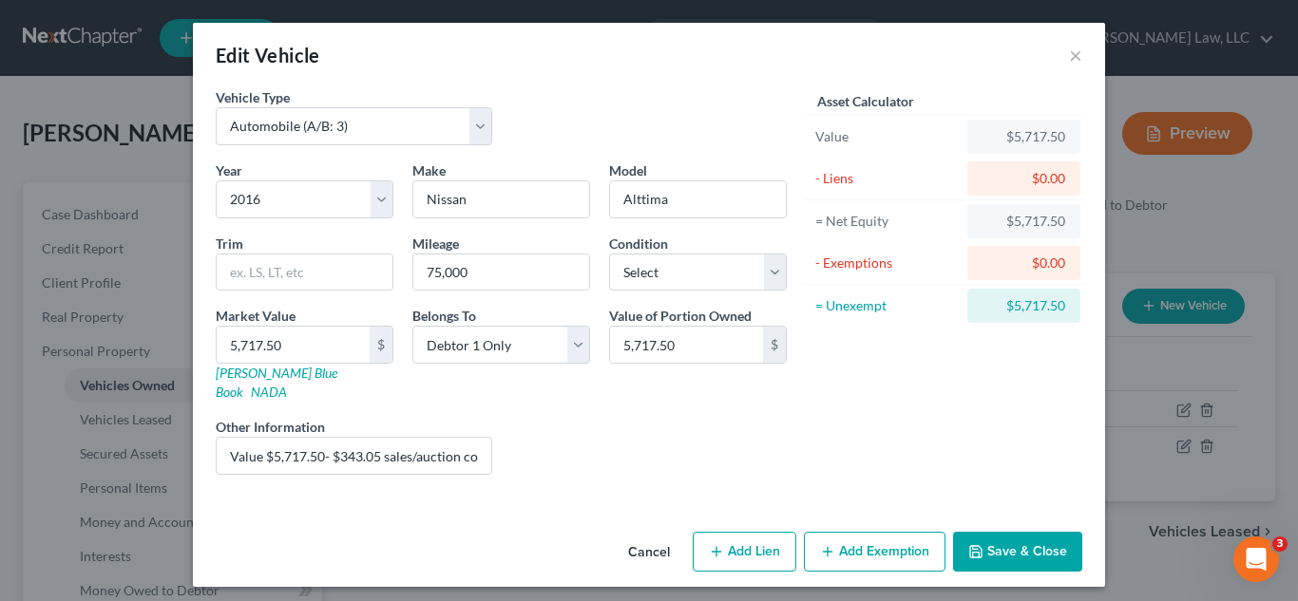
click at [1000, 536] on button "Save & Close" at bounding box center [1017, 552] width 129 height 40
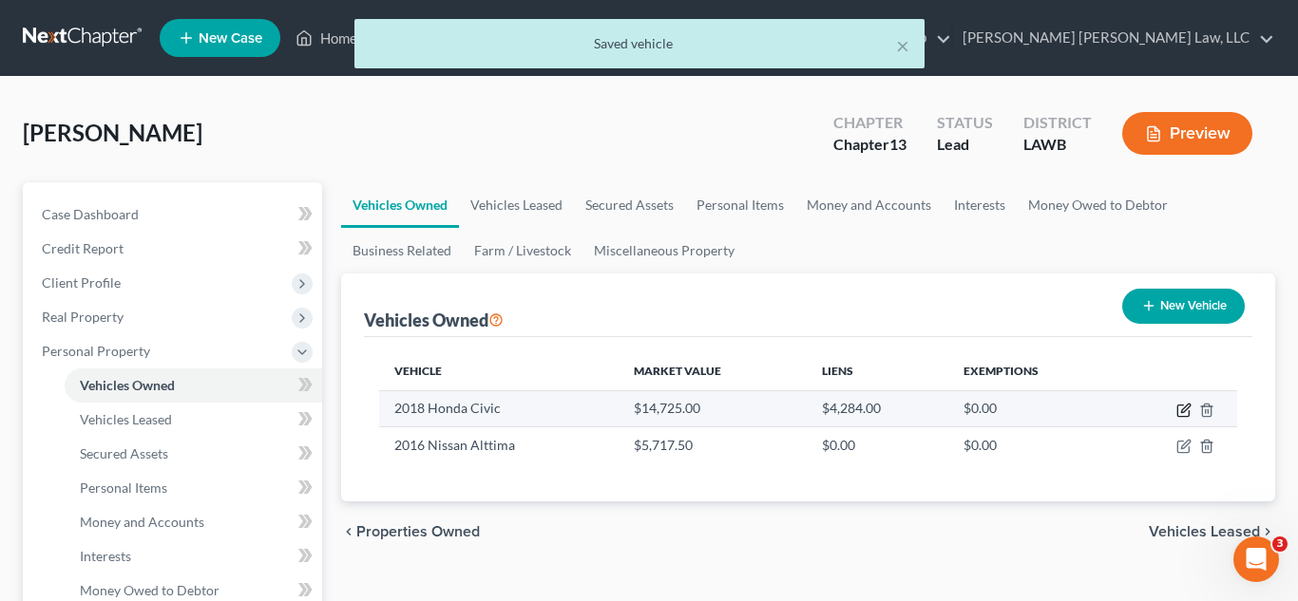
click at [1177, 414] on icon "button" at bounding box center [1182, 411] width 11 height 11
select select "0"
select select "8"
select select "2"
select select "0"
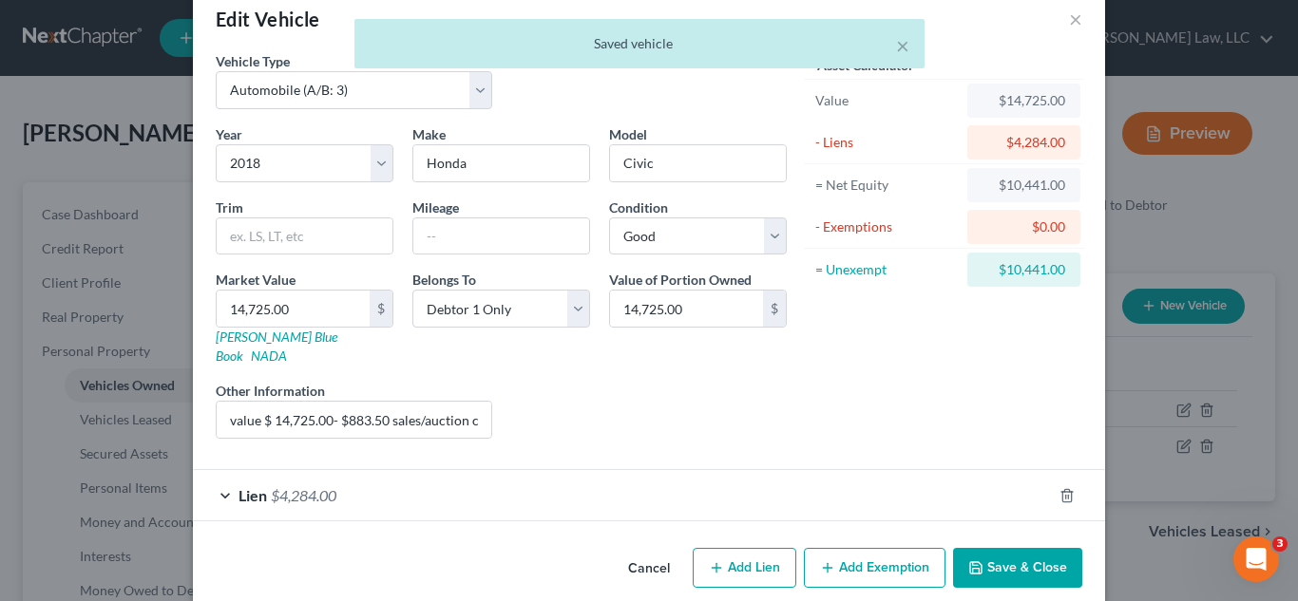
scroll to position [42, 0]
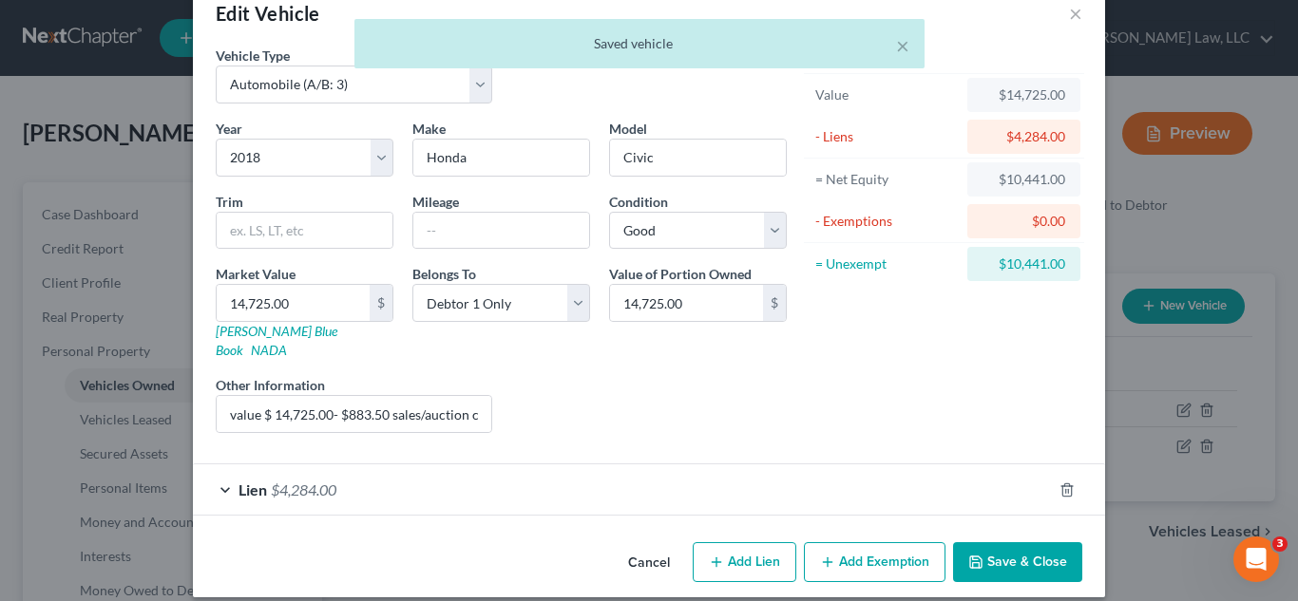
click at [877, 549] on button "Add Exemption" at bounding box center [875, 562] width 142 height 40
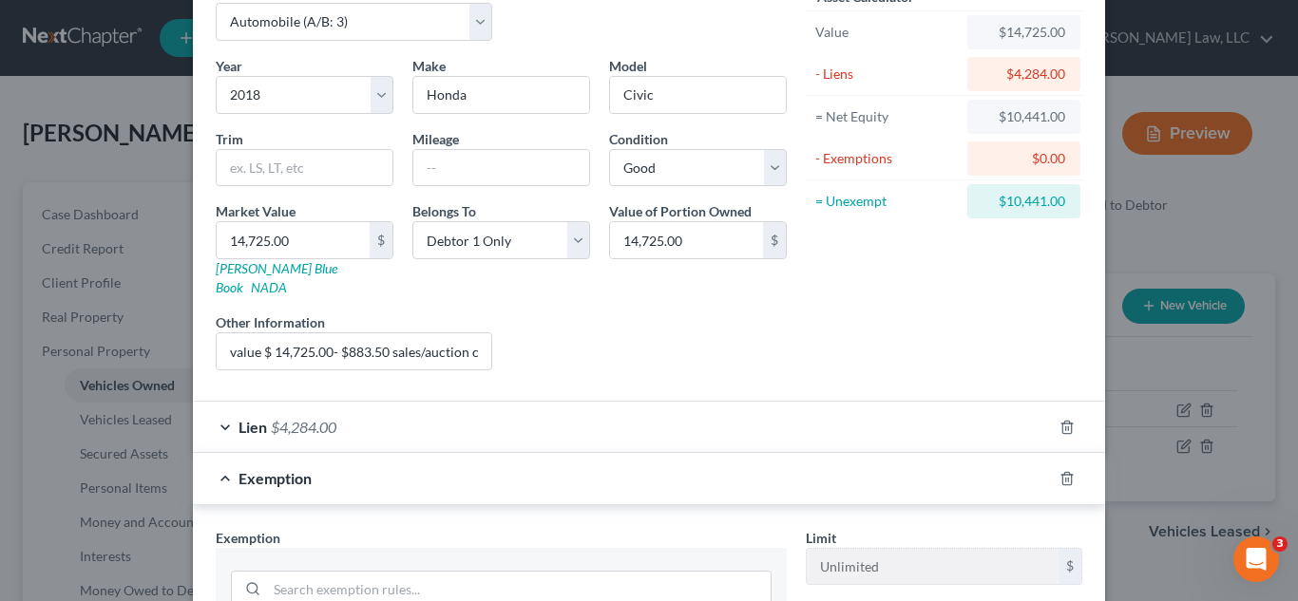
scroll to position [114, 0]
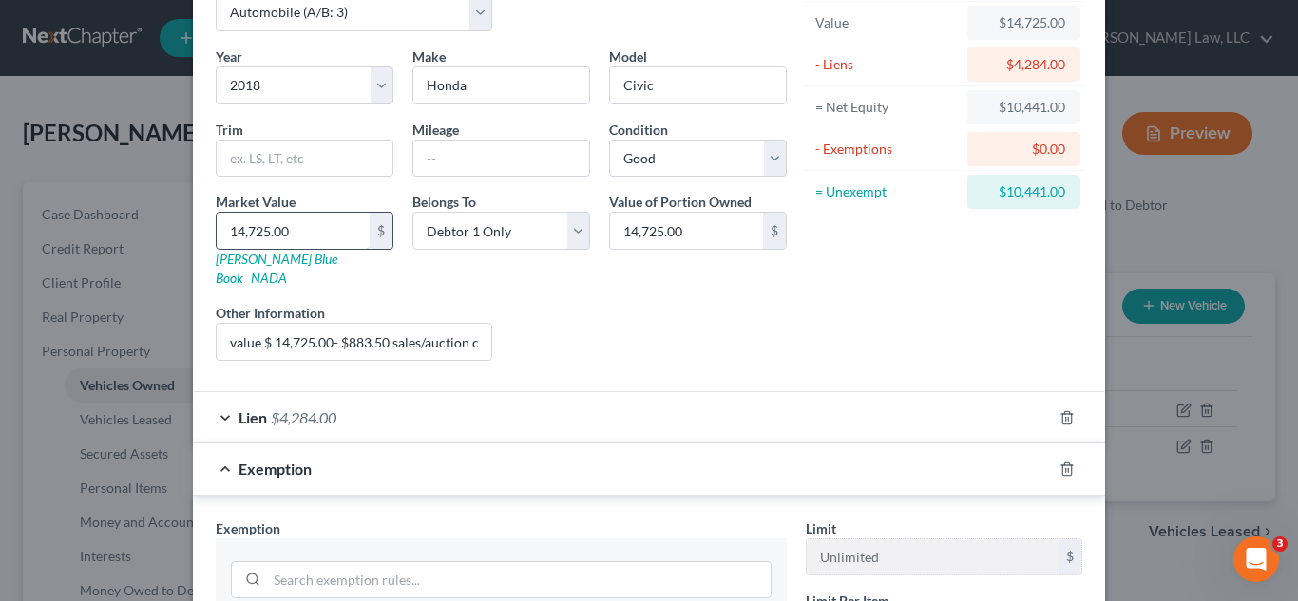
click at [304, 232] on input "14,725.00" at bounding box center [293, 231] width 153 height 36
type input "4"
type input "4.00"
type input "42"
type input "42.00"
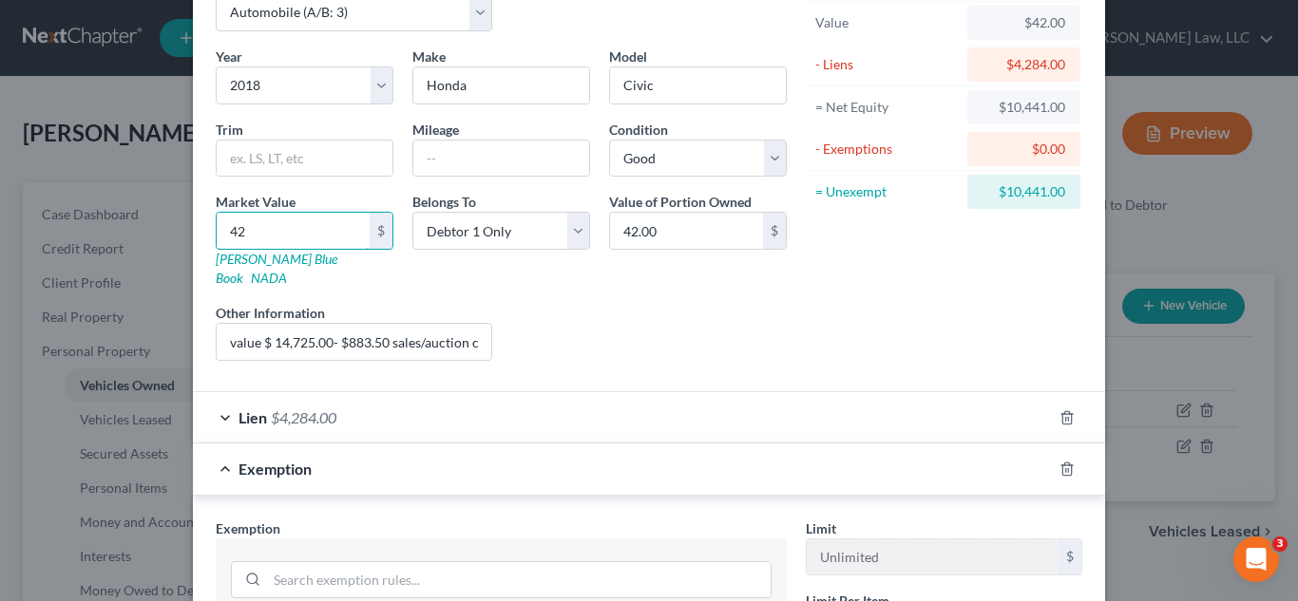
type input "428"
type input "428.00"
type input "4282"
type input "4,282.00"
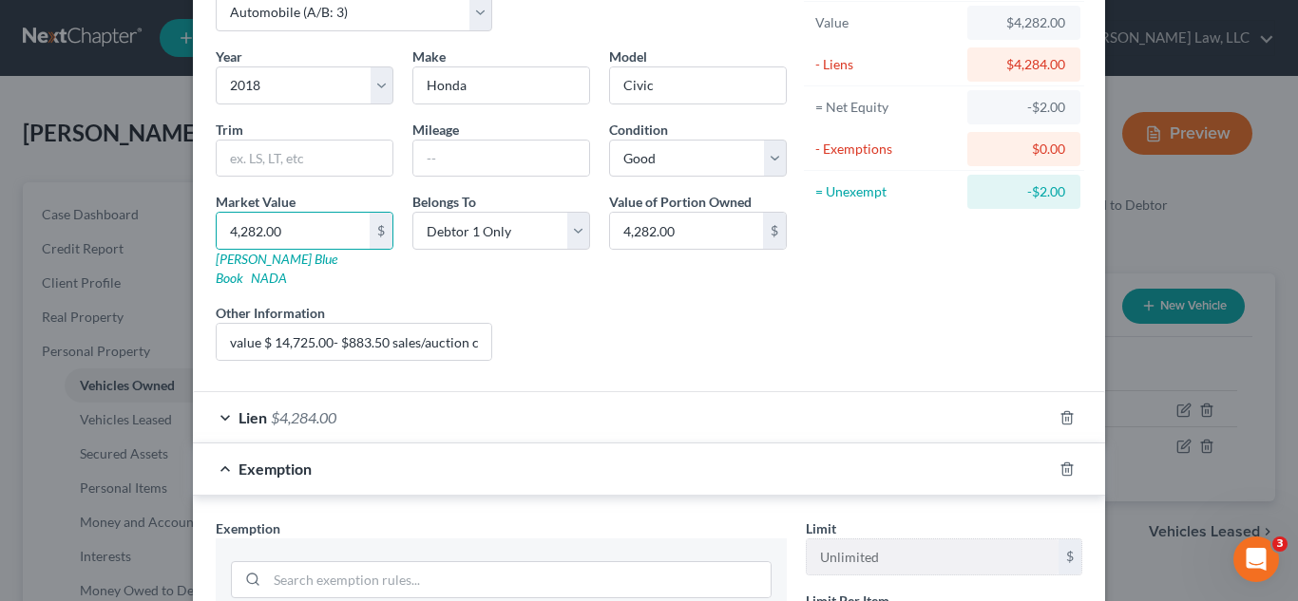
click at [688, 303] on div "Liens Select" at bounding box center [649, 332] width 295 height 58
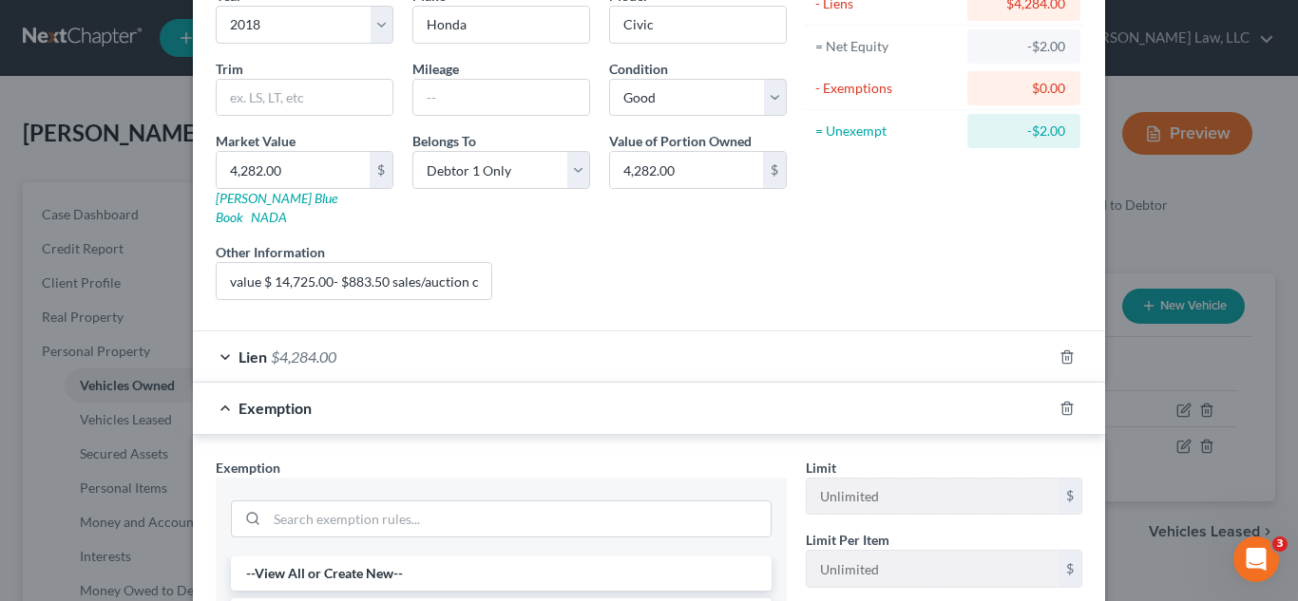
scroll to position [184, 0]
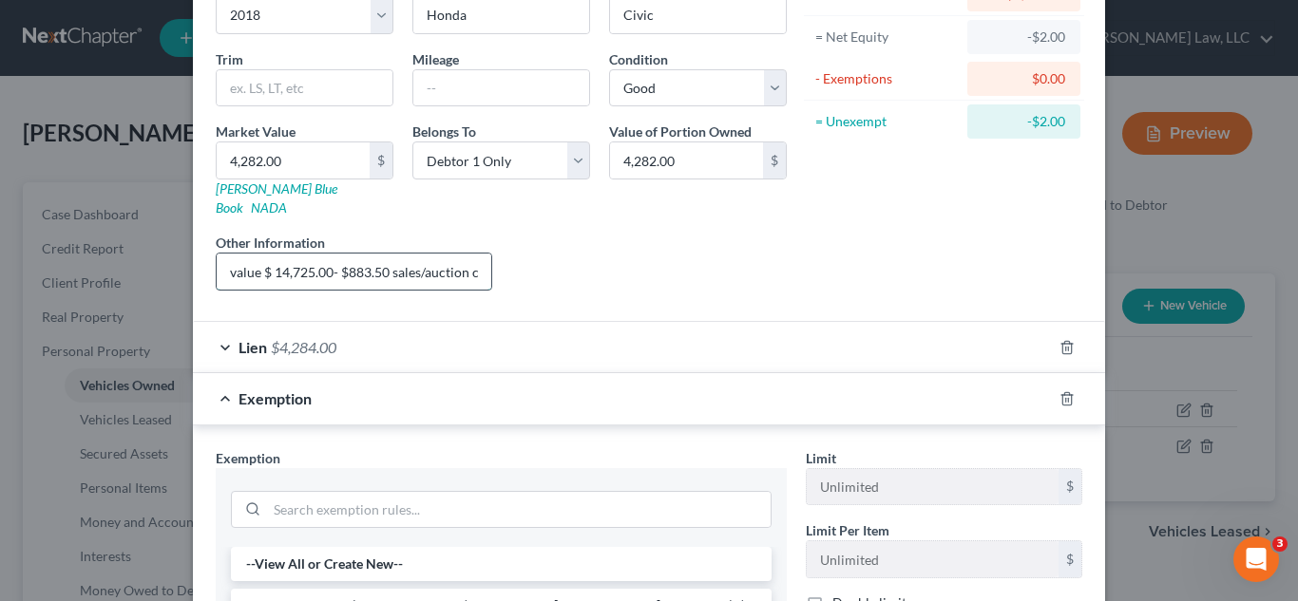
click at [372, 265] on input "value $ 14,725.00- $883.50 sales/auction cost @ 6%- $7,500 exemption -$4,281.00…" at bounding box center [354, 272] width 275 height 36
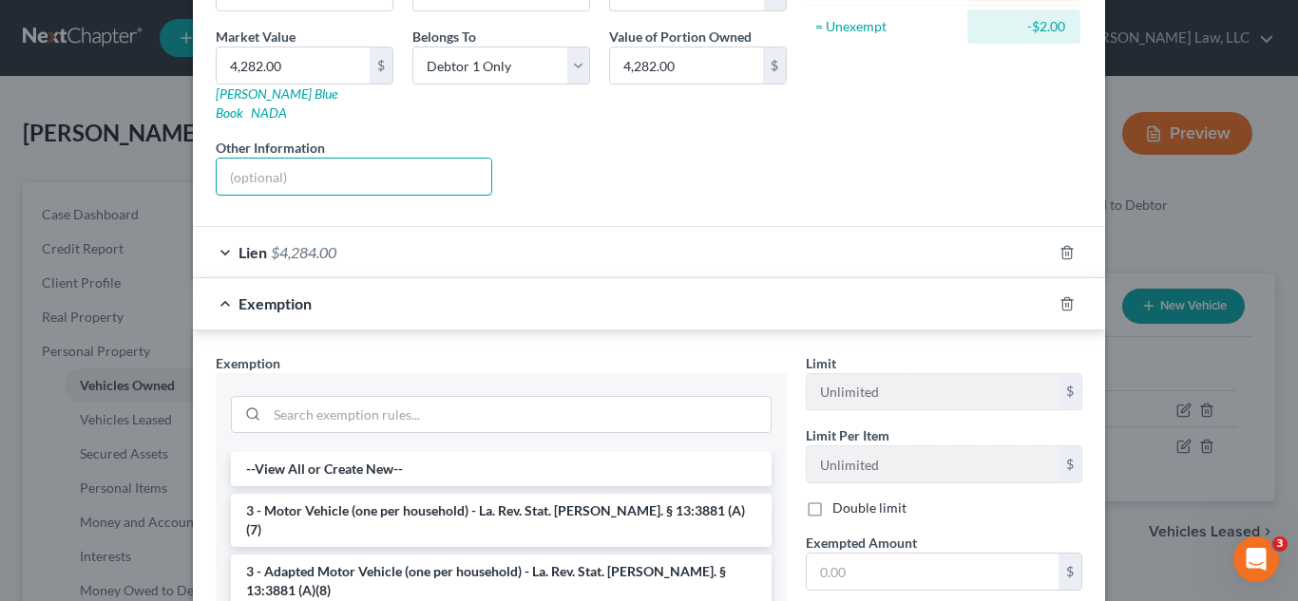
scroll to position [288, 0]
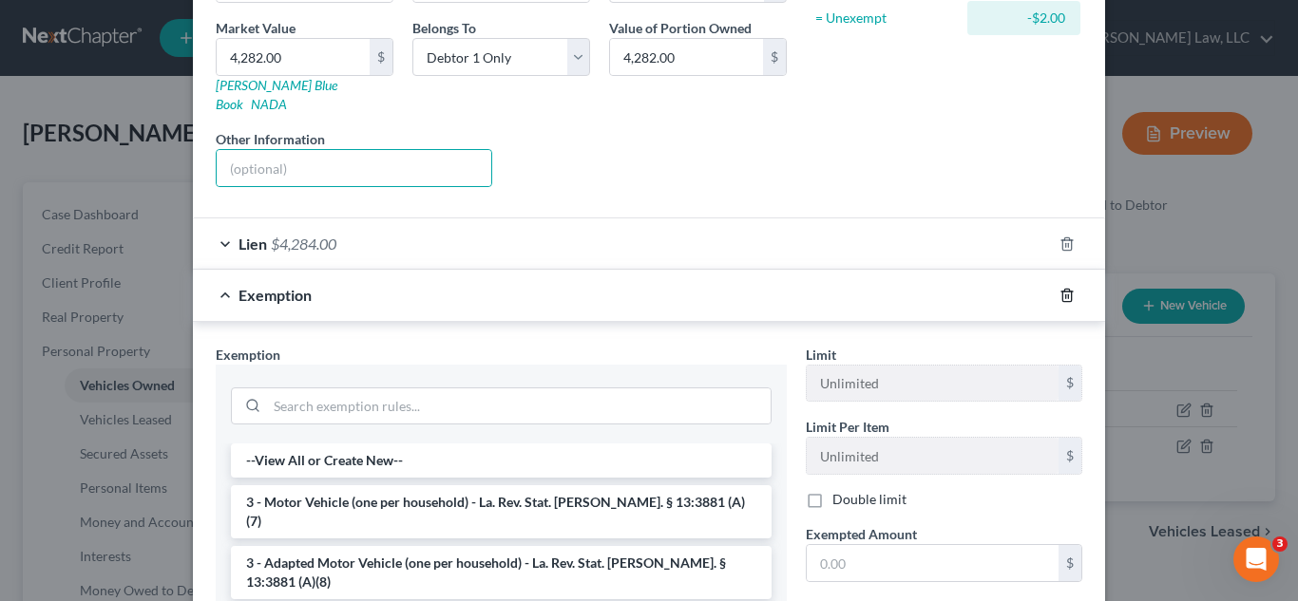
click at [1066, 289] on icon "button" at bounding box center [1066, 295] width 9 height 12
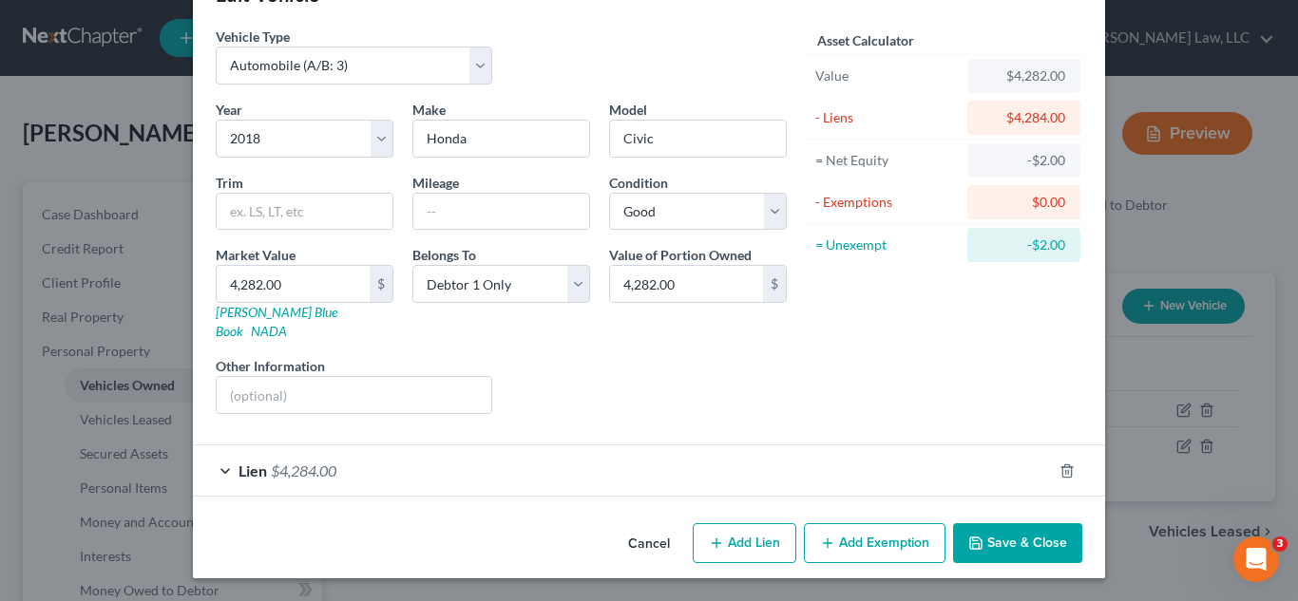
scroll to position [42, 0]
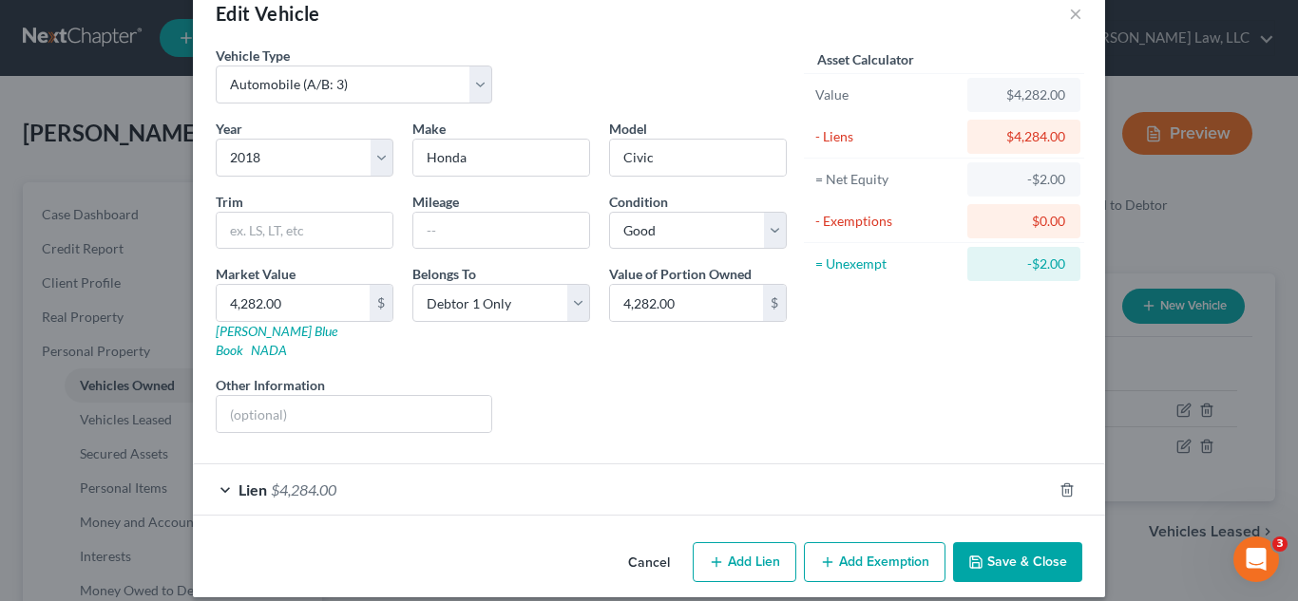
click at [1034, 542] on button "Save & Close" at bounding box center [1017, 562] width 129 height 40
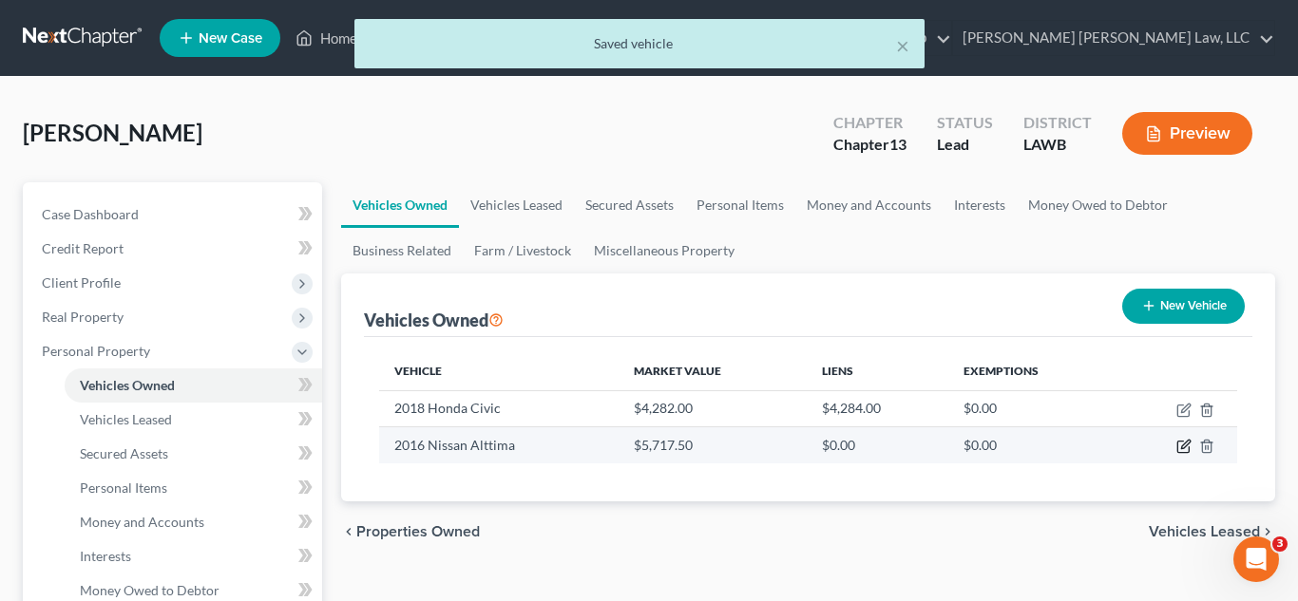
click at [1180, 446] on icon "button" at bounding box center [1183, 446] width 15 height 15
select select "0"
select select "10"
select select "0"
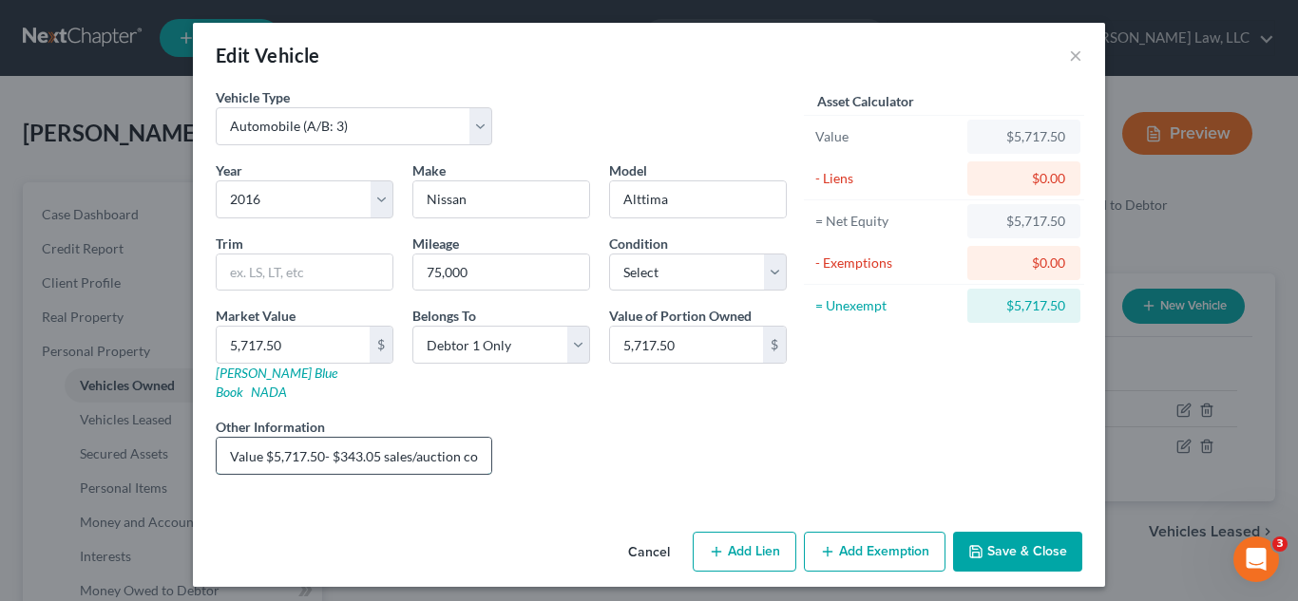
click at [411, 451] on input "Value $5,717.50- $343.05 sales/auction cost @ 6%= $5,374.45-$1,287.45 trustee f…" at bounding box center [354, 456] width 275 height 36
click at [656, 281] on select "Select Excellent Very Good Good Fair Poor" at bounding box center [698, 273] width 178 height 38
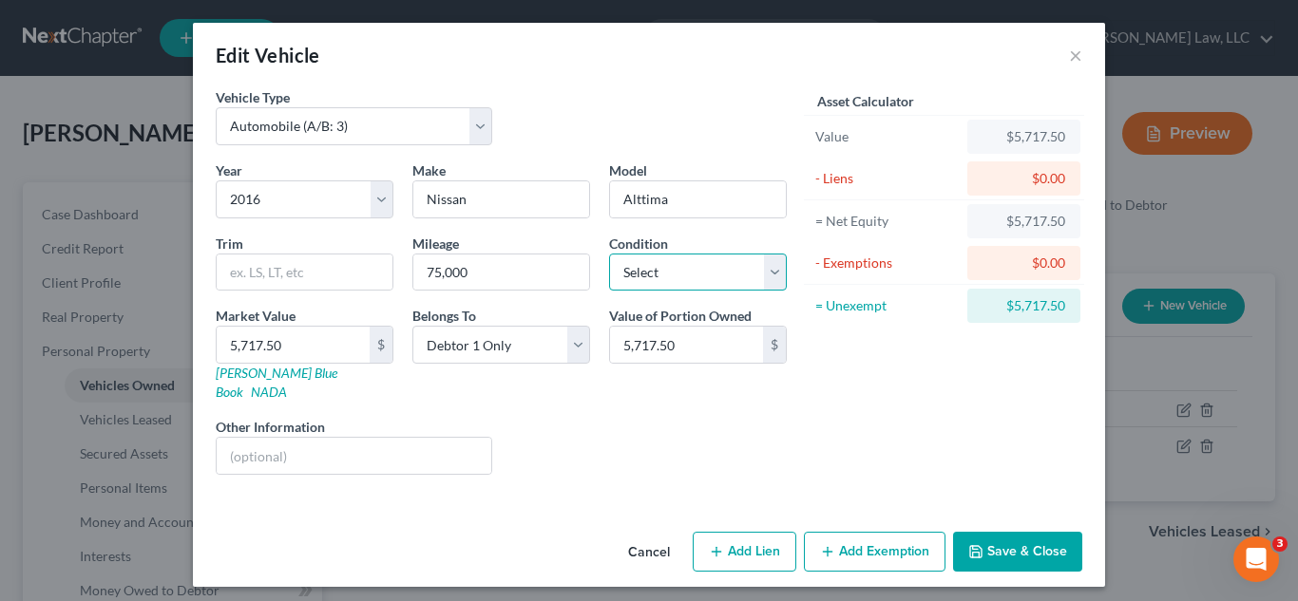
select select "3"
click at [609, 254] on select "Select Excellent Very Good Good Fair Poor" at bounding box center [698, 273] width 178 height 38
click at [857, 532] on button "Add Exemption" at bounding box center [875, 552] width 142 height 40
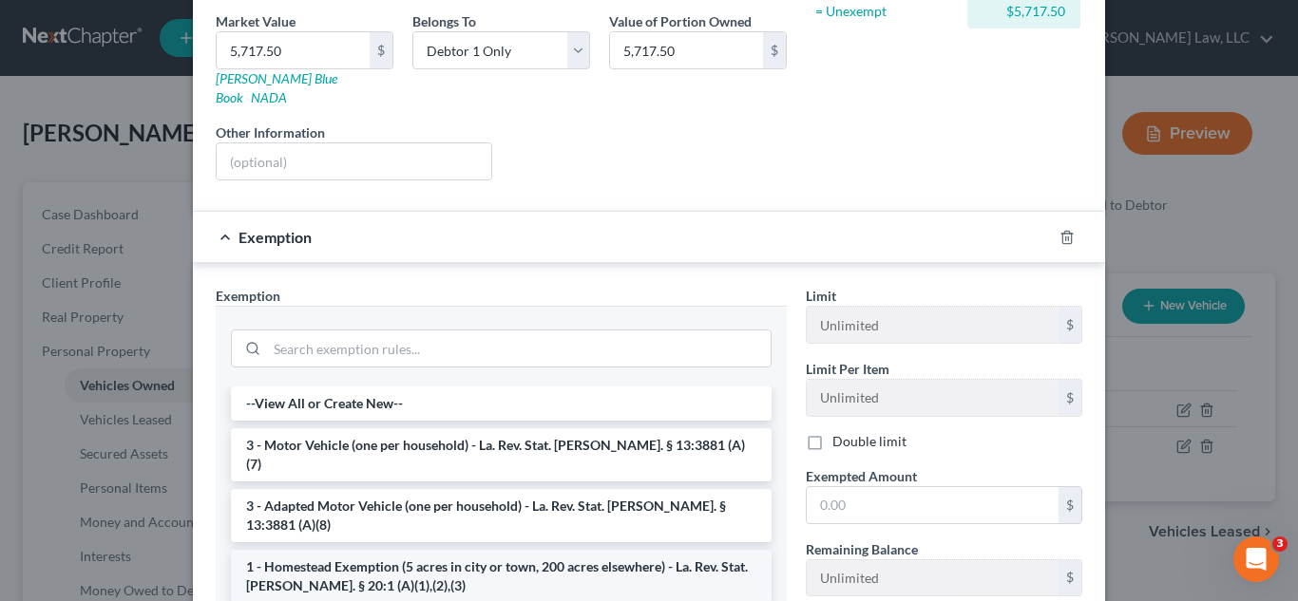
scroll to position [370, 0]
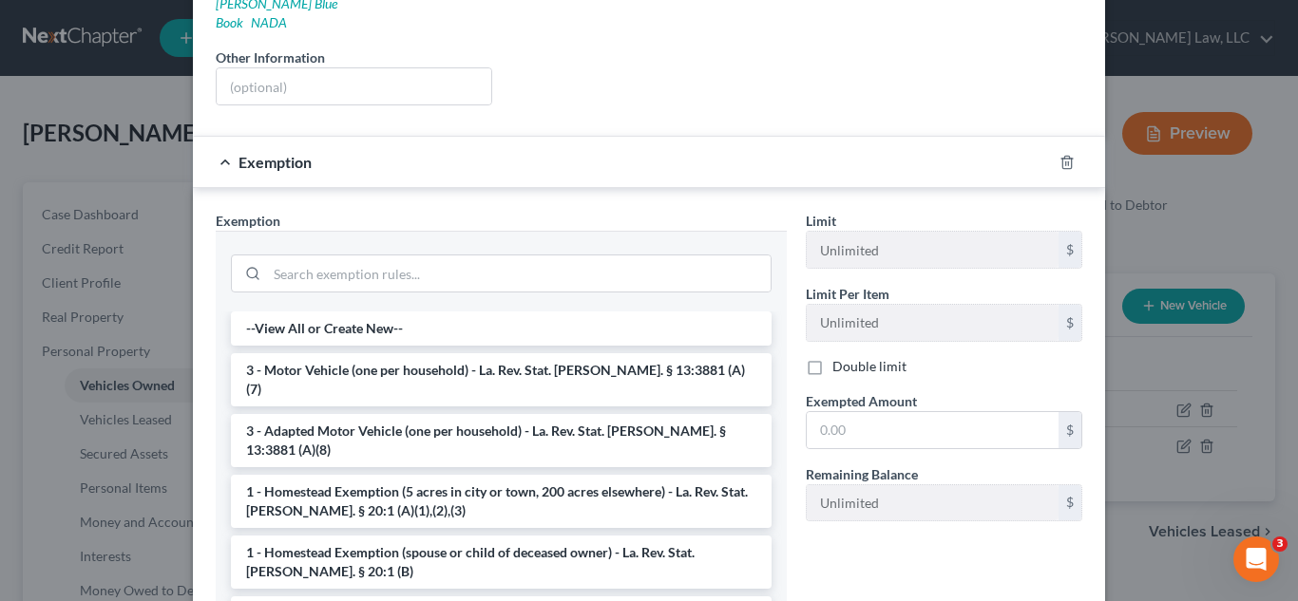
drag, startPoint x: 364, startPoint y: 354, endPoint x: 801, endPoint y: 460, distance: 449.5
click at [364, 356] on li "3 - Motor Vehicle (one per household) - La. Rev. Stat. Ann. § 13:3881 (A)(7)" at bounding box center [501, 379] width 541 height 53
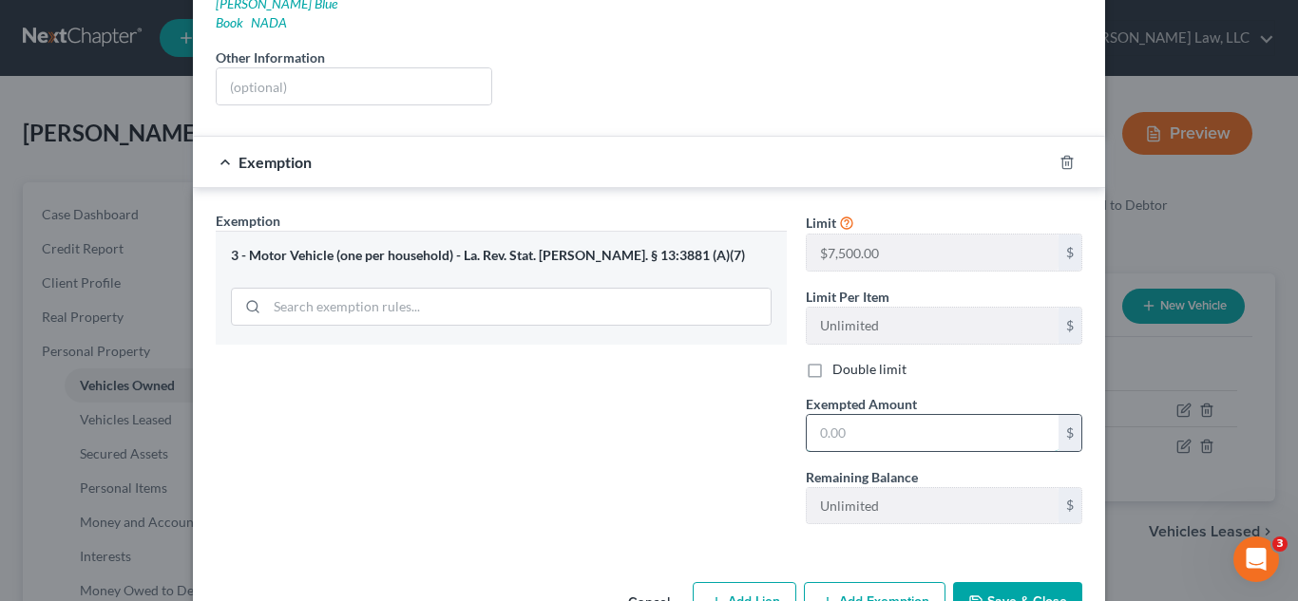
click at [839, 426] on input "text" at bounding box center [932, 433] width 252 height 36
type input "7,500.00"
click at [1038, 582] on button "Save & Close" at bounding box center [1017, 602] width 129 height 40
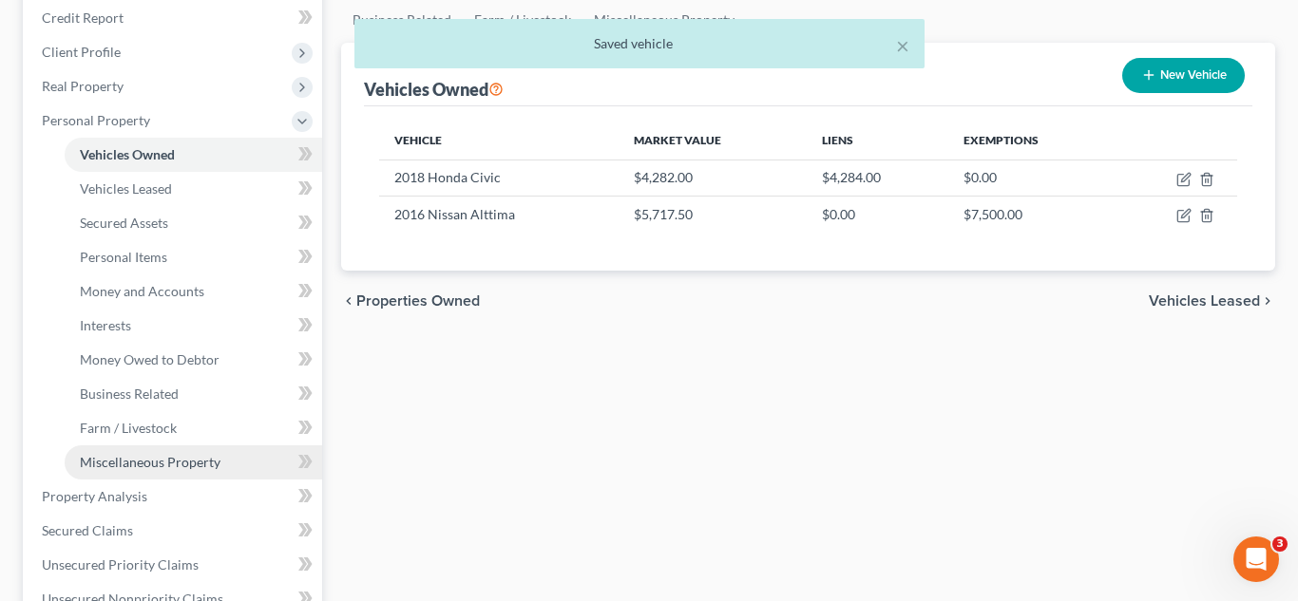
scroll to position [234, 0]
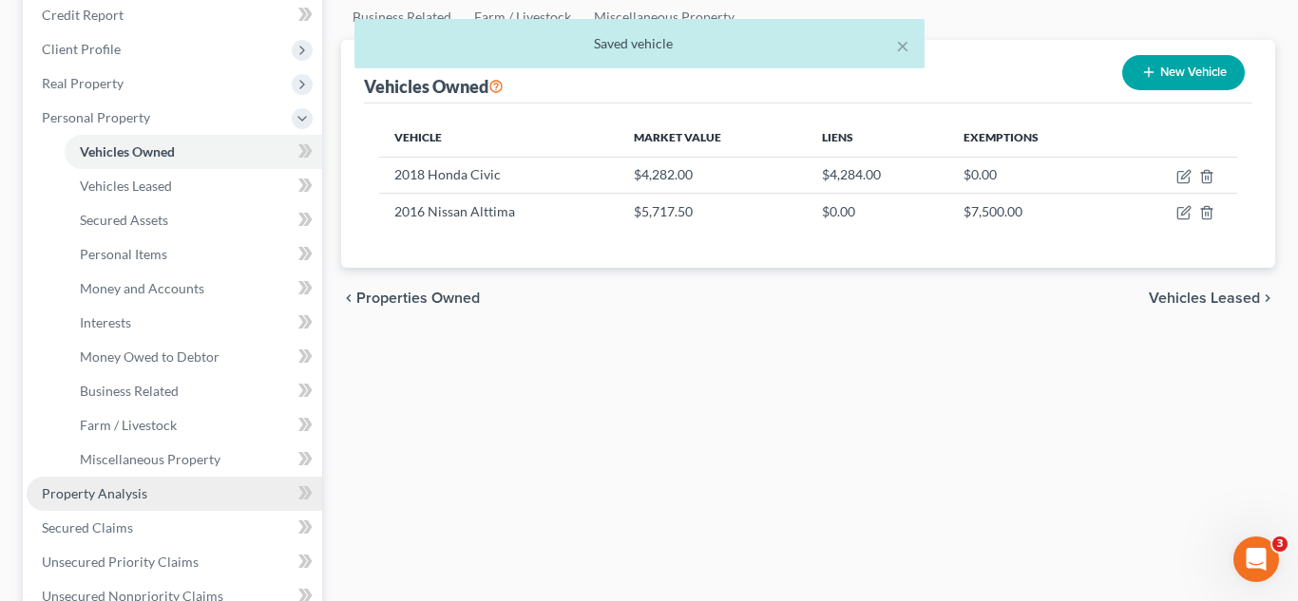
click at [125, 503] on link "Property Analysis" at bounding box center [174, 494] width 295 height 34
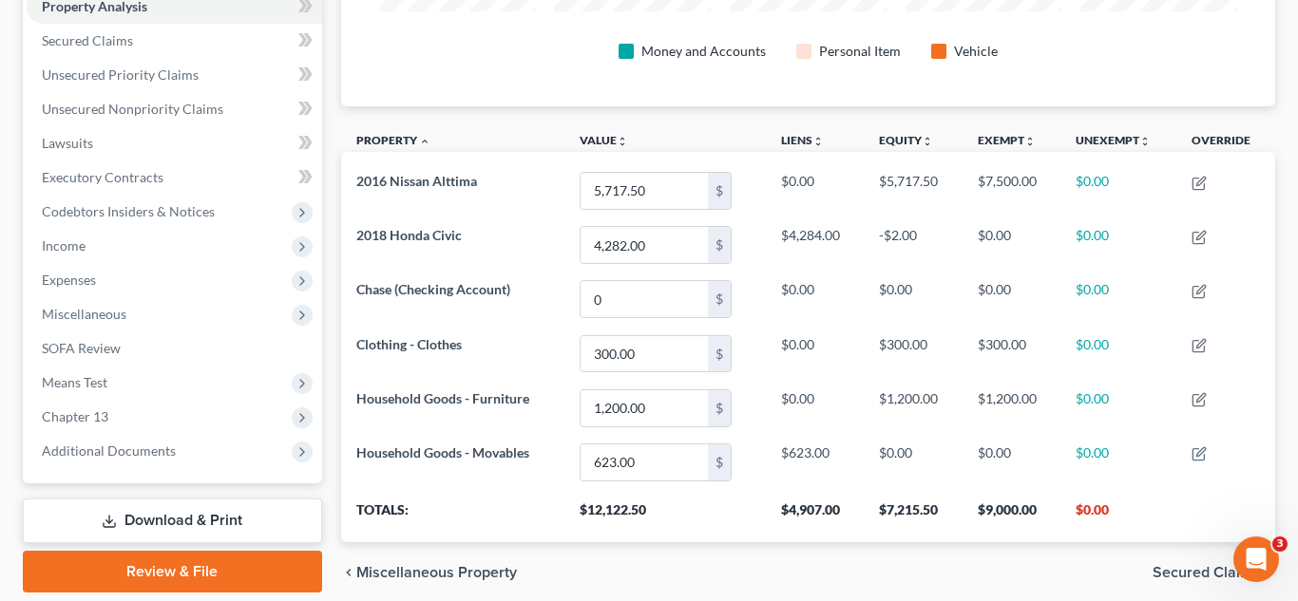
scroll to position [370, 0]
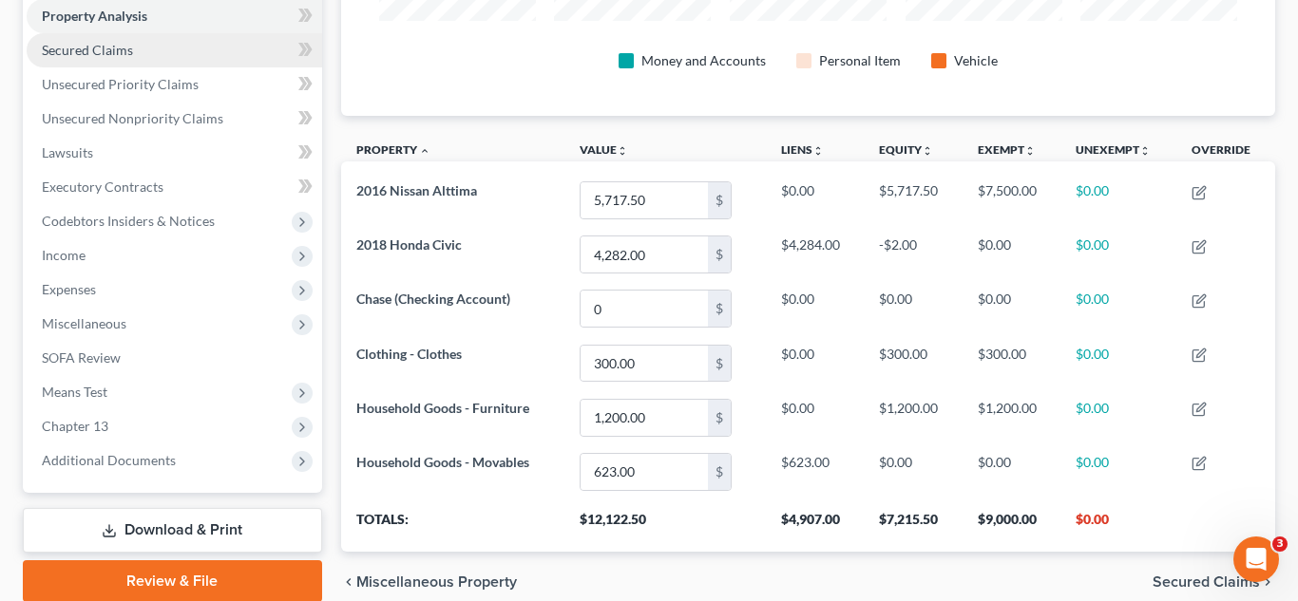
click at [117, 58] on link "Secured Claims" at bounding box center [174, 50] width 295 height 34
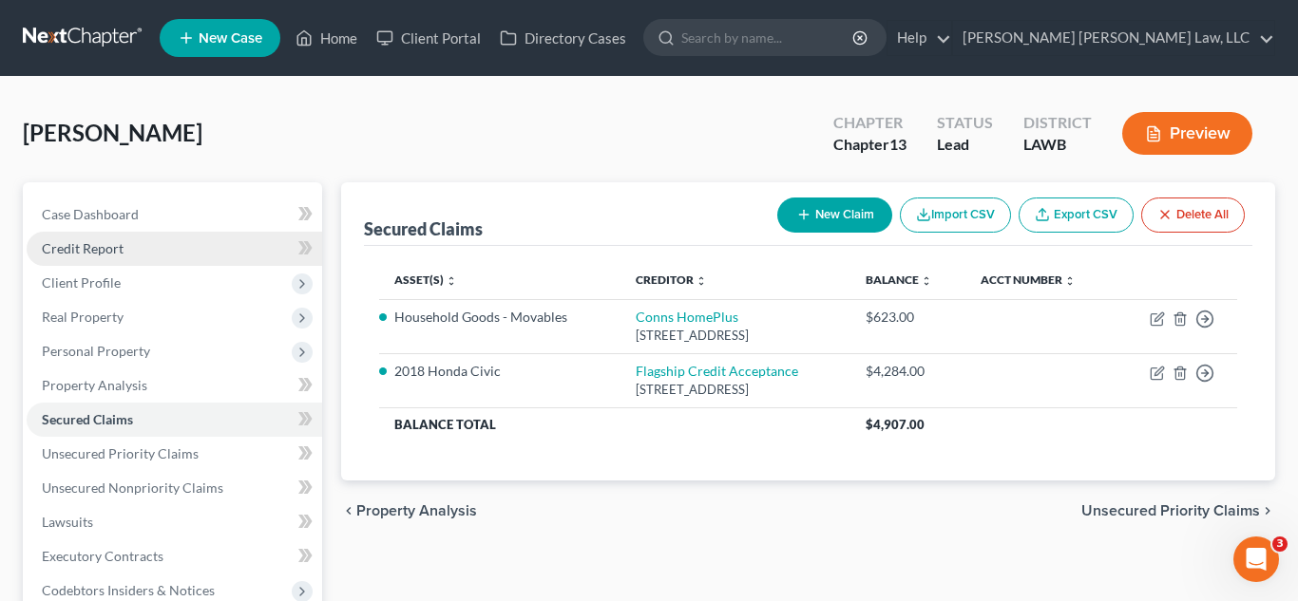
click at [158, 251] on link "Credit Report" at bounding box center [174, 249] width 295 height 34
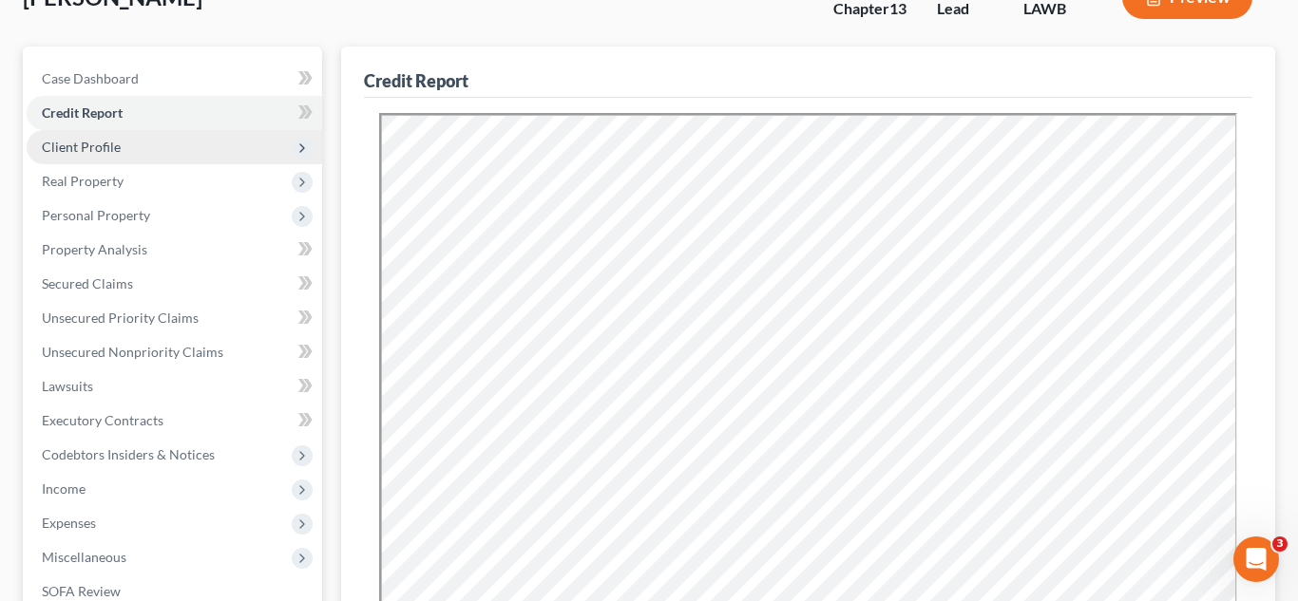
scroll to position [109, 0]
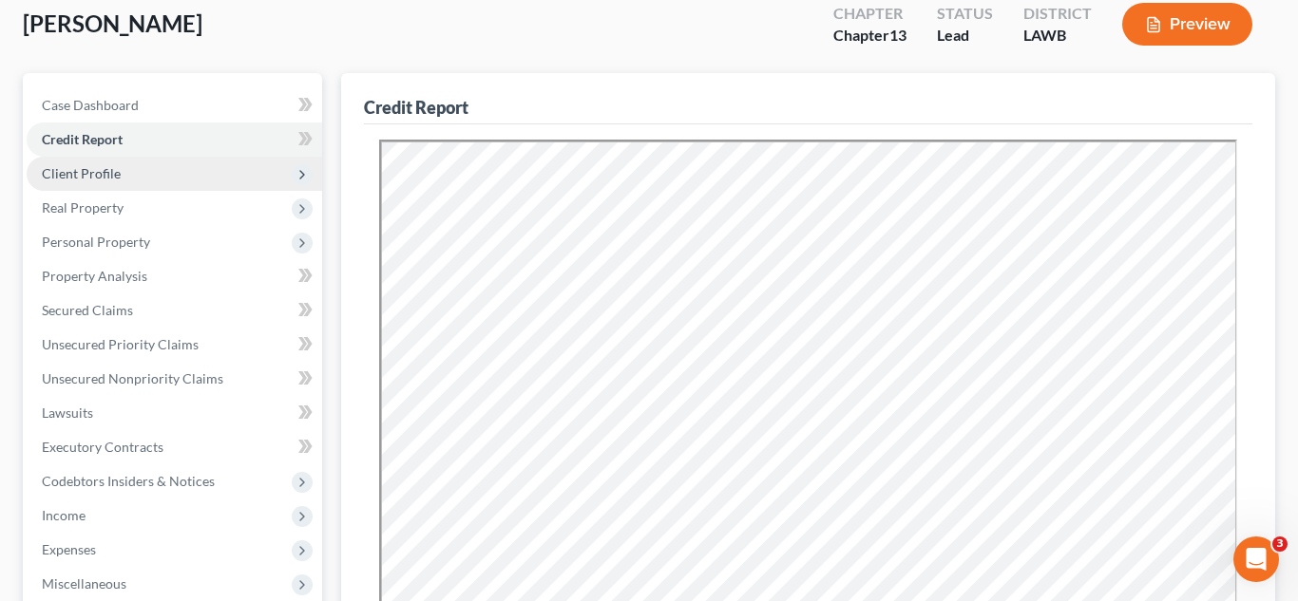
click at [132, 158] on span "Client Profile" at bounding box center [174, 174] width 295 height 34
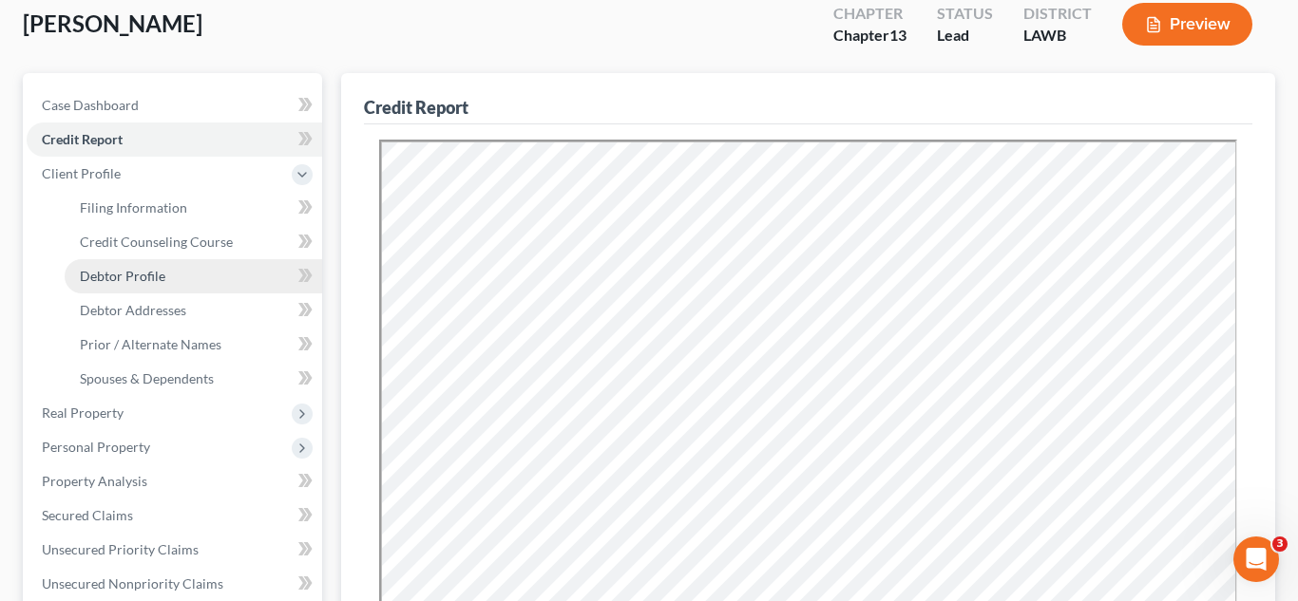
click at [148, 276] on span "Debtor Profile" at bounding box center [122, 276] width 85 height 16
select select "3"
select select "1"
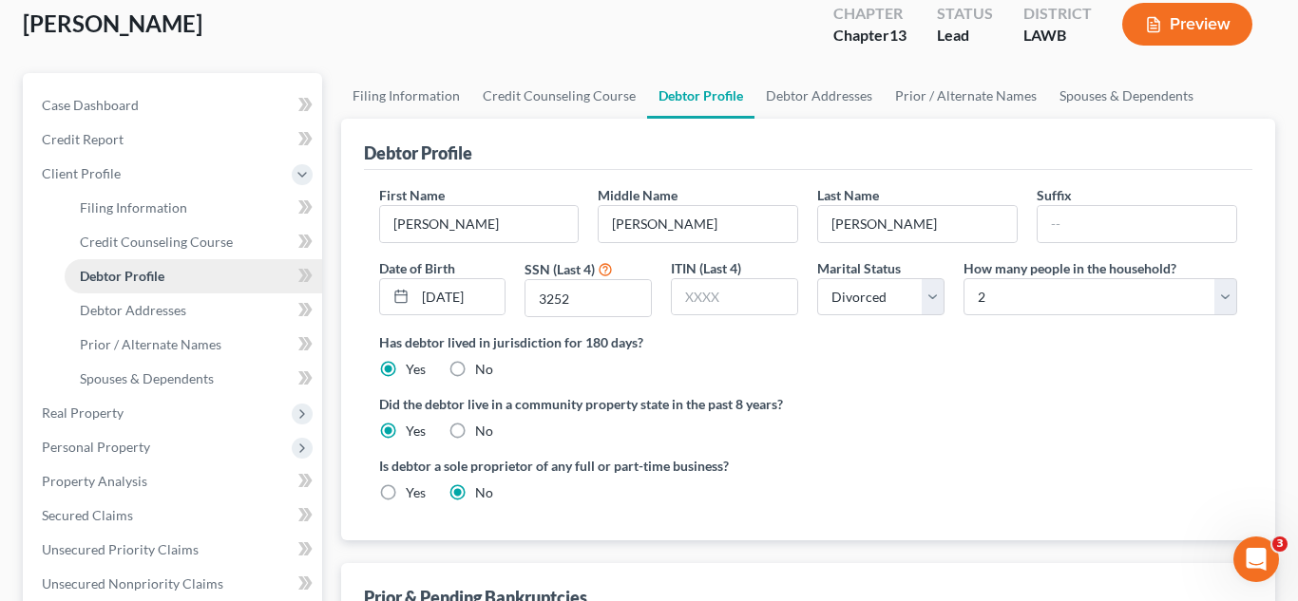
radio input "true"
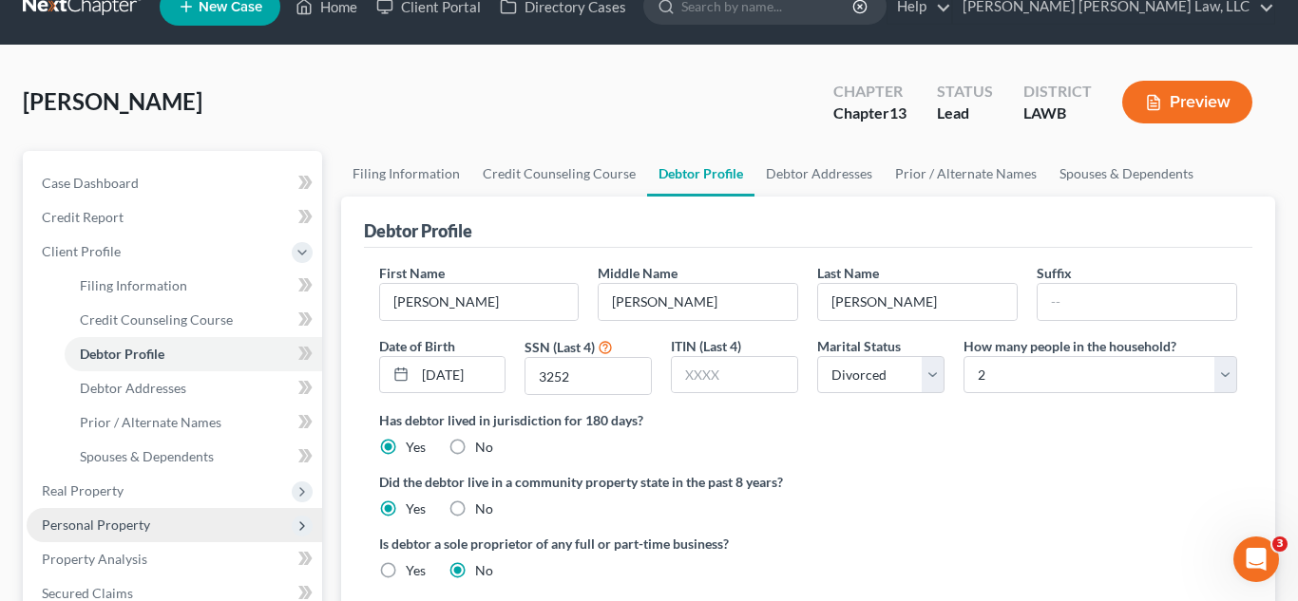
scroll to position [152, 0]
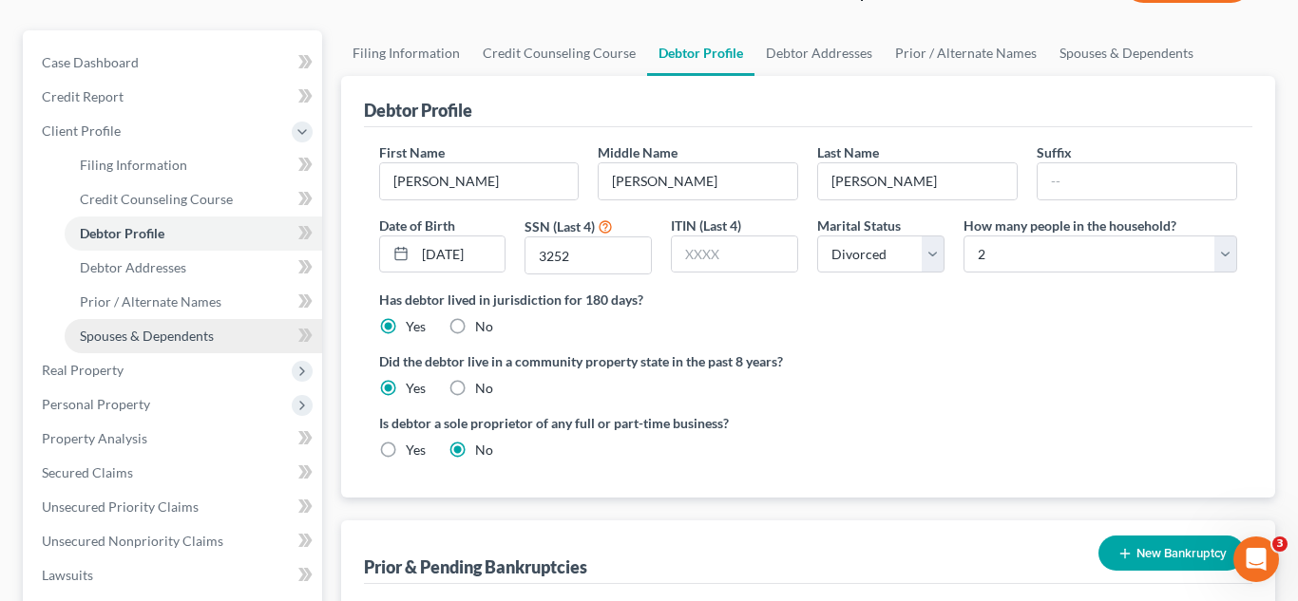
click at [180, 339] on span "Spouses & Dependents" at bounding box center [147, 336] width 134 height 16
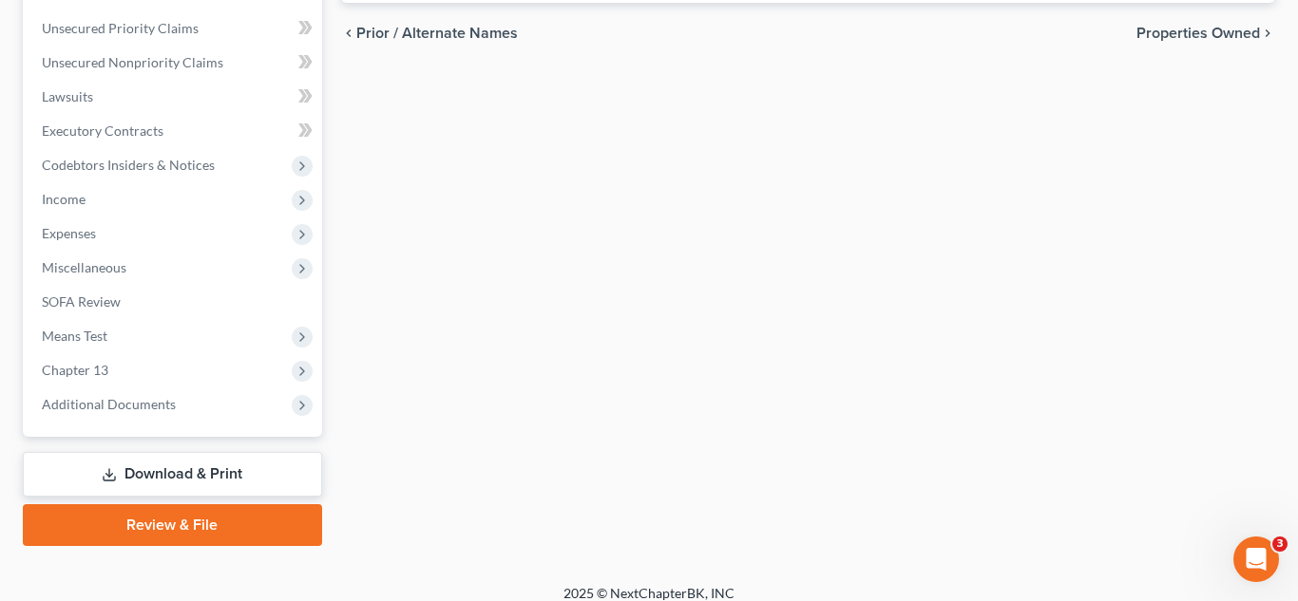
scroll to position [648, 0]
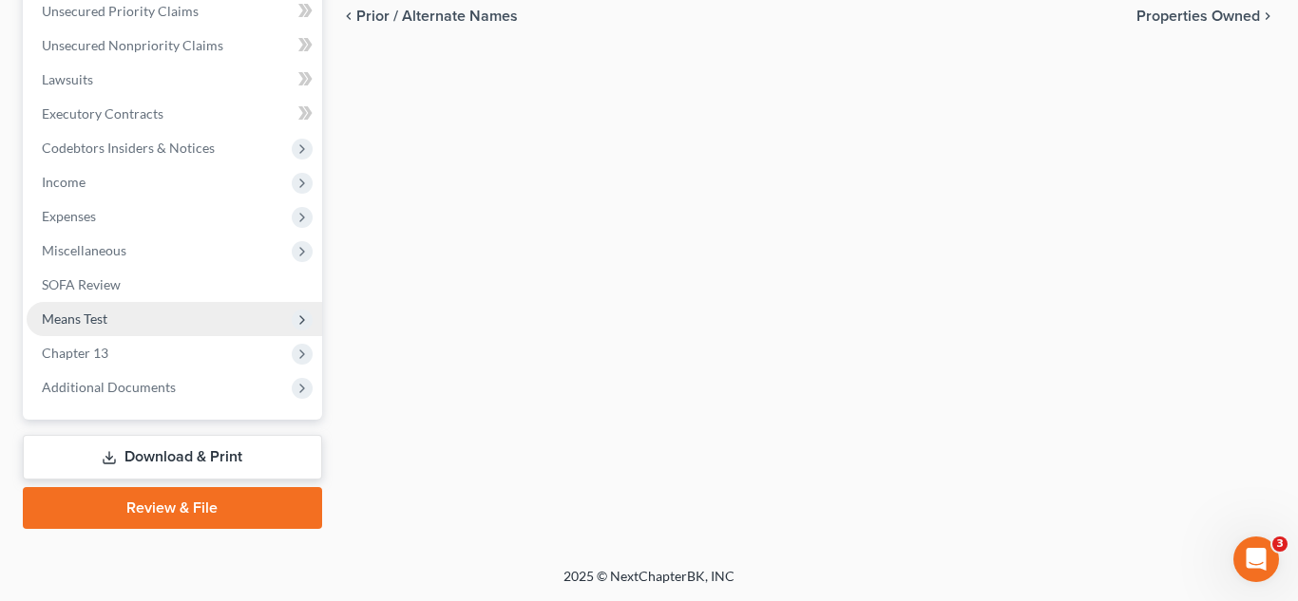
click at [116, 326] on span "Means Test" at bounding box center [174, 319] width 295 height 34
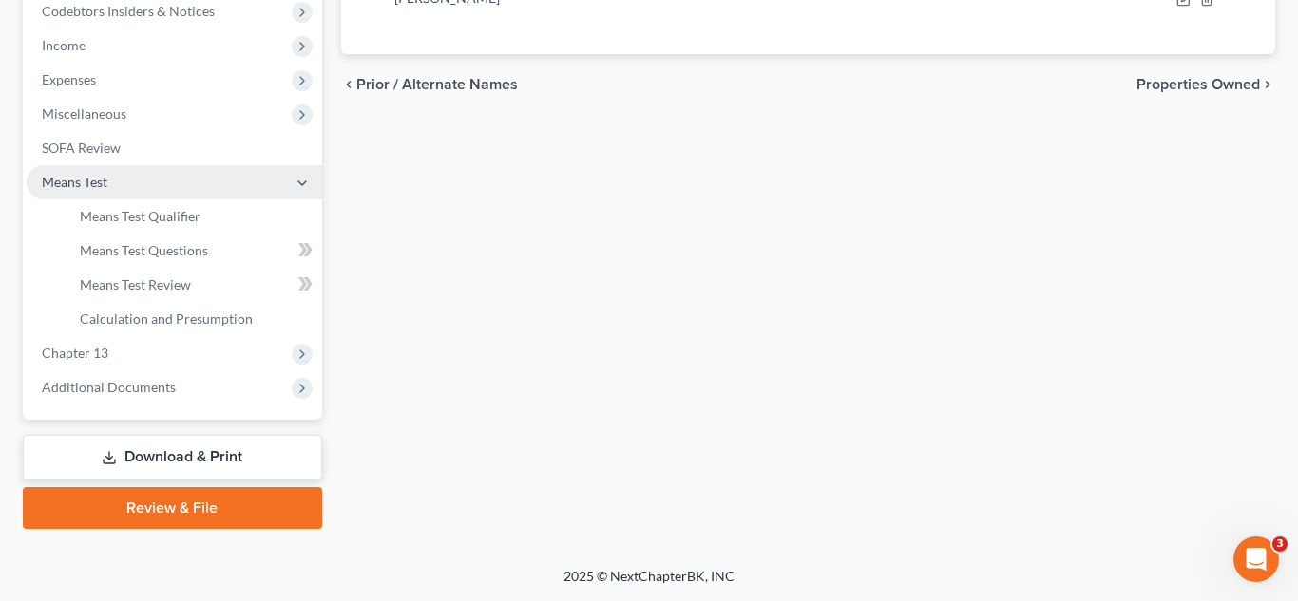
scroll to position [443, 0]
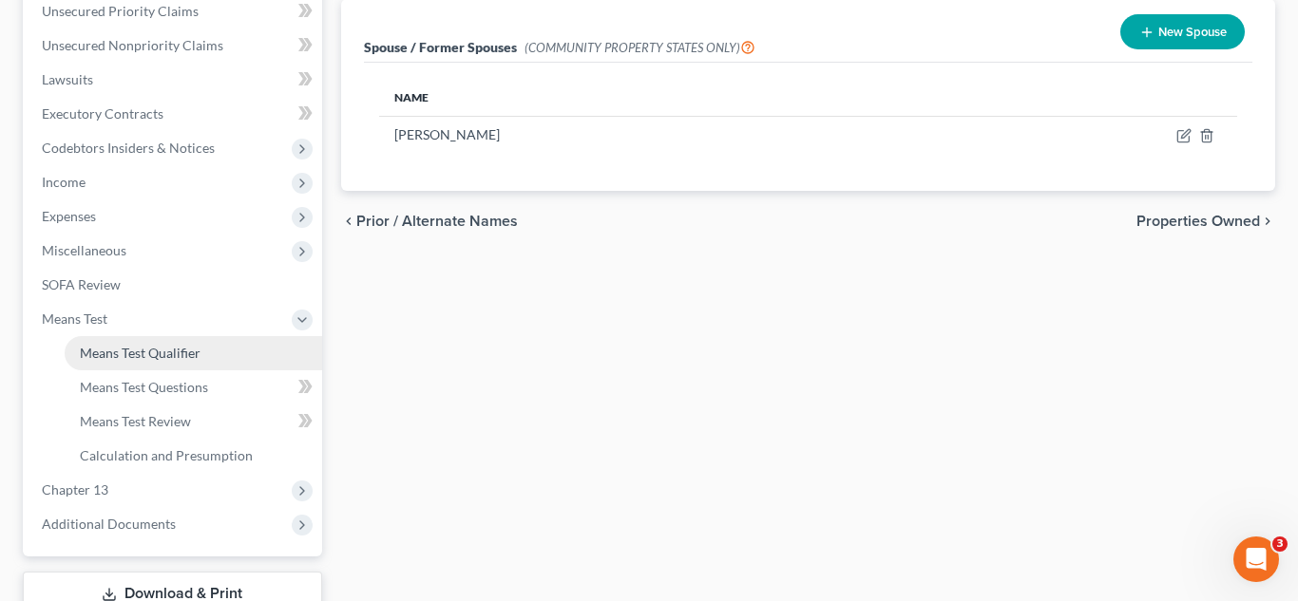
click at [125, 348] on span "Means Test Qualifier" at bounding box center [140, 353] width 121 height 16
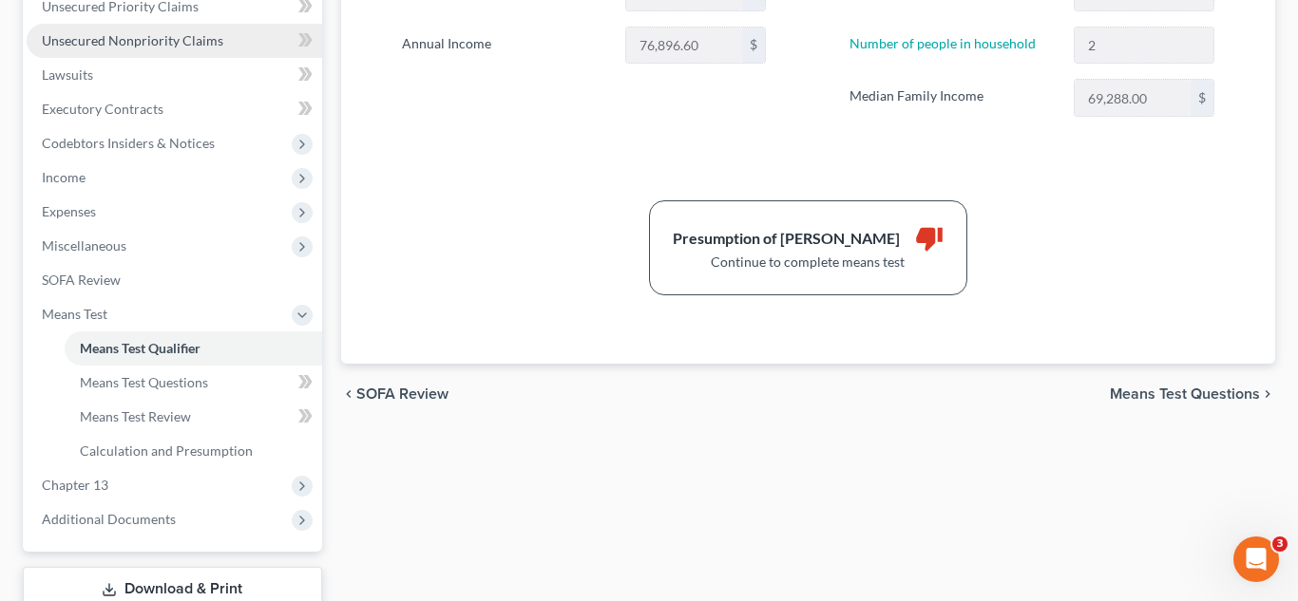
scroll to position [461, 0]
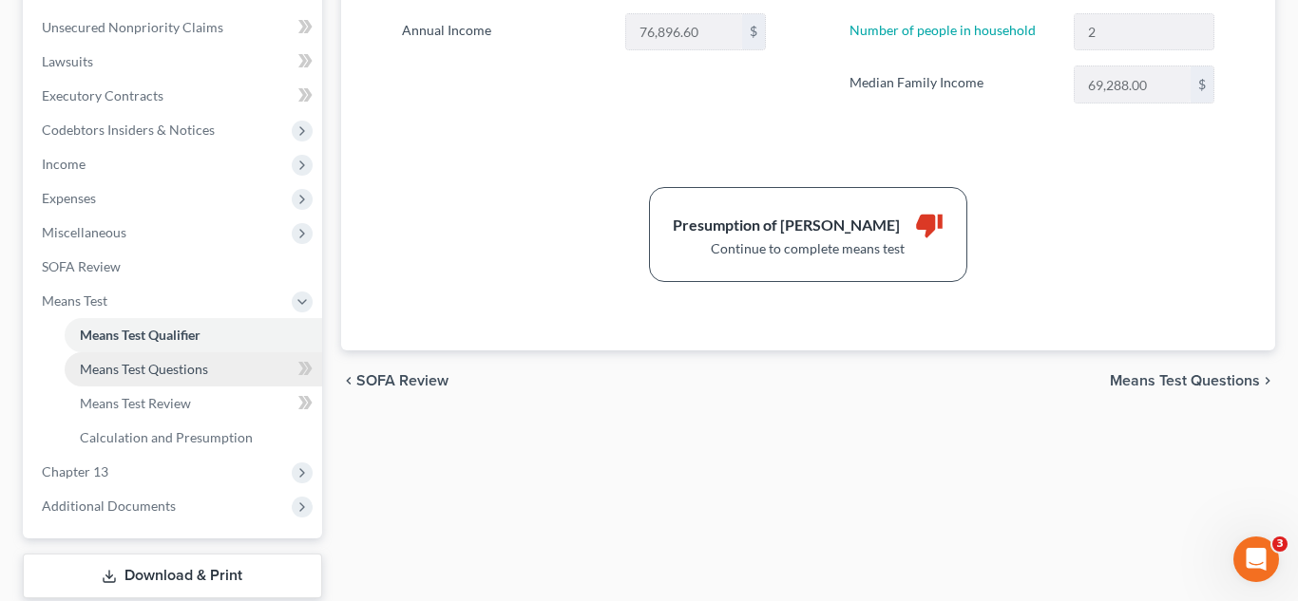
click at [133, 368] on span "Means Test Questions" at bounding box center [144, 369] width 128 height 16
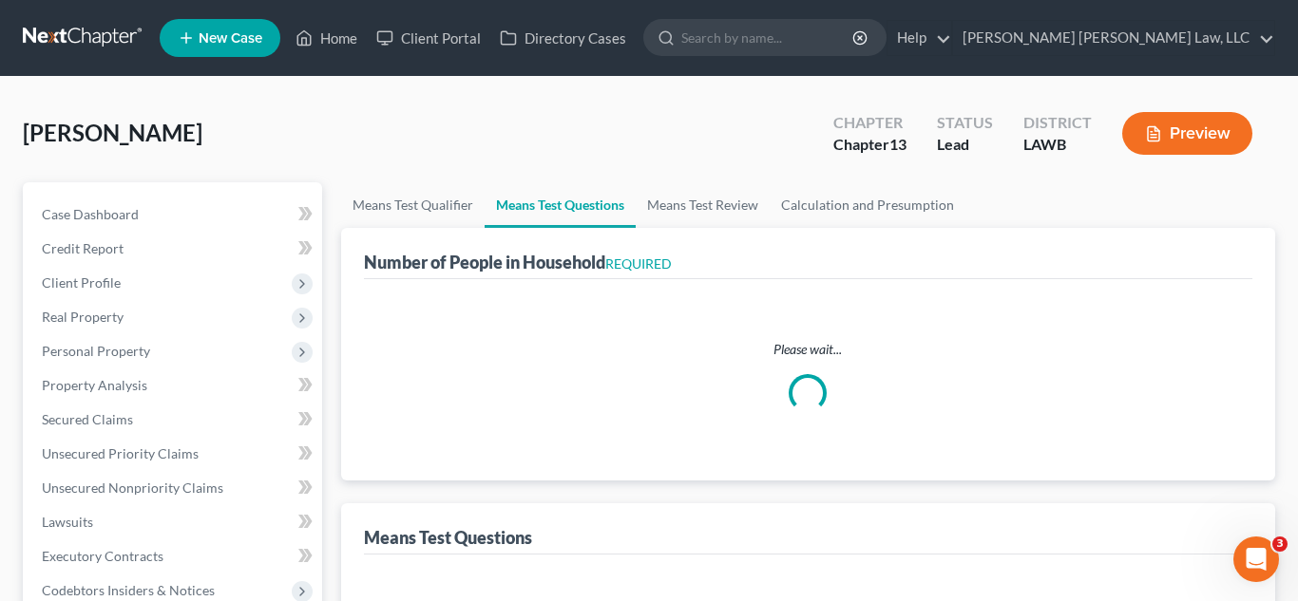
select select "1"
select select "60"
select select "2"
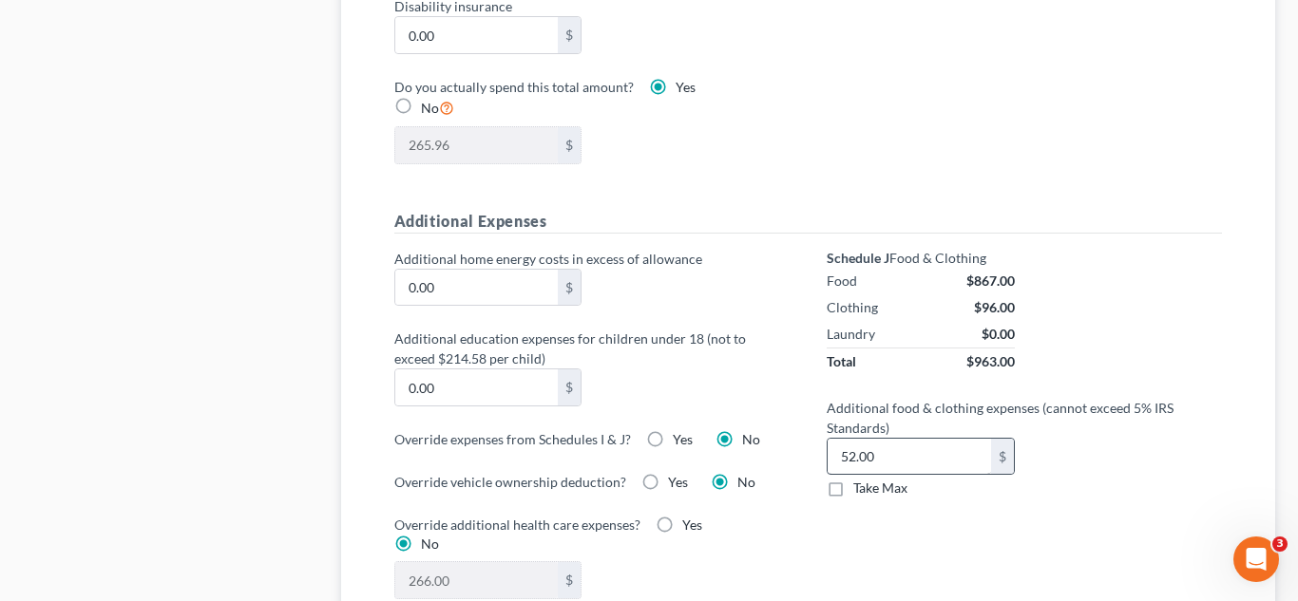
scroll to position [1260, 0]
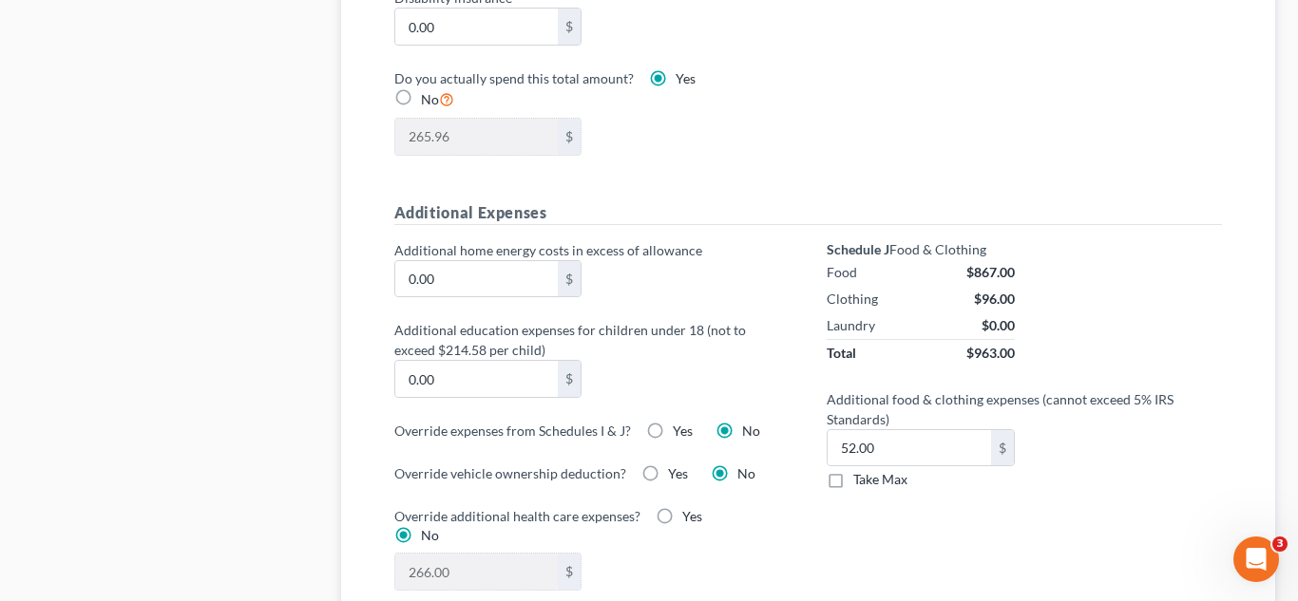
click at [853, 474] on label "Take Max" at bounding box center [880, 479] width 54 height 19
click at [861, 474] on input "Take Max" at bounding box center [867, 476] width 12 height 12
checkbox input "true"
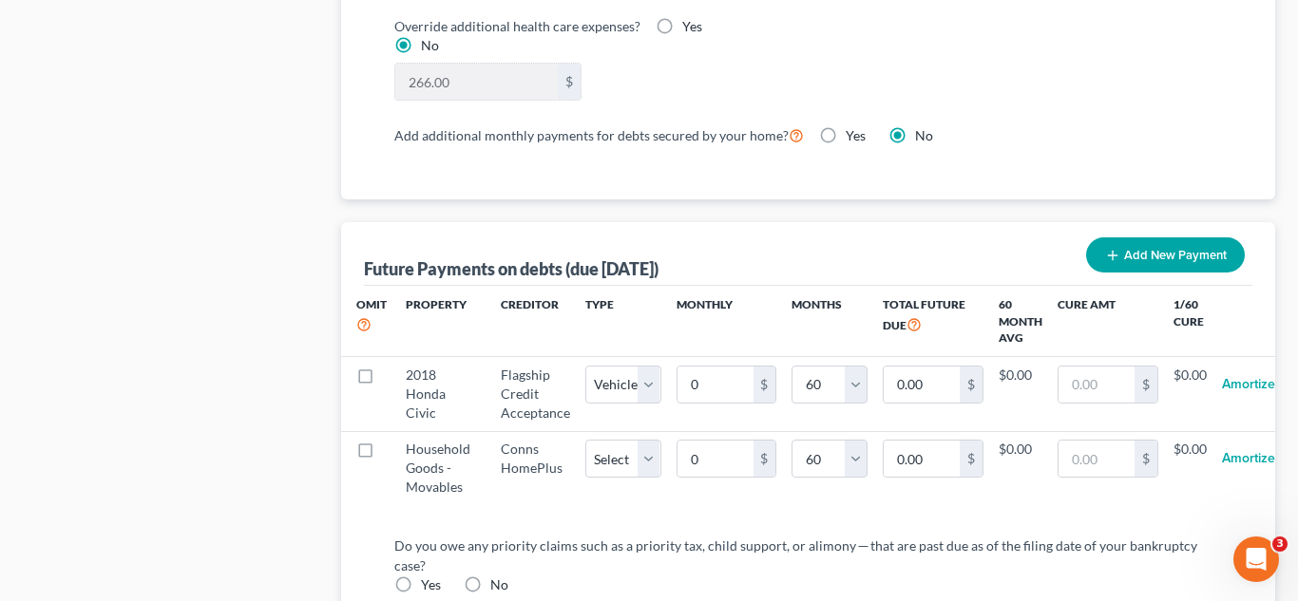
scroll to position [1920, 0]
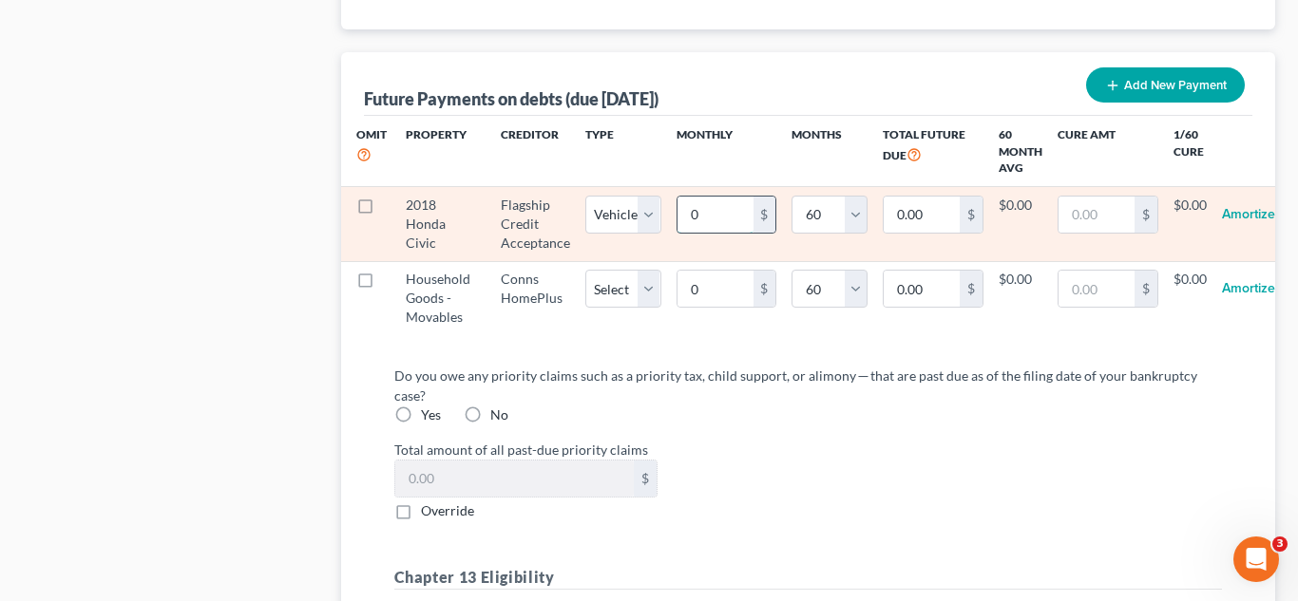
click at [708, 197] on input "0" at bounding box center [715, 215] width 76 height 36
type input "8"
type input "480.00"
type input "89"
type input "5,340.00"
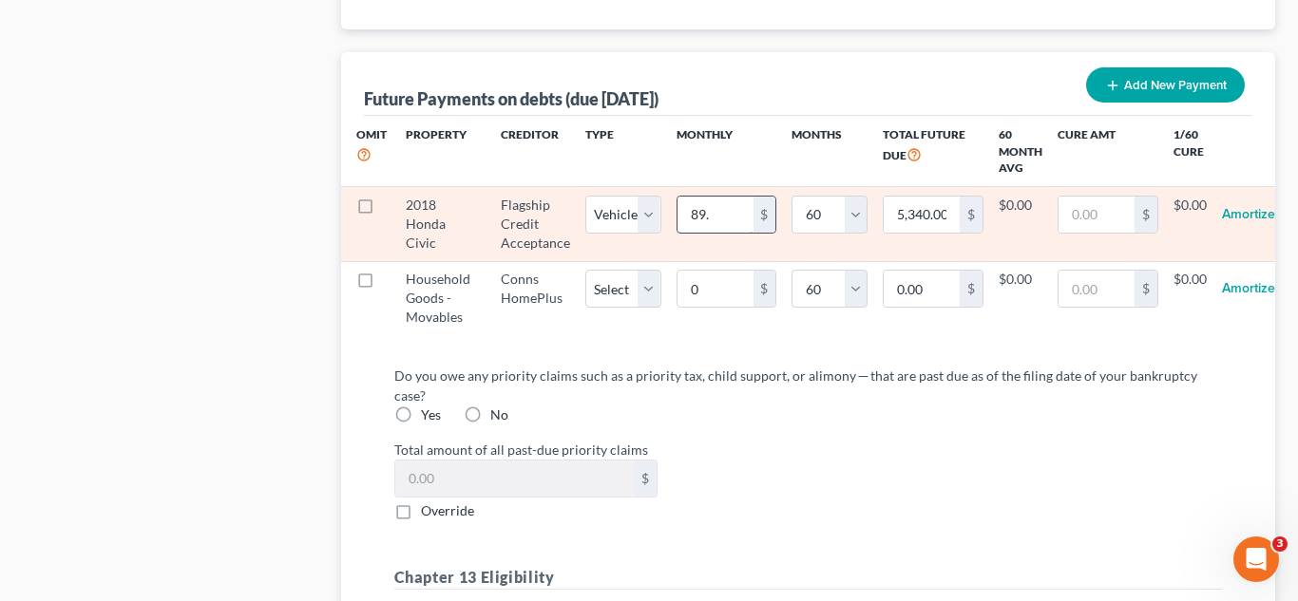
type input "89.9"
type input "5,394.00"
type input "89.97"
type input "5,398.20"
select select "1"
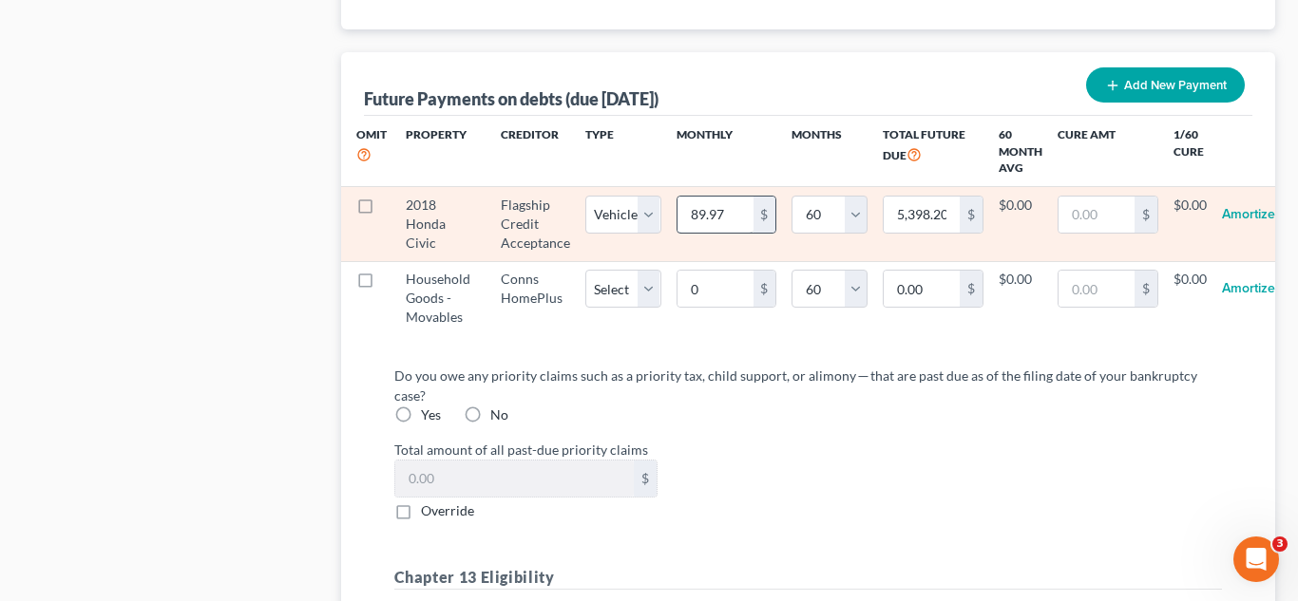
select select "60"
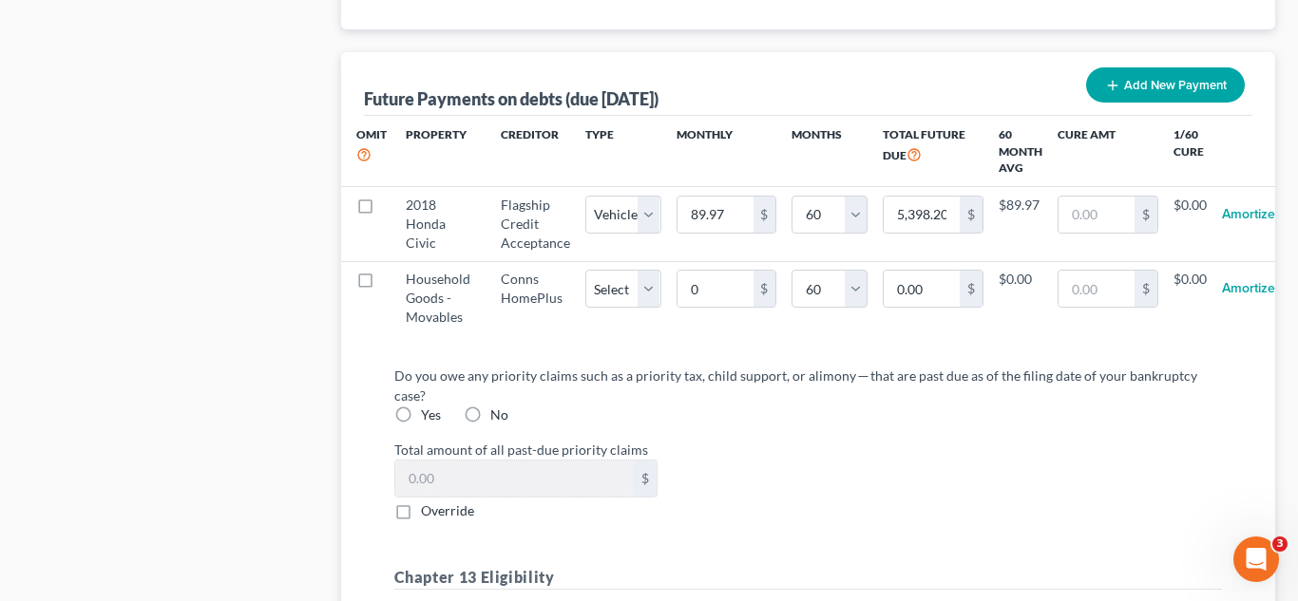
select select "1"
select select "60"
select select "1"
select select "60"
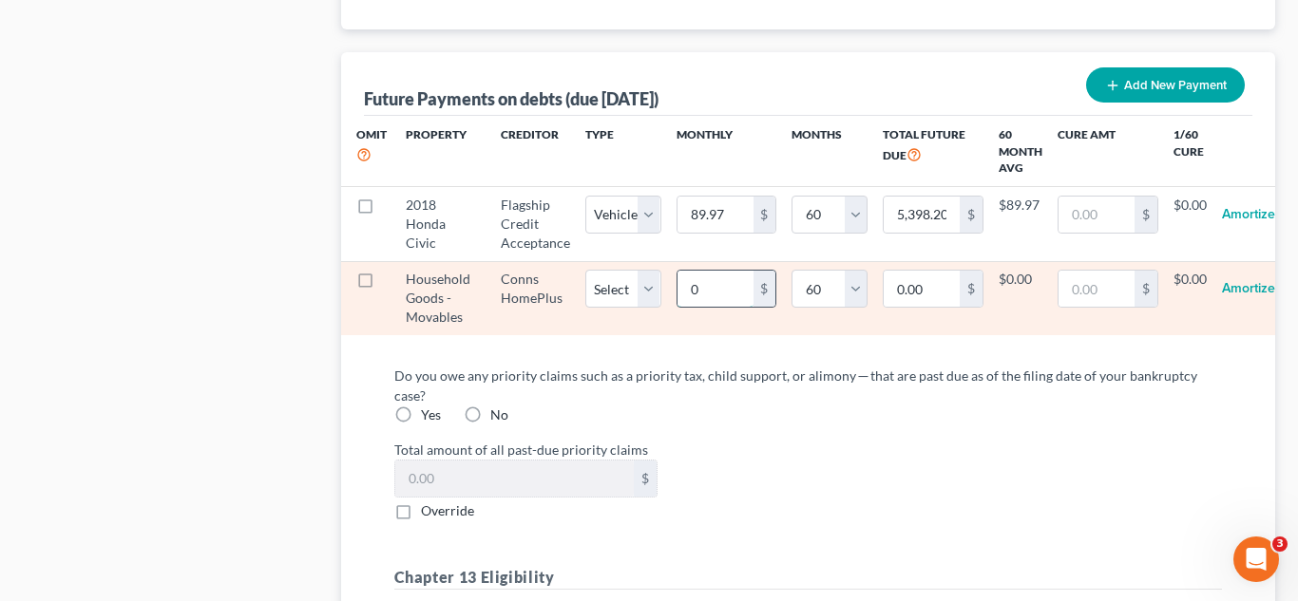
click at [725, 278] on input "0" at bounding box center [715, 289] width 76 height 36
type input "1"
type input "60.00"
type input "12"
type input "720.00"
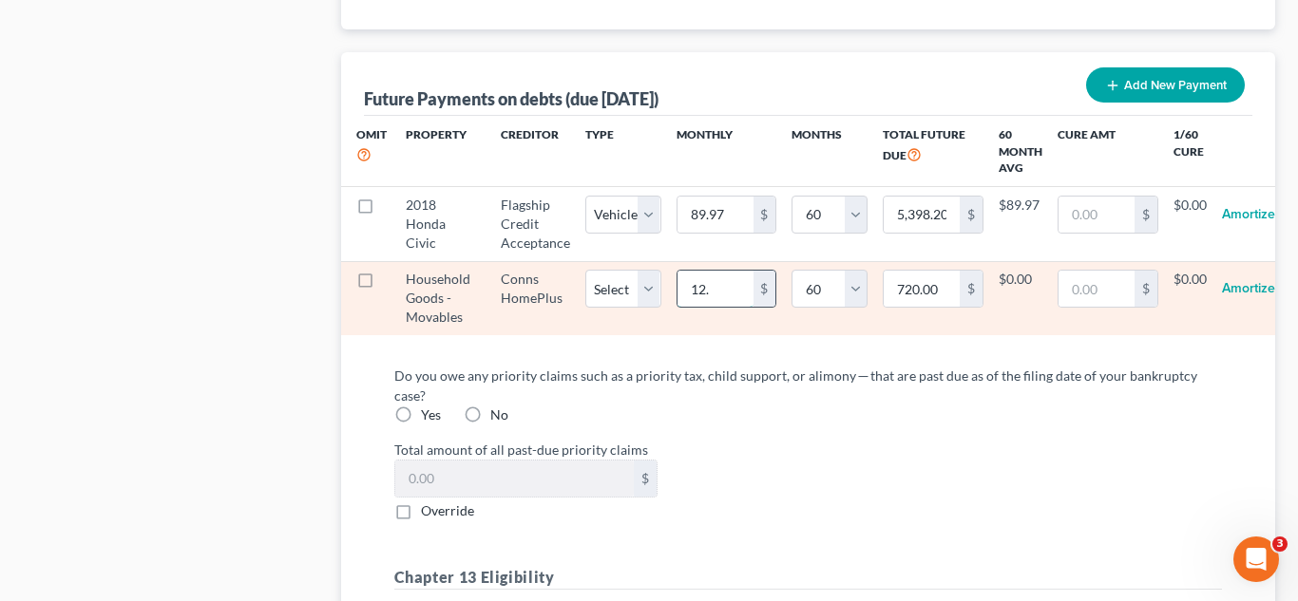
type input "12.4"
type input "744.00"
select select "60"
click at [737, 271] on input "12.40" at bounding box center [715, 289] width 76 height 36
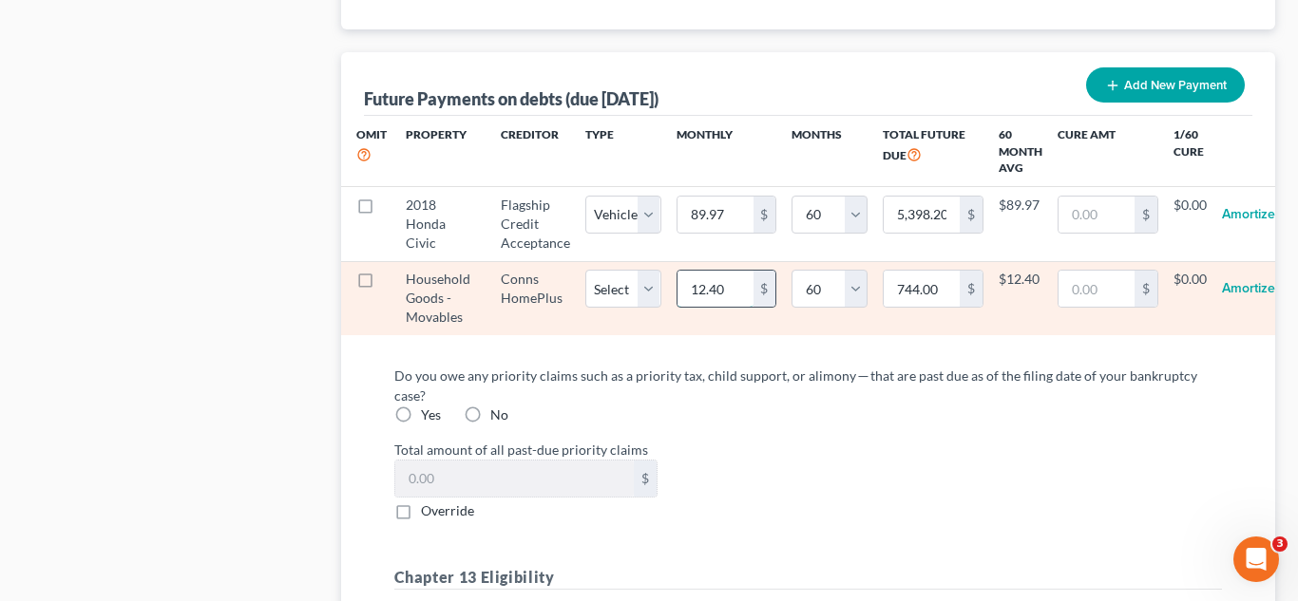
click at [737, 271] on input "12.40" at bounding box center [715, 289] width 76 height 36
type input "12.48"
type input "748.80"
select select "60"
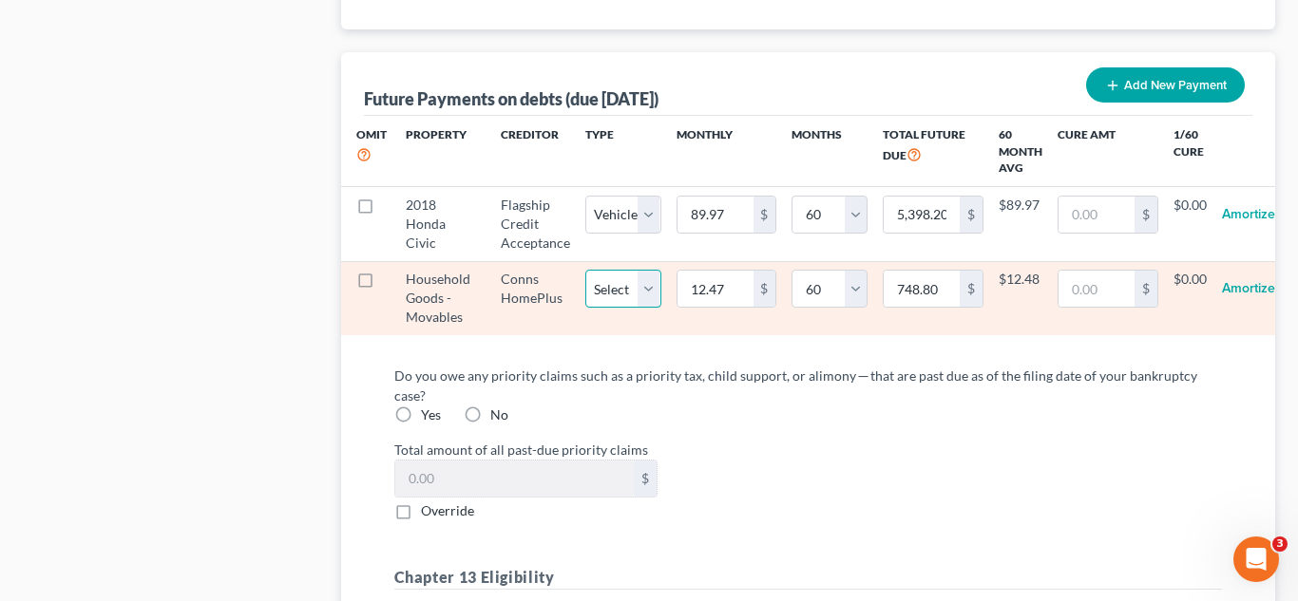
click at [644, 270] on select "Select Home Vehicle Other" at bounding box center [623, 289] width 76 height 38
select select "2"
click at [585, 270] on select "Select Home Vehicle Other" at bounding box center [623, 289] width 76 height 38
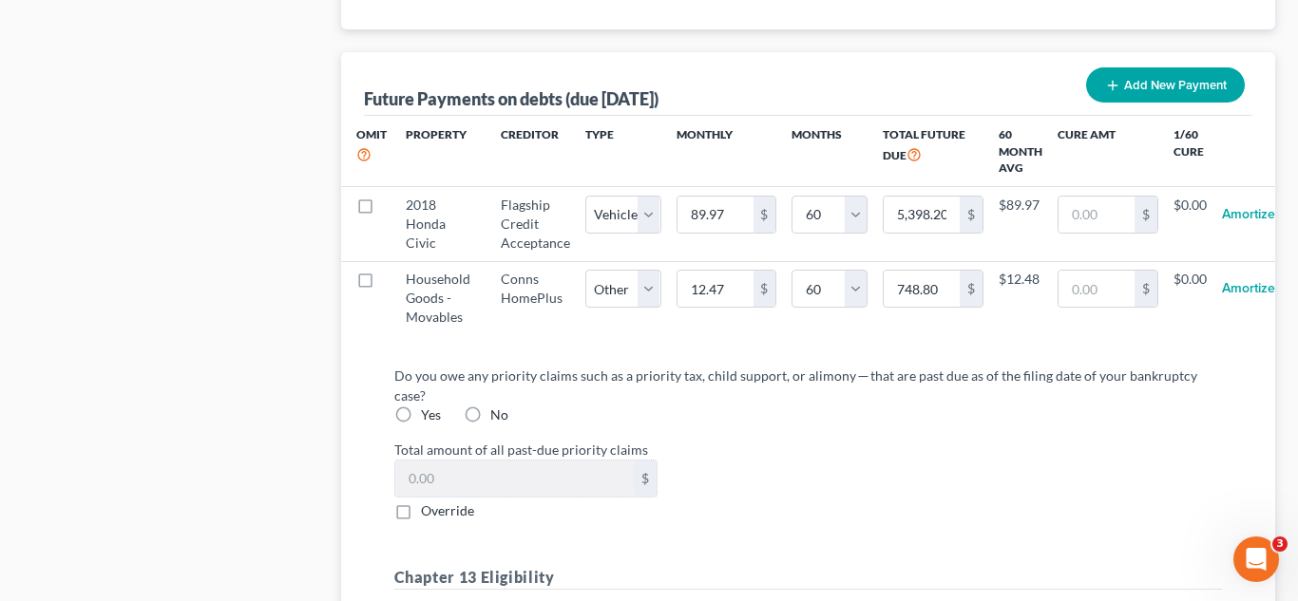
click at [838, 440] on label "Total amount of all past-due priority claims" at bounding box center [808, 450] width 847 height 20
select select "2"
select select "60"
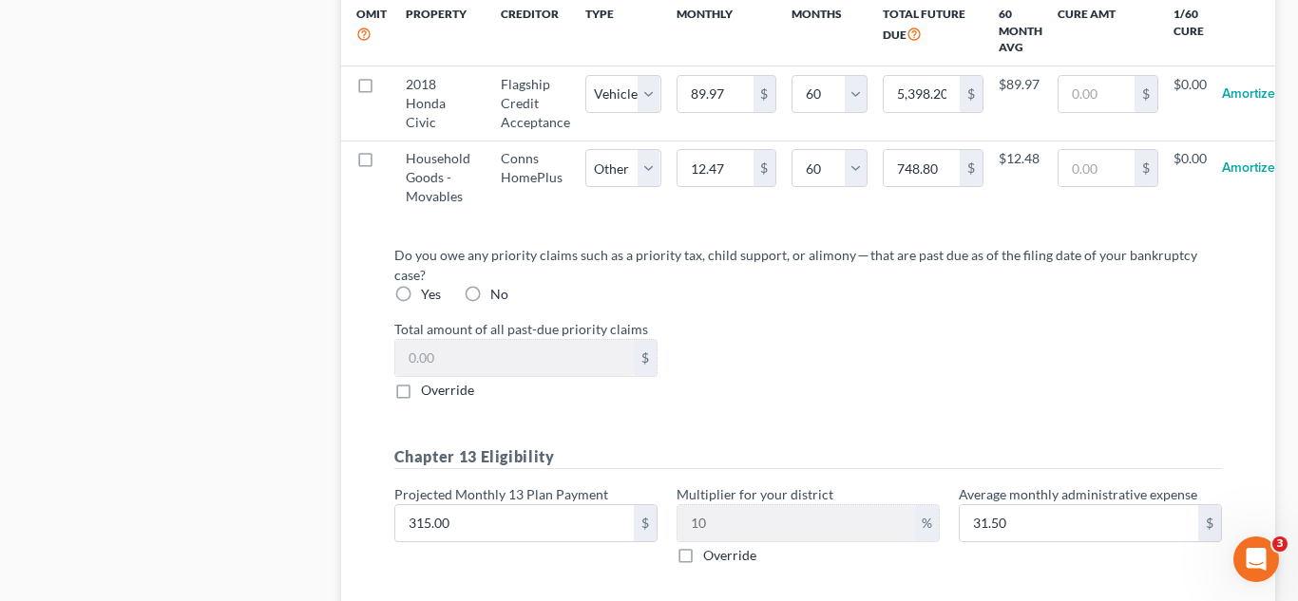
scroll to position [2049, 0]
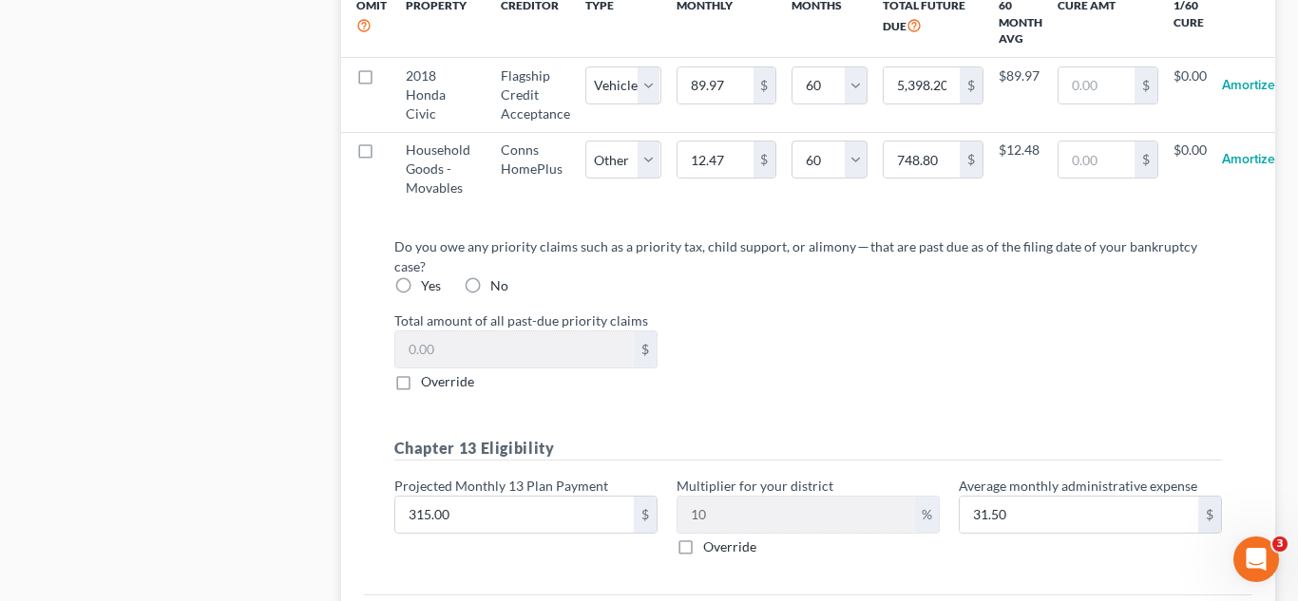
click at [490, 276] on label "No" at bounding box center [499, 285] width 18 height 19
click at [498, 276] on input "No" at bounding box center [504, 282] width 12 height 12
radio input "true"
click at [502, 497] on input "315.00" at bounding box center [514, 515] width 238 height 36
type input "2"
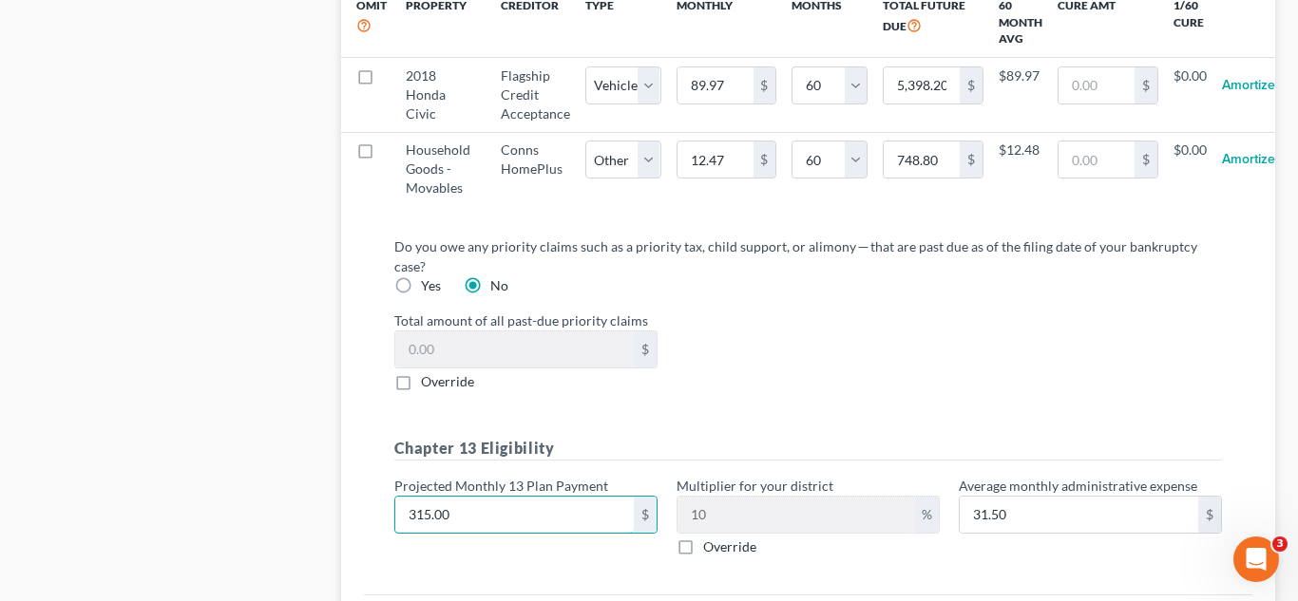
type input "0.20"
type input "20"
type input "2.00"
type input "208"
type input "20.80"
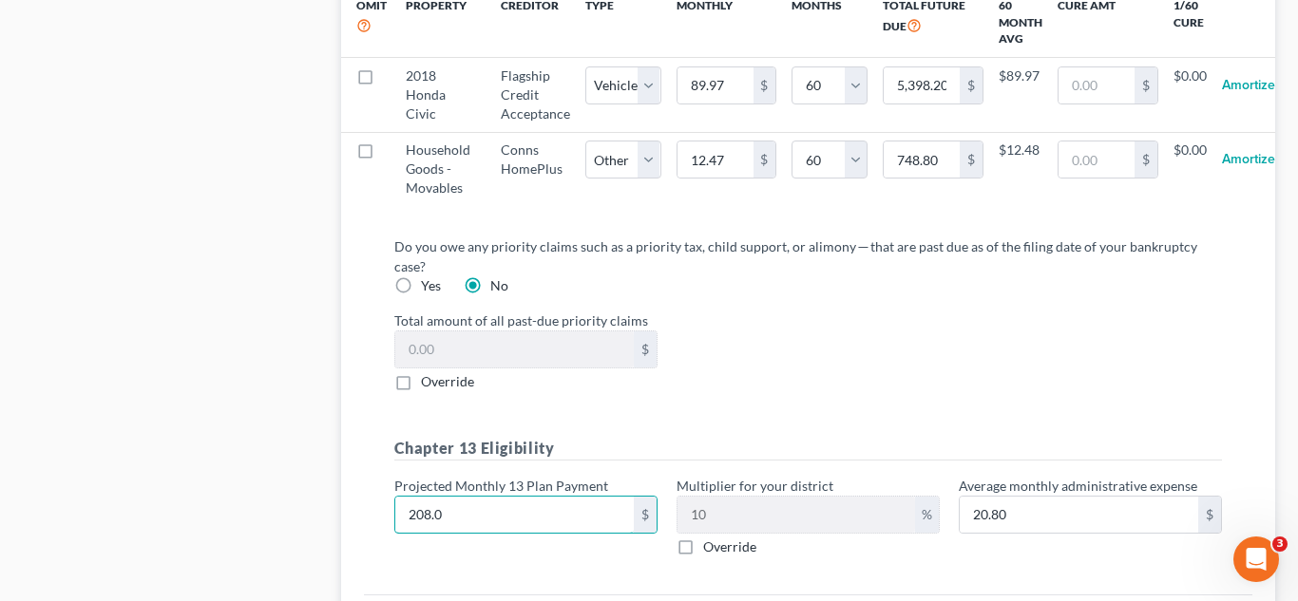
type input "208.00"
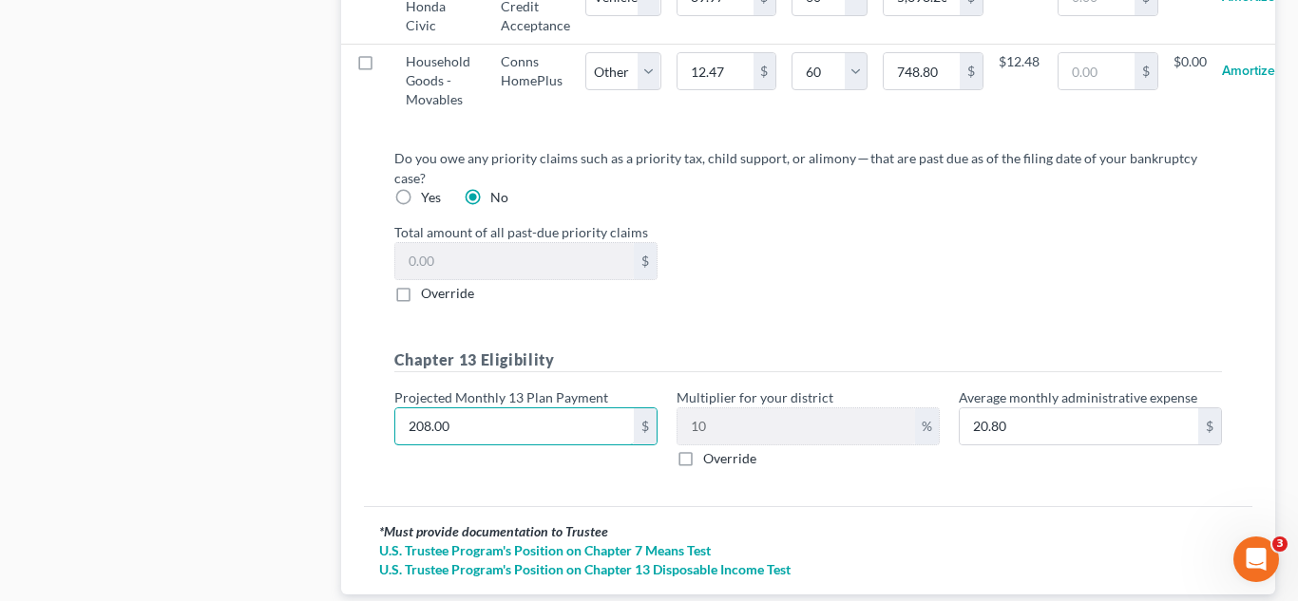
scroll to position [2241, 0]
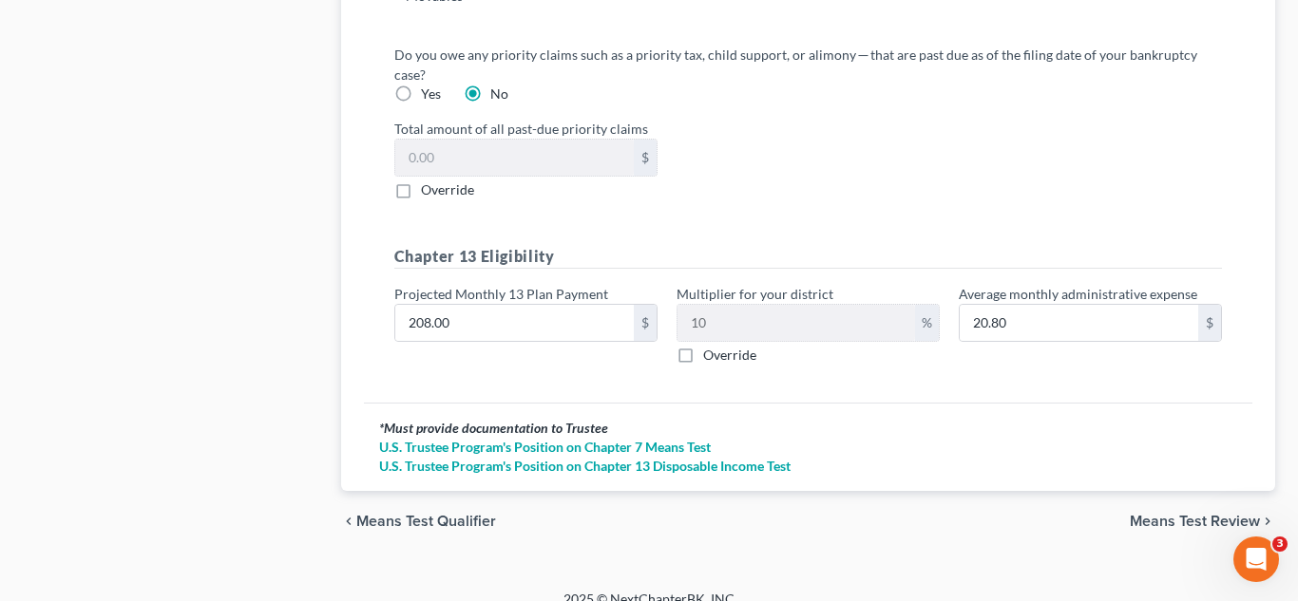
click at [1172, 514] on span "Means Test Review" at bounding box center [1194, 521] width 130 height 15
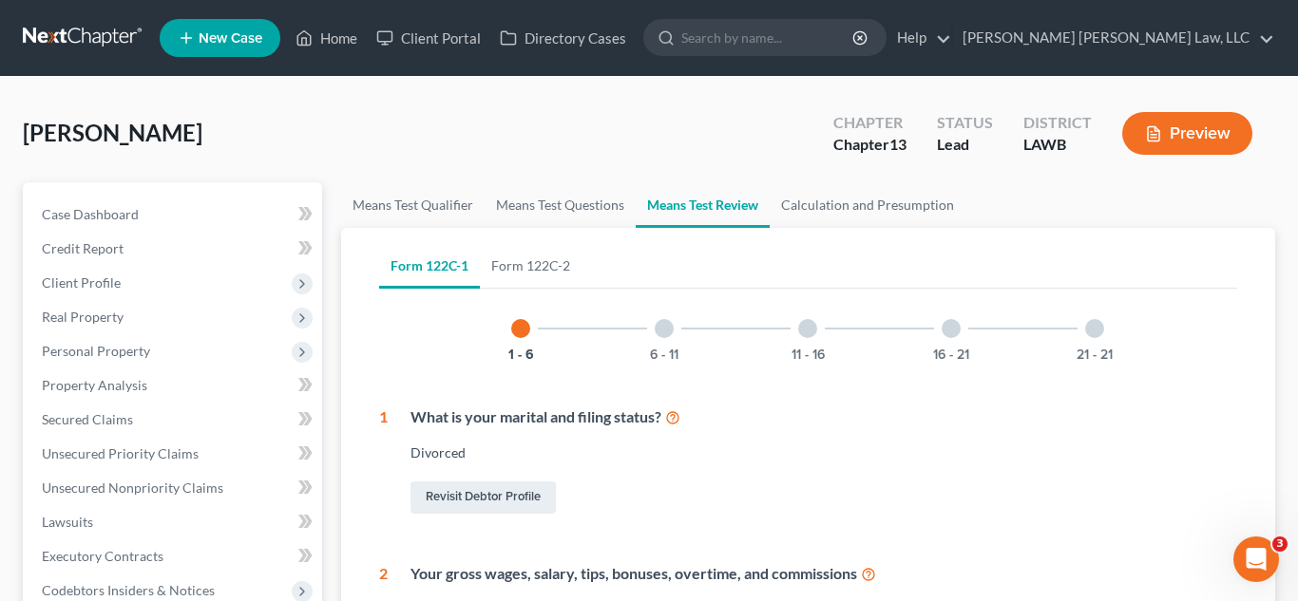
click at [1085, 334] on div "21 - 21" at bounding box center [1094, 328] width 65 height 65
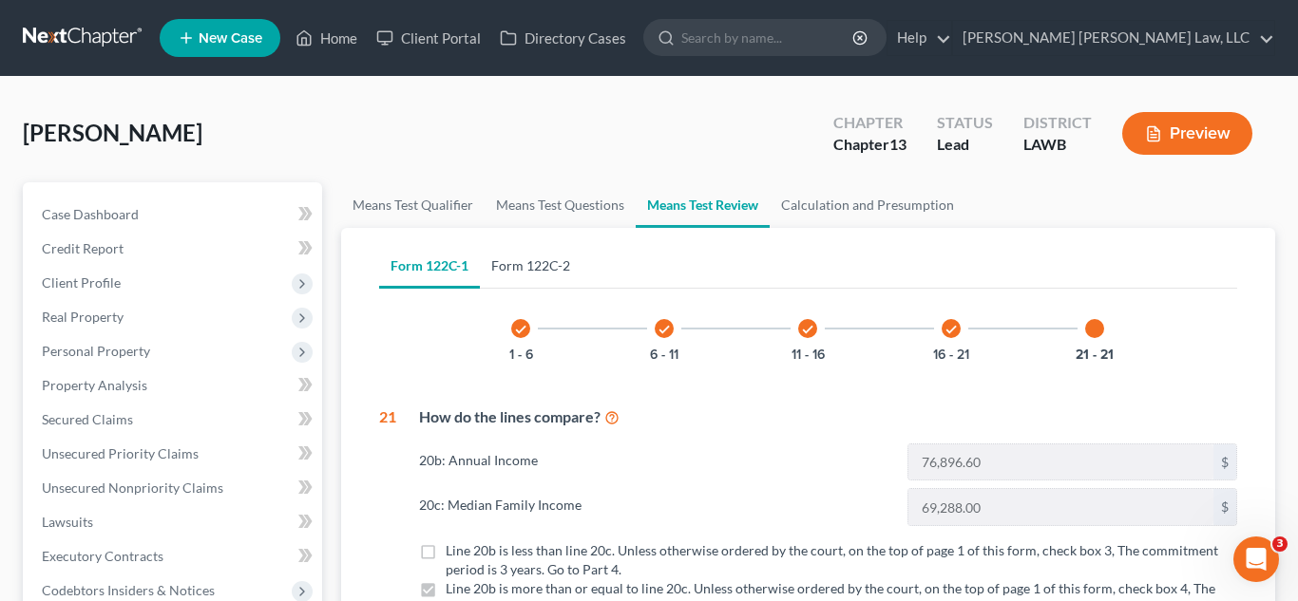
click at [574, 266] on link "Form 122C-2" at bounding box center [531, 266] width 102 height 46
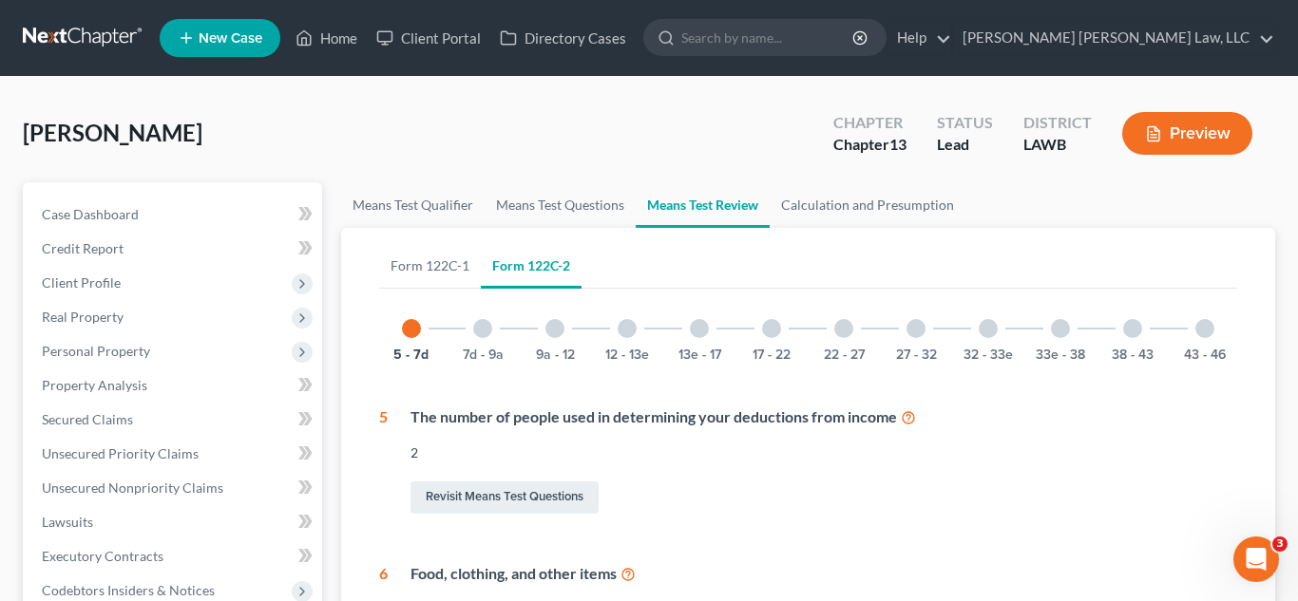
click at [1080, 340] on div "33e - 38" at bounding box center [1060, 328] width 65 height 65
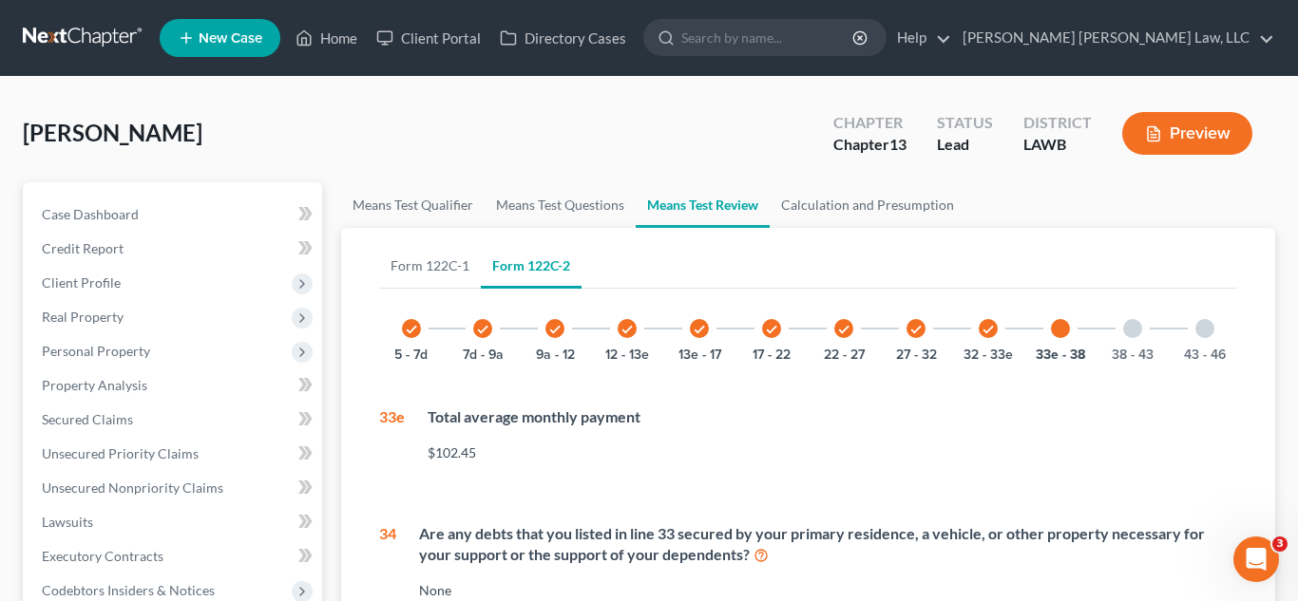
click at [1217, 330] on div "43 - 46" at bounding box center [1204, 328] width 65 height 65
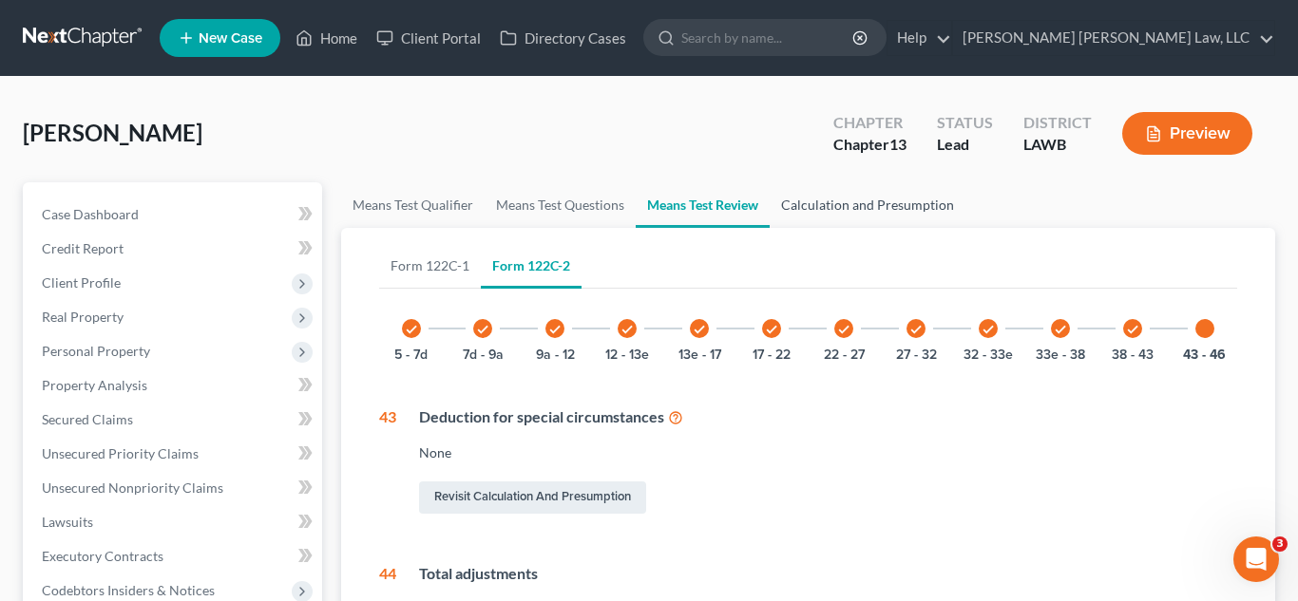
click at [856, 205] on link "Calculation and Presumption" at bounding box center [867, 205] width 196 height 46
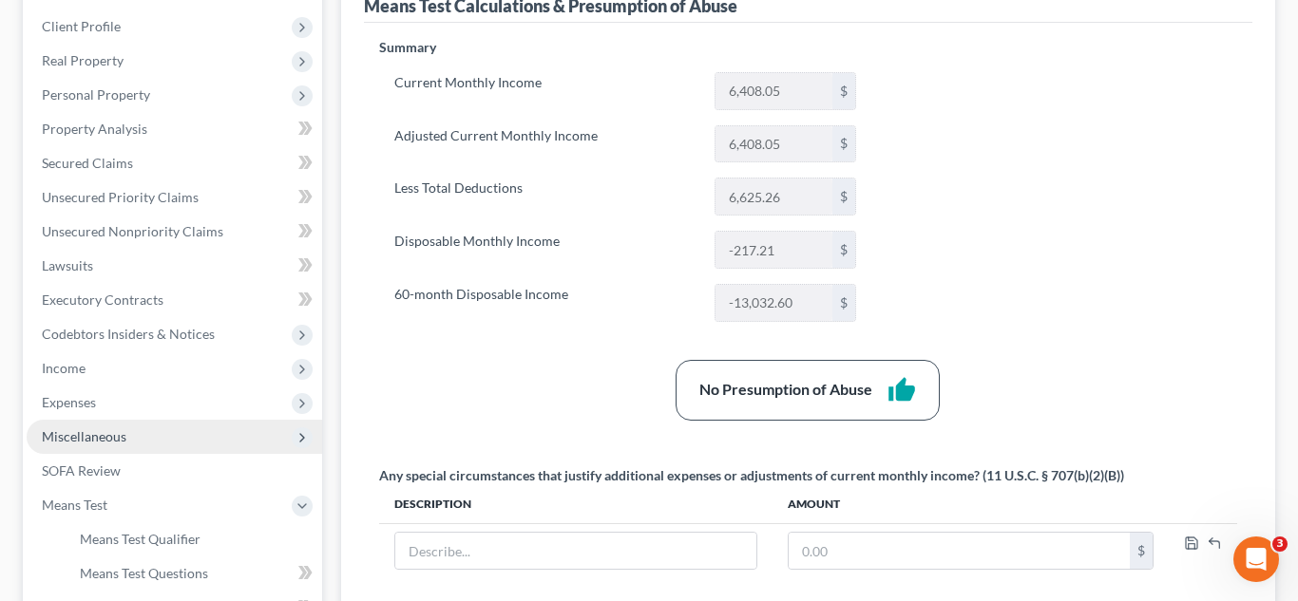
scroll to position [262, 0]
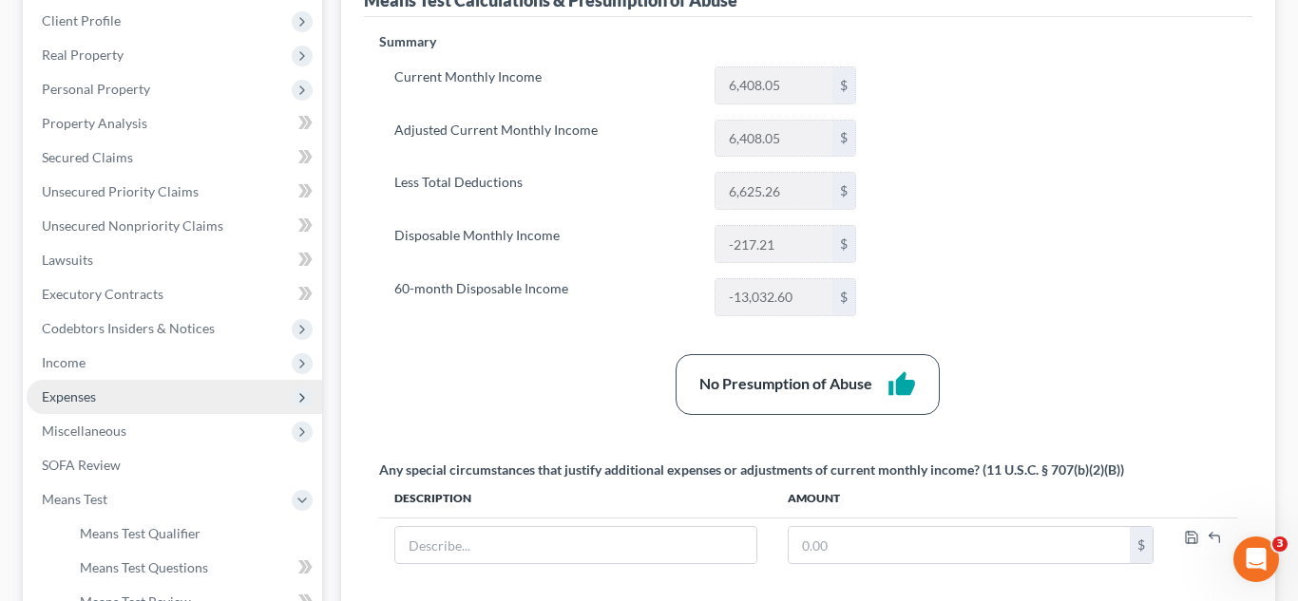
click at [123, 397] on span "Expenses" at bounding box center [174, 397] width 295 height 34
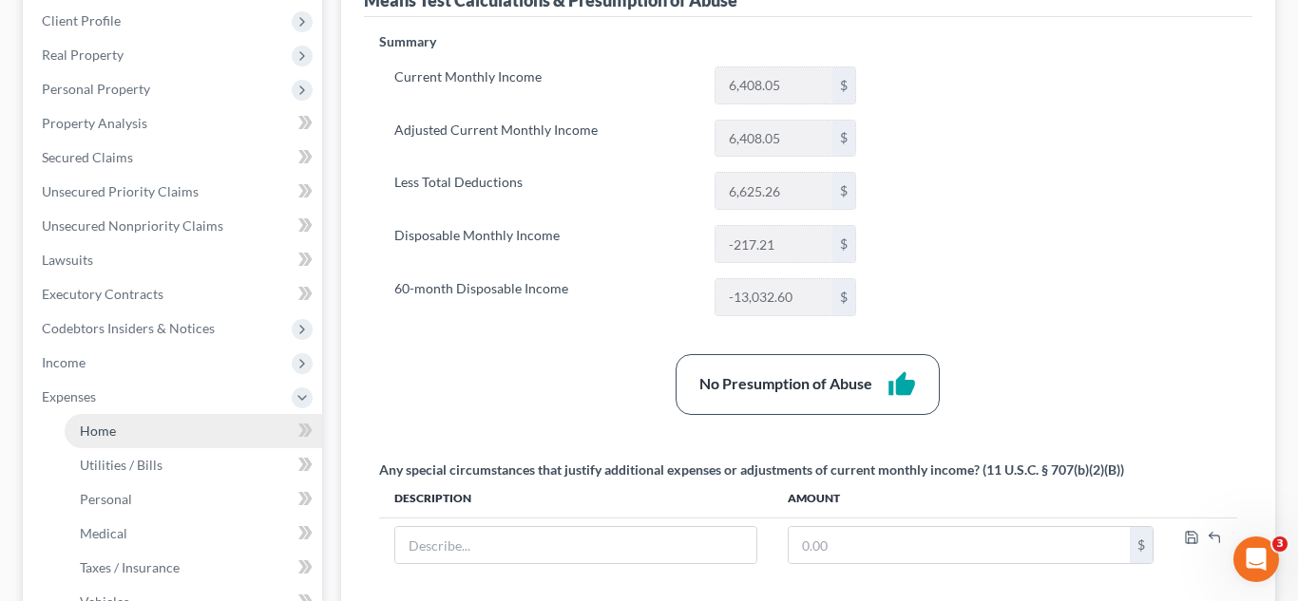
click at [147, 428] on link "Home" at bounding box center [193, 431] width 257 height 34
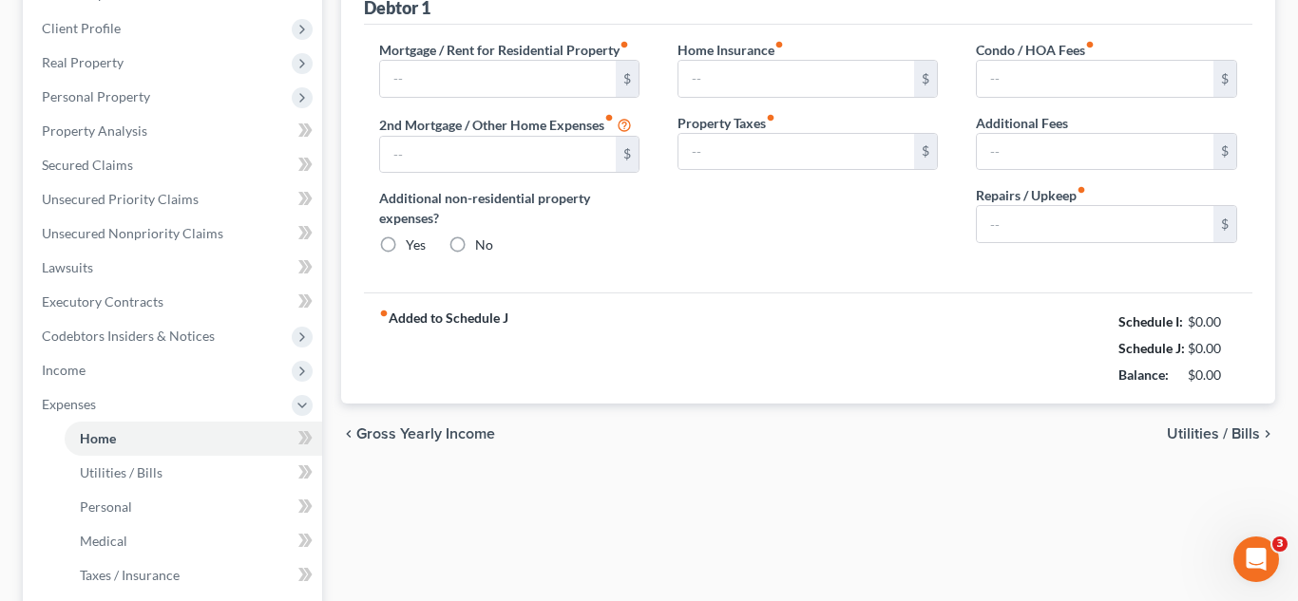
scroll to position [166, 0]
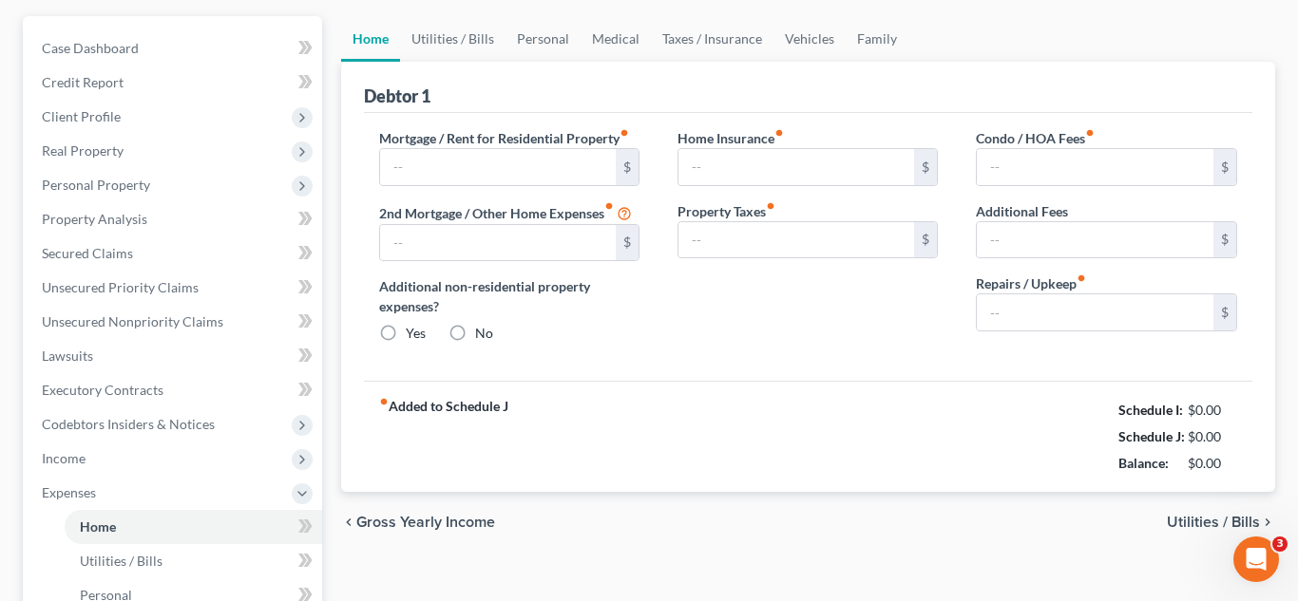
type input "760.00"
type input "0.00"
radio input "true"
type input "0.00"
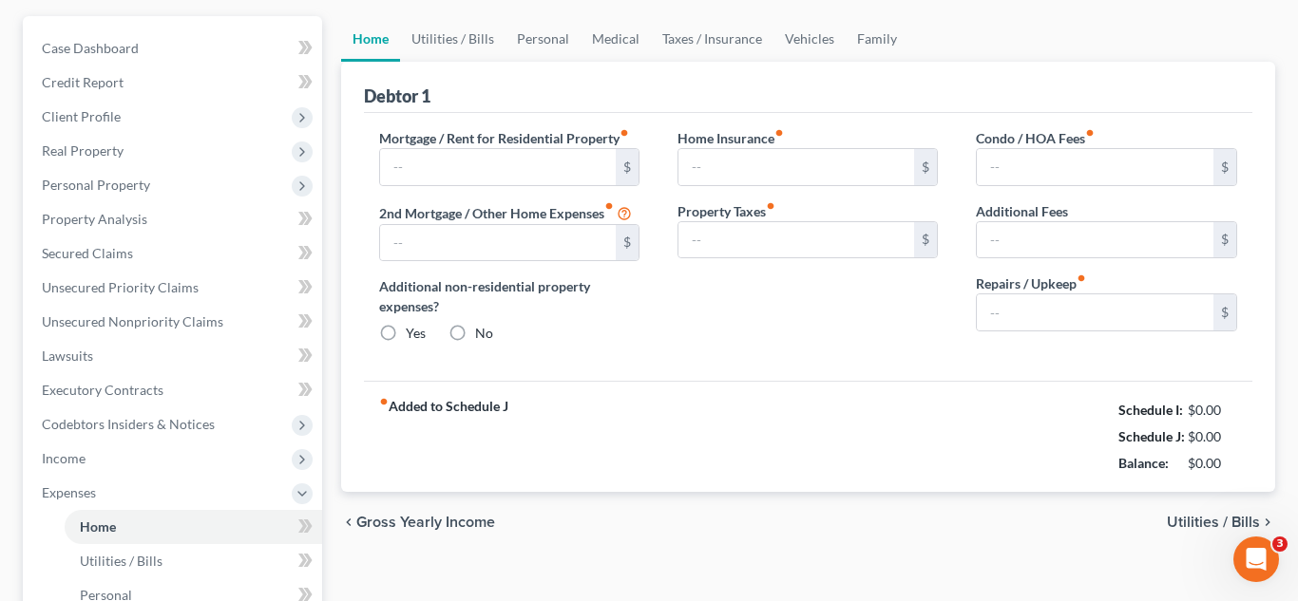
type input "0.00"
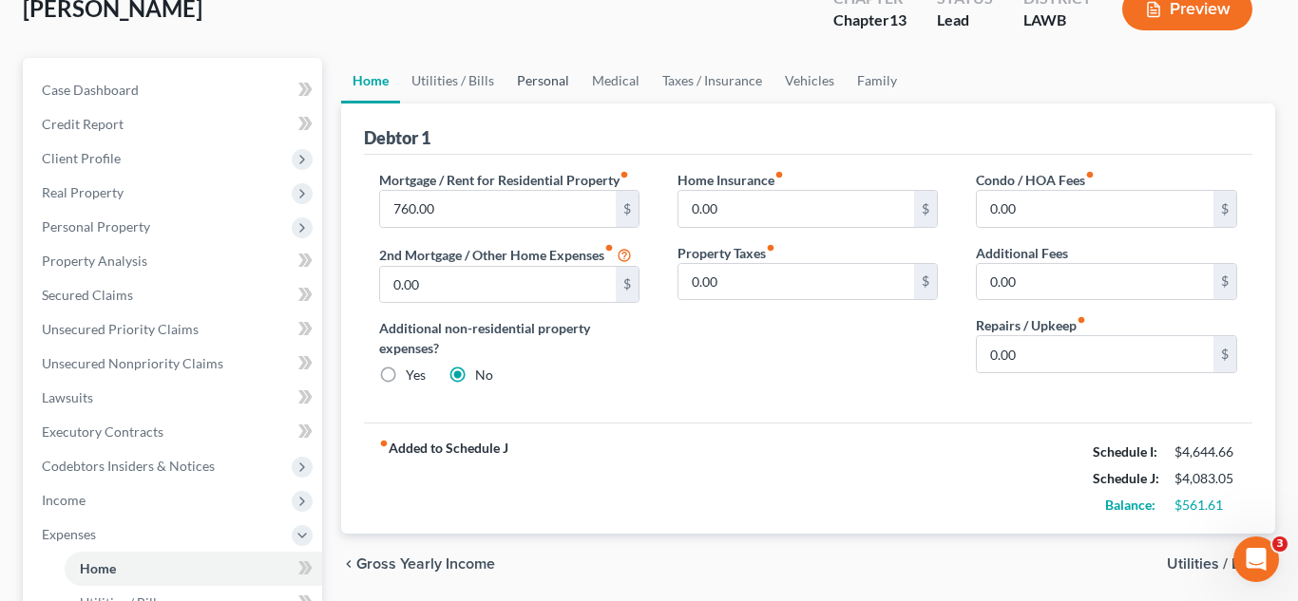
scroll to position [114, 0]
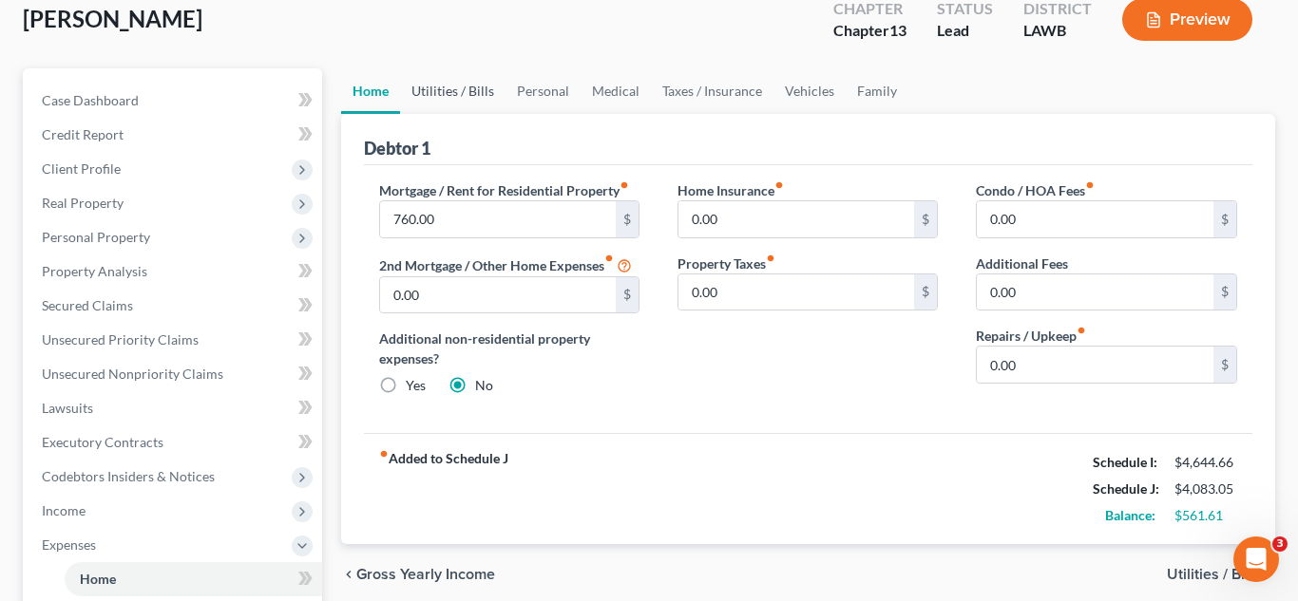
click at [483, 90] on link "Utilities / Bills" at bounding box center [452, 91] width 105 height 46
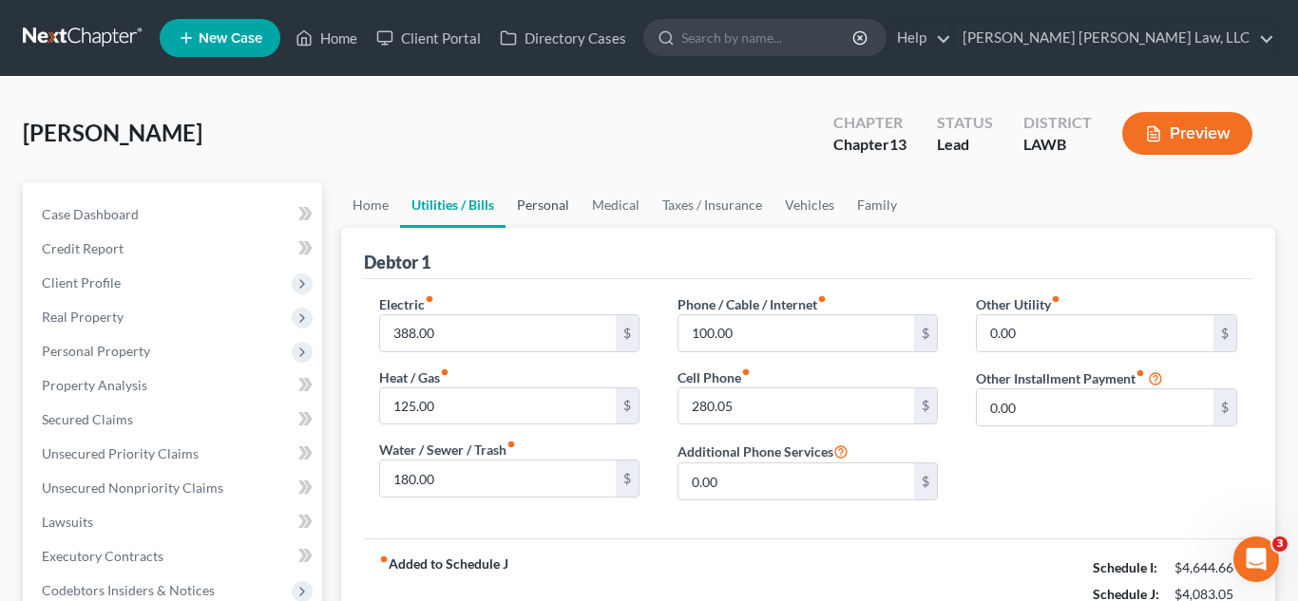
click at [528, 204] on link "Personal" at bounding box center [542, 205] width 75 height 46
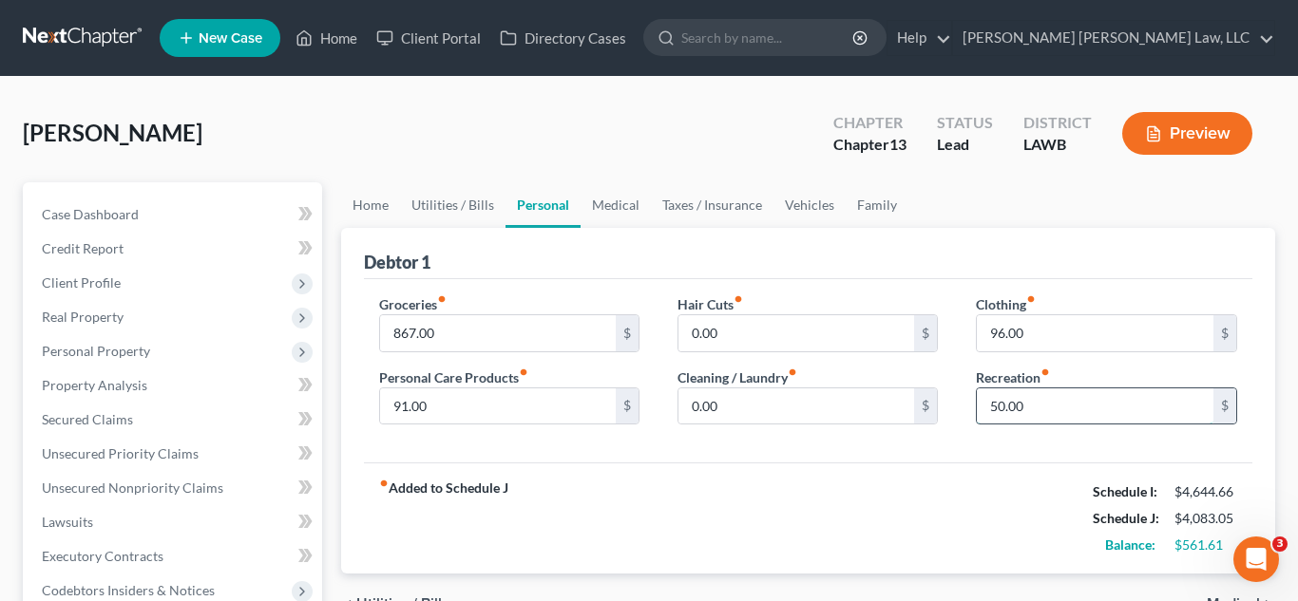
click at [1032, 409] on input "50.00" at bounding box center [1095, 407] width 237 height 36
click at [1025, 318] on input "96.00" at bounding box center [1095, 333] width 237 height 36
click at [1028, 348] on input "96.00" at bounding box center [1095, 333] width 237 height 36
click at [1028, 343] on input "96.00" at bounding box center [1095, 333] width 237 height 36
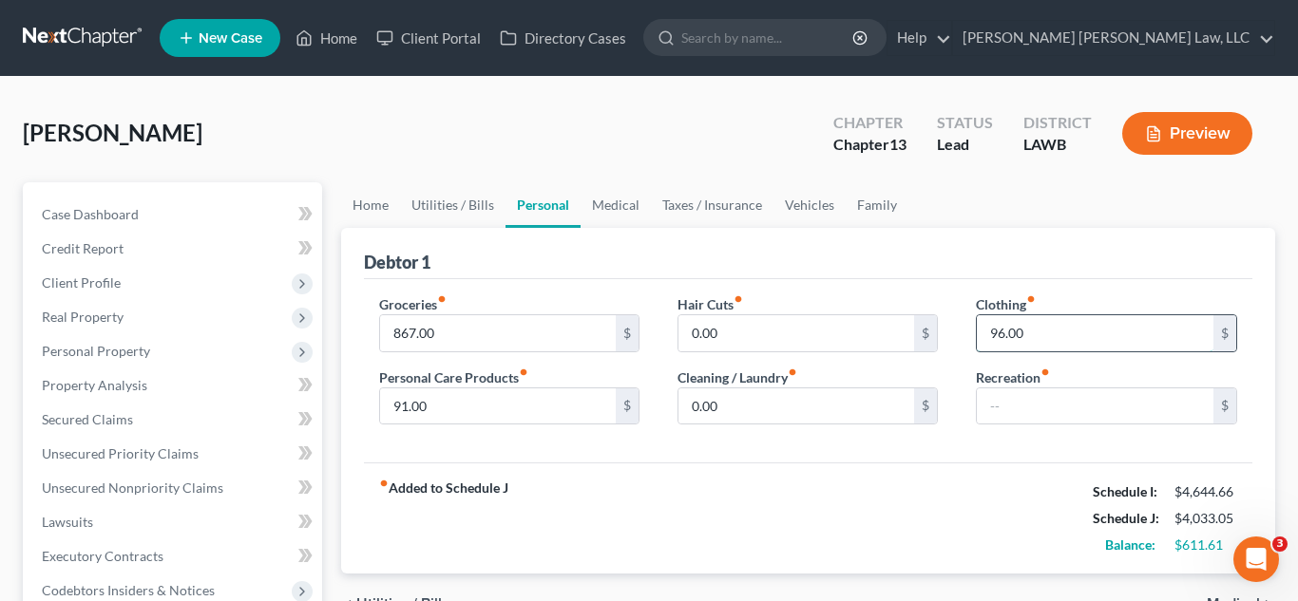
click at [1028, 343] on input "96.00" at bounding box center [1095, 333] width 237 height 36
type input "181.00"
click at [414, 332] on input "867.00" at bounding box center [498, 333] width 237 height 36
type input "863.00"
click at [755, 334] on input "0.00" at bounding box center [796, 333] width 237 height 36
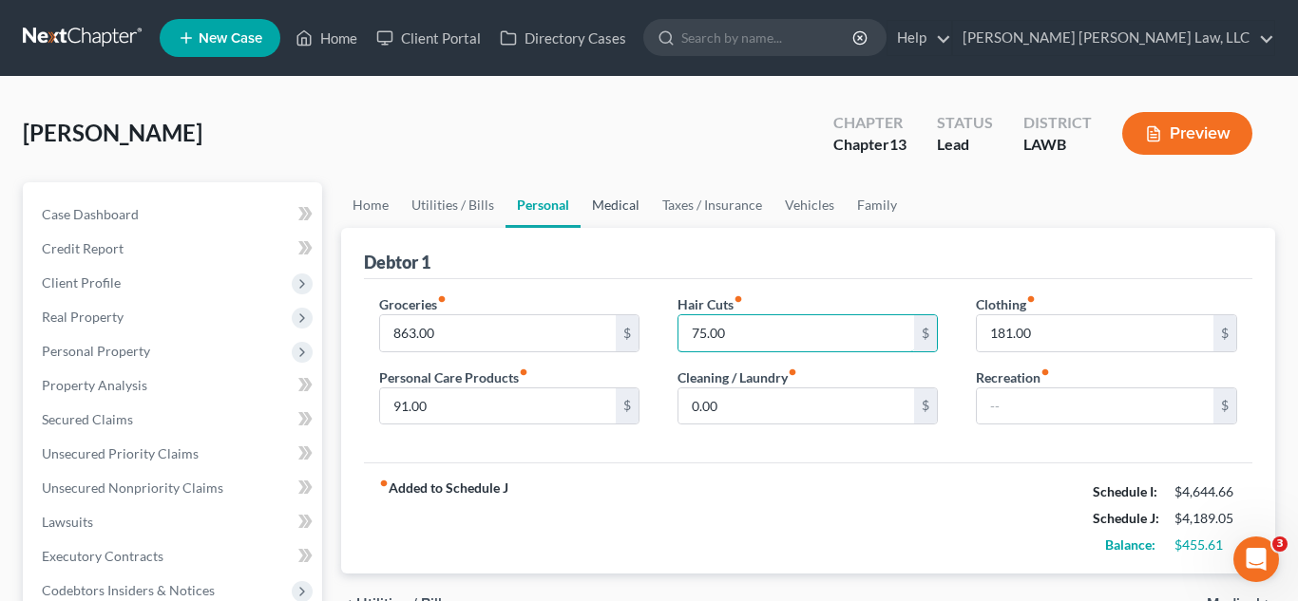
type input "75.00"
click at [636, 203] on link "Medical" at bounding box center [615, 205] width 70 height 46
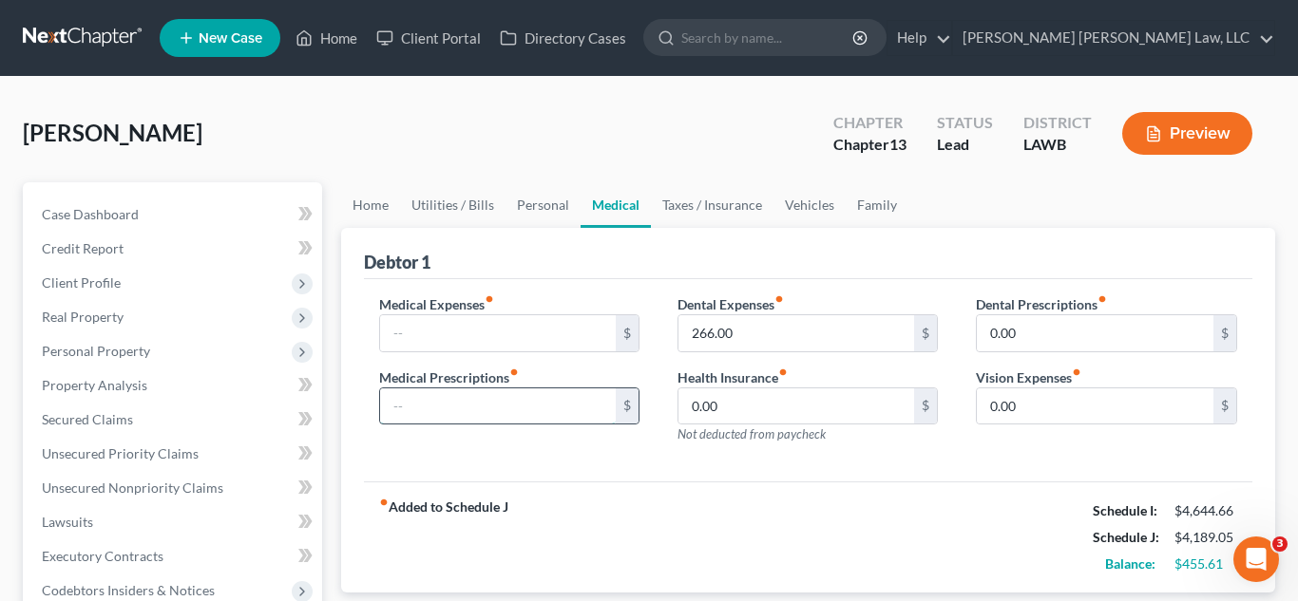
click at [467, 397] on input "text" at bounding box center [498, 407] width 237 height 36
type input "30.00"
click at [783, 209] on link "Vehicles" at bounding box center [809, 205] width 72 height 46
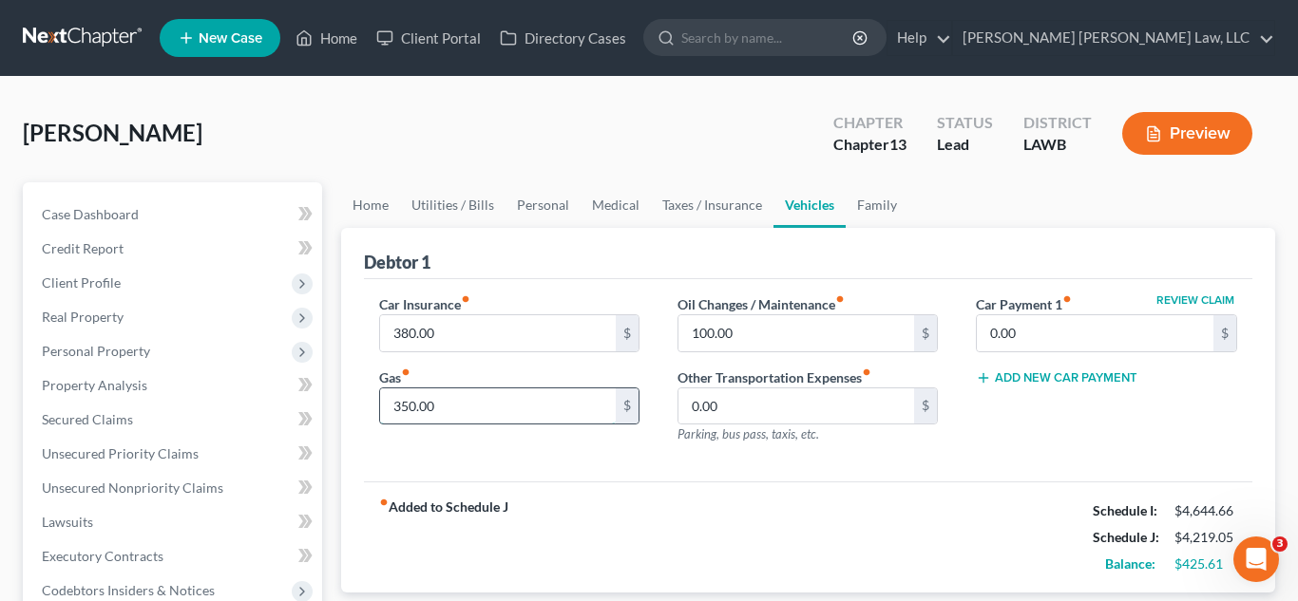
click at [461, 406] on input "350.00" at bounding box center [498, 407] width 237 height 36
type input "400.00"
click at [536, 204] on link "Personal" at bounding box center [542, 205] width 75 height 46
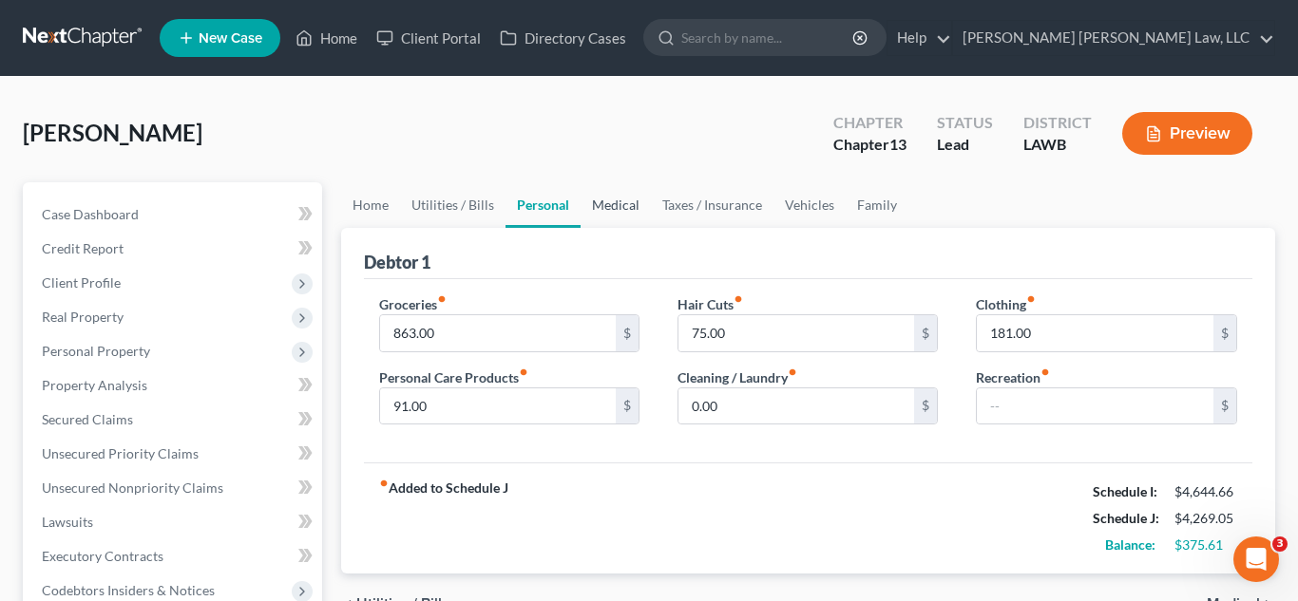
click at [588, 203] on link "Medical" at bounding box center [615, 205] width 70 height 46
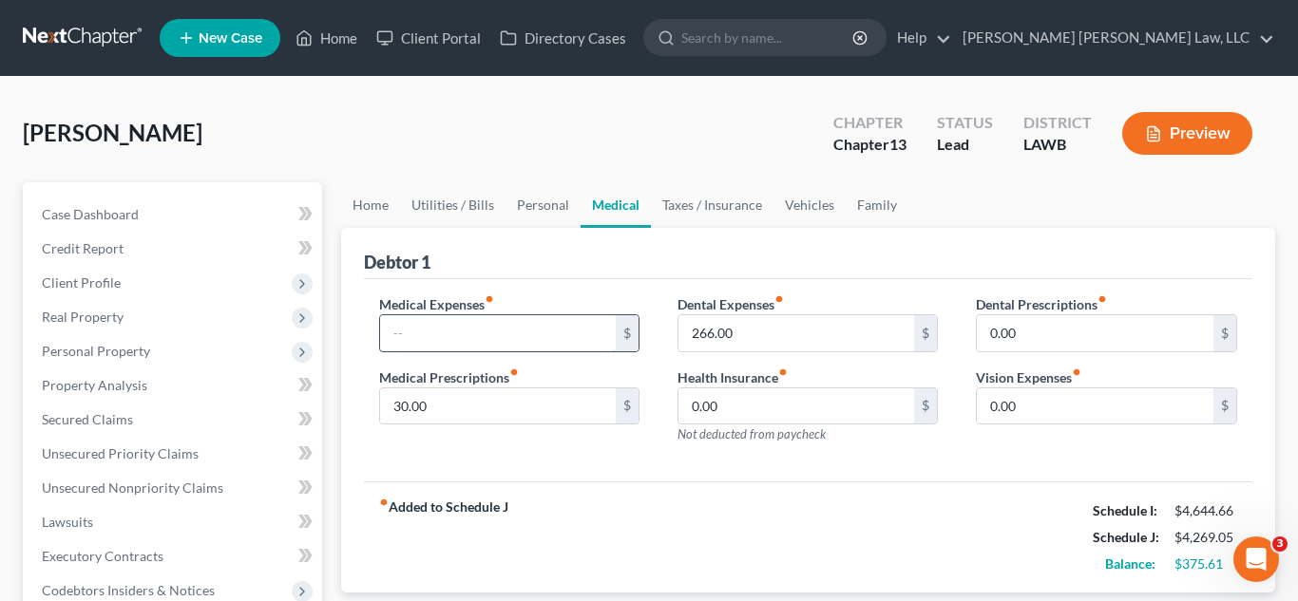
click at [457, 332] on input "text" at bounding box center [498, 333] width 237 height 36
type input "50.00"
click at [453, 208] on link "Utilities / Bills" at bounding box center [452, 205] width 105 height 46
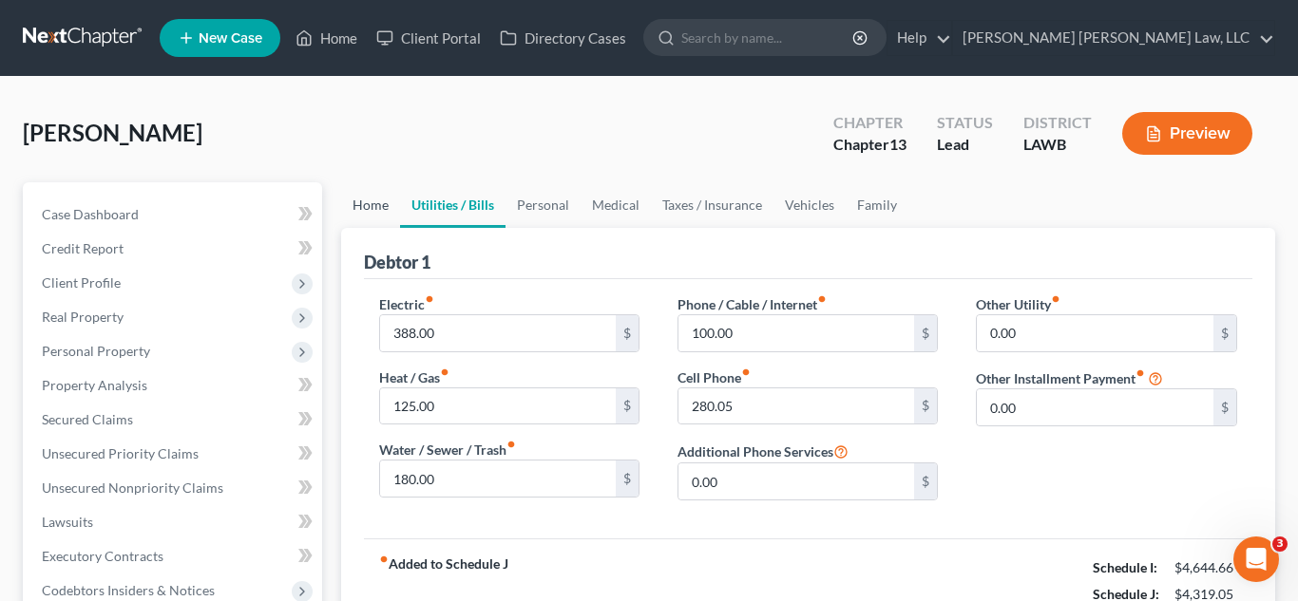
click at [380, 194] on link "Home" at bounding box center [370, 205] width 59 height 46
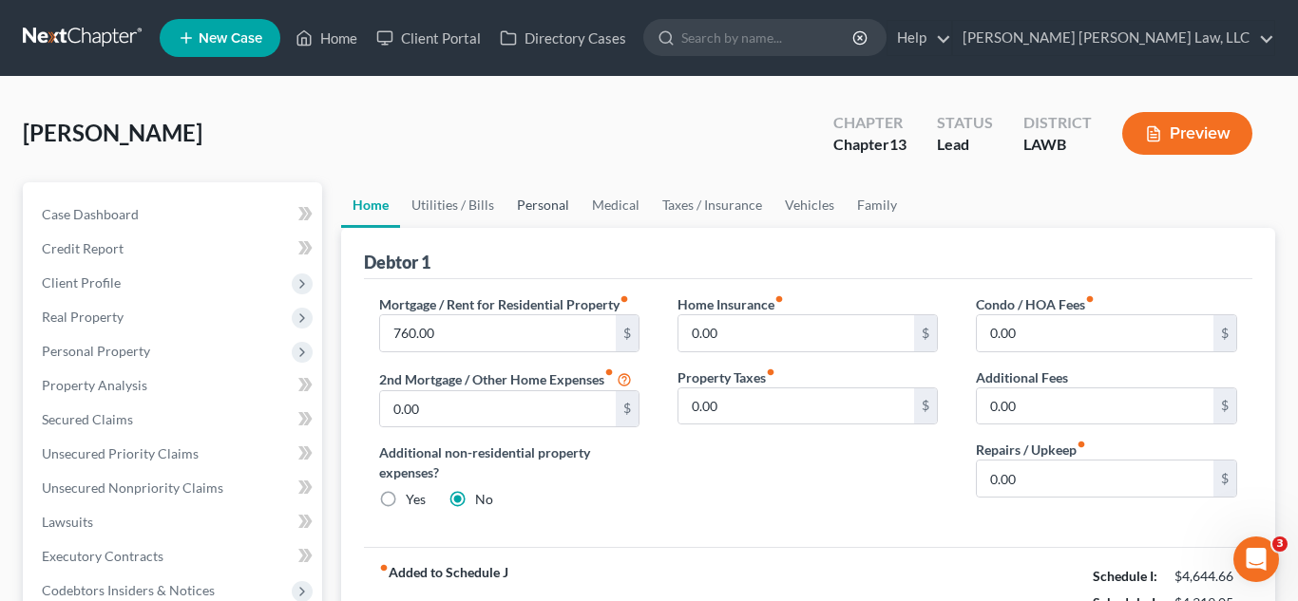
click at [522, 201] on link "Personal" at bounding box center [542, 205] width 75 height 46
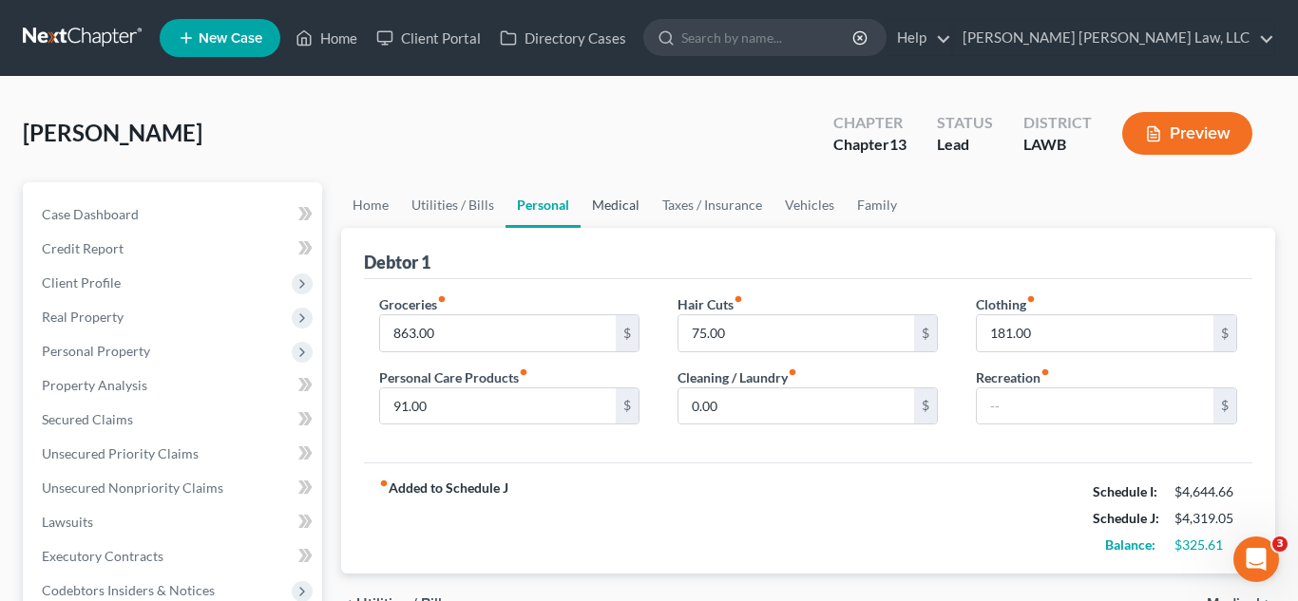
click at [618, 210] on link "Medical" at bounding box center [615, 205] width 70 height 46
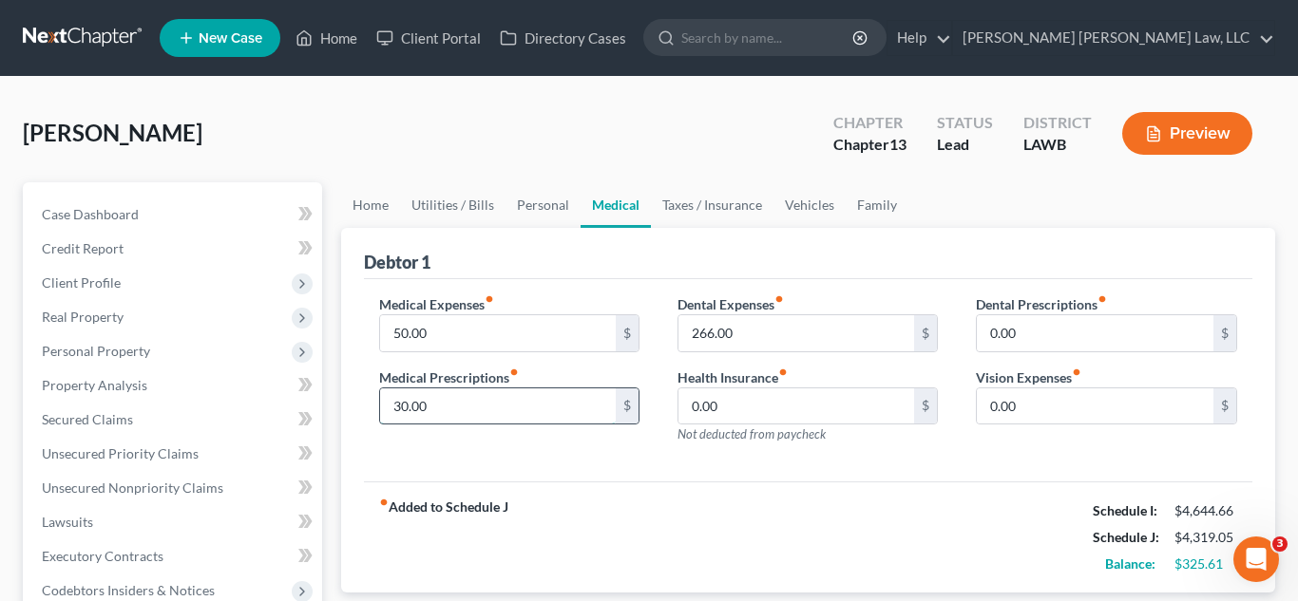
click at [457, 409] on input "30.00" at bounding box center [498, 407] width 237 height 36
type input "50.00"
click at [456, 339] on input "50.00" at bounding box center [498, 333] width 237 height 36
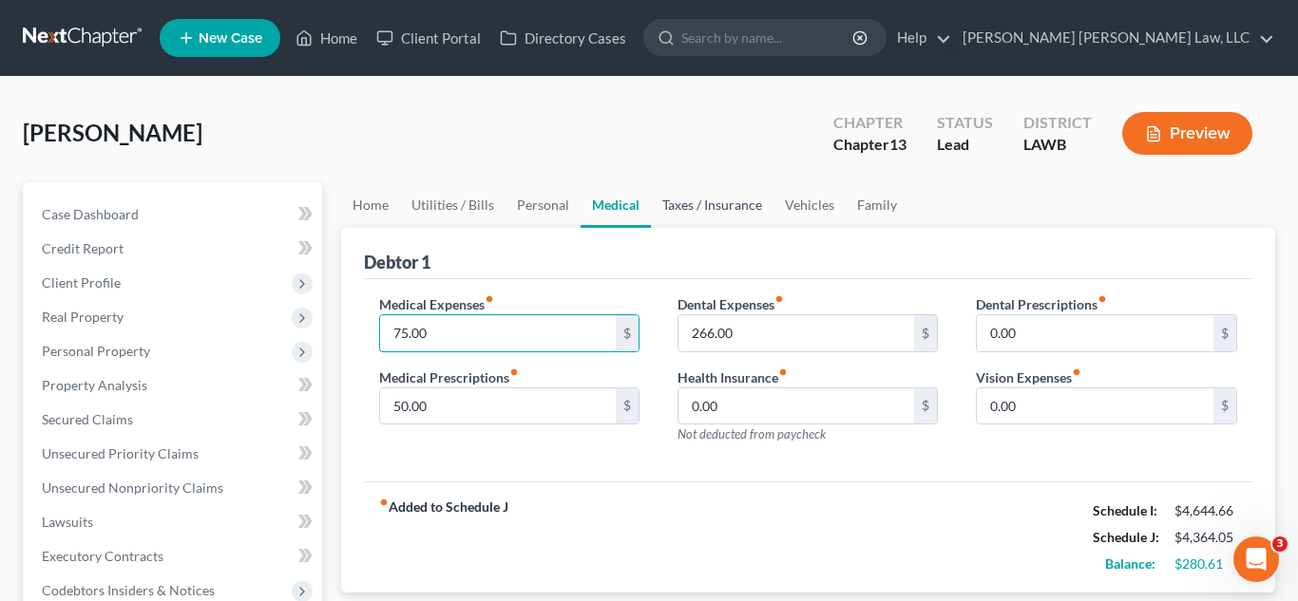
type input "75.00"
click at [707, 207] on link "Taxes / Insurance" at bounding box center [712, 205] width 123 height 46
click at [790, 218] on link "Vehicles" at bounding box center [809, 205] width 72 height 46
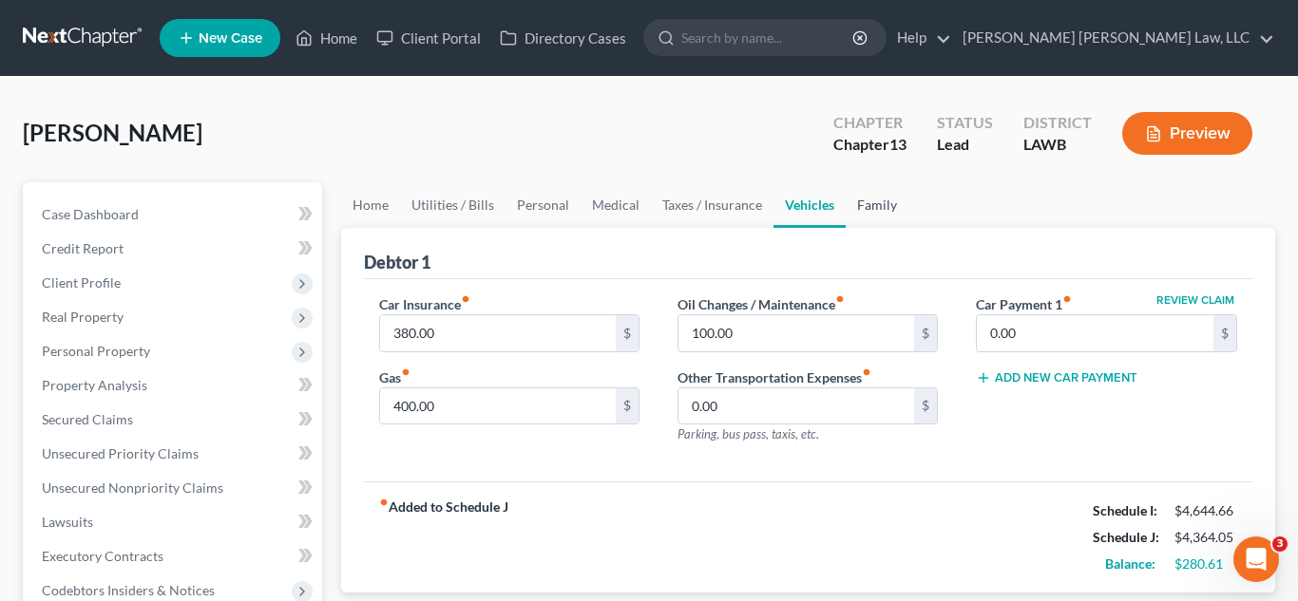
click at [873, 216] on link "Family" at bounding box center [876, 205] width 63 height 46
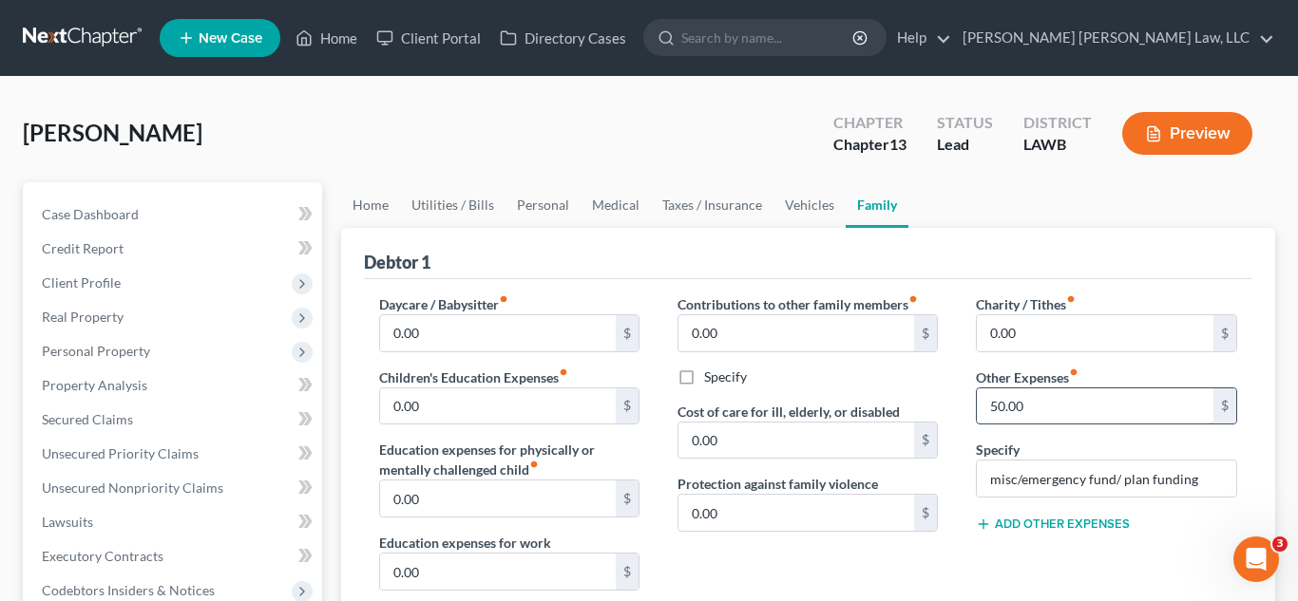
click at [1031, 403] on input "50.00" at bounding box center [1095, 407] width 237 height 36
click at [1035, 477] on input "misc/emergency fund/ plan funding" at bounding box center [1106, 479] width 258 height 36
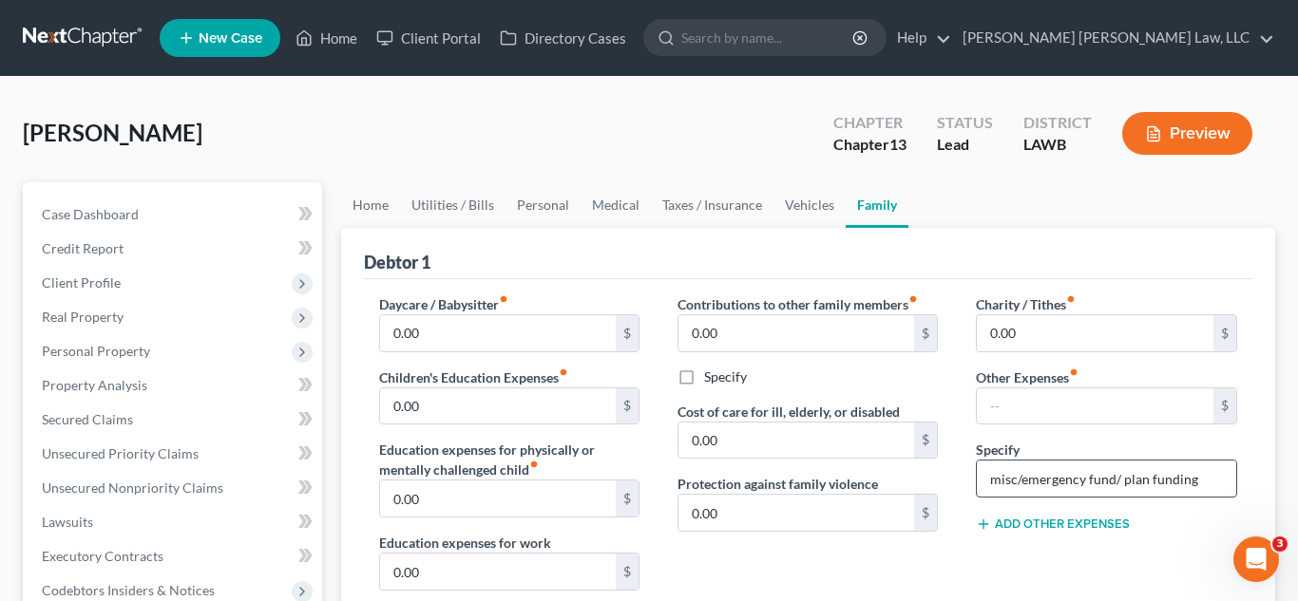
click at [1035, 477] on input "misc/emergency fund/ plan funding" at bounding box center [1106, 479] width 258 height 36
click at [1160, 473] on input "misc/emergency fund/ plan funding" at bounding box center [1106, 479] width 258 height 36
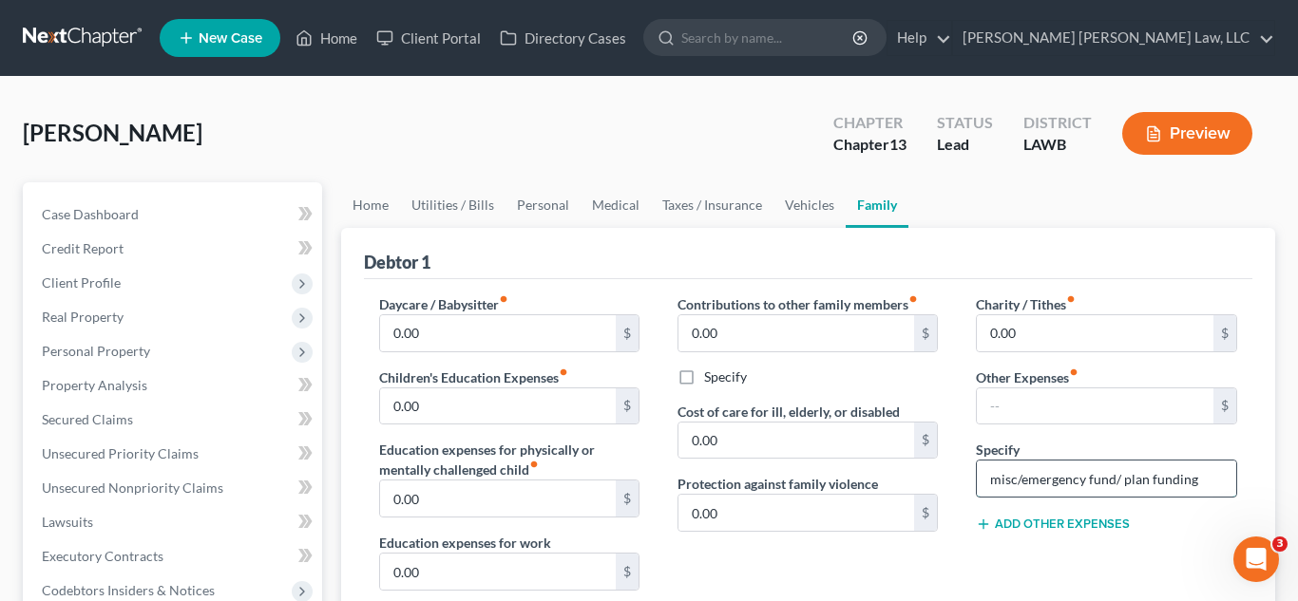
type input "misc/emergency fund/ plan fnding"
click at [1160, 480] on input "misc/emergency fund/ plan fnding" at bounding box center [1106, 479] width 258 height 36
click at [543, 210] on link "Personal" at bounding box center [542, 205] width 75 height 46
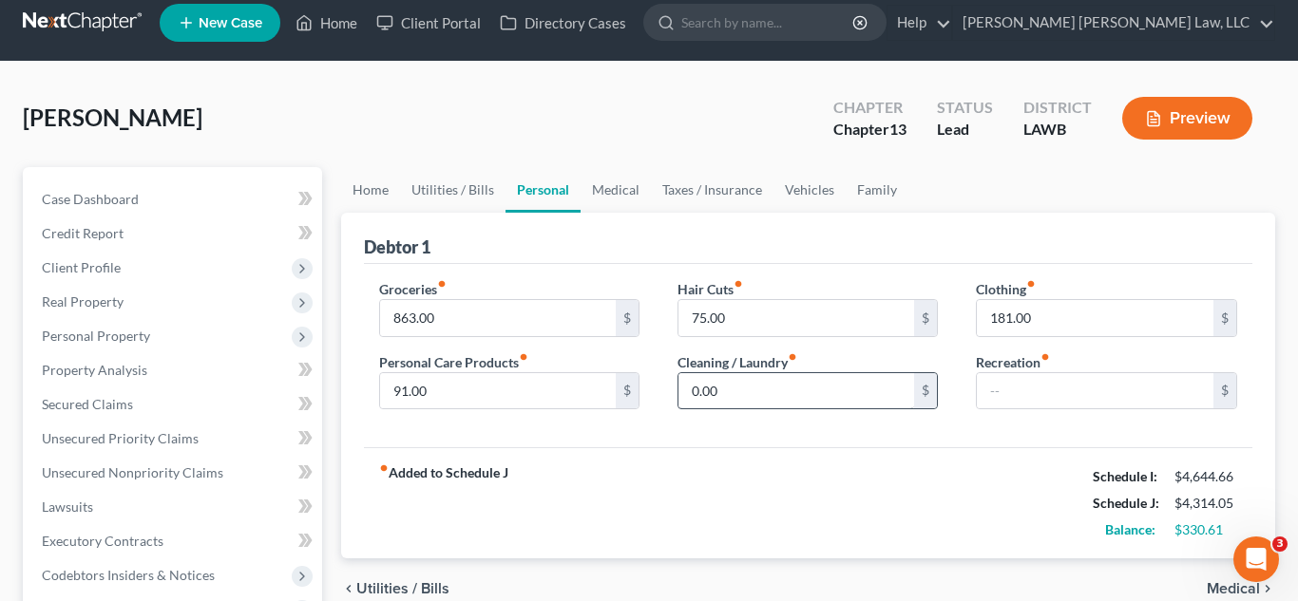
scroll to position [69, 0]
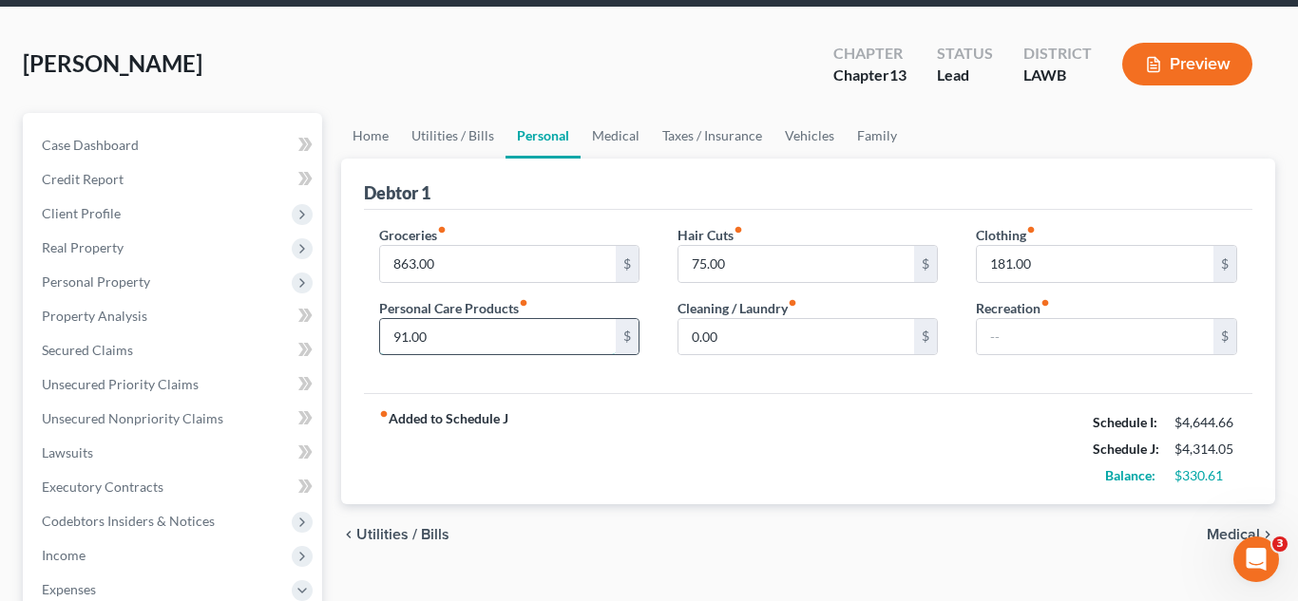
click at [505, 341] on input "91.00" at bounding box center [498, 337] width 237 height 36
type input "3"
type input "213.00"
click at [454, 142] on link "Utilities / Bills" at bounding box center [452, 136] width 105 height 46
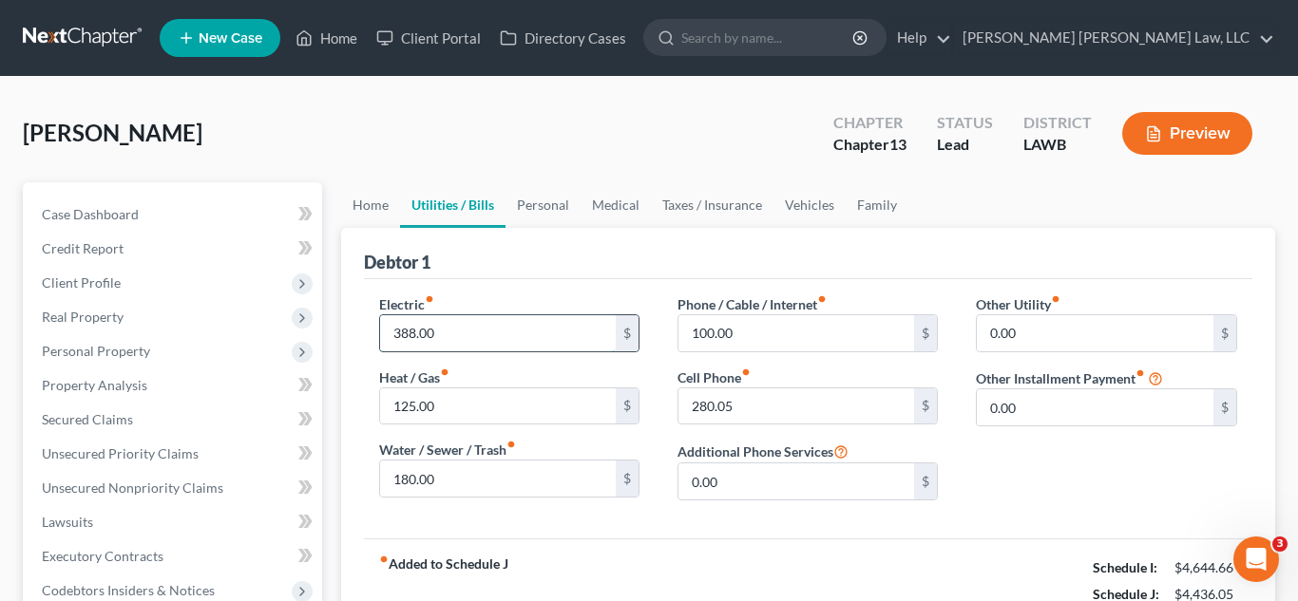
click at [463, 332] on input "388.00" at bounding box center [498, 333] width 237 height 36
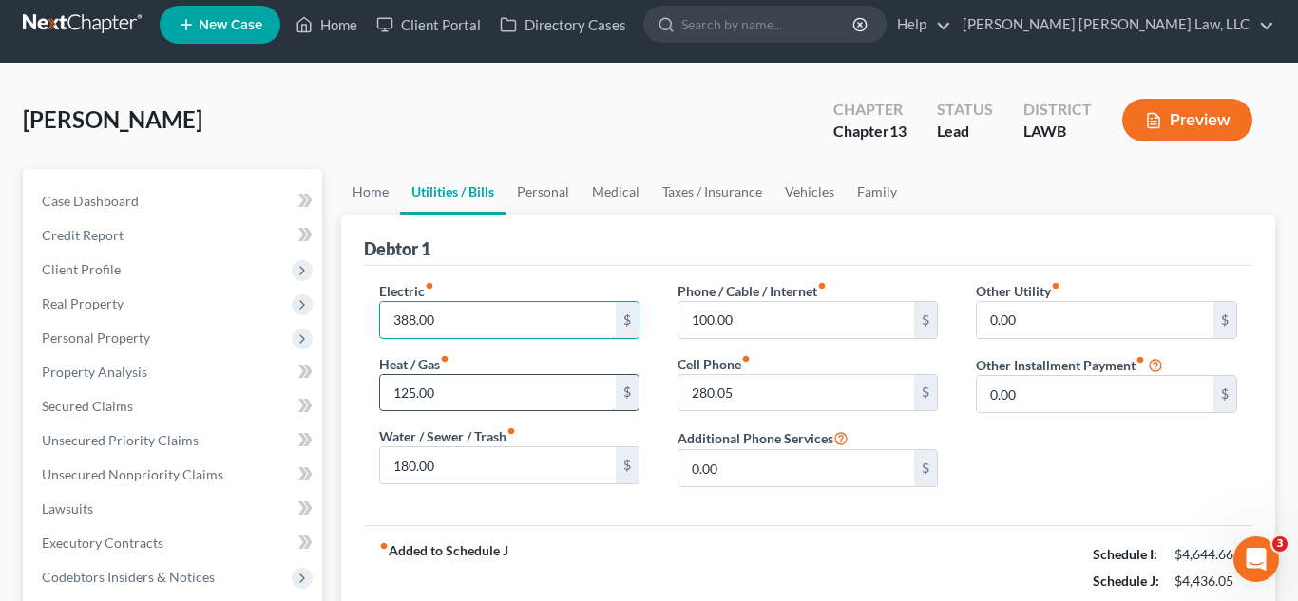
scroll to position [194, 0]
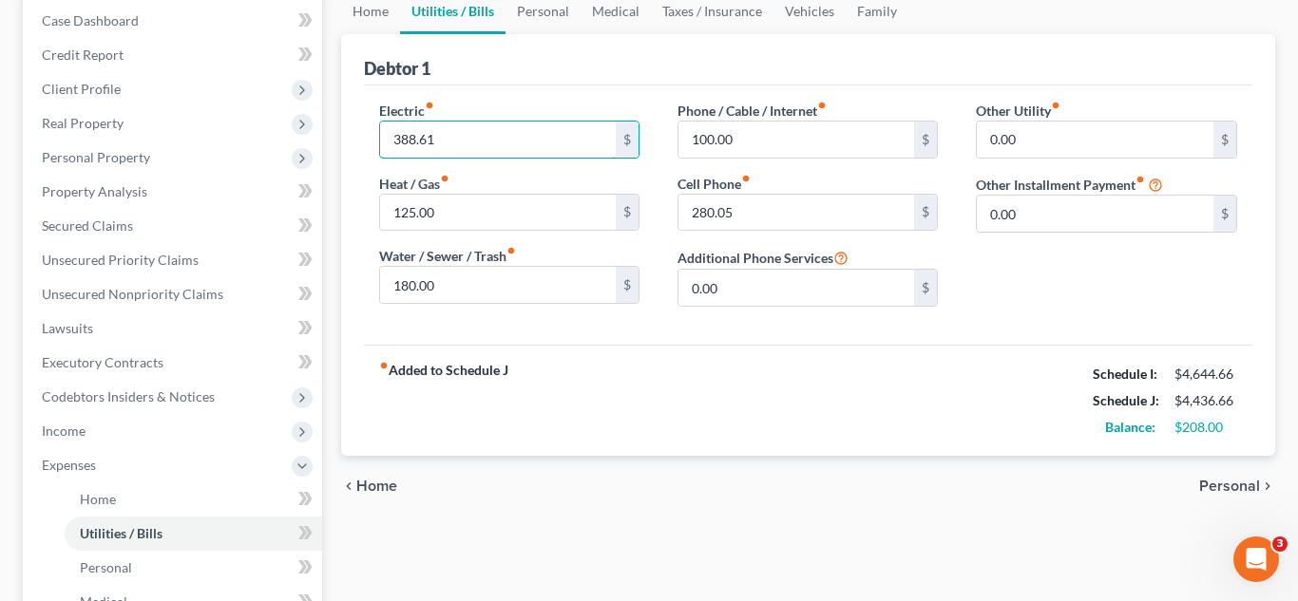
type input "388.61"
click at [731, 378] on div "fiber_manual_record Added to Schedule J Schedule I: $4,644.66 Schedule J: $4,43…" at bounding box center [808, 400] width 889 height 111
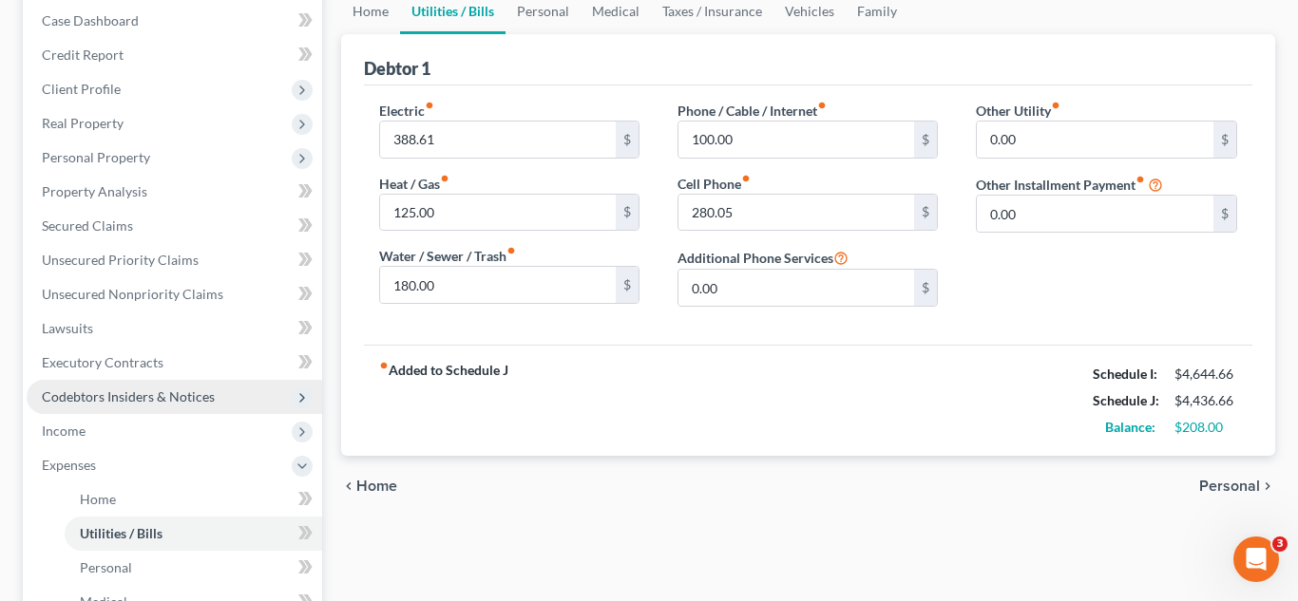
click at [124, 389] on span "Codebtors Insiders & Notices" at bounding box center [128, 397] width 173 height 16
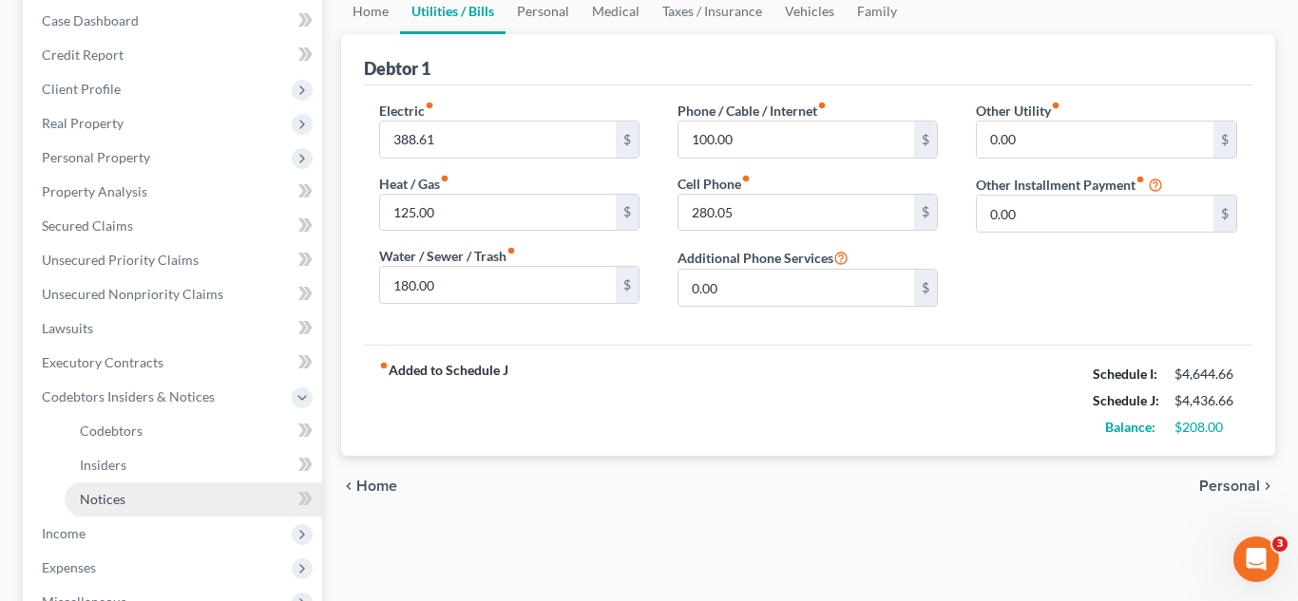
click at [126, 498] on link "Notices" at bounding box center [193, 500] width 257 height 34
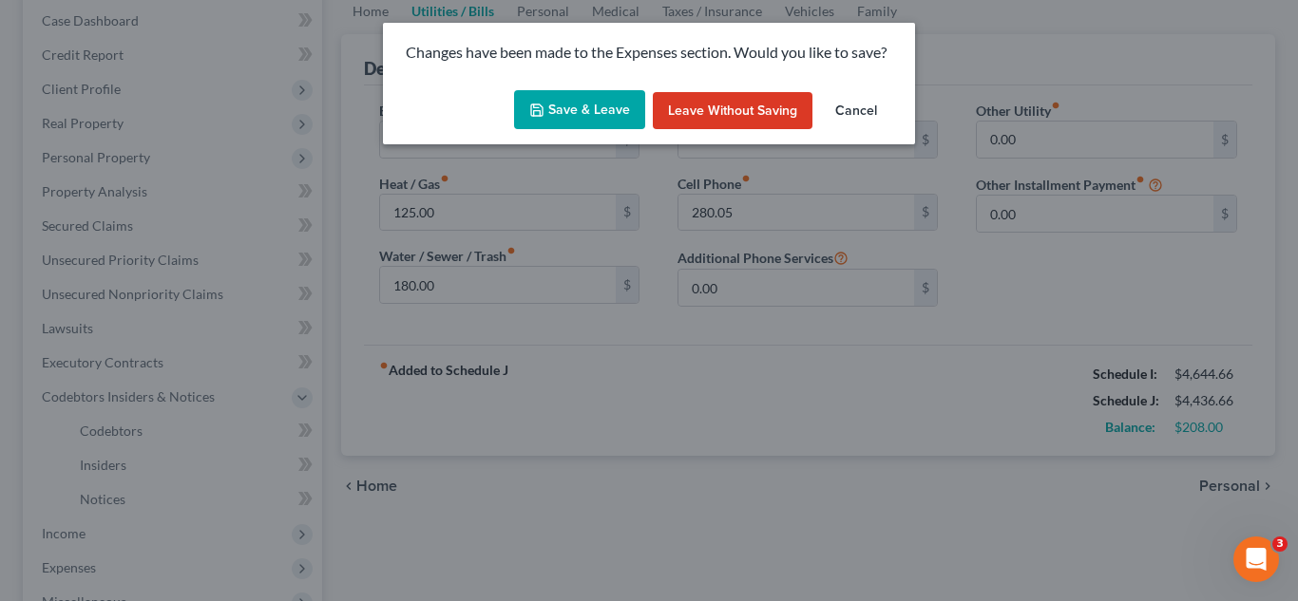
click at [585, 109] on button "Save & Leave" at bounding box center [579, 110] width 131 height 40
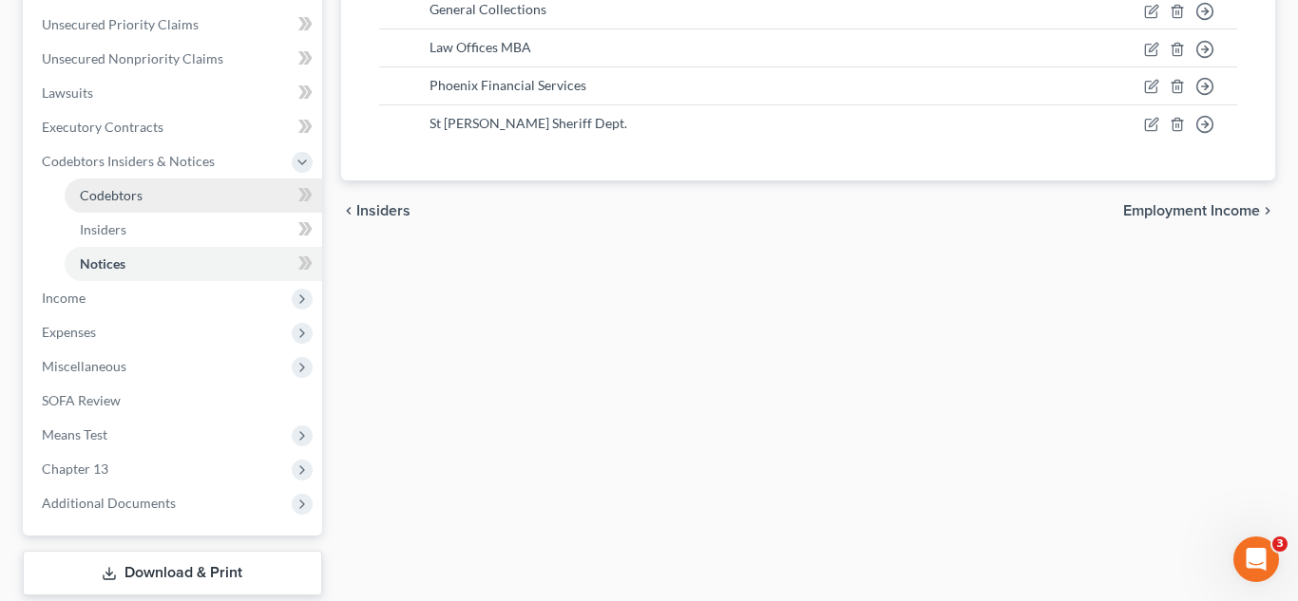
scroll to position [450, 0]
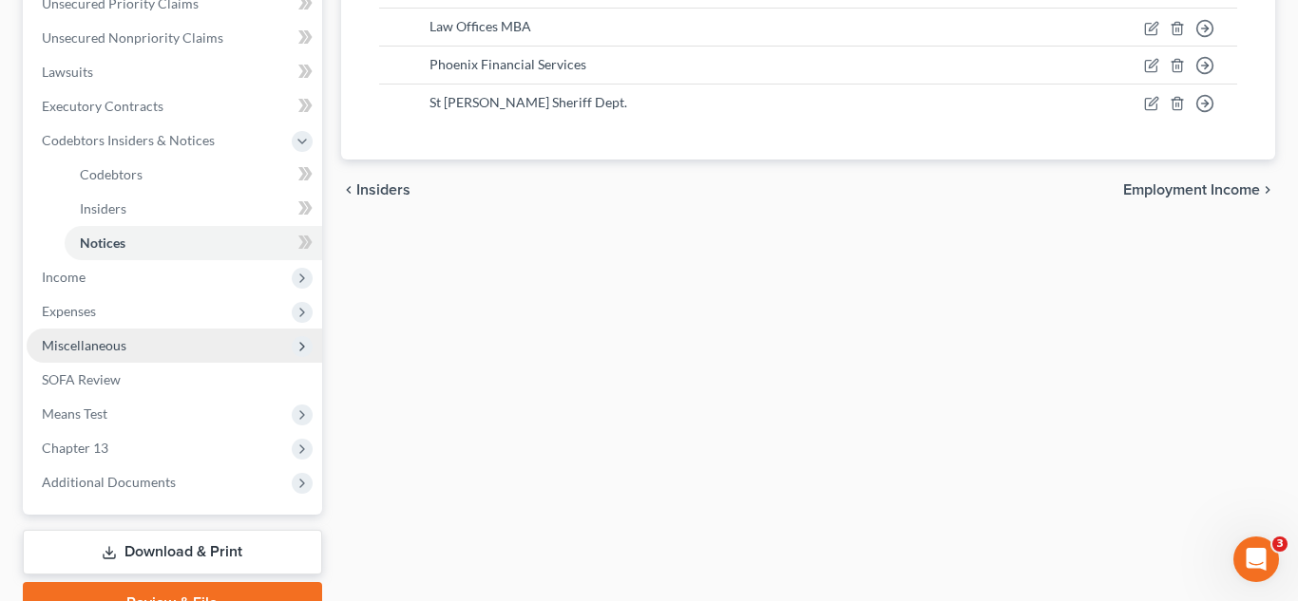
click at [191, 333] on span "Miscellaneous" at bounding box center [174, 346] width 295 height 34
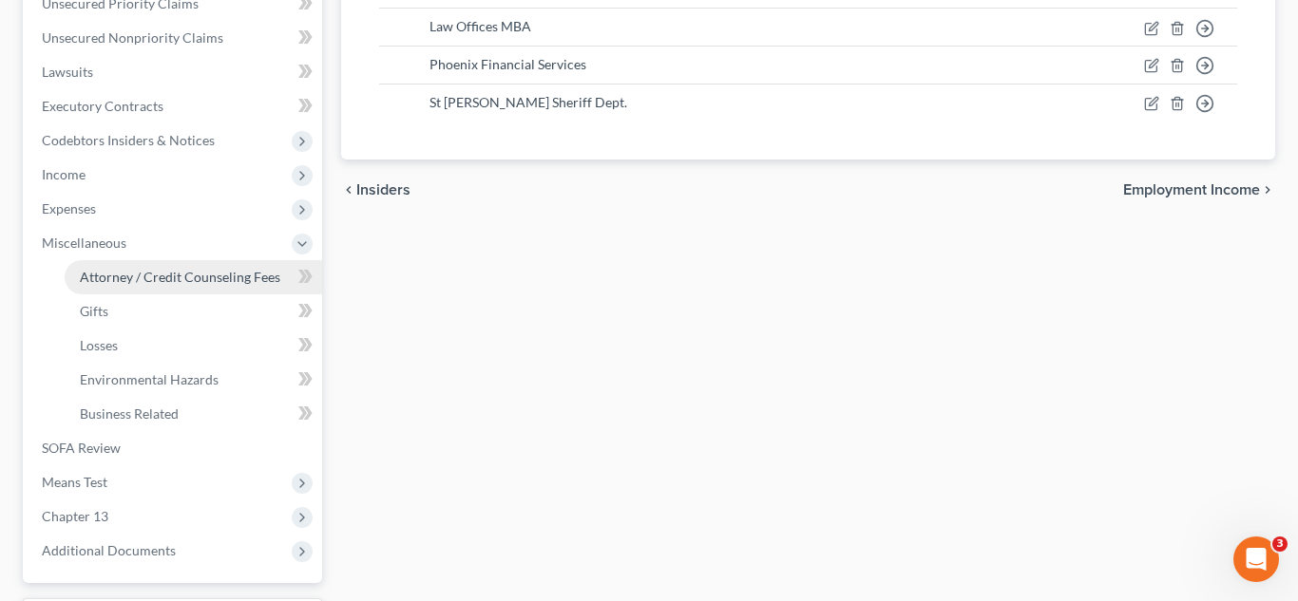
click at [181, 282] on span "Attorney / Credit Counseling Fees" at bounding box center [180, 277] width 200 height 16
select select "1"
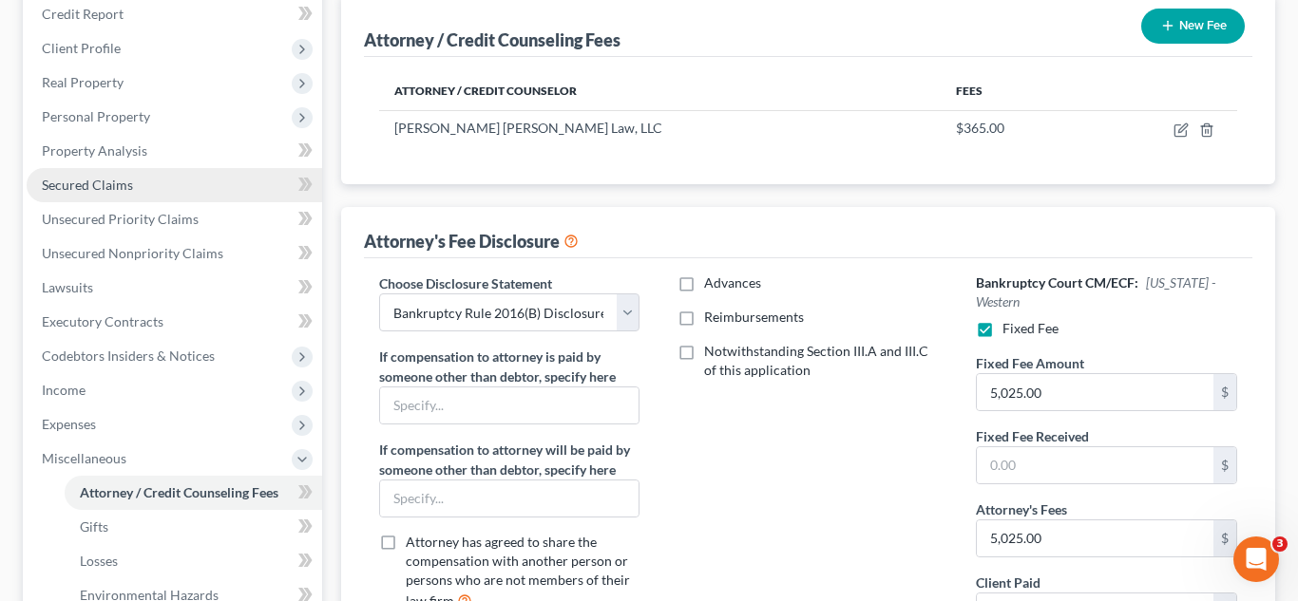
scroll to position [221, 0]
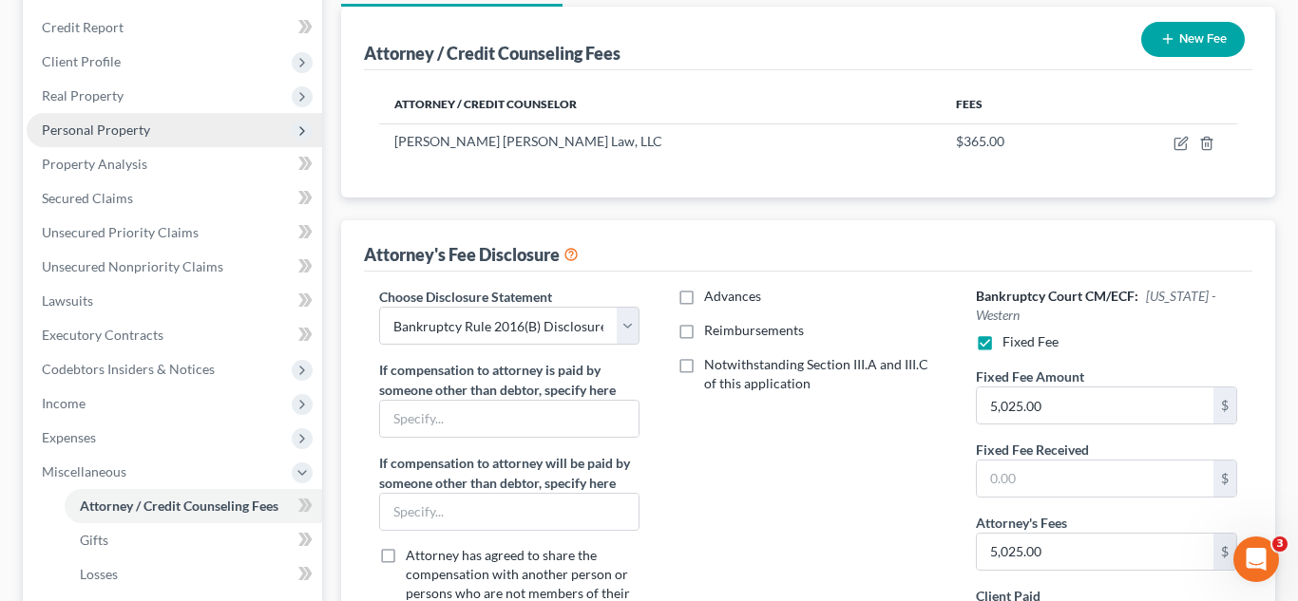
drag, startPoint x: 123, startPoint y: 69, endPoint x: 151, endPoint y: 117, distance: 55.4
click at [123, 68] on span "Client Profile" at bounding box center [174, 62] width 295 height 34
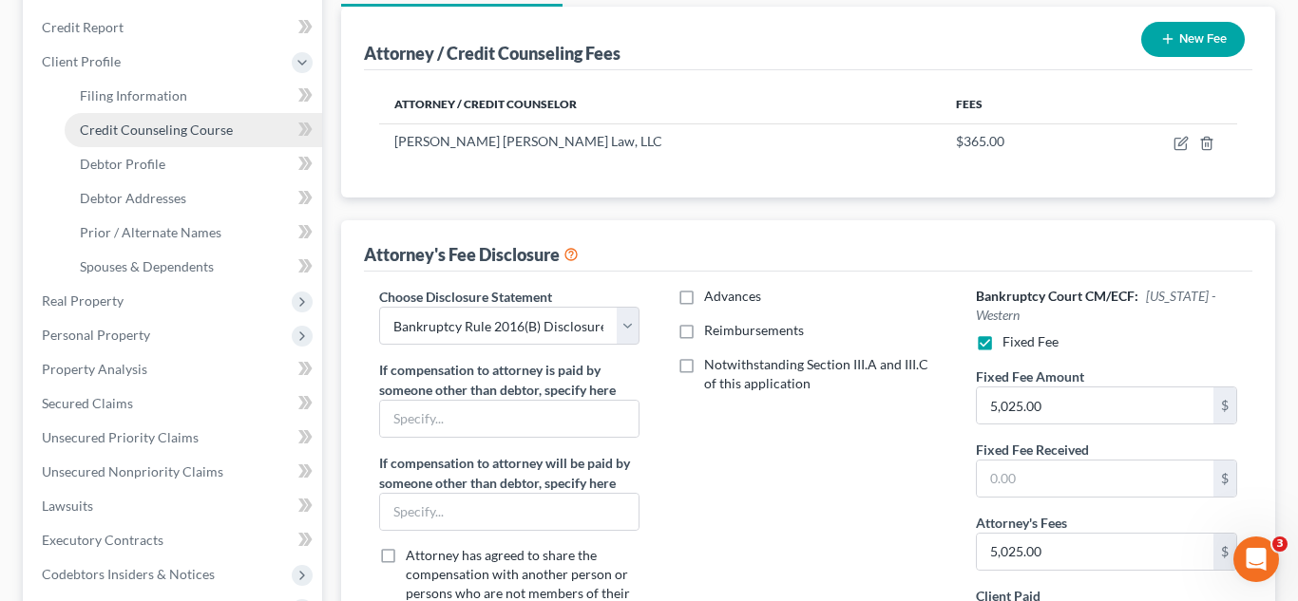
click at [149, 125] on span "Credit Counseling Course" at bounding box center [156, 130] width 153 height 16
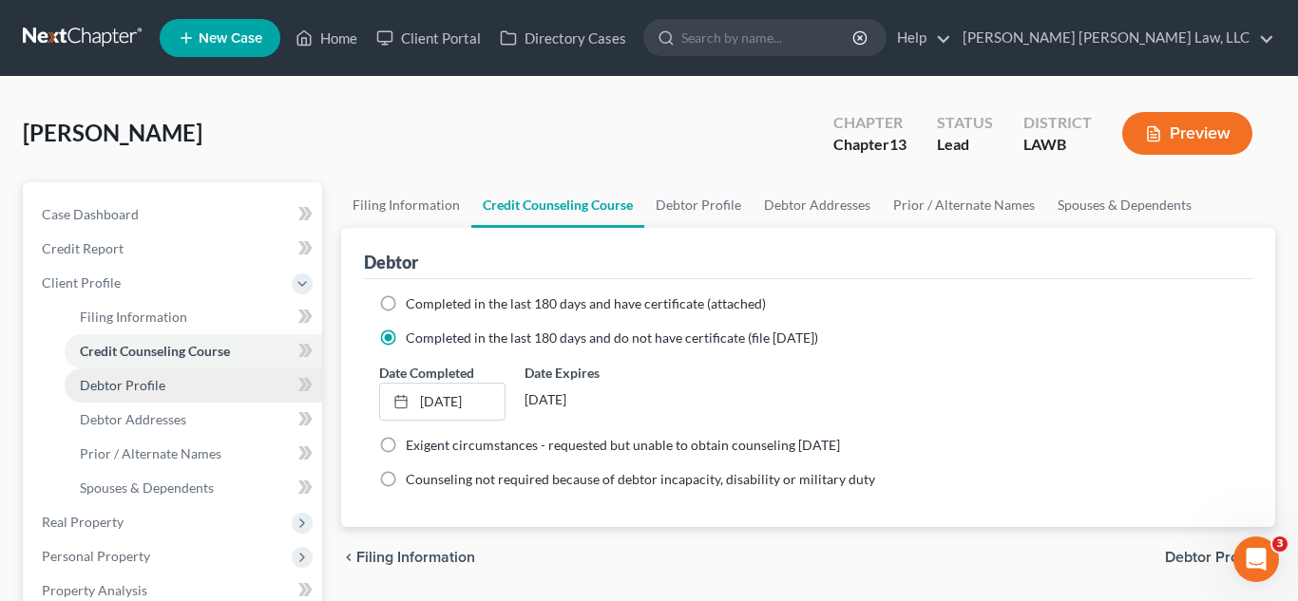
click at [142, 386] on span "Debtor Profile" at bounding box center [122, 385] width 85 height 16
select select "3"
select select "1"
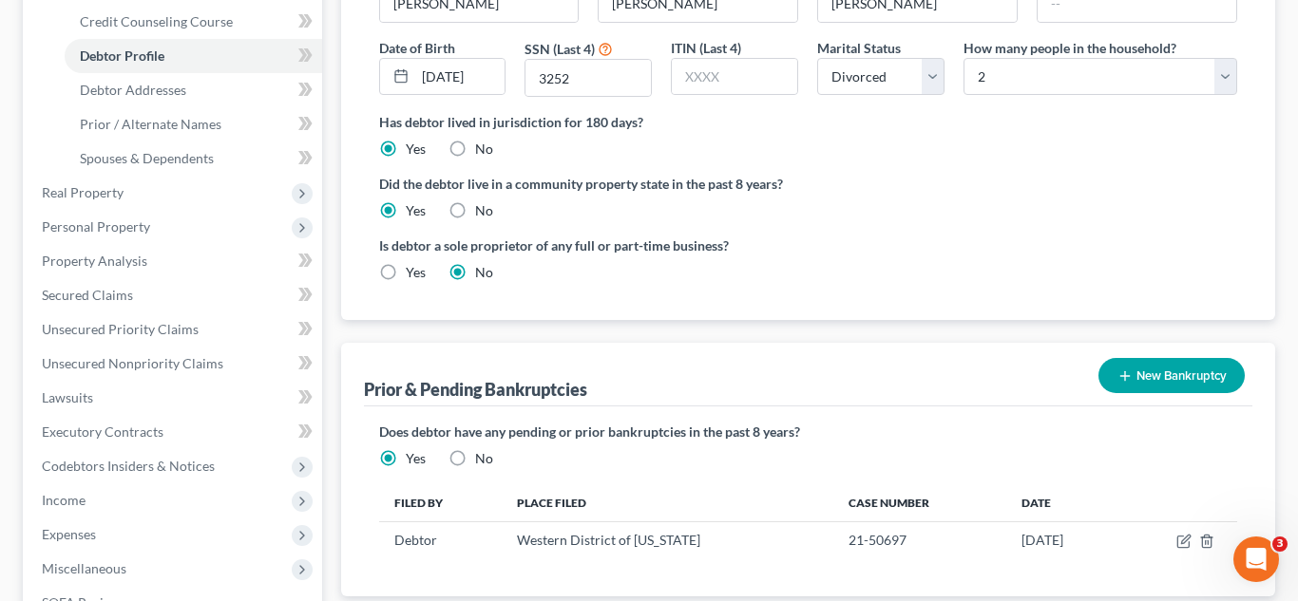
scroll to position [369, 0]
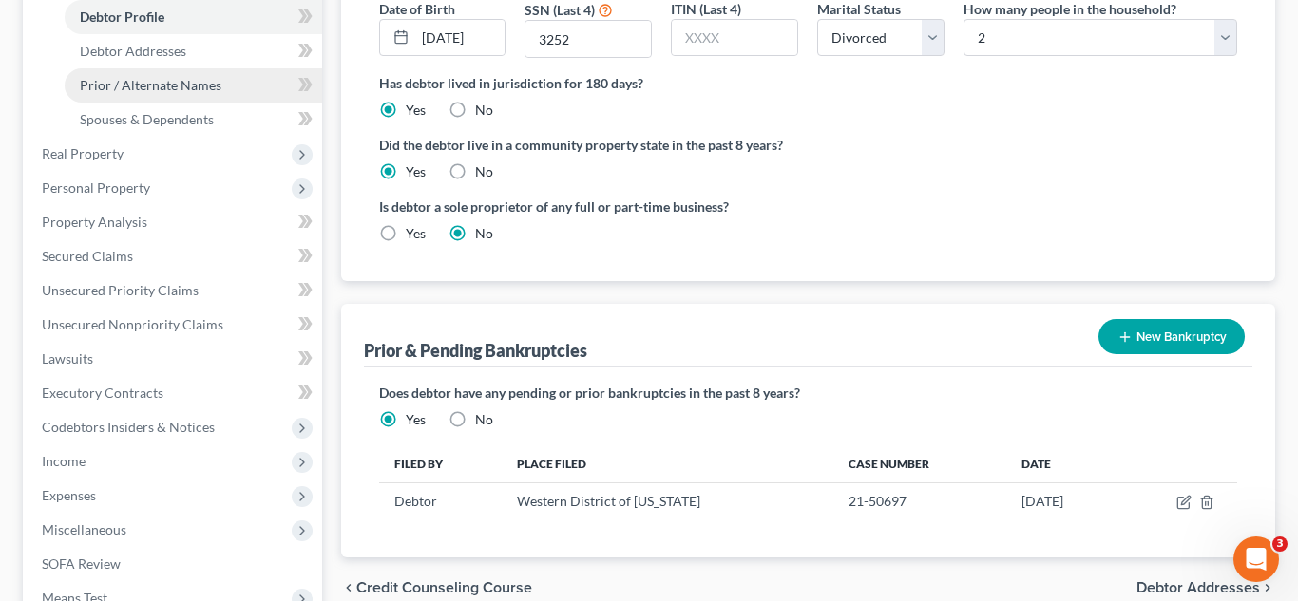
click at [201, 93] on link "Prior / Alternate Names" at bounding box center [193, 85] width 257 height 34
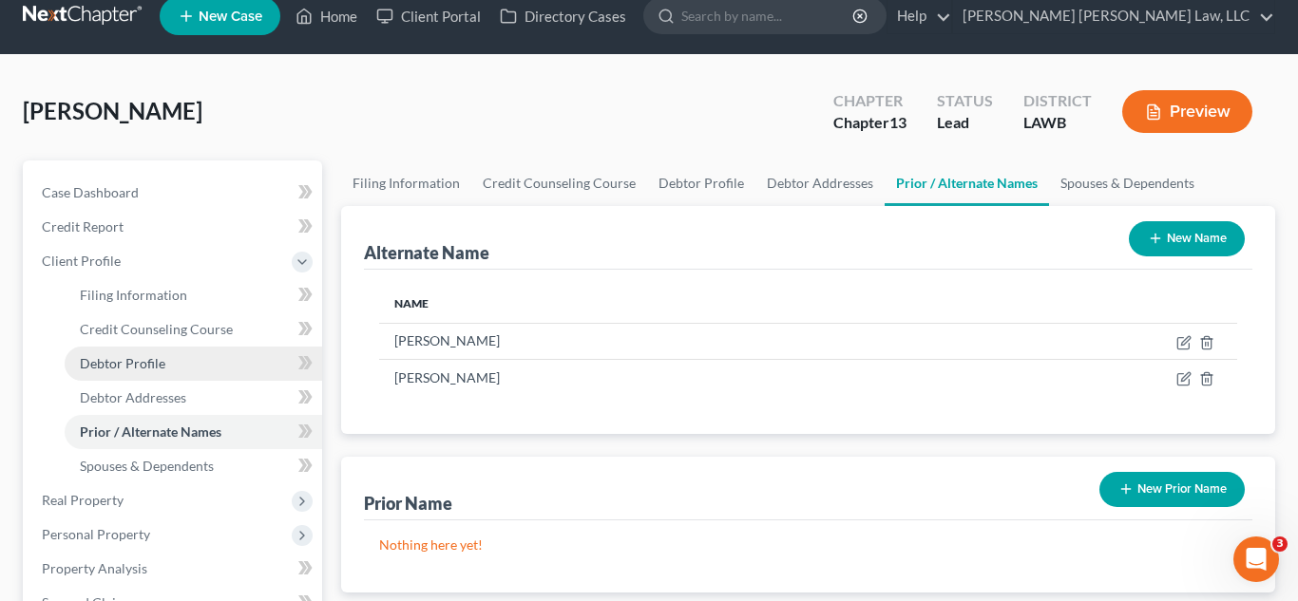
scroll to position [89, 0]
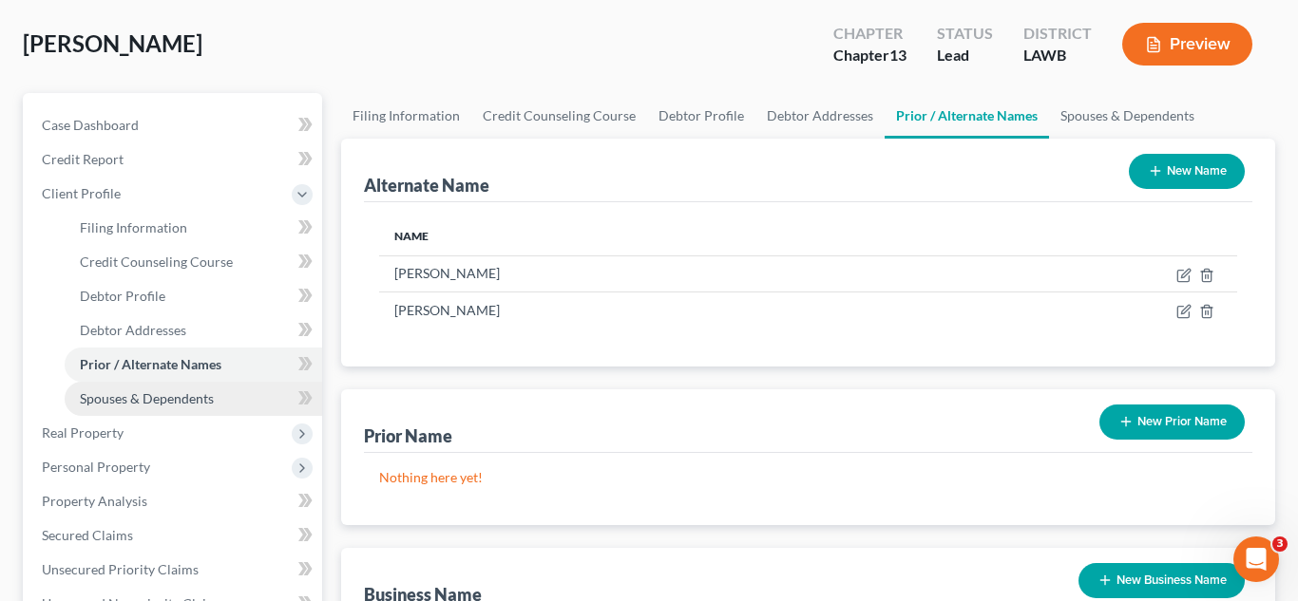
click at [183, 404] on span "Spouses & Dependents" at bounding box center [147, 398] width 134 height 16
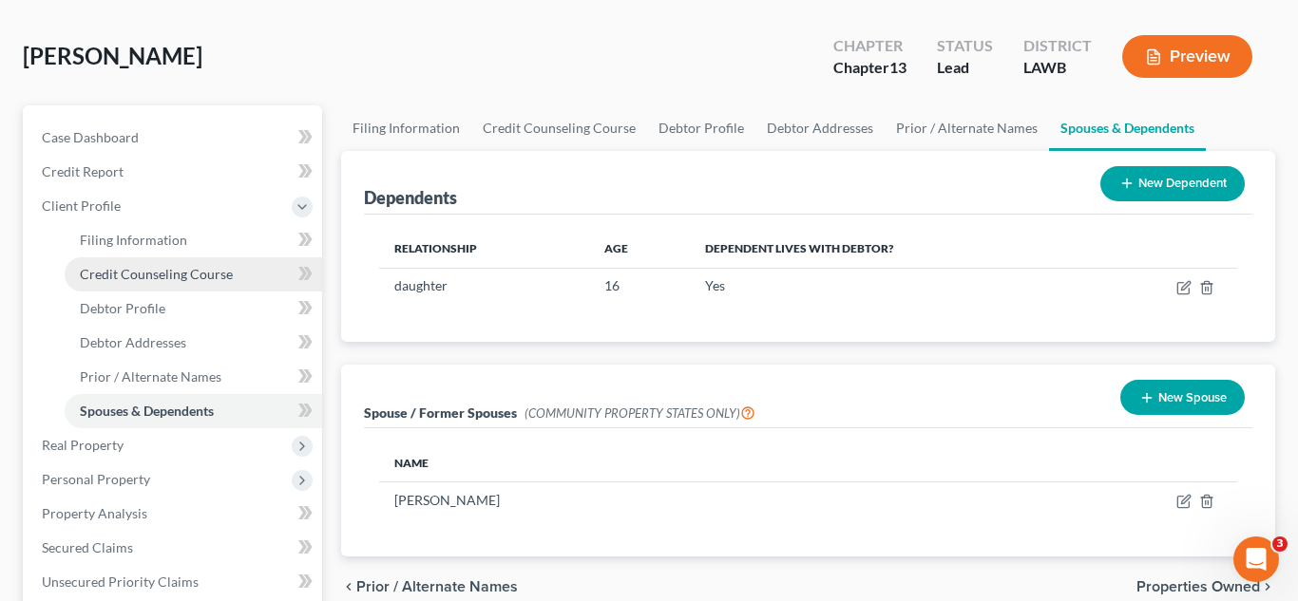
scroll to position [14, 0]
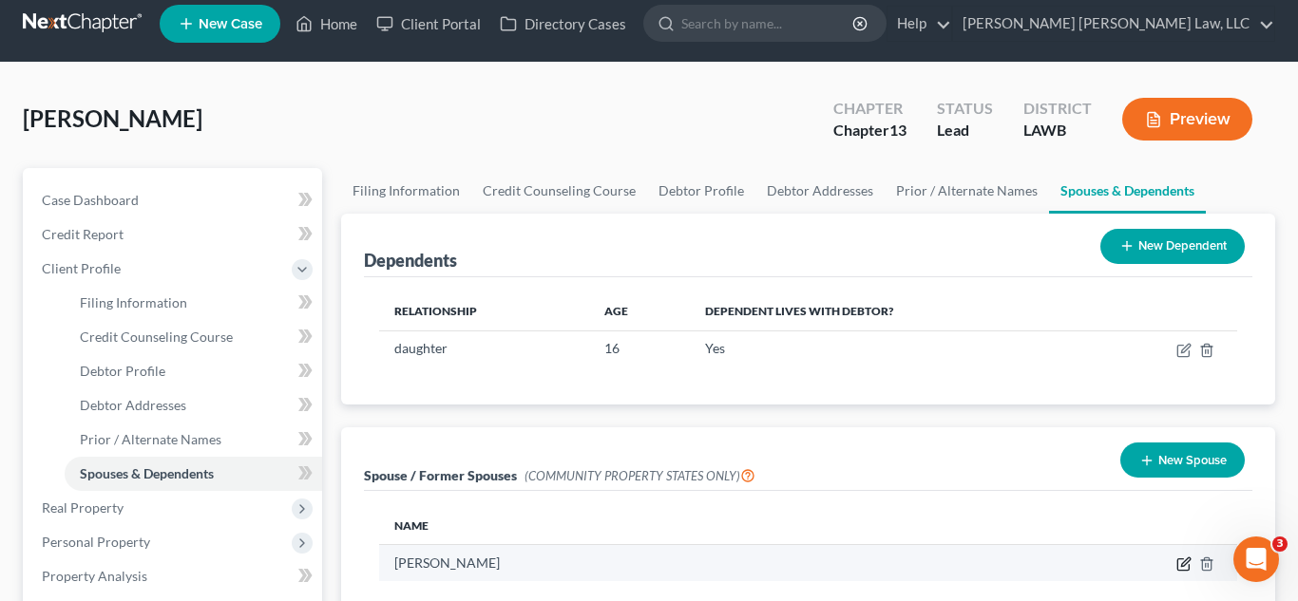
click at [1185, 560] on icon "button" at bounding box center [1185, 563] width 9 height 9
select select "4"
select select "19"
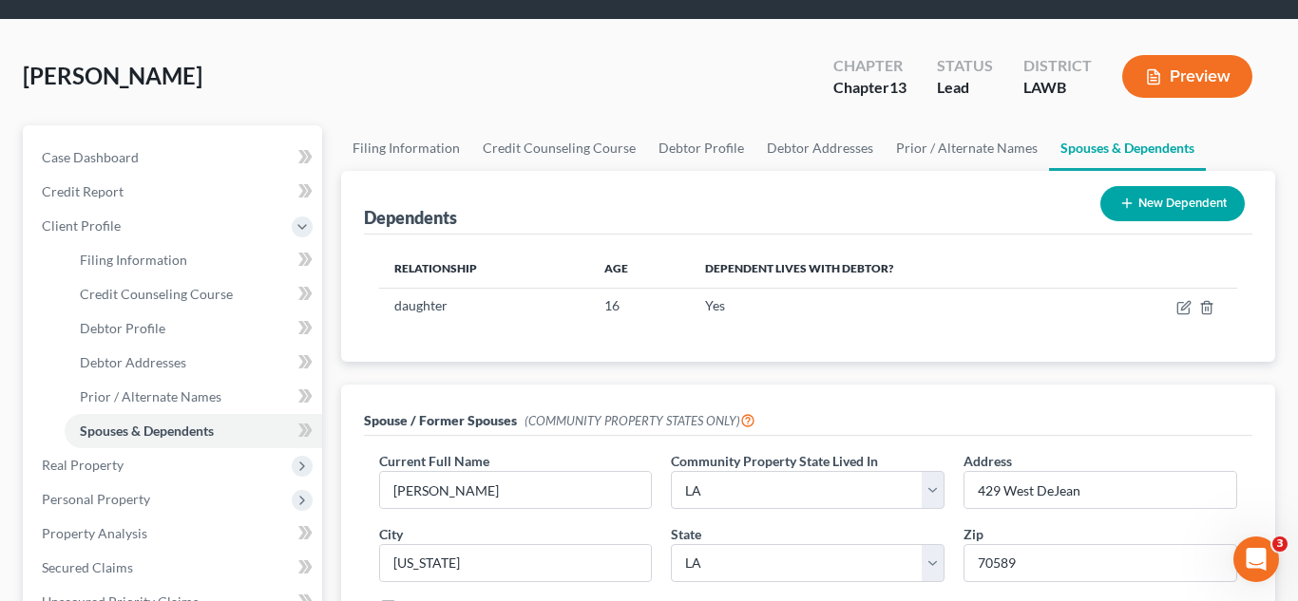
scroll to position [215, 0]
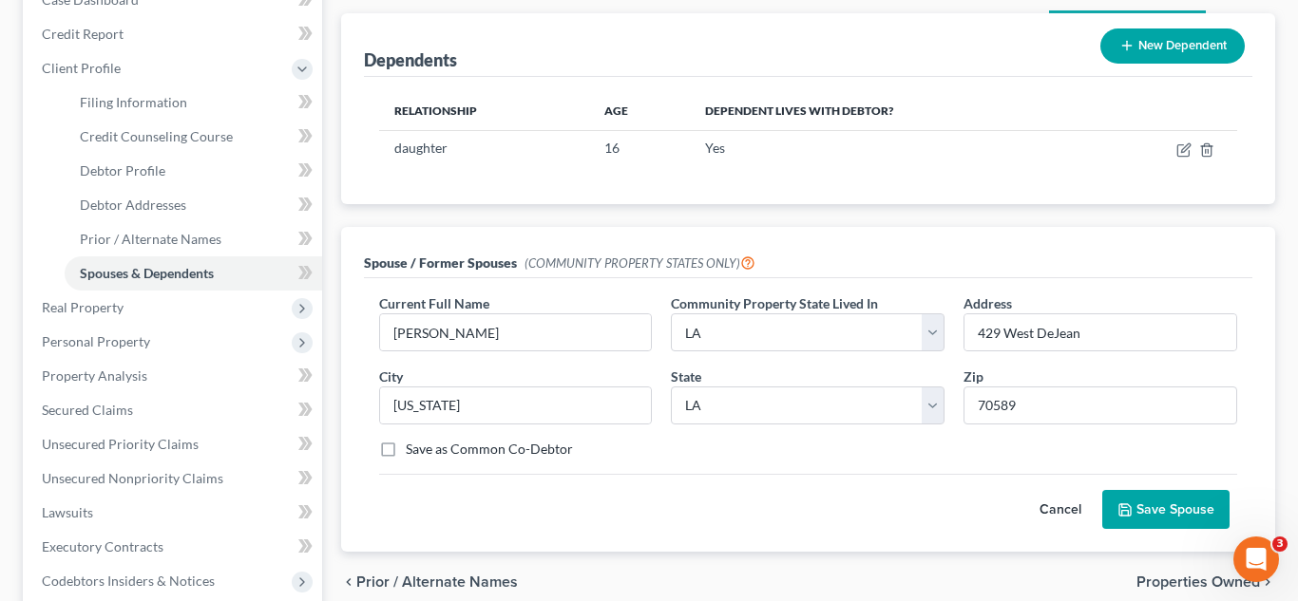
click at [1182, 507] on button "Save Spouse" at bounding box center [1165, 510] width 127 height 40
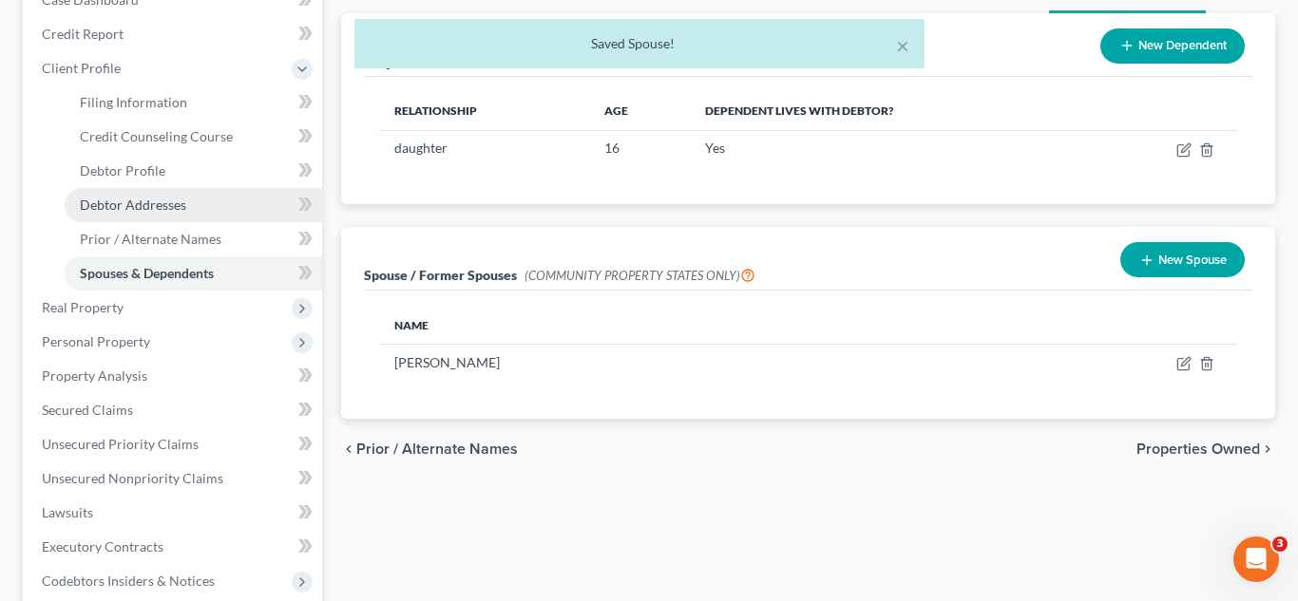
click at [231, 209] on link "Debtor Addresses" at bounding box center [193, 205] width 257 height 34
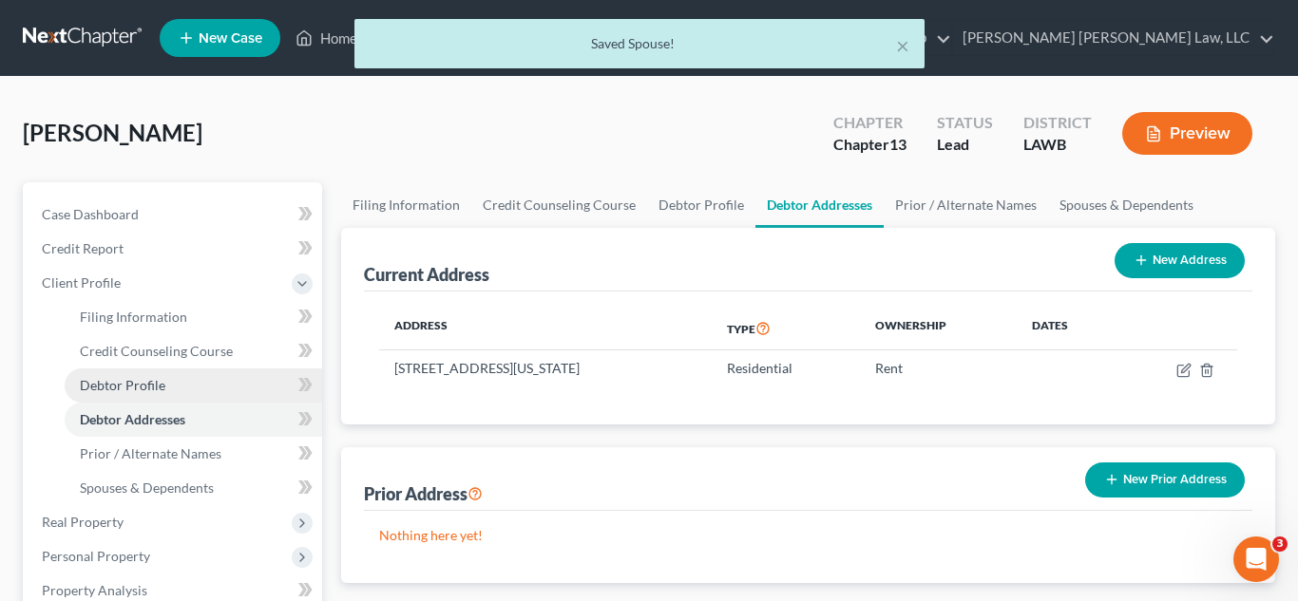
click at [124, 382] on span "Debtor Profile" at bounding box center [122, 385] width 85 height 16
select select "3"
select select "1"
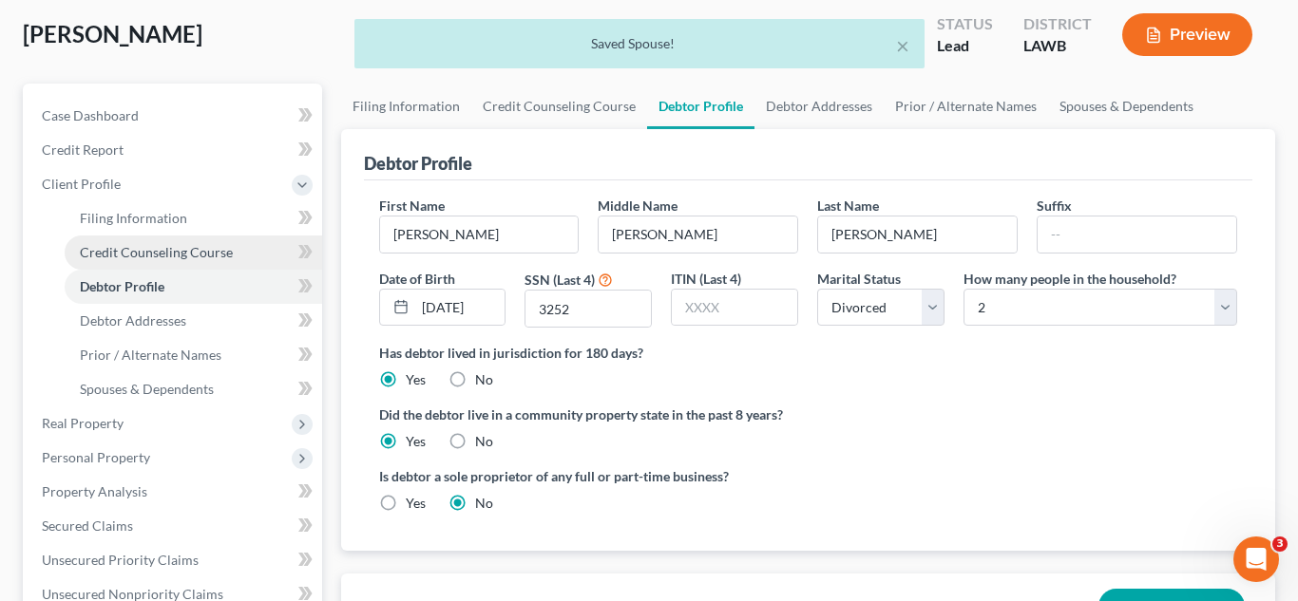
scroll to position [180, 0]
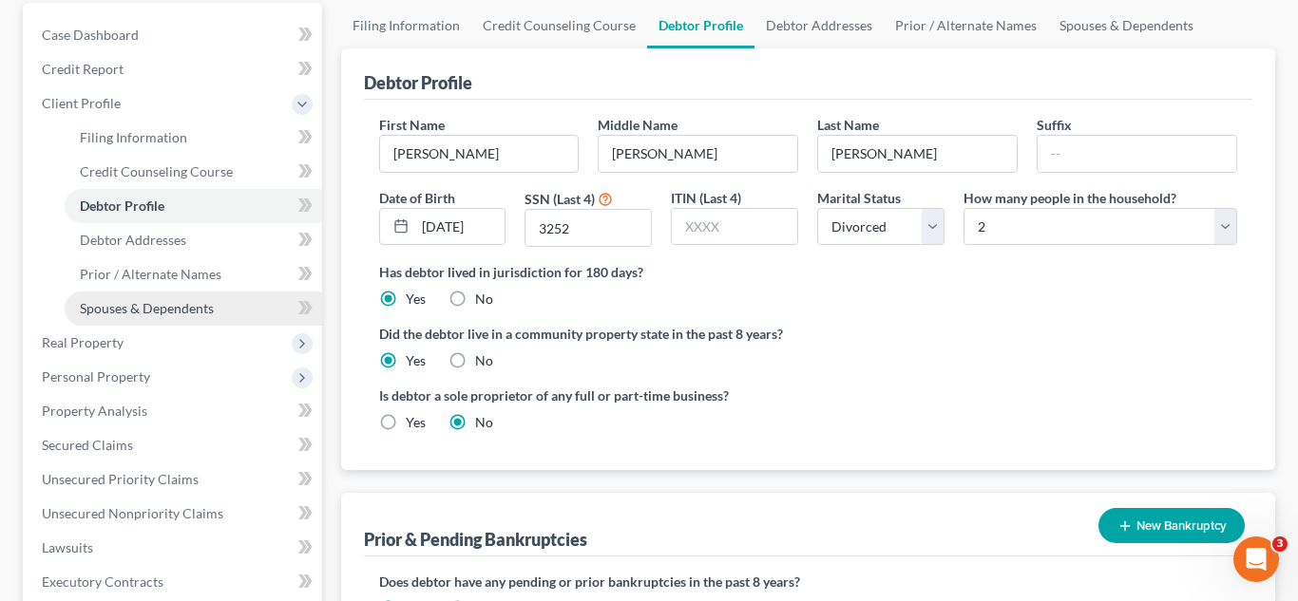
click at [185, 311] on span "Spouses & Dependents" at bounding box center [147, 308] width 134 height 16
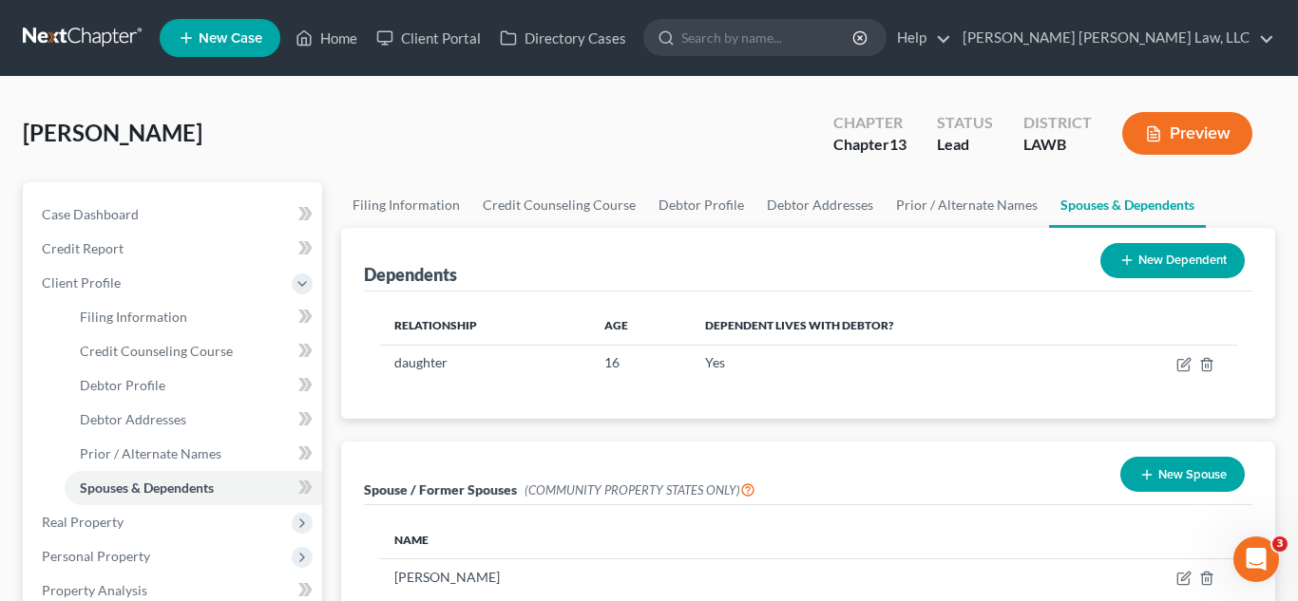
scroll to position [223, 0]
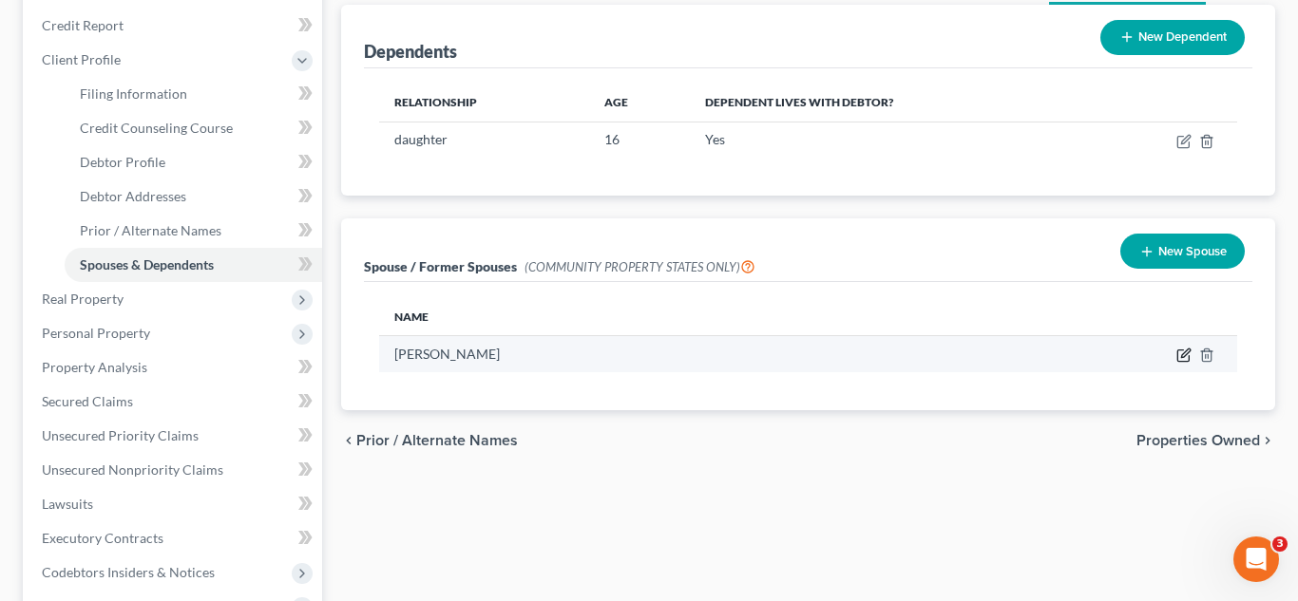
click at [1183, 361] on icon "button" at bounding box center [1182, 356] width 11 height 11
select select "4"
select select "19"
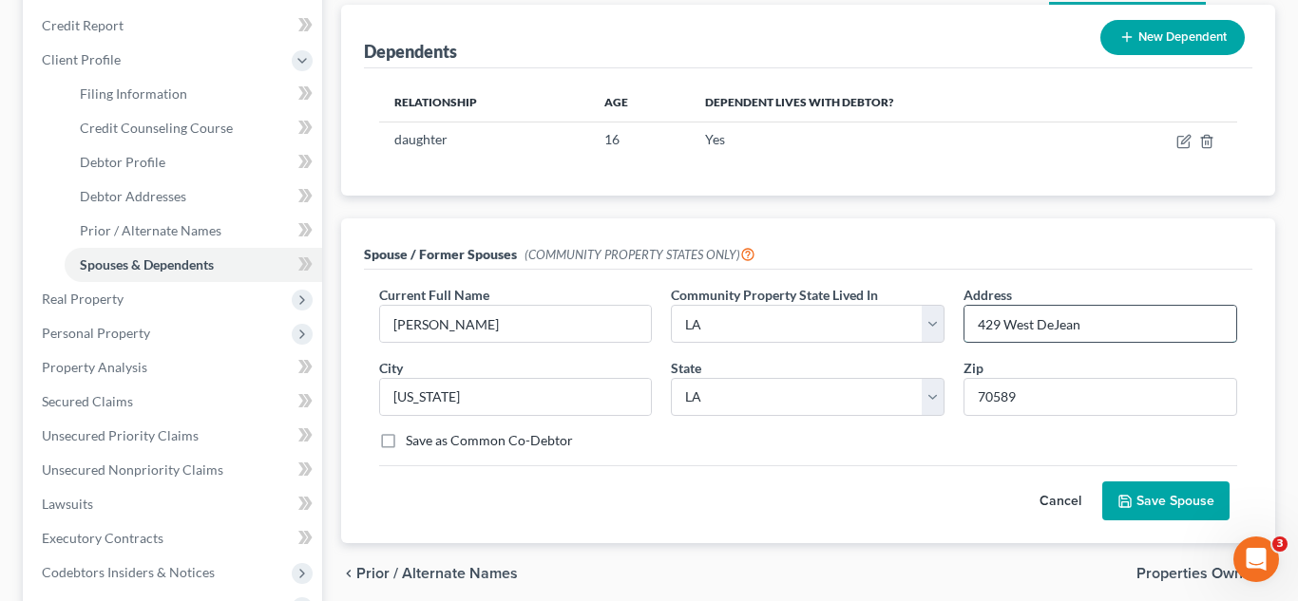
click at [1102, 328] on input "429 West DeJean" at bounding box center [1100, 324] width 272 height 36
type input "429 West DeJean (last known address)"
click at [1182, 496] on button "Save Spouse" at bounding box center [1165, 502] width 127 height 40
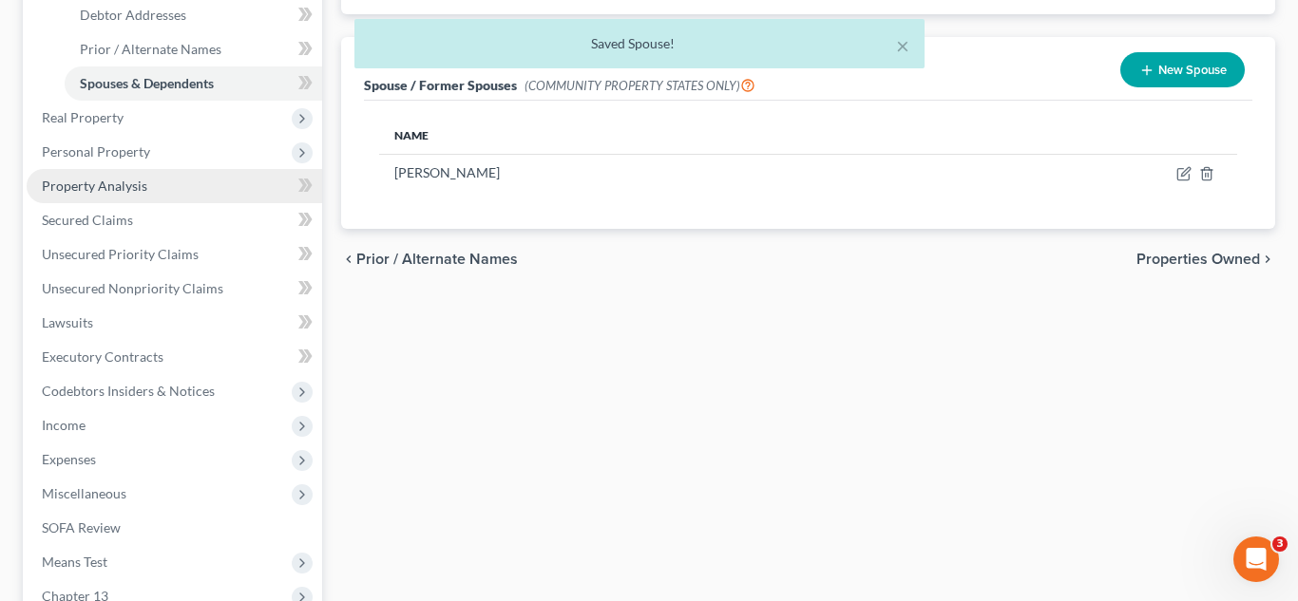
scroll to position [445, 0]
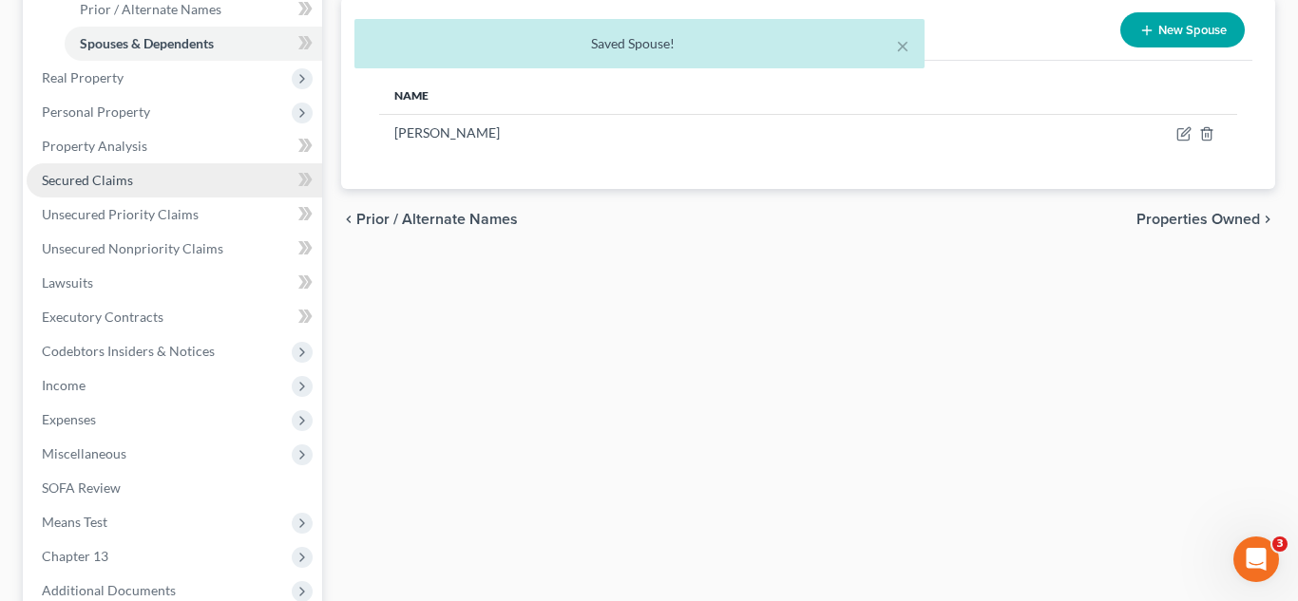
click at [67, 181] on span "Secured Claims" at bounding box center [87, 180] width 91 height 16
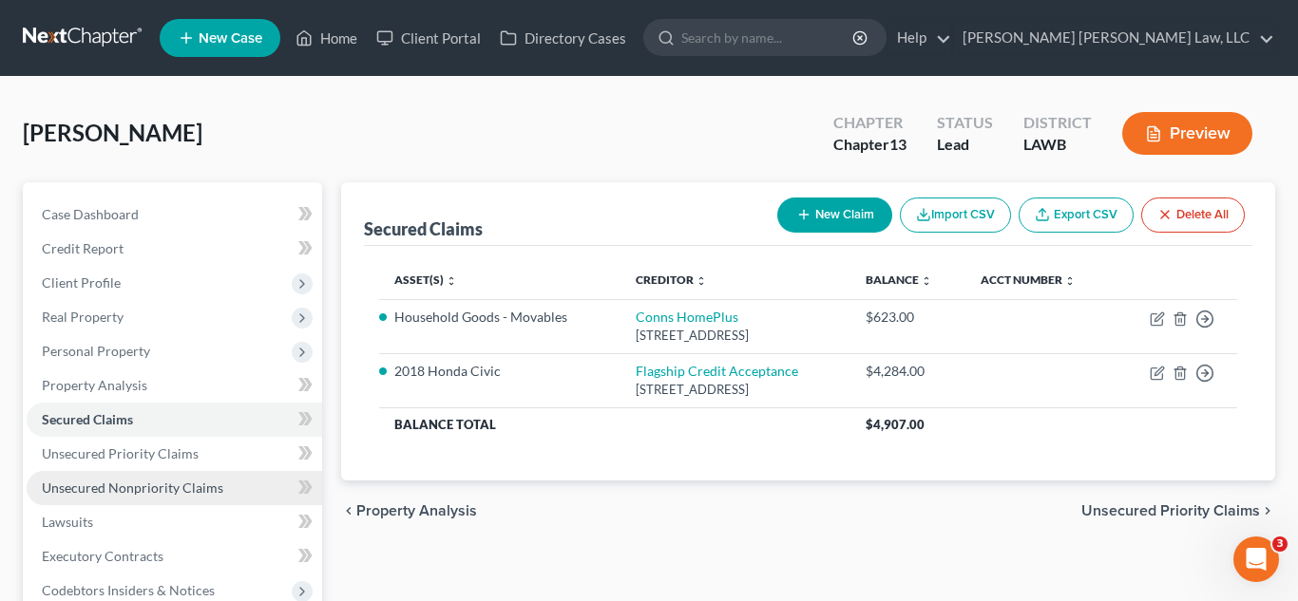
click at [172, 491] on span "Unsecured Nonpriority Claims" at bounding box center [132, 488] width 181 height 16
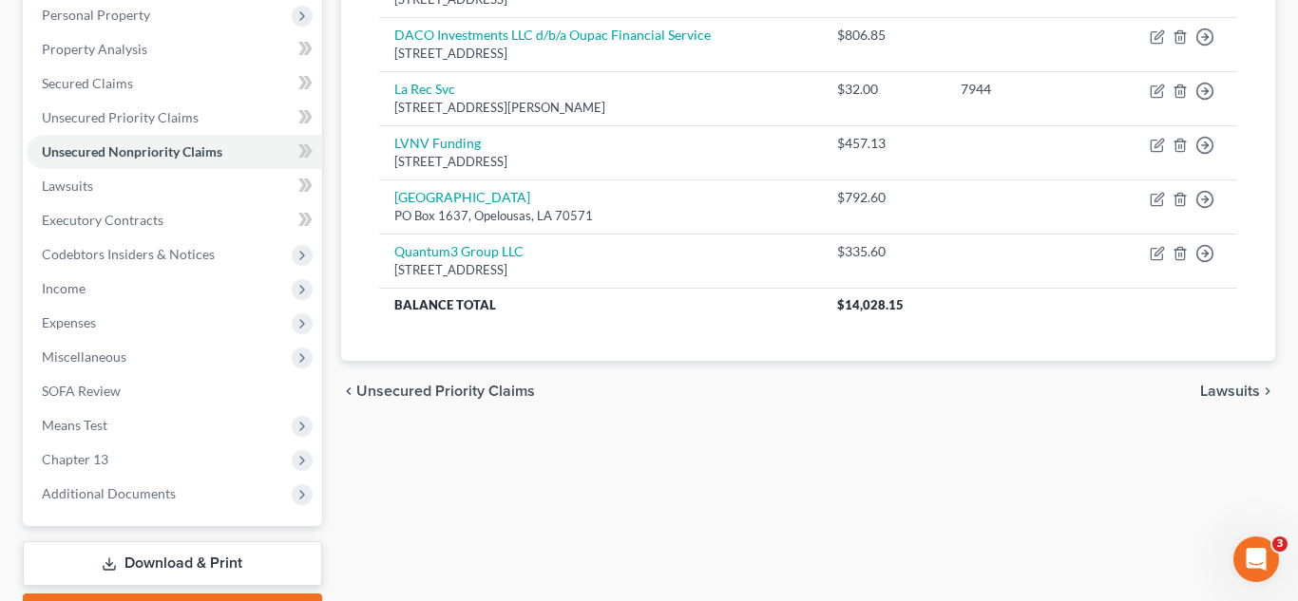
scroll to position [443, 0]
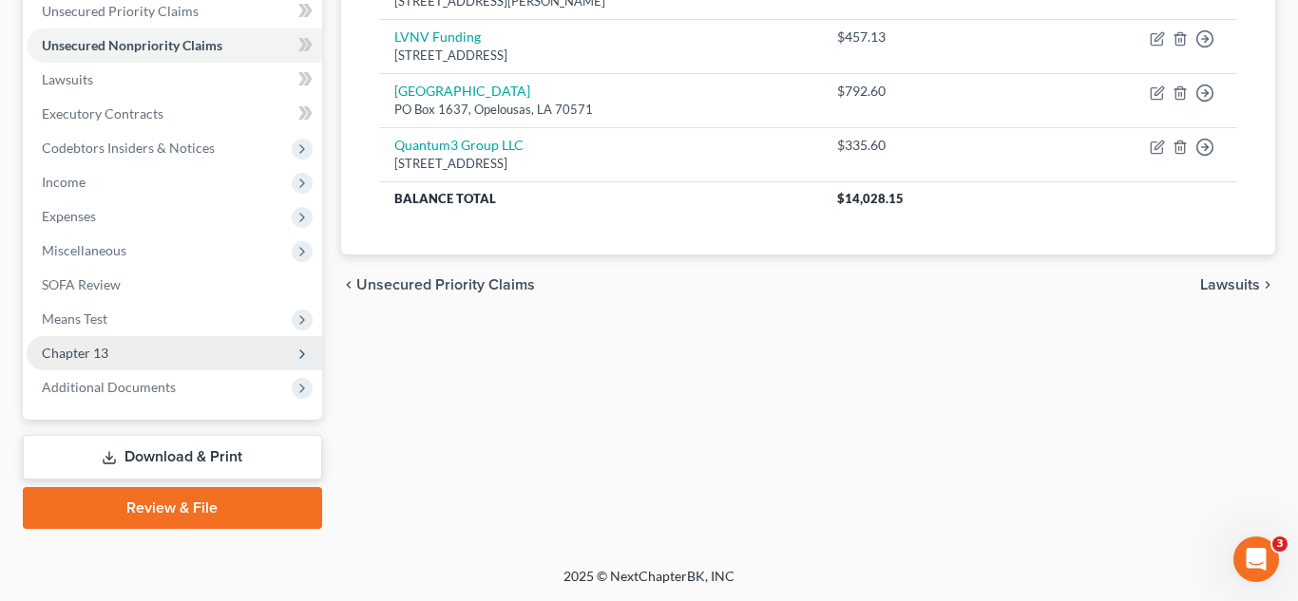
click at [171, 354] on span "Chapter 13" at bounding box center [174, 353] width 295 height 34
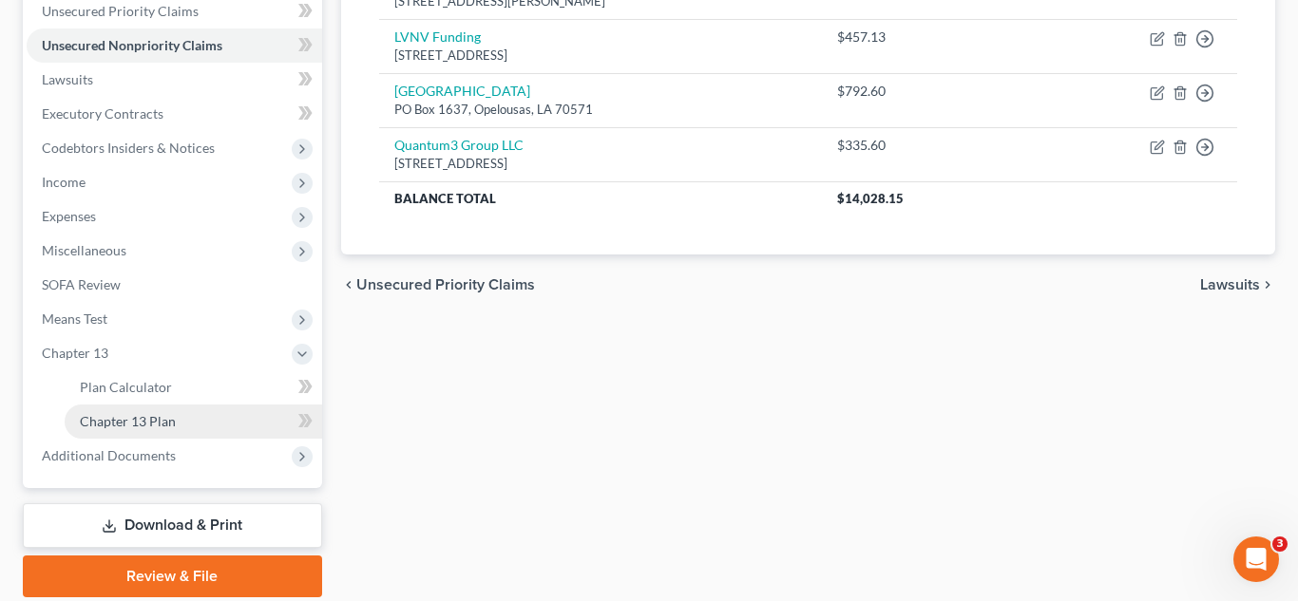
click at [156, 419] on span "Chapter 13 Plan" at bounding box center [128, 421] width 96 height 16
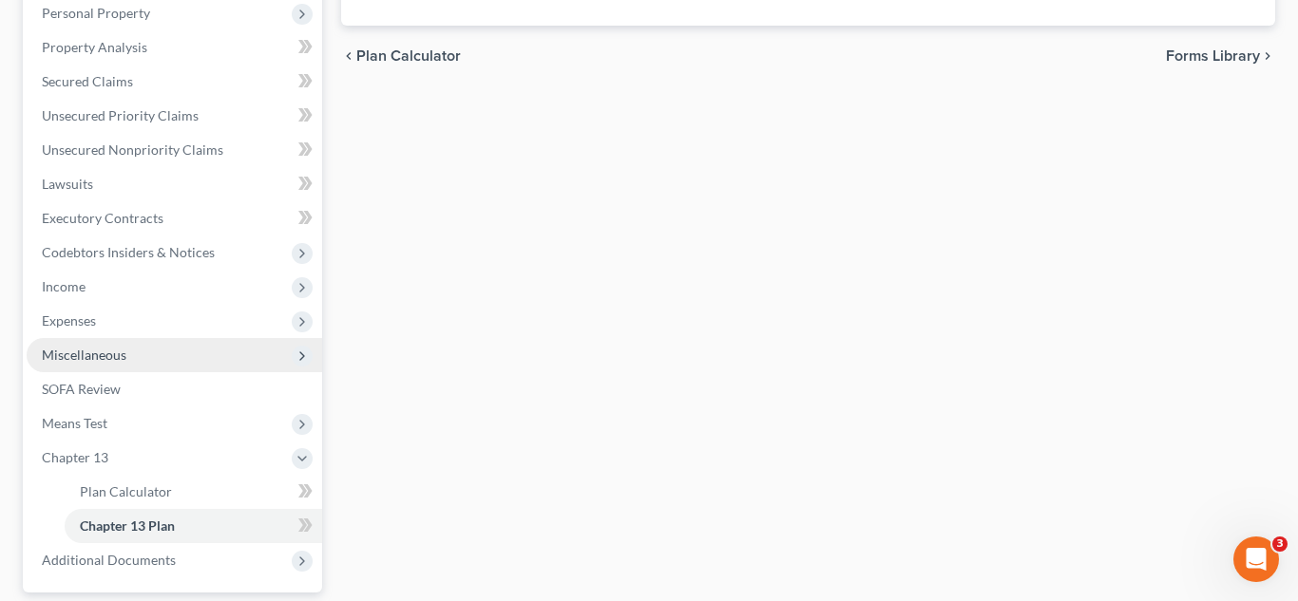
scroll to position [511, 0]
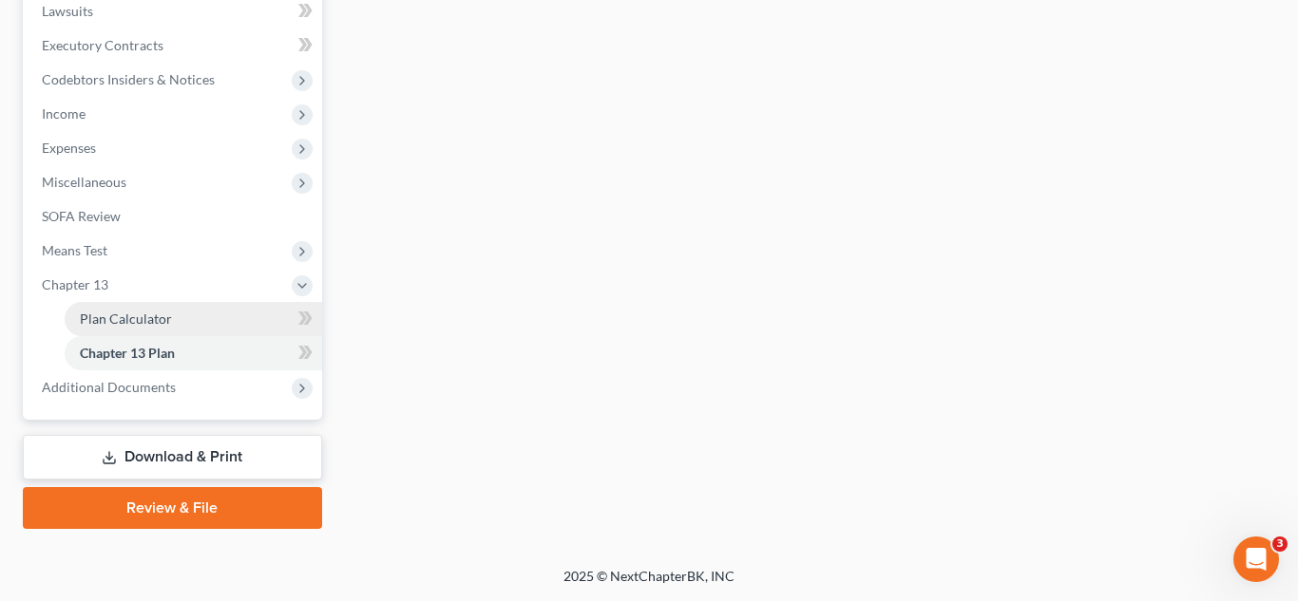
click at [166, 324] on span "Plan Calculator" at bounding box center [126, 319] width 92 height 16
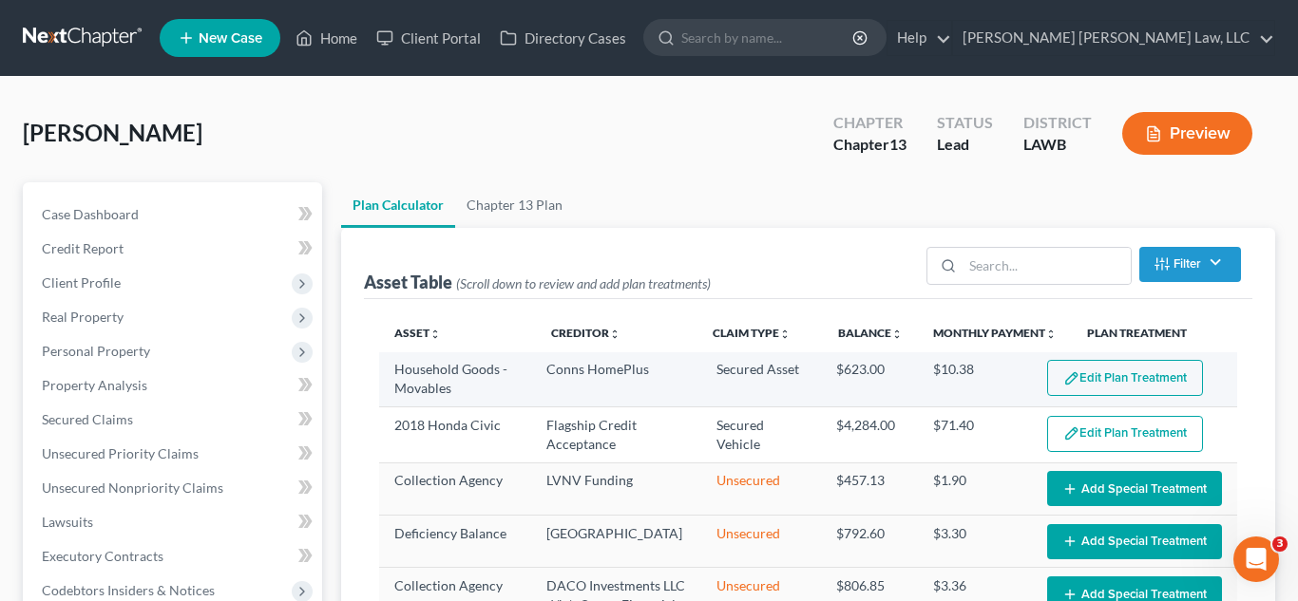
click at [1090, 378] on button "Edit Plan Treatment" at bounding box center [1125, 378] width 156 height 36
select select "59"
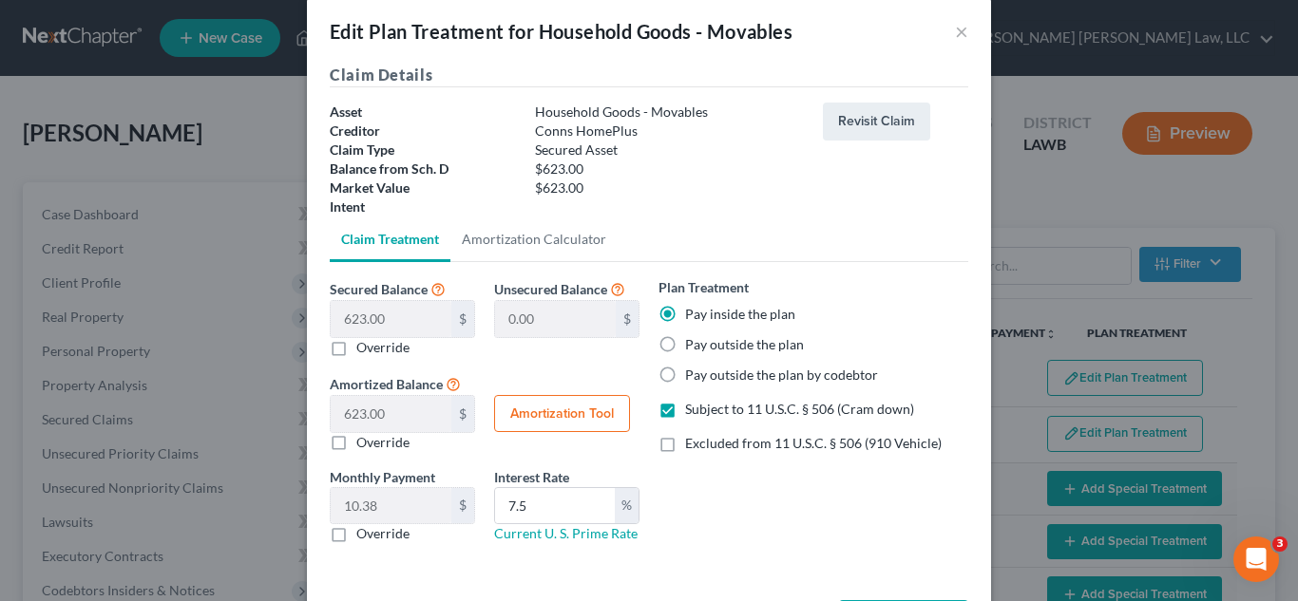
scroll to position [101, 0]
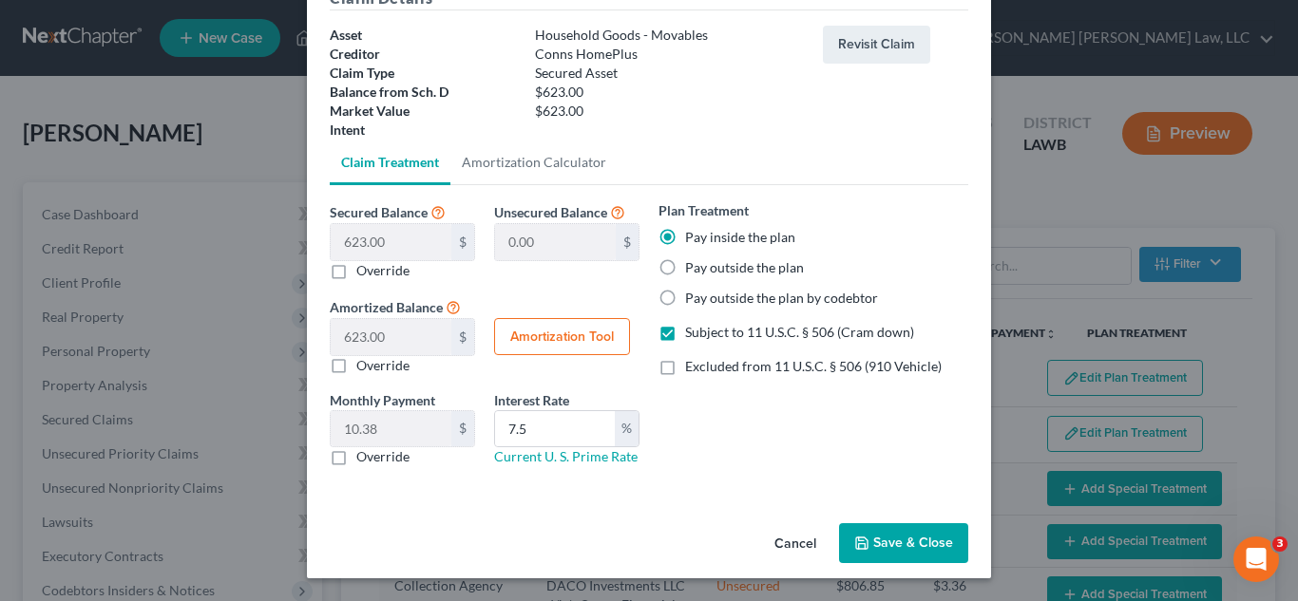
click at [877, 539] on button "Save & Close" at bounding box center [903, 543] width 129 height 40
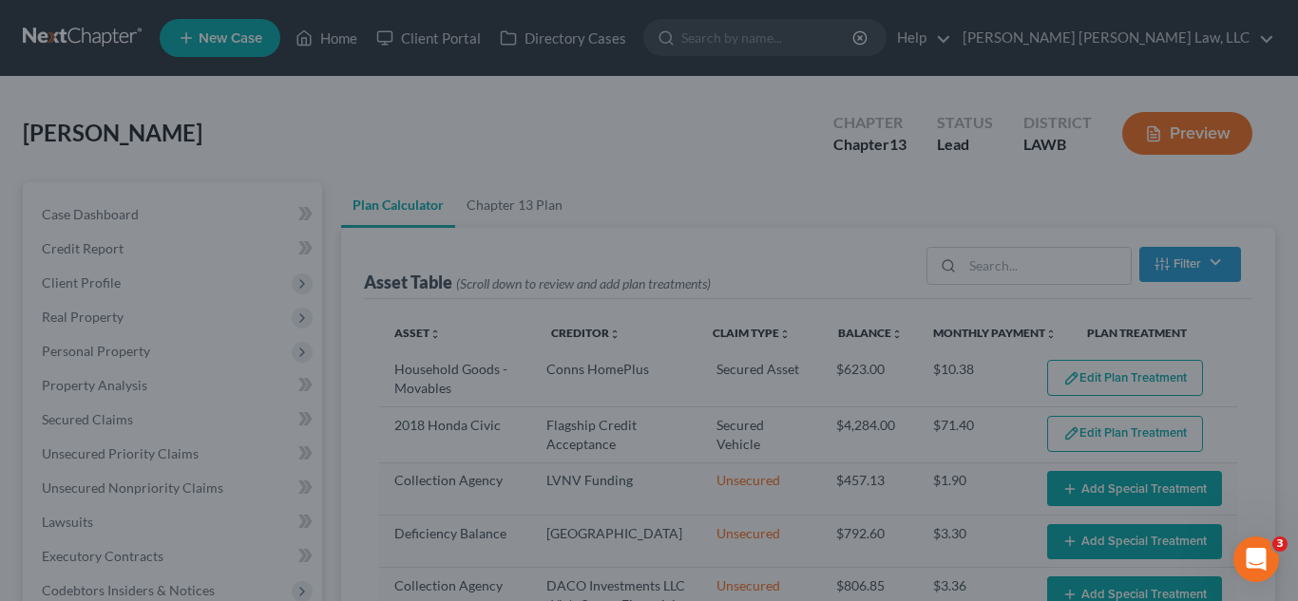
select select "59"
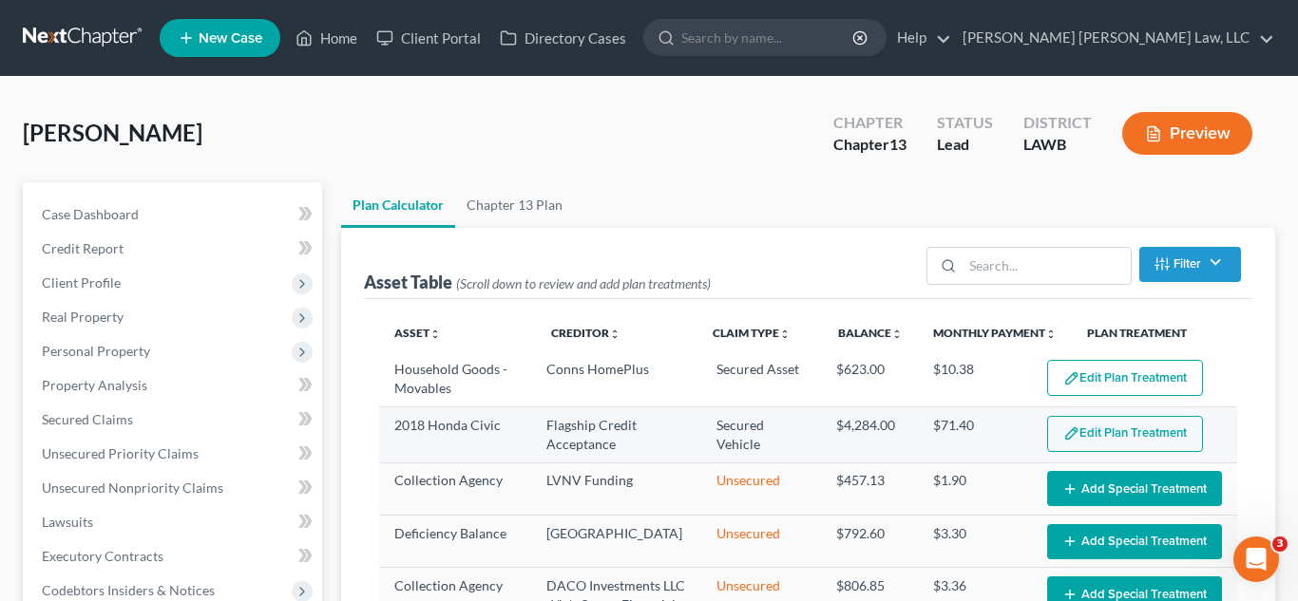
click at [1091, 436] on button "Edit Plan Treatment" at bounding box center [1125, 434] width 156 height 36
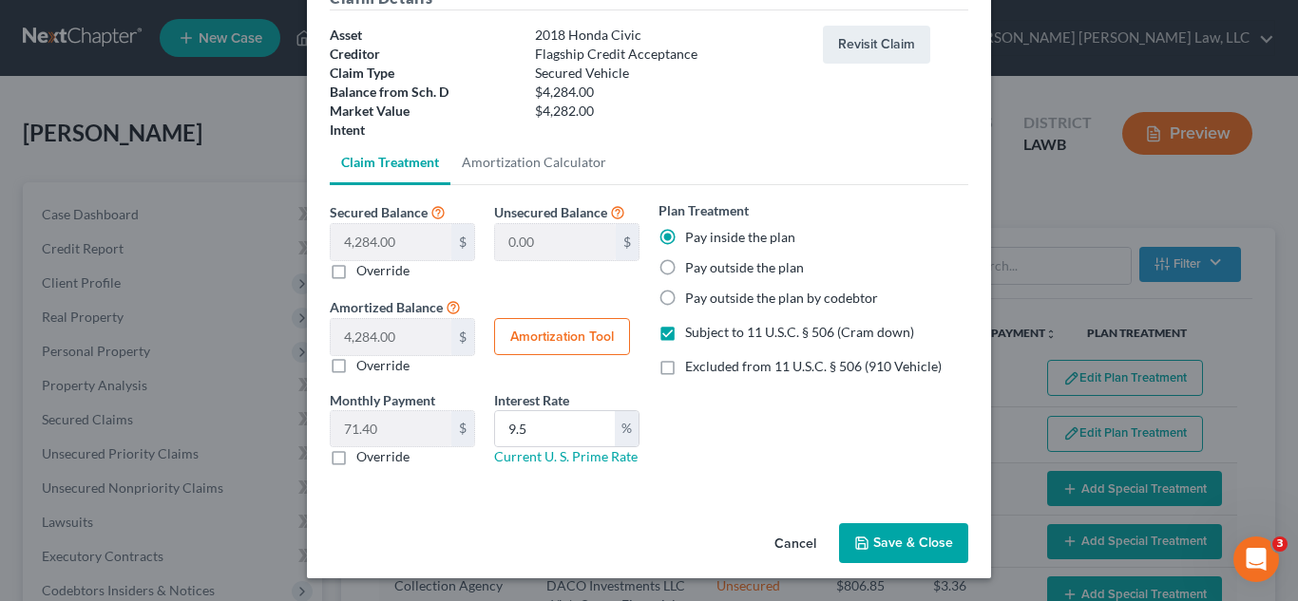
click at [884, 536] on button "Save & Close" at bounding box center [903, 543] width 129 height 40
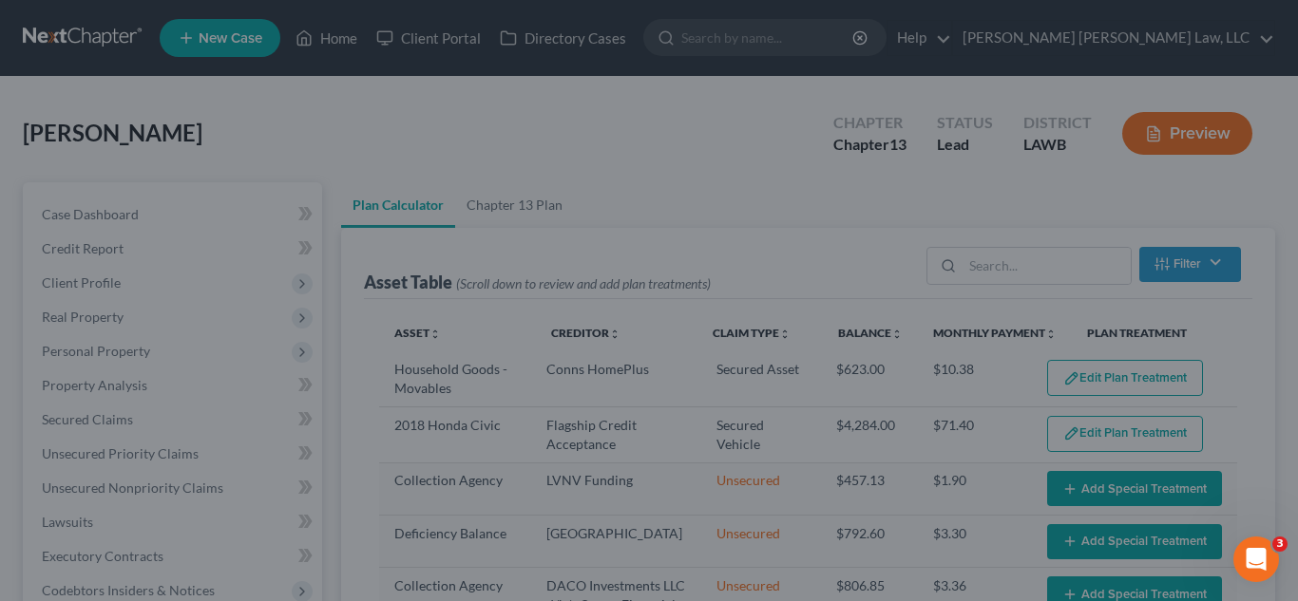
select select "59"
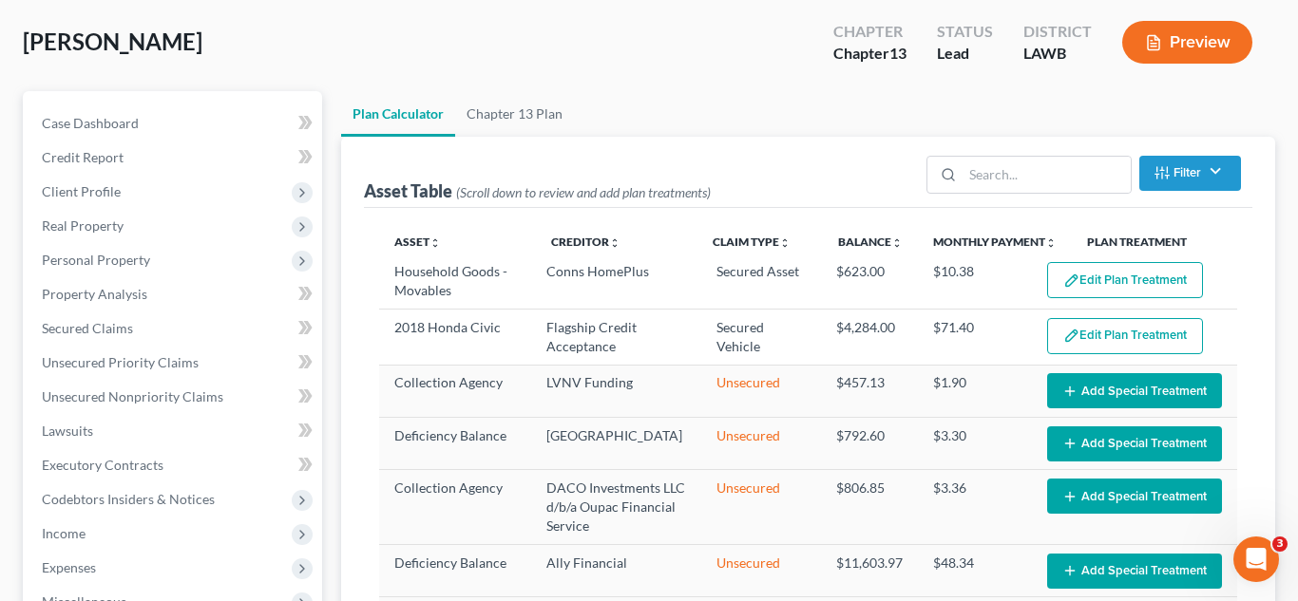
scroll to position [373, 0]
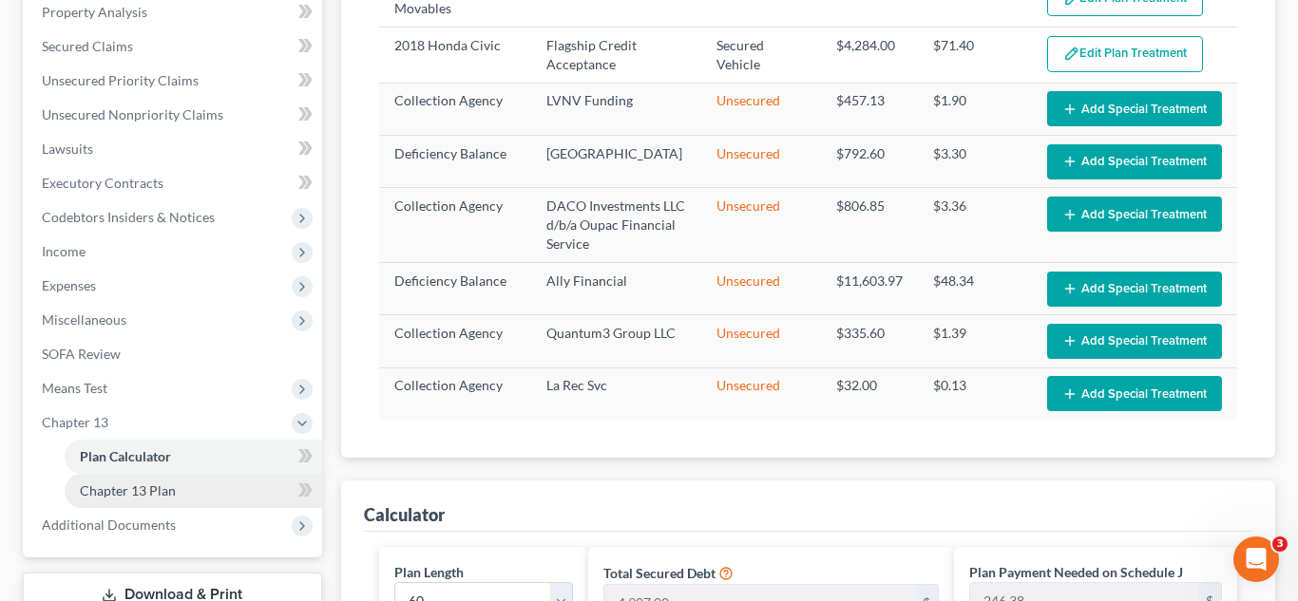
click at [141, 494] on span "Chapter 13 Plan" at bounding box center [128, 491] width 96 height 16
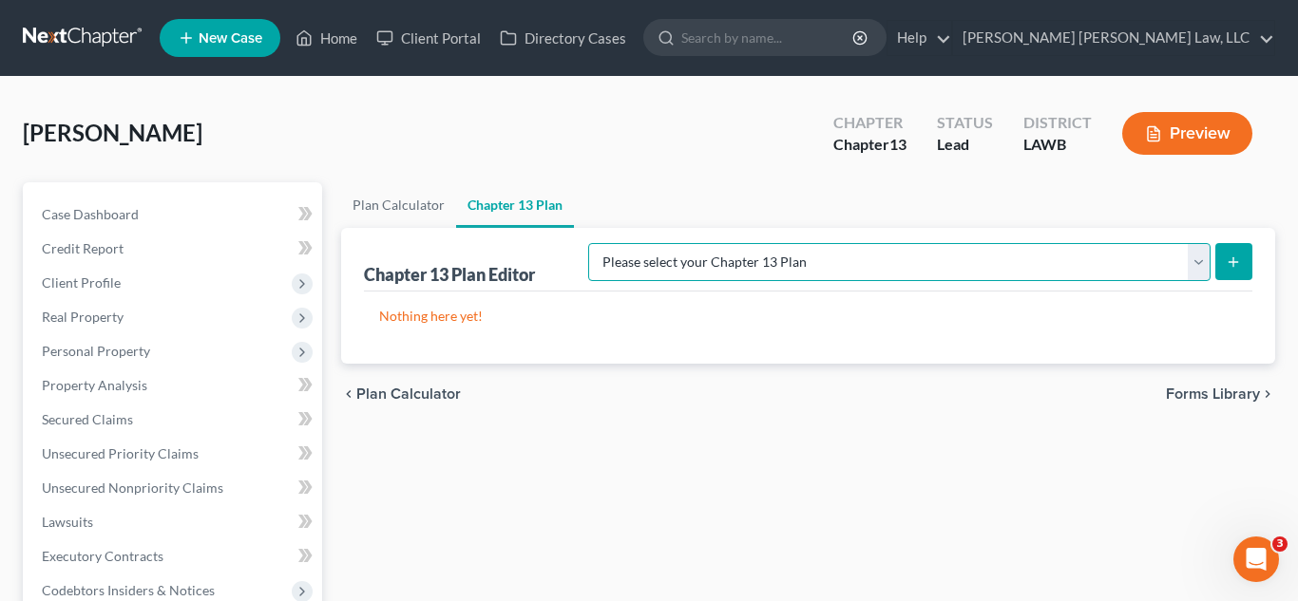
click at [1167, 269] on select "Please select your Chapter 13 Plan E. Orum Custom Plan (Revised 12/1/2021) E. O…" at bounding box center [899, 262] width 622 height 38
select select "1"
click at [787, 243] on select "Please select your Chapter 13 Plan E. Orum Custom Plan (Revised 12/1/2021) E. O…" at bounding box center [899, 262] width 622 height 38
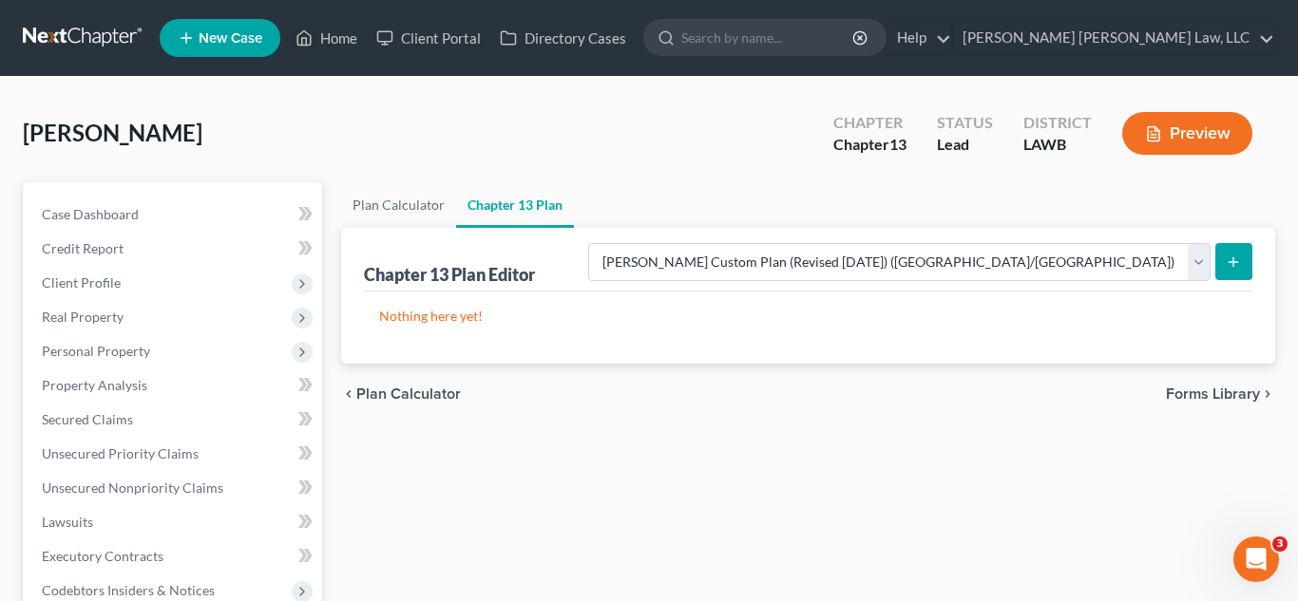
click at [1235, 262] on line "submit" at bounding box center [1233, 262] width 9 height 0
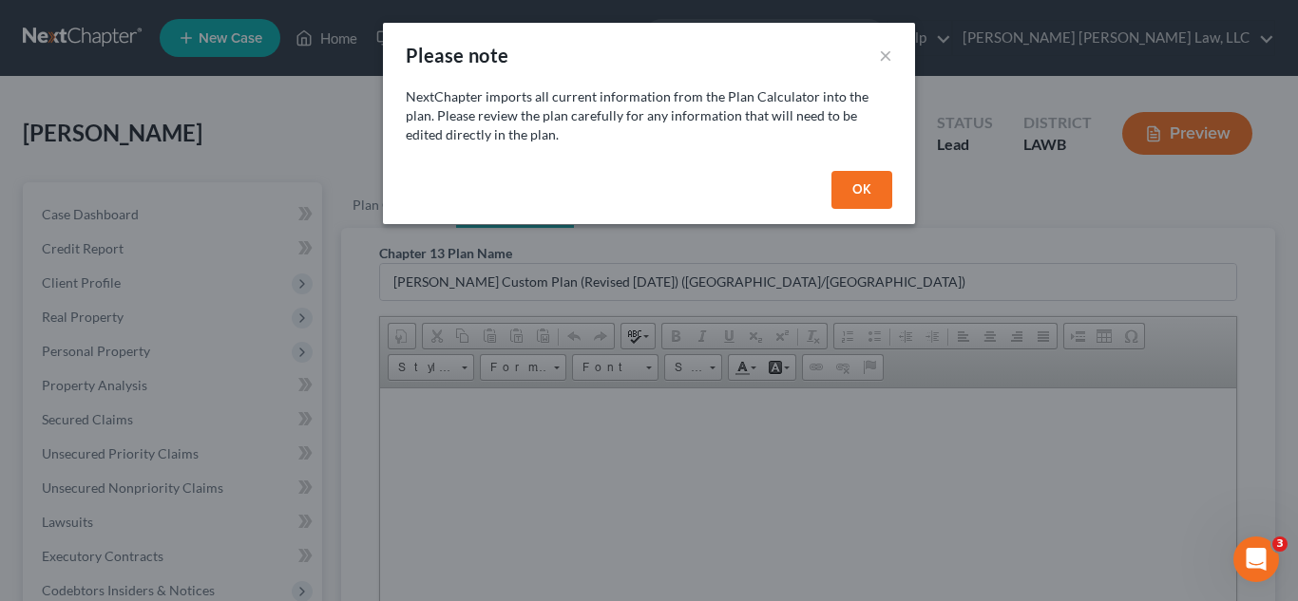
drag, startPoint x: 869, startPoint y: 200, endPoint x: 923, endPoint y: 426, distance: 231.6
click at [868, 199] on button "OK" at bounding box center [861, 190] width 61 height 38
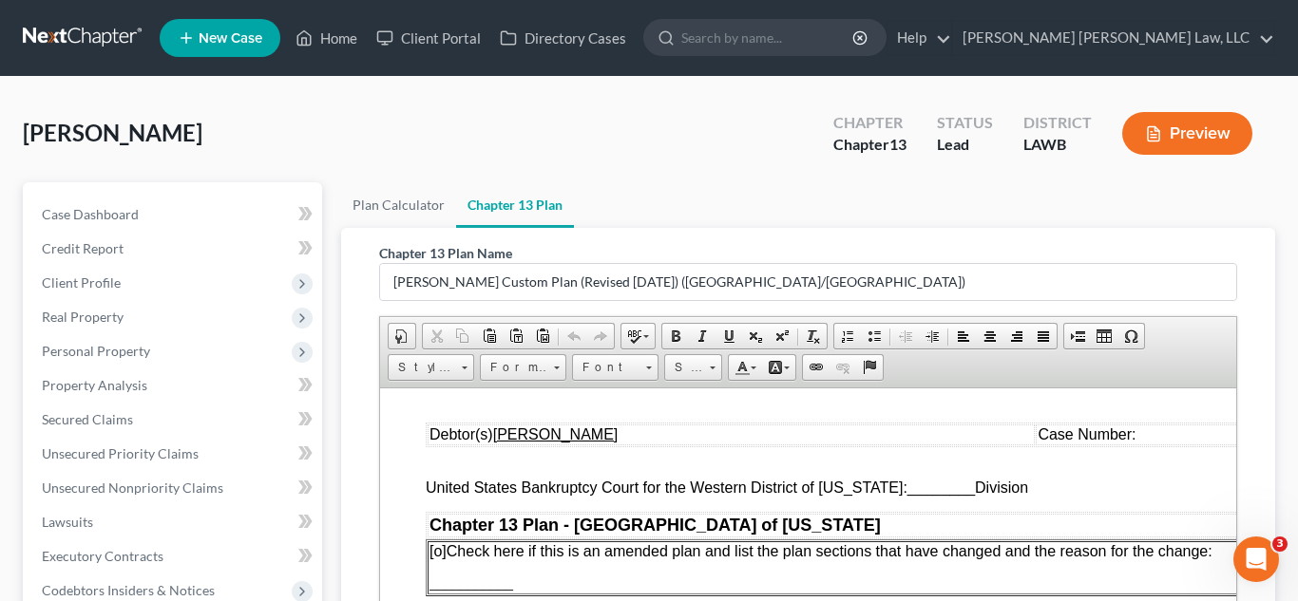
scroll to position [29, 0]
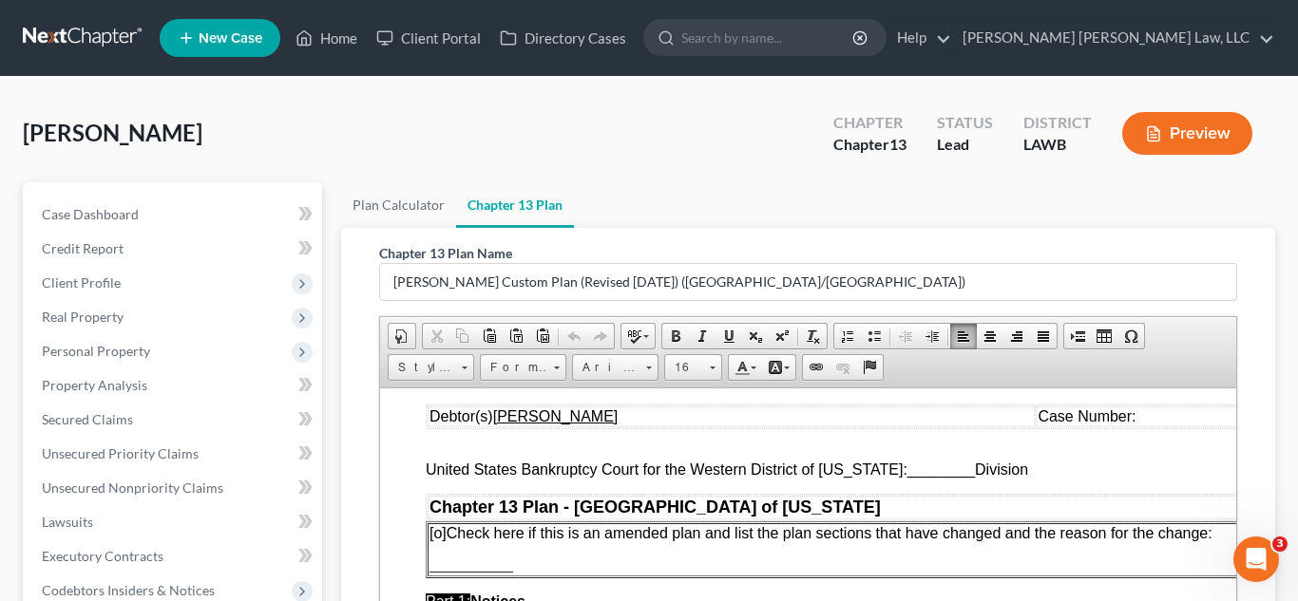
click at [948, 476] on span "________" at bounding box center [939, 469] width 67 height 16
drag, startPoint x: 955, startPoint y: 483, endPoint x: 928, endPoint y: 475, distance: 27.7
drag, startPoint x: 957, startPoint y: 473, endPoint x: 891, endPoint y: 470, distance: 65.6
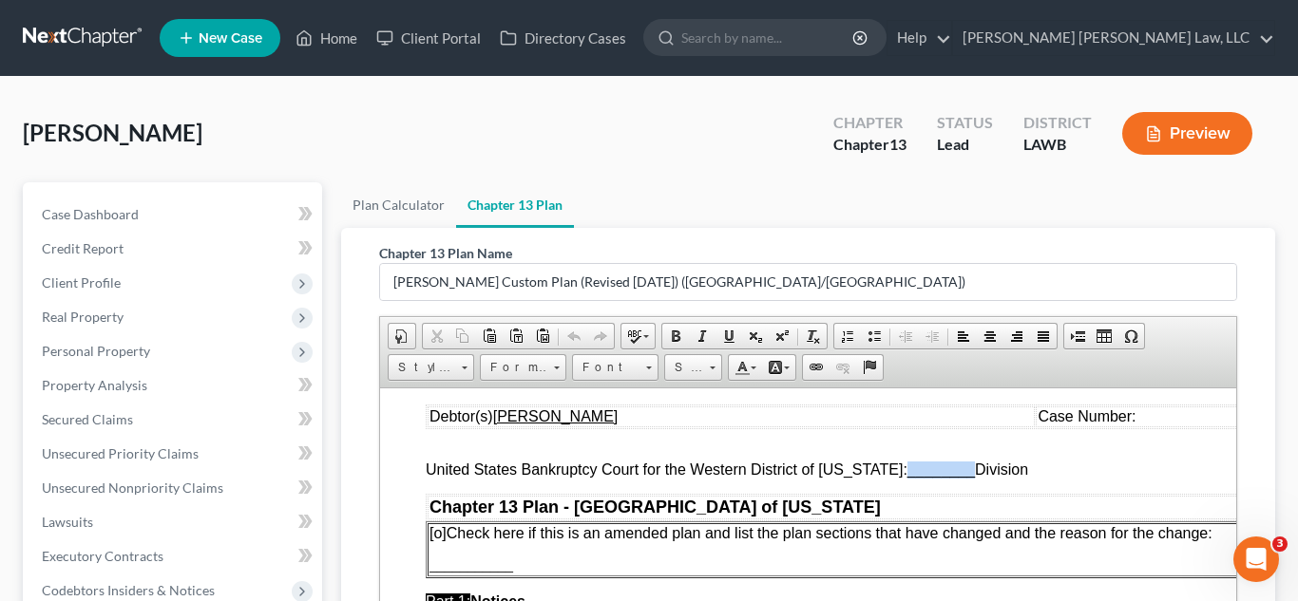
click at [891, 470] on span "United States Bankruptcy Court for the Western District of Louisiana: ________ …" at bounding box center [726, 469] width 602 height 16
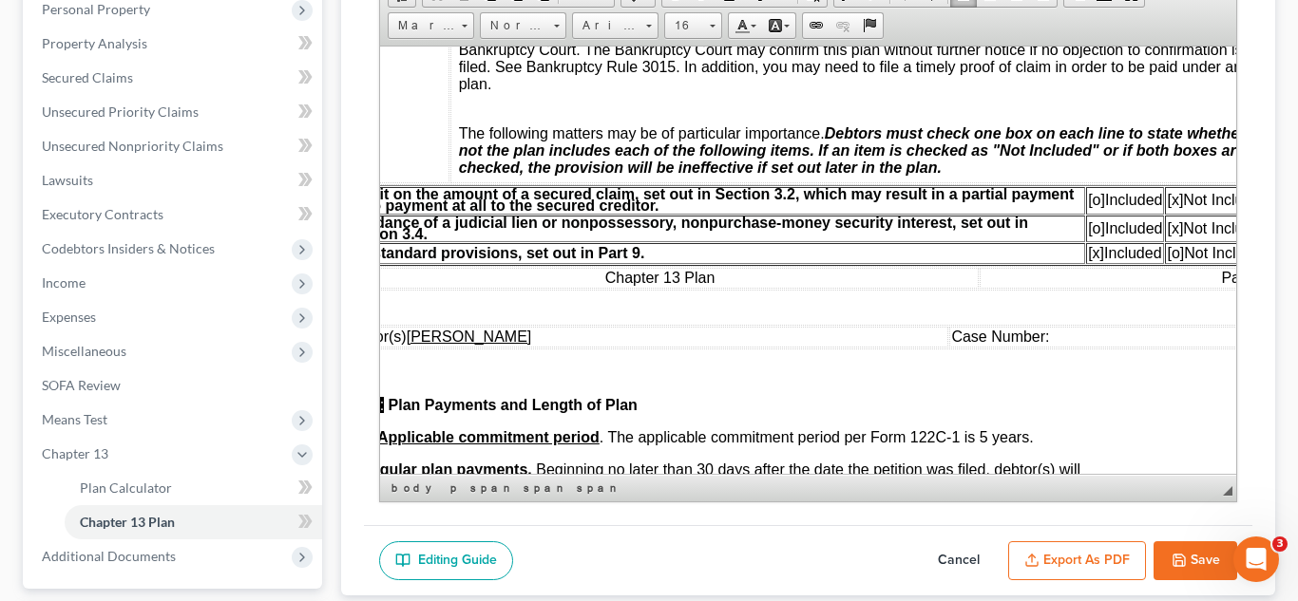
scroll to position [503, 87]
click at [1093, 207] on span "[o]" at bounding box center [1094, 199] width 17 height 16
click at [1174, 207] on span "[x]" at bounding box center [1173, 199] width 16 height 16
drag, startPoint x: 1073, startPoint y: 462, endPoint x: 1300, endPoint y: 541, distance: 240.3
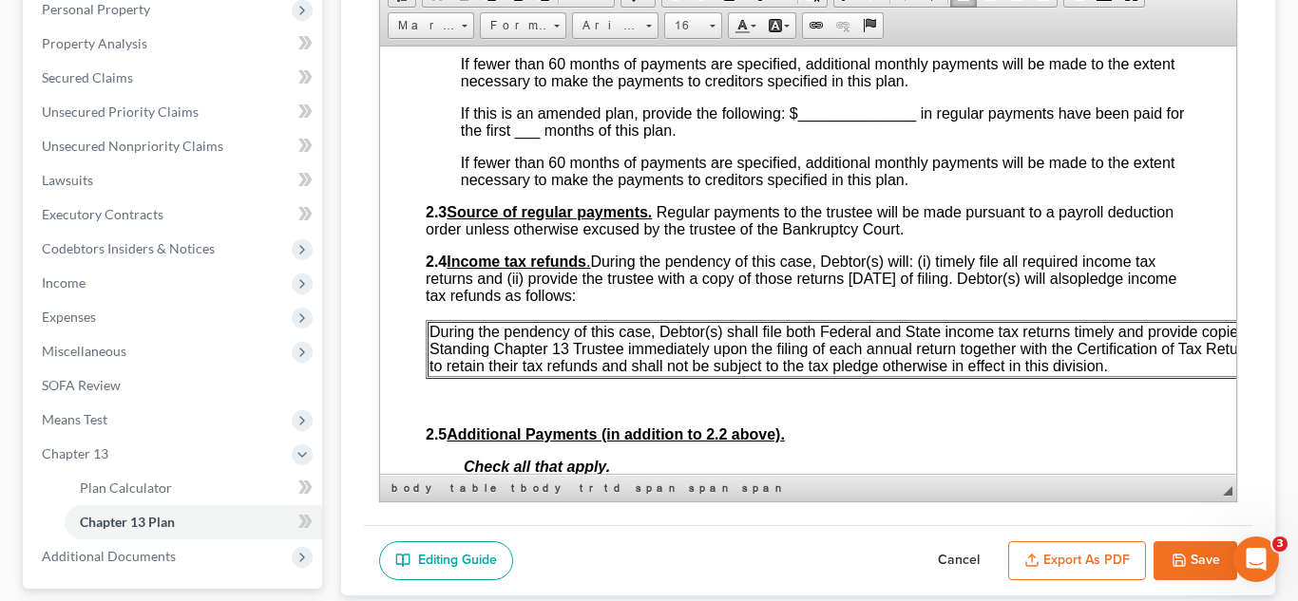
scroll to position [996, 0]
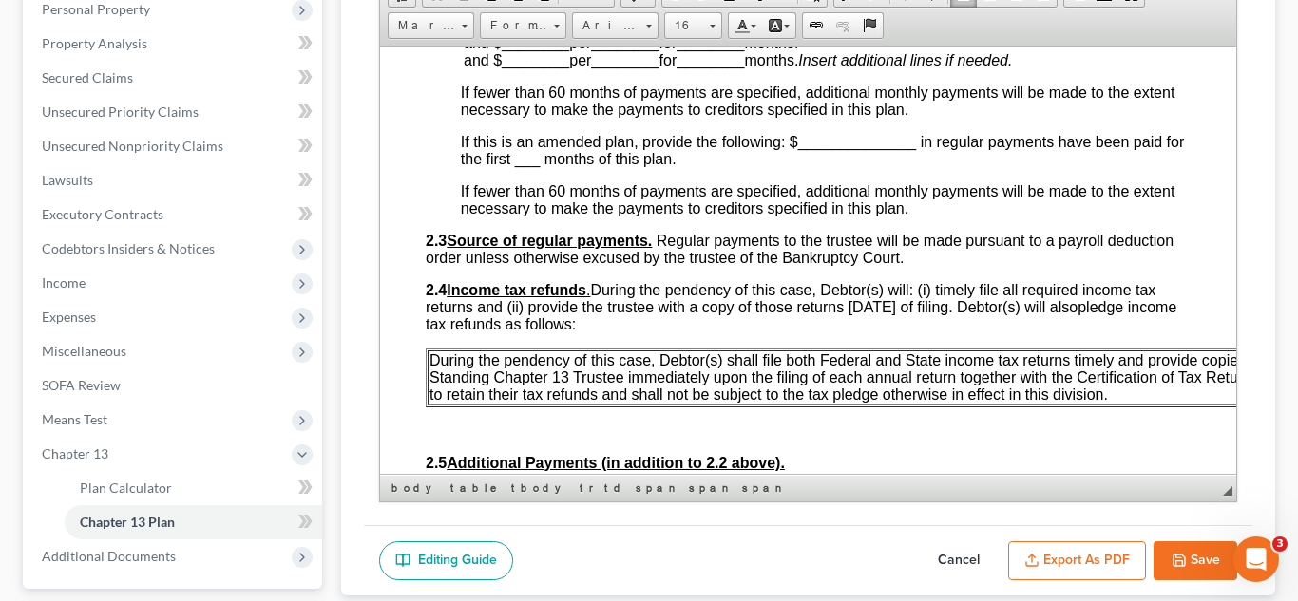
drag, startPoint x: 521, startPoint y: 82, endPoint x: 491, endPoint y: 93, distance: 31.6
click at [473, 68] on p "$246.38 per Month for 60 months and $ ________ per ________ for ________ months…" at bounding box center [827, 42] width 728 height 51
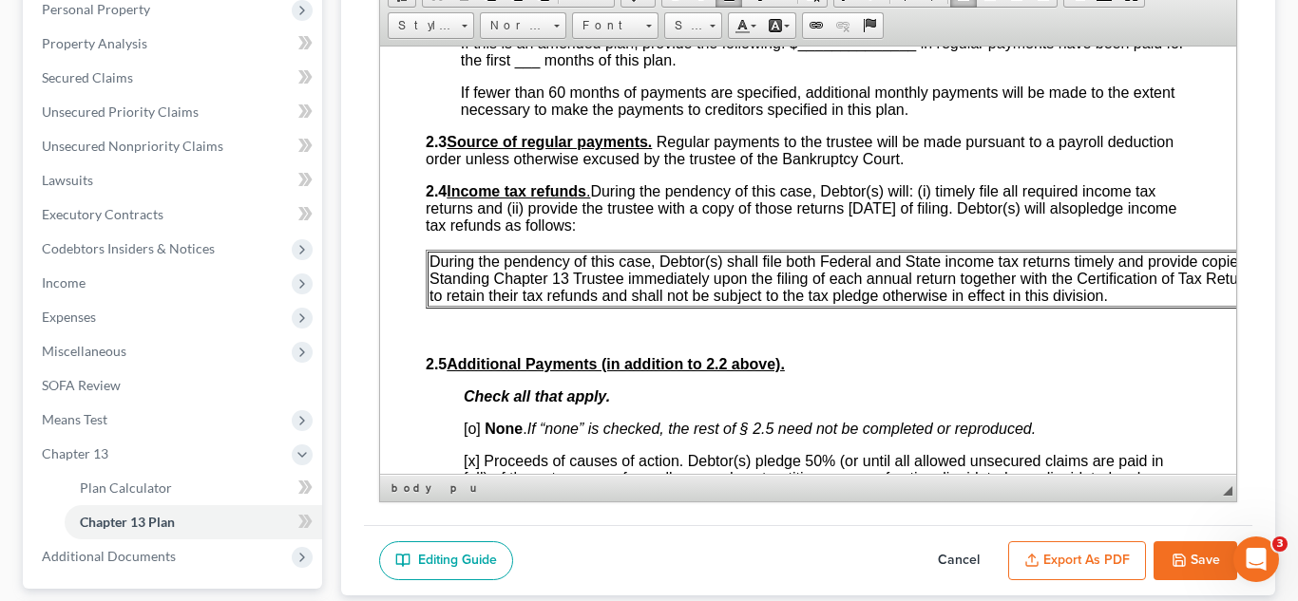
scroll to position [1100, 0]
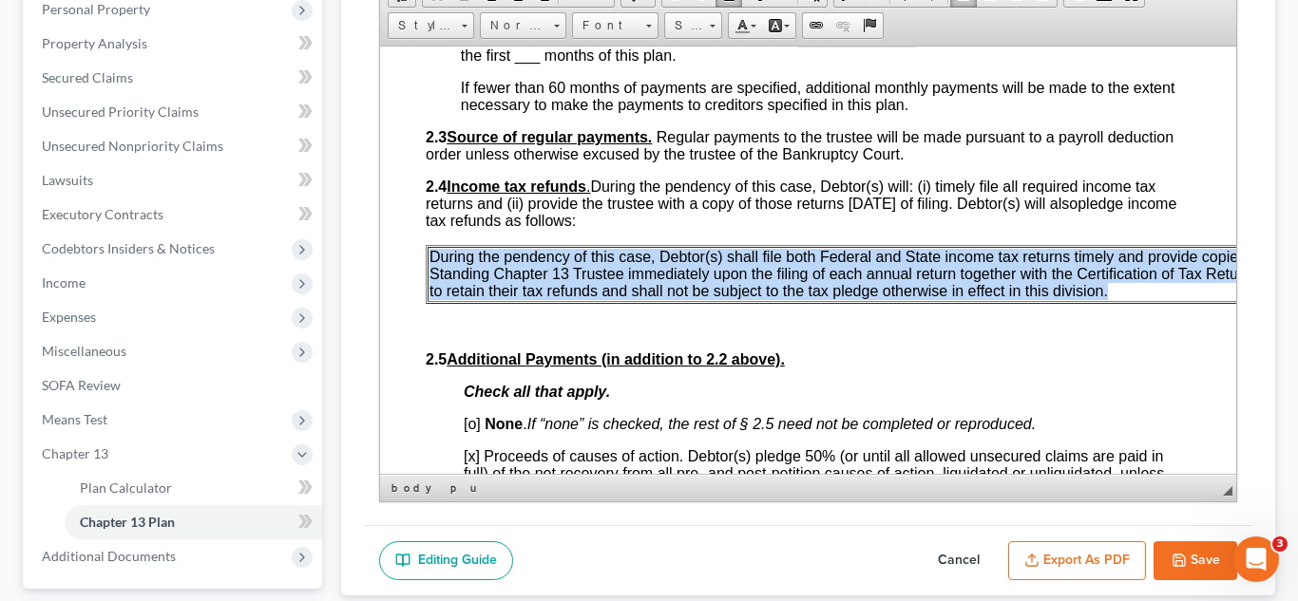
drag, startPoint x: 1085, startPoint y: 366, endPoint x: 449, endPoint y: 339, distance: 636.1
click at [429, 299] on p "During the pendency of this case, Debtor(s) shall file both Federal and State i…" at bounding box center [891, 273] width 926 height 51
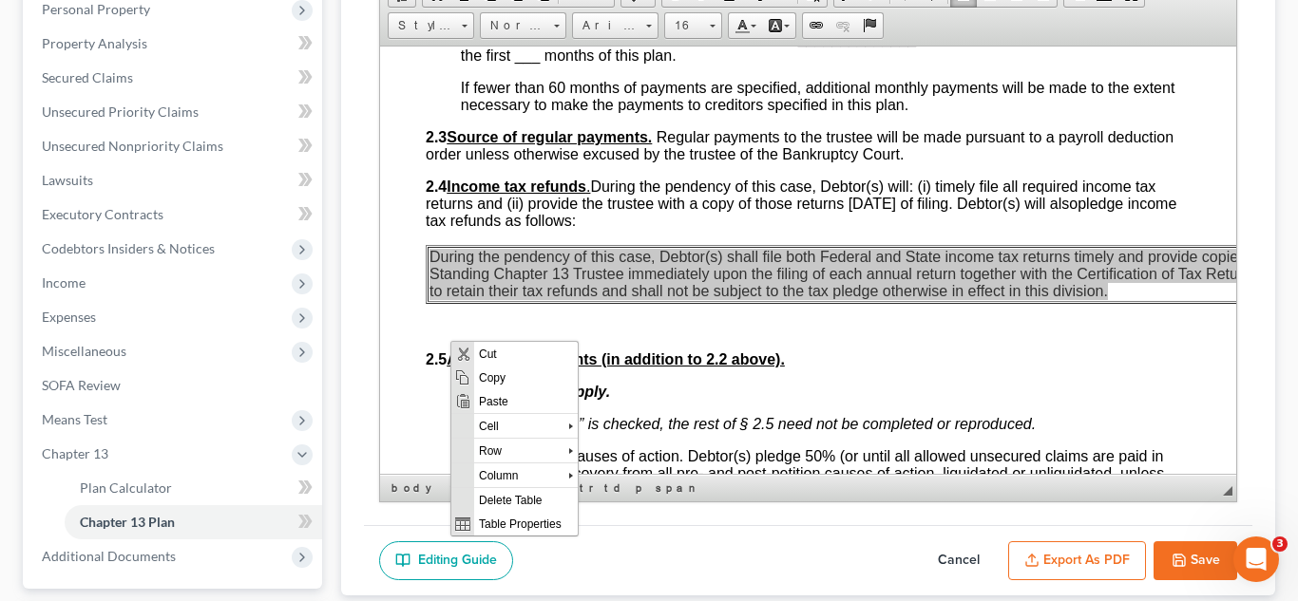
scroll to position [0, 0]
click at [506, 400] on span "Paste" at bounding box center [525, 401] width 104 height 24
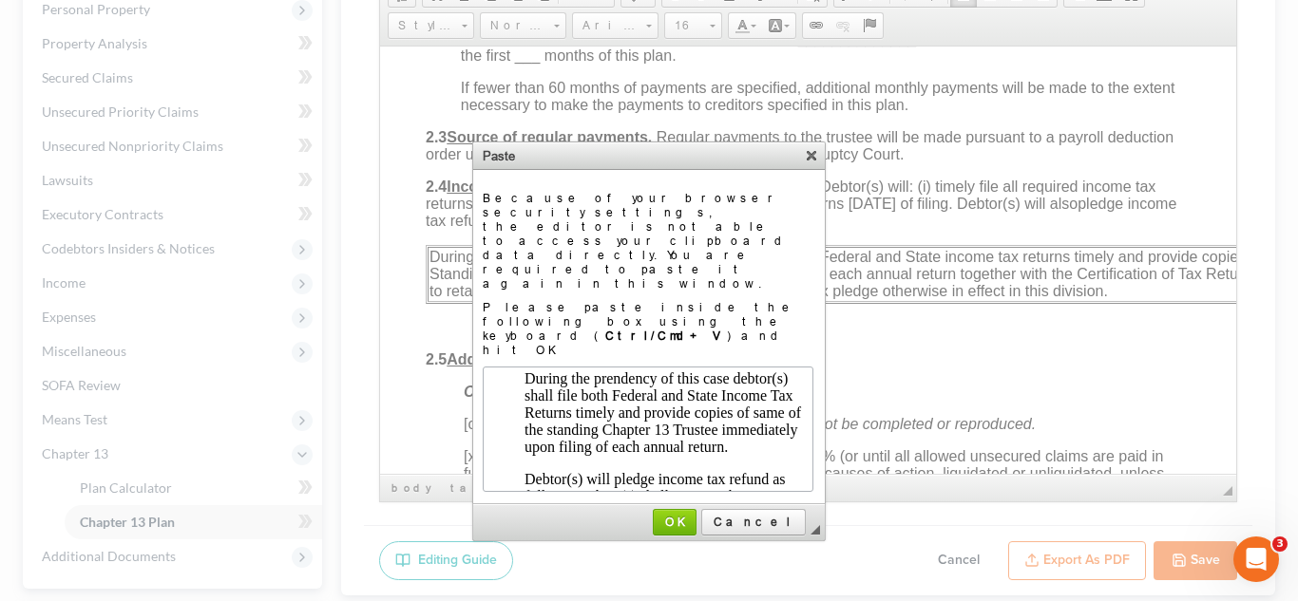
scroll to position [103, 0]
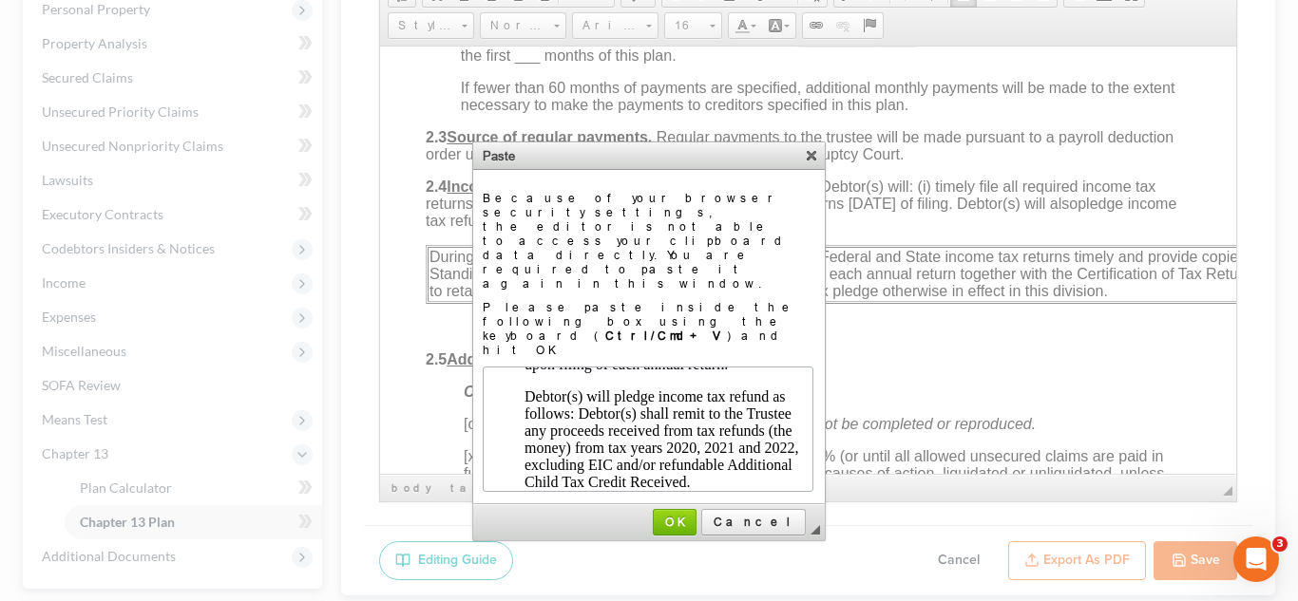
click at [693, 443] on p "Debtor(s) will pledge income tax refund as follows: Debtor(s) shall remit to th…" at bounding box center [665, 439] width 285 height 103
click at [731, 448] on p "Debtor(s) will pledge income tax refund as follows: Debtor(s) shall remit to th…" at bounding box center [665, 439] width 285 height 103
click at [693, 449] on p "Debtor(s) will pledge income tax refund as follows: Debtor(s) shall remit to th…" at bounding box center [665, 439] width 285 height 103
click at [730, 444] on p "Debtor(s) will pledge income tax refund as follows: Debtor(s) shall remit to th…" at bounding box center [665, 439] width 285 height 103
click at [788, 440] on p "Debtor(s) will pledge income tax refund as follows: Debtor(s) shall remit to th…" at bounding box center [665, 439] width 285 height 103
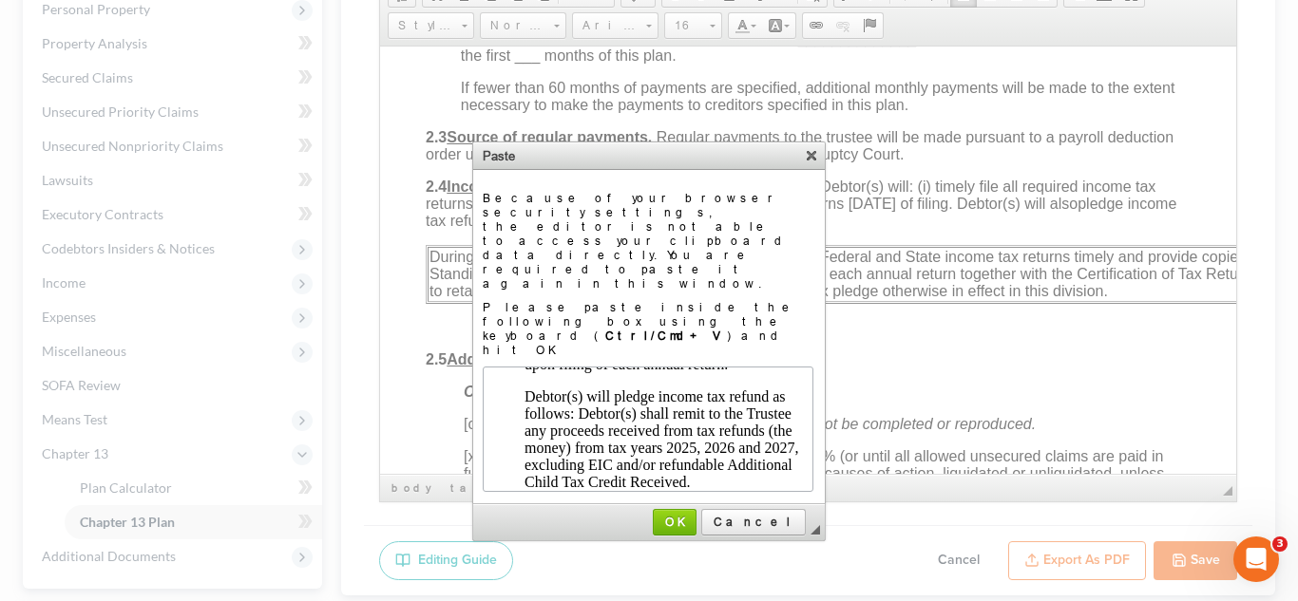
click at [692, 441] on p "Debtor(s) will pledge income tax refund as follows: Debtor(s) shall remit to th…" at bounding box center [665, 439] width 285 height 103
click at [694, 515] on span "OK" at bounding box center [675, 522] width 40 height 14
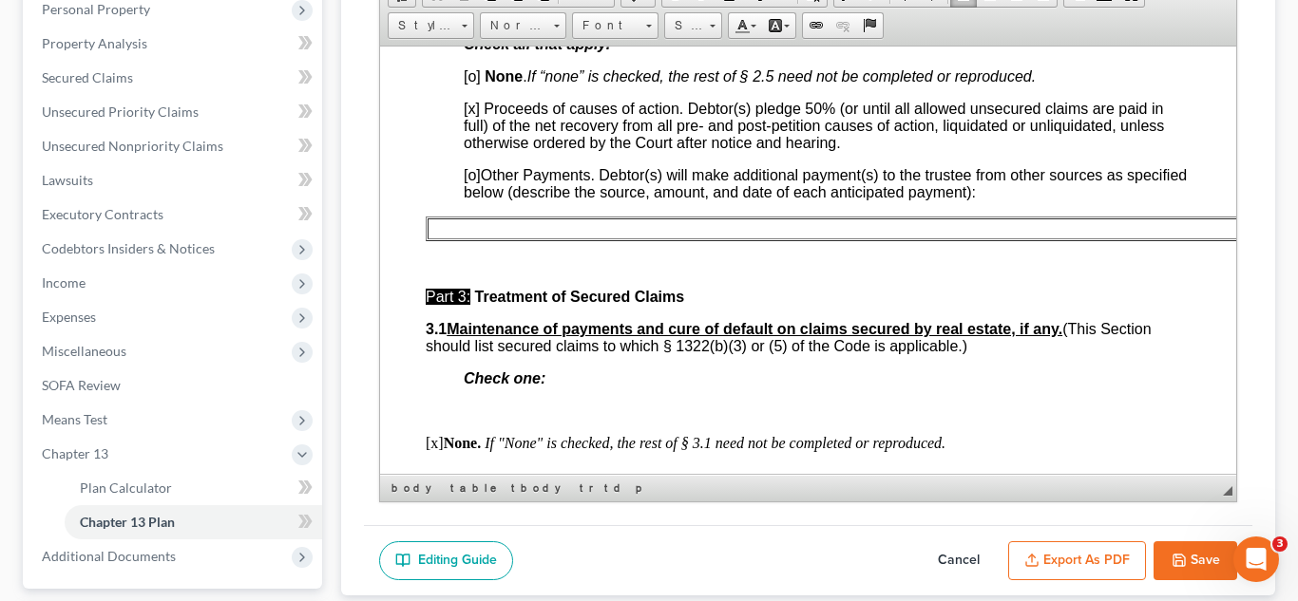
scroll to position [1479, 0]
click at [473, 117] on span "[x]" at bounding box center [471, 109] width 16 height 16
click at [474, 85] on span "[o]" at bounding box center [471, 76] width 17 height 16
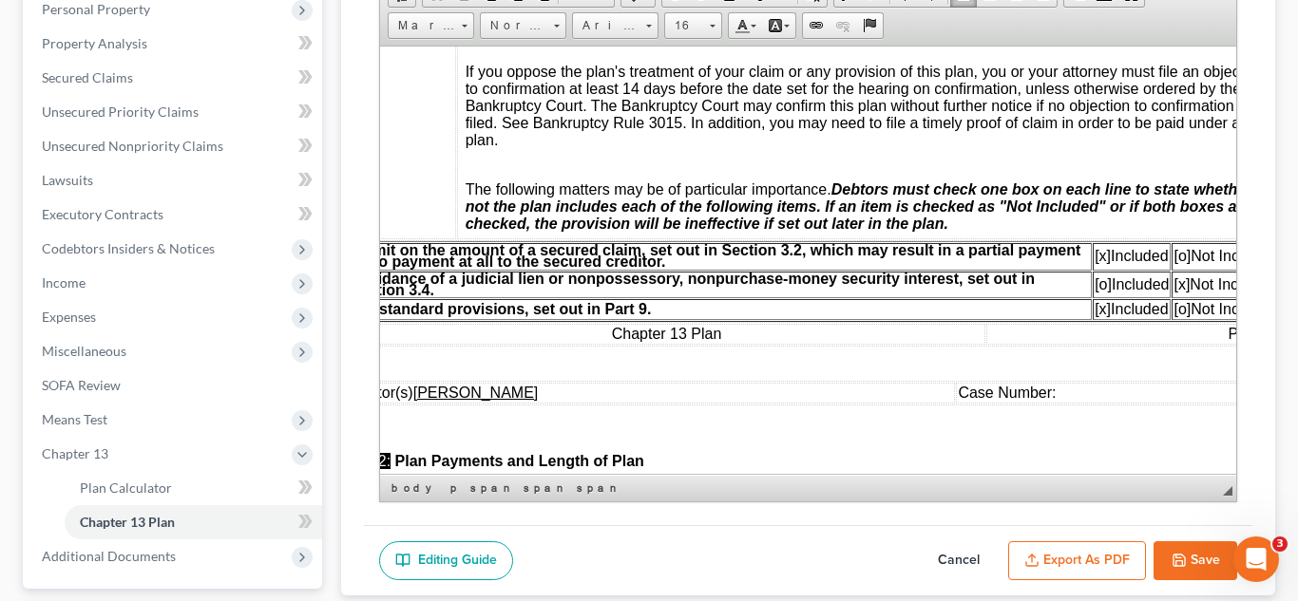
scroll to position [447, 123]
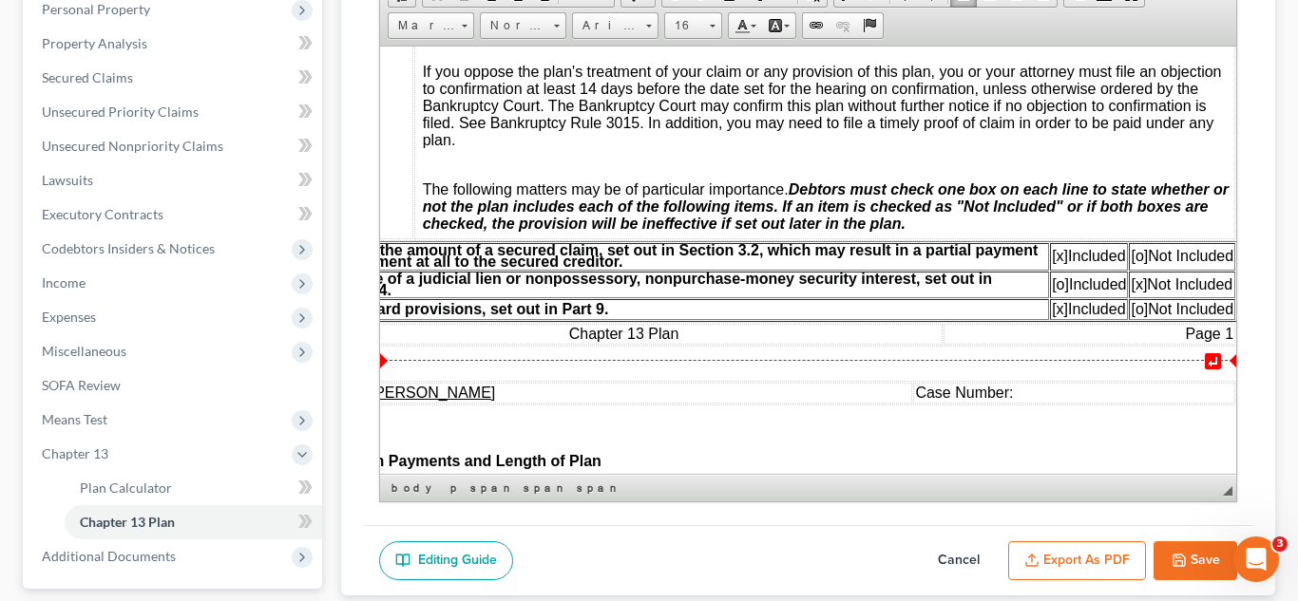
click at [1137, 316] on span "[o]" at bounding box center [1137, 308] width 17 height 16
click at [1057, 316] on span "[x]" at bounding box center [1059, 308] width 16 height 16
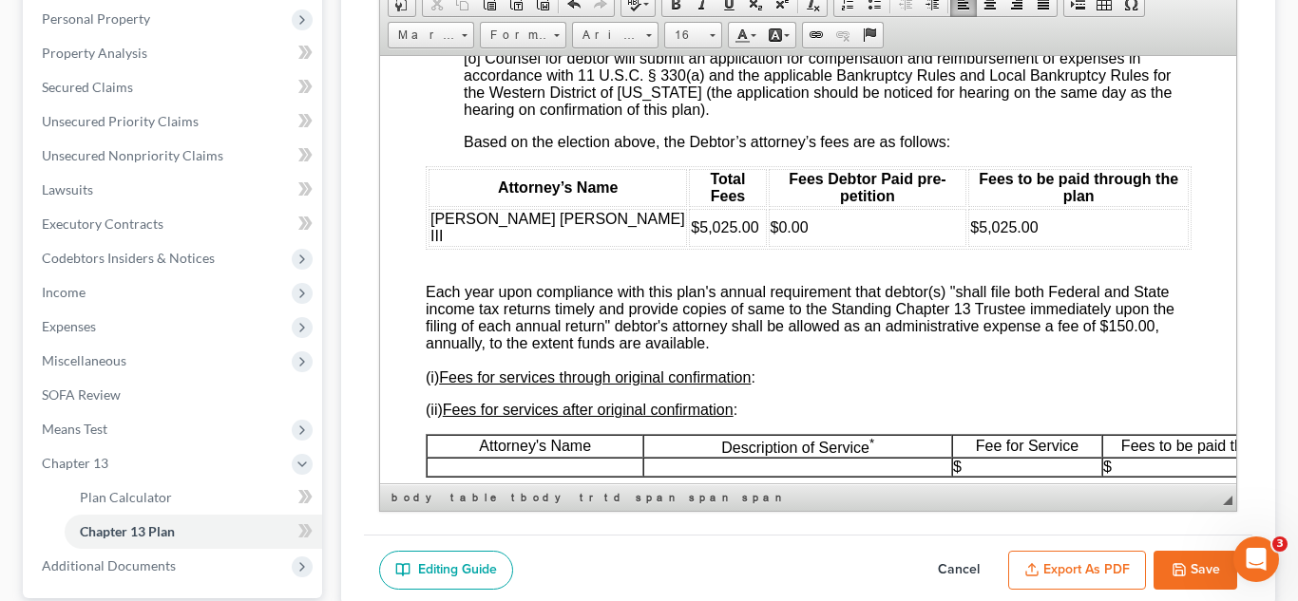
scroll to position [3709, 0]
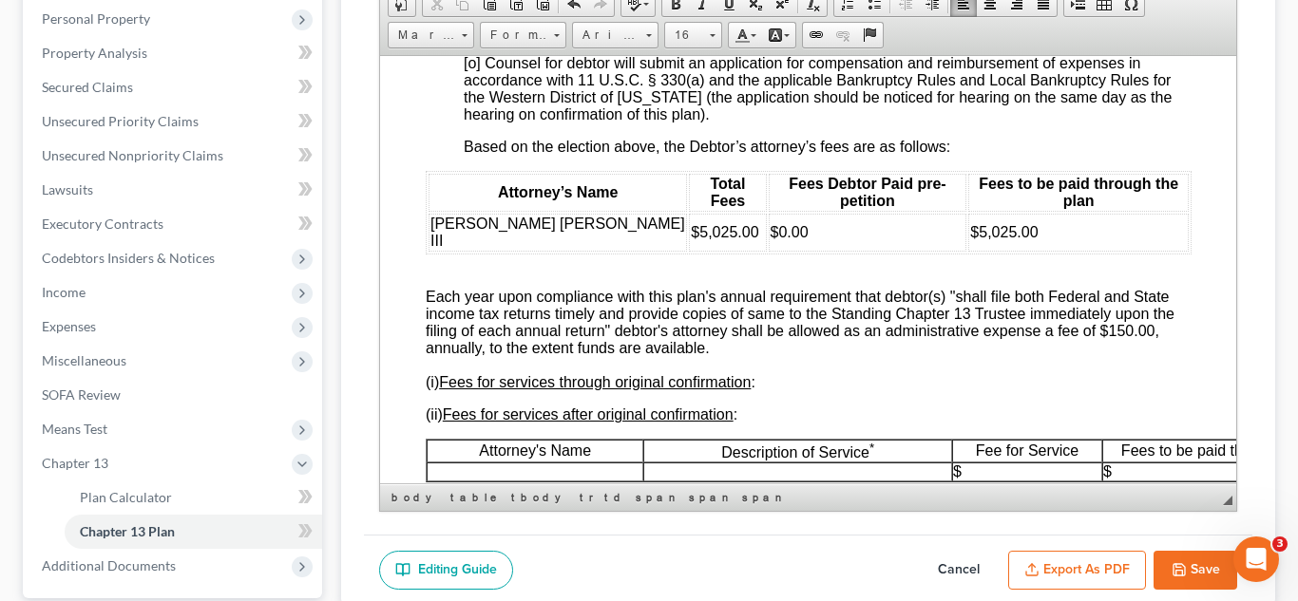
click at [475, 38] on span "[o] Counsel has elected to be paid the fixed (“no-look”) fee as authorized in t…" at bounding box center [791, 21] width 656 height 33
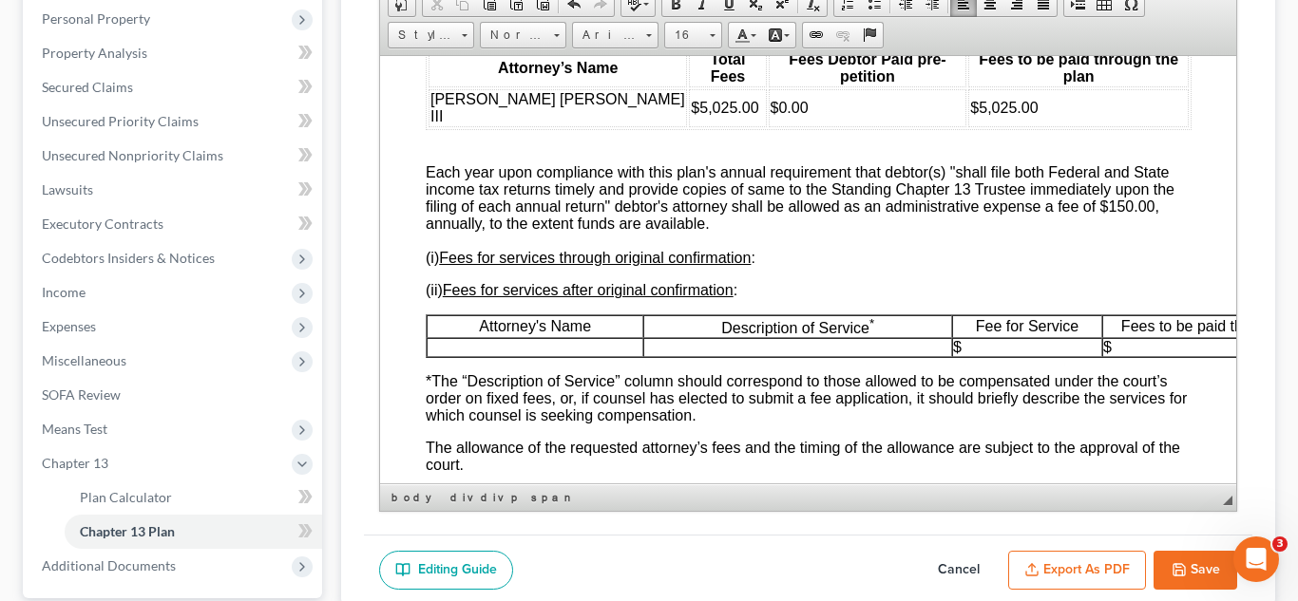
scroll to position [3837, 0]
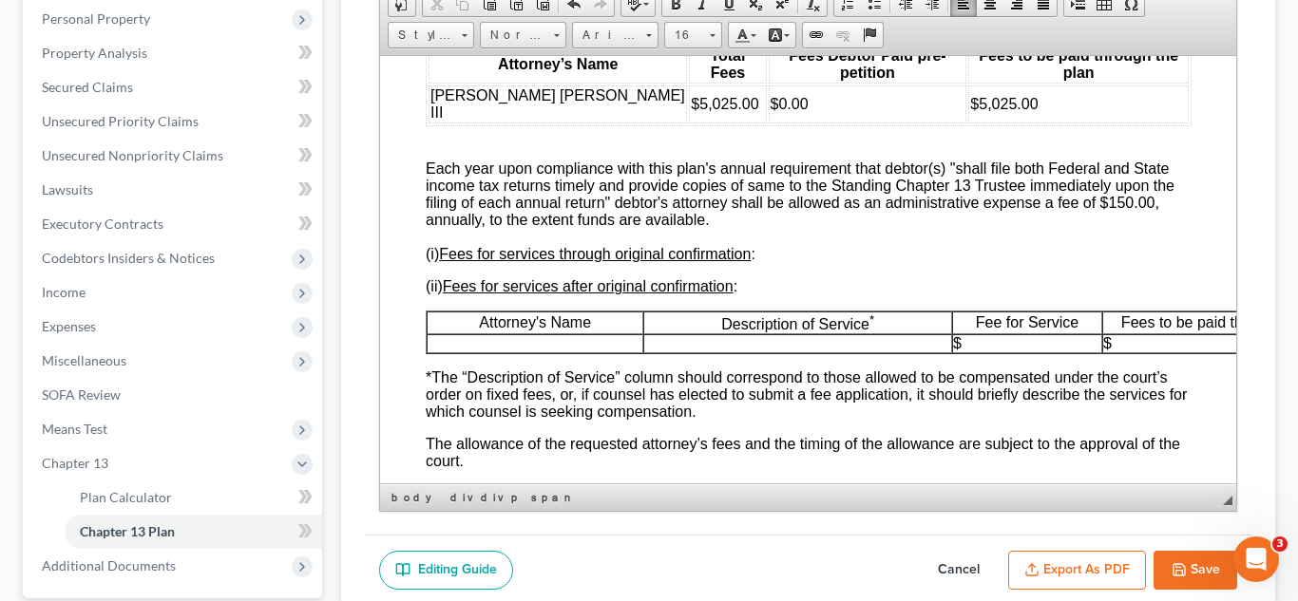
click at [859, 227] on span "Each year upon compliance with this plan's annual requirement that debtor(s) "s…" at bounding box center [799, 193] width 749 height 67
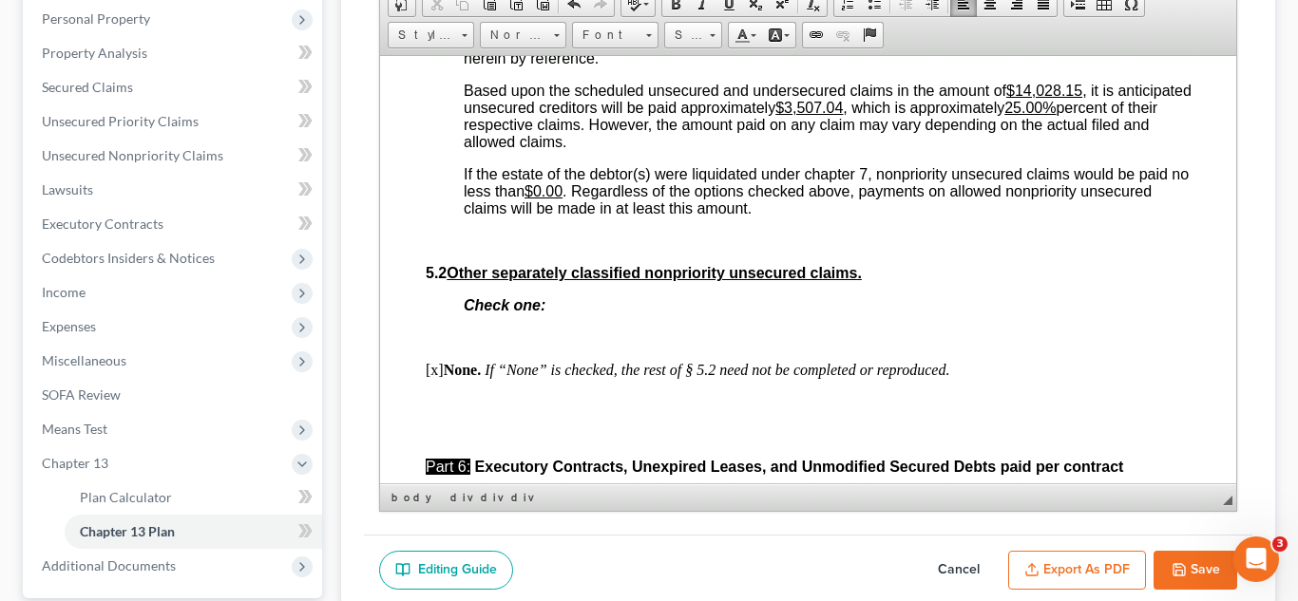
scroll to position [5004, 0]
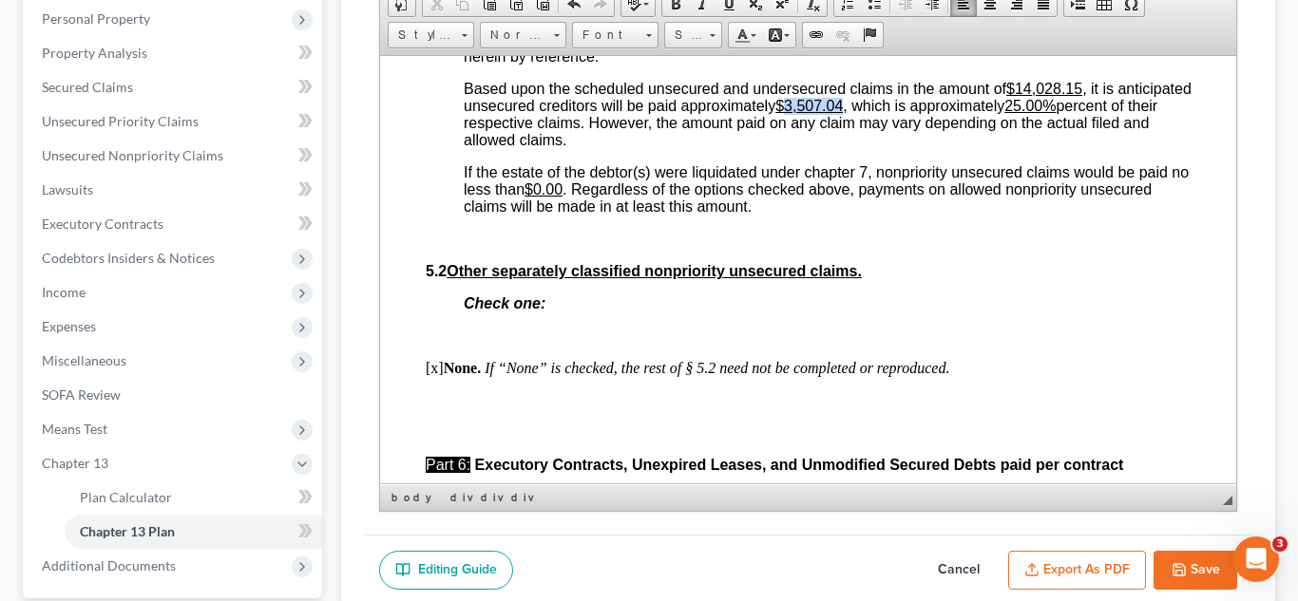
drag, startPoint x: 925, startPoint y: 293, endPoint x: 869, endPoint y: 292, distance: 56.1
click at [869, 147] on span "Based upon the scheduled unsecured and undersecured claims in the amount of $14…" at bounding box center [827, 113] width 728 height 67
drag, startPoint x: 1115, startPoint y: 288, endPoint x: 1075, endPoint y: 290, distance: 39.9
click at [1034, 113] on u "25.00%" at bounding box center [1007, 105] width 51 height 16
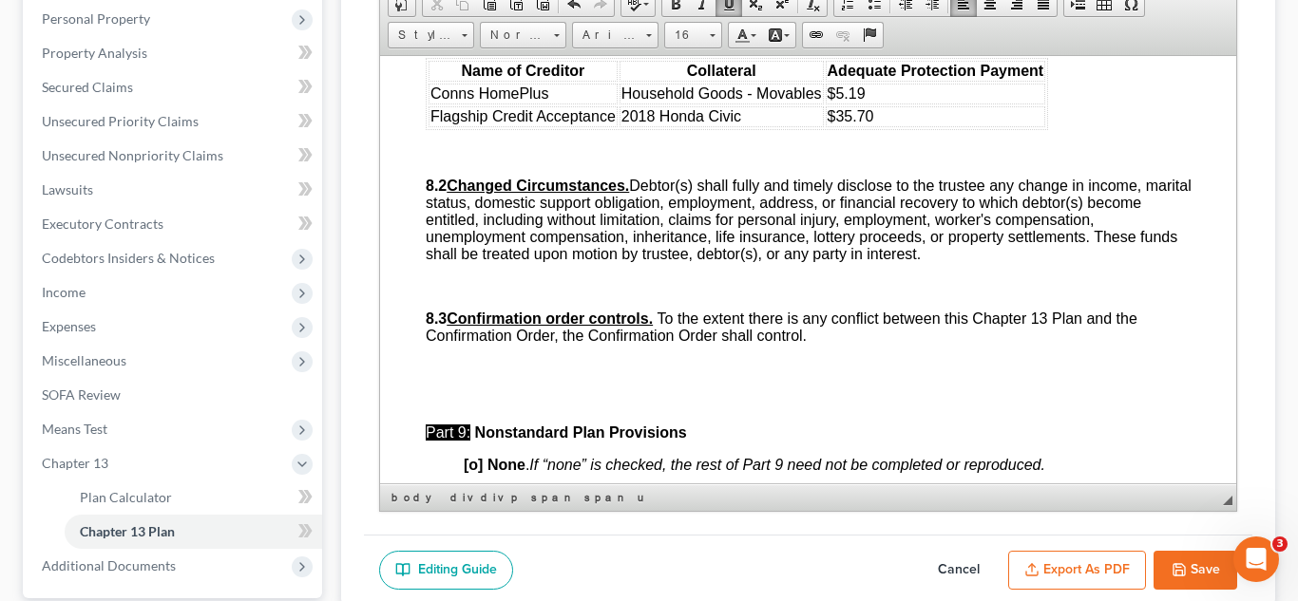
scroll to position [5902, 0]
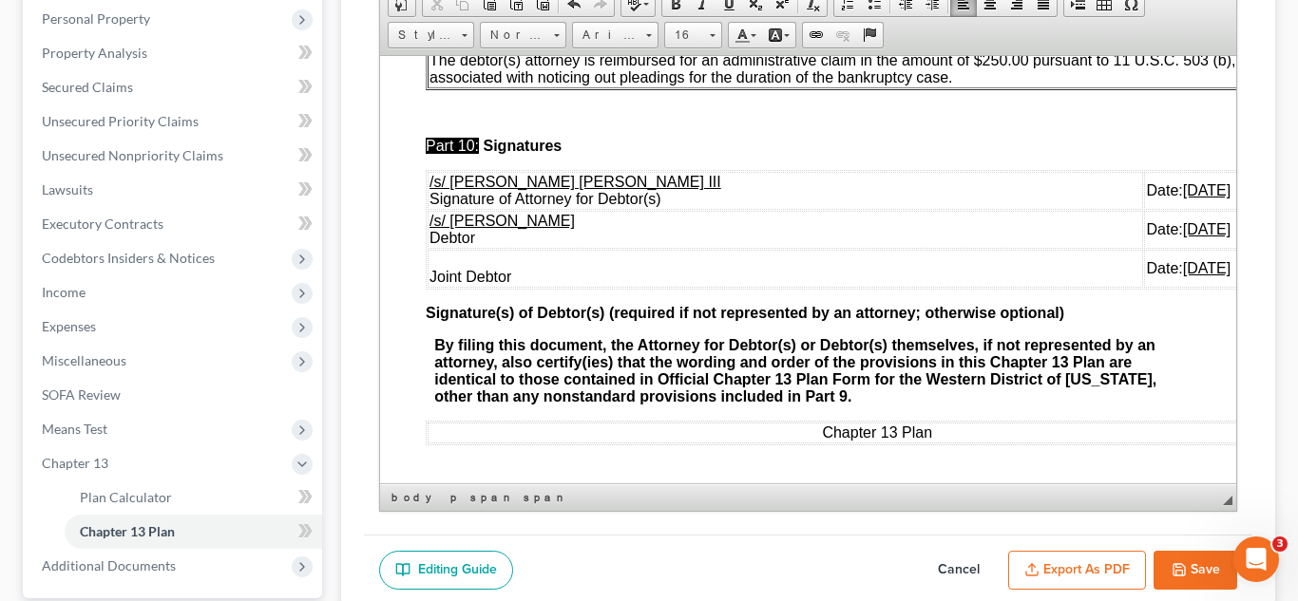
scroll to position [6346, 0]
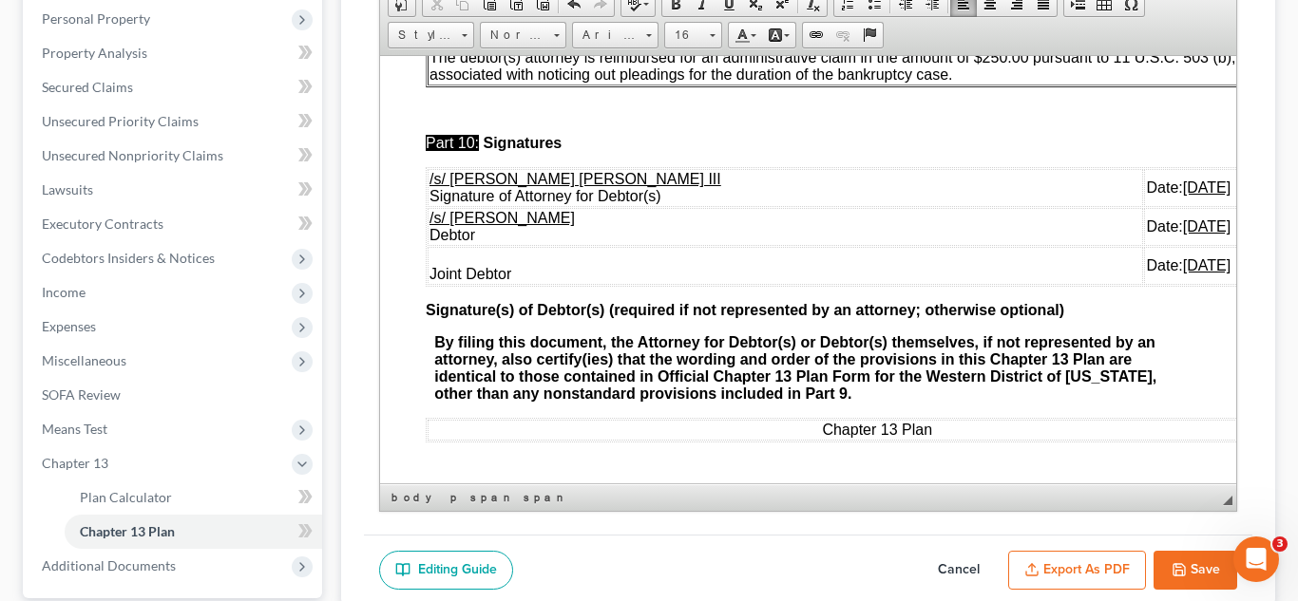
drag, startPoint x: 881, startPoint y: 317, endPoint x: 428, endPoint y: 297, distance: 452.6
click at [428, 83] on p "The debtor(s) attorney is reimbursed for an administrative claim in the amount …" at bounding box center [891, 65] width 926 height 34
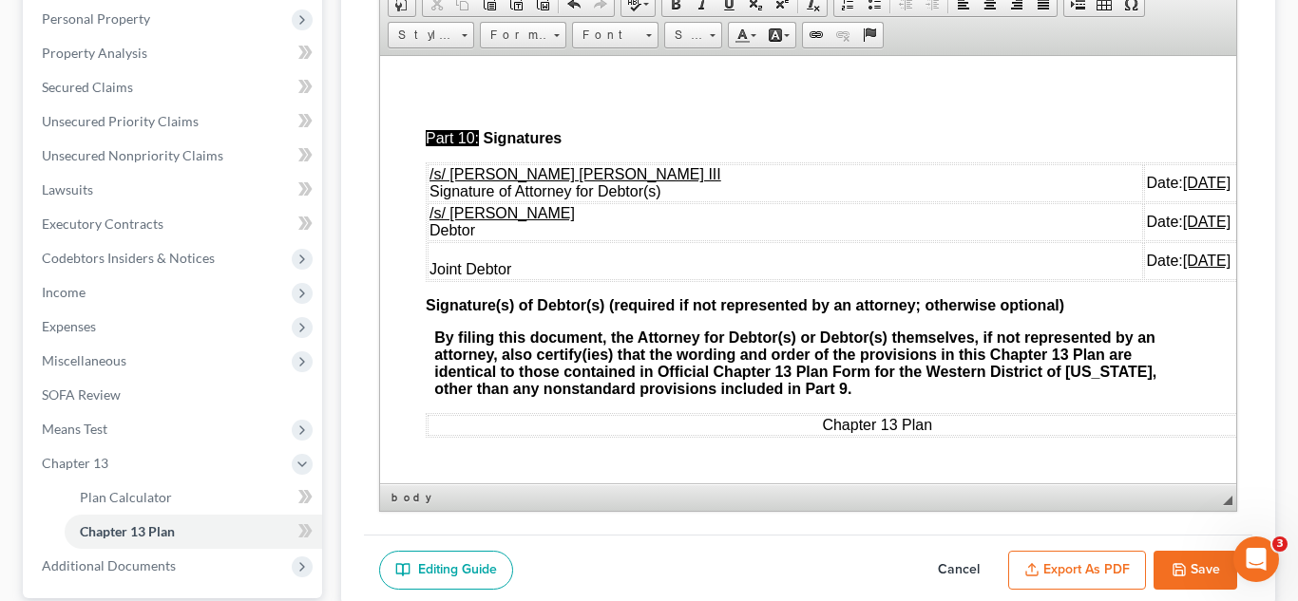
scroll to position [6463, 0]
drag, startPoint x: 1165, startPoint y: 379, endPoint x: 427, endPoint y: 328, distance: 739.9
click at [427, 279] on tbody "/s/ E. Orum Young III Signature of Attorney for Debtor(s) Date: 09/04/2025 /s/ …" at bounding box center [892, 221] width 930 height 116
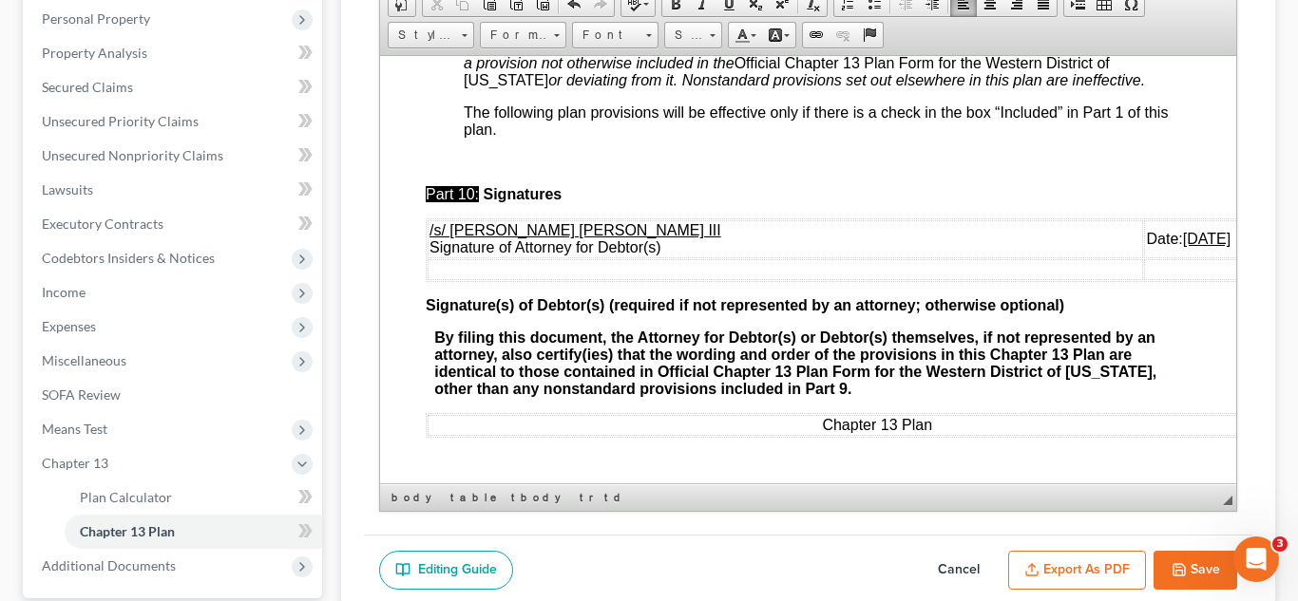
scroll to position [6498, 0]
click at [1190, 571] on button "Save" at bounding box center [1195, 571] width 84 height 40
select select "1"
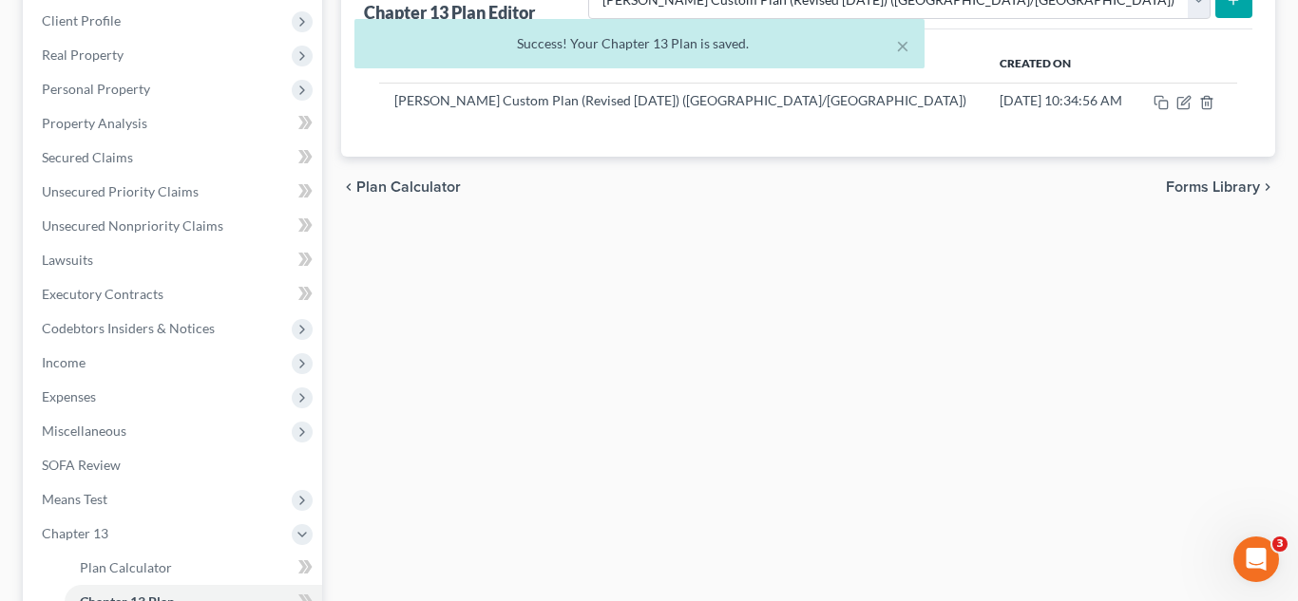
scroll to position [242, 0]
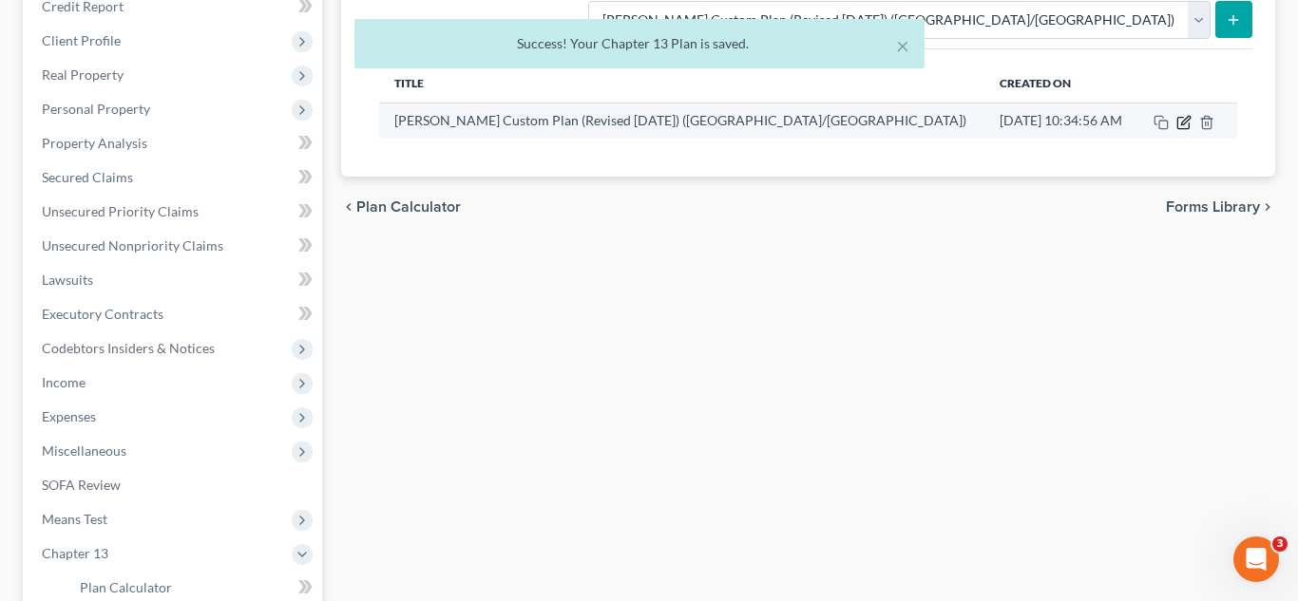
click at [1179, 122] on icon "button" at bounding box center [1183, 122] width 15 height 15
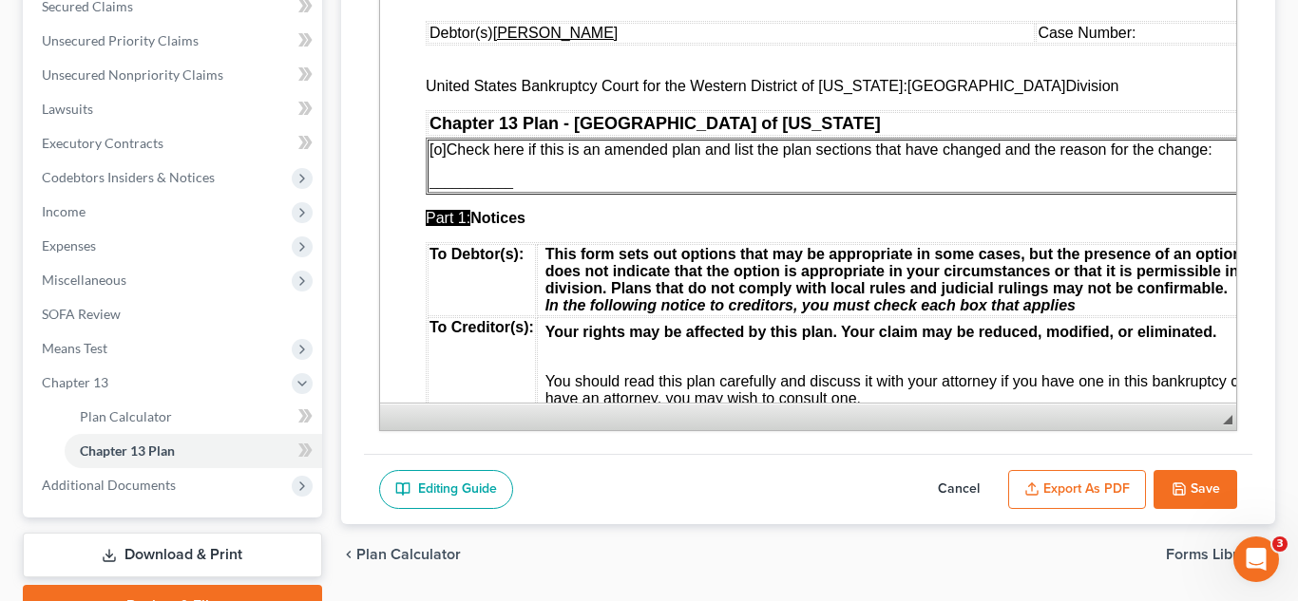
scroll to position [511, 0]
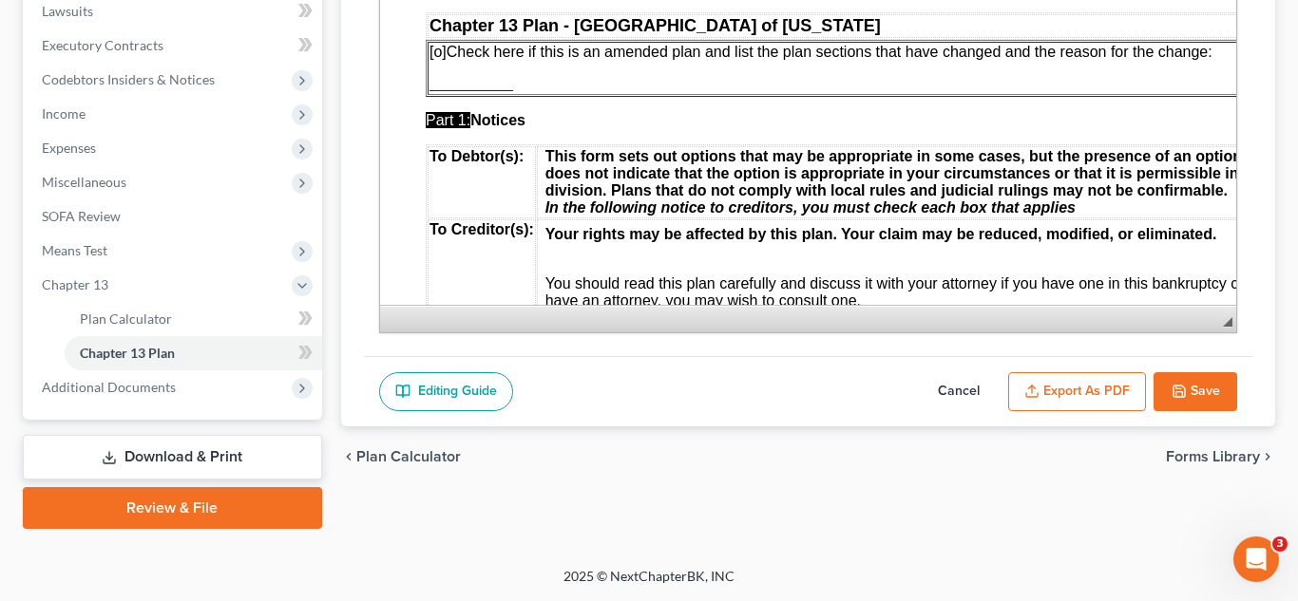
click at [1074, 396] on button "Export as PDF" at bounding box center [1077, 392] width 138 height 40
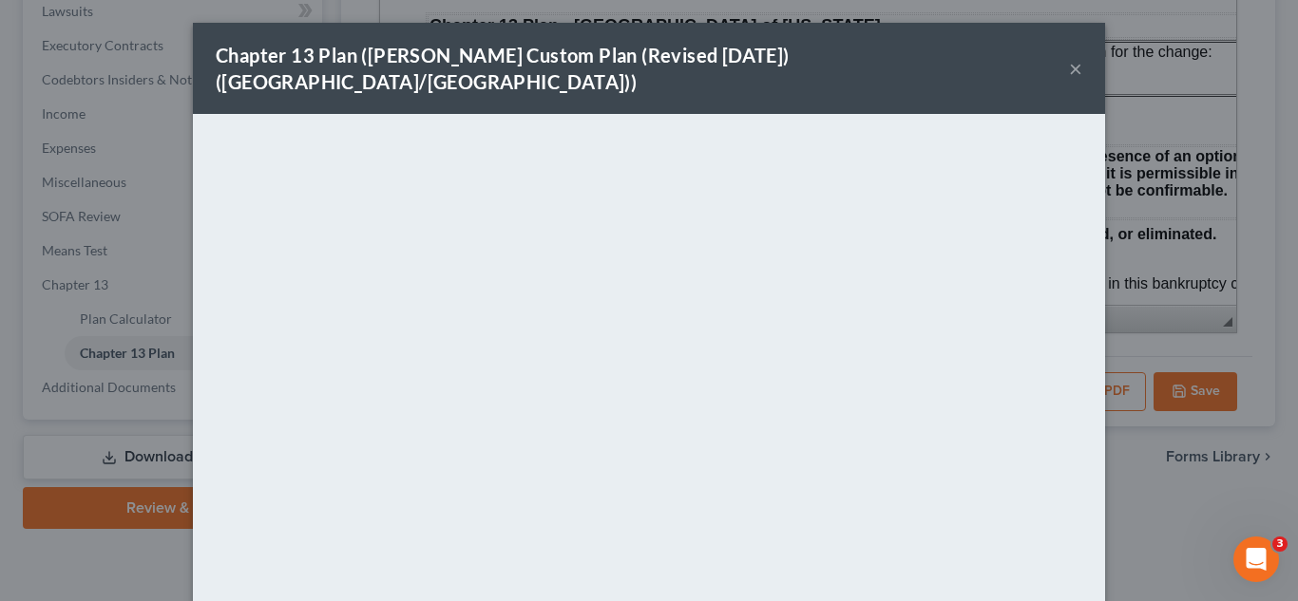
click at [1072, 59] on button "×" at bounding box center [1075, 68] width 13 height 23
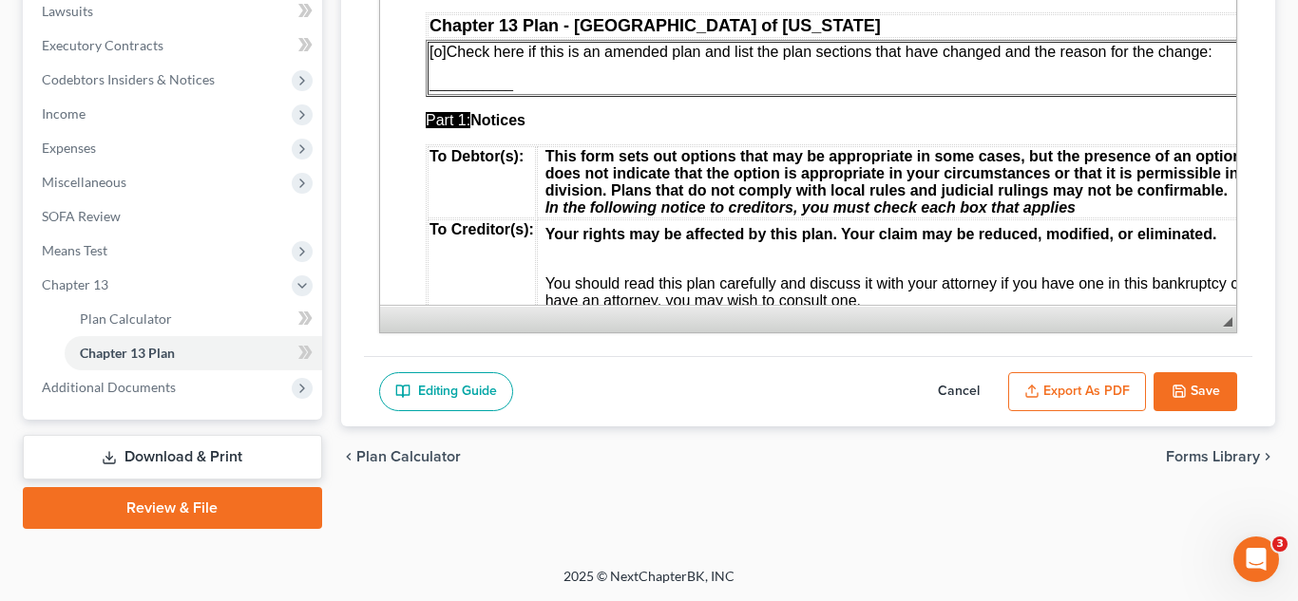
click at [1184, 391] on icon "button" at bounding box center [1178, 391] width 11 height 11
select select "1"
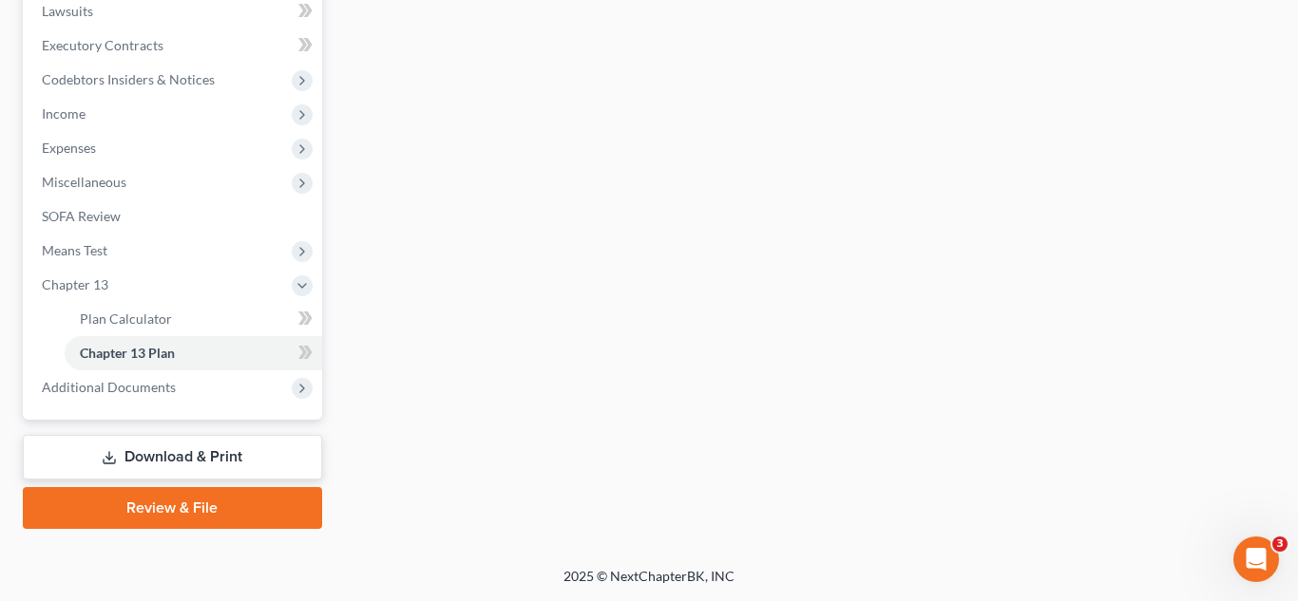
click at [154, 459] on link "Download & Print" at bounding box center [172, 457] width 299 height 45
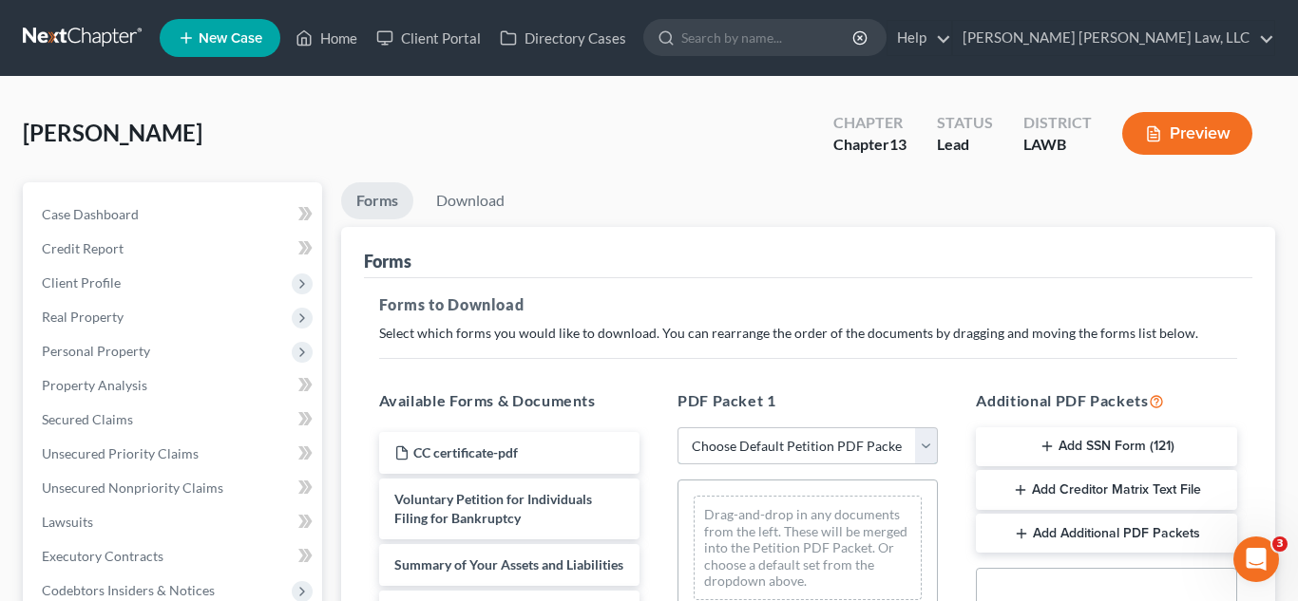
drag, startPoint x: 730, startPoint y: 450, endPoint x: 743, endPoint y: 428, distance: 25.6
click at [725, 447] on select "Choose Default Petition PDF Packet Complete Bankruptcy Petition (all forms and …" at bounding box center [807, 446] width 260 height 38
select select "0"
click at [677, 427] on select "Choose Default Petition PDF Packet Complete Bankruptcy Petition (all forms and …" at bounding box center [807, 446] width 260 height 38
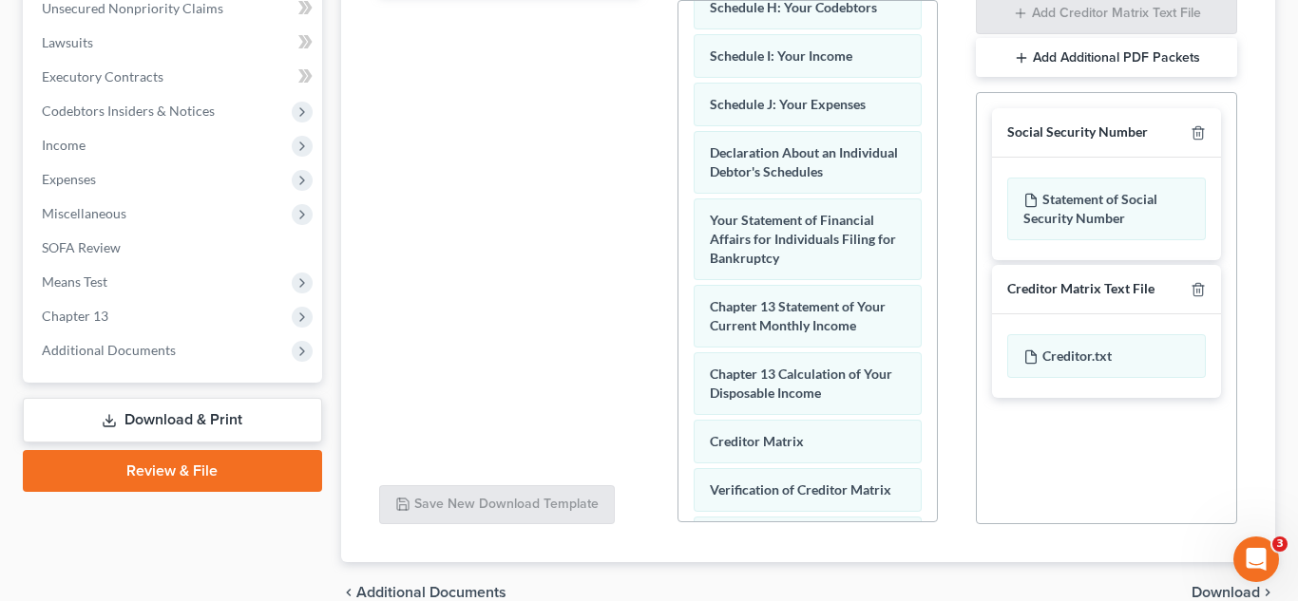
scroll to position [752, 0]
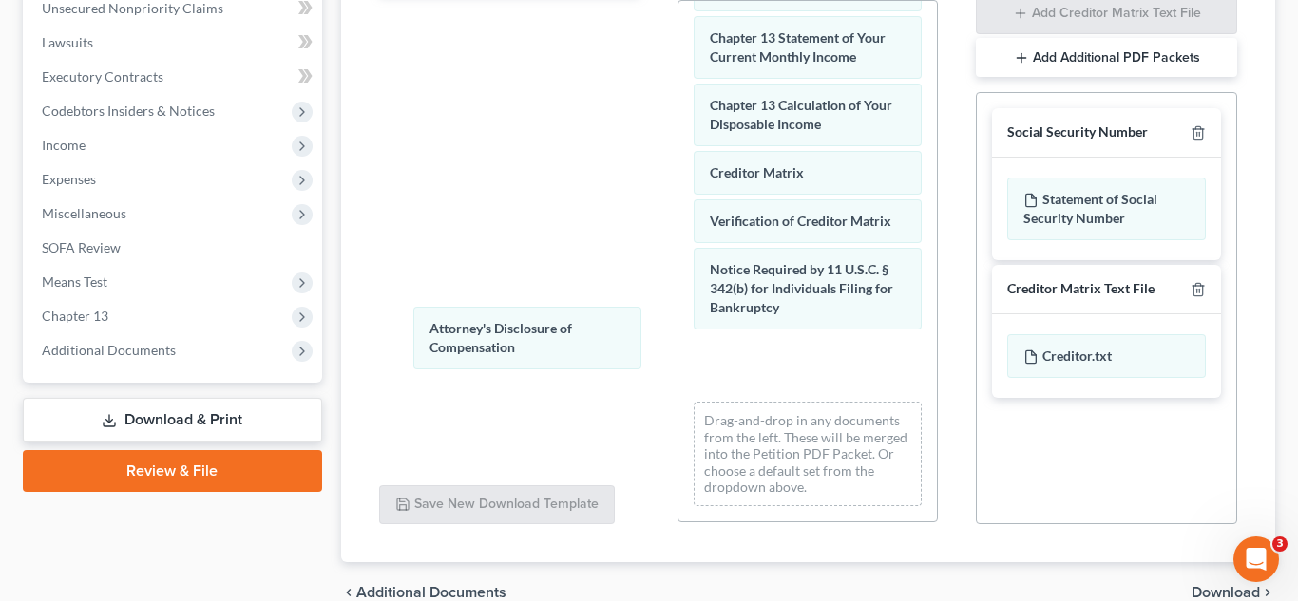
drag, startPoint x: 813, startPoint y: 370, endPoint x: 1108, endPoint y: 204, distance: 337.7
click at [1202, 134] on icon "button" at bounding box center [1197, 133] width 9 height 12
click at [1202, 283] on icon "button" at bounding box center [1197, 289] width 9 height 12
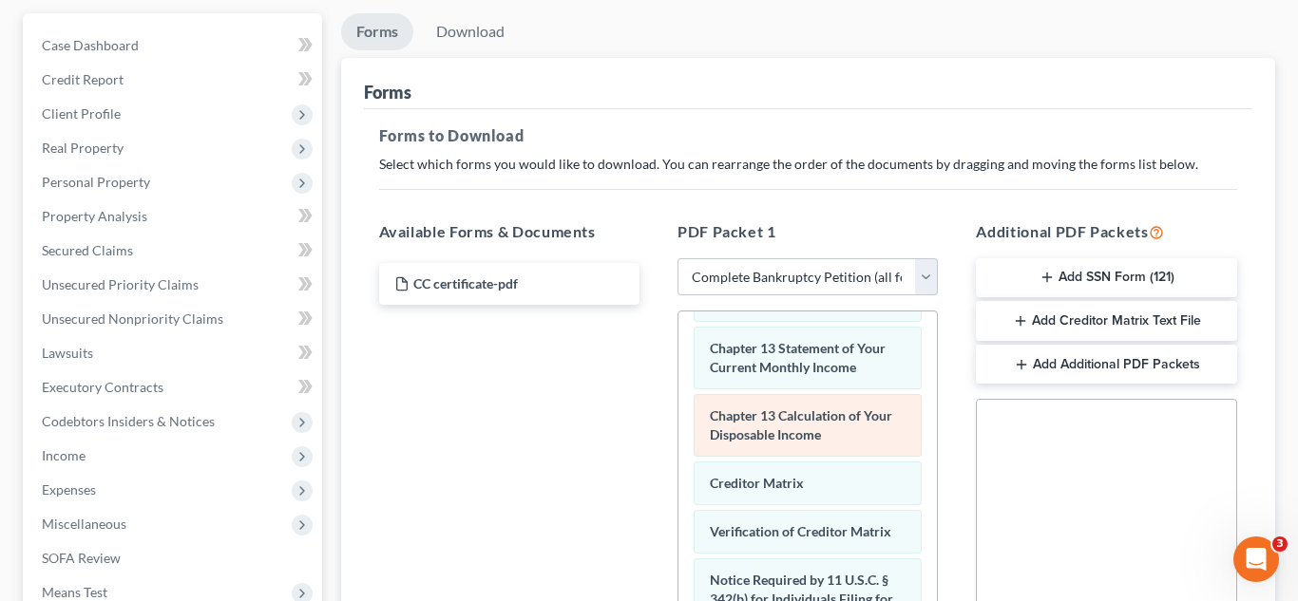
scroll to position [559, 0]
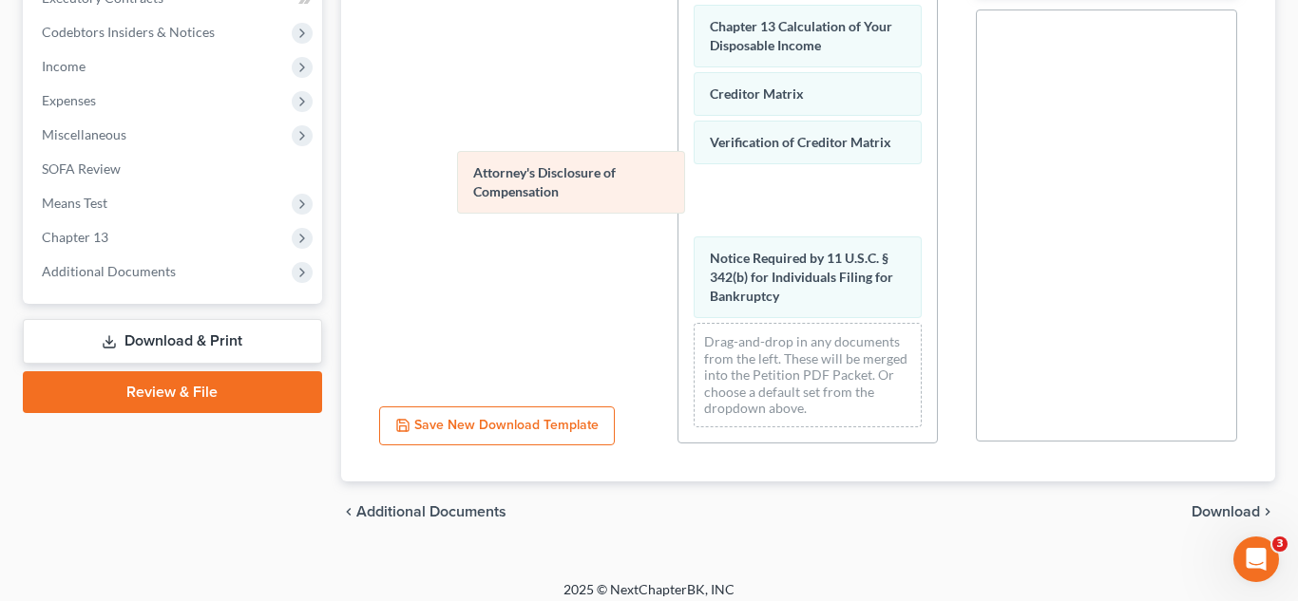
drag, startPoint x: 812, startPoint y: 285, endPoint x: 559, endPoint y: 193, distance: 269.9
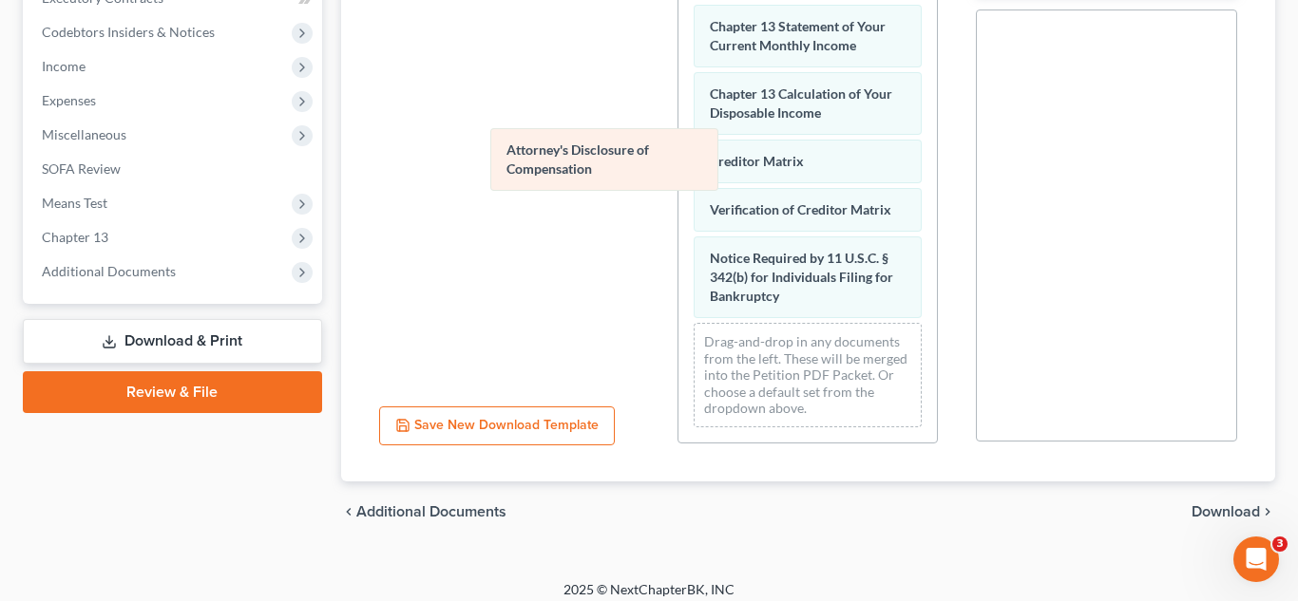
scroll to position [685, 0]
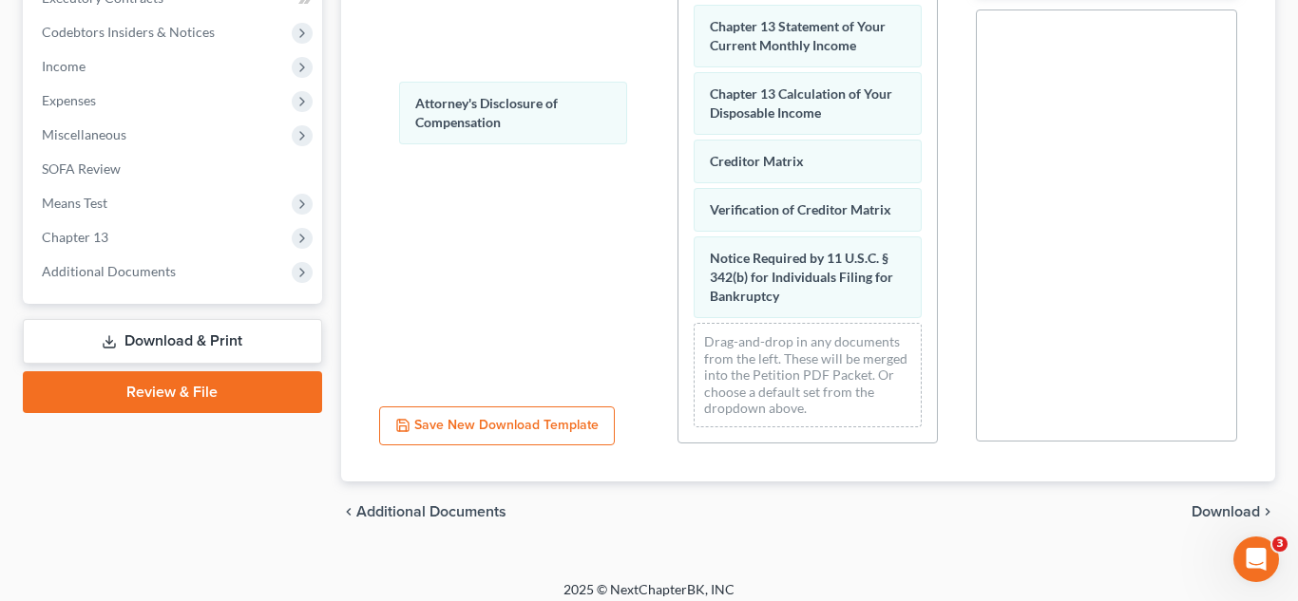
drag, startPoint x: 743, startPoint y: 189, endPoint x: 429, endPoint y: 134, distance: 318.3
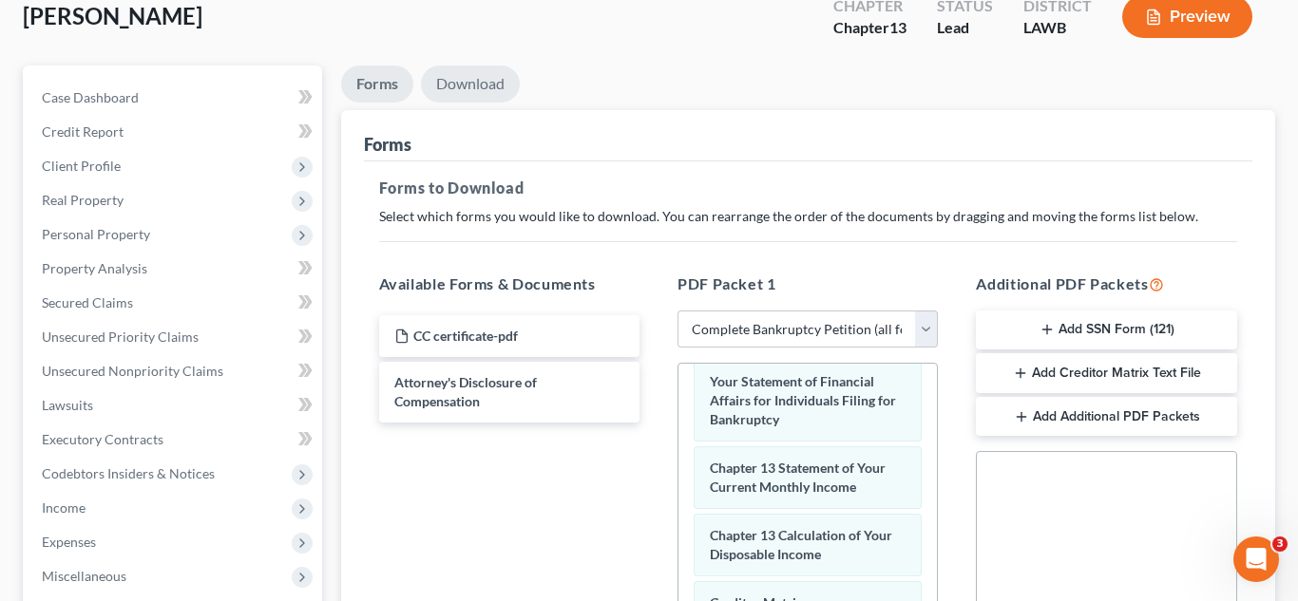
scroll to position [107, 0]
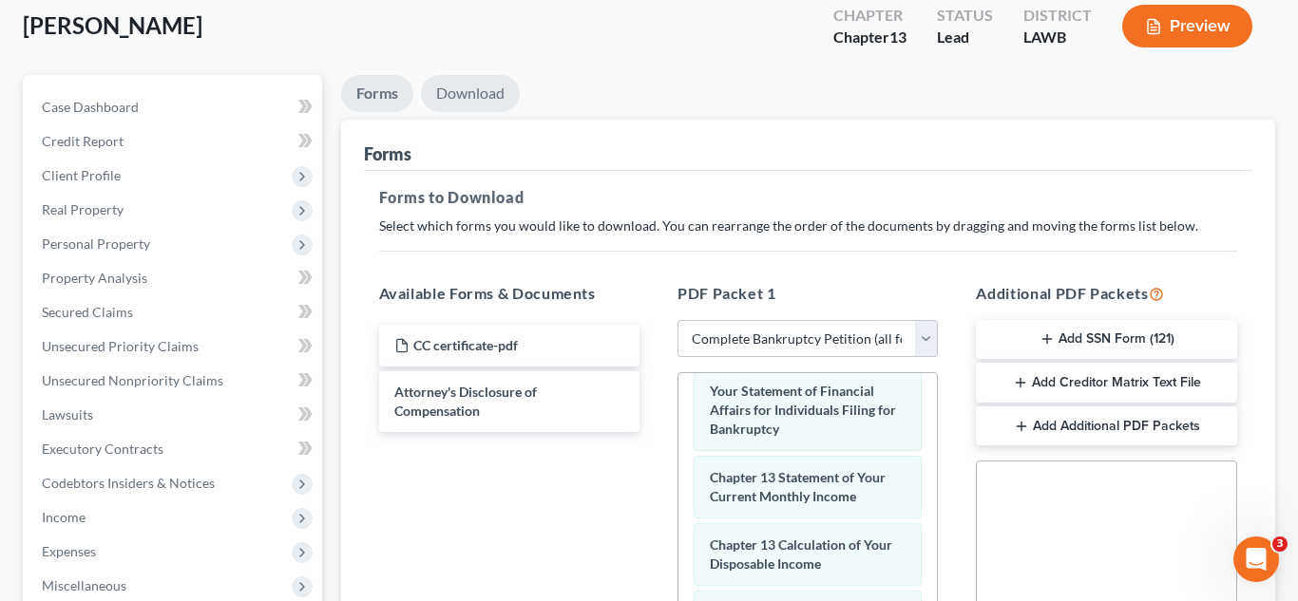
click at [475, 85] on link "Download" at bounding box center [470, 93] width 99 height 37
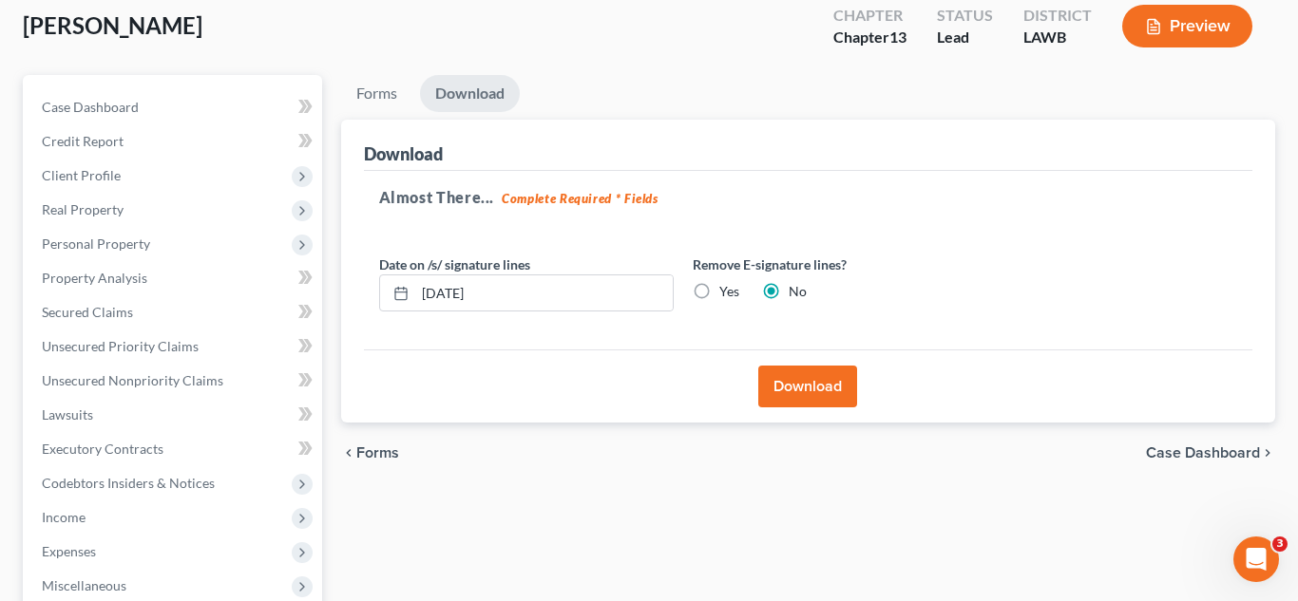
click at [834, 394] on button "Download" at bounding box center [807, 387] width 99 height 42
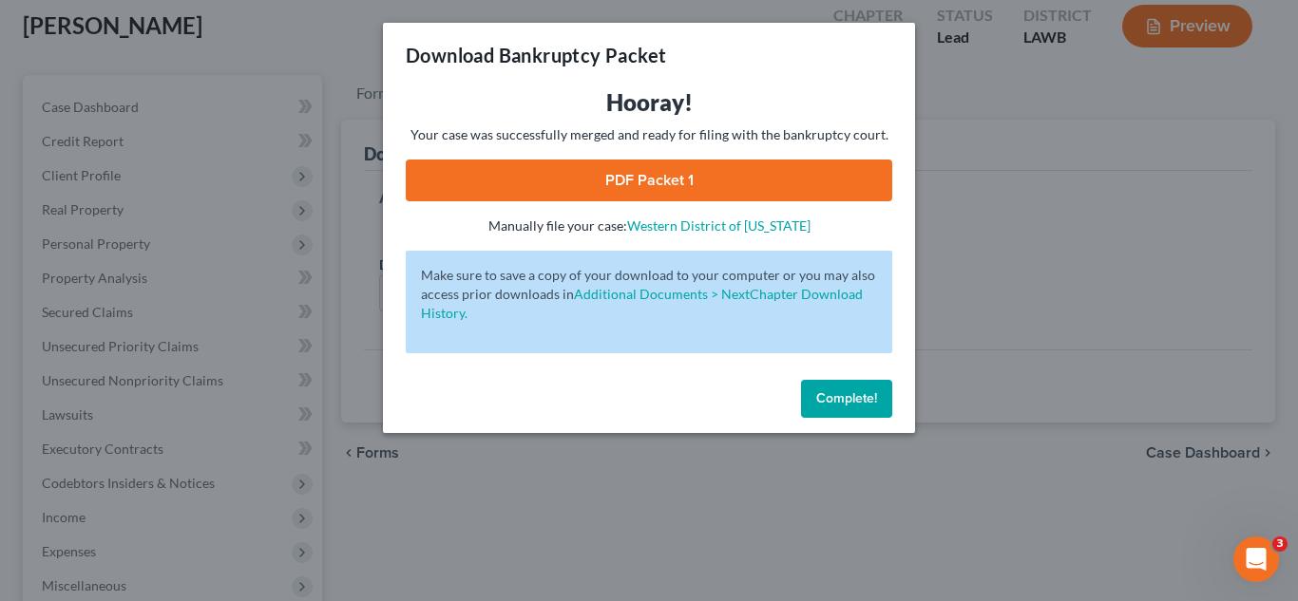
click at [769, 179] on link "PDF Packet 1" at bounding box center [649, 181] width 486 height 42
click at [851, 403] on span "Complete!" at bounding box center [846, 398] width 61 height 16
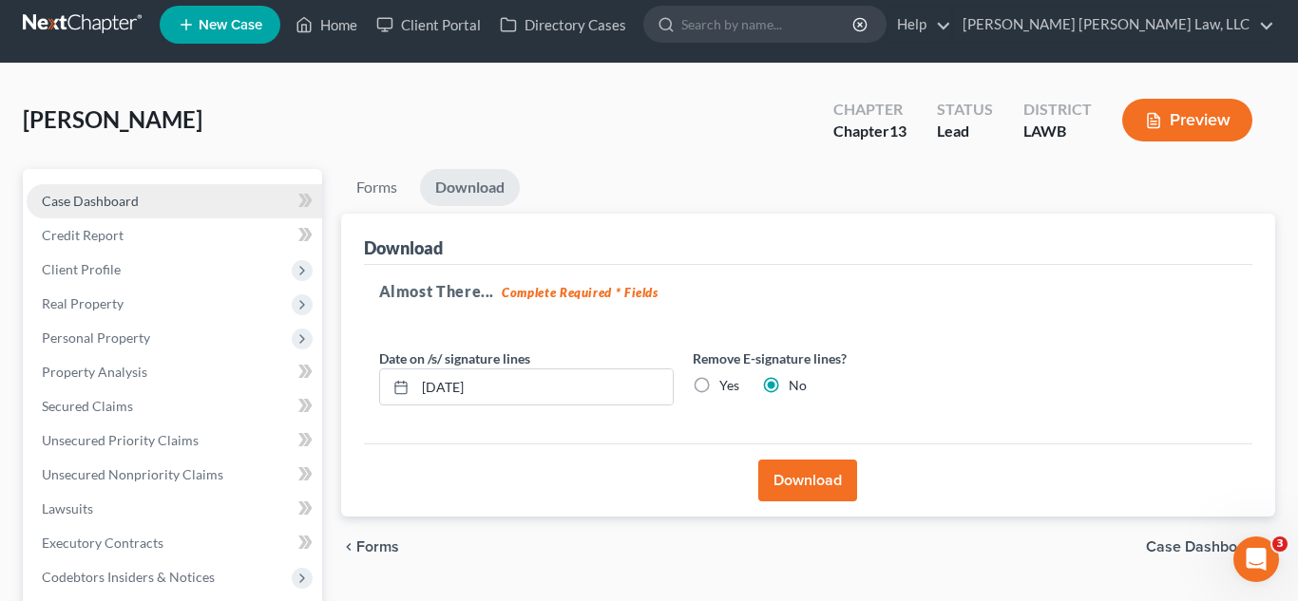
scroll to position [0, 0]
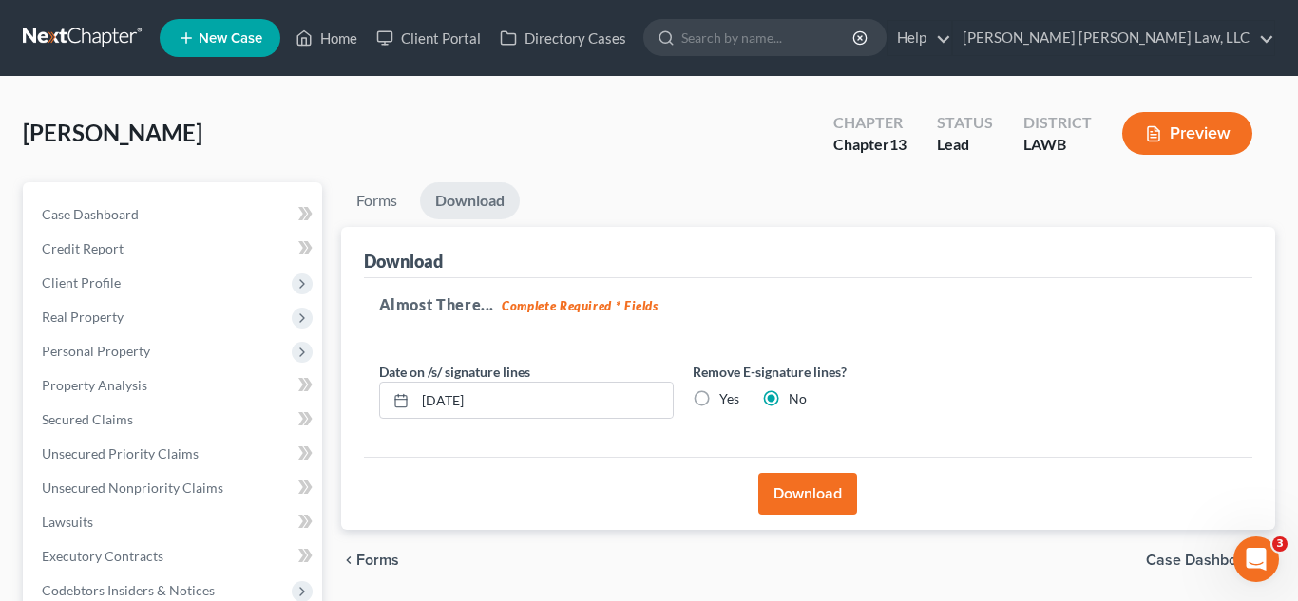
click at [107, 43] on link at bounding box center [84, 38] width 122 height 34
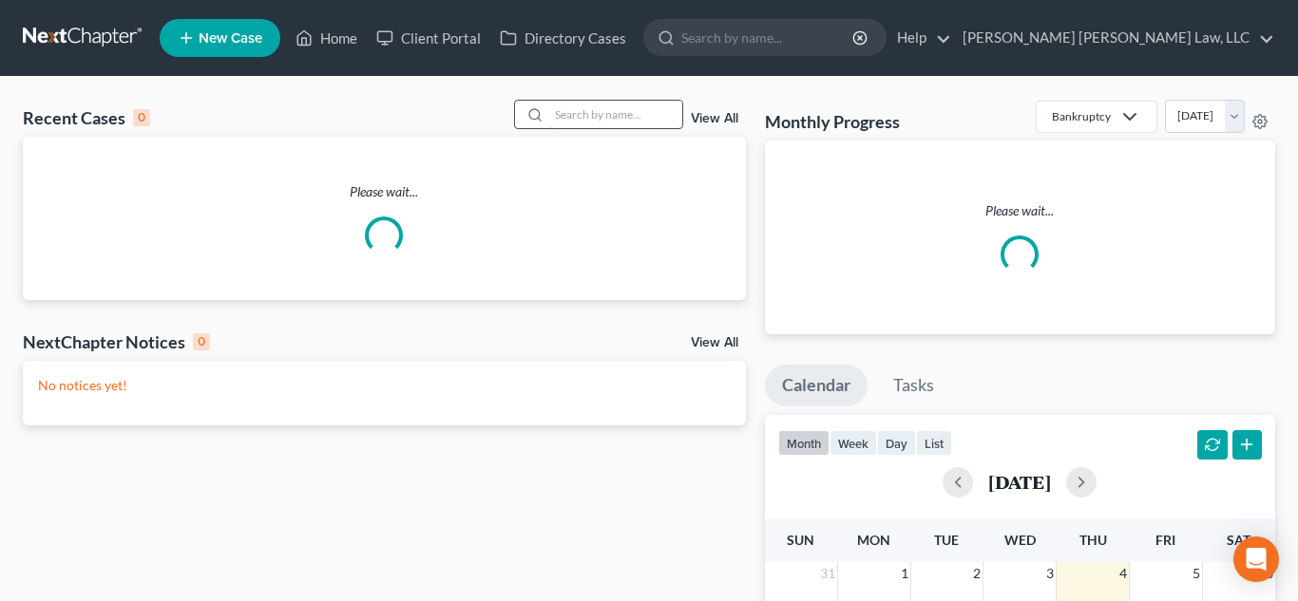
click at [598, 112] on input "search" at bounding box center [615, 115] width 133 height 28
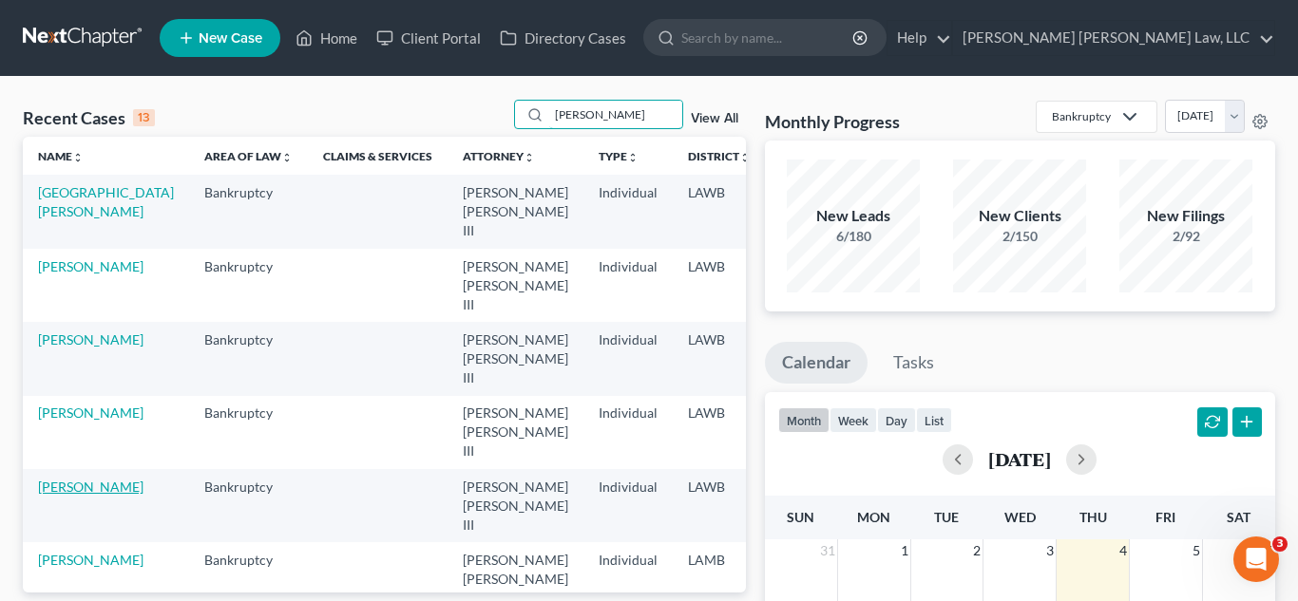
type input "[PERSON_NAME]"
click at [67, 479] on link "[PERSON_NAME]" at bounding box center [90, 487] width 105 height 16
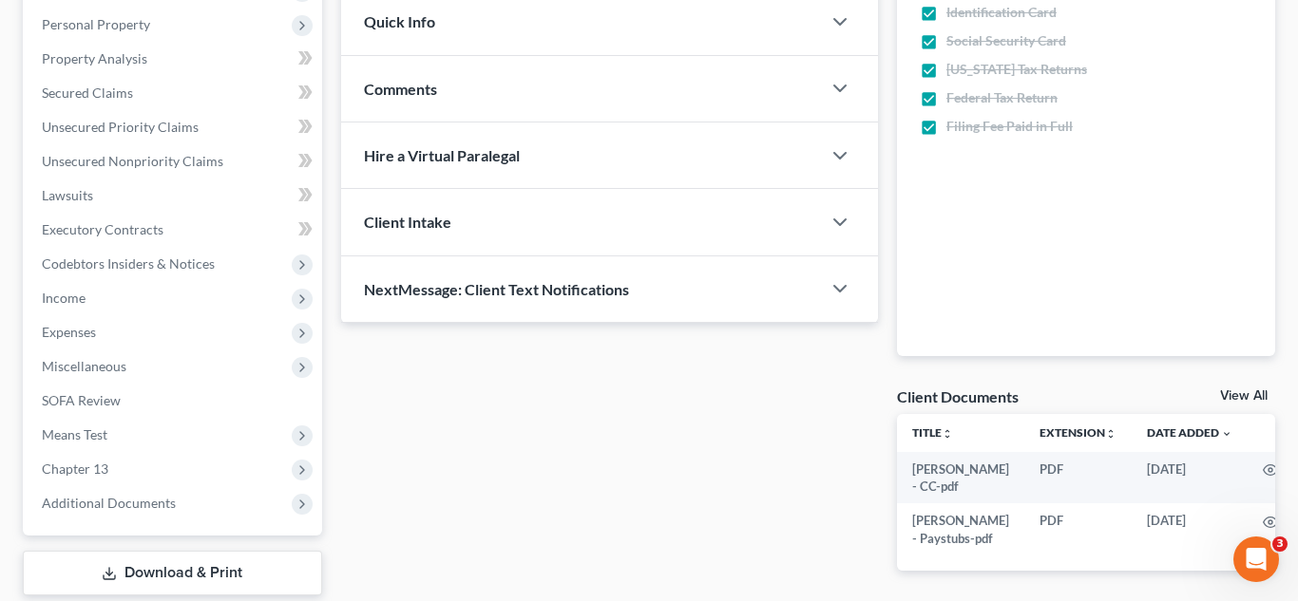
scroll to position [431, 0]
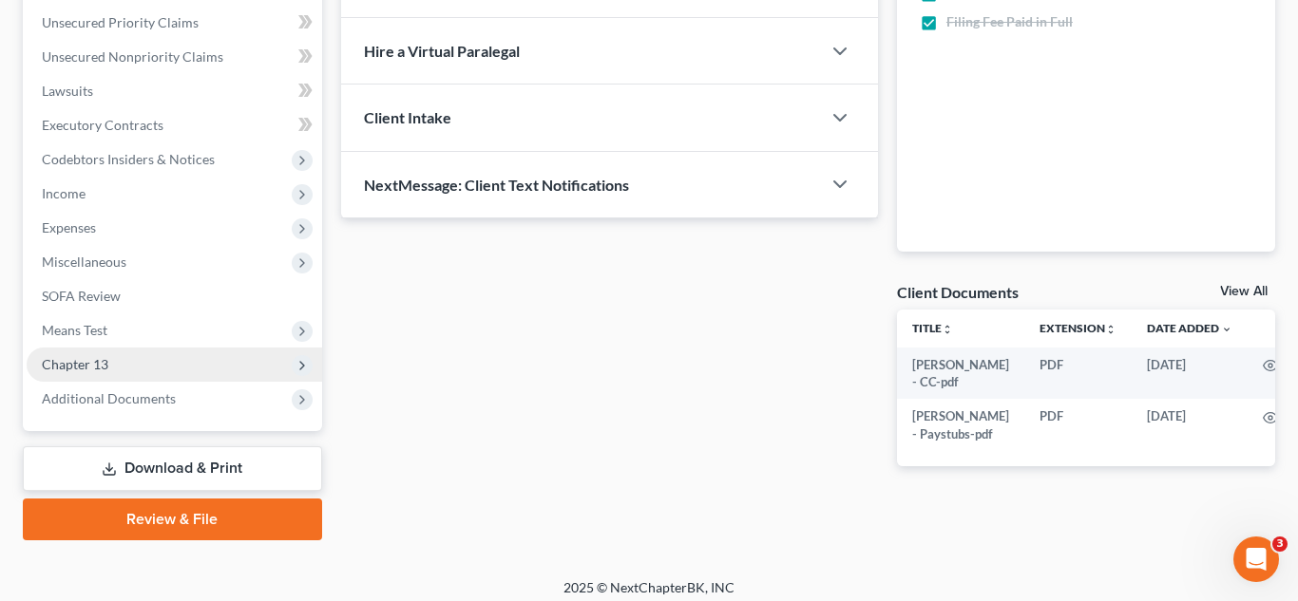
click at [123, 365] on span "Chapter 13" at bounding box center [174, 365] width 295 height 34
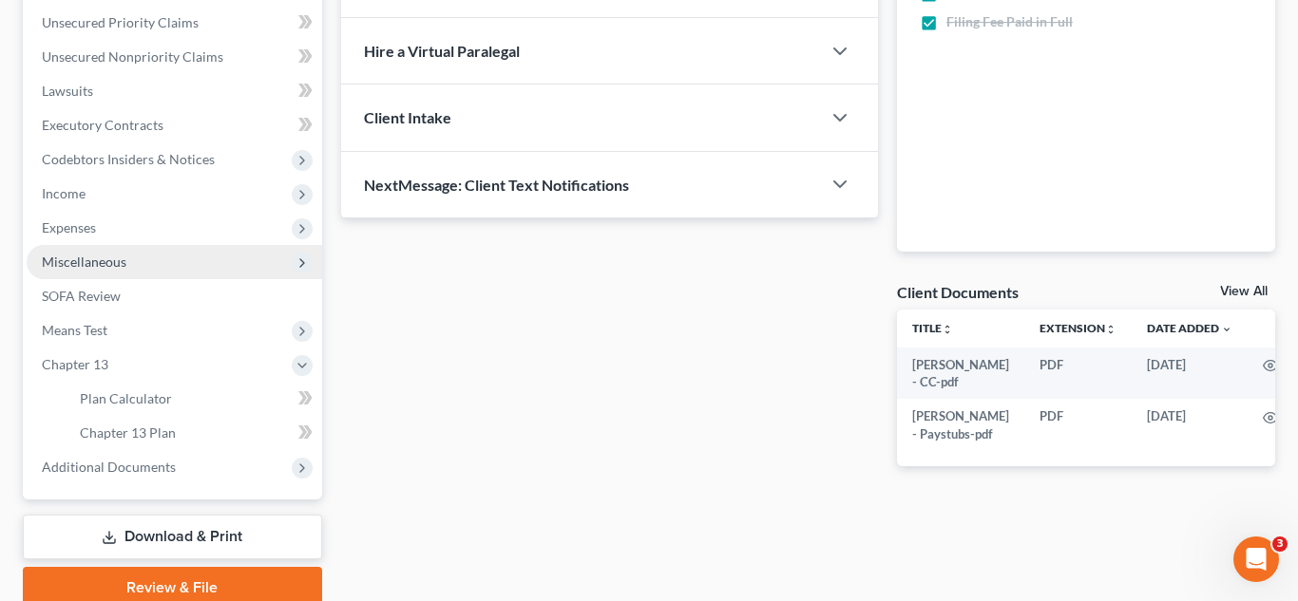
click at [123, 271] on span "Miscellaneous" at bounding box center [174, 262] width 295 height 34
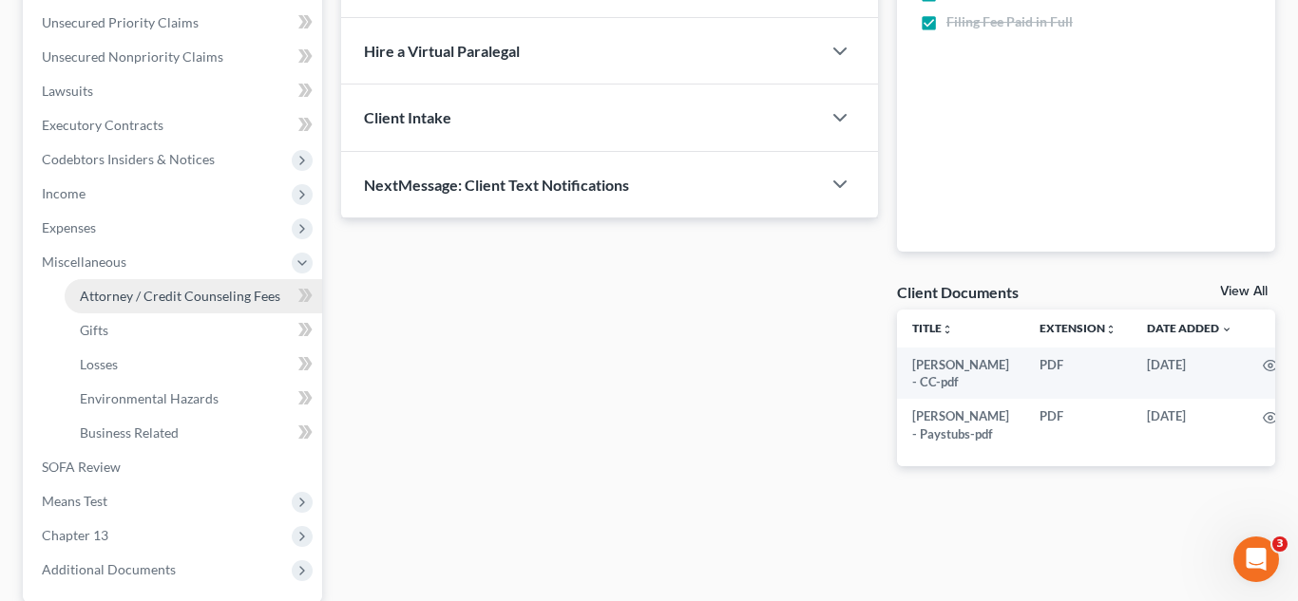
click at [142, 294] on span "Attorney / Credit Counseling Fees" at bounding box center [180, 296] width 200 height 16
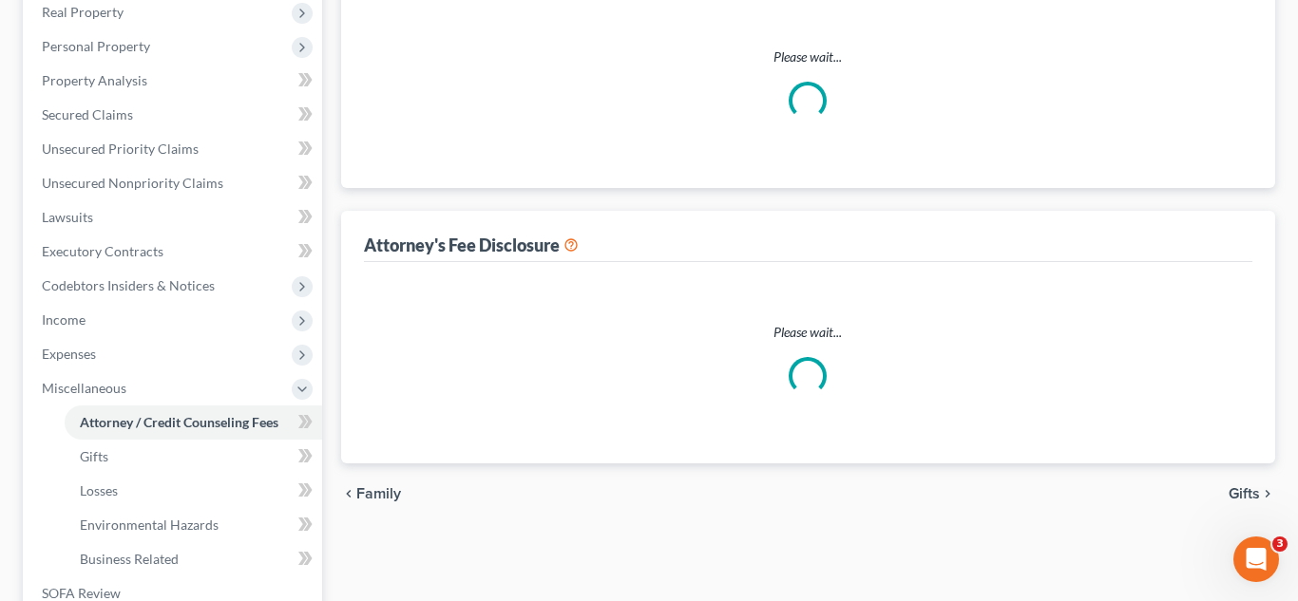
scroll to position [21, 0]
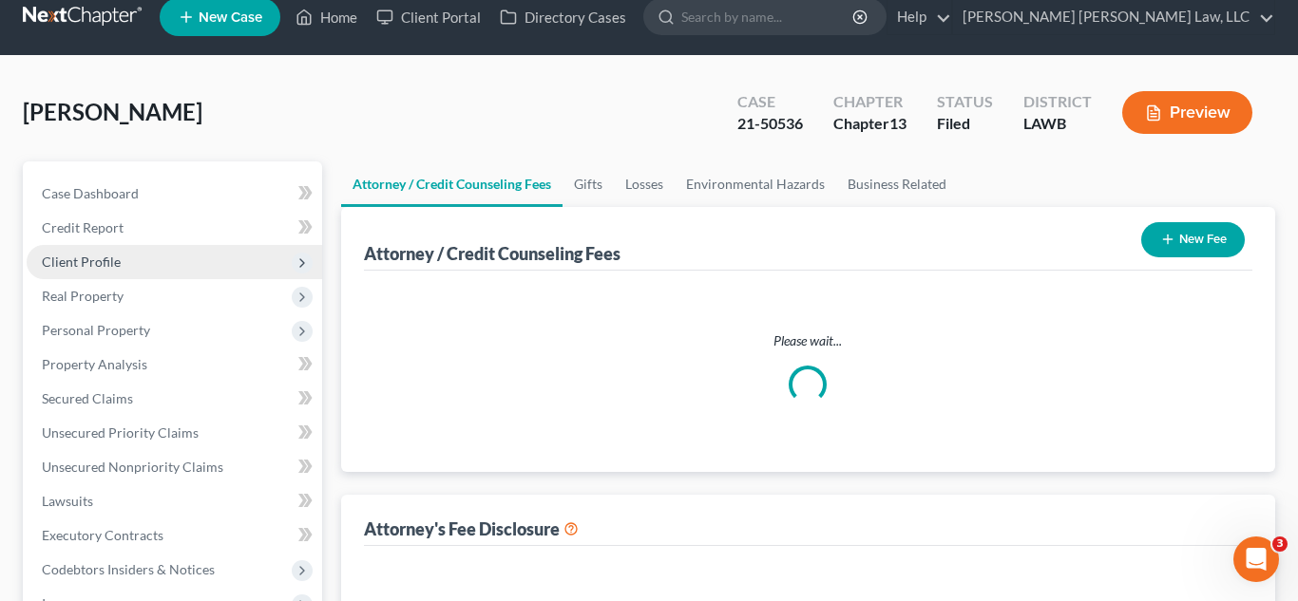
select select "1"
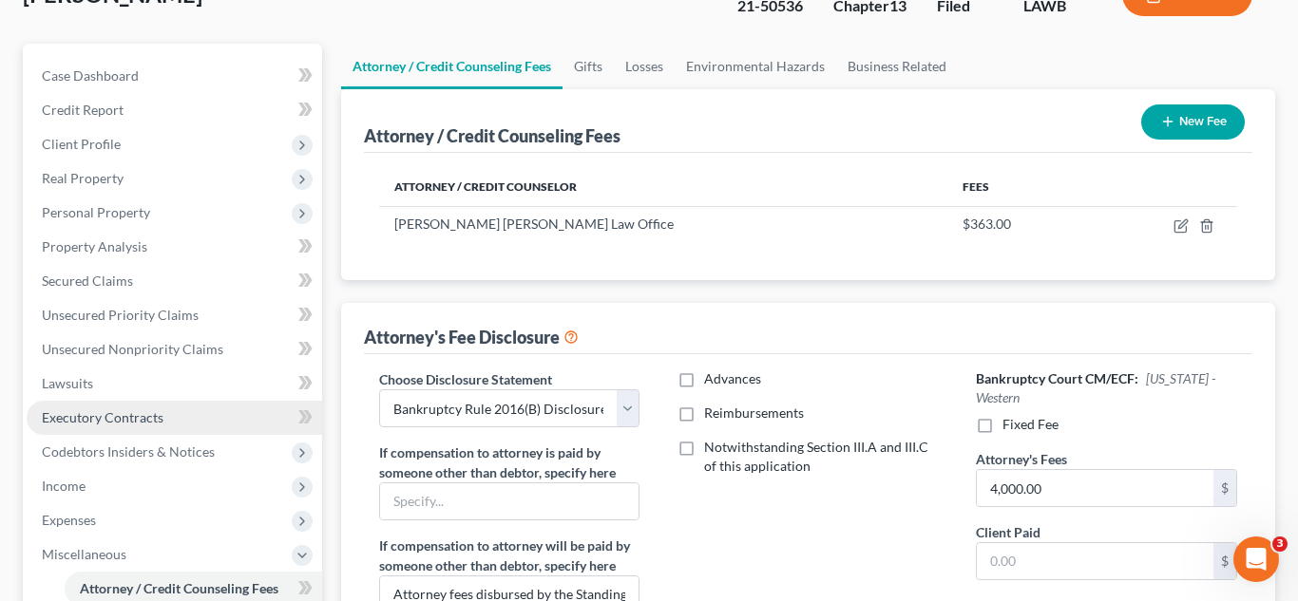
scroll to position [518, 0]
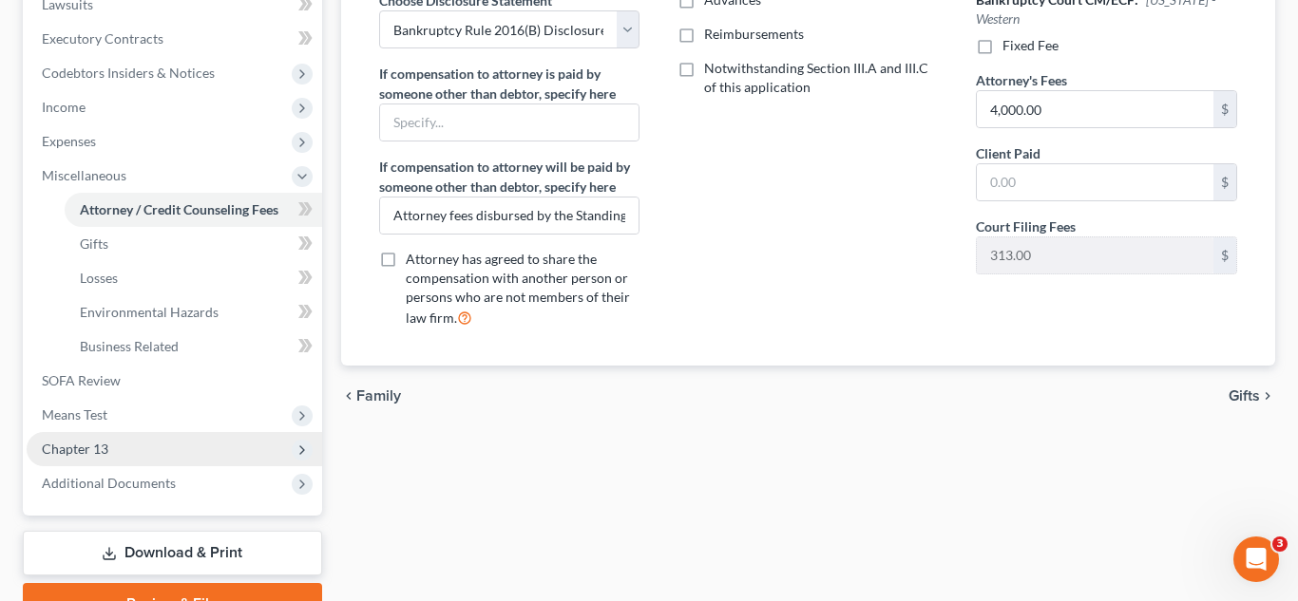
click at [118, 448] on span "Chapter 13" at bounding box center [174, 449] width 295 height 34
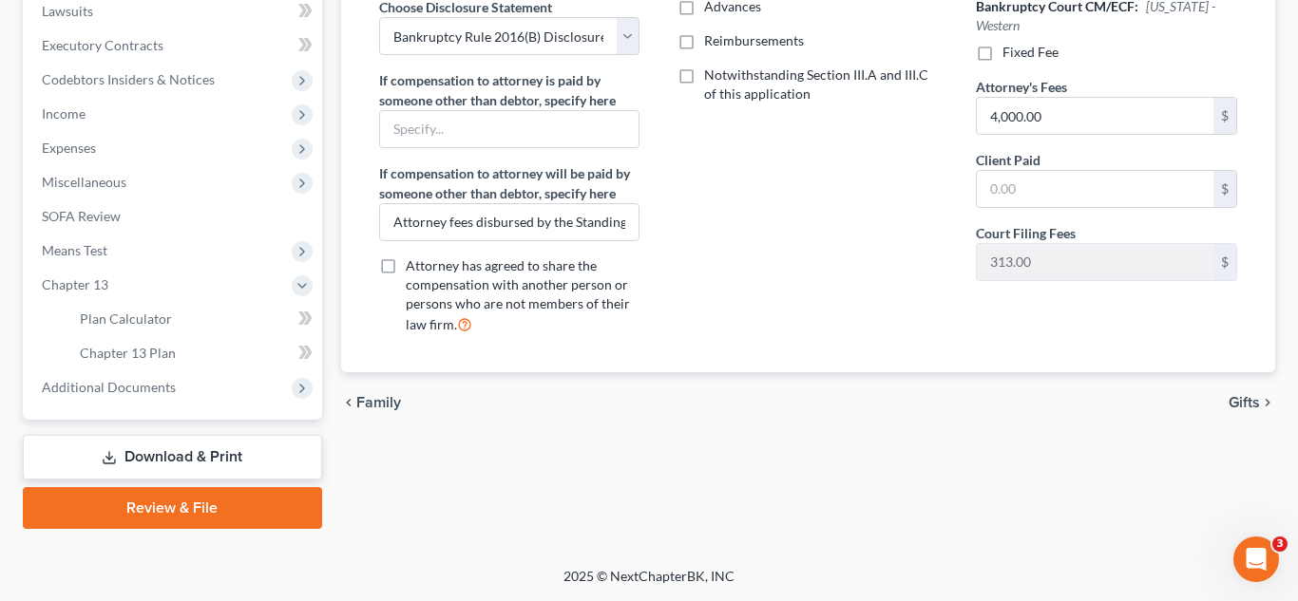
scroll to position [511, 0]
click at [160, 351] on span "Chapter 13 Plan" at bounding box center [128, 353] width 96 height 16
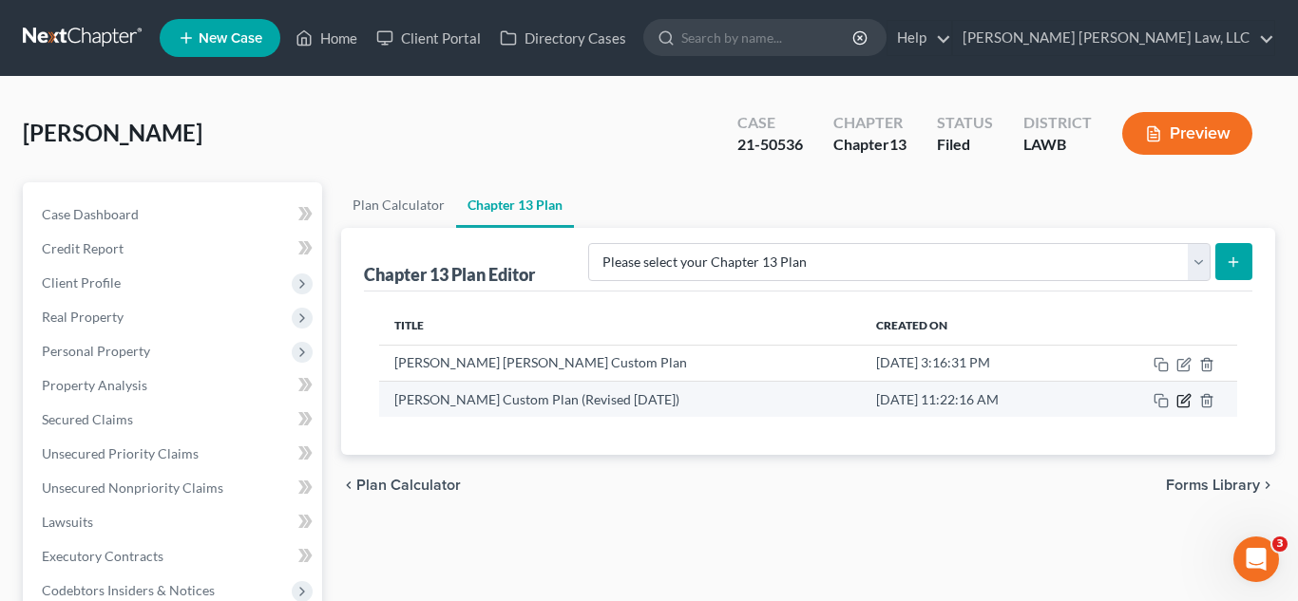
click at [1183, 403] on icon "button" at bounding box center [1185, 398] width 9 height 9
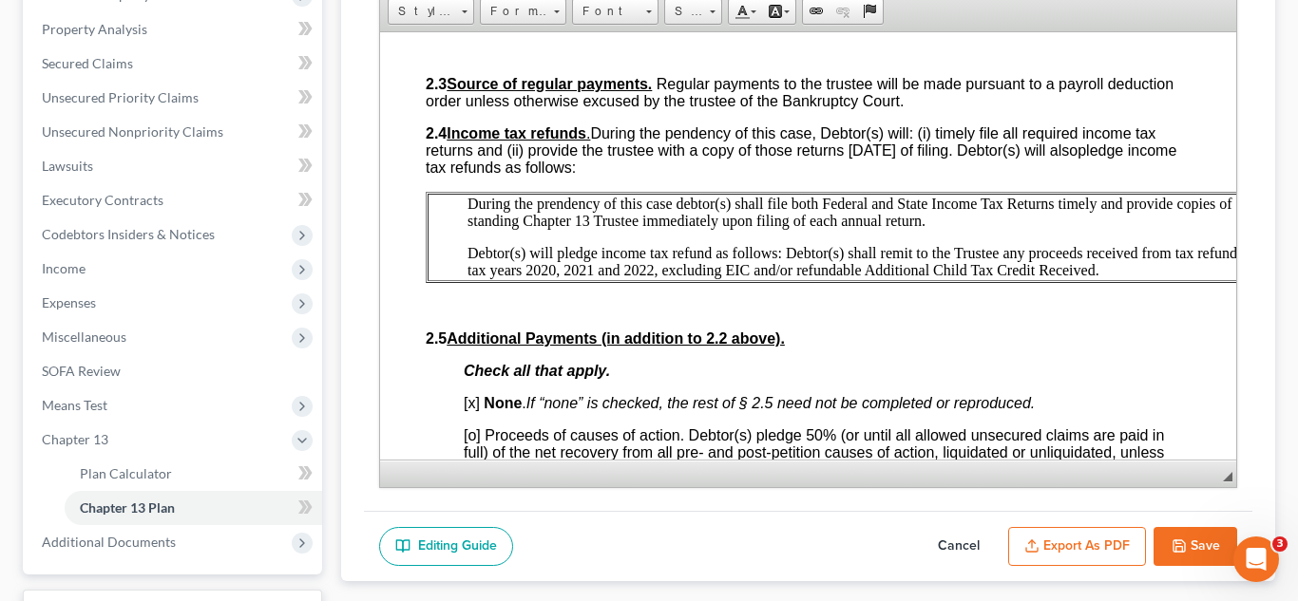
scroll to position [1090, 0]
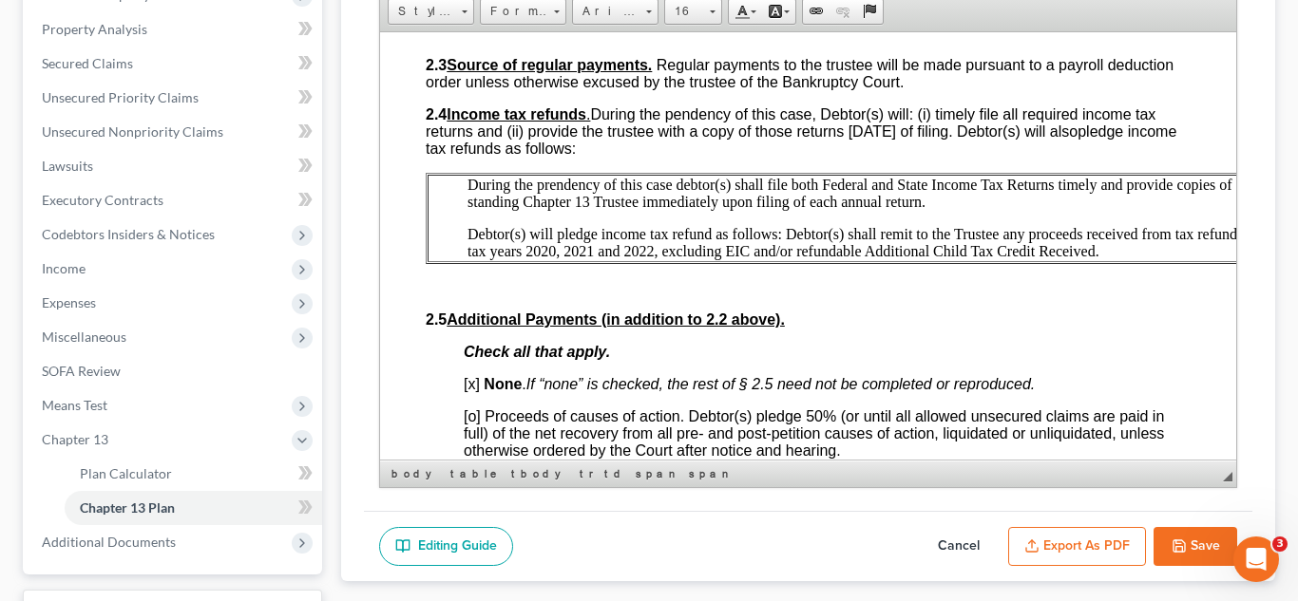
drag, startPoint x: 1080, startPoint y: 322, endPoint x: 465, endPoint y: 252, distance: 618.6
click at [465, 252] on td "During the prendency of this case debtor(s) shall file both Federal and State I…" at bounding box center [892, 217] width 930 height 87
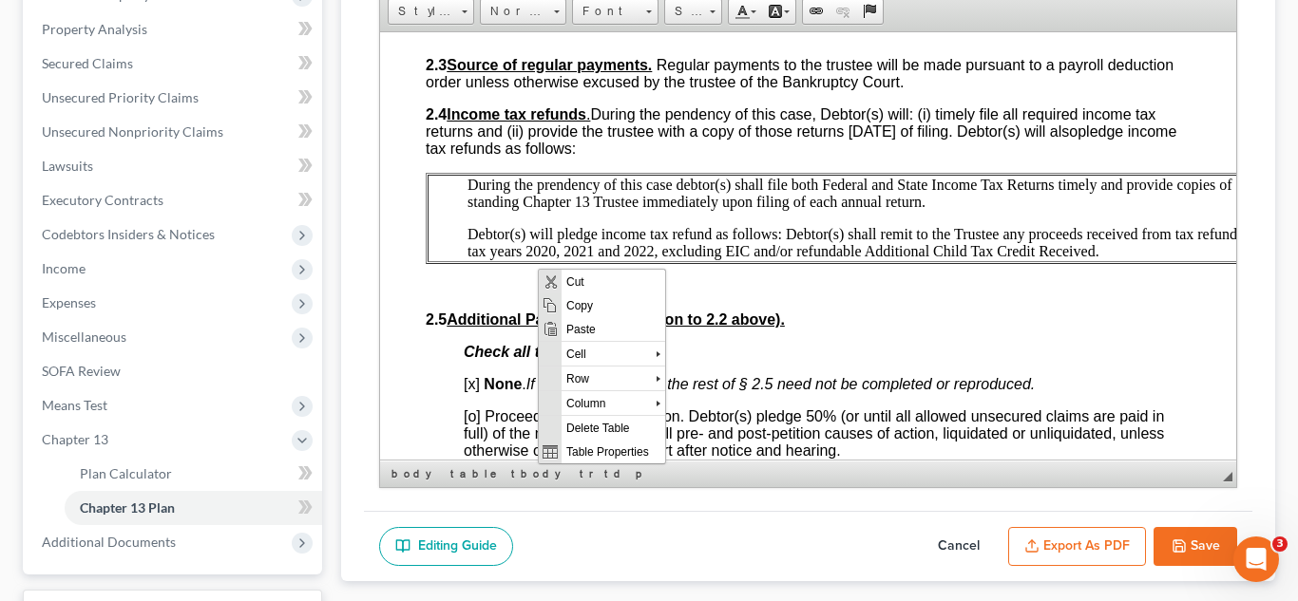
scroll to position [0, 0]
click at [565, 308] on span "Copy" at bounding box center [612, 305] width 104 height 24
copy td "During the prendency of this case debtor(s) shall file both Federal and State I…"
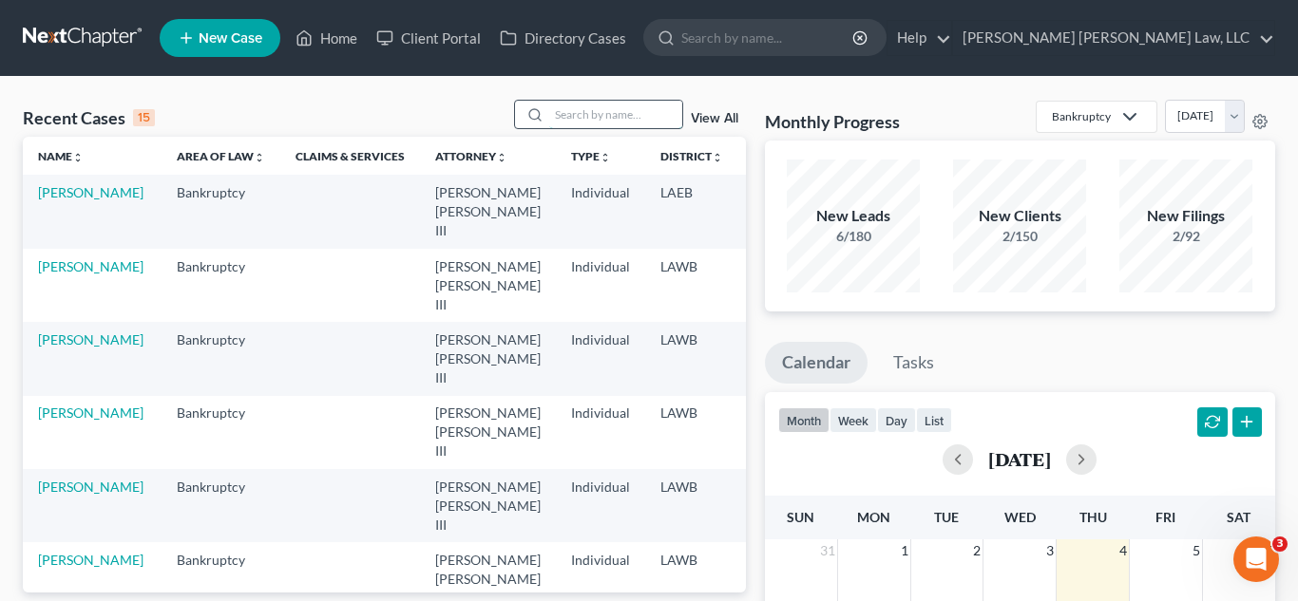
click at [621, 105] on input "search" at bounding box center [615, 115] width 133 height 28
type input "foy"
click at [57, 200] on link "[PERSON_NAME]" at bounding box center [90, 192] width 105 height 16
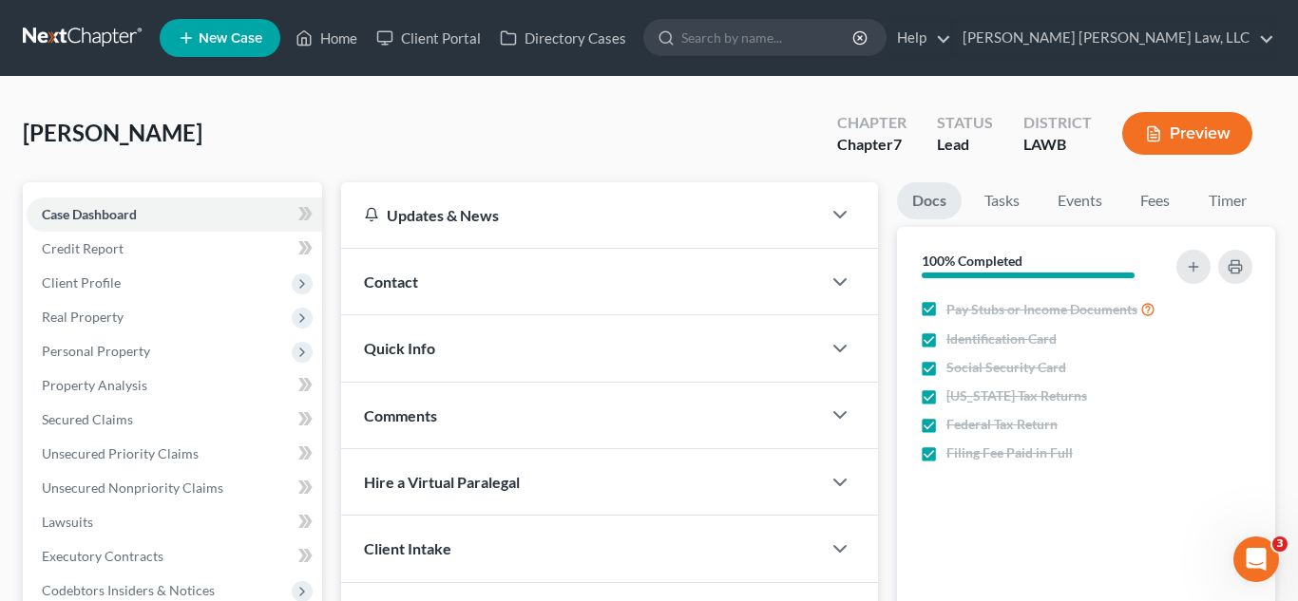
click at [97, 42] on link at bounding box center [84, 38] width 122 height 34
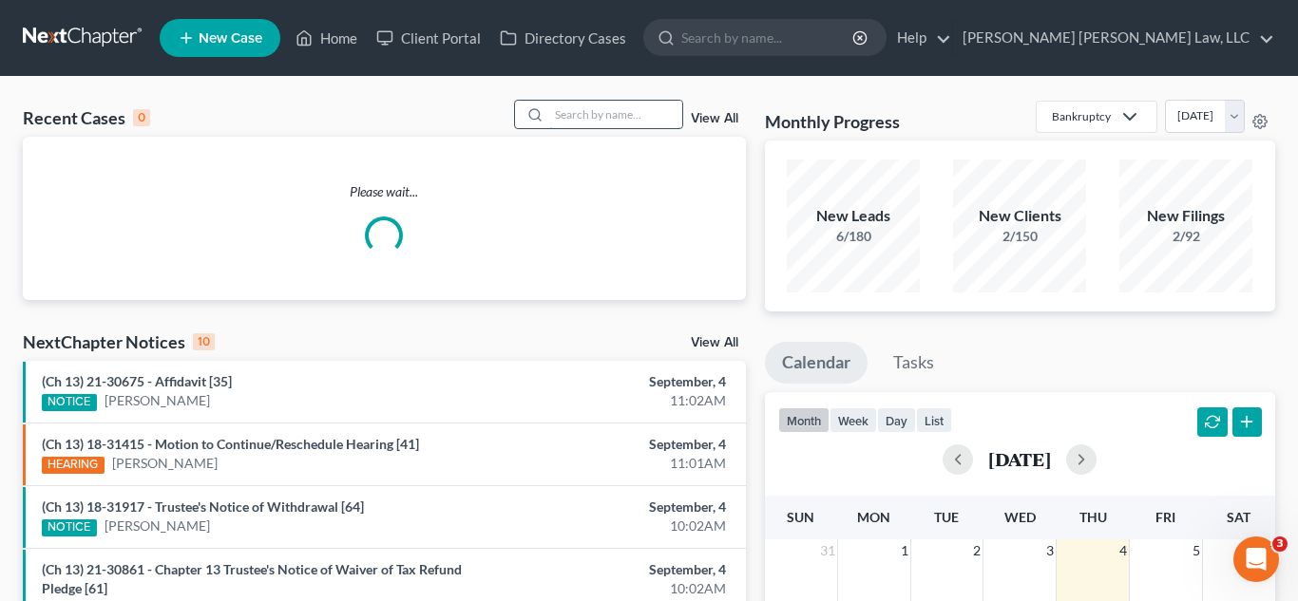
click at [570, 118] on input "search" at bounding box center [615, 115] width 133 height 28
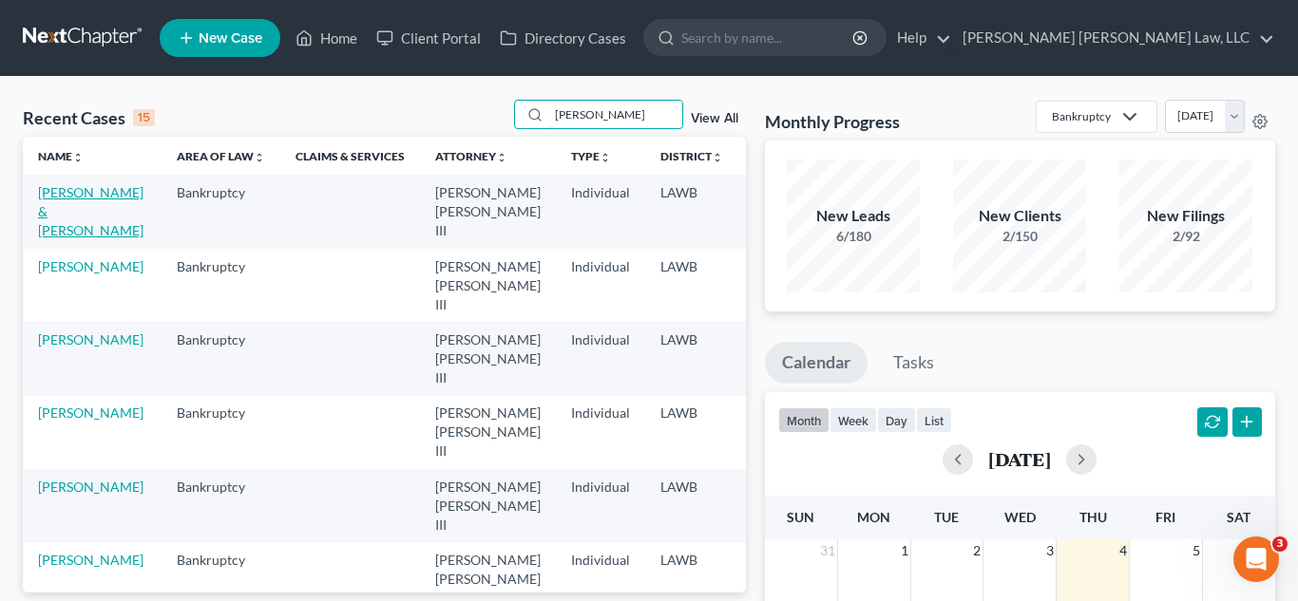
type input "[PERSON_NAME]"
click at [85, 212] on link "[PERSON_NAME] & [PERSON_NAME]" at bounding box center [90, 211] width 105 height 54
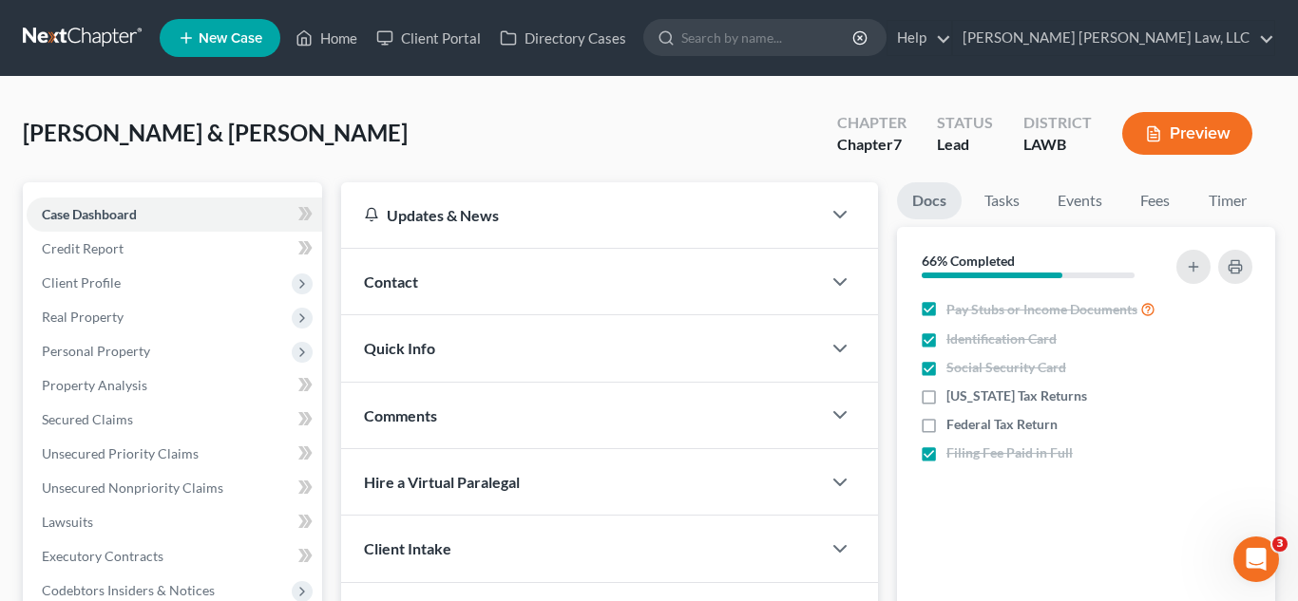
click at [100, 41] on link at bounding box center [84, 38] width 122 height 34
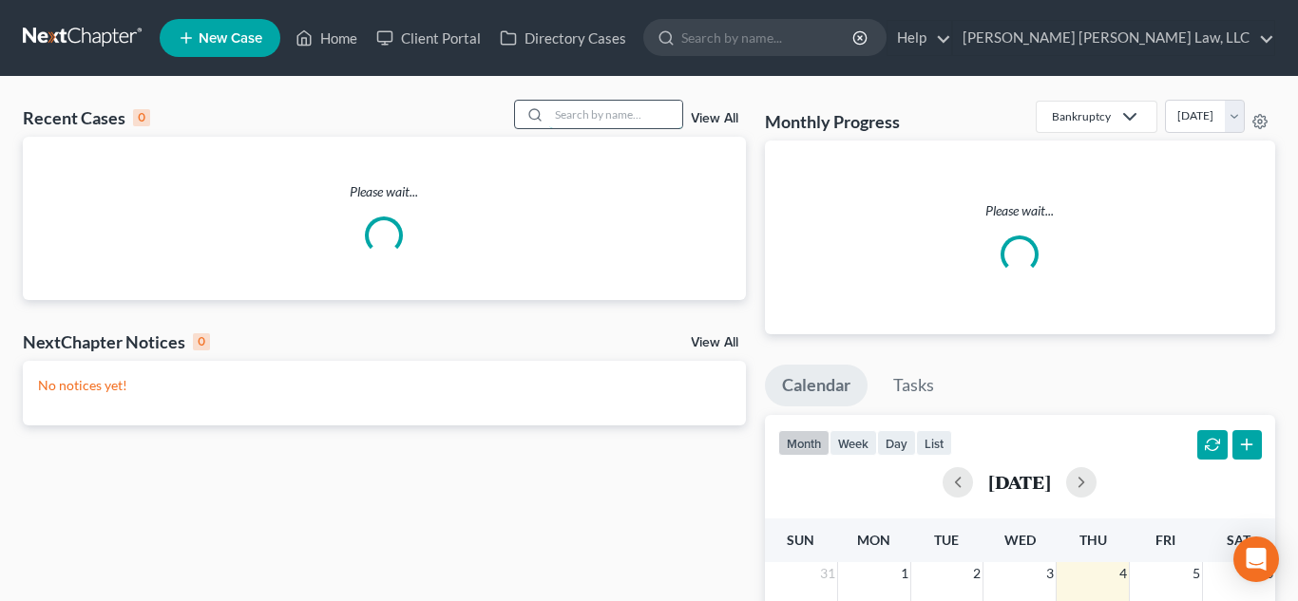
click at [637, 114] on input "search" at bounding box center [615, 115] width 133 height 28
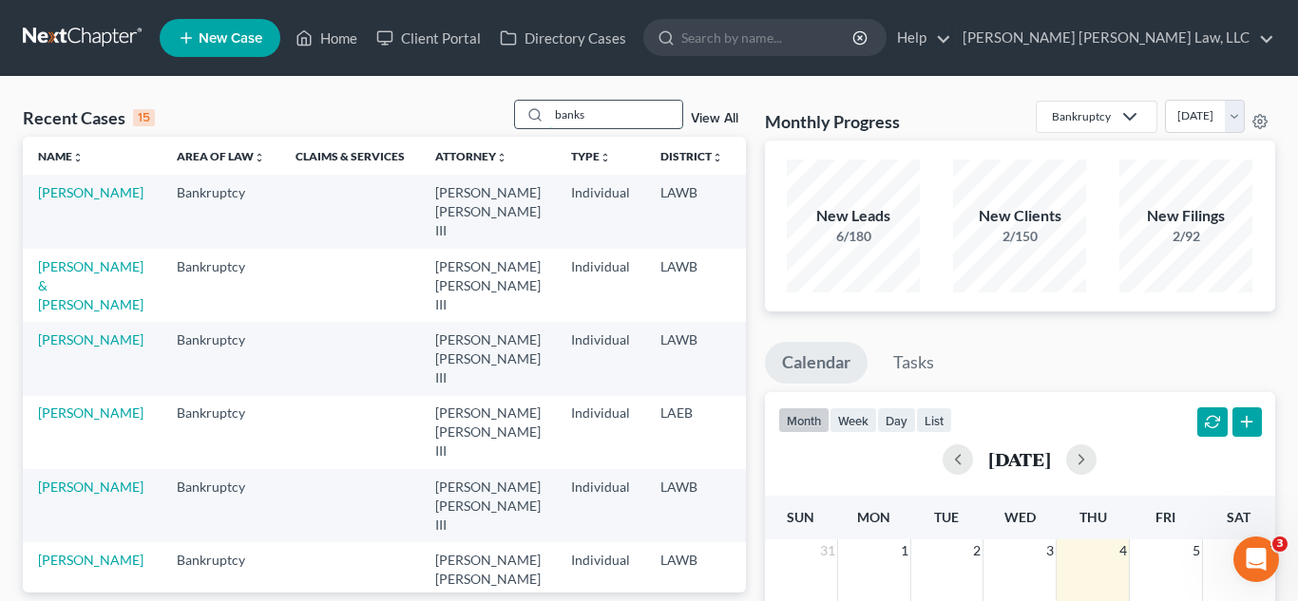
click at [577, 119] on input "banks" at bounding box center [615, 115] width 133 height 28
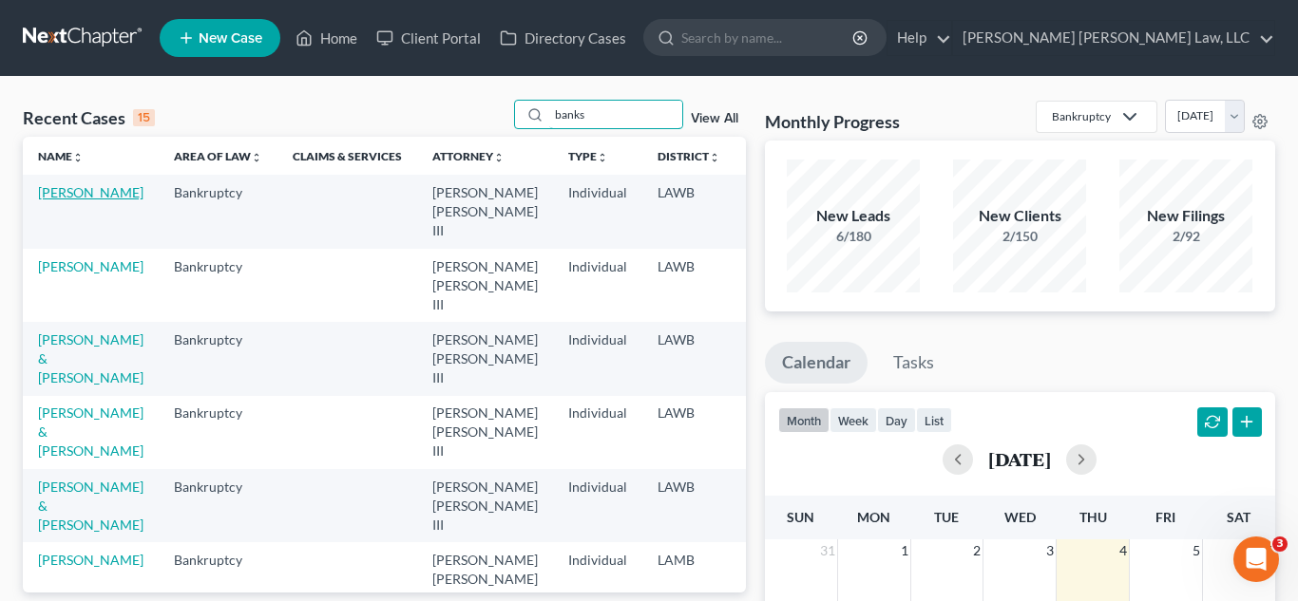
type input "banks"
click at [64, 200] on link "[PERSON_NAME]" at bounding box center [90, 192] width 105 height 16
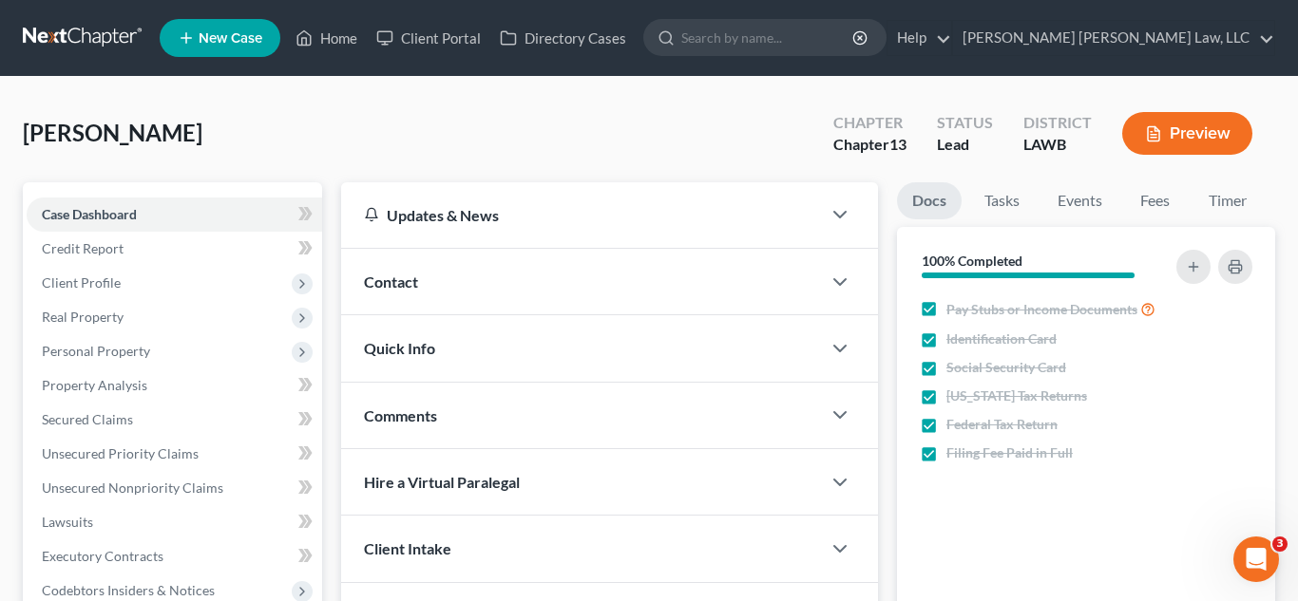
scroll to position [443, 0]
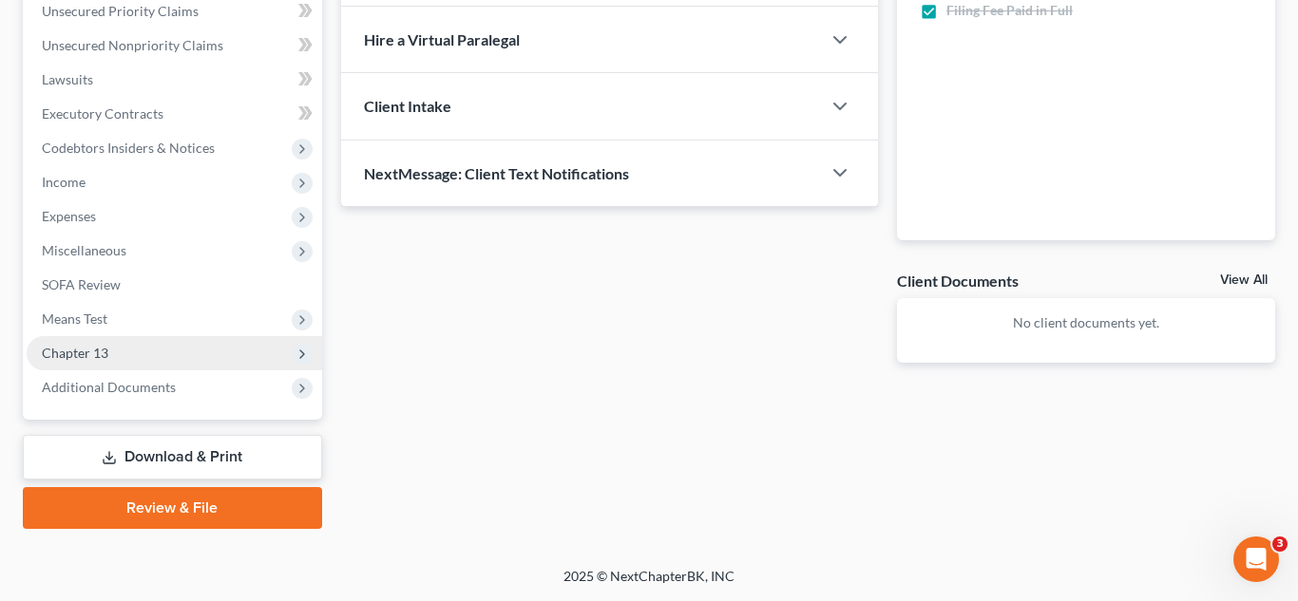
click at [127, 357] on span "Chapter 13" at bounding box center [174, 353] width 295 height 34
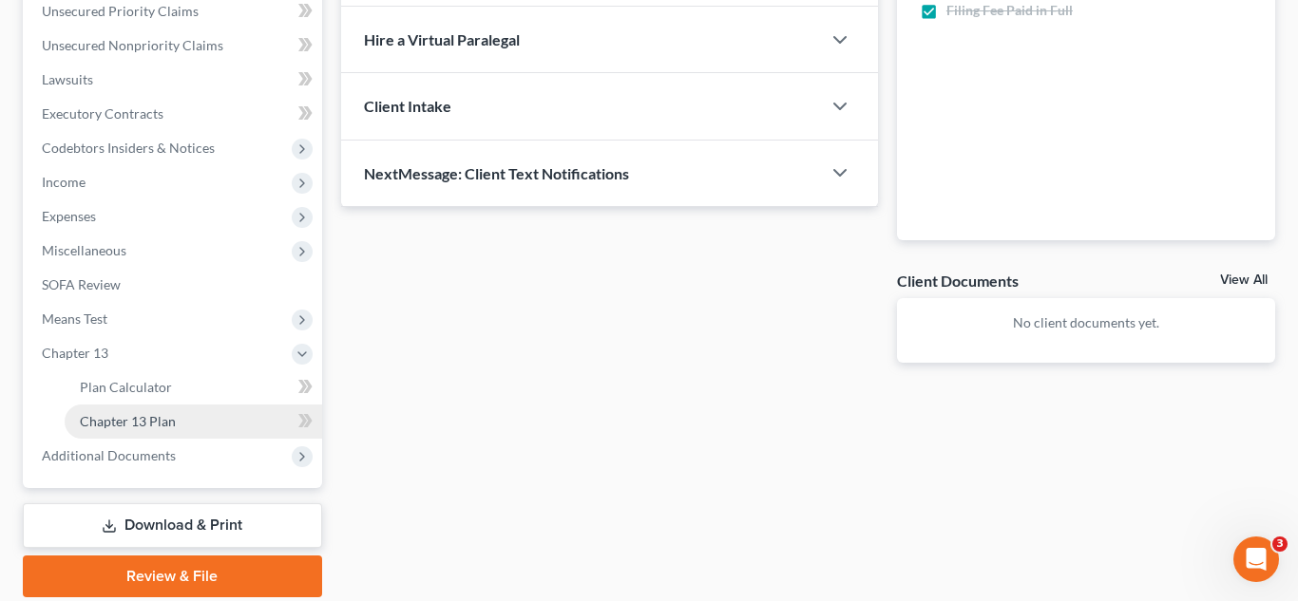
click at [145, 418] on span "Chapter 13 Plan" at bounding box center [128, 421] width 96 height 16
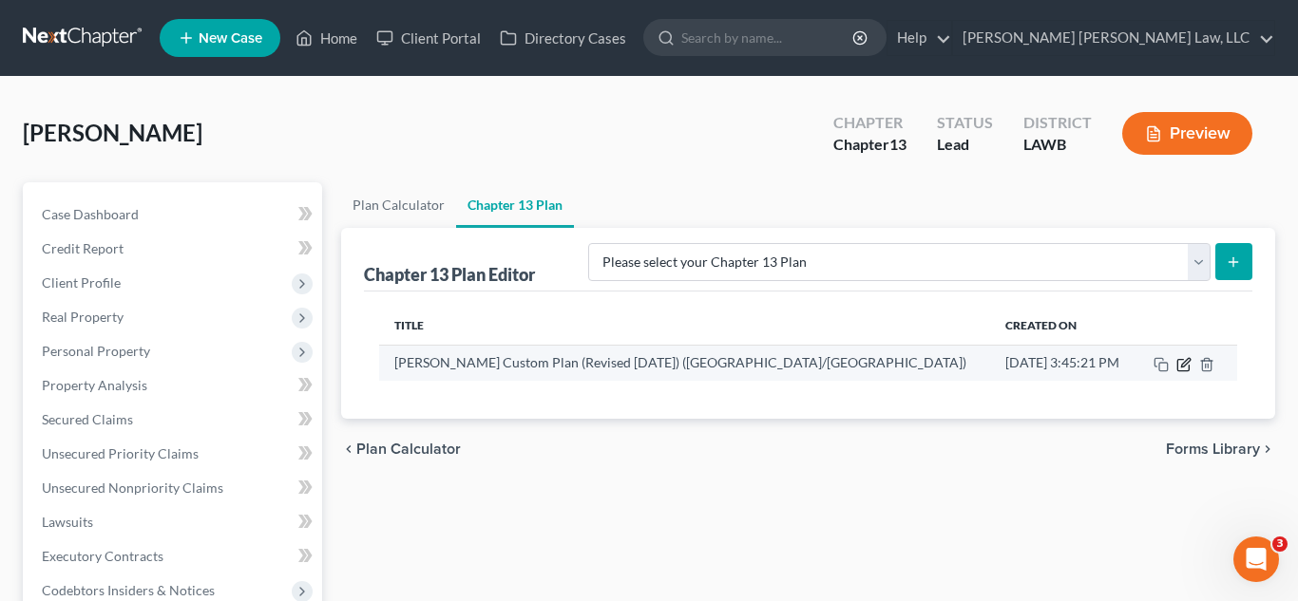
click at [1179, 368] on icon "button" at bounding box center [1183, 364] width 15 height 15
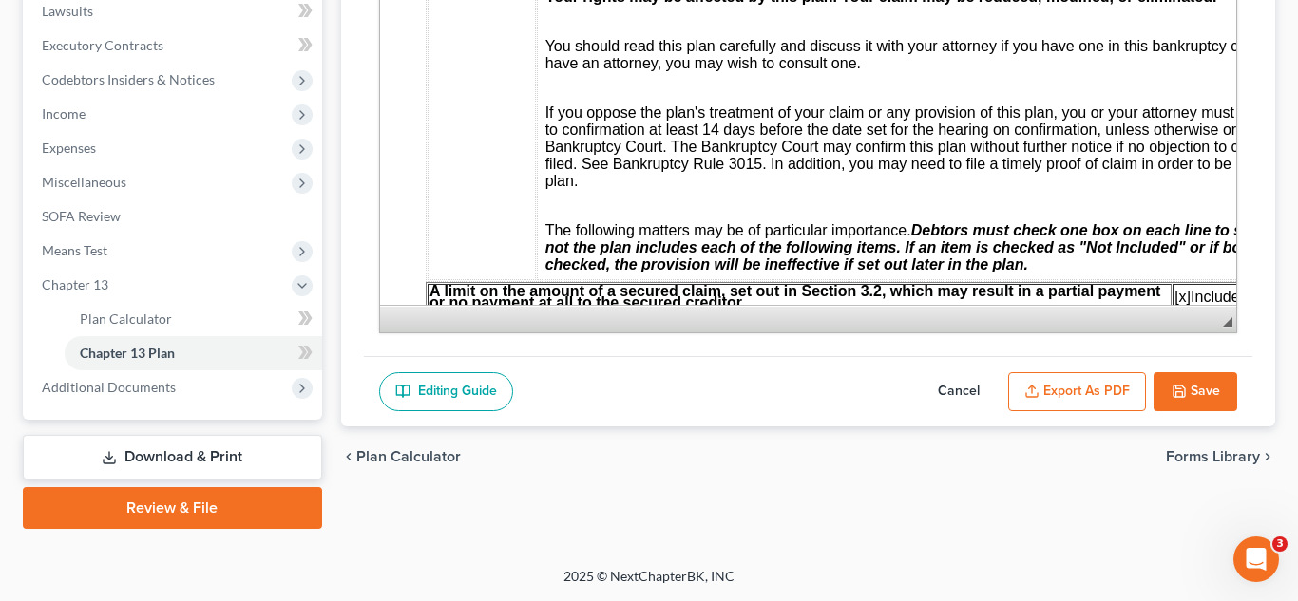
scroll to position [661, 0]
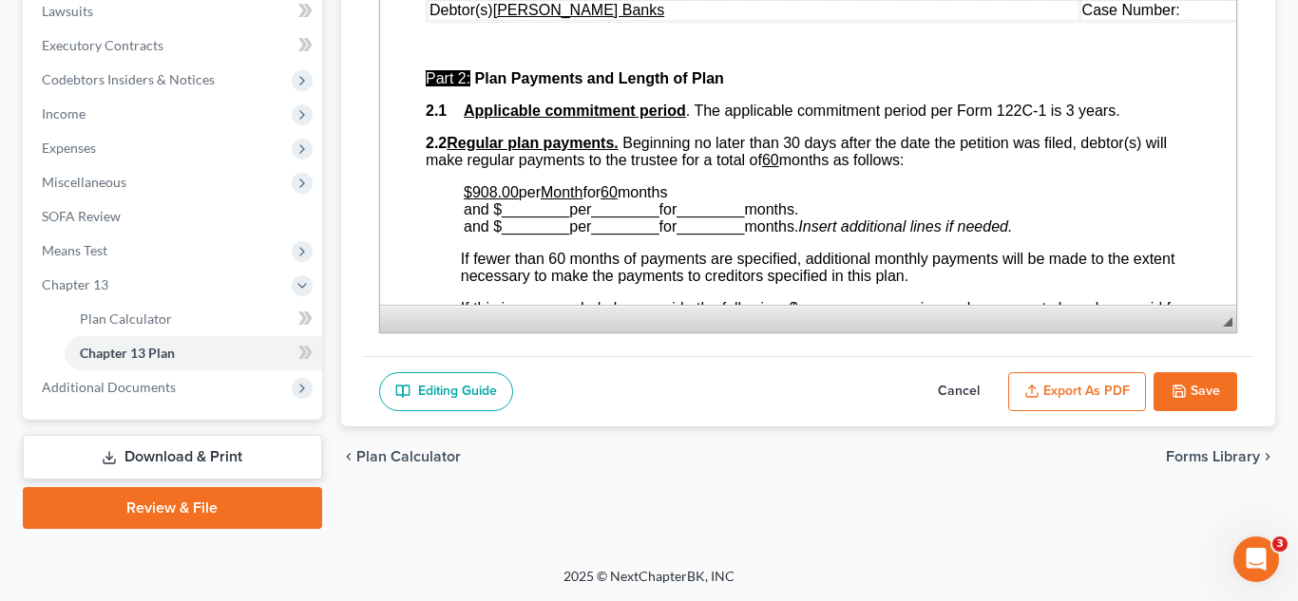
click at [1059, 387] on button "Export as PDF" at bounding box center [1077, 392] width 138 height 40
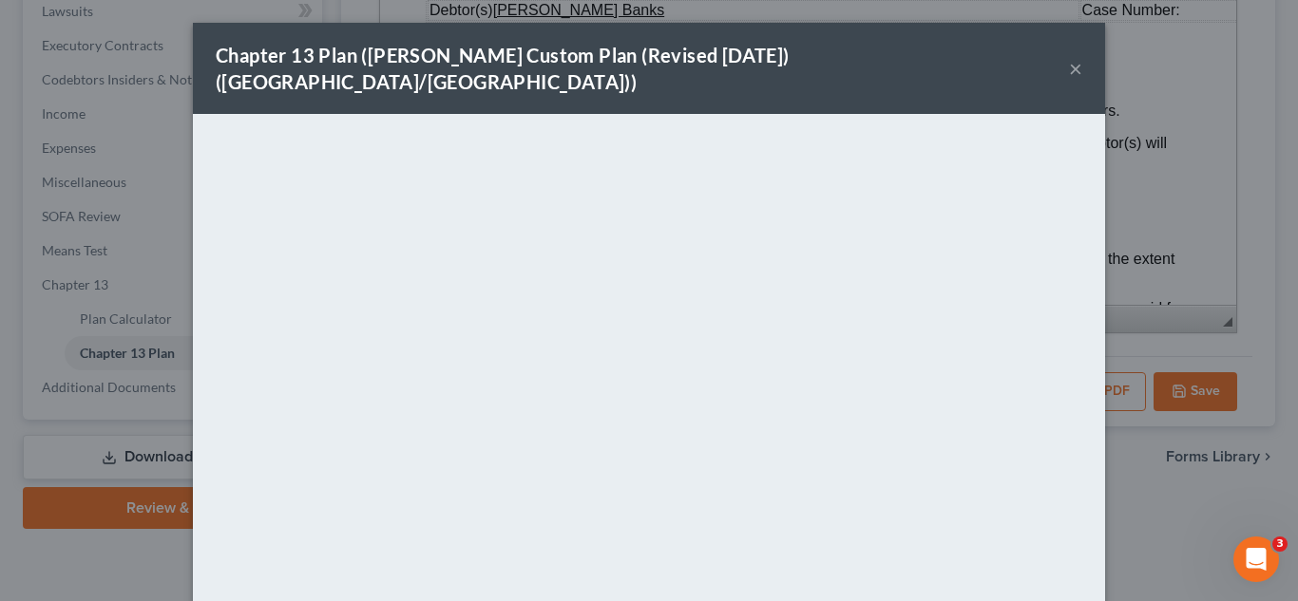
click at [1074, 59] on button "×" at bounding box center [1075, 68] width 13 height 23
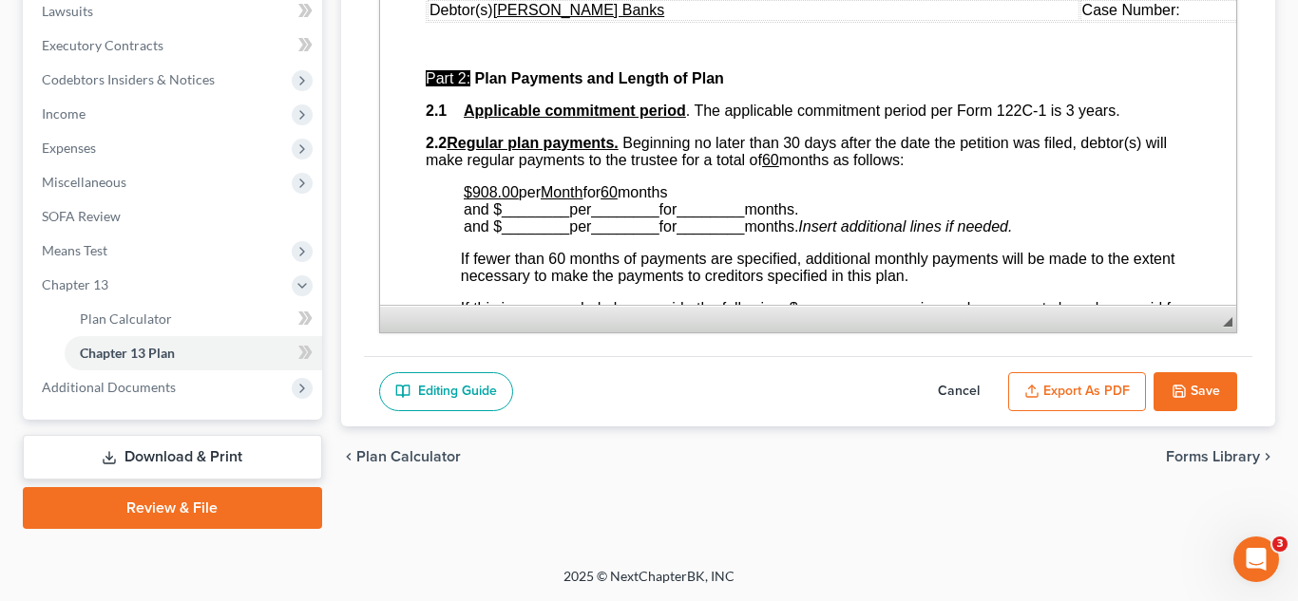
click at [1184, 385] on icon "button" at bounding box center [1178, 391] width 15 height 15
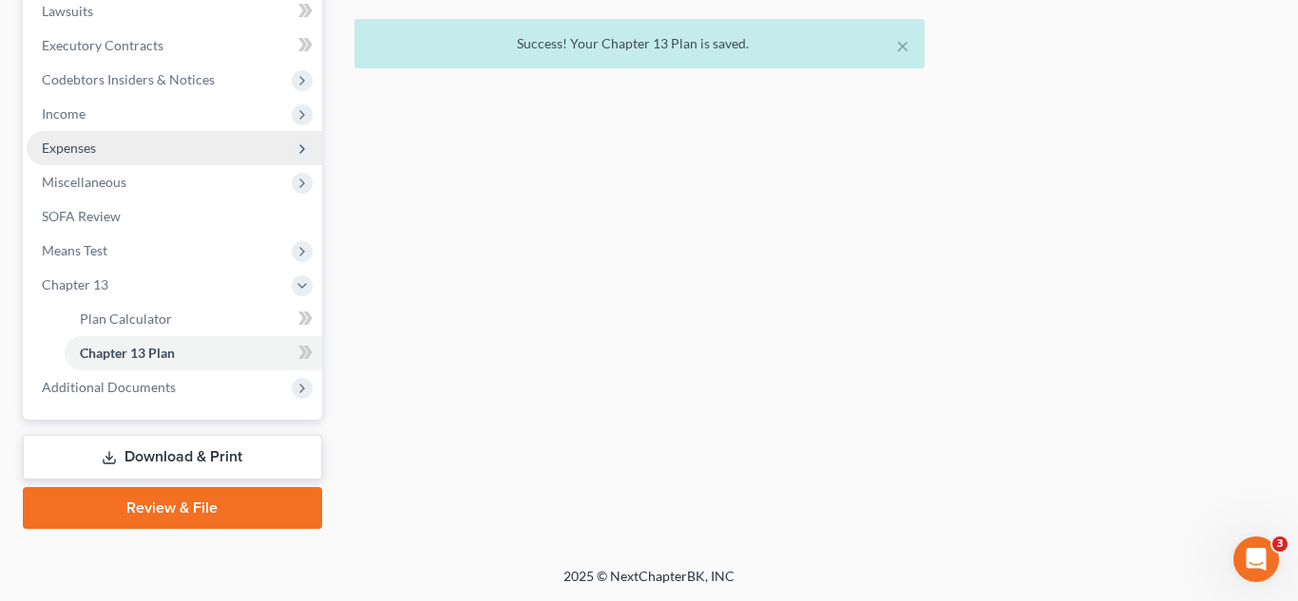
click at [144, 157] on span "Expenses" at bounding box center [174, 148] width 295 height 34
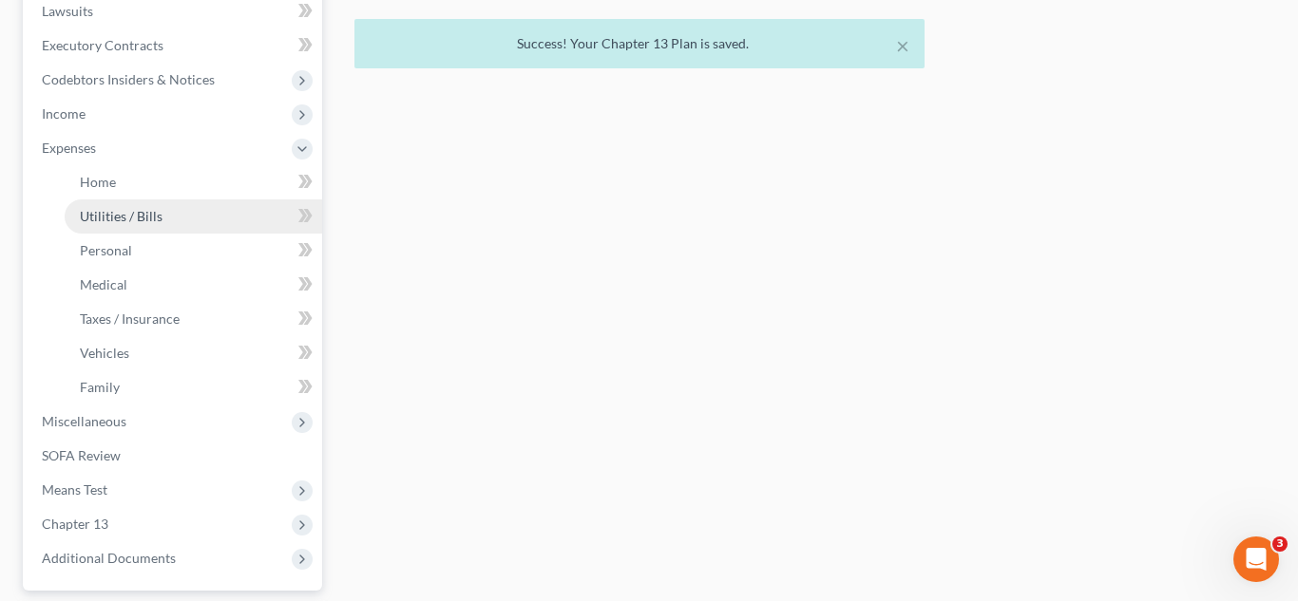
click at [118, 214] on span "Utilities / Bills" at bounding box center [121, 216] width 83 height 16
type input "160.09"
type input "0.00"
type input "65.00"
type input "0.00"
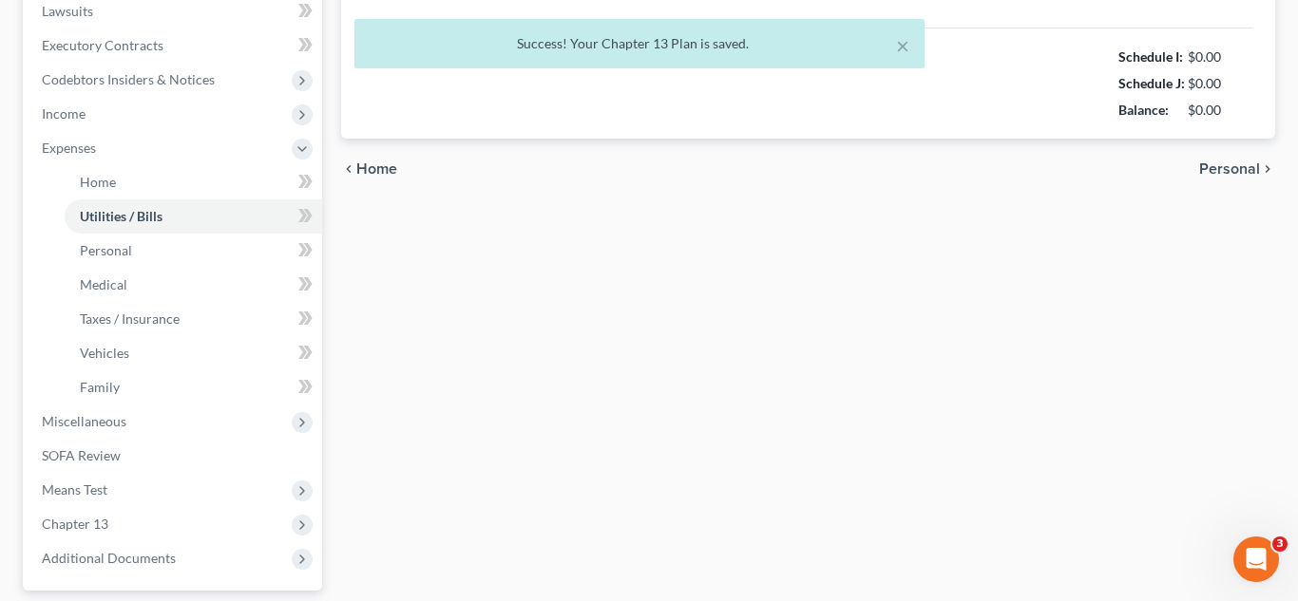
type input "100.00"
type input "0.00"
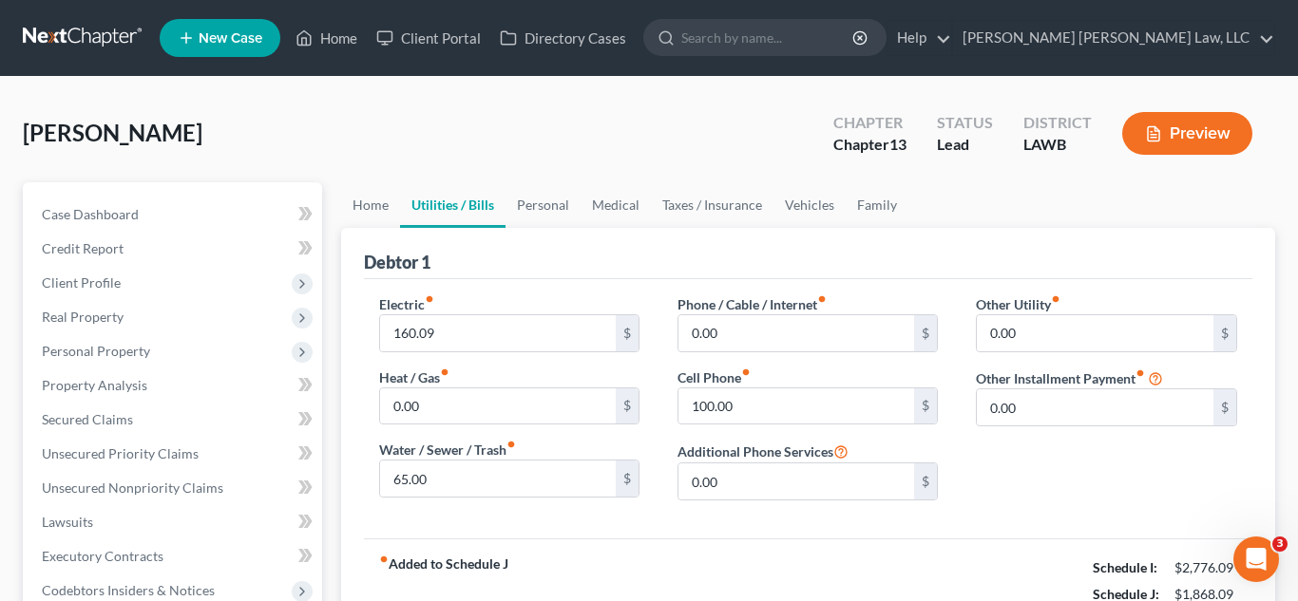
click at [79, 39] on link at bounding box center [84, 38] width 122 height 34
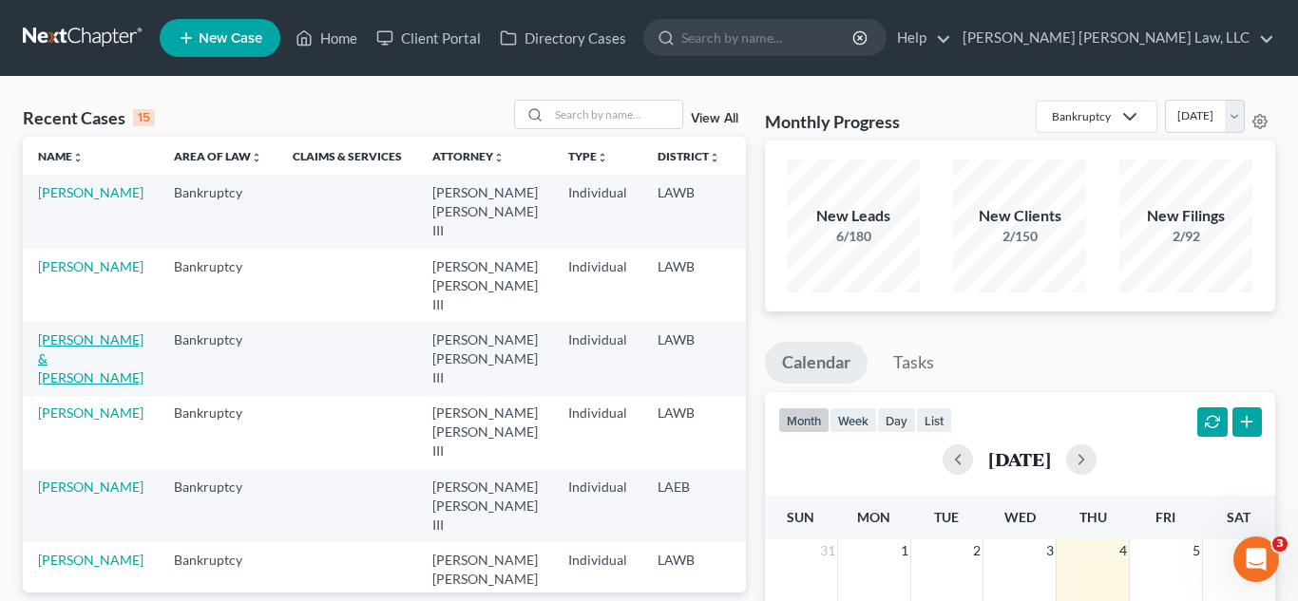
click at [62, 332] on link "[PERSON_NAME] & [PERSON_NAME]" at bounding box center [90, 359] width 105 height 54
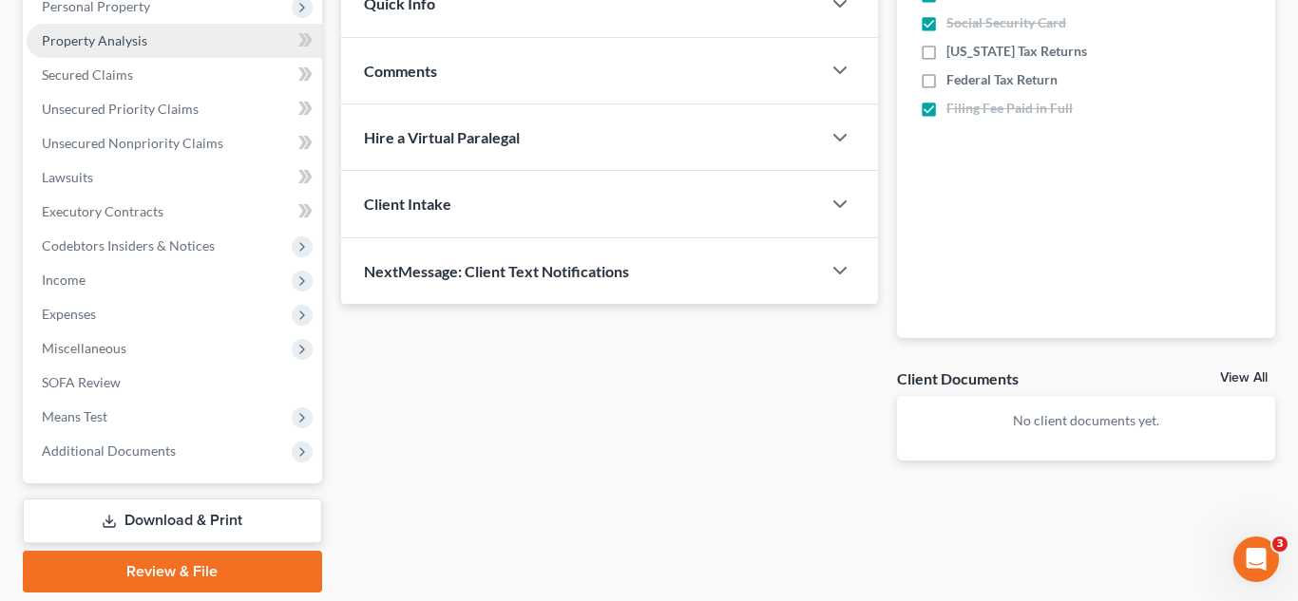
scroll to position [374, 0]
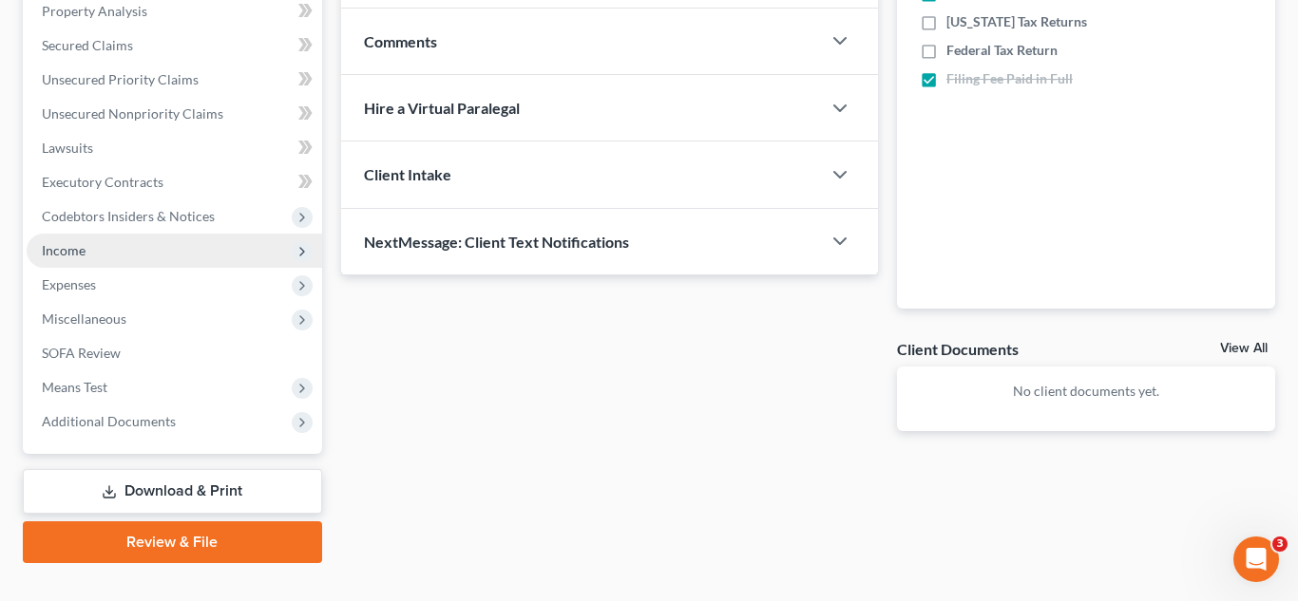
click at [132, 240] on span "Income" at bounding box center [174, 251] width 295 height 34
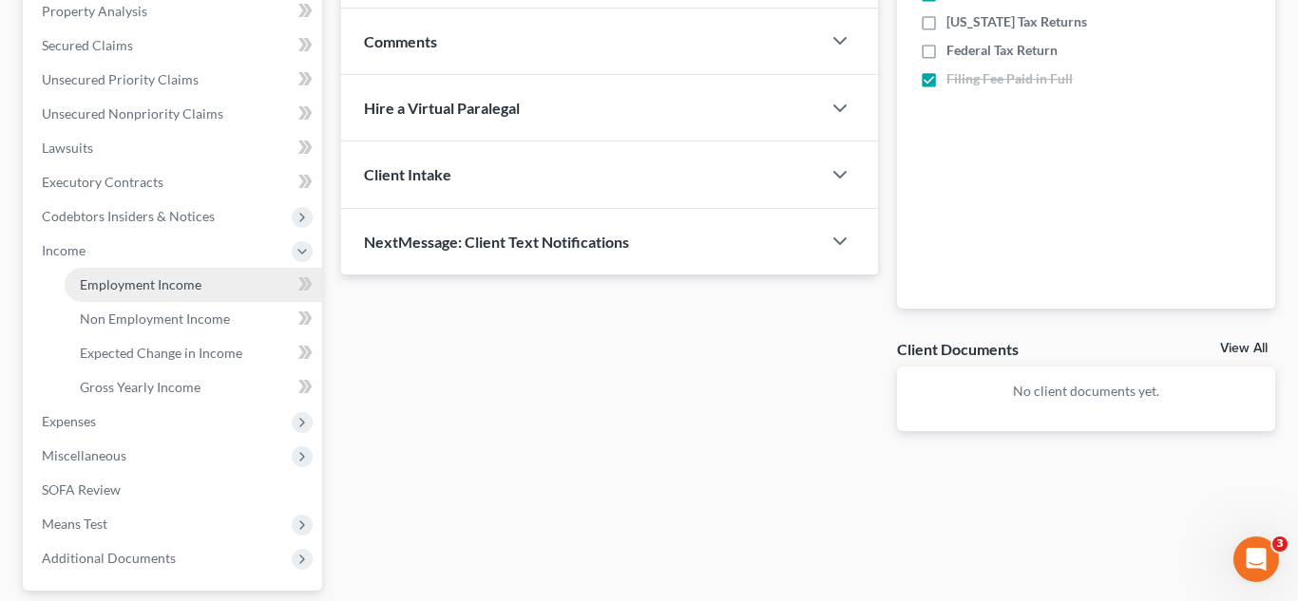
click at [132, 276] on span "Employment Income" at bounding box center [141, 284] width 122 height 16
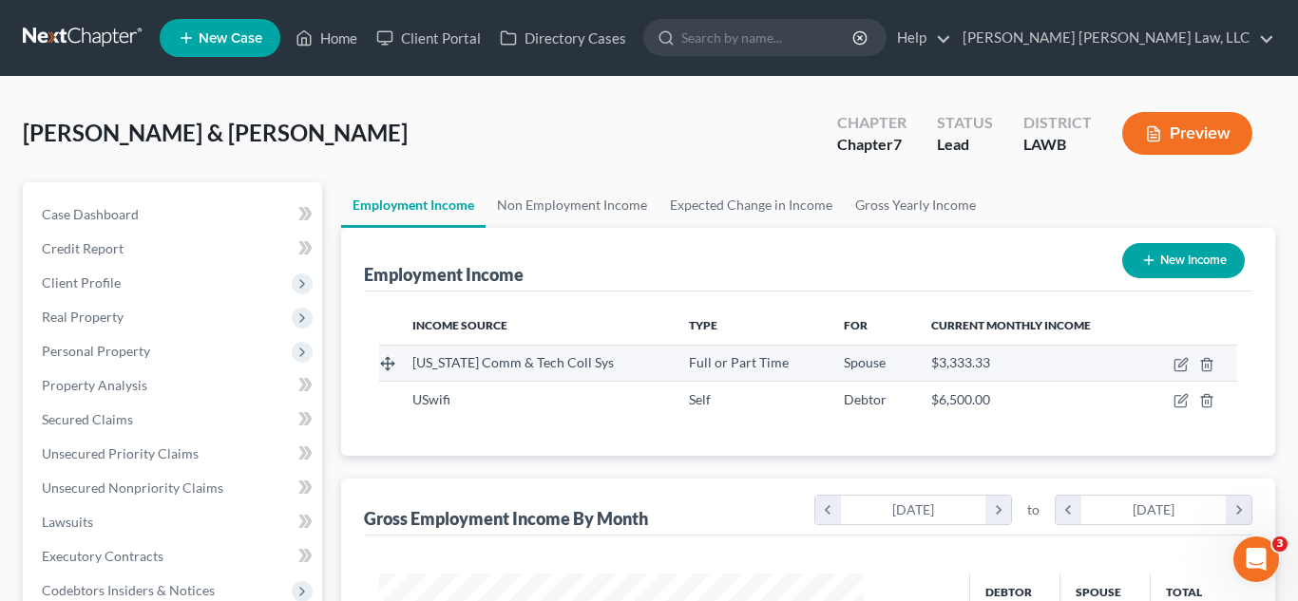
scroll to position [341, 523]
click at [1177, 366] on icon "button" at bounding box center [1180, 364] width 15 height 15
select select "0"
select select "19"
select select "2"
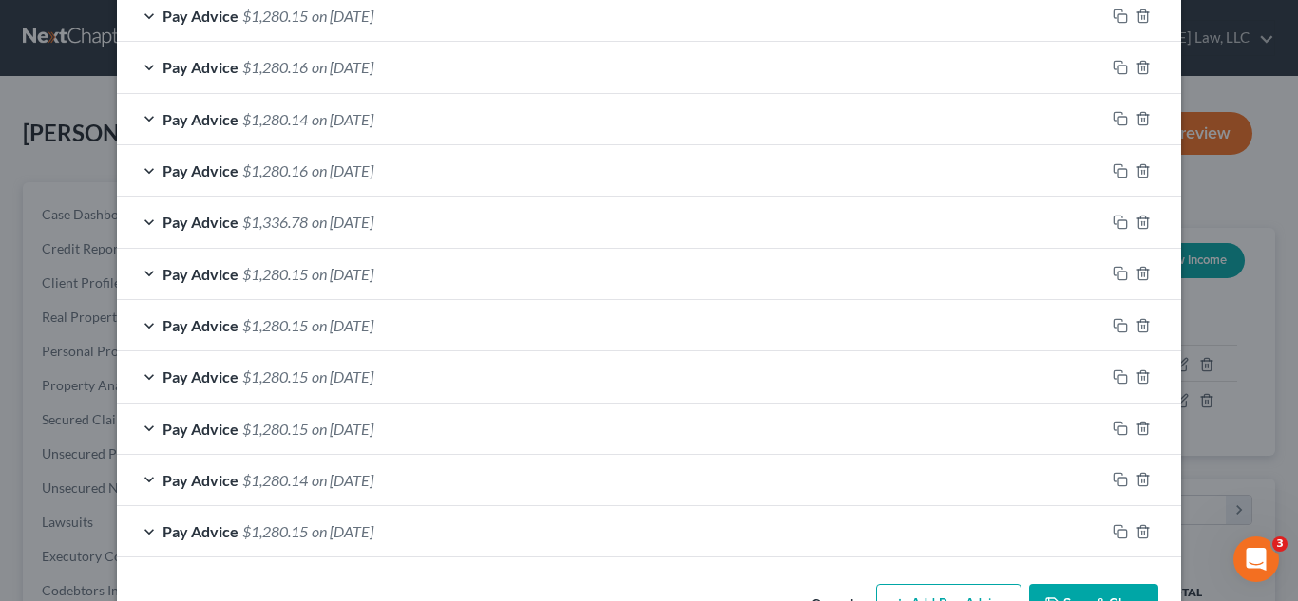
scroll to position [816, 0]
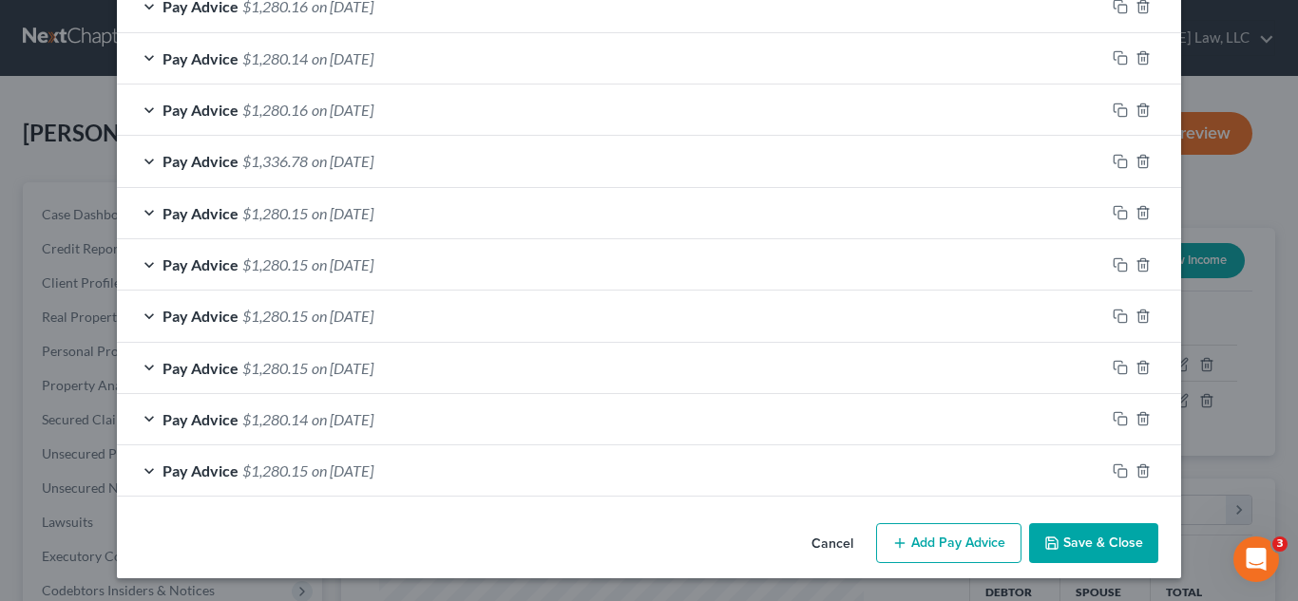
click at [1044, 540] on button "Save & Close" at bounding box center [1093, 543] width 129 height 40
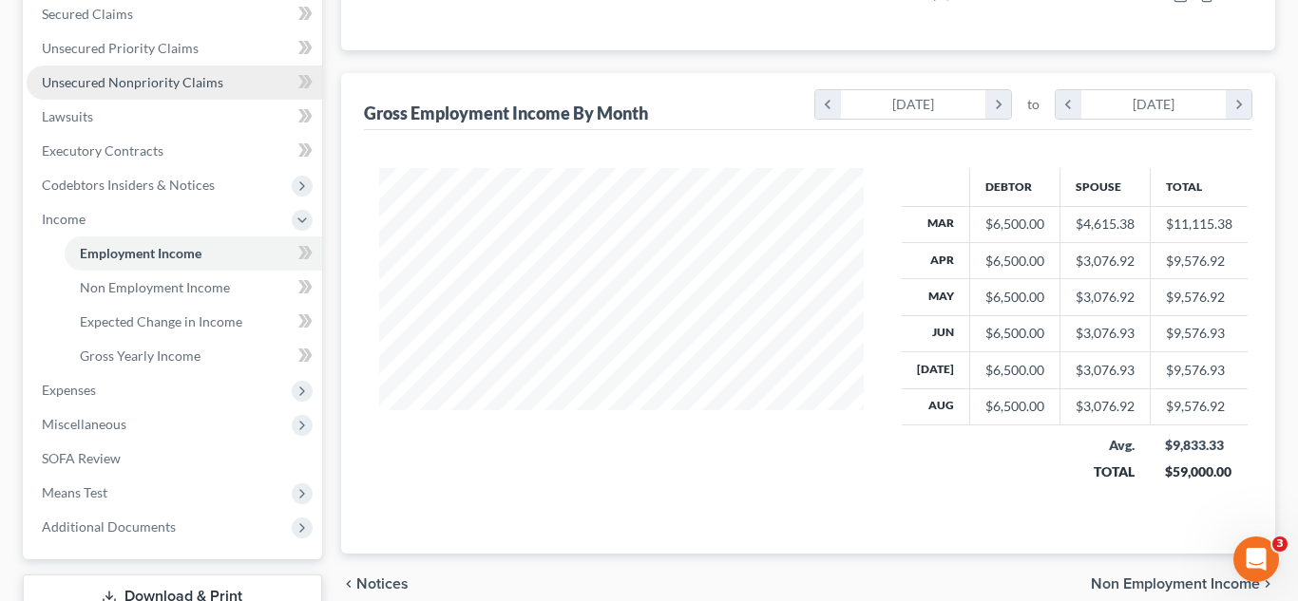
scroll to position [426, 0]
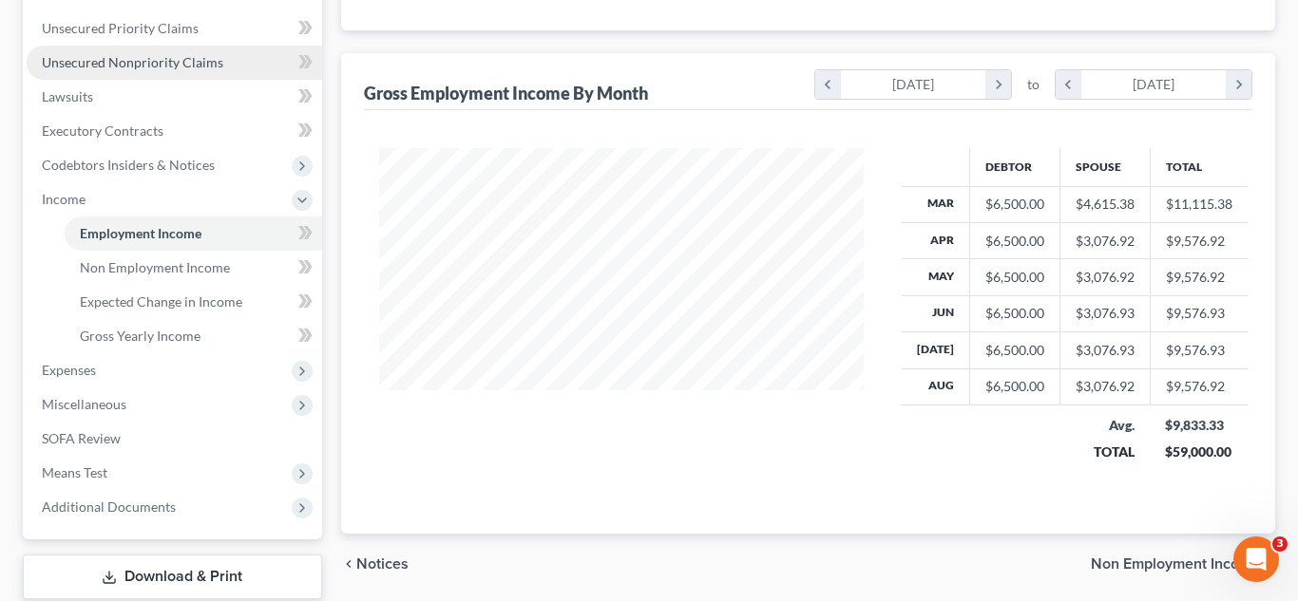
click at [166, 67] on span "Unsecured Nonpriority Claims" at bounding box center [132, 62] width 181 height 16
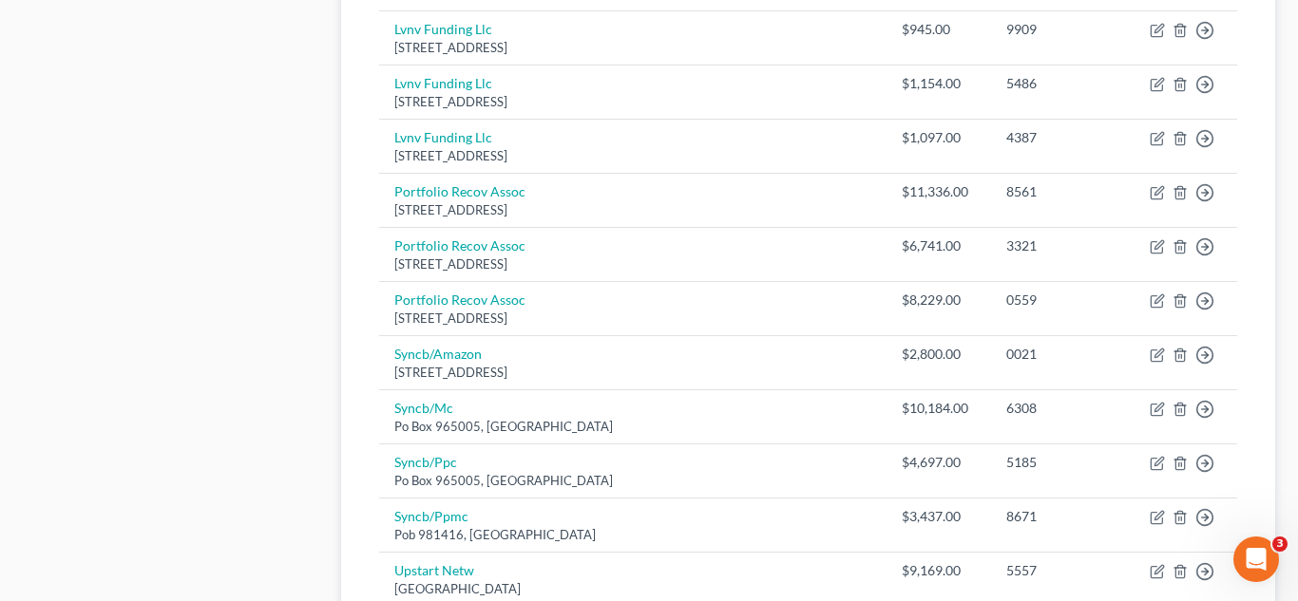
scroll to position [1592, 0]
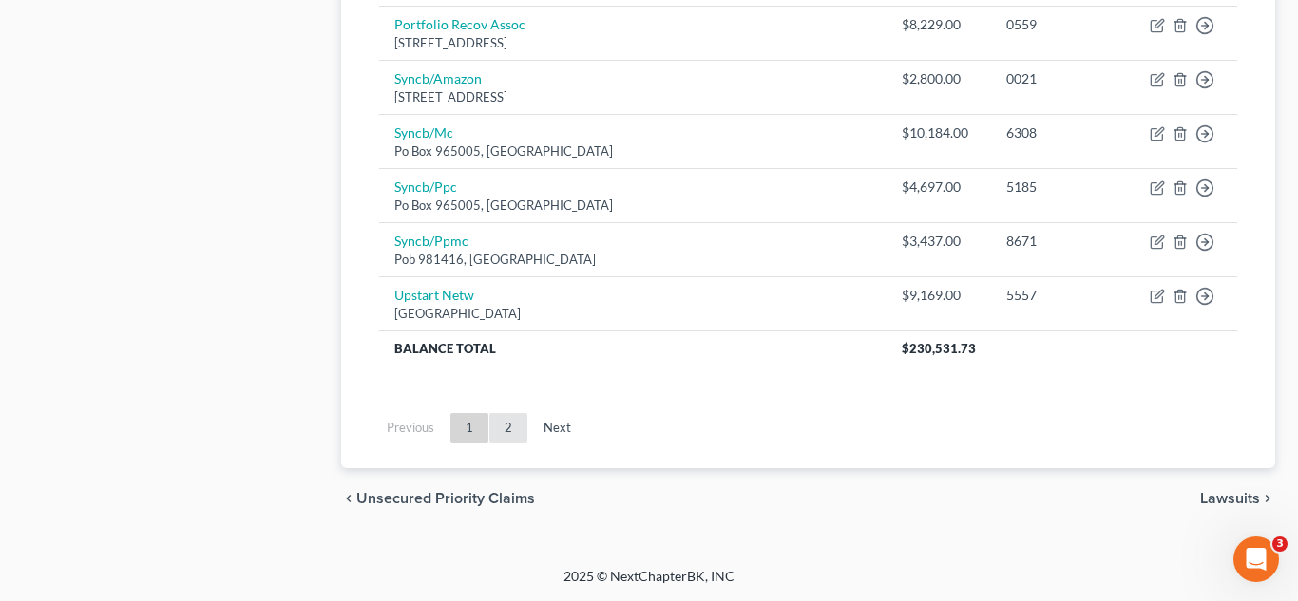
click at [513, 428] on link "2" at bounding box center [508, 428] width 38 height 30
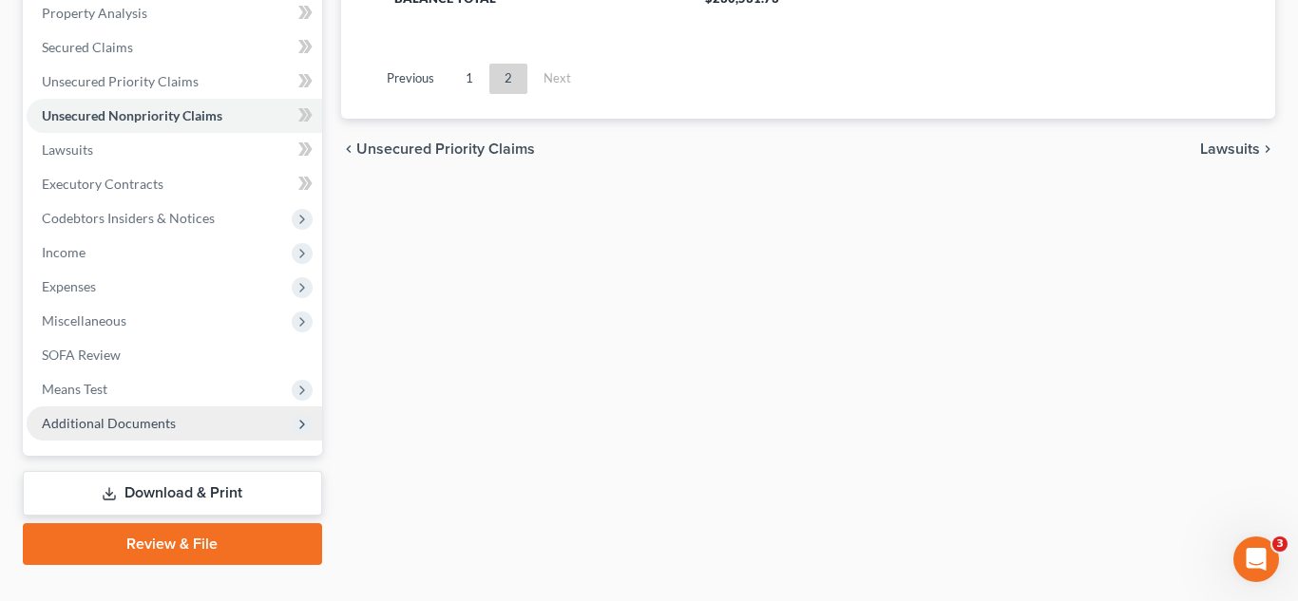
scroll to position [408, 0]
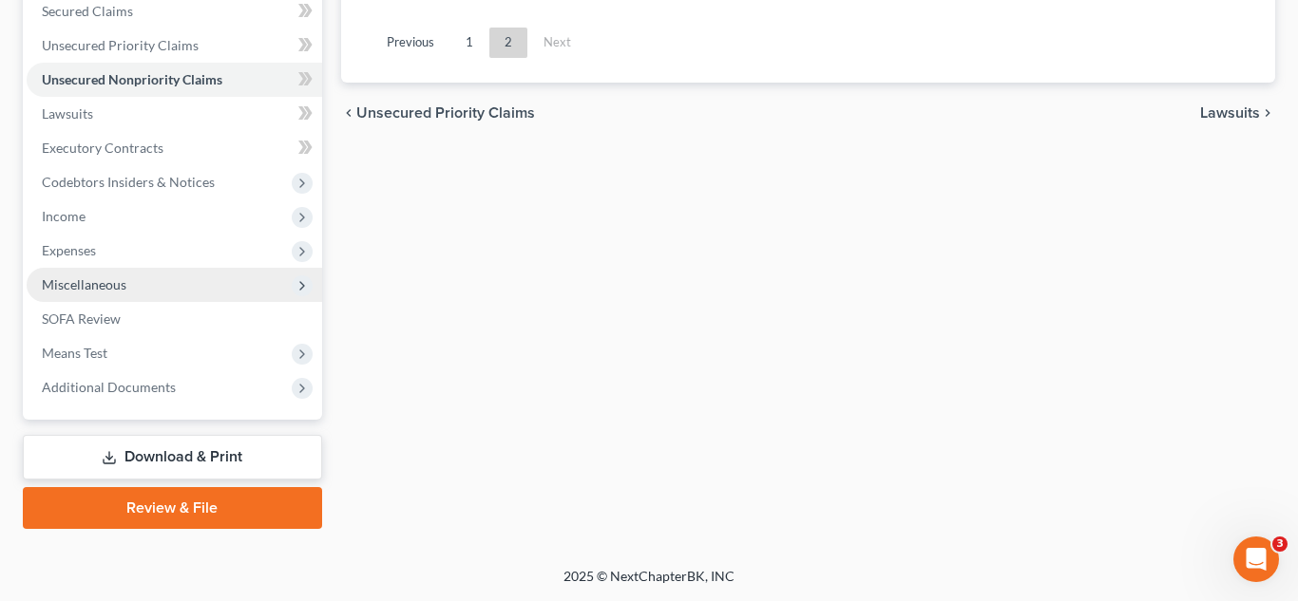
click at [134, 292] on span "Miscellaneous" at bounding box center [174, 285] width 295 height 34
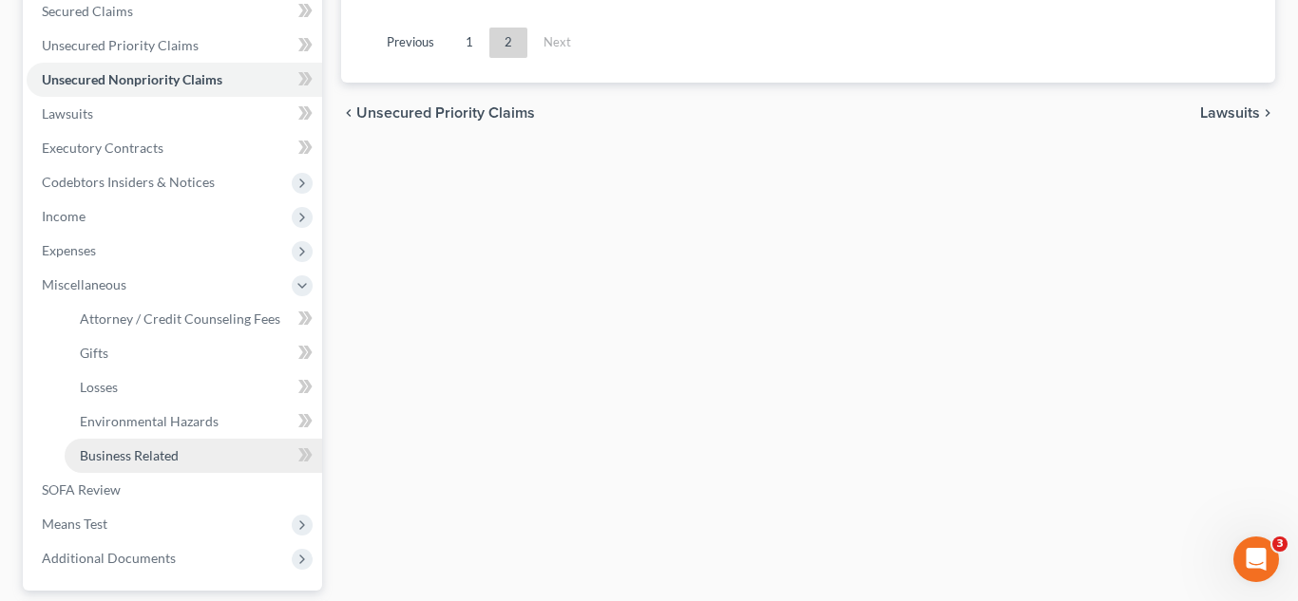
click at [94, 456] on span "Business Related" at bounding box center [129, 455] width 99 height 16
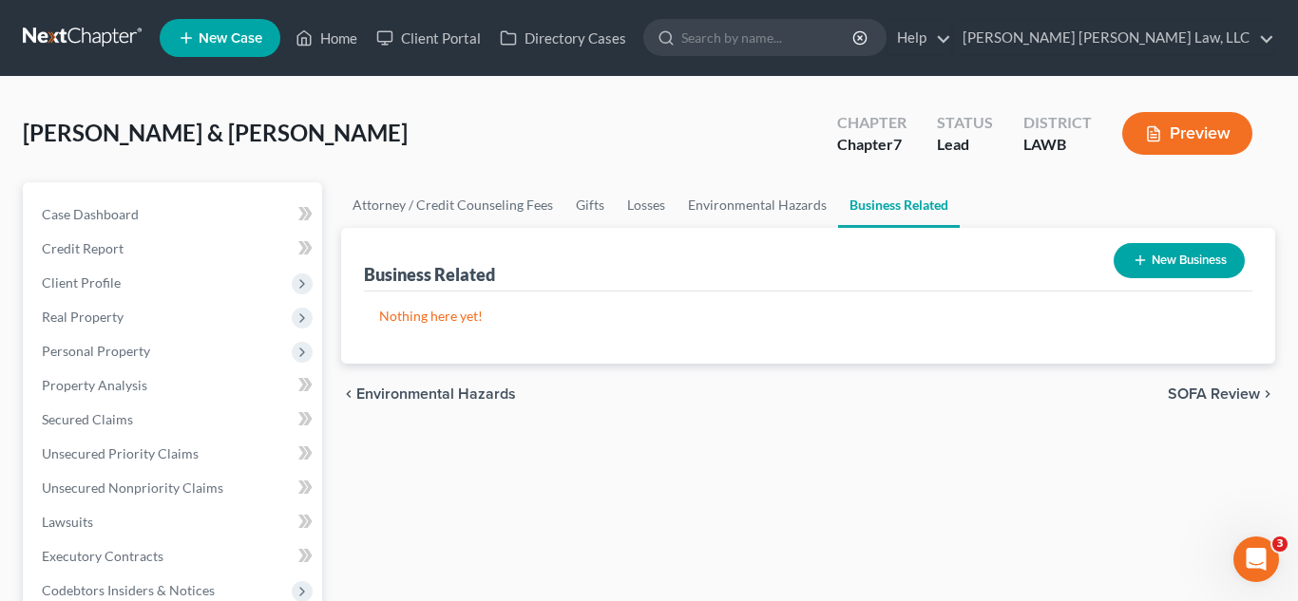
click at [1134, 269] on button "New Business" at bounding box center [1178, 260] width 131 height 35
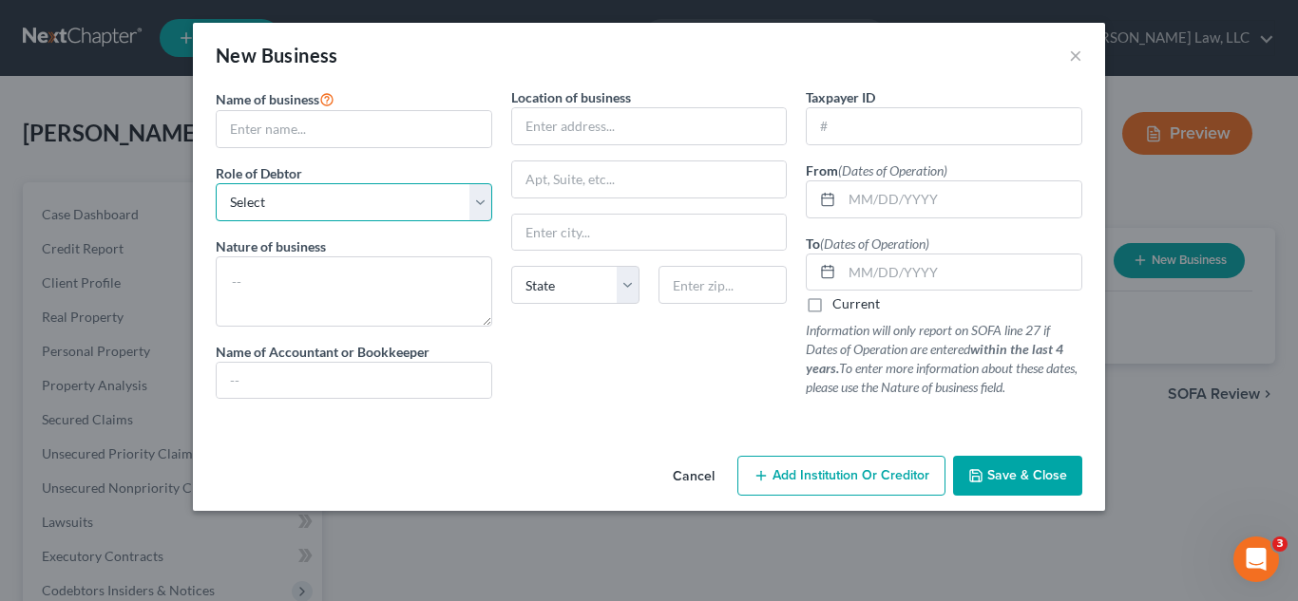
click at [403, 199] on select "Select A member of a limited liability company (LLC) or limited liability partn…" at bounding box center [354, 202] width 276 height 38
click at [571, 389] on div "Location of business State AL AK AR AZ CA CO CT DE DC FL GA GU HI ID IL IN IA K…" at bounding box center [649, 250] width 295 height 327
click at [400, 199] on select "Select A member of a limited liability company (LLC) or limited liability partn…" at bounding box center [354, 202] width 276 height 38
select select "sole_proprietor"
click at [216, 183] on select "Select A member of a limited liability company (LLC) or limited liability partn…" at bounding box center [354, 202] width 276 height 38
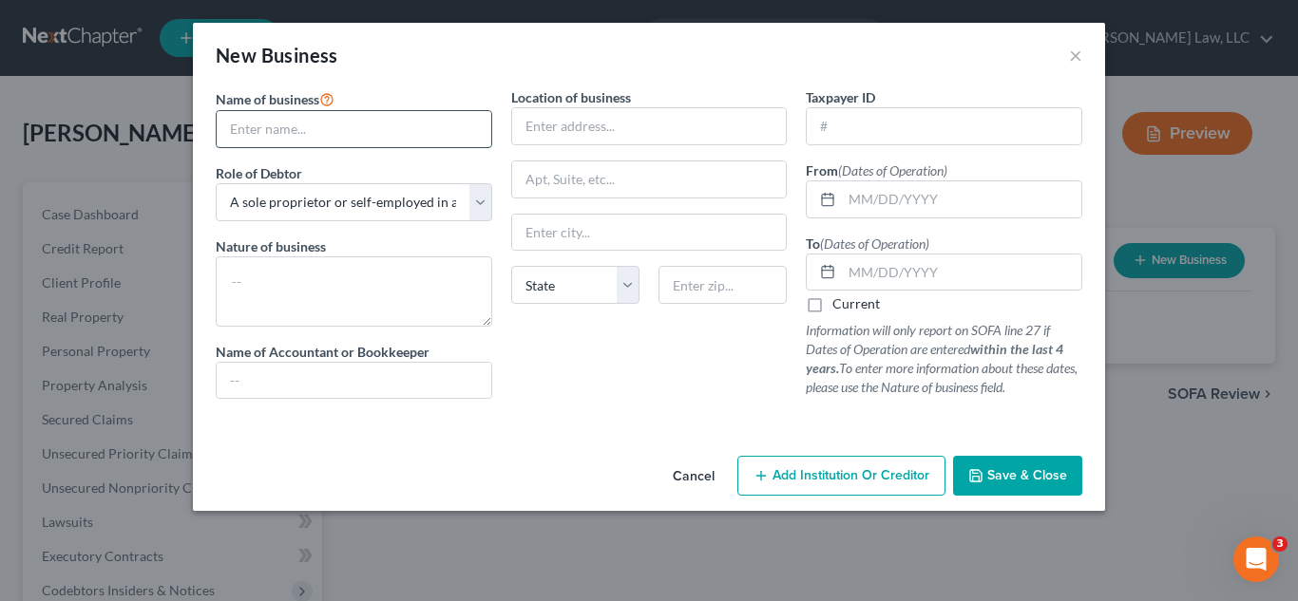
click at [366, 128] on input "text" at bounding box center [354, 129] width 275 height 36
type input "u"
click at [254, 132] on input "US Wifi" at bounding box center [354, 129] width 275 height 36
click at [317, 142] on input "USWifi" at bounding box center [354, 129] width 275 height 36
type input "USWifi"
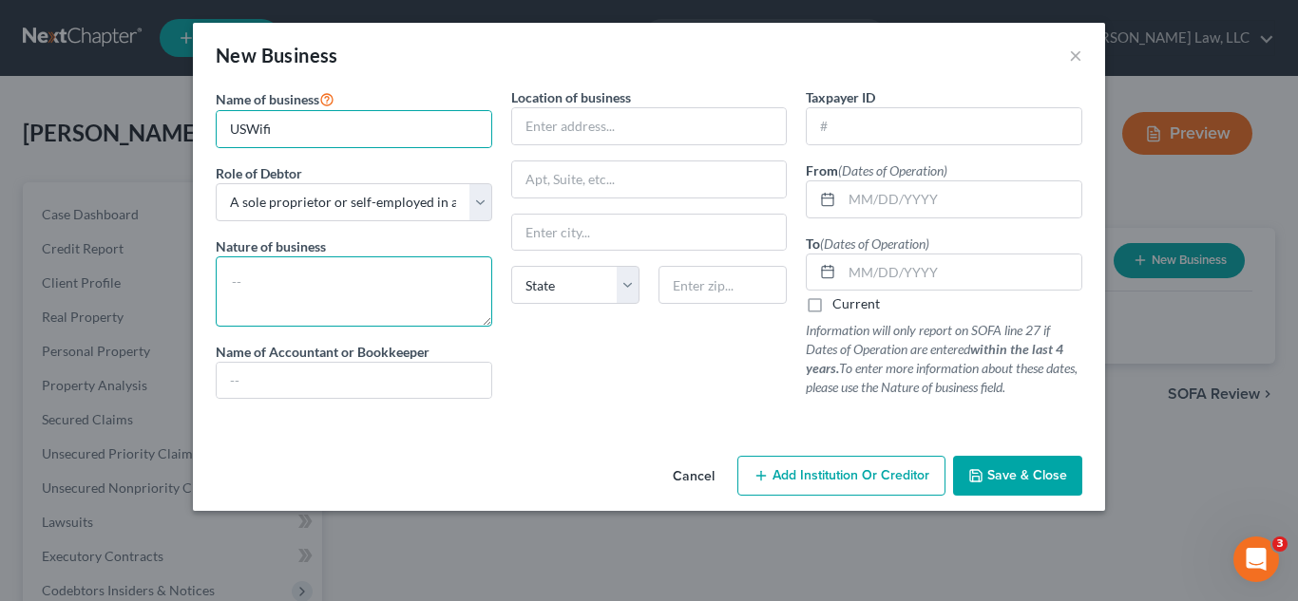
click at [288, 277] on textarea at bounding box center [354, 291] width 276 height 70
type textarea "internet sales"
click at [561, 365] on div "Location of business State AL AK AR AZ CA CO CT DE DC FL GA GU HI ID IL IN IA K…" at bounding box center [649, 250] width 295 height 327
click at [980, 476] on icon "button" at bounding box center [975, 475] width 15 height 15
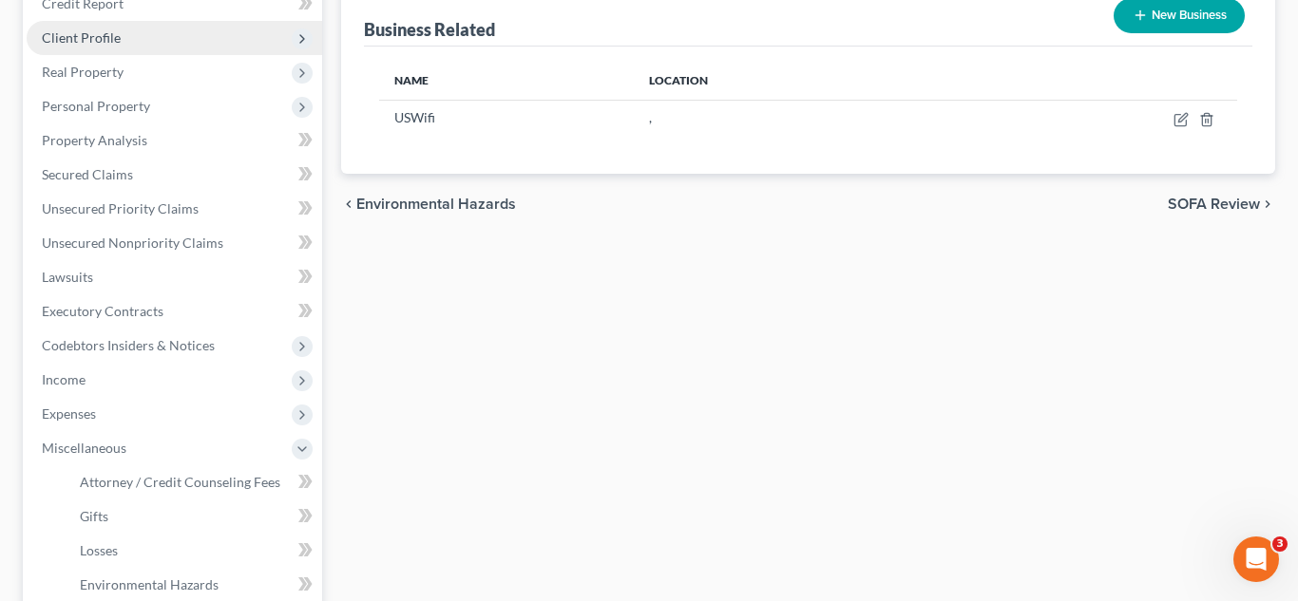
scroll to position [312, 0]
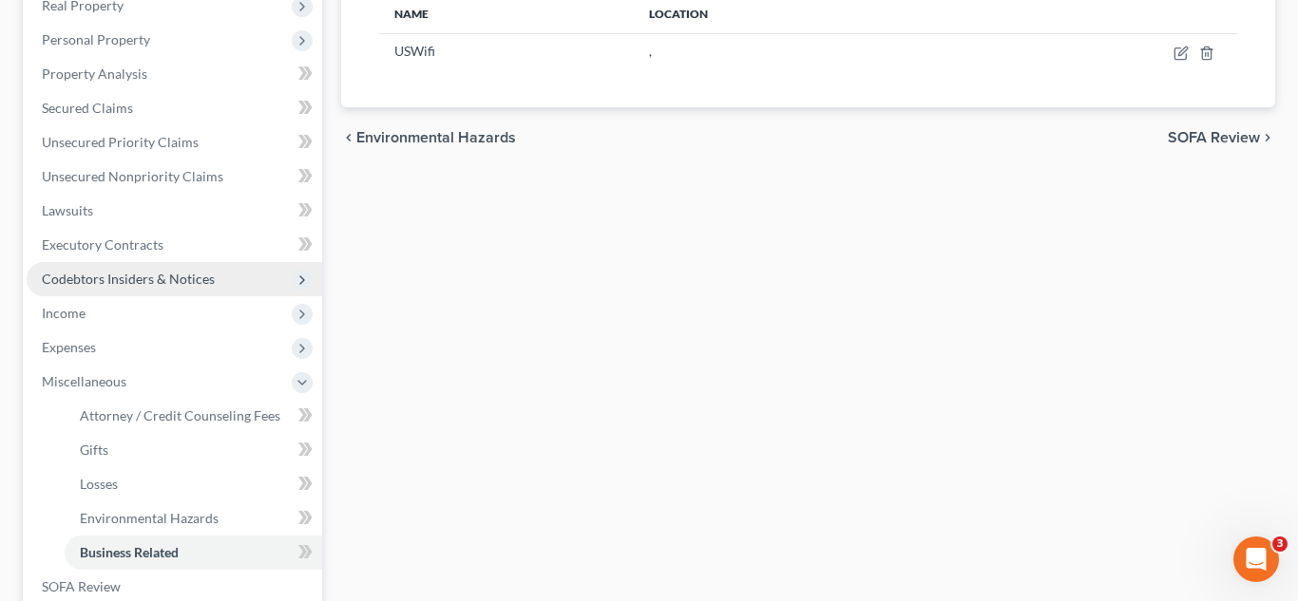
click at [159, 276] on span "Codebtors Insiders & Notices" at bounding box center [128, 279] width 173 height 16
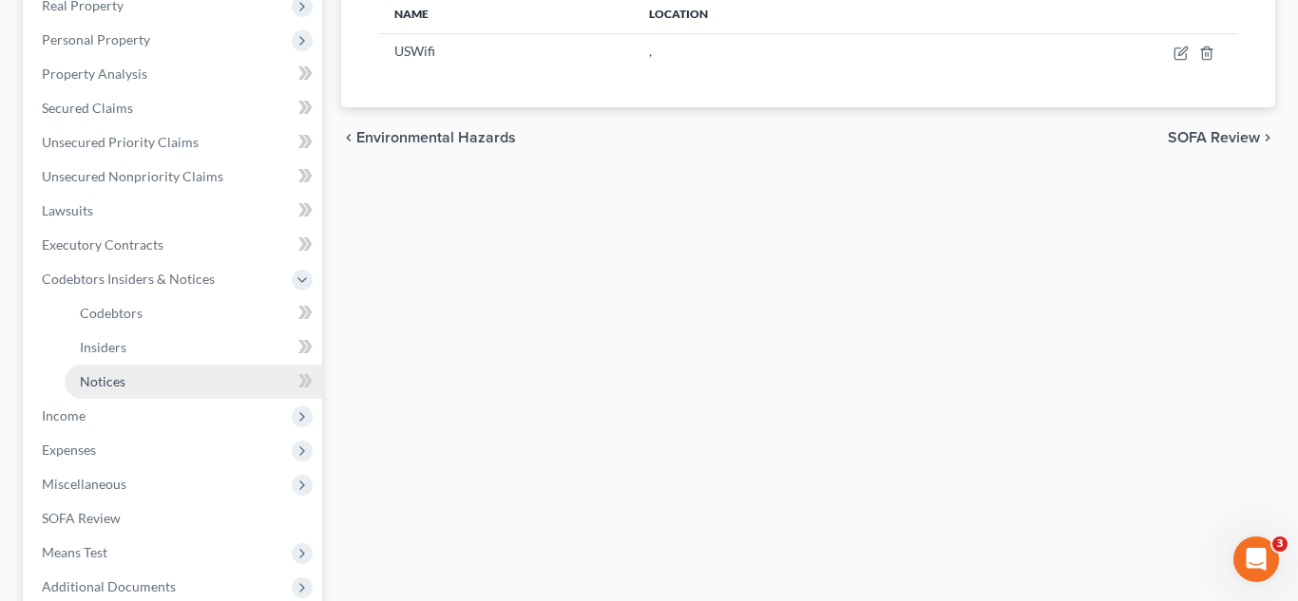
click at [96, 383] on span "Notices" at bounding box center [103, 381] width 46 height 16
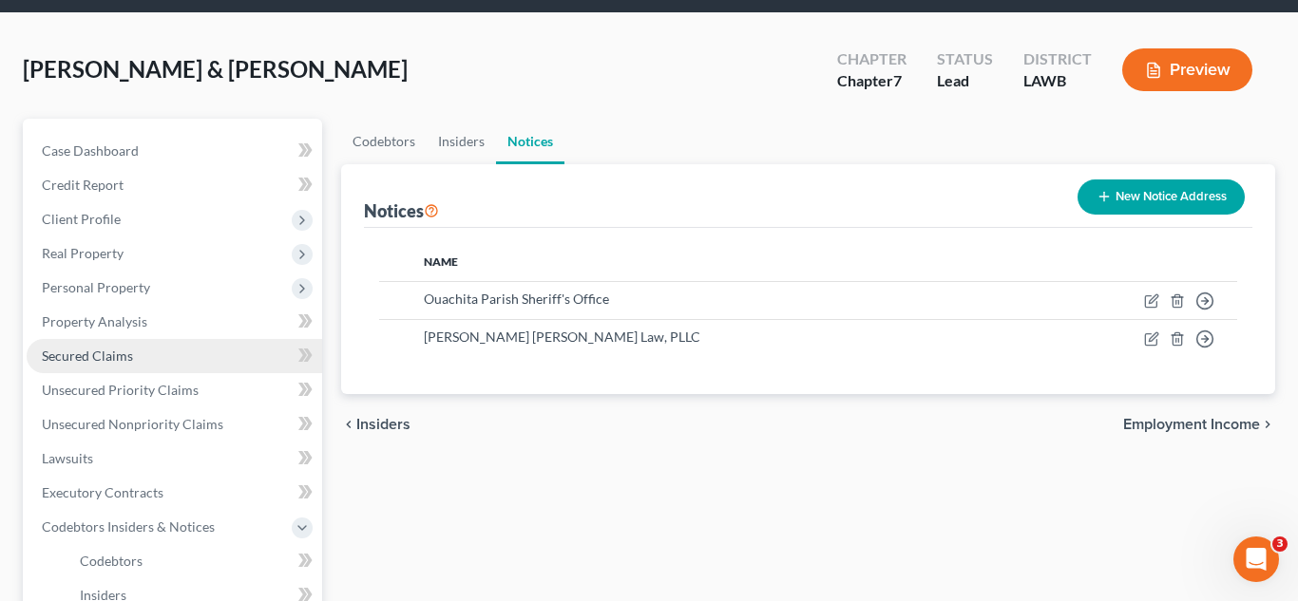
scroll to position [228, 0]
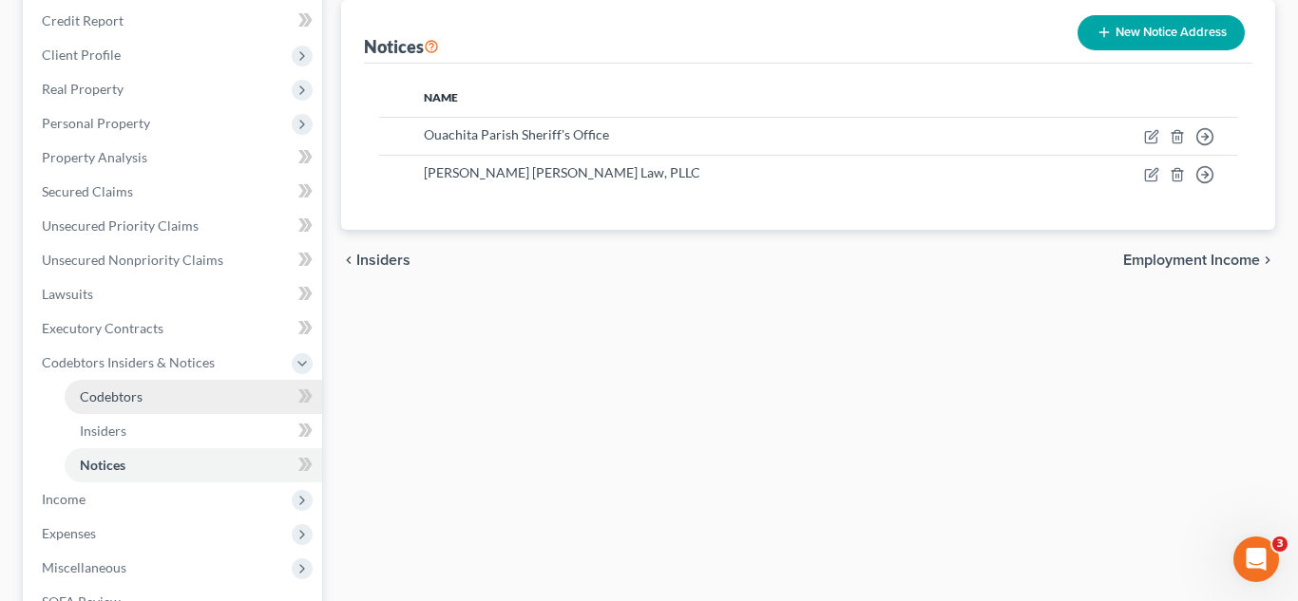
click at [121, 398] on span "Codebtors" at bounding box center [111, 397] width 63 height 16
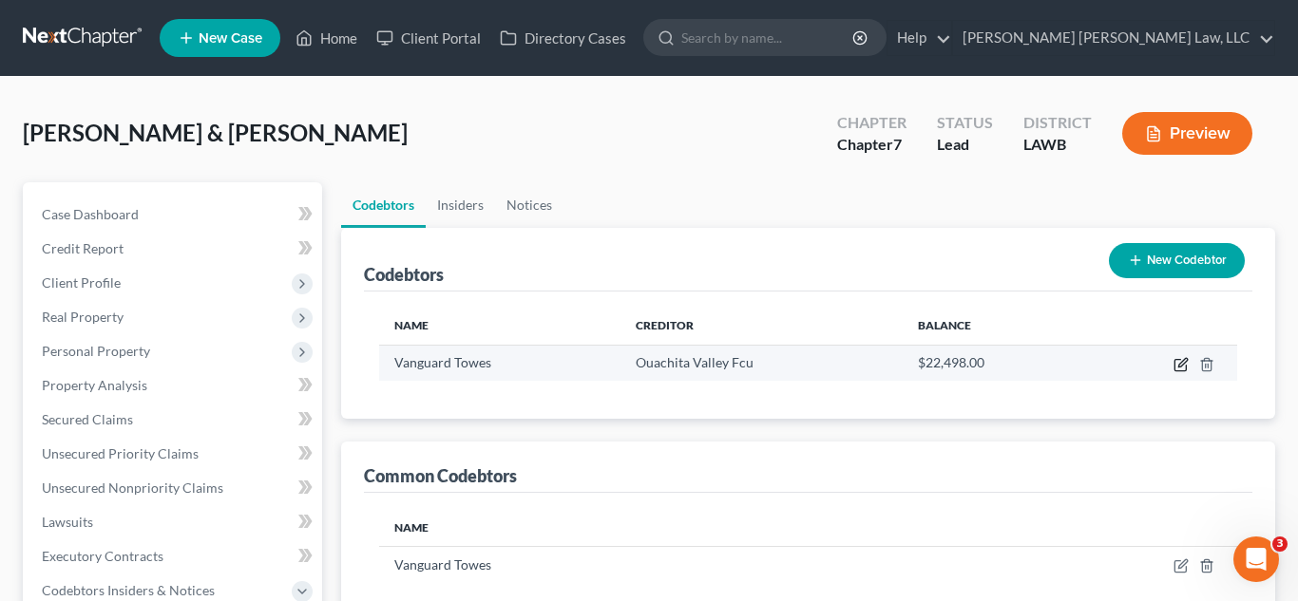
click at [1182, 370] on icon "button" at bounding box center [1180, 364] width 15 height 15
select select "19"
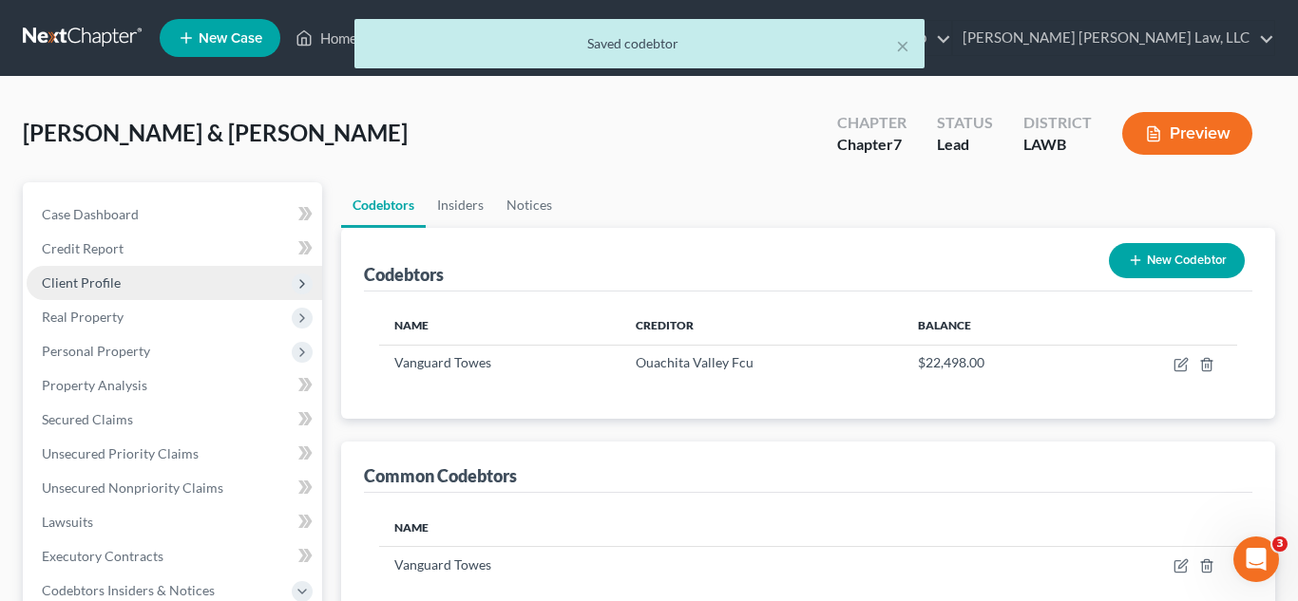
click at [186, 282] on span "Client Profile" at bounding box center [174, 283] width 295 height 34
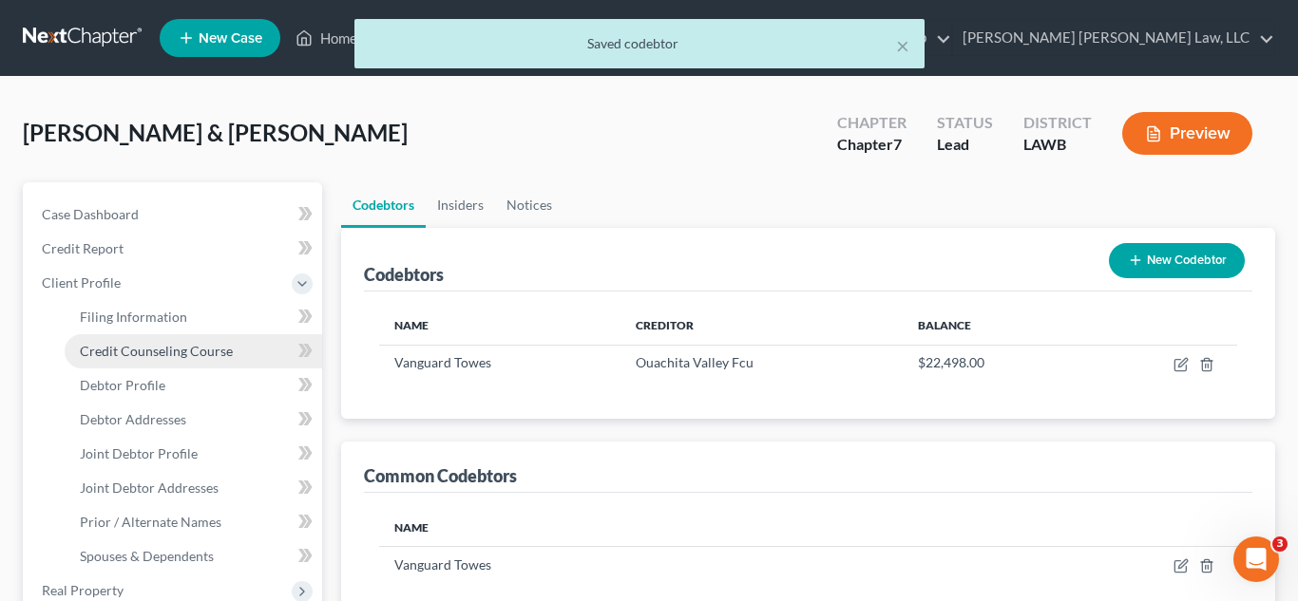
click at [140, 345] on span "Credit Counseling Course" at bounding box center [156, 351] width 153 height 16
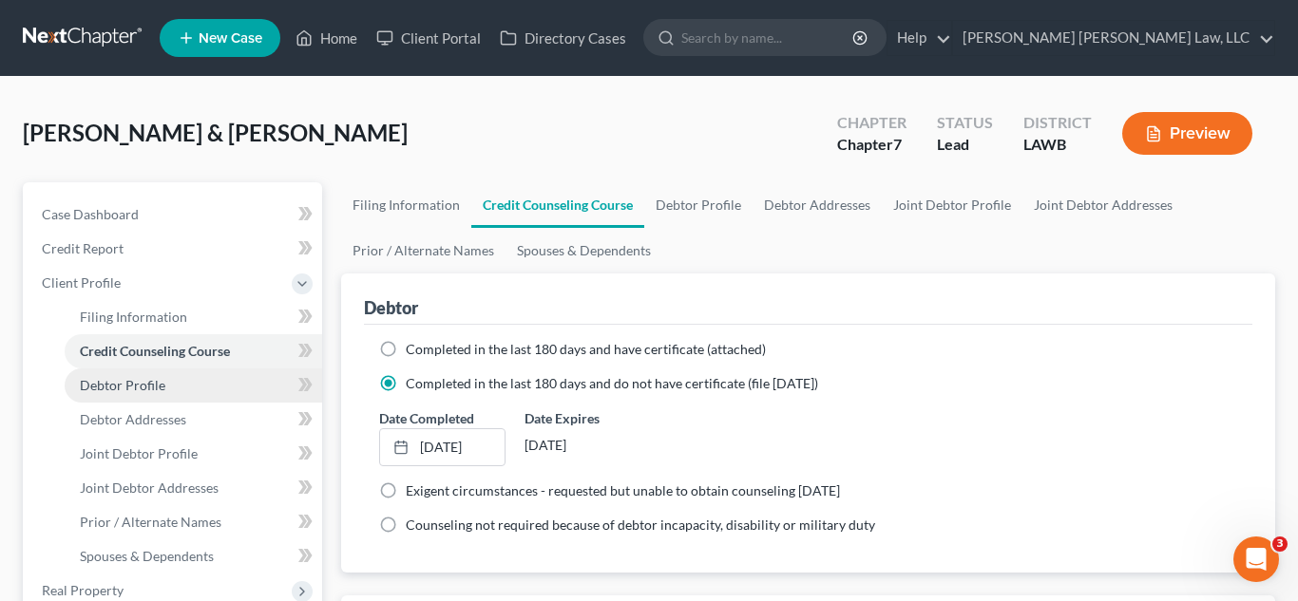
click at [144, 388] on span "Debtor Profile" at bounding box center [122, 385] width 85 height 16
select select "2"
select select "1"
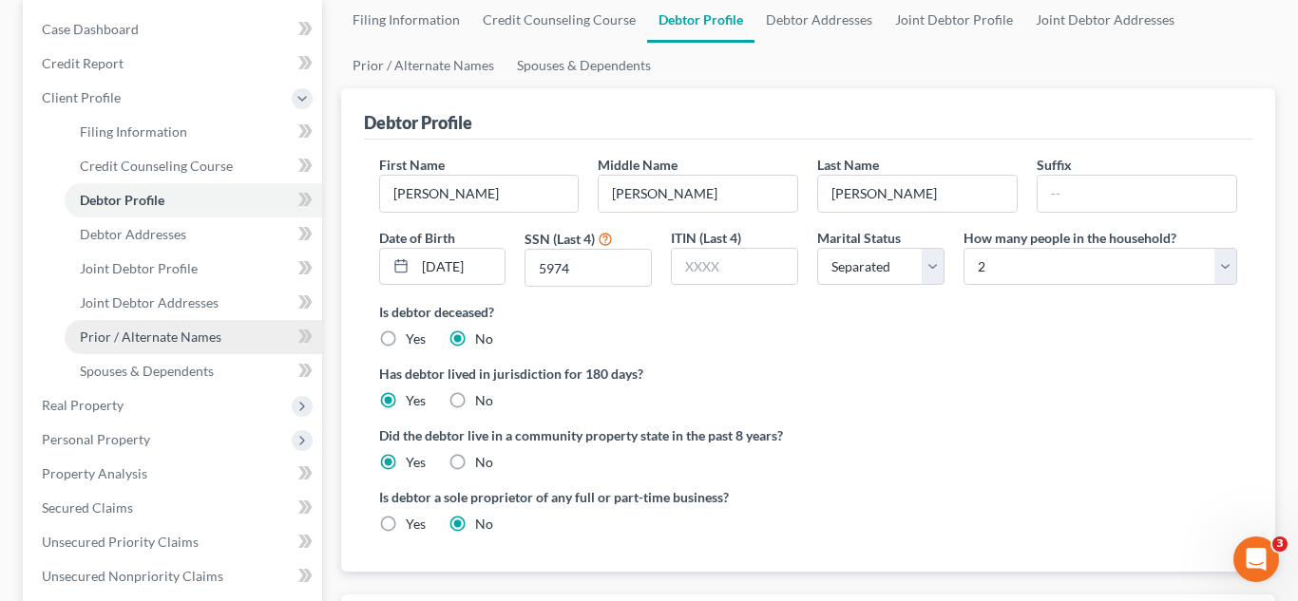
scroll to position [188, 0]
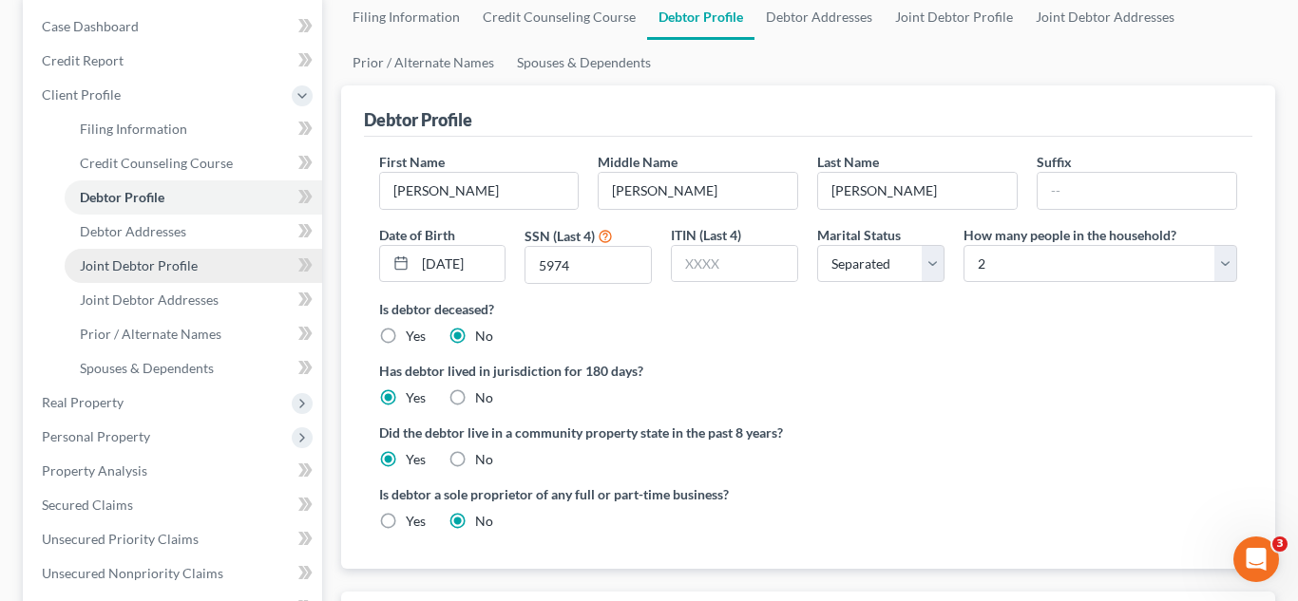
click at [168, 269] on span "Joint Debtor Profile" at bounding box center [139, 265] width 118 height 16
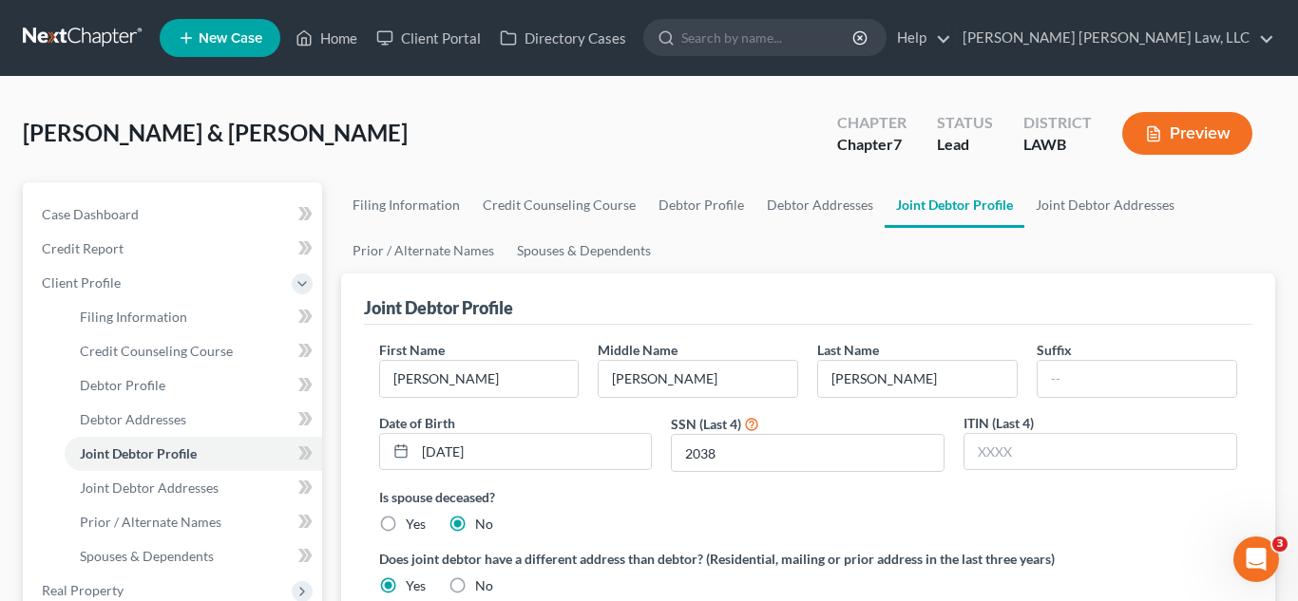
click at [111, 40] on link at bounding box center [84, 38] width 122 height 34
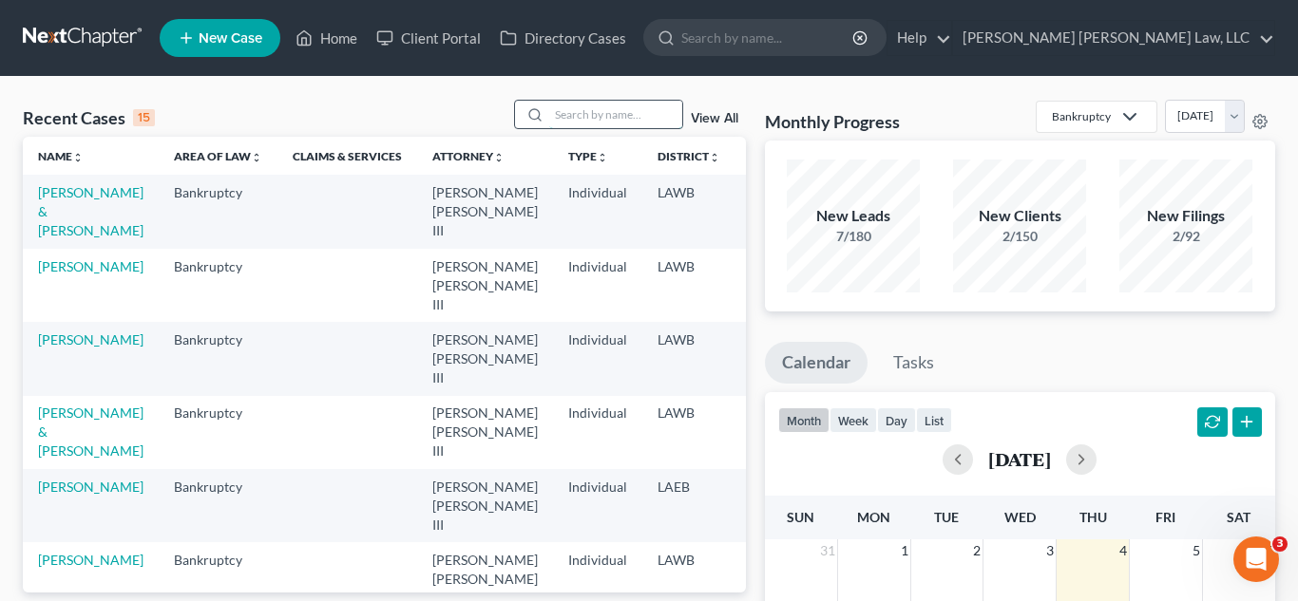
click at [562, 120] on input "search" at bounding box center [615, 115] width 133 height 28
click at [68, 275] on link "[PERSON_NAME]" at bounding box center [90, 266] width 105 height 16
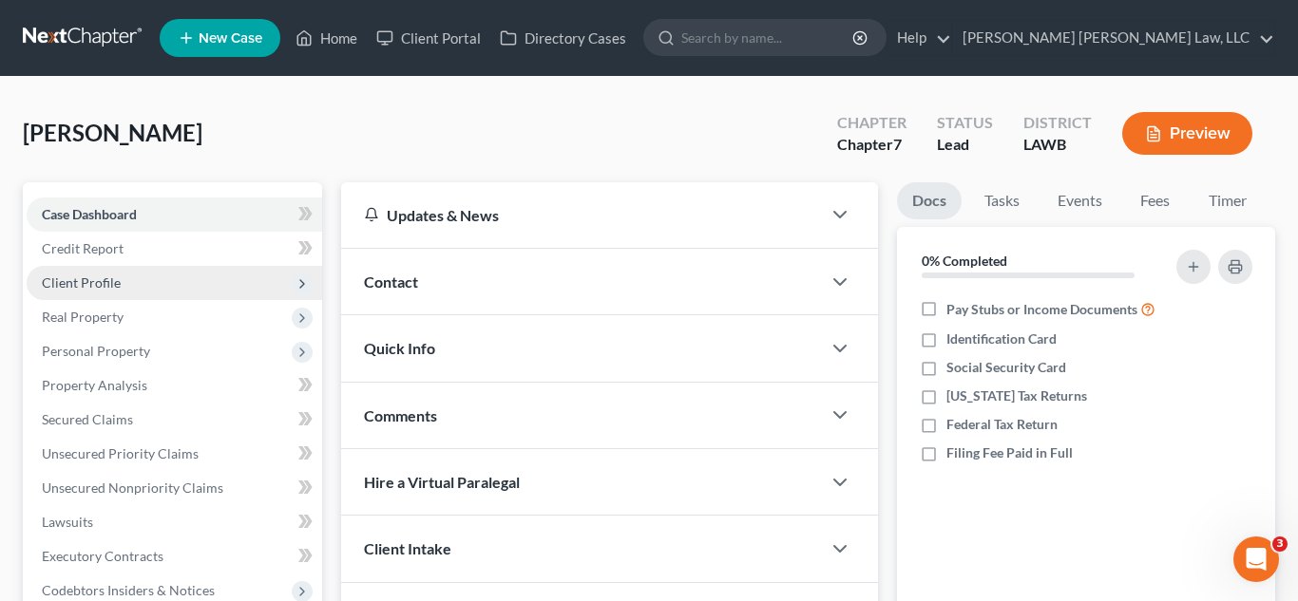
click at [167, 286] on span "Client Profile" at bounding box center [174, 283] width 295 height 34
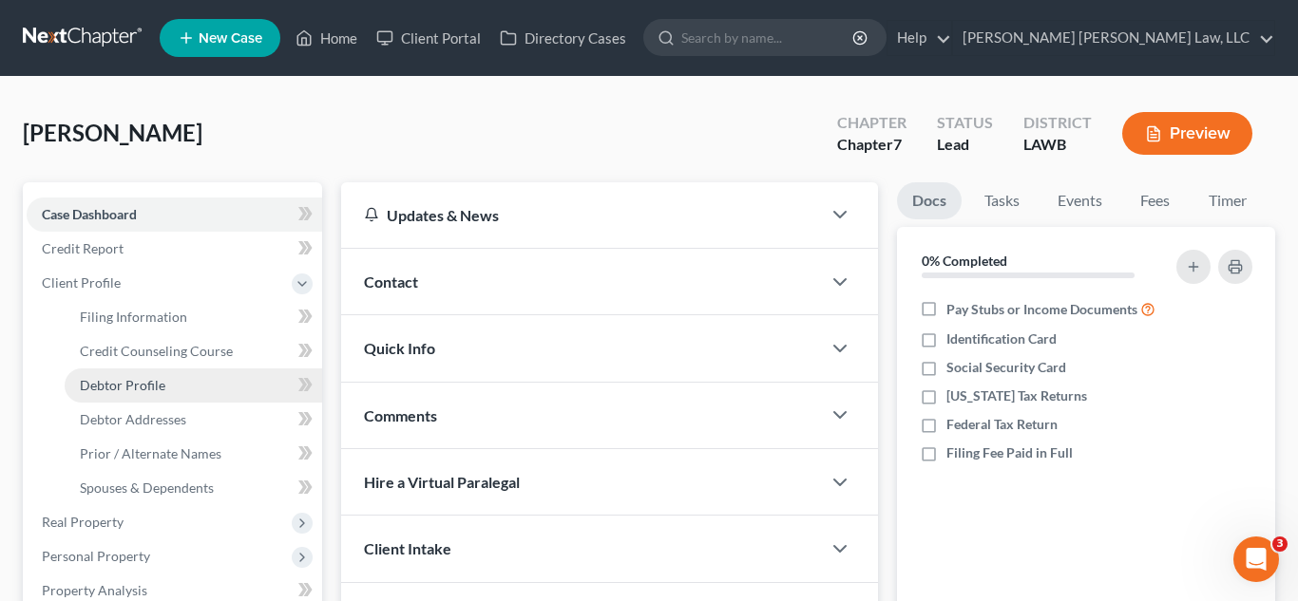
click at [132, 383] on span "Debtor Profile" at bounding box center [122, 385] width 85 height 16
select select "3"
select select "1"
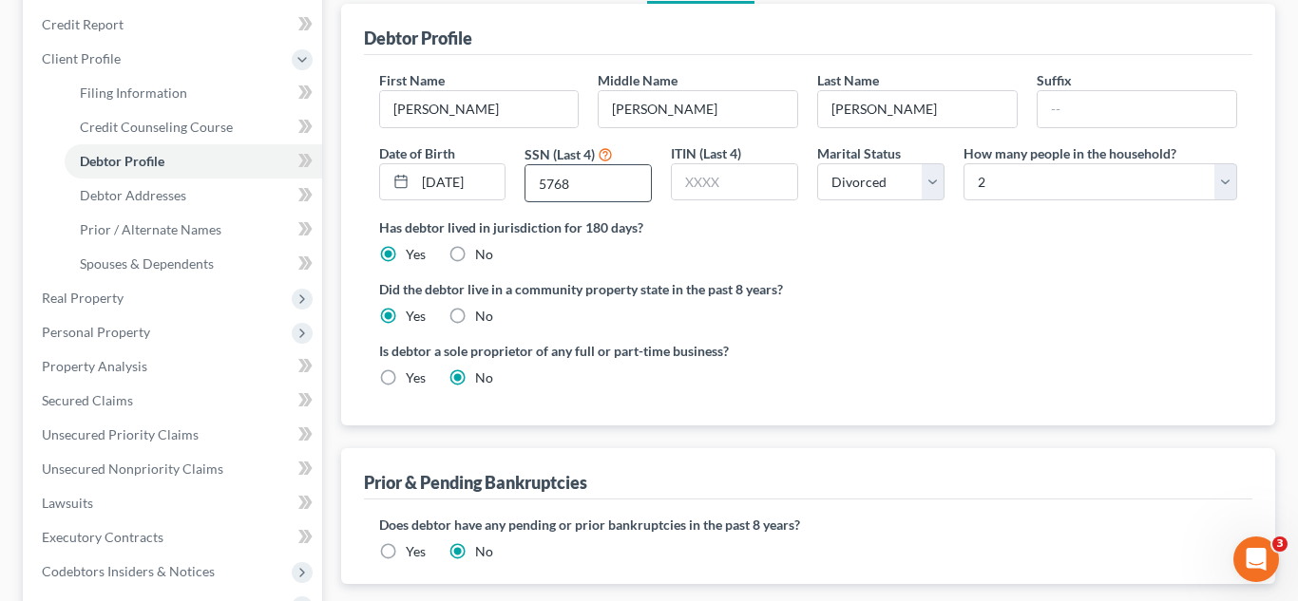
radio input "true"
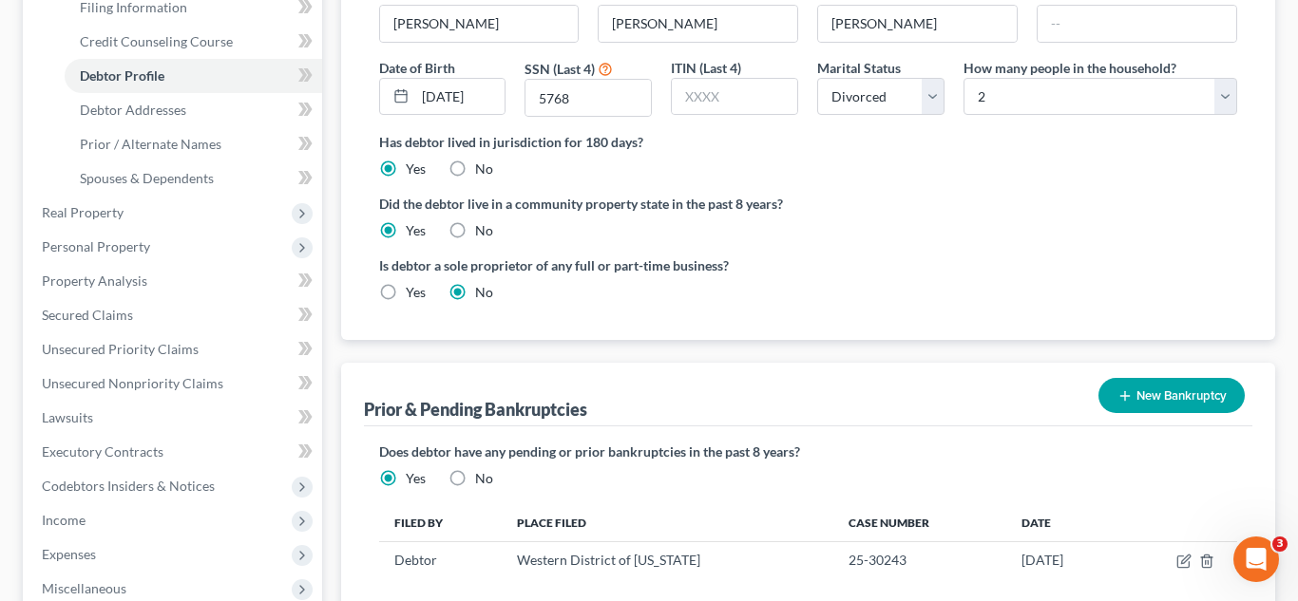
scroll to position [297, 0]
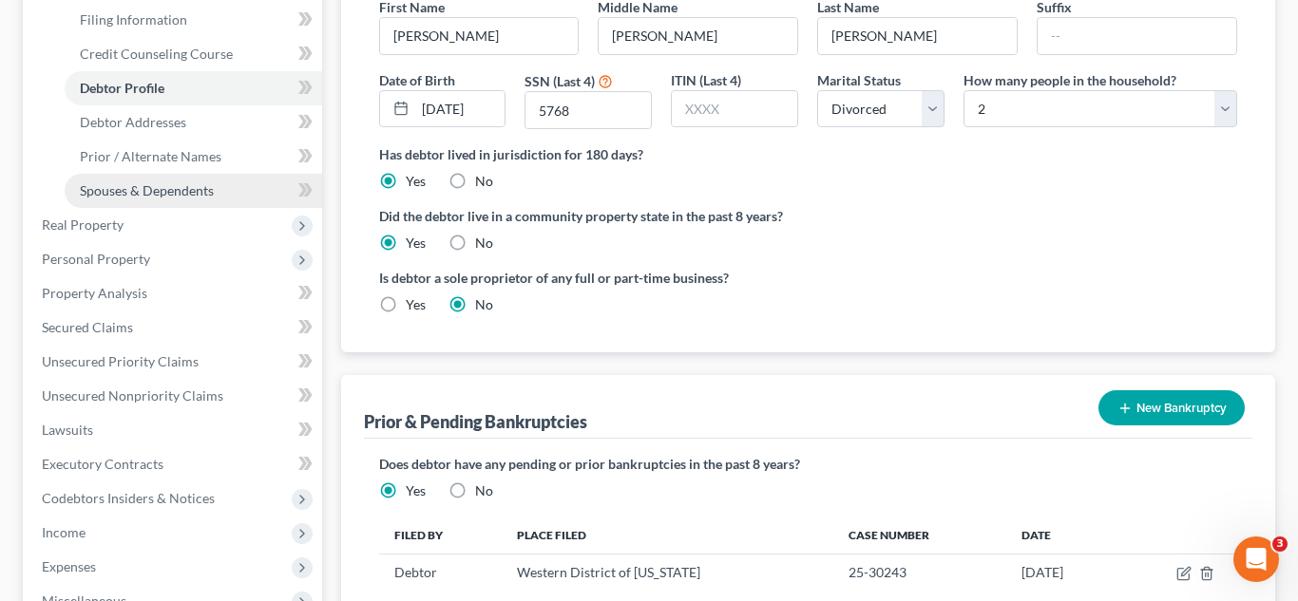
click at [203, 195] on span "Spouses & Dependents" at bounding box center [147, 190] width 134 height 16
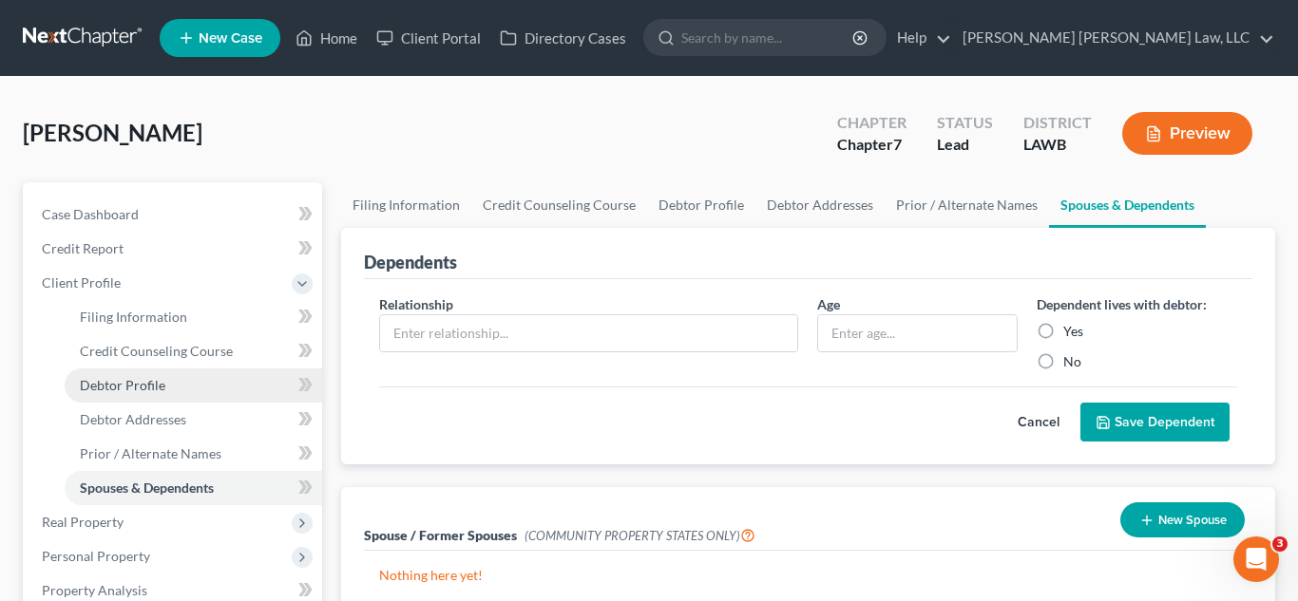
click at [156, 382] on span "Debtor Profile" at bounding box center [122, 385] width 85 height 16
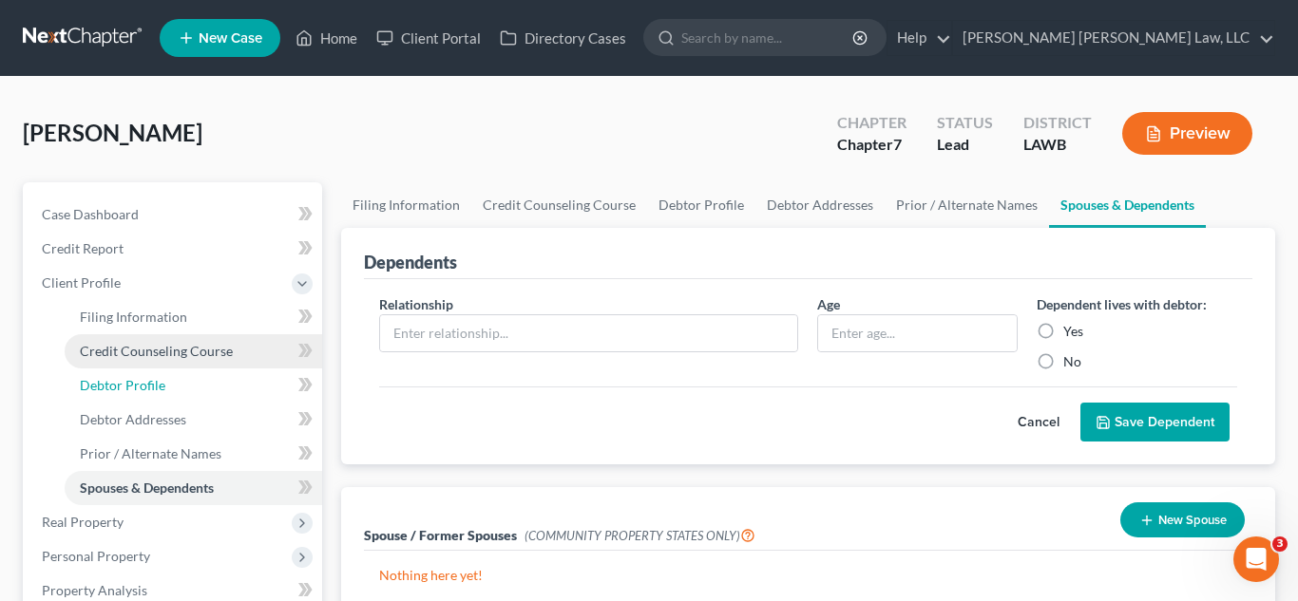
select select "3"
select select "1"
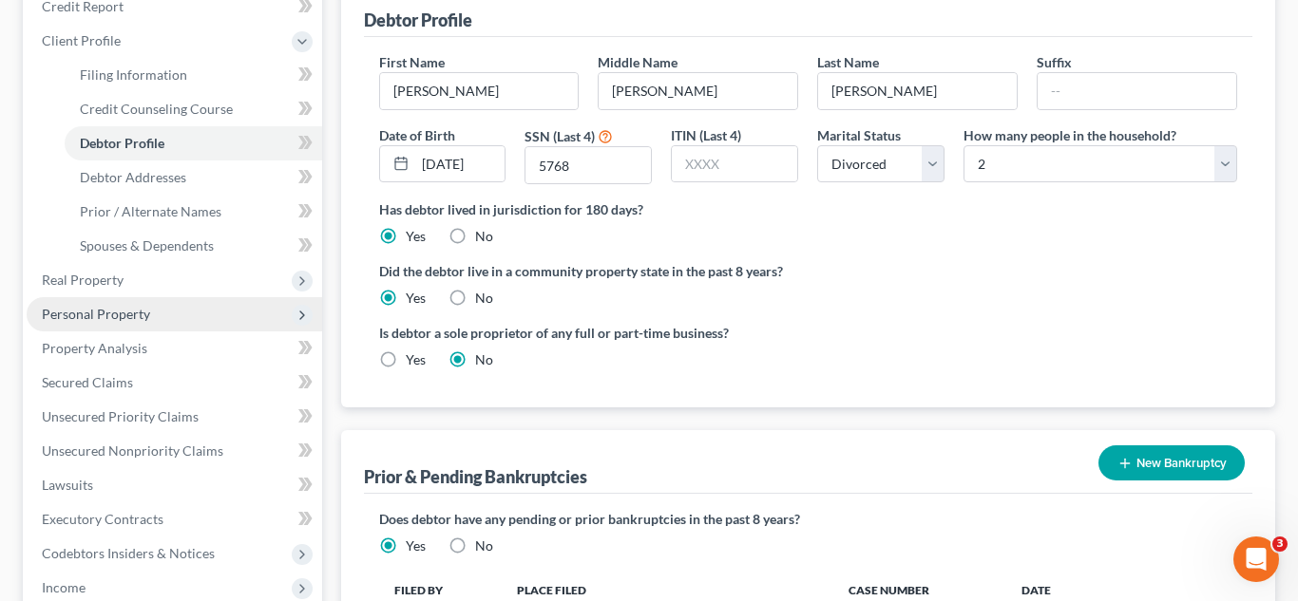
scroll to position [245, 0]
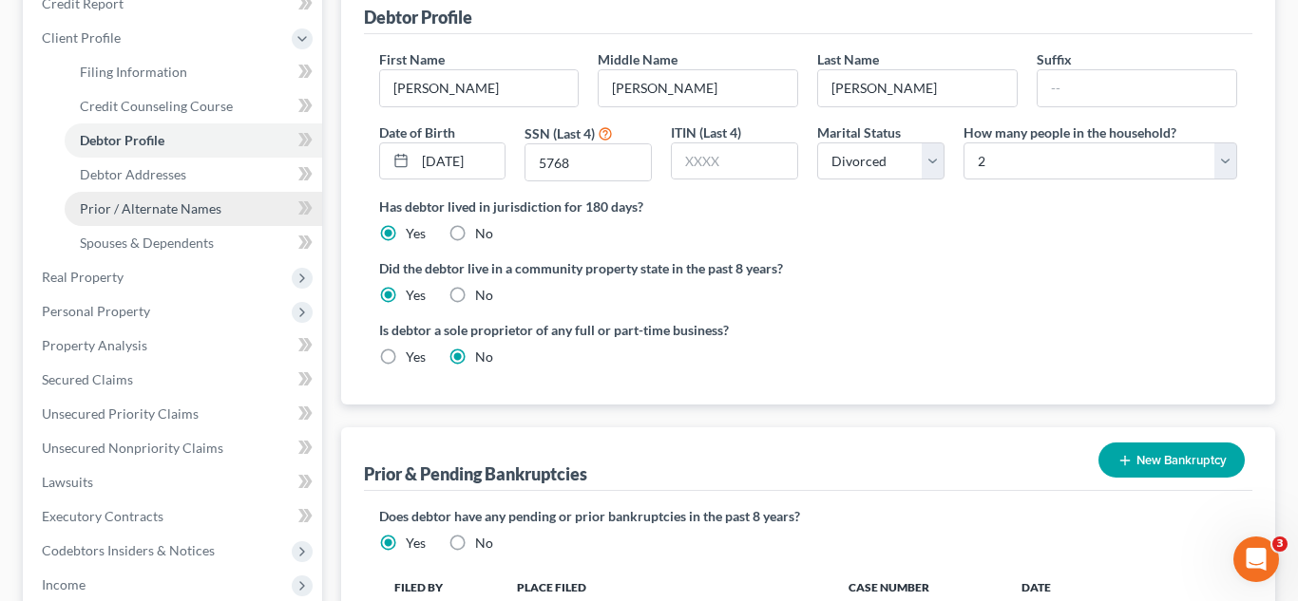
click at [180, 212] on span "Prior / Alternate Names" at bounding box center [151, 208] width 142 height 16
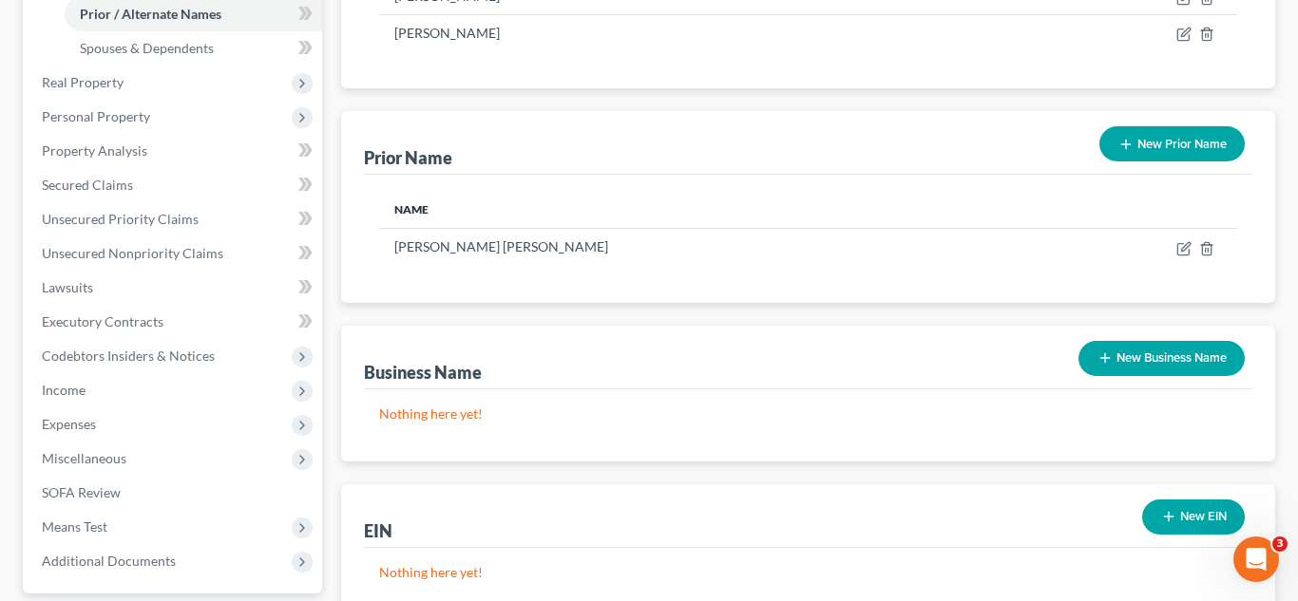
scroll to position [434, 0]
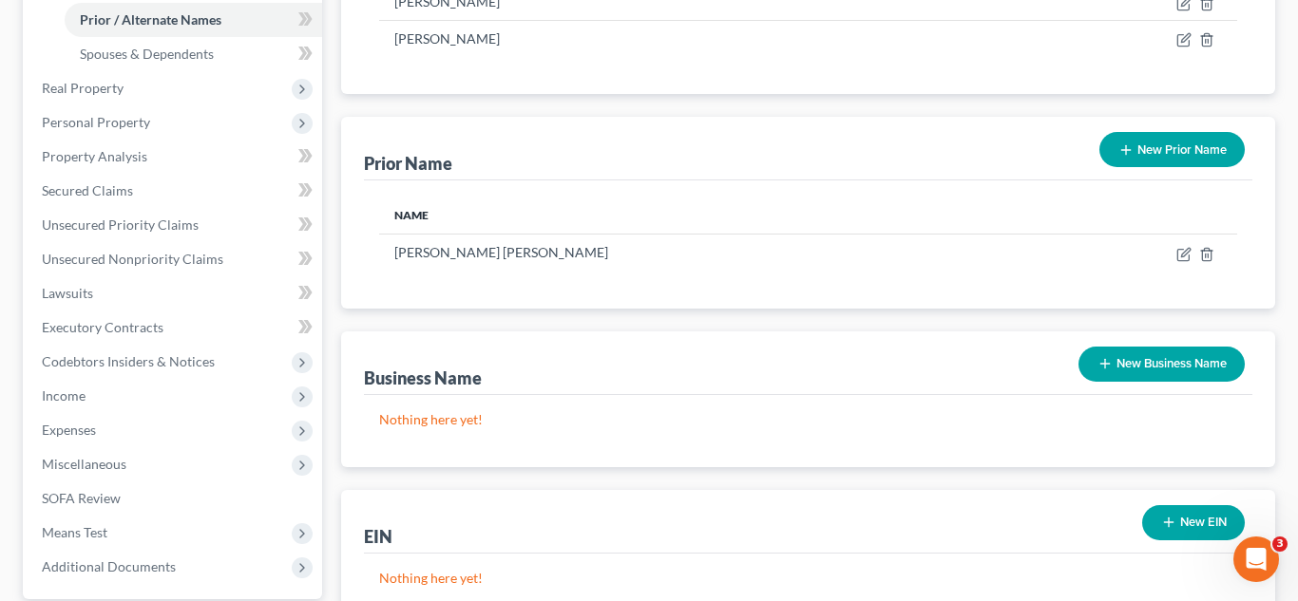
click at [1153, 154] on button "New Prior Name" at bounding box center [1171, 149] width 145 height 35
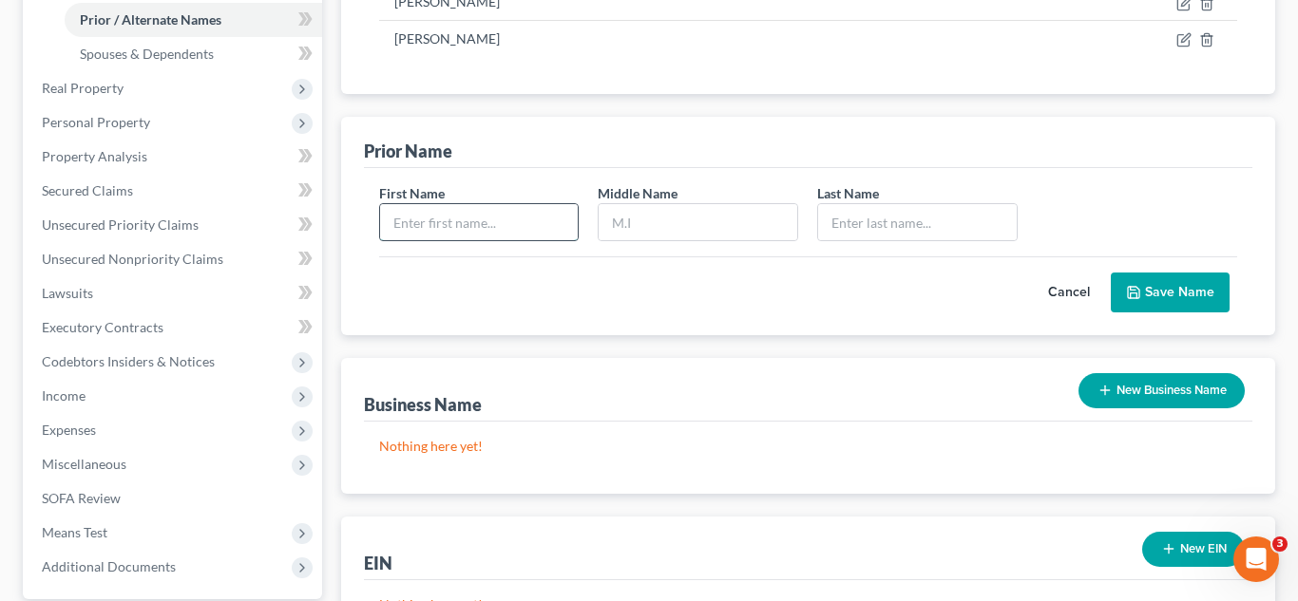
click at [542, 236] on input "text" at bounding box center [479, 222] width 199 height 36
type input "[PERSON_NAME]"
click at [1139, 286] on icon "submit" at bounding box center [1133, 292] width 15 height 15
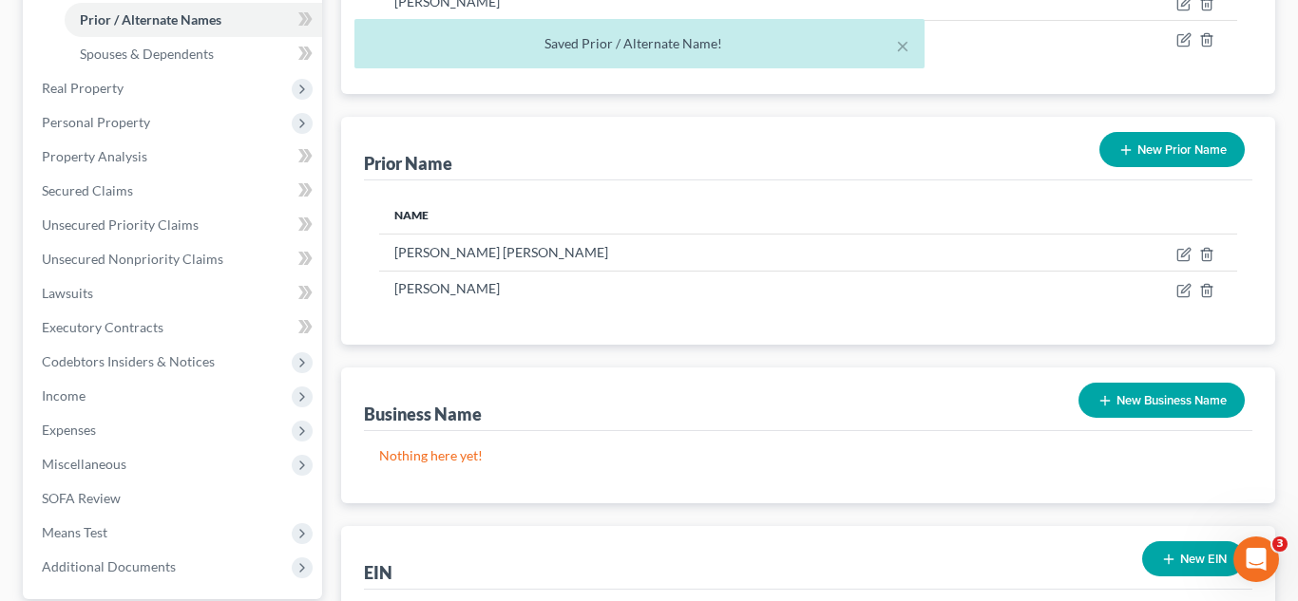
click at [1190, 153] on button "New Prior Name" at bounding box center [1171, 149] width 145 height 35
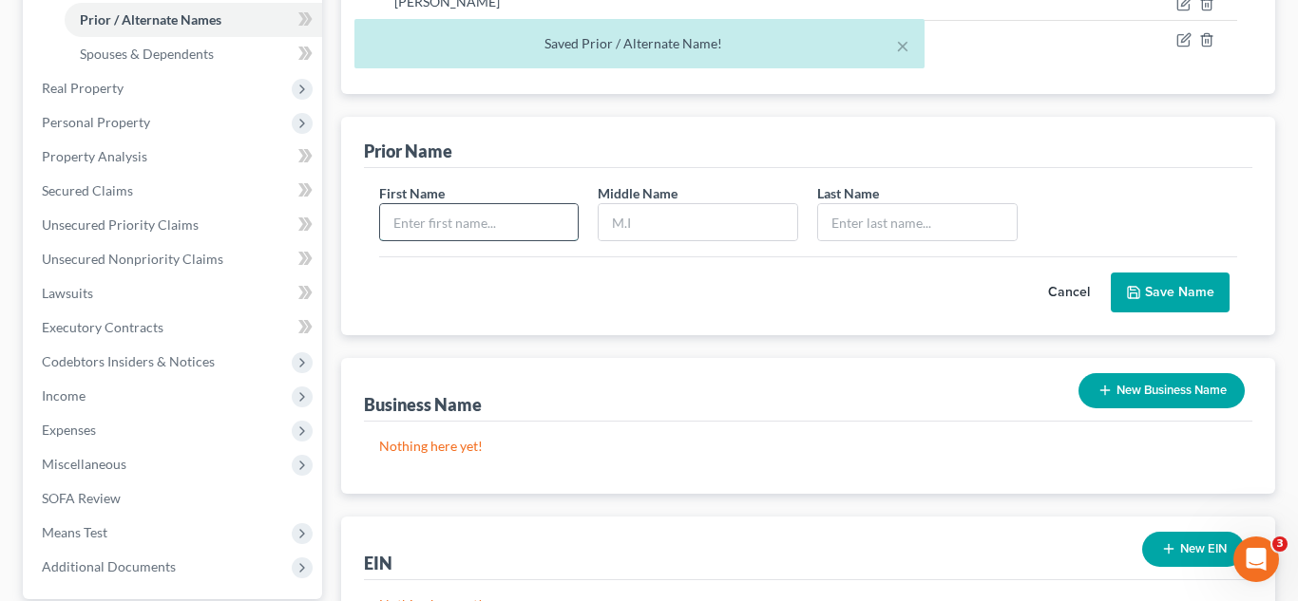
click at [551, 222] on input "text" at bounding box center [479, 222] width 199 height 36
type input "[PERSON_NAME]"
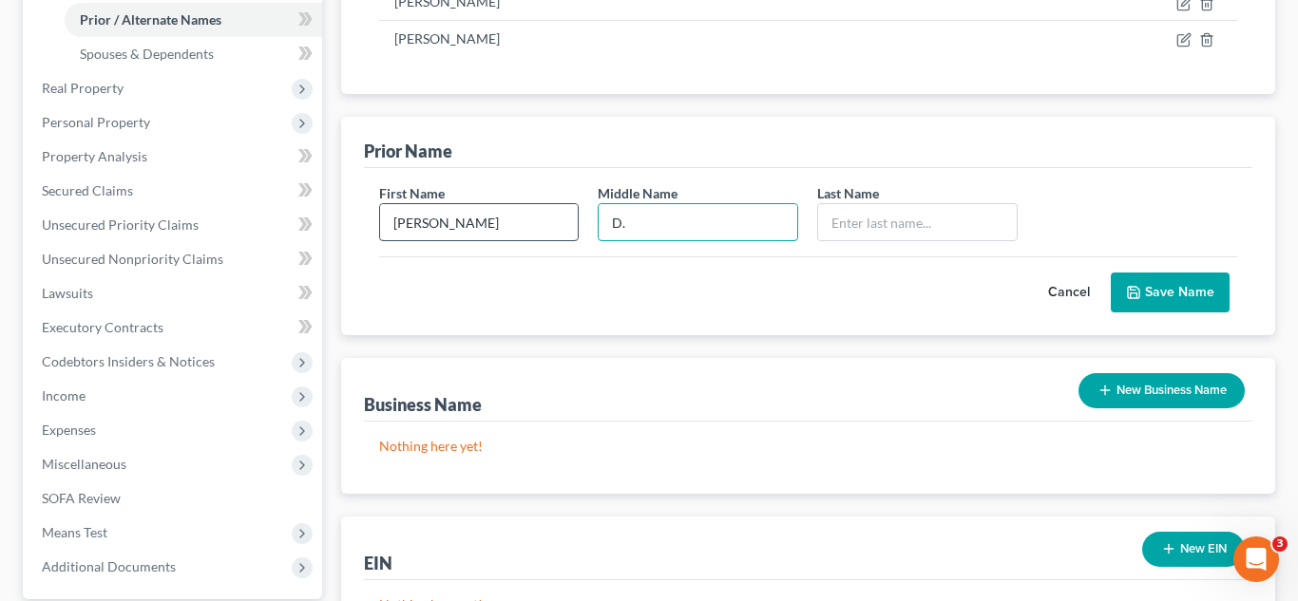
type input "D."
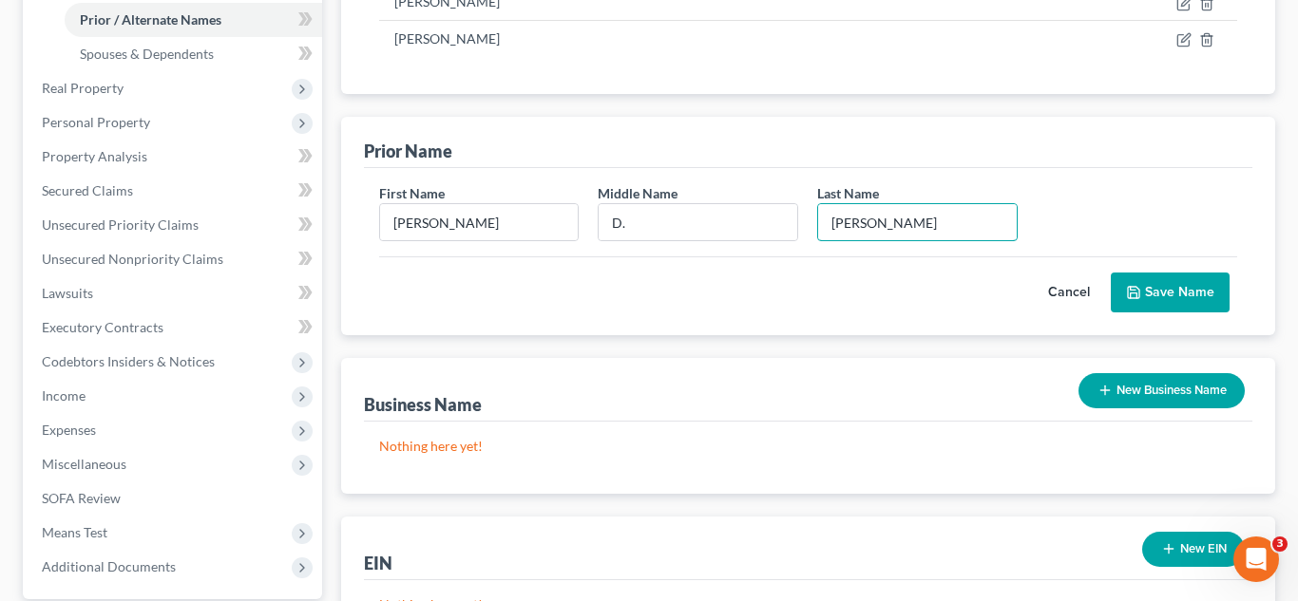
type input "[PERSON_NAME]"
click at [1135, 280] on button "Save Name" at bounding box center [1169, 293] width 119 height 40
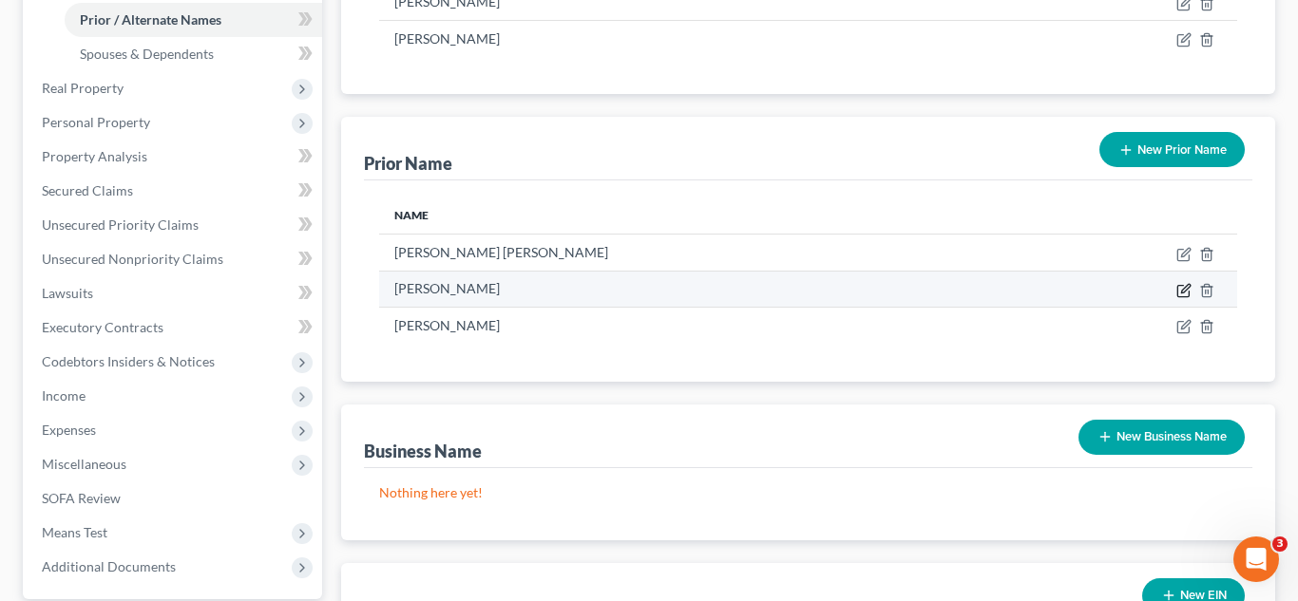
click at [1181, 292] on icon "button" at bounding box center [1185, 288] width 9 height 9
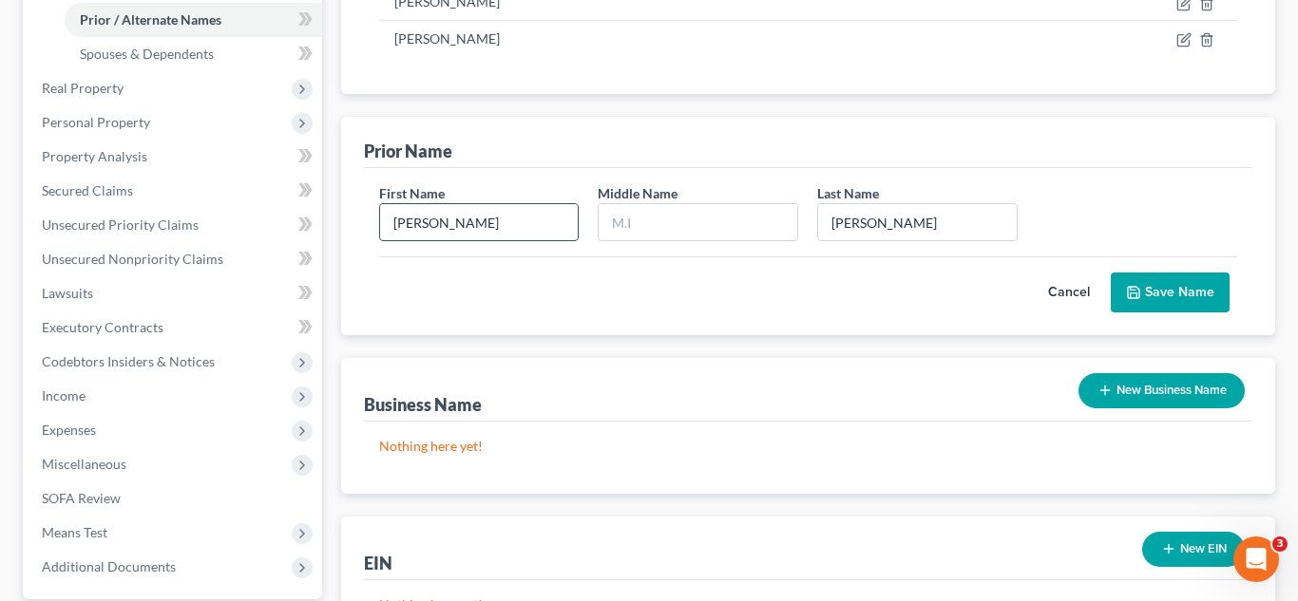
click at [503, 236] on input "[PERSON_NAME]" at bounding box center [479, 222] width 199 height 36
type input "[PERSON_NAME]"
click at [1136, 289] on icon "submit" at bounding box center [1133, 292] width 15 height 15
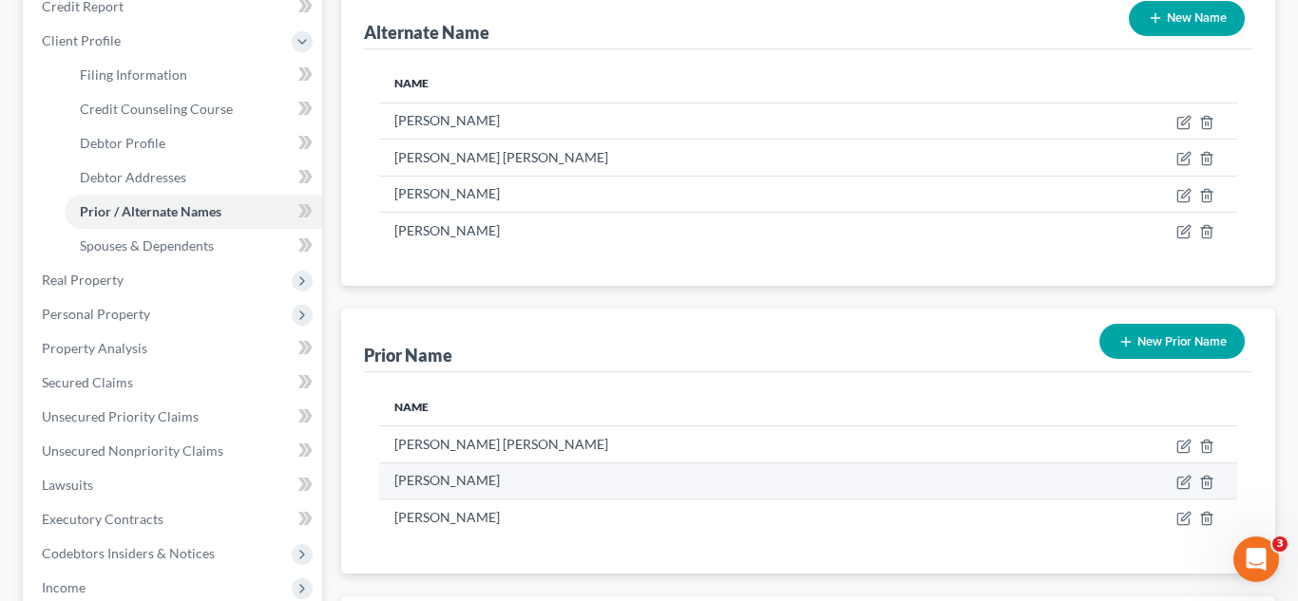
scroll to position [228, 0]
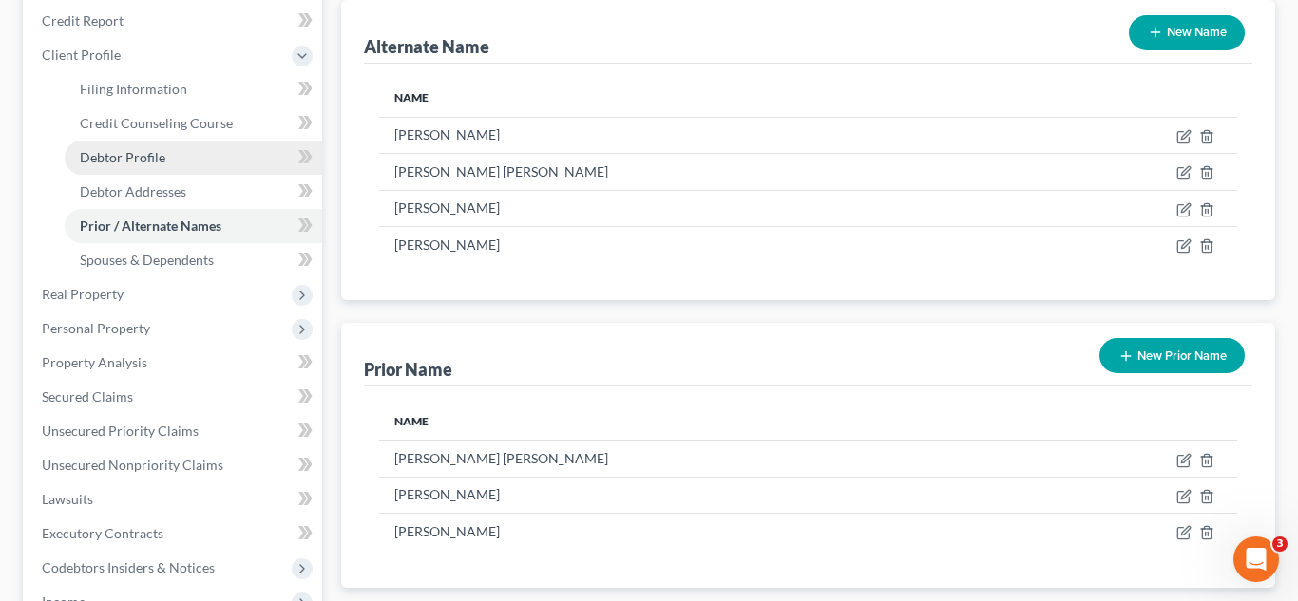
click at [189, 159] on link "Debtor Profile" at bounding box center [193, 158] width 257 height 34
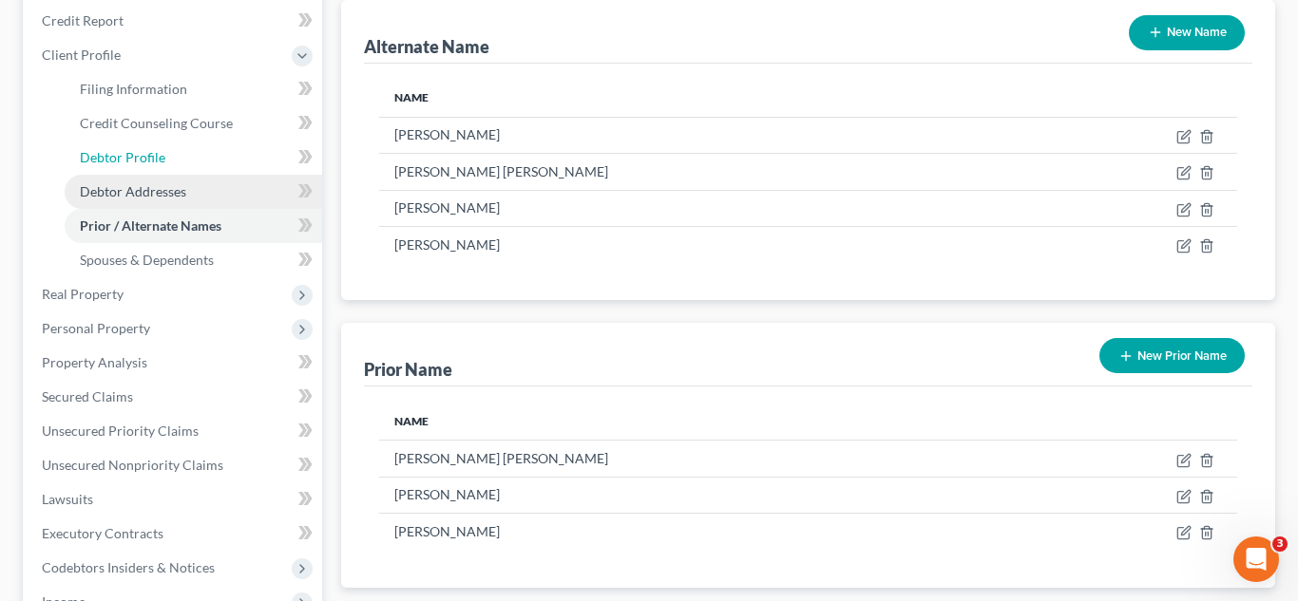
select select "3"
select select "1"
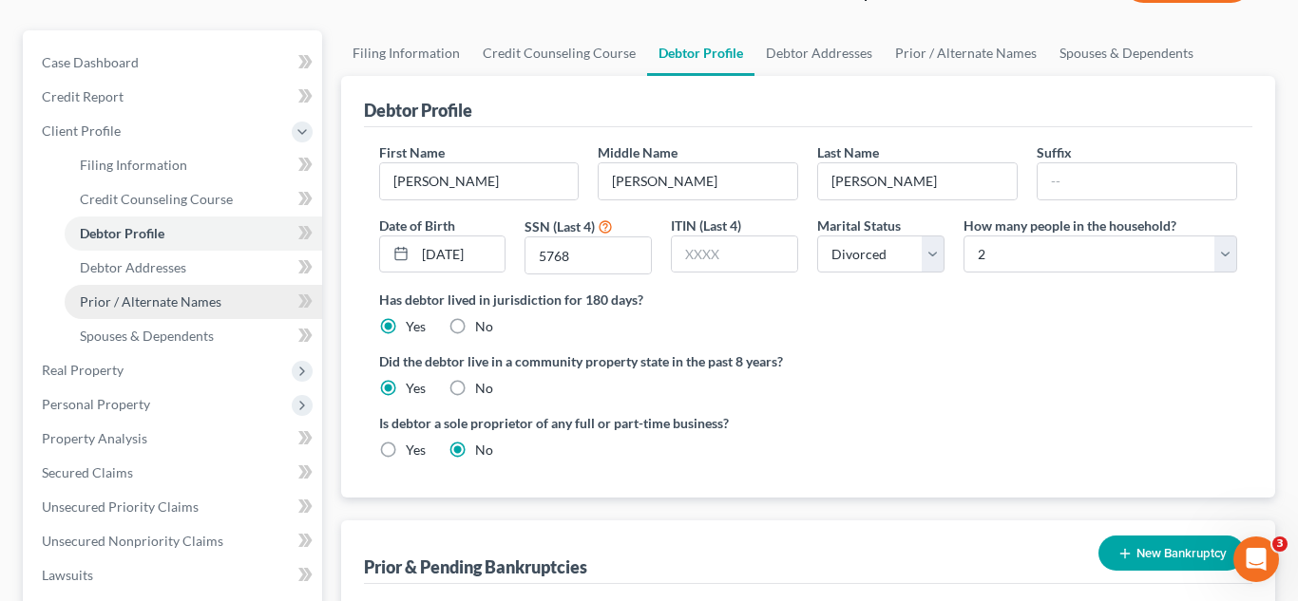
click at [187, 306] on span "Prior / Alternate Names" at bounding box center [151, 302] width 142 height 16
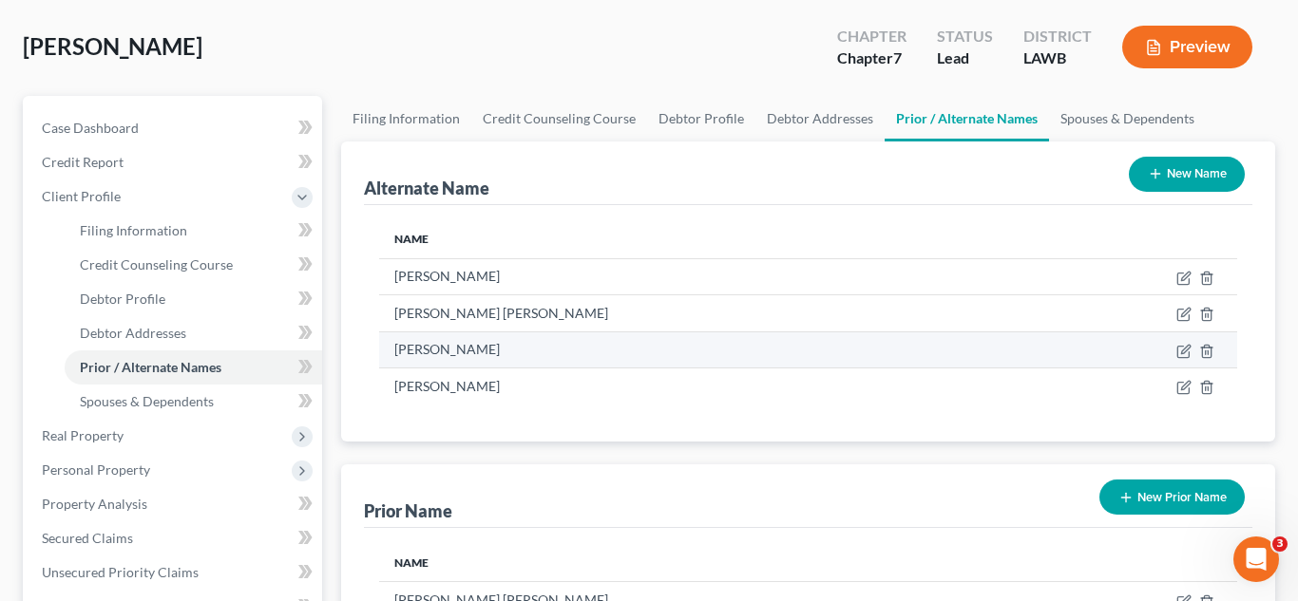
scroll to position [87, 0]
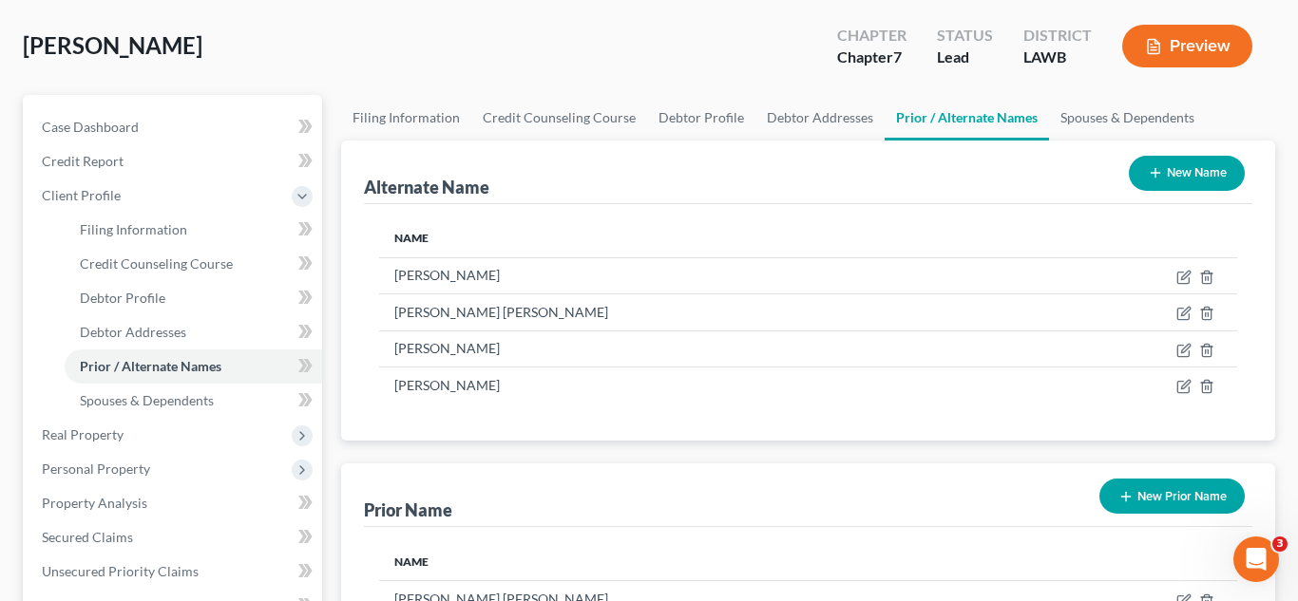
click at [1148, 178] on icon "button" at bounding box center [1155, 172] width 15 height 15
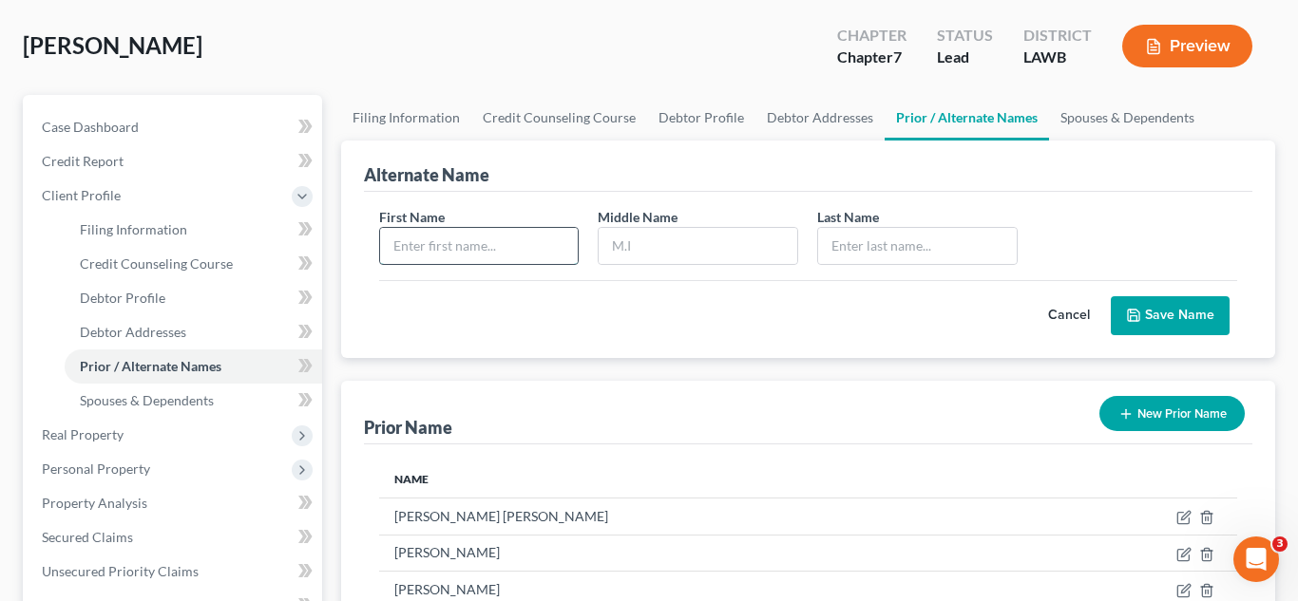
click at [524, 261] on input "text" at bounding box center [479, 246] width 199 height 36
type input "[PERSON_NAME]"
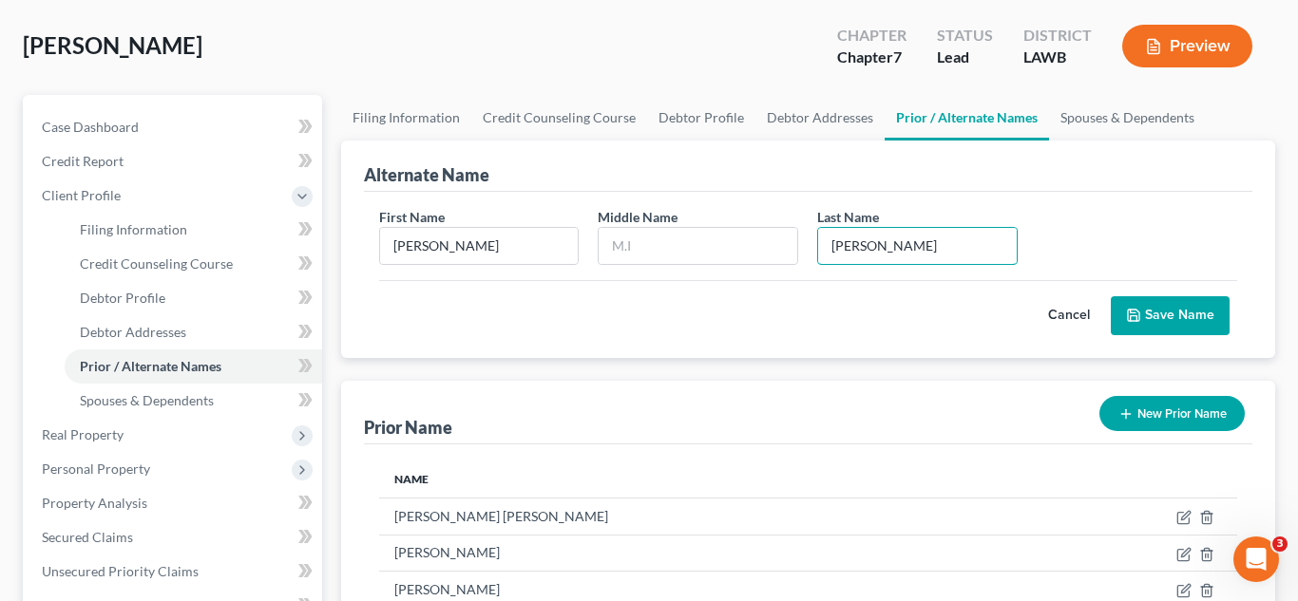
type input "[PERSON_NAME]"
click at [1151, 313] on button "Save Name" at bounding box center [1169, 316] width 119 height 40
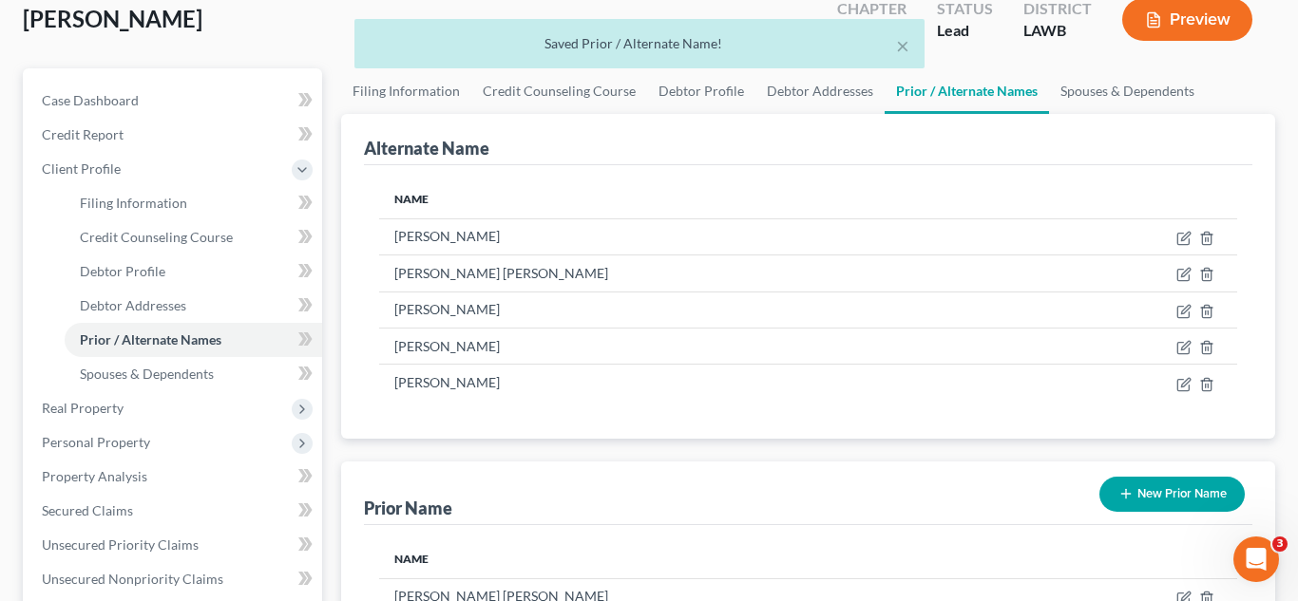
scroll to position [117, 0]
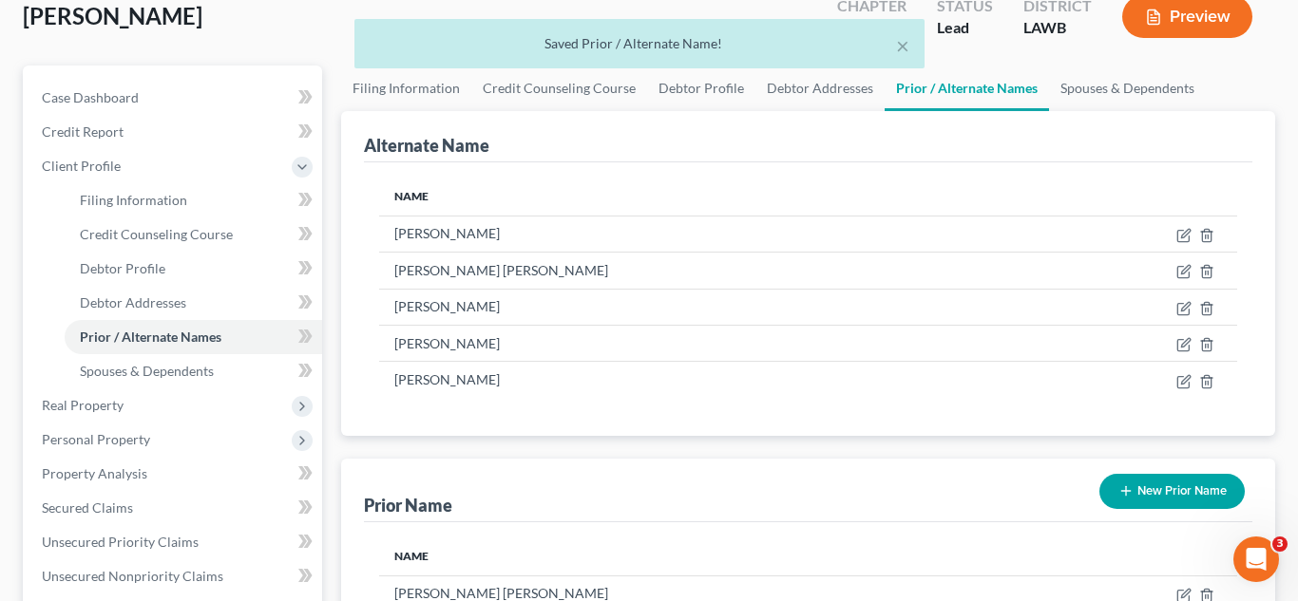
click at [1154, 486] on button "New Prior Name" at bounding box center [1171, 491] width 145 height 35
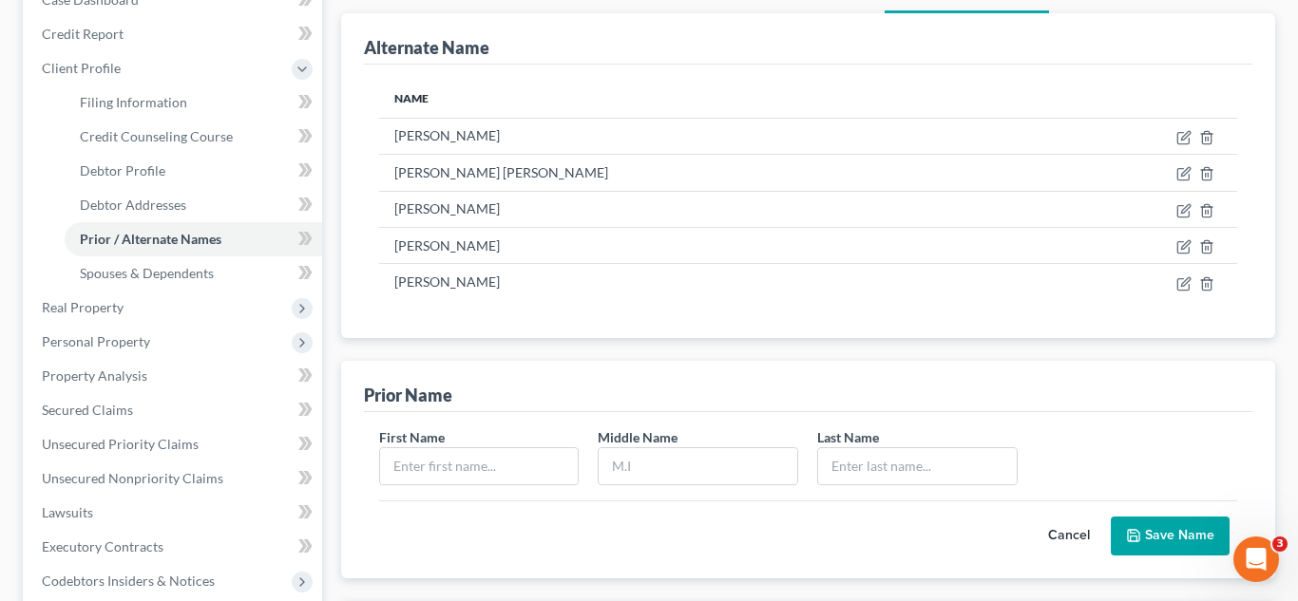
scroll to position [194, 0]
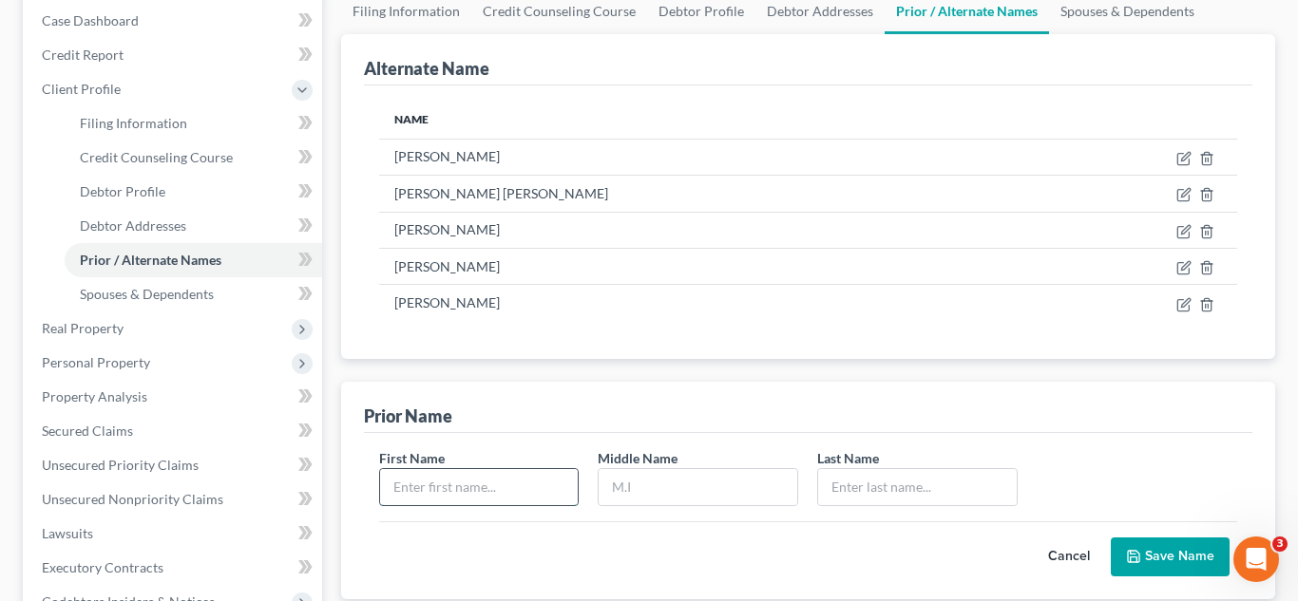
click at [490, 486] on input "text" at bounding box center [479, 487] width 199 height 36
type input "Mity"
type input "[PERSON_NAME]"
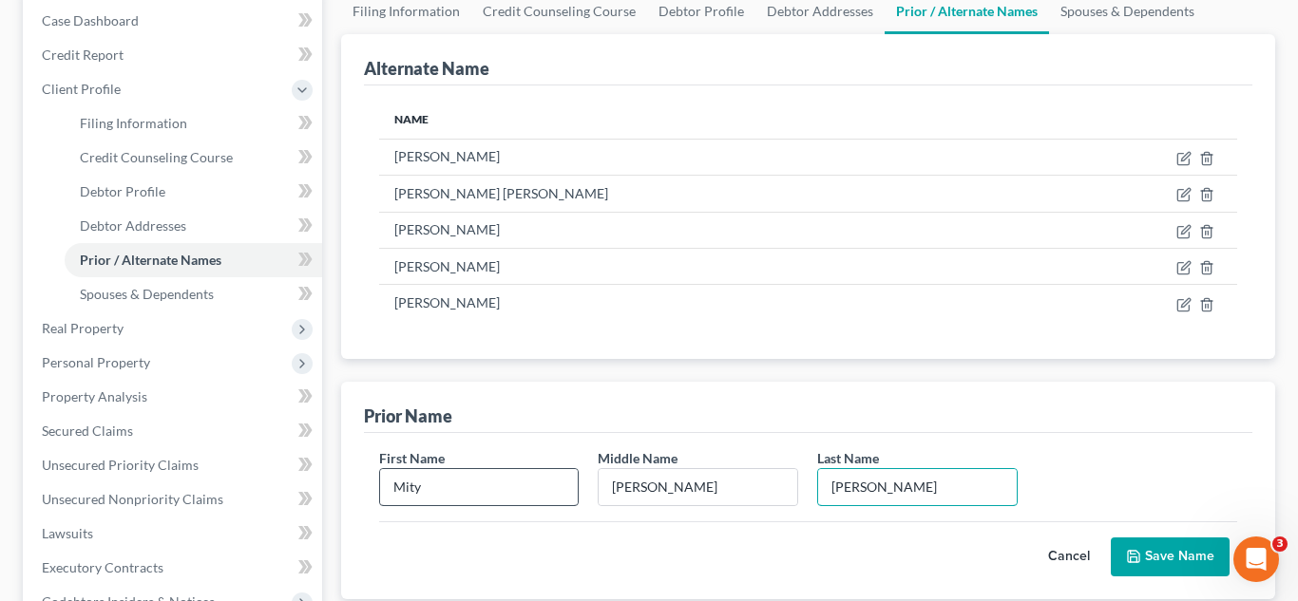
type input "[PERSON_NAME]"
click at [508, 476] on input "Mity" at bounding box center [479, 487] width 199 height 36
type input "[PERSON_NAME]"
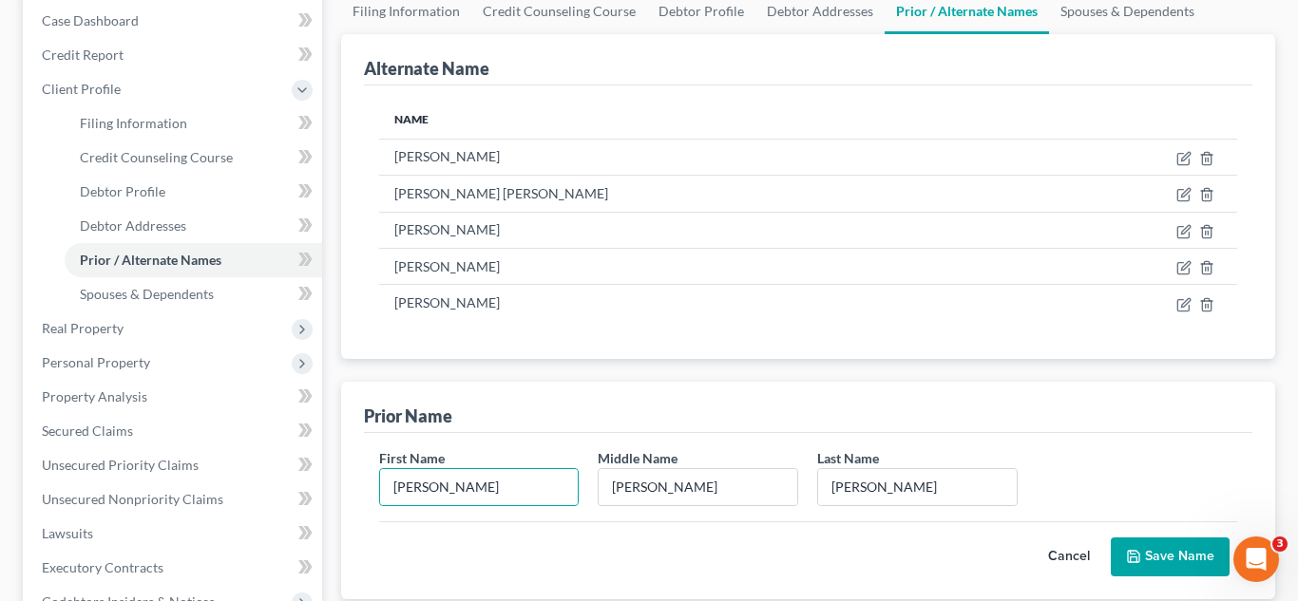
click at [1147, 551] on button "Save Name" at bounding box center [1169, 558] width 119 height 40
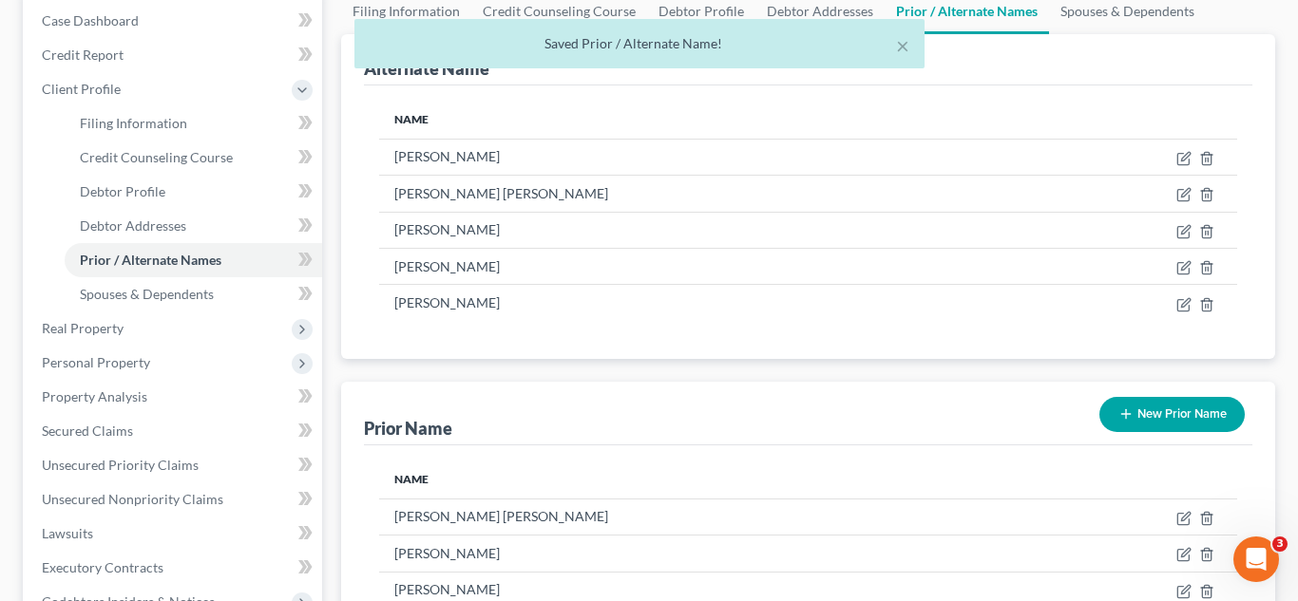
click at [1193, 416] on button "New Prior Name" at bounding box center [1171, 414] width 145 height 35
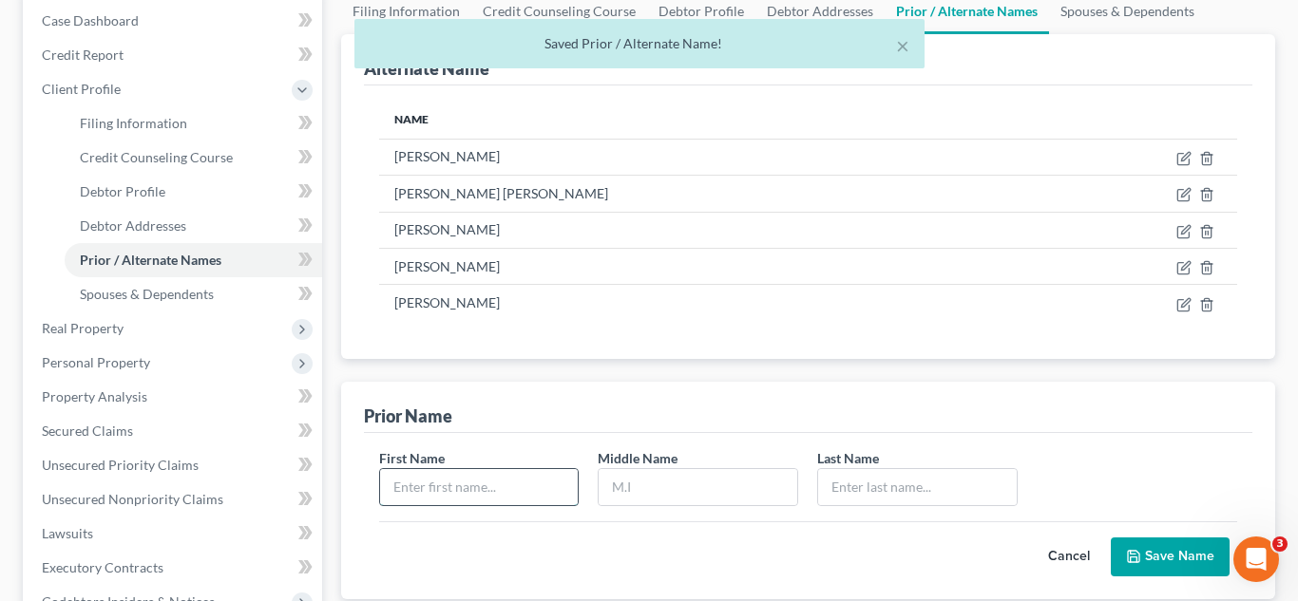
click at [546, 489] on input "text" at bounding box center [479, 487] width 199 height 36
type input "[PERSON_NAME]"
type input "D."
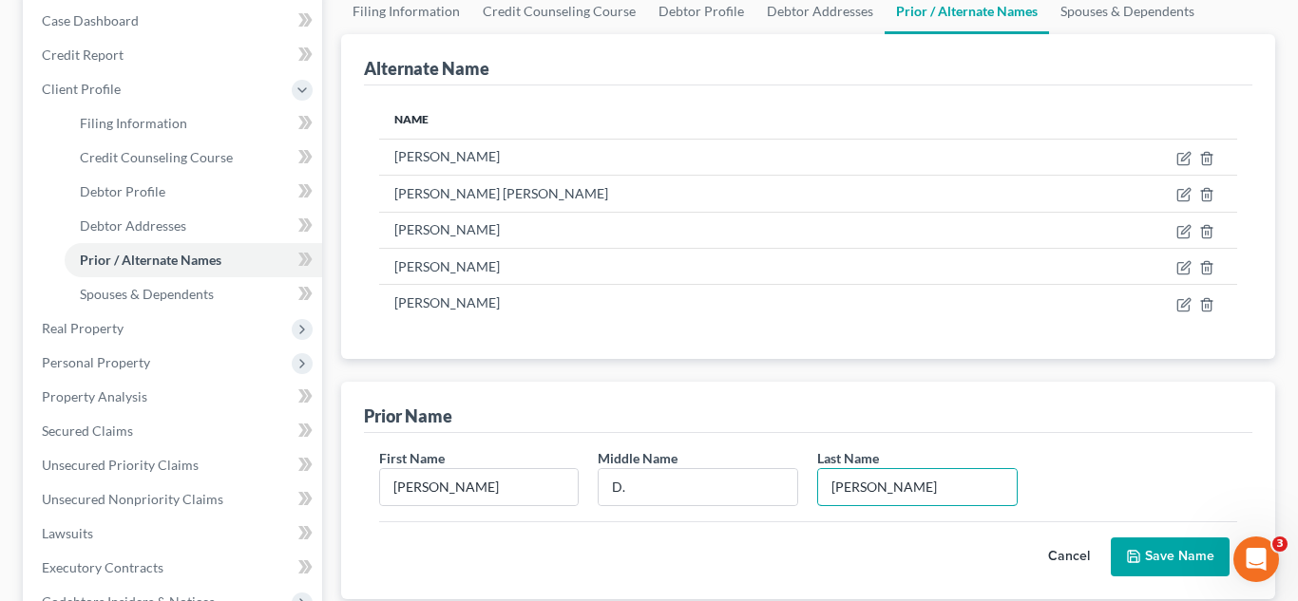
type input "[PERSON_NAME]"
click at [1139, 558] on icon "submit" at bounding box center [1133, 556] width 15 height 15
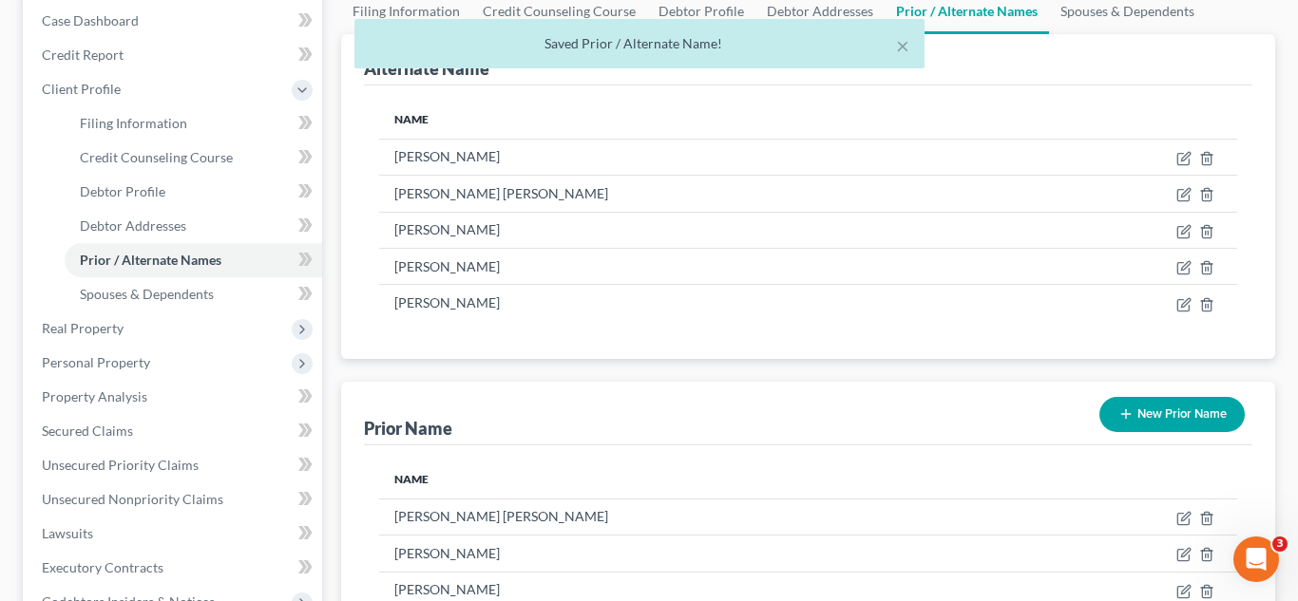
click at [1198, 424] on button "New Prior Name" at bounding box center [1171, 414] width 145 height 35
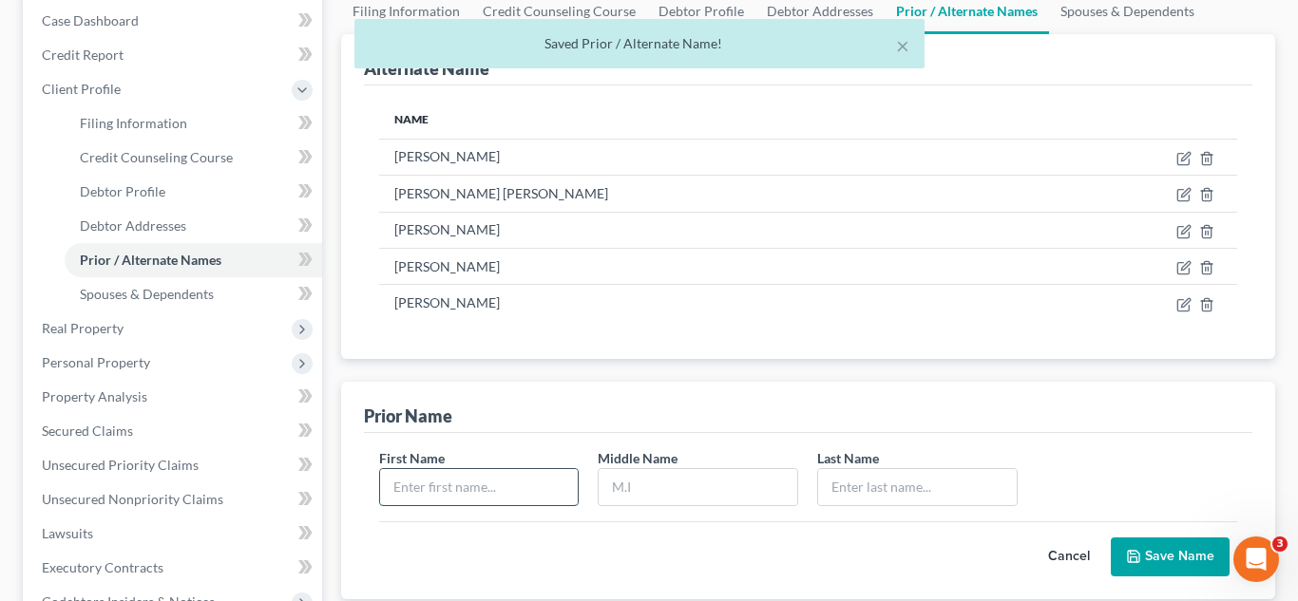
click at [560, 483] on input "text" at bounding box center [479, 487] width 199 height 36
type input "[PERSON_NAME]"
click at [1133, 561] on icon "submit" at bounding box center [1133, 556] width 15 height 15
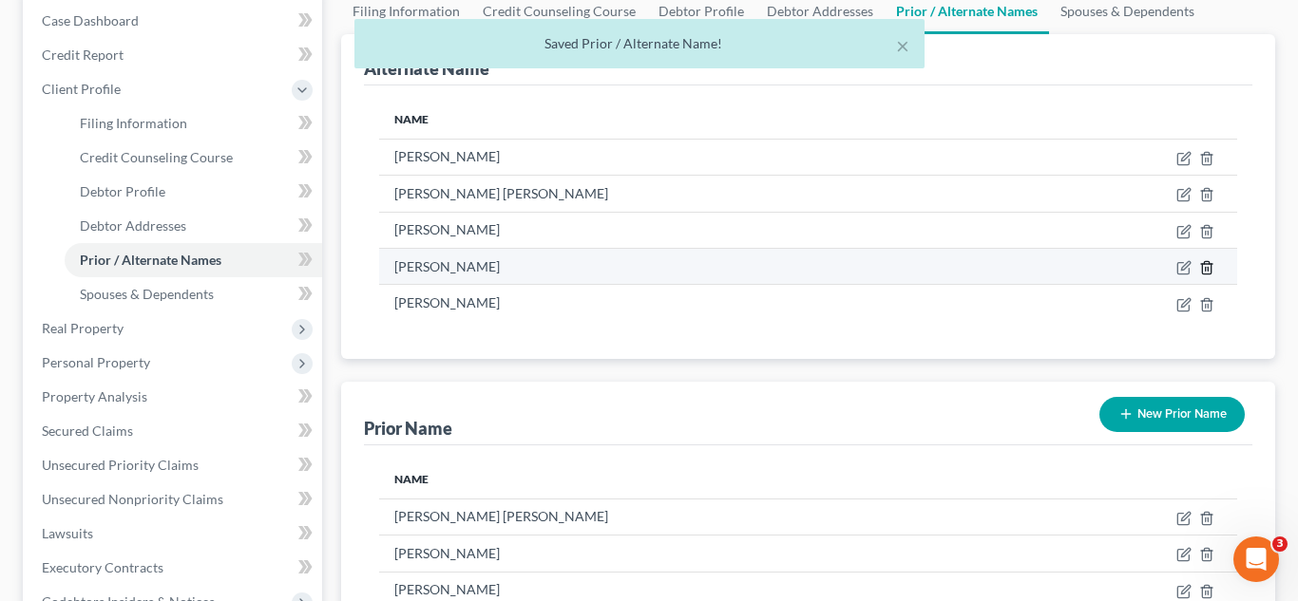
click at [1205, 271] on icon at bounding box center [1206, 267] width 15 height 15
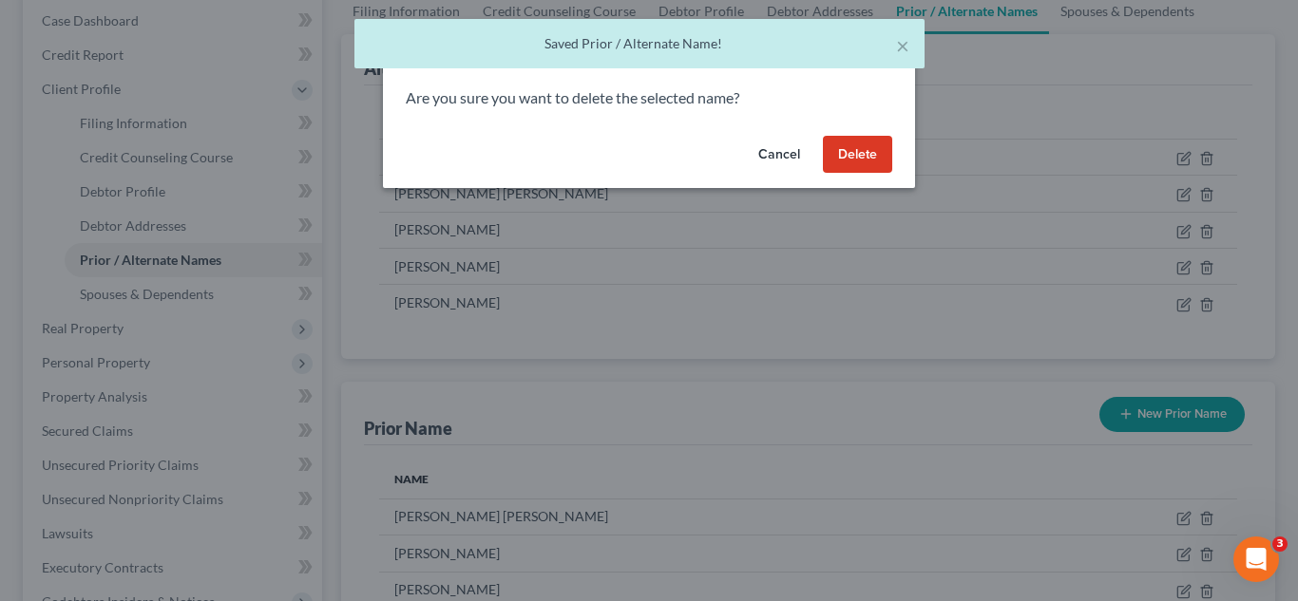
click at [868, 161] on button "Delete" at bounding box center [857, 155] width 69 height 38
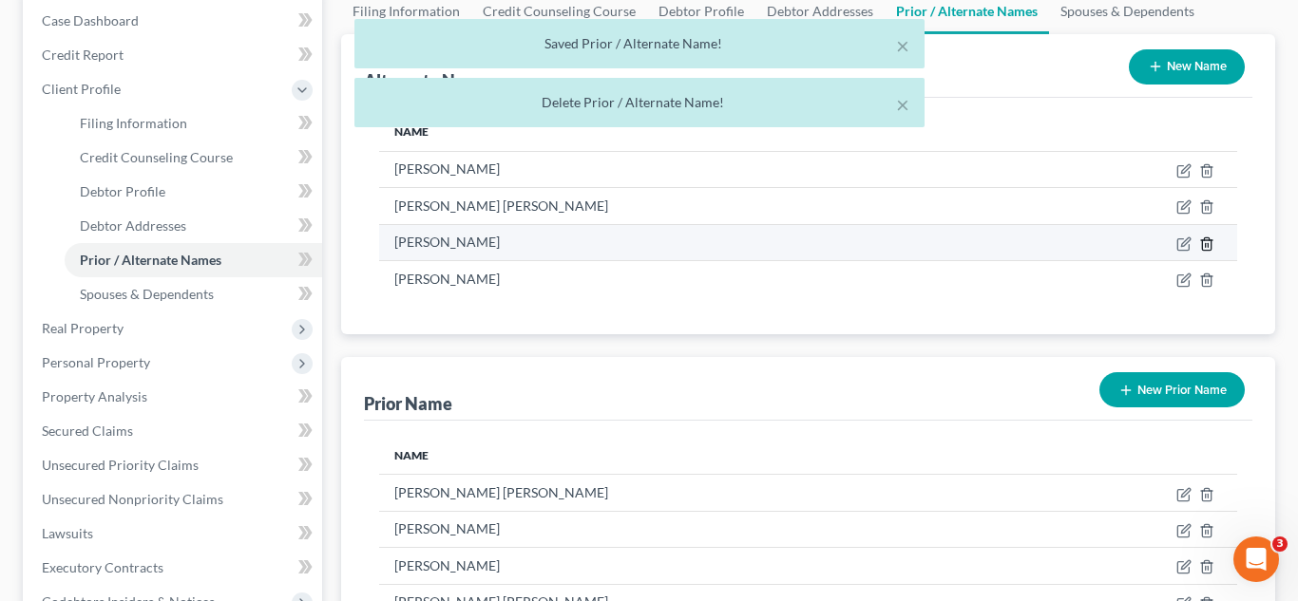
click at [1205, 248] on icon at bounding box center [1206, 244] width 15 height 15
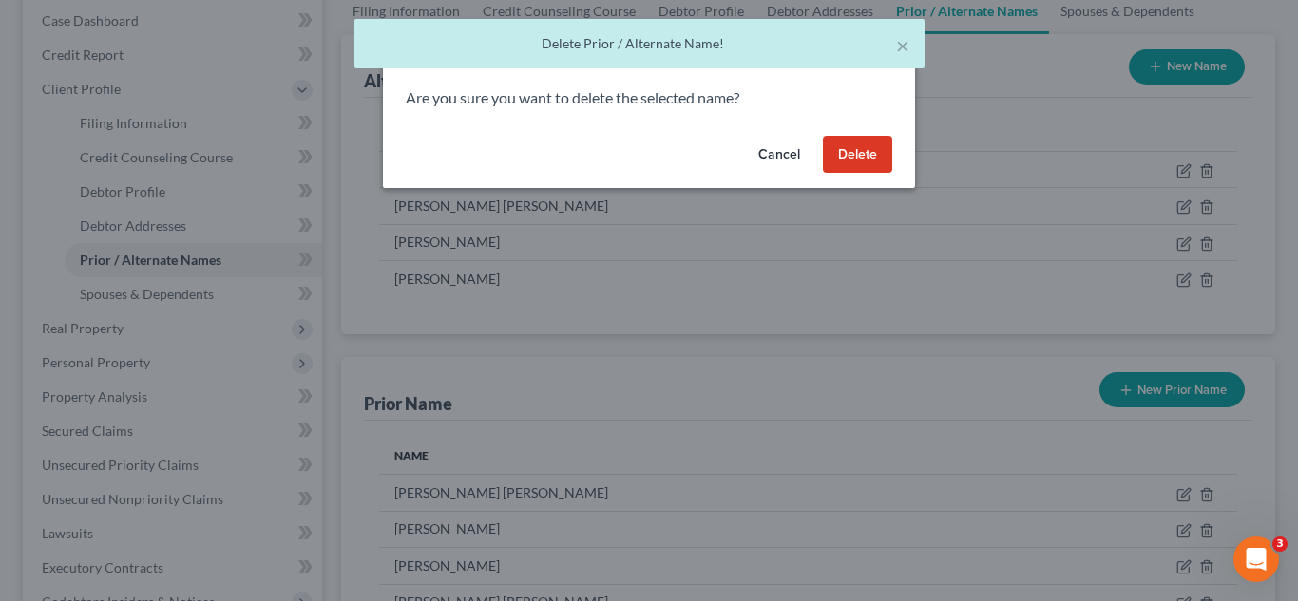
click at [870, 157] on button "Delete" at bounding box center [857, 155] width 69 height 38
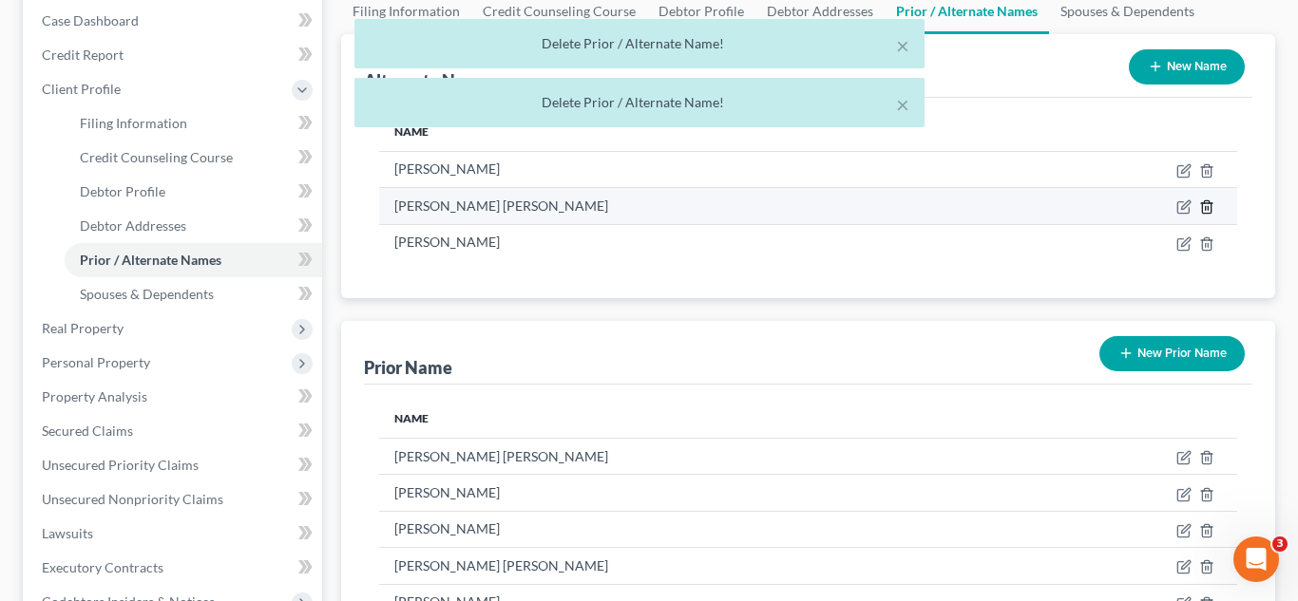
click at [1205, 211] on line at bounding box center [1205, 209] width 0 height 4
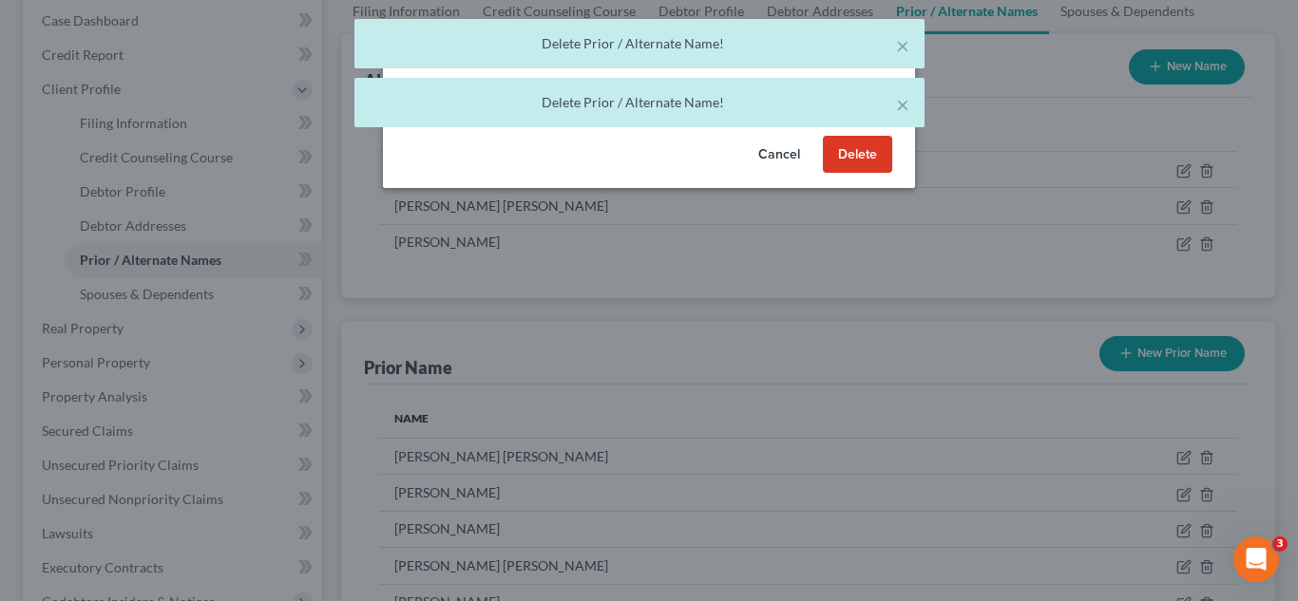
click at [871, 161] on button "Delete" at bounding box center [857, 155] width 69 height 38
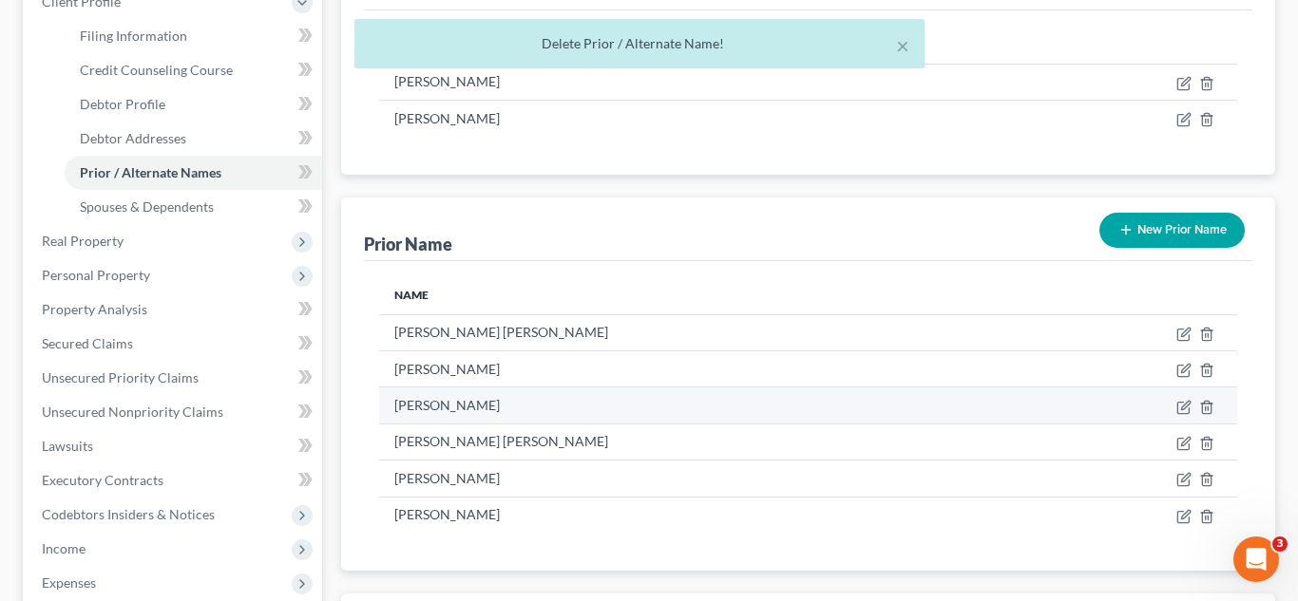
scroll to position [286, 0]
